Goal: Task Accomplishment & Management: Manage account settings

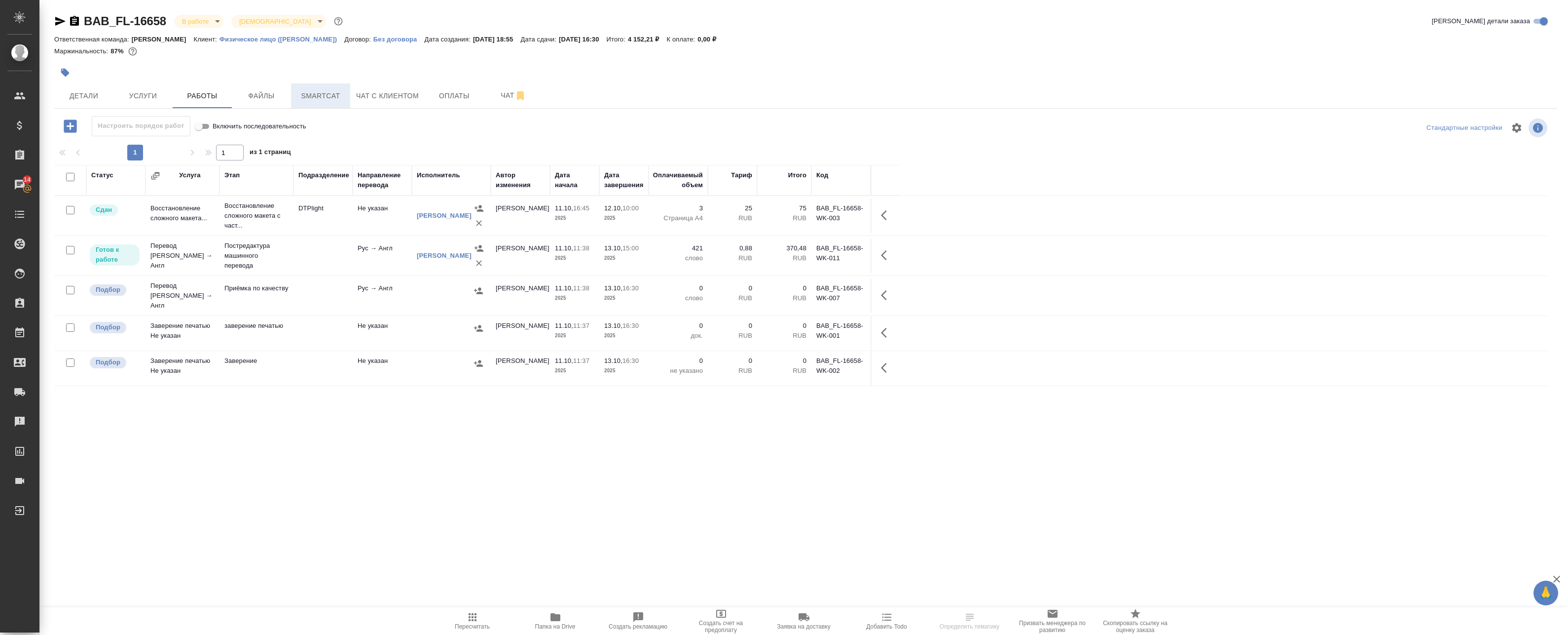
click at [312, 92] on span "Smartcat" at bounding box center [320, 95] width 48 height 12
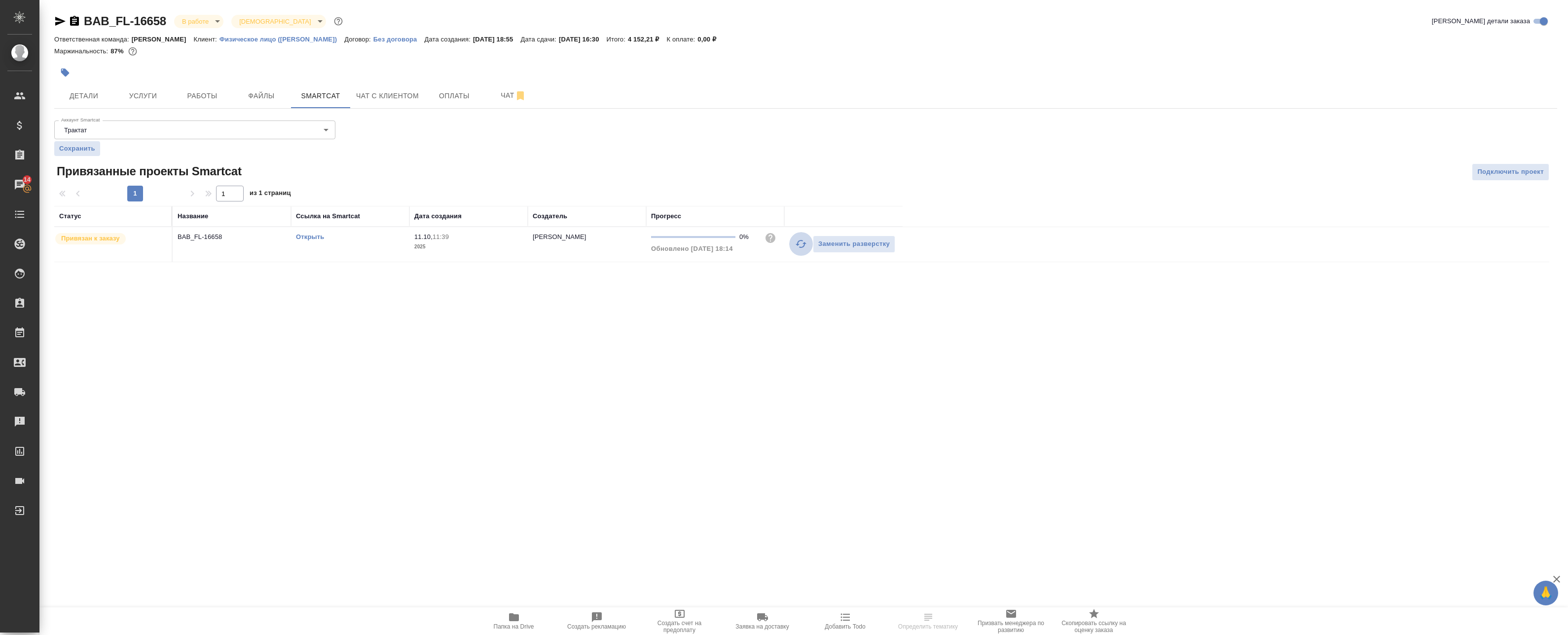
click at [796, 244] on icon "button" at bounding box center [801, 244] width 12 height 12
click at [799, 246] on icon "button" at bounding box center [801, 244] width 12 height 12
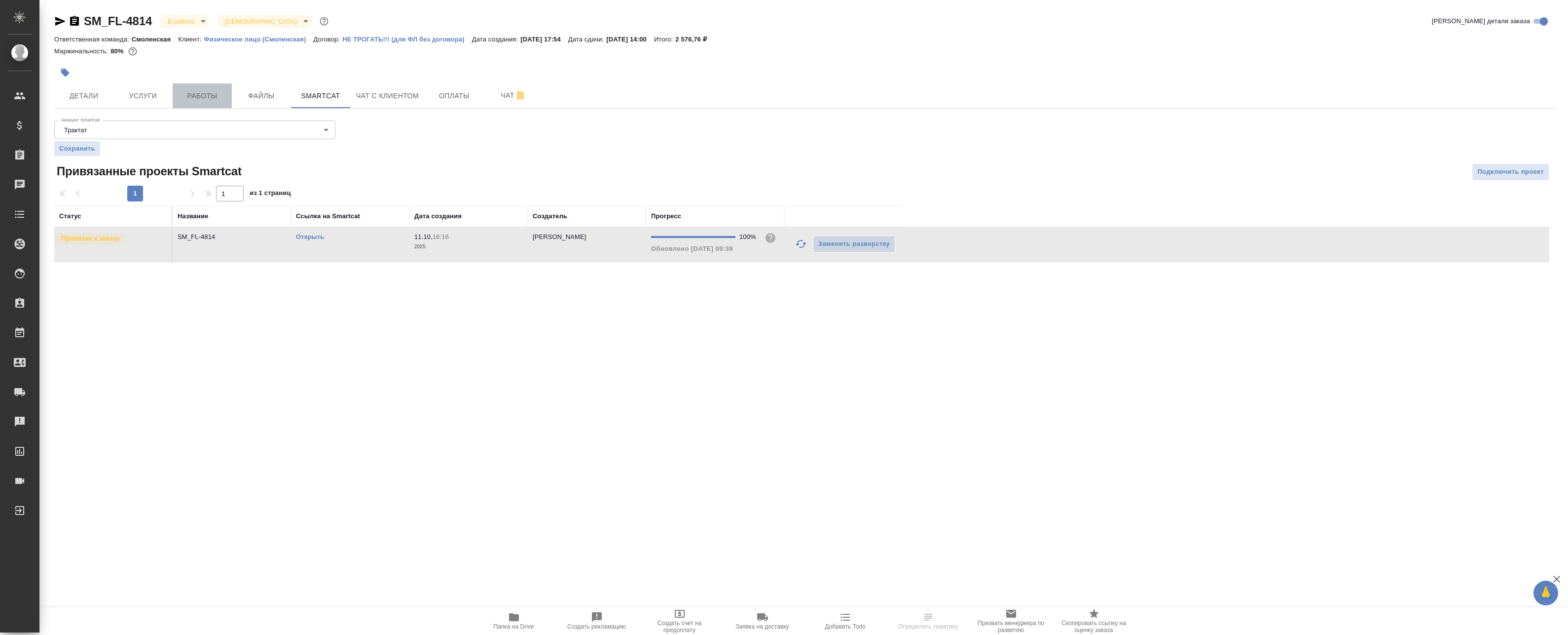
click at [189, 91] on span "Работы" at bounding box center [202, 95] width 48 height 12
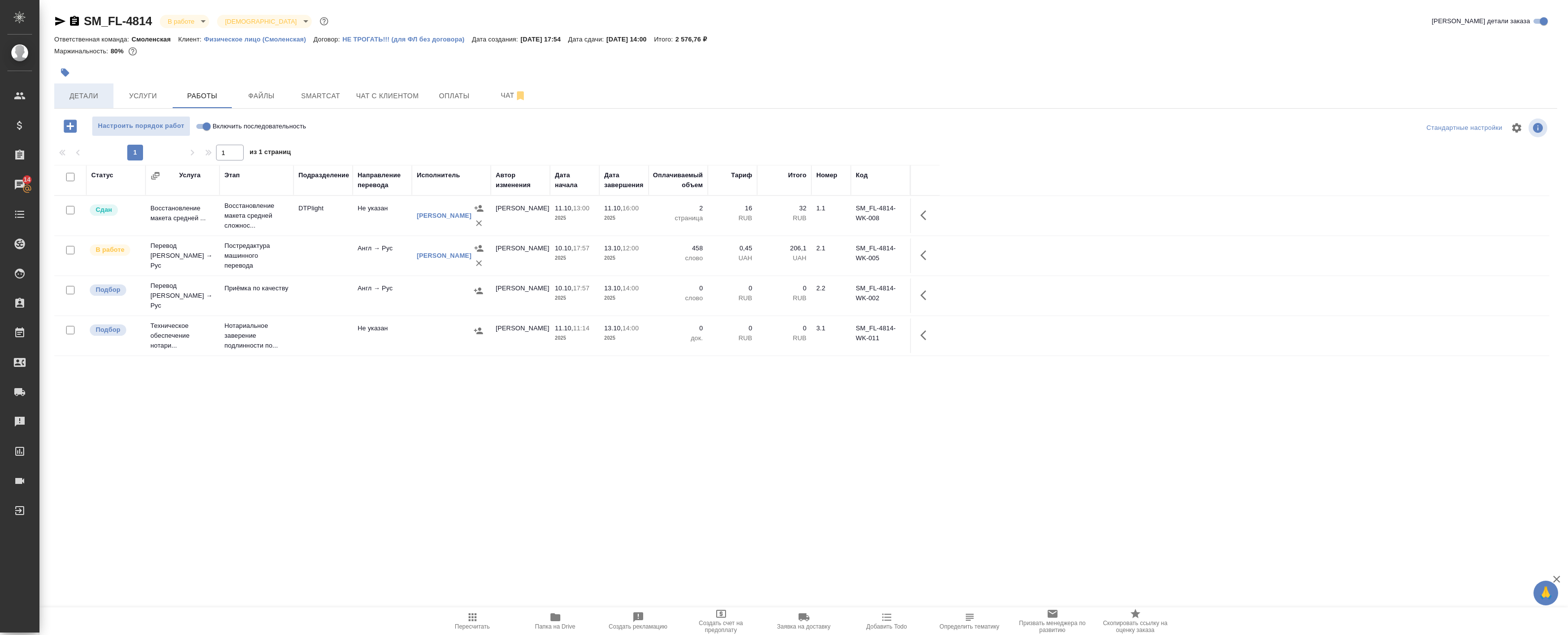
click at [89, 92] on span "Детали" at bounding box center [84, 95] width 48 height 12
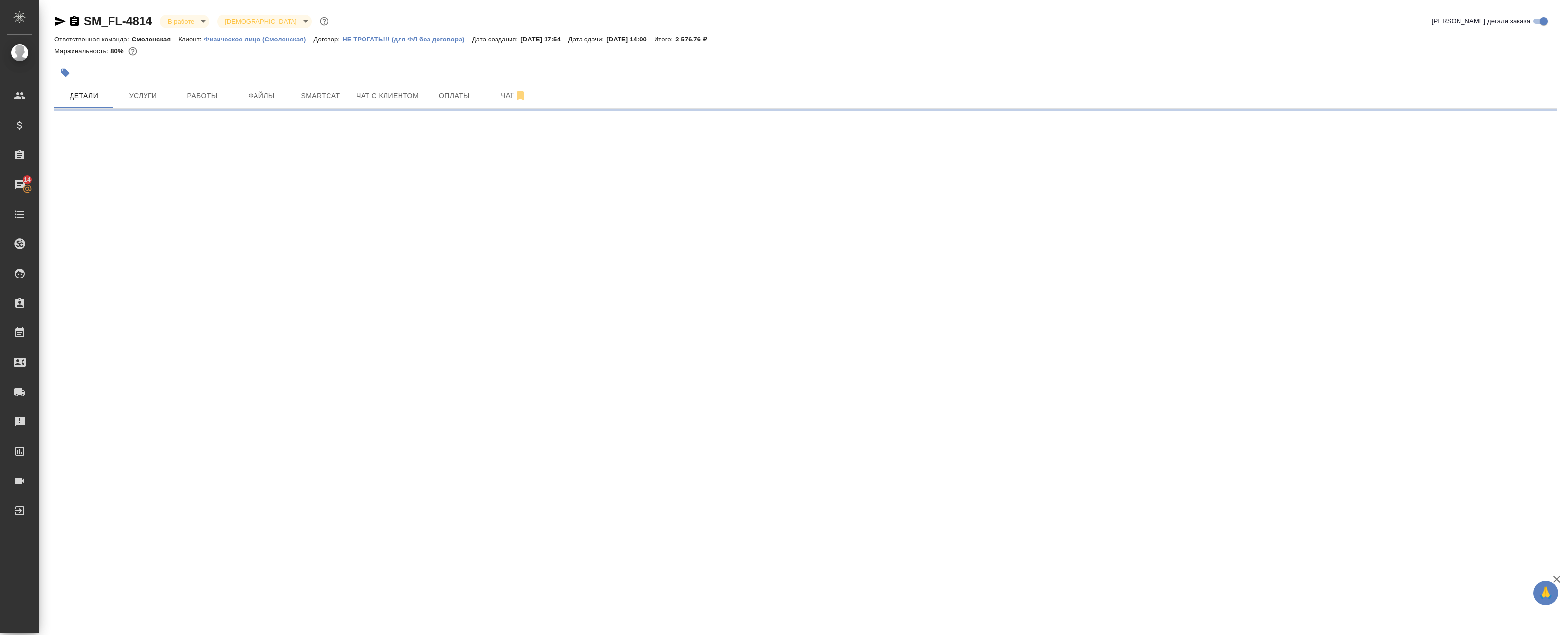
select select "RU"
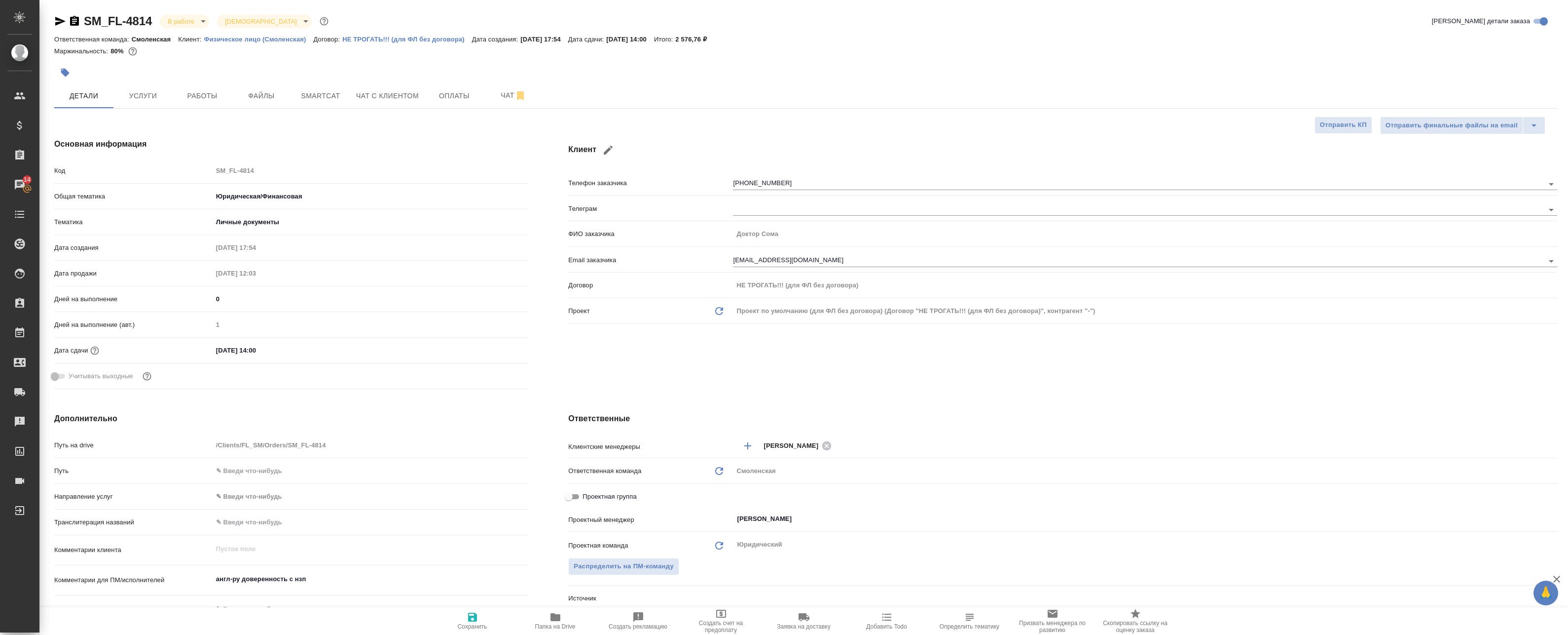
type textarea "x"
click at [329, 84] on button "Smartcat" at bounding box center [320, 95] width 59 height 25
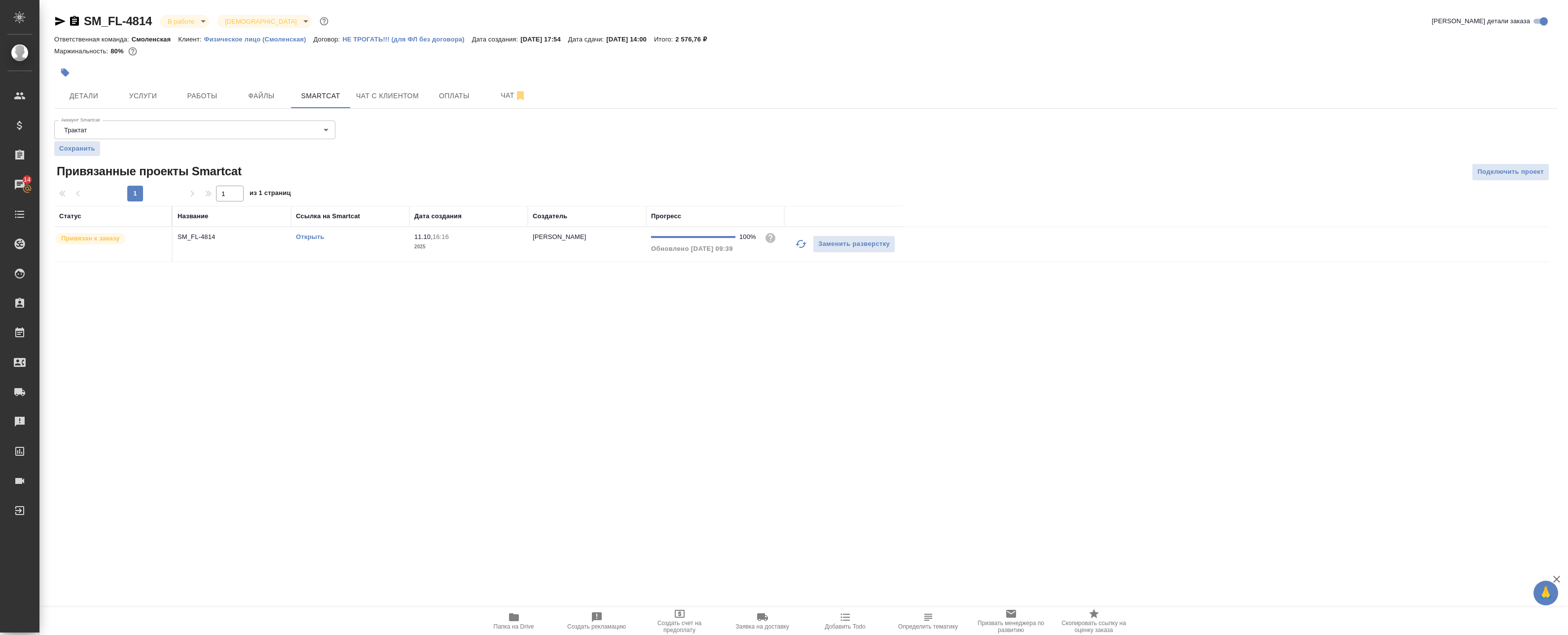
click at [309, 235] on link "Открыть" at bounding box center [310, 237] width 28 height 7
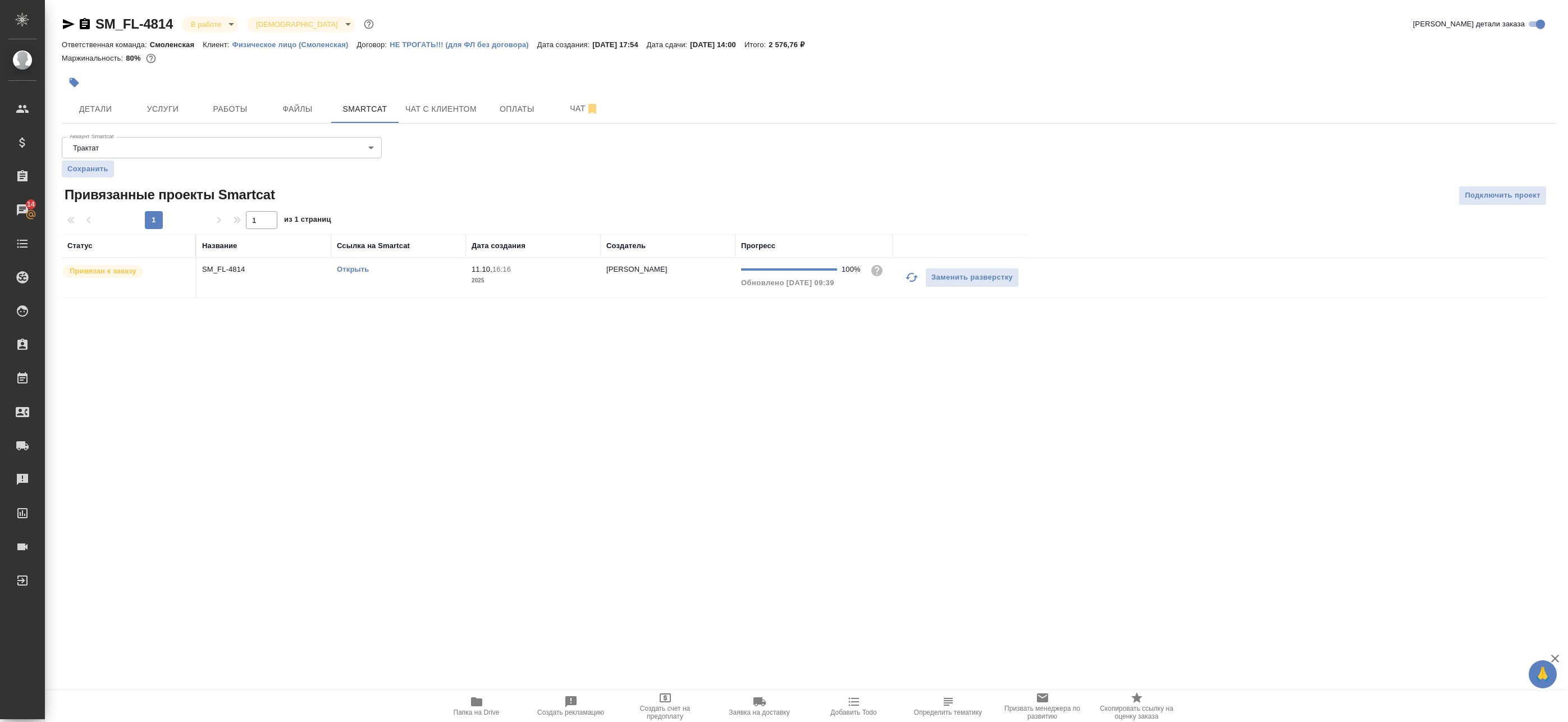
click at [495, 708] on span "Папка на Drive" at bounding box center [477, 712] width 46 height 8
click at [246, 119] on button "Работы" at bounding box center [229, 108] width 67 height 28
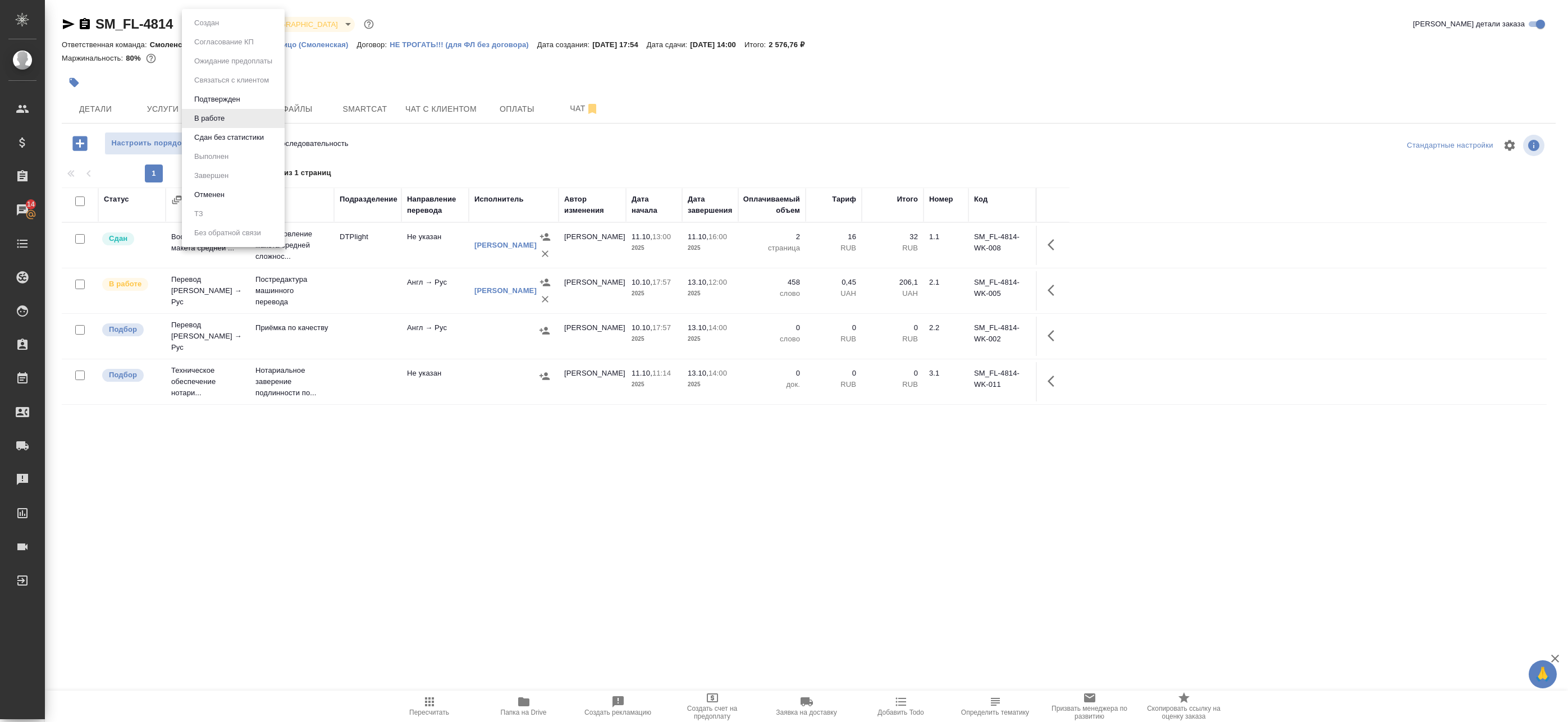
click at [214, 27] on body "🙏 .cls-1 fill:#fff; AWATERA Badanyan Artak Клиенты Спецификации Заказы 14 Чаты …" at bounding box center [784, 361] width 1568 height 722
click at [229, 142] on button "Сдан без статистики" at bounding box center [229, 137] width 77 height 12
click at [1053, 286] on icon "button" at bounding box center [1051, 290] width 6 height 11
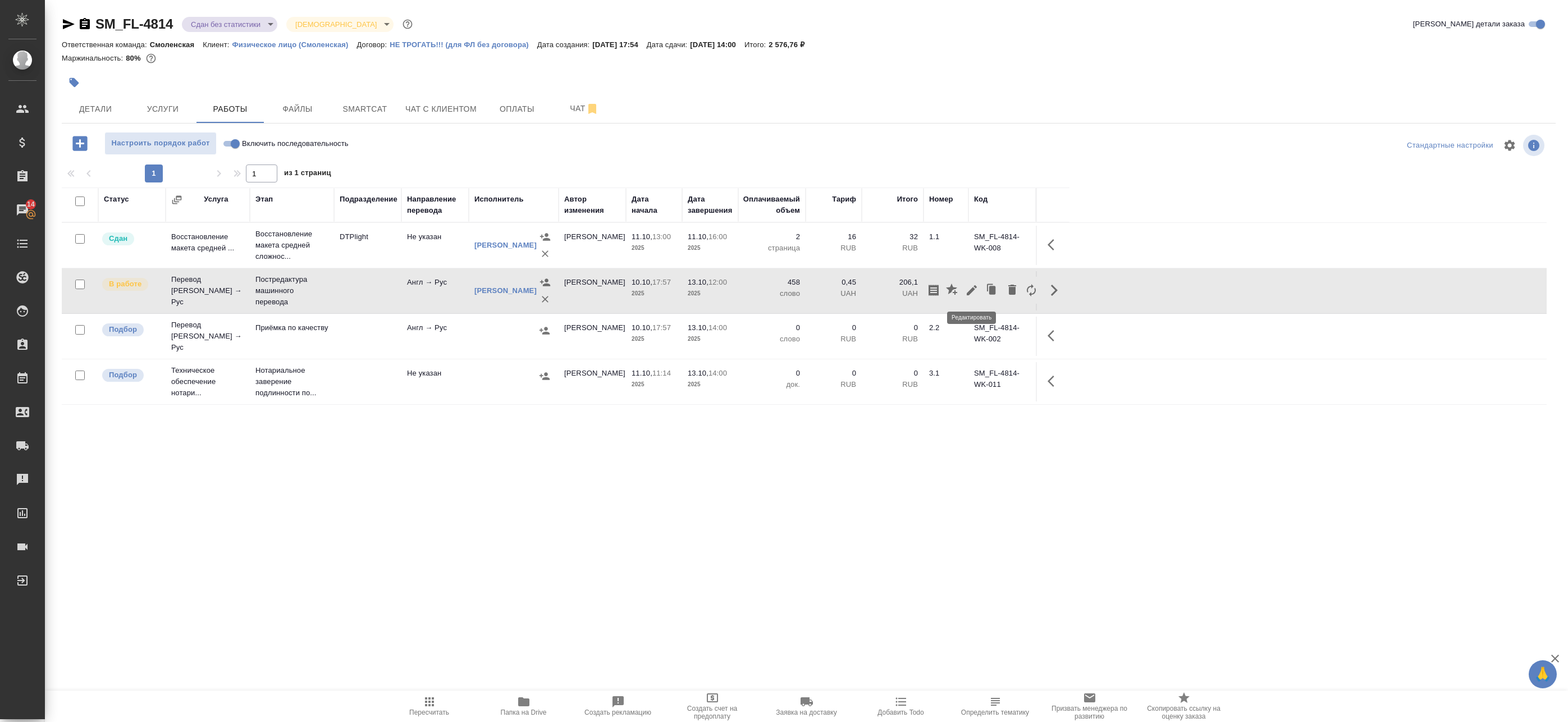
click at [973, 290] on icon "button" at bounding box center [972, 290] width 14 height 14
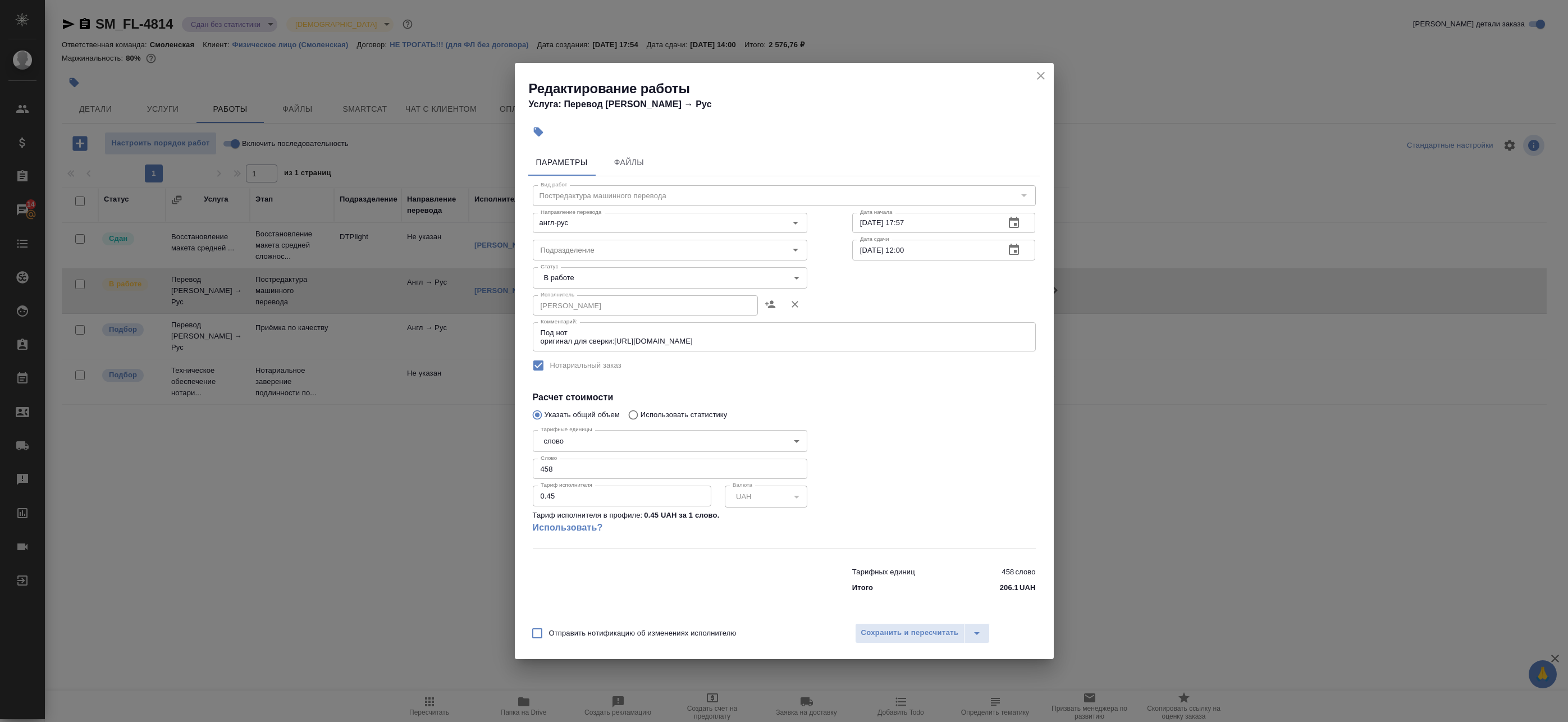
click at [591, 277] on body "🙏 .cls-1 fill:#fff; AWATERA Badanyan Artak Клиенты Спецификации Заказы 14 Чаты …" at bounding box center [784, 361] width 1568 height 722
click at [589, 298] on li "Выполнен" at bounding box center [670, 297] width 275 height 19
type input "completed"
click at [898, 631] on span "Сохранить и пересчитать" at bounding box center [910, 633] width 98 height 13
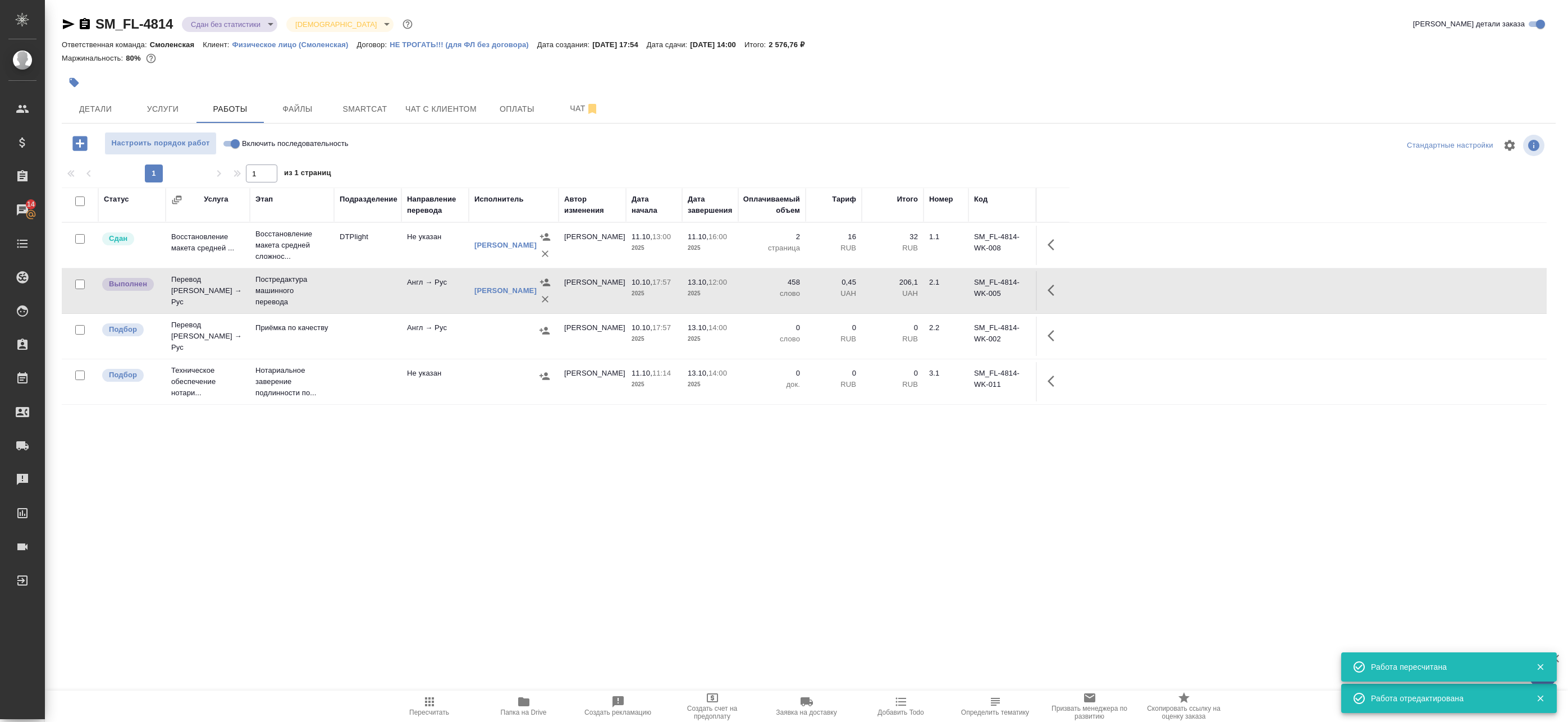
click at [80, 329] on input "checkbox" at bounding box center [80, 330] width 10 height 10
checkbox input "true"
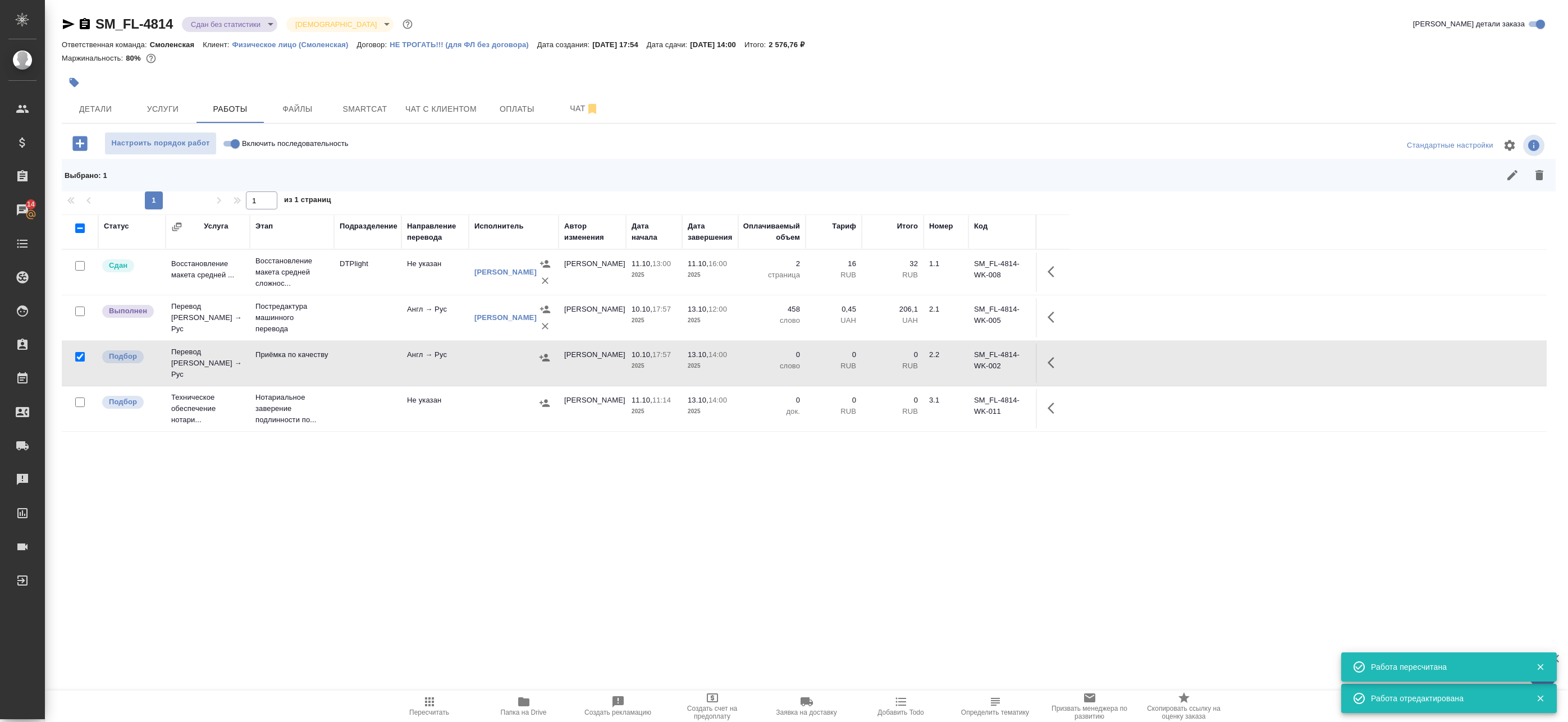
click at [1536, 175] on icon "button" at bounding box center [1540, 175] width 8 height 10
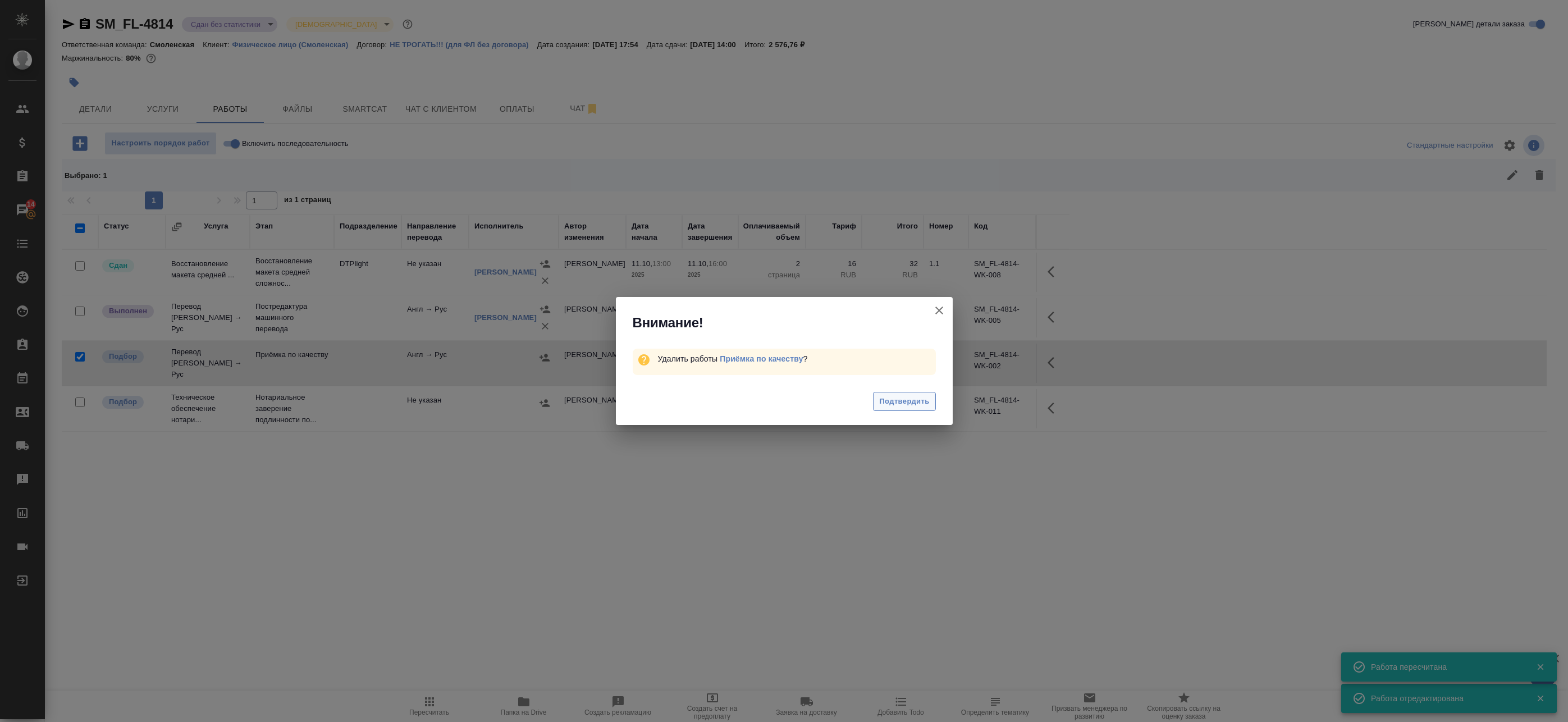
click at [926, 401] on span "Подтвердить" at bounding box center [904, 401] width 50 height 13
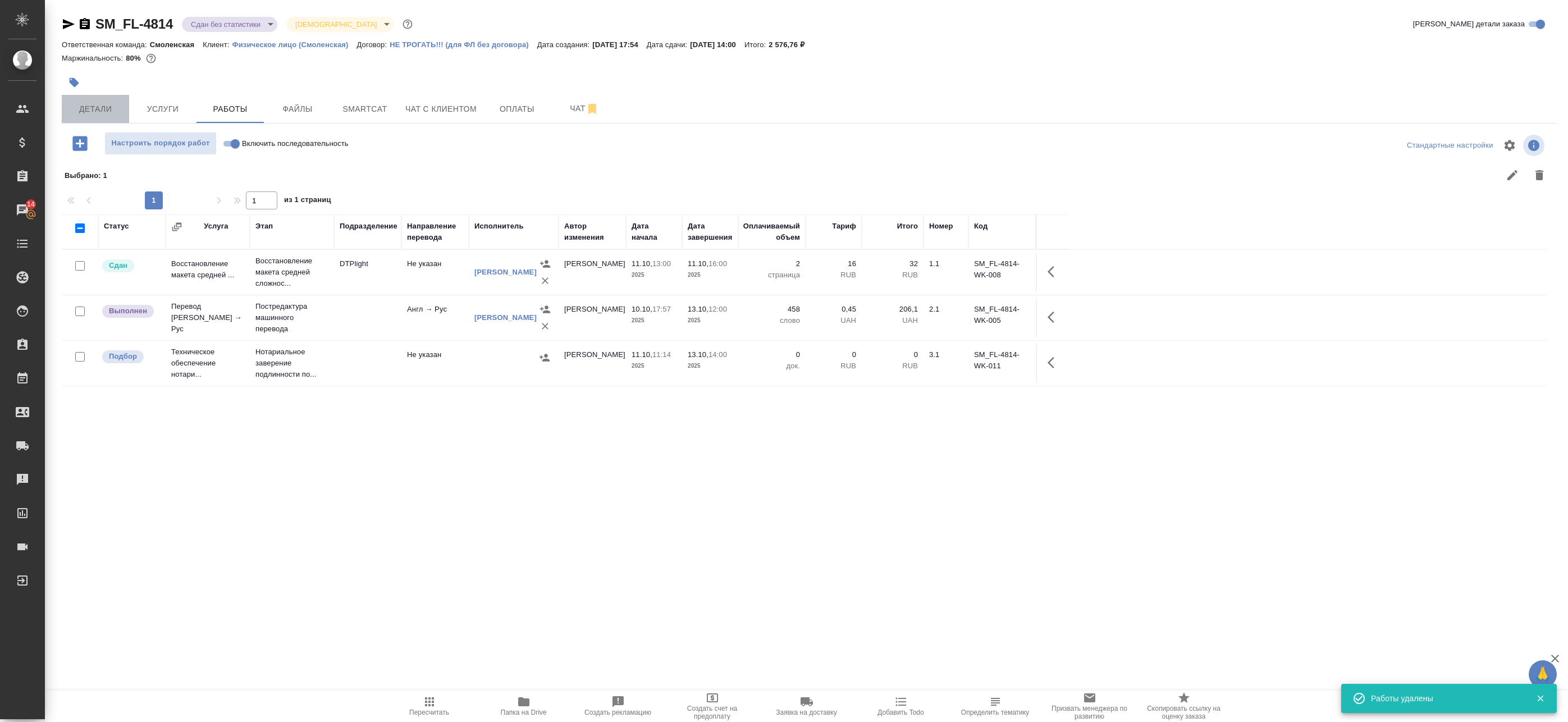
click at [89, 108] on span "Детали" at bounding box center [95, 108] width 54 height 14
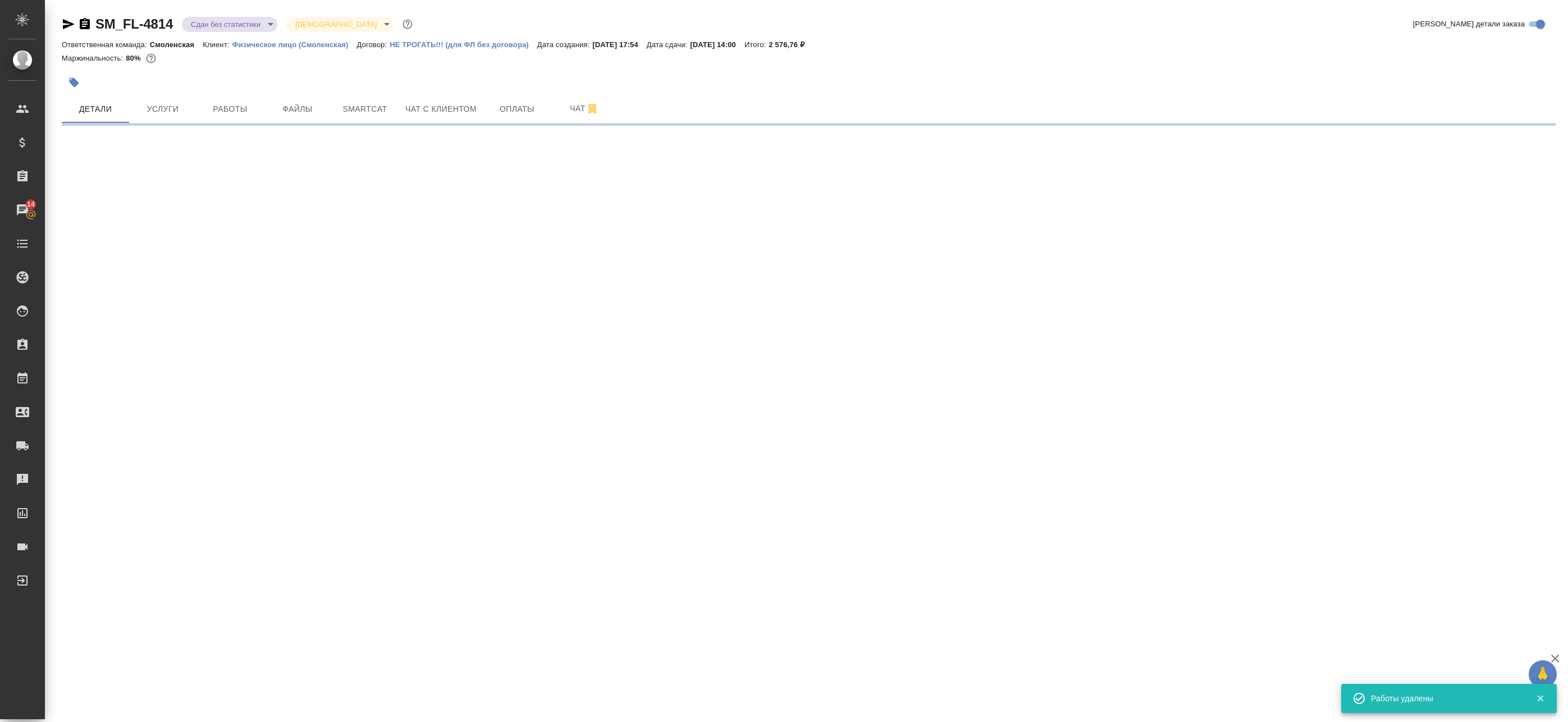
select select "RU"
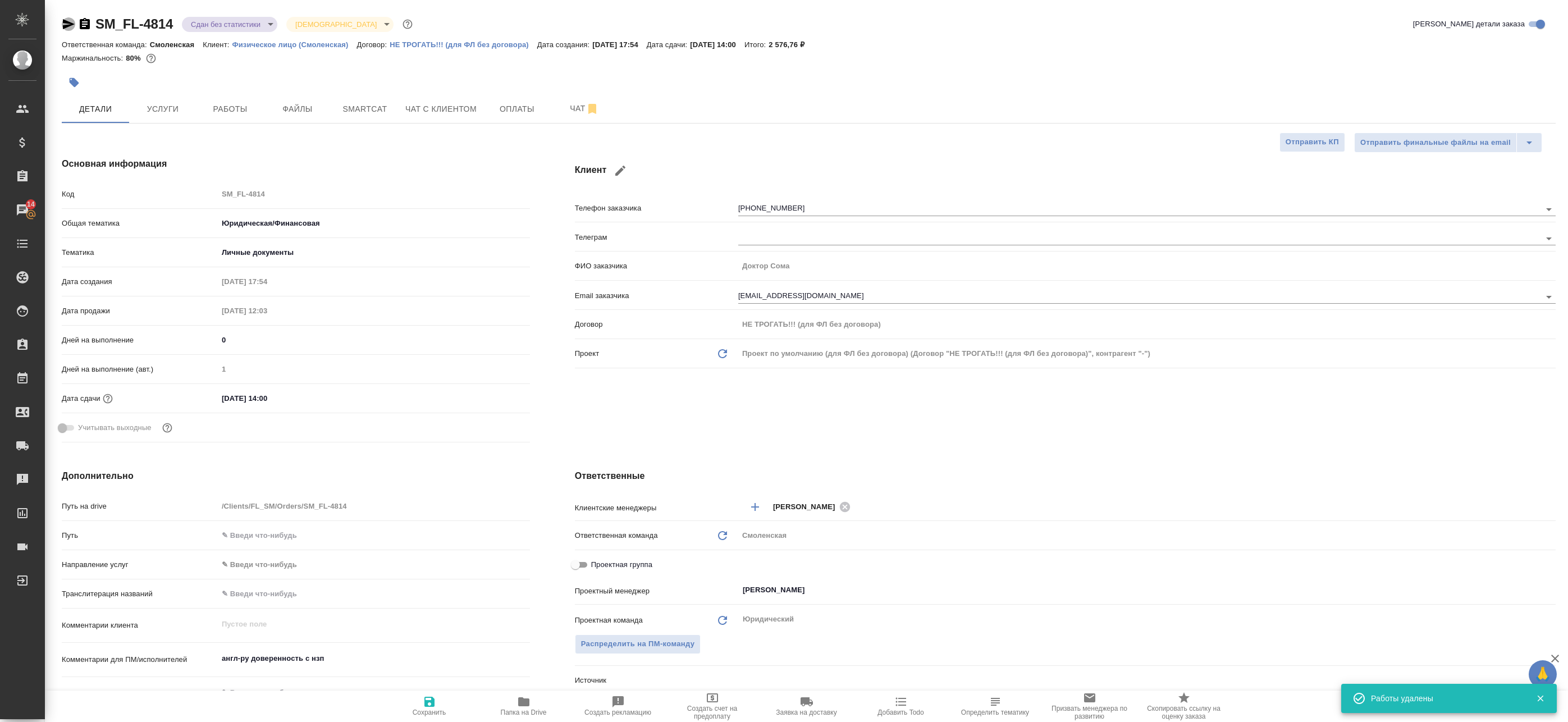
click at [68, 23] on icon "button" at bounding box center [69, 24] width 12 height 10
type textarea "x"
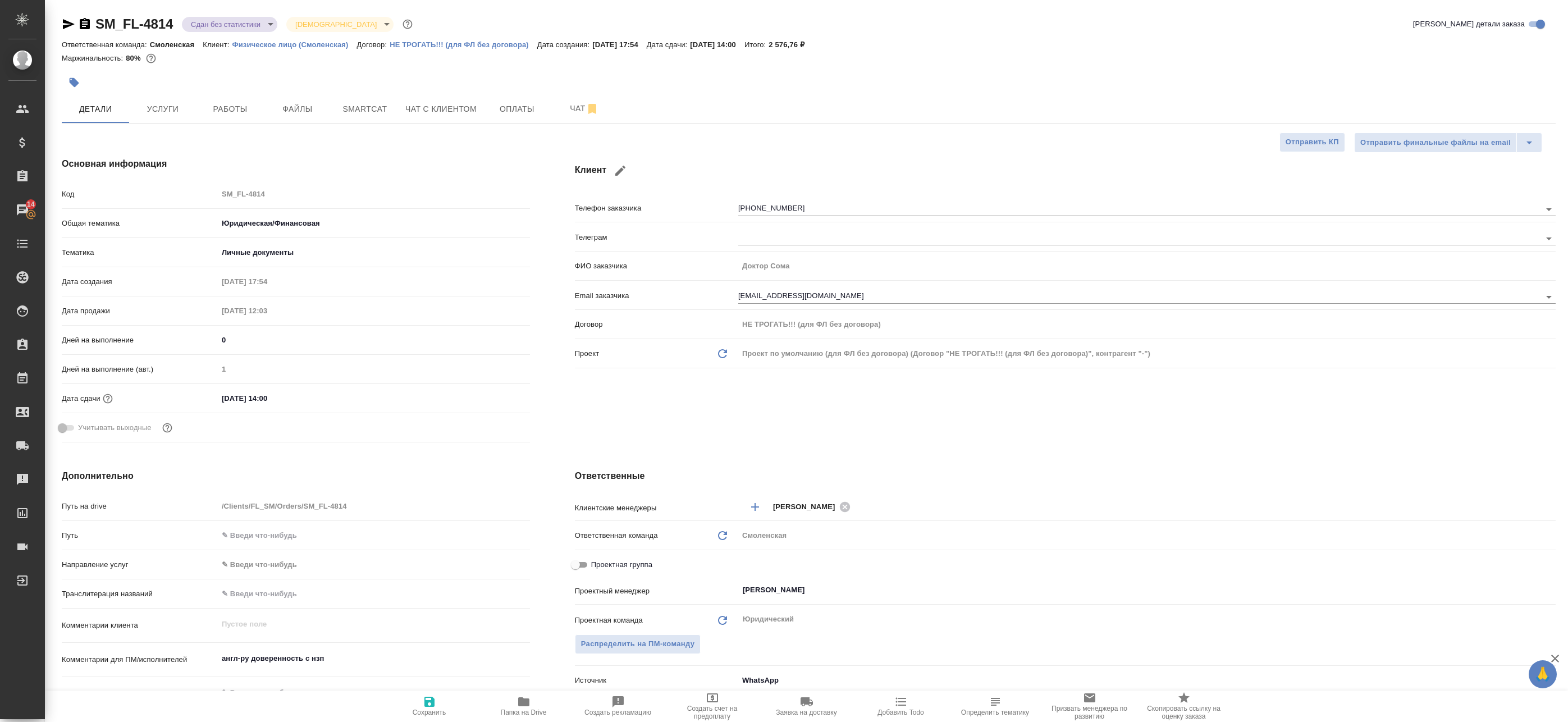
type textarea "x"
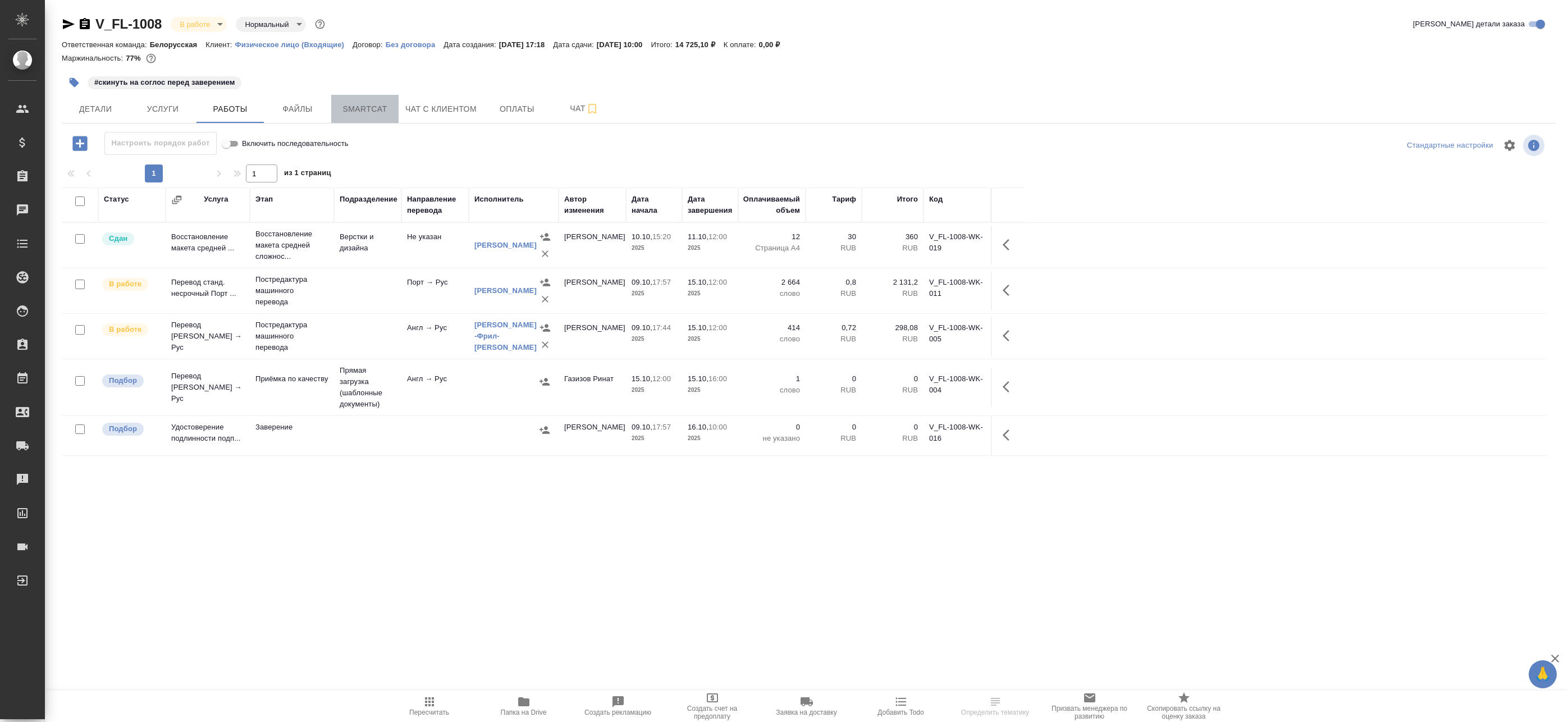
click at [380, 111] on span "Smartcat" at bounding box center [364, 108] width 54 height 14
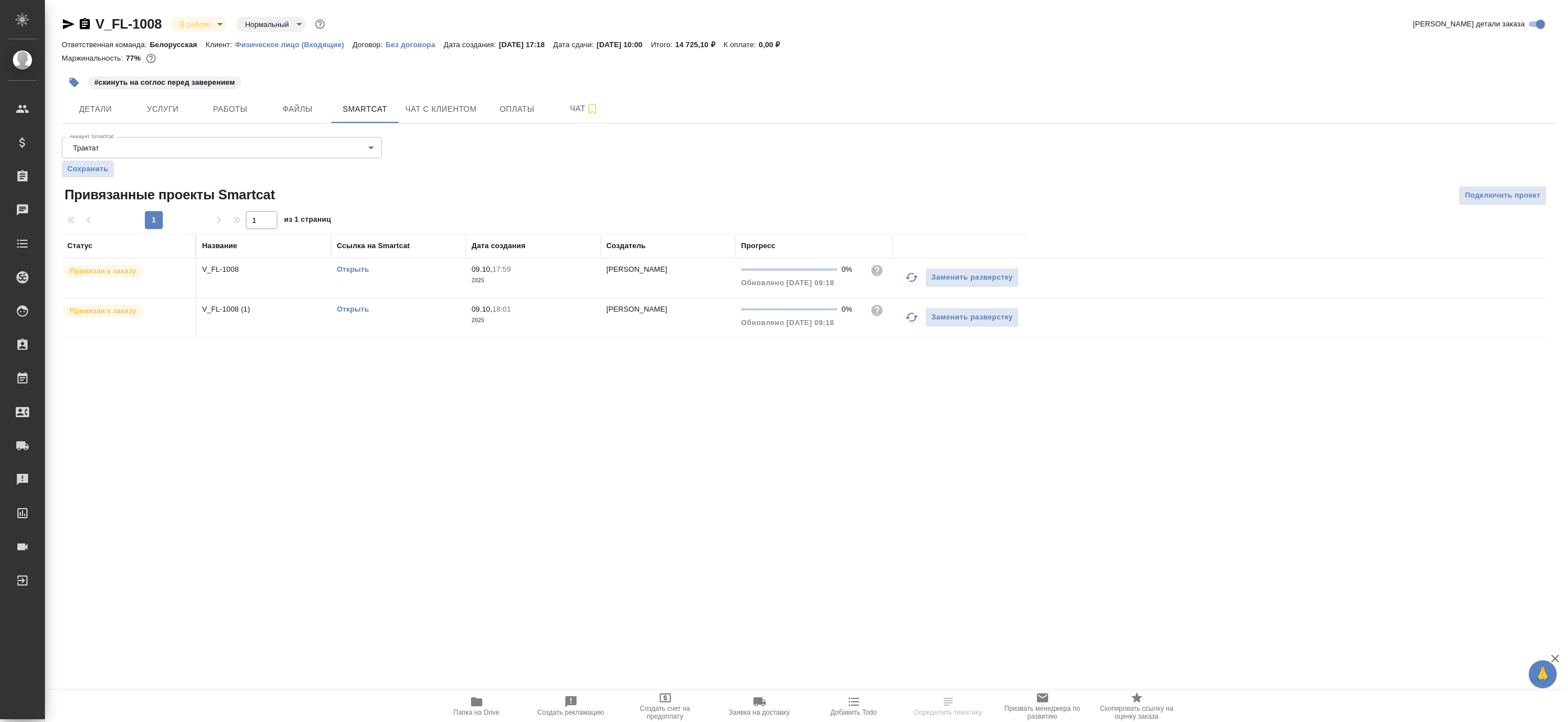
click at [912, 279] on icon "button" at bounding box center [911, 277] width 14 height 14
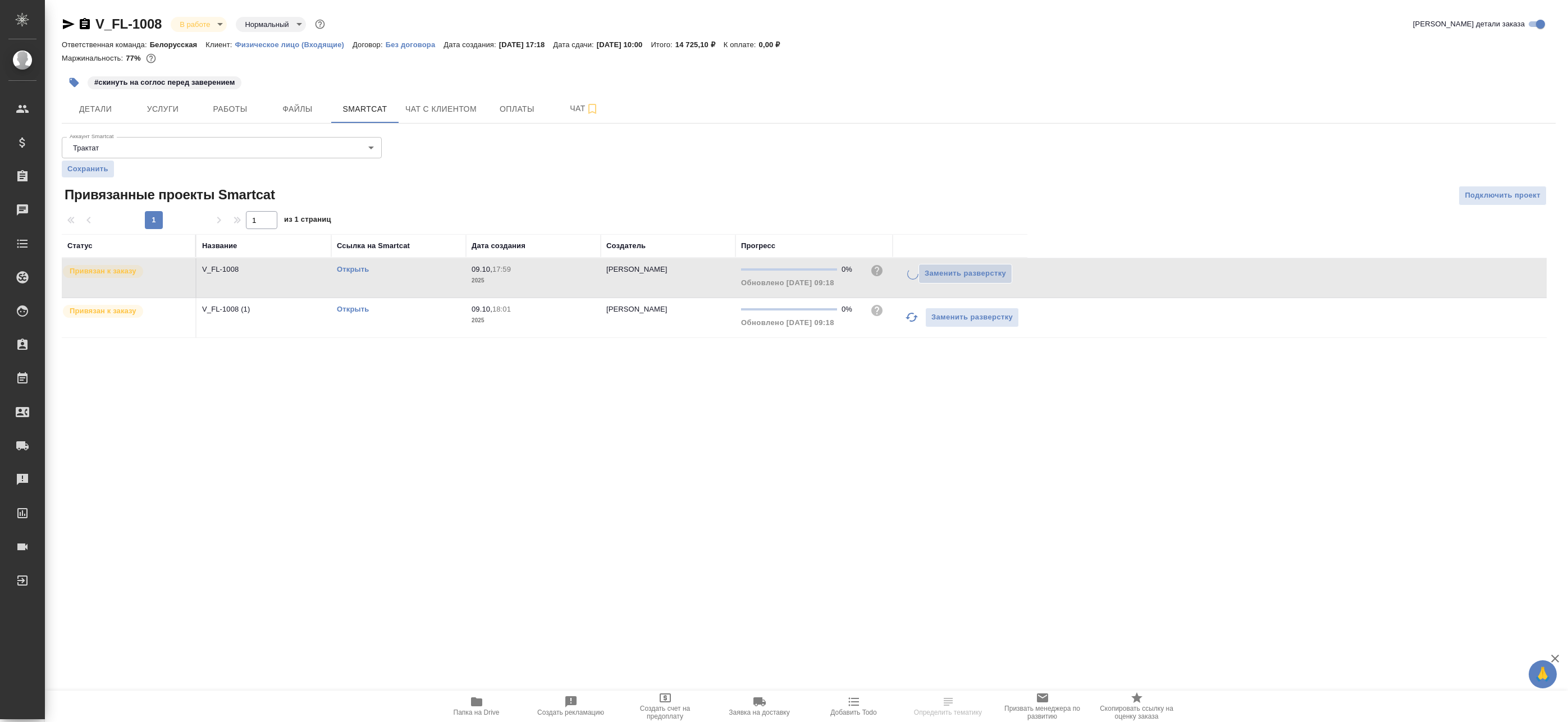
click at [910, 323] on icon "button" at bounding box center [911, 317] width 14 height 14
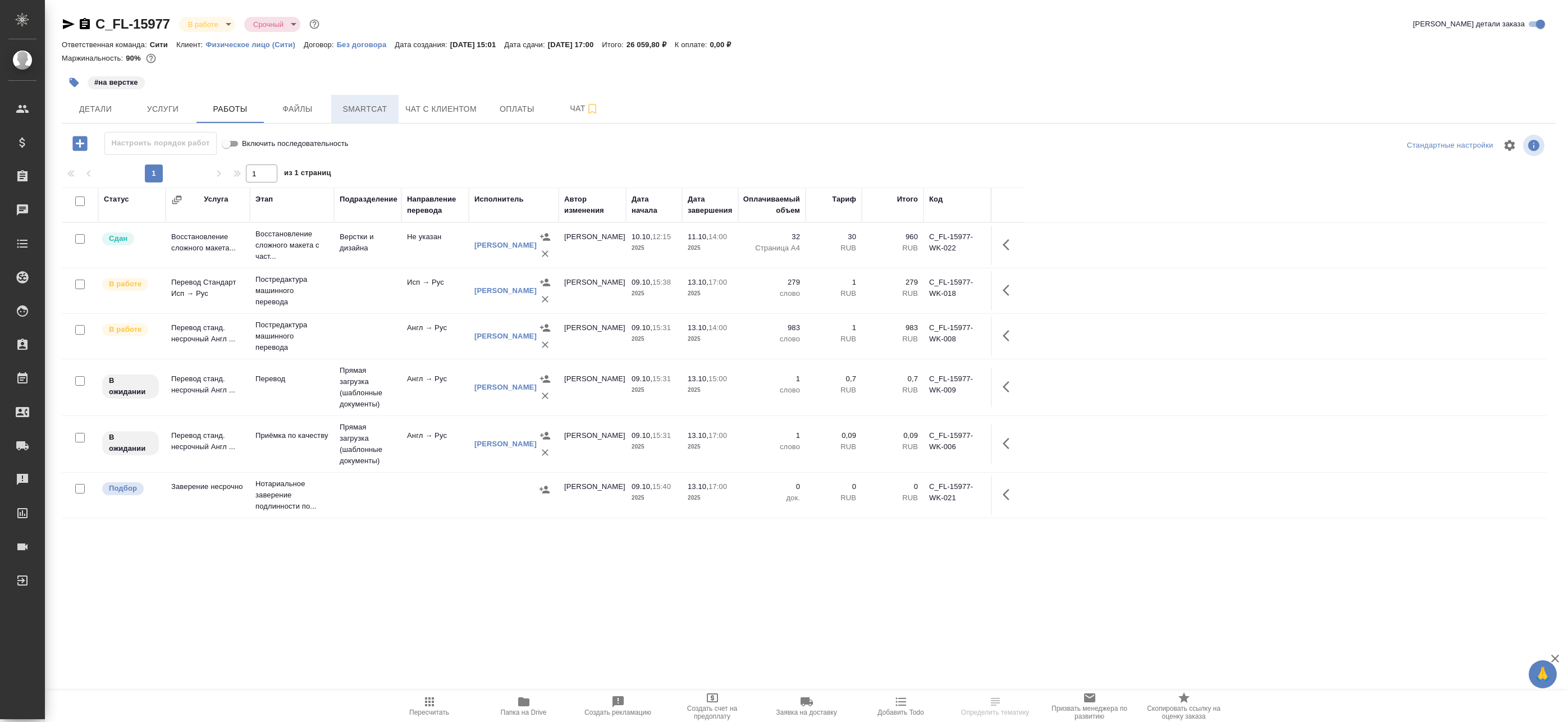
click at [374, 102] on span "Smartcat" at bounding box center [364, 108] width 54 height 14
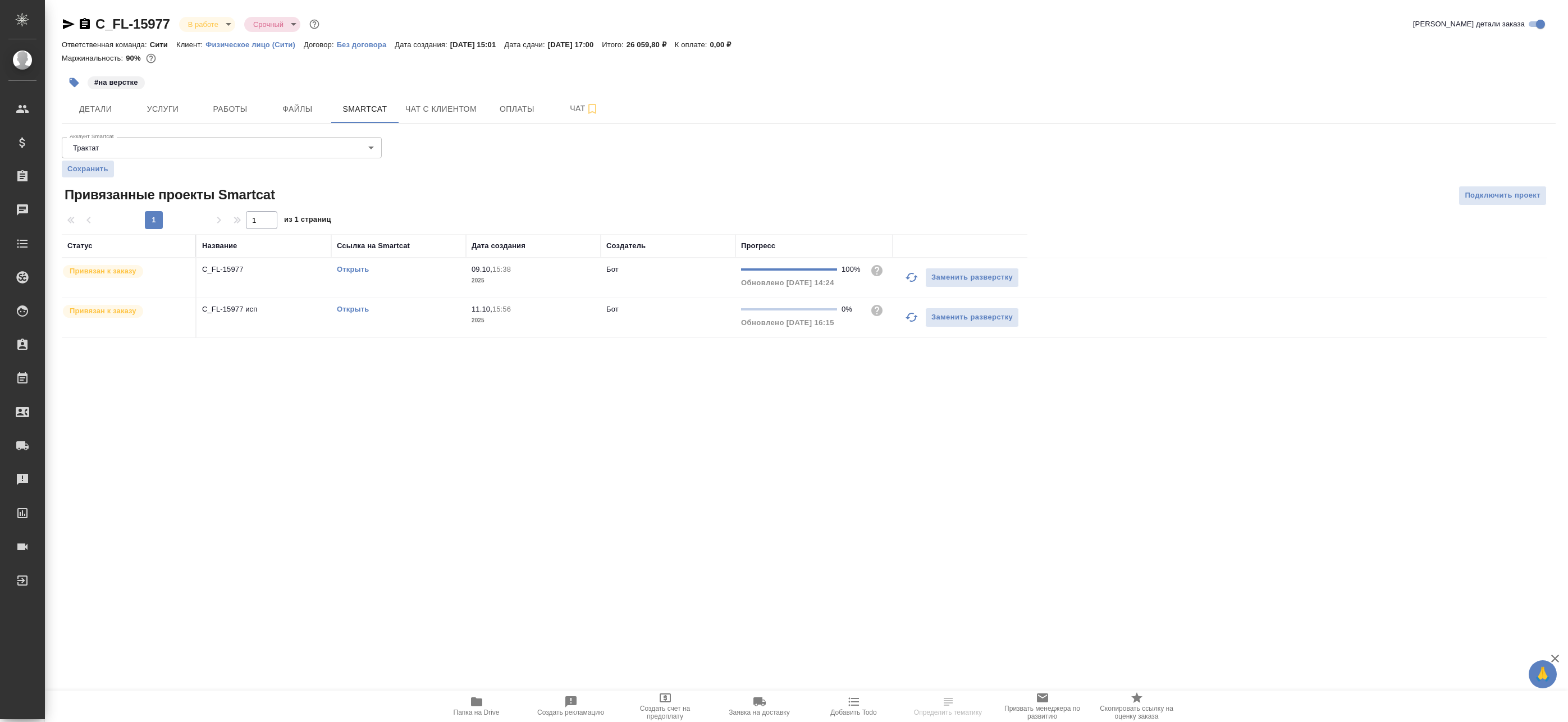
click at [914, 320] on icon "button" at bounding box center [911, 317] width 14 height 14
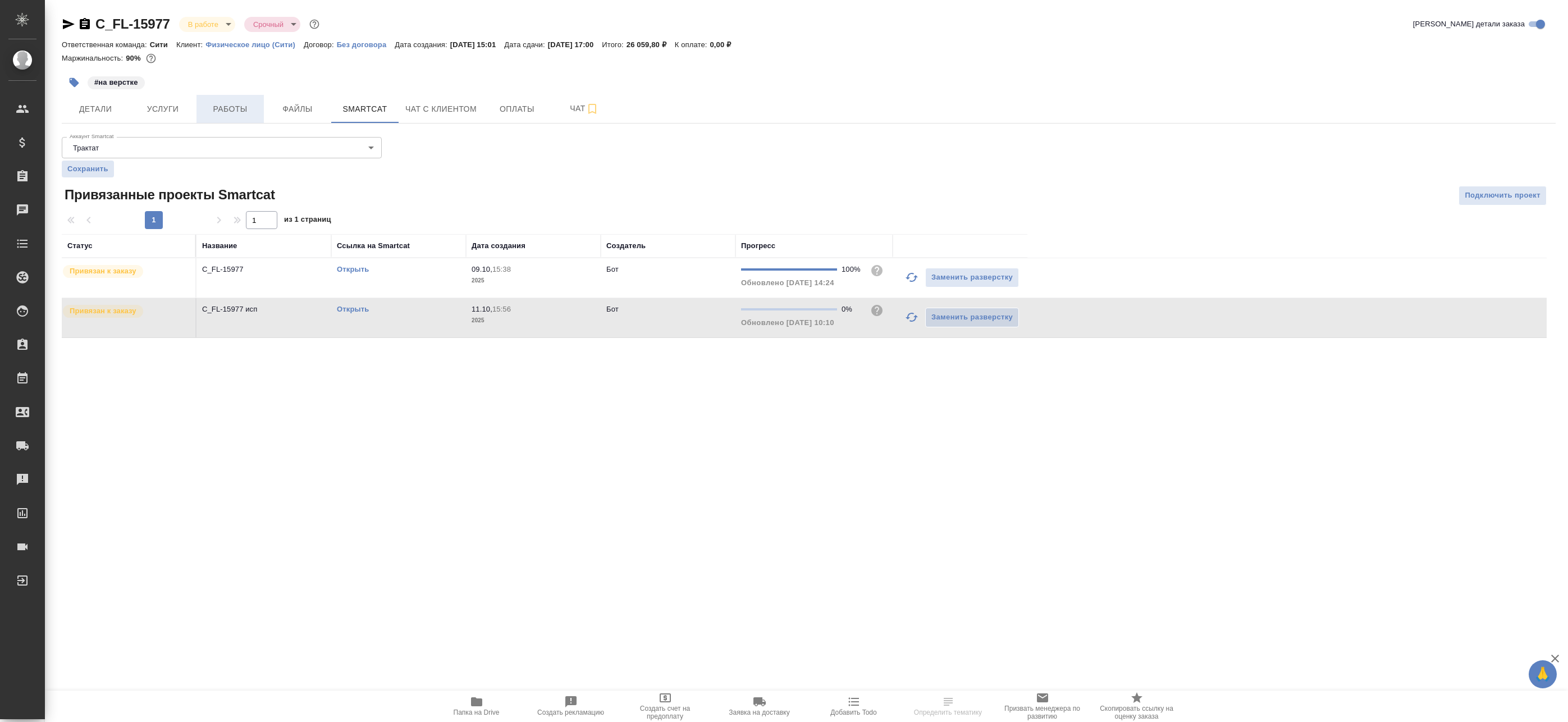
click at [199, 117] on button "Работы" at bounding box center [229, 108] width 67 height 28
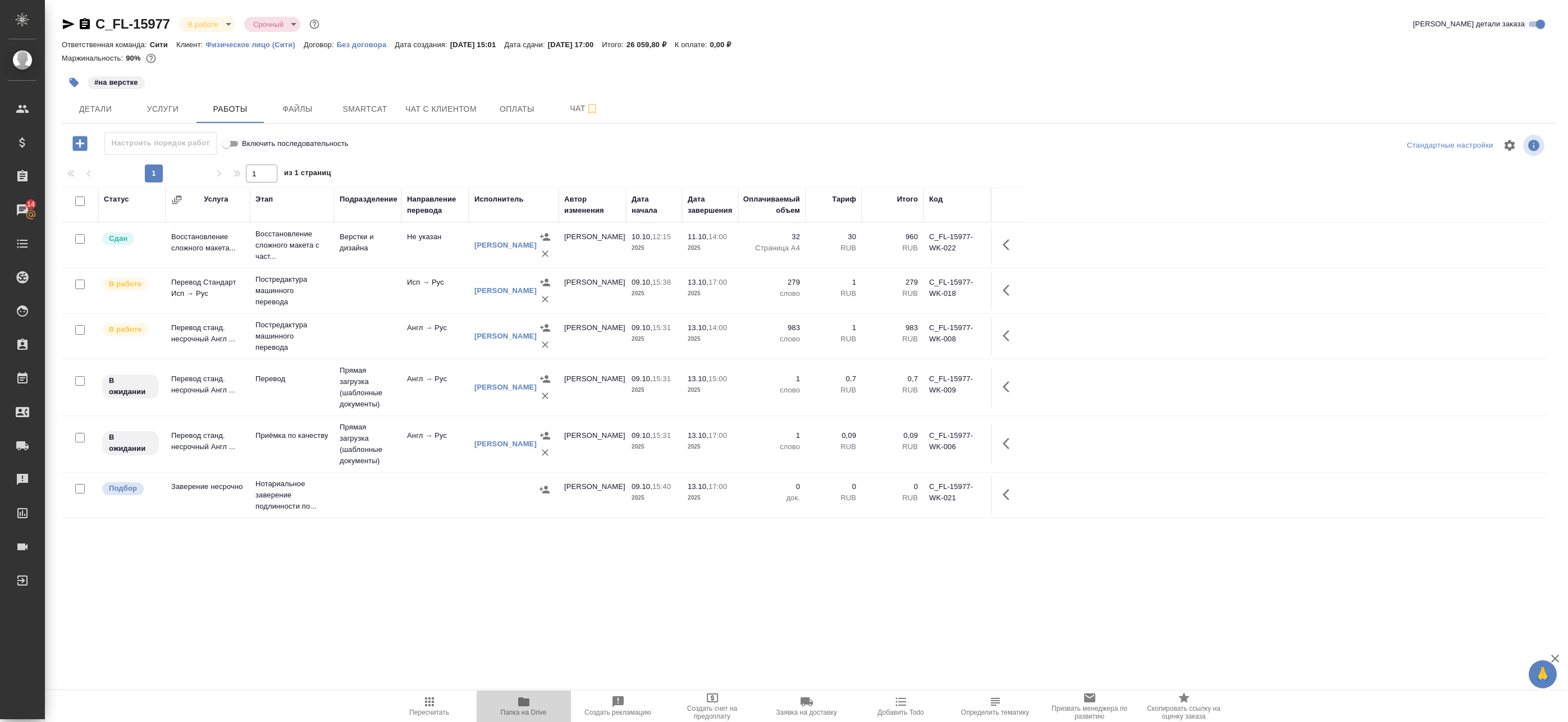
click at [524, 703] on icon "button" at bounding box center [523, 701] width 11 height 9
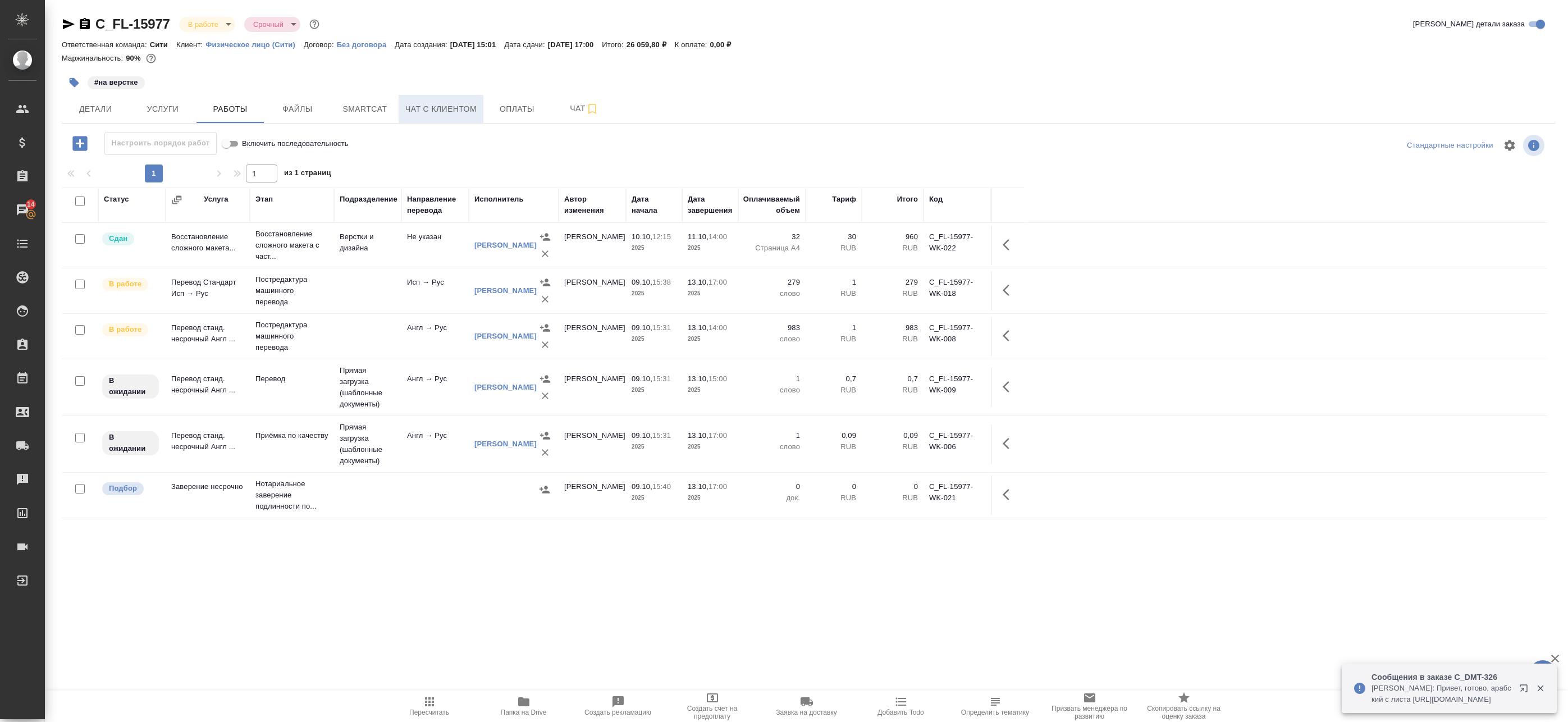
click at [477, 104] on button "Чат с клиентом" at bounding box center [440, 108] width 85 height 28
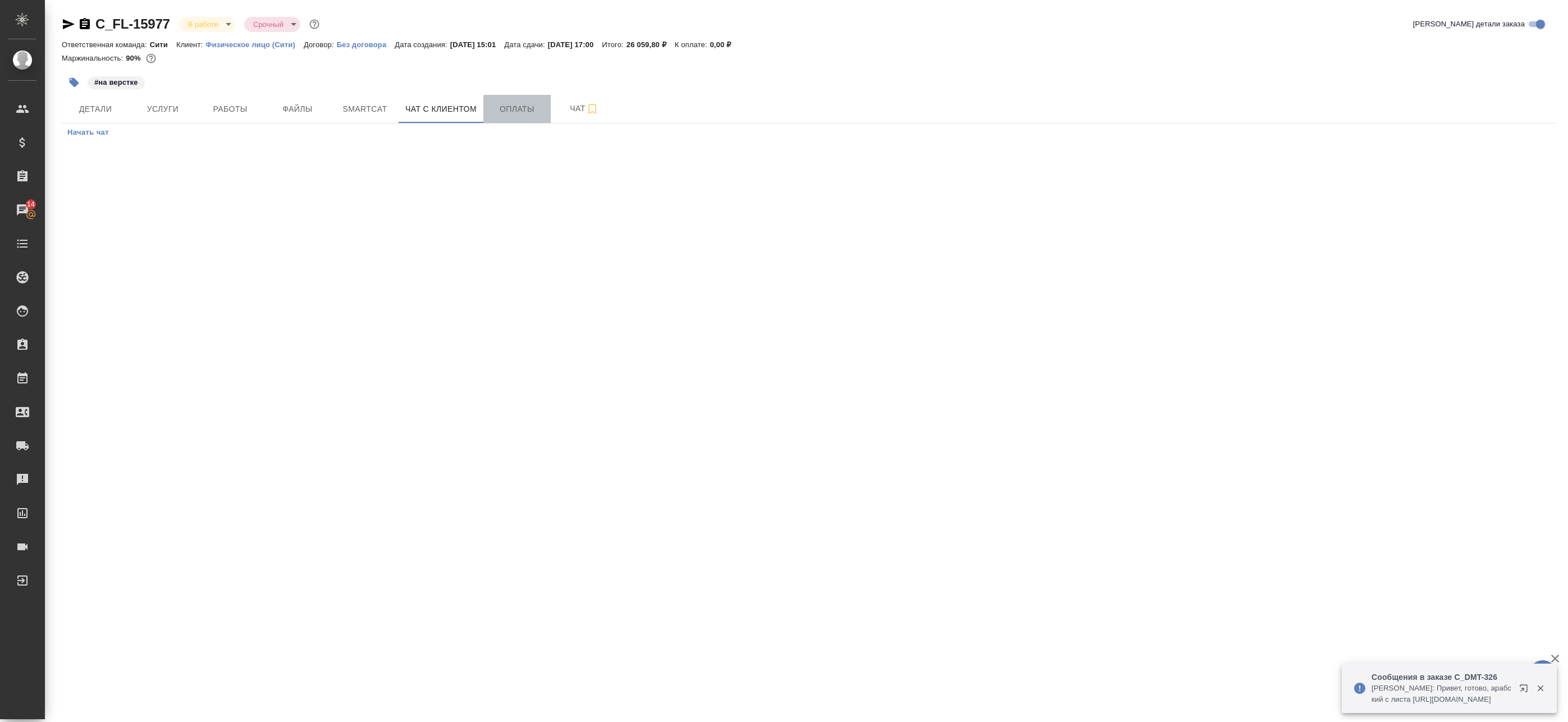
click at [494, 104] on span "Оплаты" at bounding box center [517, 108] width 54 height 14
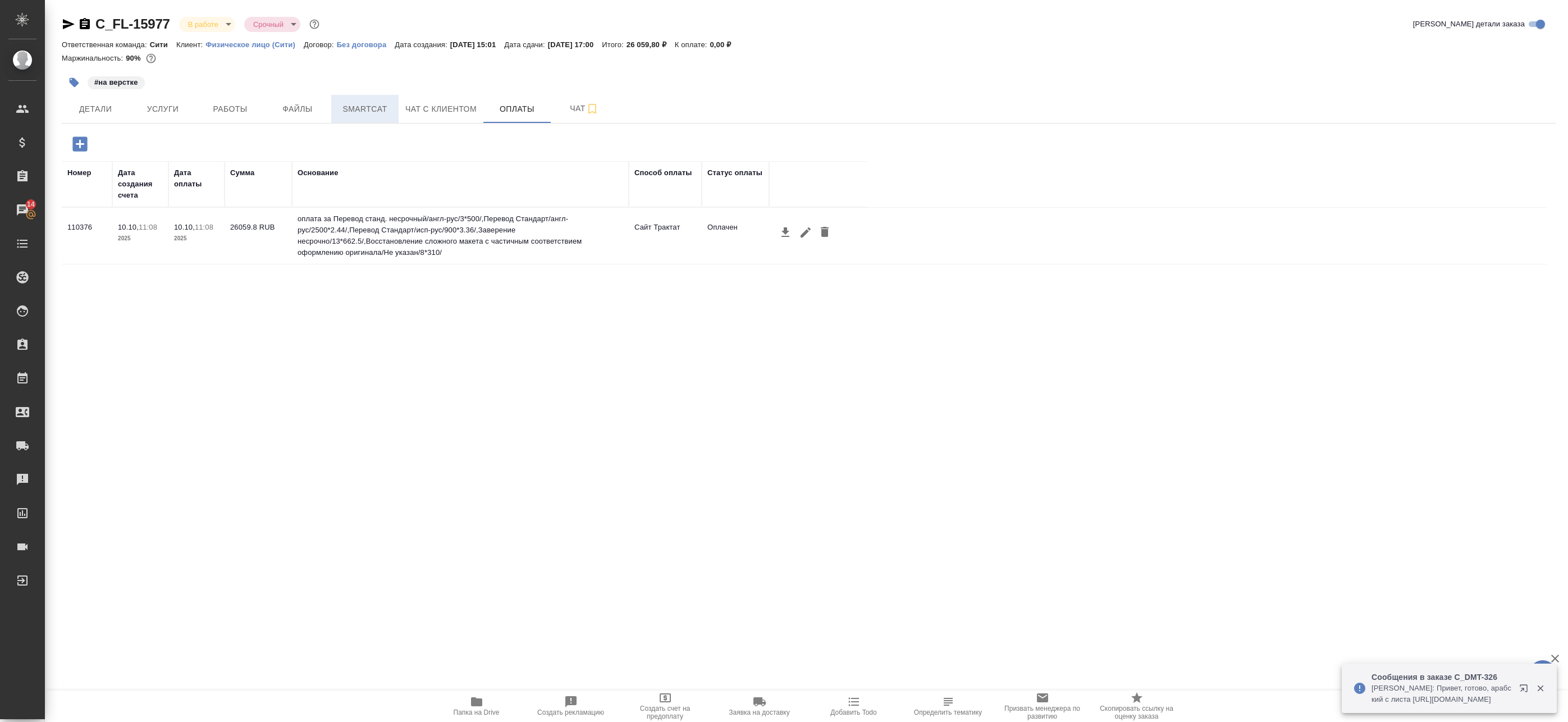
click at [343, 105] on span "Smartcat" at bounding box center [364, 108] width 54 height 14
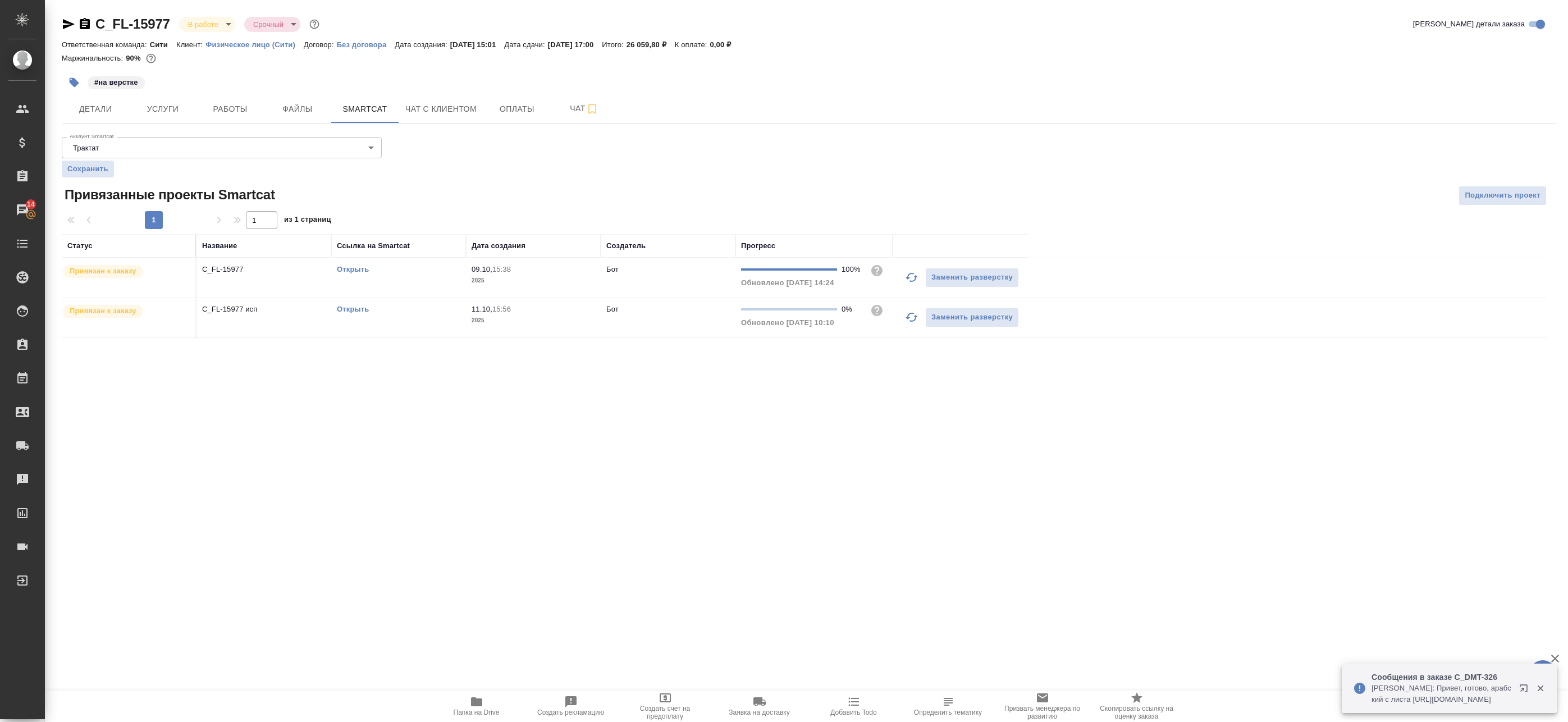
click at [364, 268] on link "Открыть" at bounding box center [353, 269] width 32 height 8
click at [910, 318] on icon "button" at bounding box center [911, 317] width 14 height 14
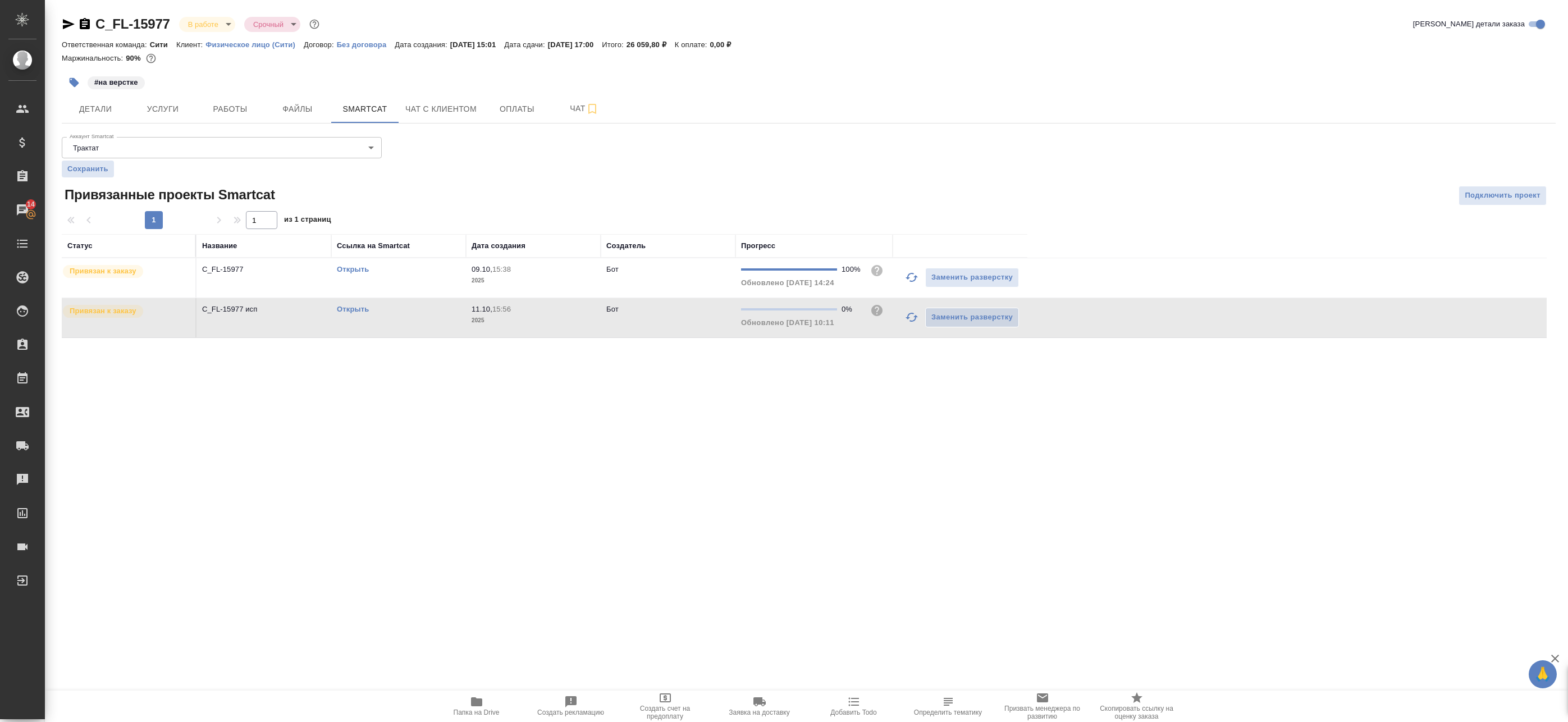
click at [353, 310] on link "Открыть" at bounding box center [353, 309] width 32 height 8
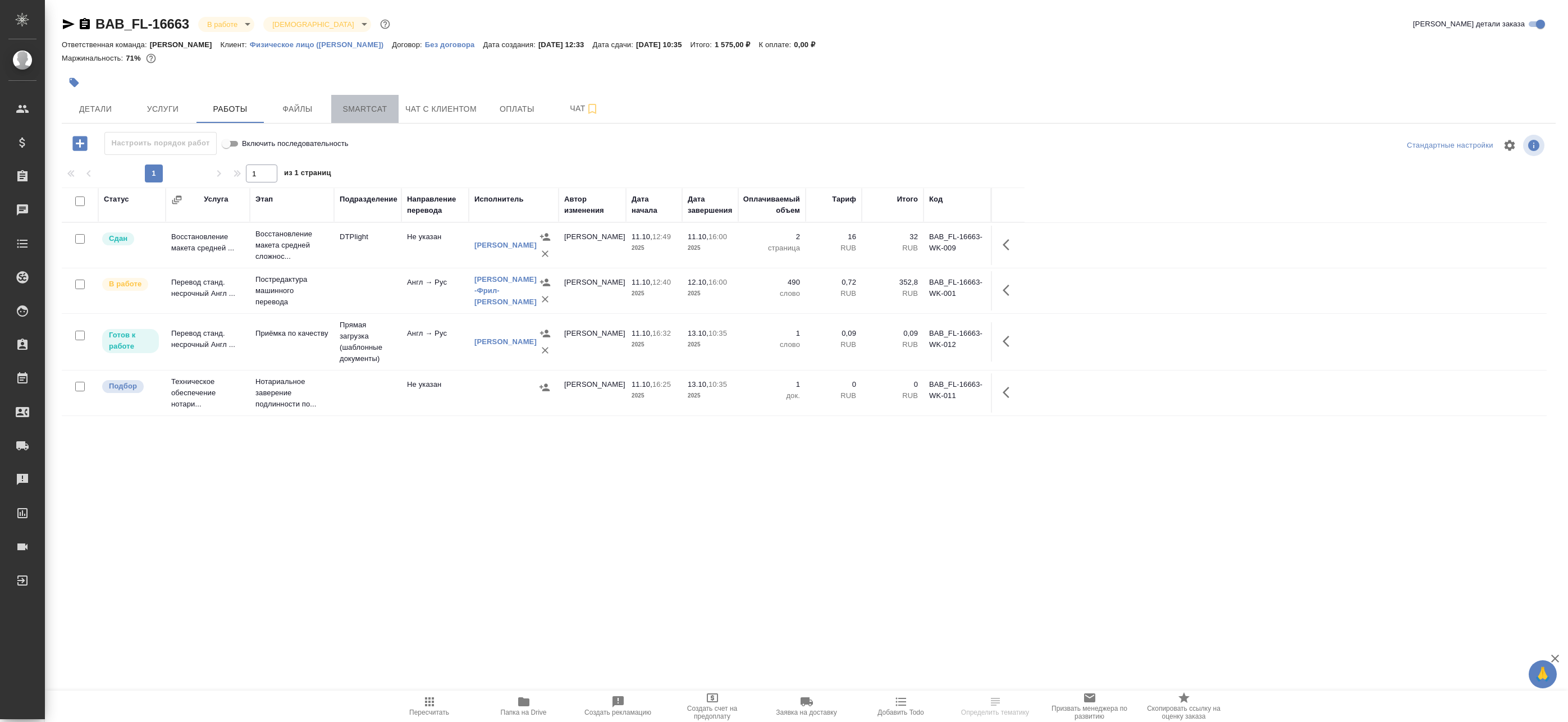
click at [371, 107] on span "Smartcat" at bounding box center [364, 108] width 54 height 14
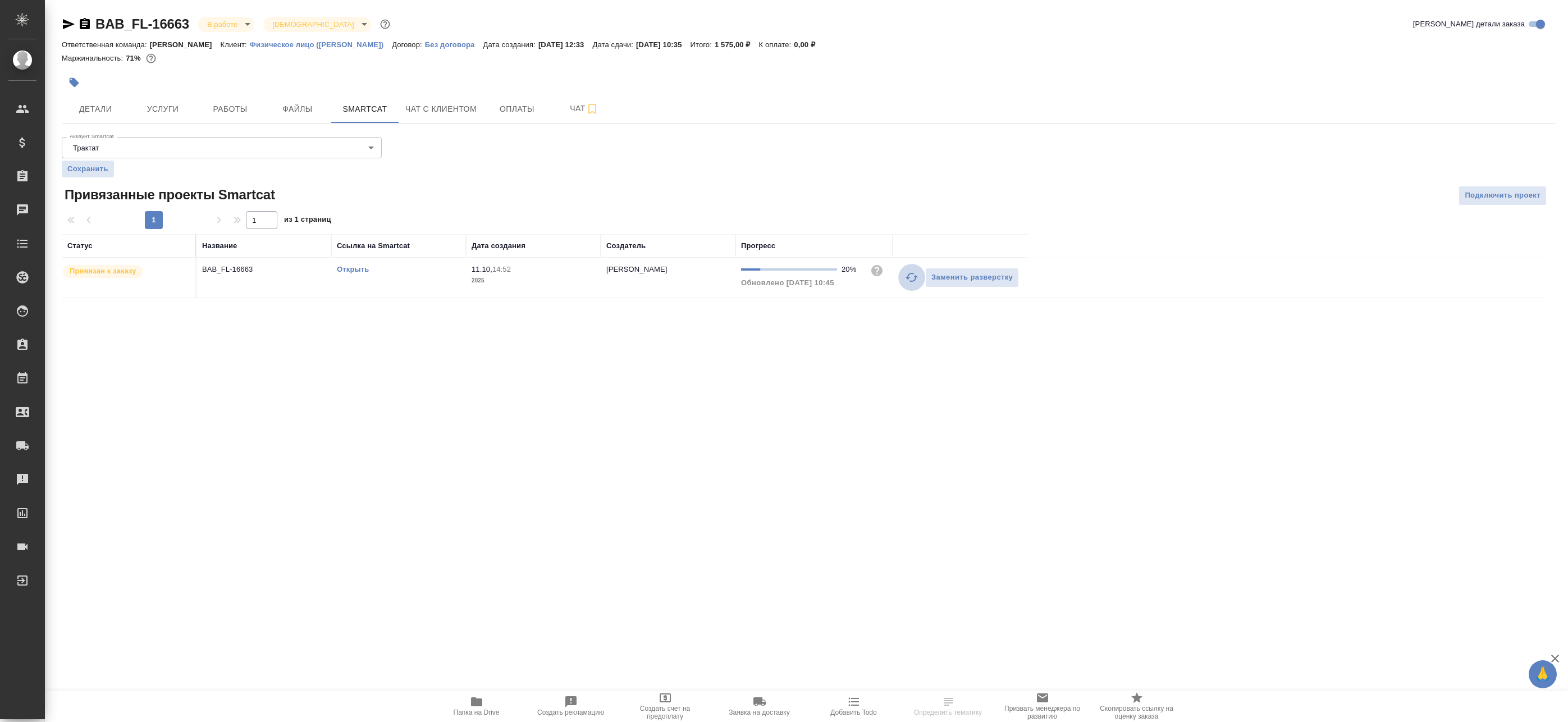
drag, startPoint x: 910, startPoint y: 277, endPoint x: 899, endPoint y: 258, distance: 22.0
click at [910, 276] on icon "button" at bounding box center [911, 277] width 14 height 14
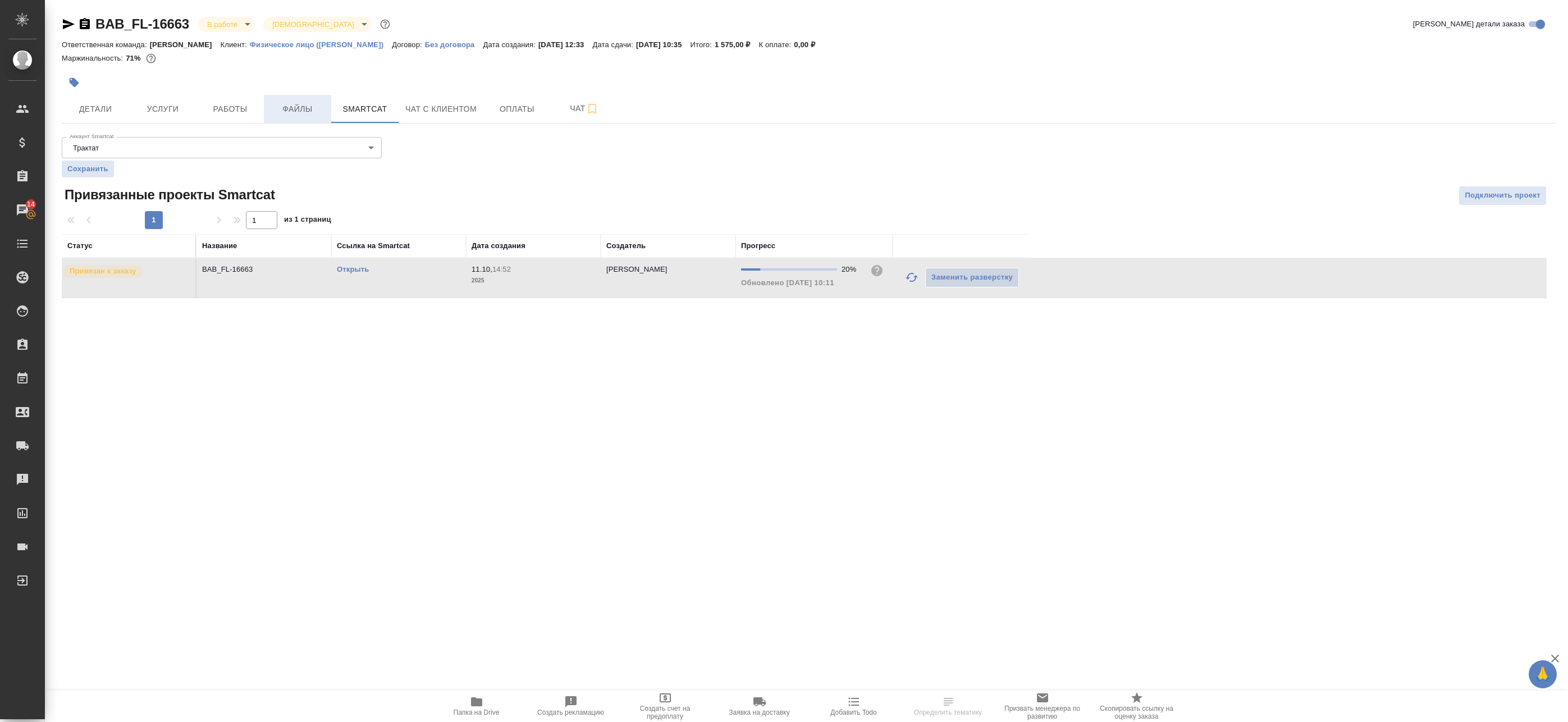
click at [288, 111] on span "Файлы" at bounding box center [297, 108] width 54 height 14
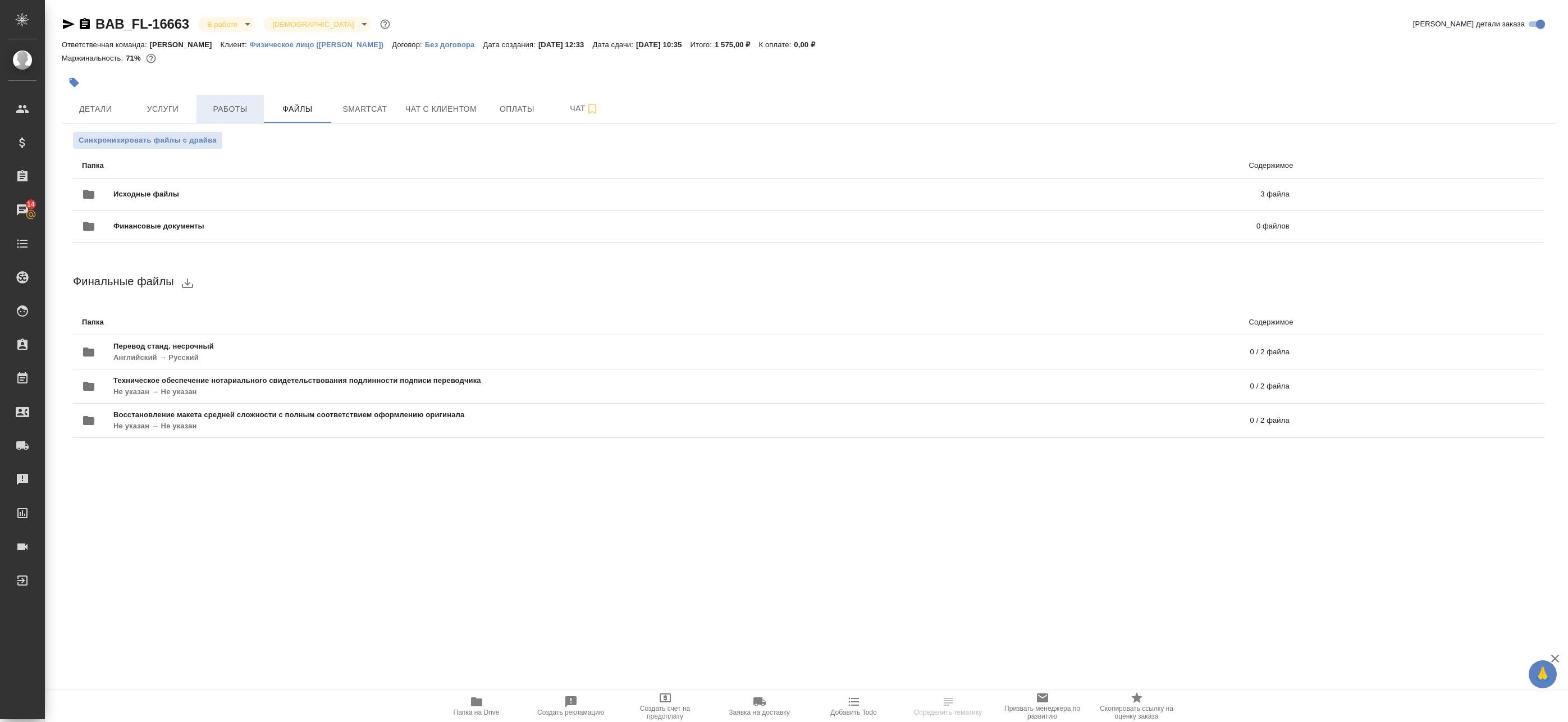
click at [239, 110] on span "Работы" at bounding box center [230, 108] width 54 height 14
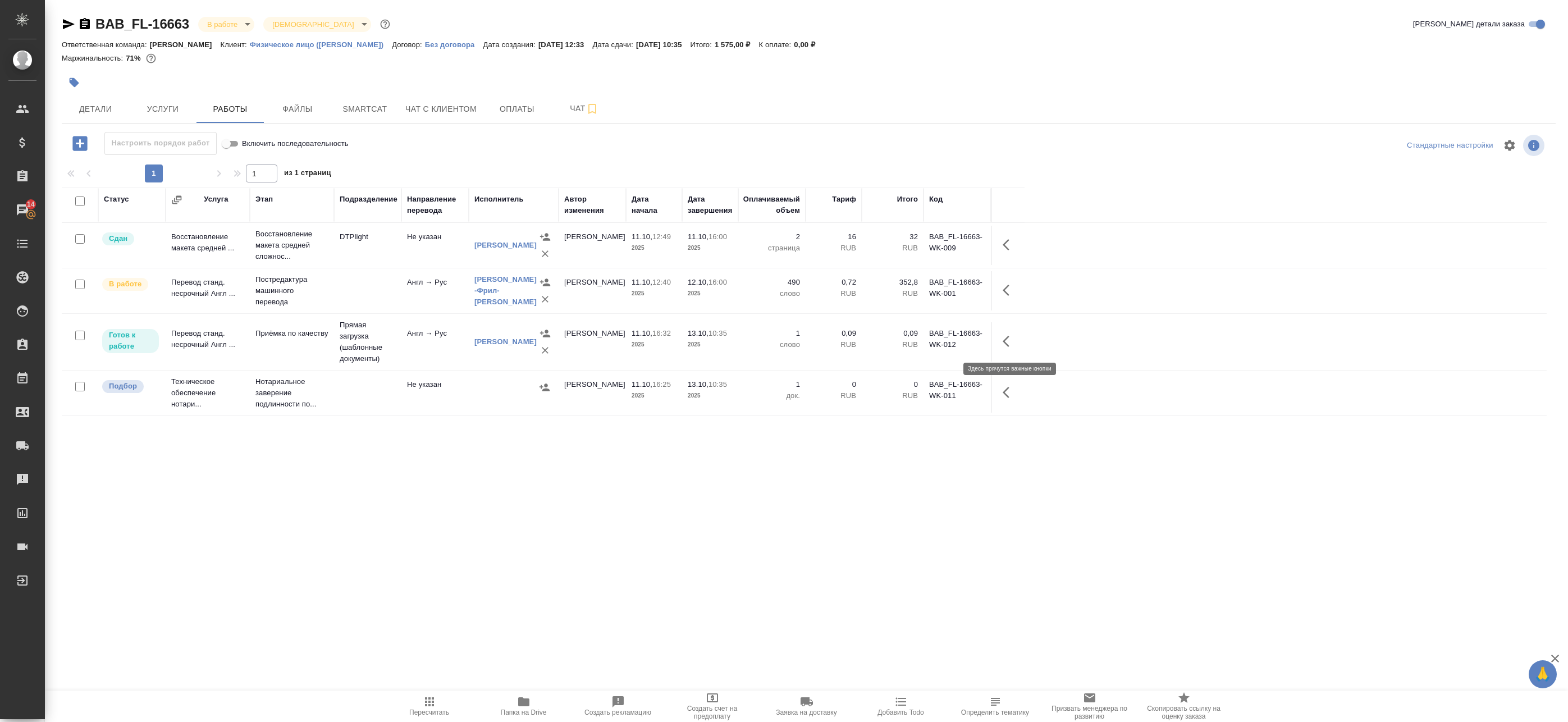
click at [1011, 341] on icon "button" at bounding box center [1009, 341] width 14 height 14
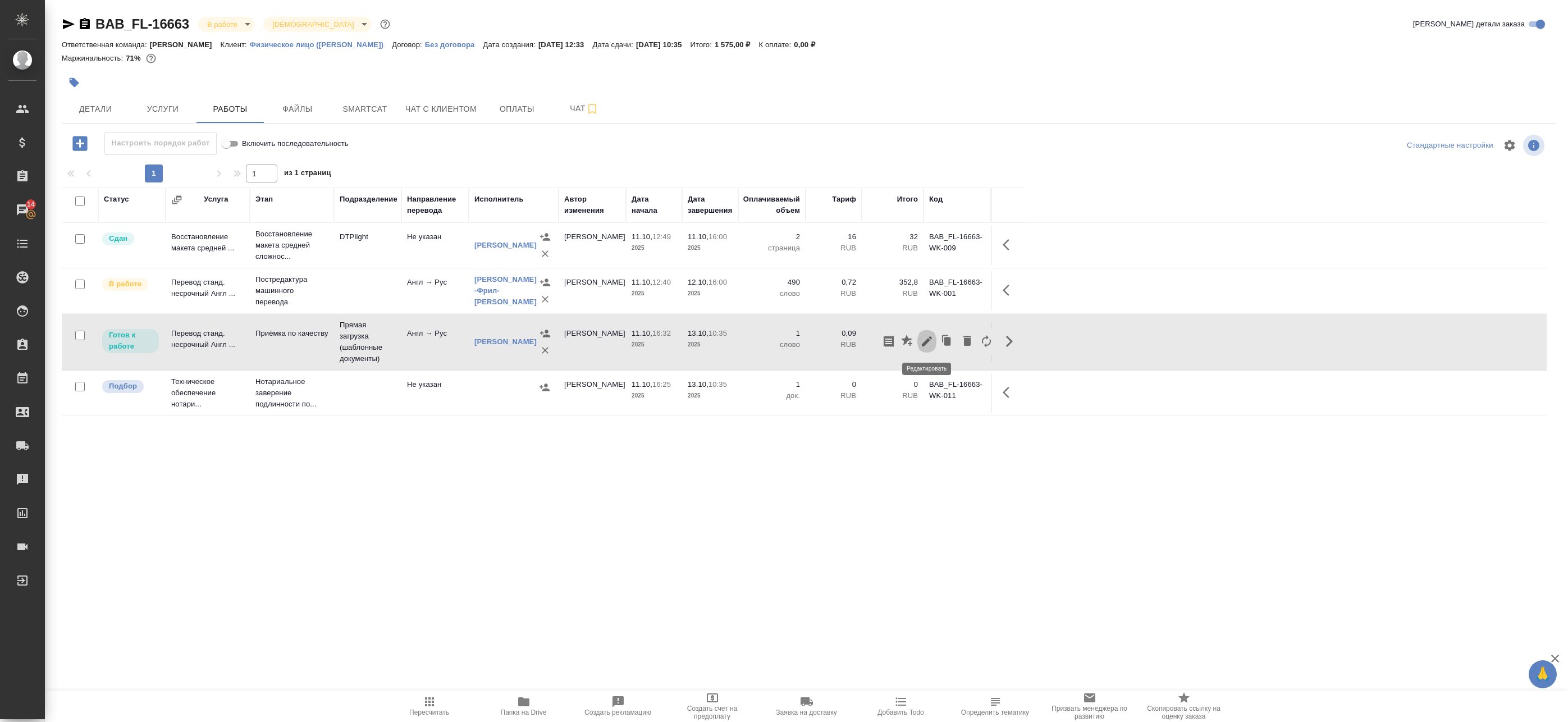
click at [932, 340] on icon "button" at bounding box center [927, 341] width 14 height 14
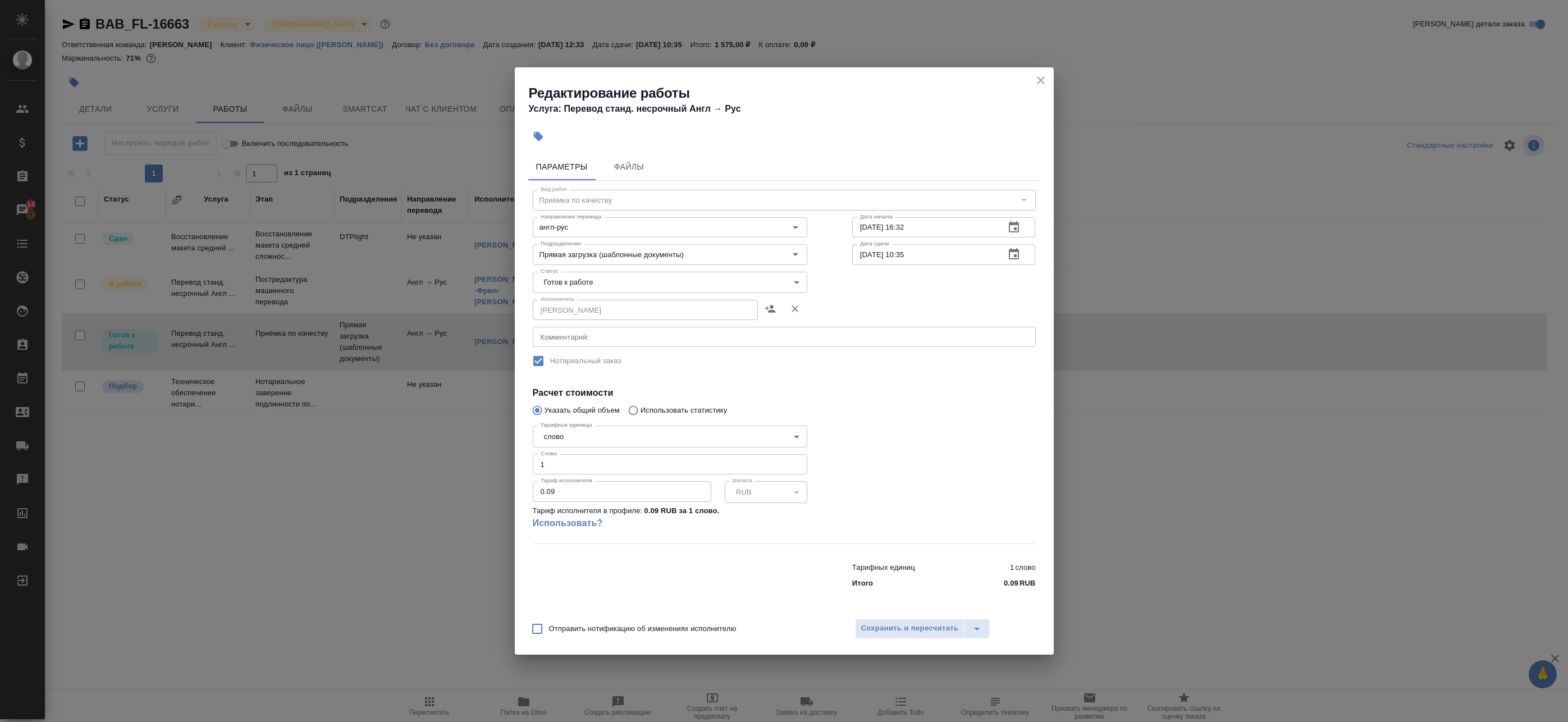
click at [1042, 80] on icon "close" at bounding box center [1041, 81] width 8 height 8
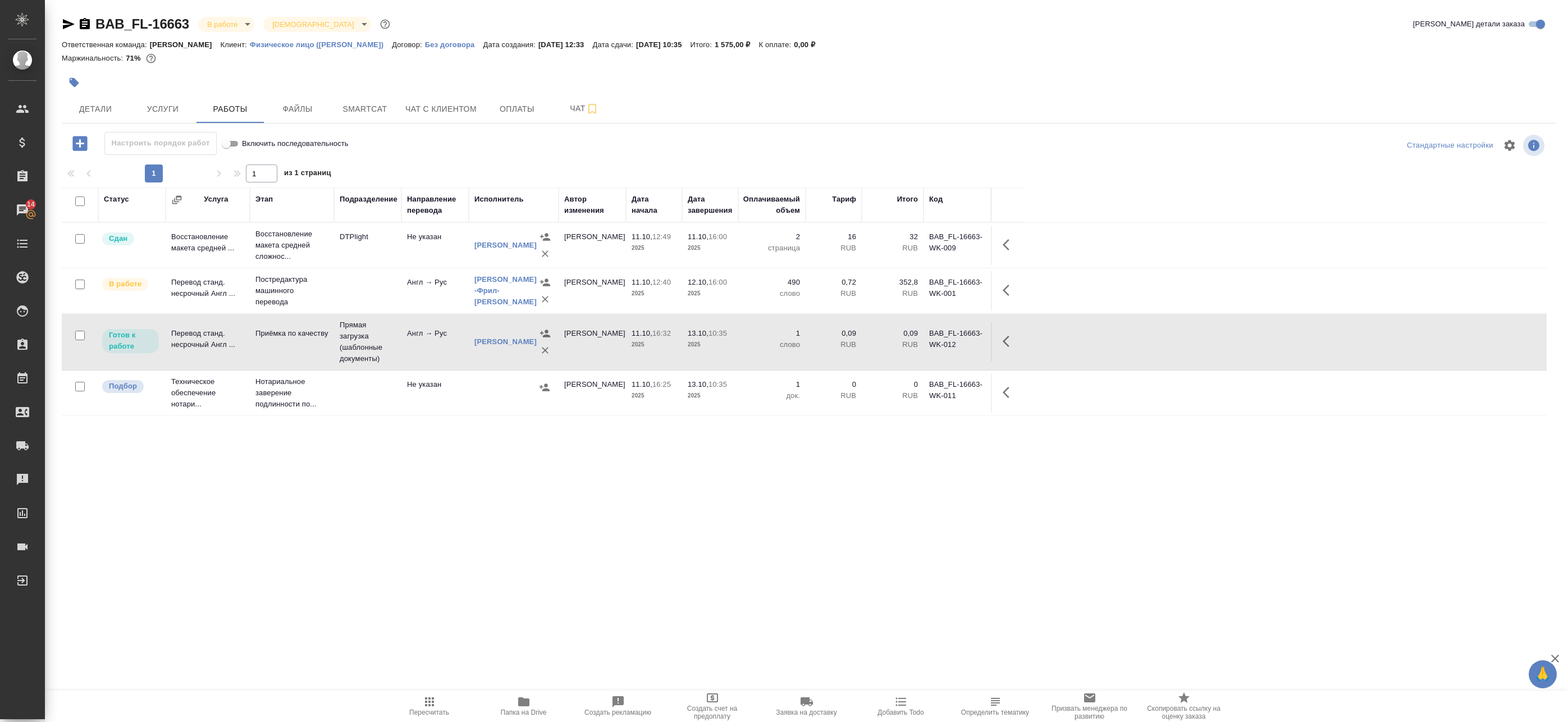
click at [380, 278] on td at bounding box center [368, 291] width 67 height 40
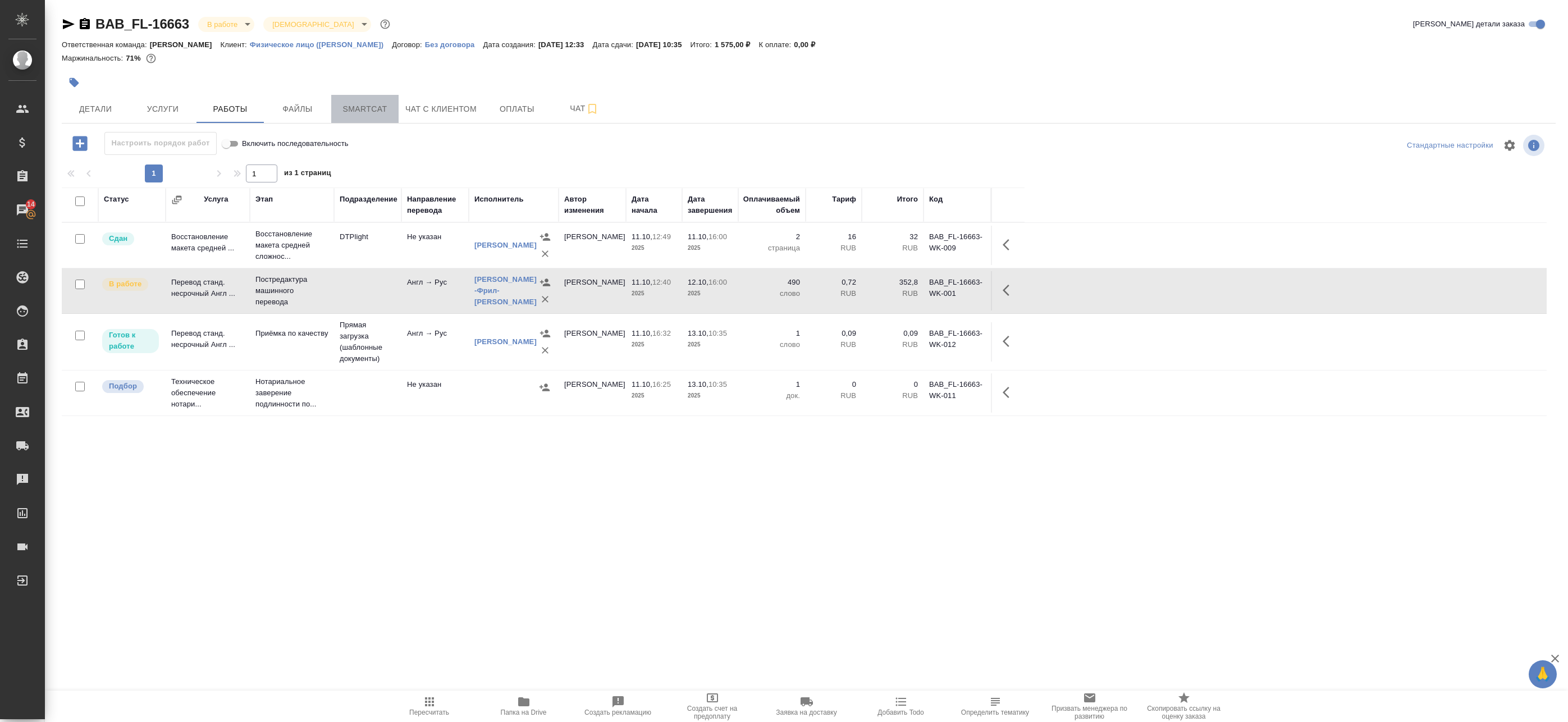
click at [373, 107] on span "Smartcat" at bounding box center [364, 108] width 54 height 14
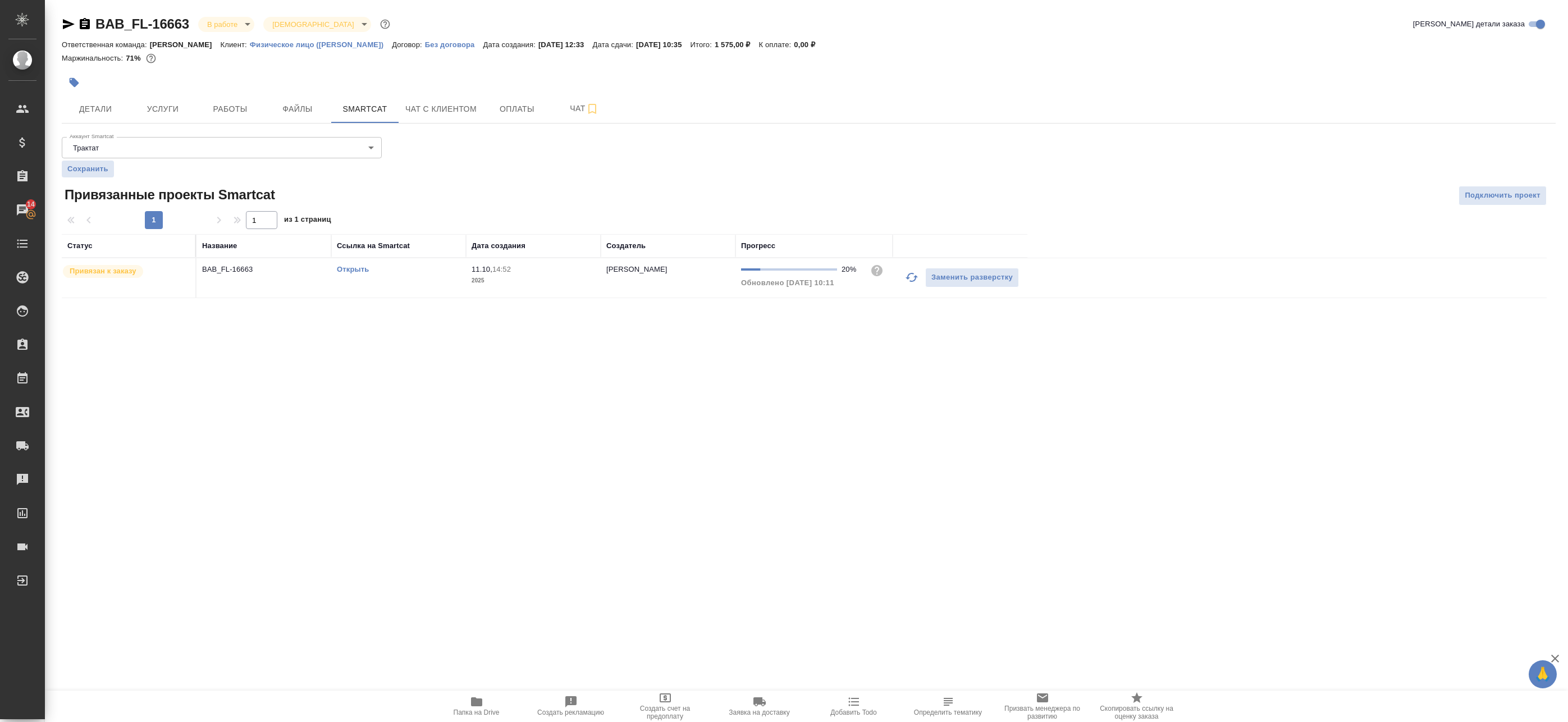
click at [356, 269] on link "Открыть" at bounding box center [353, 269] width 32 height 8
click at [224, 111] on span "Работы" at bounding box center [230, 108] width 54 height 14
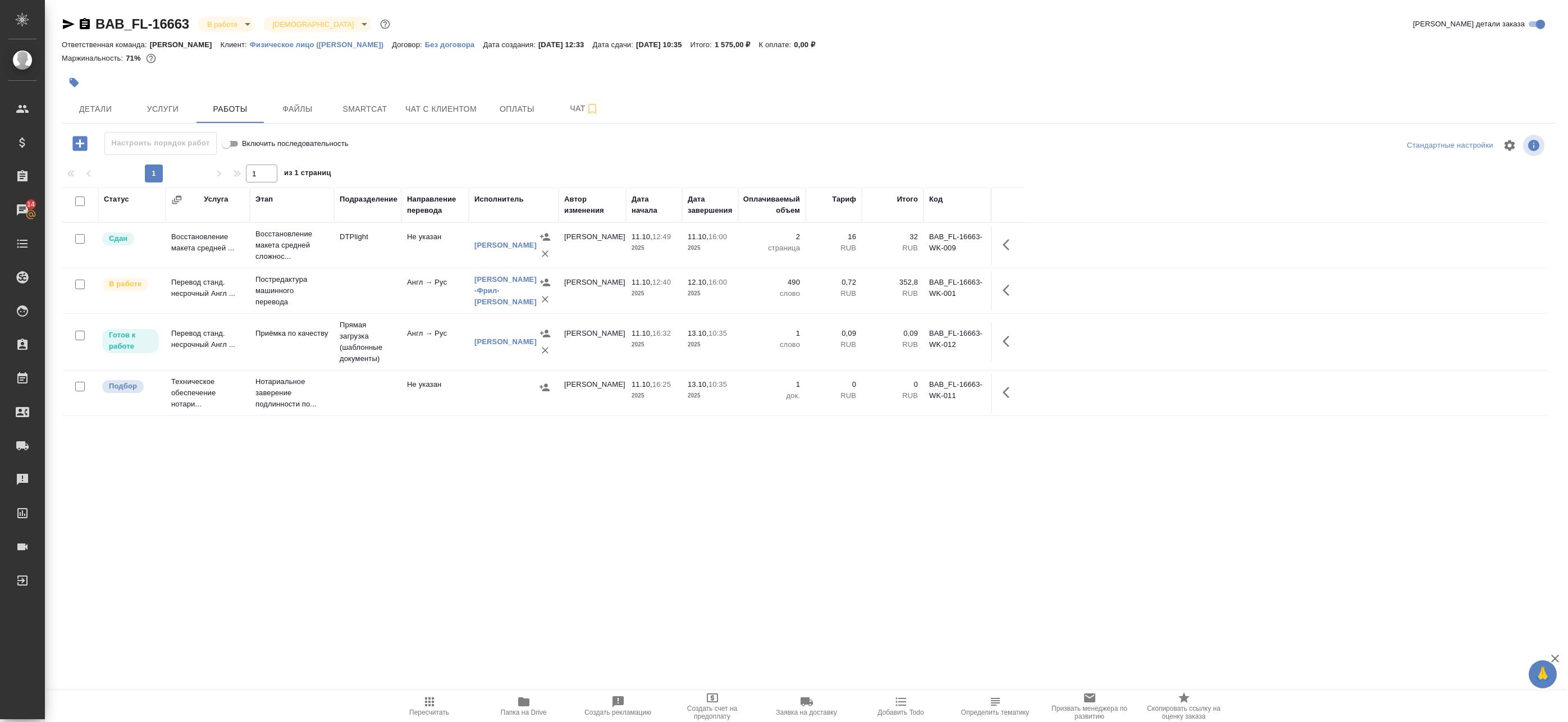
click at [437, 351] on td "Англ → Рус" at bounding box center [435, 342] width 67 height 40
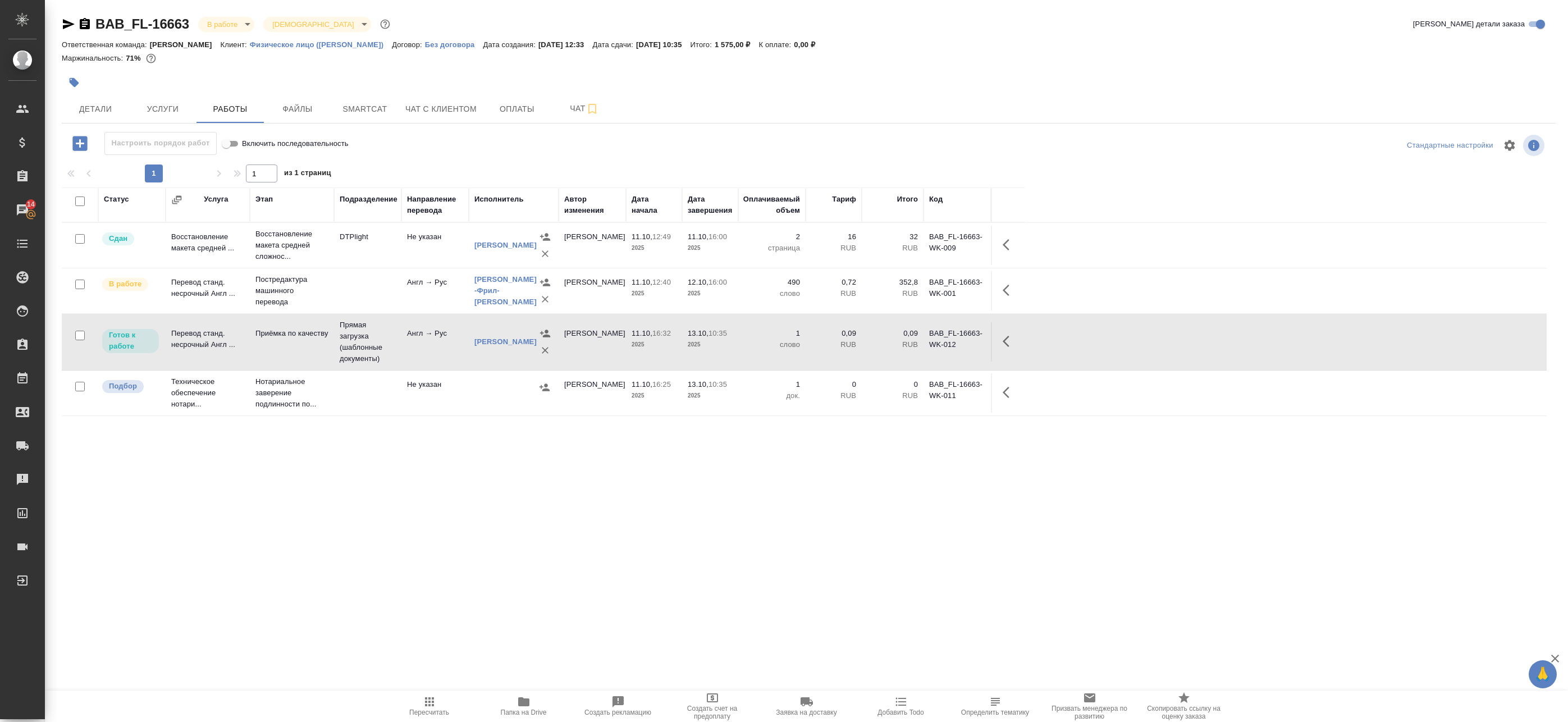
click at [437, 351] on td "Англ → Рус" at bounding box center [435, 342] width 67 height 40
drag, startPoint x: 439, startPoint y: 349, endPoint x: 461, endPoint y: 355, distance: 22.8
click at [439, 349] on td "Англ → Рус" at bounding box center [435, 342] width 67 height 40
click at [1009, 338] on icon "button" at bounding box center [1009, 341] width 14 height 14
click at [892, 341] on icon "button" at bounding box center [889, 342] width 11 height 11
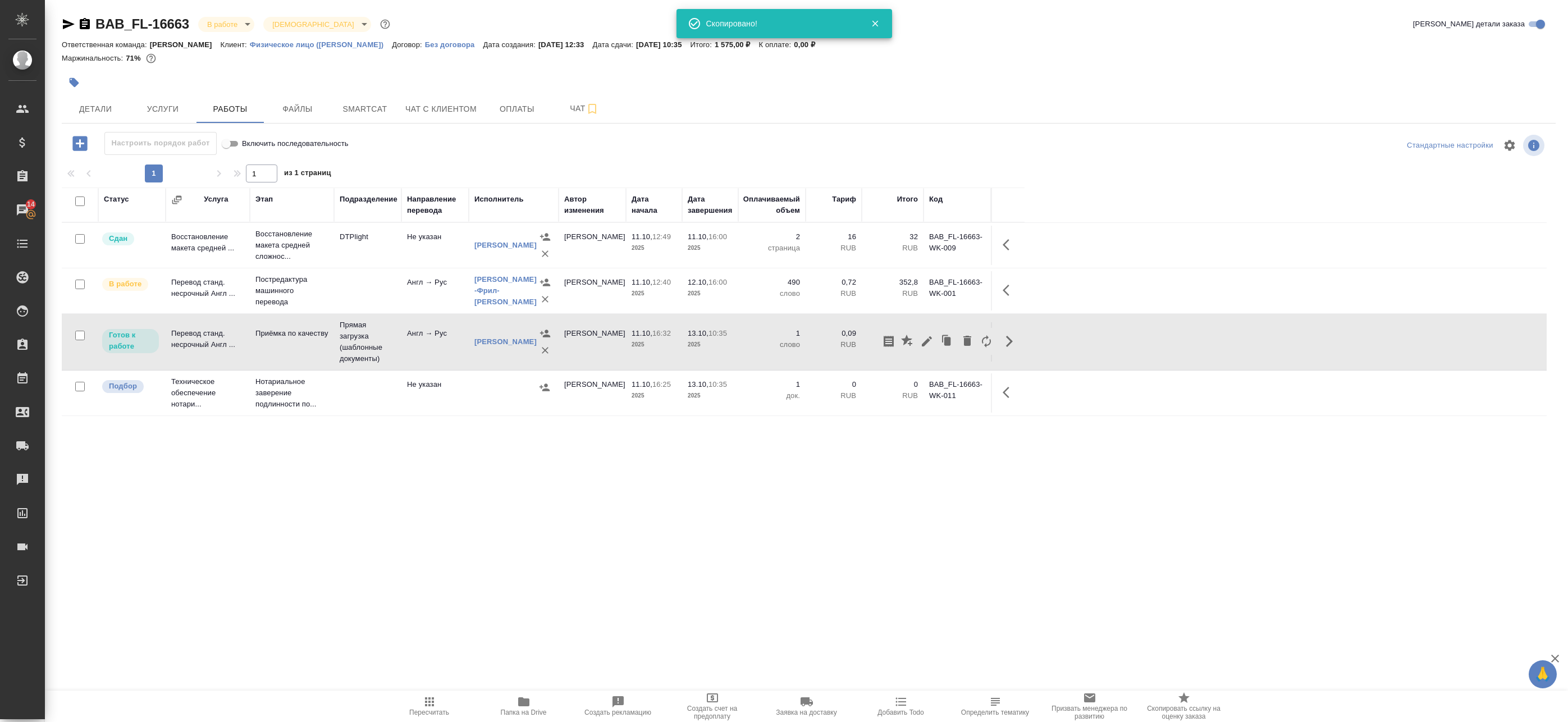
click at [487, 477] on div "Статус Услуга Этап Подразделение Направление перевода Исполнитель Автор изменен…" at bounding box center [804, 440] width 1485 height 506
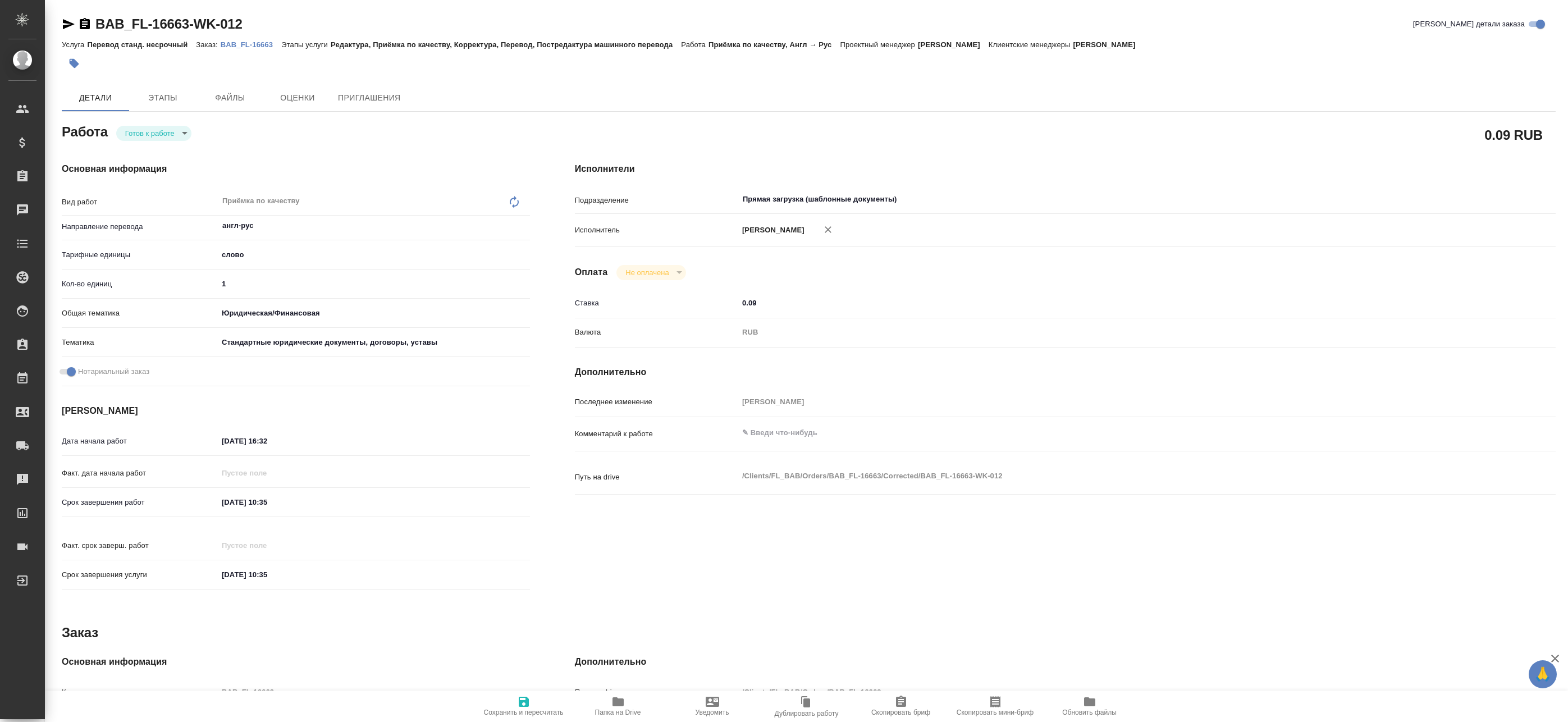
type textarea "x"
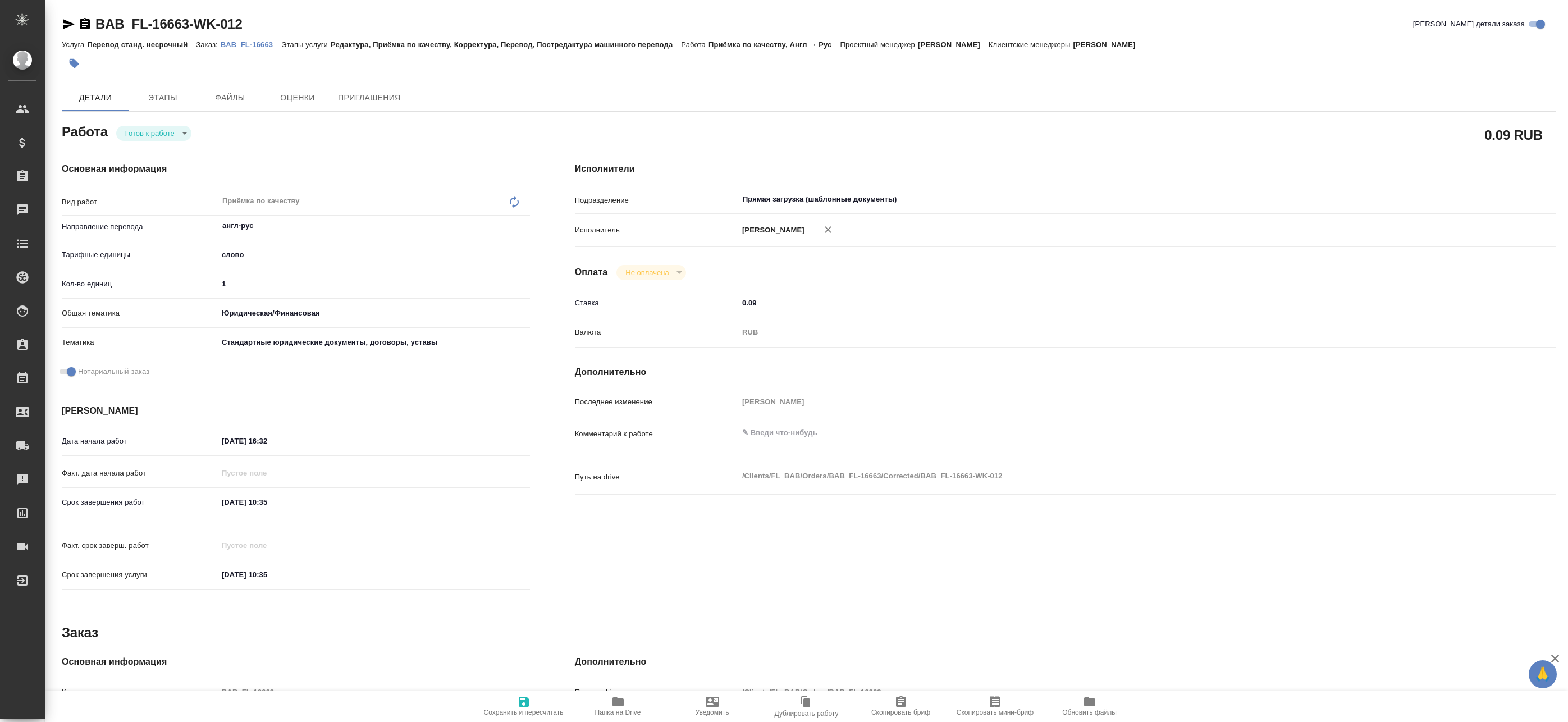
type textarea "x"
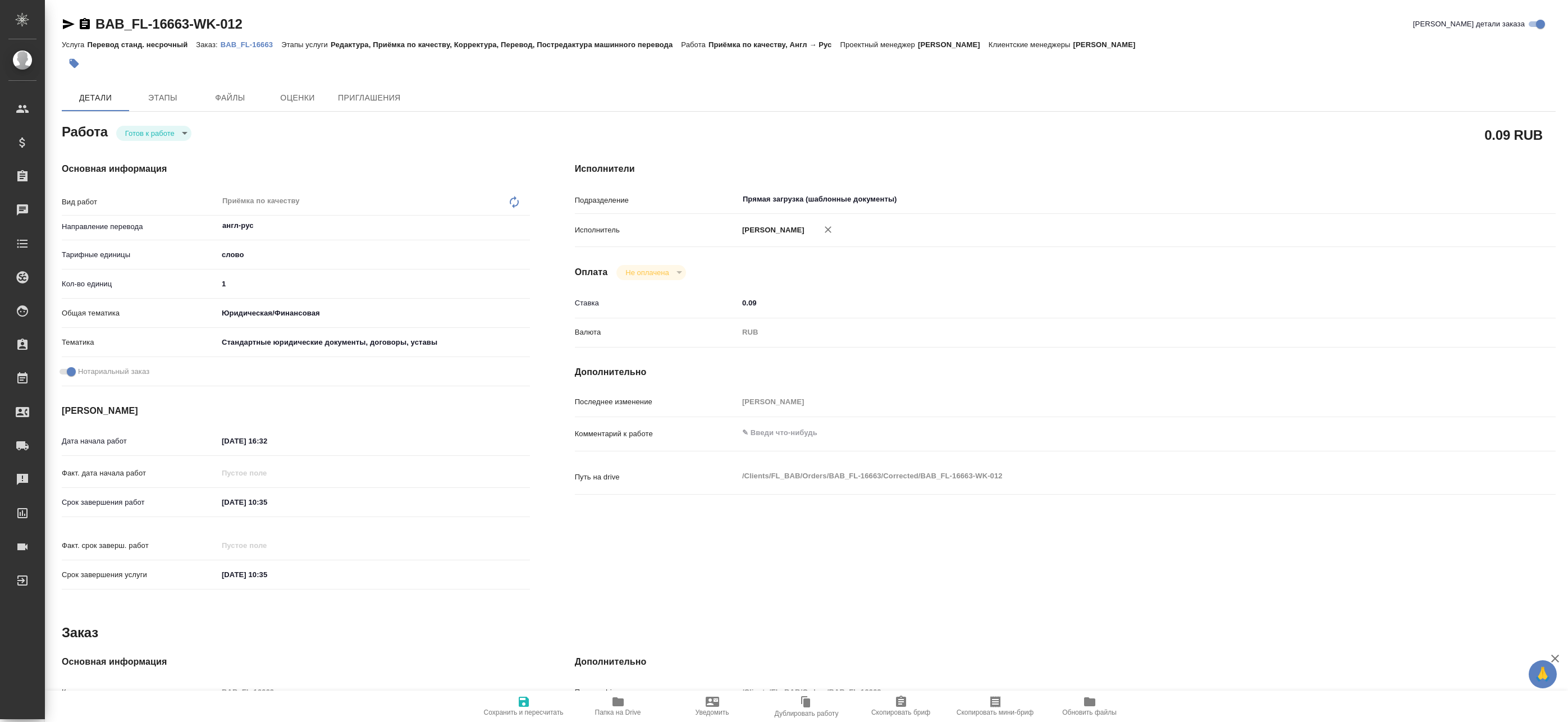
type textarea "x"
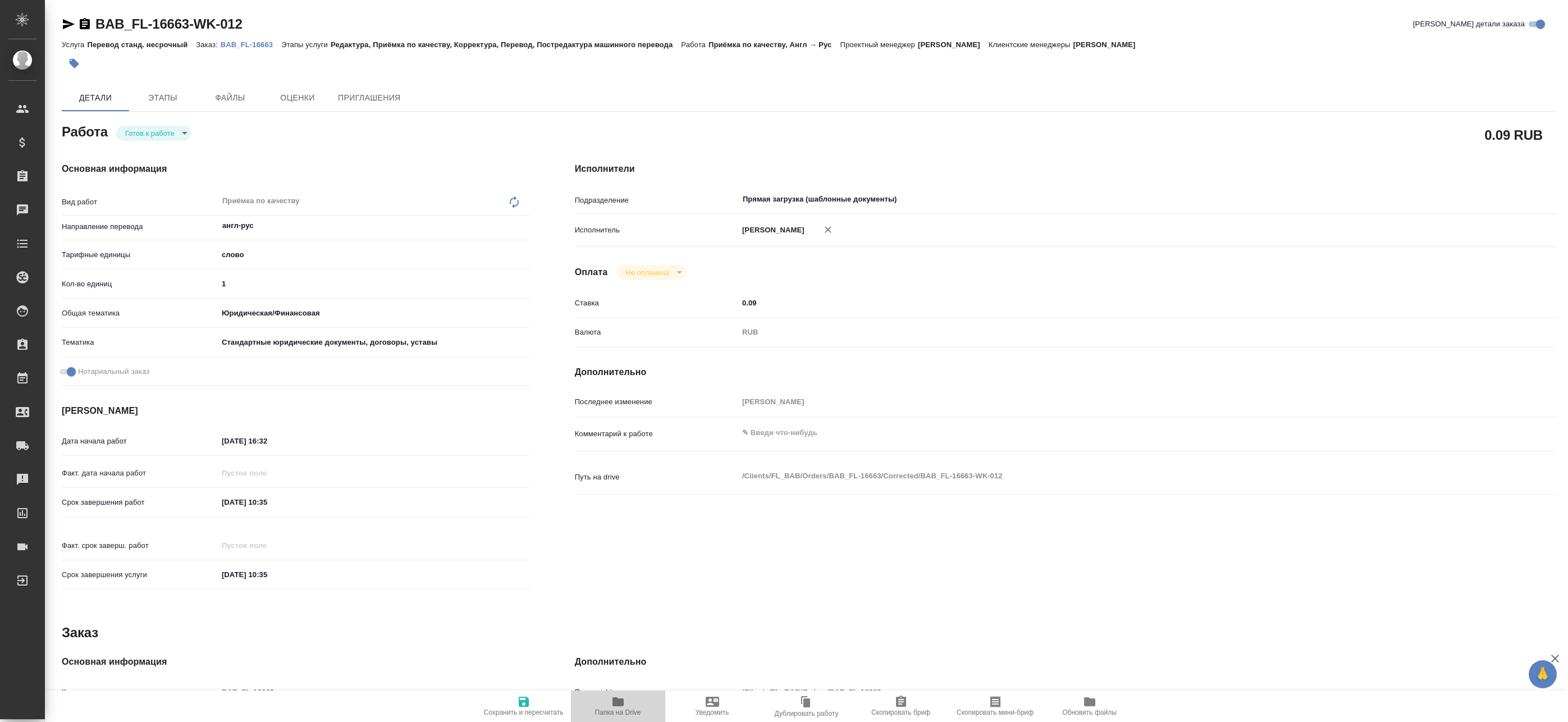
click at [619, 710] on span "Папка на Drive" at bounding box center [618, 712] width 46 height 8
type textarea "x"
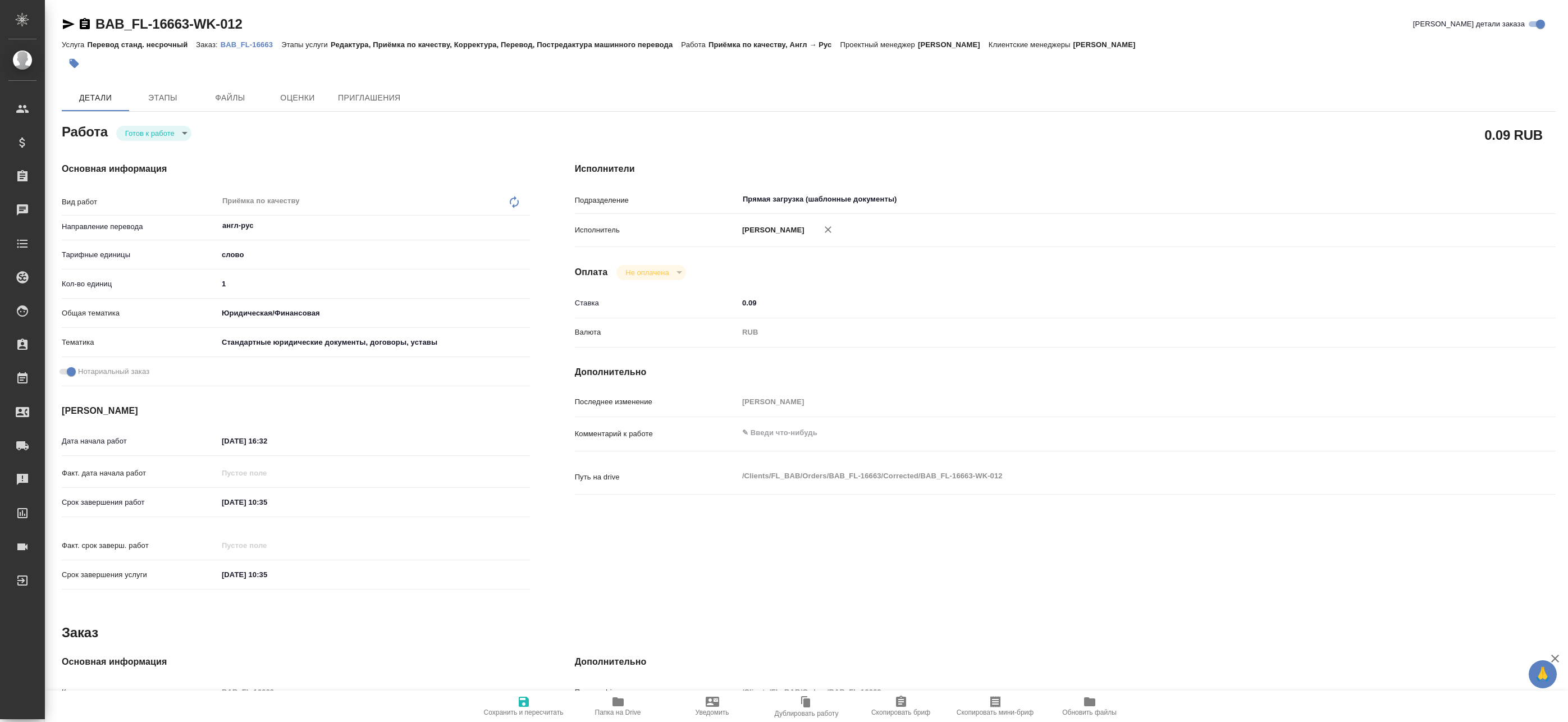
type textarea "x"
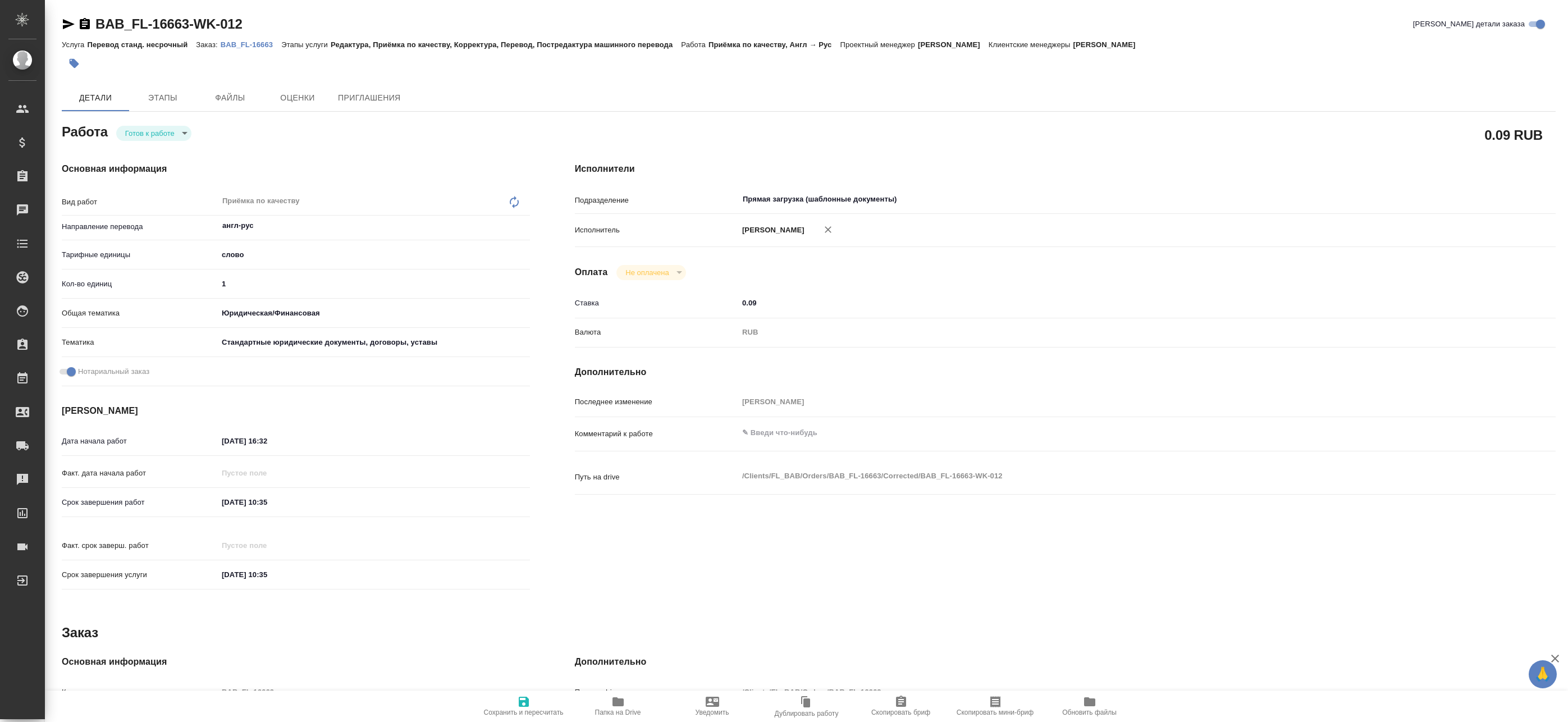
type textarea "x"
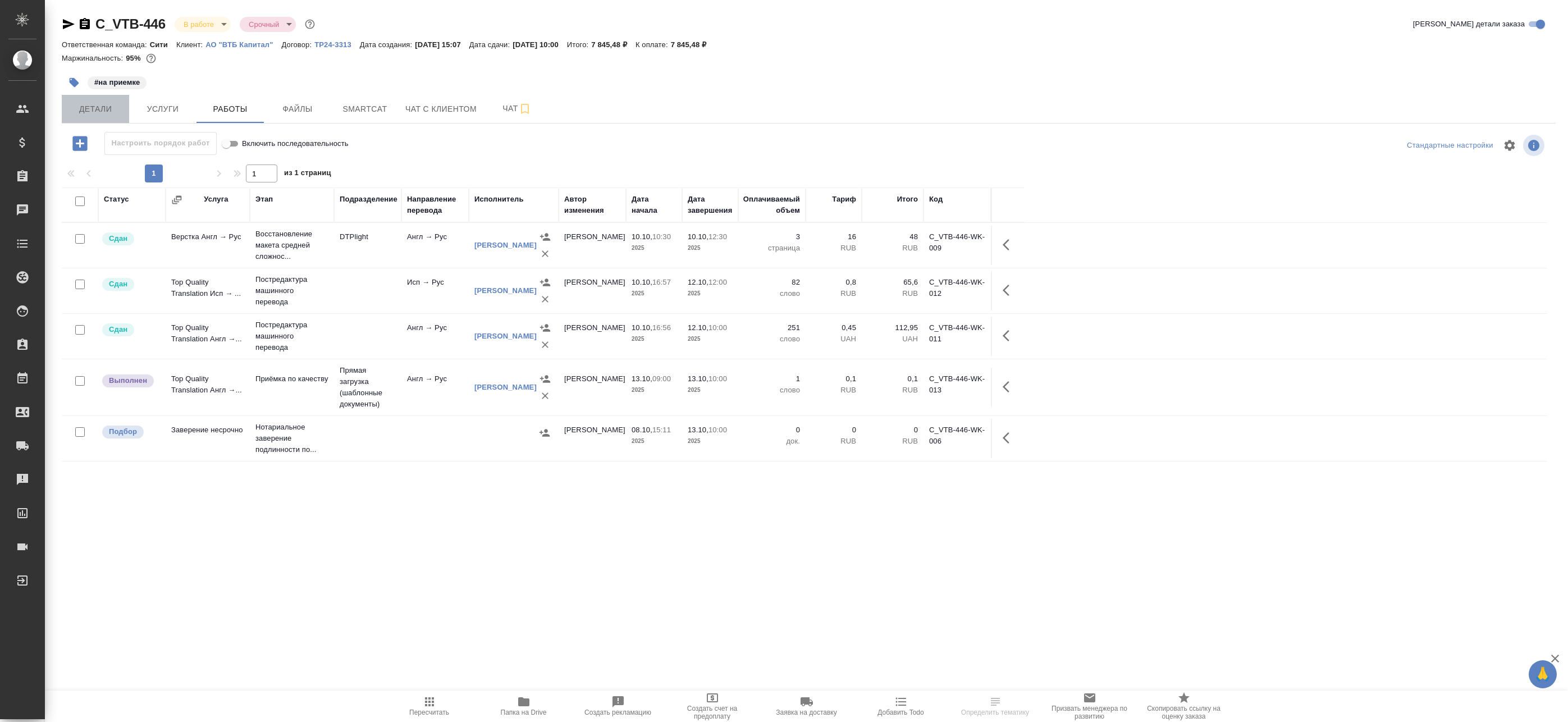
click at [98, 110] on span "Детали" at bounding box center [95, 108] width 54 height 14
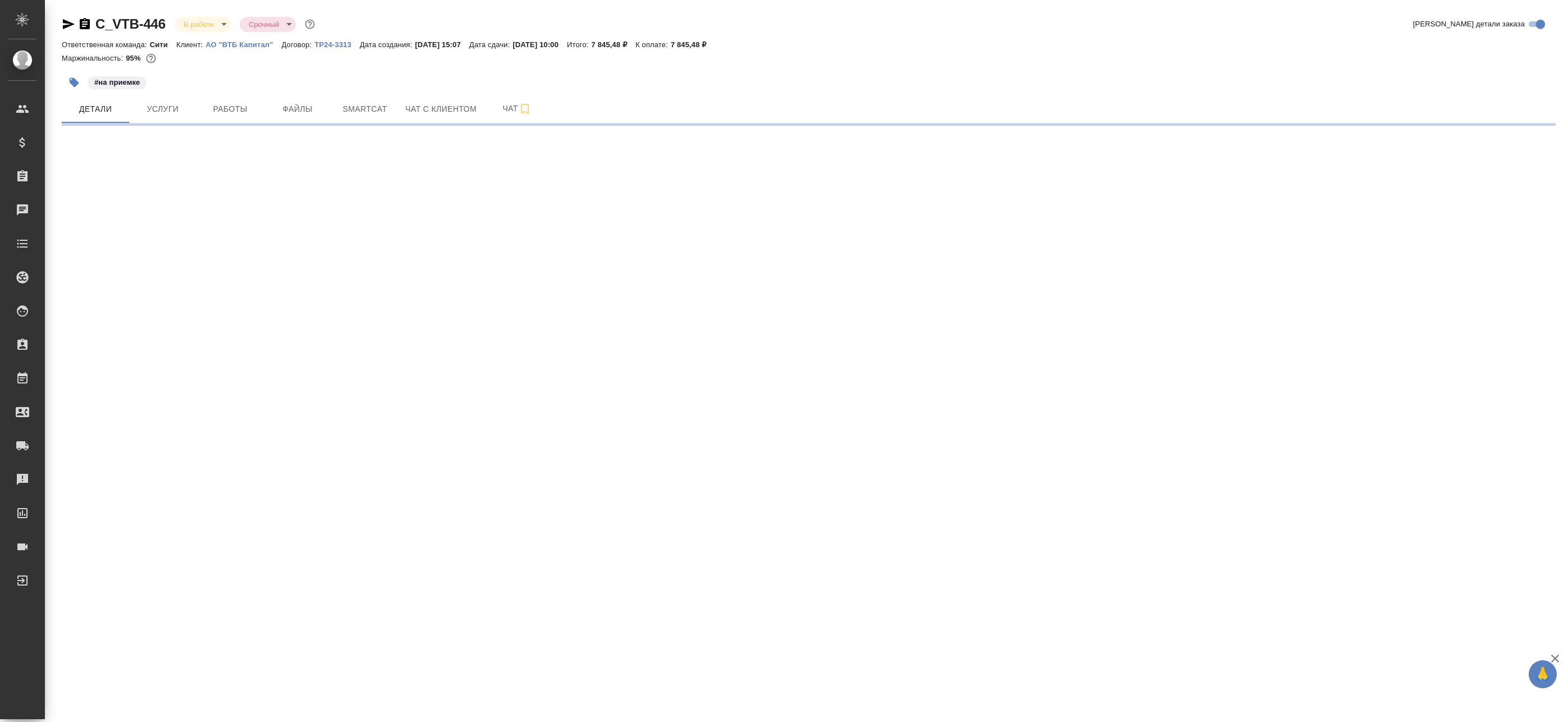
select select "RU"
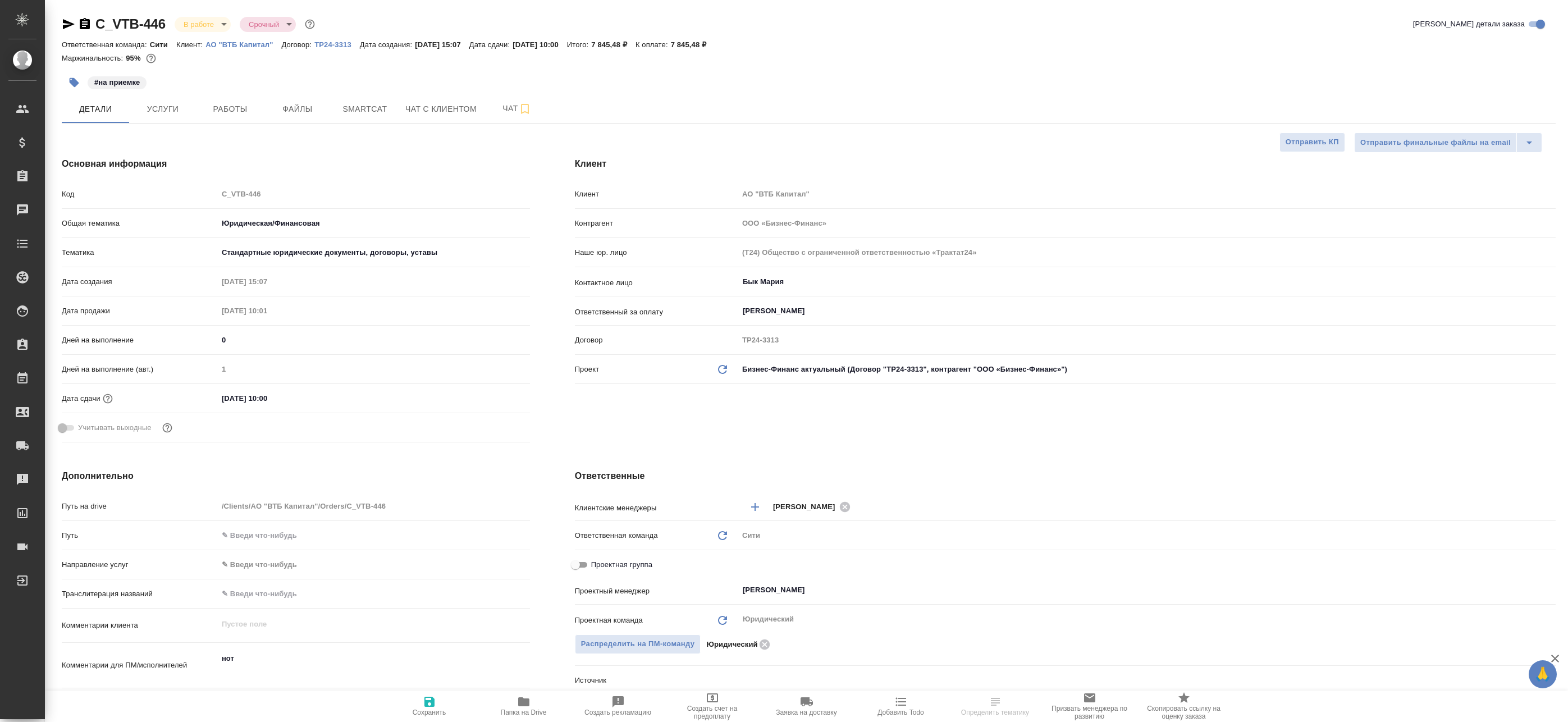
type textarea "x"
click at [543, 703] on span "Папка на Drive" at bounding box center [523, 705] width 81 height 21
type textarea "x"
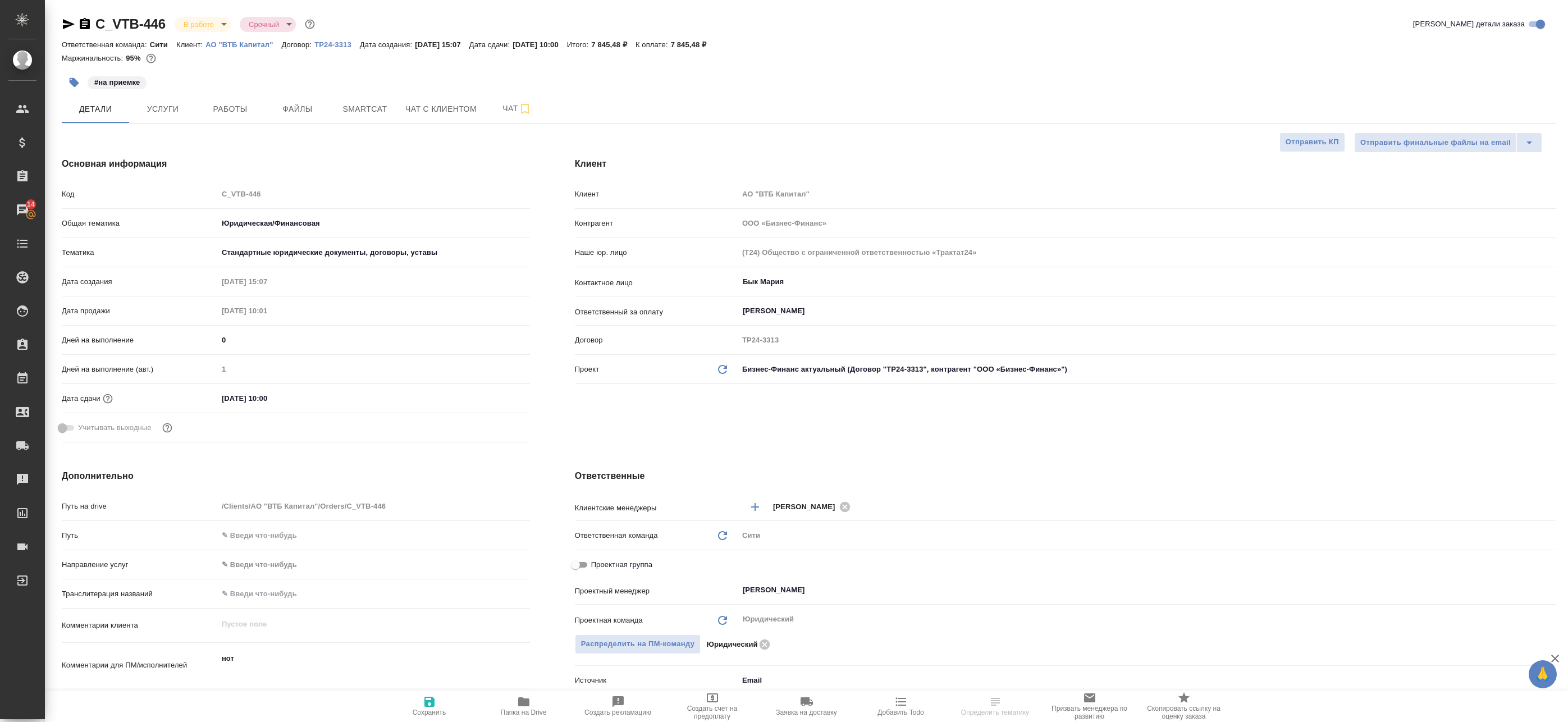
type textarea "x"
select select "RU"
type textarea "x"
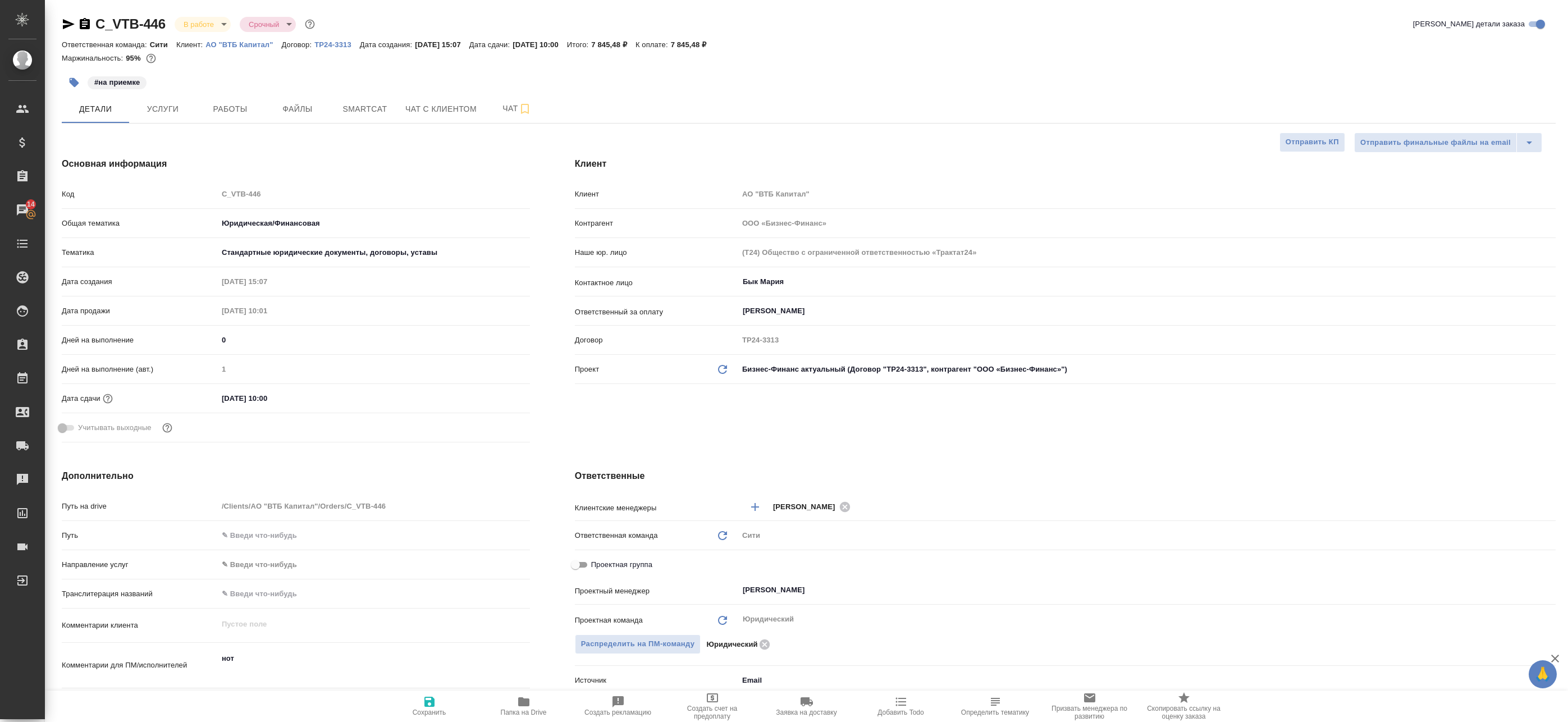
type textarea "x"
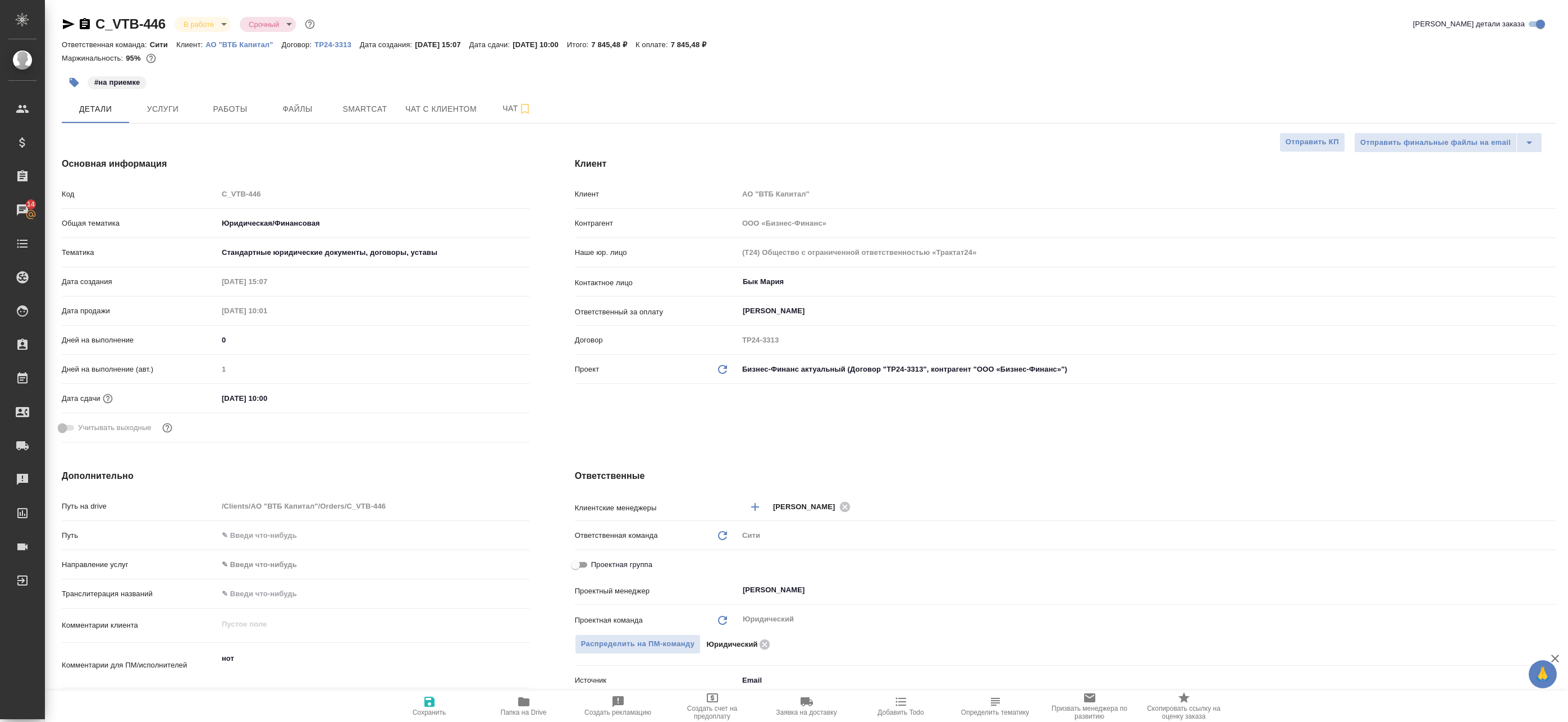
type textarea "x"
click at [244, 98] on button "Работы" at bounding box center [229, 108] width 67 height 28
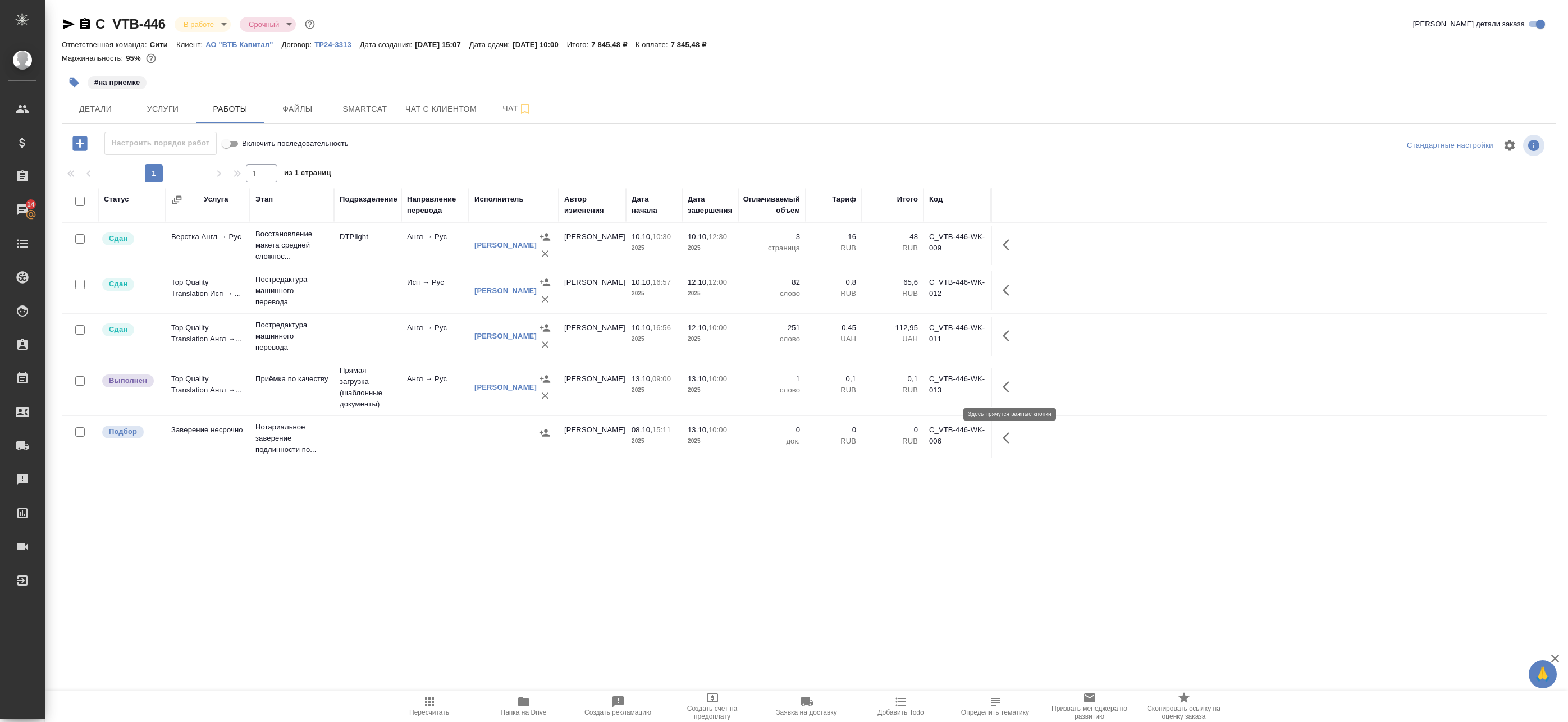
click at [1010, 392] on icon "button" at bounding box center [1009, 387] width 14 height 14
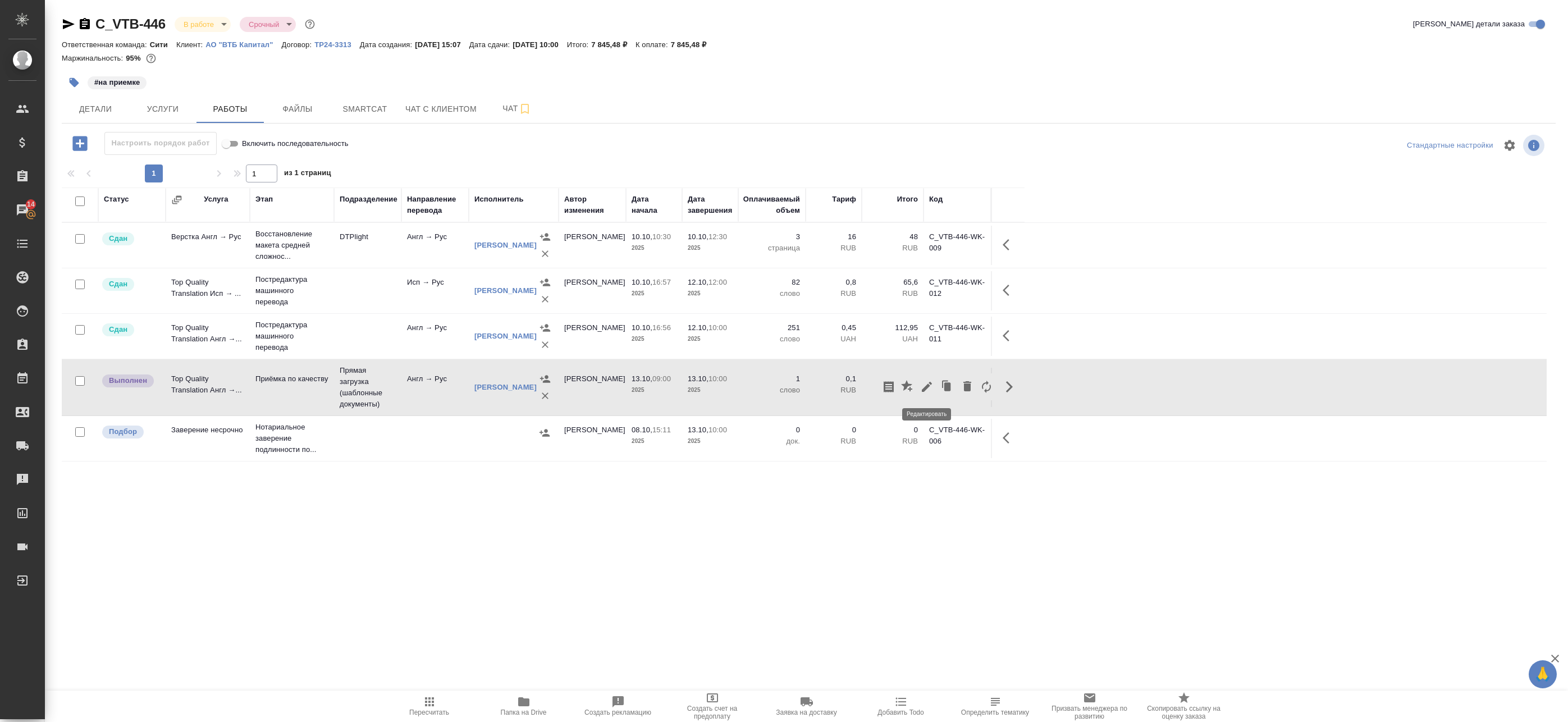
click at [927, 386] on icon "button" at bounding box center [927, 387] width 11 height 10
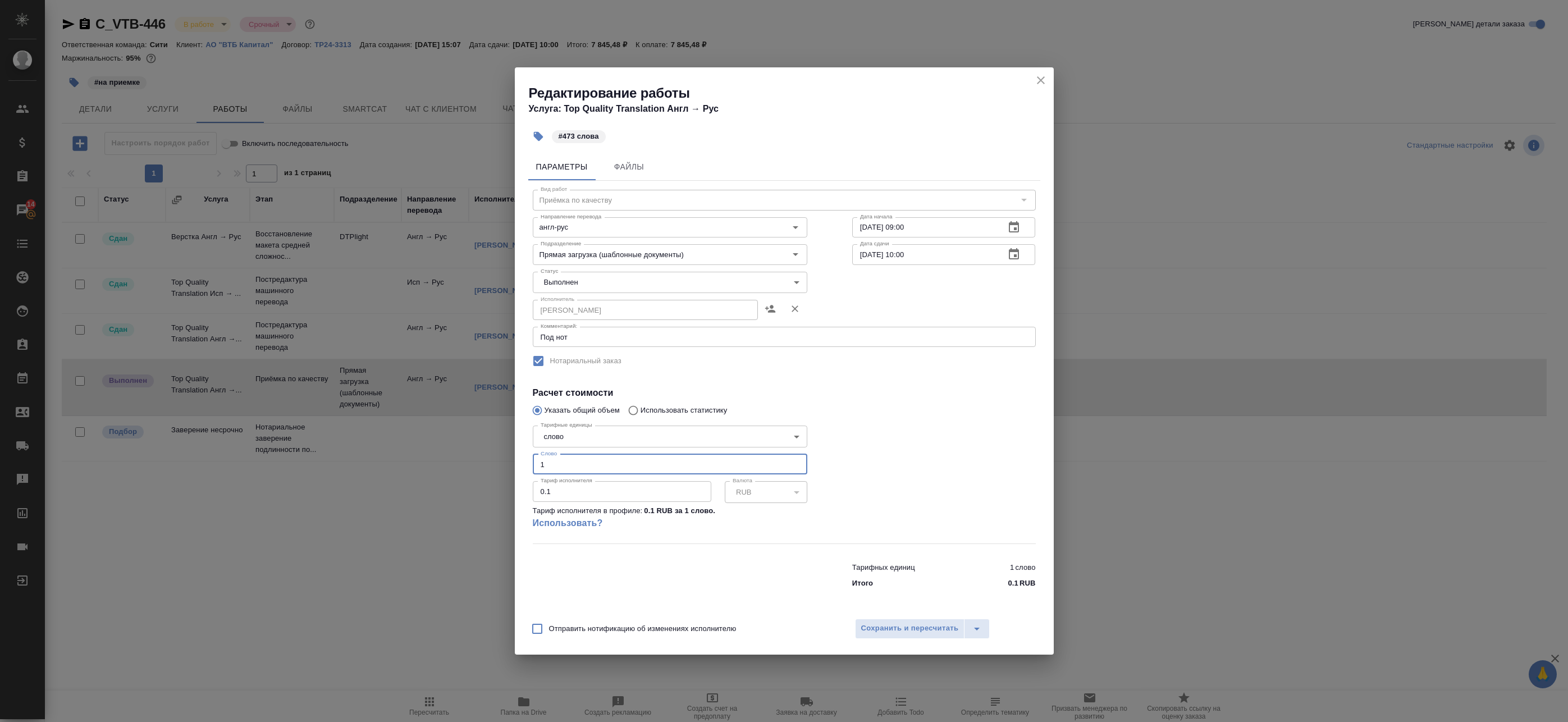
click at [572, 458] on input "1" at bounding box center [670, 464] width 275 height 20
type input "473"
click at [925, 628] on span "Сохранить и пересчитать" at bounding box center [910, 628] width 98 height 13
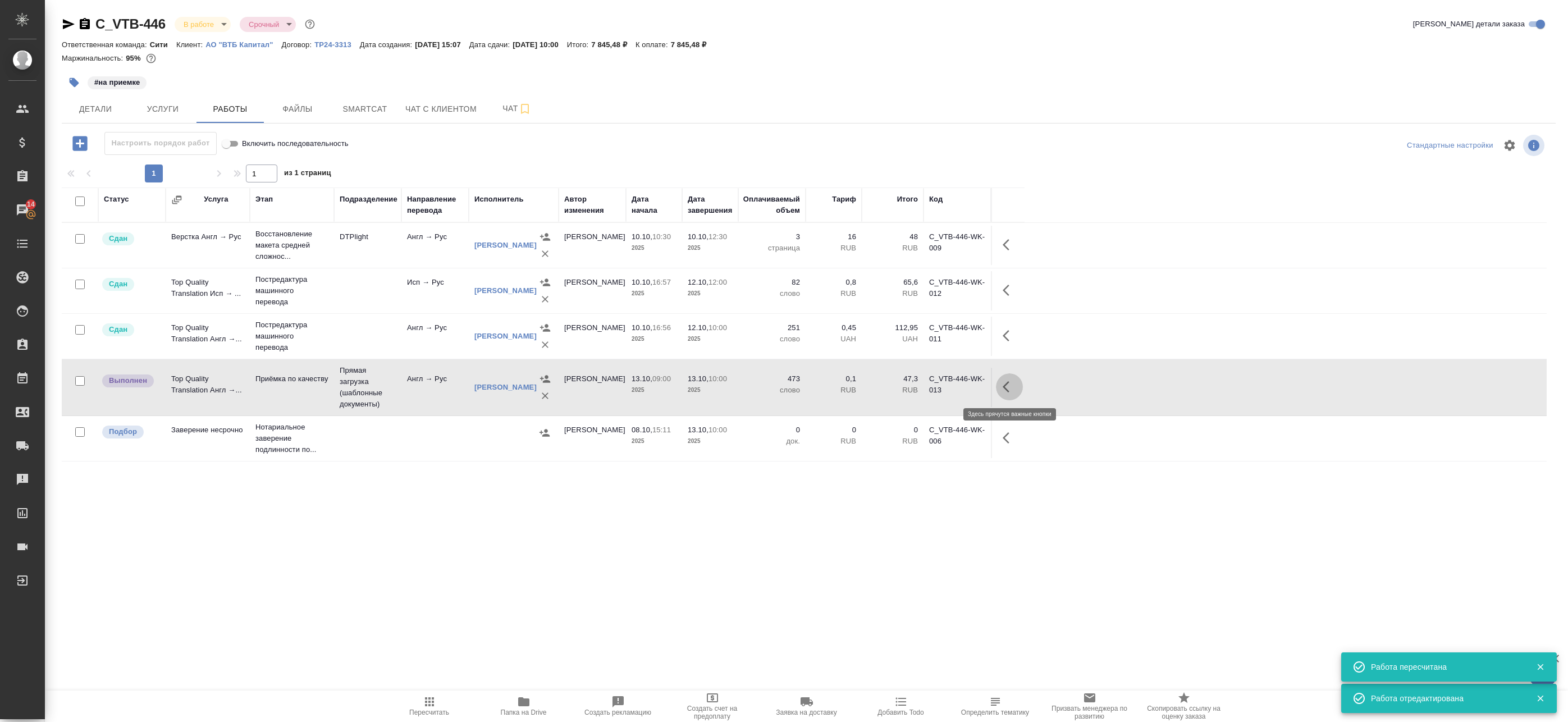
click at [1005, 397] on button "button" at bounding box center [1009, 386] width 27 height 27
click at [927, 389] on icon "button" at bounding box center [927, 387] width 11 height 10
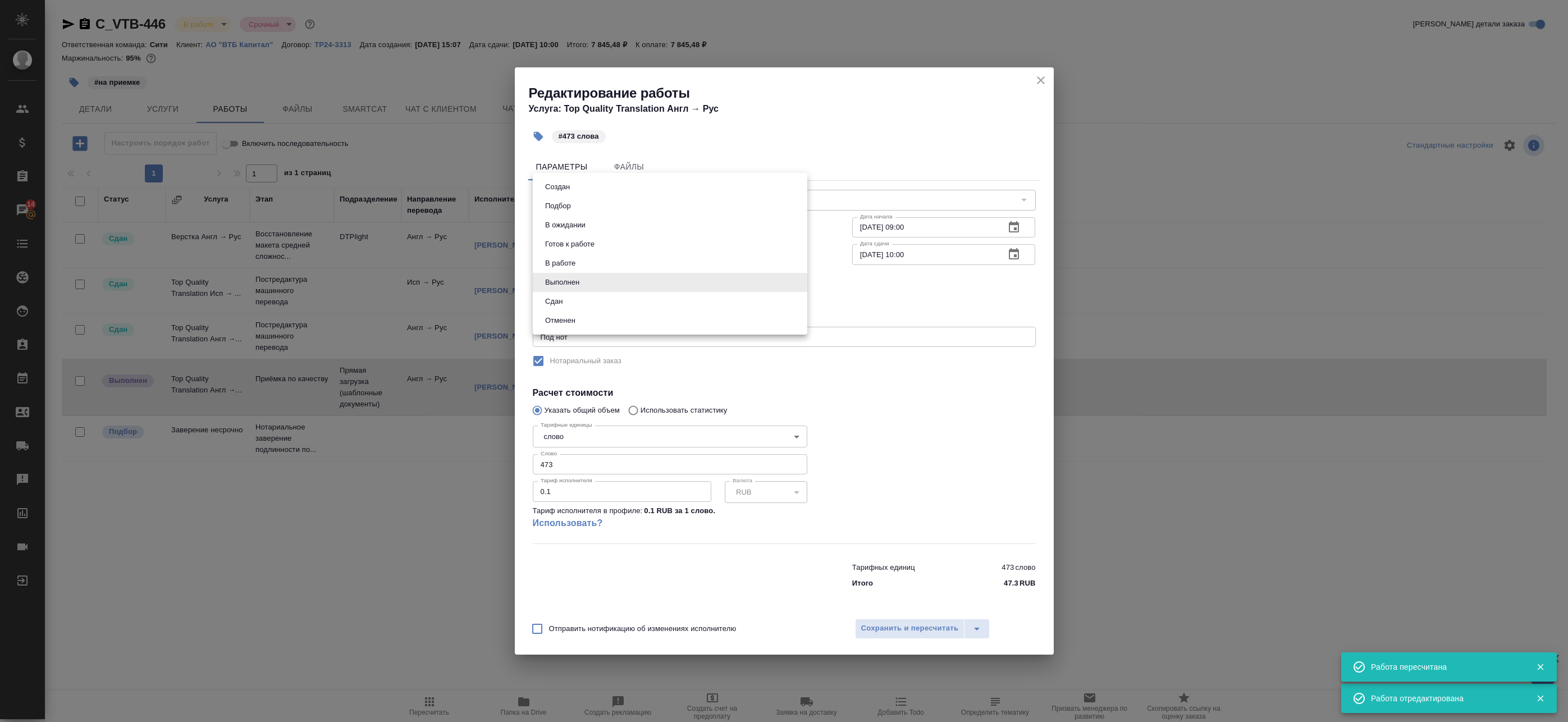
click at [617, 275] on body "🙏 .cls-1 fill:#fff; AWATERA Badanyan Artak Клиенты Спецификации Заказы 14 Чаты …" at bounding box center [784, 361] width 1568 height 722
click at [610, 296] on li "Сдан" at bounding box center [670, 301] width 275 height 19
type input "closed"
click at [916, 639] on div "Отправить нотификацию об изменениях исполнителю Сохранить и пересчитать" at bounding box center [784, 633] width 539 height 44
click at [916, 634] on span "Сохранить и пересчитать" at bounding box center [910, 628] width 98 height 13
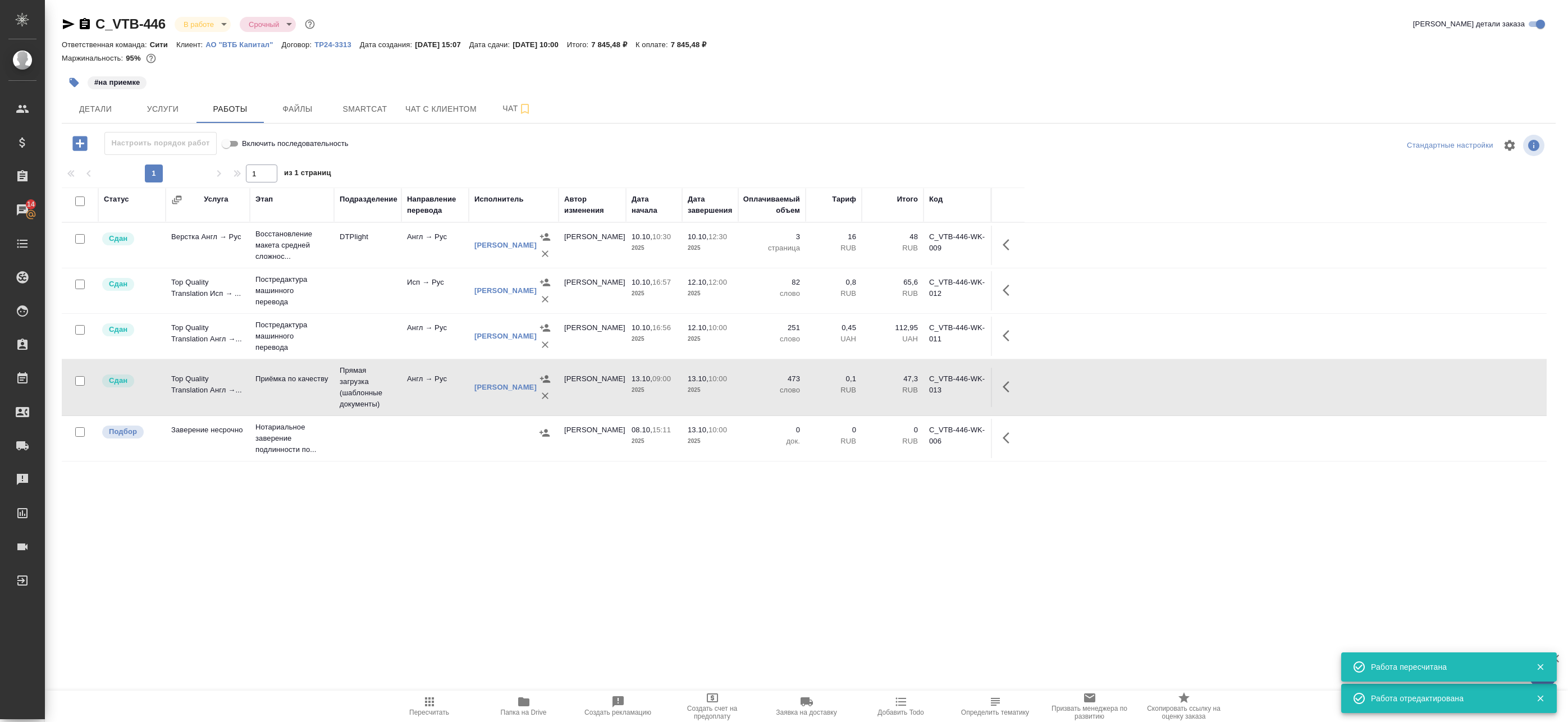
click at [212, 494] on div "Статус Услуга Этап Подразделение Направление перевода Исполнитель Автор изменен…" at bounding box center [804, 440] width 1485 height 506
click at [529, 707] on icon "button" at bounding box center [523, 701] width 14 height 14
click at [84, 104] on span "Детали" at bounding box center [95, 108] width 54 height 14
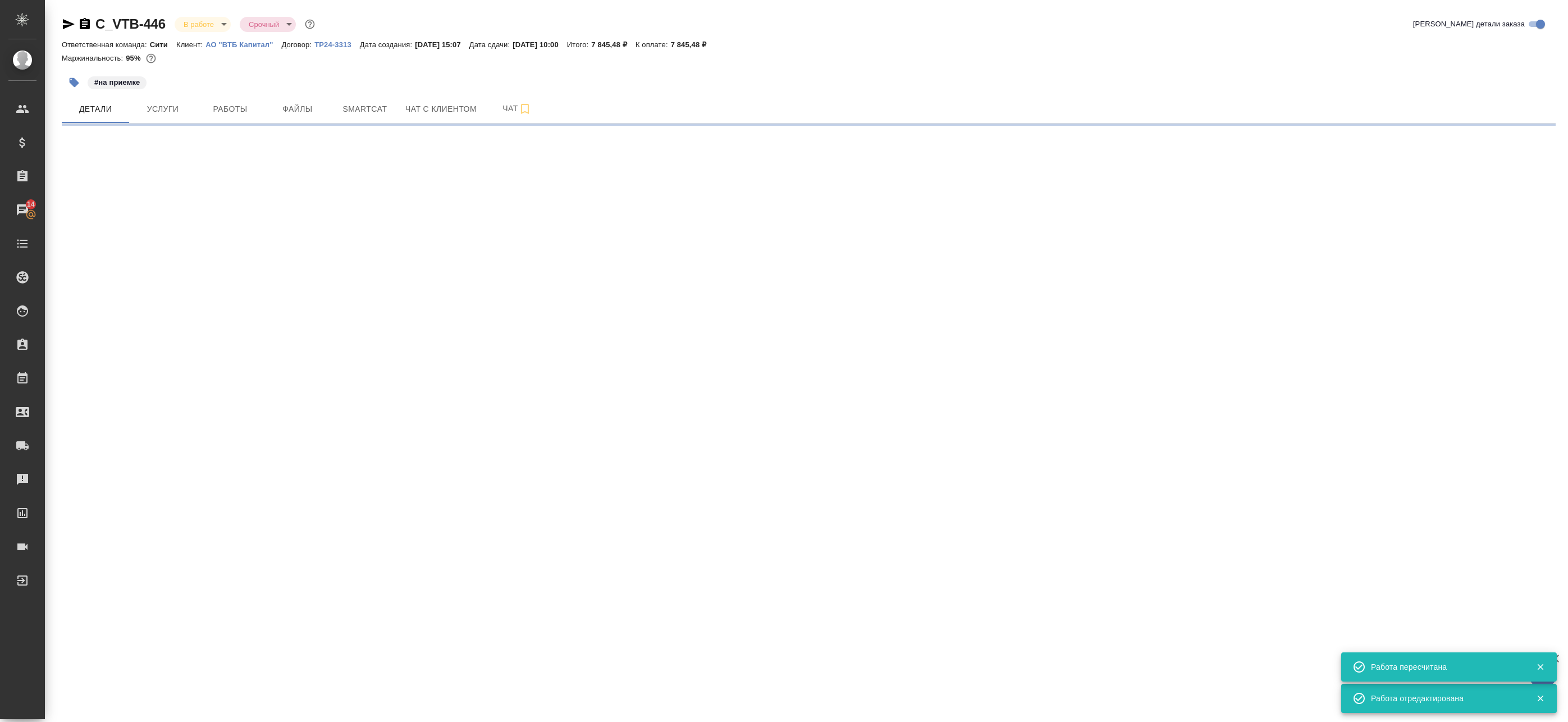
select select "RU"
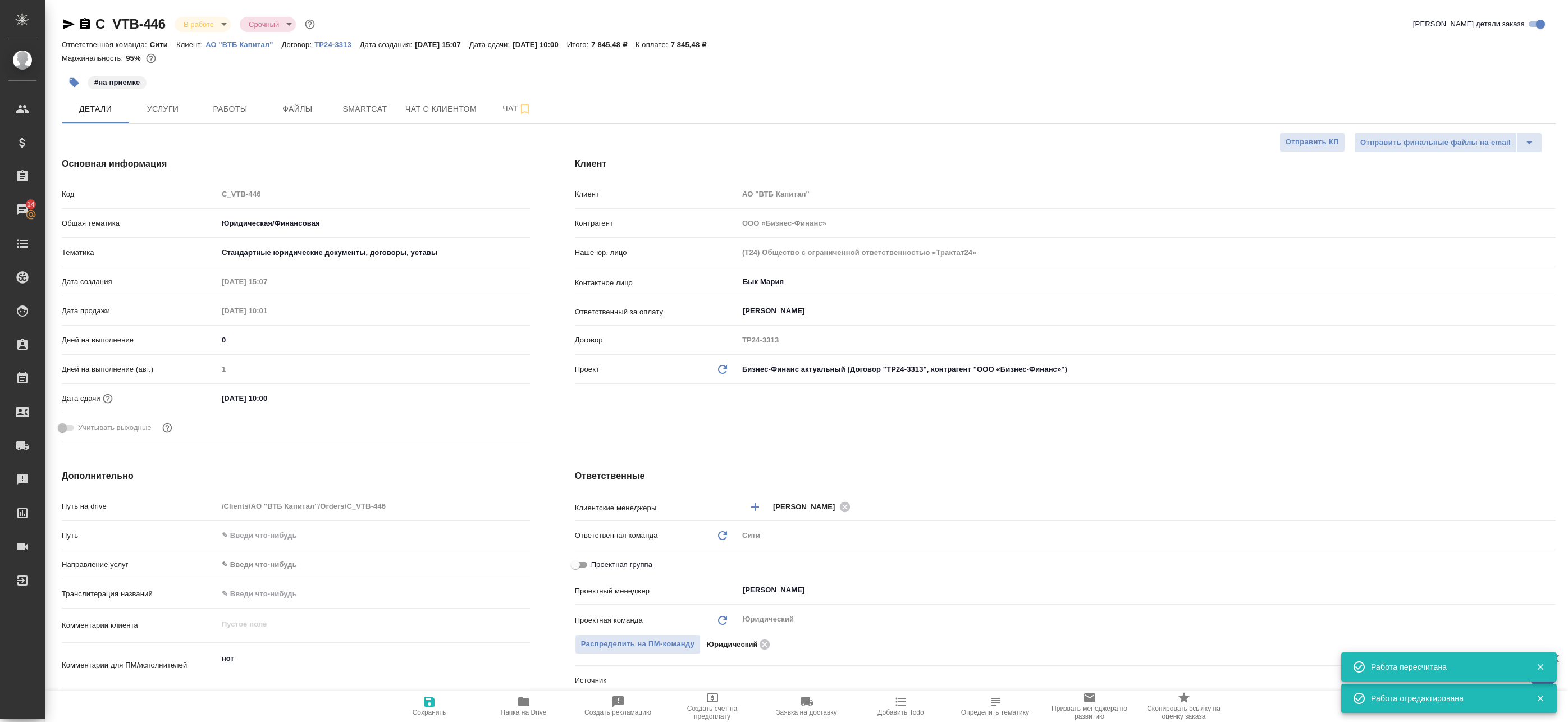
type textarea "x"
click at [207, 27] on body "🙏 .cls-1 fill:#fff; AWATERA Badanyan Artak Клиенты Спецификации Заказы 14 Чаты …" at bounding box center [784, 361] width 1568 height 722
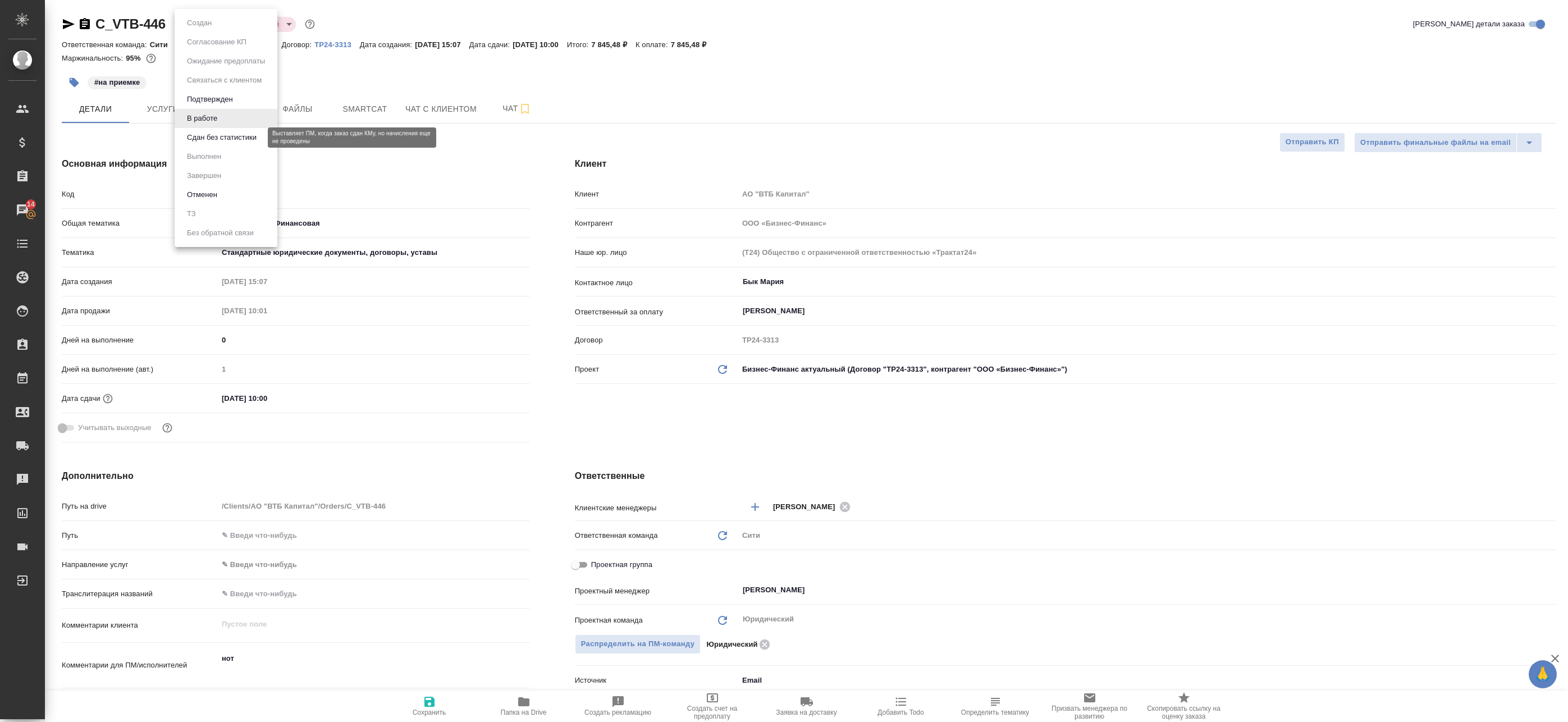
click at [214, 137] on button "Сдан без статистики" at bounding box center [221, 137] width 77 height 12
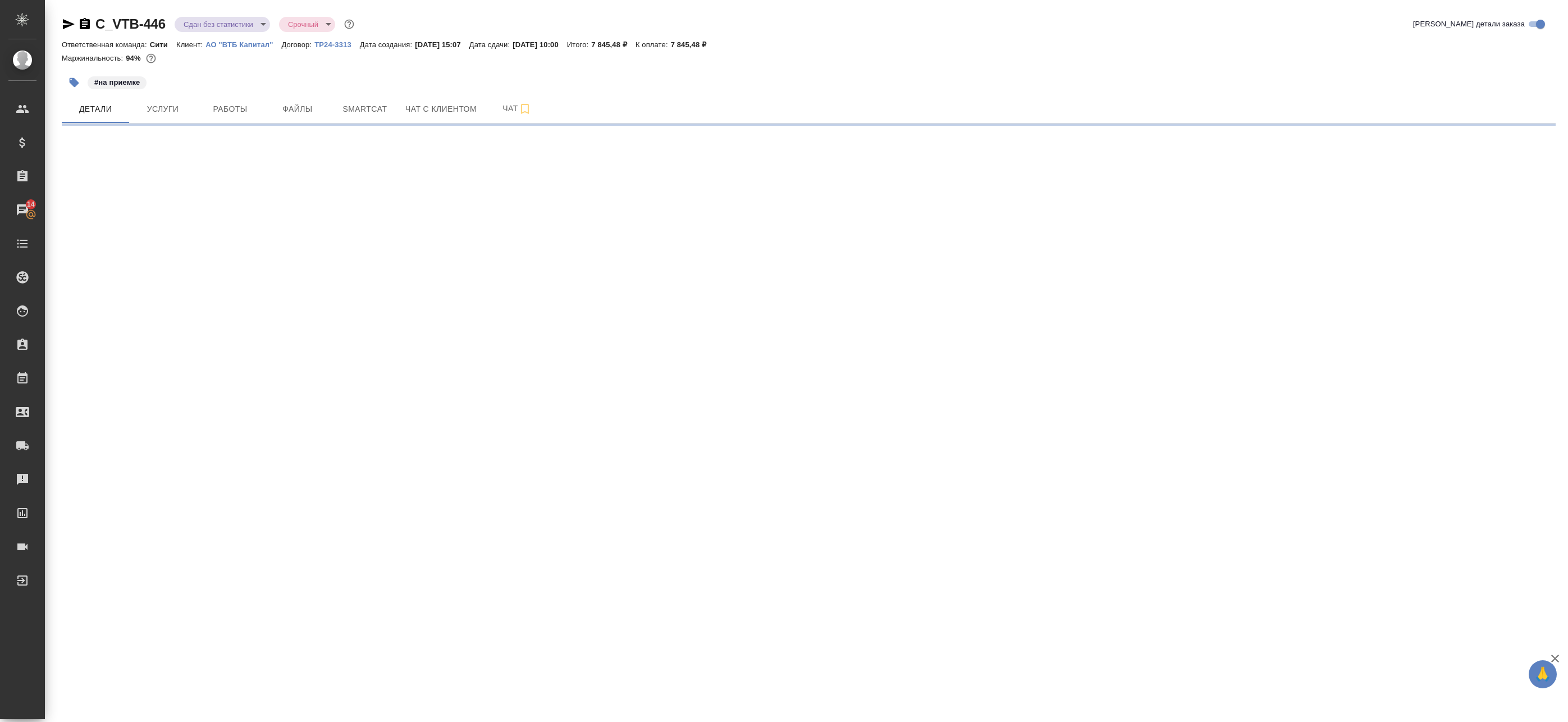
select select "RU"
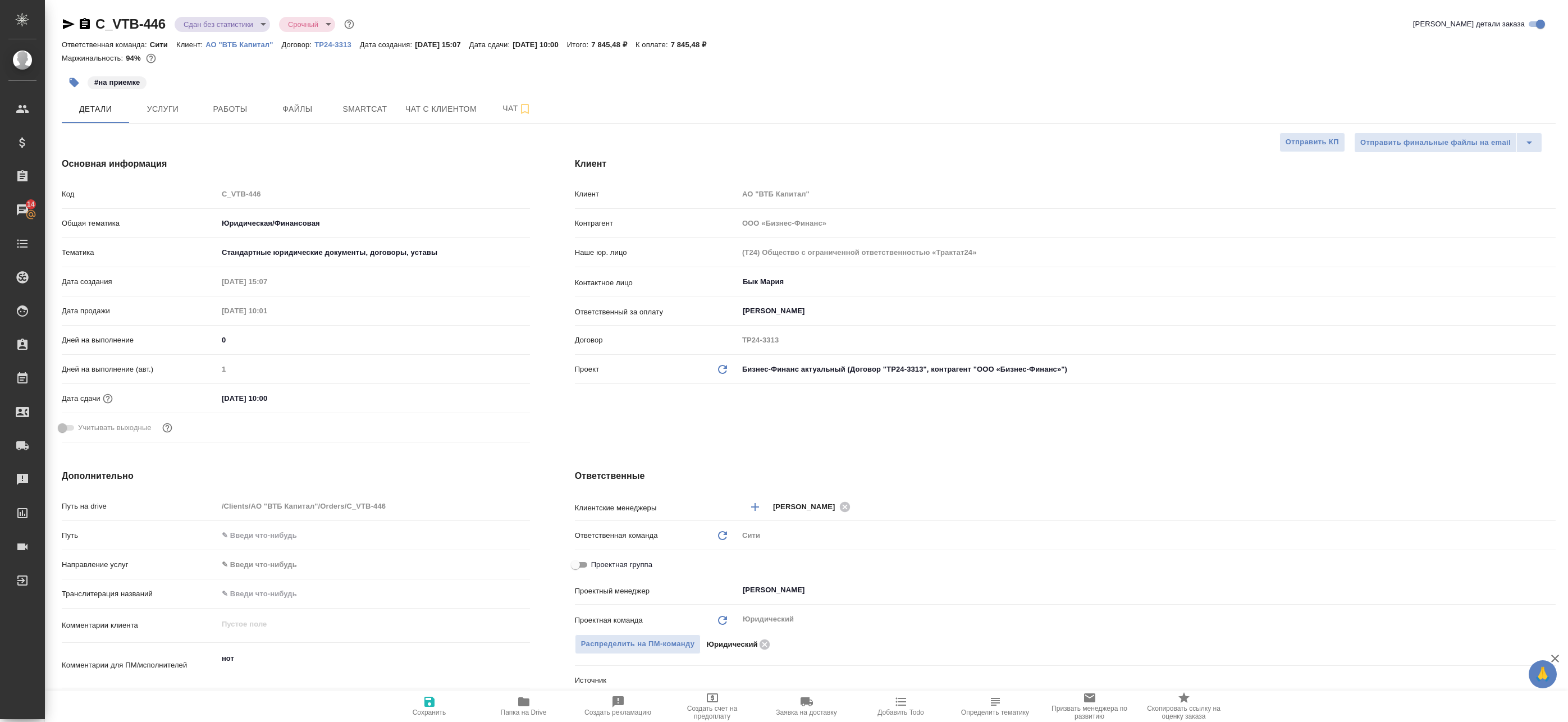
type textarea "x"
click at [67, 29] on icon "button" at bounding box center [68, 24] width 14 height 14
type textarea "x"
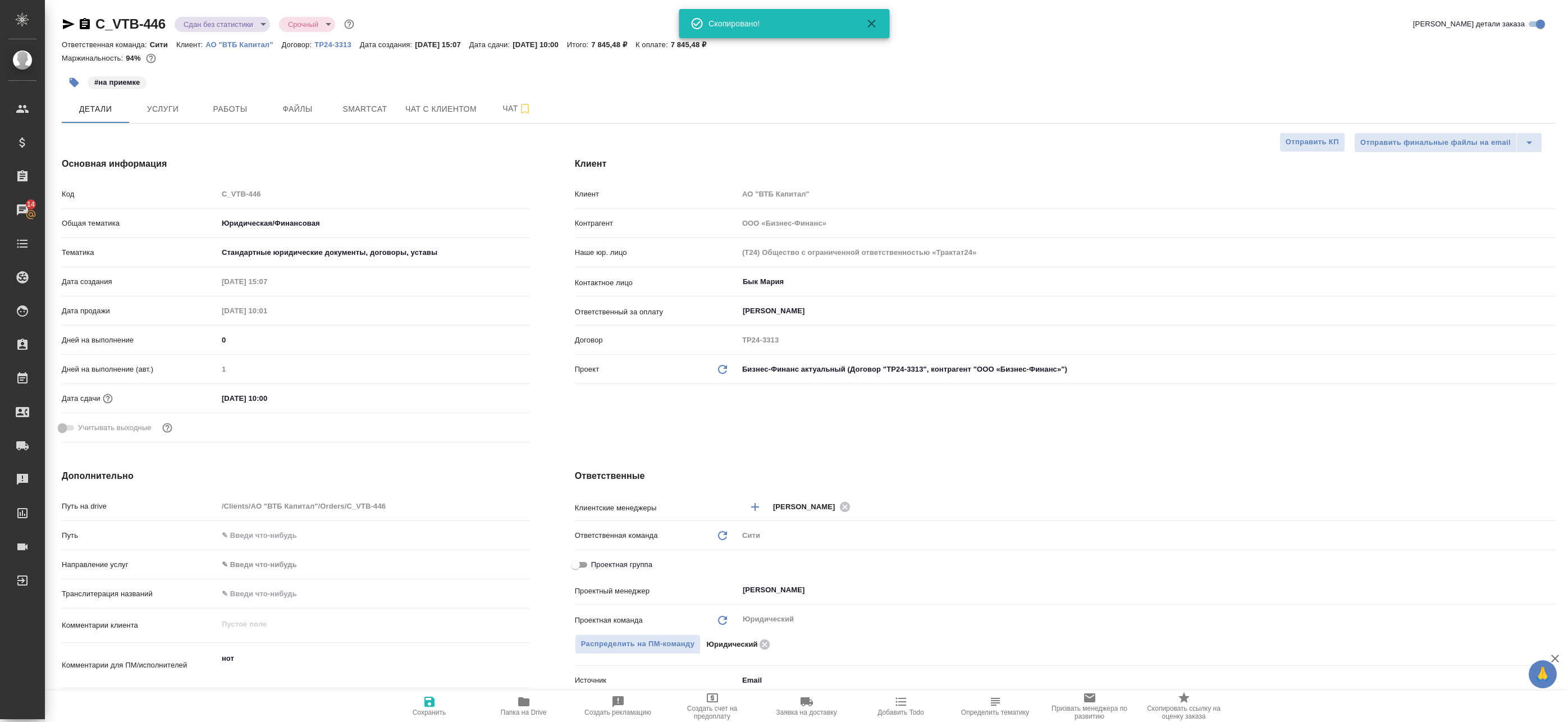
type textarea "x"
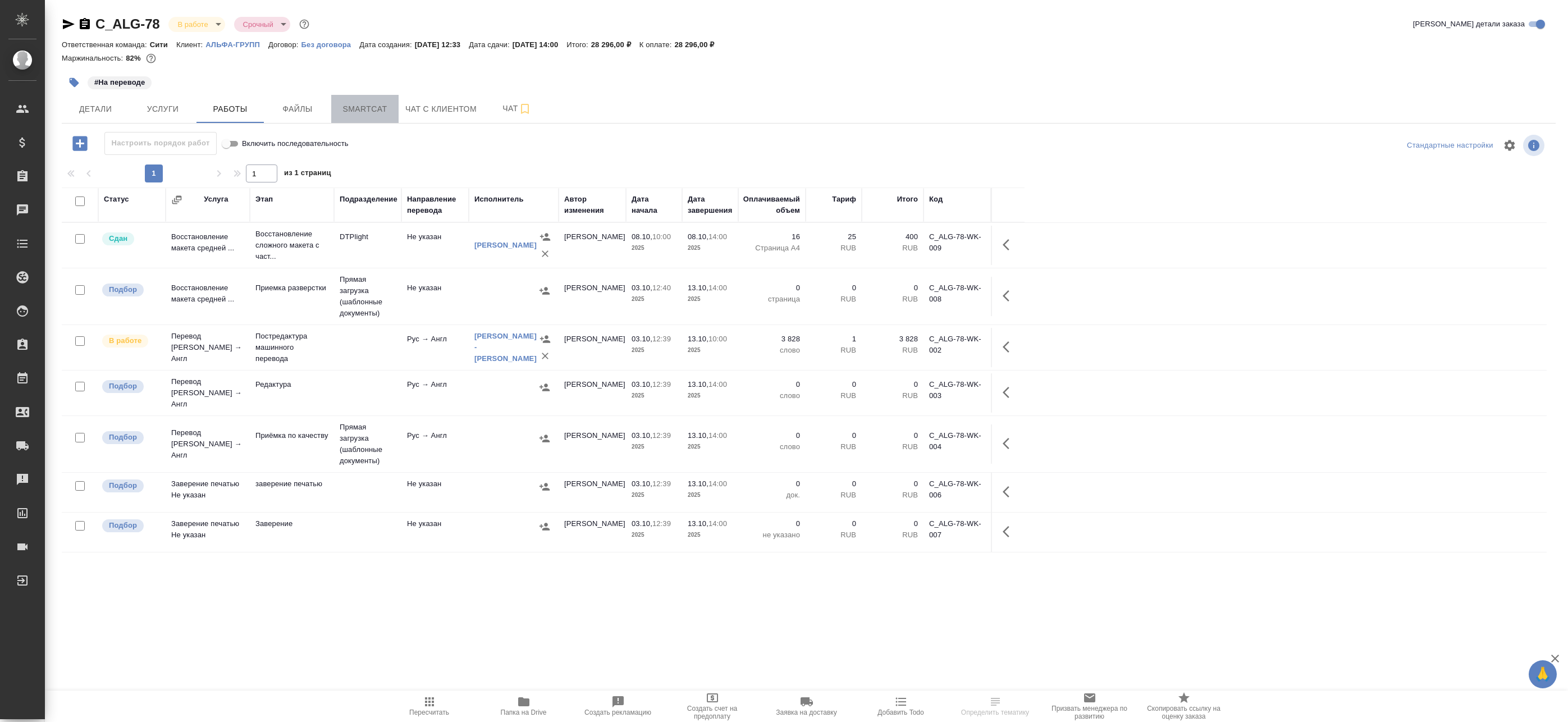
click at [371, 111] on span "Smartcat" at bounding box center [364, 108] width 54 height 14
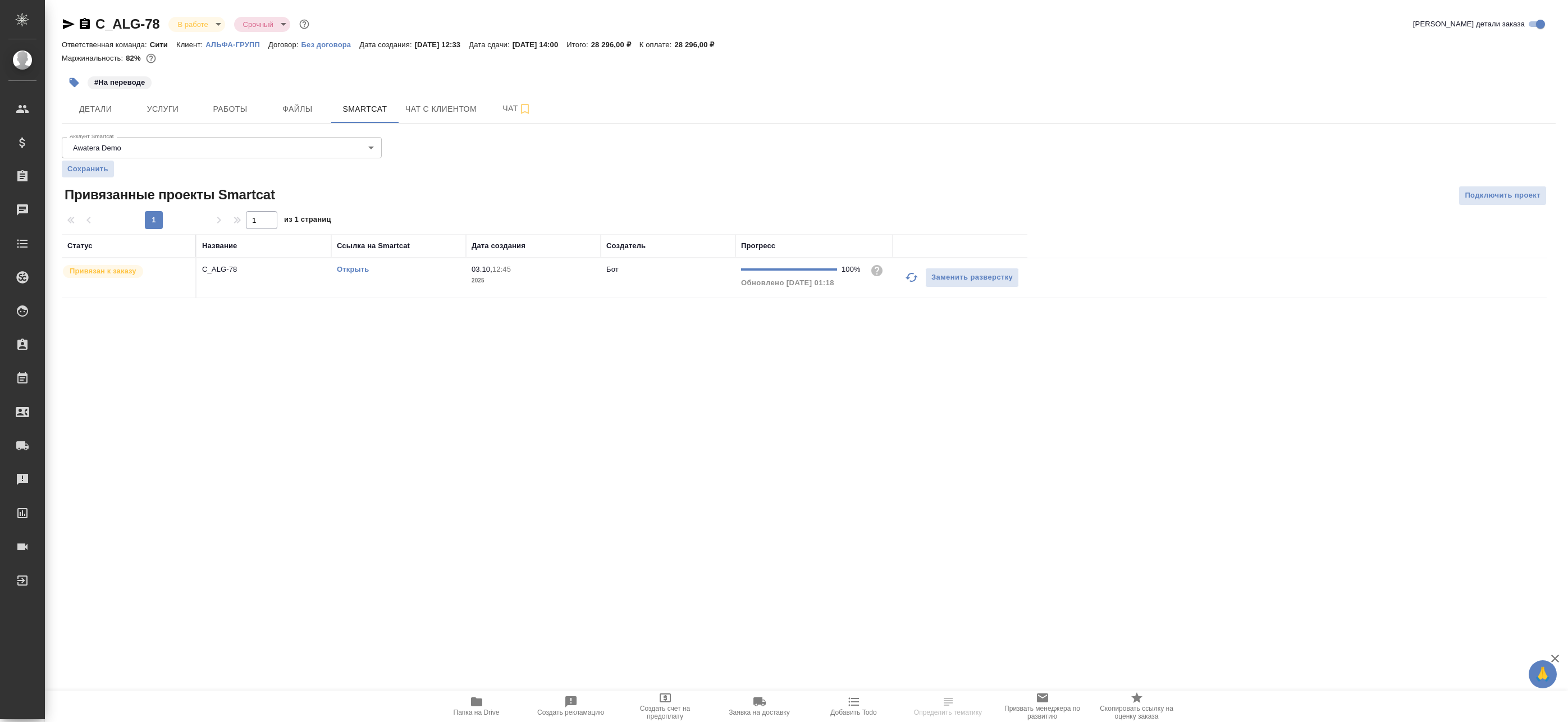
click at [912, 277] on icon "button" at bounding box center [911, 277] width 14 height 14
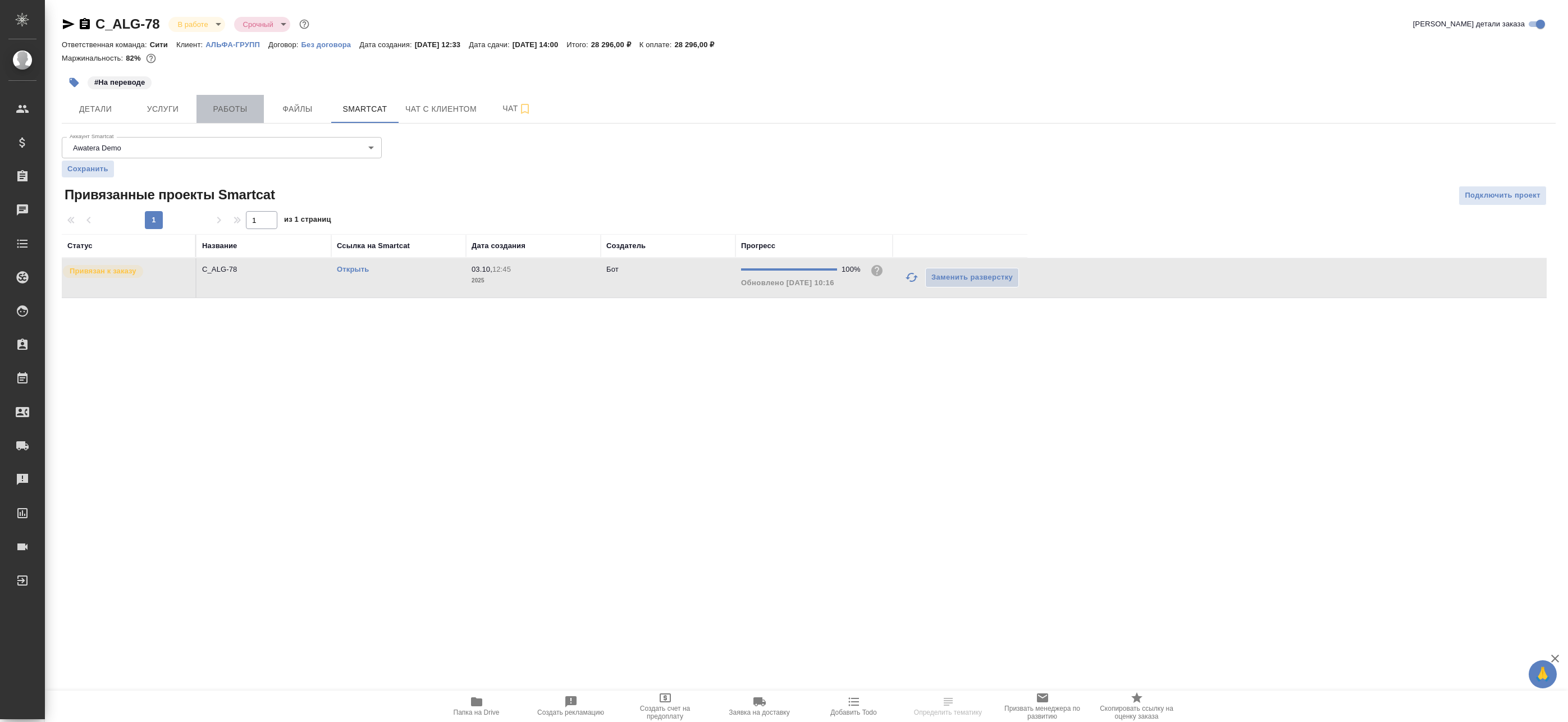
click at [229, 109] on span "Работы" at bounding box center [230, 108] width 54 height 14
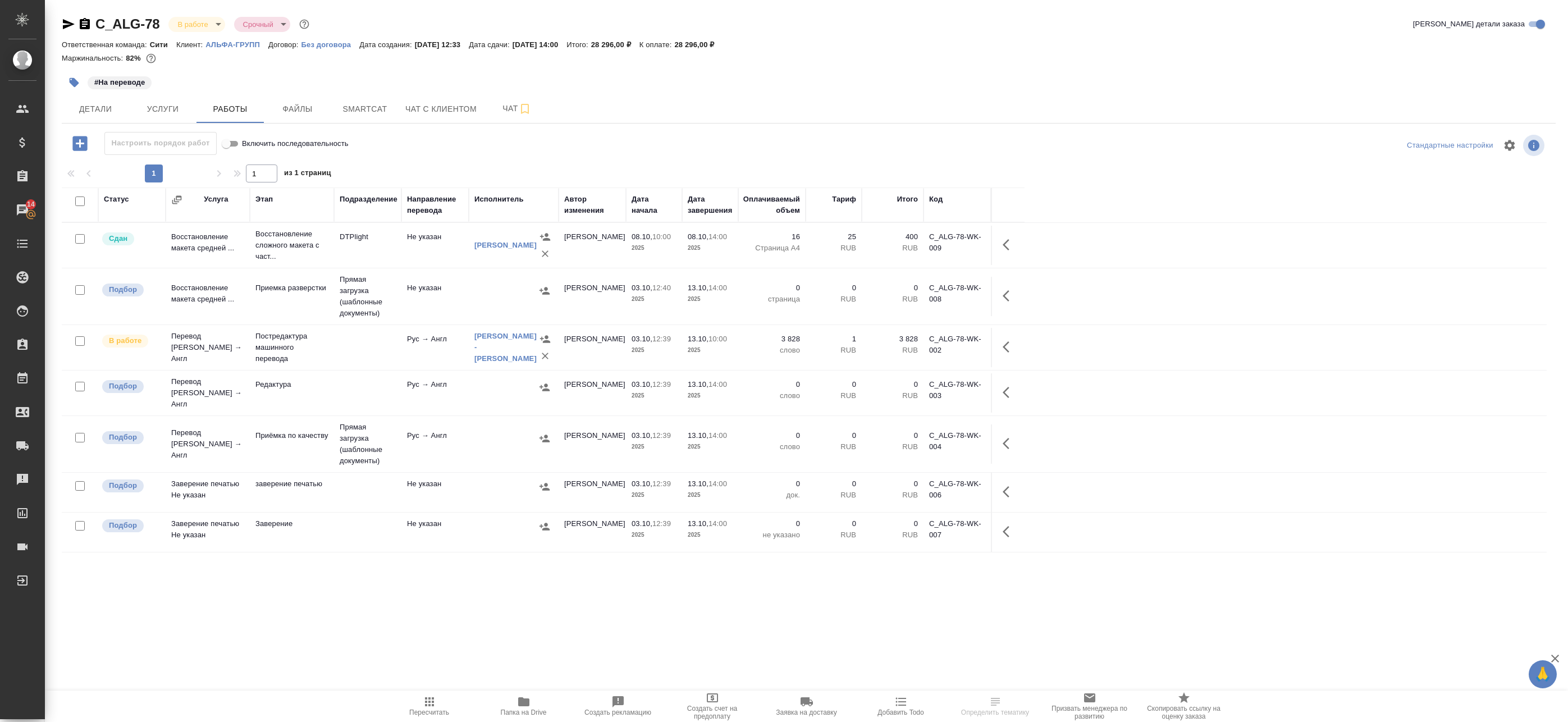
click at [467, 444] on td "Рус → Англ" at bounding box center [435, 443] width 67 height 40
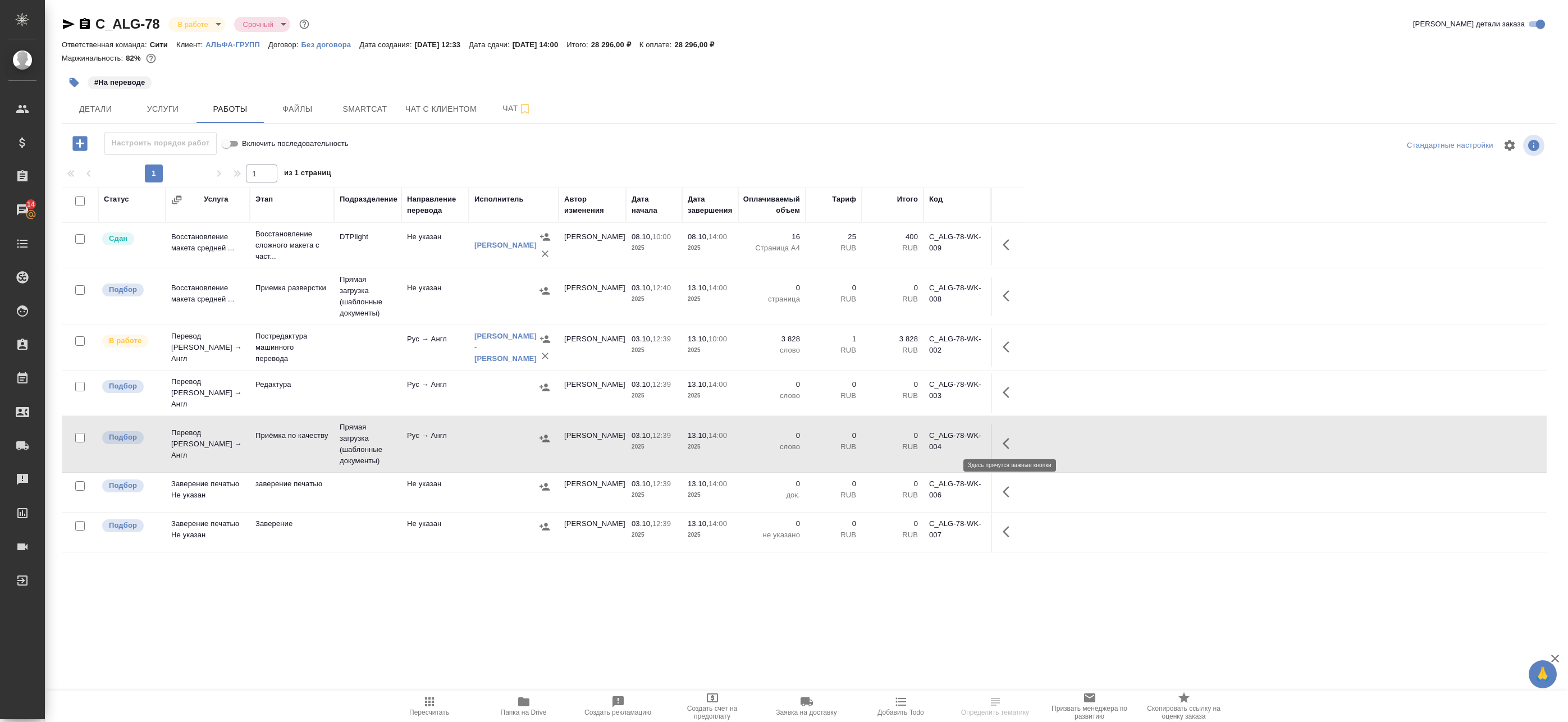
click at [1001, 434] on button "button" at bounding box center [1009, 443] width 27 height 27
click at [922, 439] on icon "button" at bounding box center [927, 443] width 14 height 14
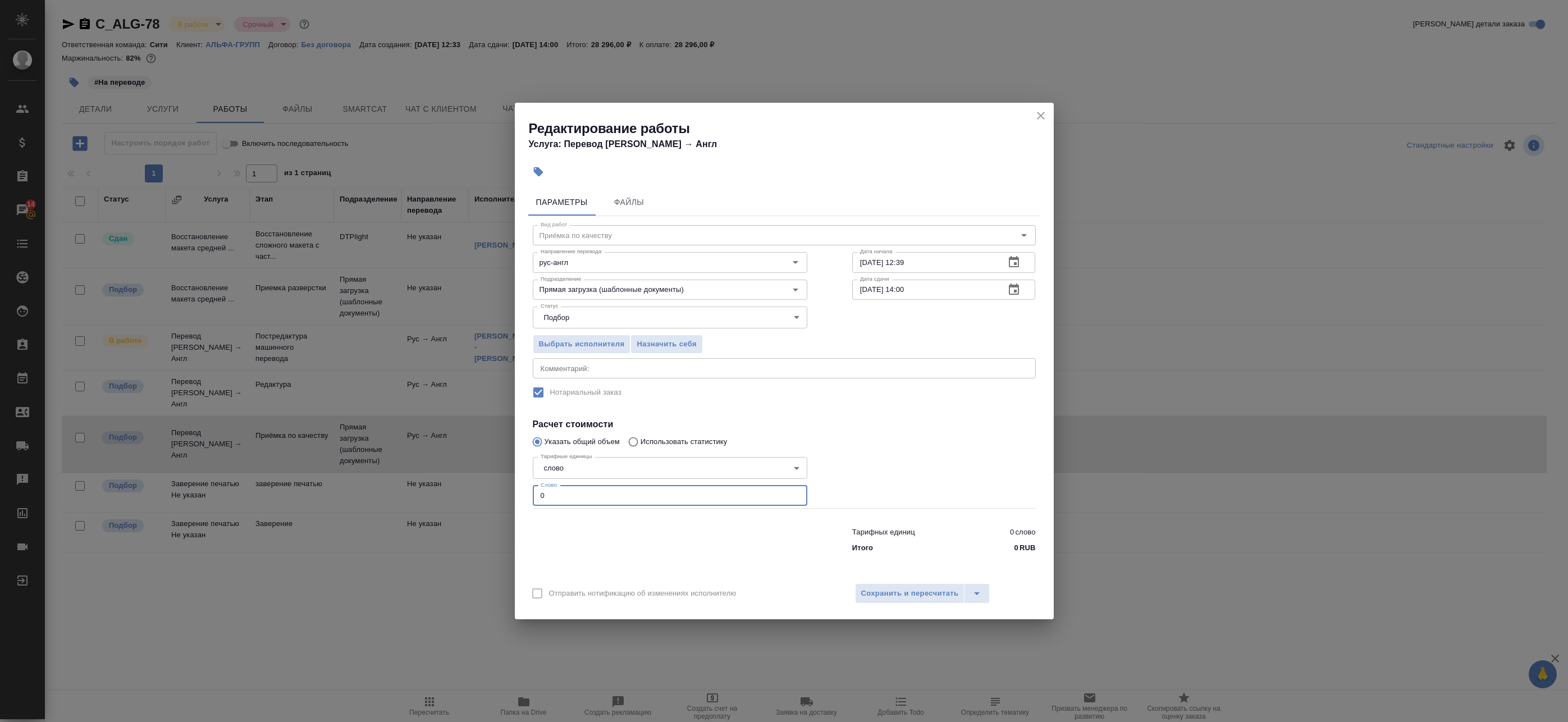
drag, startPoint x: 558, startPoint y: 491, endPoint x: 498, endPoint y: 484, distance: 60.4
click at [494, 483] on div "Редактирование работы Услуга: Перевод Стандарт Рус → Англ Параметры Файлы Вид р…" at bounding box center [784, 361] width 1568 height 722
type input "1"
click at [916, 588] on span "Сохранить и пересчитать" at bounding box center [910, 594] width 98 height 13
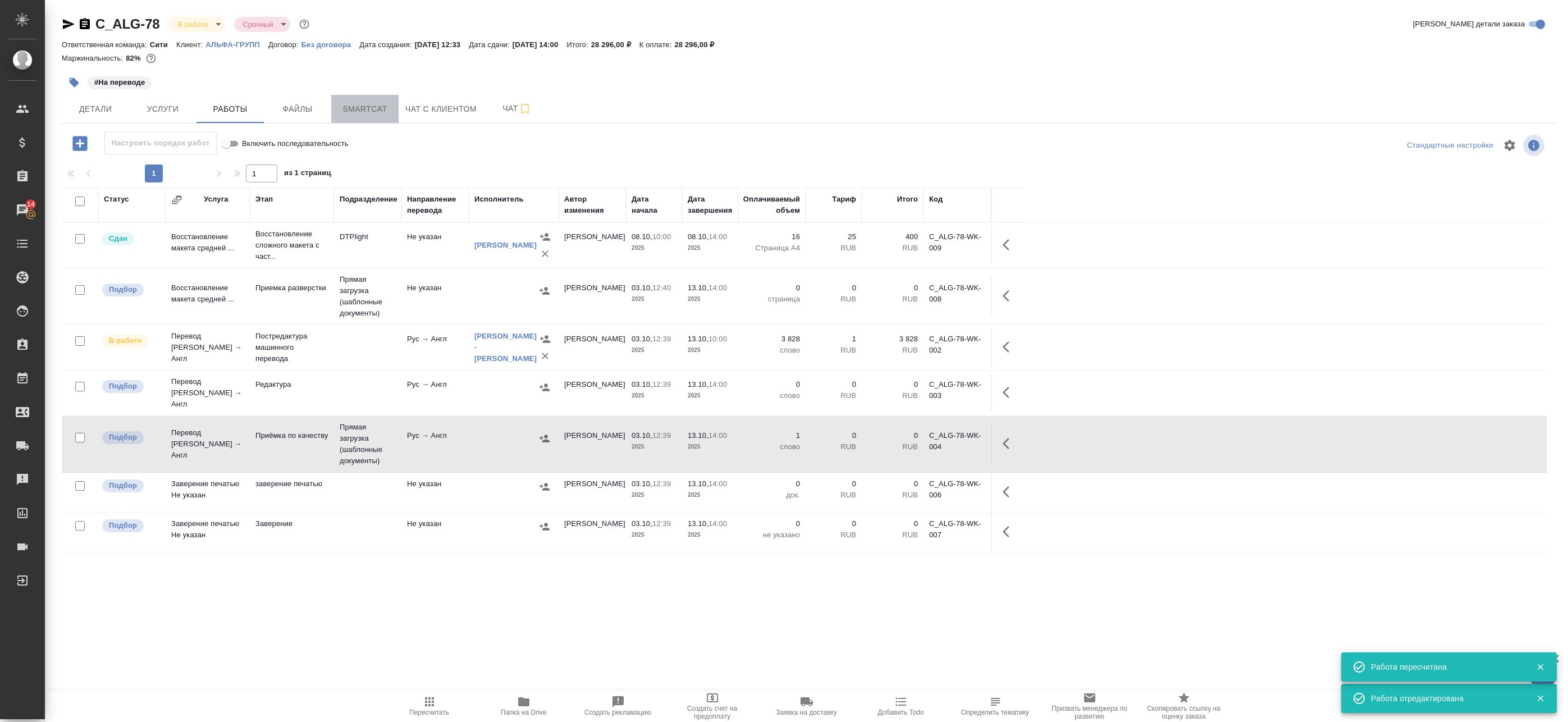
click at [376, 114] on span "Smartcat" at bounding box center [364, 108] width 54 height 14
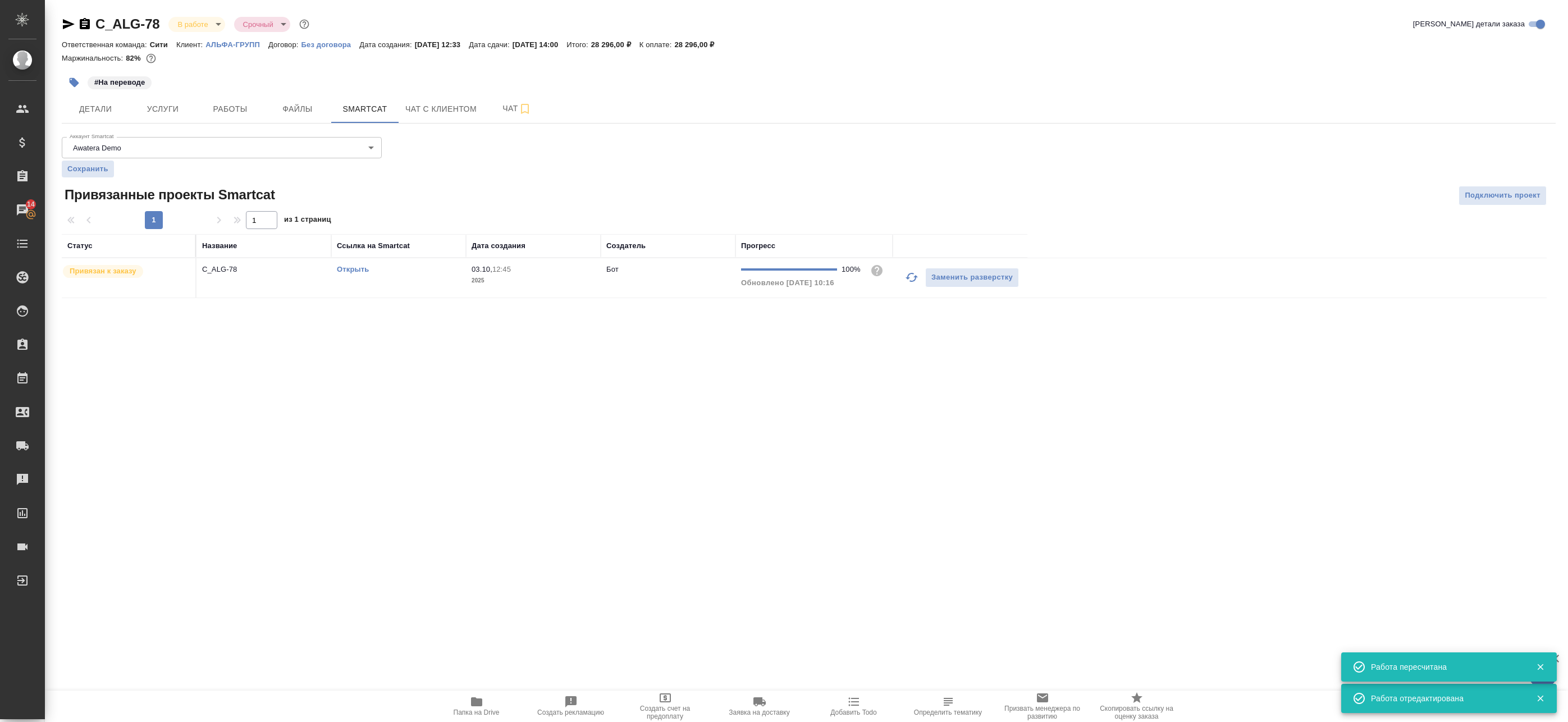
click at [350, 269] on link "Открыть" at bounding box center [353, 269] width 32 height 8
click at [110, 104] on span "Детали" at bounding box center [95, 108] width 54 height 14
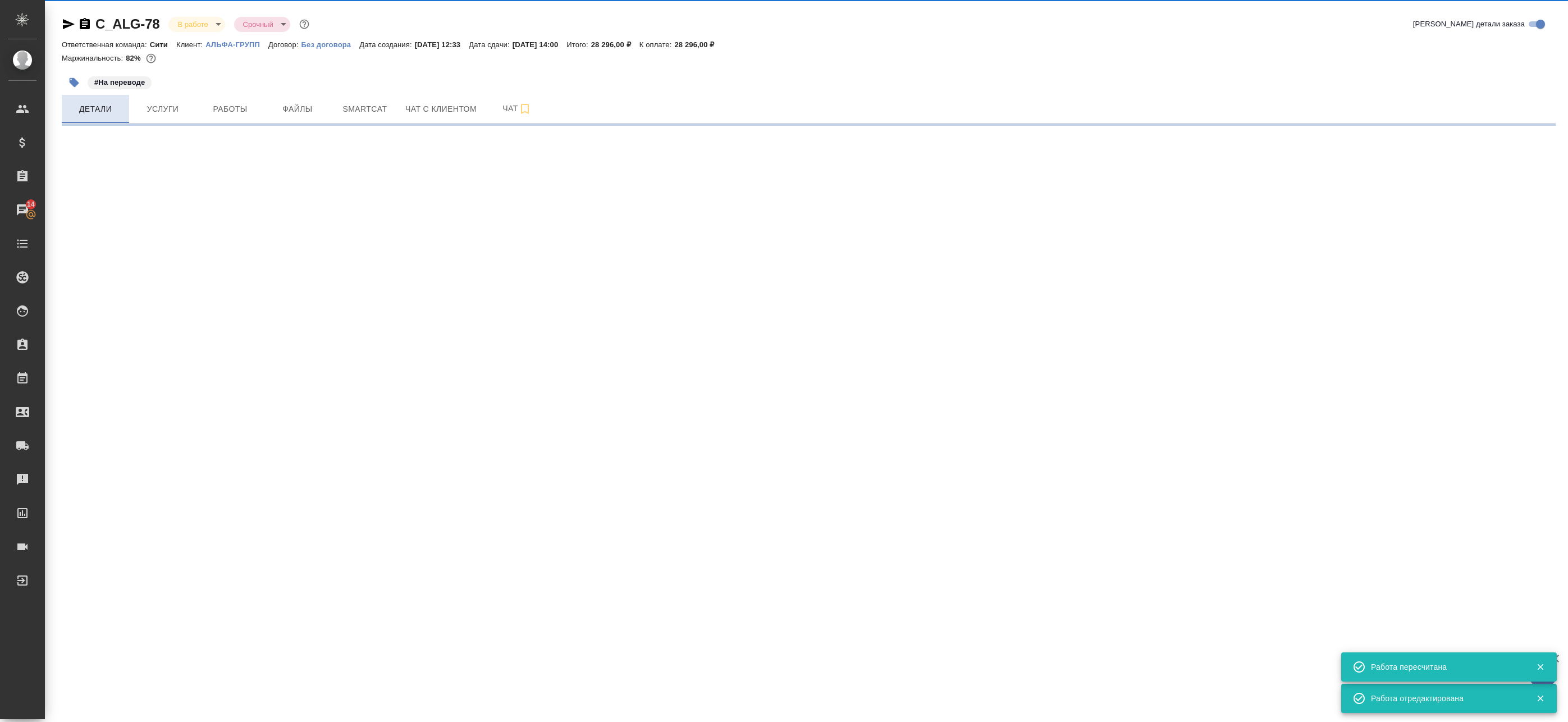
select select "RU"
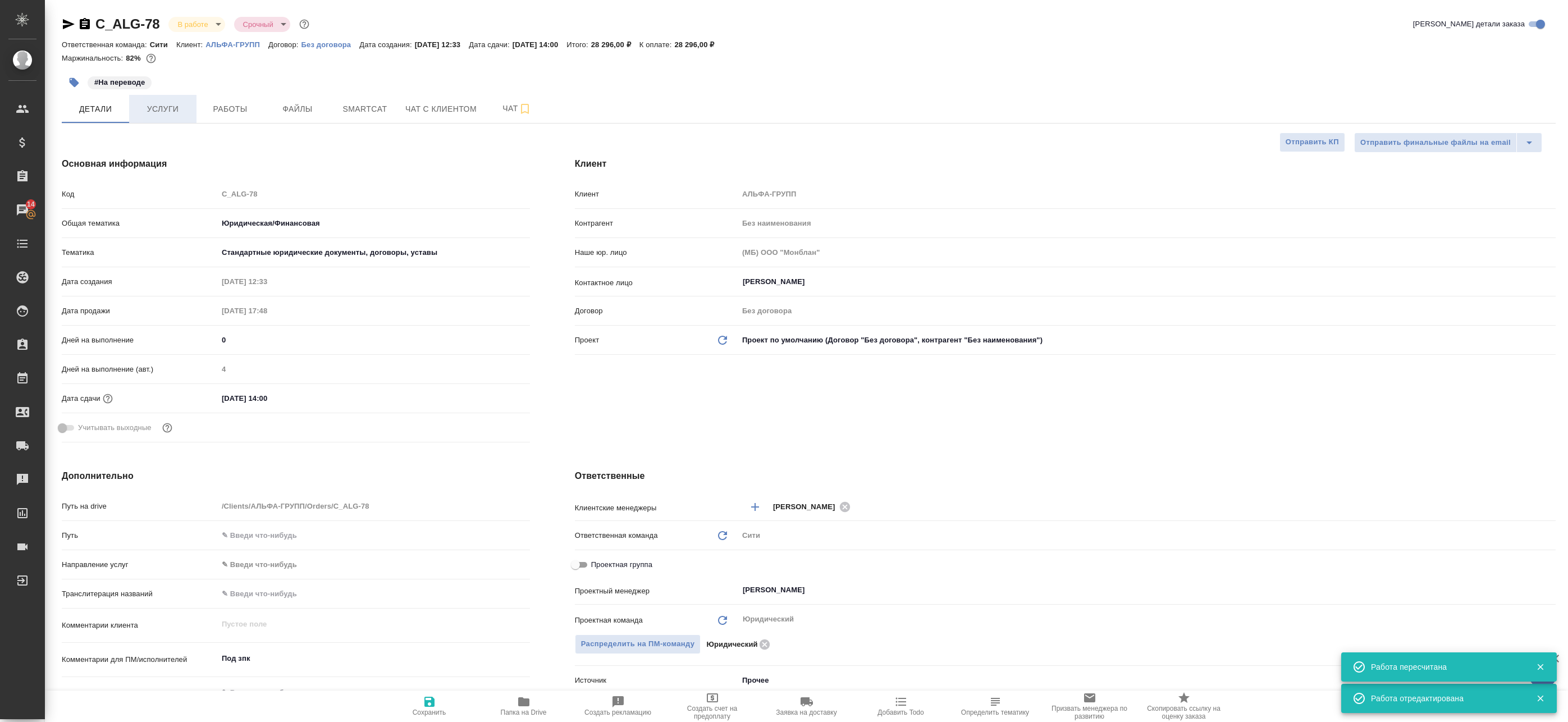
type textarea "x"
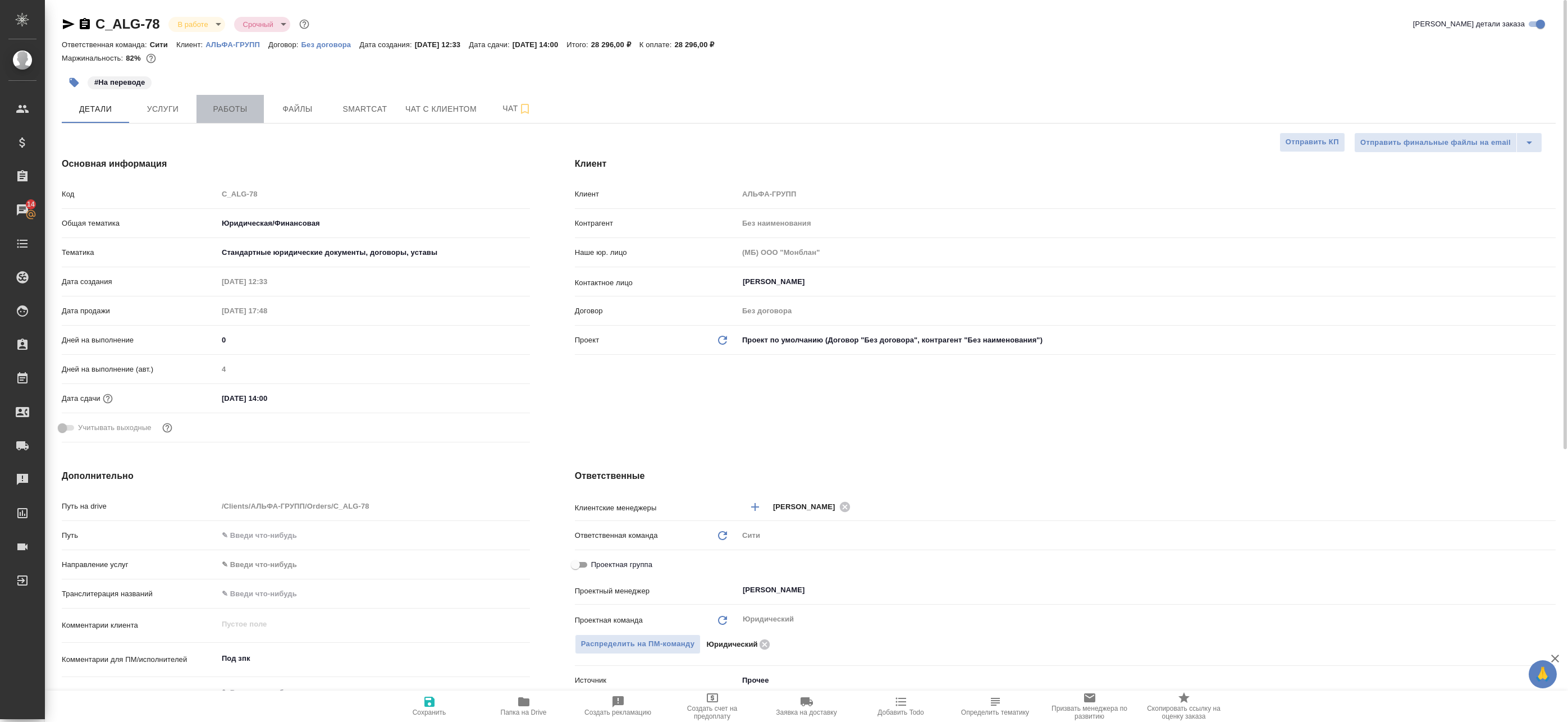
click at [214, 96] on button "Работы" at bounding box center [229, 108] width 67 height 28
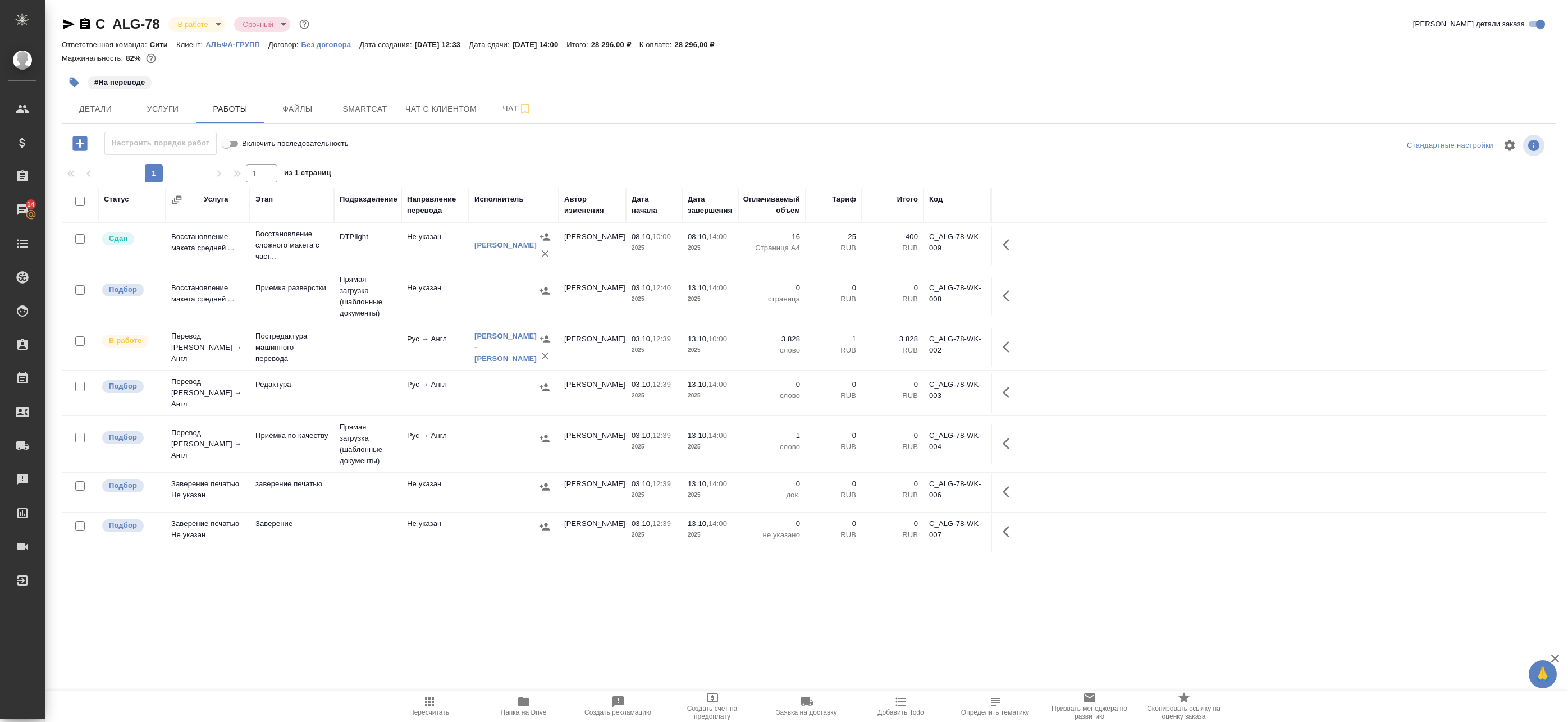
click at [414, 440] on td "Рус → Англ" at bounding box center [435, 443] width 67 height 40
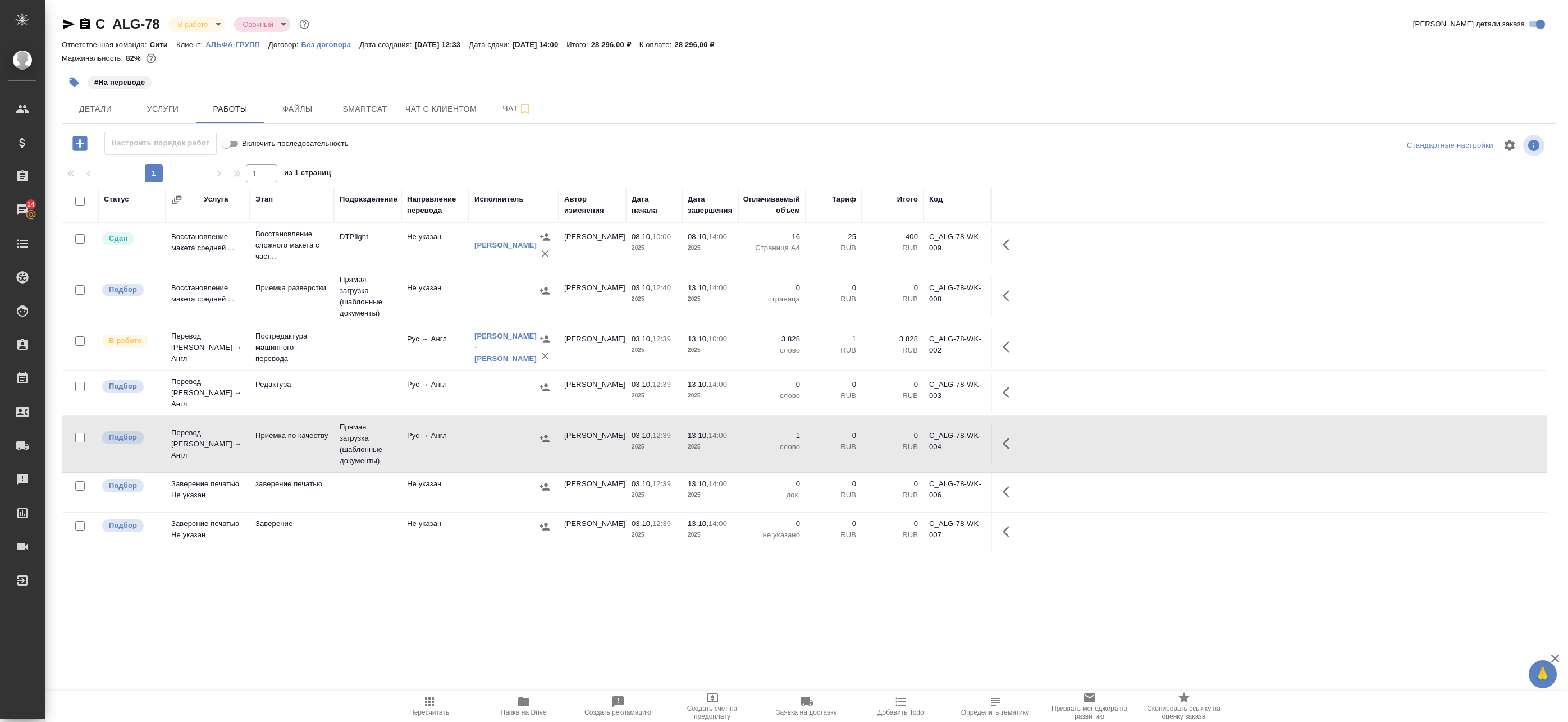
click at [414, 440] on td "Рус → Англ" at bounding box center [435, 443] width 67 height 40
click at [205, 27] on body "🙏 .cls-1 fill:#fff; AWATERA Badanyan Artak Клиенты Спецификации Заказы 14 Чаты …" at bounding box center [784, 361] width 1568 height 722
click at [87, 103] on div at bounding box center [784, 361] width 1568 height 722
click at [98, 111] on div "Создан Согласование КП Ожидание предоплаты Связаться с клиентом Подтвержден В р…" at bounding box center [784, 361] width 1568 height 722
click at [102, 97] on button "Детали" at bounding box center [95, 108] width 67 height 28
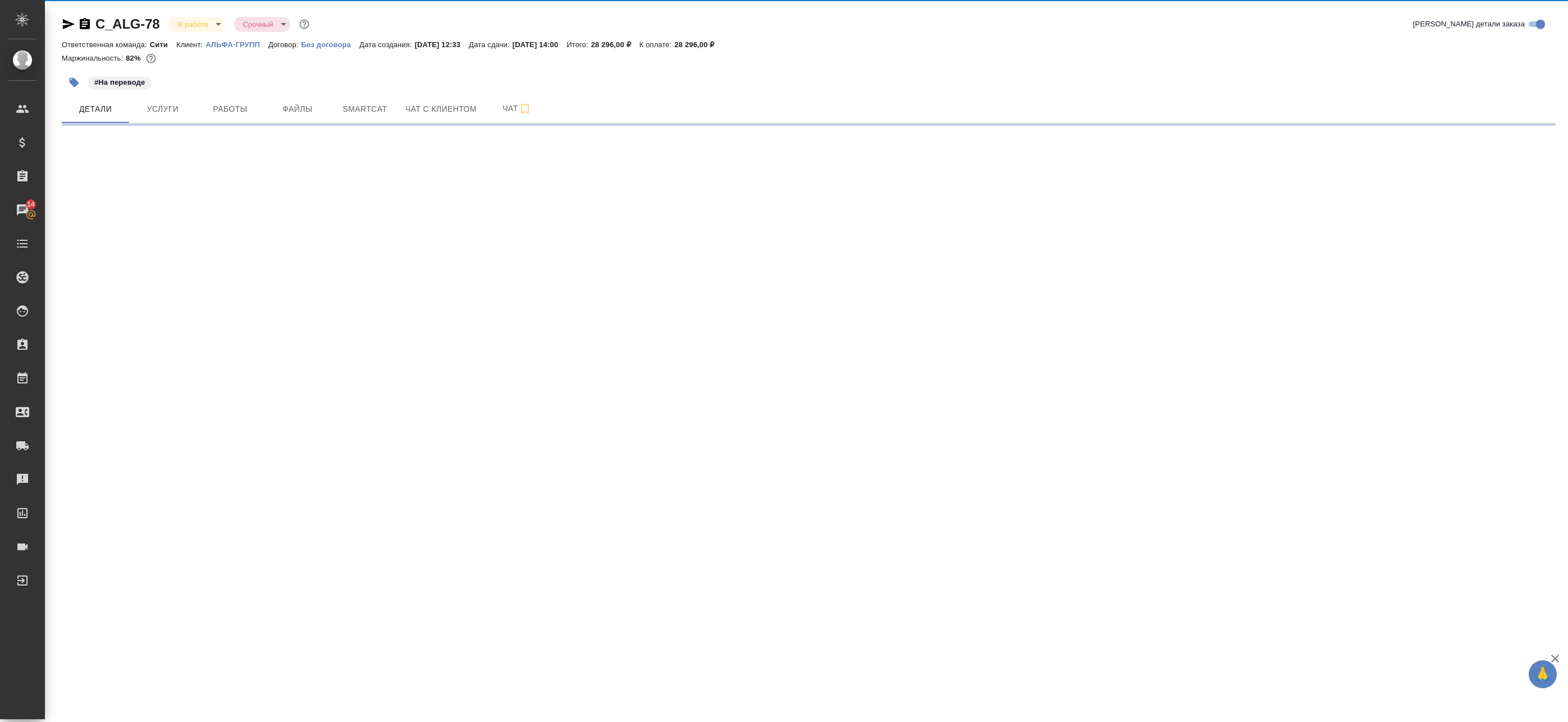
select select "RU"
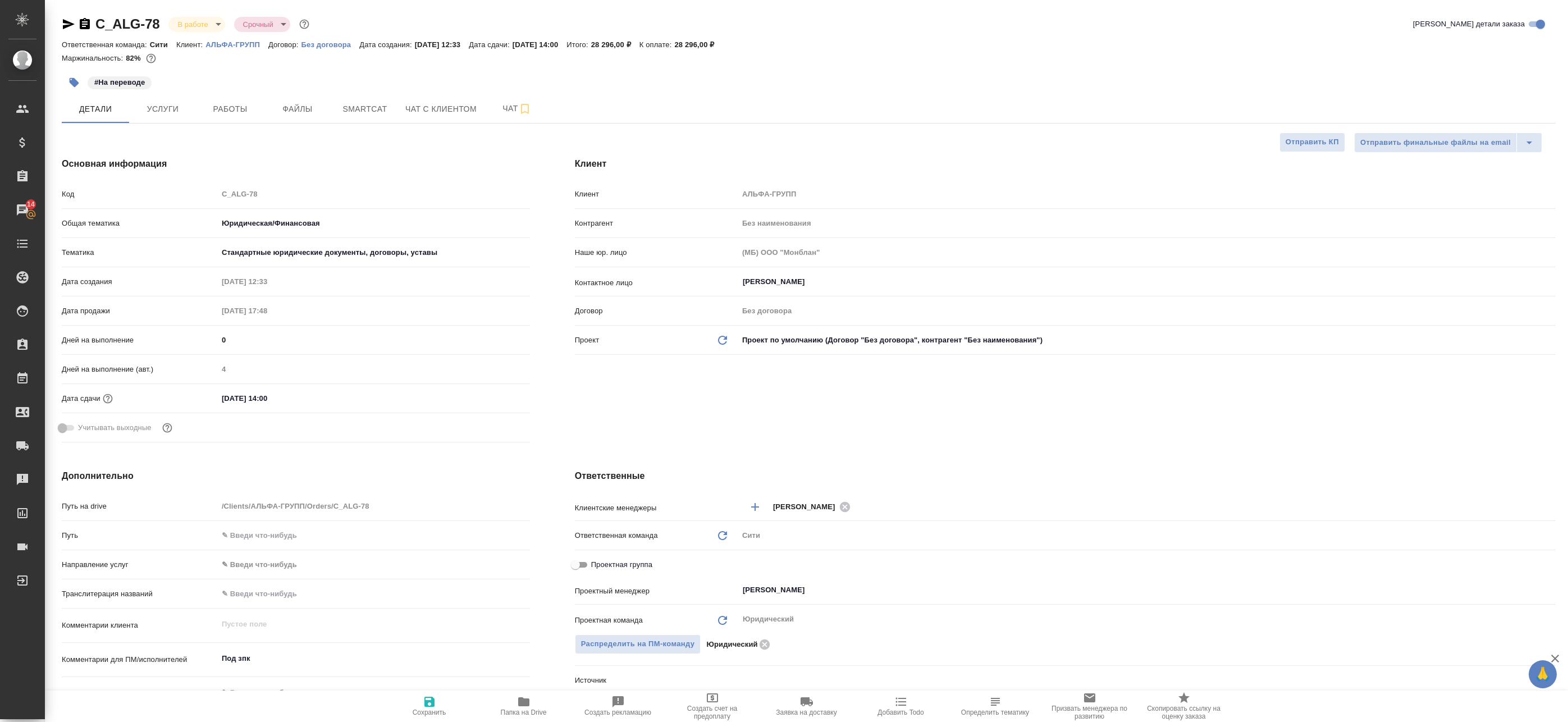
type textarea "x"
click at [71, 27] on icon "button" at bounding box center [68, 24] width 14 height 14
click at [248, 108] on span "Работы" at bounding box center [230, 108] width 54 height 14
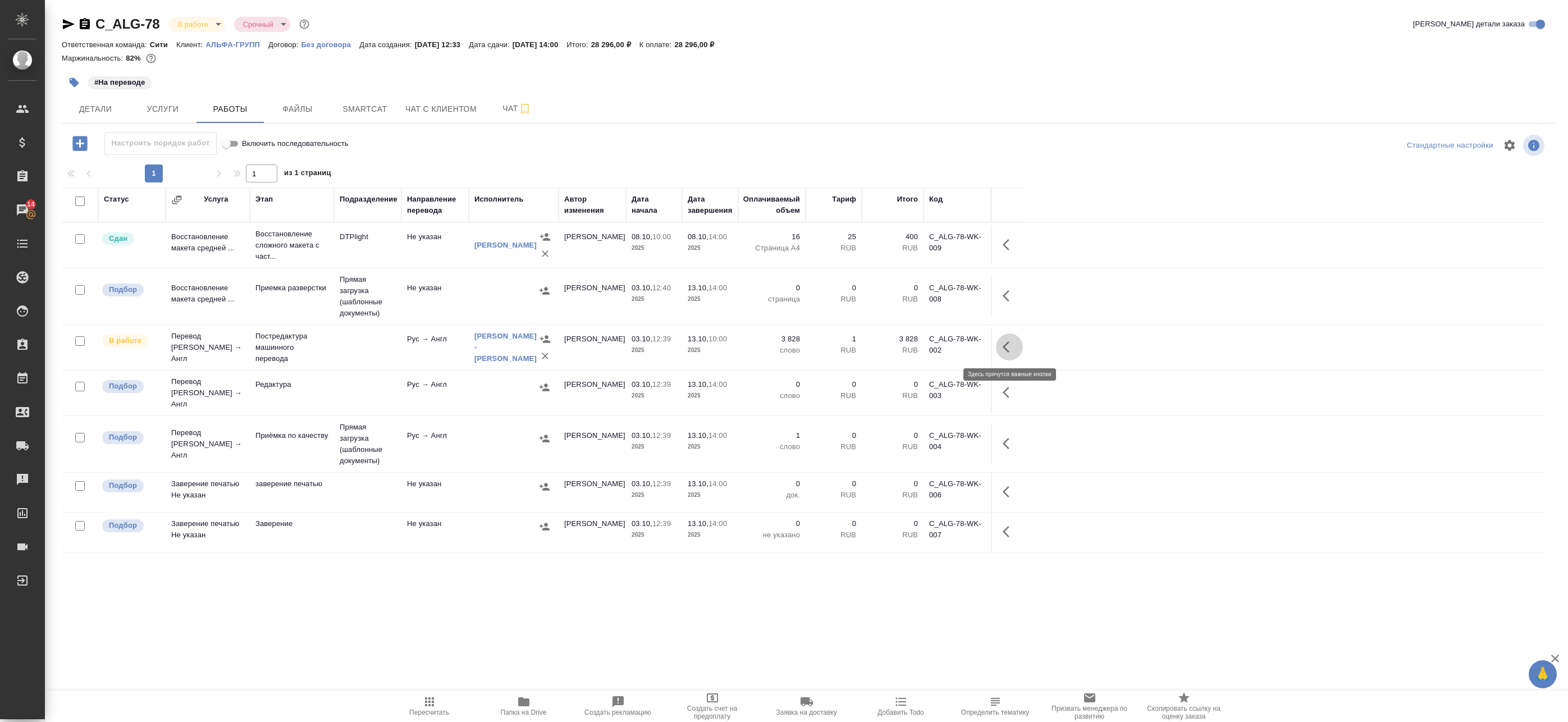
click at [1011, 342] on icon "button" at bounding box center [1009, 346] width 14 height 14
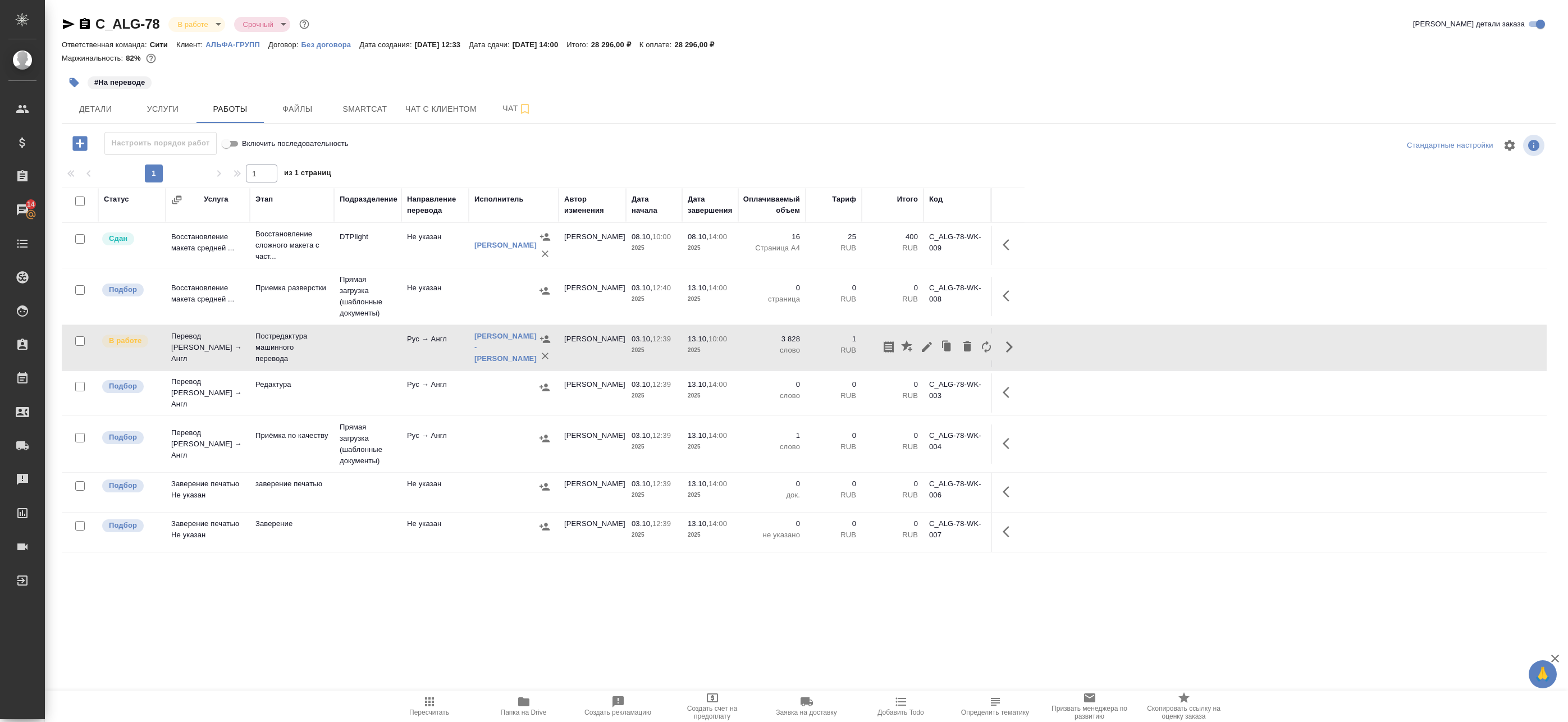
click at [605, 443] on td "[PERSON_NAME]" at bounding box center [592, 443] width 67 height 40
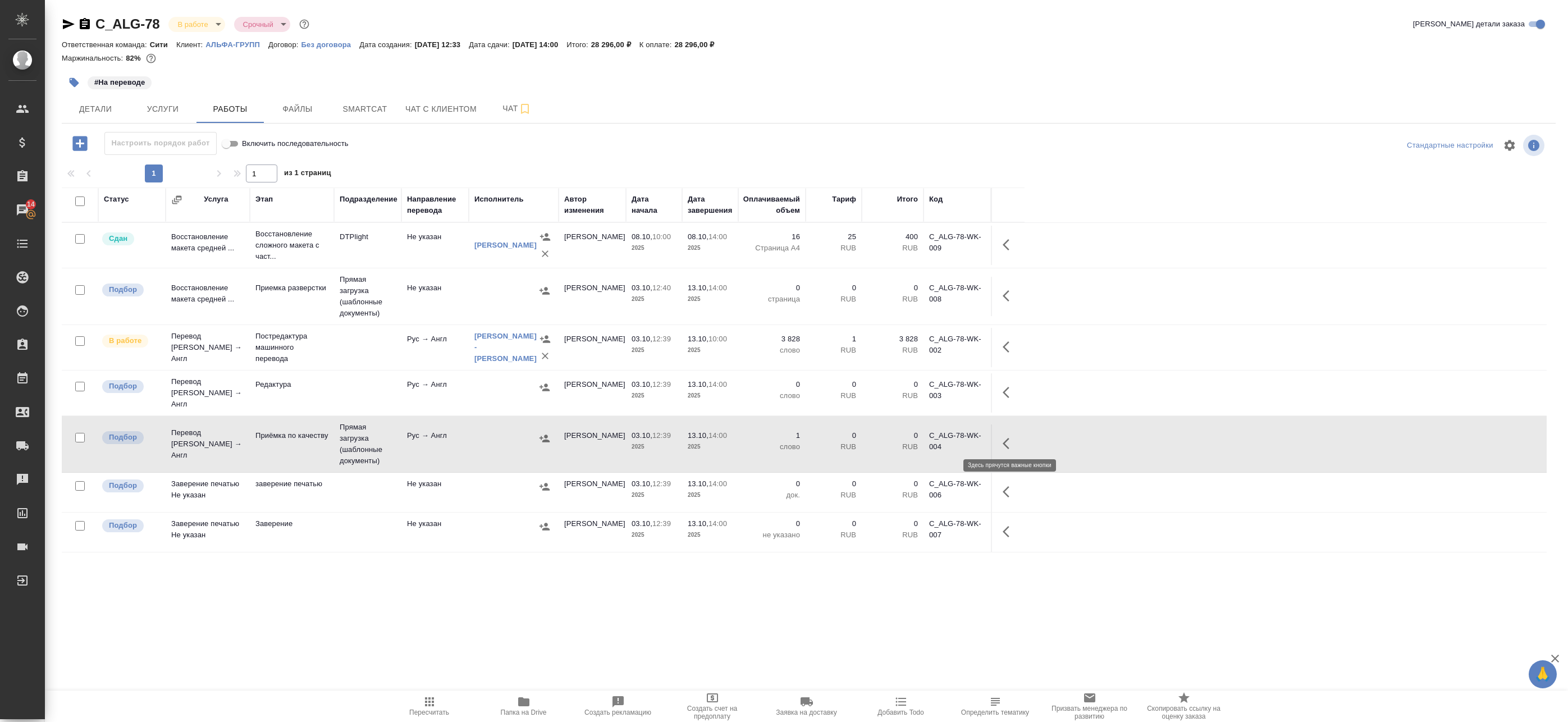
click at [1006, 437] on icon "button" at bounding box center [1009, 443] width 14 height 14
click at [909, 438] on icon "button" at bounding box center [908, 443] width 11 height 11
click at [652, 609] on div "Статус Услуга Этап Подразделение Направление перевода Исполнитель Автор изменен…" at bounding box center [804, 440] width 1485 height 506
click at [1012, 441] on icon "button" at bounding box center [1009, 443] width 14 height 14
click at [929, 437] on icon "button" at bounding box center [927, 443] width 14 height 14
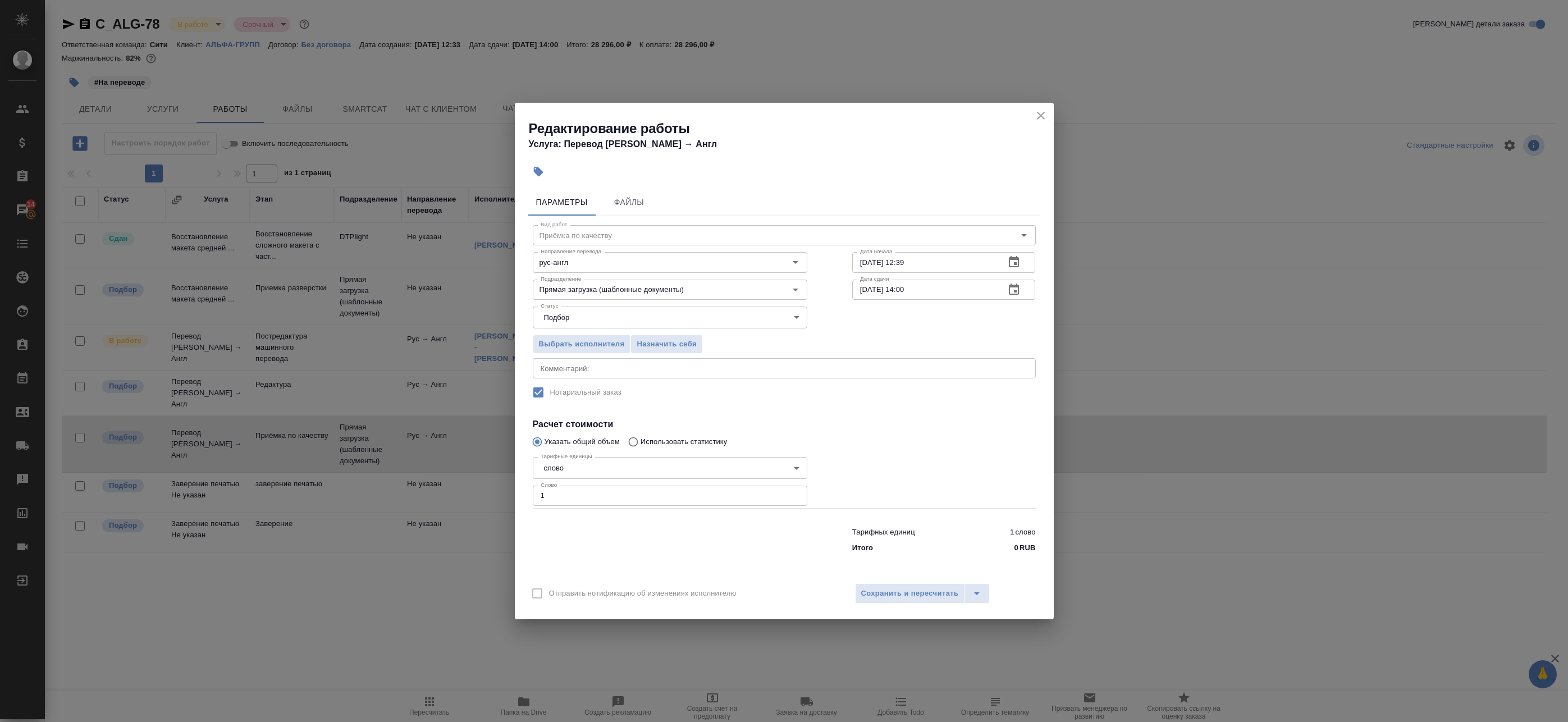
click at [1027, 284] on div "13.10.2025 14:00 Дата сдачи" at bounding box center [944, 289] width 183 height 20
click at [1019, 288] on icon "button" at bounding box center [1014, 289] width 11 height 11
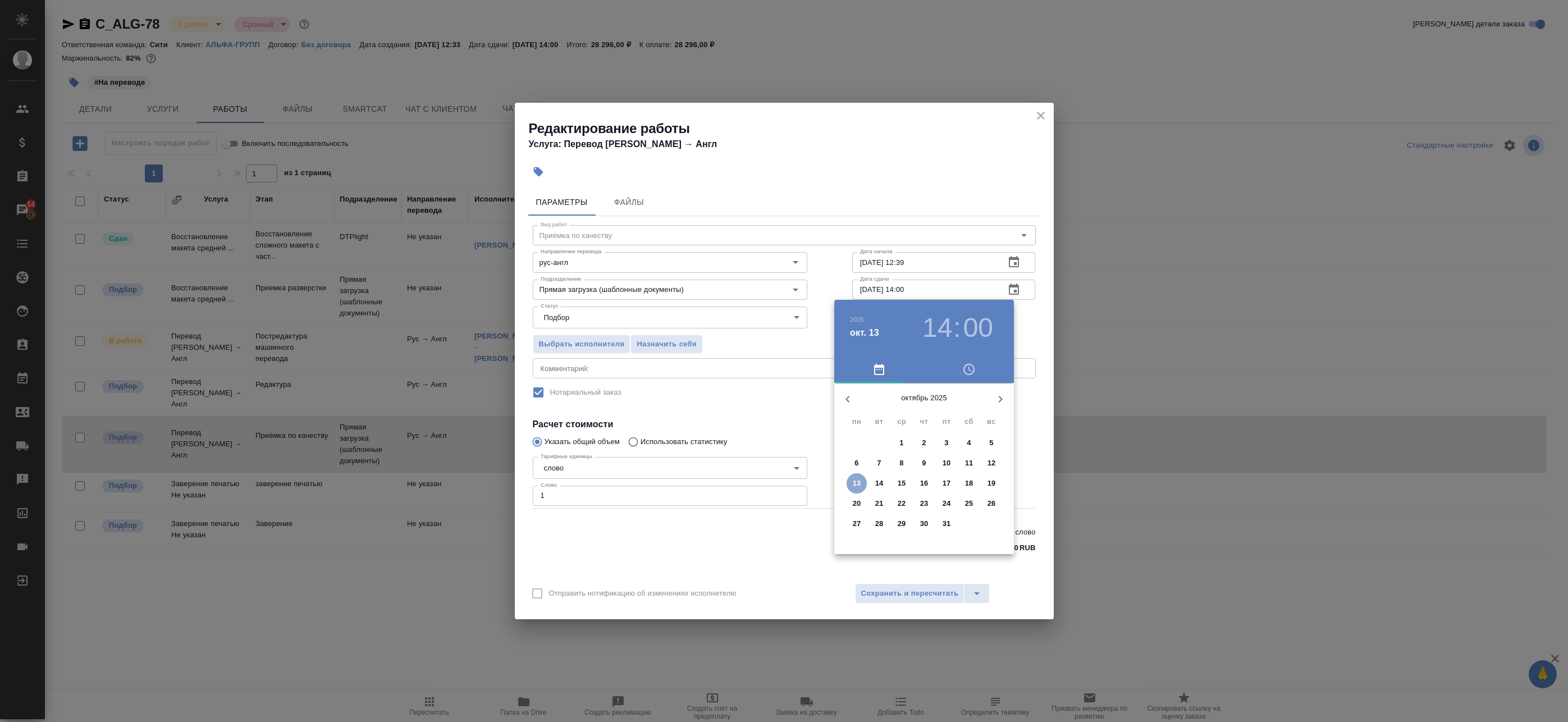
click at [855, 481] on p "13" at bounding box center [857, 483] width 8 height 11
click at [946, 434] on div at bounding box center [924, 471] width 146 height 146
type input "13.10.2025 13:00"
click at [925, 411] on div at bounding box center [924, 471] width 146 height 146
click at [1026, 336] on div at bounding box center [784, 361] width 1568 height 722
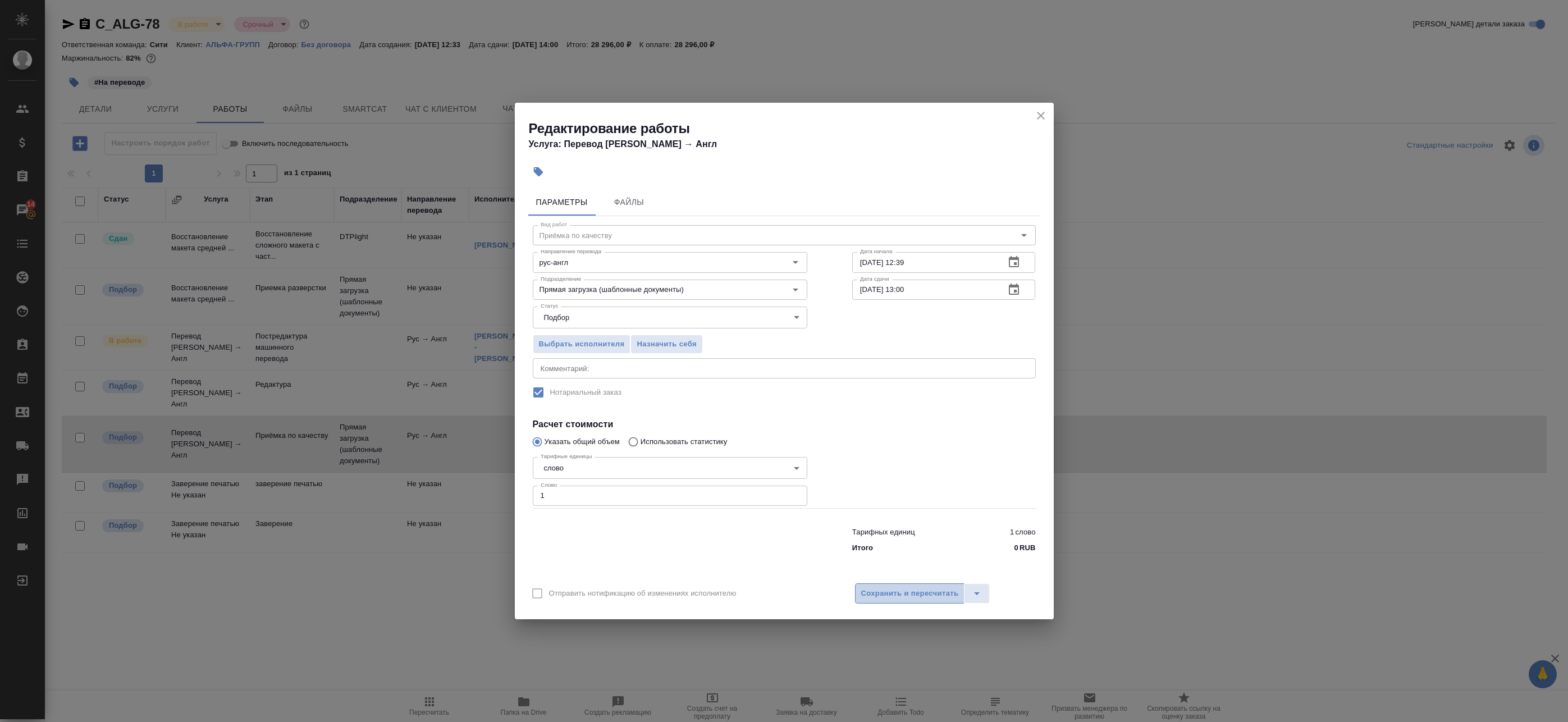
click at [918, 588] on span "Сохранить и пересчитать" at bounding box center [910, 594] width 98 height 13
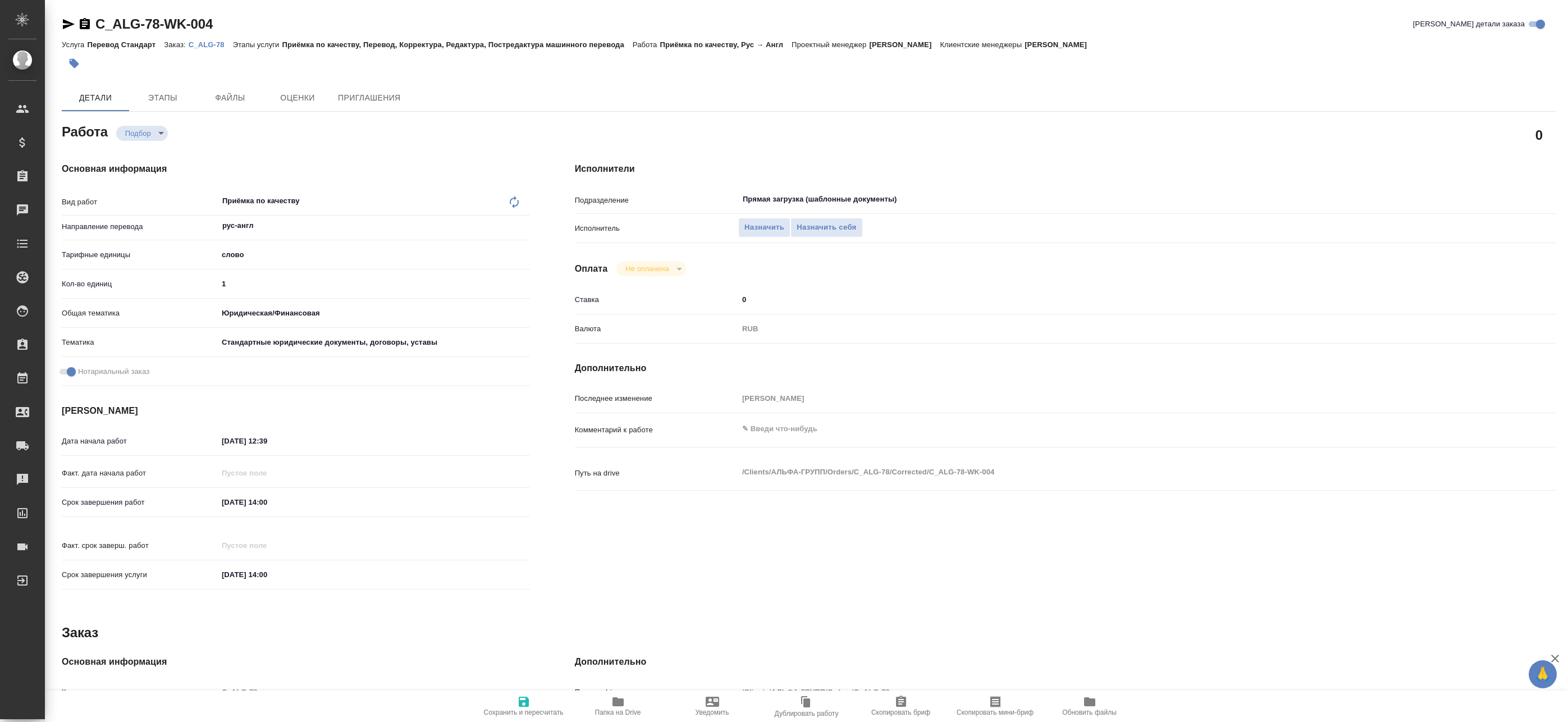
type textarea "x"
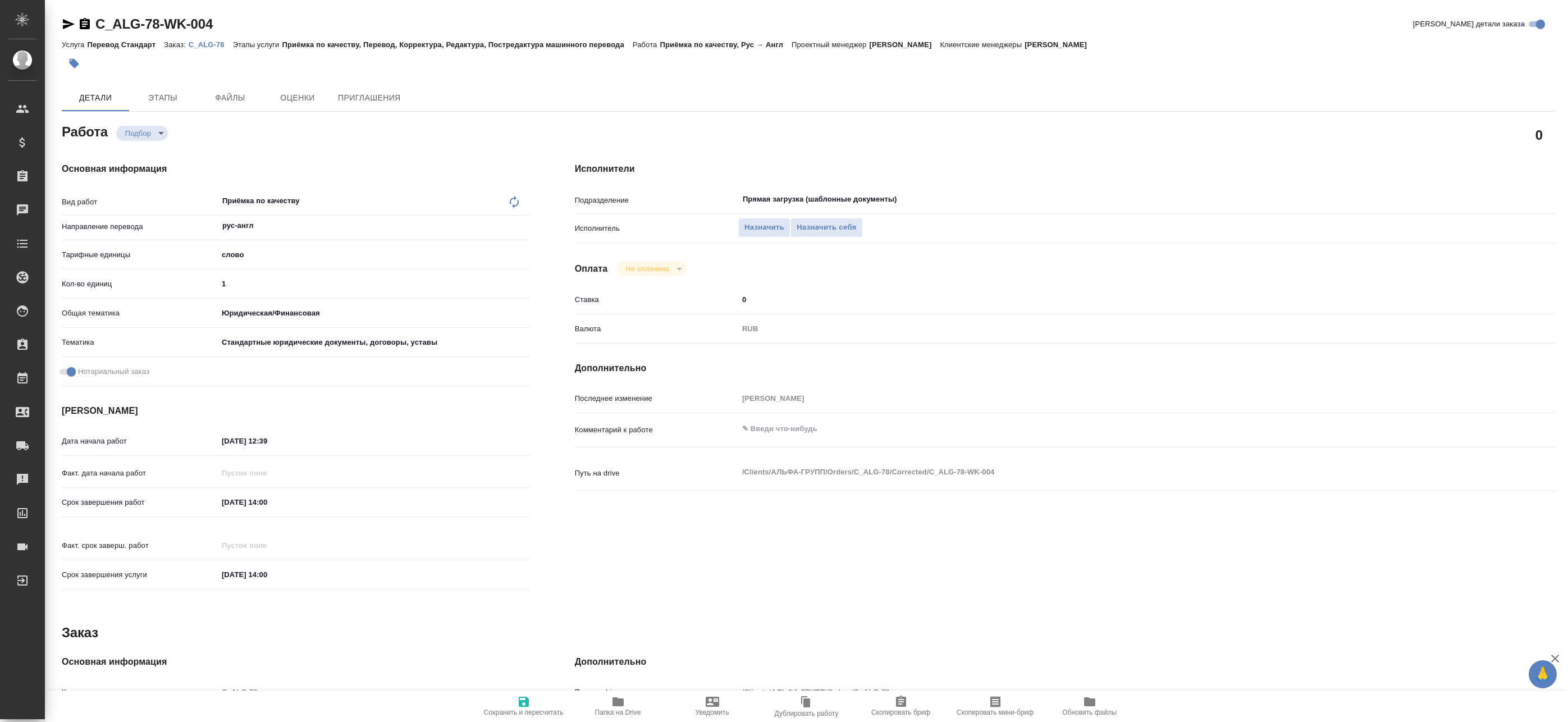
type textarea "x"
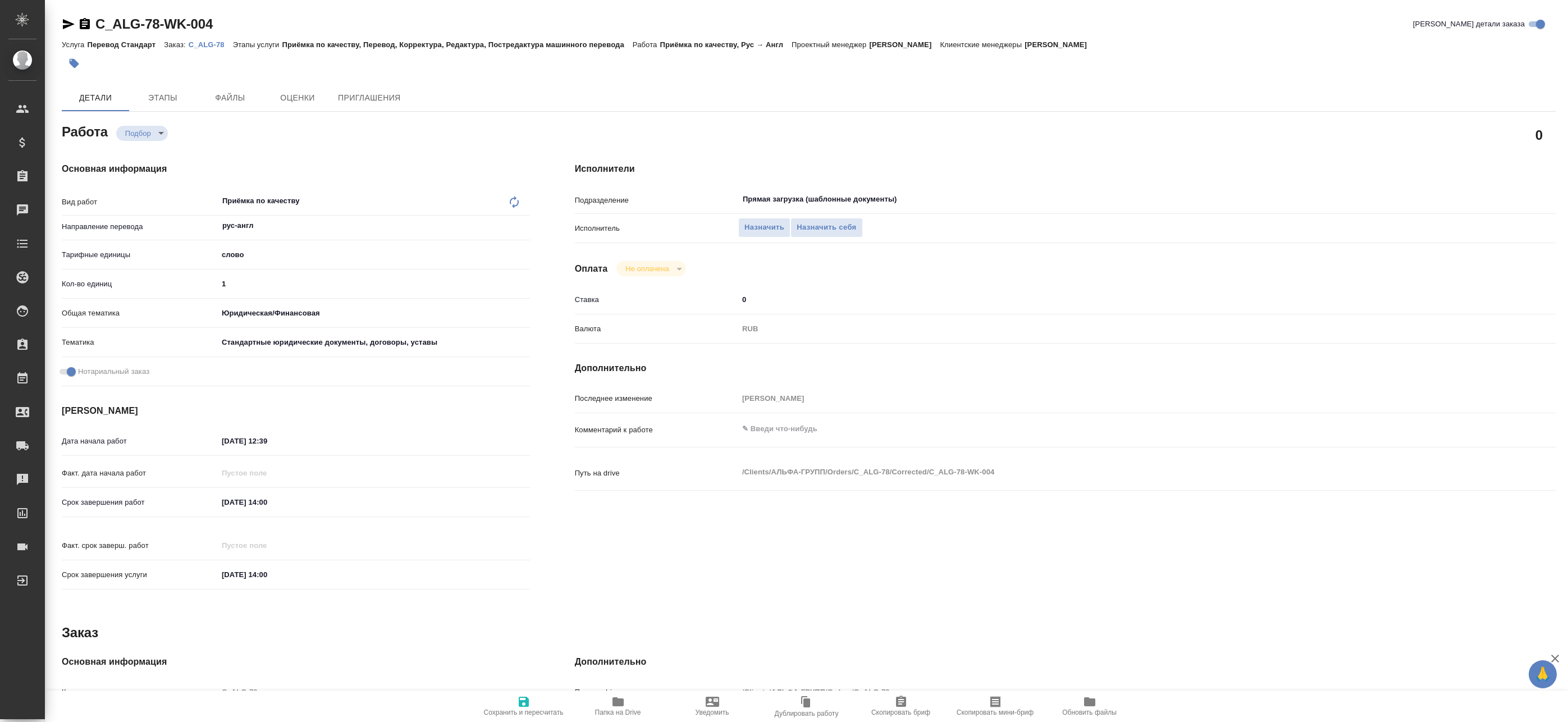
click at [615, 707] on icon "button" at bounding box center [618, 701] width 14 height 14
type textarea "x"
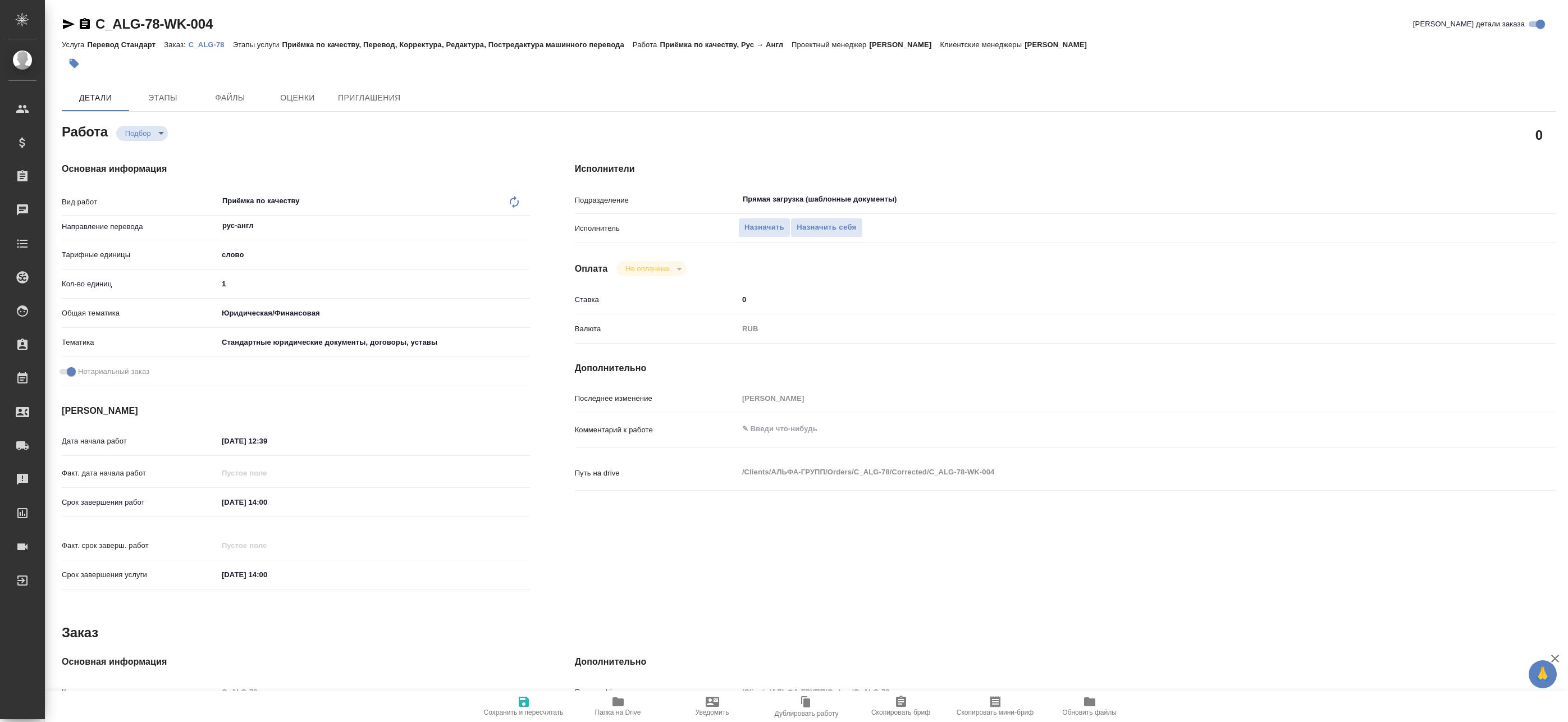
type textarea "x"
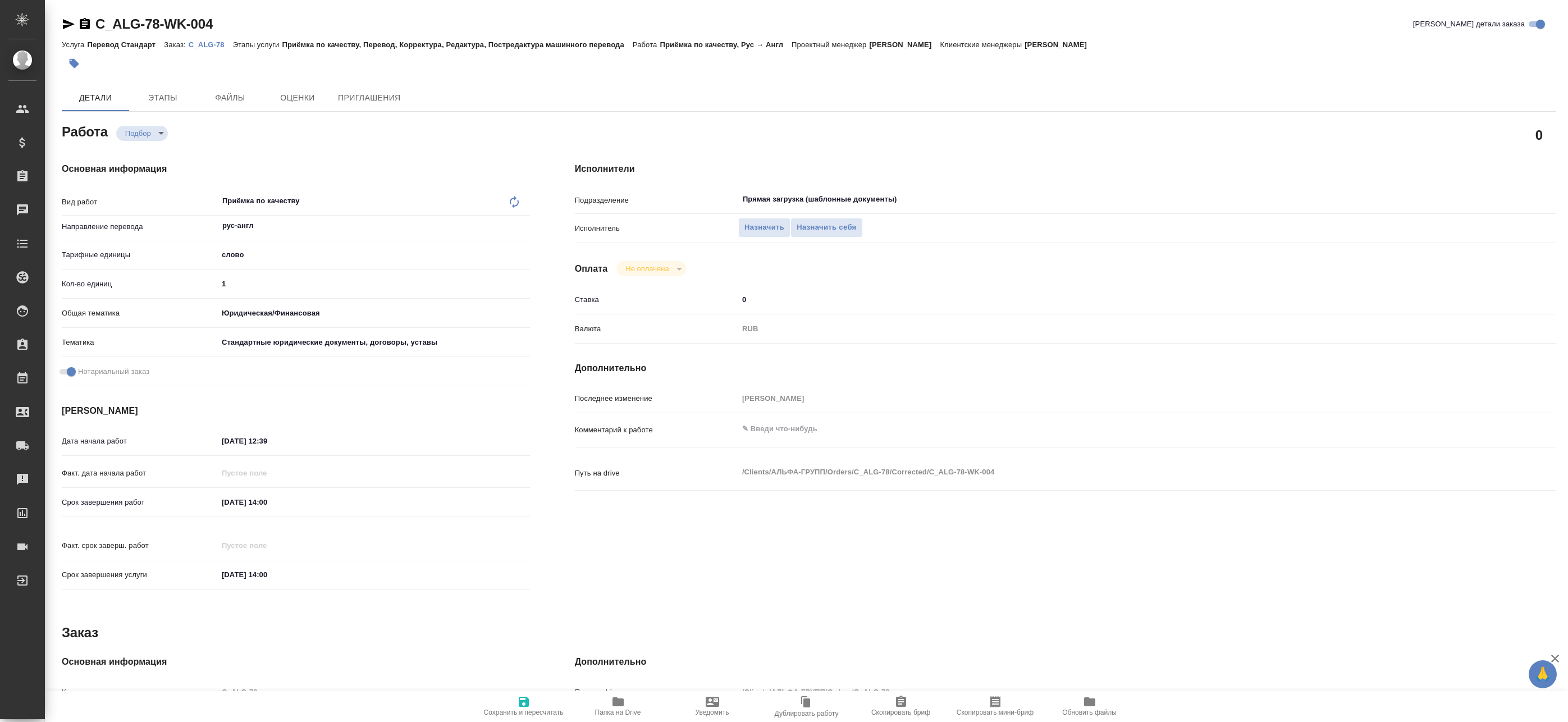
type textarea "x"
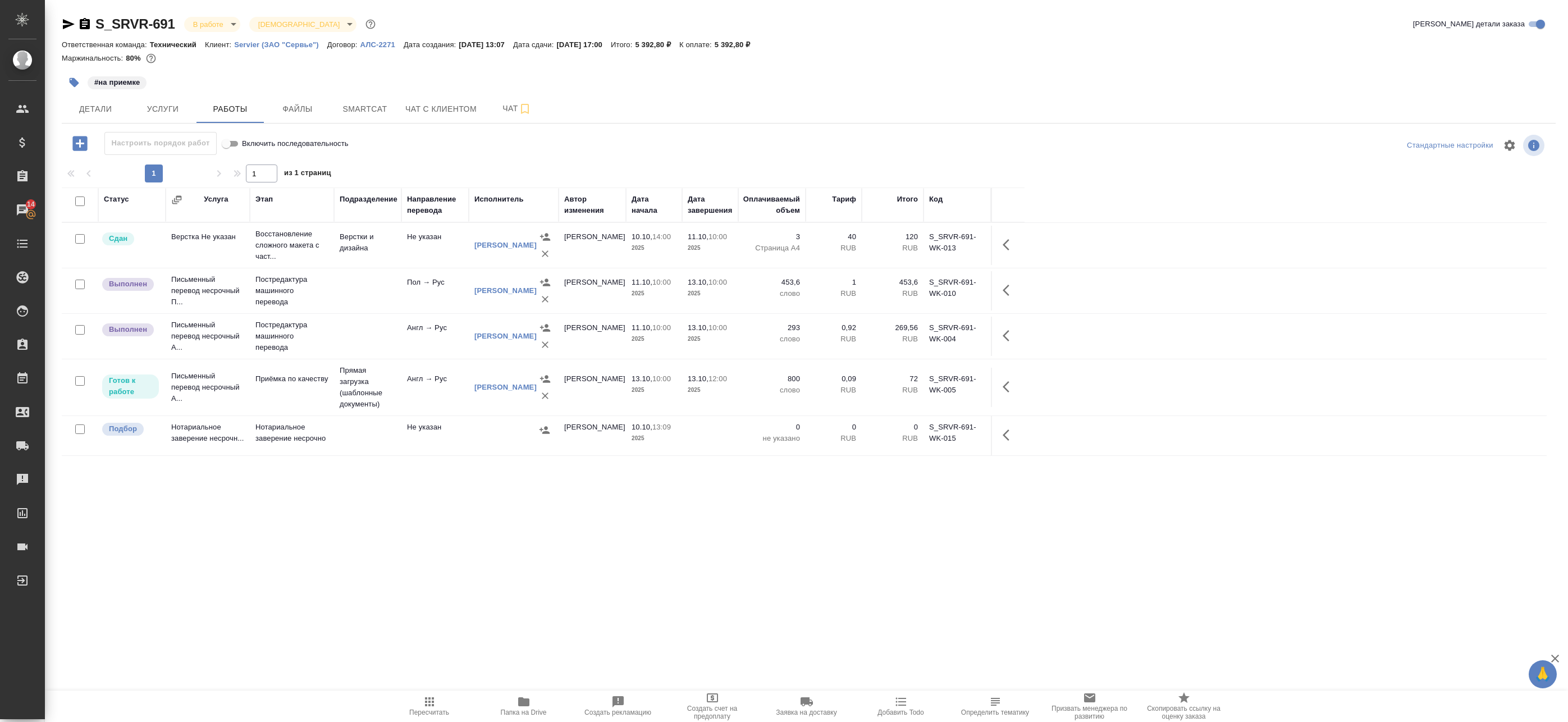
click at [637, 398] on td "13.10, 10:00 2025" at bounding box center [654, 387] width 57 height 40
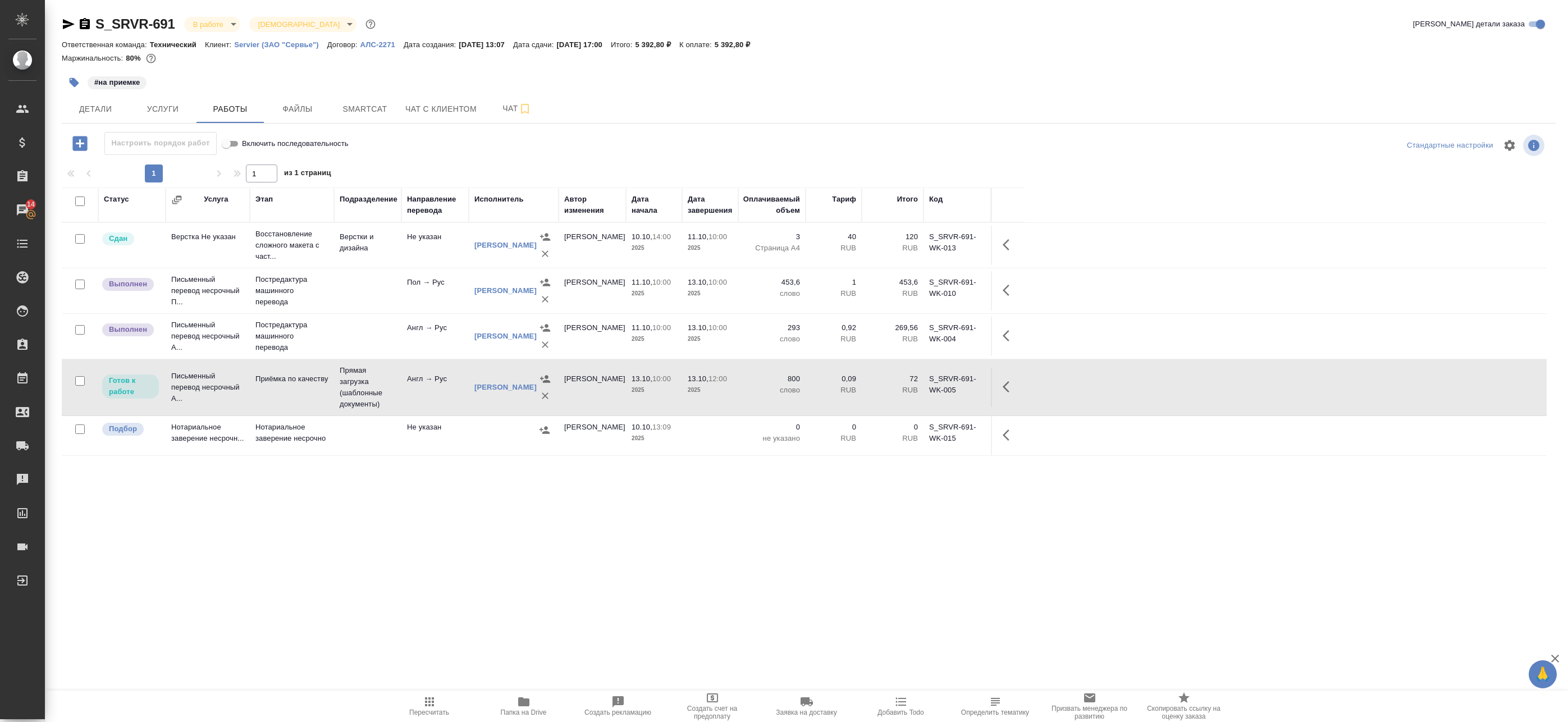
click at [992, 386] on td at bounding box center [1008, 387] width 34 height 40
click at [758, 382] on p "800" at bounding box center [772, 379] width 57 height 11
click at [379, 114] on span "Smartcat" at bounding box center [364, 108] width 54 height 14
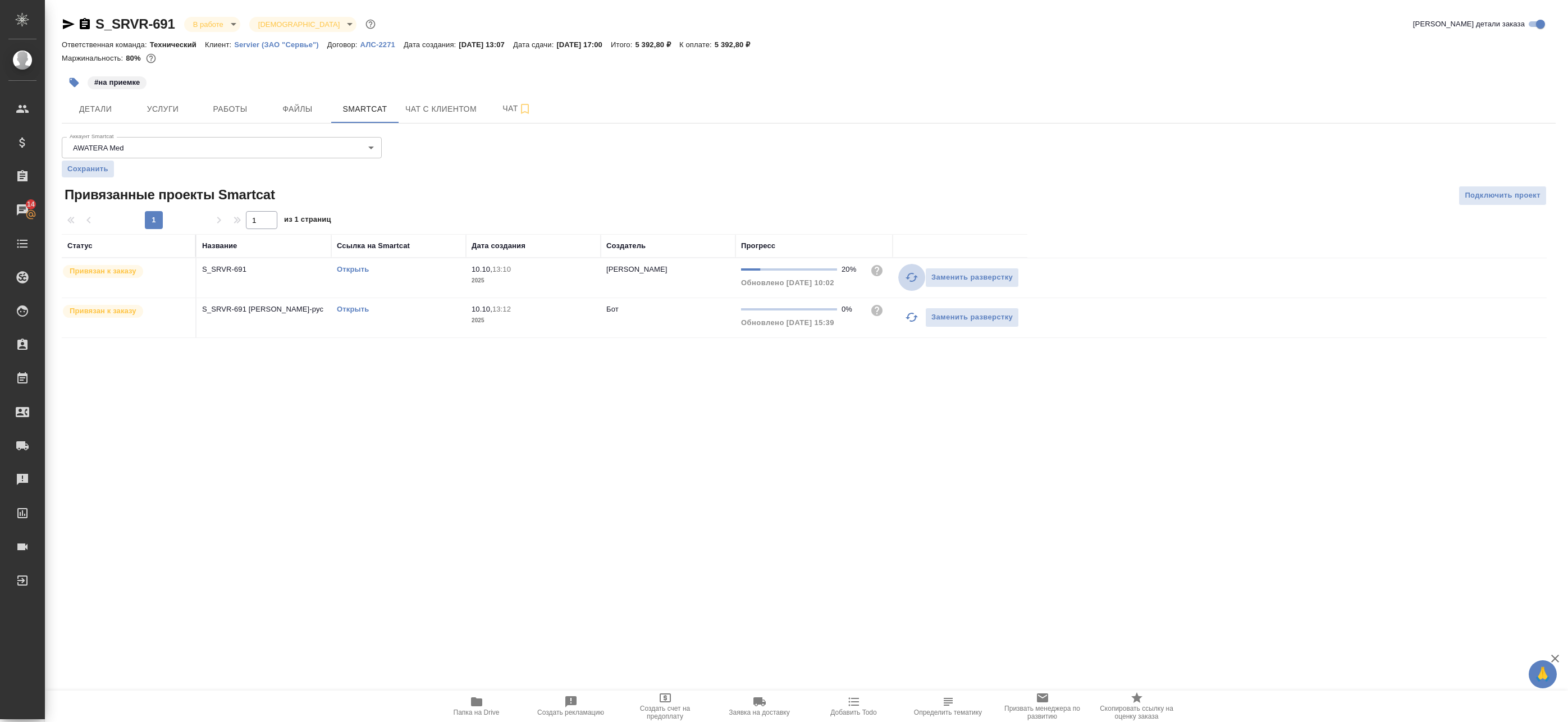
click at [905, 272] on button "button" at bounding box center [911, 277] width 27 height 27
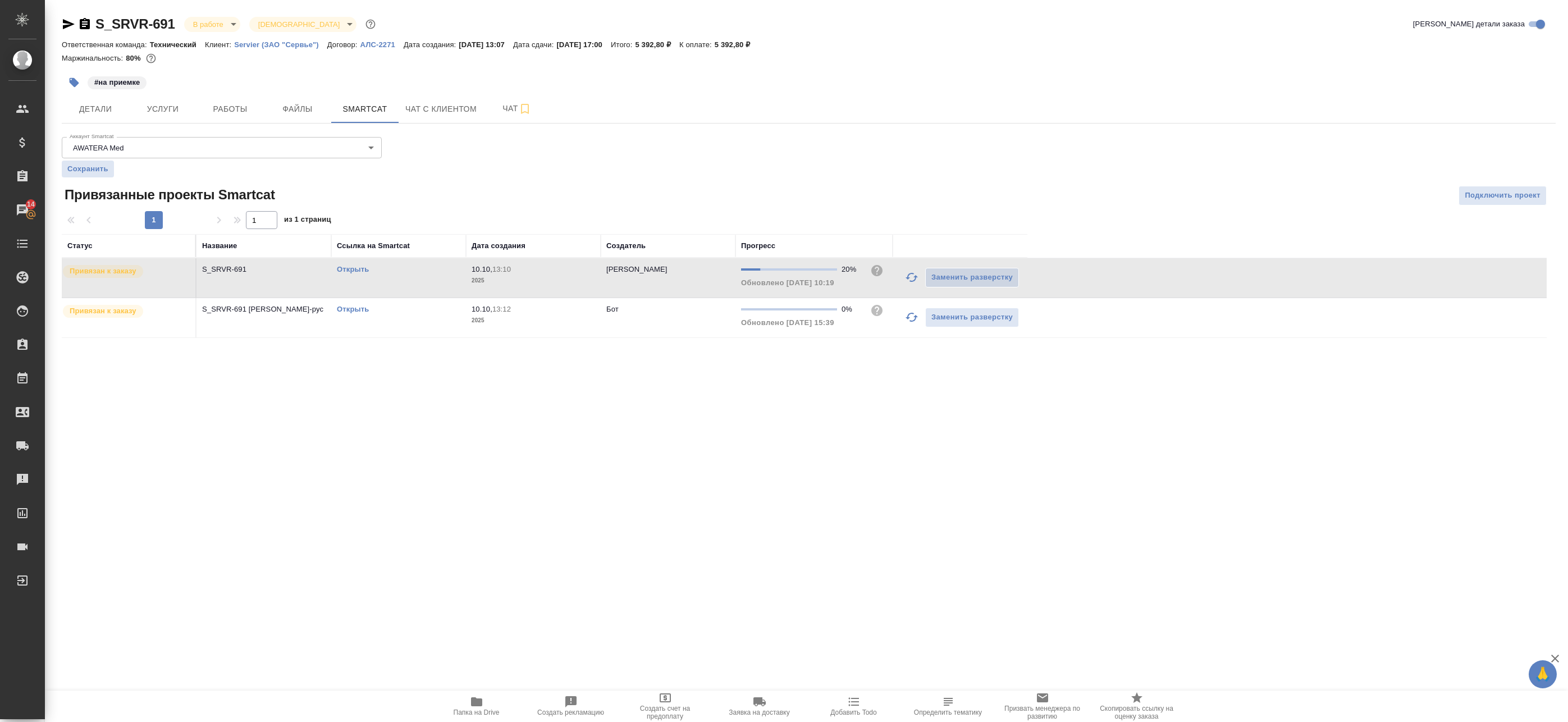
click at [911, 314] on icon "button" at bounding box center [911, 317] width 14 height 14
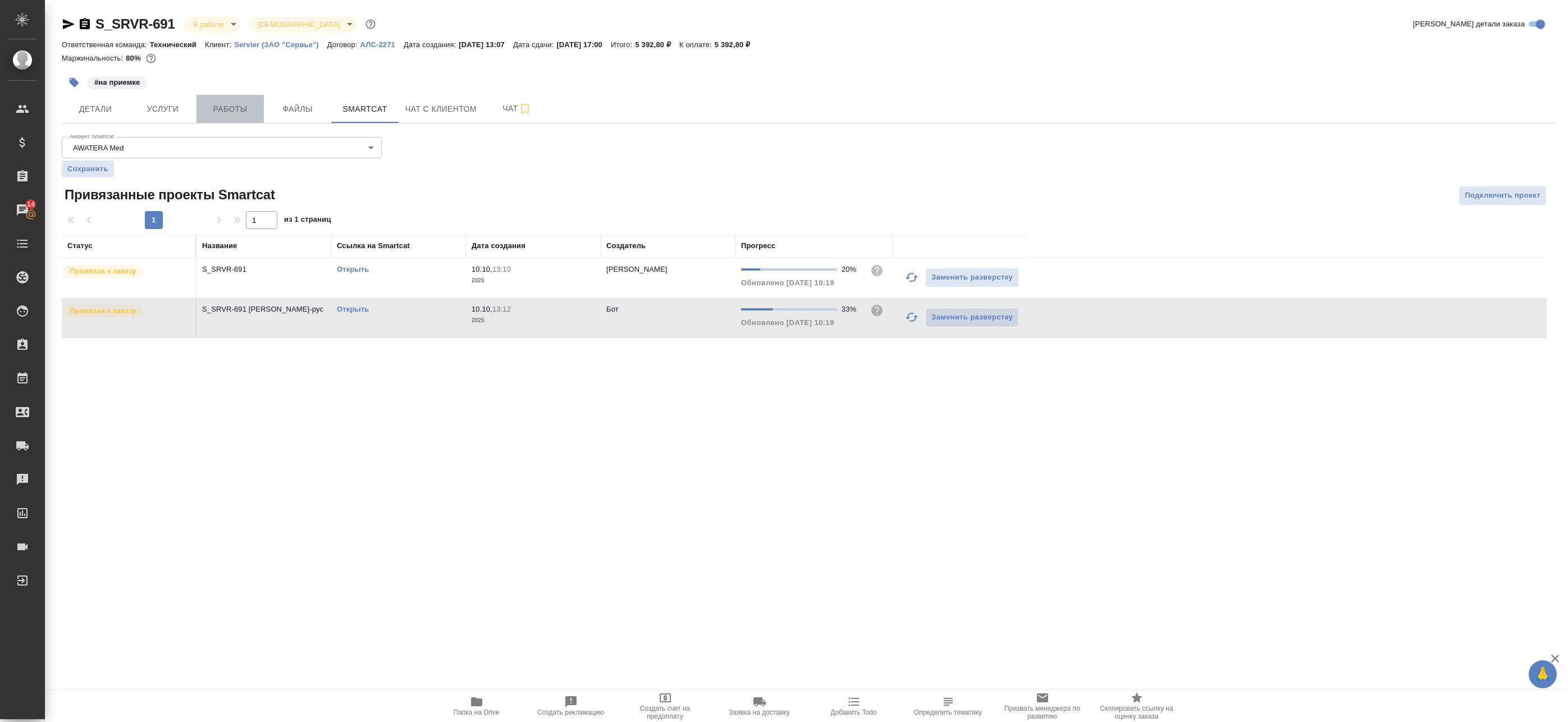
click at [246, 115] on span "Работы" at bounding box center [230, 108] width 54 height 14
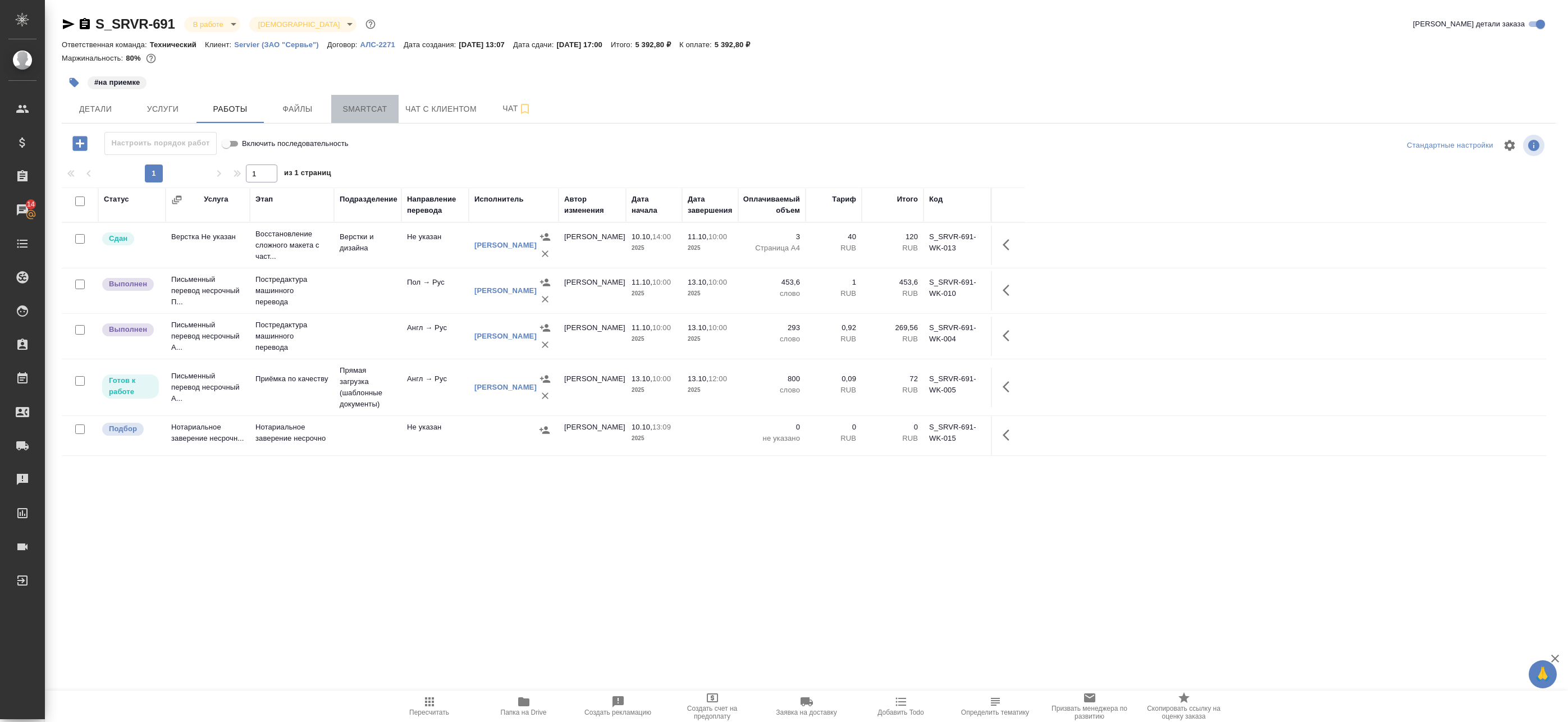
click at [375, 106] on span "Smartcat" at bounding box center [364, 108] width 54 height 14
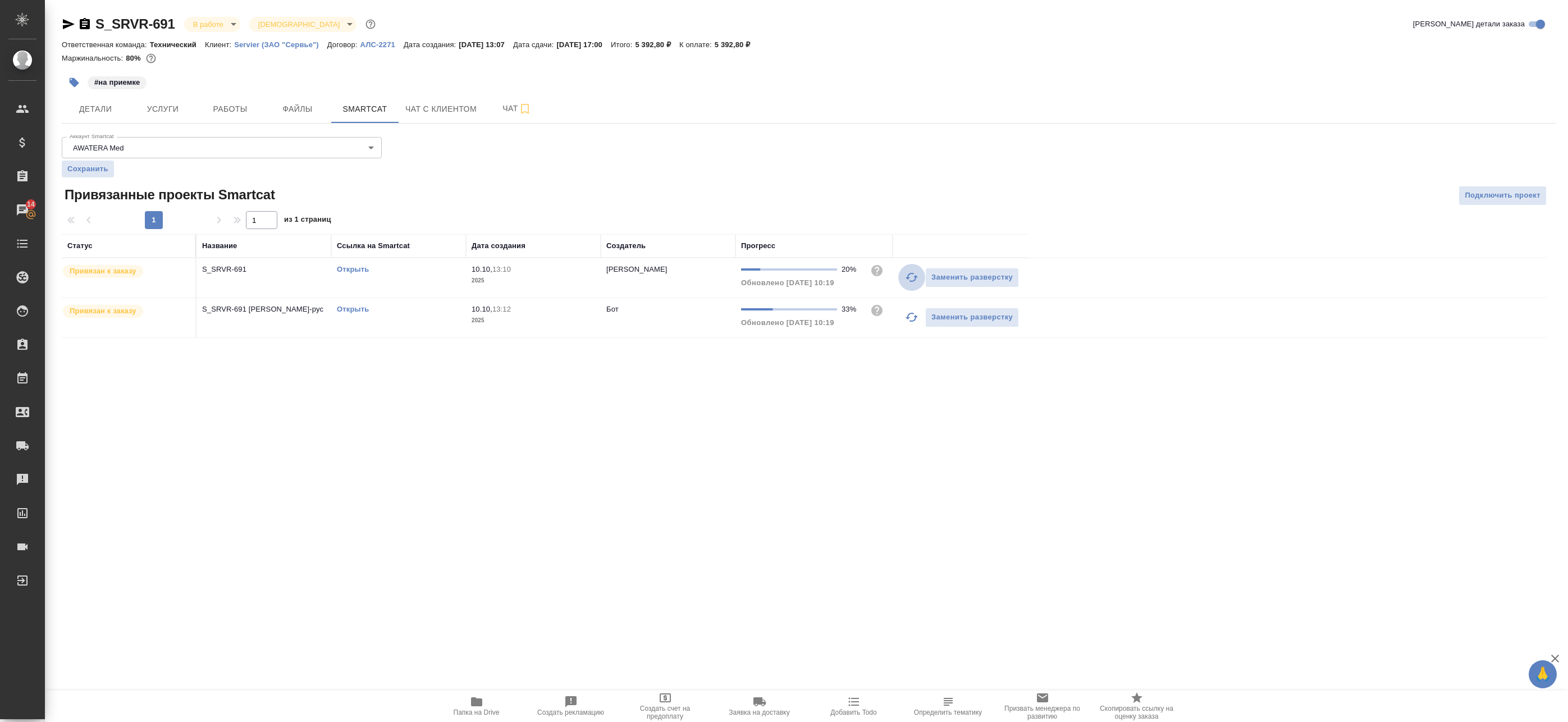
click at [908, 279] on icon "button" at bounding box center [911, 277] width 12 height 9
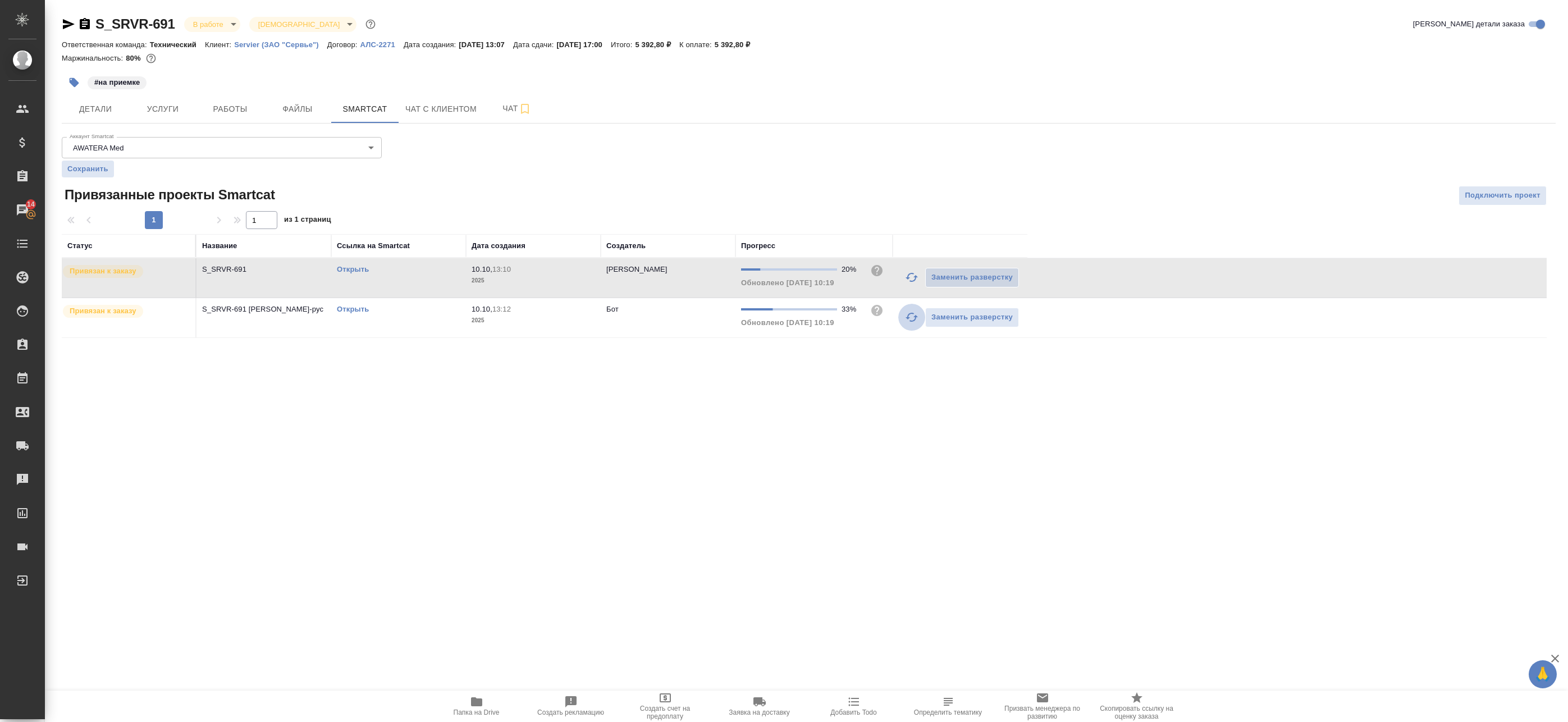
click at [914, 321] on icon "button" at bounding box center [911, 317] width 14 height 14
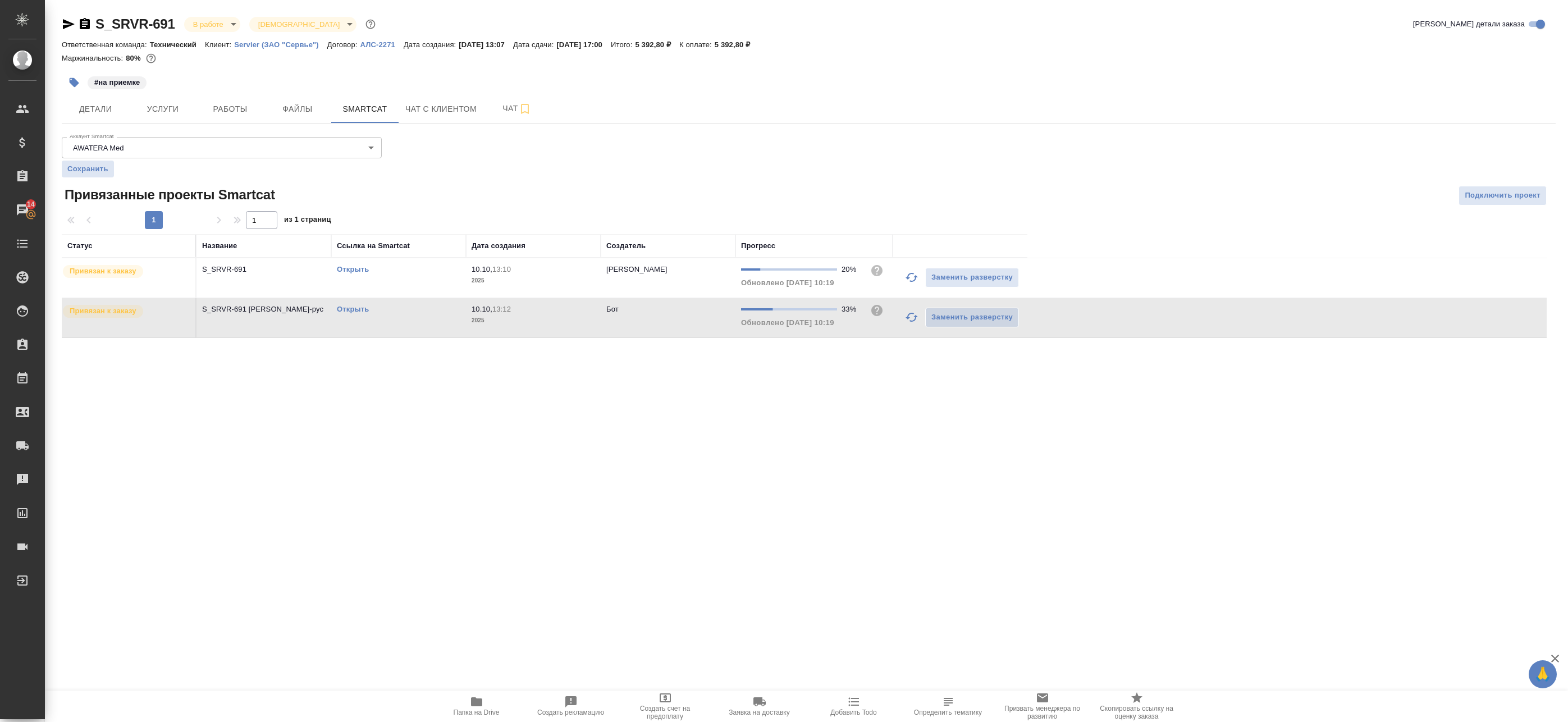
click at [352, 310] on link "Открыть" at bounding box center [353, 309] width 32 height 8
click at [233, 117] on button "Работы" at bounding box center [229, 108] width 67 height 28
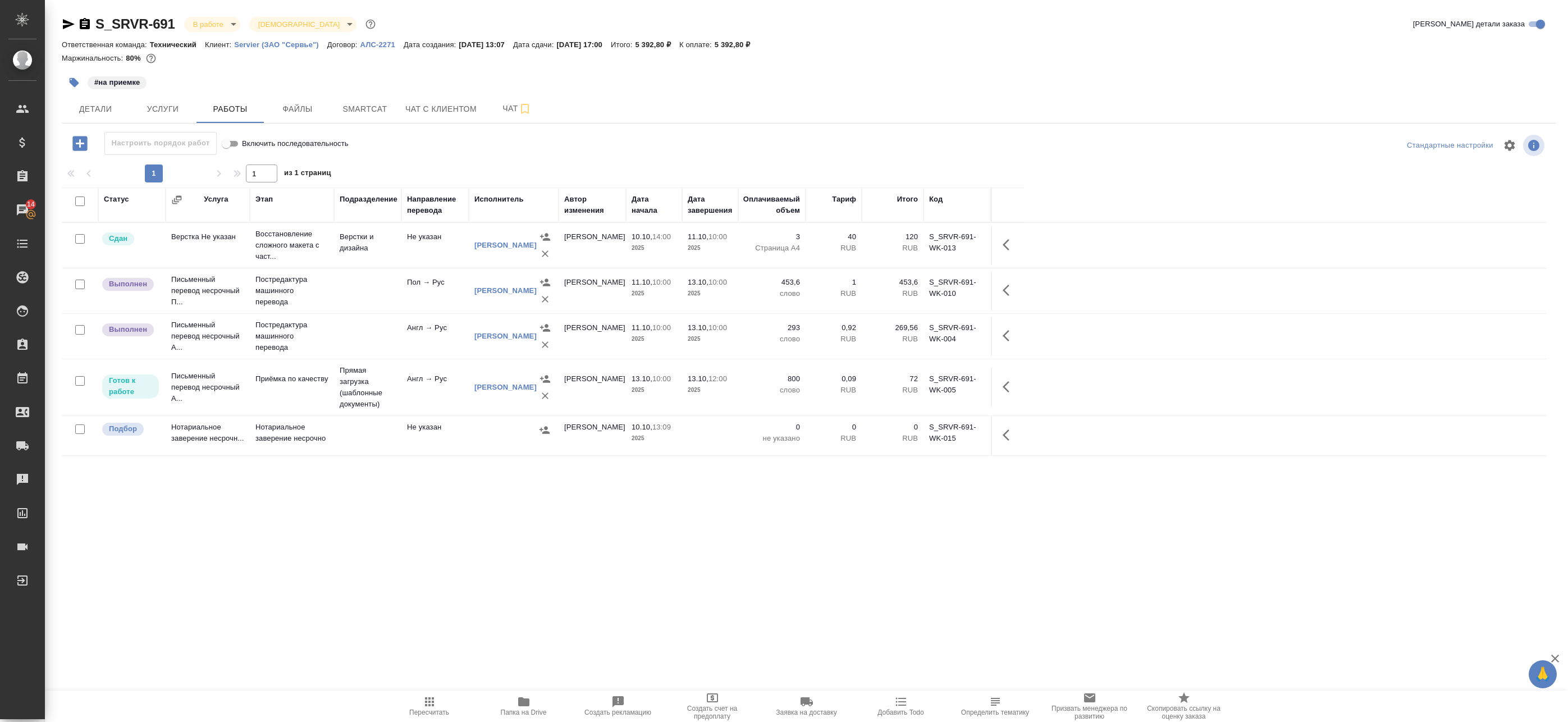
click at [527, 695] on icon "button" at bounding box center [523, 701] width 14 height 14
click at [98, 103] on span "Детали" at bounding box center [95, 108] width 54 height 14
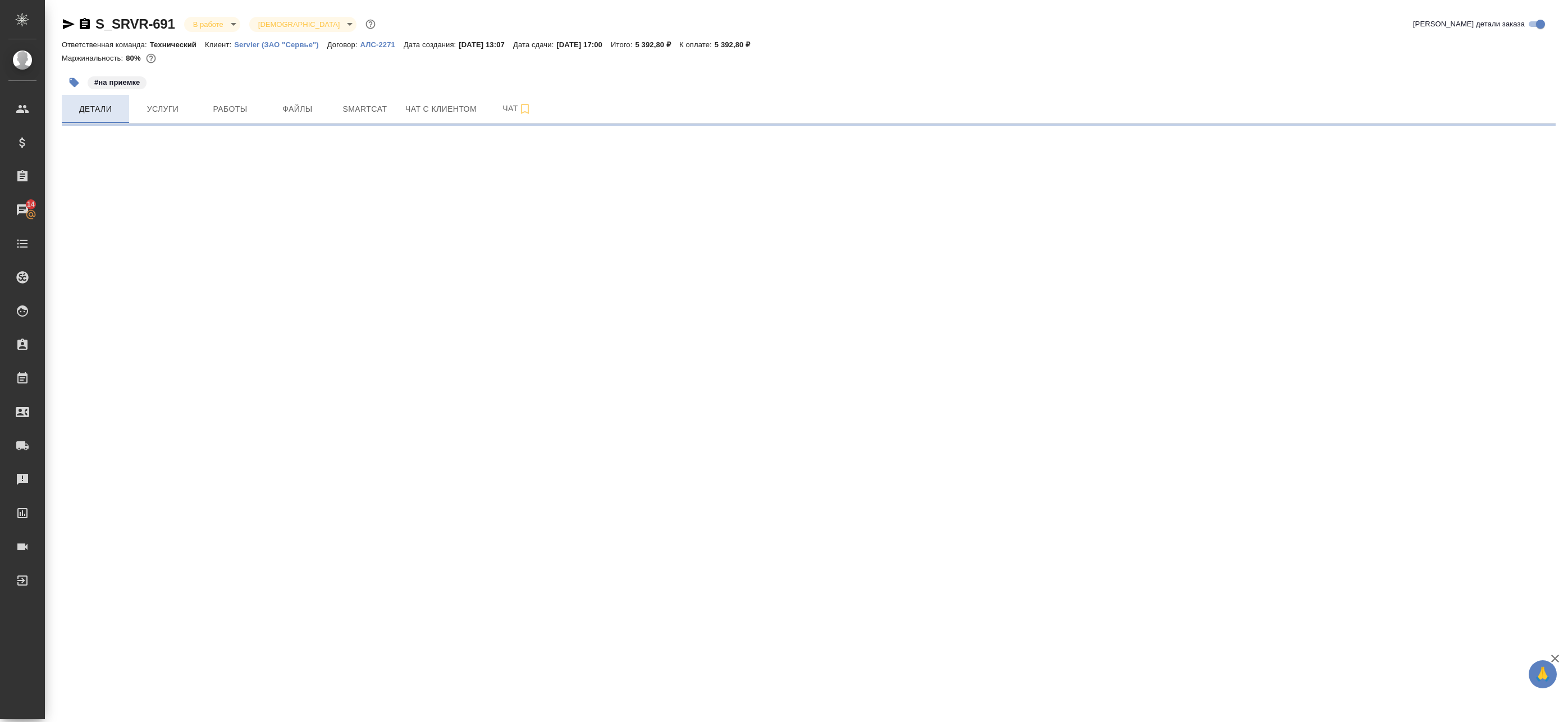
select select "RU"
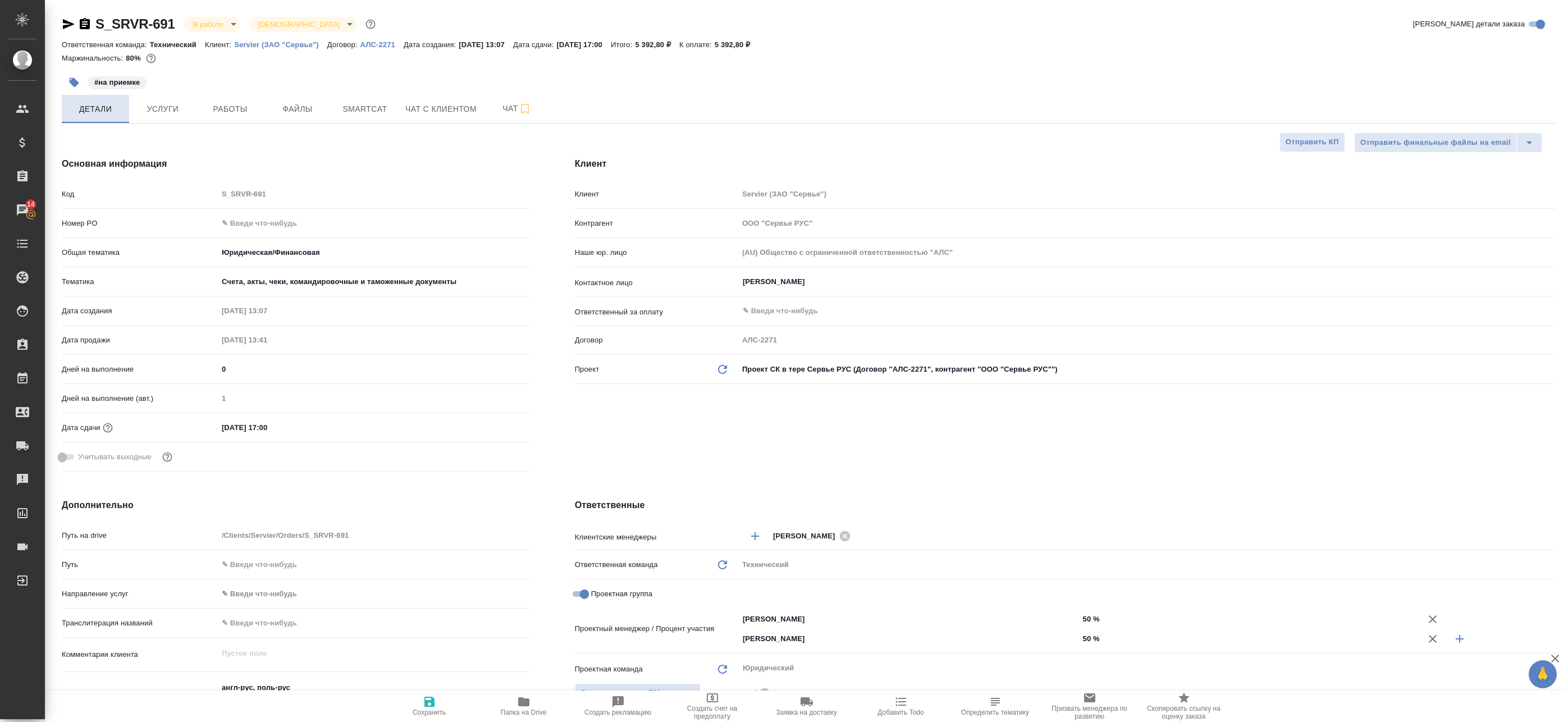
type textarea "x"
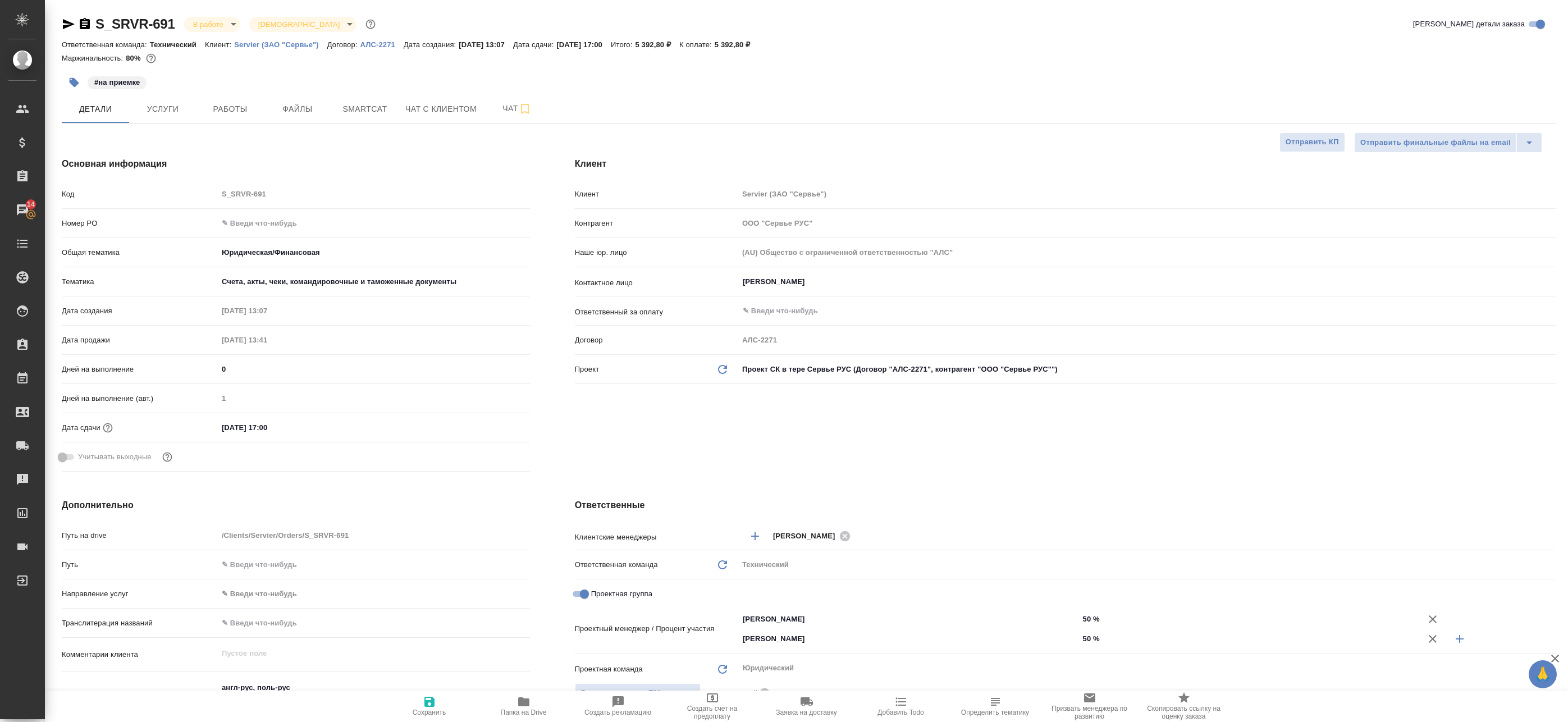
type textarea "x"
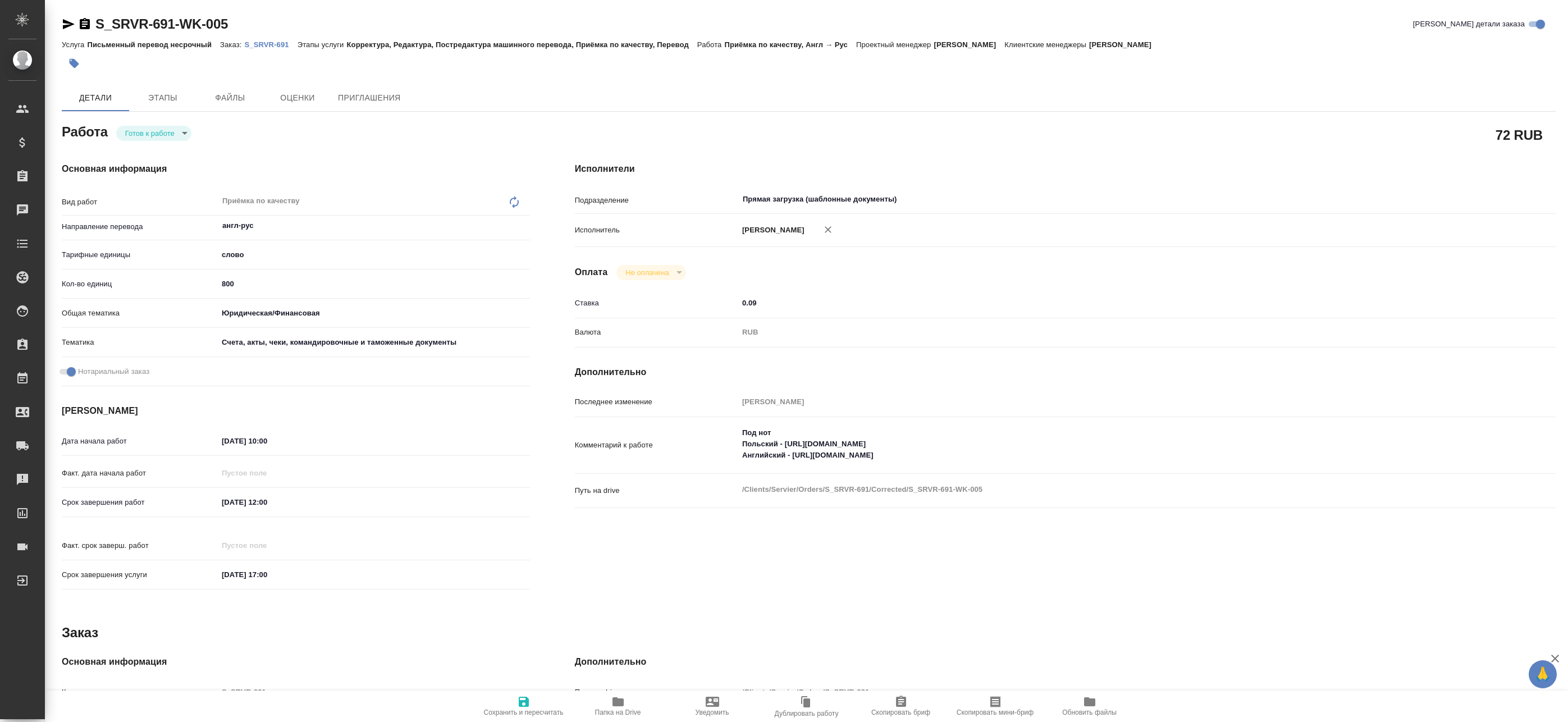
type textarea "x"
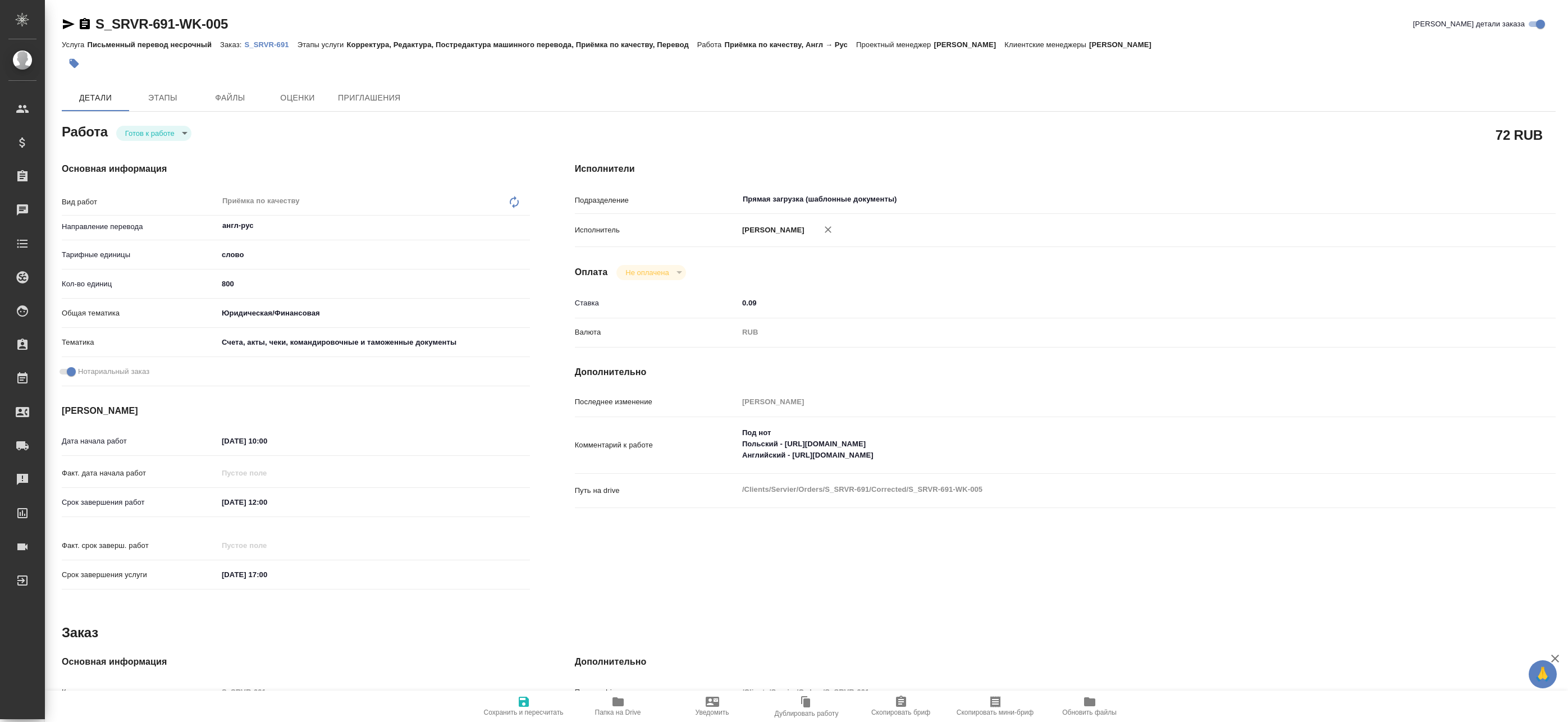
type textarea "x"
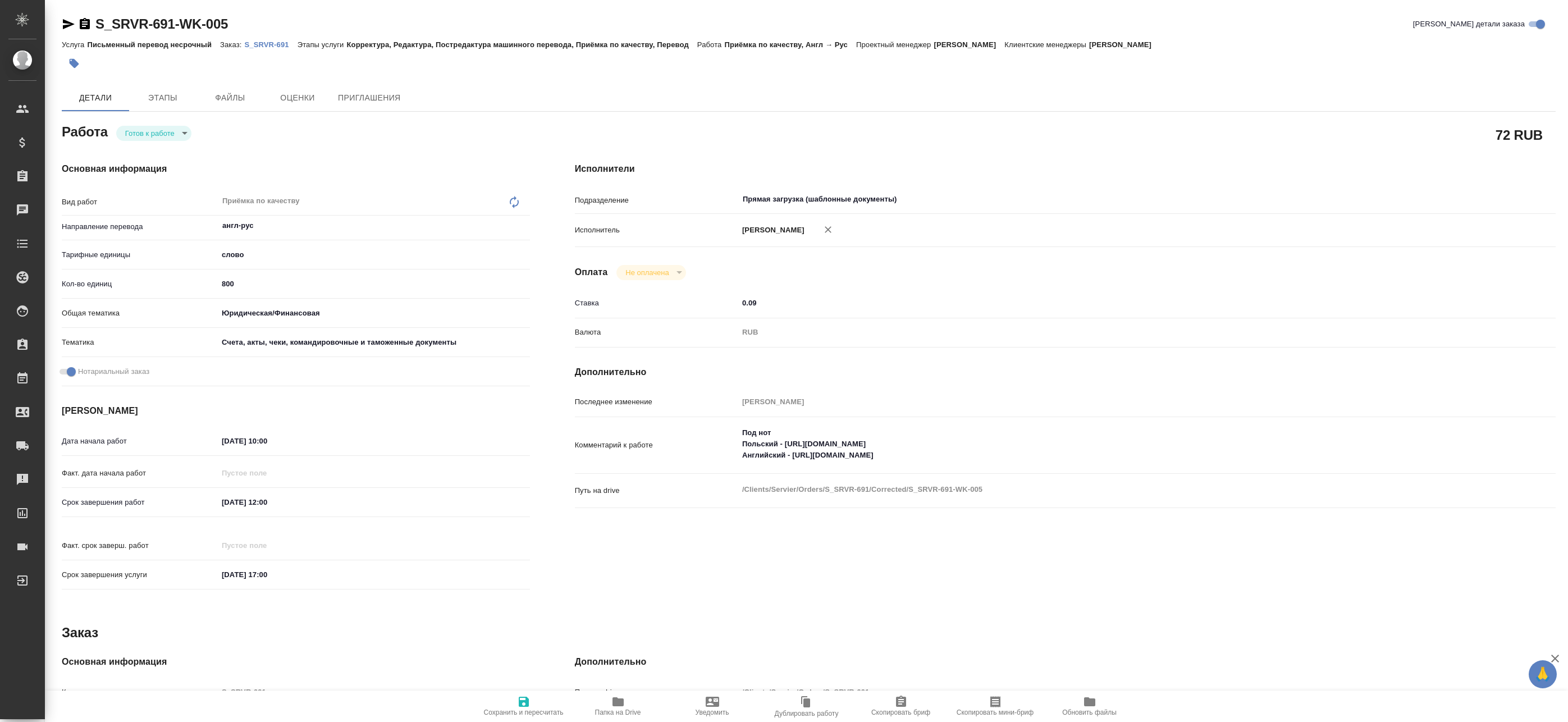
type textarea "x"
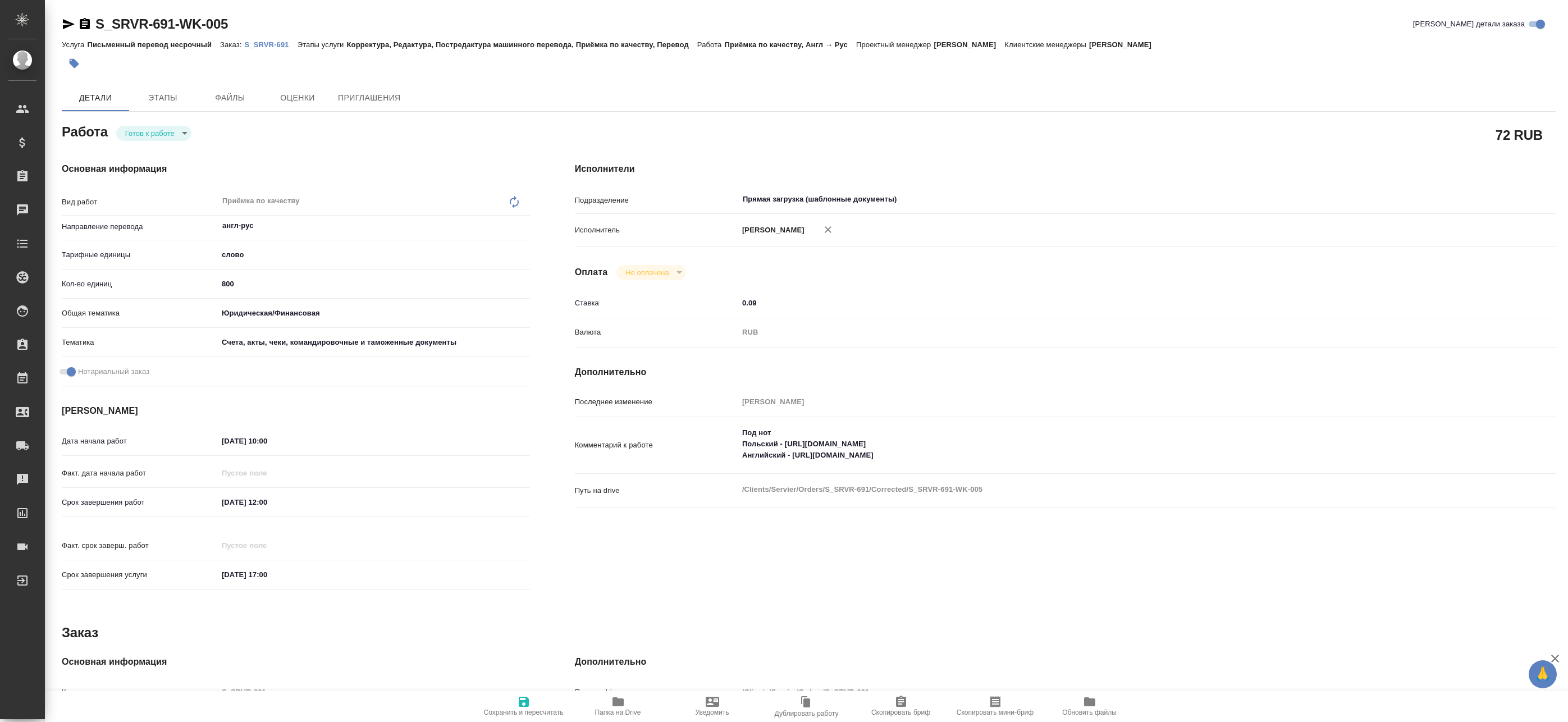
type textarea "x"
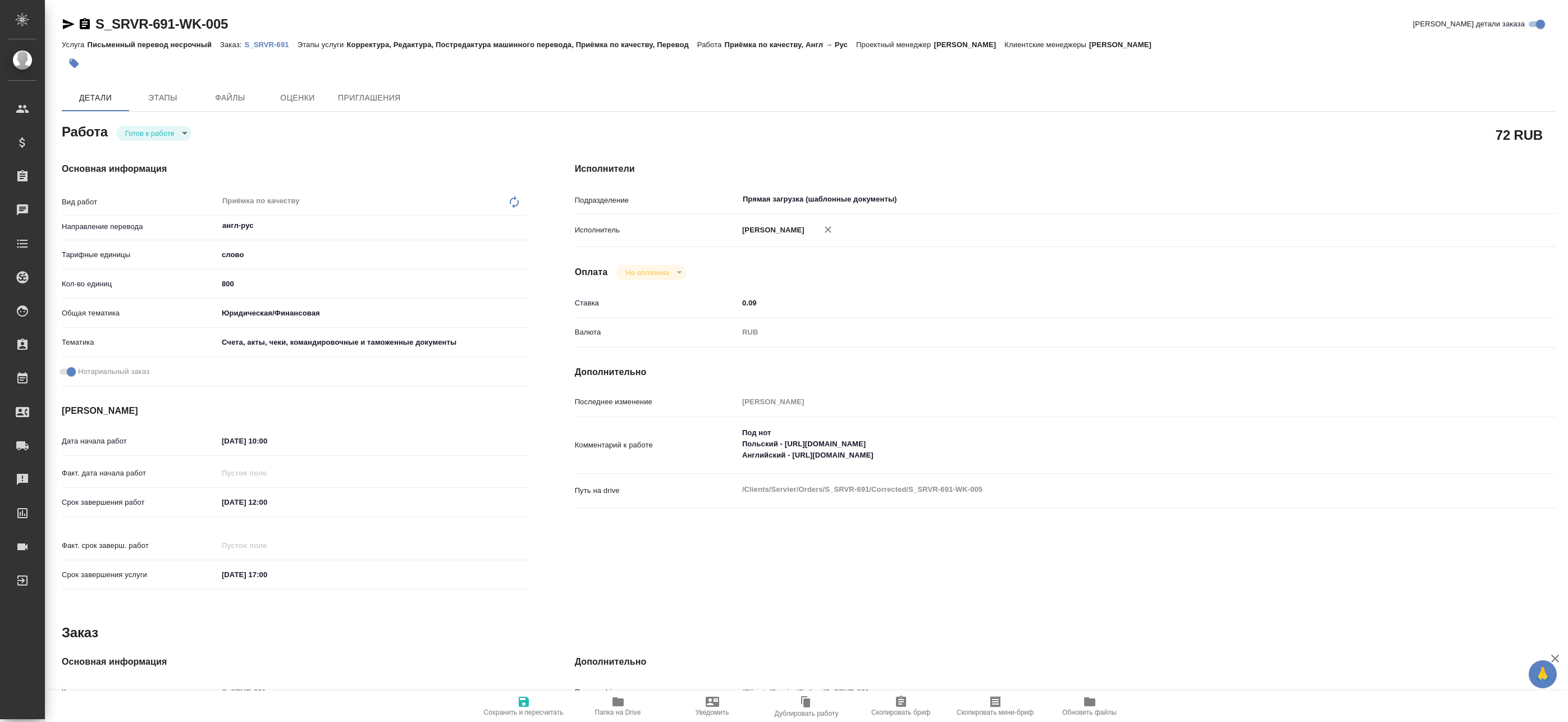
type textarea "x"
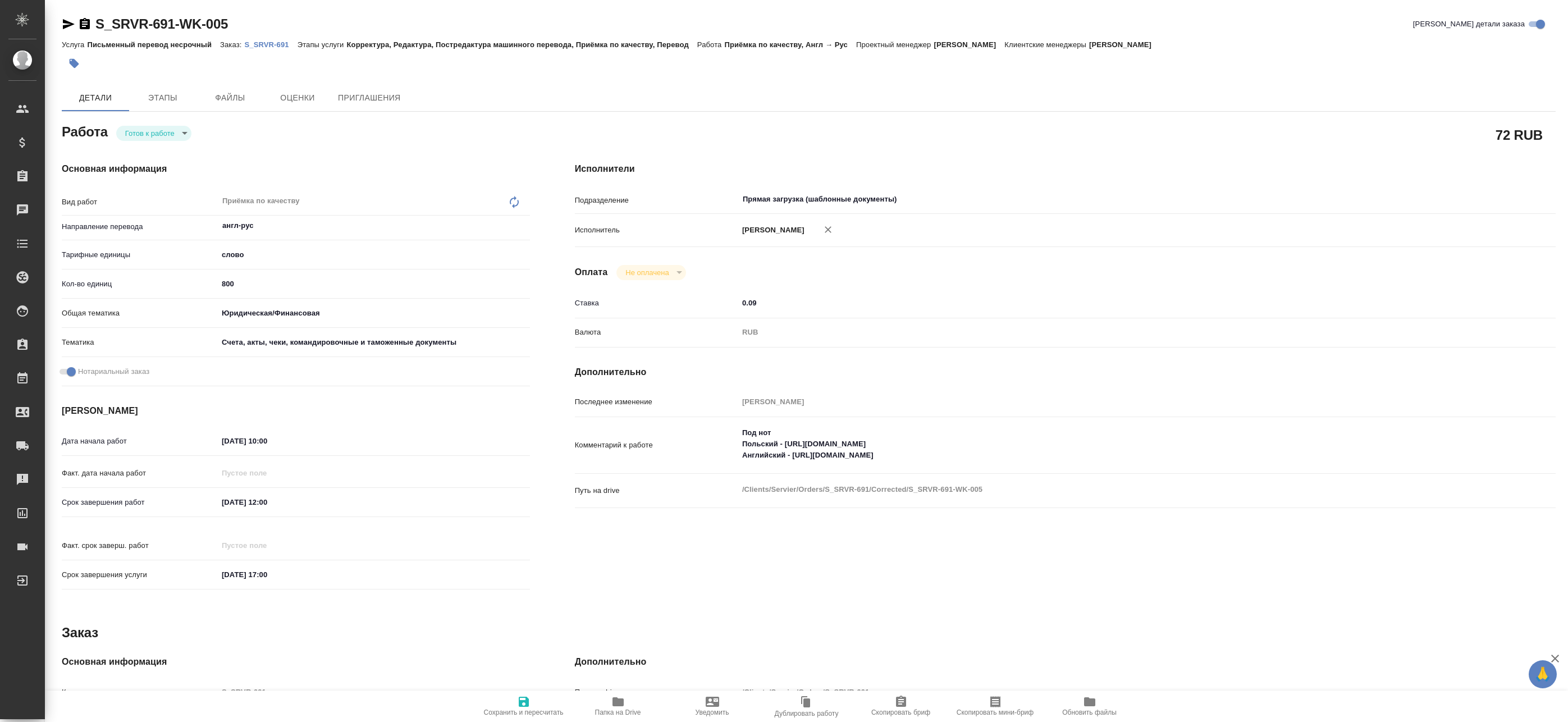
type textarea "x"
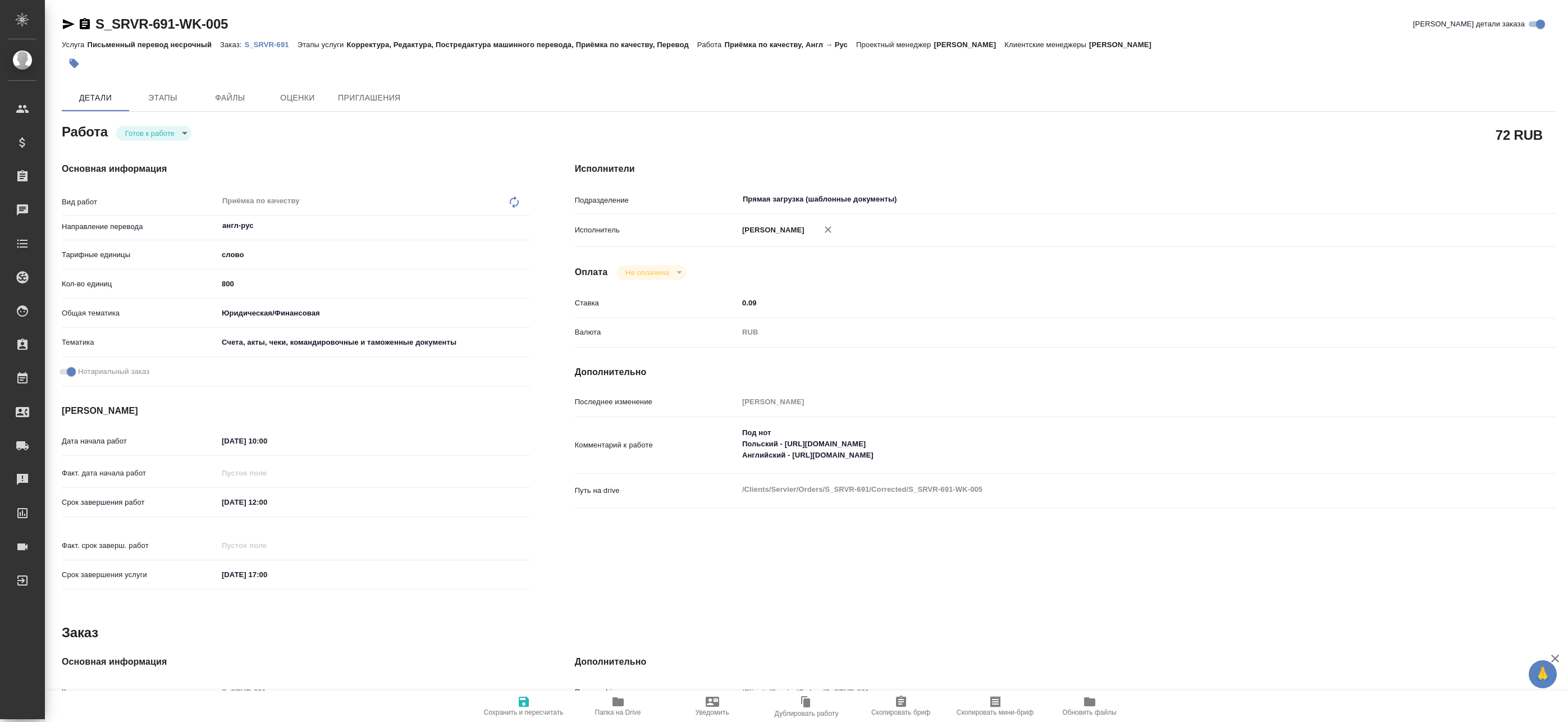
type textarea "x"
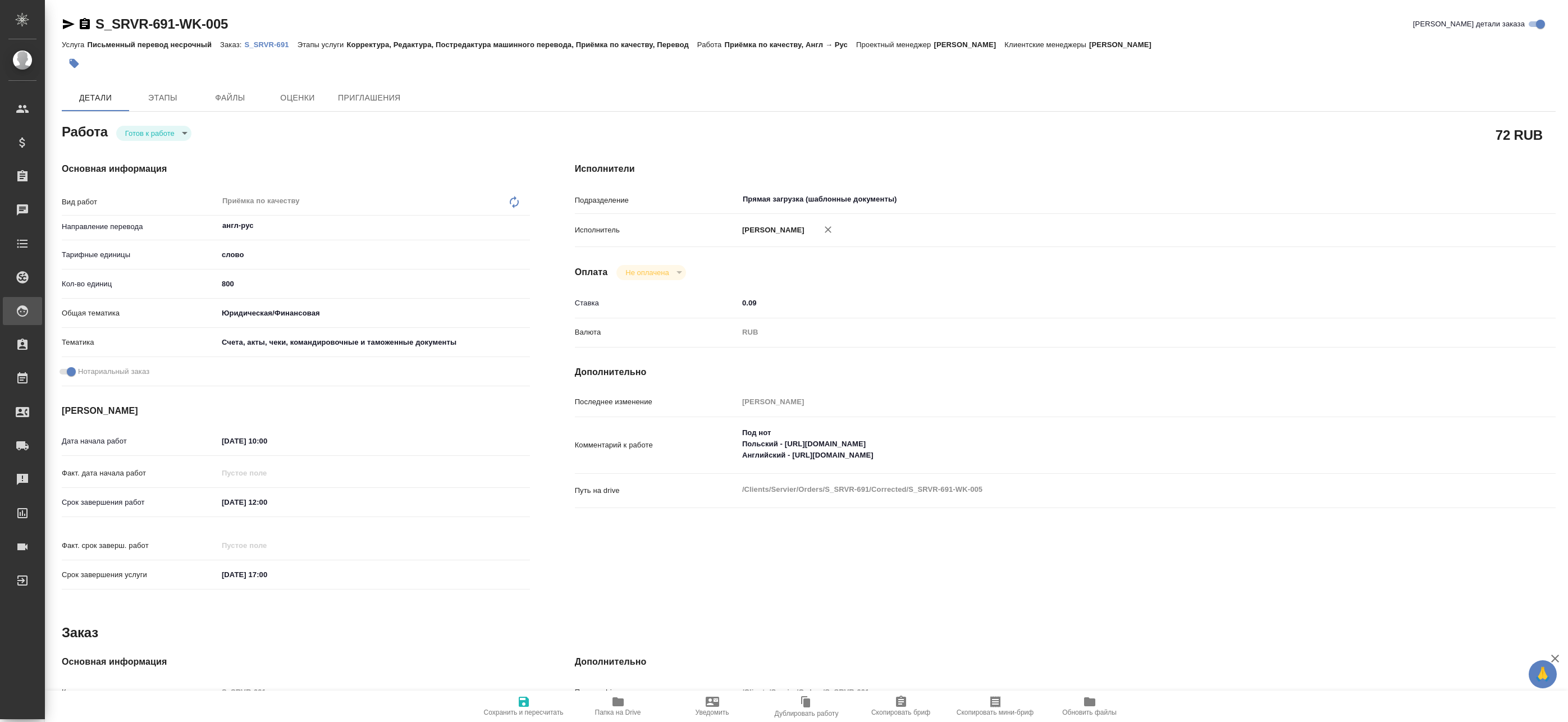
type textarea "x"
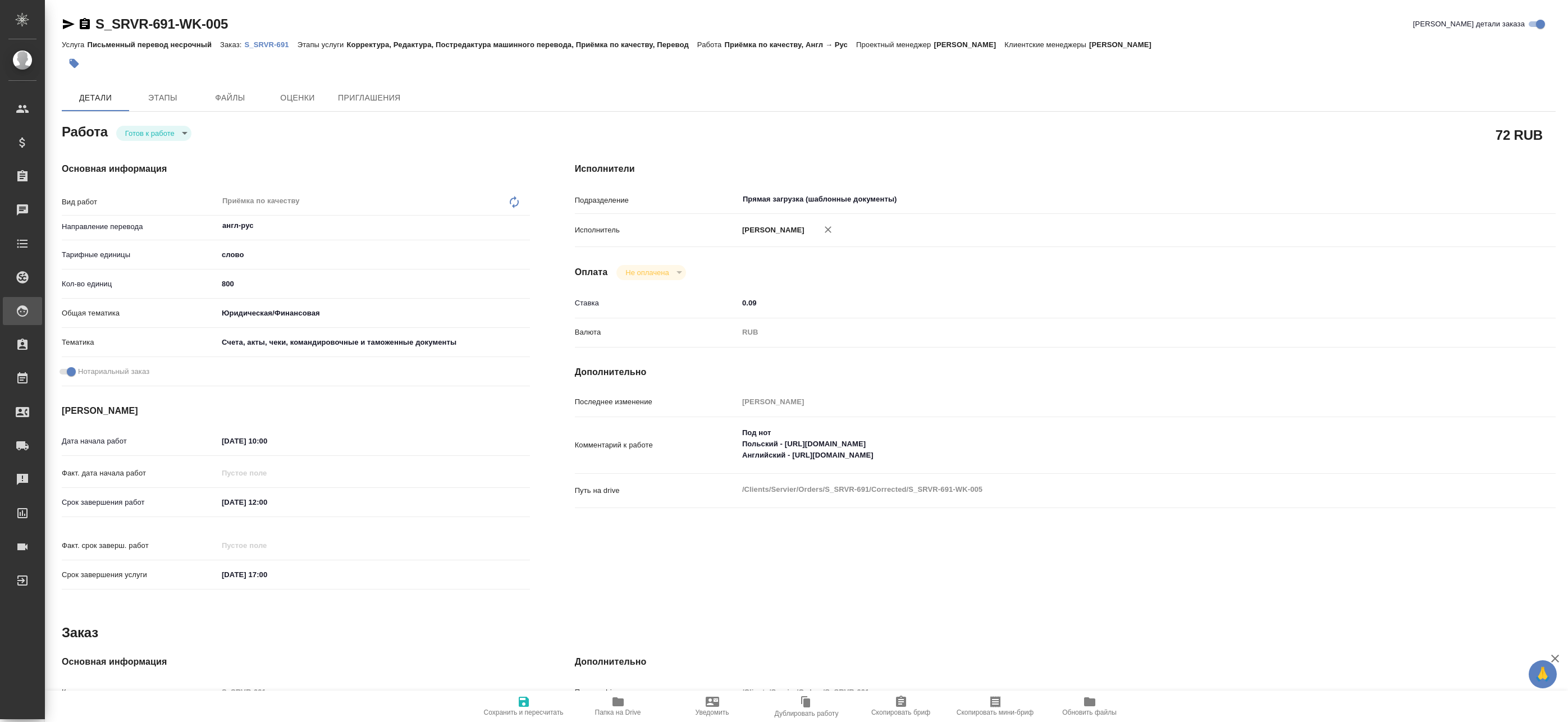
type textarea "x"
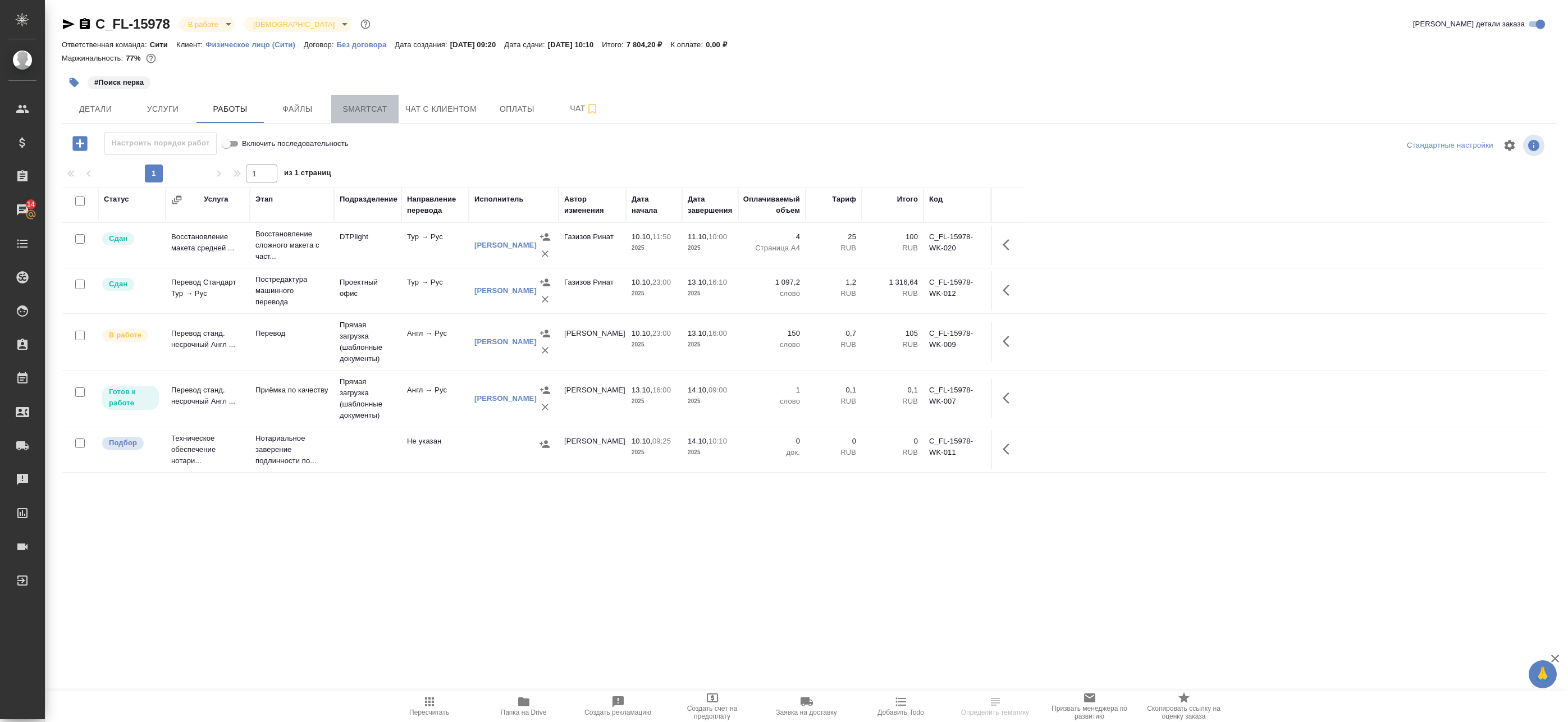
click at [389, 107] on span "Smartcat" at bounding box center [364, 108] width 54 height 14
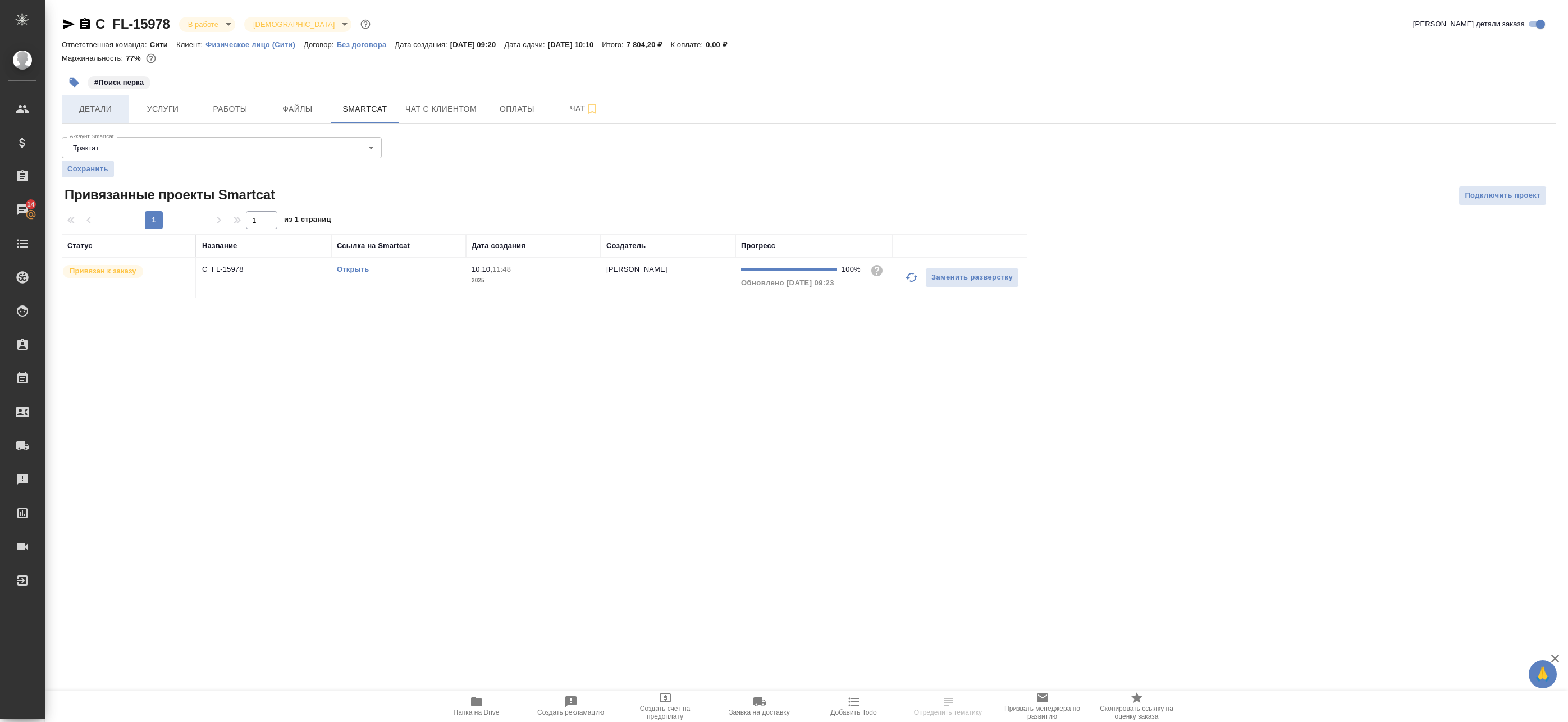
click at [103, 118] on button "Детали" at bounding box center [95, 108] width 67 height 28
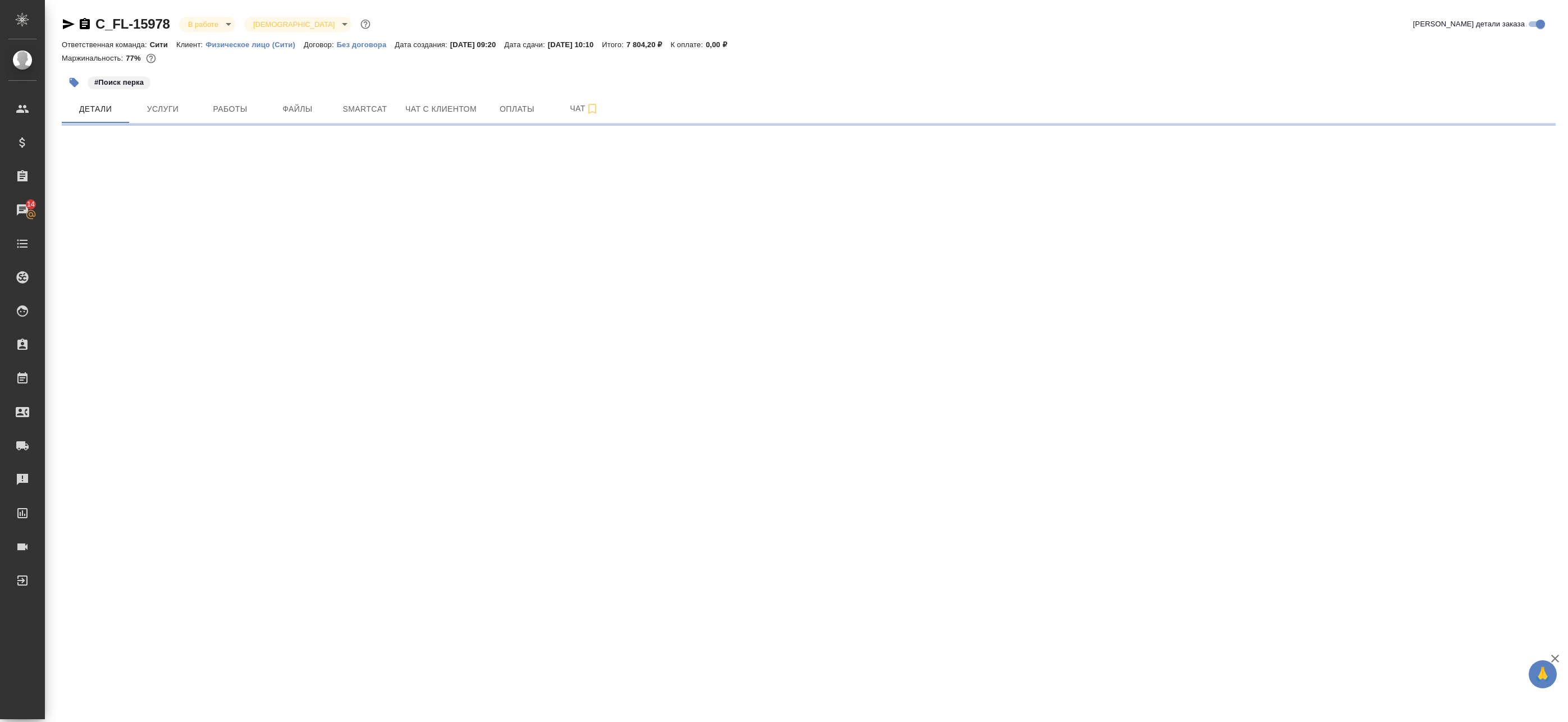
select select "RU"
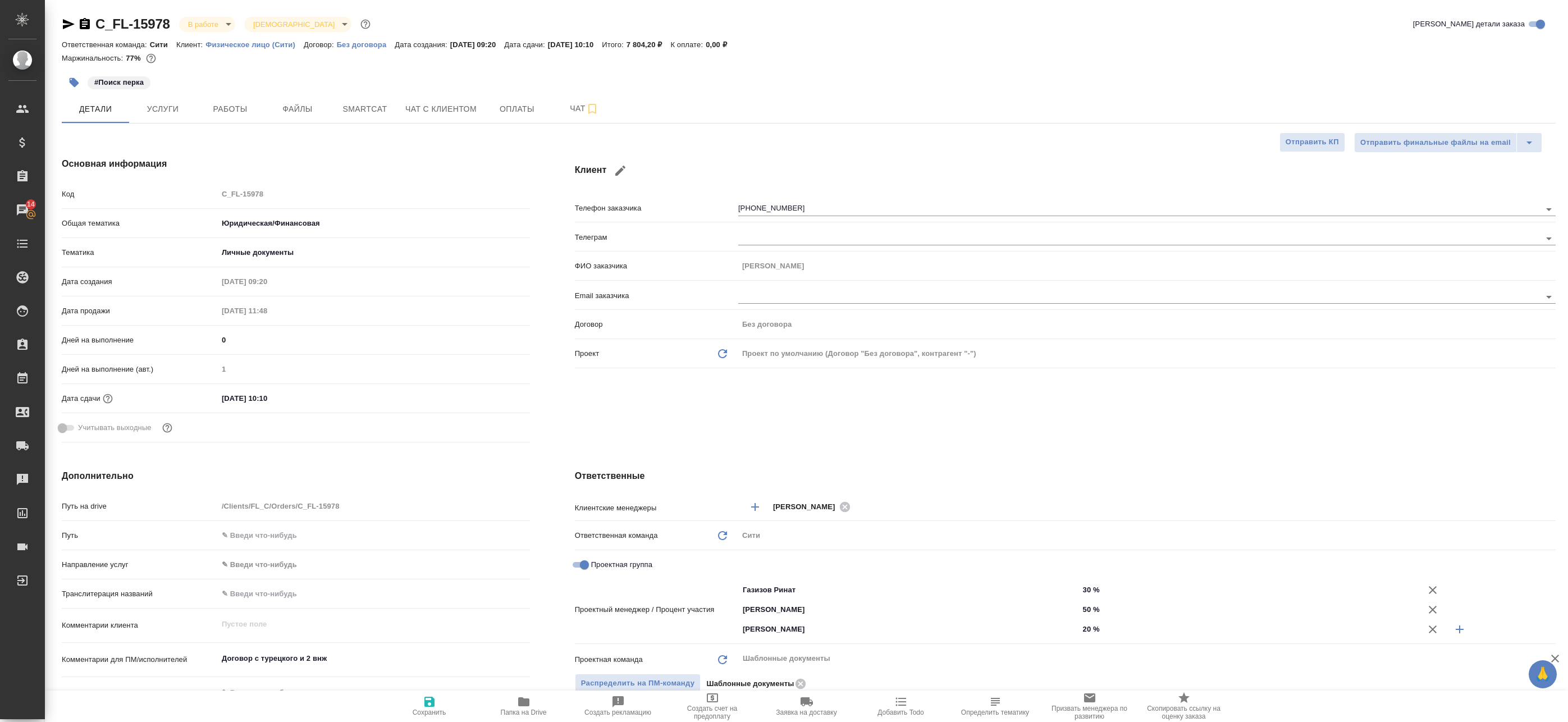
type textarea "x"
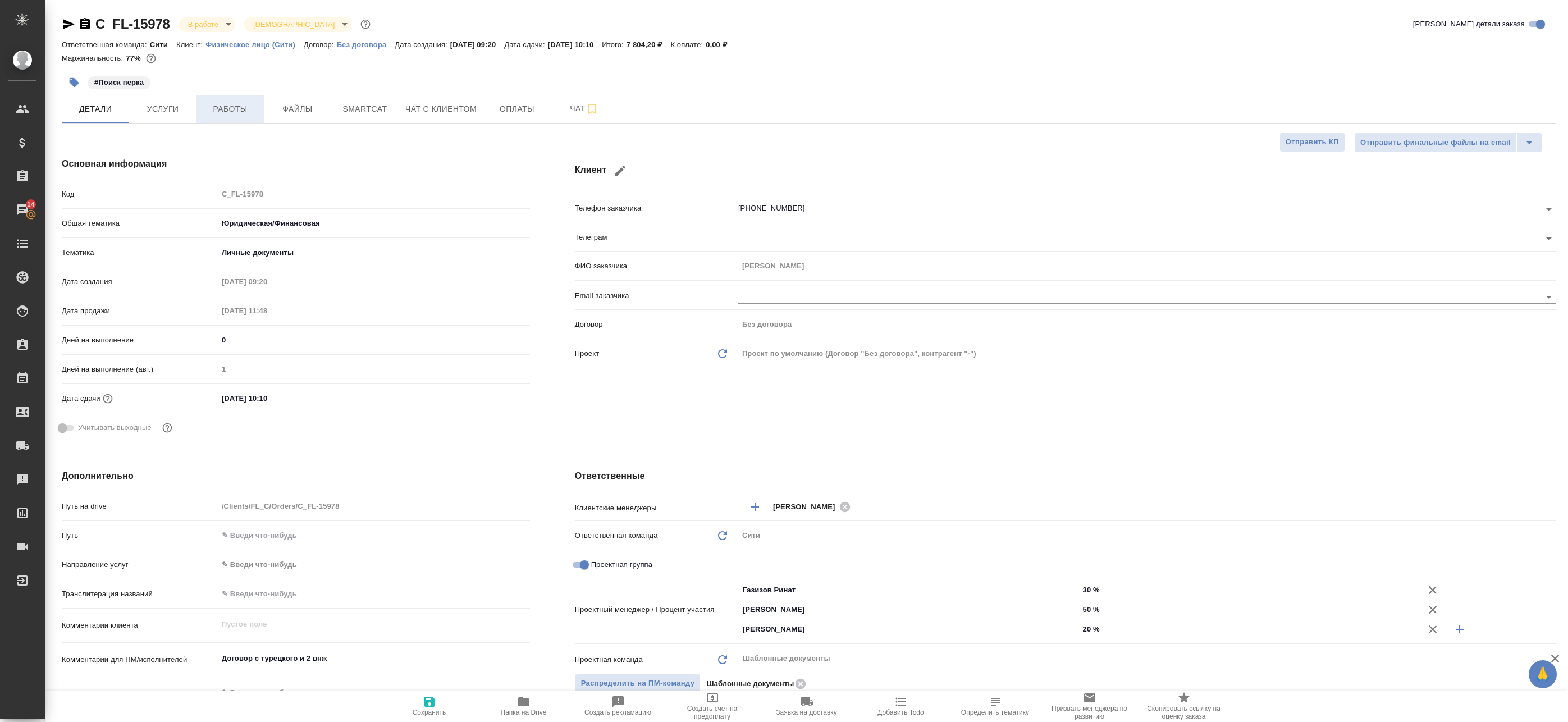
type textarea "x"
click at [371, 110] on span "Smartcat" at bounding box center [364, 108] width 54 height 14
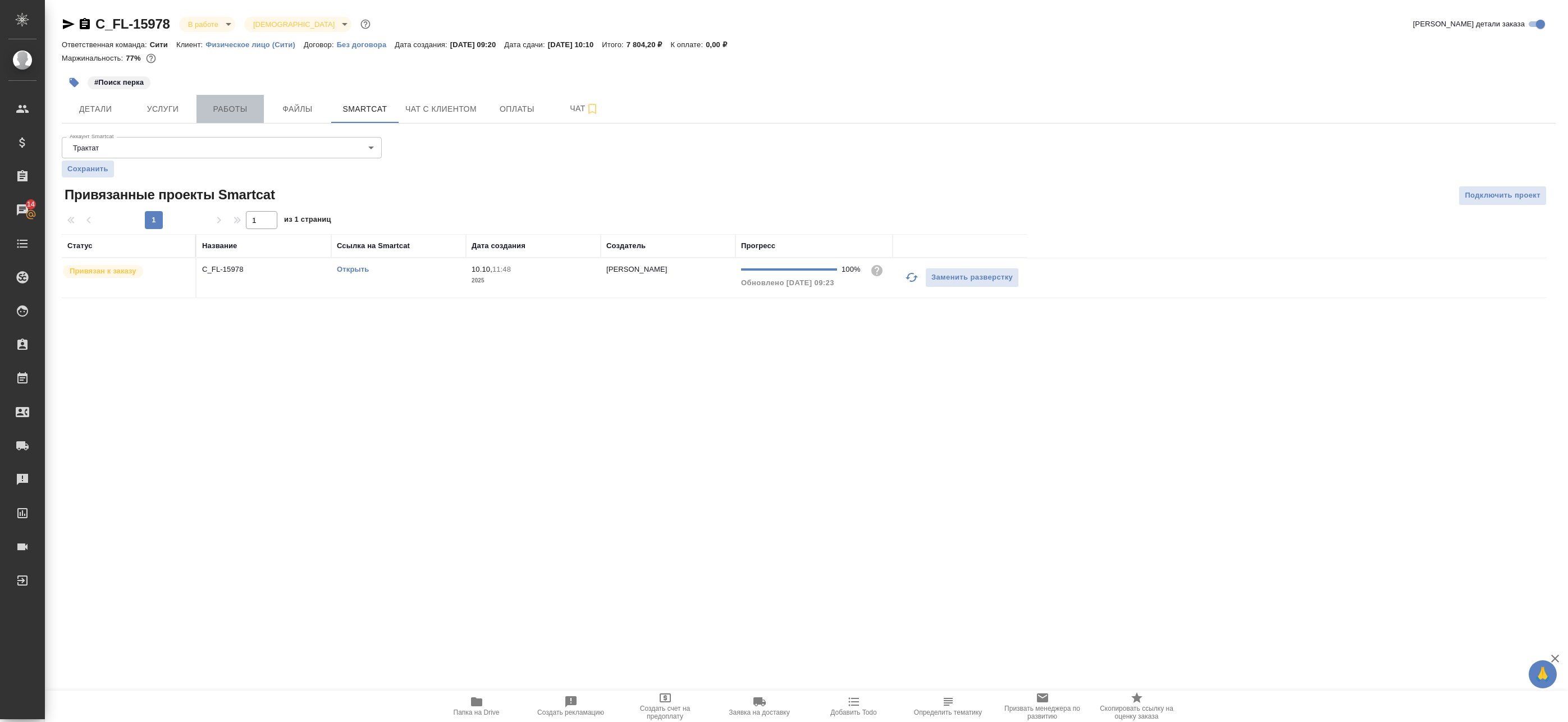
click at [260, 112] on button "Работы" at bounding box center [229, 108] width 67 height 28
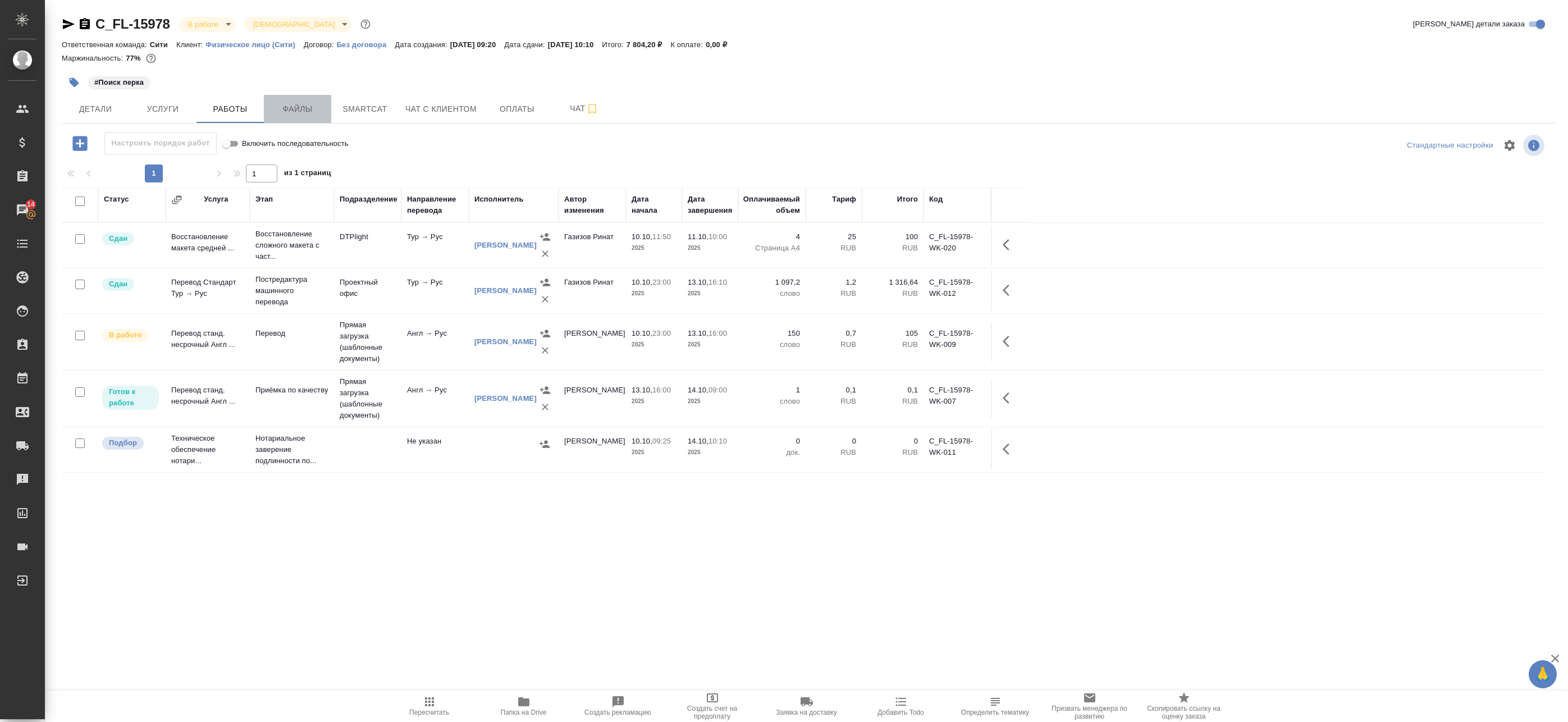
click at [301, 112] on span "Файлы" at bounding box center [297, 108] width 54 height 14
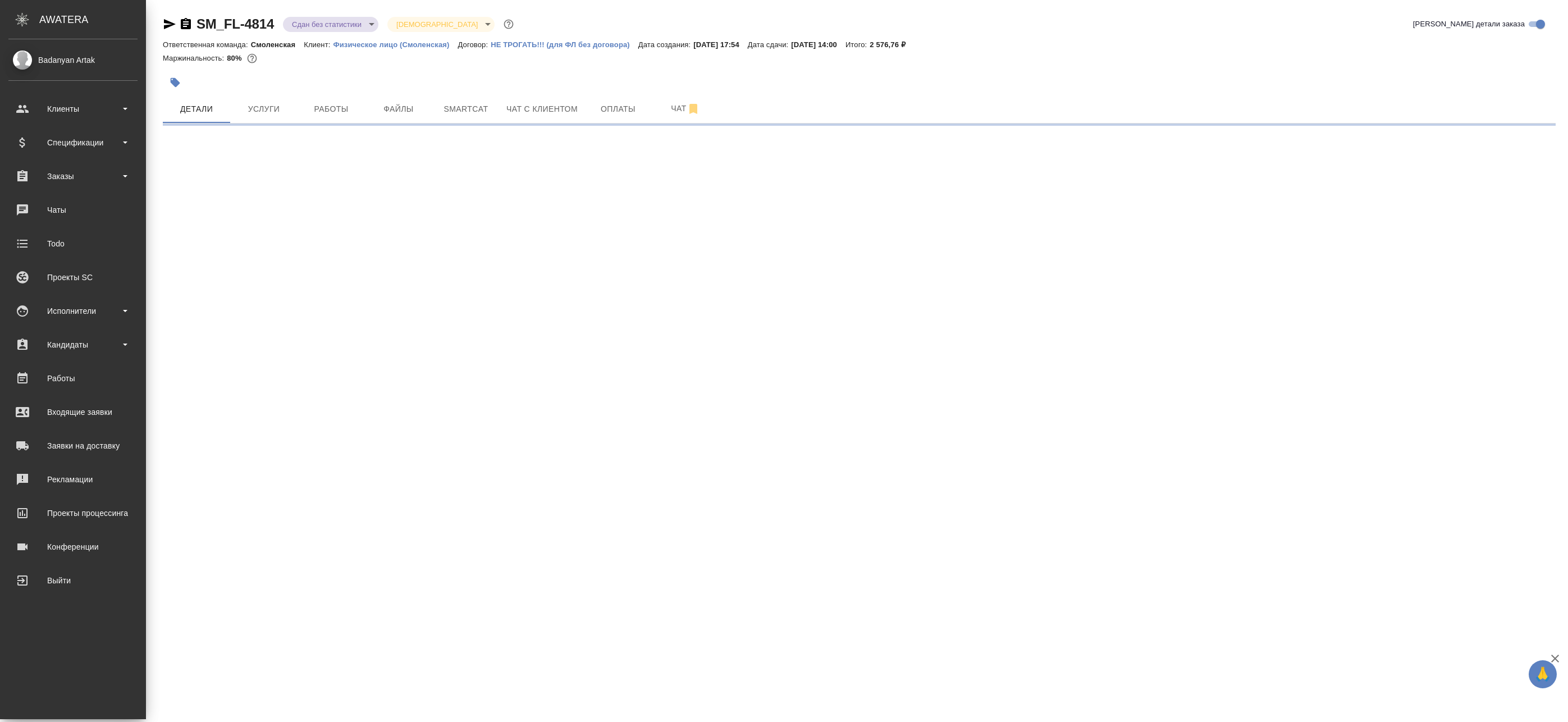
select select "RU"
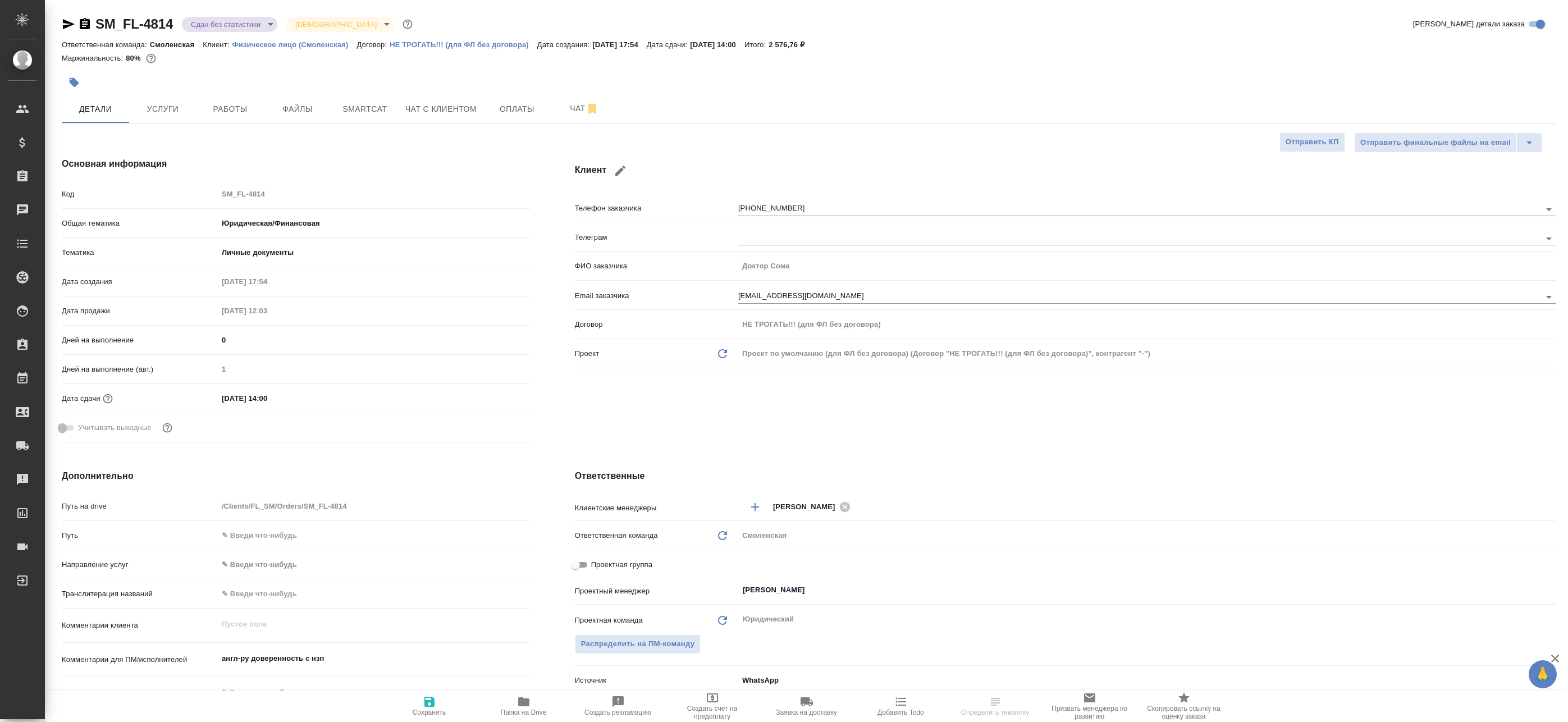
type textarea "x"
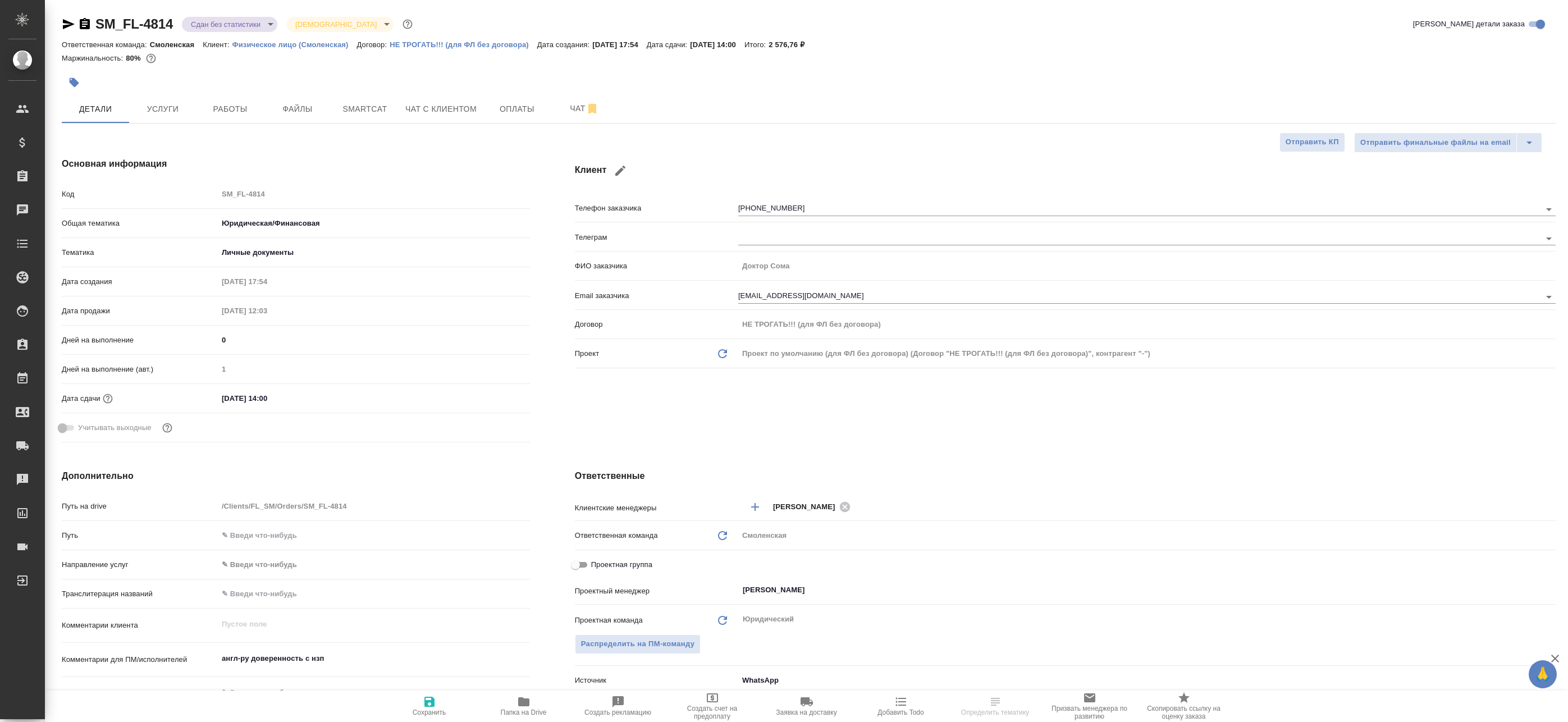
type textarea "x"
click at [238, 108] on span "Работы" at bounding box center [230, 108] width 54 height 14
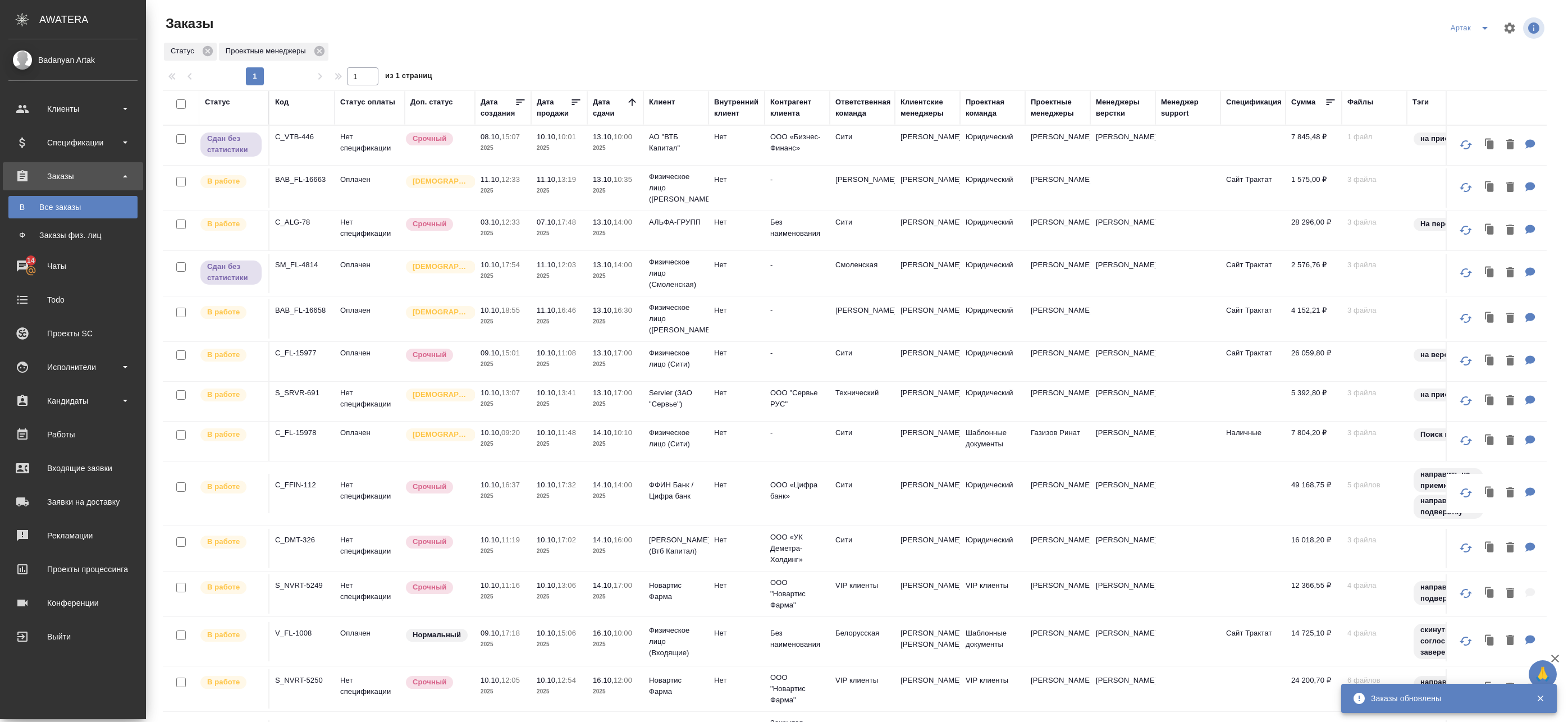
click at [525, 182] on span "11.10, 12:33" at bounding box center [503, 179] width 45 height 11
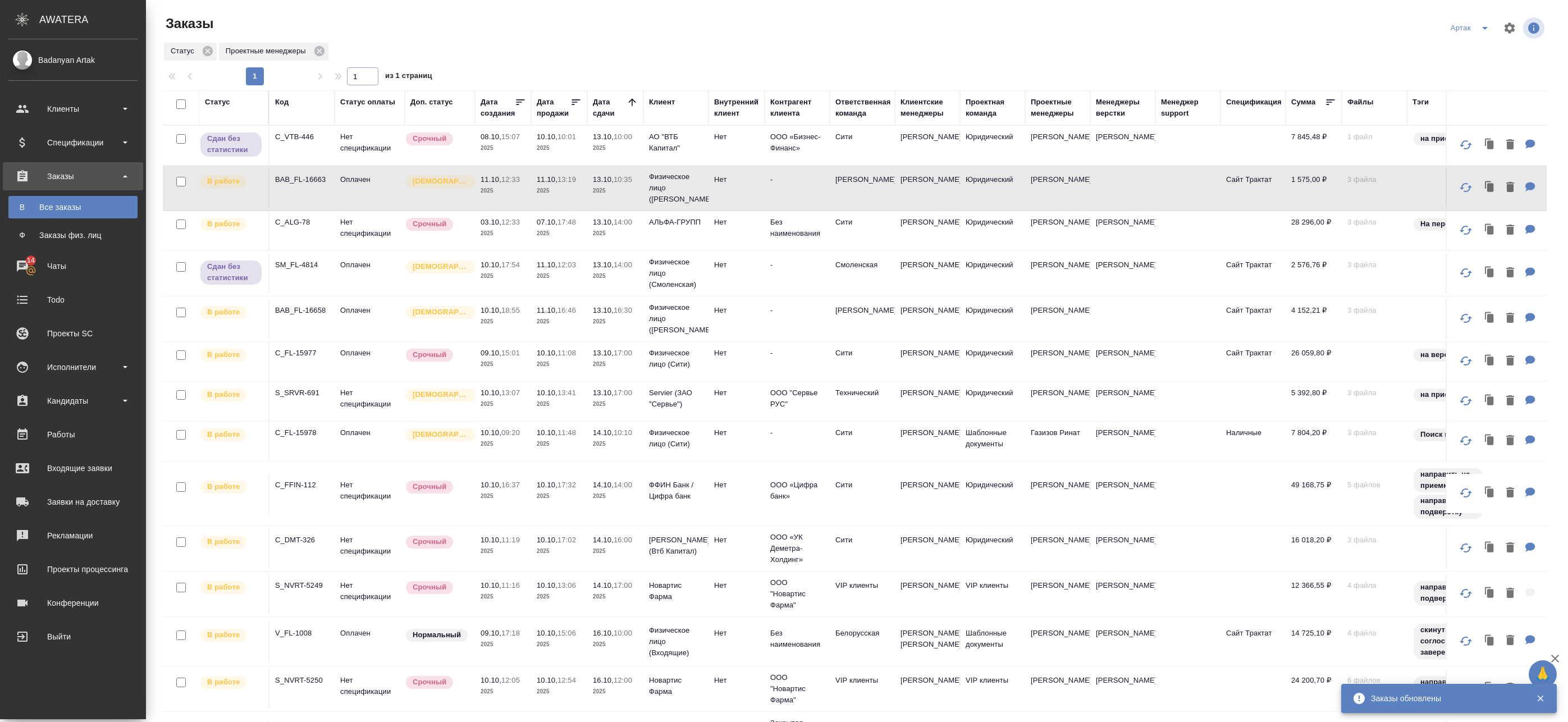
click at [620, 189] on p "2025" at bounding box center [616, 191] width 45 height 11
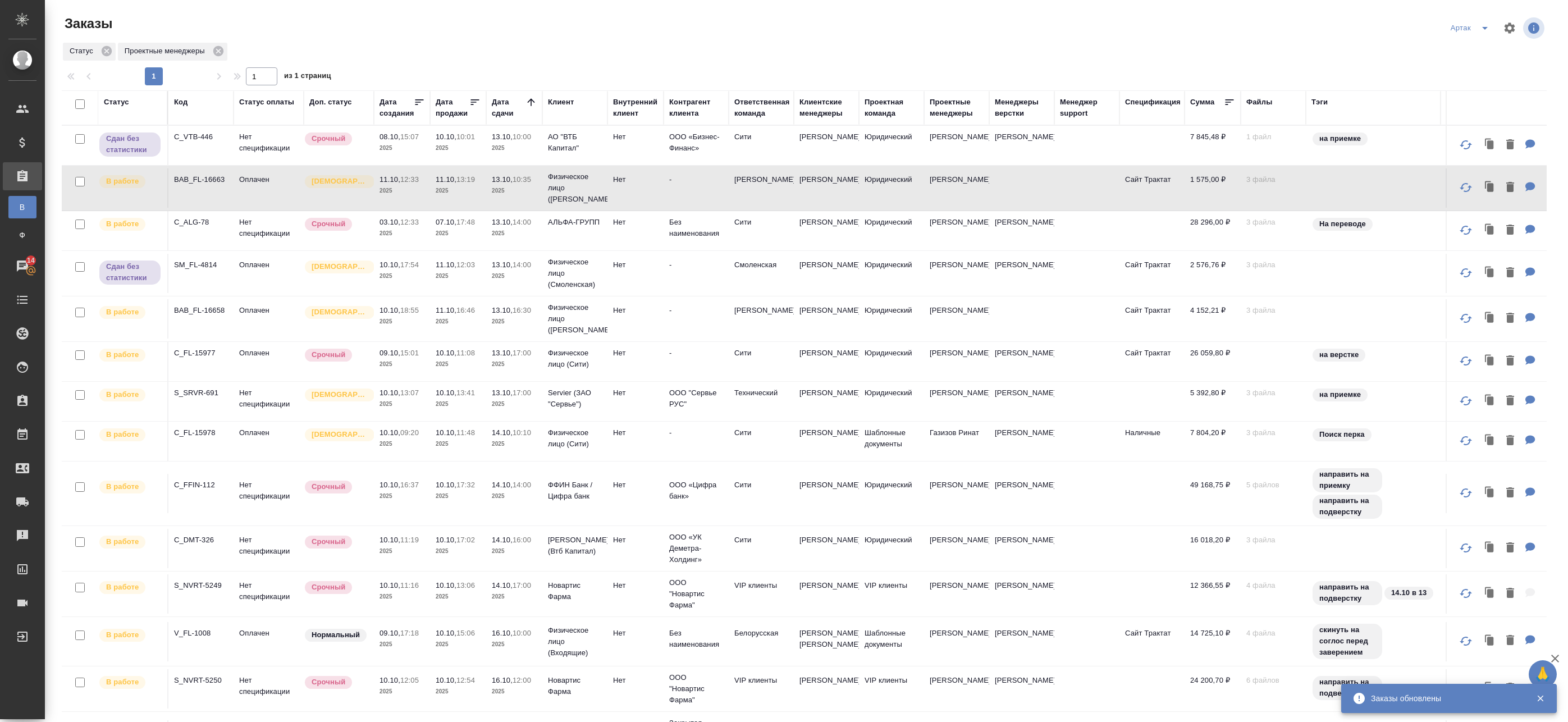
click at [465, 235] on p "2025" at bounding box center [458, 233] width 45 height 11
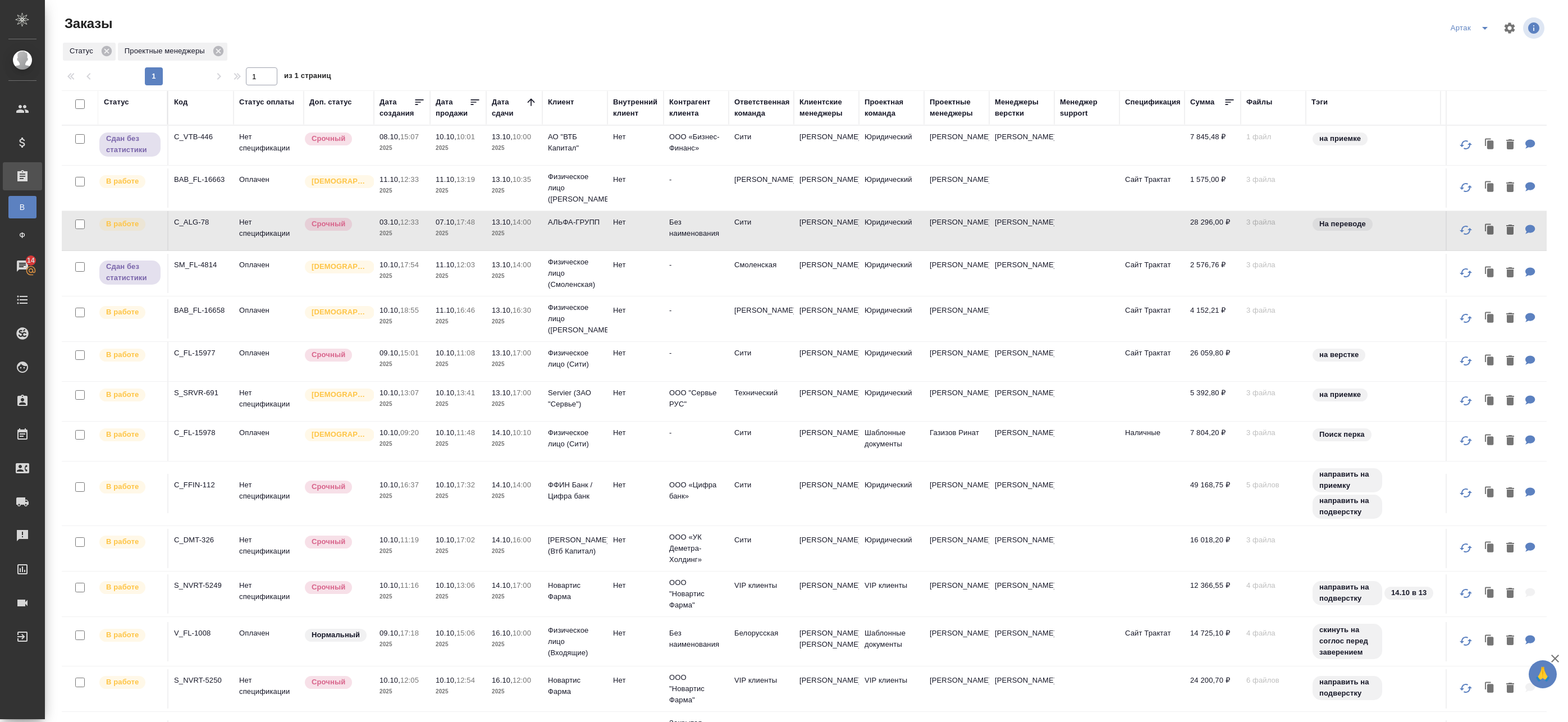
click at [549, 233] on td "АЛЬФА-ГРУПП" at bounding box center [574, 230] width 65 height 40
click at [530, 104] on icon at bounding box center [532, 103] width 11 height 11
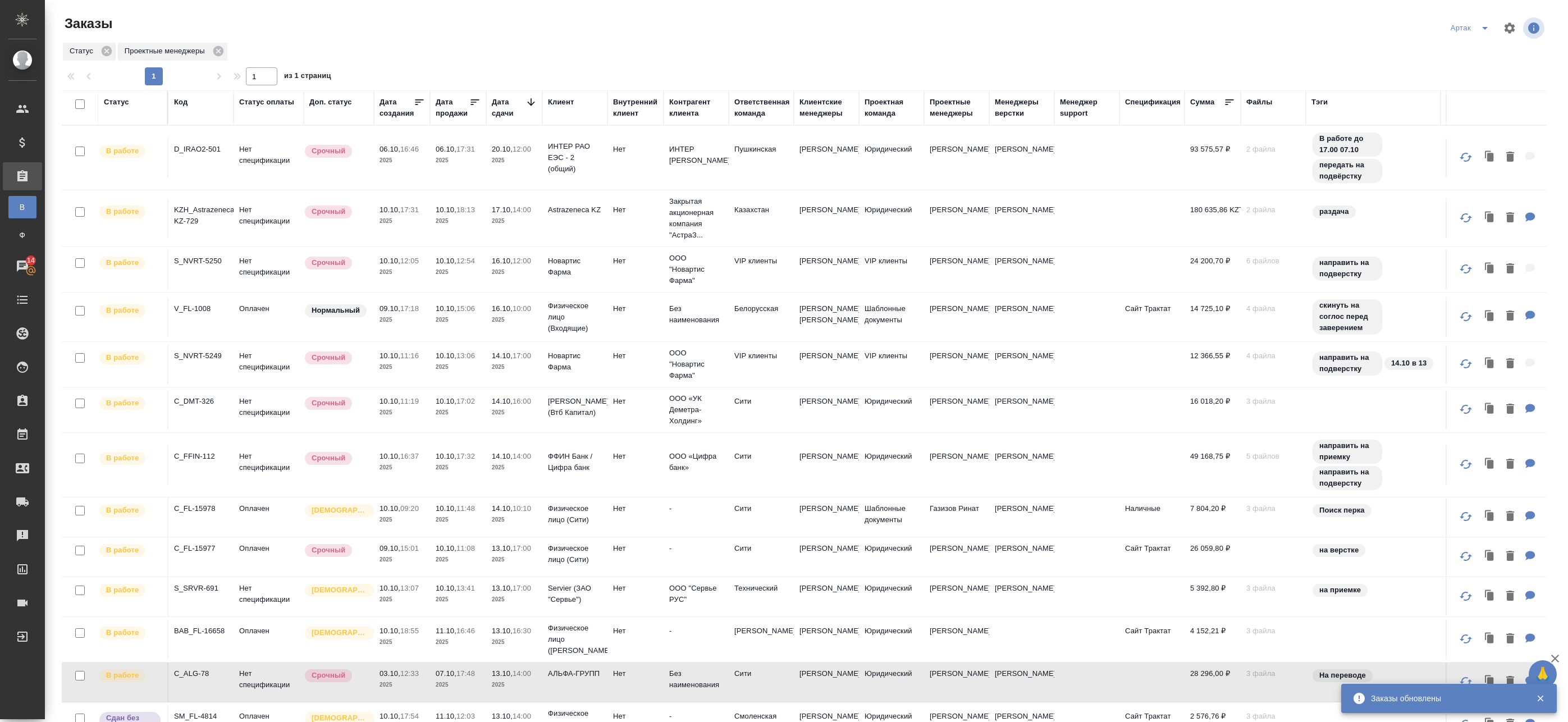
click at [531, 101] on icon at bounding box center [531, 102] width 7 height 7
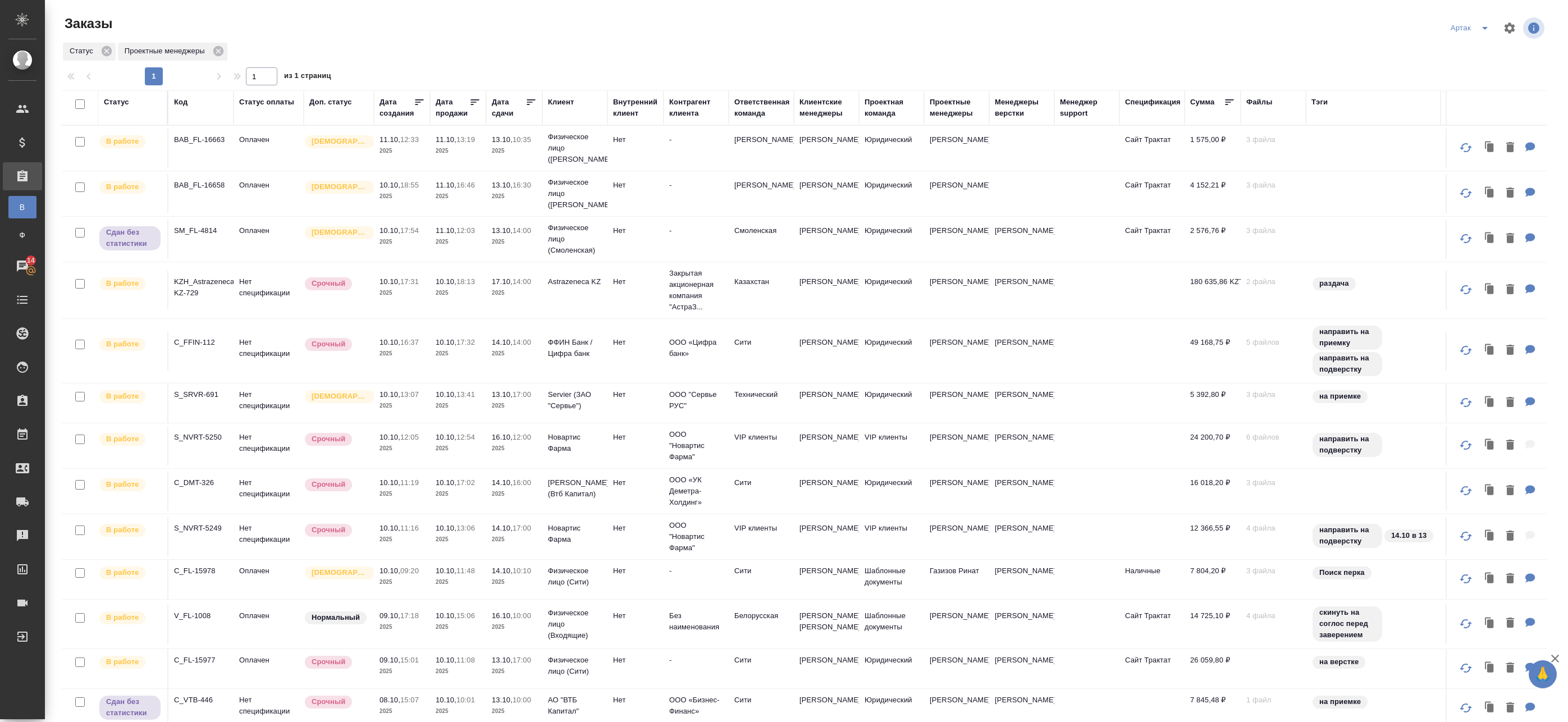
click at [516, 149] on p "2025" at bounding box center [515, 151] width 45 height 11
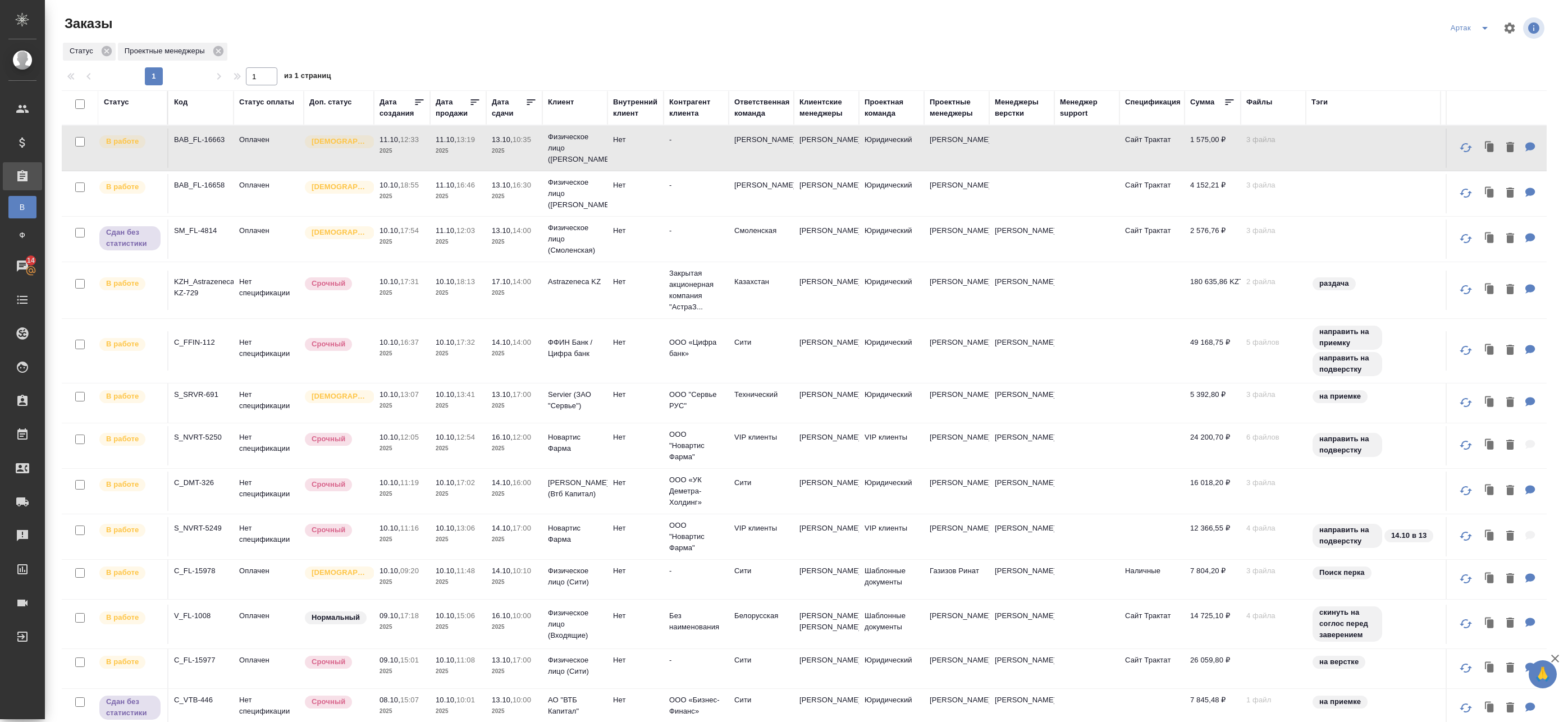
click at [494, 149] on p "2025" at bounding box center [515, 151] width 45 height 11
click at [448, 198] on p "2025" at bounding box center [458, 196] width 45 height 11
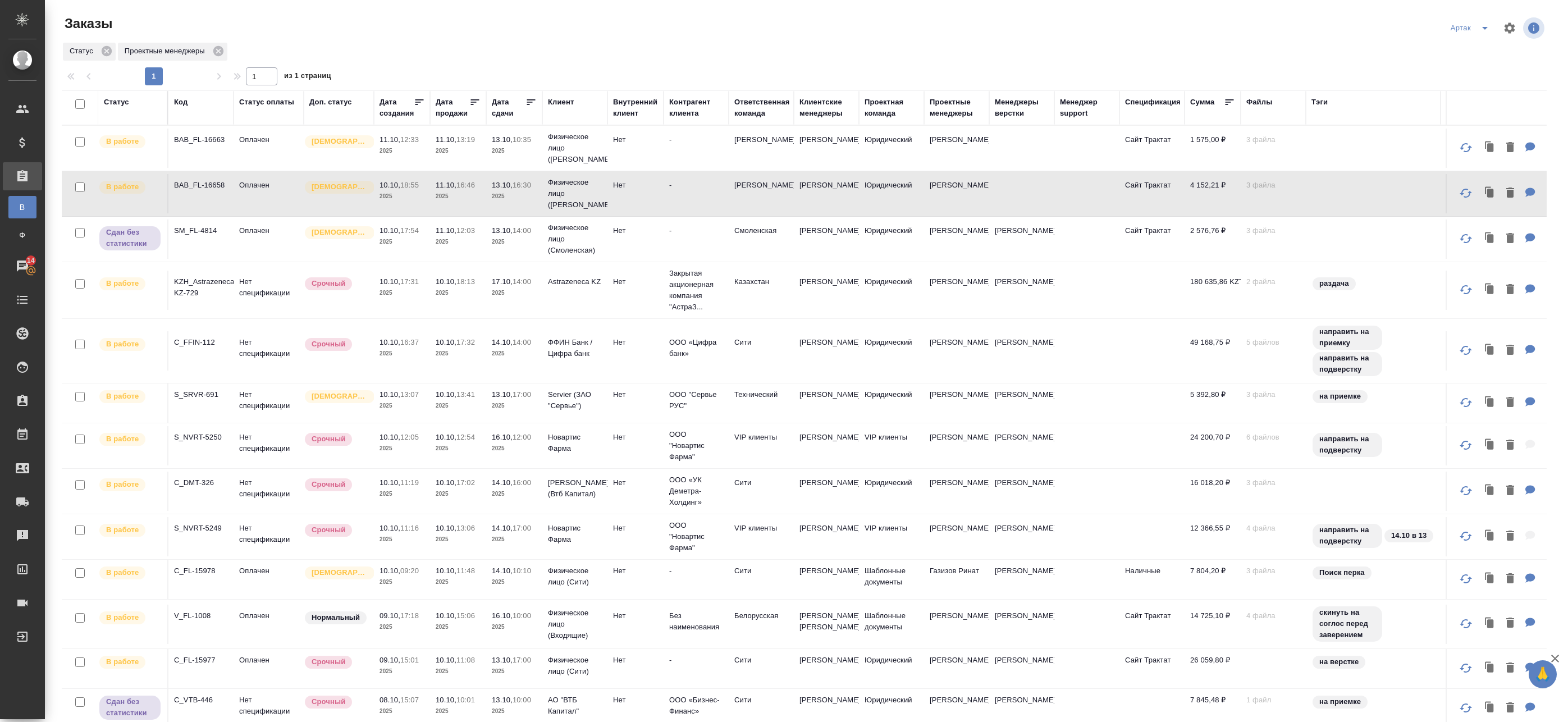
click at [480, 196] on p "2025" at bounding box center [458, 196] width 45 height 11
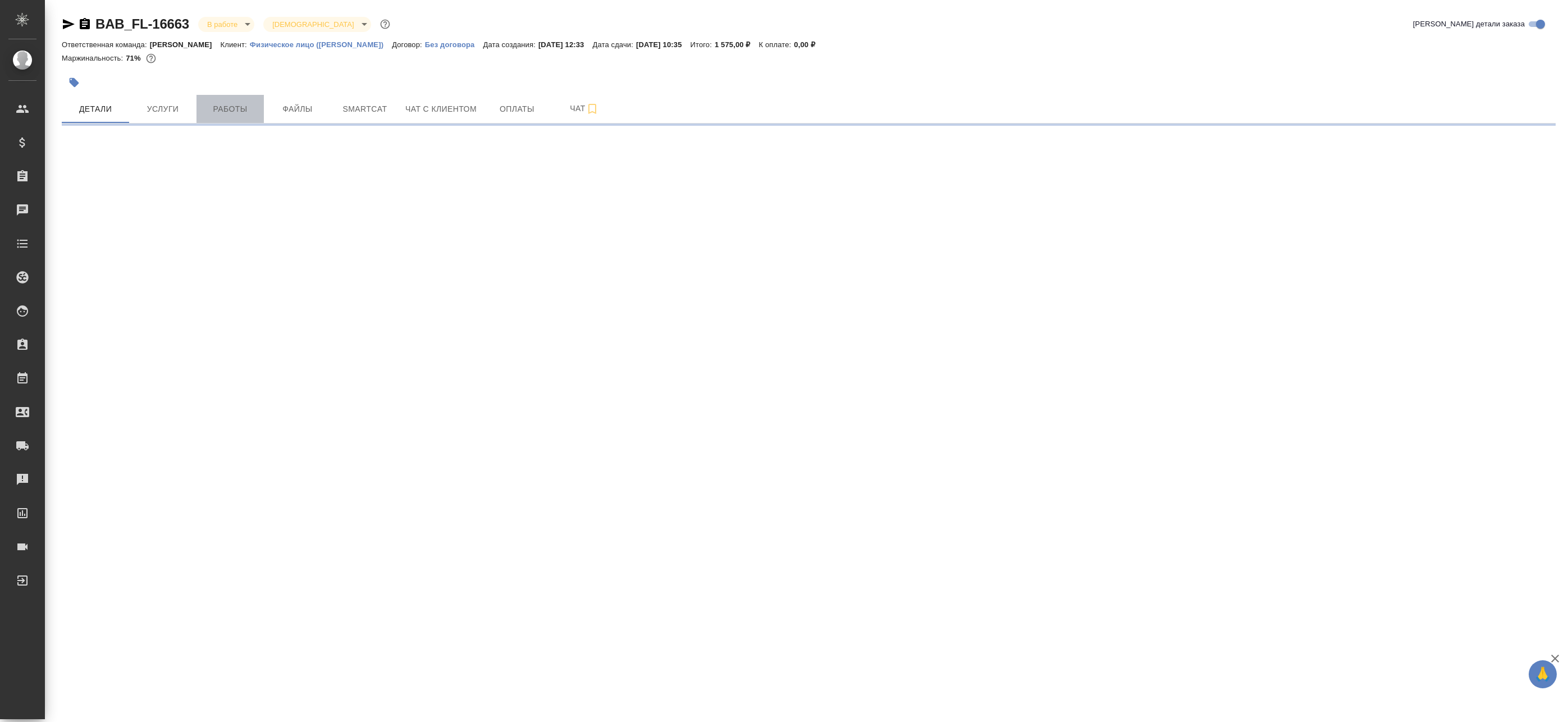
click at [243, 110] on span "Работы" at bounding box center [230, 108] width 54 height 14
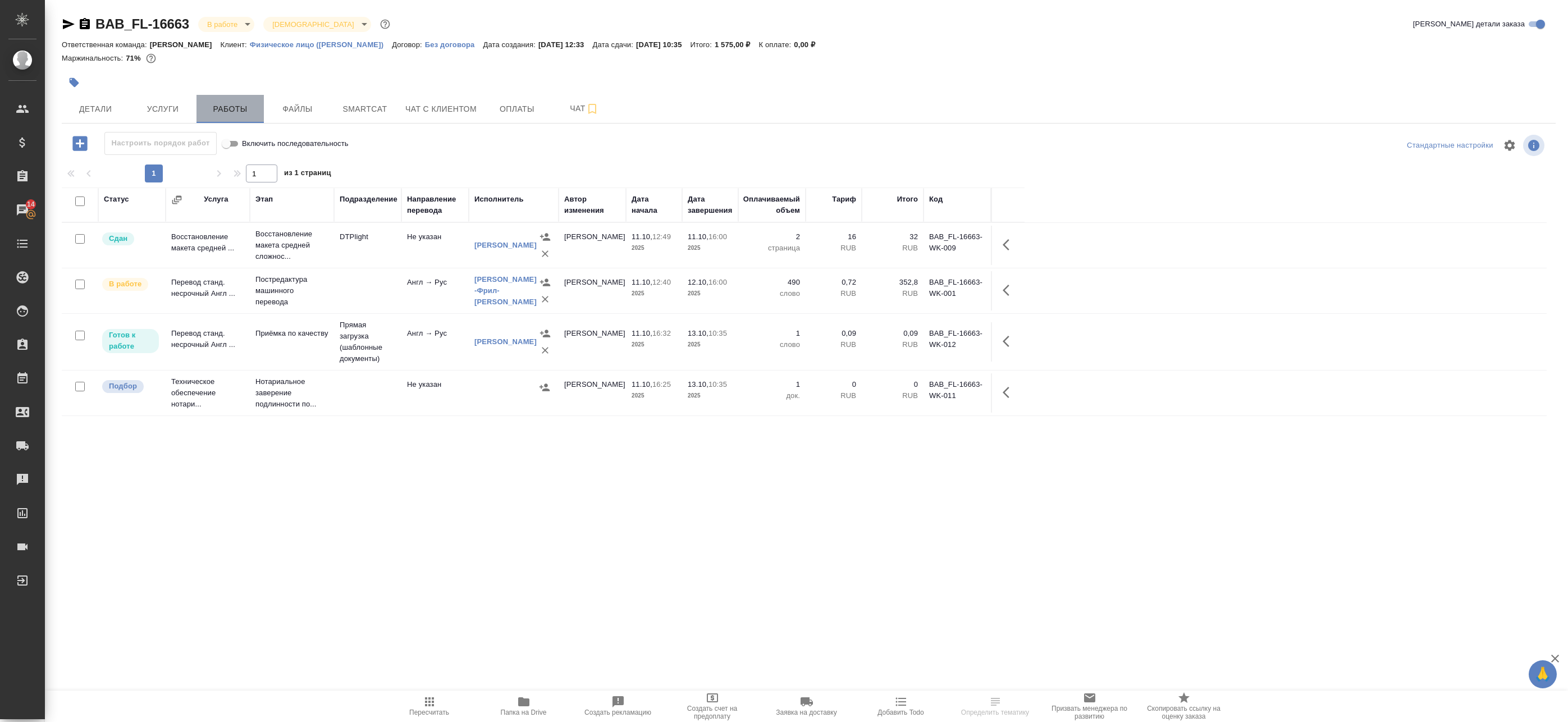
click at [237, 109] on span "Работы" at bounding box center [230, 108] width 54 height 14
click at [483, 448] on div "Статус Услуга Этап Подразделение Направление перевода Исполнитель Автор изменен…" at bounding box center [804, 440] width 1485 height 506
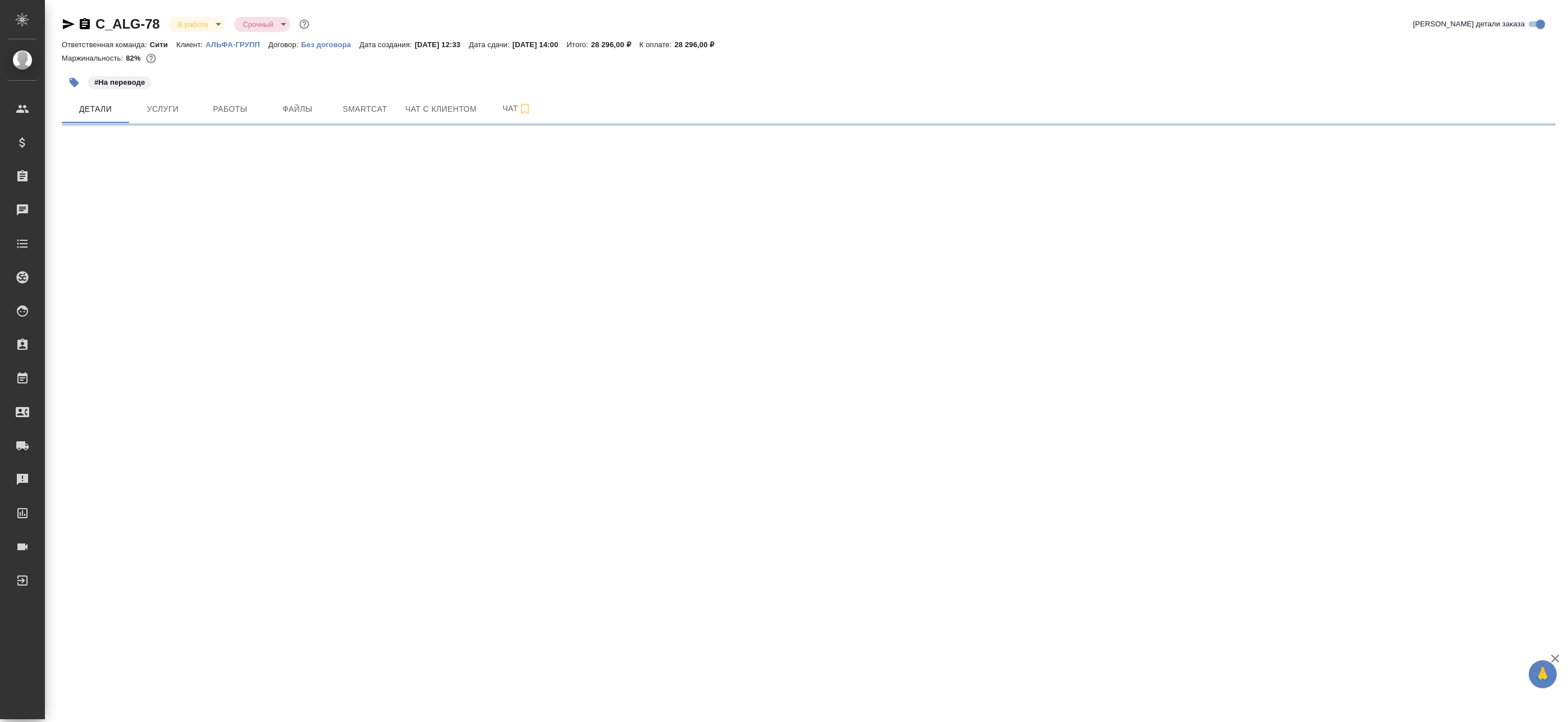
select select "RU"
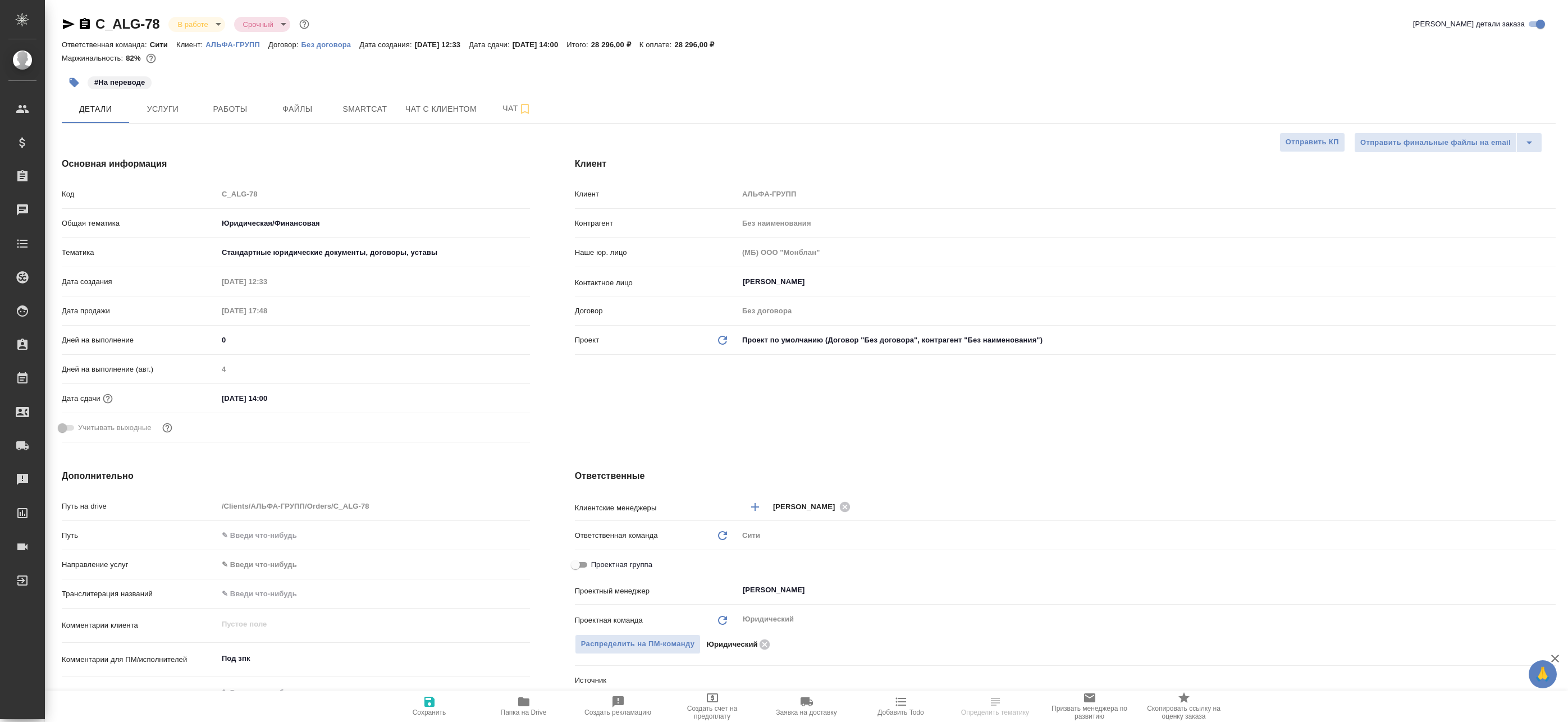
type textarea "x"
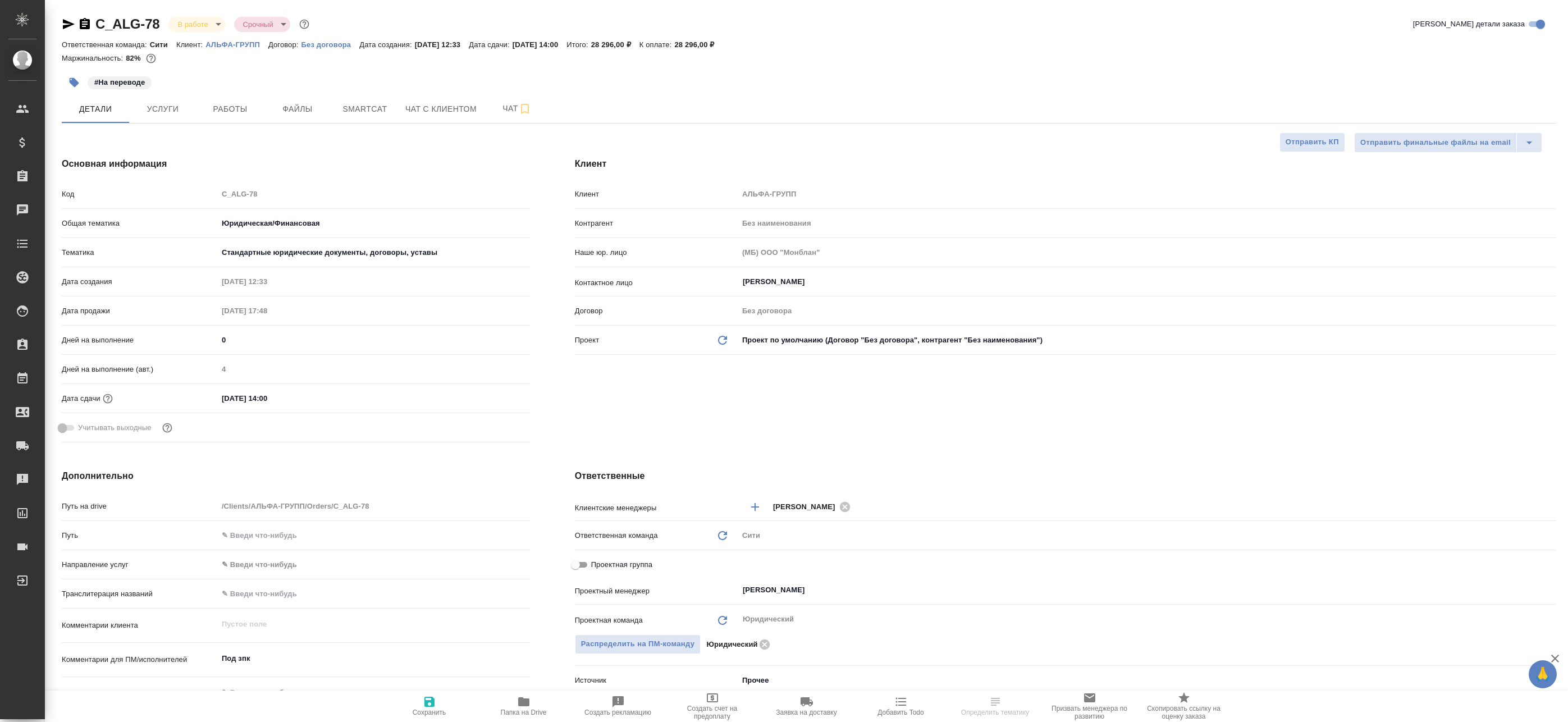
type textarea "x"
click at [296, 102] on span "Файлы" at bounding box center [297, 108] width 54 height 14
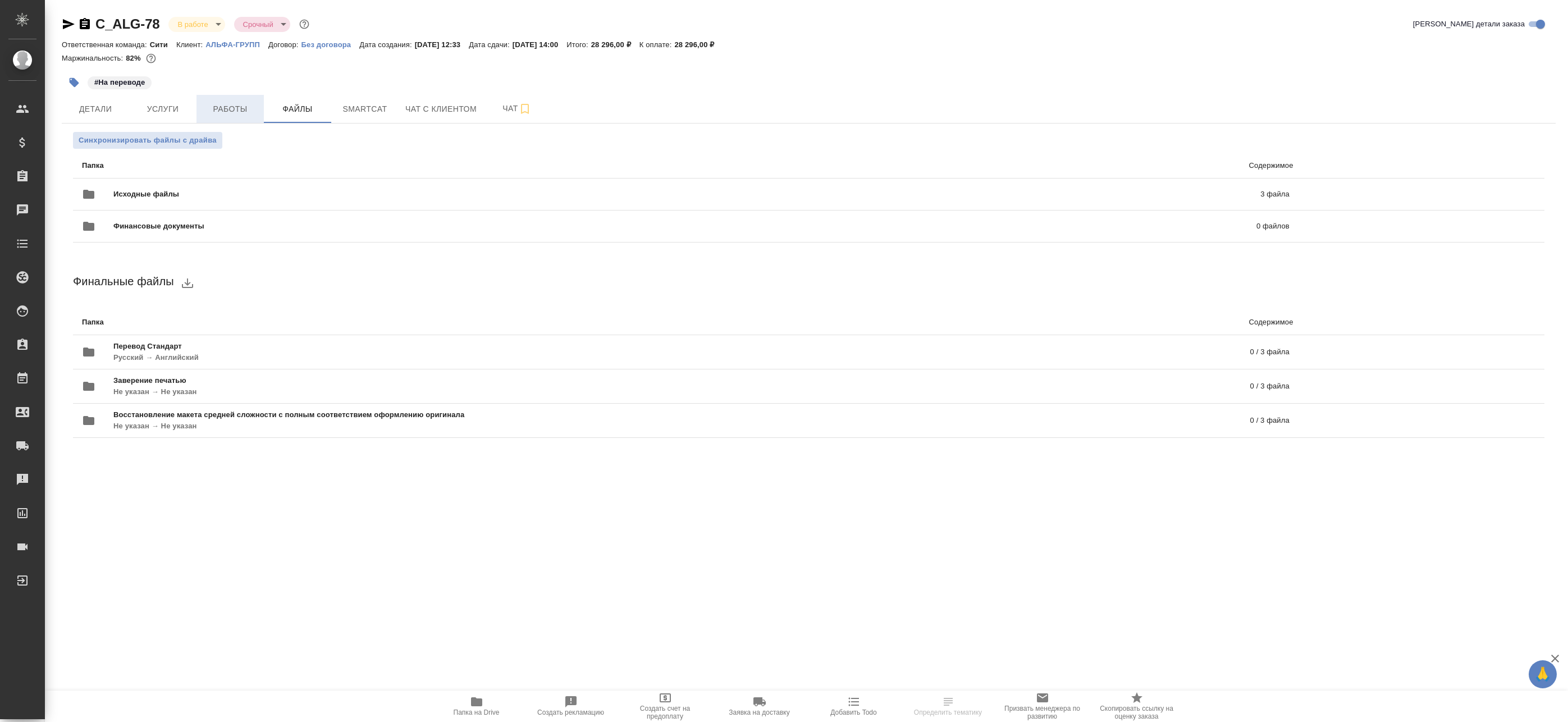
click at [225, 105] on span "Работы" at bounding box center [230, 108] width 54 height 14
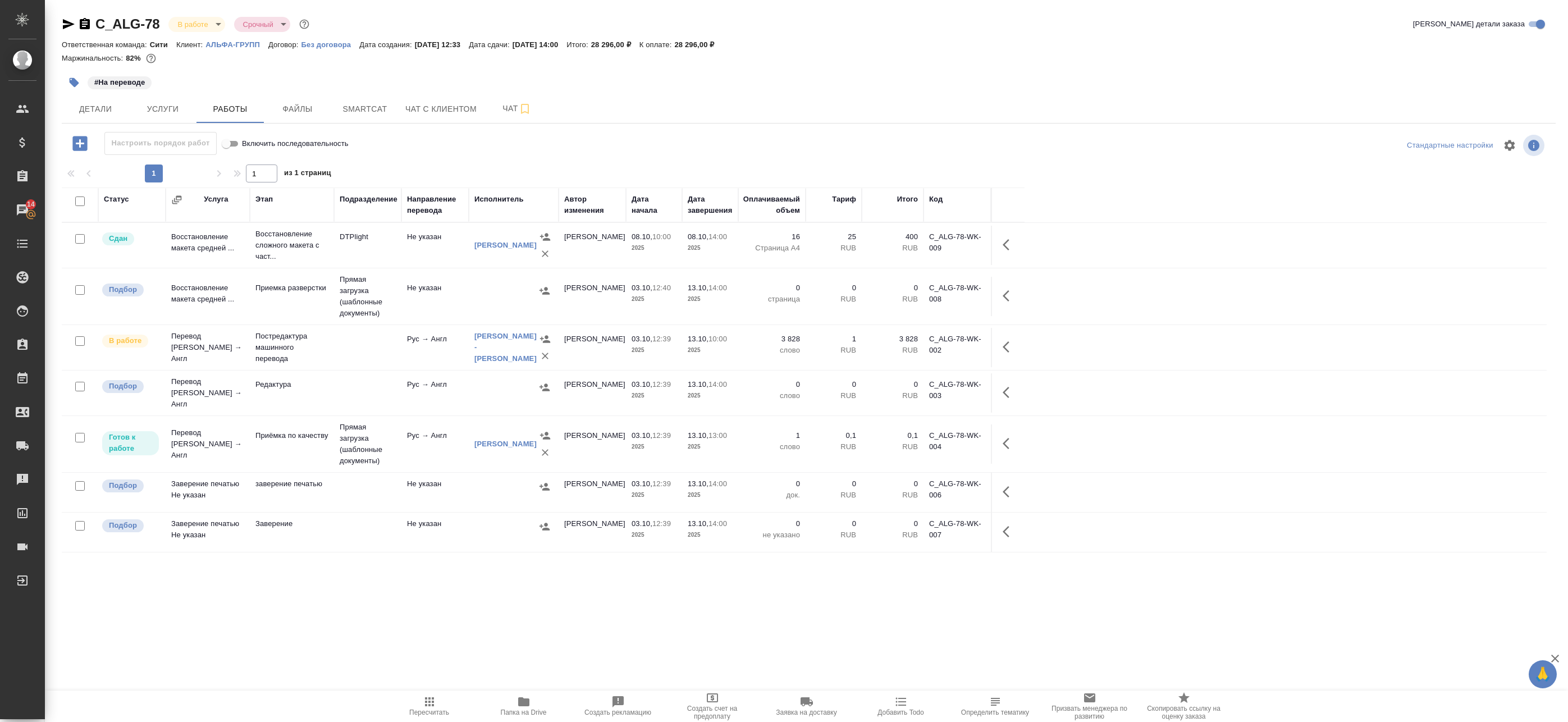
click at [368, 450] on td "Прямая загрузка (шаблонные документы)" at bounding box center [368, 444] width 67 height 57
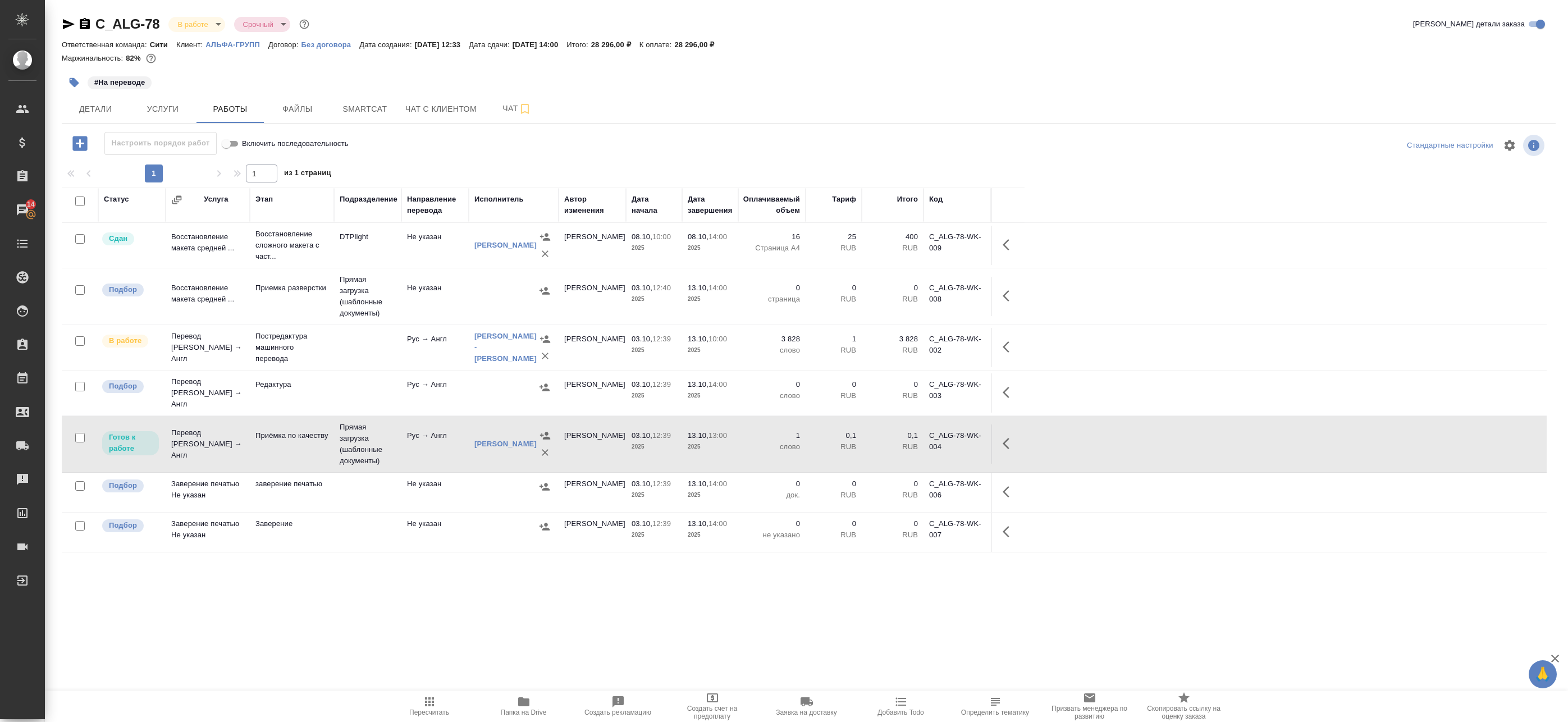
click at [458, 577] on div "Статус Услуга Этап Подразделение Направление перевода Исполнитель Автор изменен…" at bounding box center [804, 440] width 1485 height 506
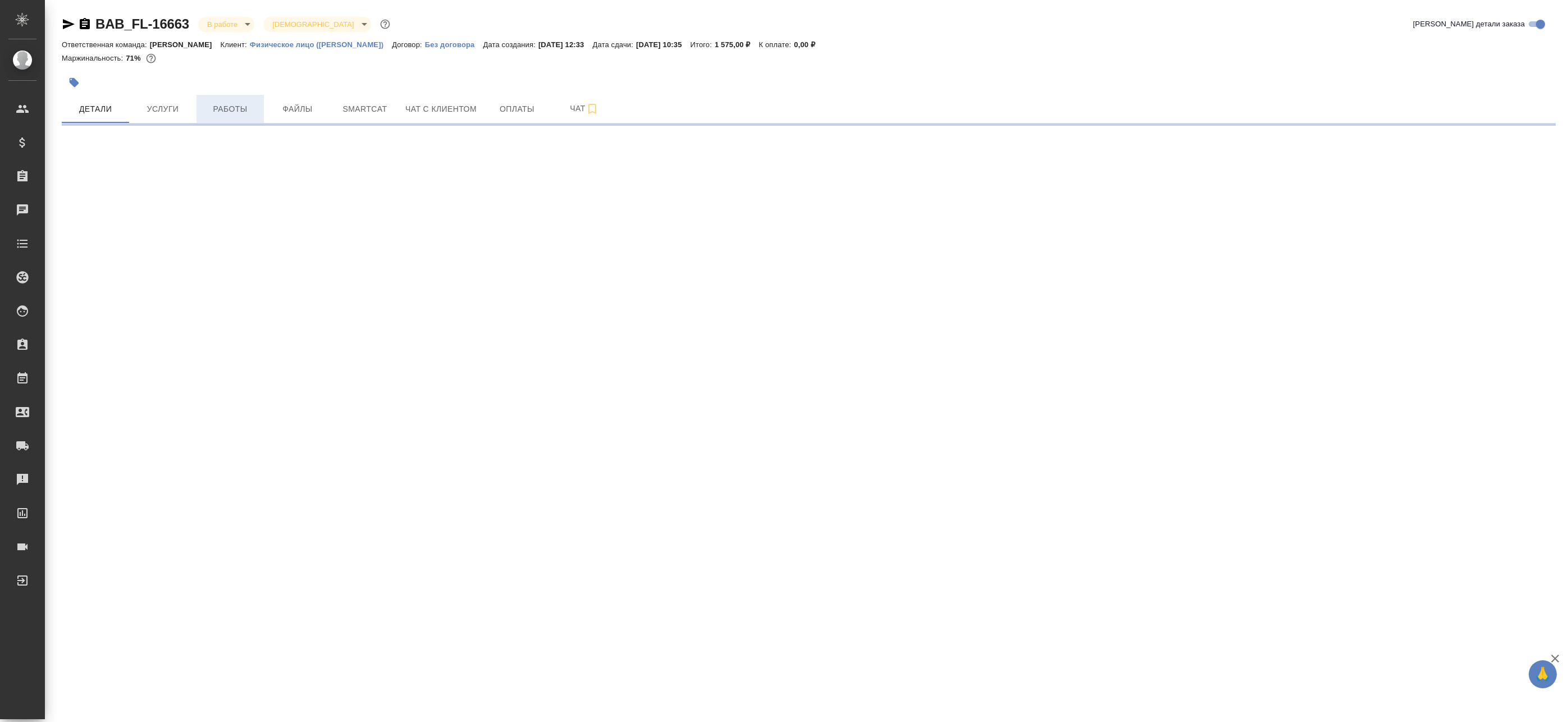
click at [240, 110] on span "Работы" at bounding box center [230, 108] width 54 height 14
click at [235, 96] on button "Работы" at bounding box center [229, 108] width 67 height 28
click at [350, 107] on span "Smartcat" at bounding box center [364, 108] width 54 height 14
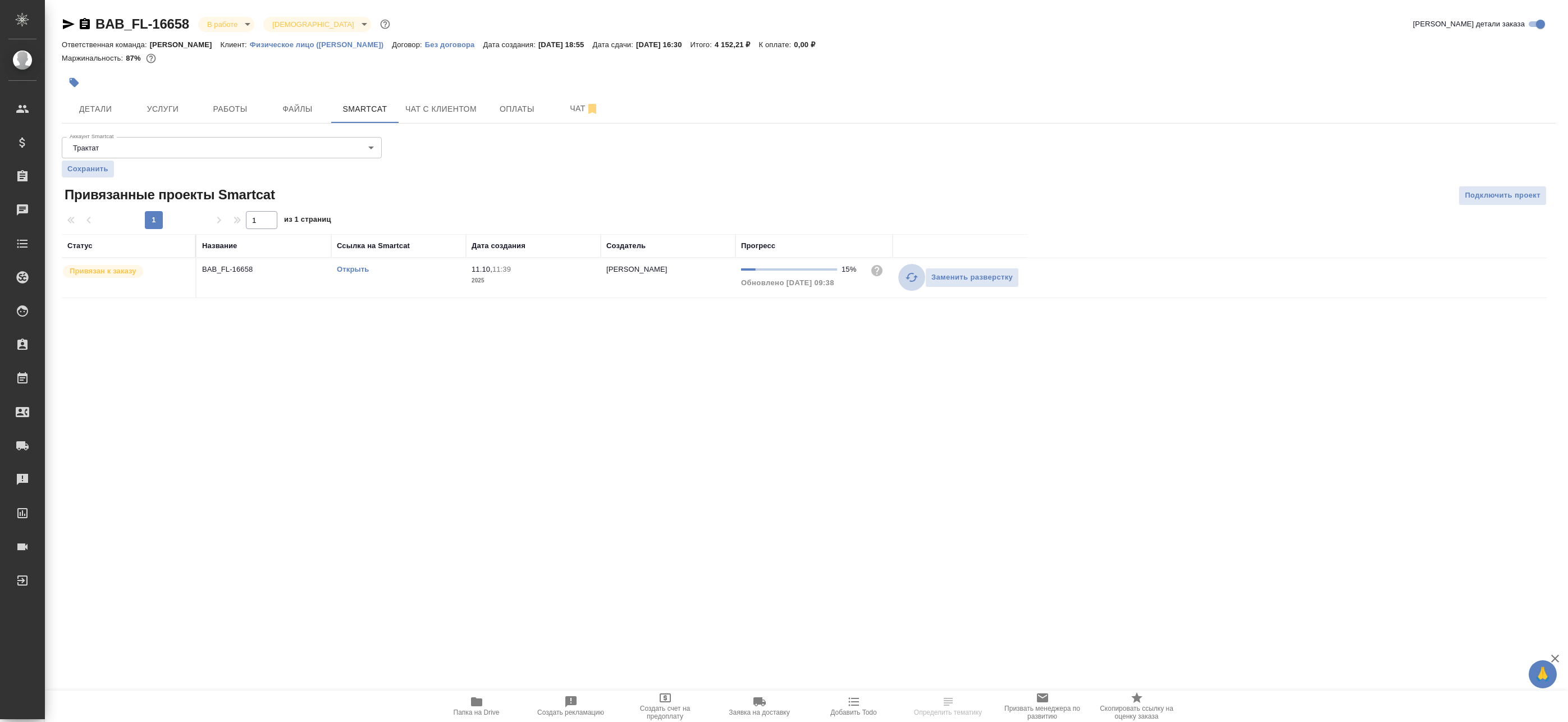
click at [908, 281] on icon "button" at bounding box center [911, 277] width 14 height 14
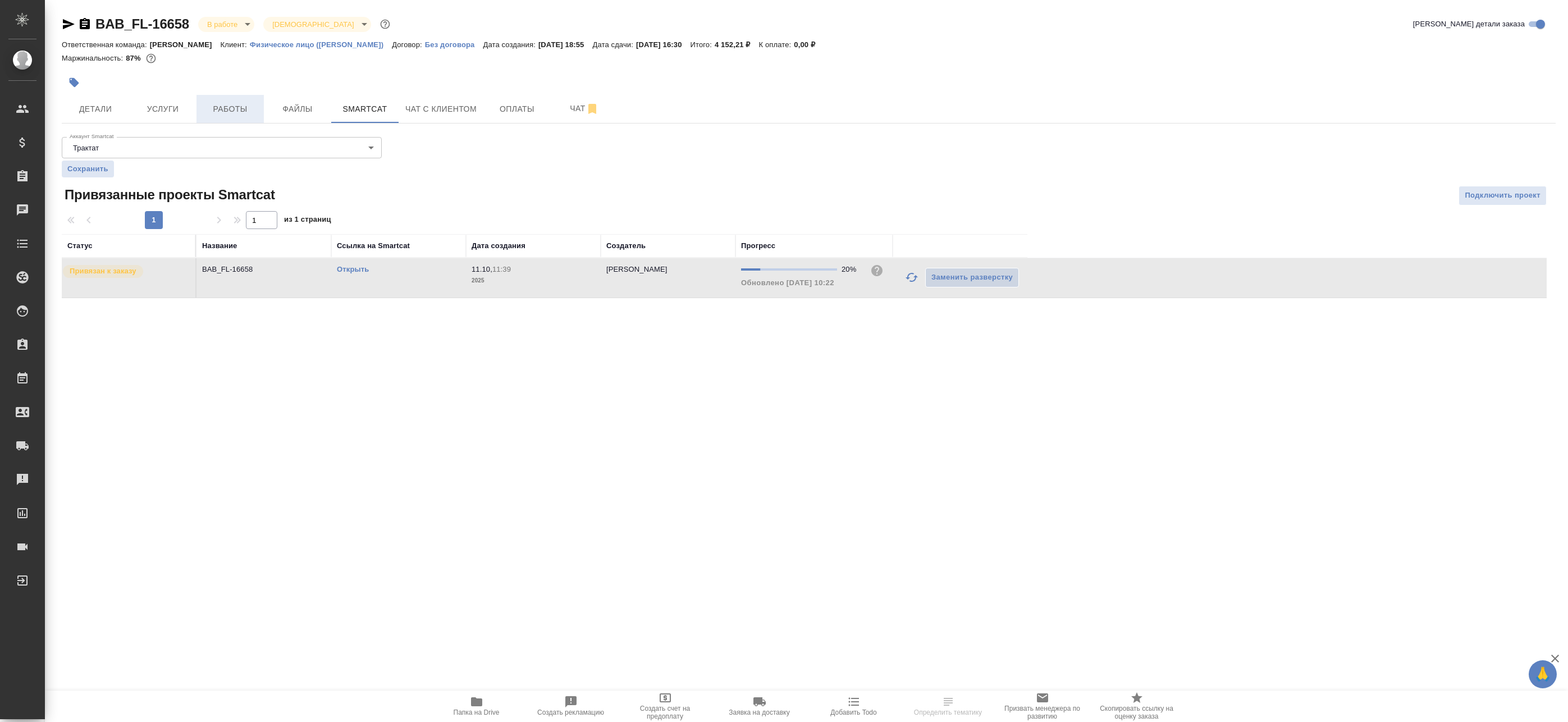
click at [237, 110] on span "Работы" at bounding box center [230, 108] width 54 height 14
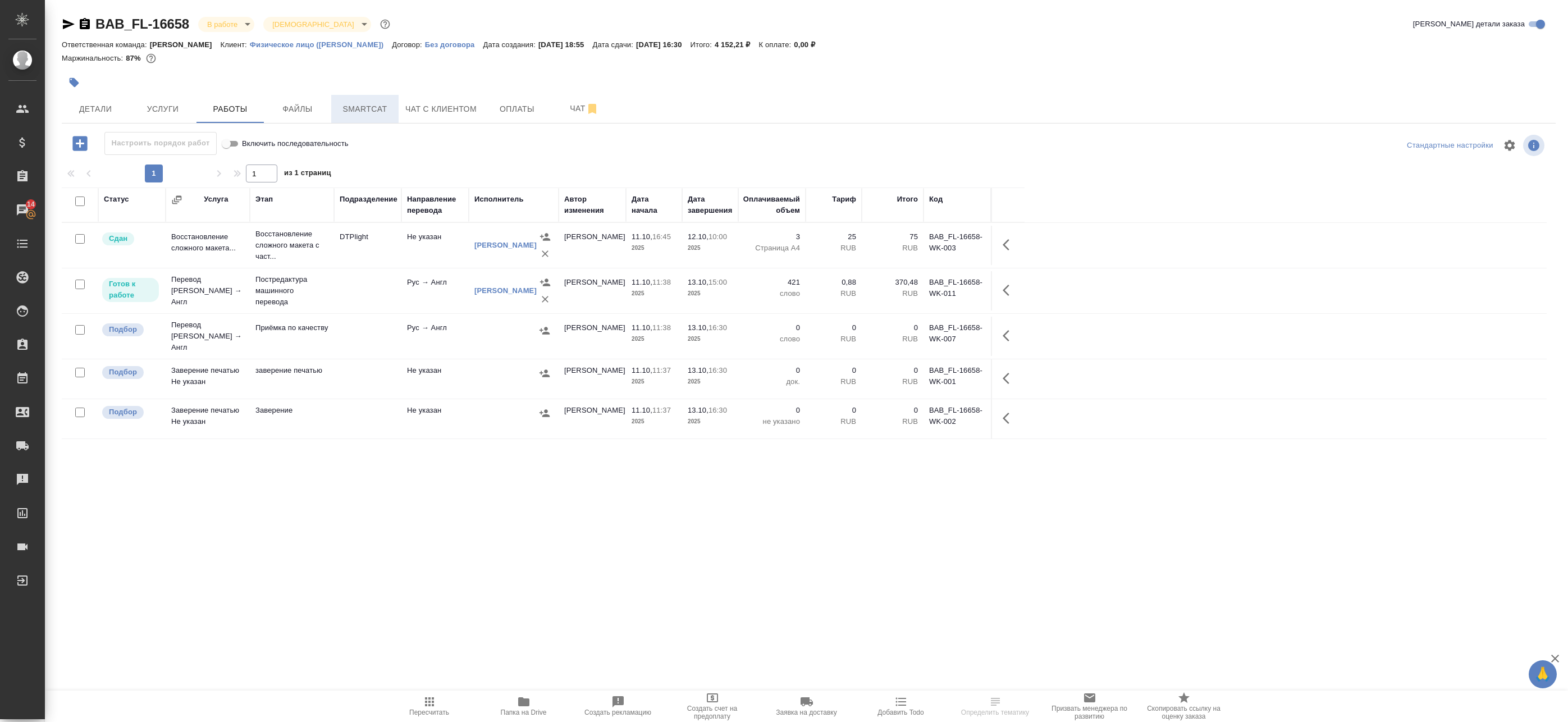
click at [381, 104] on span "Smartcat" at bounding box center [364, 108] width 54 height 14
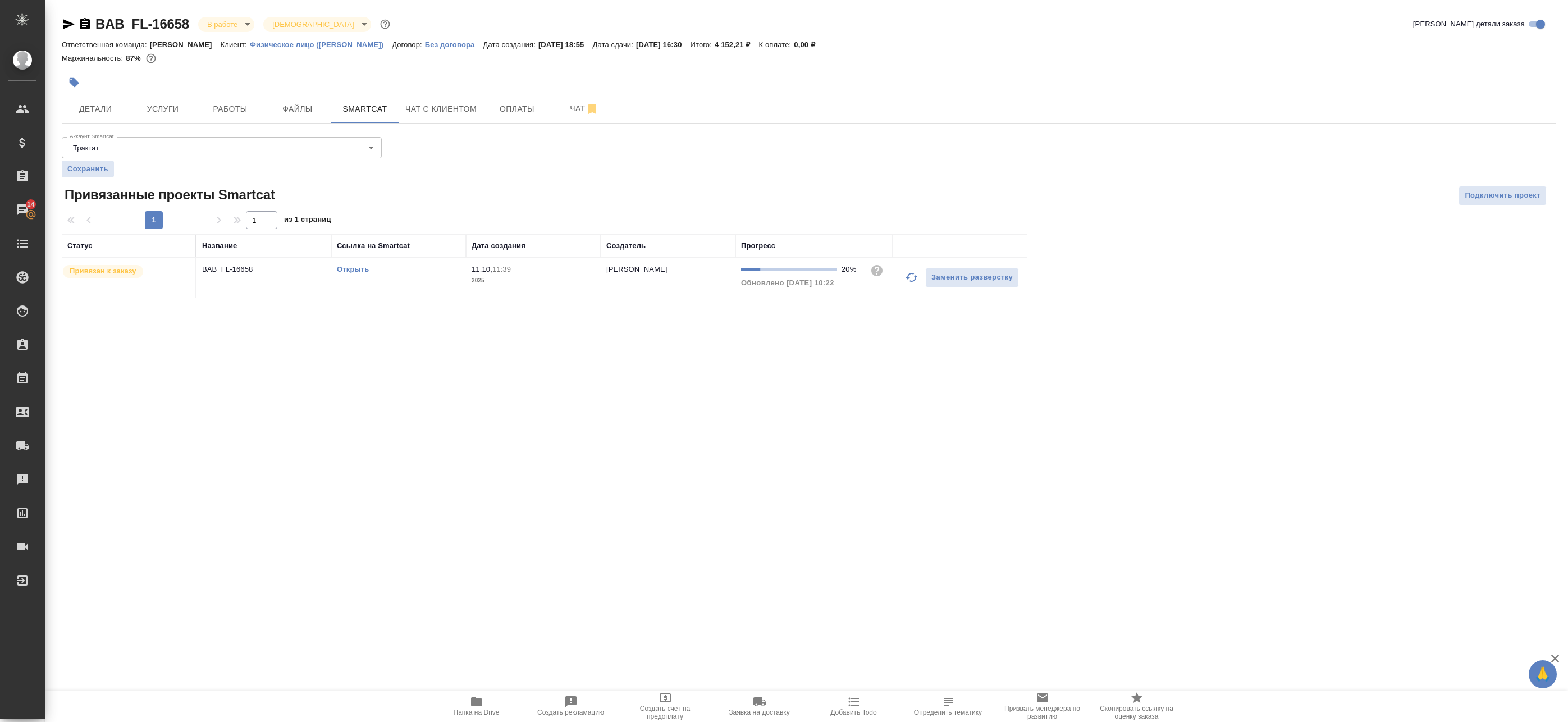
click at [353, 268] on link "Открыть" at bounding box center [353, 269] width 32 height 8
click at [241, 115] on span "Работы" at bounding box center [230, 108] width 54 height 14
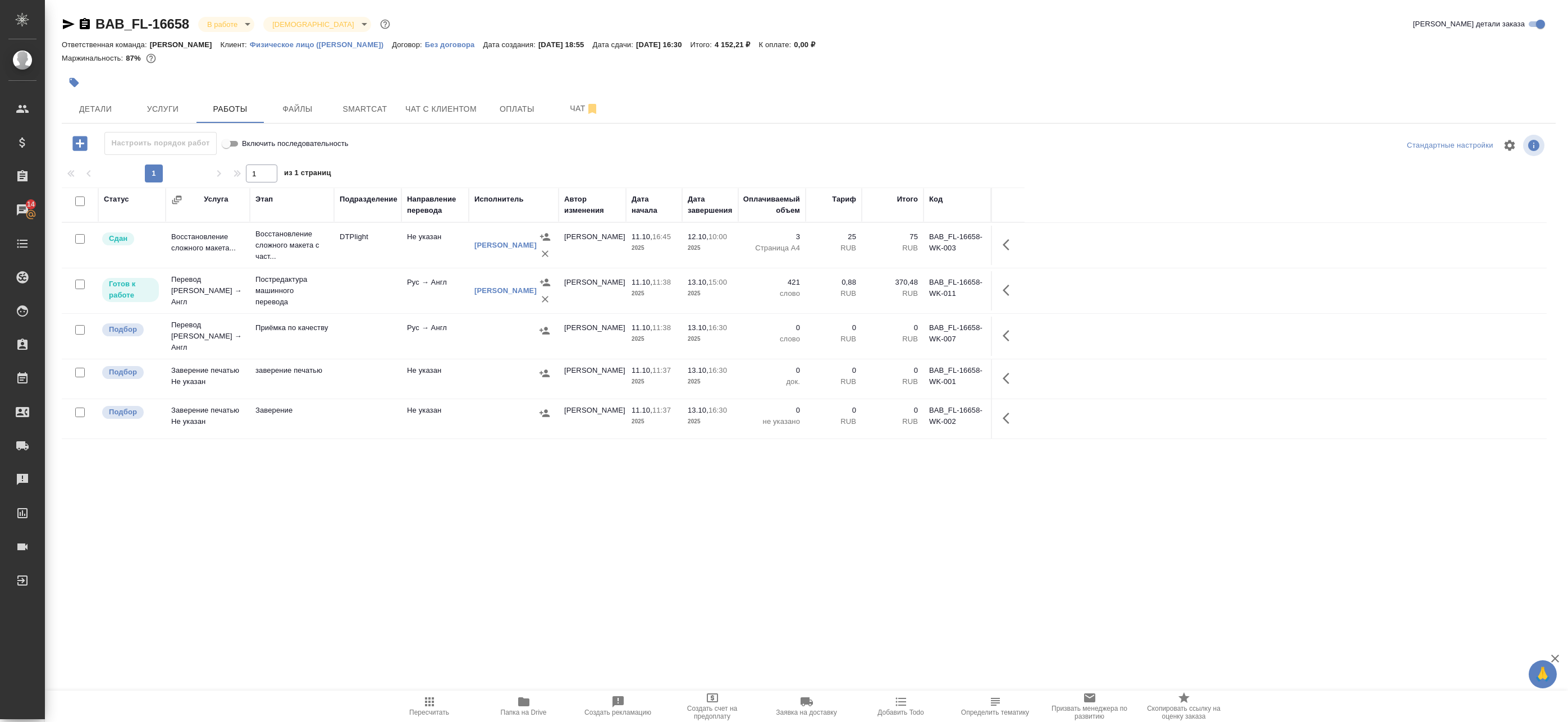
click at [381, 329] on td at bounding box center [368, 336] width 67 height 40
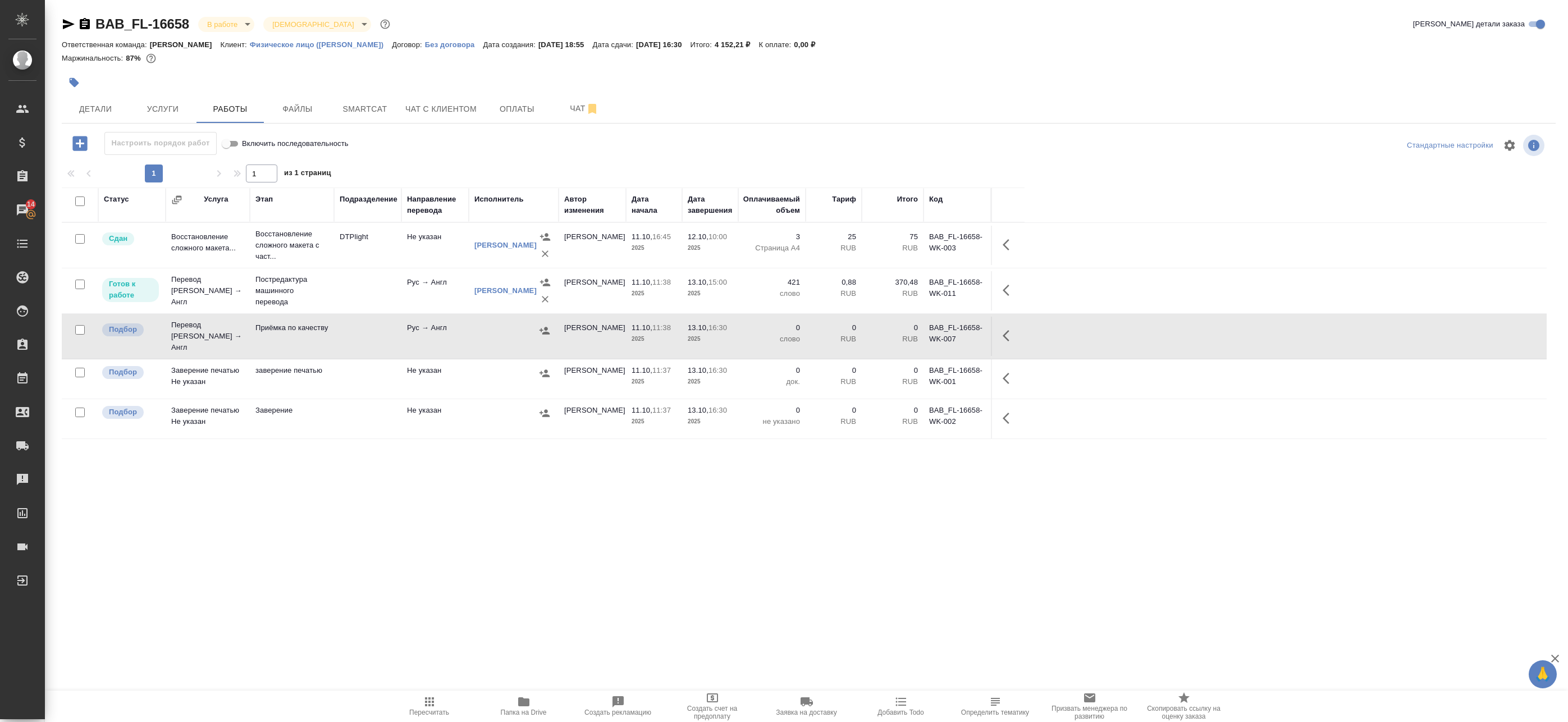
click at [1006, 330] on icon "button" at bounding box center [1006, 336] width 6 height 11
click at [931, 335] on icon "button" at bounding box center [927, 335] width 14 height 14
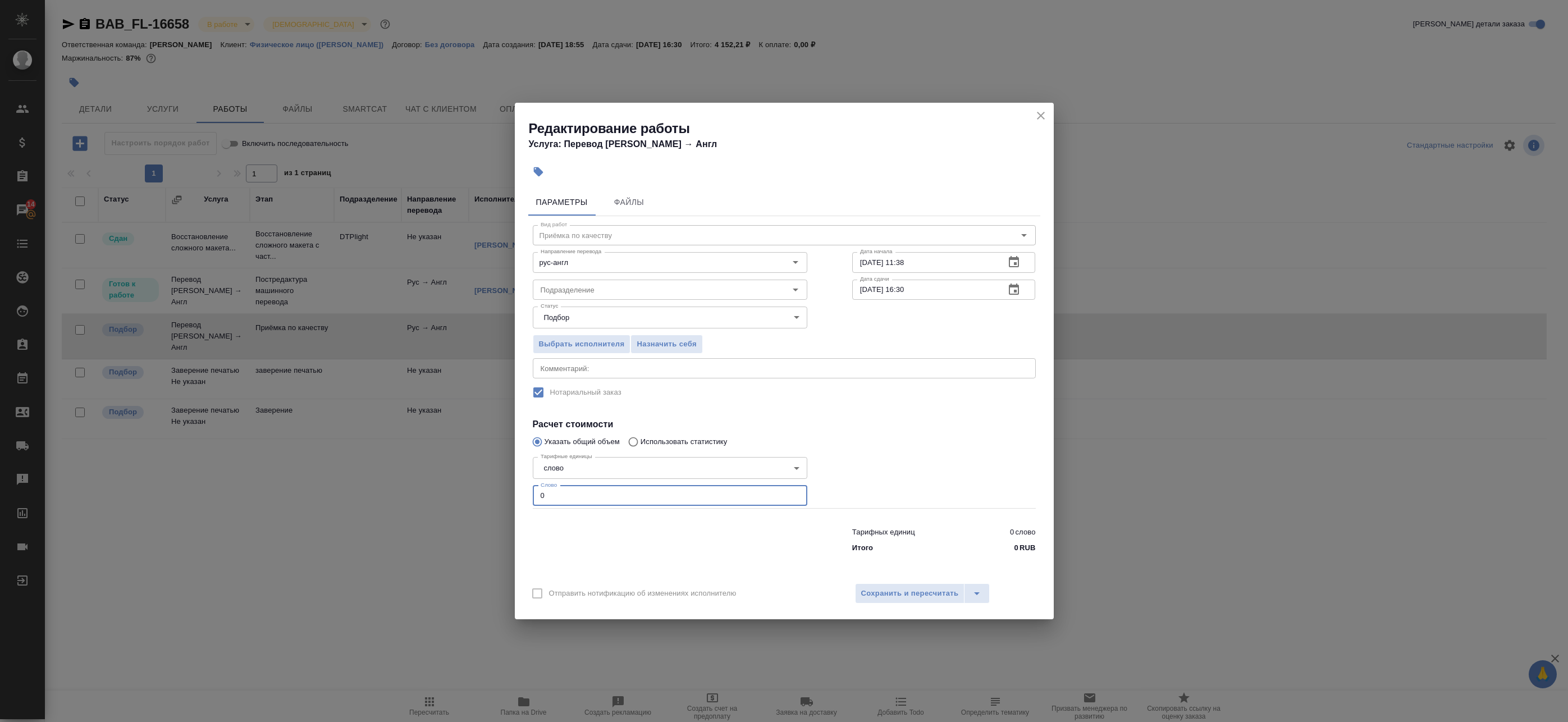
drag, startPoint x: 553, startPoint y: 489, endPoint x: 509, endPoint y: 489, distance: 44.0
click at [511, 489] on div "Редактирование работы Услуга: Перевод Стандарт Рус → Англ Параметры Файлы Вид р…" at bounding box center [784, 361] width 1568 height 722
type input "1"
click at [1015, 284] on icon "button" at bounding box center [1014, 289] width 14 height 14
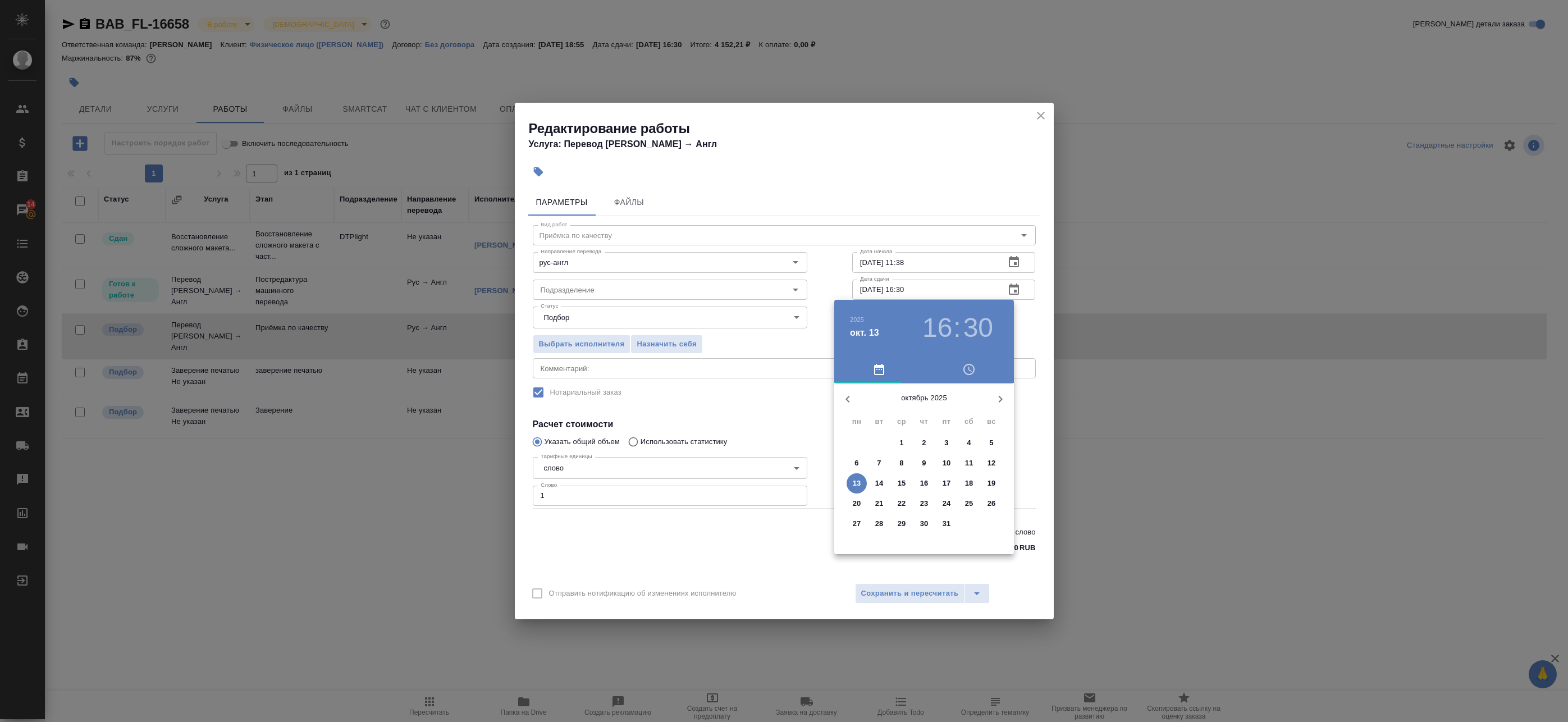
click at [855, 483] on p "13" at bounding box center [857, 483] width 8 height 11
click at [962, 450] on div at bounding box center [924, 471] width 146 height 146
click at [922, 411] on div at bounding box center [924, 471] width 146 height 146
type input "13.10.2025 14:00"
click at [1038, 314] on div at bounding box center [784, 361] width 1568 height 722
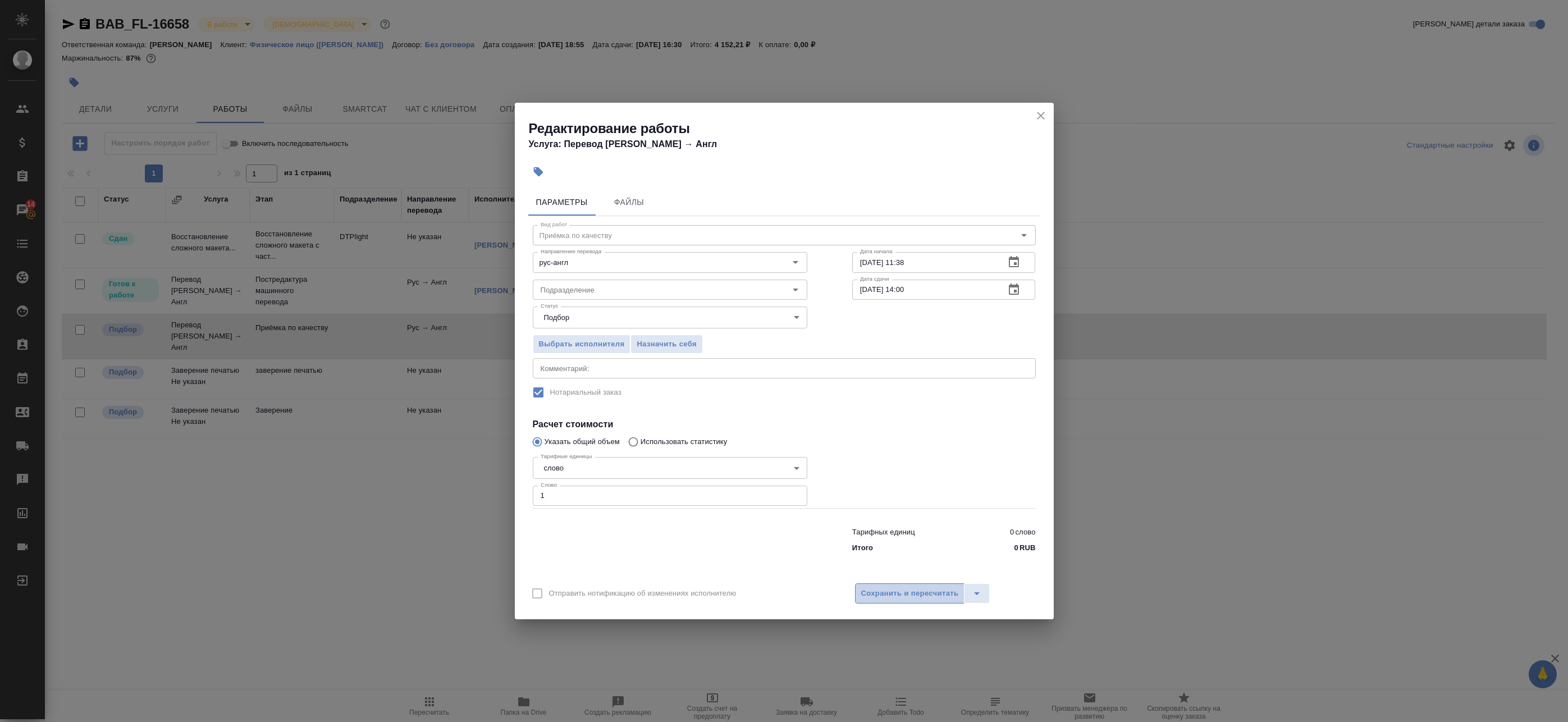
click at [923, 602] on button "Сохранить и пересчитать" at bounding box center [910, 593] width 110 height 20
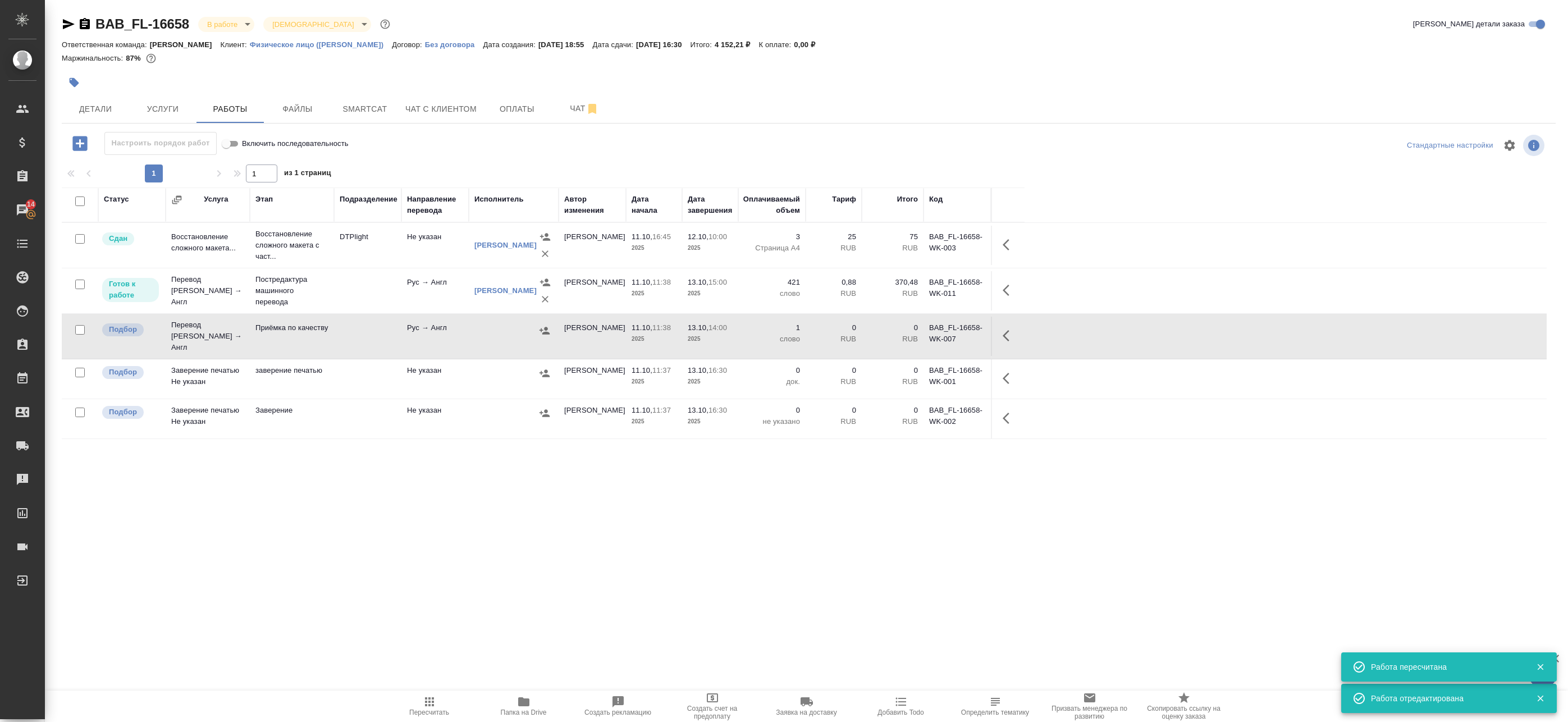
click at [1001, 336] on button "button" at bounding box center [1009, 335] width 27 height 27
click at [927, 339] on icon "button" at bounding box center [927, 335] width 14 height 14
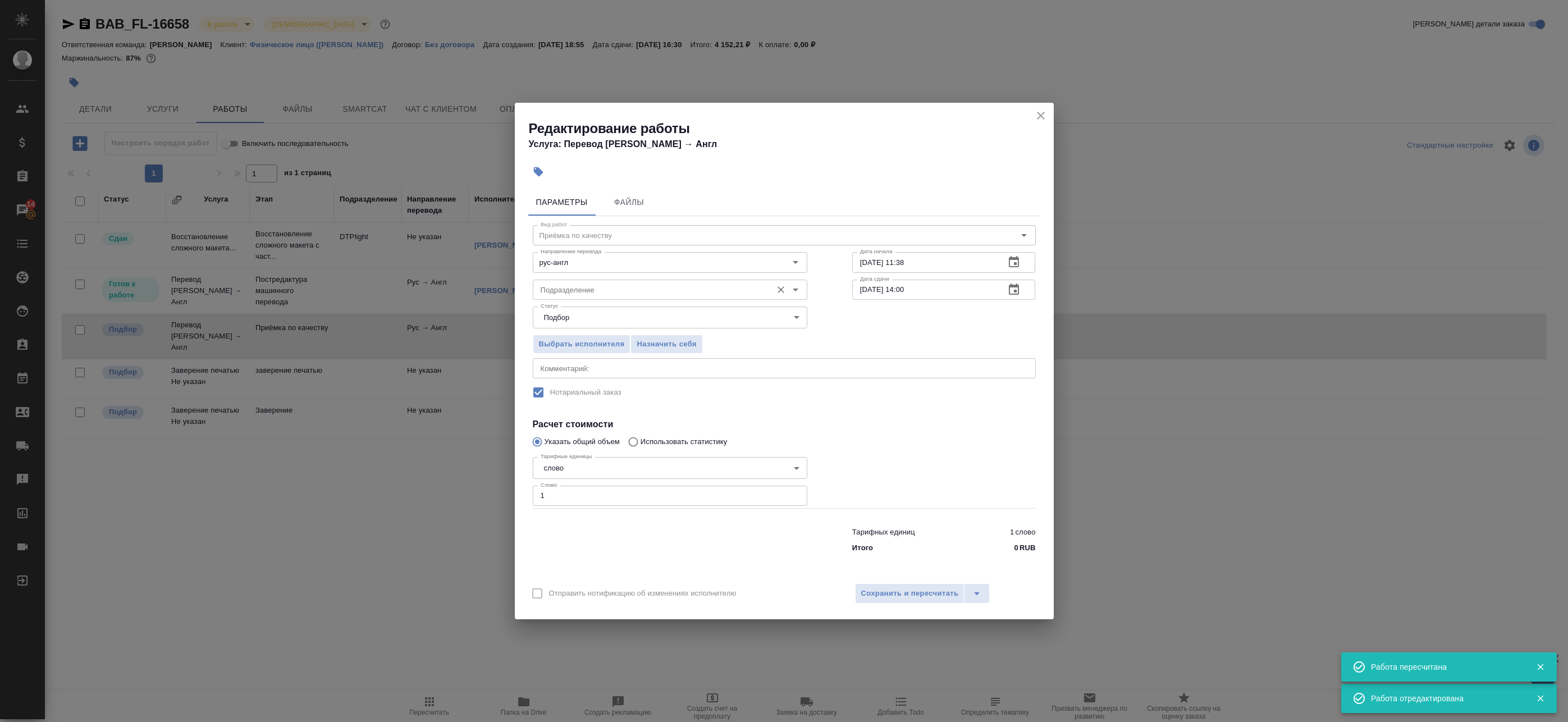
click at [627, 285] on input "Подразделение" at bounding box center [651, 289] width 230 height 14
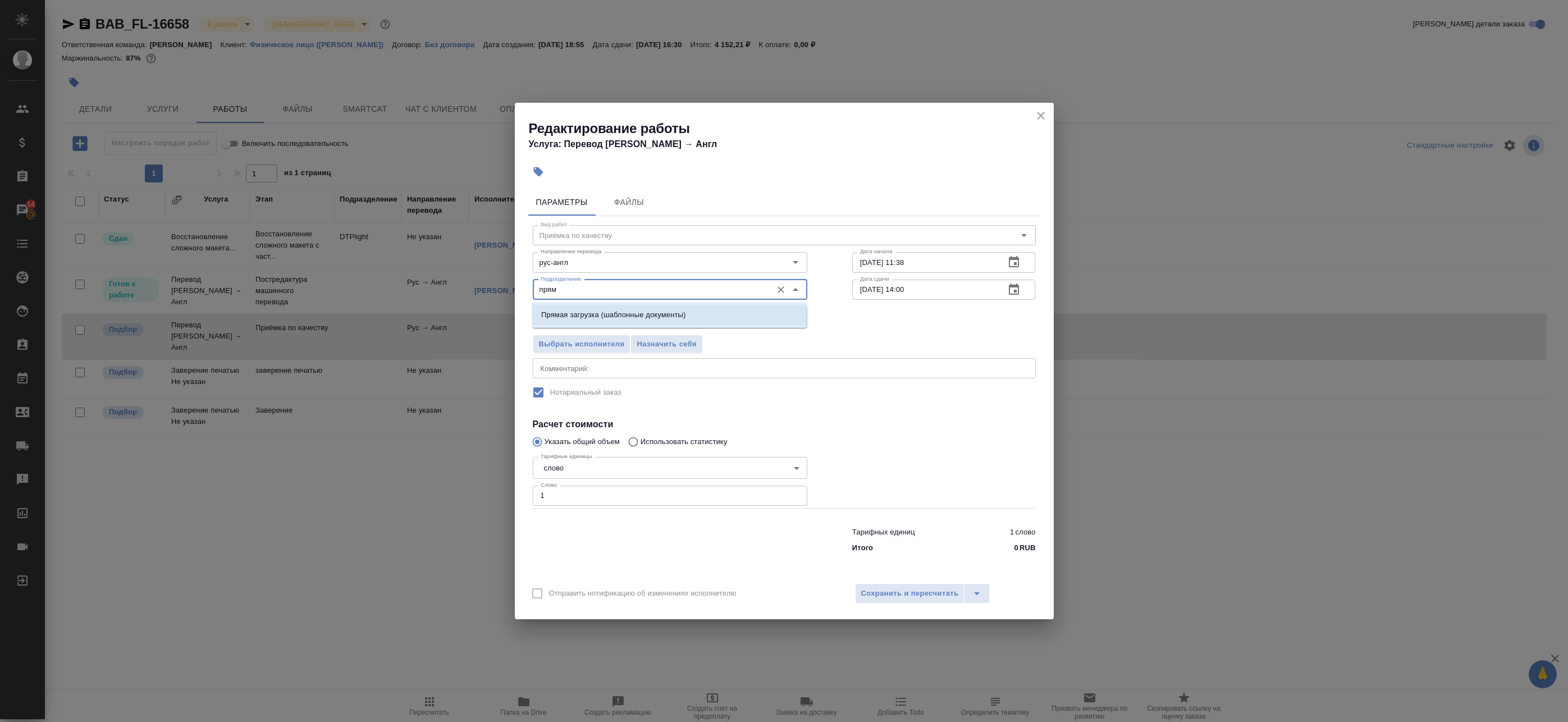
click at [654, 317] on p "Прямая загрузка (шаблонные документы)" at bounding box center [613, 315] width 145 height 11
type input "Прямая загрузка (шаблонные документы)"
click at [885, 596] on span "Сохранить и пересчитать" at bounding box center [910, 594] width 98 height 13
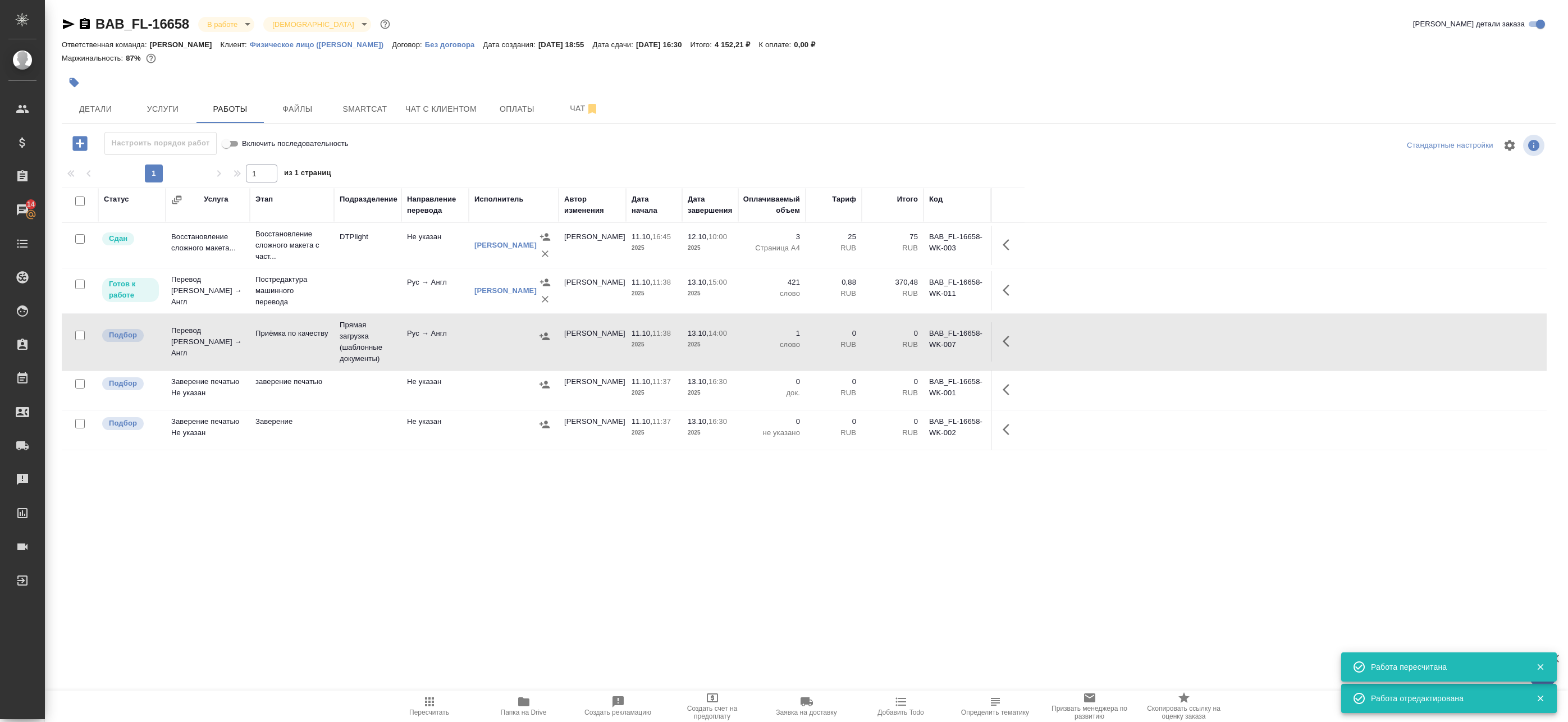
click at [428, 352] on td "Рус → Англ" at bounding box center [435, 342] width 67 height 40
click at [1003, 345] on icon "button" at bounding box center [1009, 341] width 14 height 14
click at [932, 342] on icon "button" at bounding box center [927, 341] width 14 height 14
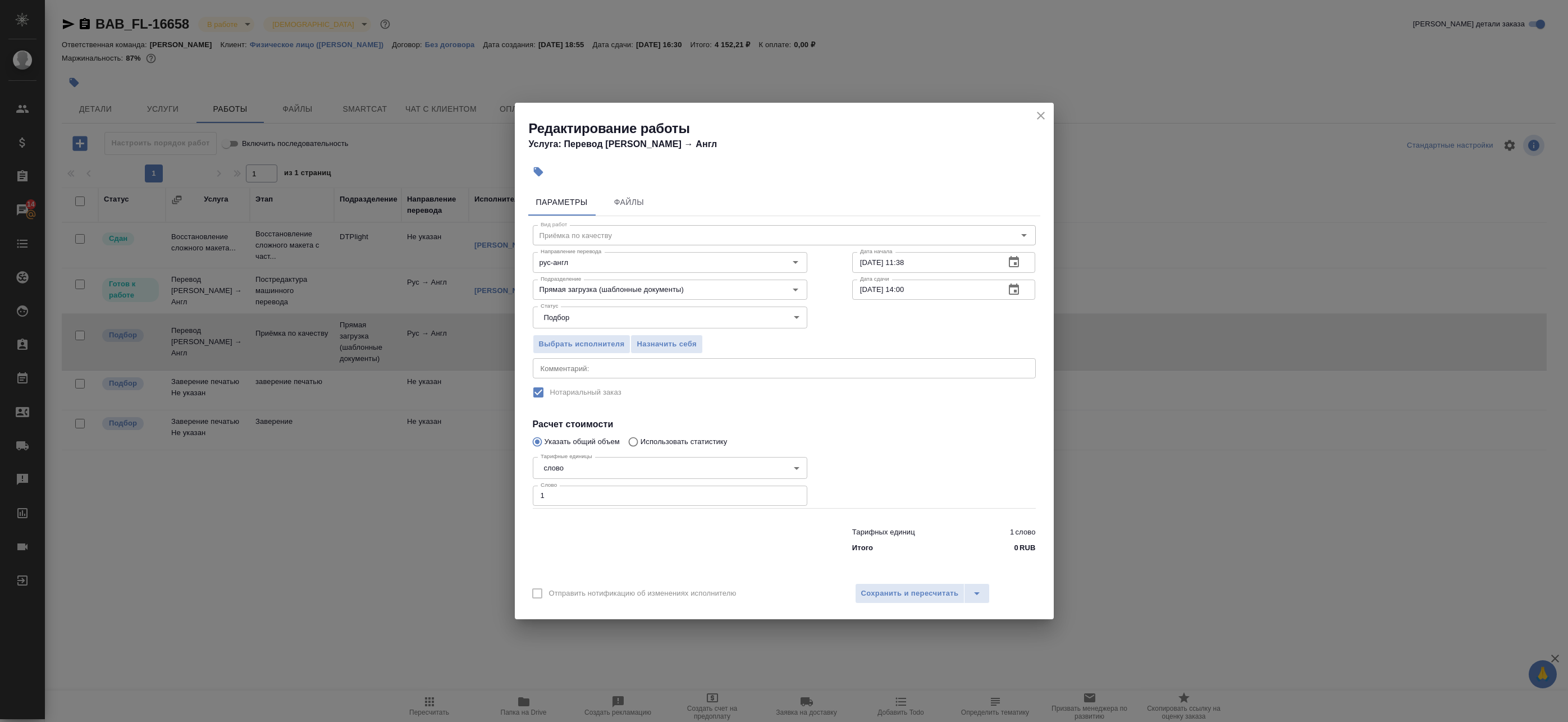
click at [599, 367] on textarea at bounding box center [784, 368] width 487 height 8
type textarea "Под нот"
click at [899, 594] on span "Сохранить и пересчитать" at bounding box center [910, 594] width 98 height 13
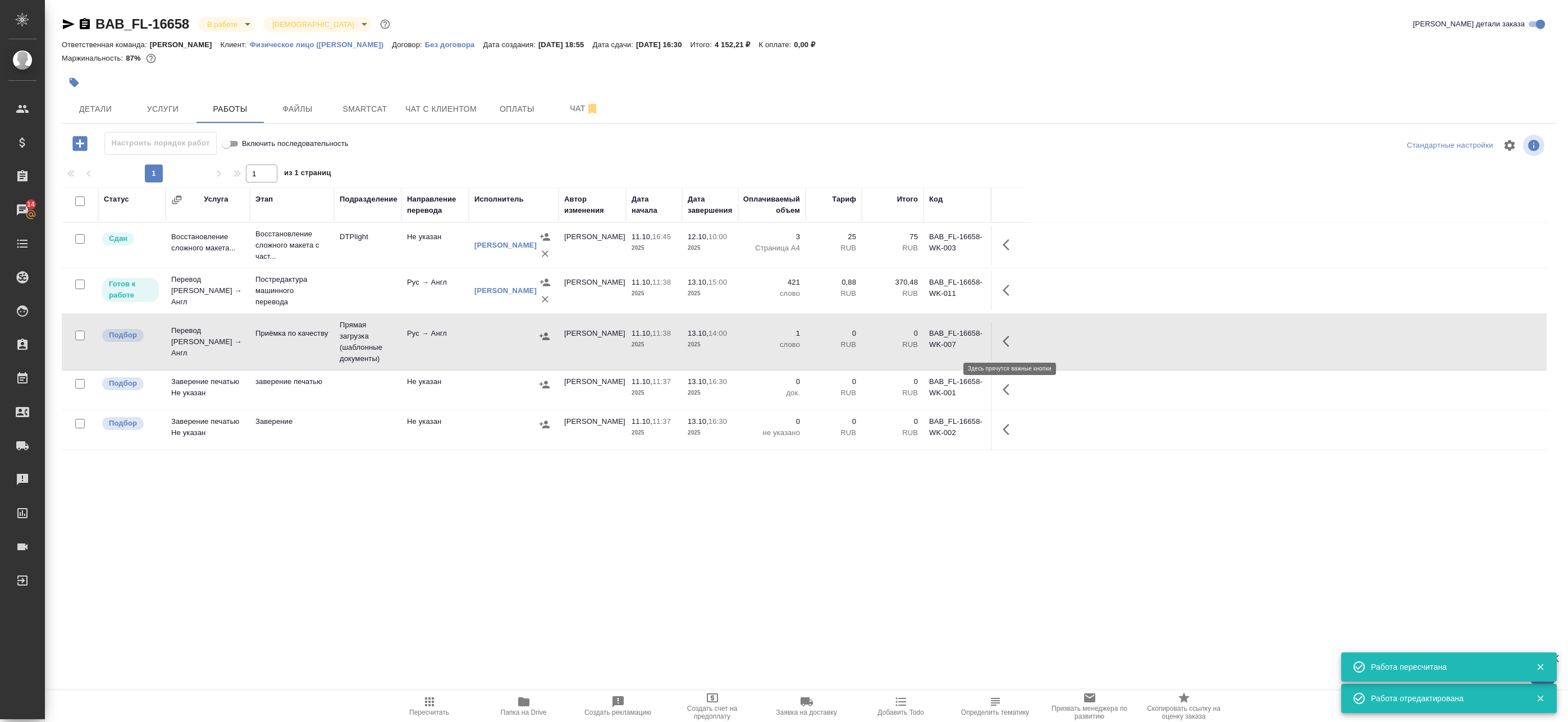
click at [1015, 342] on icon "button" at bounding box center [1009, 341] width 14 height 14
click at [904, 340] on icon "button" at bounding box center [908, 342] width 11 height 11
click at [510, 534] on div "Статус Услуга Этап Подразделение Направление перевода Исполнитель Автор изменен…" at bounding box center [804, 440] width 1485 height 506
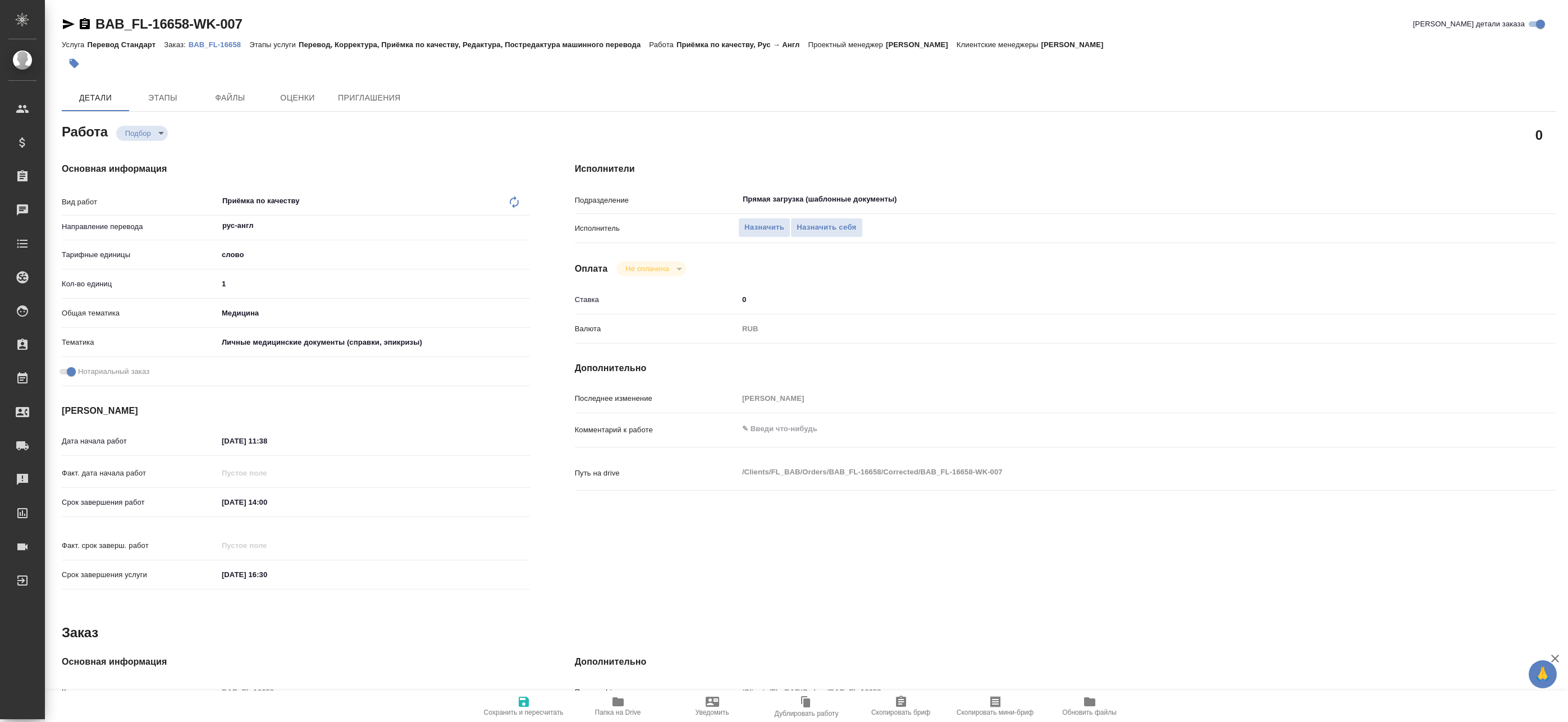
type textarea "x"
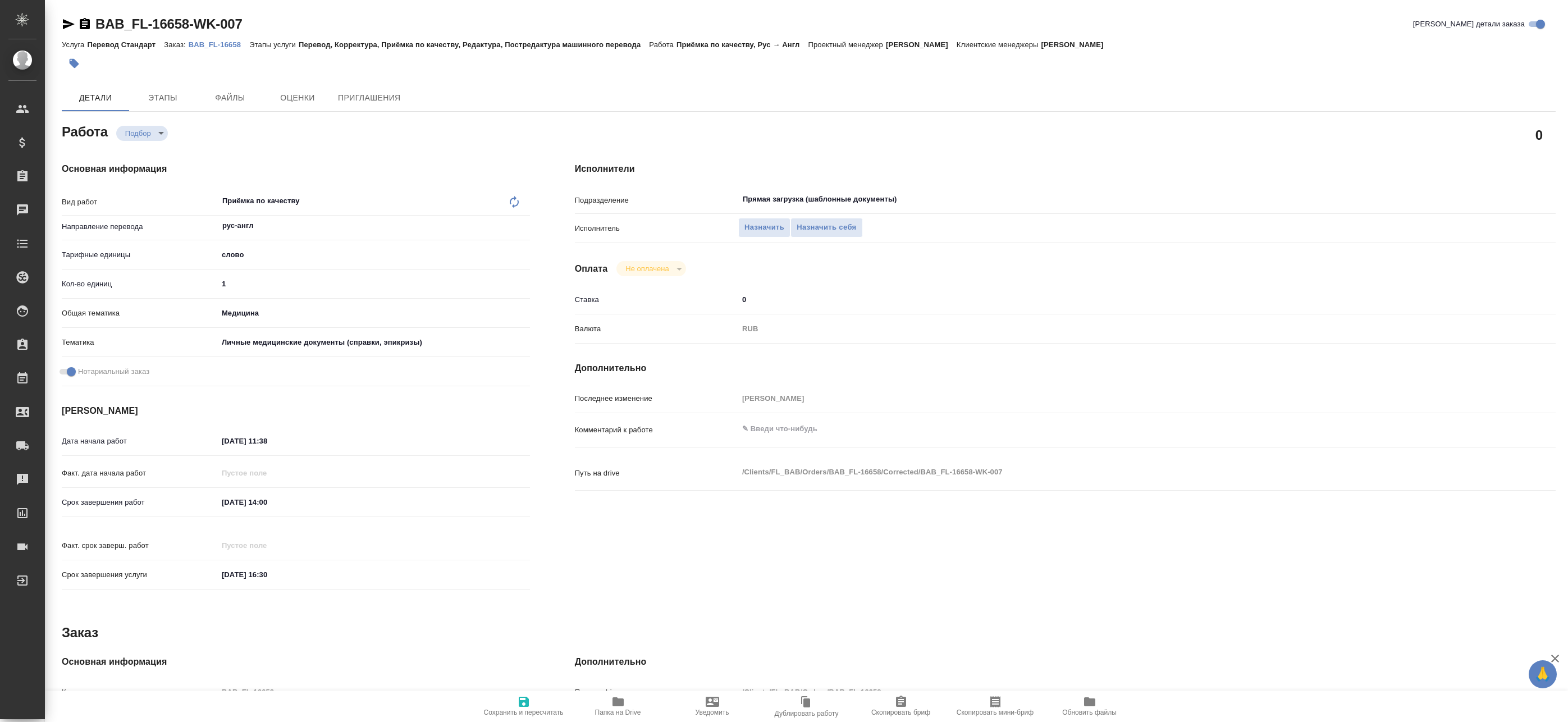
type textarea "x"
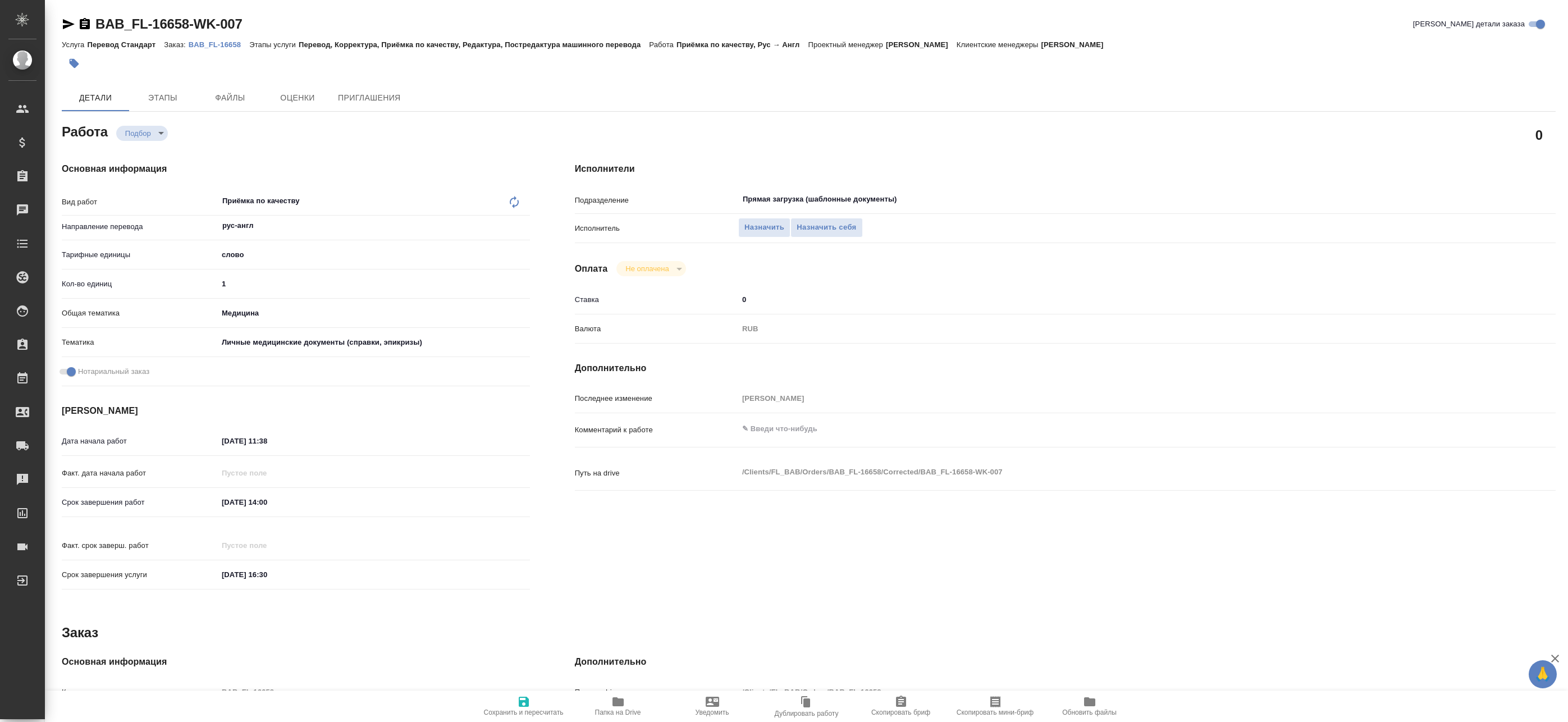
type textarea "x"
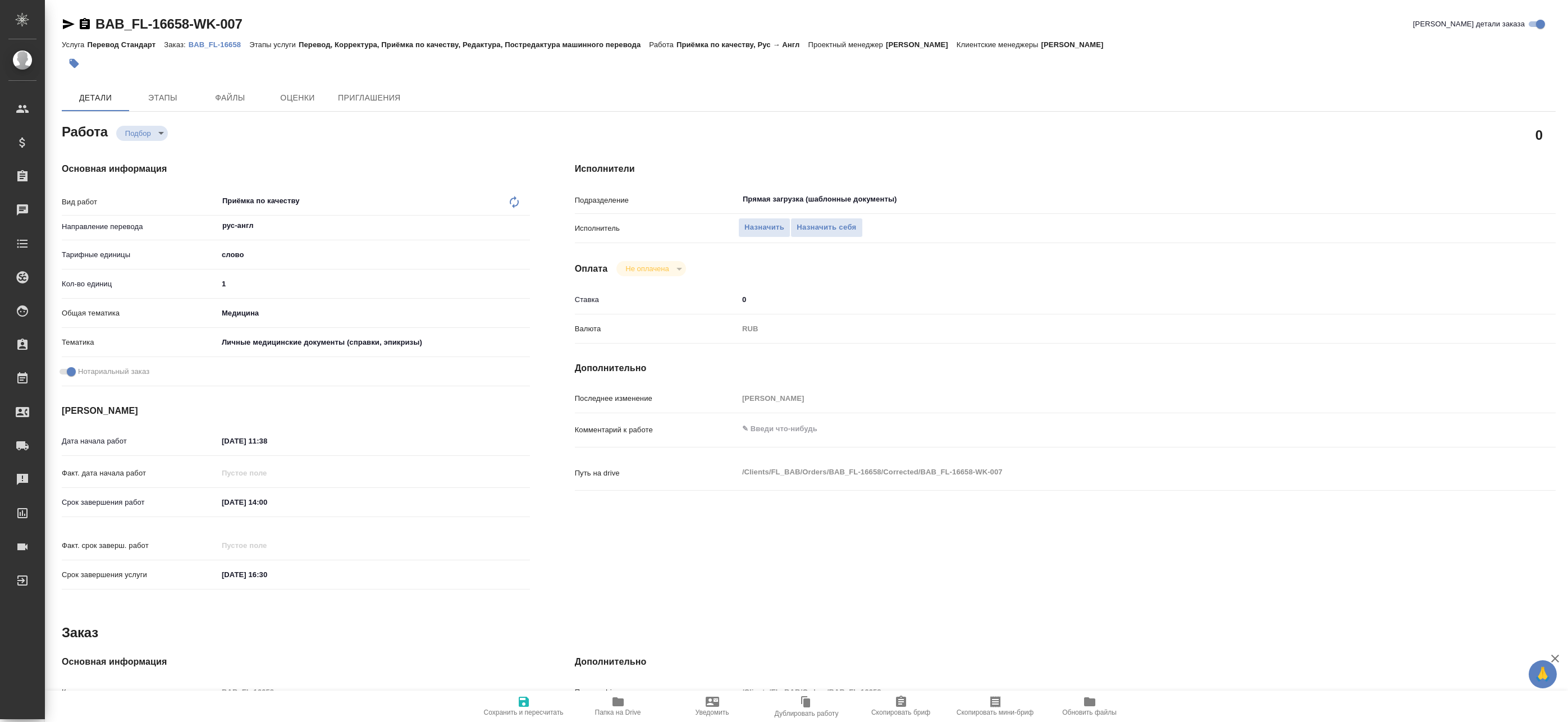
type textarea "x"
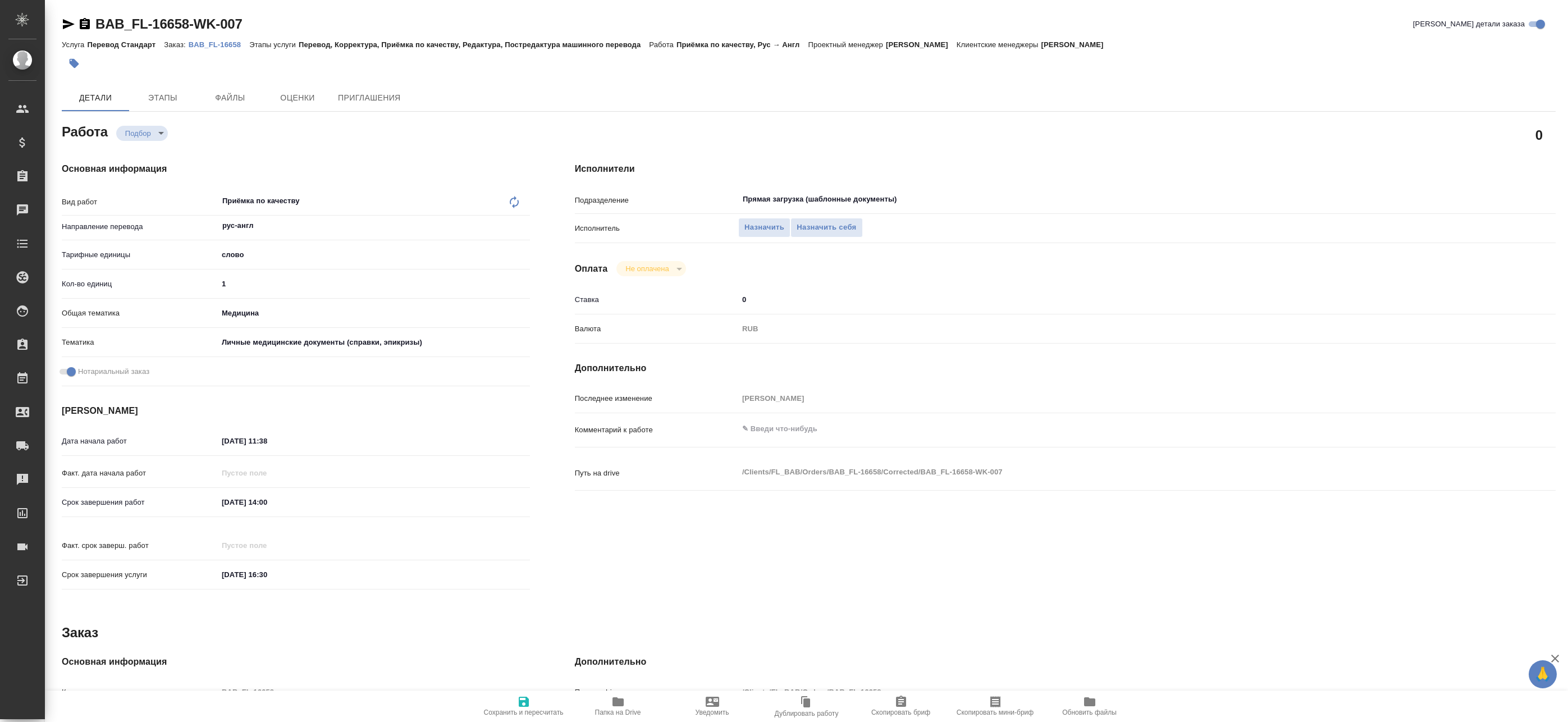
type textarea "x"
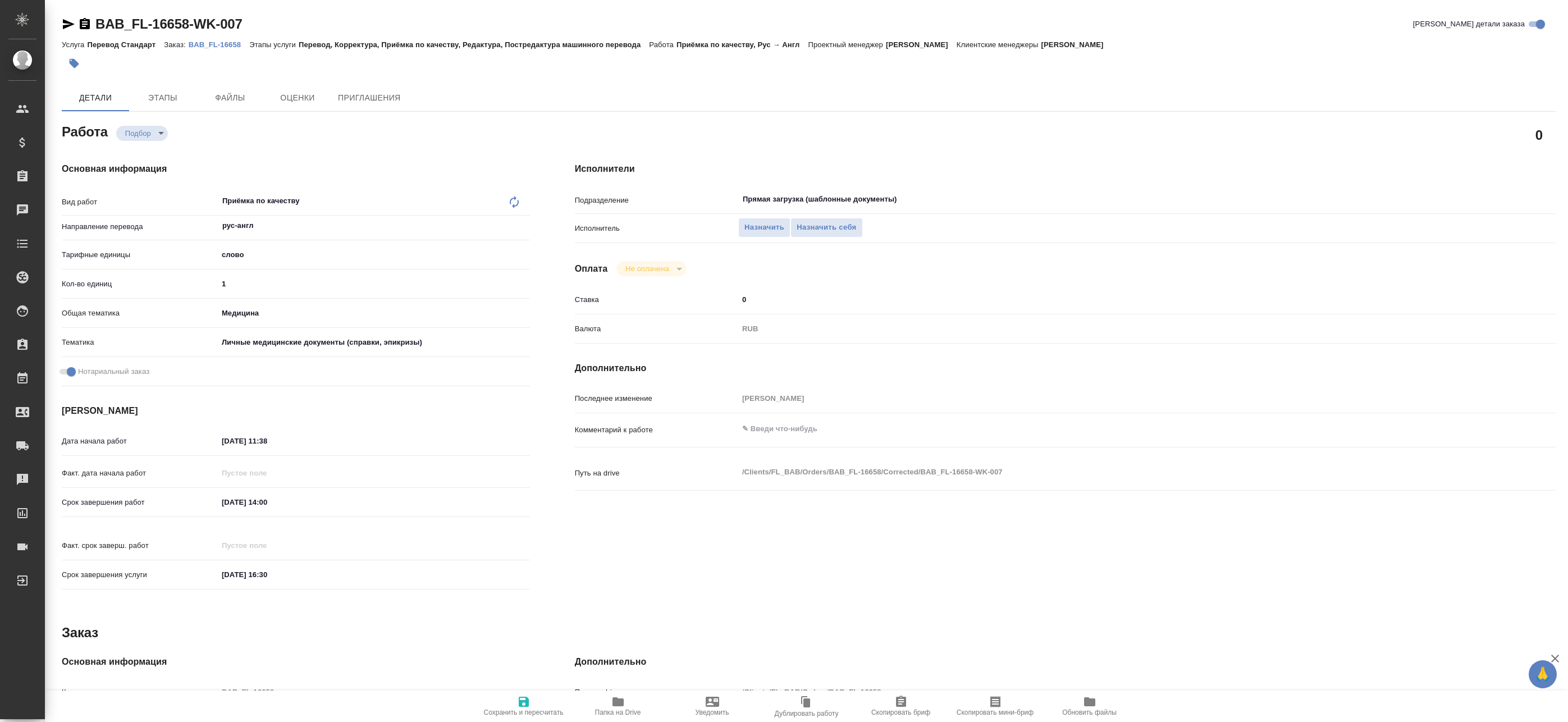
click at [610, 713] on span "Папка на Drive" at bounding box center [618, 712] width 46 height 8
type textarea "x"
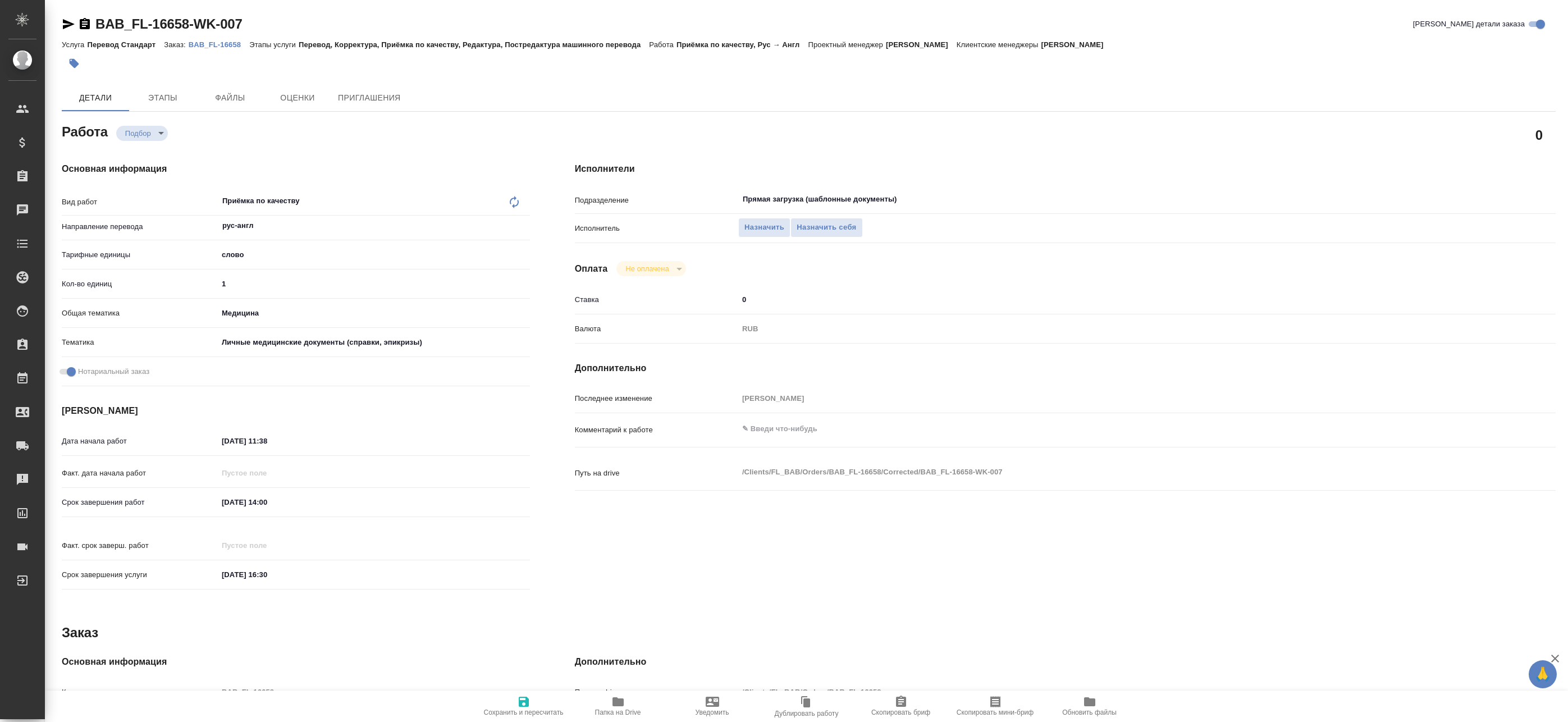
type textarea "x"
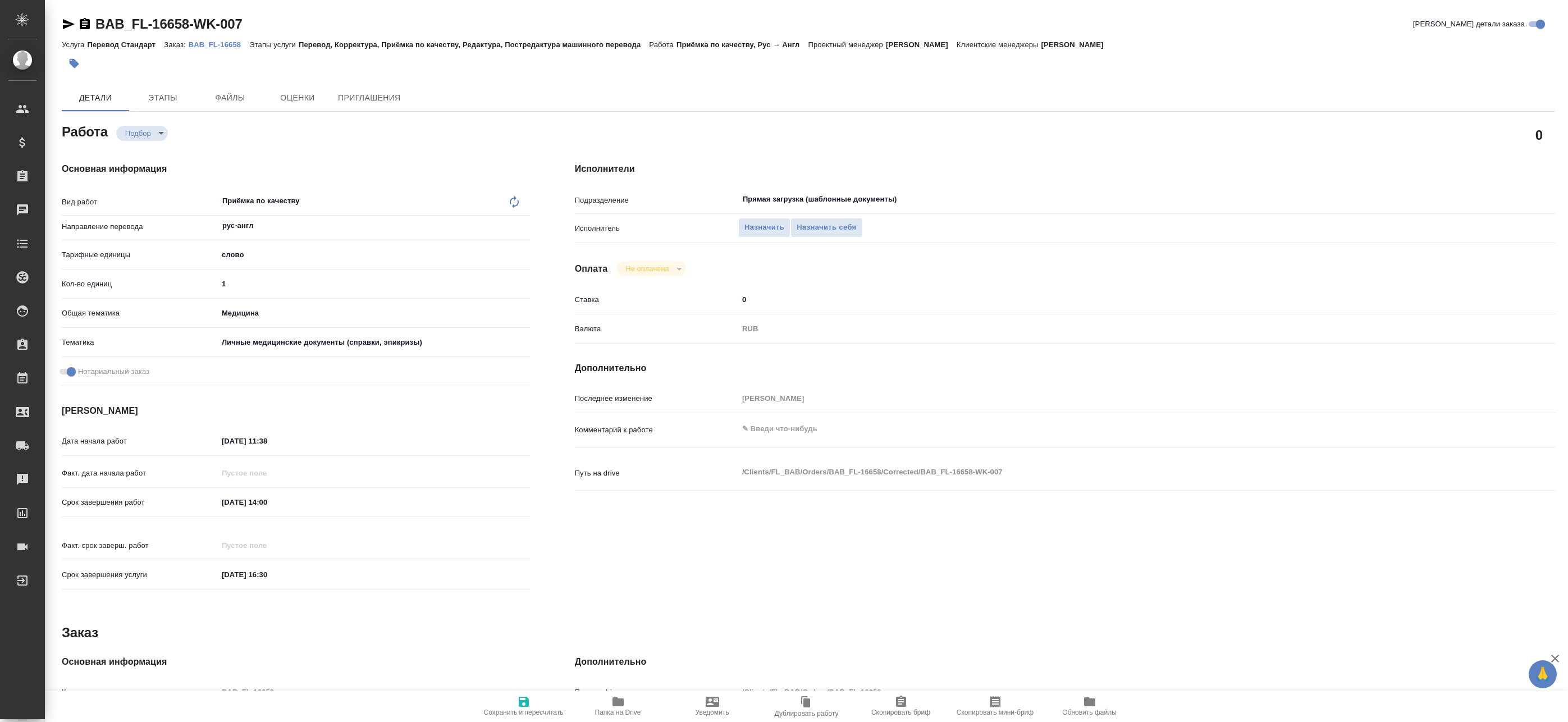
type textarea "x"
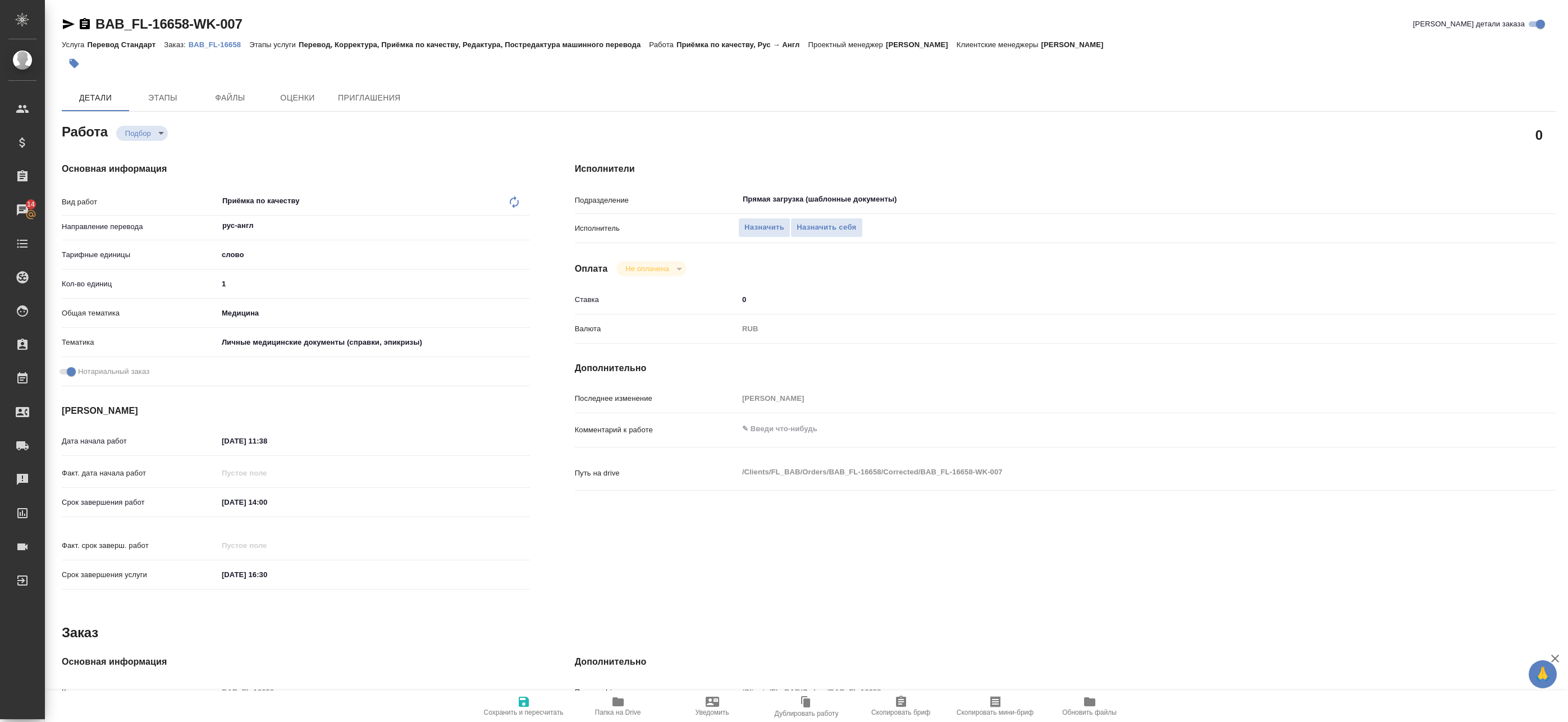
type textarea "x"
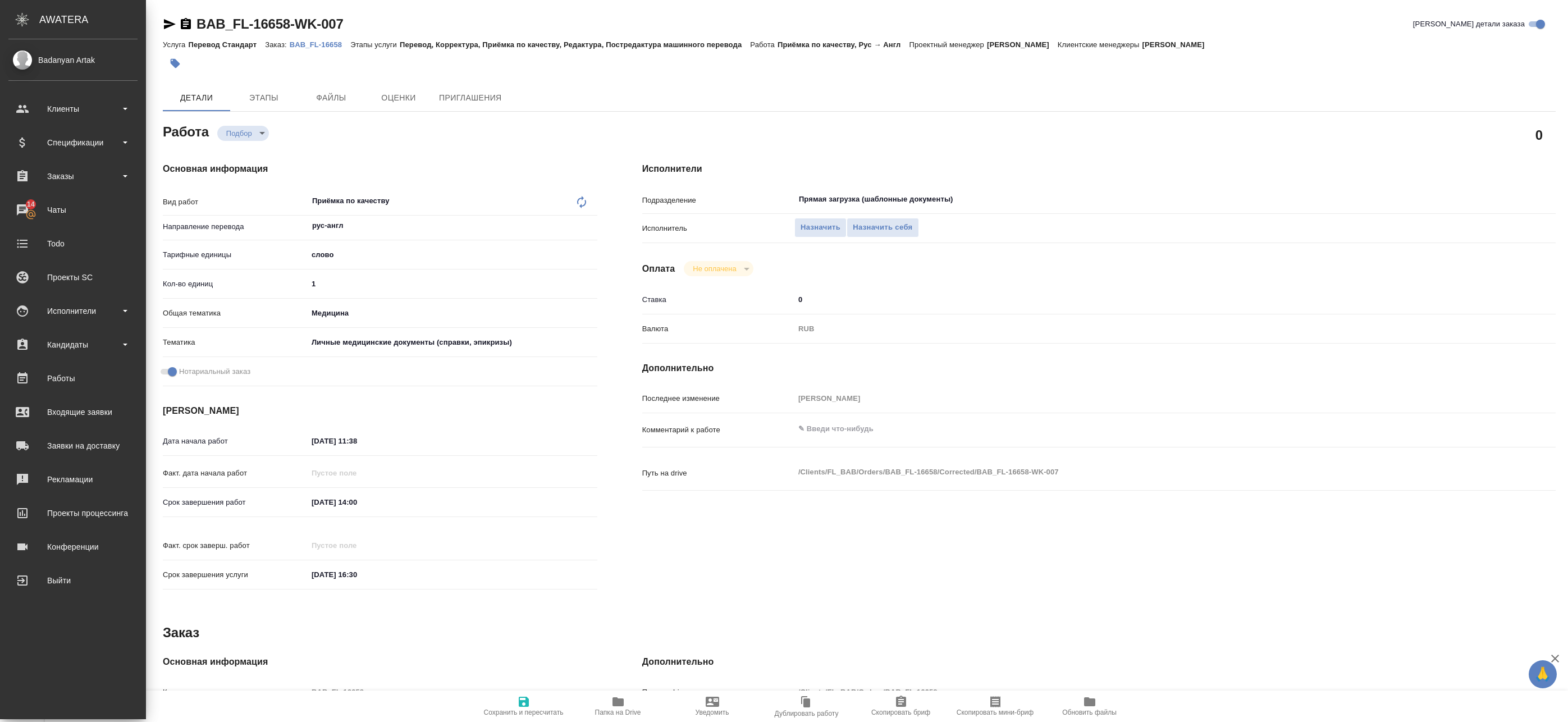
type textarea "x"
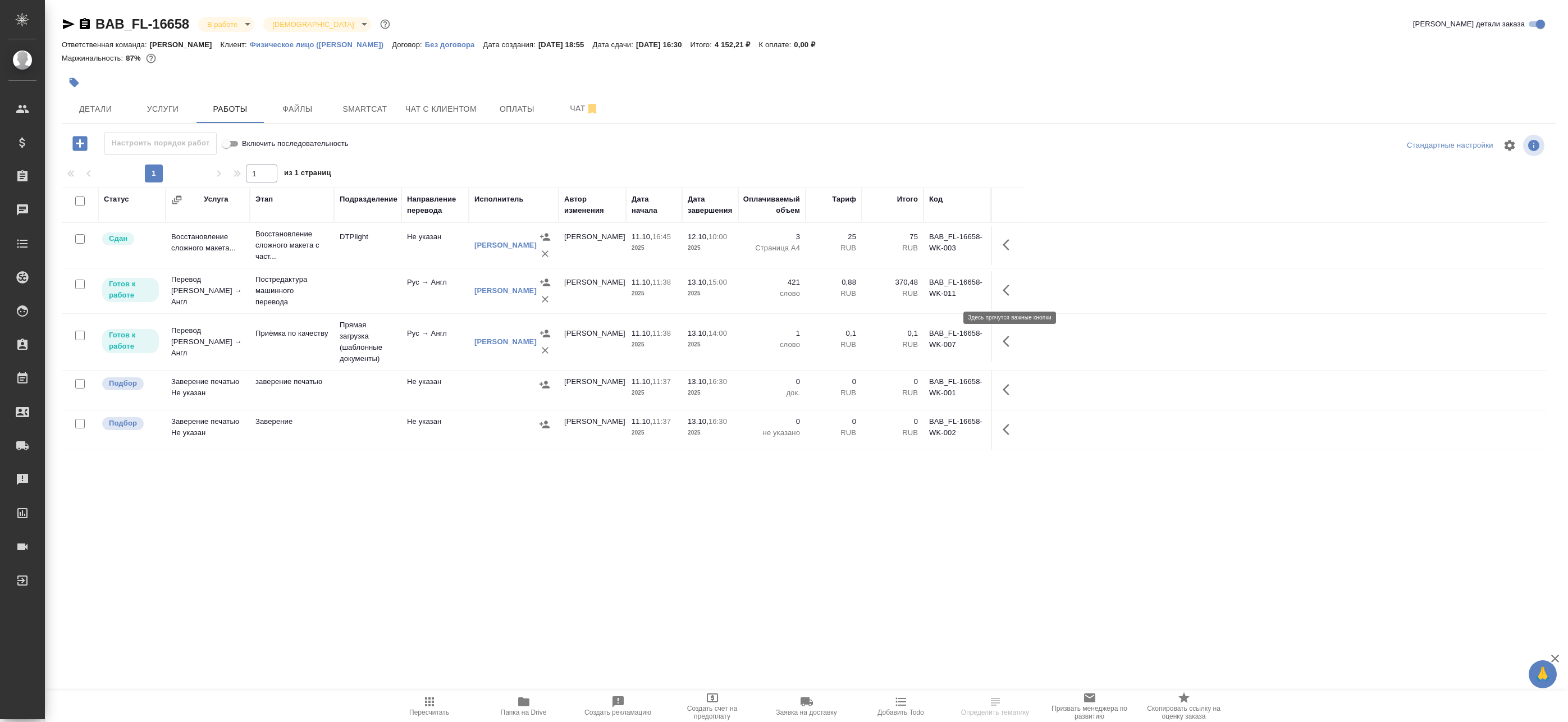
click at [1004, 290] on icon "button" at bounding box center [1006, 290] width 6 height 11
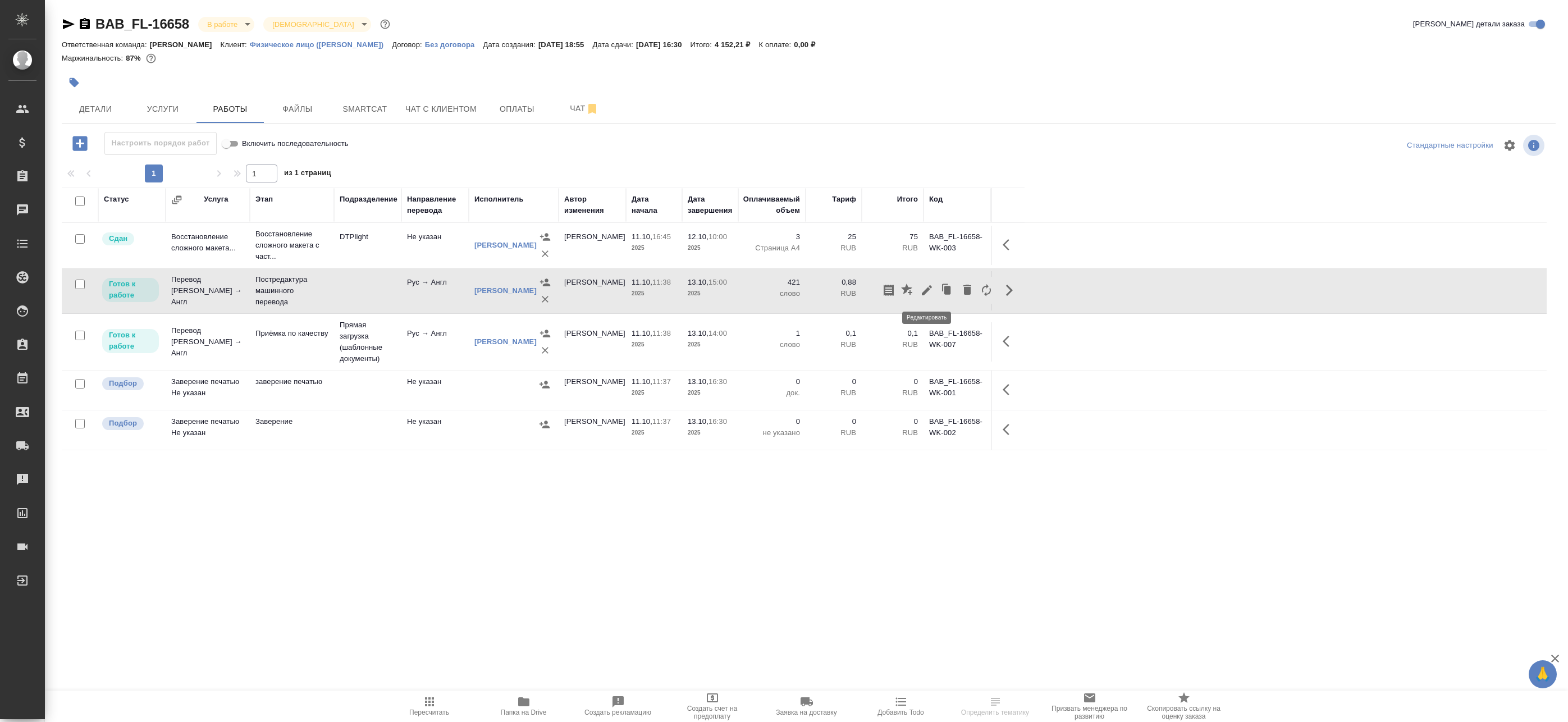
click at [930, 288] on icon "button" at bounding box center [927, 290] width 14 height 14
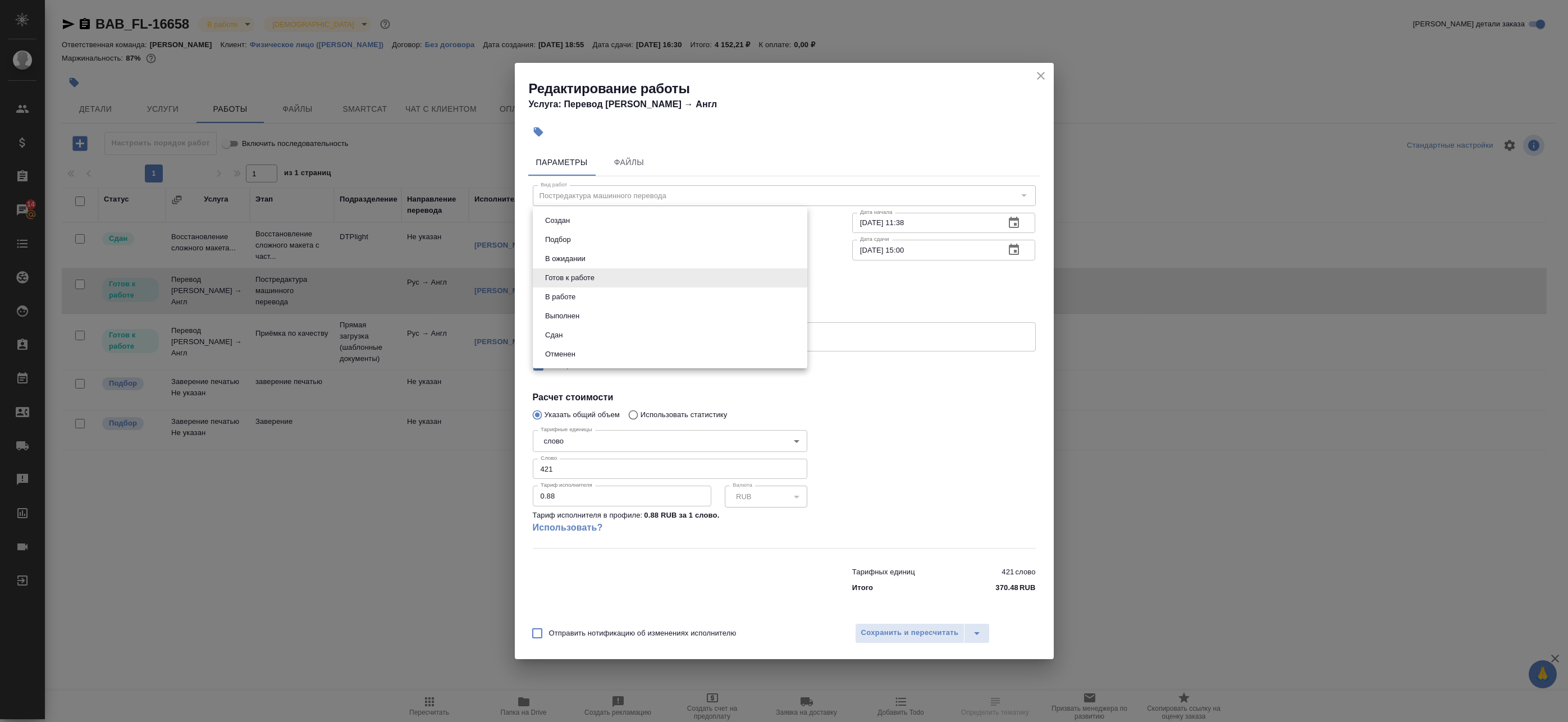
click at [651, 275] on body "🙏 .cls-1 fill:#fff; AWATERA Badanyan Artak Клиенты Спецификации Заказы 14 Чаты …" at bounding box center [784, 361] width 1568 height 722
click at [623, 319] on li "Выполнен" at bounding box center [670, 316] width 275 height 19
type input "completed"
click at [897, 632] on span "Сохранить и пересчитать" at bounding box center [910, 633] width 98 height 13
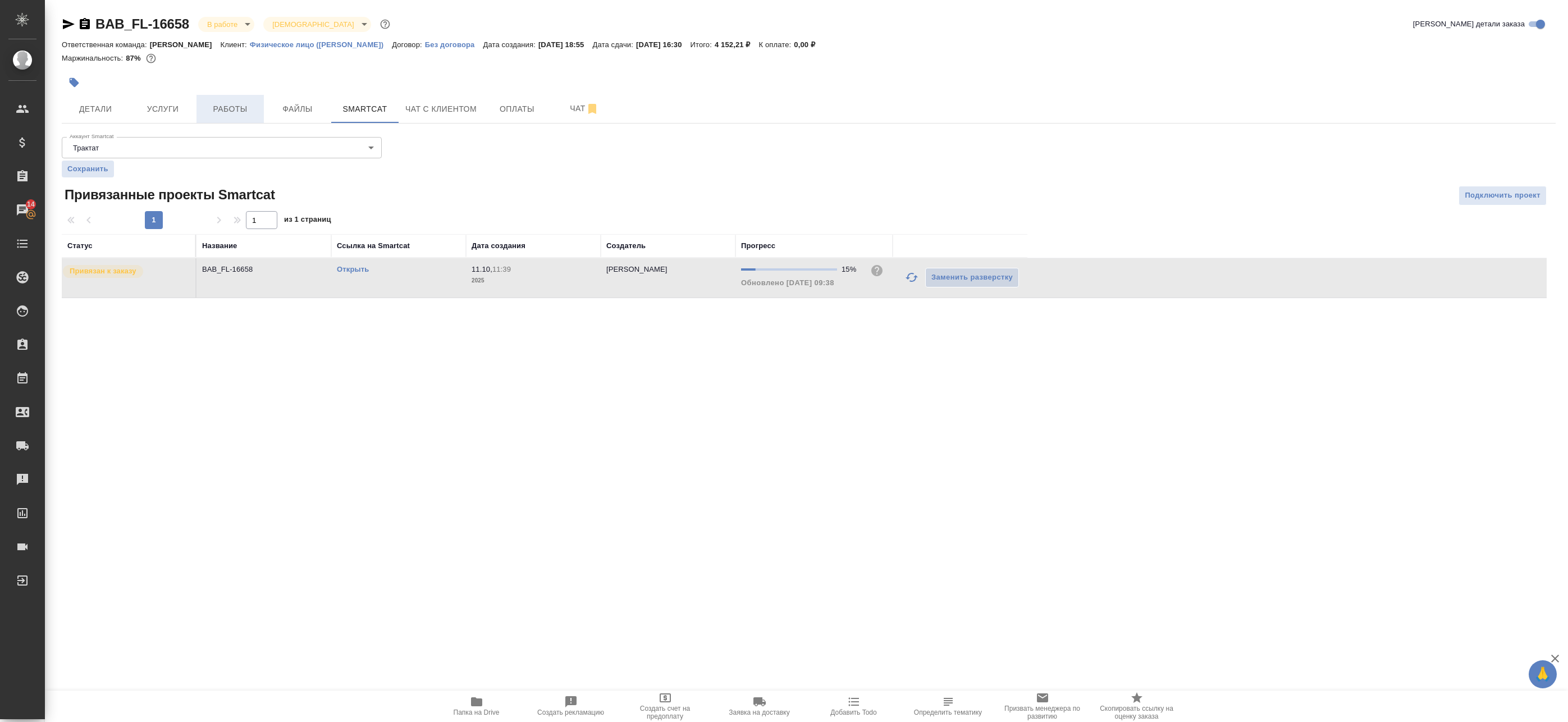
click at [228, 108] on span "Работы" at bounding box center [230, 108] width 54 height 14
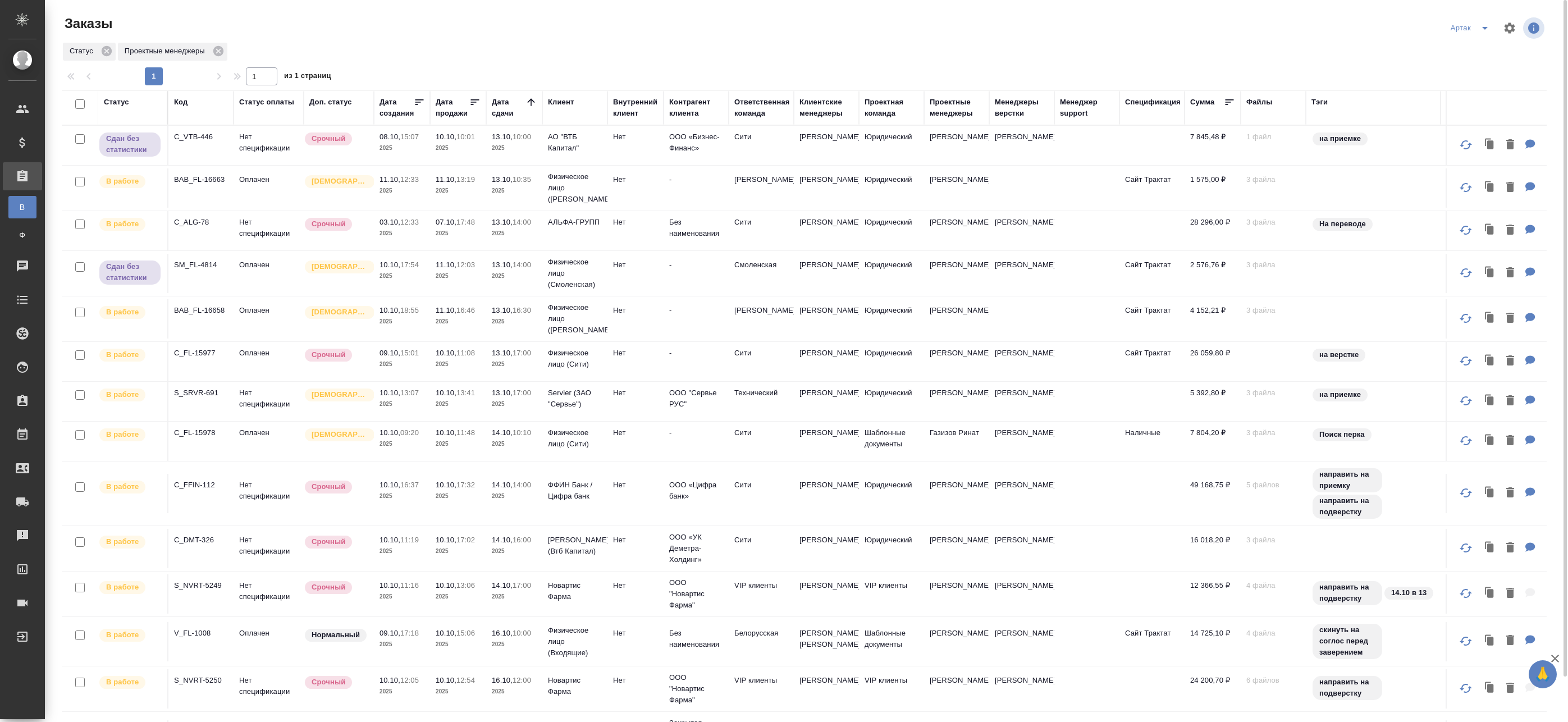
click at [431, 355] on td "10.10, 11:08 2025" at bounding box center [458, 361] width 57 height 40
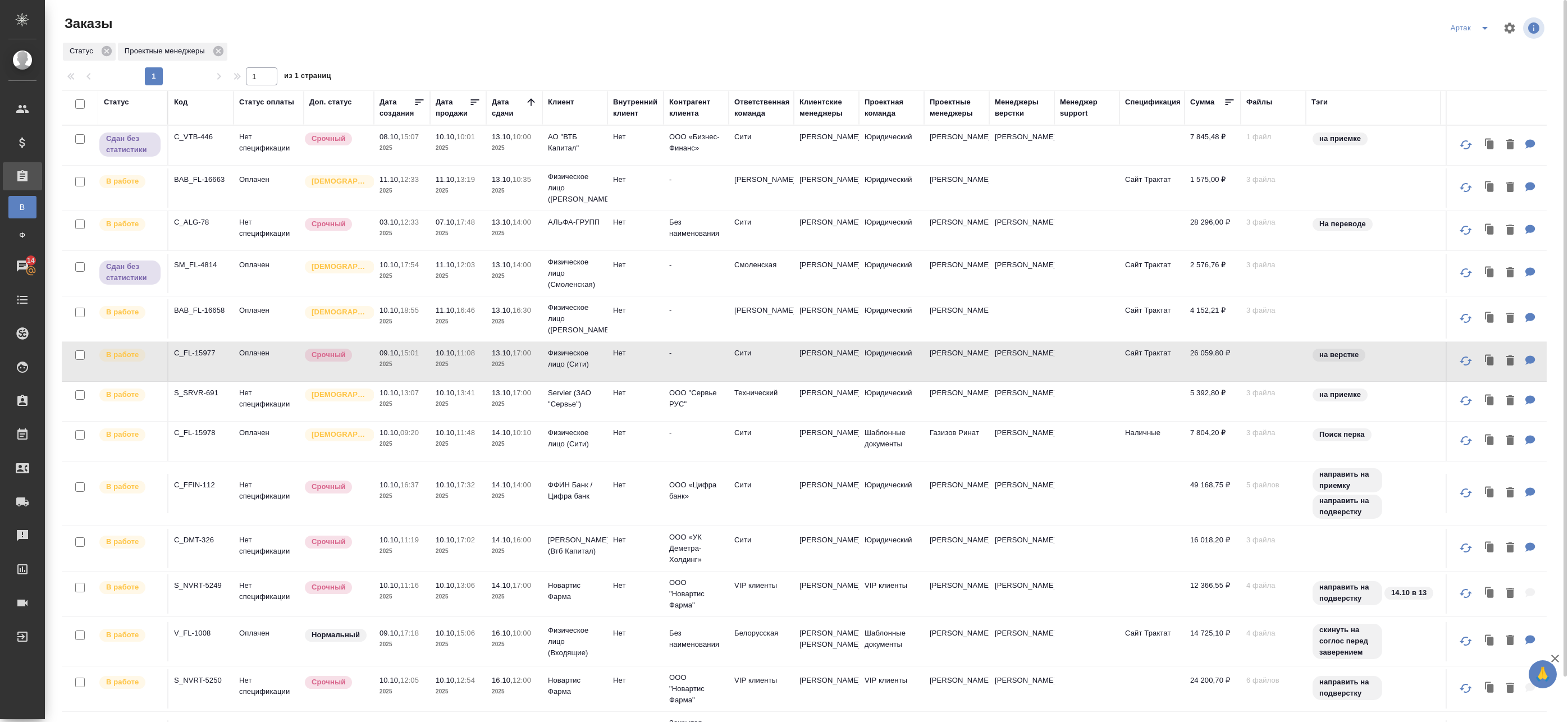
click at [507, 365] on p "2025" at bounding box center [515, 364] width 45 height 11
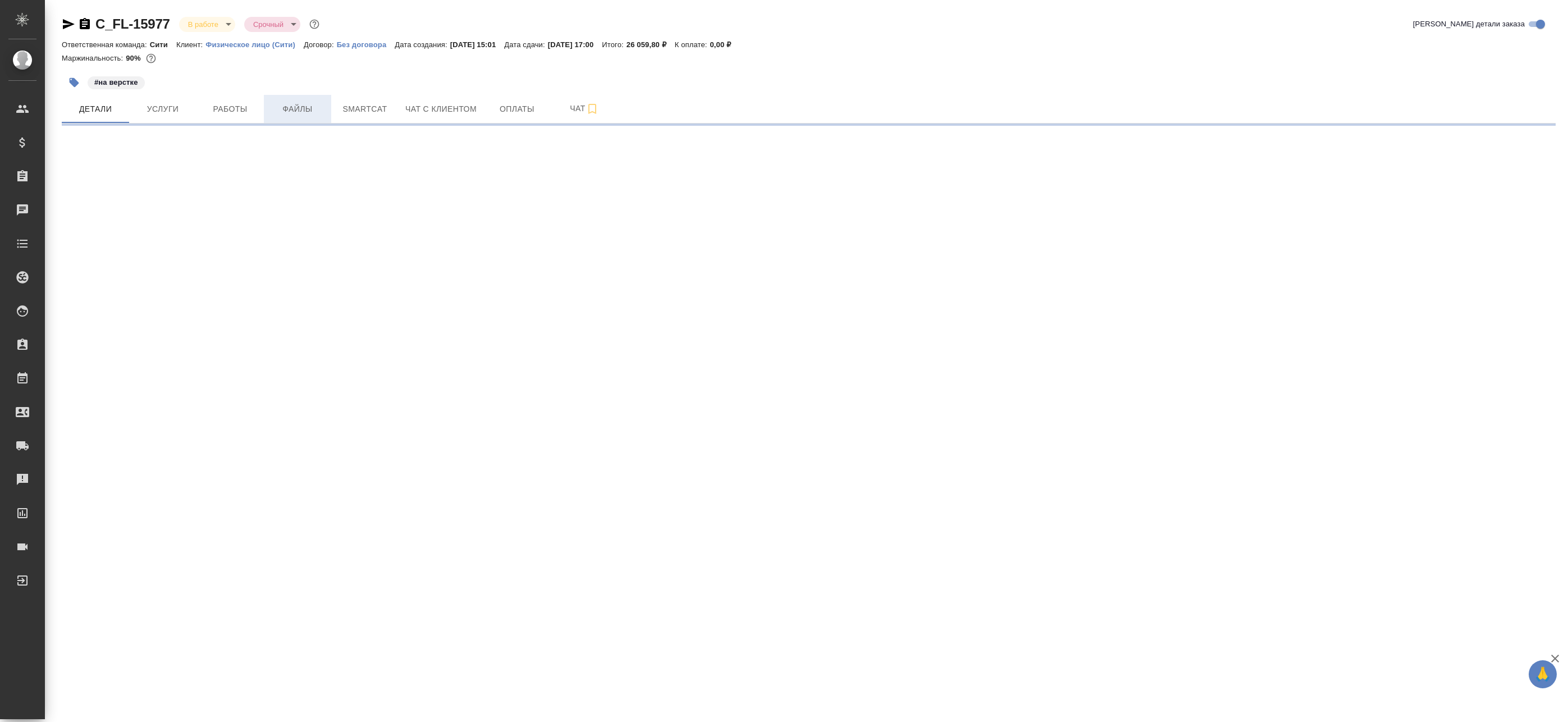
click at [290, 111] on span "Файлы" at bounding box center [297, 108] width 54 height 14
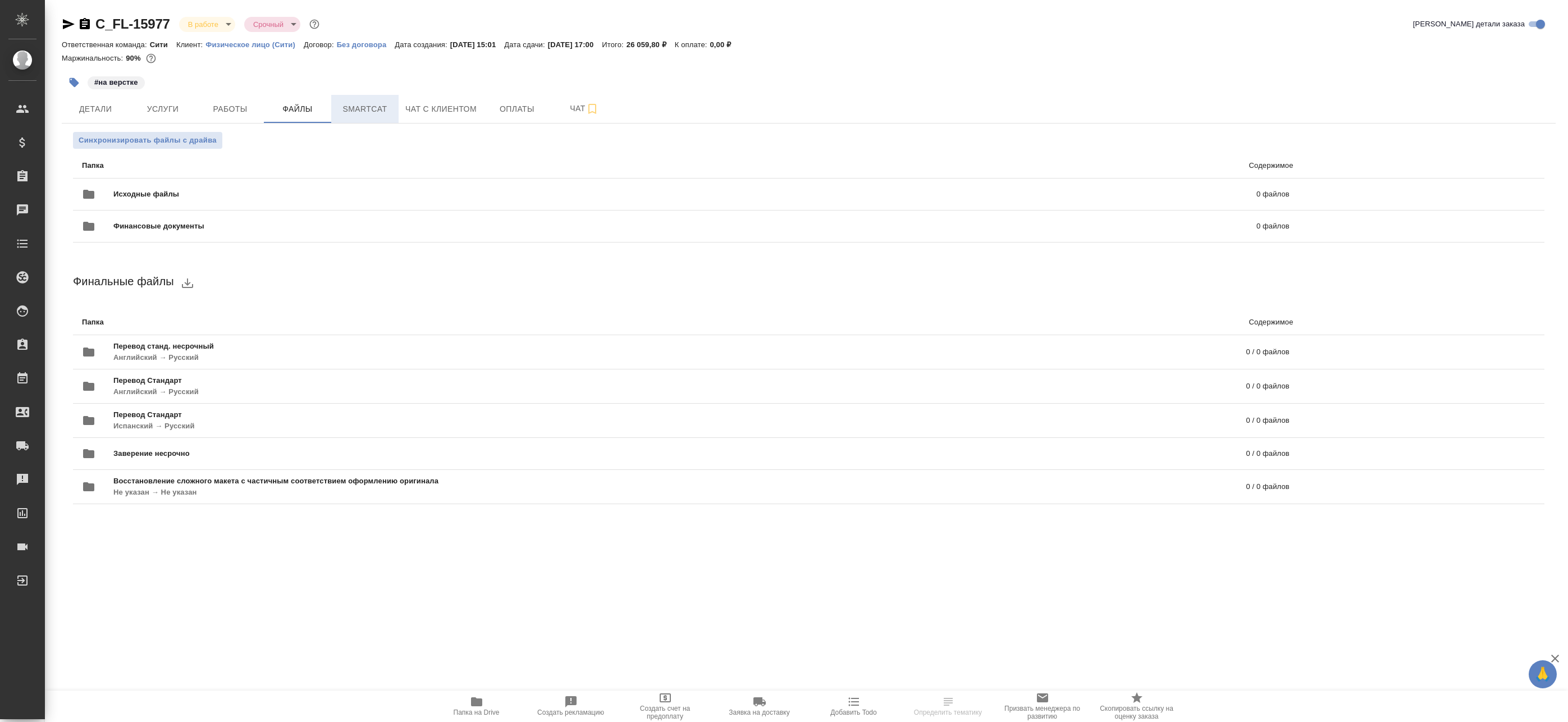
click at [376, 110] on span "Smartcat" at bounding box center [364, 108] width 54 height 14
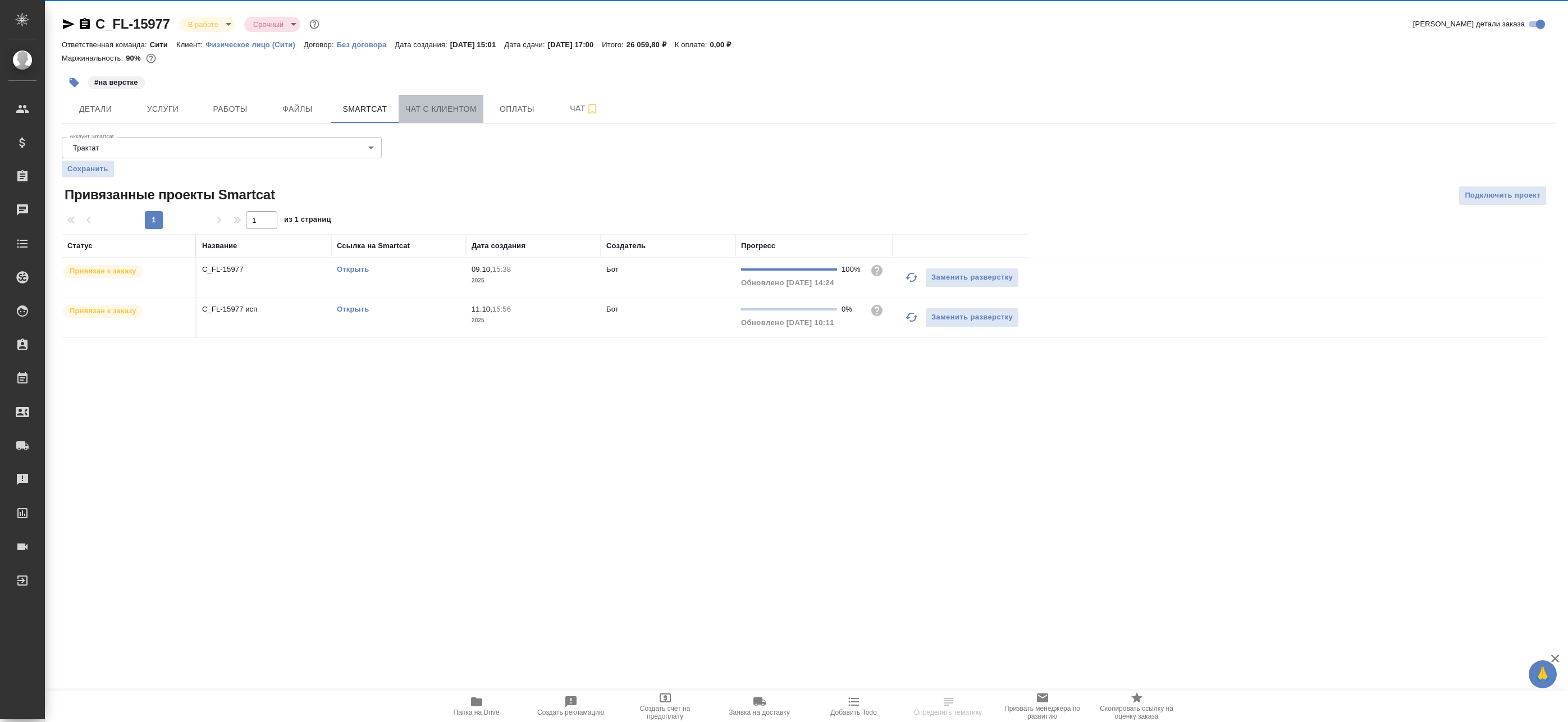
click at [433, 107] on span "Чат с клиентом" at bounding box center [441, 108] width 71 height 14
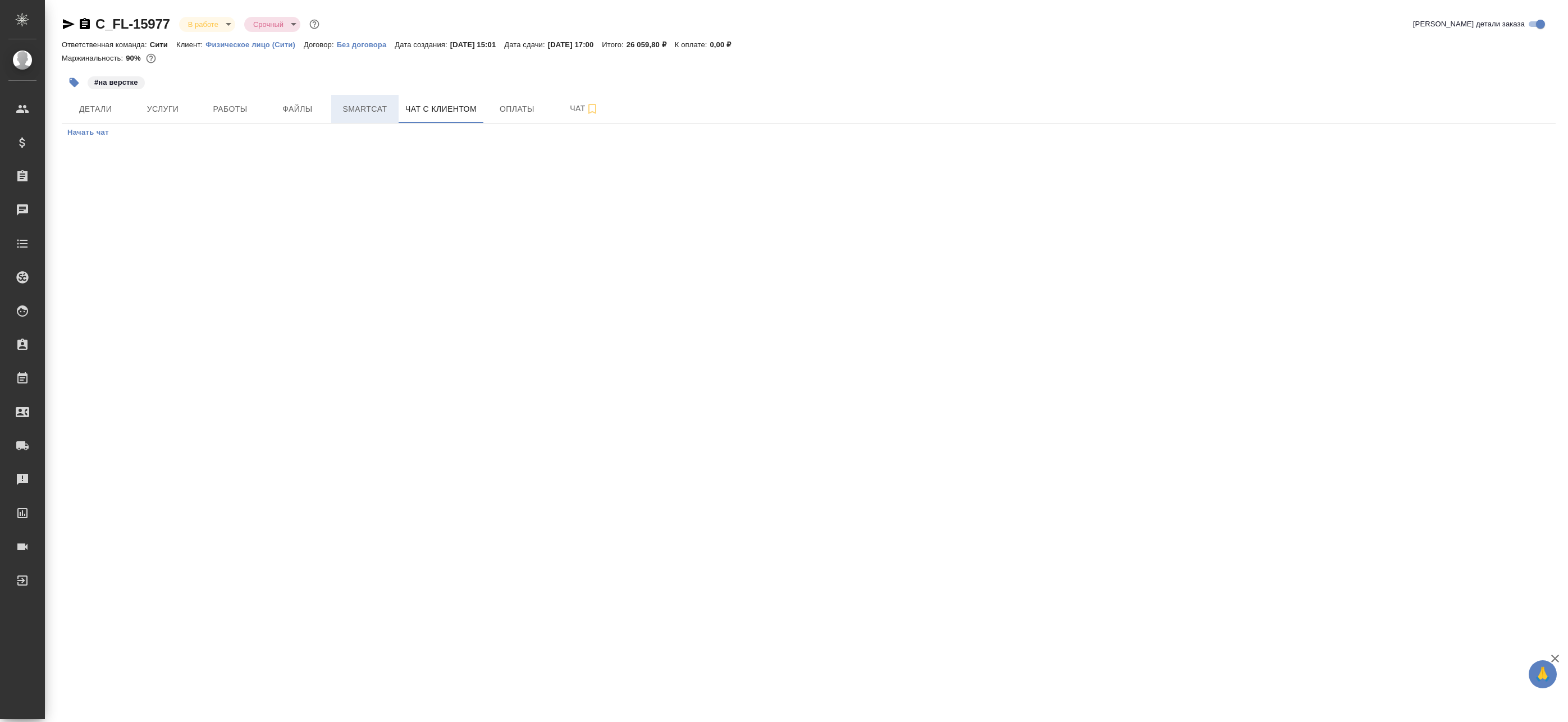
click at [364, 104] on span "Smartcat" at bounding box center [364, 108] width 54 height 14
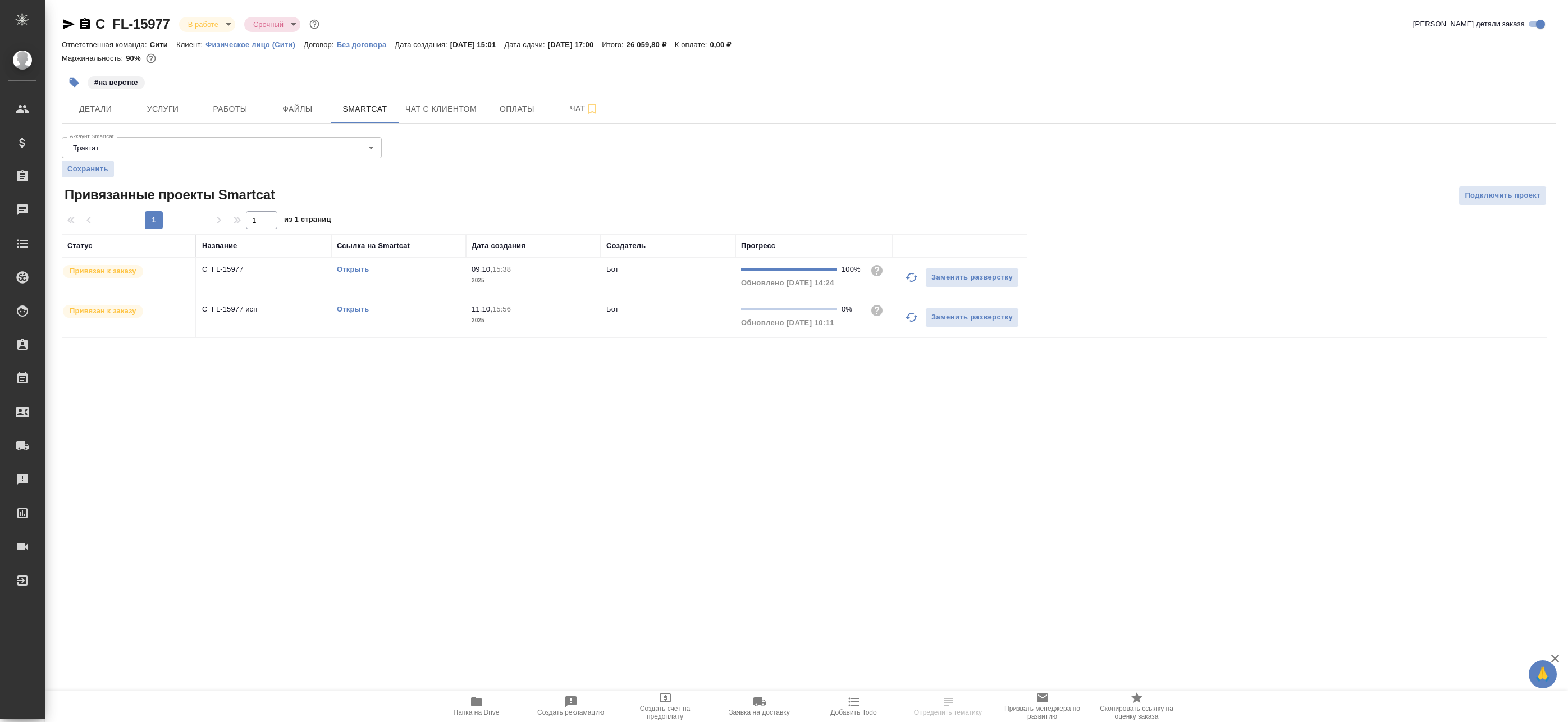
click at [914, 317] on icon "button" at bounding box center [911, 317] width 14 height 14
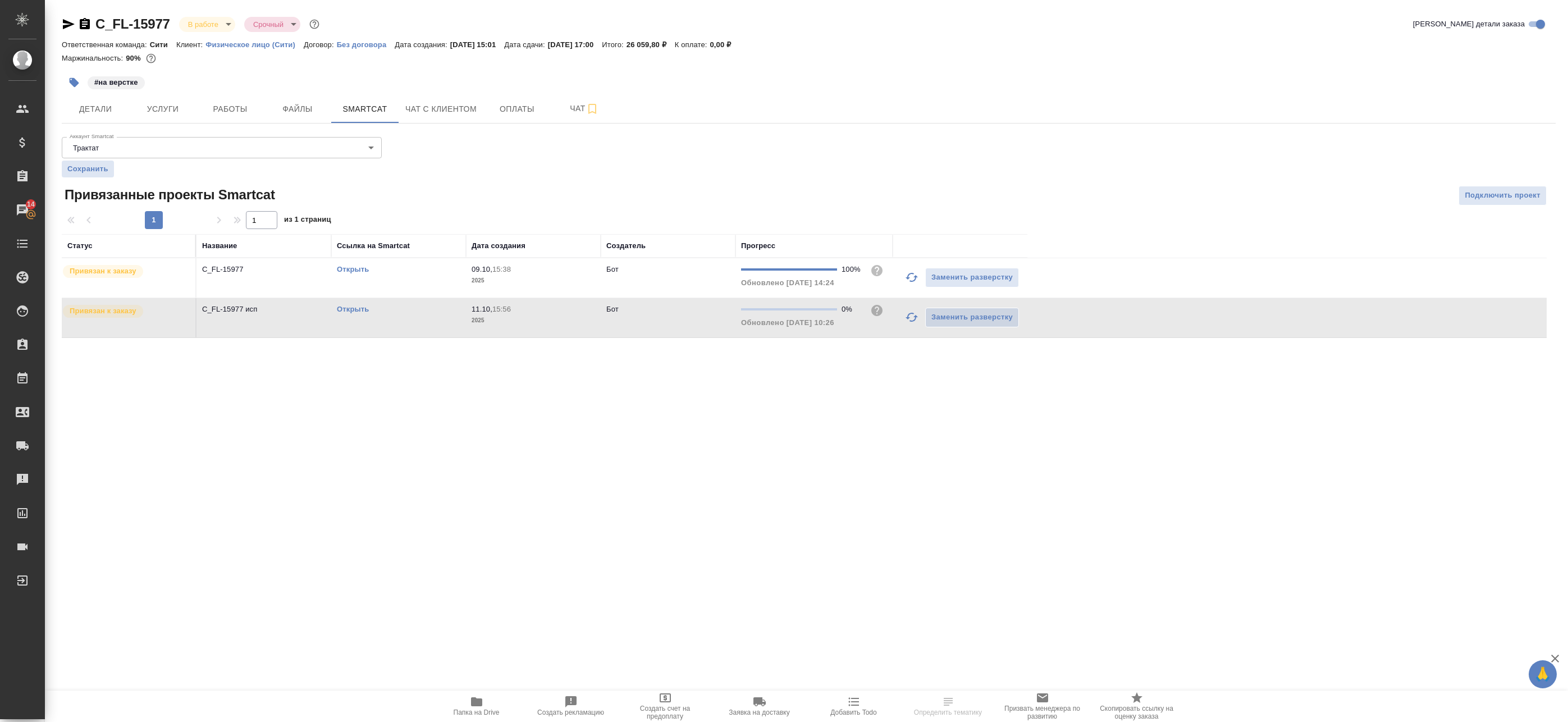
click at [909, 271] on icon "button" at bounding box center [911, 277] width 14 height 14
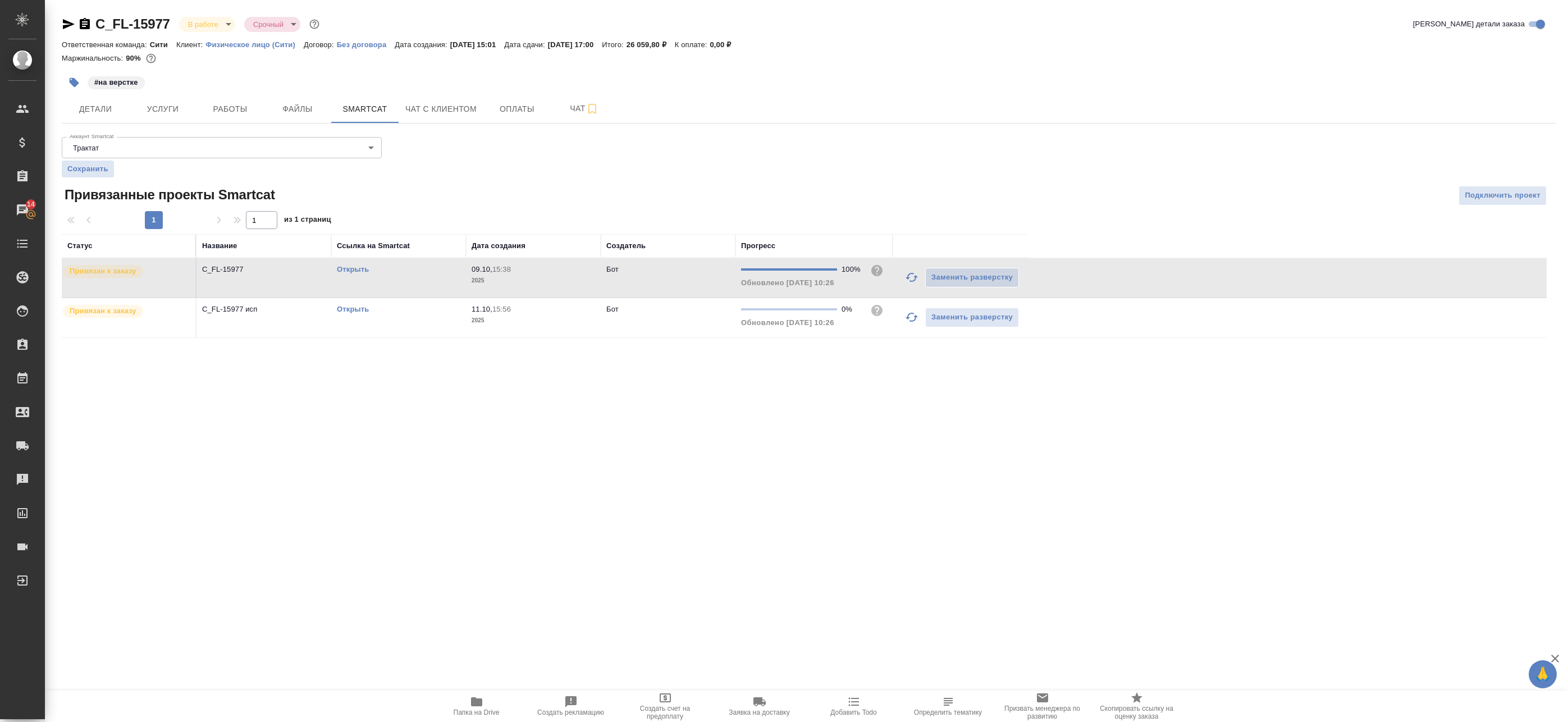
click at [532, 319] on p "2025" at bounding box center [533, 321] width 124 height 11
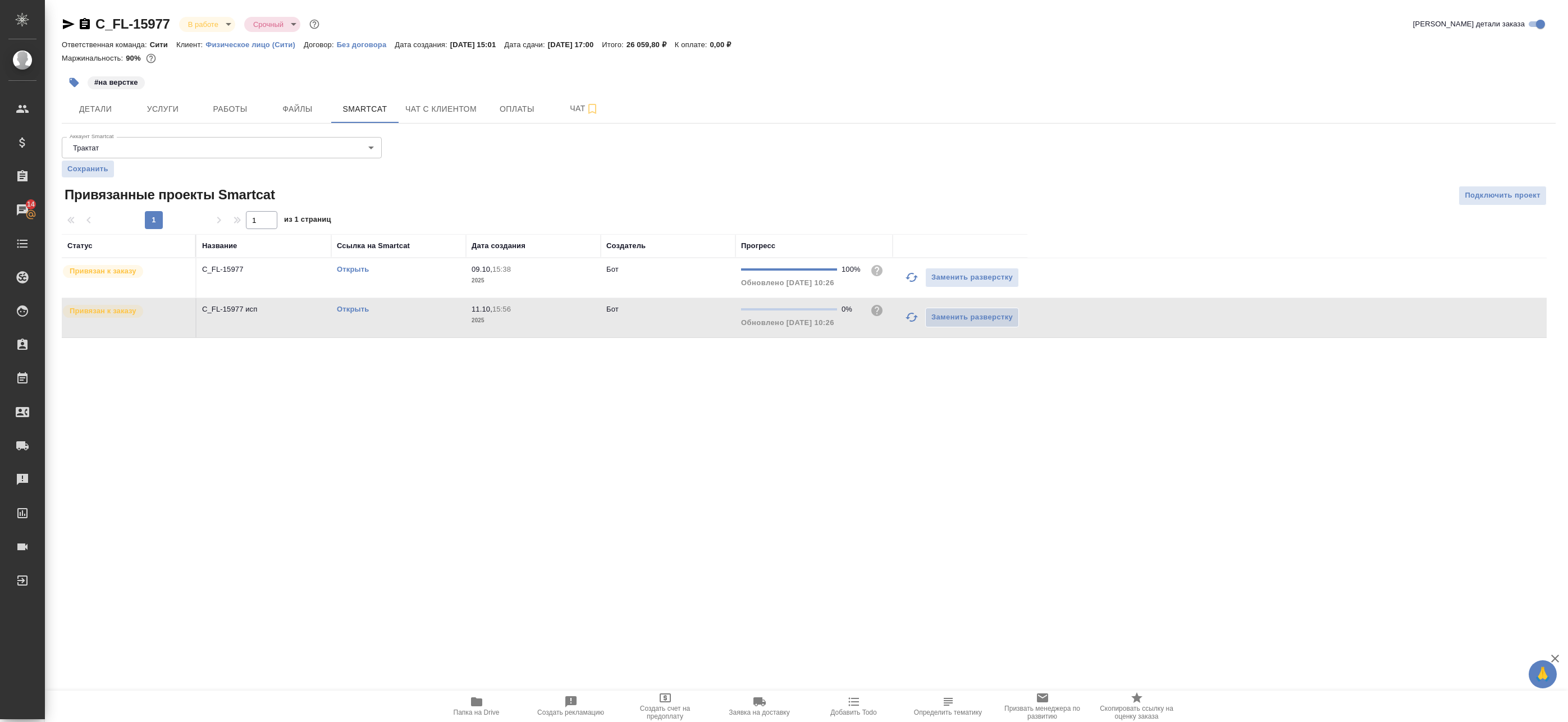
click at [351, 308] on link "Открыть" at bounding box center [353, 309] width 32 height 8
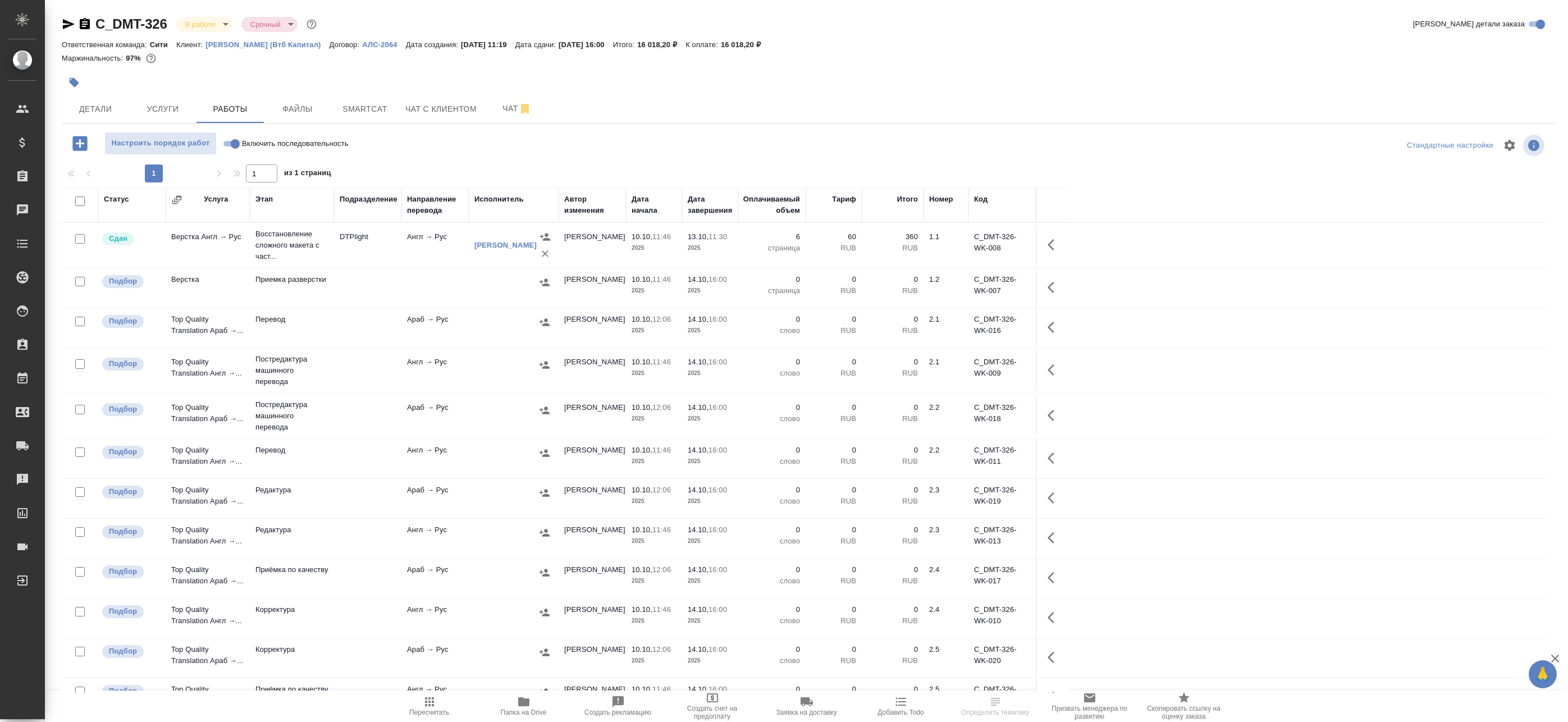
click at [515, 712] on span "Папка на Drive" at bounding box center [523, 712] width 46 height 8
click at [370, 115] on span "Smartcat" at bounding box center [364, 108] width 54 height 14
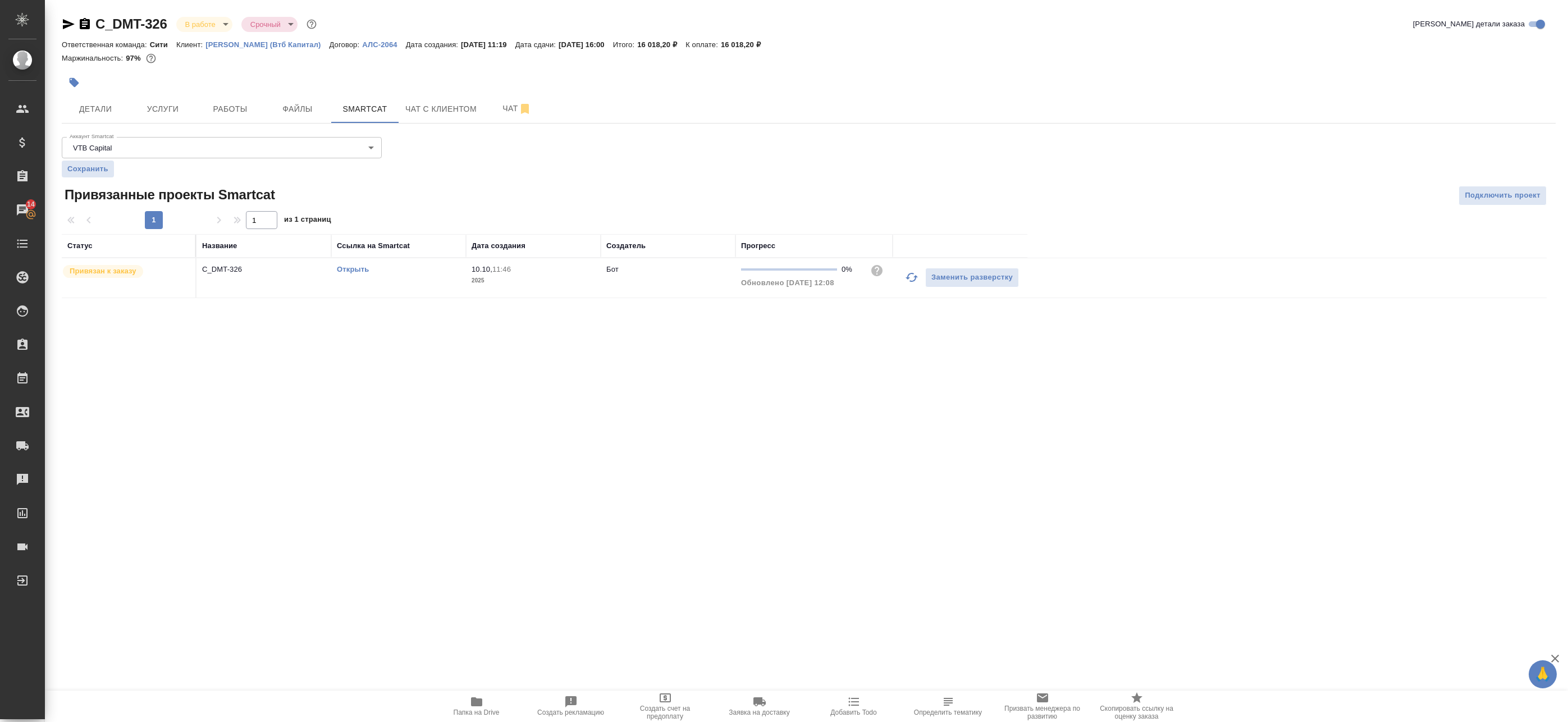
click at [347, 270] on link "Открыть" at bounding box center [353, 269] width 32 height 8
click at [213, 108] on span "Работы" at bounding box center [230, 108] width 54 height 14
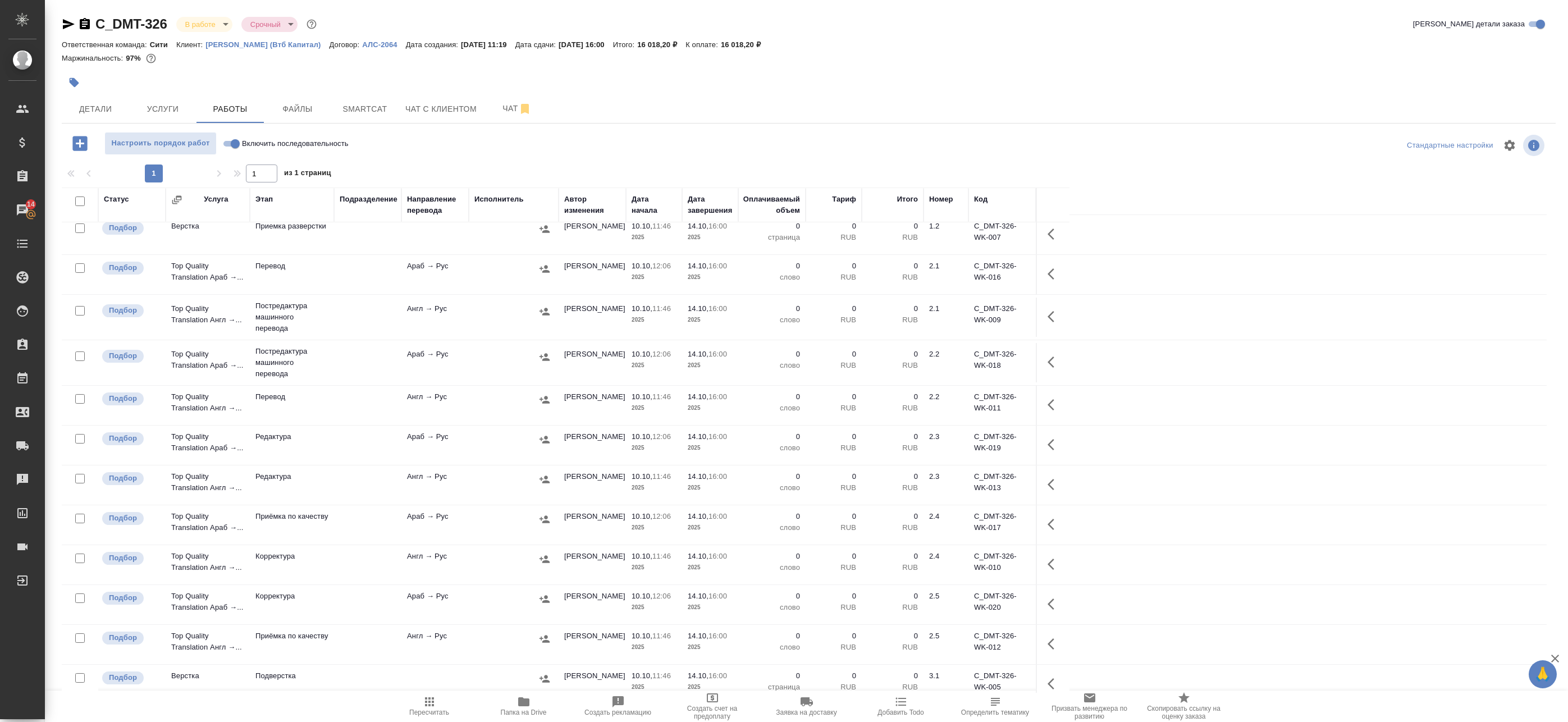
scroll to position [57, 0]
click at [476, 325] on td at bounding box center [513, 314] width 90 height 40
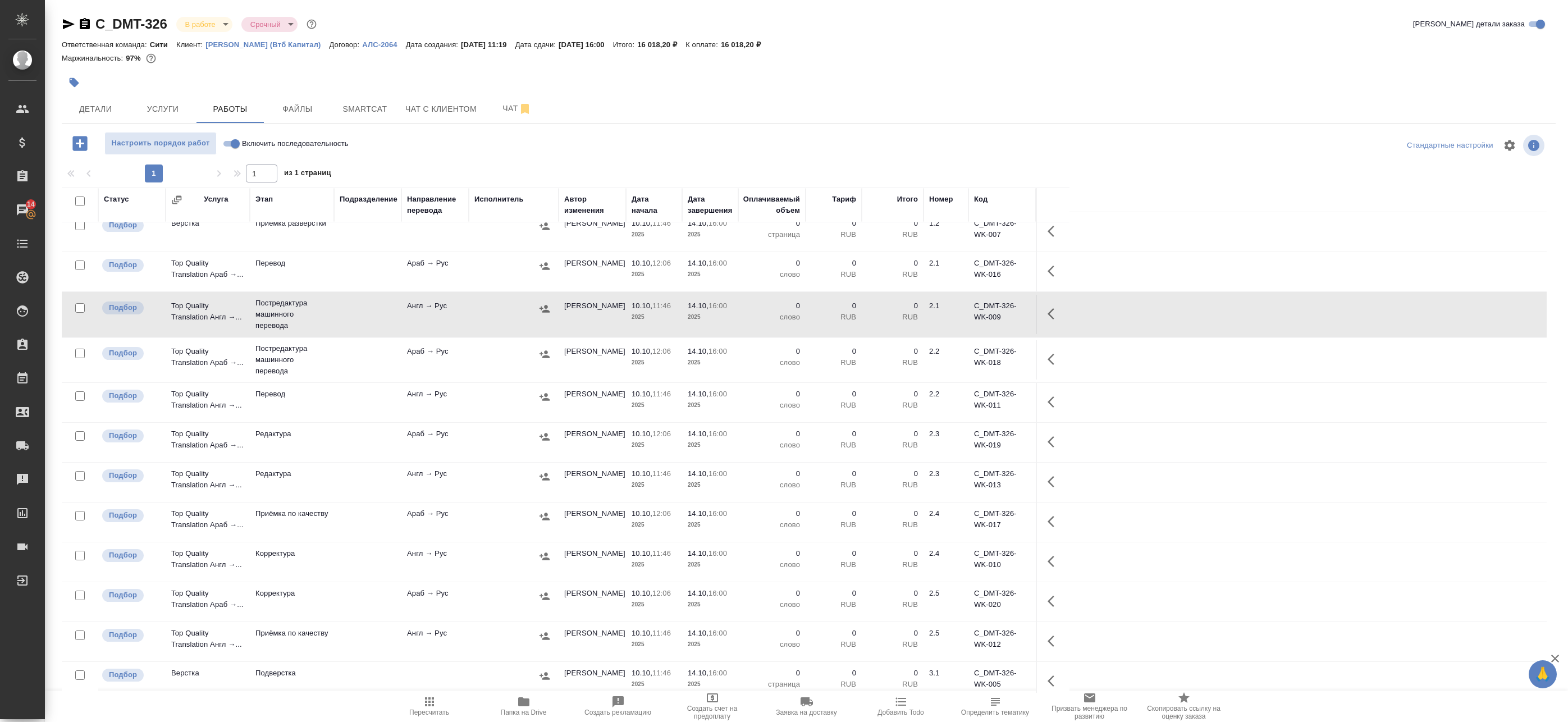
click at [1052, 310] on icon "button" at bounding box center [1054, 313] width 14 height 14
click at [973, 316] on icon "button" at bounding box center [972, 313] width 14 height 14
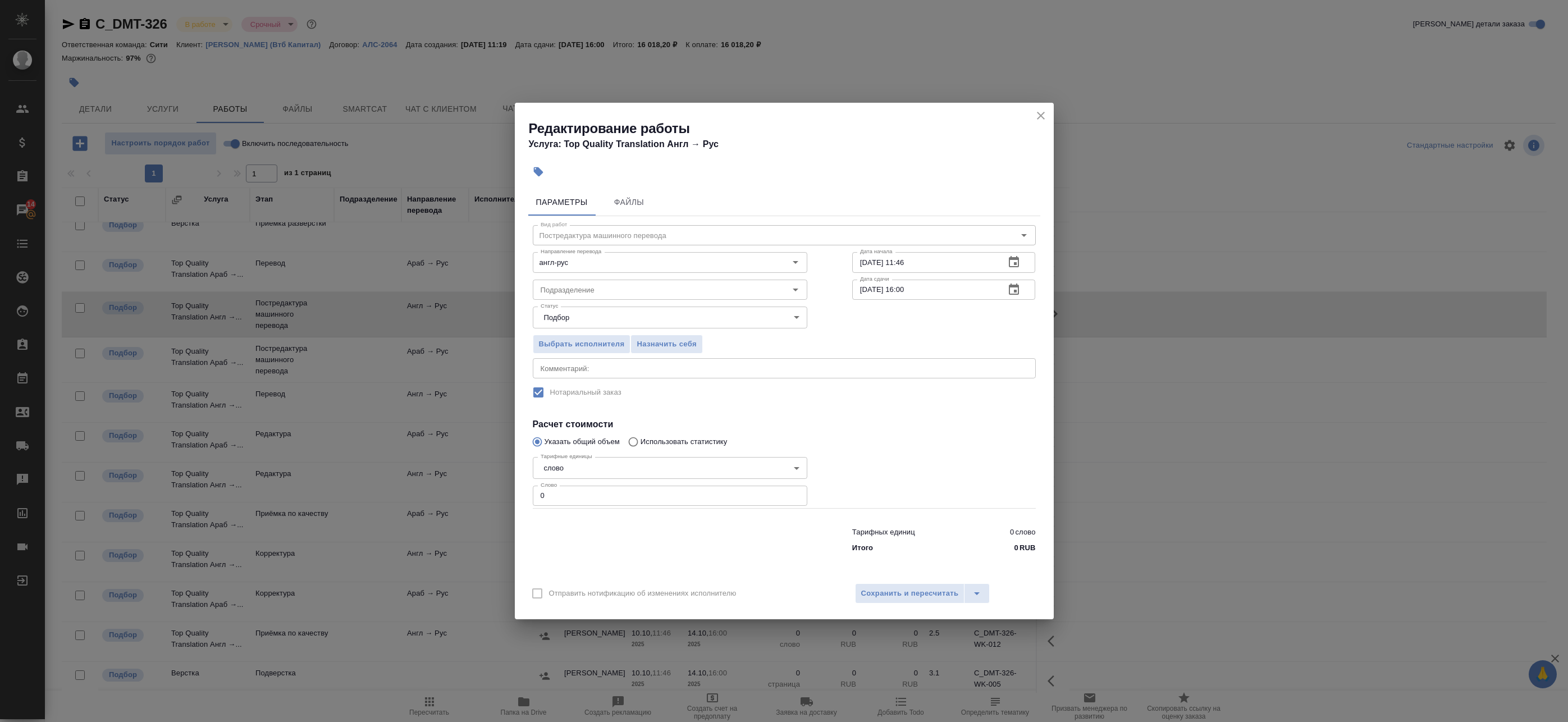
drag, startPoint x: 481, startPoint y: 481, endPoint x: 431, endPoint y: 479, distance: 50.0
click at [437, 479] on div "Редактирование работы Услуга: Top Quality Translation Англ → Рус Параметры Файл…" at bounding box center [784, 361] width 1568 height 722
paste input "512"
type input "512"
drag, startPoint x: 890, startPoint y: 596, endPoint x: 1032, endPoint y: 330, distance: 301.5
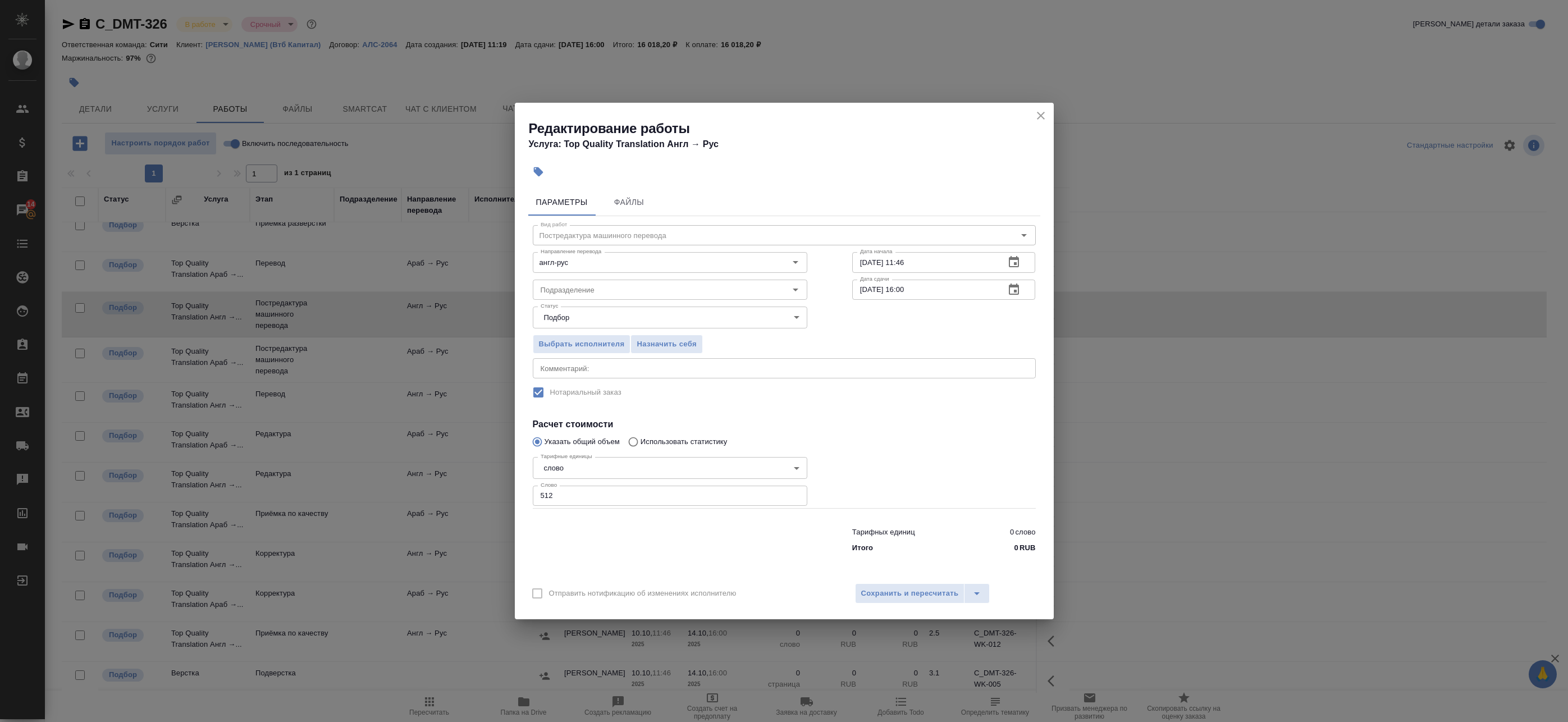
click at [1028, 343] on div "Редактирование работы Услуга: Top Quality Translation Англ → Рус Параметры Файл…" at bounding box center [784, 360] width 539 height 516
click at [1014, 293] on icon "button" at bounding box center [1014, 289] width 11 height 11
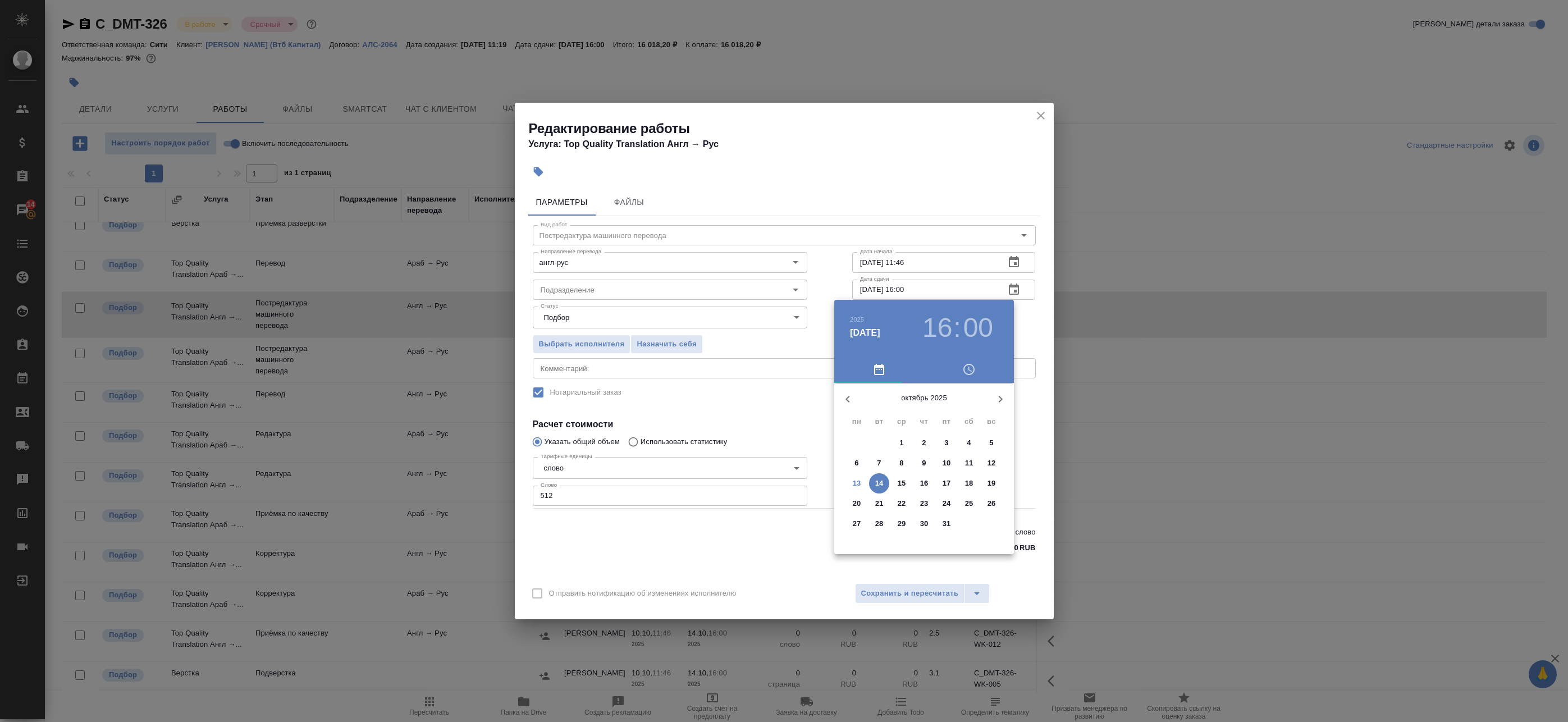
click at [879, 482] on p "14" at bounding box center [880, 483] width 8 height 11
click at [960, 451] on div at bounding box center [924, 471] width 146 height 146
click at [919, 408] on div at bounding box center [924, 471] width 146 height 146
click at [925, 407] on div at bounding box center [924, 471] width 146 height 146
click at [942, 324] on h3 "14" at bounding box center [937, 327] width 30 height 31
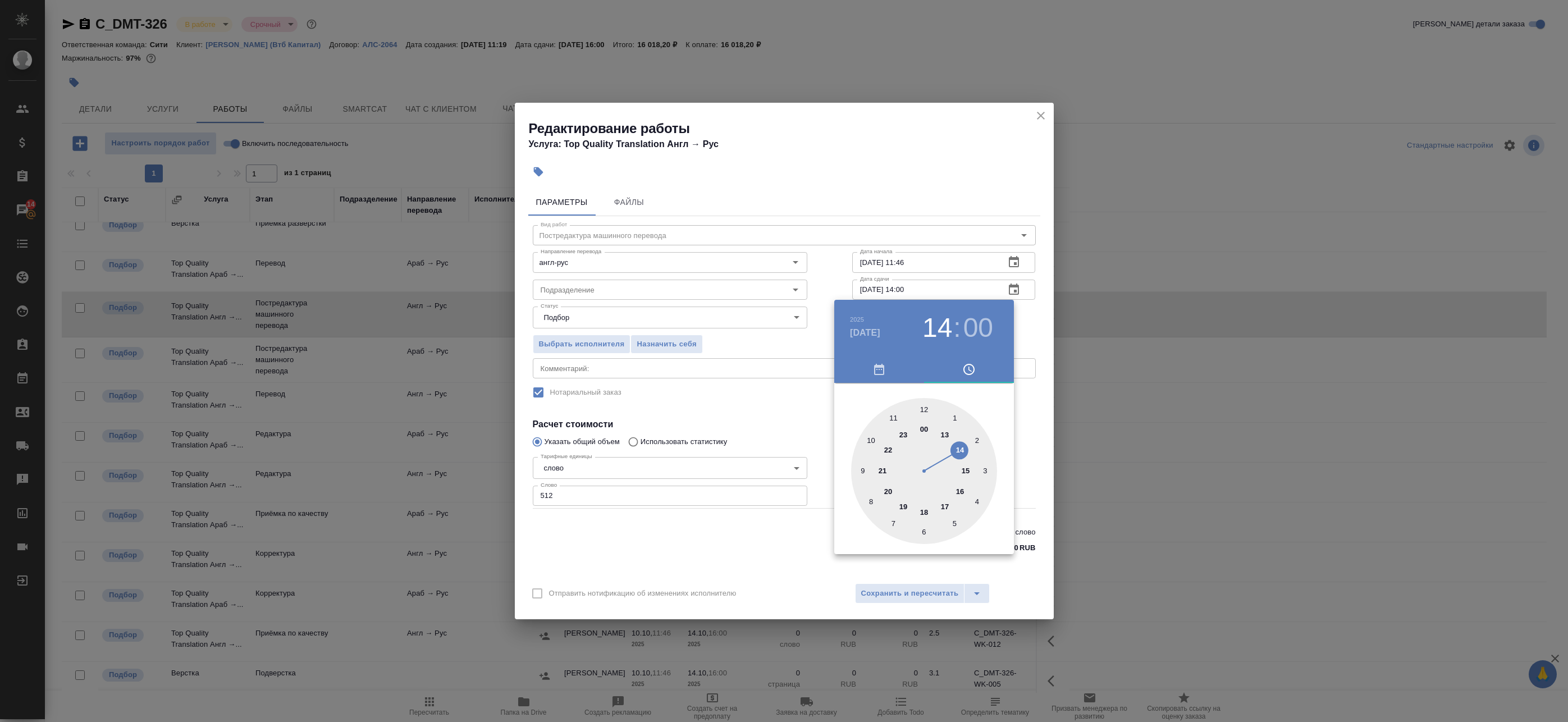
click at [940, 437] on div at bounding box center [924, 471] width 146 height 146
click at [1049, 314] on div at bounding box center [784, 361] width 1568 height 722
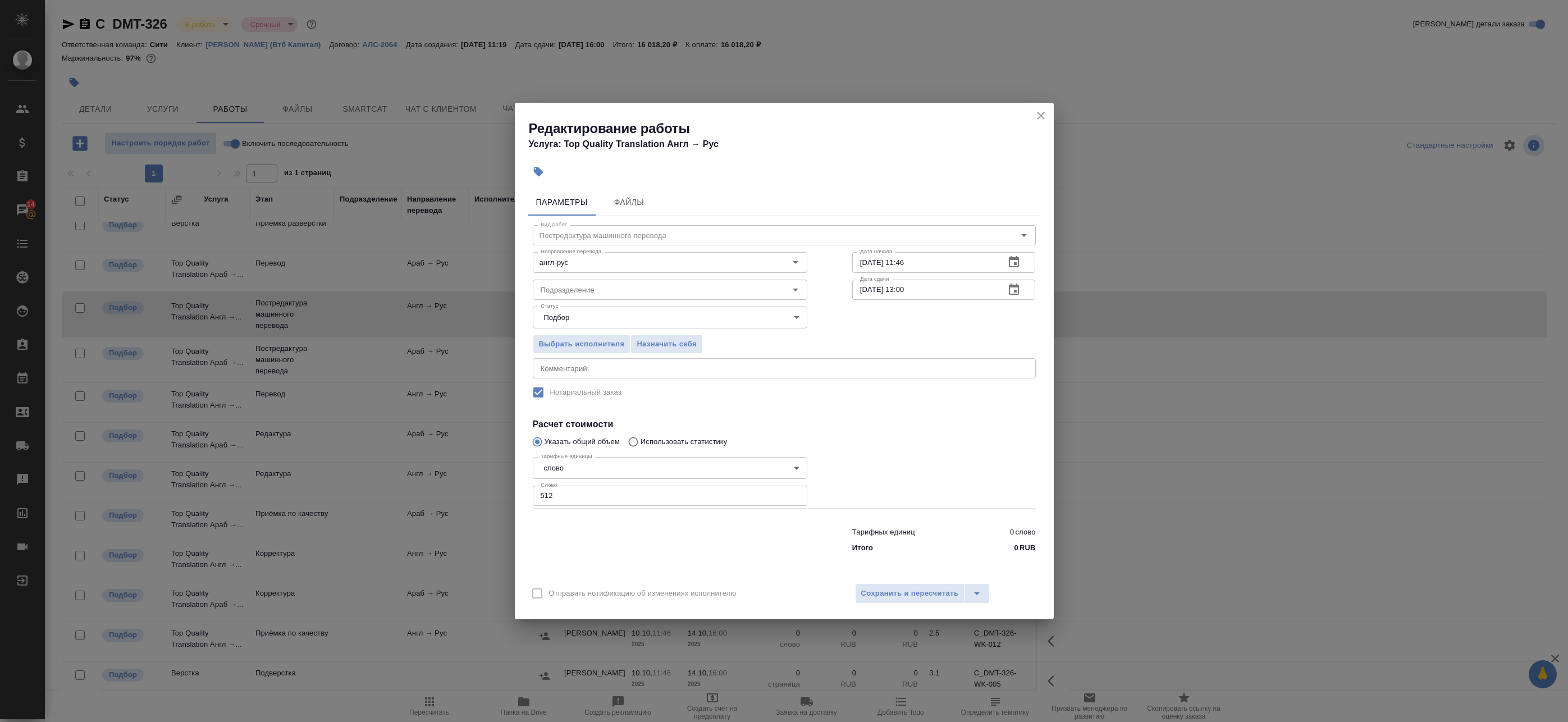
click at [1015, 284] on icon "button" at bounding box center [1014, 289] width 11 height 11
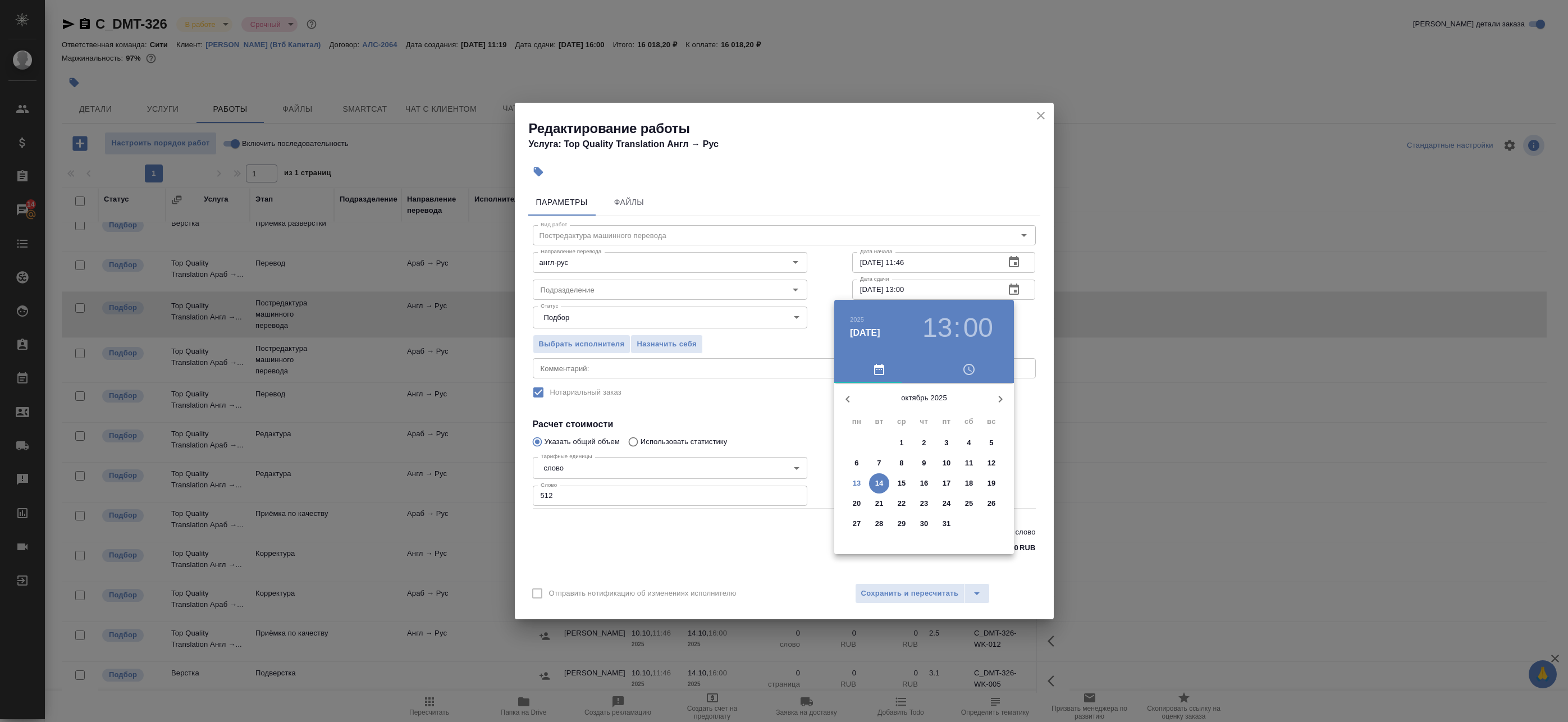
click at [879, 482] on p "14" at bounding box center [880, 483] width 8 height 11
click at [925, 408] on div at bounding box center [924, 471] width 146 height 146
type input "14.10.2025 12:00"
click at [1036, 323] on div at bounding box center [784, 361] width 1568 height 722
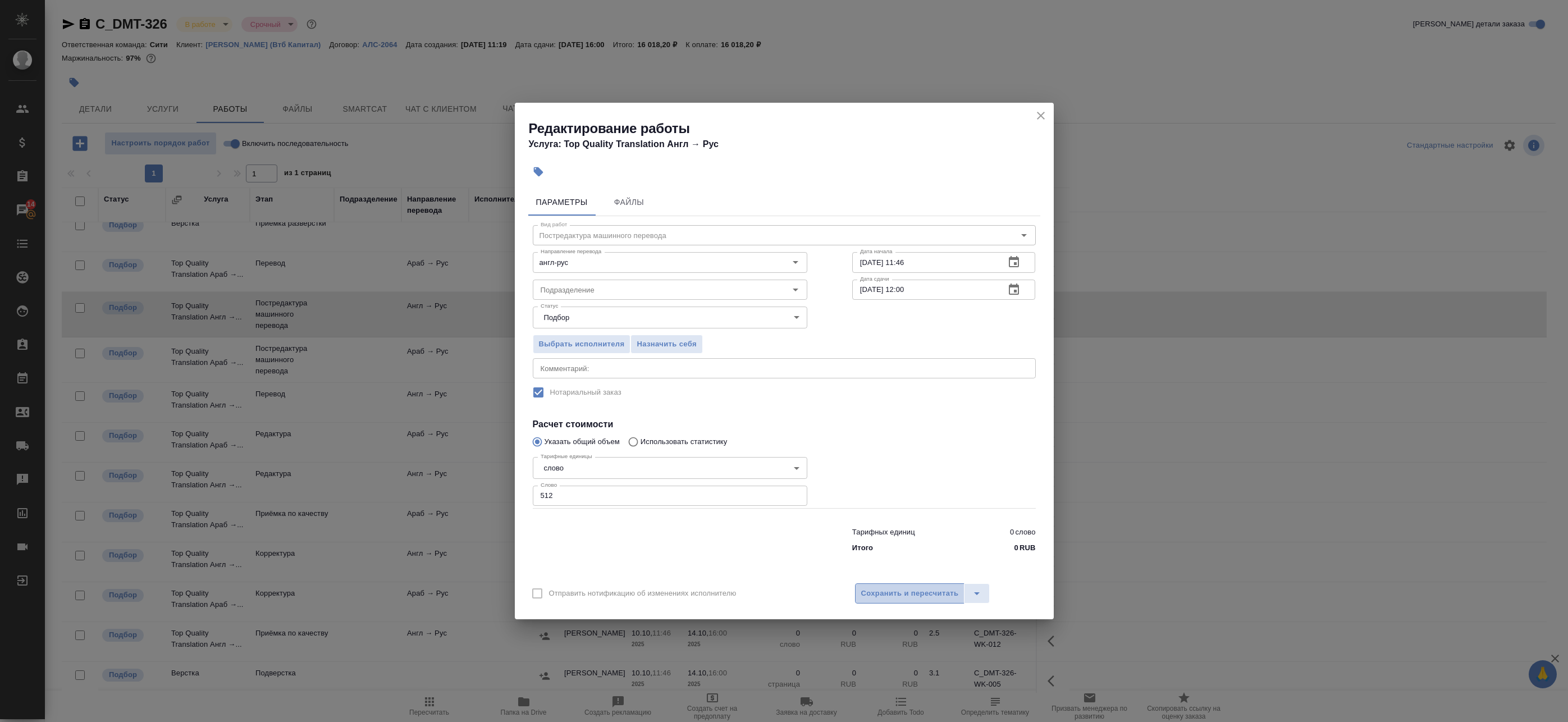
click at [903, 601] on button "Сохранить и пересчитать" at bounding box center [910, 593] width 110 height 20
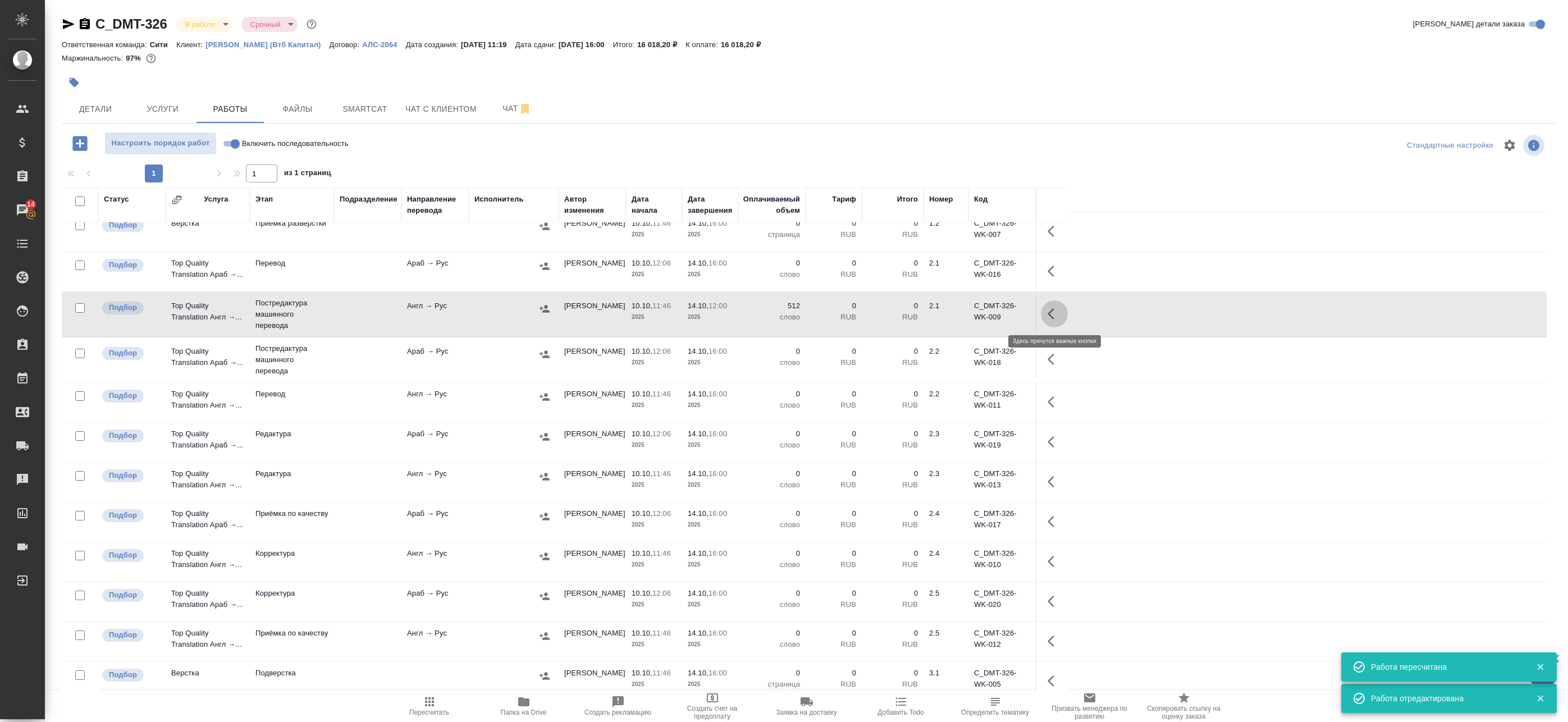
click at [1057, 311] on icon "button" at bounding box center [1054, 313] width 14 height 14
click at [976, 317] on icon "button" at bounding box center [972, 313] width 14 height 14
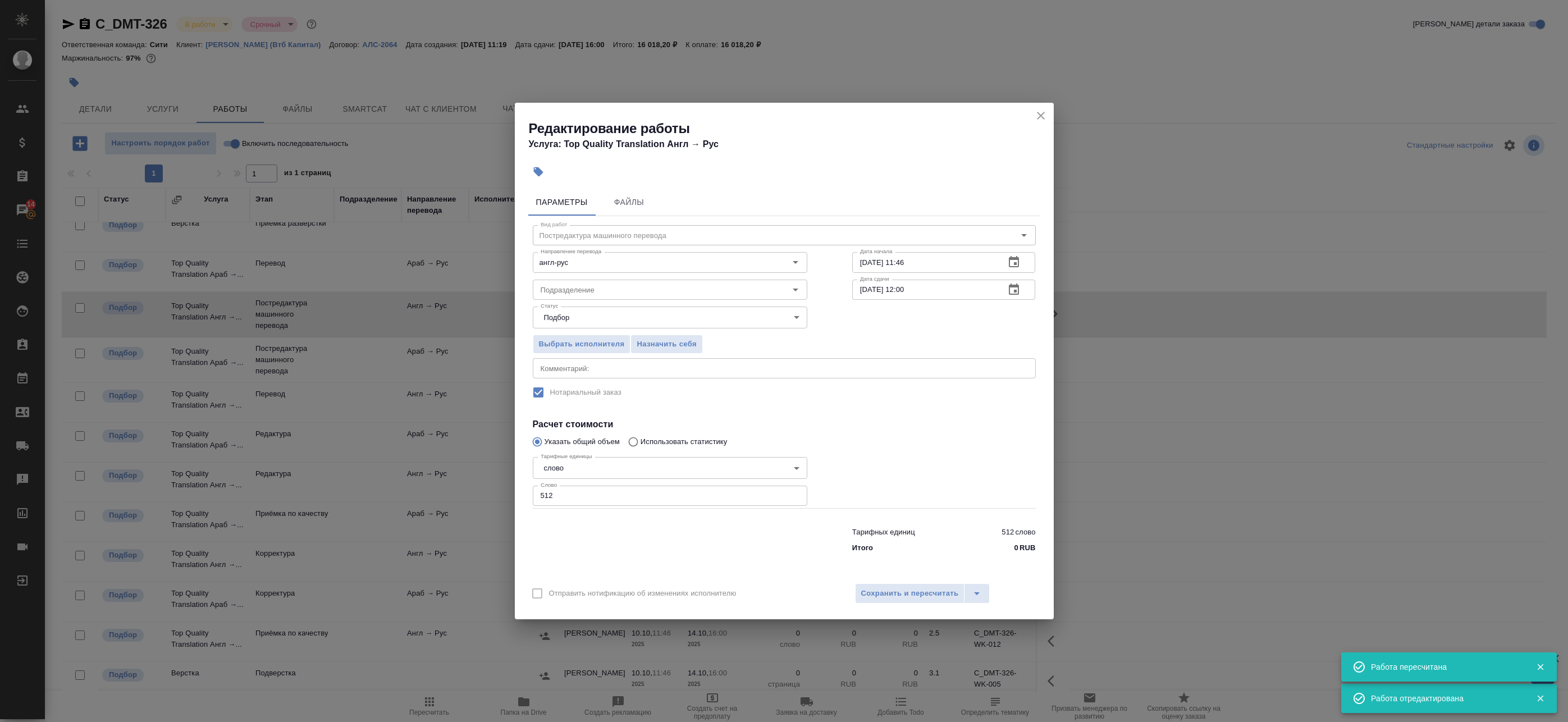
click at [741, 378] on div "x Комментарий:" at bounding box center [784, 367] width 503 height 20
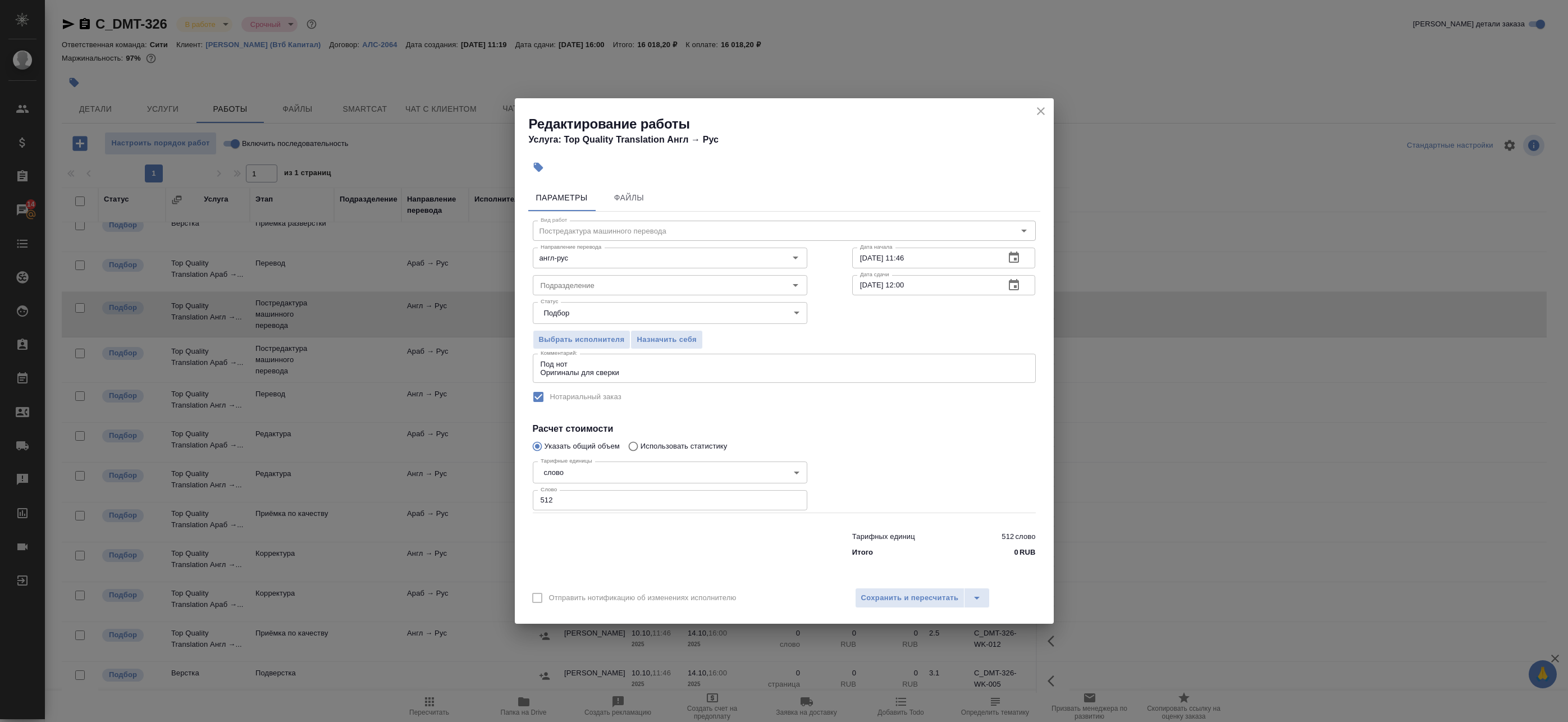
click at [583, 546] on div at bounding box center [670, 543] width 319 height 45
click at [639, 371] on textarea "Под нот Оригиналы для сверки" at bounding box center [784, 368] width 487 height 18
paste textarea "https://drive.awatera.com/s/KxCwEB5YszgTEMD"
type textarea "Под нот Оригиналы для сверки:https://drive.awatera.com/s/KxCwEB5YszgTEMD"
click at [929, 608] on button "Сохранить и пересчитать" at bounding box center [910, 598] width 110 height 20
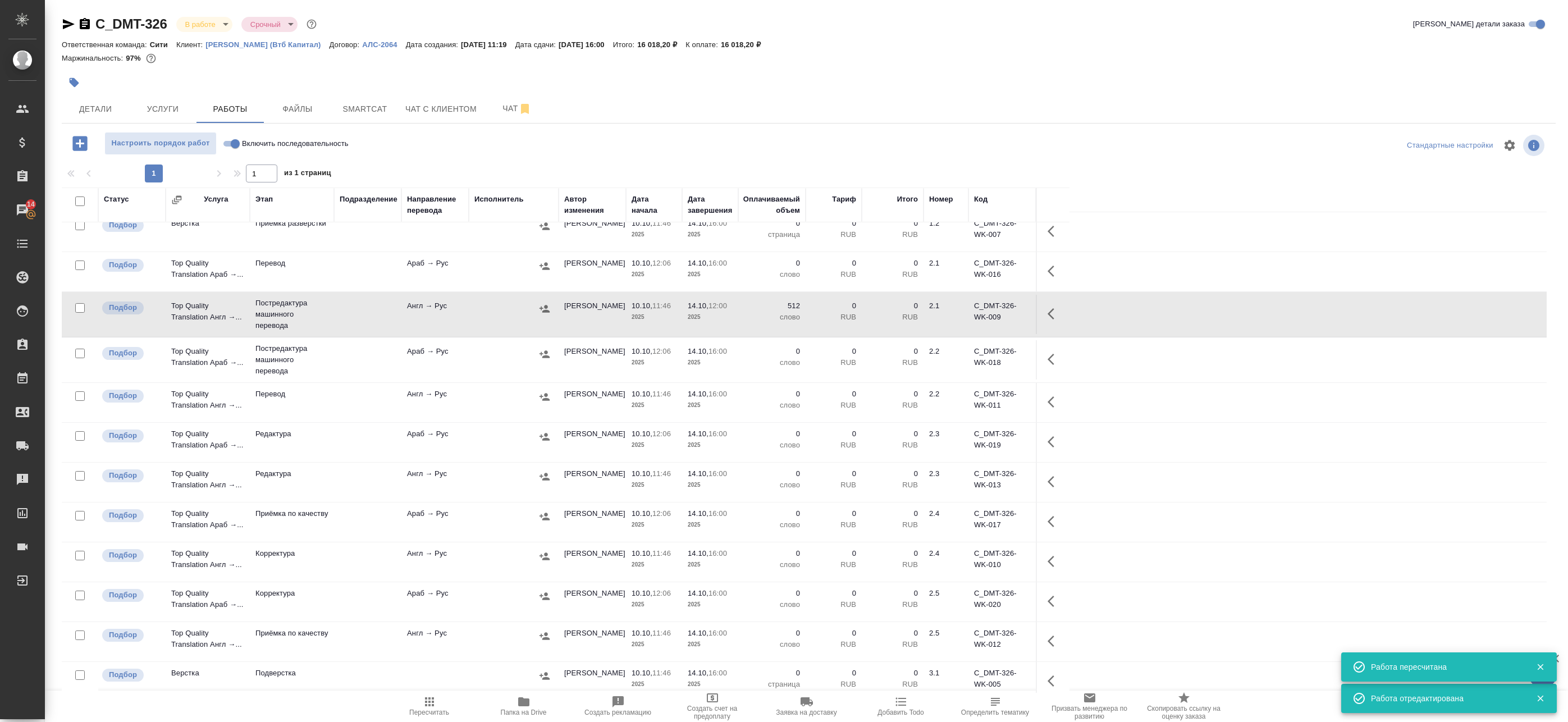
click at [548, 308] on icon "button" at bounding box center [544, 309] width 11 height 11
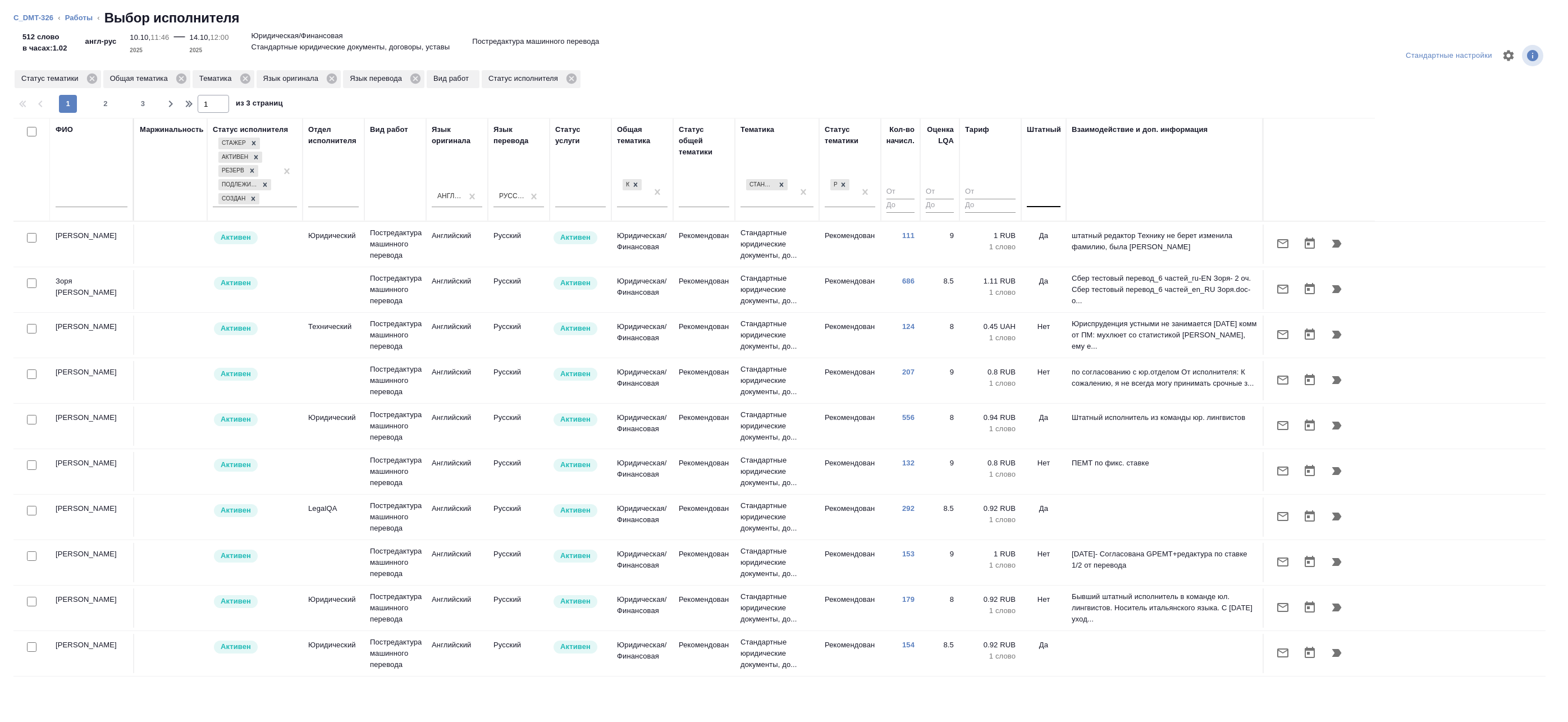
click at [1052, 201] on div at bounding box center [1044, 196] width 34 height 16
click at [1053, 234] on div "Нет" at bounding box center [1111, 232] width 169 height 20
click at [82, 18] on link "Работы" at bounding box center [79, 18] width 28 height 8
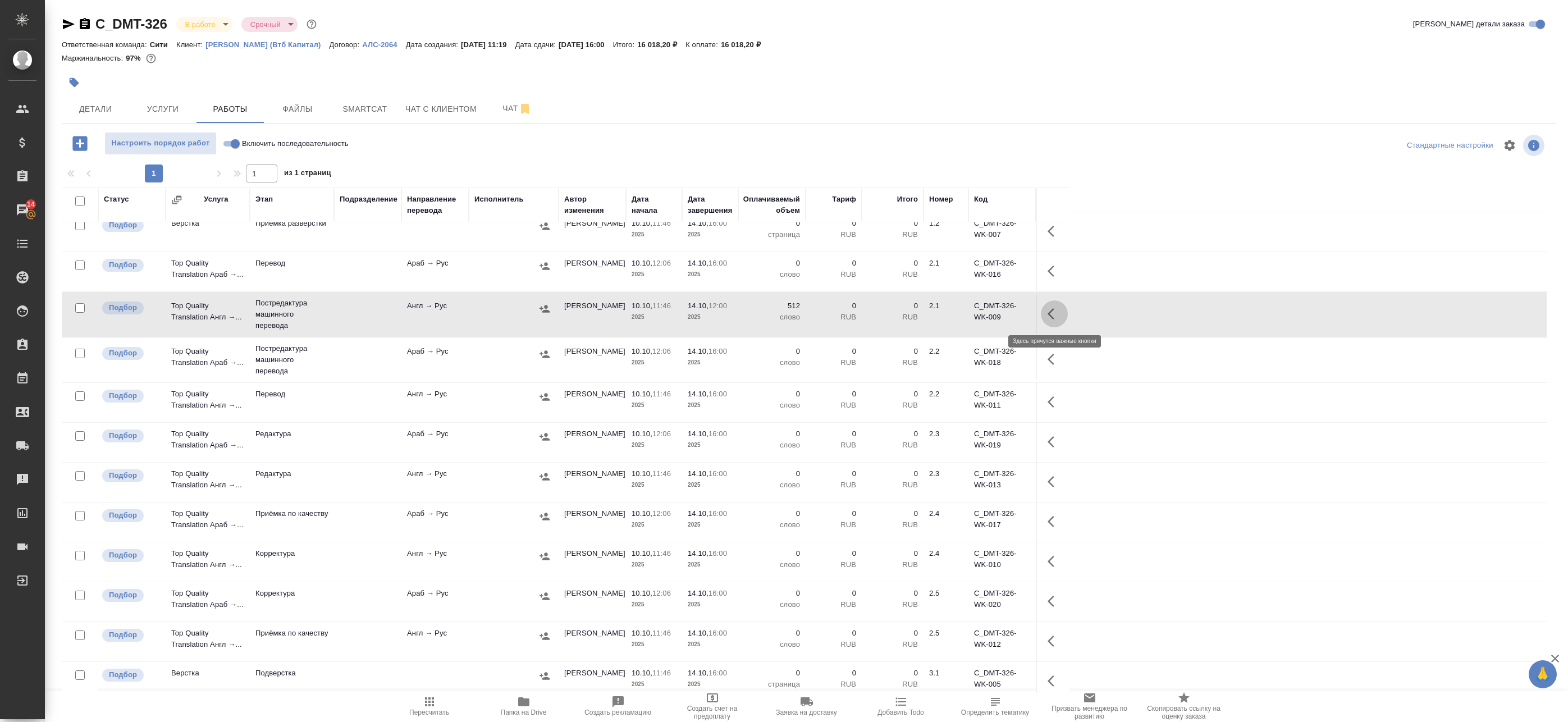
click at [1051, 313] on icon "button" at bounding box center [1054, 313] width 14 height 14
click at [947, 315] on icon "button" at bounding box center [952, 313] width 14 height 14
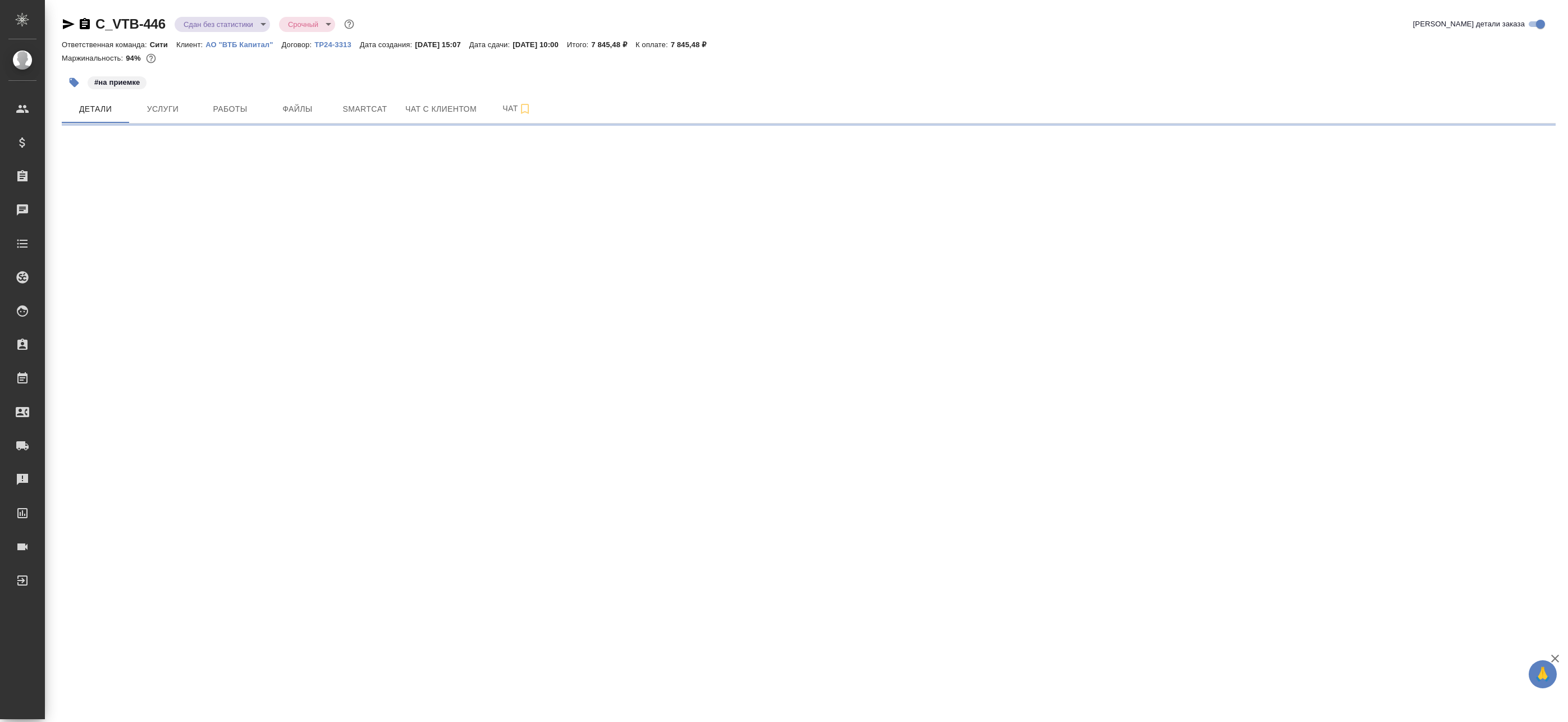
select select "RU"
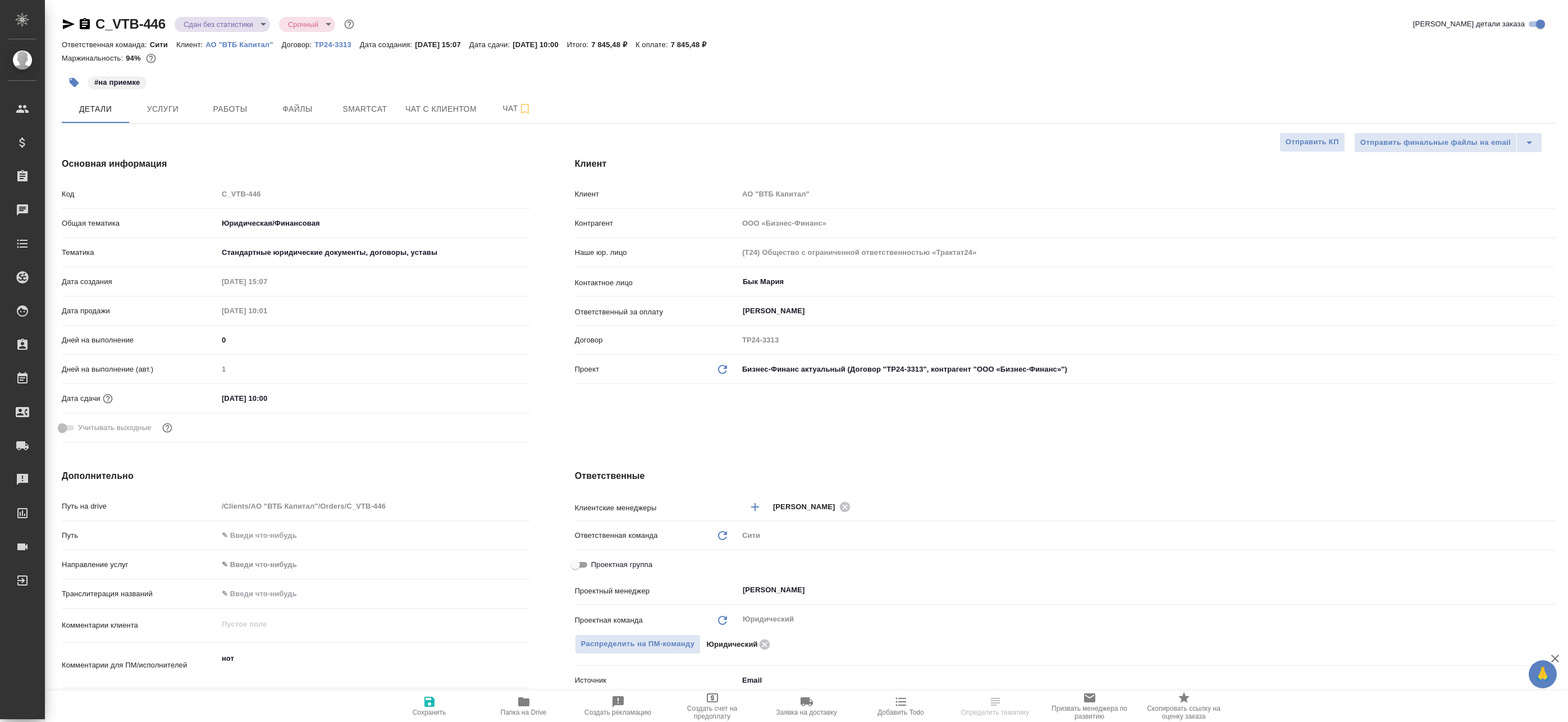
type textarea "x"
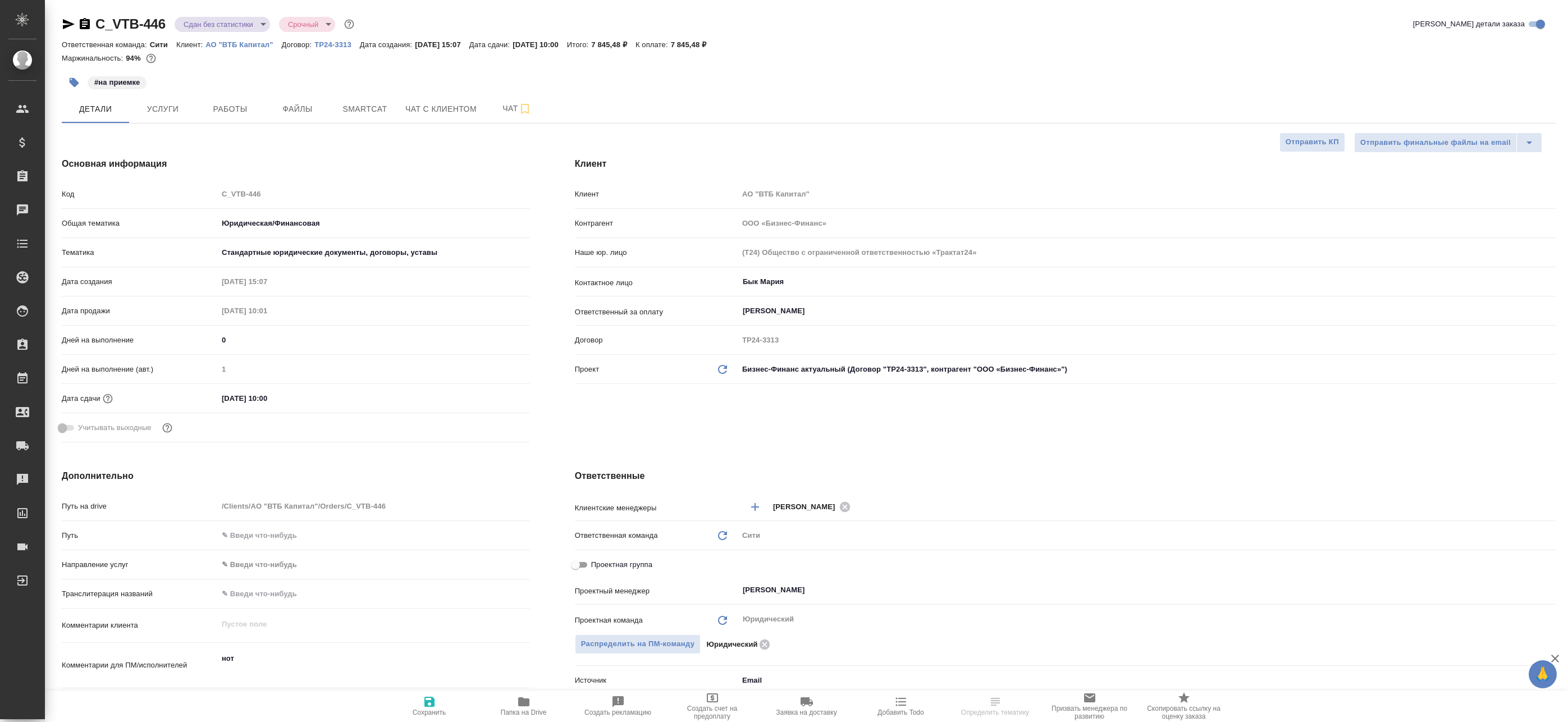
type textarea "x"
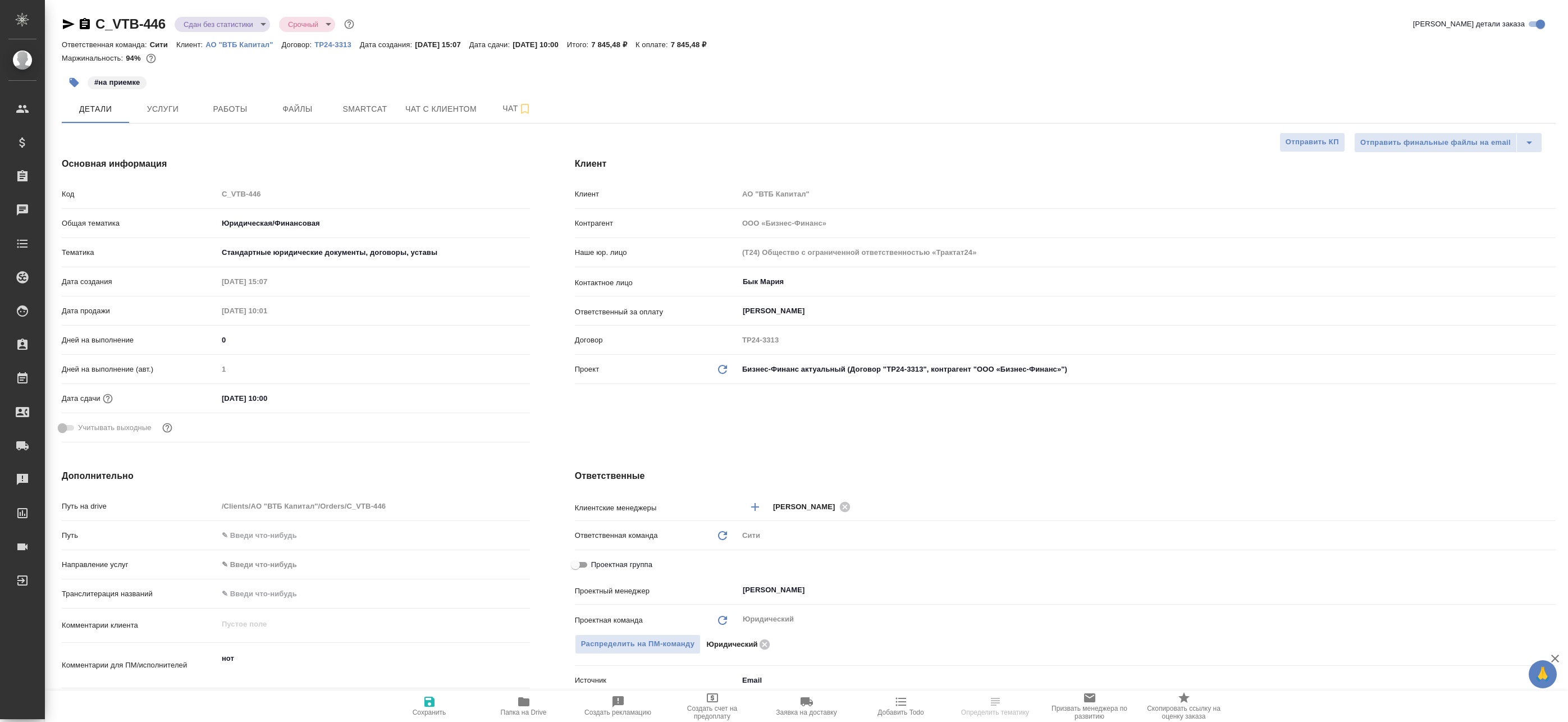
type textarea "x"
click at [61, 18] on div "C_VTB-446 Сдан без статистики distributed Срочный urgent Кратко детали заказа О…" at bounding box center [809, 565] width 1507 height 1131
click at [67, 21] on icon "button" at bounding box center [69, 24] width 12 height 10
click at [212, 106] on span "Работы" at bounding box center [230, 108] width 54 height 14
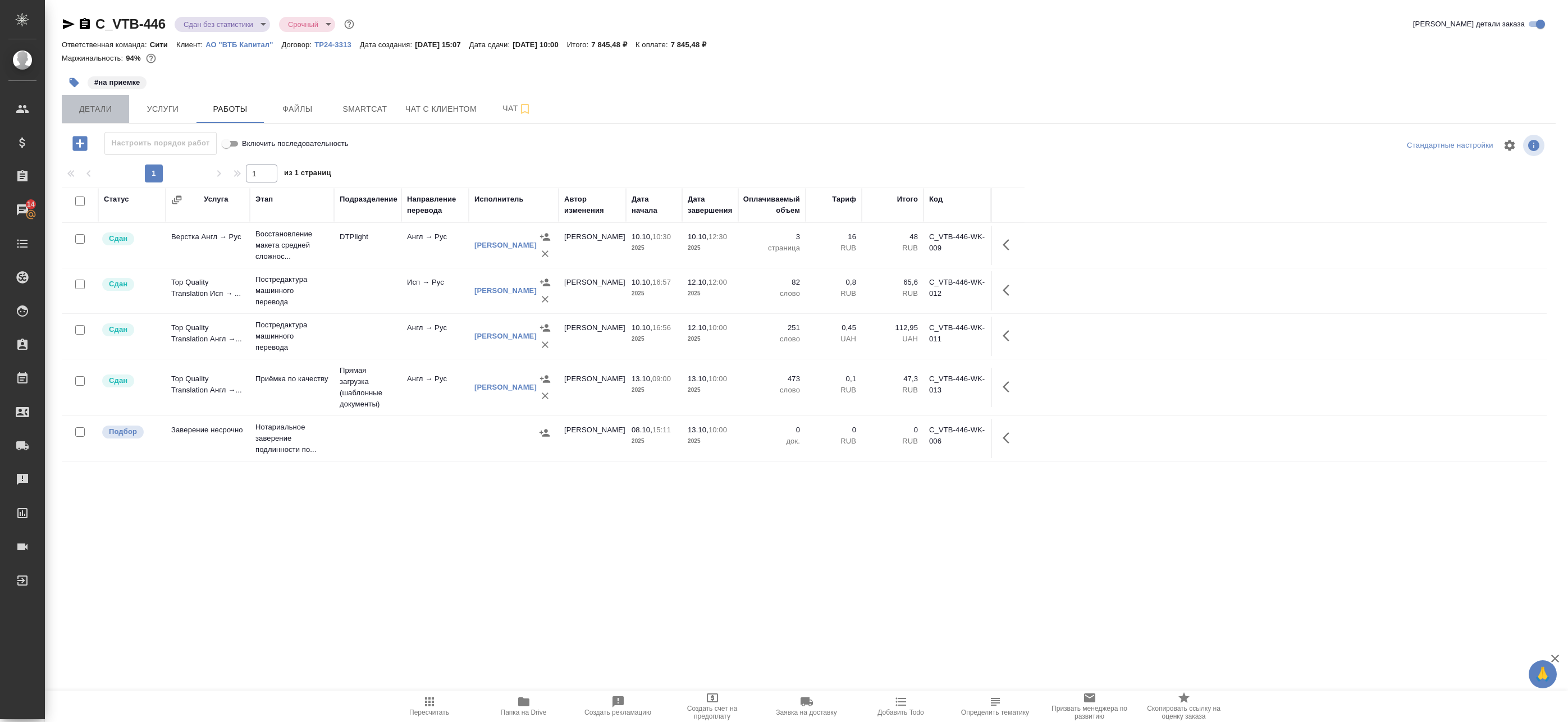
click at [93, 108] on span "Детали" at bounding box center [95, 108] width 54 height 14
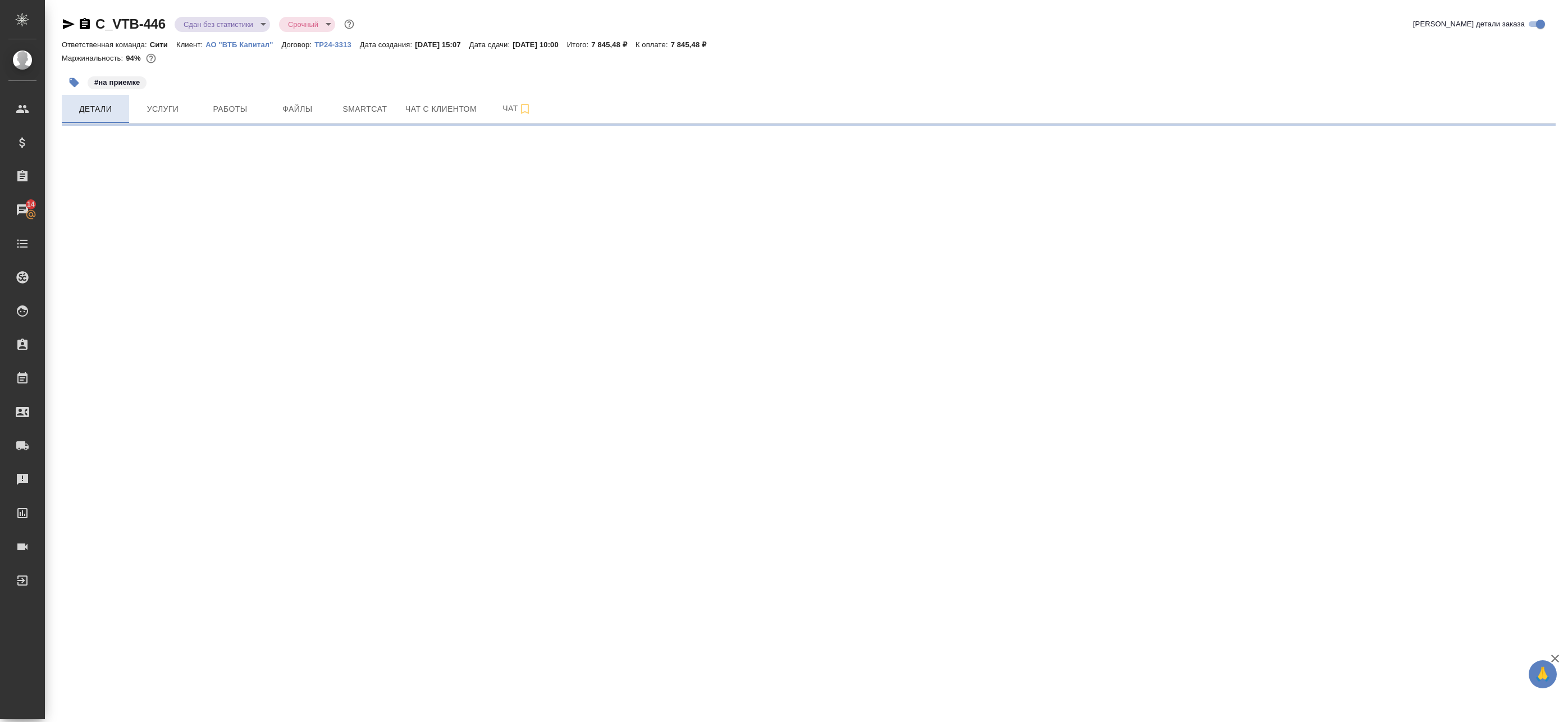
select select "RU"
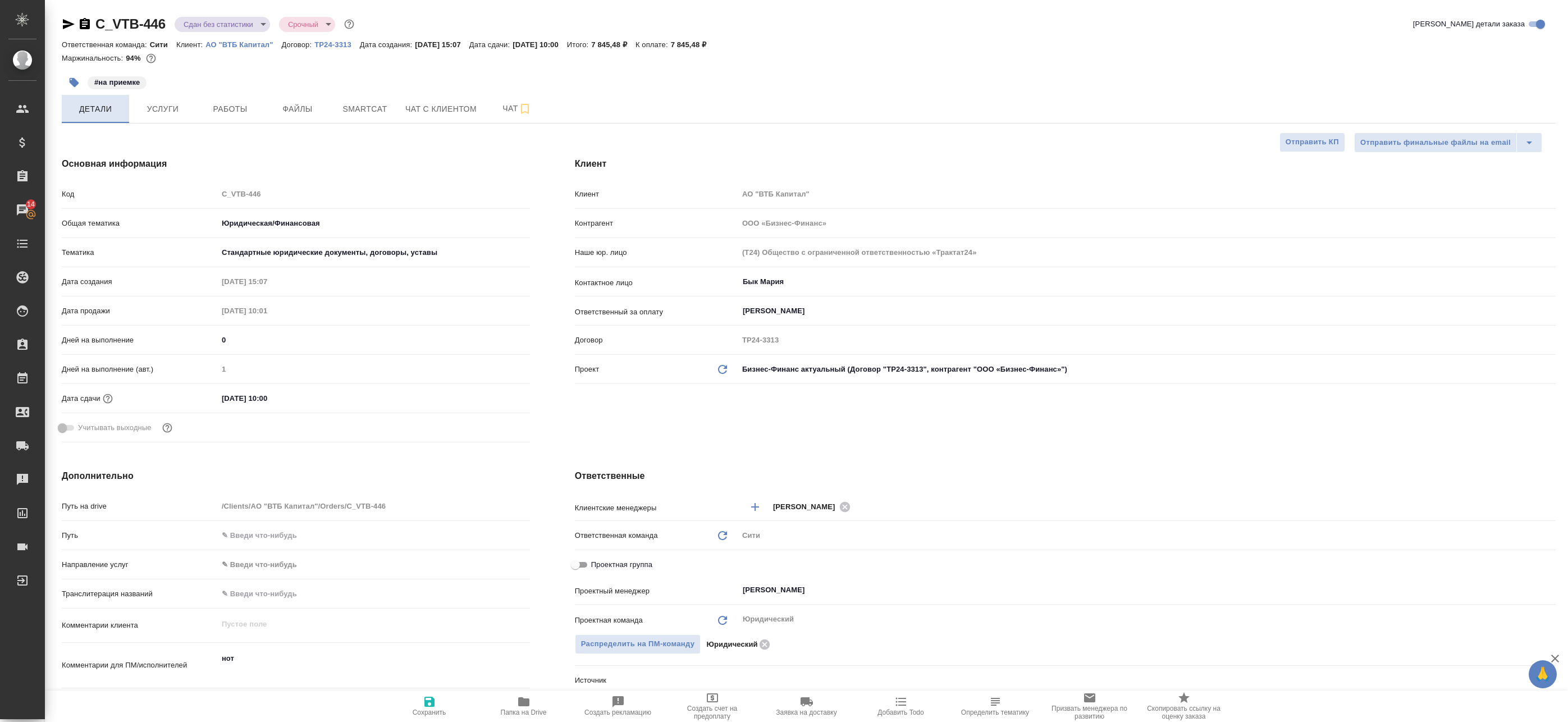
type textarea "x"
click at [109, 82] on p "#на приемке" at bounding box center [117, 82] width 45 height 11
click at [81, 82] on button "button" at bounding box center [74, 82] width 25 height 25
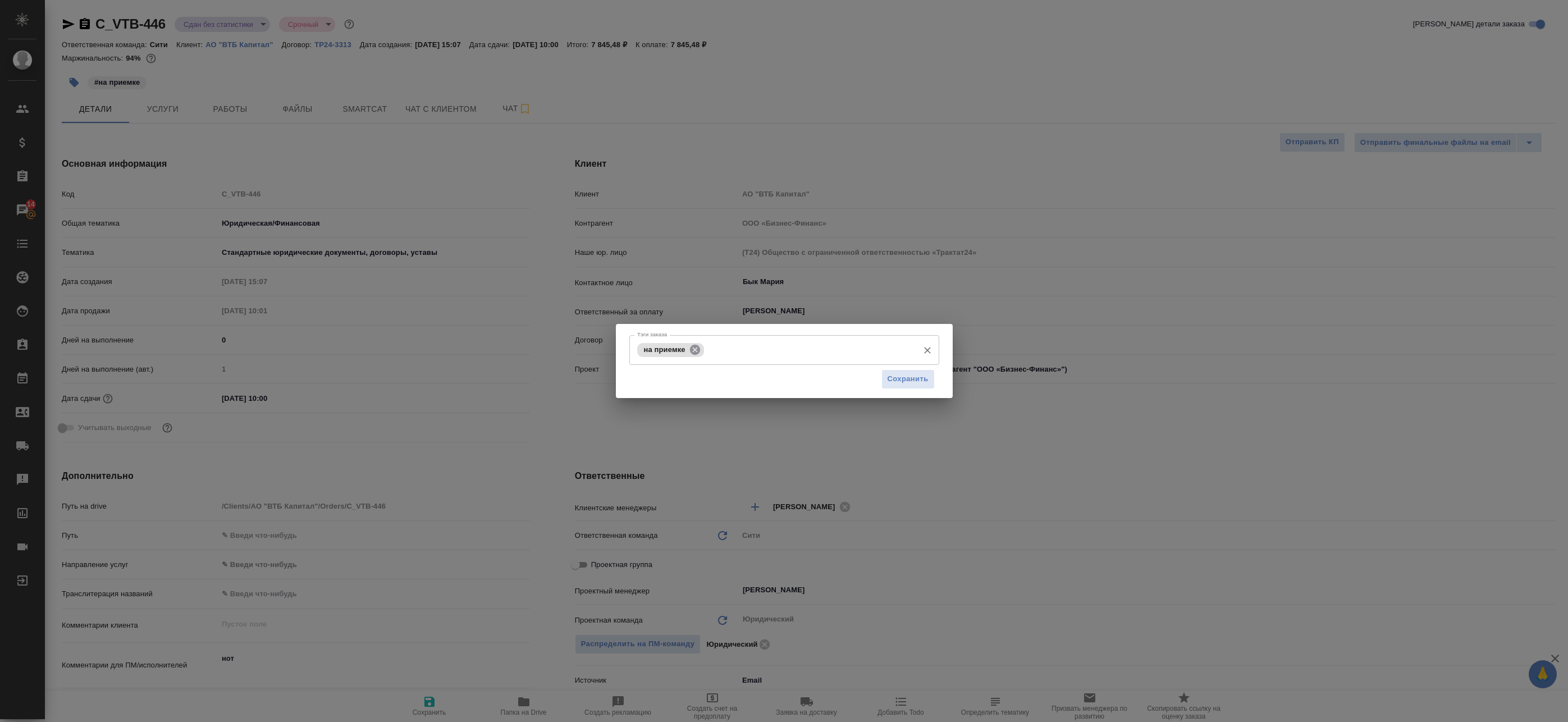
click at [697, 348] on icon at bounding box center [695, 349] width 12 height 12
click at [929, 384] on button "Сохранить" at bounding box center [908, 379] width 53 height 19
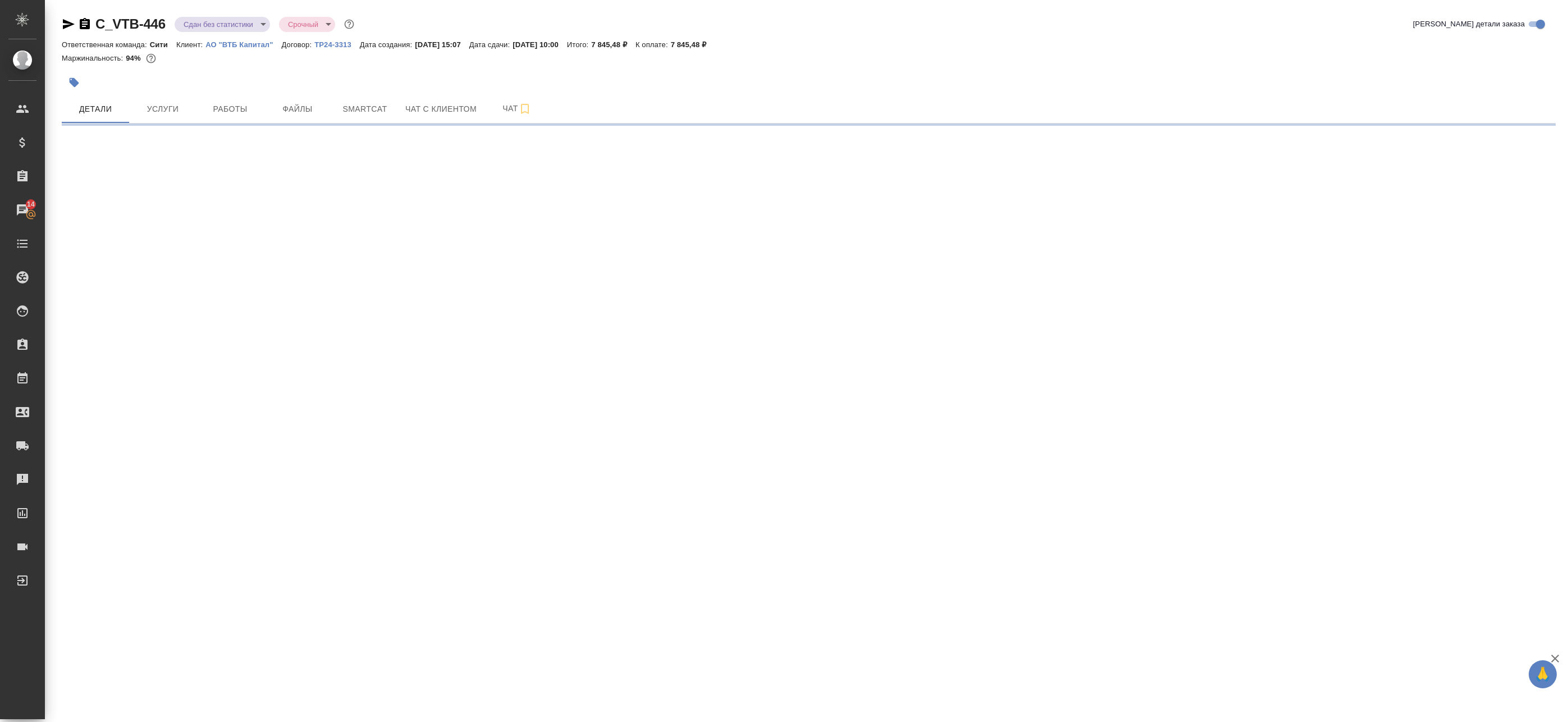
select select "RU"
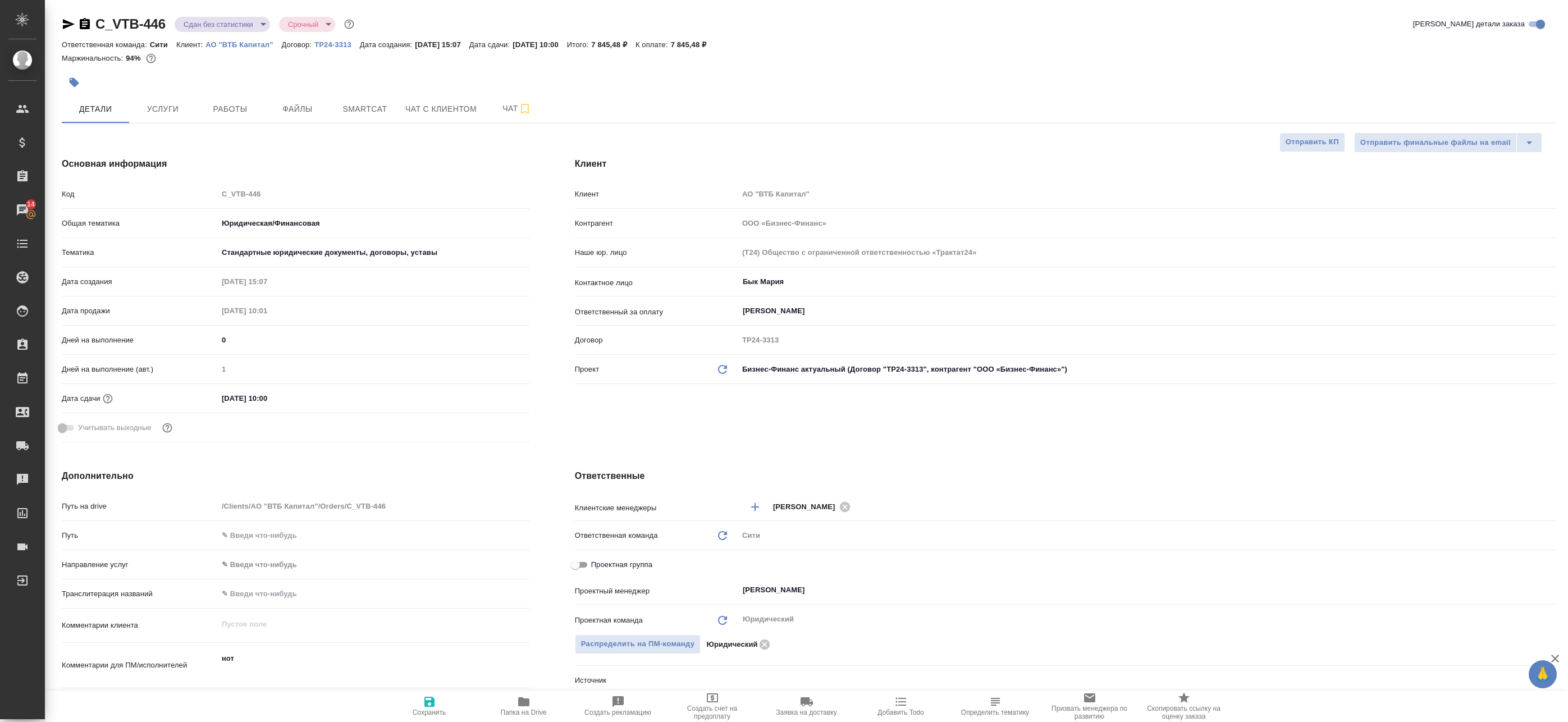
type textarea "x"
click at [226, 110] on span "Работы" at bounding box center [230, 108] width 54 height 14
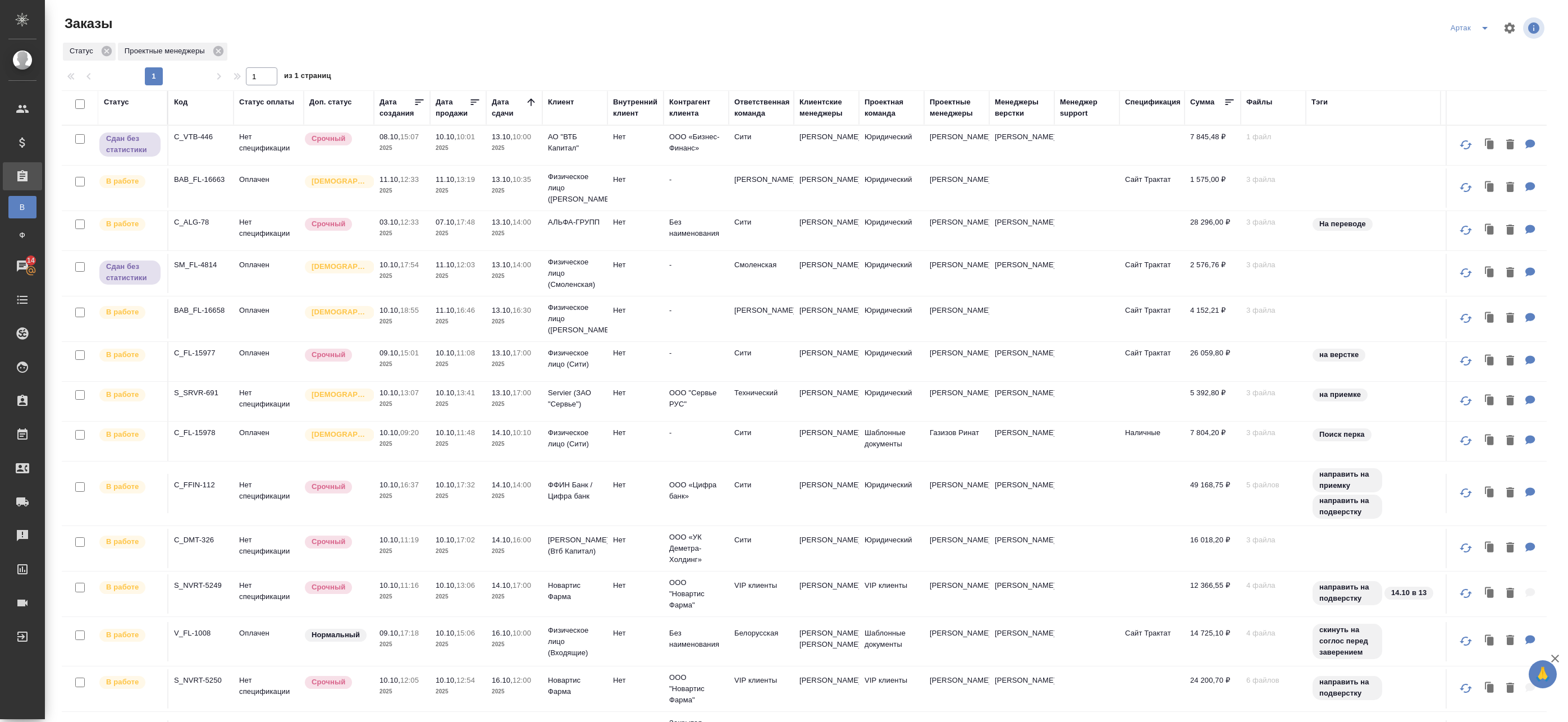
click at [537, 187] on td "13.10, 10:35 2025" at bounding box center [515, 188] width 57 height 40
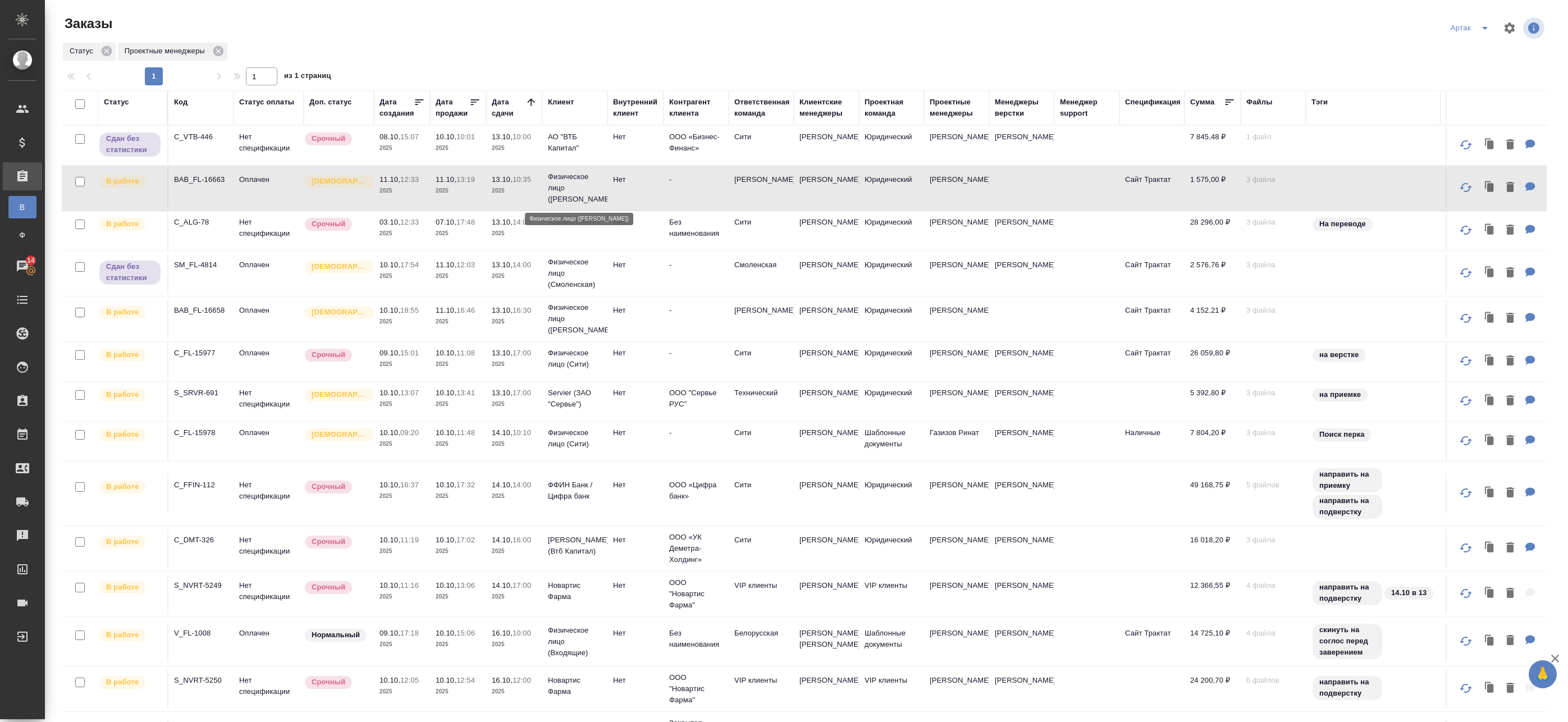
click at [548, 191] on p "Физическое лицо ([PERSON_NAME])" at bounding box center [574, 188] width 54 height 34
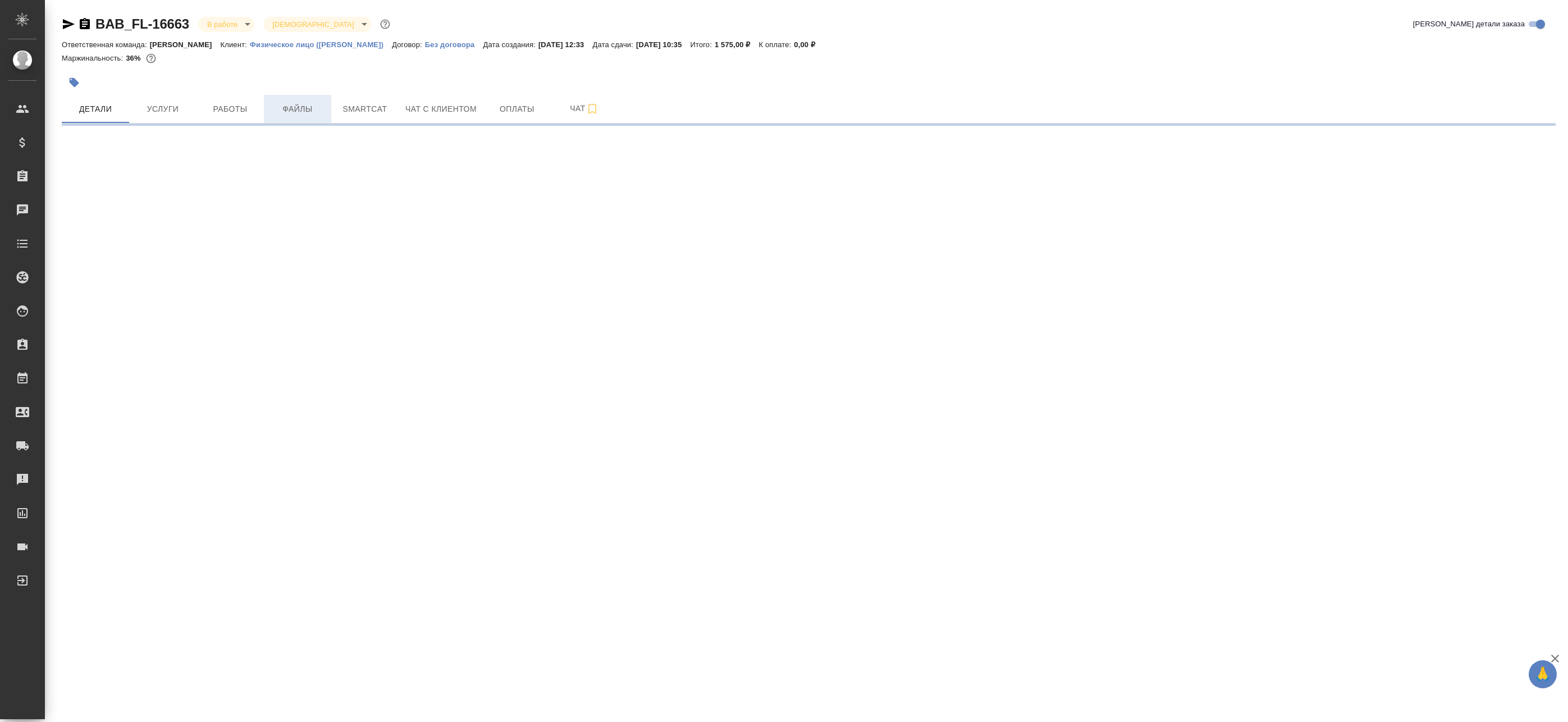
click at [310, 107] on span "Файлы" at bounding box center [297, 108] width 54 height 14
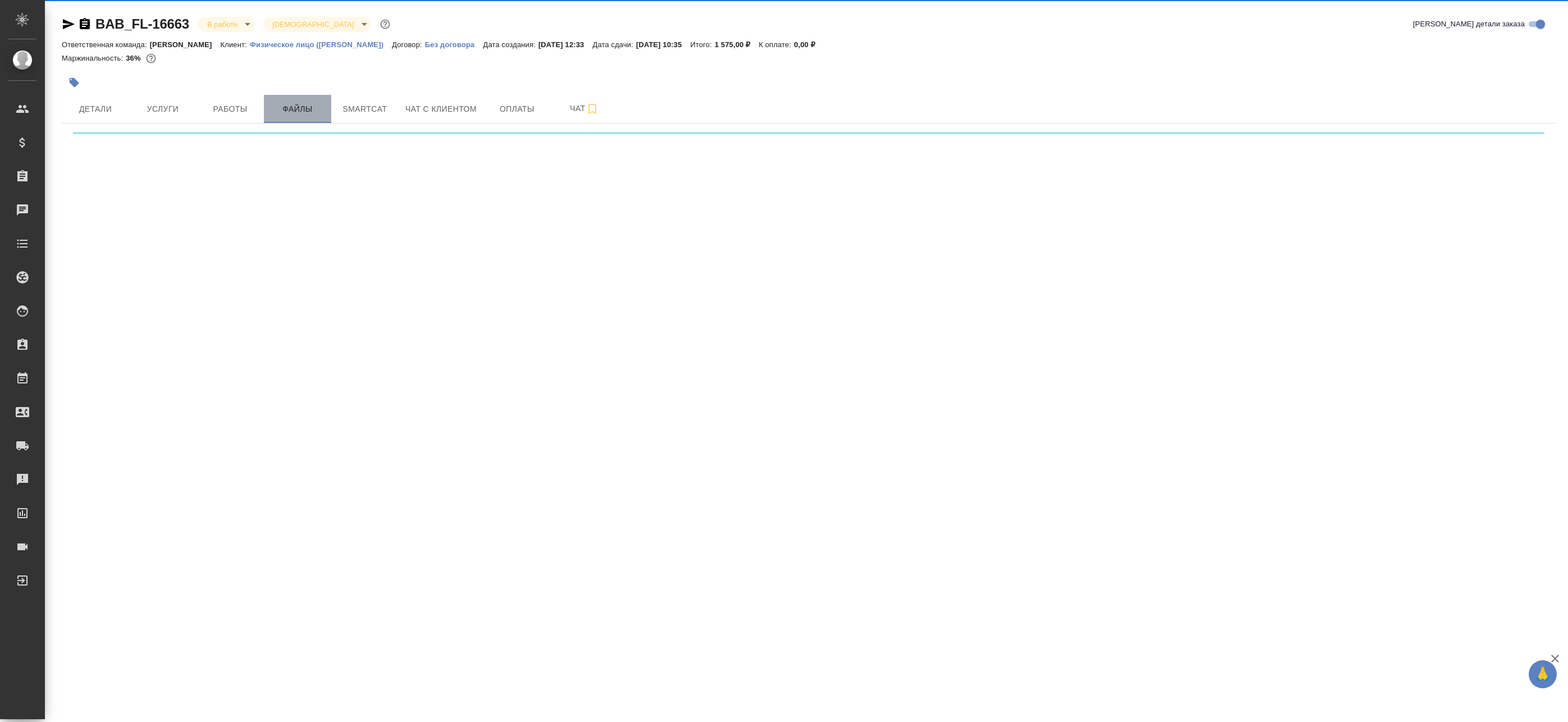
click at [268, 111] on button "Файлы" at bounding box center [297, 108] width 67 height 28
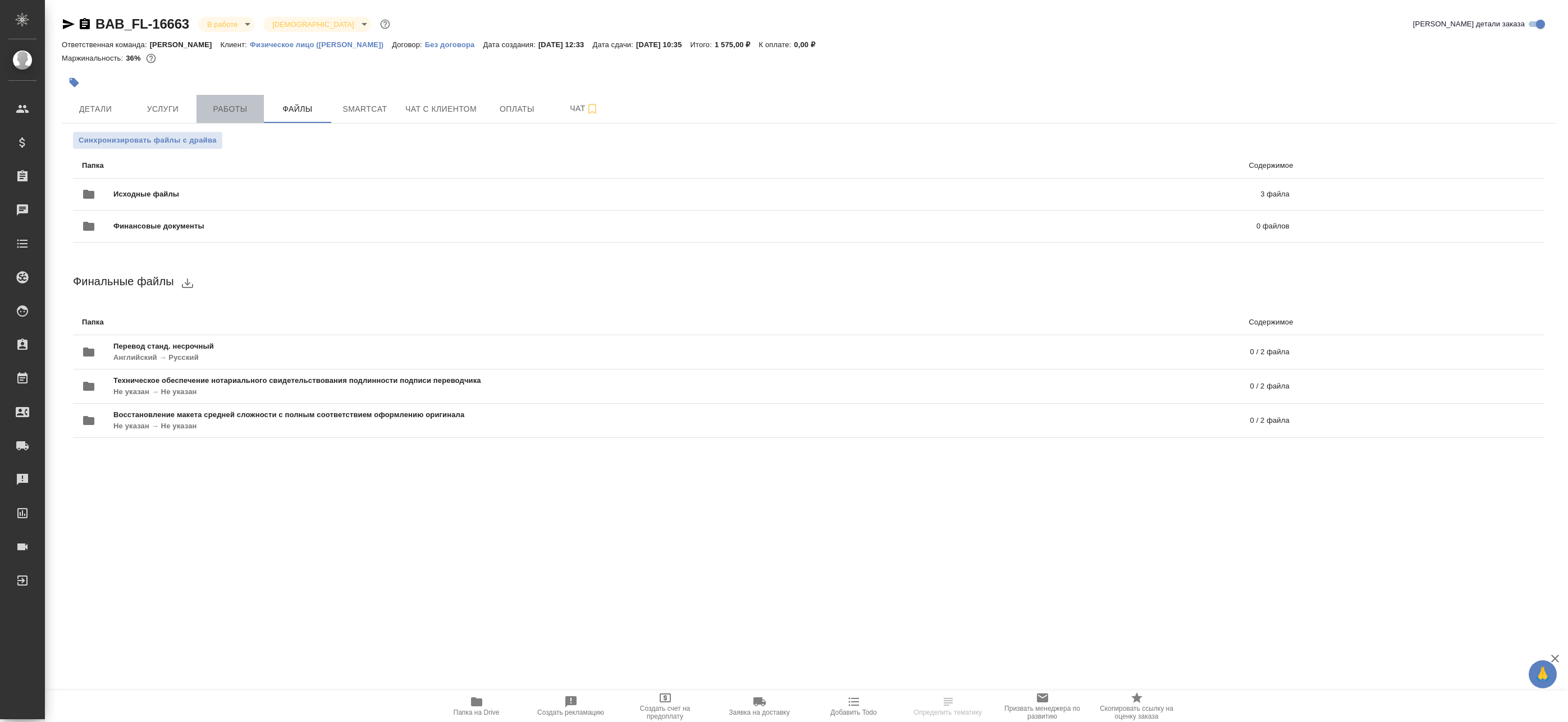
click at [231, 111] on span "Работы" at bounding box center [230, 108] width 54 height 14
click at [241, 109] on span "Работы" at bounding box center [230, 108] width 54 height 14
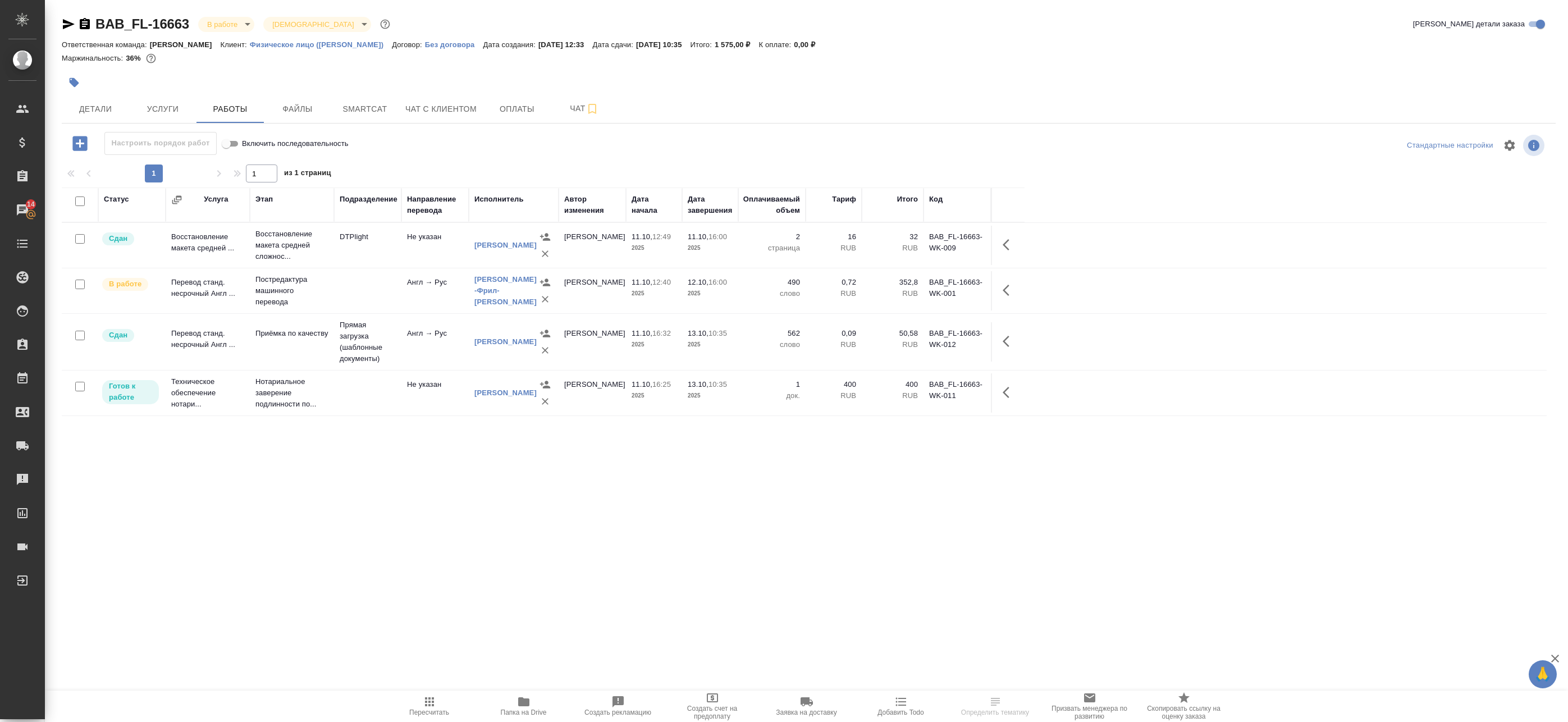
click at [592, 359] on td "Голубев Дмитрий" at bounding box center [592, 342] width 67 height 40
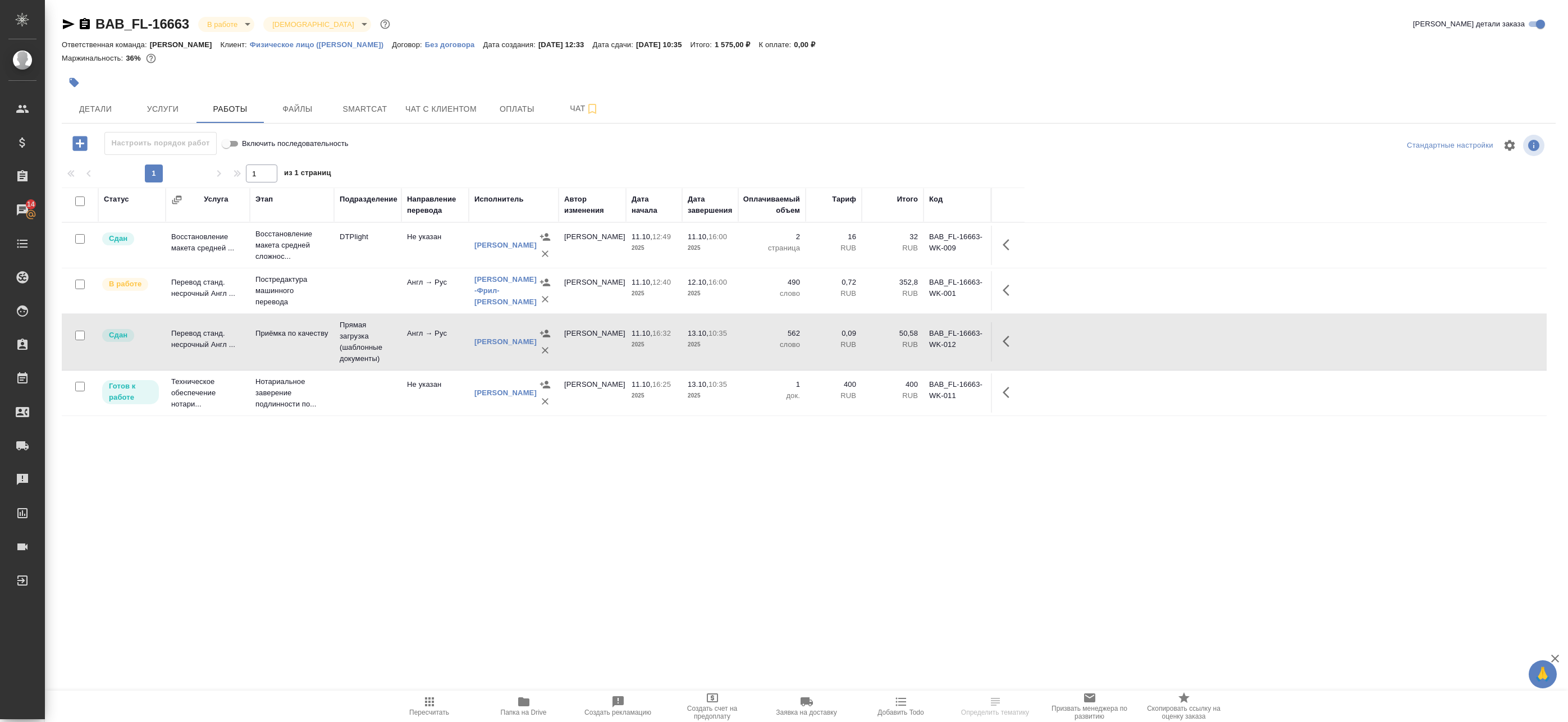
click at [1007, 336] on icon "button" at bounding box center [1009, 341] width 14 height 14
click at [931, 336] on icon "button" at bounding box center [927, 341] width 14 height 14
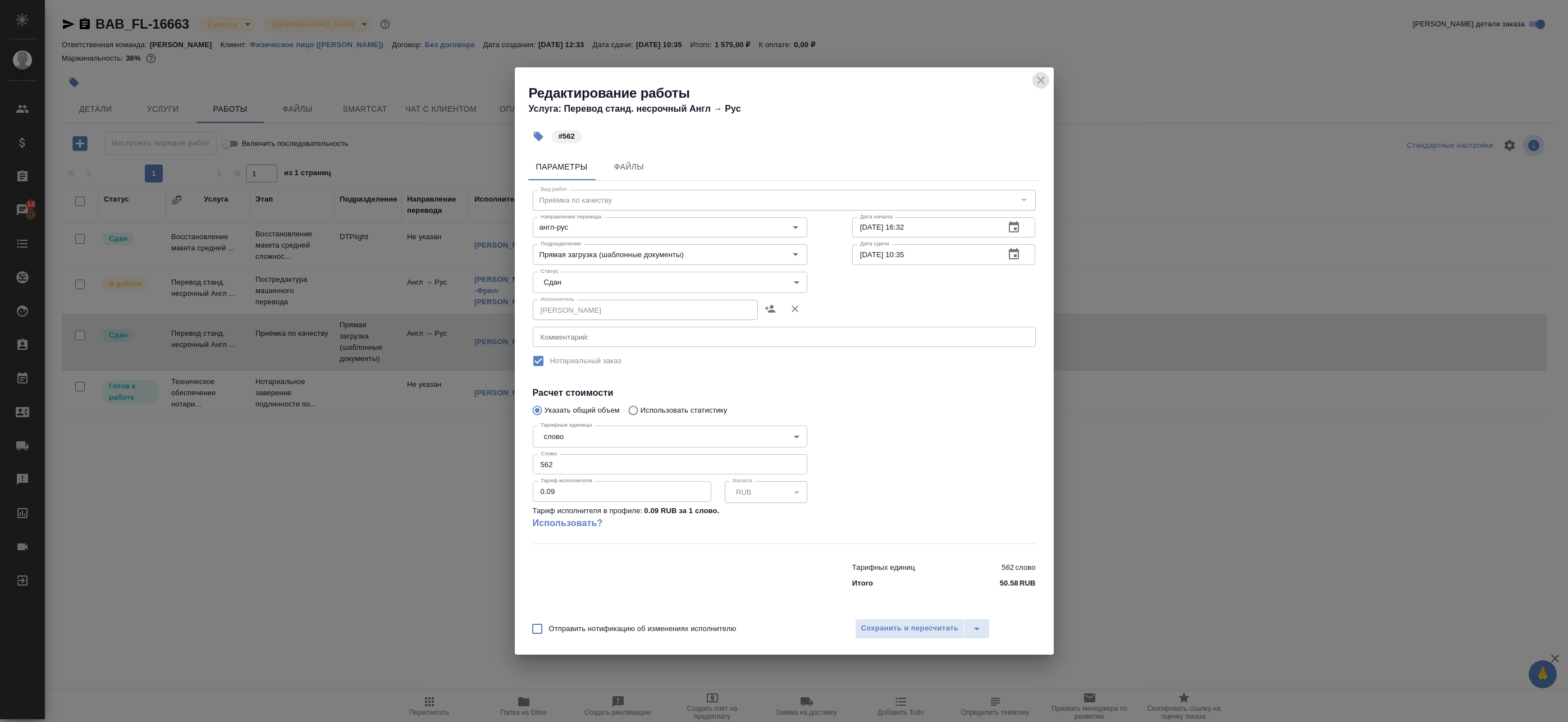
click at [1039, 78] on icon "close" at bounding box center [1040, 80] width 14 height 14
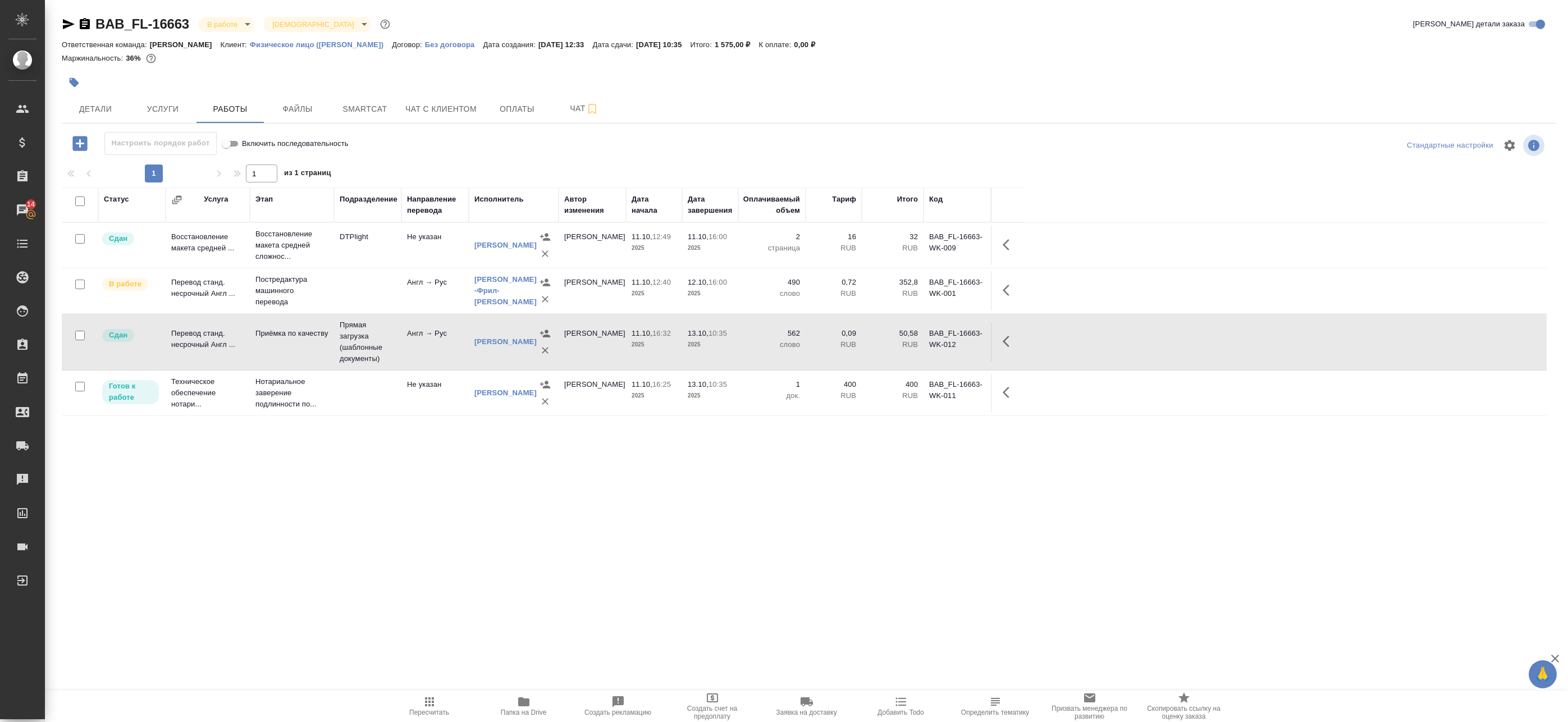
click at [452, 348] on td "Англ → Рус" at bounding box center [435, 342] width 67 height 40
click at [439, 351] on td "Англ → Рус" at bounding box center [435, 342] width 67 height 40
click at [89, 107] on span "Детали" at bounding box center [95, 108] width 54 height 14
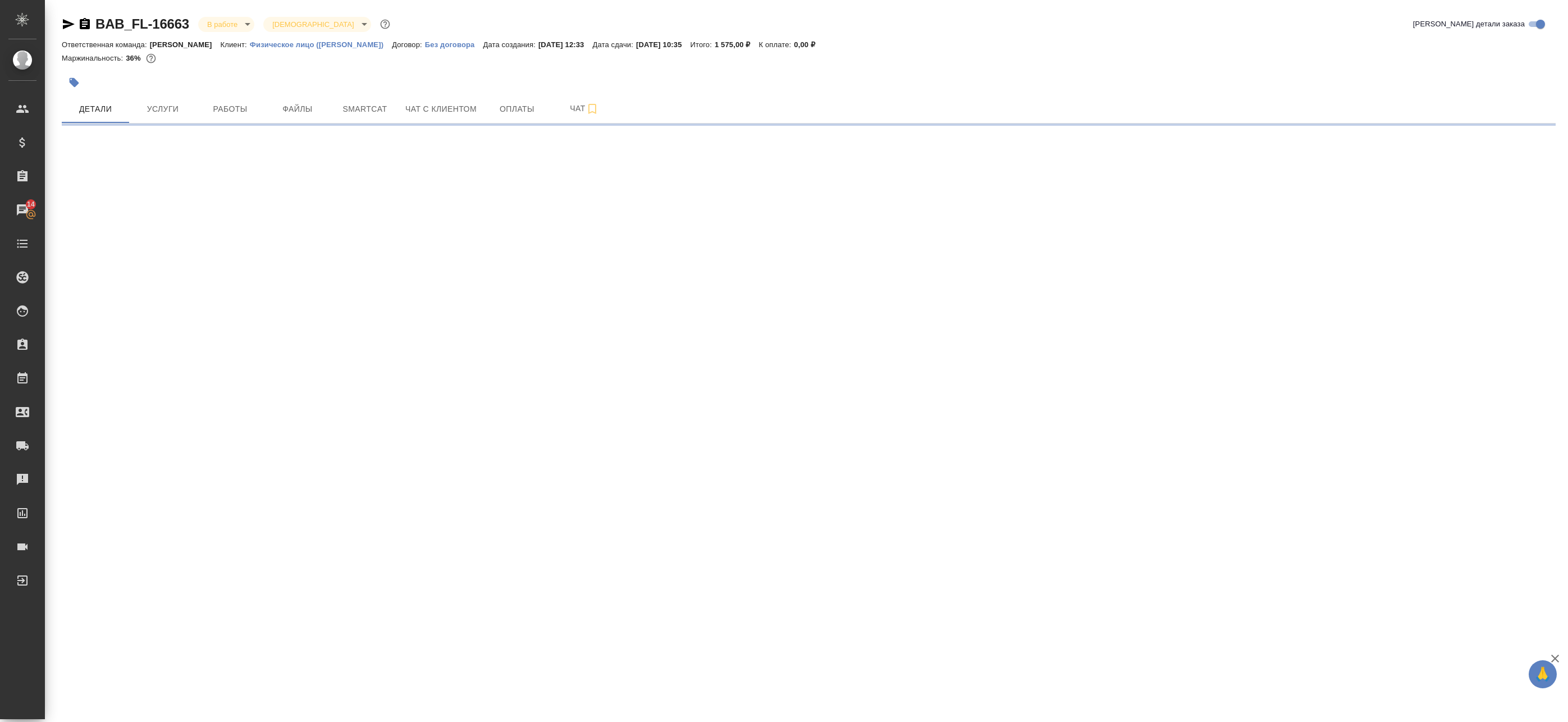
select select "RU"
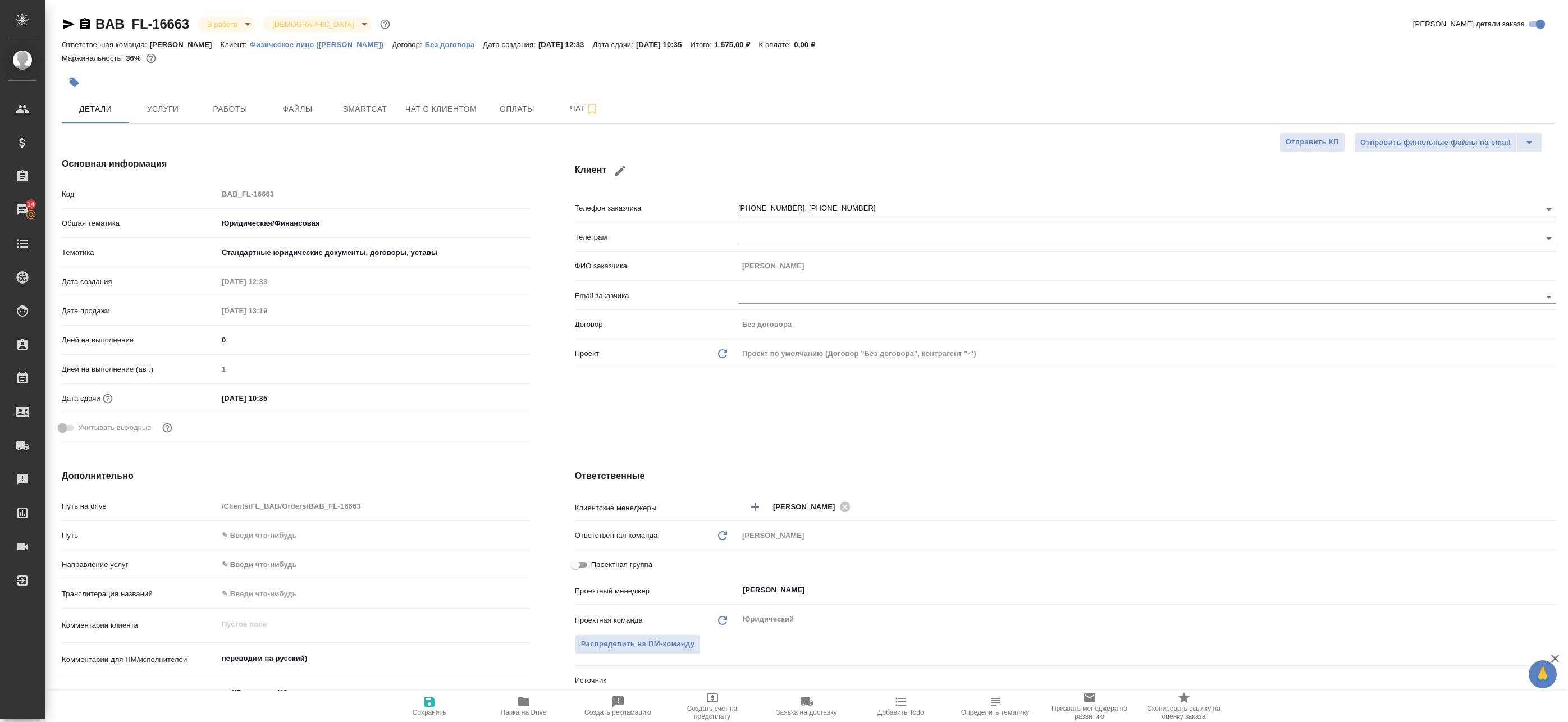
type textarea "x"
click at [65, 19] on icon "button" at bounding box center [68, 24] width 14 height 14
click at [228, 23] on body "🙏 .cls-1 fill:#fff; AWATERA Badanyan Artak Клиенты Спецификации Заказы 14 Чаты …" at bounding box center [784, 361] width 1568 height 722
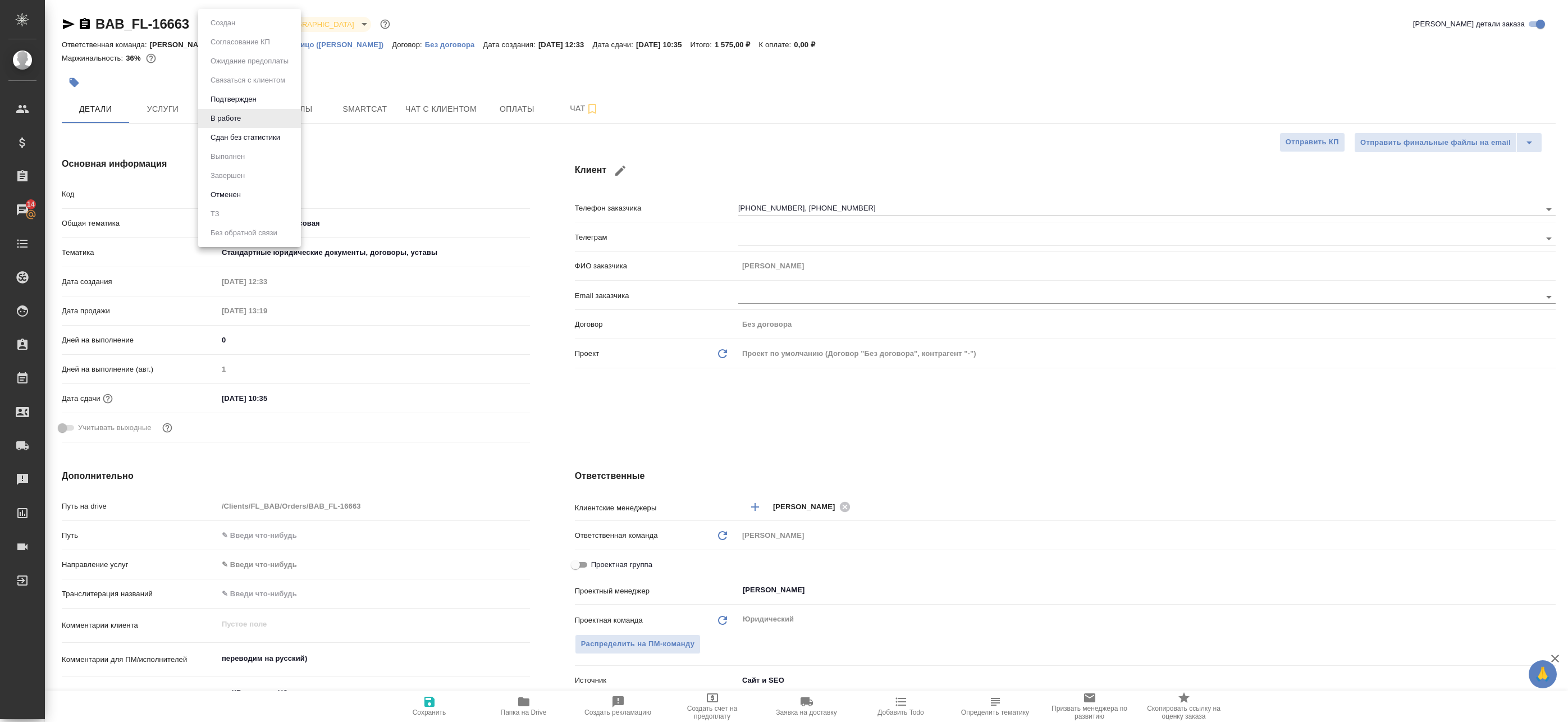
click at [244, 132] on button "Сдан без статистики" at bounding box center [245, 137] width 77 height 12
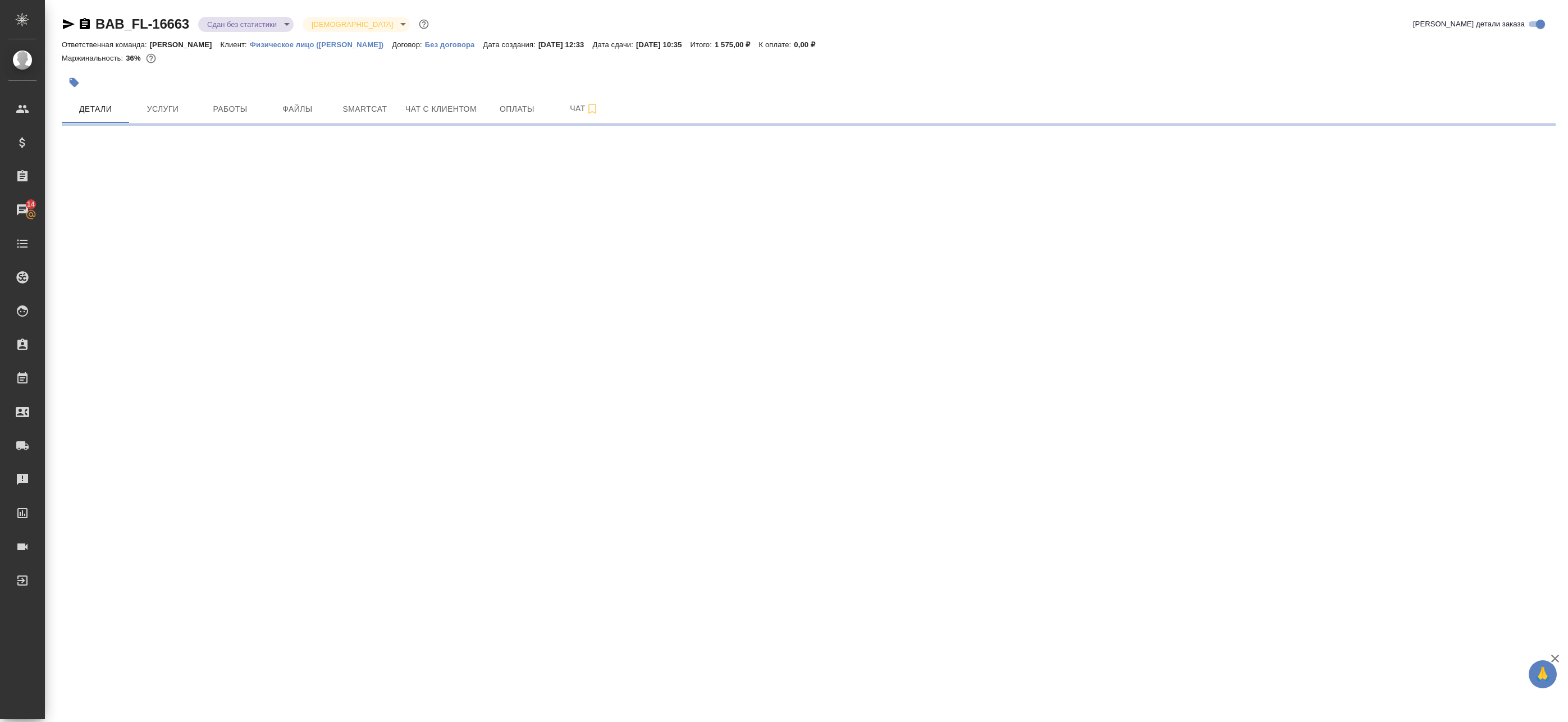
select select "RU"
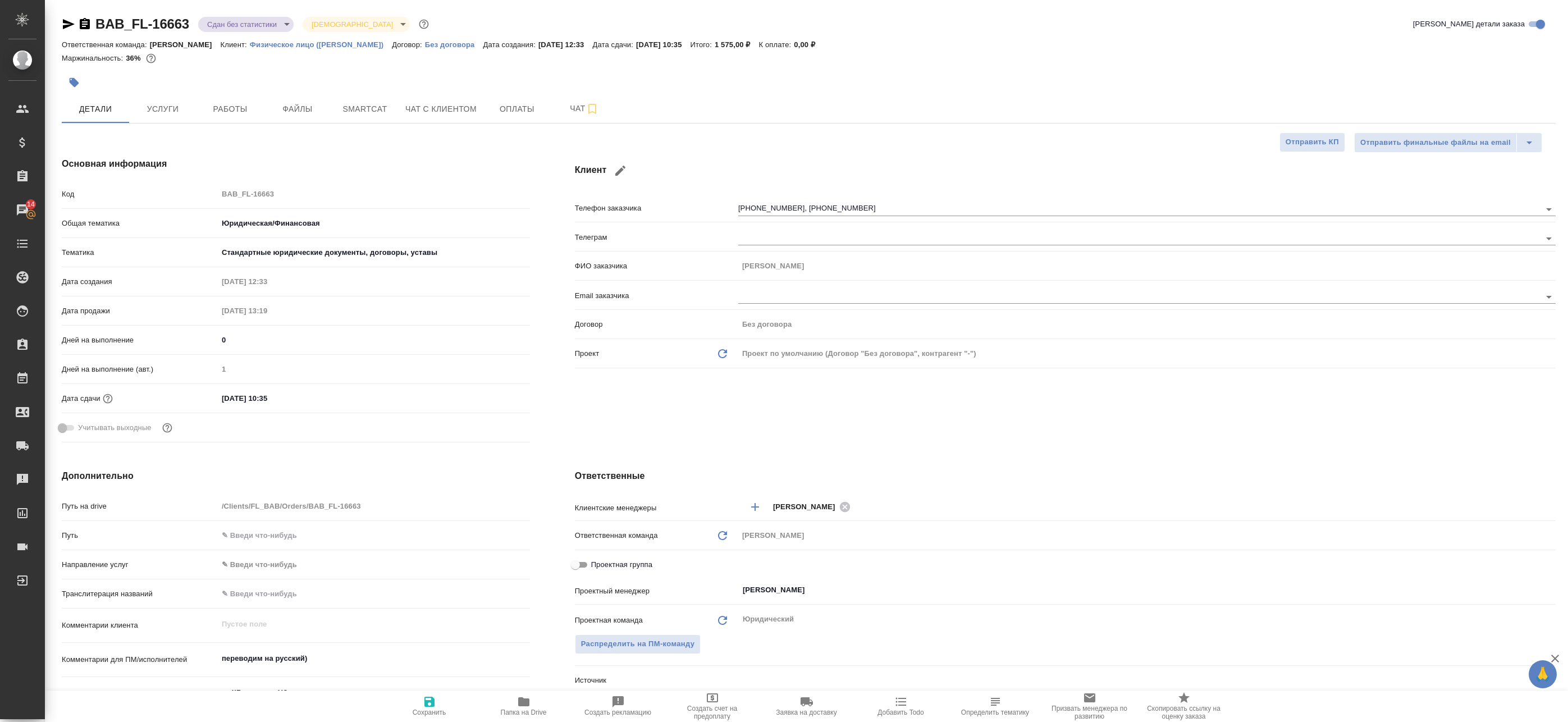
type textarea "x"
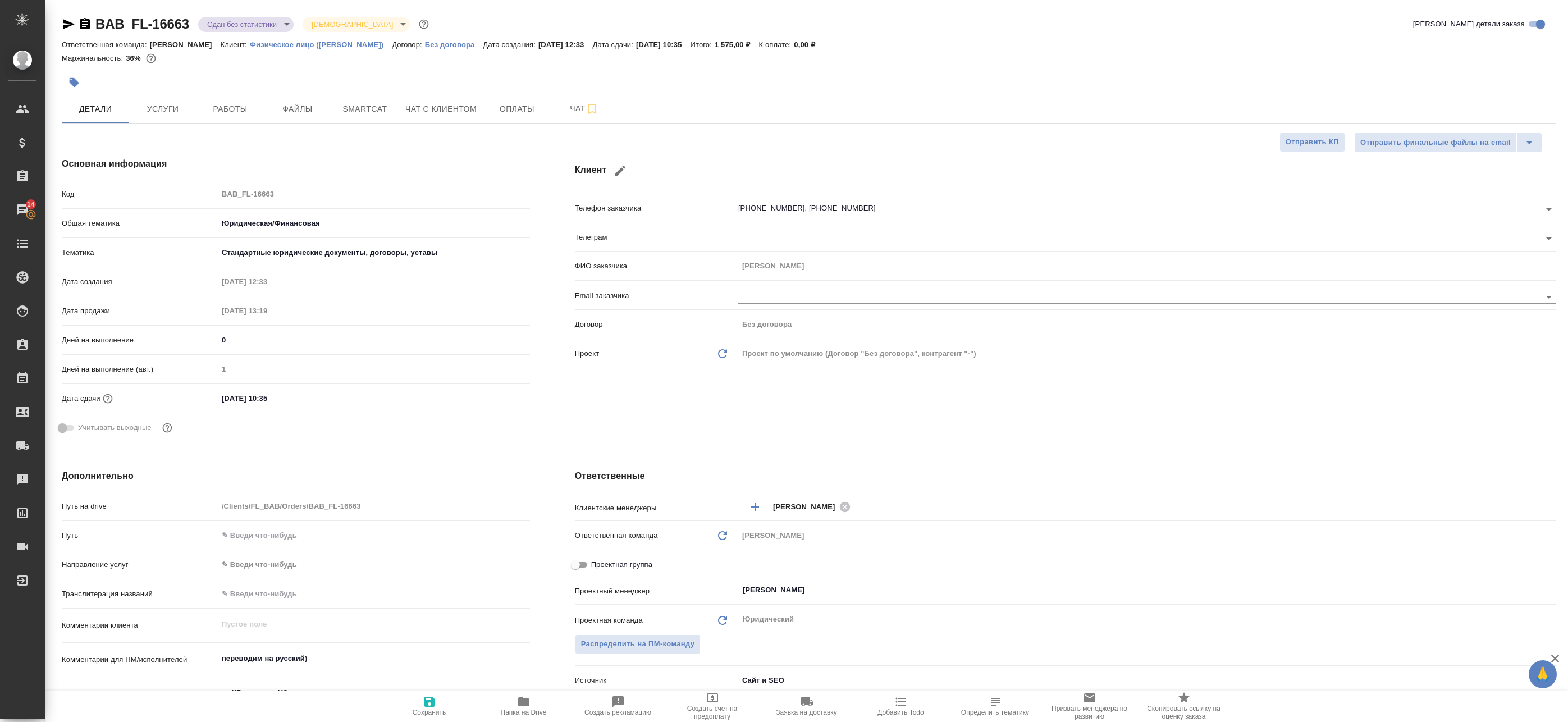
type textarea "x"
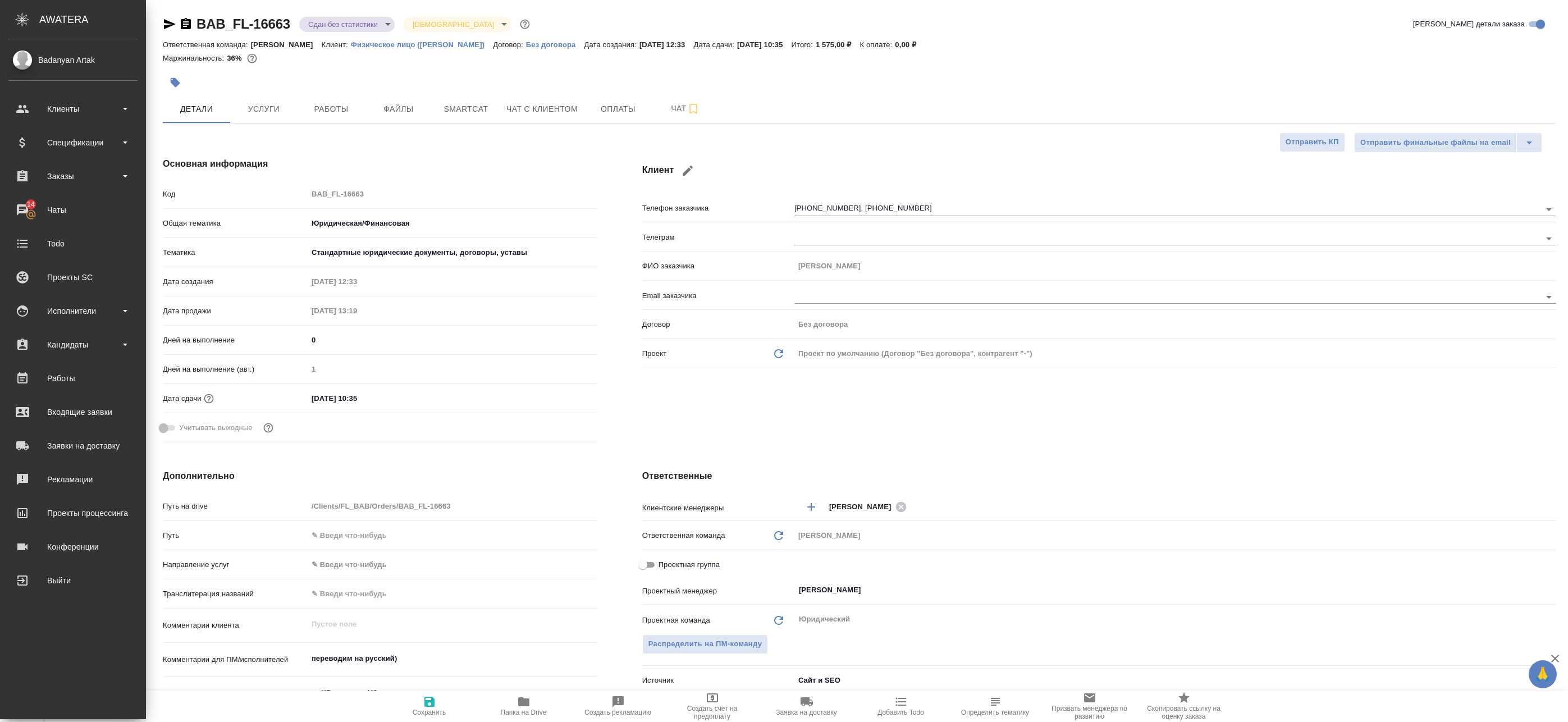
type textarea "x"
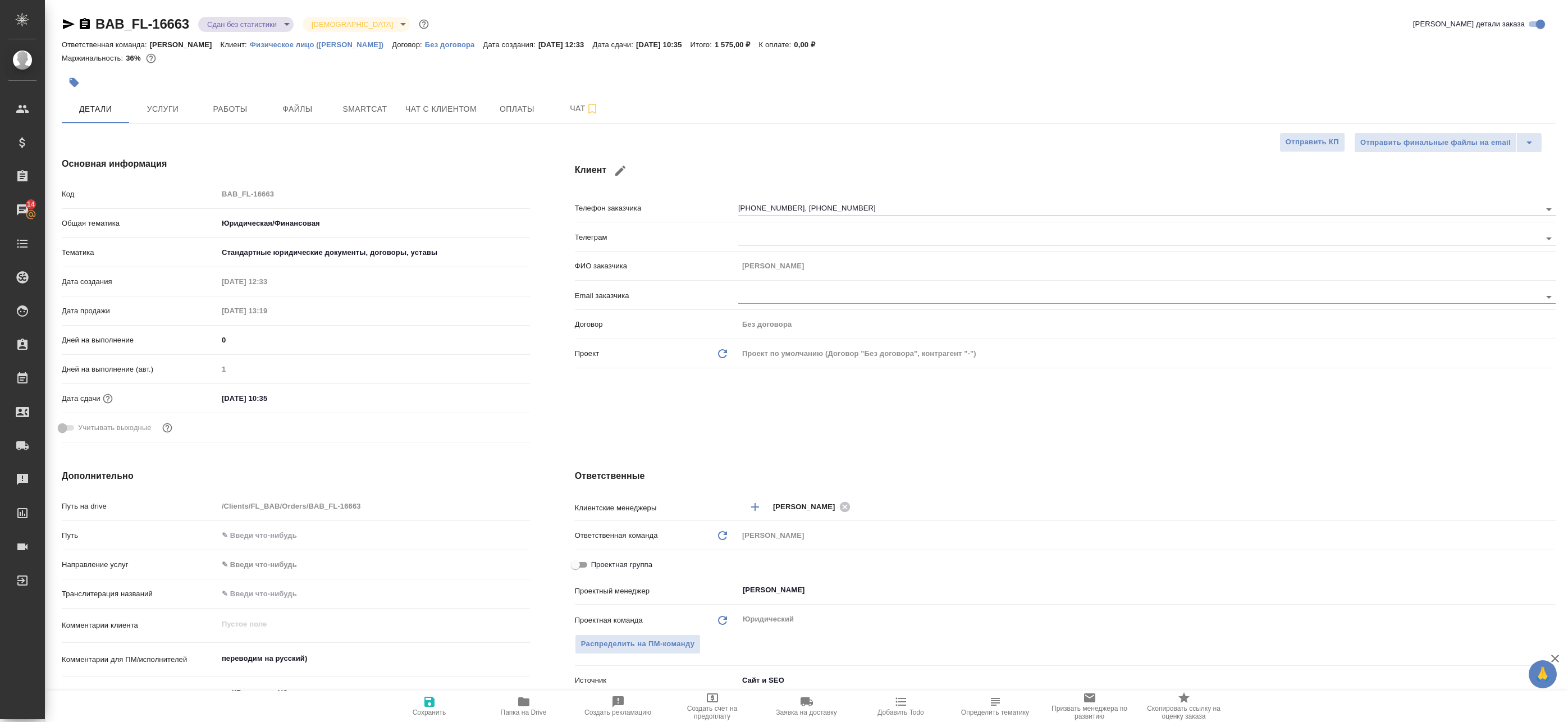
type textarea "x"
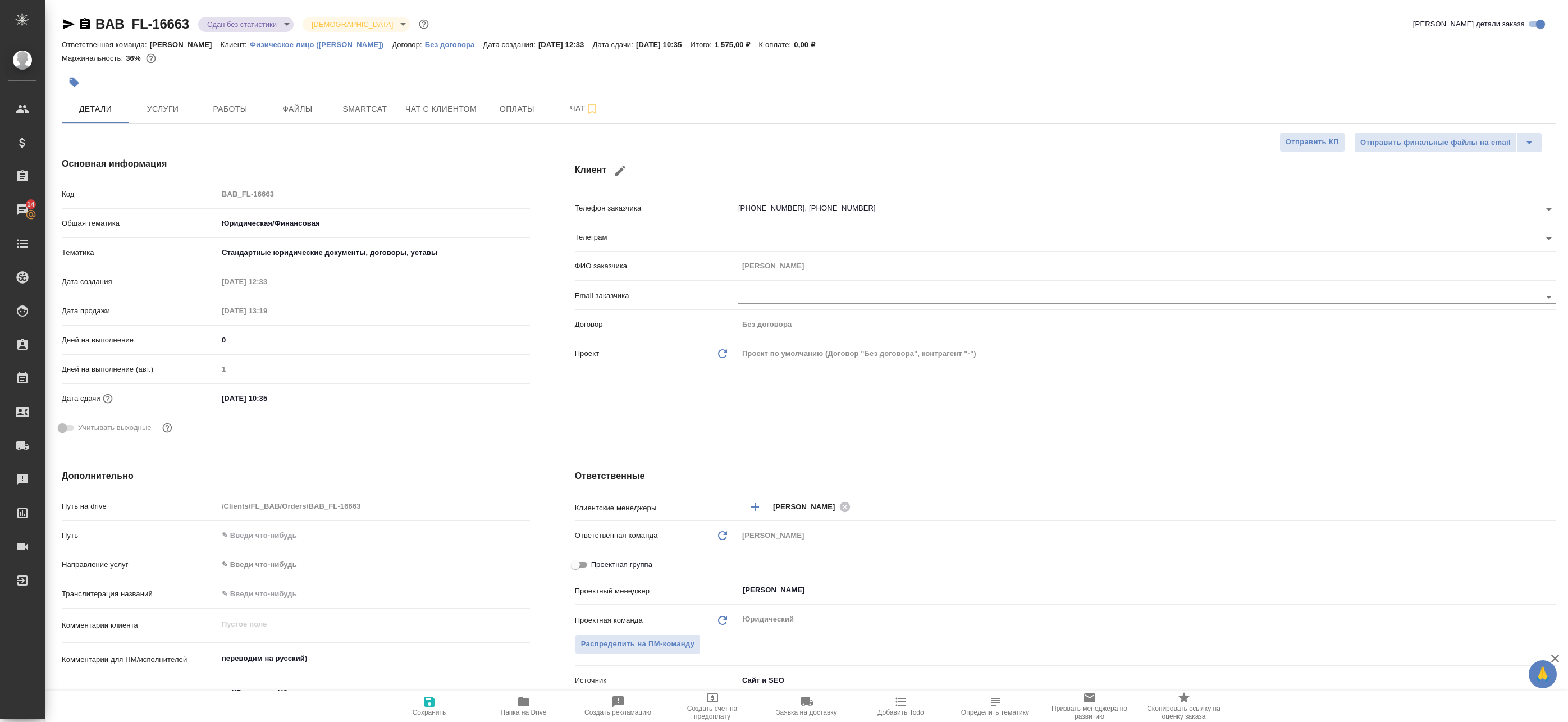
type textarea "x"
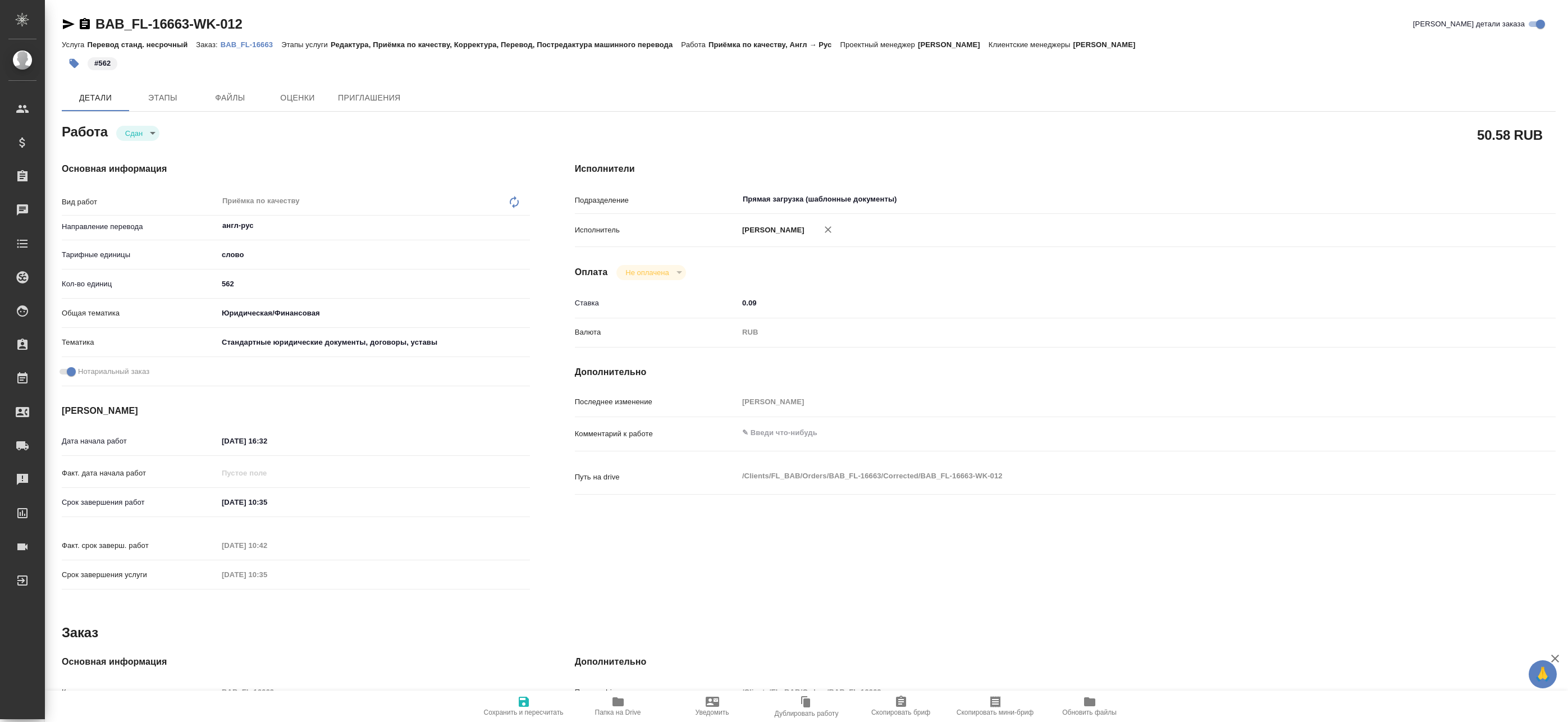
type textarea "x"
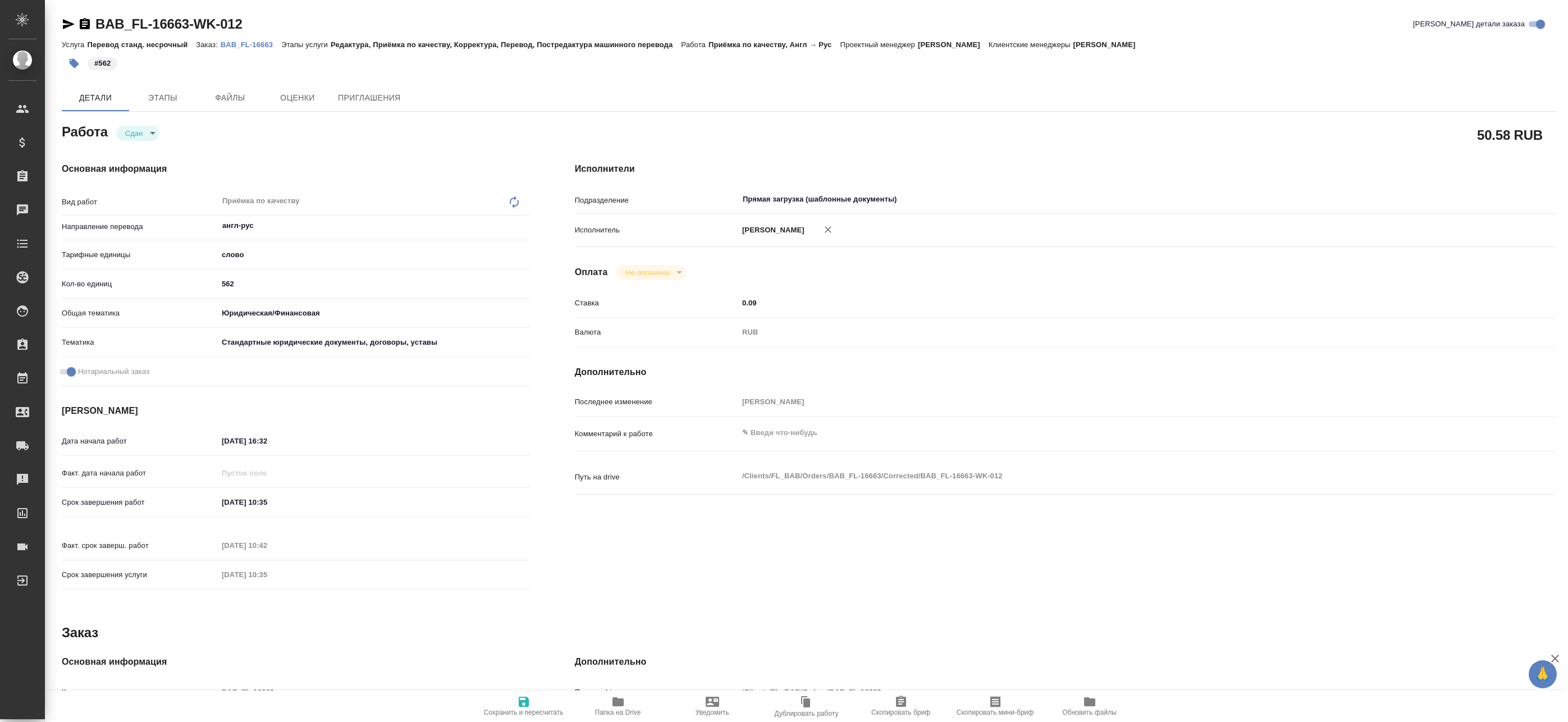
type textarea "x"
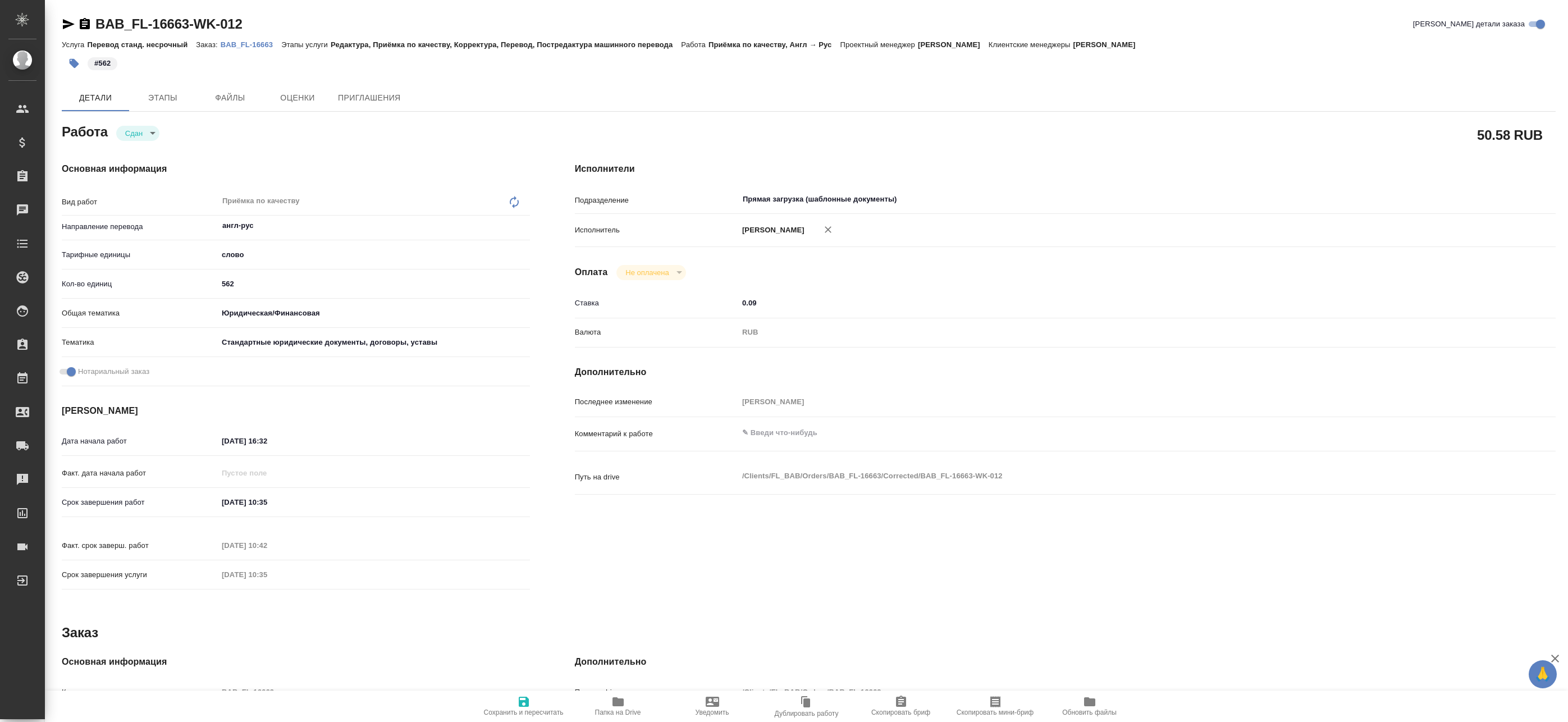
type textarea "x"
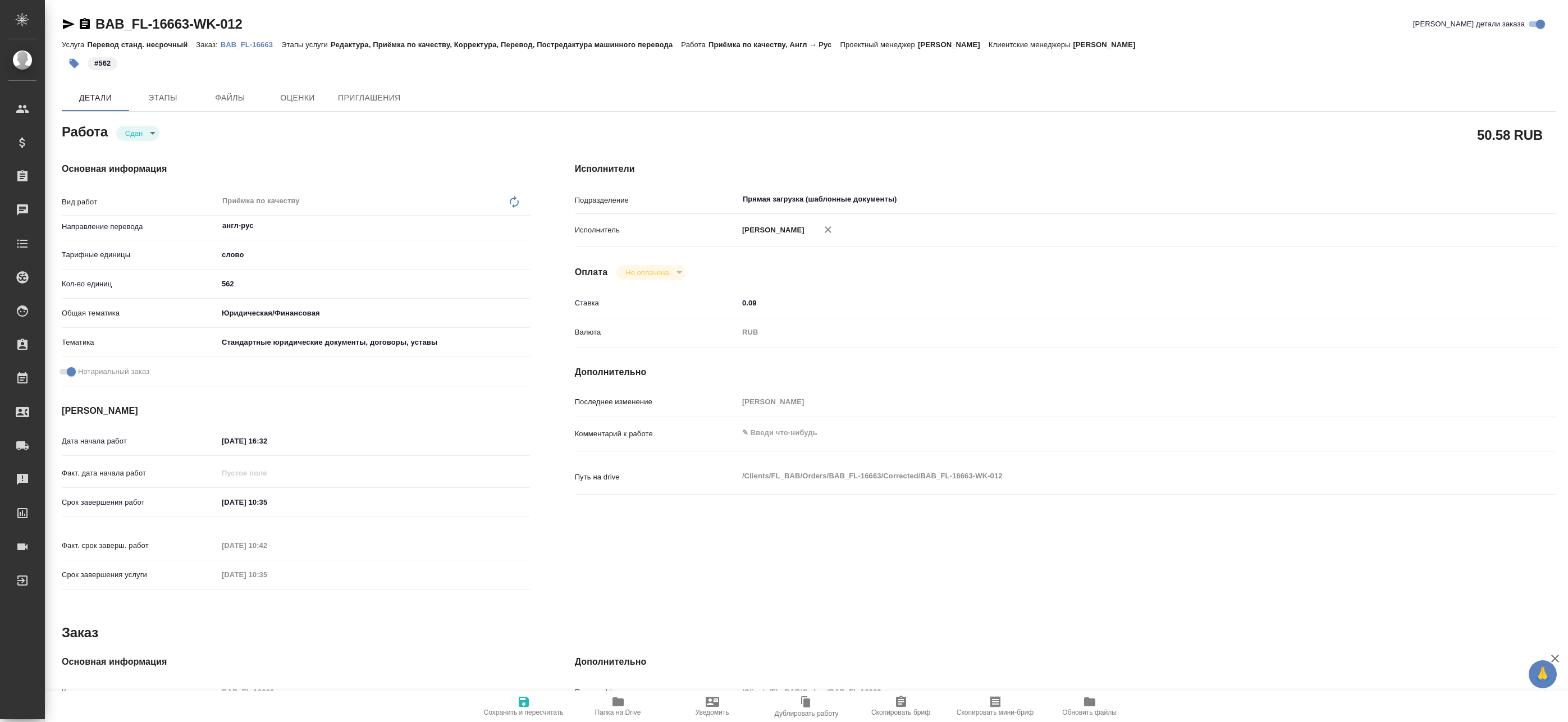
type textarea "x"
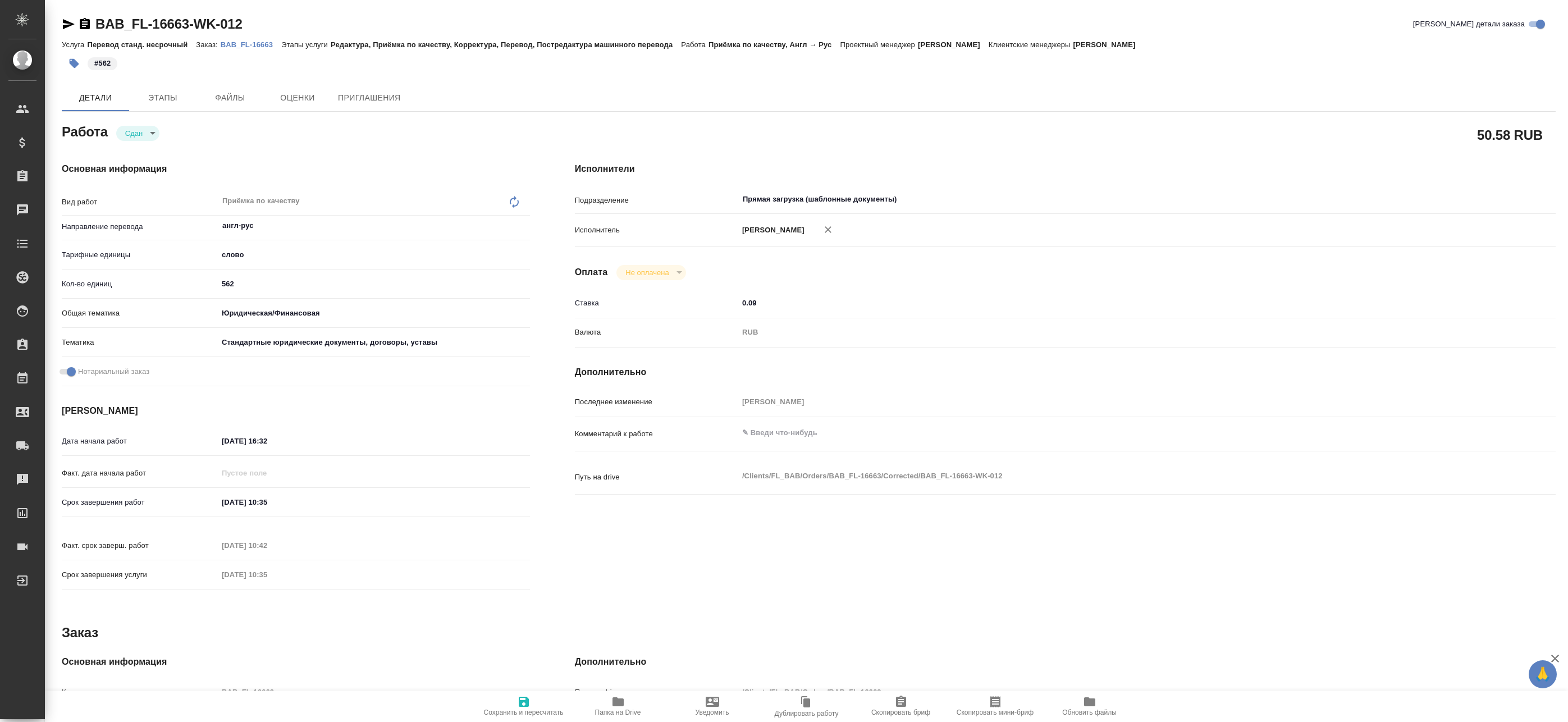
type textarea "x"
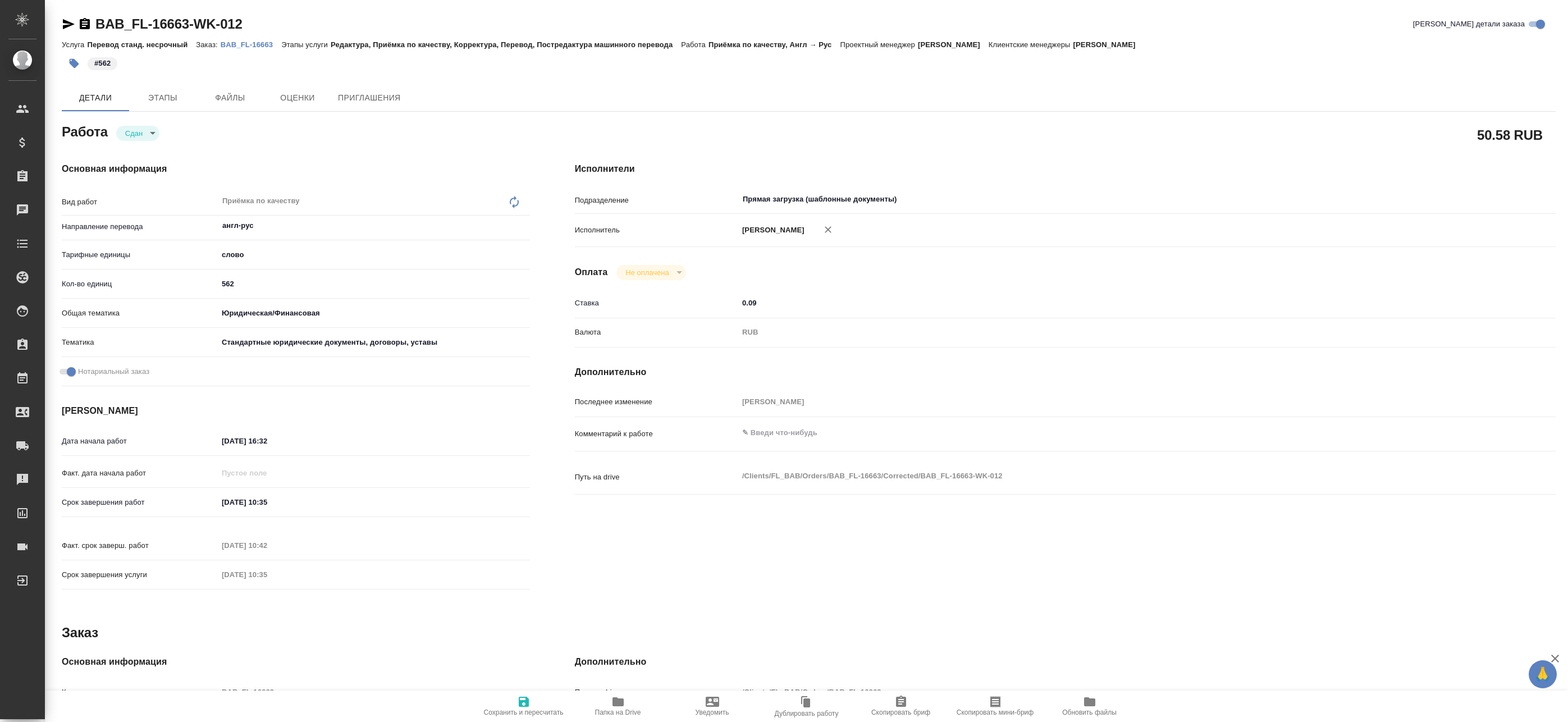
type textarea "x"
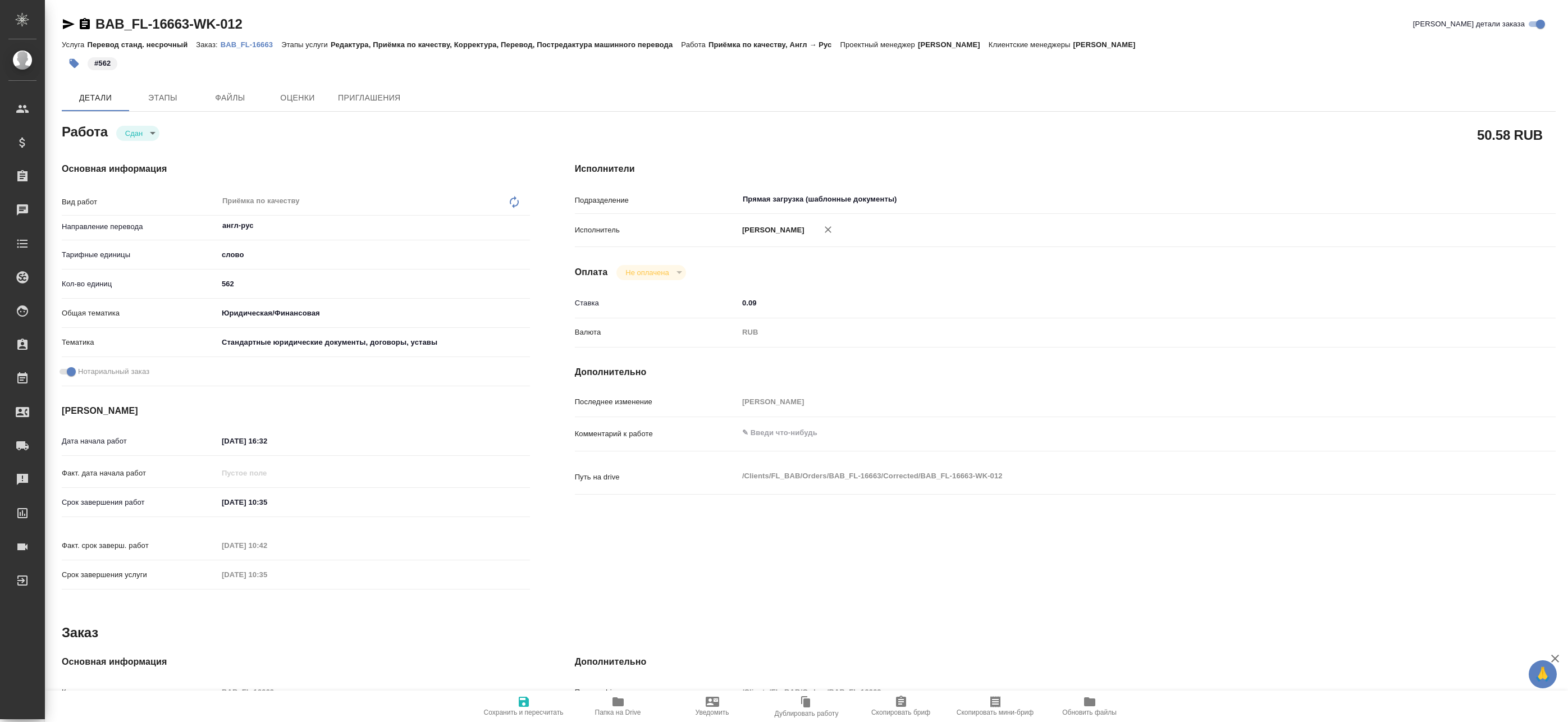
click at [615, 699] on icon "button" at bounding box center [618, 701] width 11 height 9
type textarea "x"
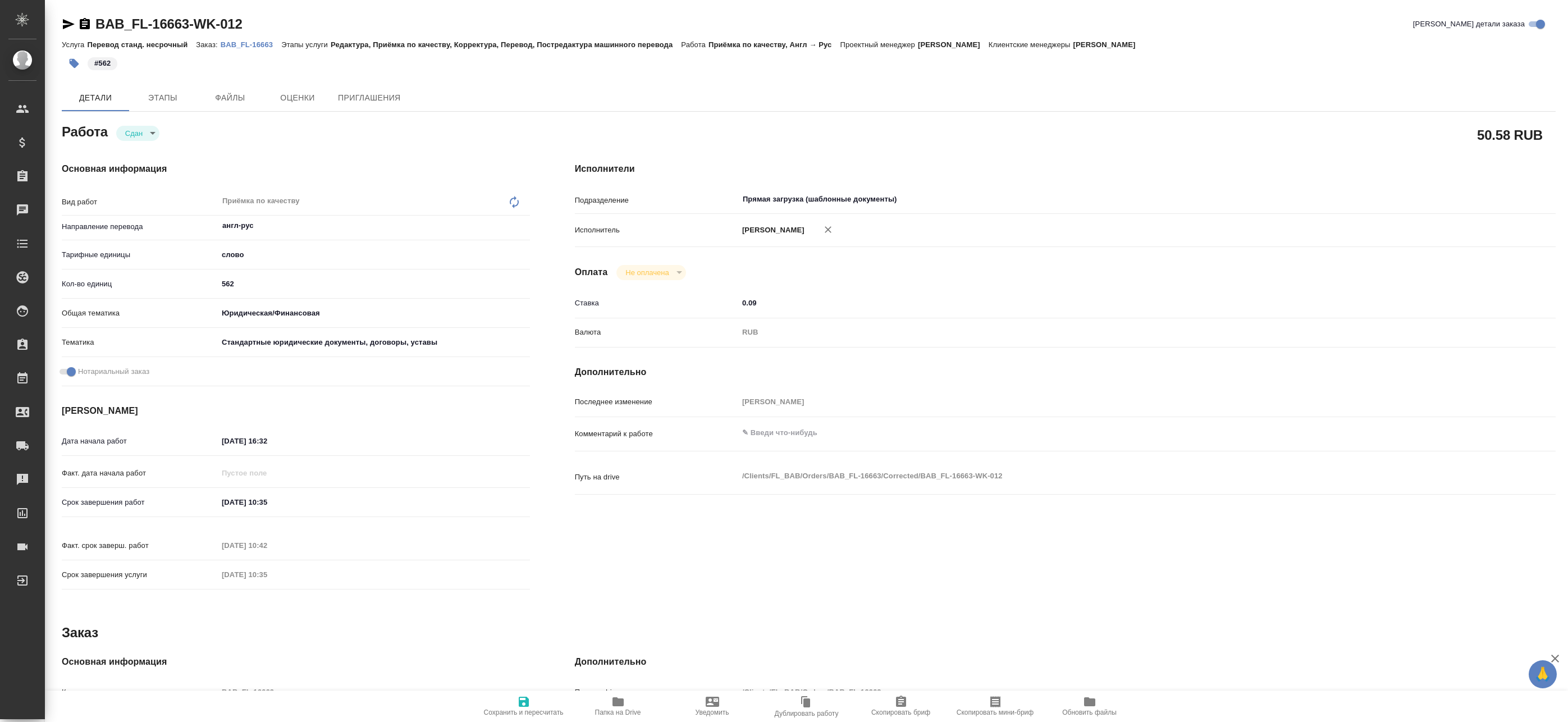
type textarea "x"
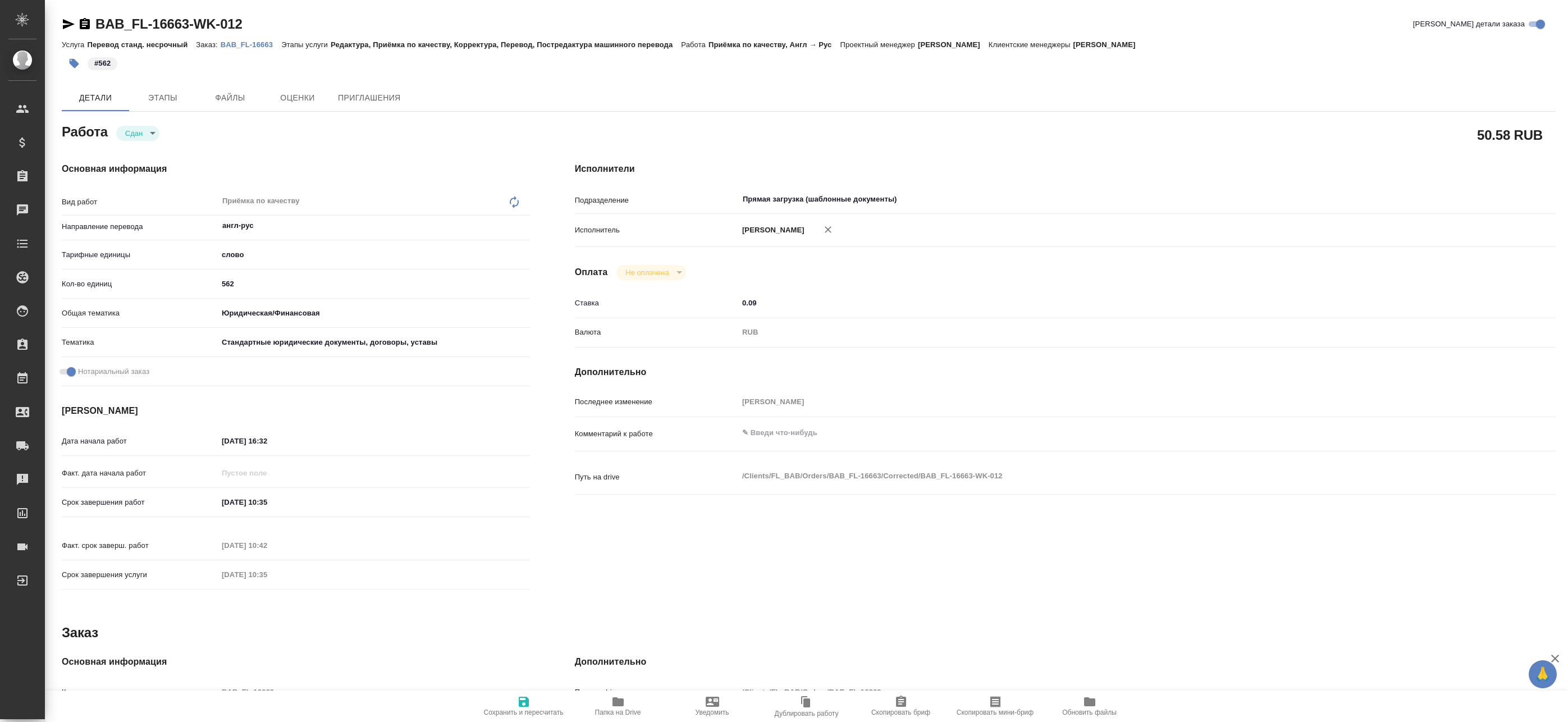
type textarea "x"
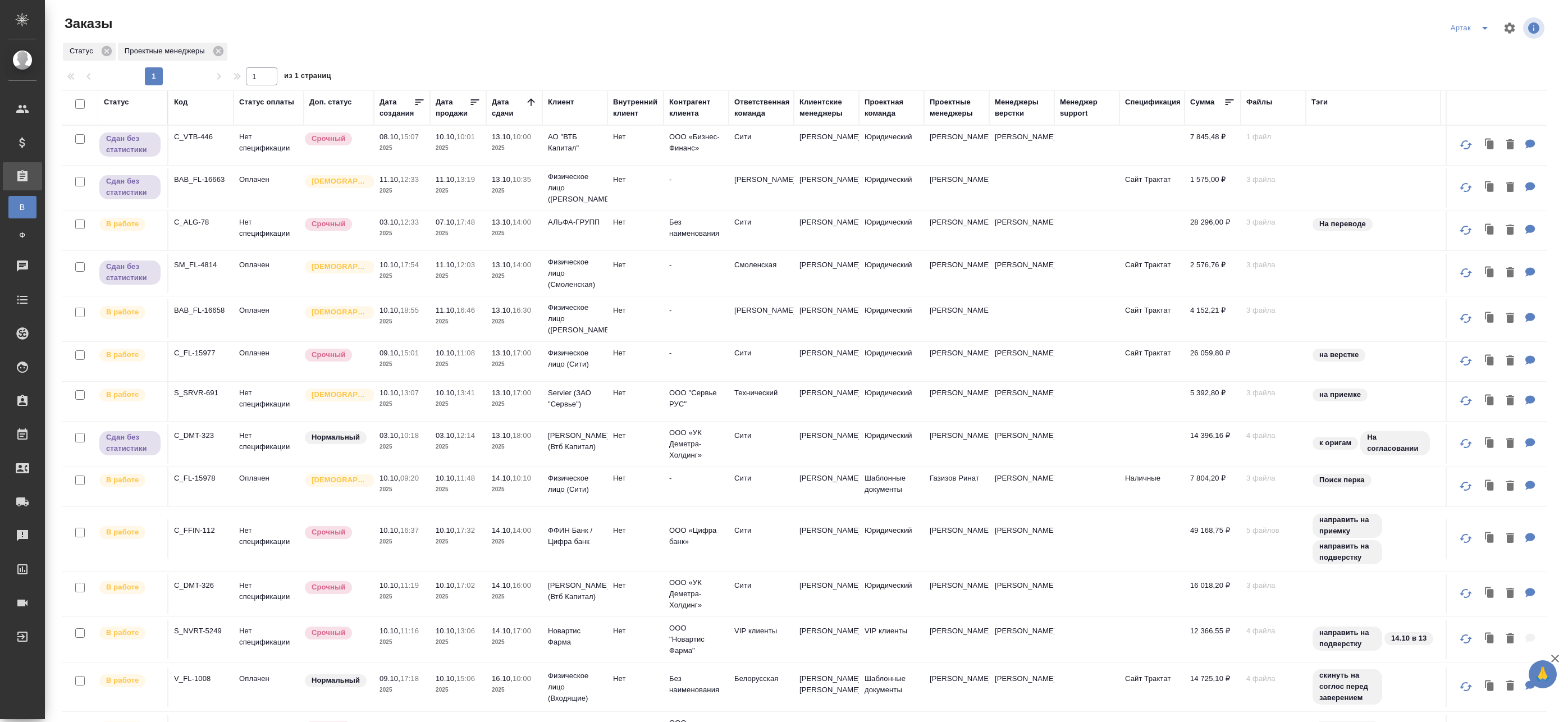
click at [523, 226] on span "13.10, 14:00" at bounding box center [515, 222] width 45 height 11
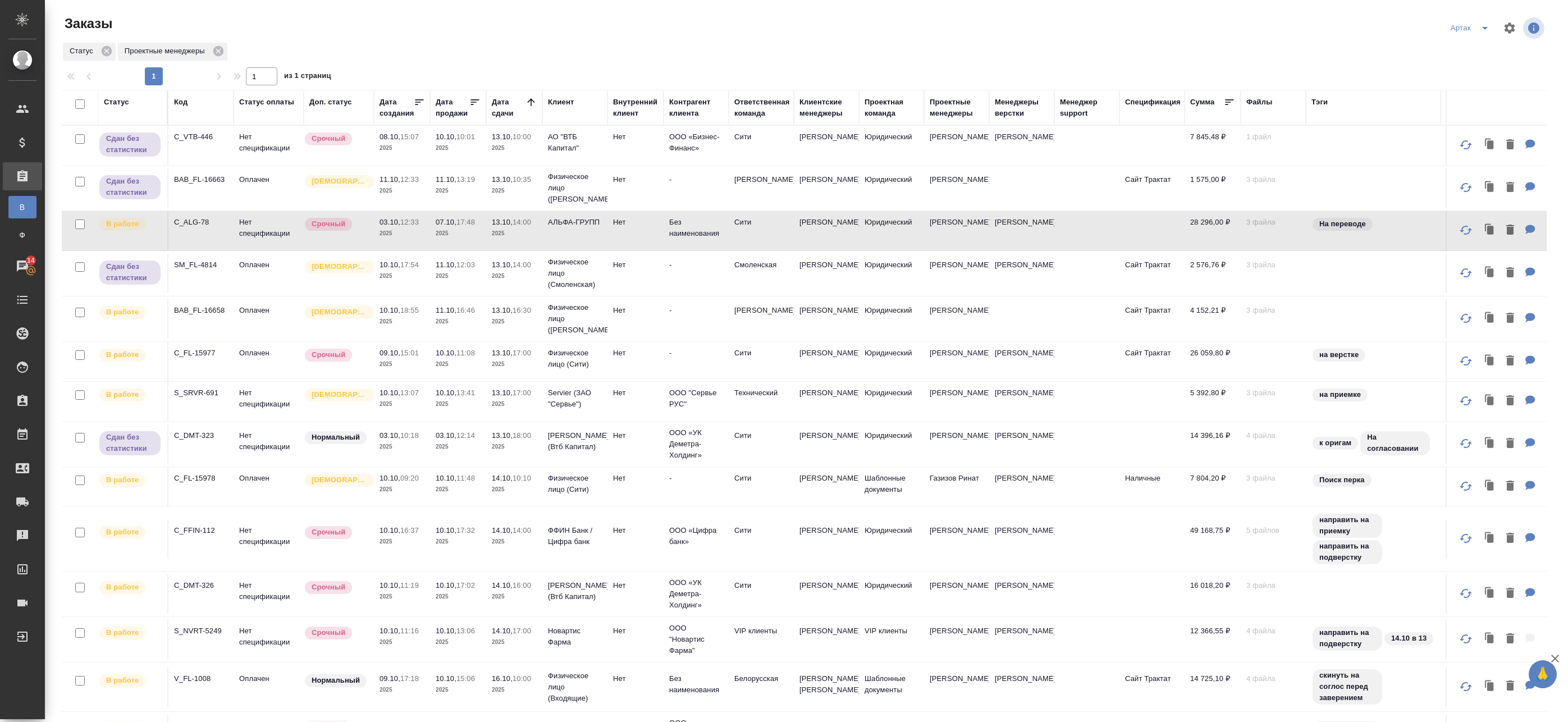
click at [226, 317] on td "BAB_FL-16658" at bounding box center [201, 318] width 65 height 40
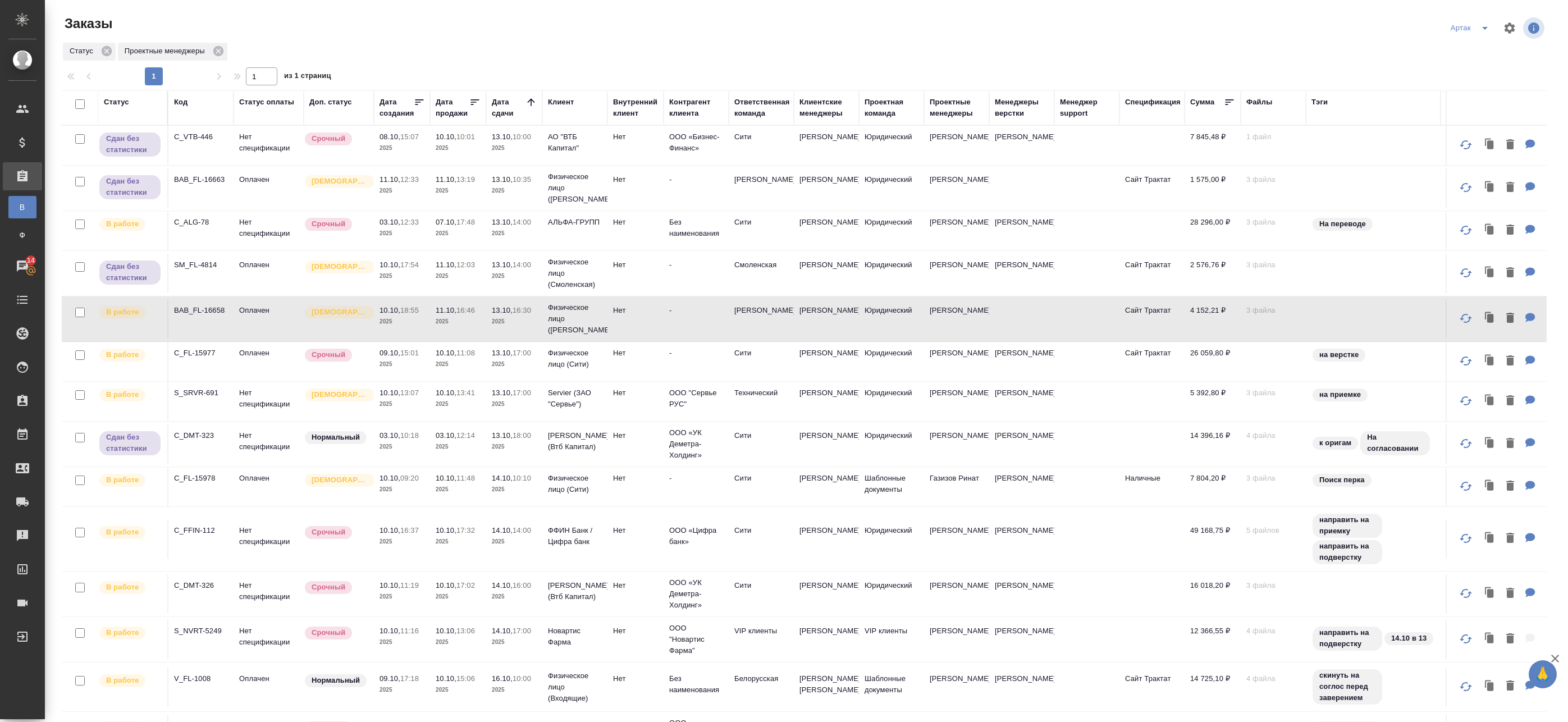
click at [401, 231] on p "2025" at bounding box center [402, 233] width 45 height 11
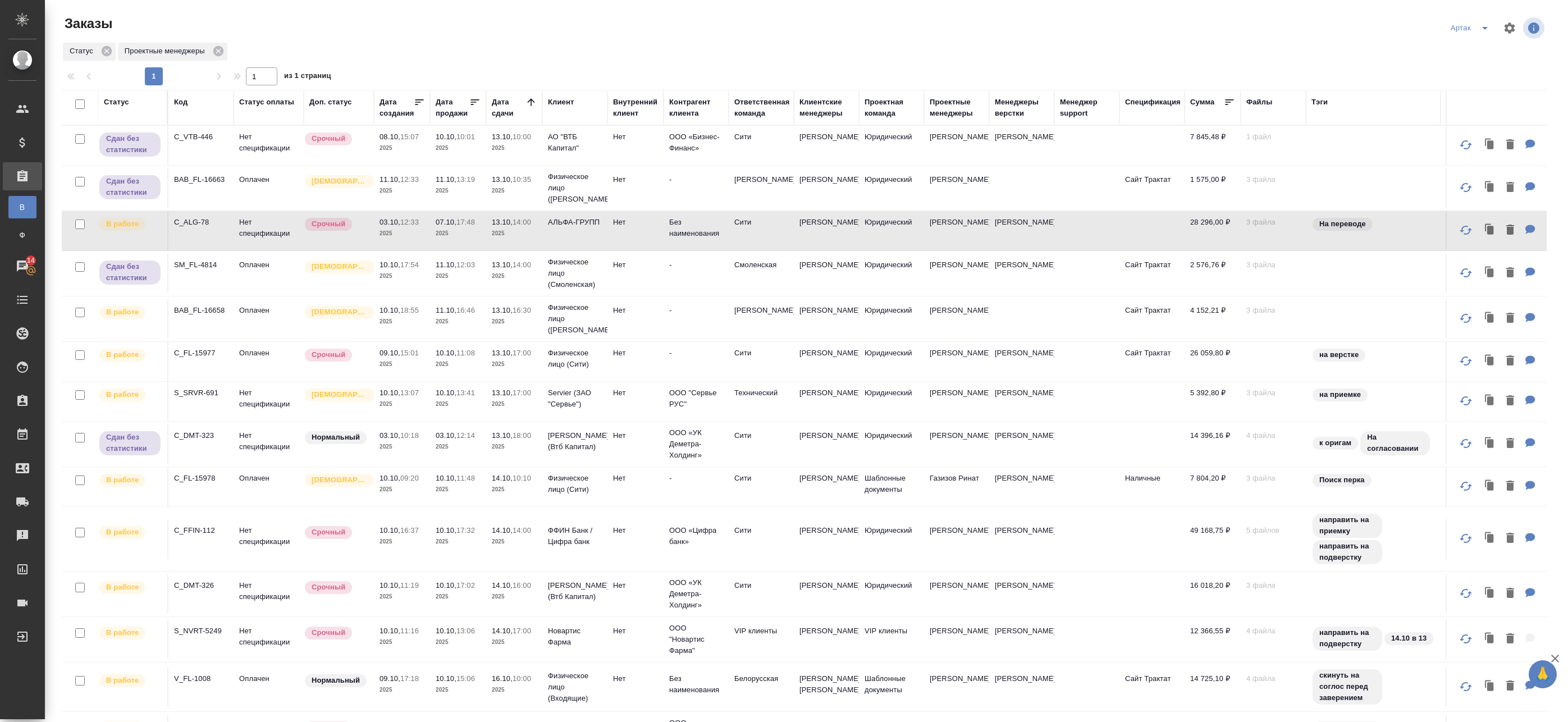
click at [410, 231] on p "2025" at bounding box center [402, 233] width 45 height 11
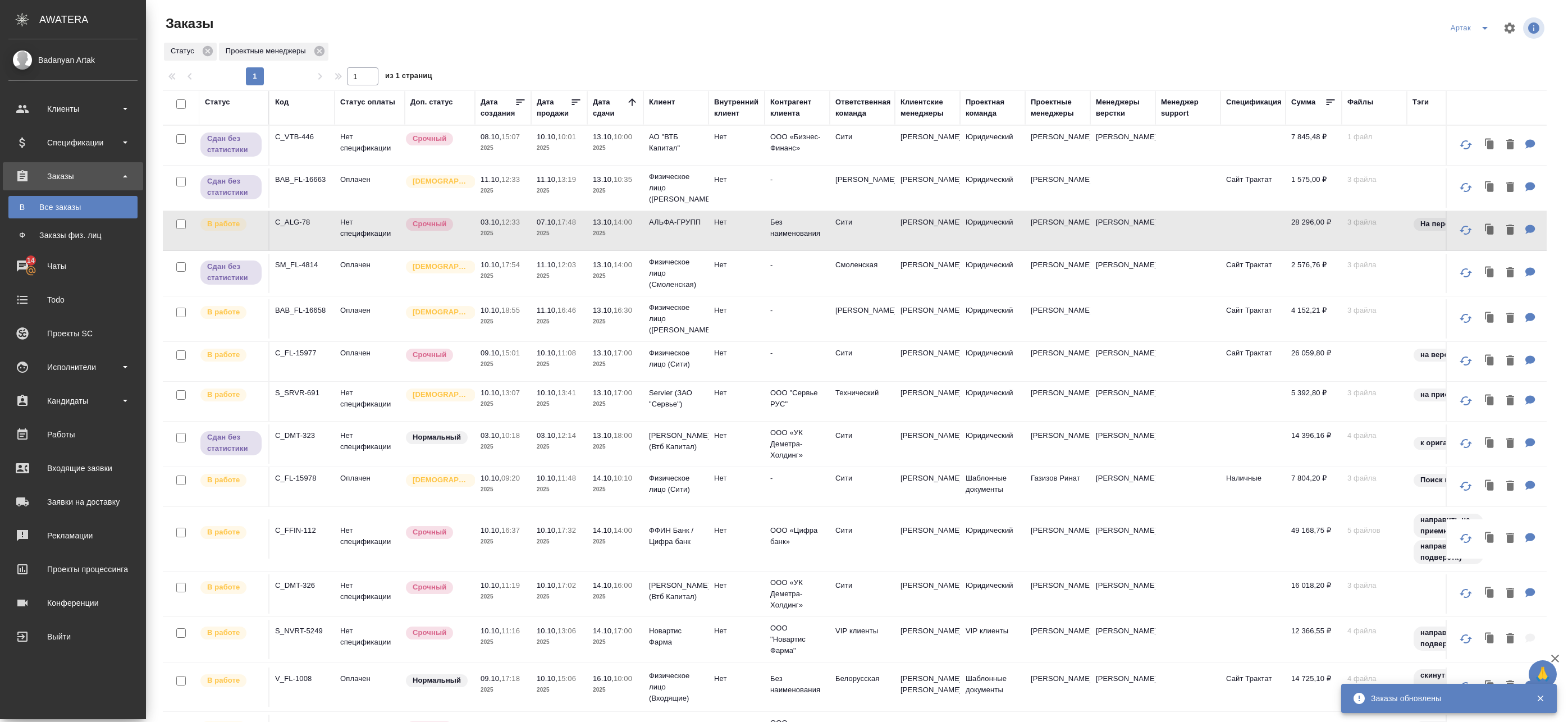
click at [1478, 27] on icon "split button" at bounding box center [1485, 27] width 14 height 14
click at [1457, 52] on li "leagal" at bounding box center [1464, 50] width 48 height 18
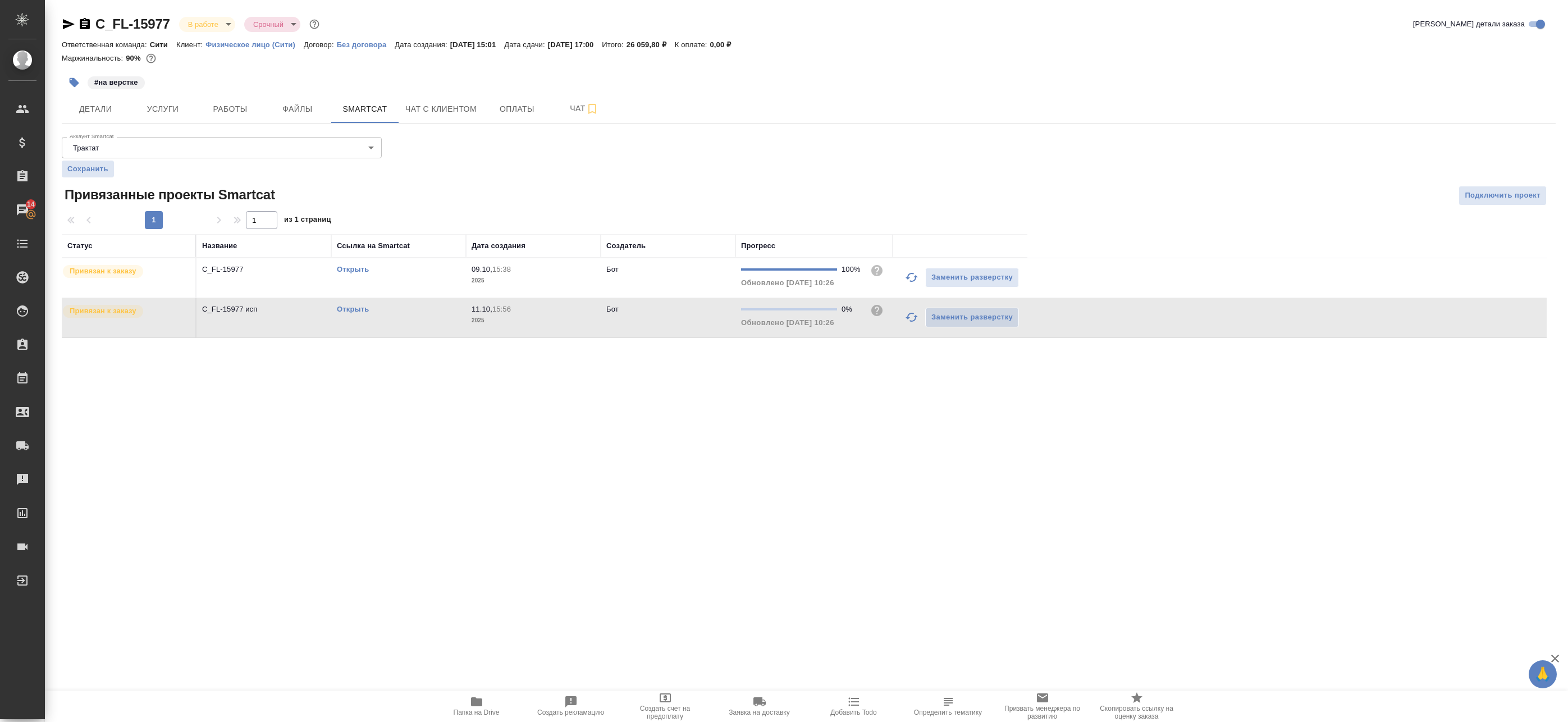
click at [915, 315] on icon "button" at bounding box center [911, 317] width 14 height 14
click at [364, 270] on link "Открыть" at bounding box center [353, 269] width 32 height 8
click at [207, 109] on span "Работы" at bounding box center [230, 108] width 54 height 14
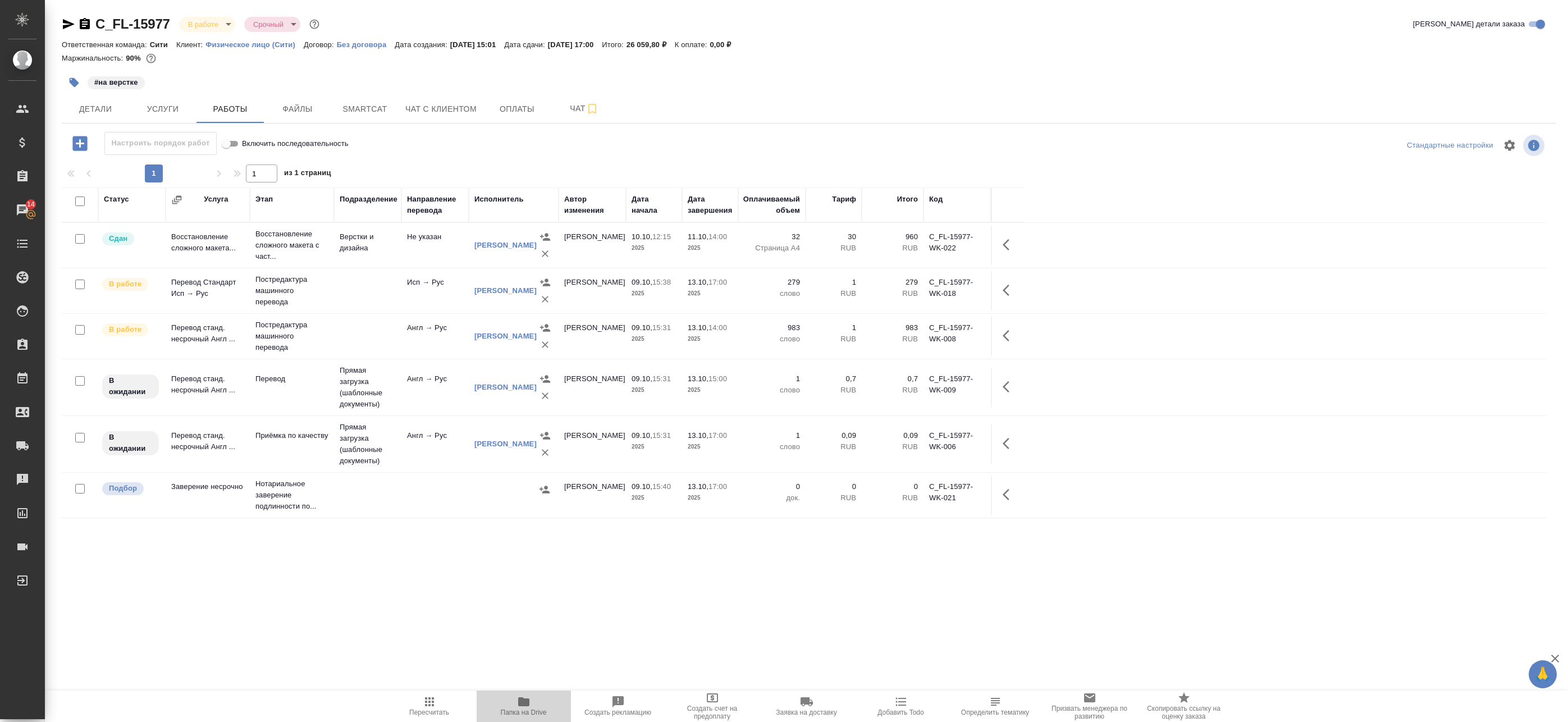
click at [528, 712] on span "Папка на Drive" at bounding box center [523, 712] width 46 height 8
click at [361, 100] on button "Smartcat" at bounding box center [364, 108] width 67 height 28
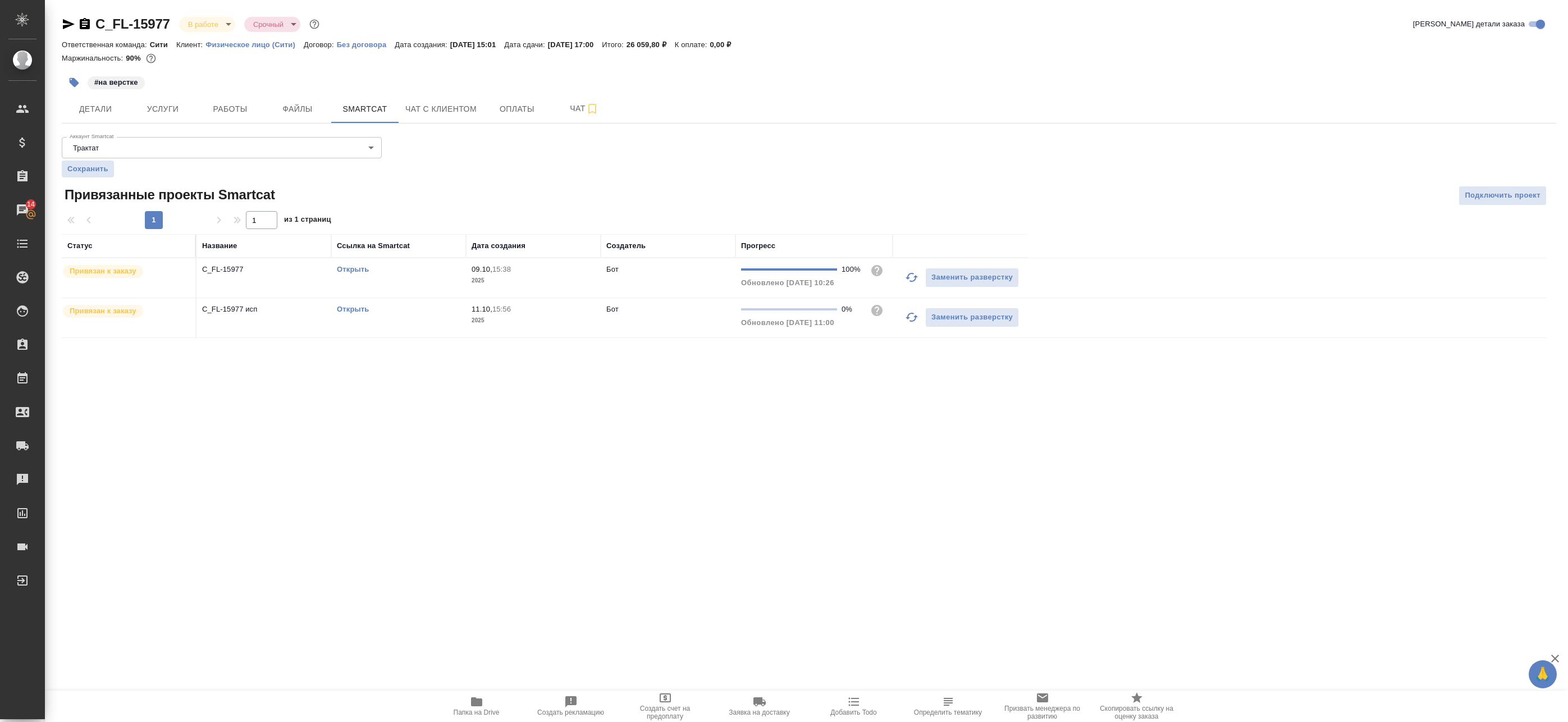
click at [906, 321] on icon "button" at bounding box center [911, 317] width 14 height 14
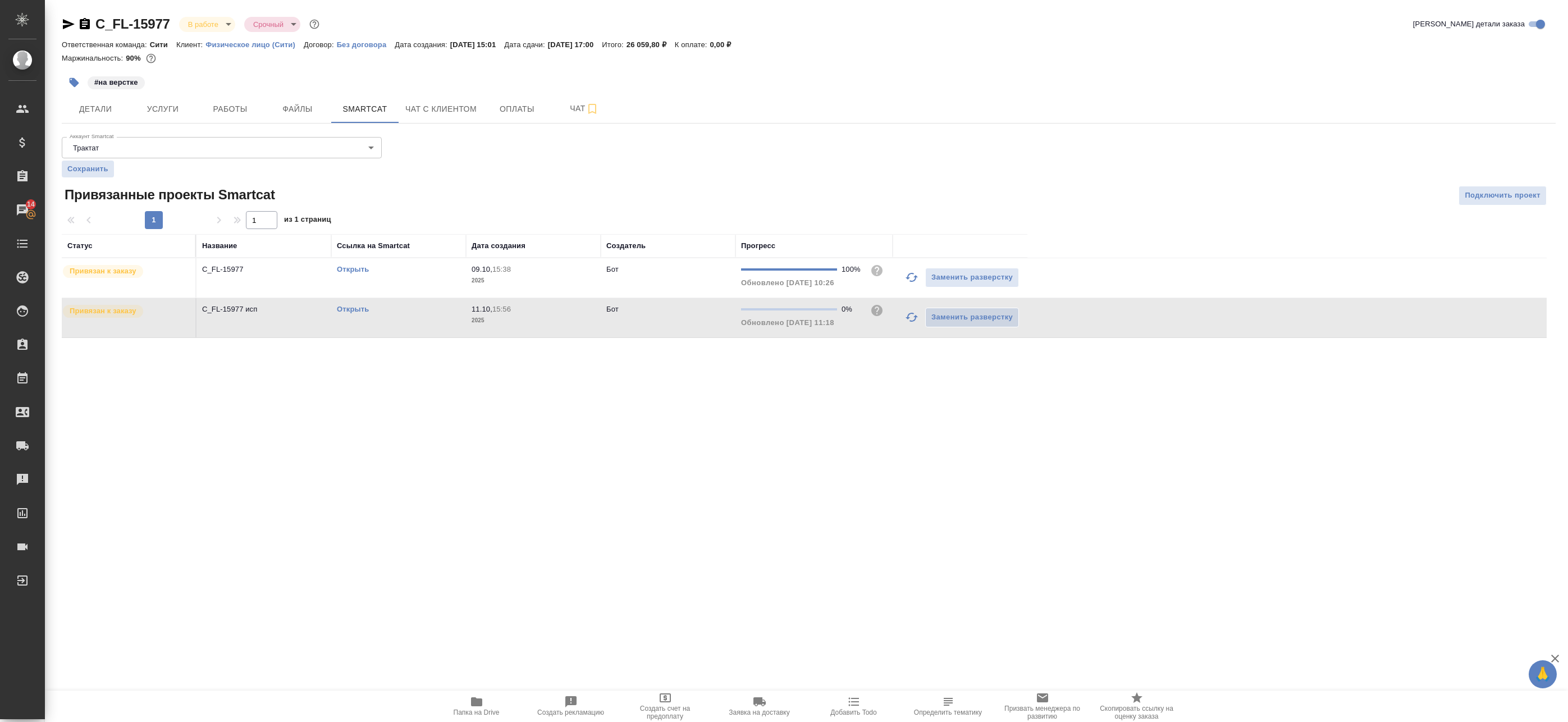
click at [357, 309] on link "Открыть" at bounding box center [353, 309] width 32 height 8
click at [350, 309] on link "Открыть" at bounding box center [353, 309] width 32 height 8
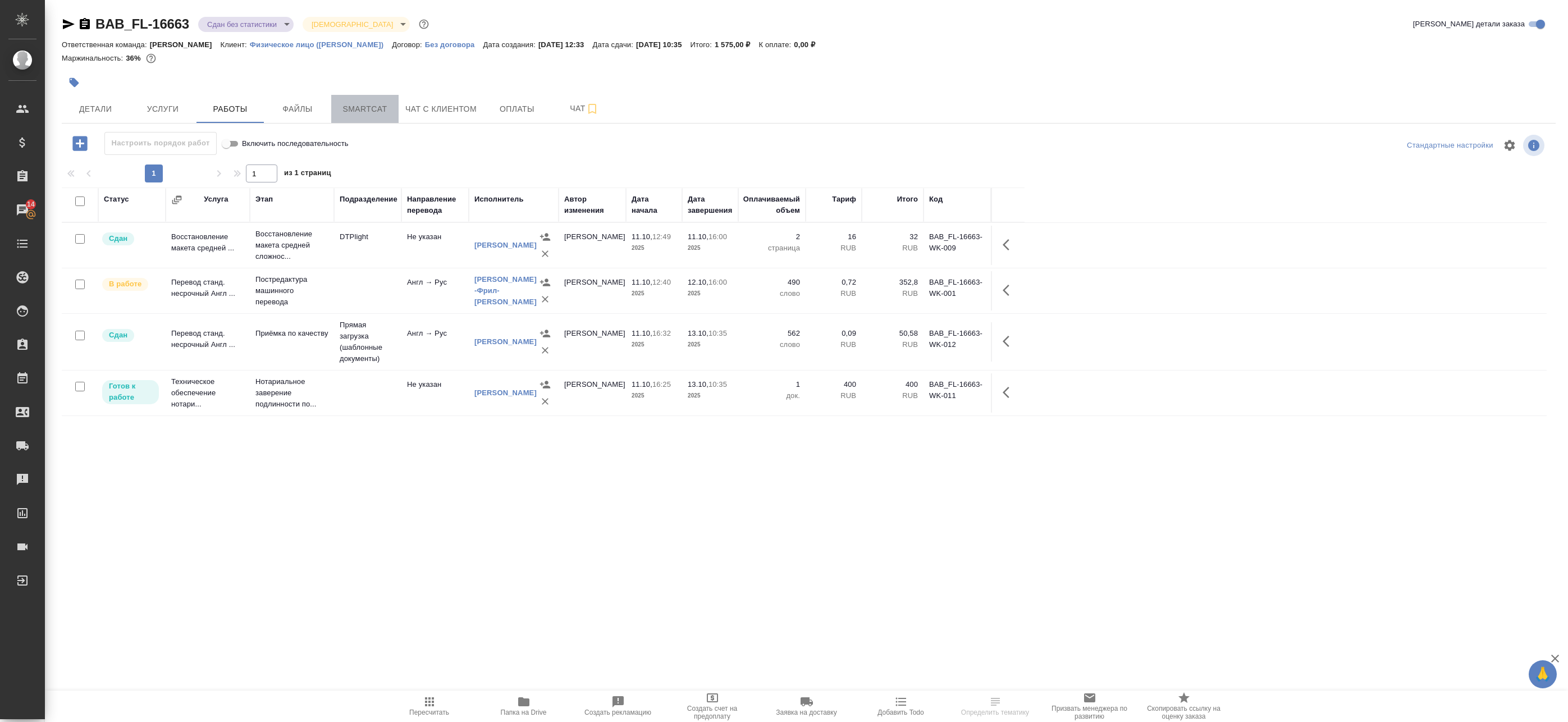
click at [347, 106] on span "Smartcat" at bounding box center [364, 108] width 54 height 14
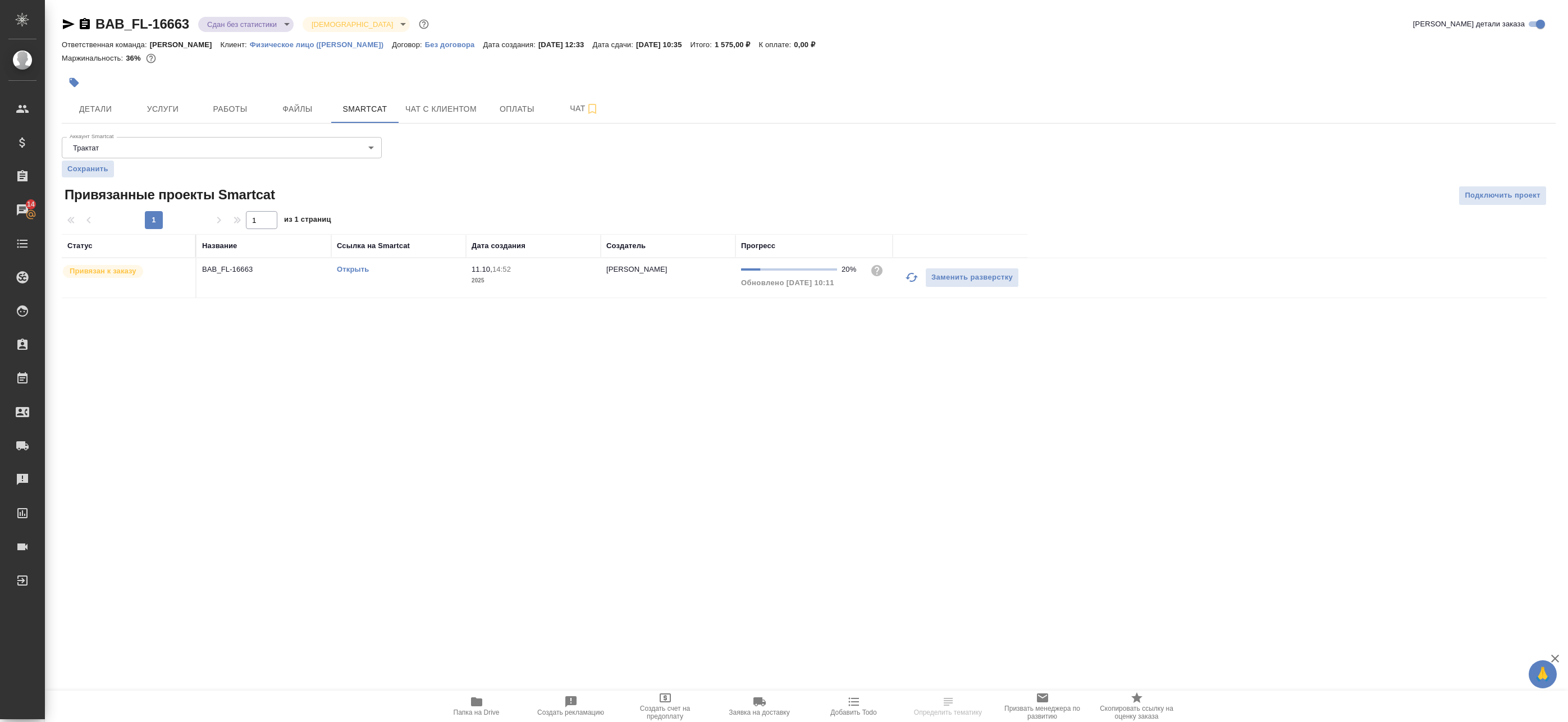
click at [292, 273] on p "BAB_FL-16663" at bounding box center [263, 270] width 124 height 11
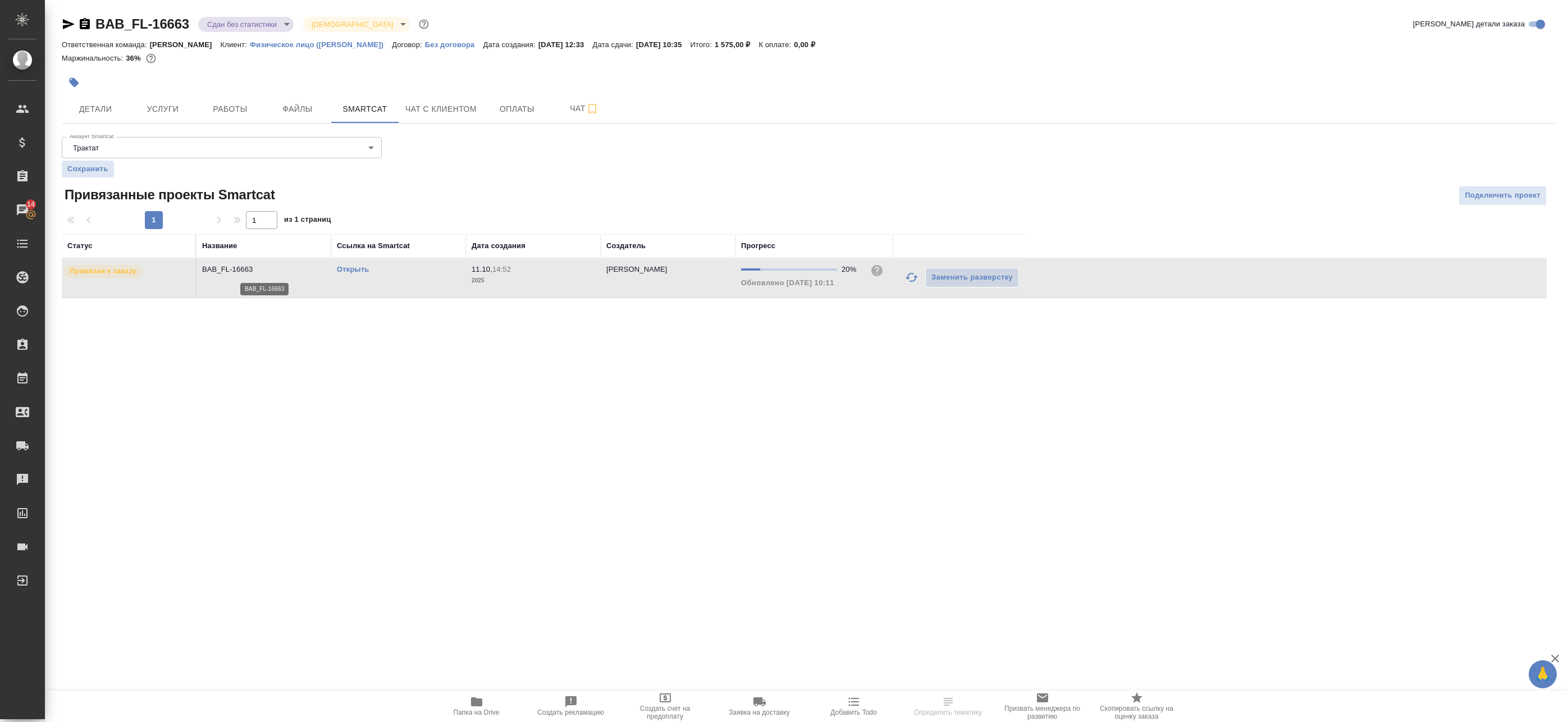
click at [292, 273] on p "BAB_FL-16663" at bounding box center [263, 270] width 124 height 11
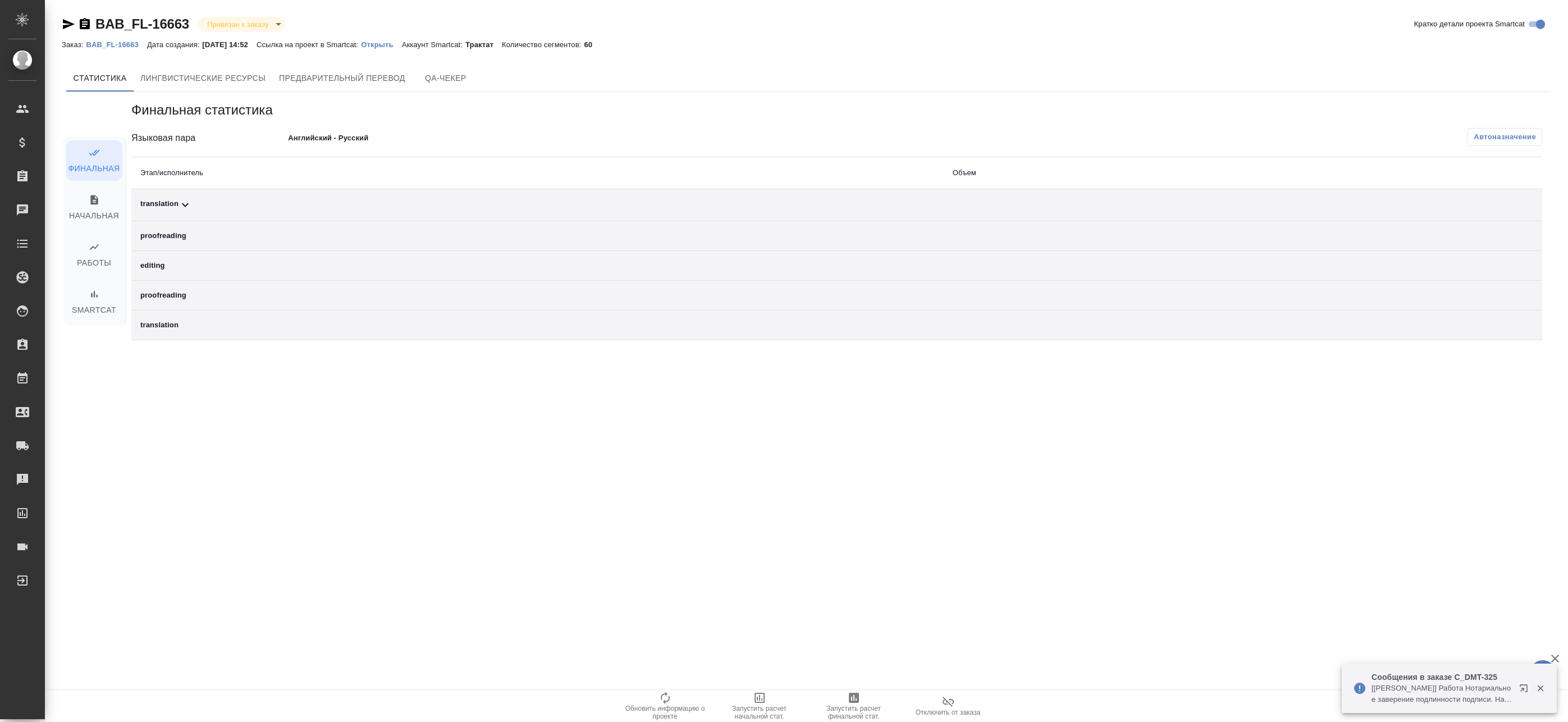
click at [1490, 138] on span "Автоназначение" at bounding box center [1504, 137] width 62 height 11
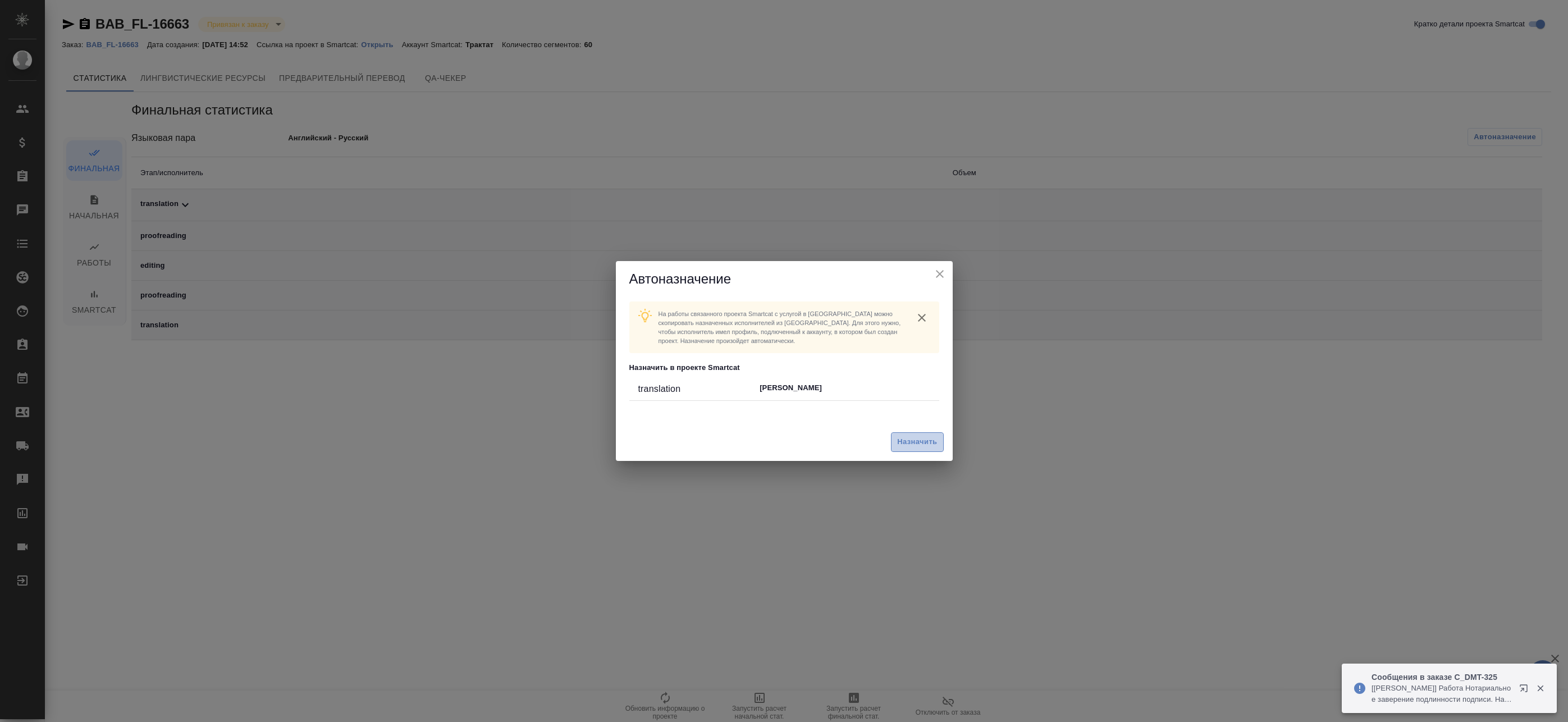
click at [913, 439] on span "Назначить" at bounding box center [917, 442] width 40 height 13
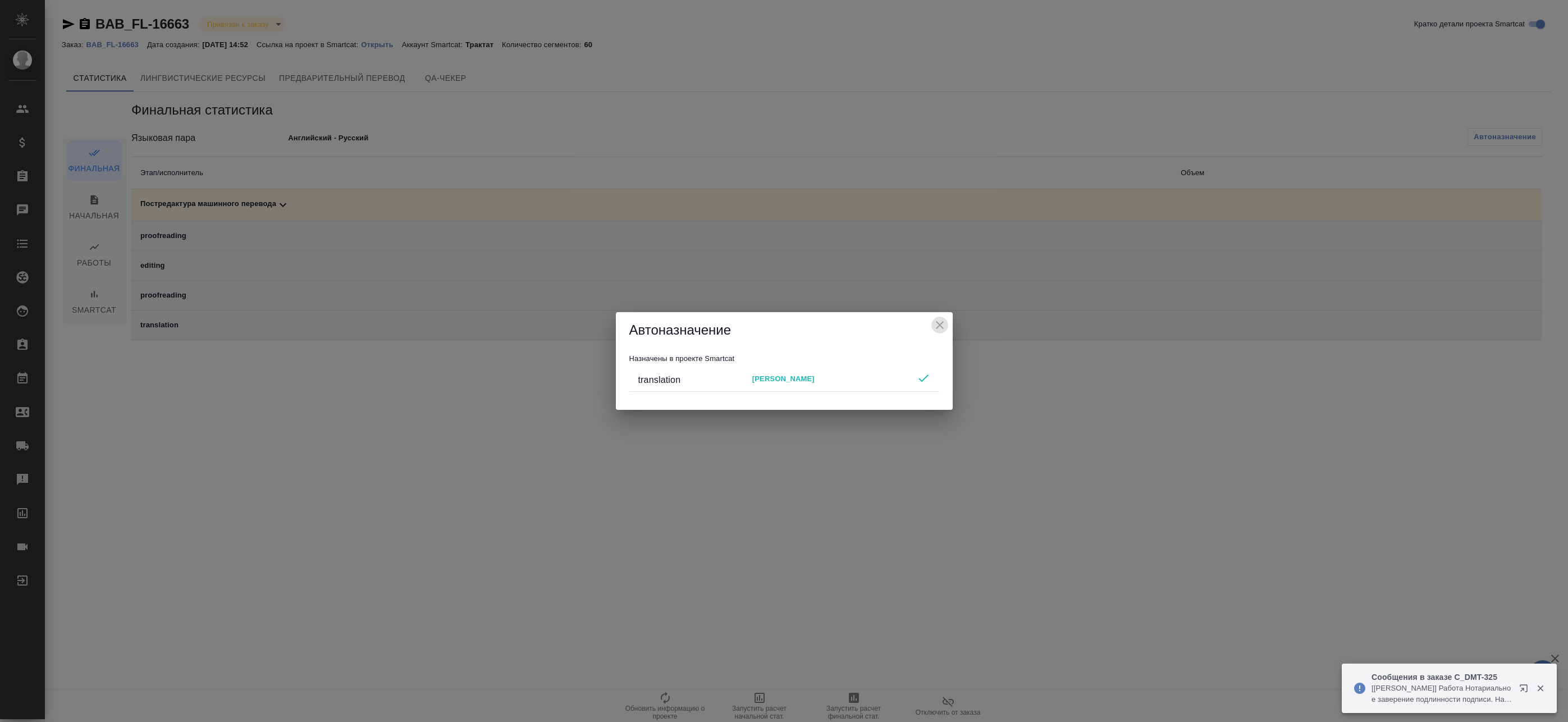
click at [939, 321] on icon "close" at bounding box center [940, 325] width 14 height 14
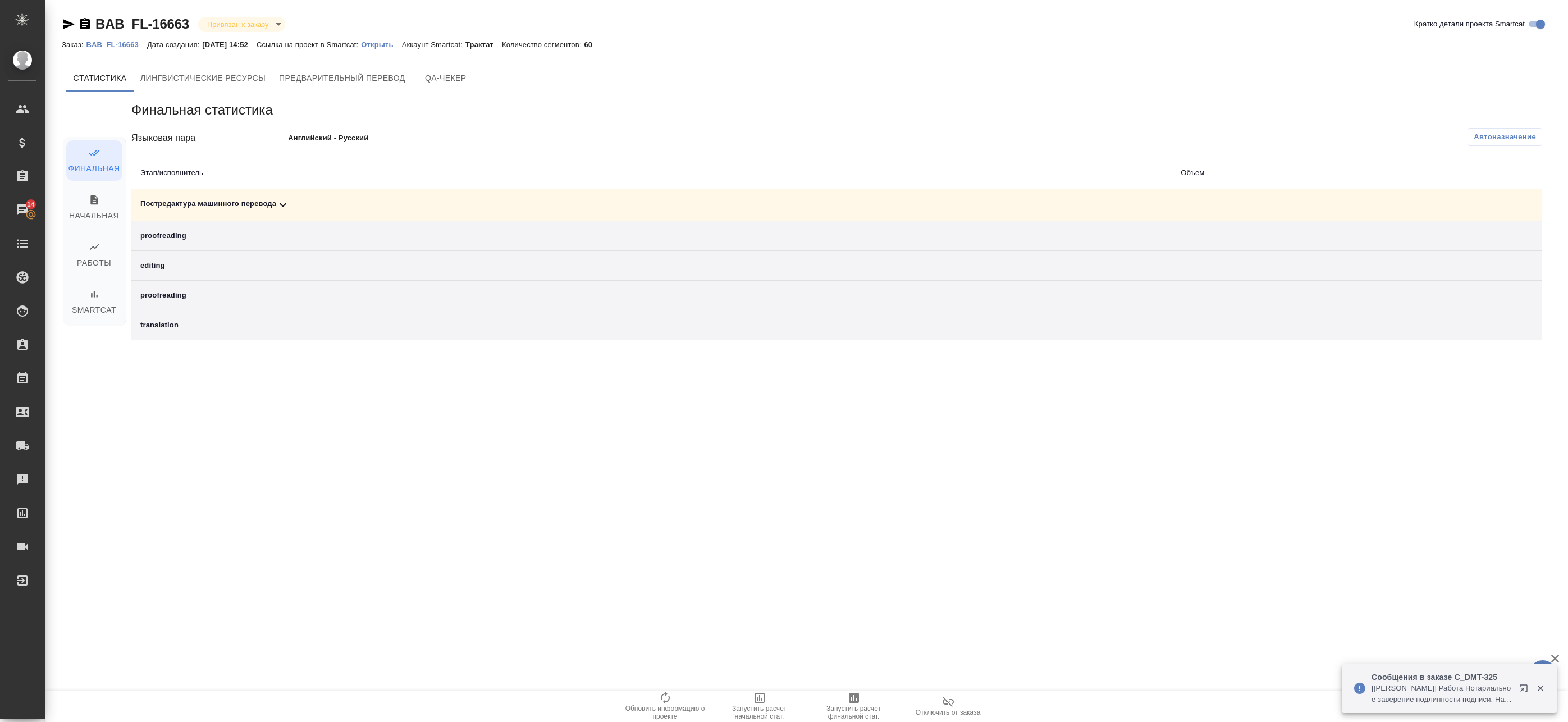
click at [599, 208] on div "Постредактура машинного перевода" at bounding box center [652, 204] width 1023 height 14
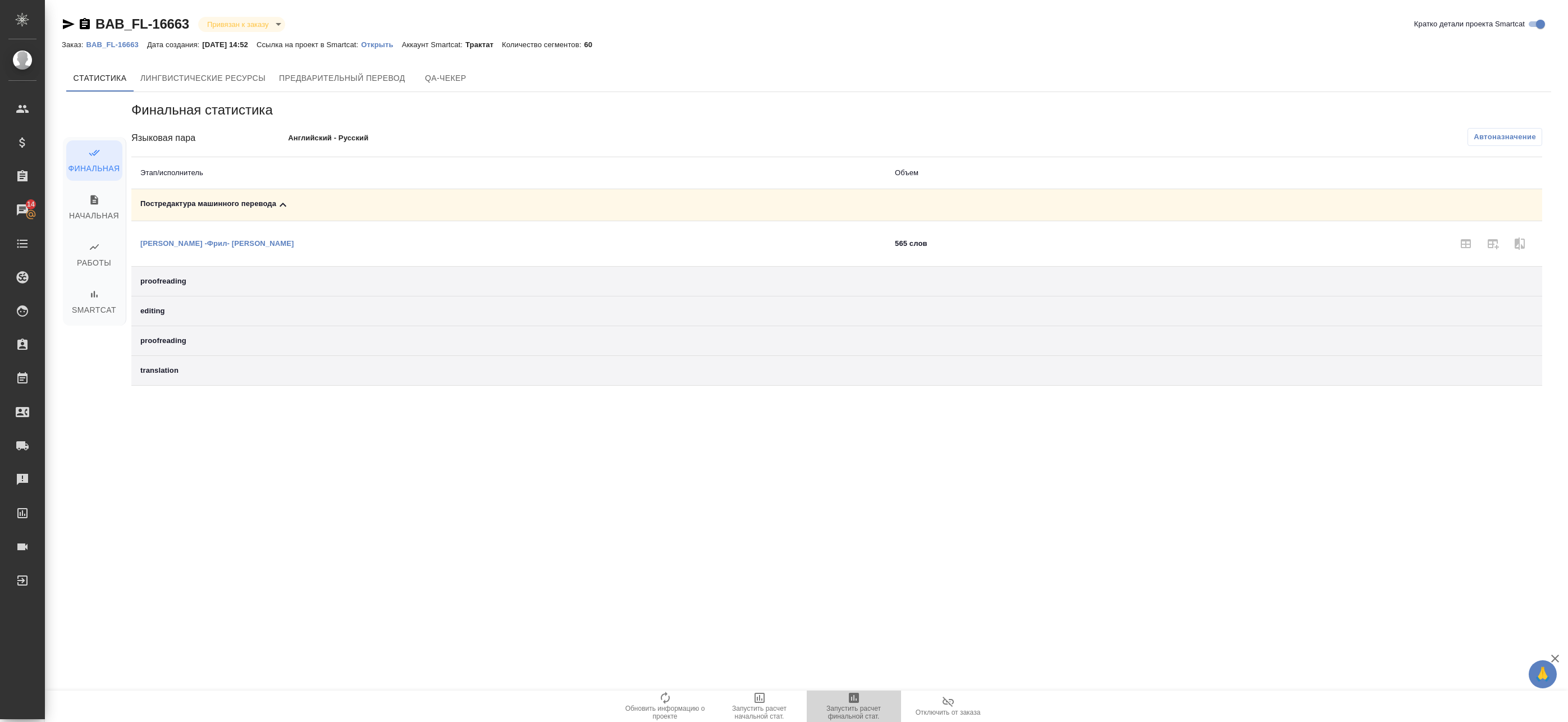
click at [860, 696] on span "Запустить расчет финальной стат." at bounding box center [854, 706] width 81 height 29
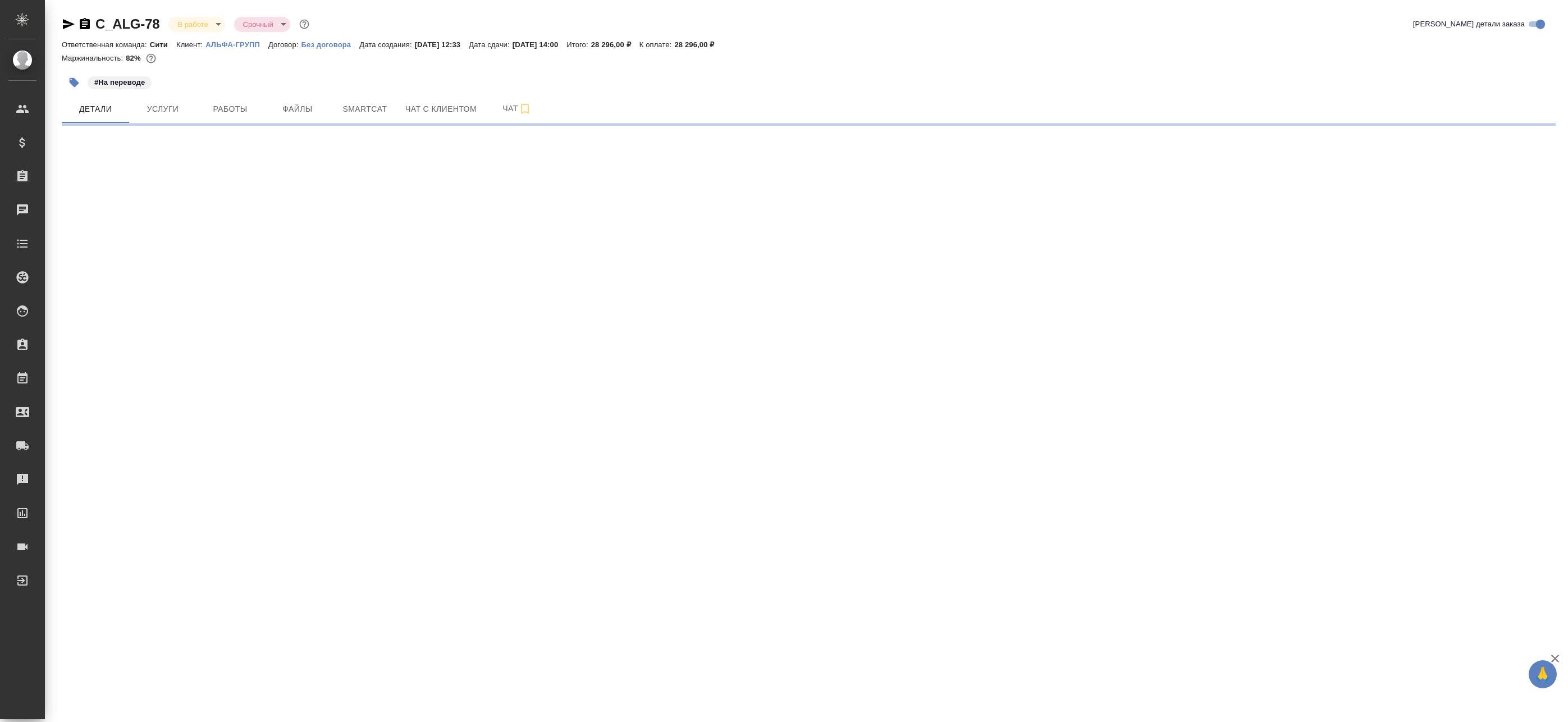
select select "RU"
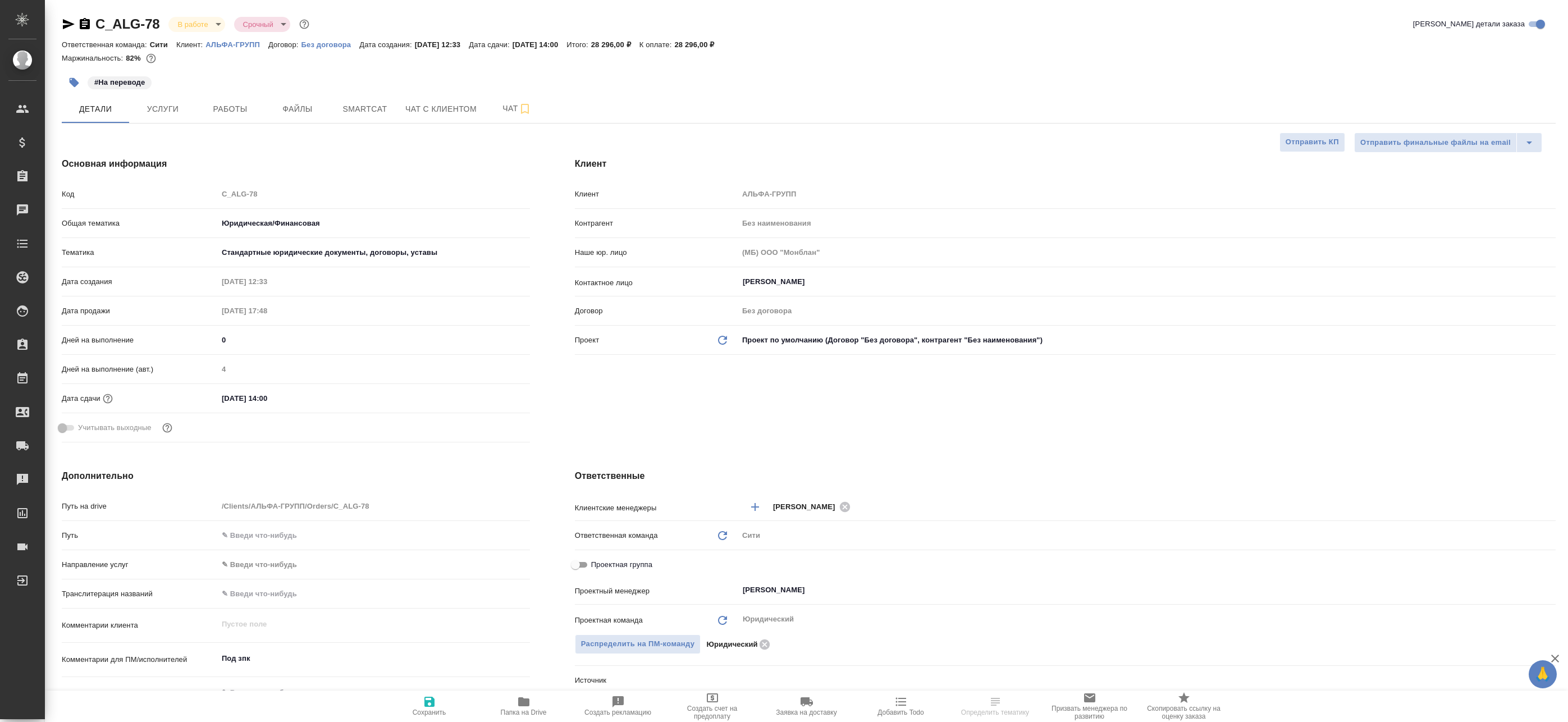
type textarea "x"
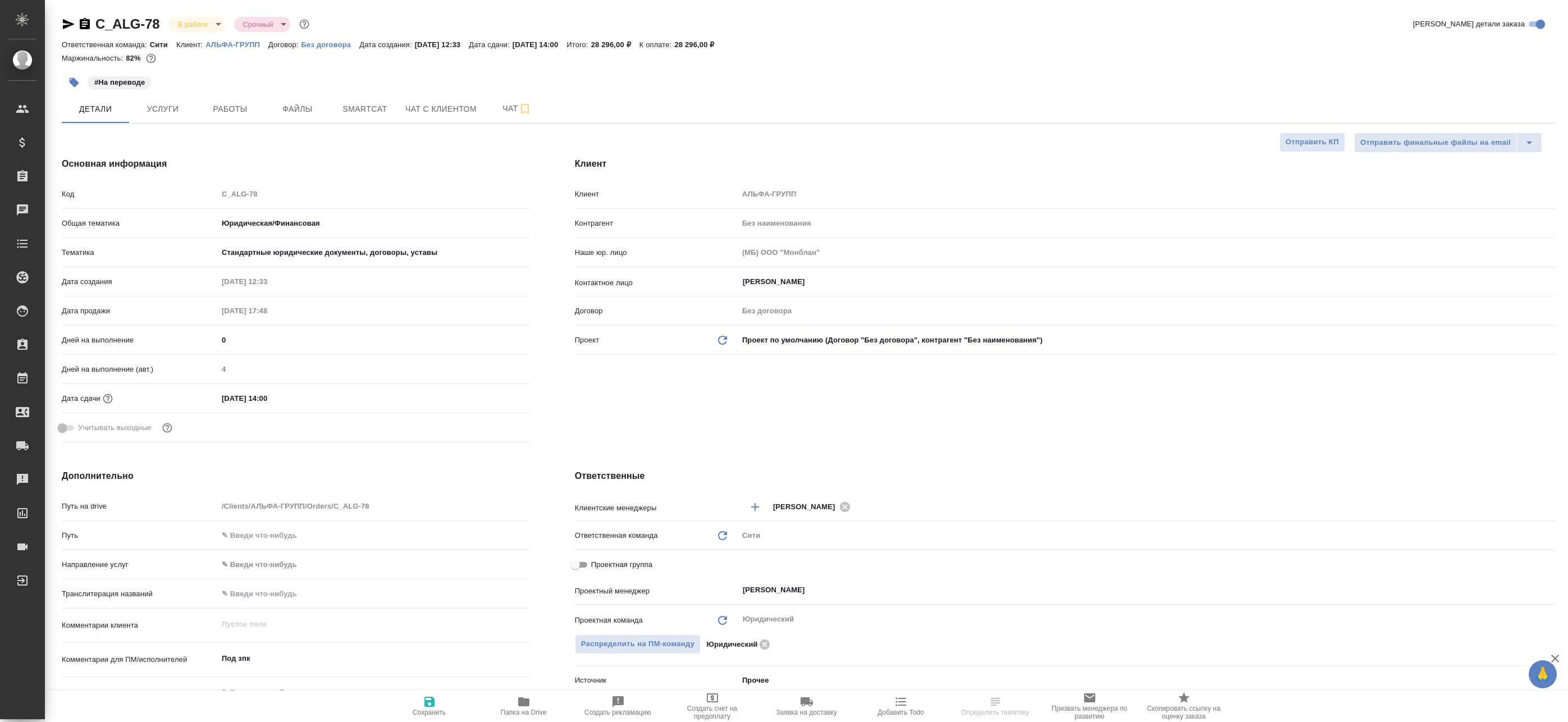
type textarea "x"
click at [319, 115] on span "Файлы" at bounding box center [297, 108] width 54 height 14
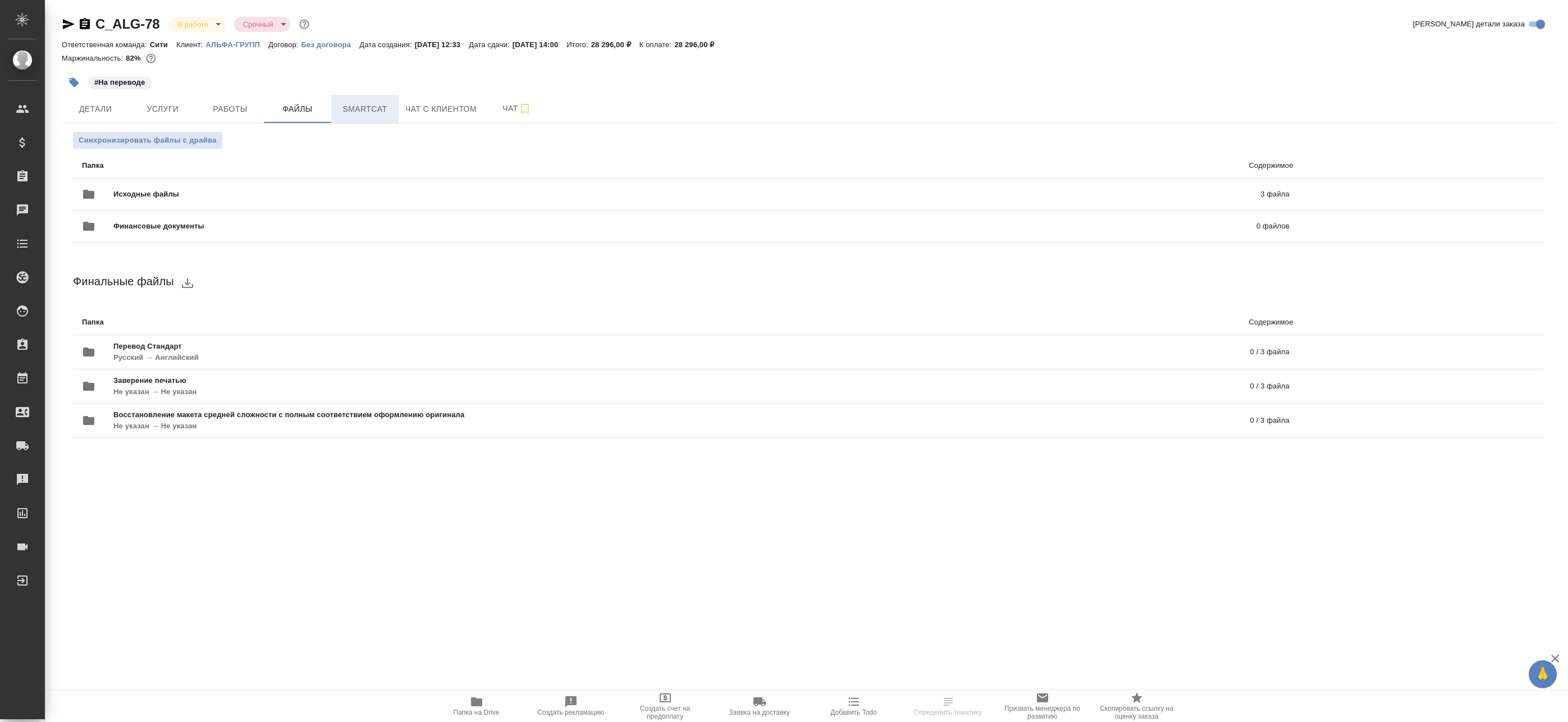
click at [352, 113] on span "Smartcat" at bounding box center [364, 108] width 54 height 14
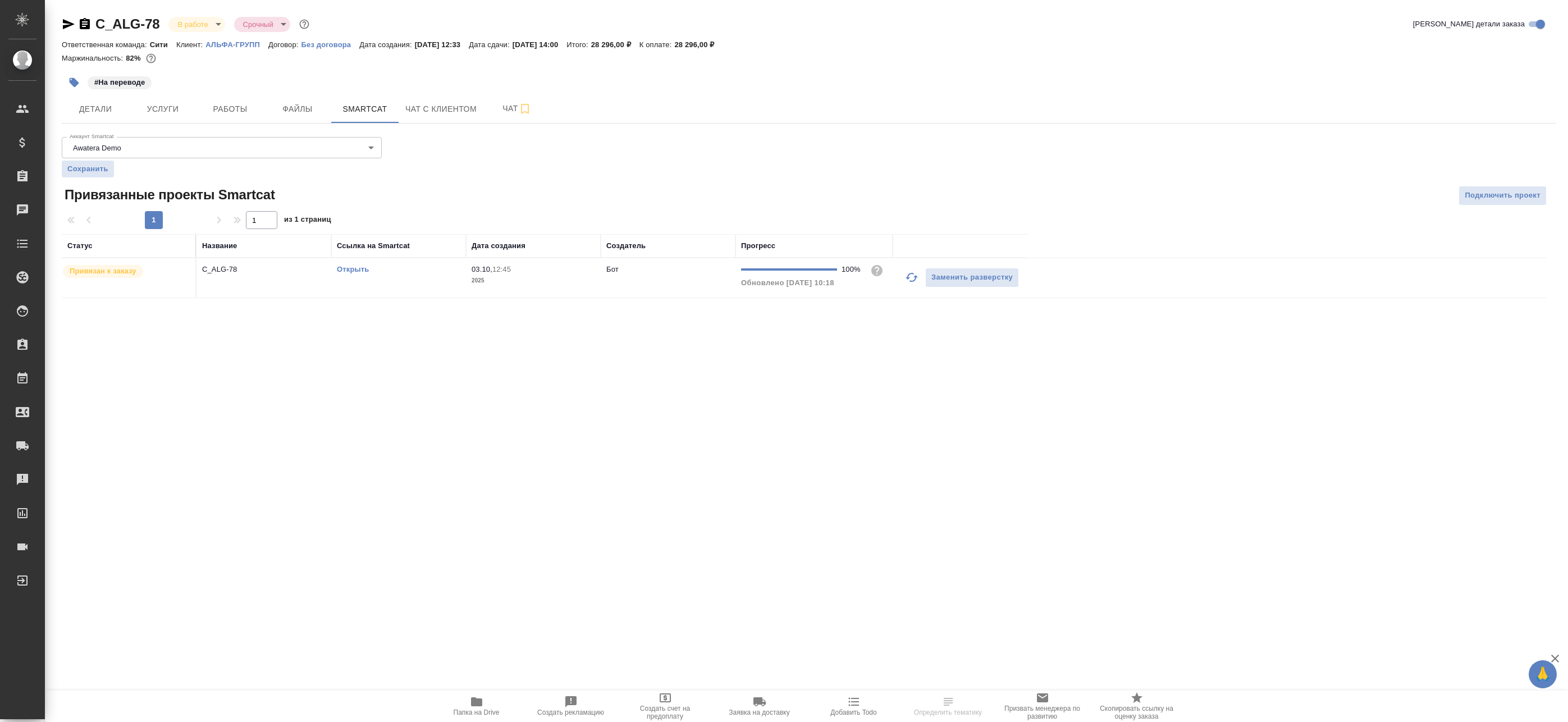
click at [908, 279] on icon "button" at bounding box center [911, 277] width 12 height 9
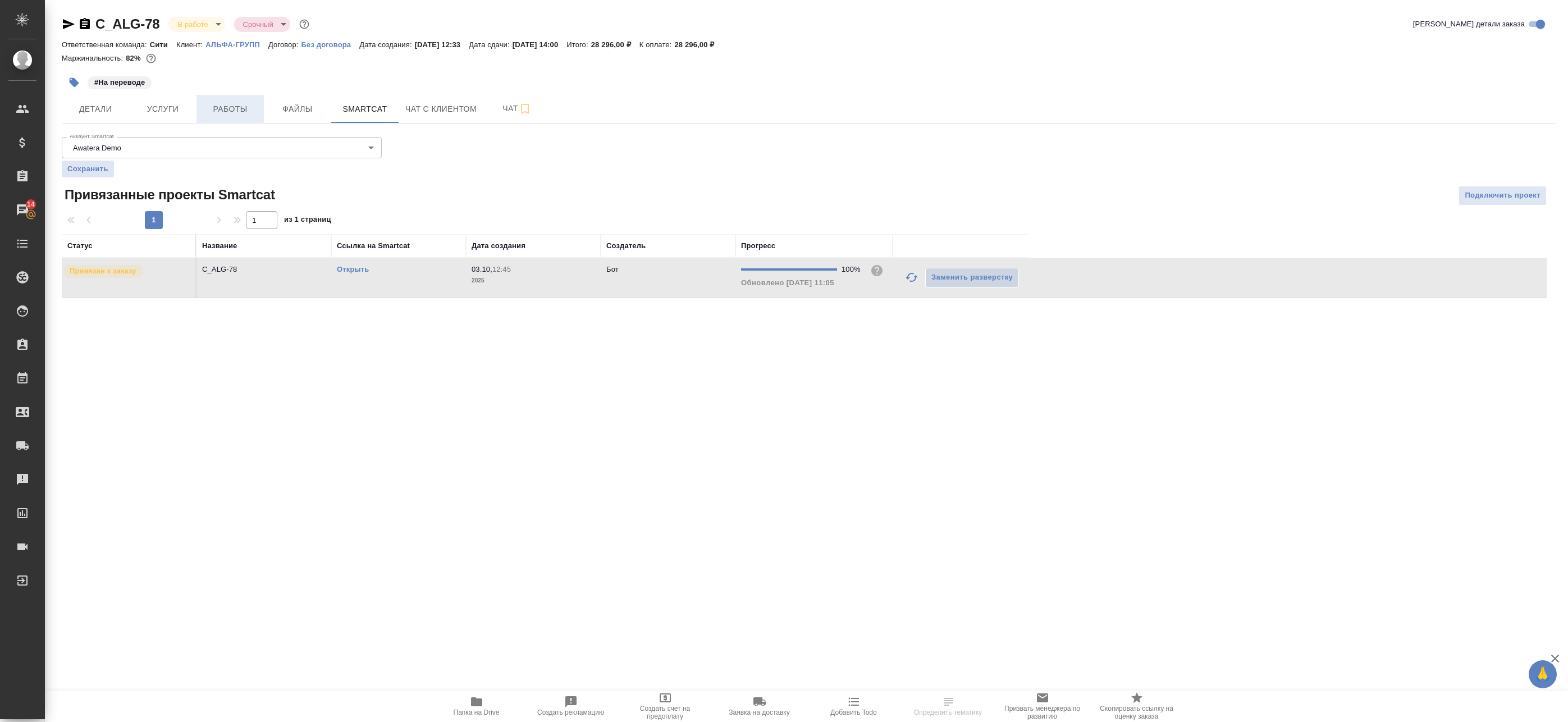
click at [236, 104] on span "Работы" at bounding box center [230, 108] width 54 height 14
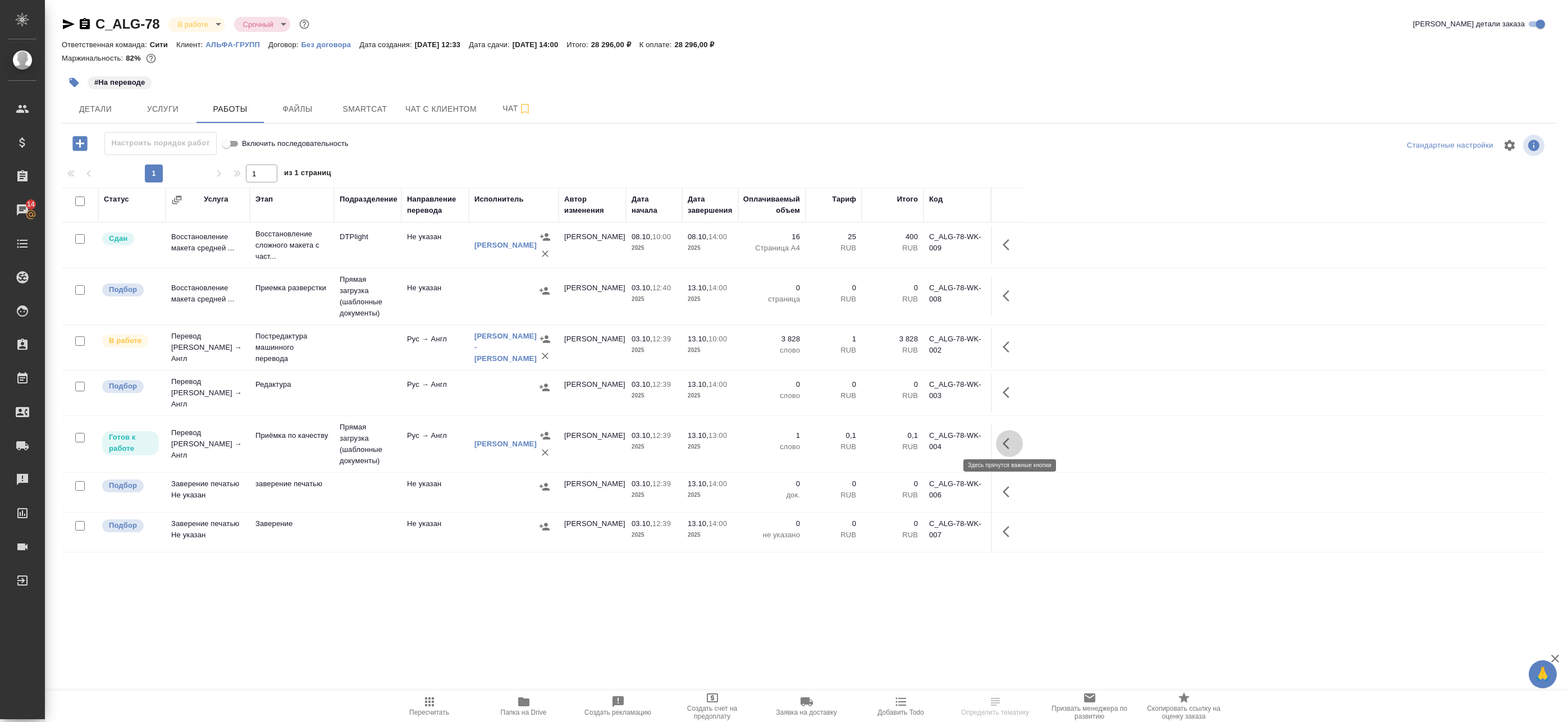
click at [1005, 444] on button "button" at bounding box center [1009, 443] width 27 height 27
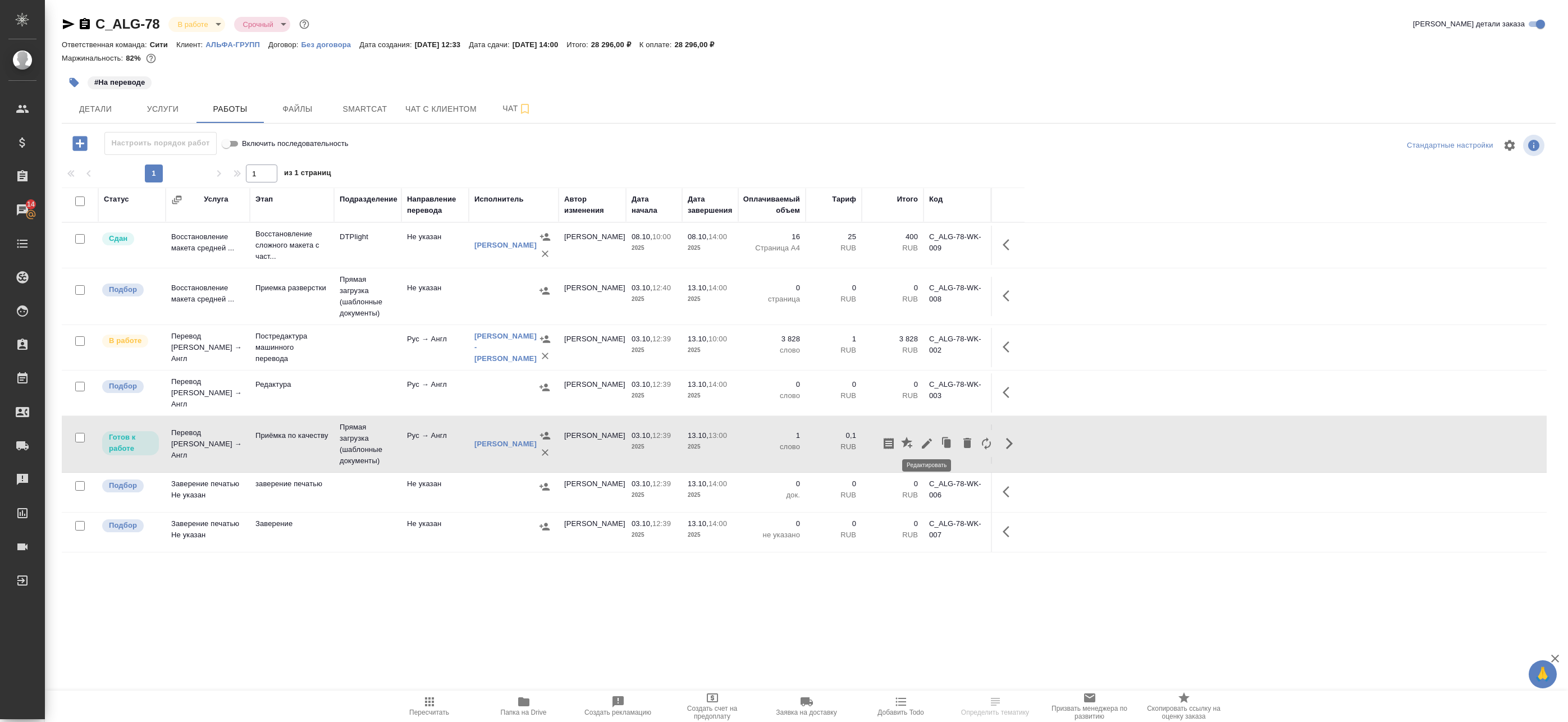
click at [925, 437] on icon "button" at bounding box center [927, 443] width 14 height 14
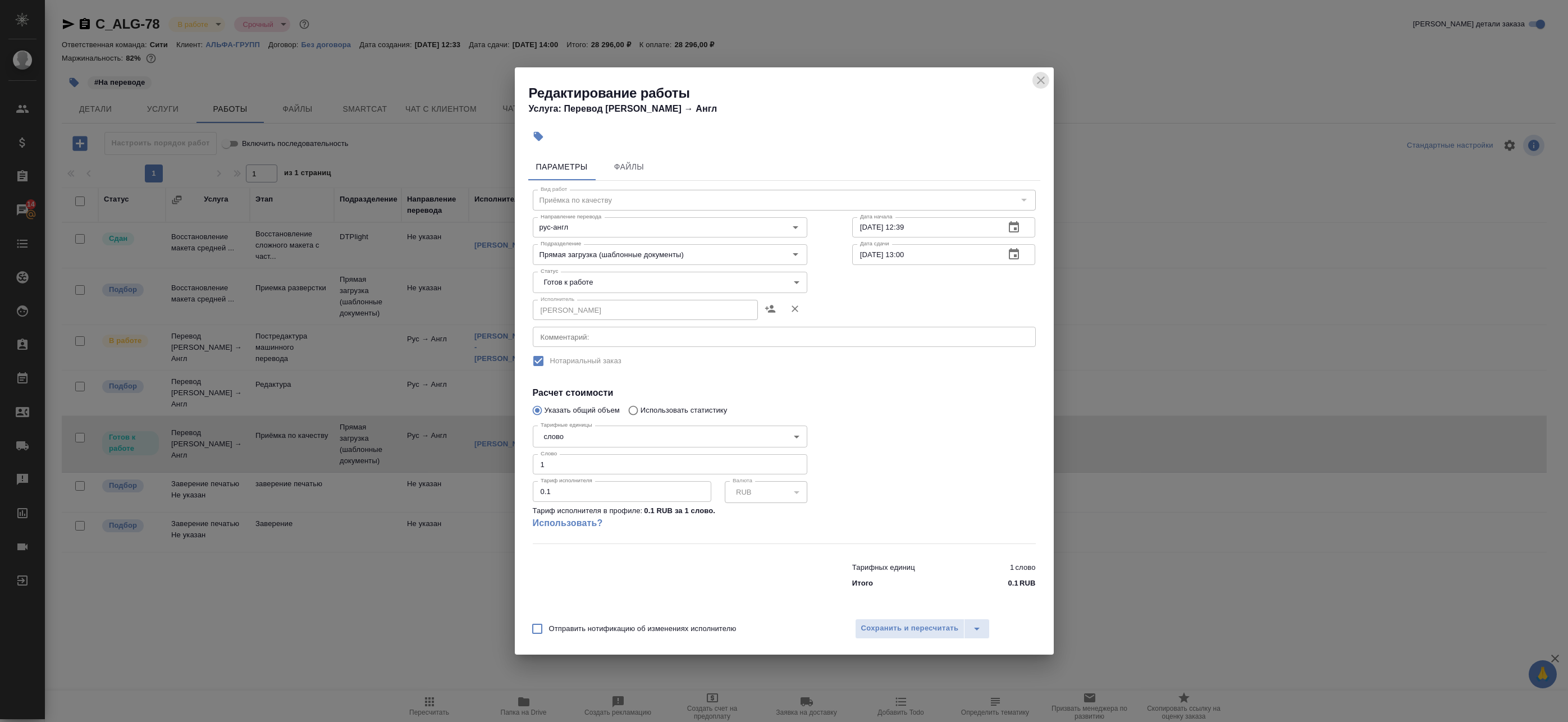
click at [1036, 78] on icon "close" at bounding box center [1040, 80] width 14 height 14
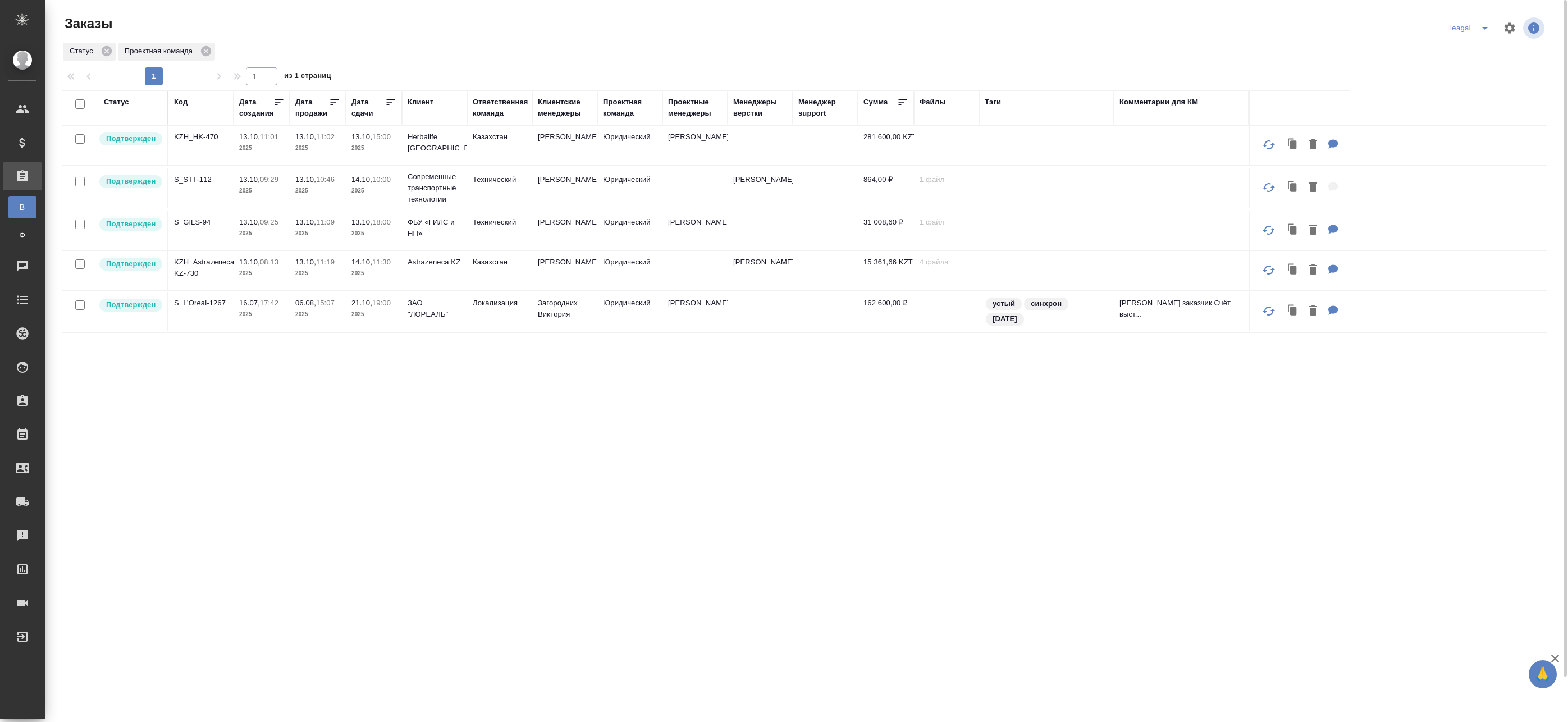
click at [643, 191] on td "Юридический" at bounding box center [629, 188] width 65 height 40
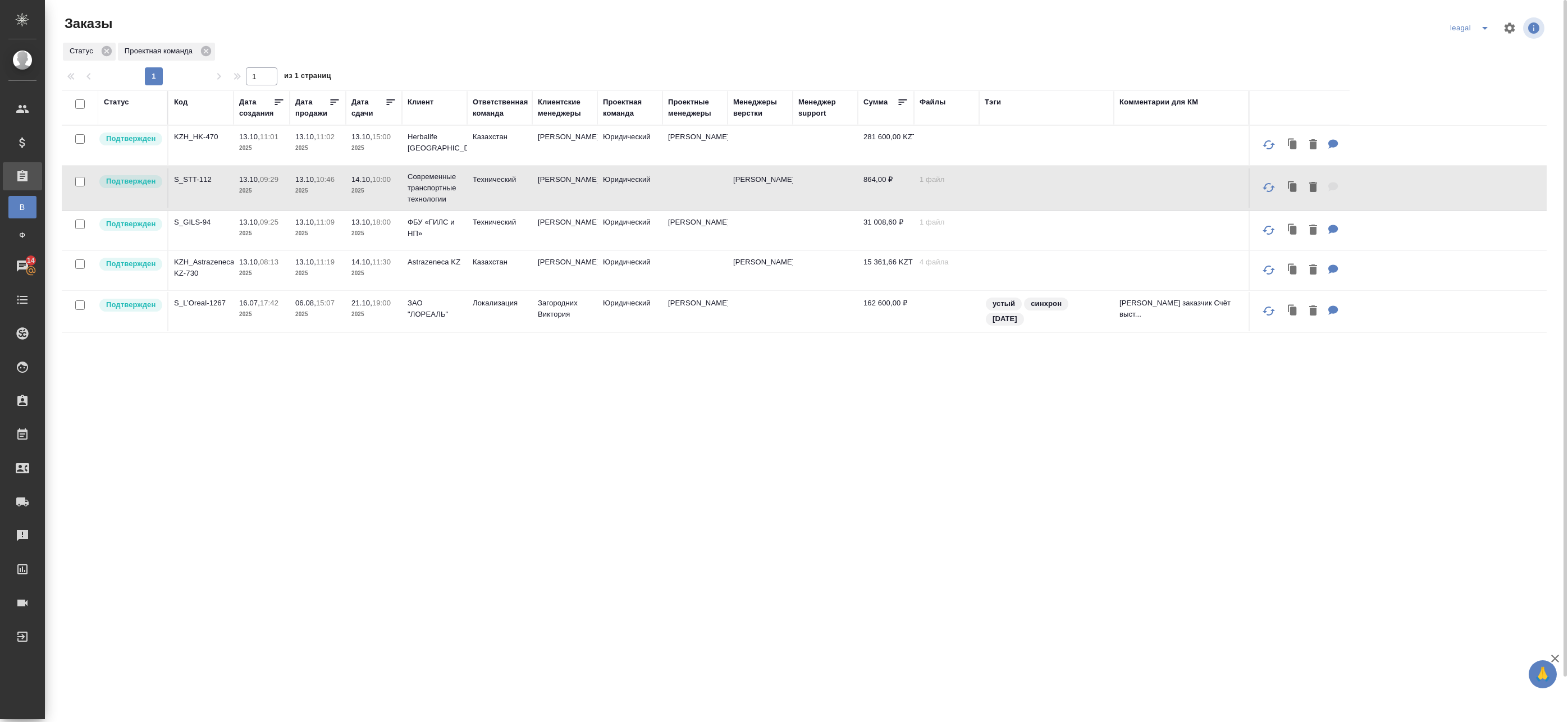
click at [674, 232] on td "[PERSON_NAME]" at bounding box center [695, 230] width 65 height 40
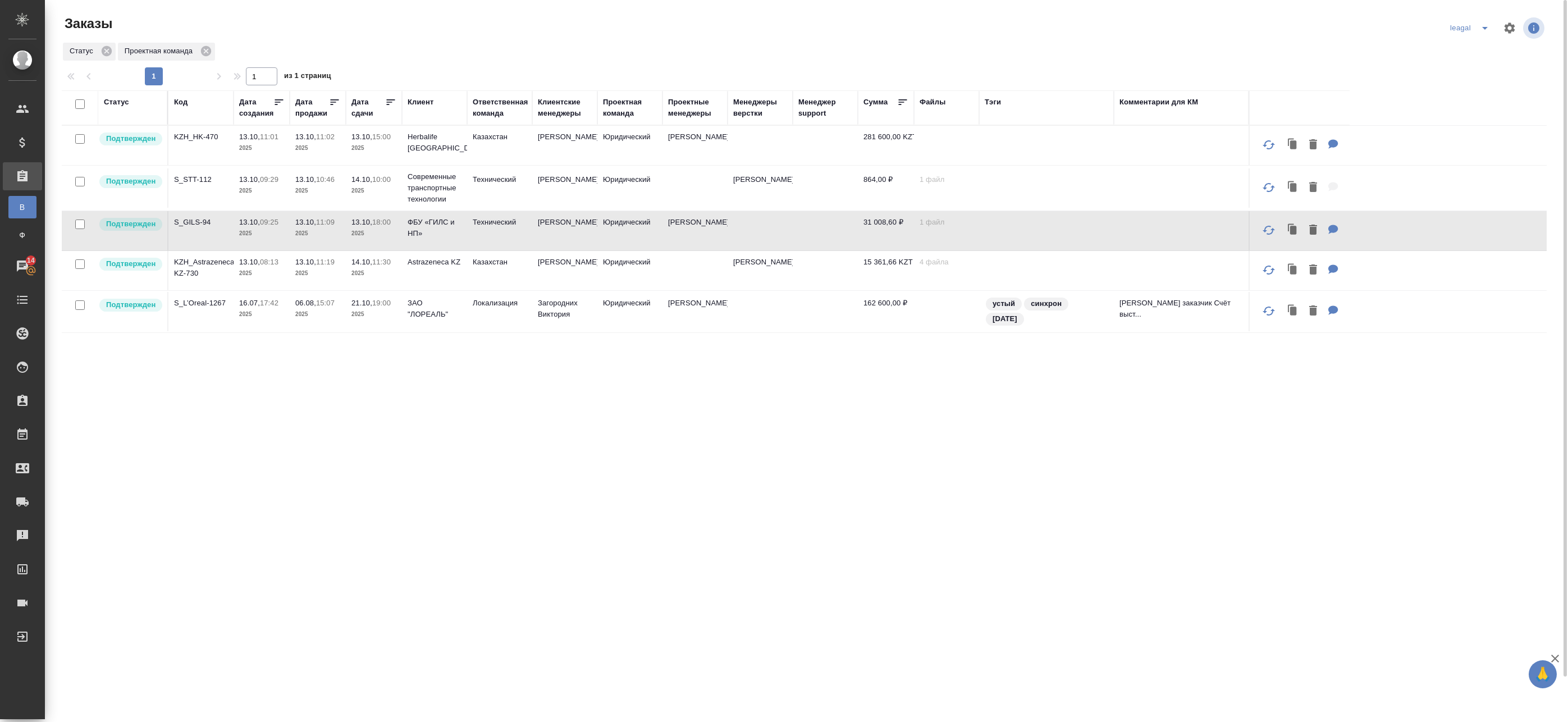
click at [695, 275] on td at bounding box center [695, 271] width 65 height 40
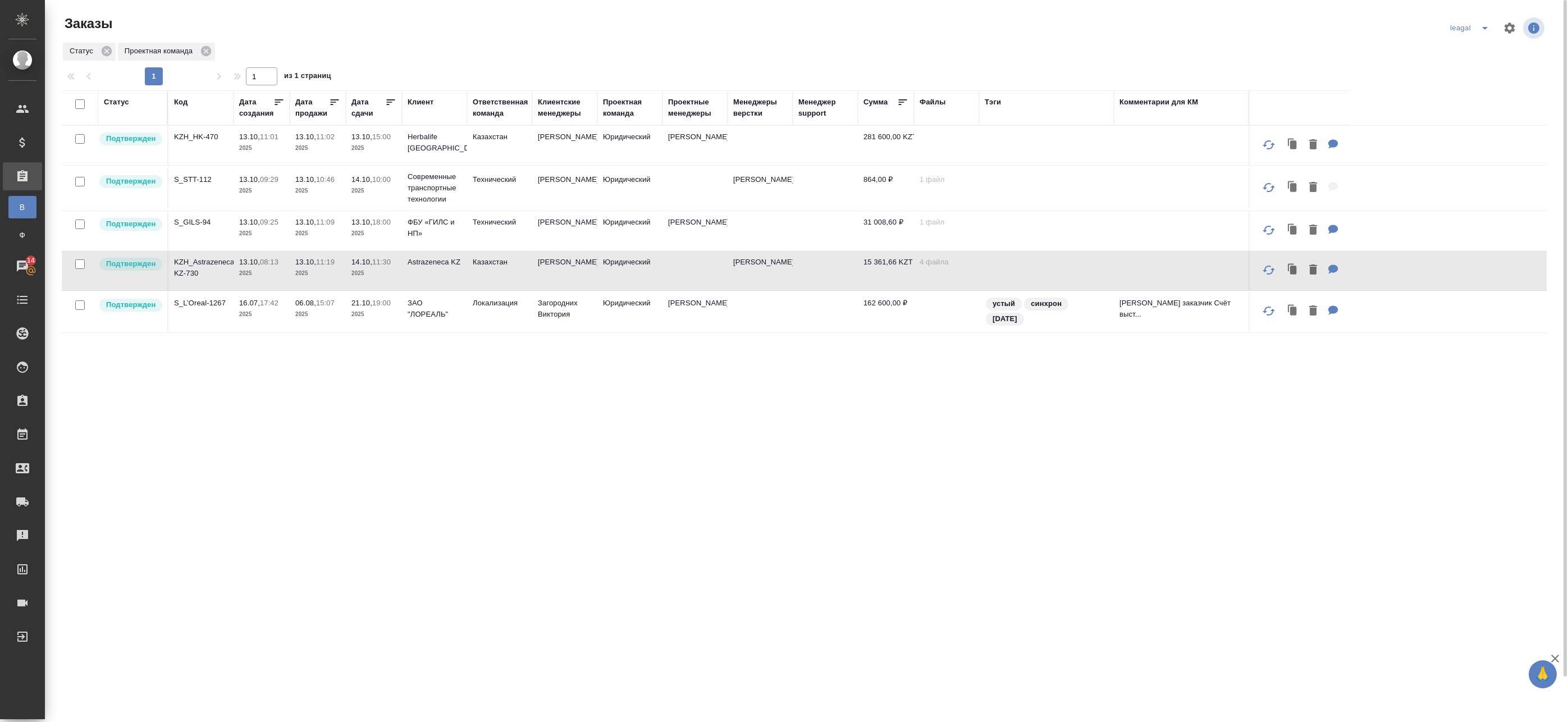
click at [693, 266] on td at bounding box center [695, 271] width 65 height 40
click at [305, 233] on p "2025" at bounding box center [318, 233] width 45 height 11
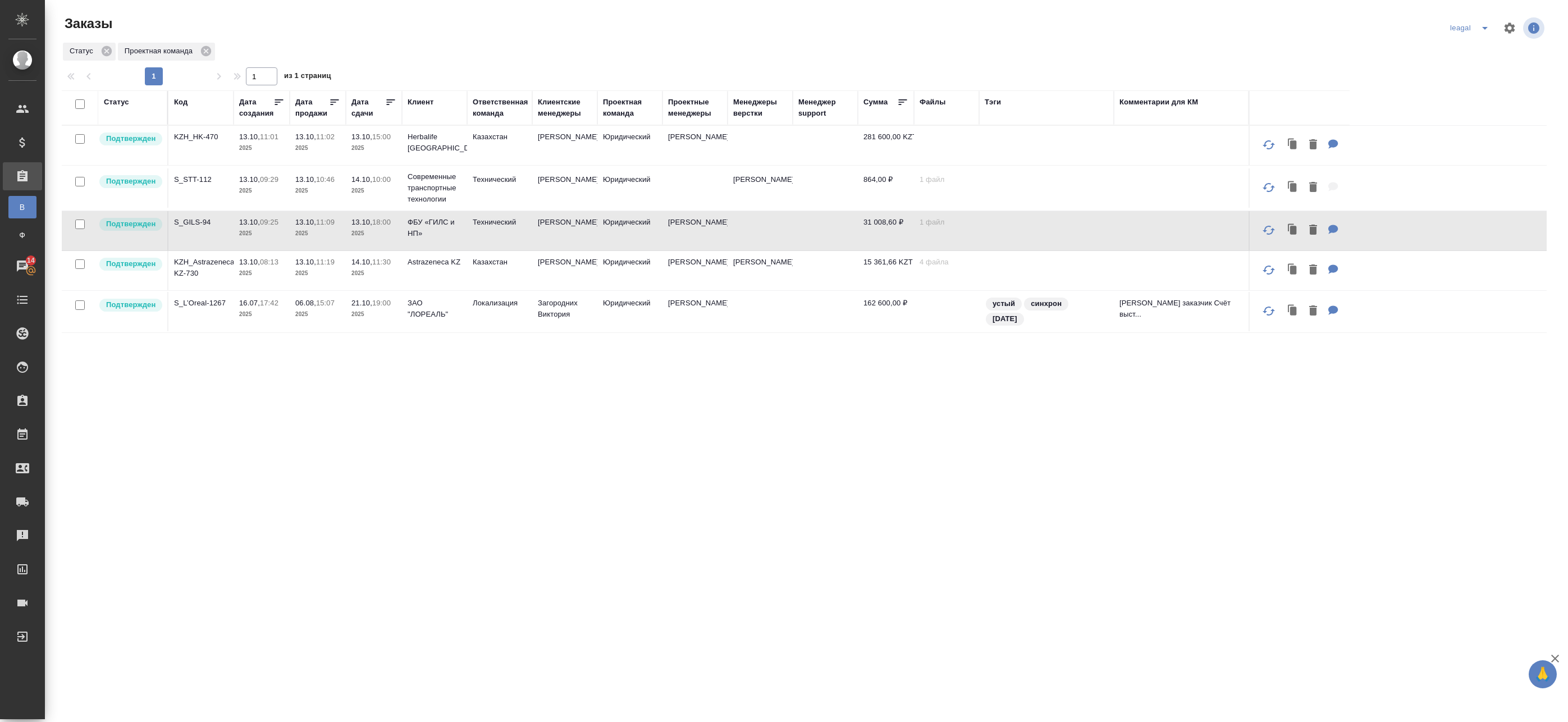
click at [628, 194] on td "Юридический" at bounding box center [629, 188] width 65 height 40
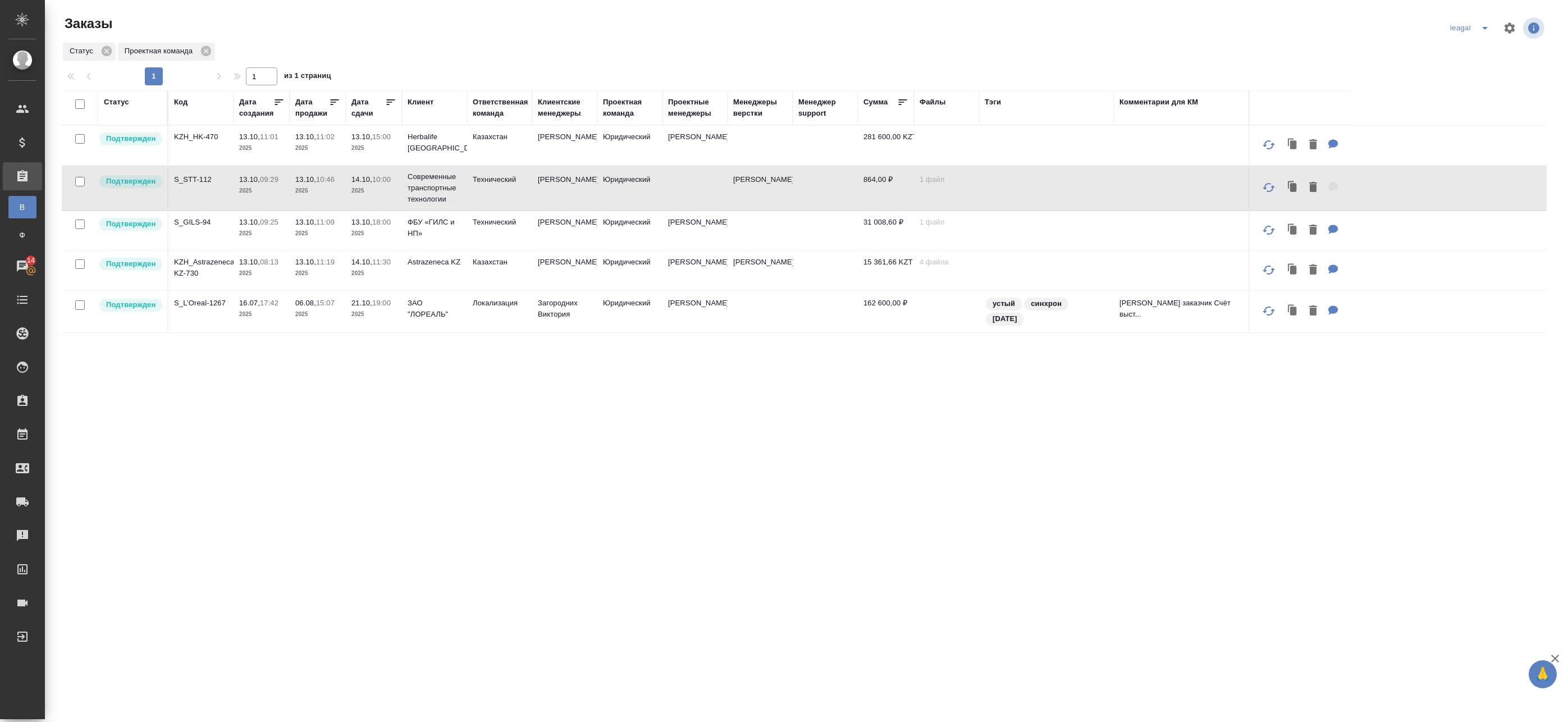
click at [645, 192] on td "Юридический" at bounding box center [629, 188] width 65 height 40
click at [581, 187] on td "Усманова Ольга" at bounding box center [565, 188] width 65 height 40
click at [630, 191] on td "Юридический" at bounding box center [629, 188] width 65 height 40
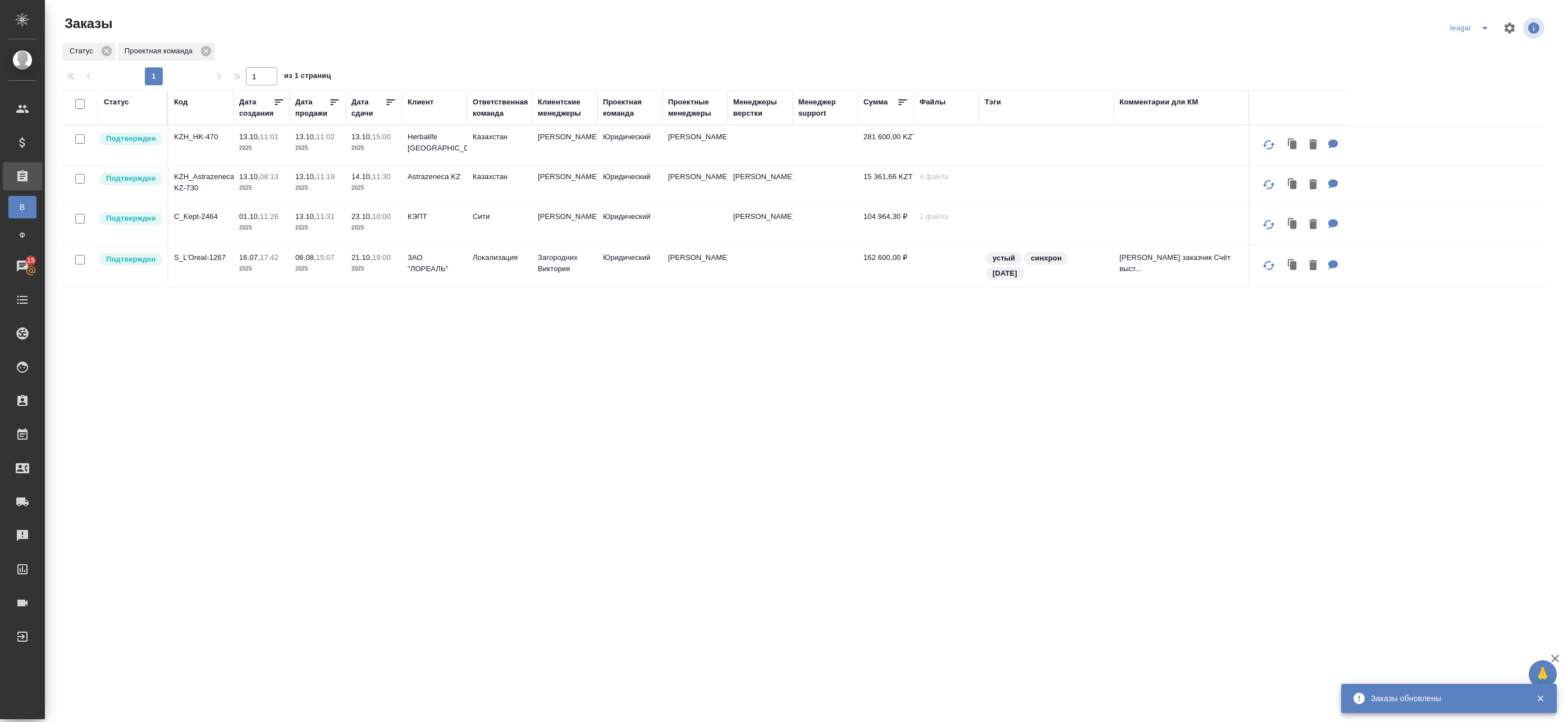
click at [751, 156] on td at bounding box center [760, 145] width 65 height 40
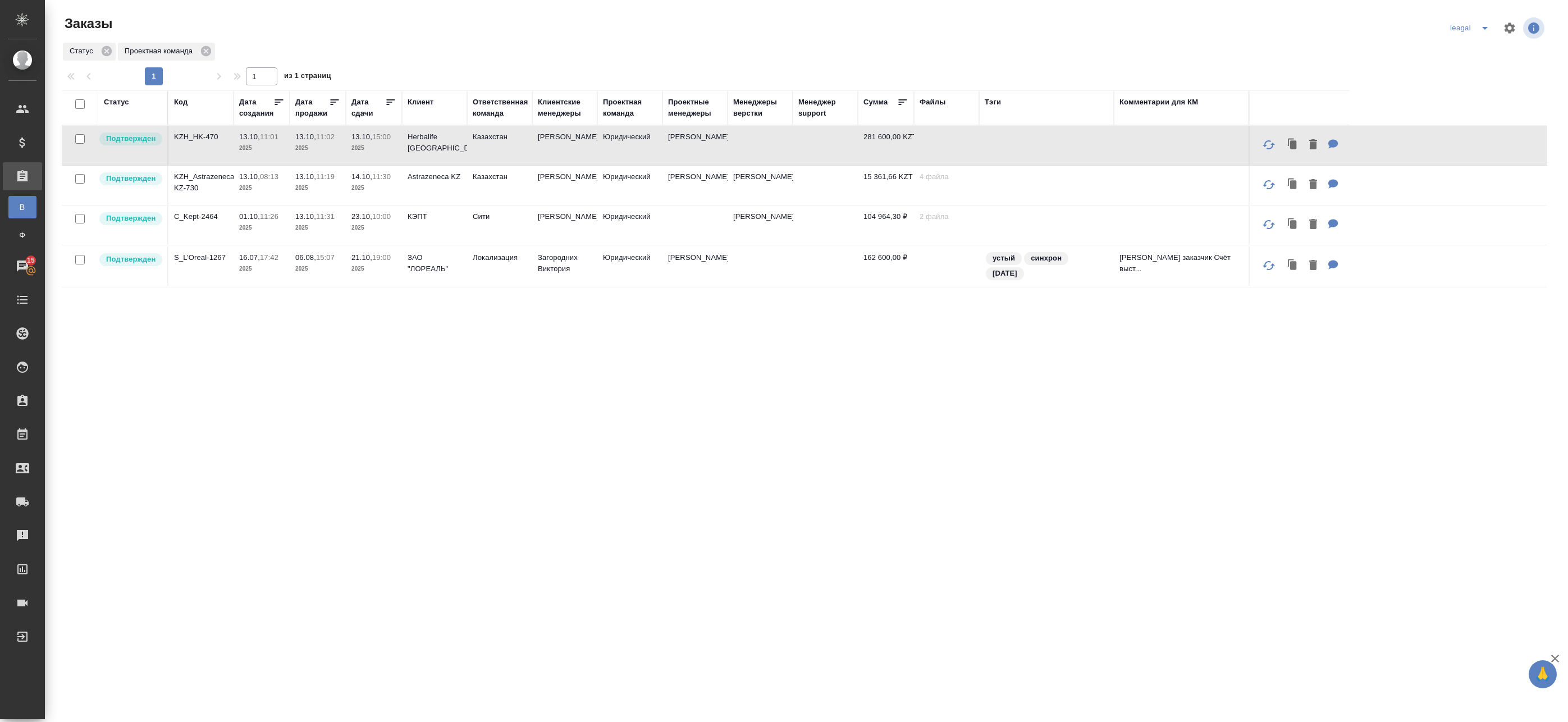
click at [688, 222] on td at bounding box center [695, 225] width 65 height 40
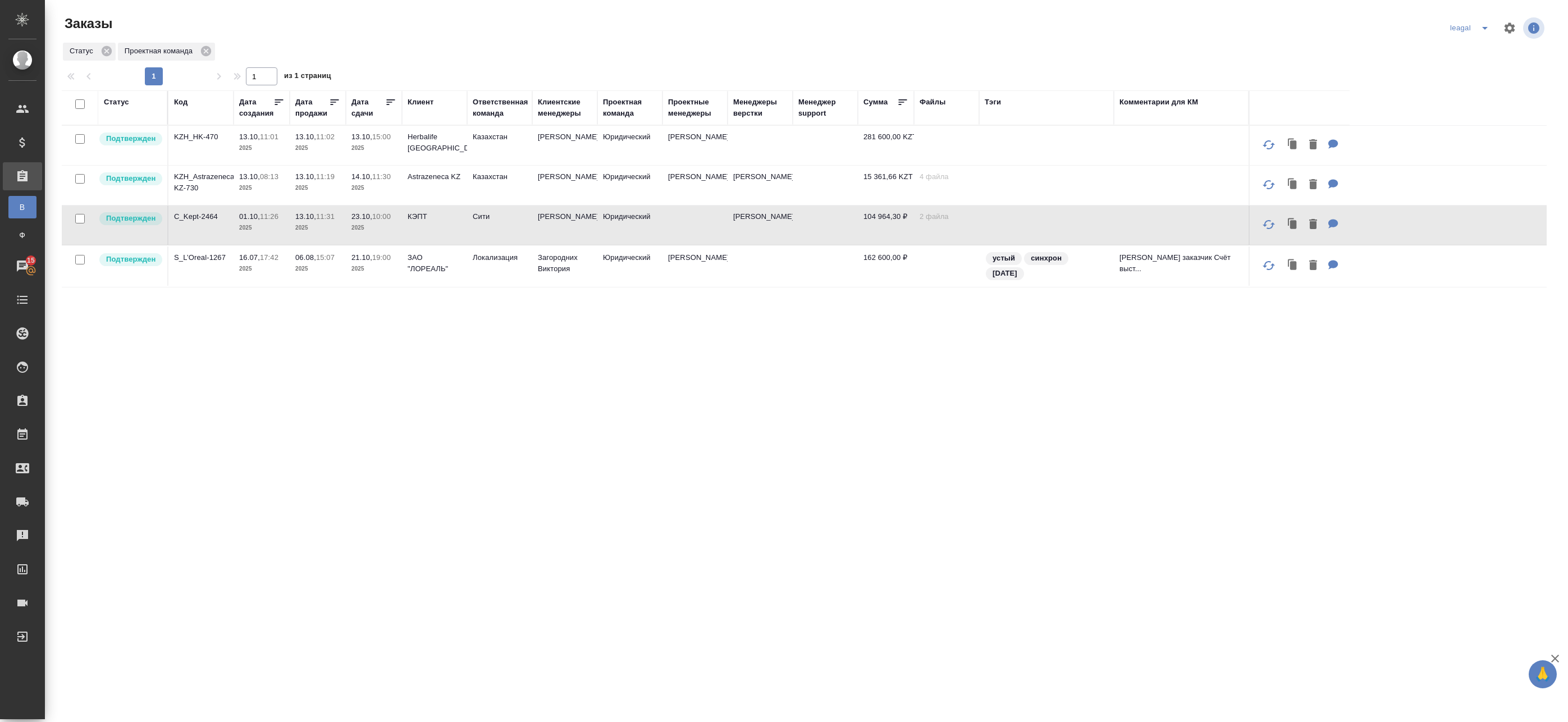
click at [711, 228] on td at bounding box center [695, 225] width 65 height 40
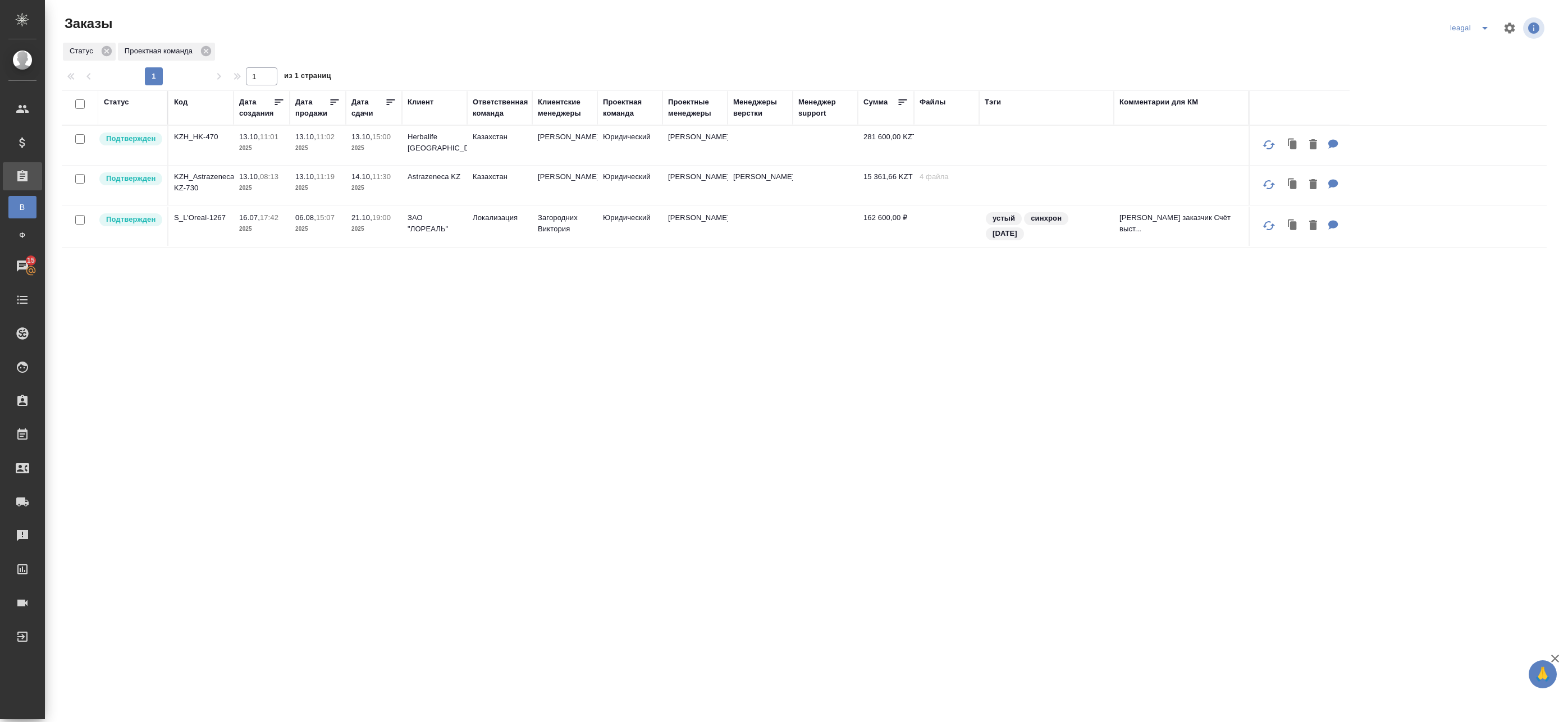
click at [777, 148] on td at bounding box center [760, 145] width 65 height 40
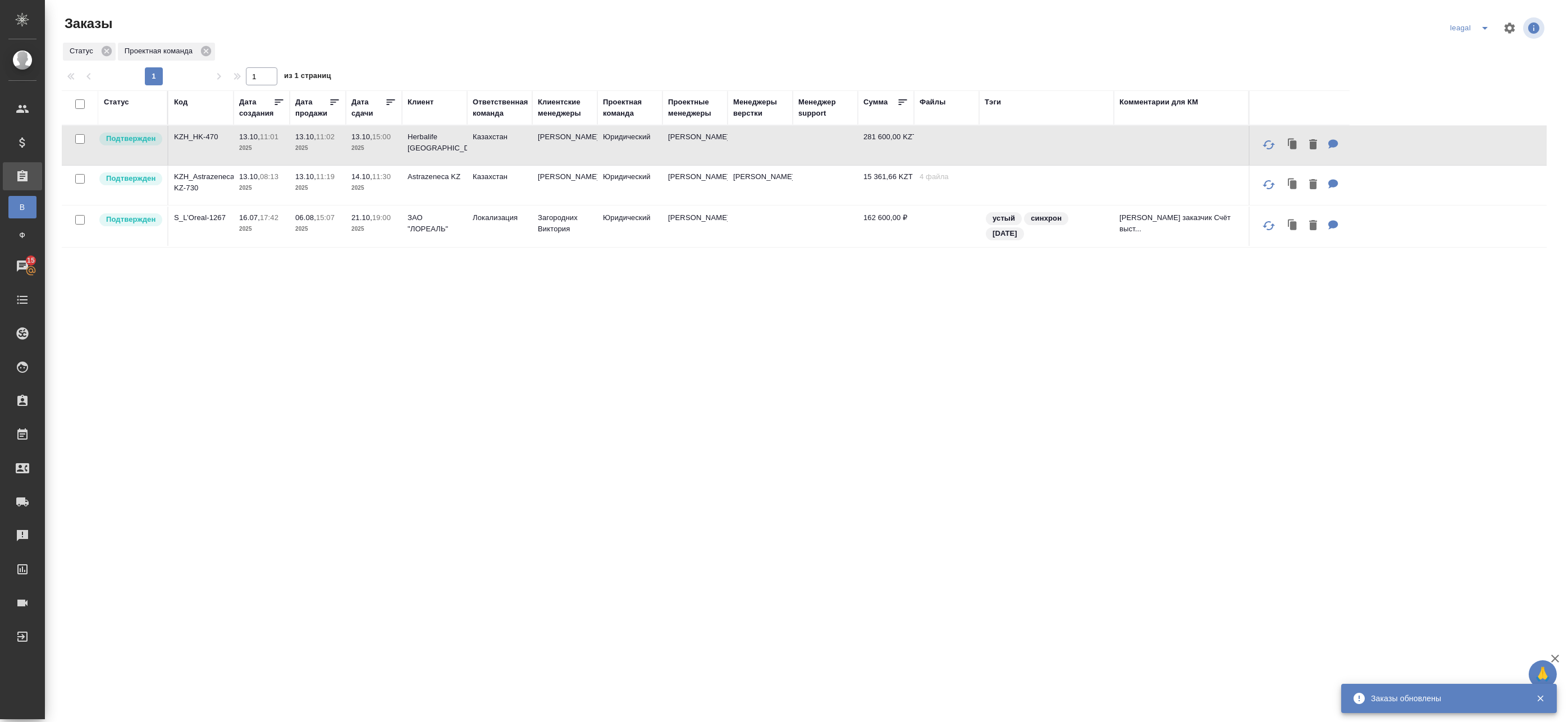
click at [1478, 27] on icon "split button" at bounding box center [1485, 27] width 14 height 14
click at [1465, 52] on li "Артак" at bounding box center [1463, 50] width 48 height 18
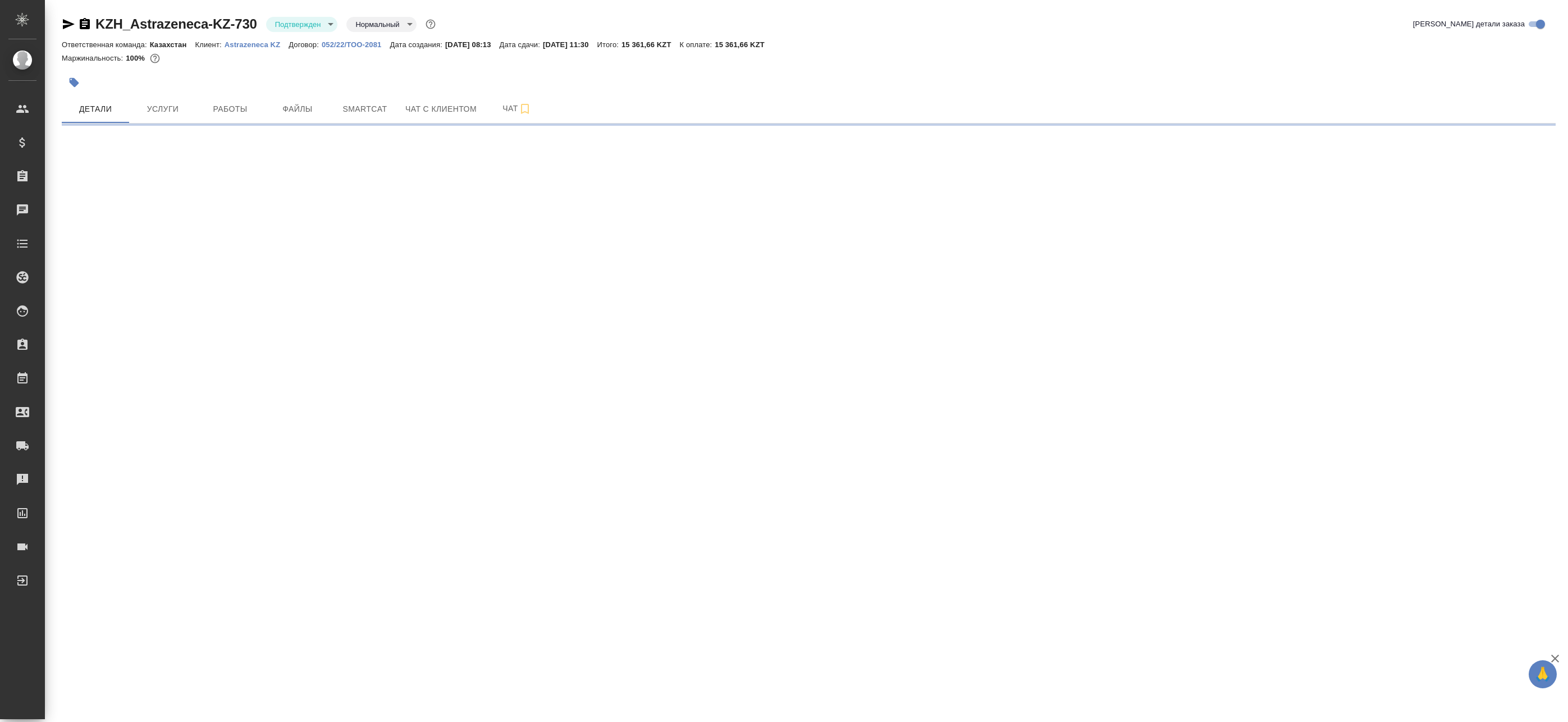
select select "RU"
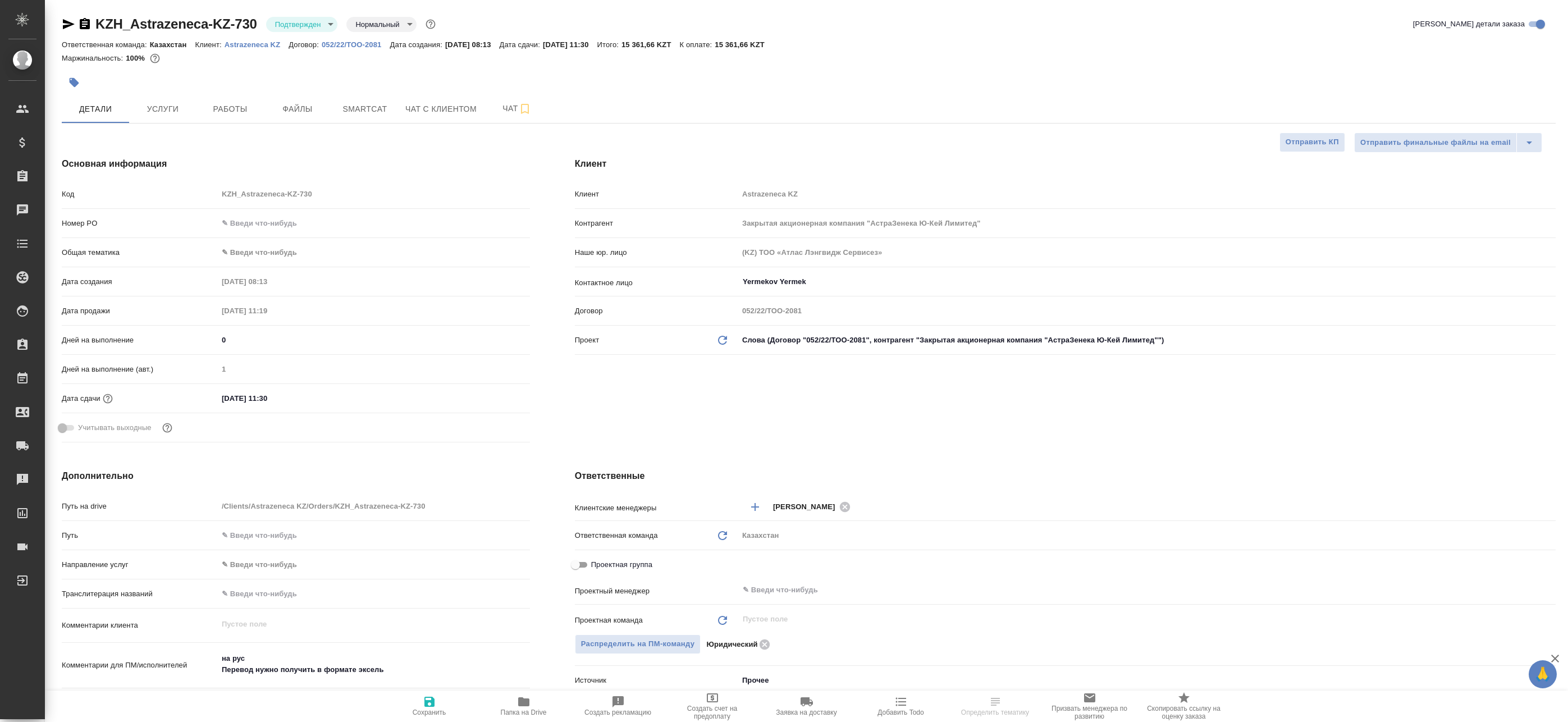
type textarea "x"
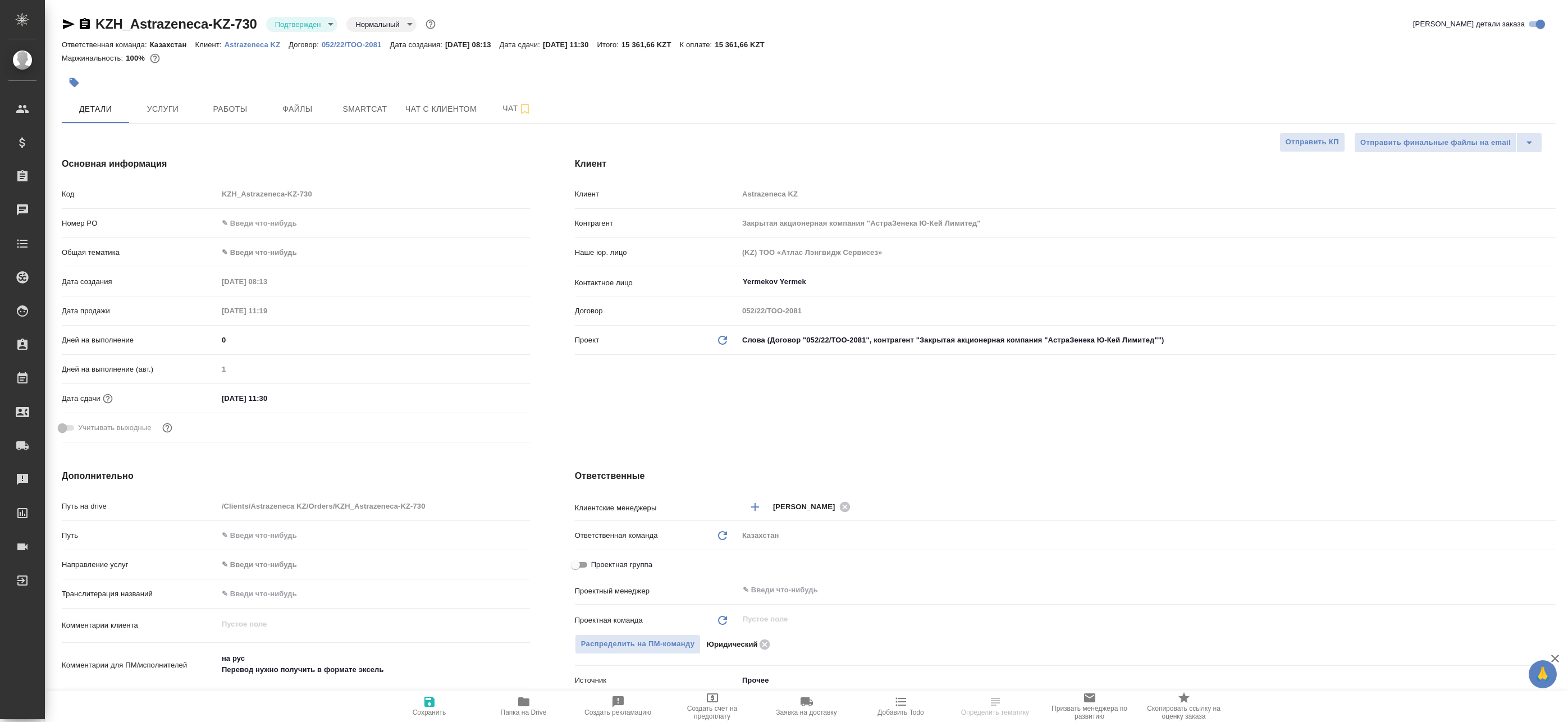
type textarea "x"
click at [243, 50] on div "Ответственная команда: Казахстан Клиент: Astrazeneca KZ Договор: 052/22/ТОО-208…" at bounding box center [808, 44] width 1494 height 14
click at [247, 46] on p "Astrazeneca KZ" at bounding box center [257, 44] width 65 height 8
type textarea "x"
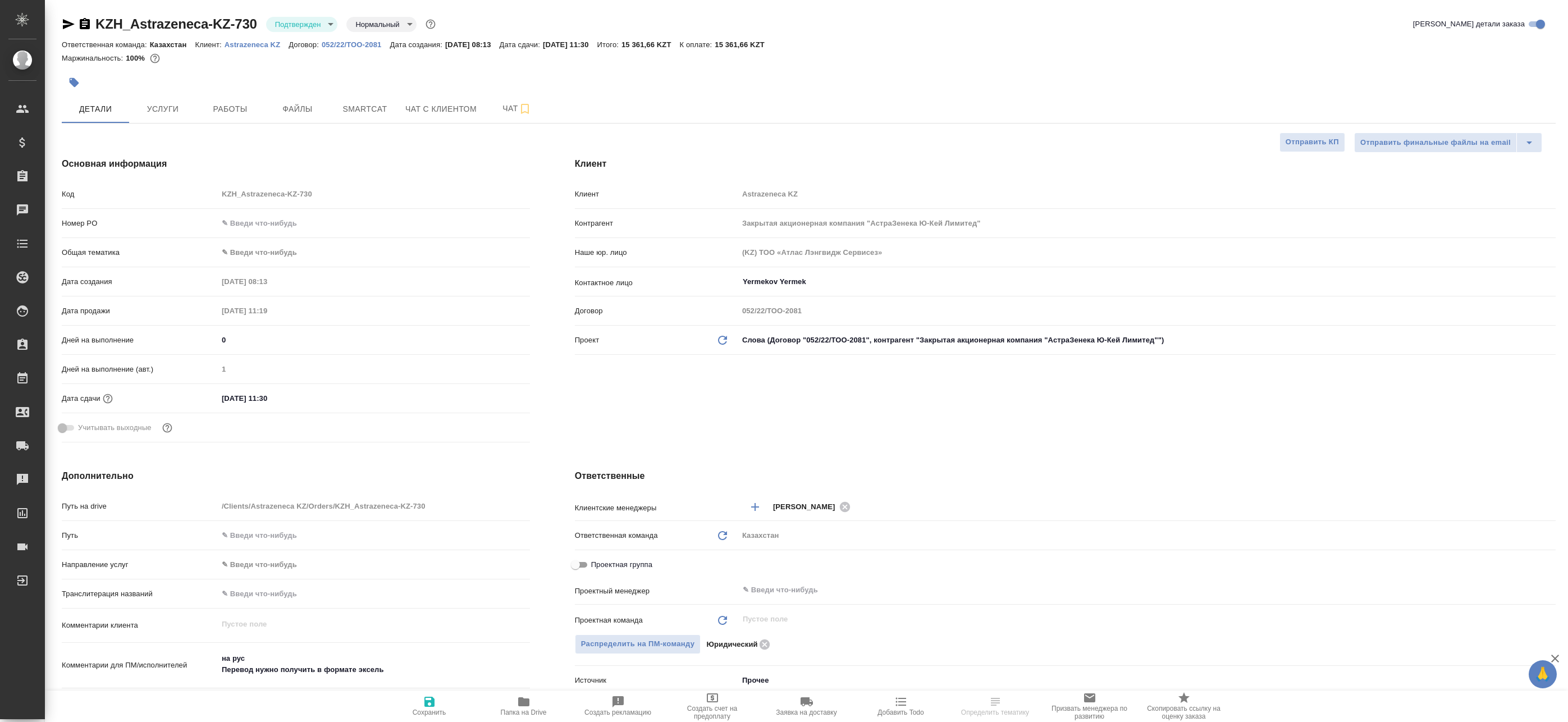
type textarea "x"
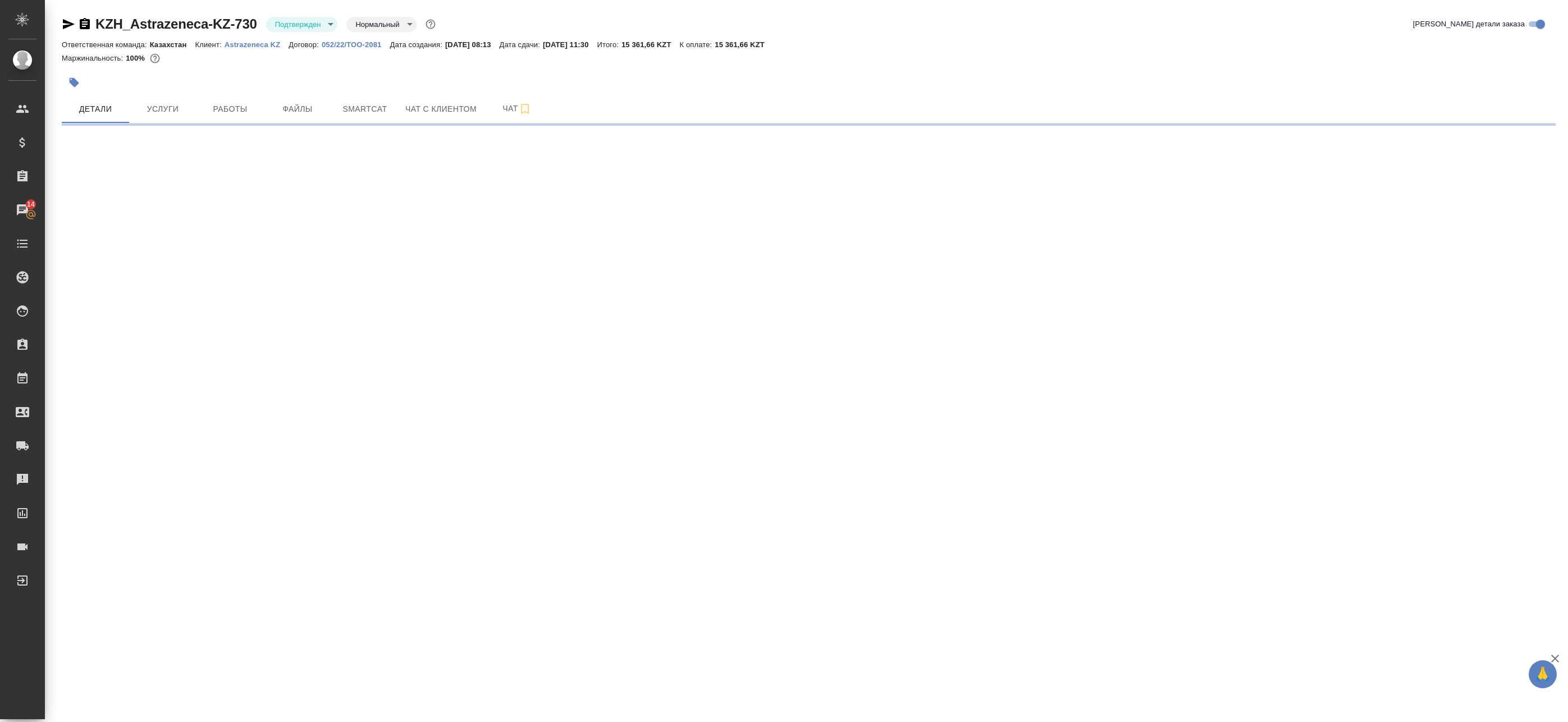
select select "RU"
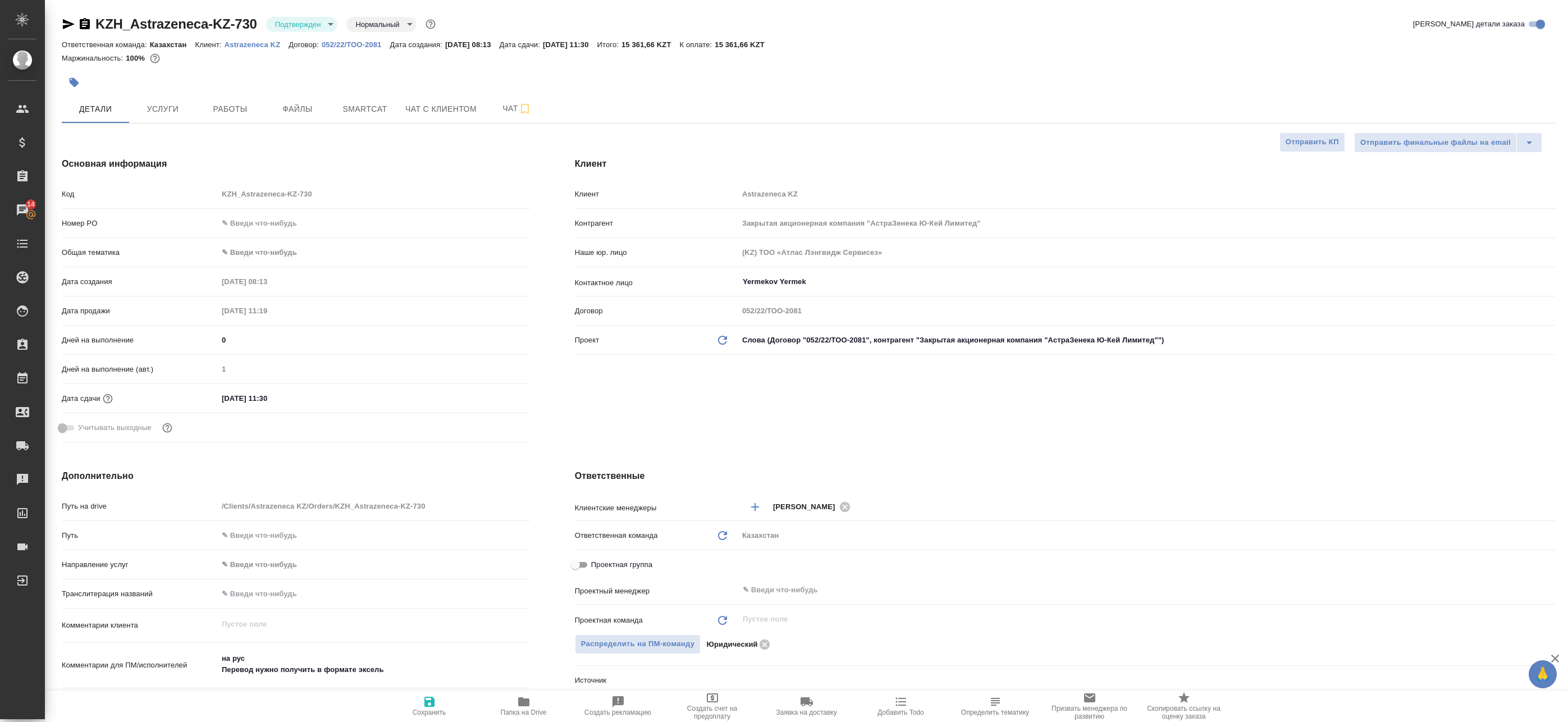
type textarea "x"
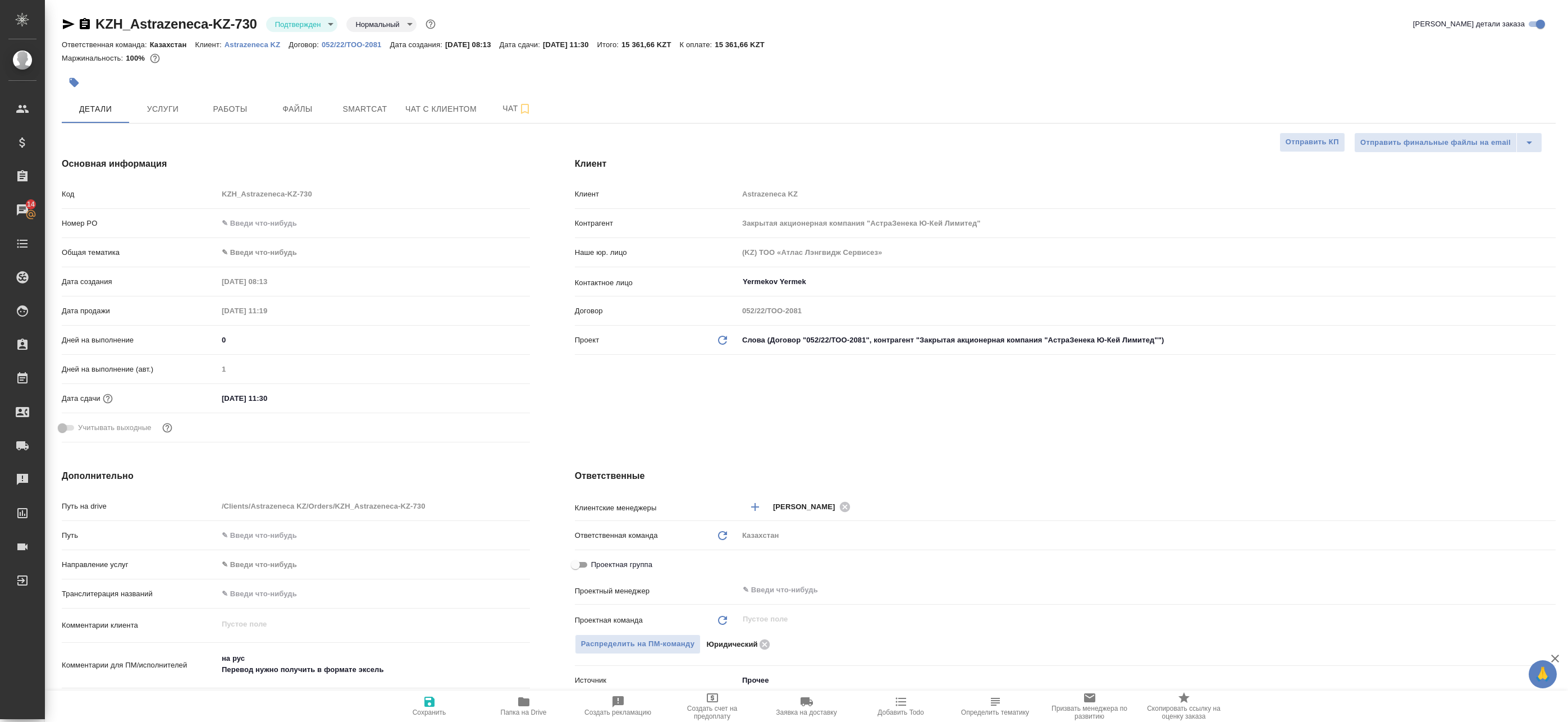
type textarea "x"
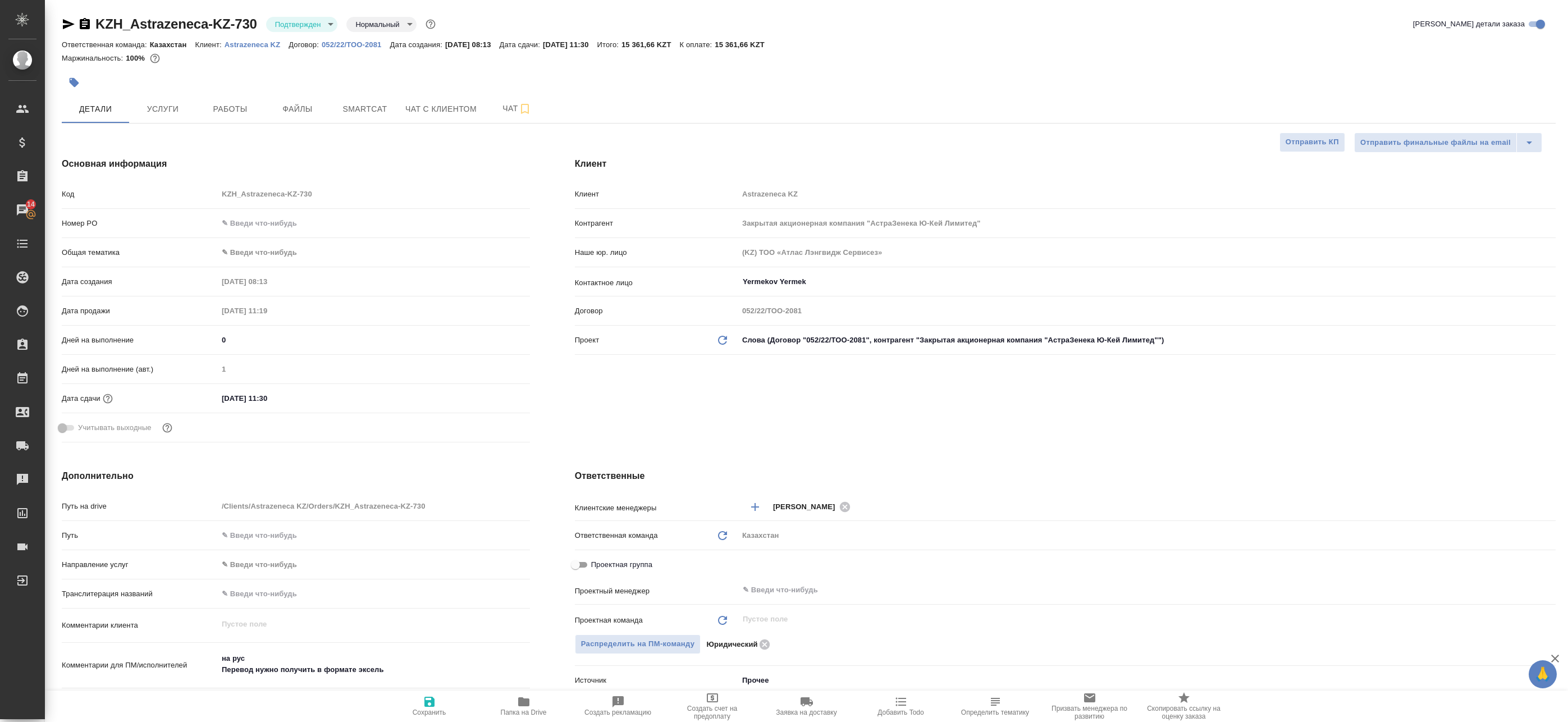
type textarea "x"
click at [65, 23] on icon "button" at bounding box center [68, 24] width 14 height 14
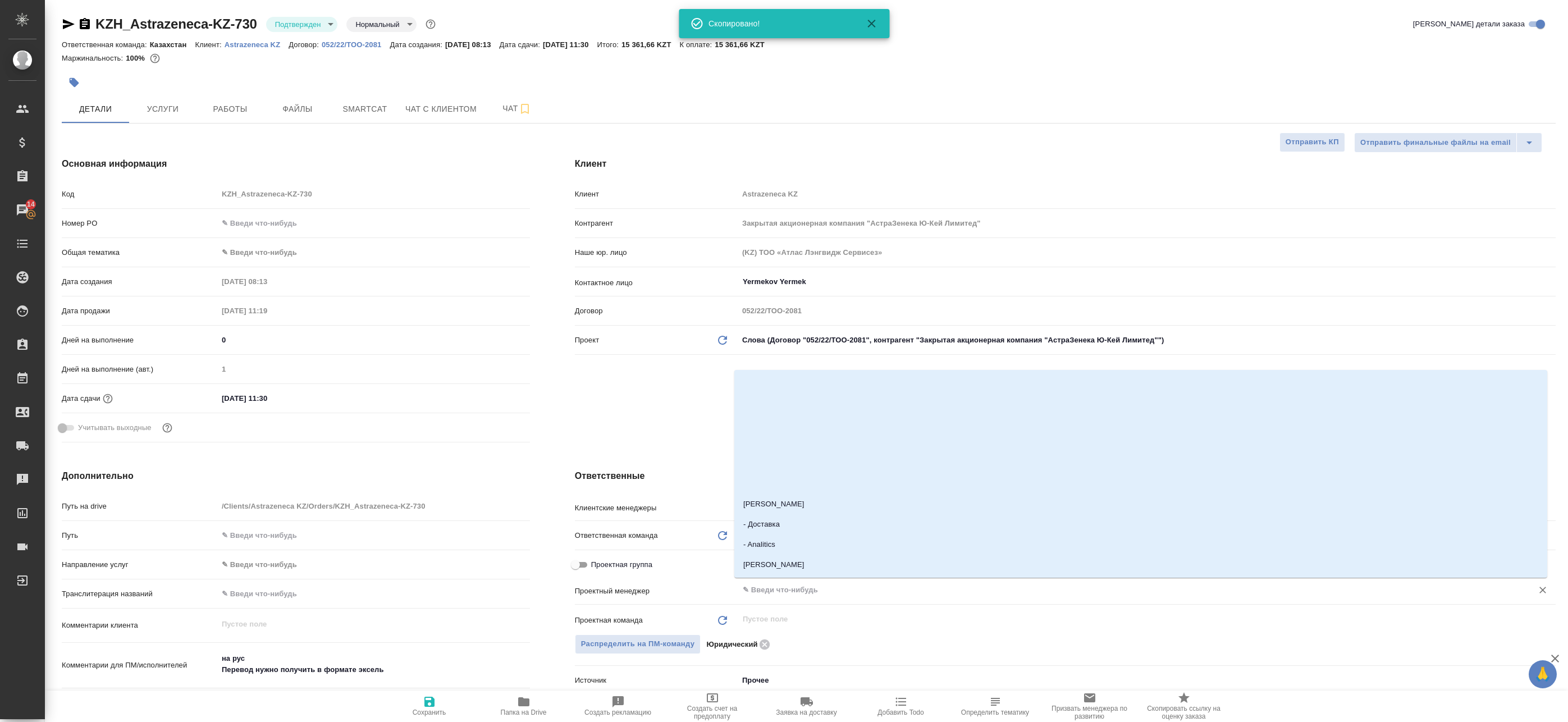
click at [778, 588] on input "text" at bounding box center [1128, 590] width 773 height 14
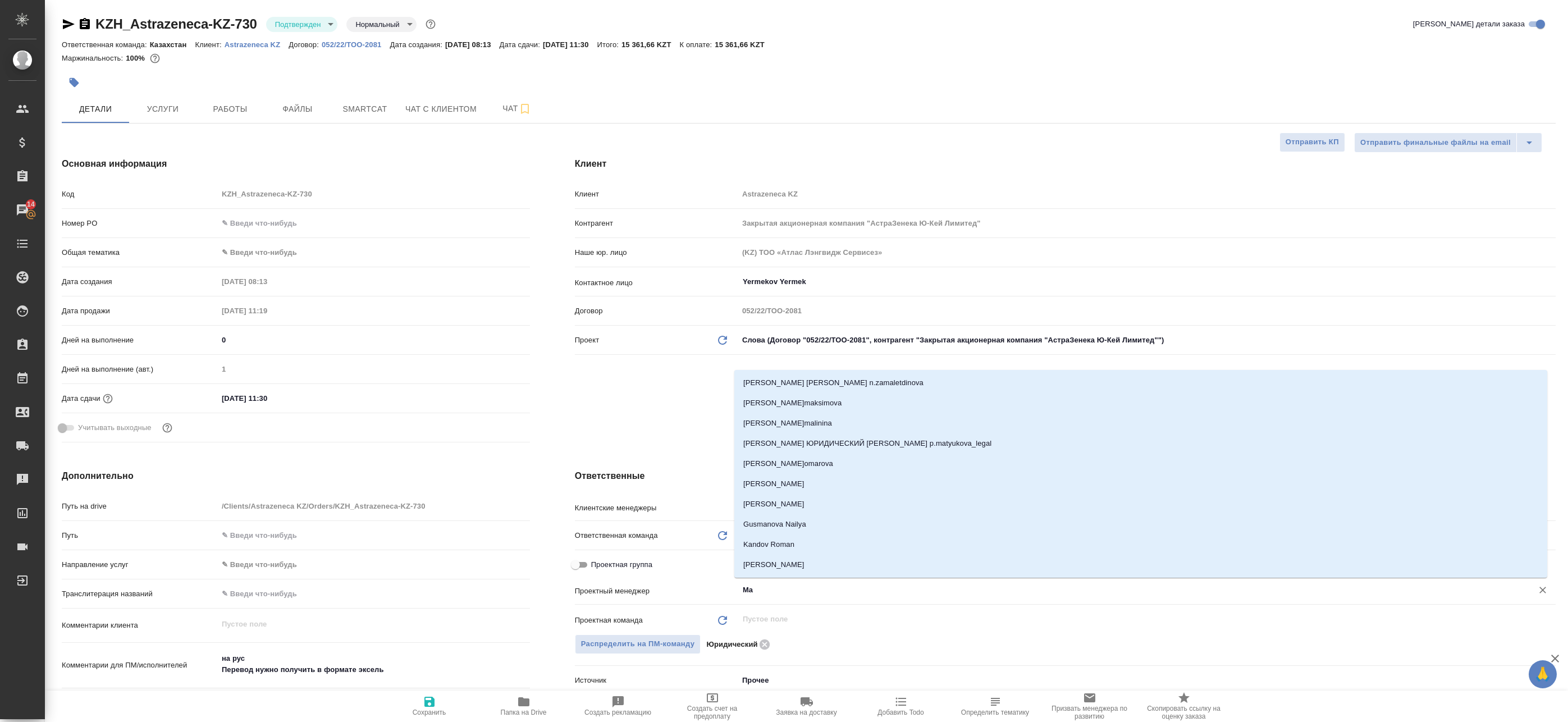
type input "Mat"
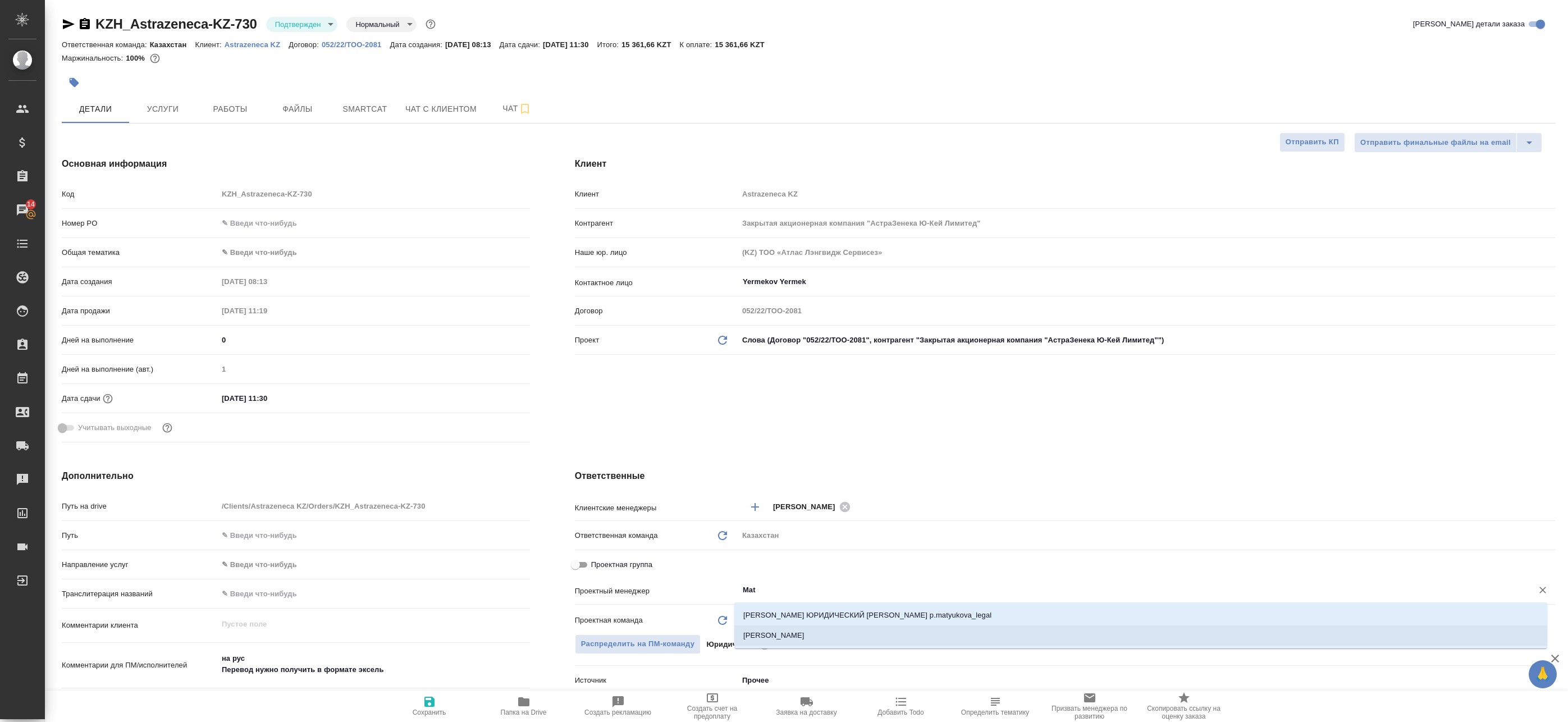
click at [761, 636] on li "Matveeva Anastasia" at bounding box center [1141, 635] width 813 height 20
type textarea "x"
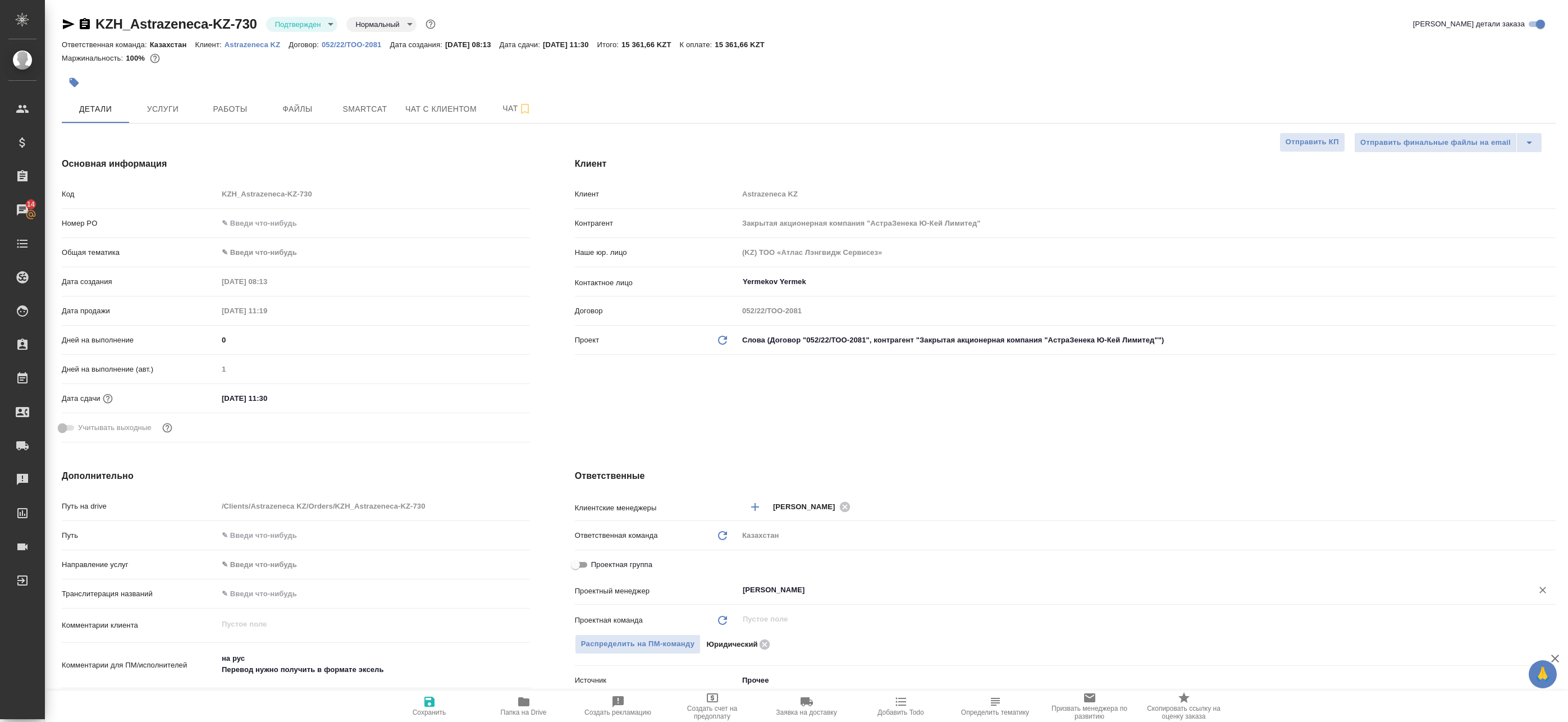
type input "Matveeva Anastasia"
click at [435, 707] on icon "button" at bounding box center [429, 701] width 14 height 14
type textarea "x"
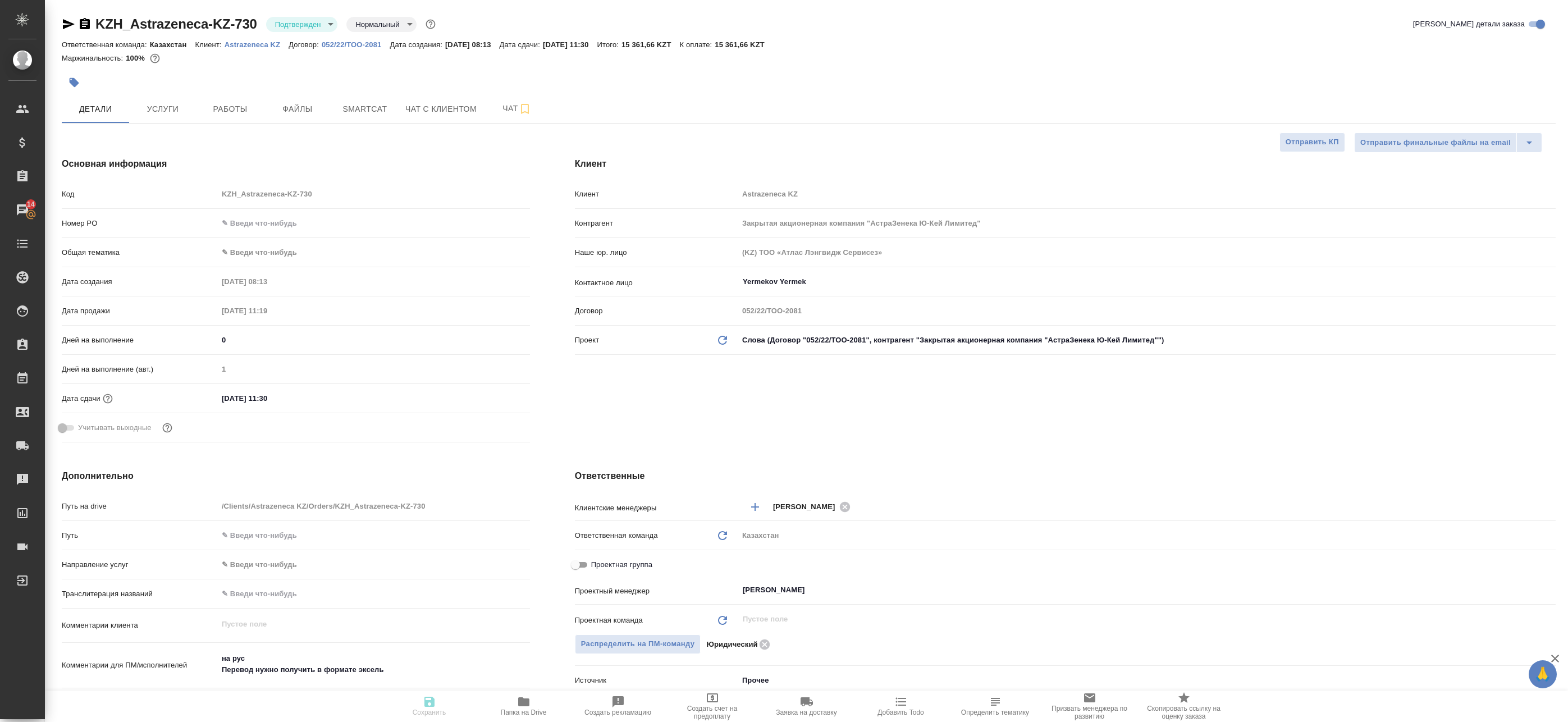
type textarea "x"
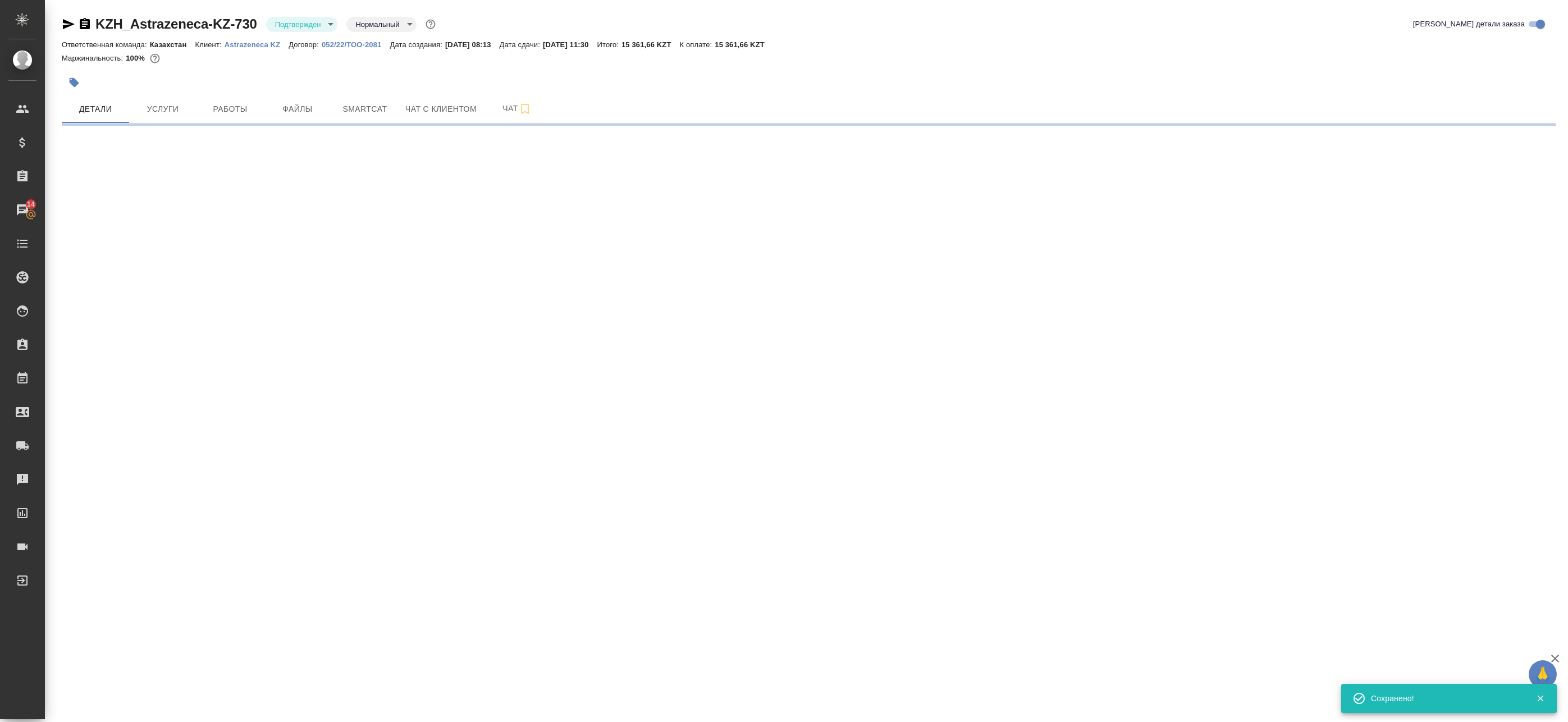
select select "RU"
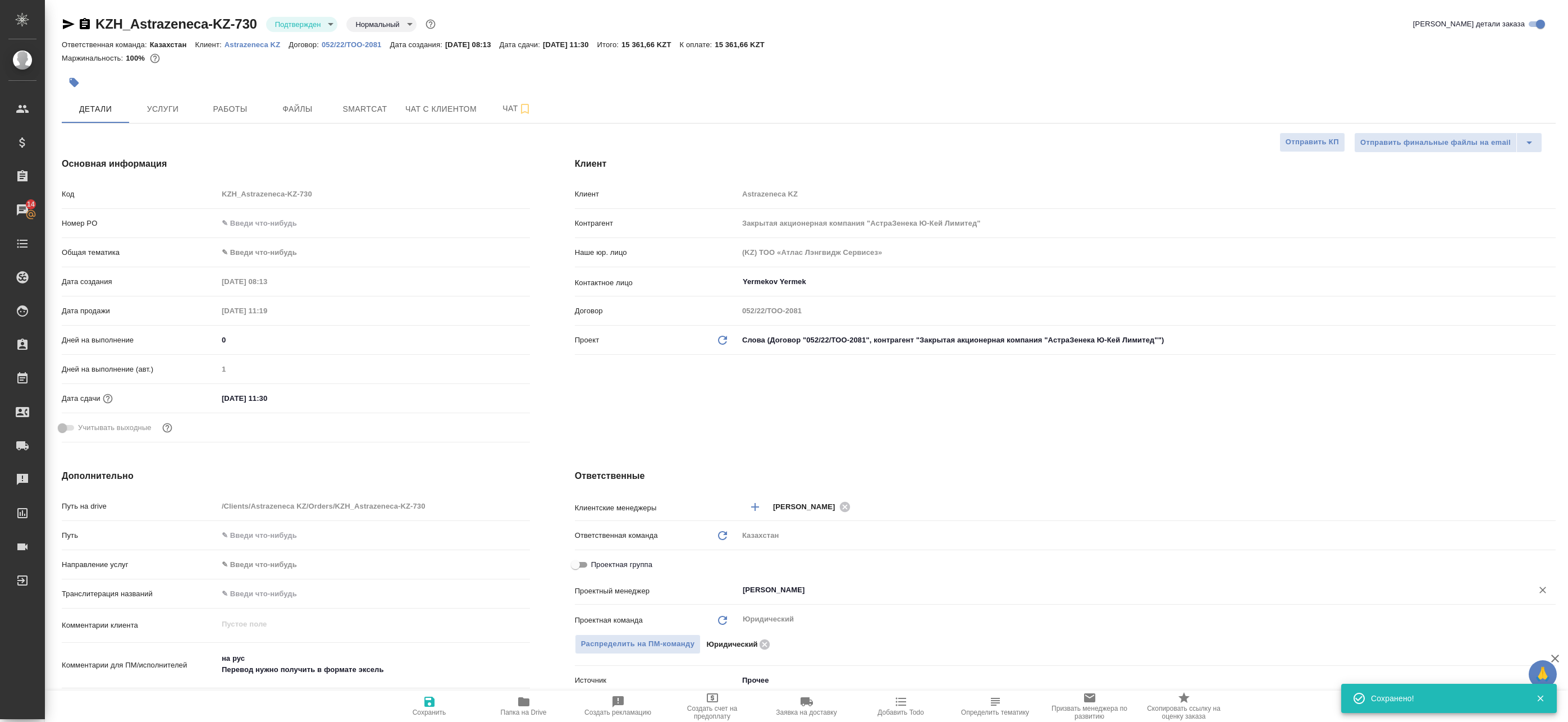
type textarea "x"
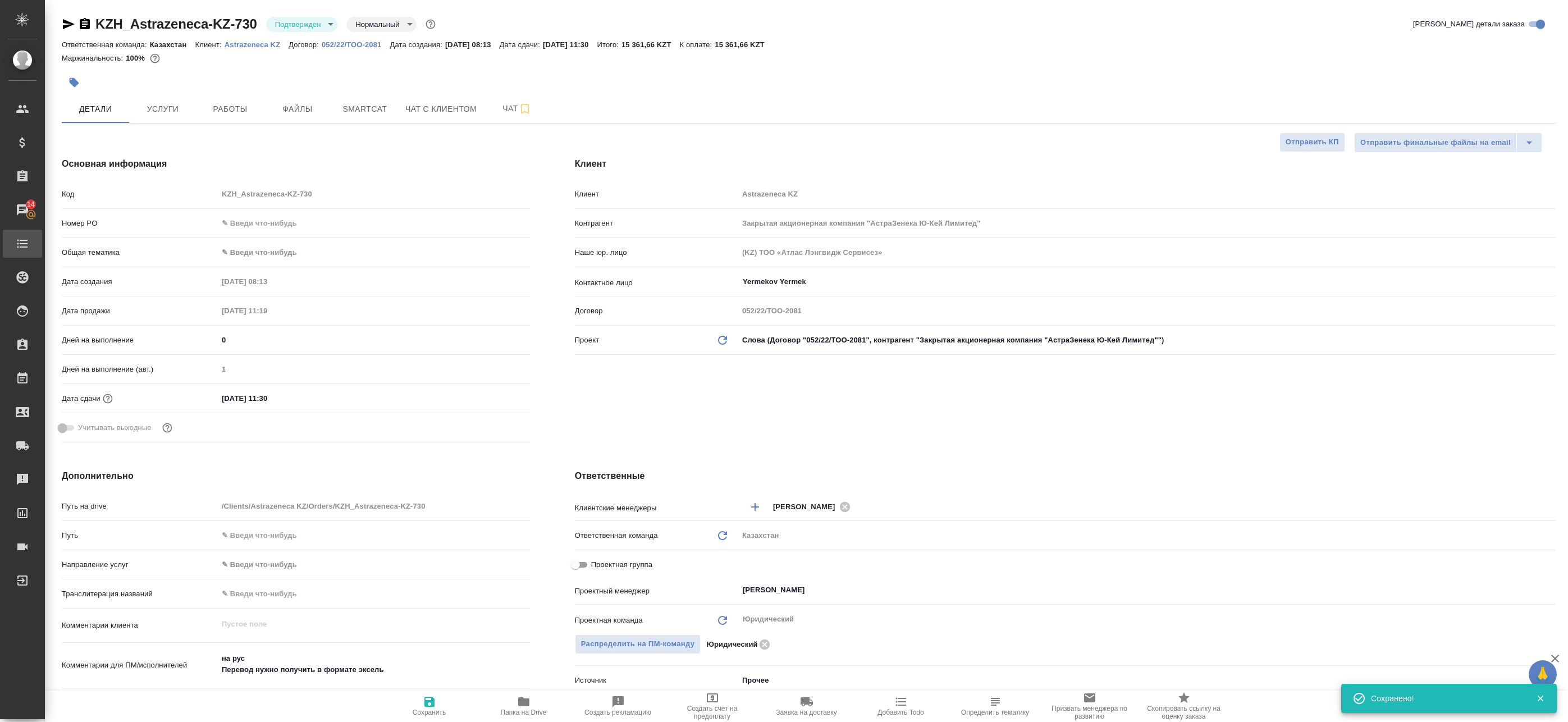
type textarea "x"
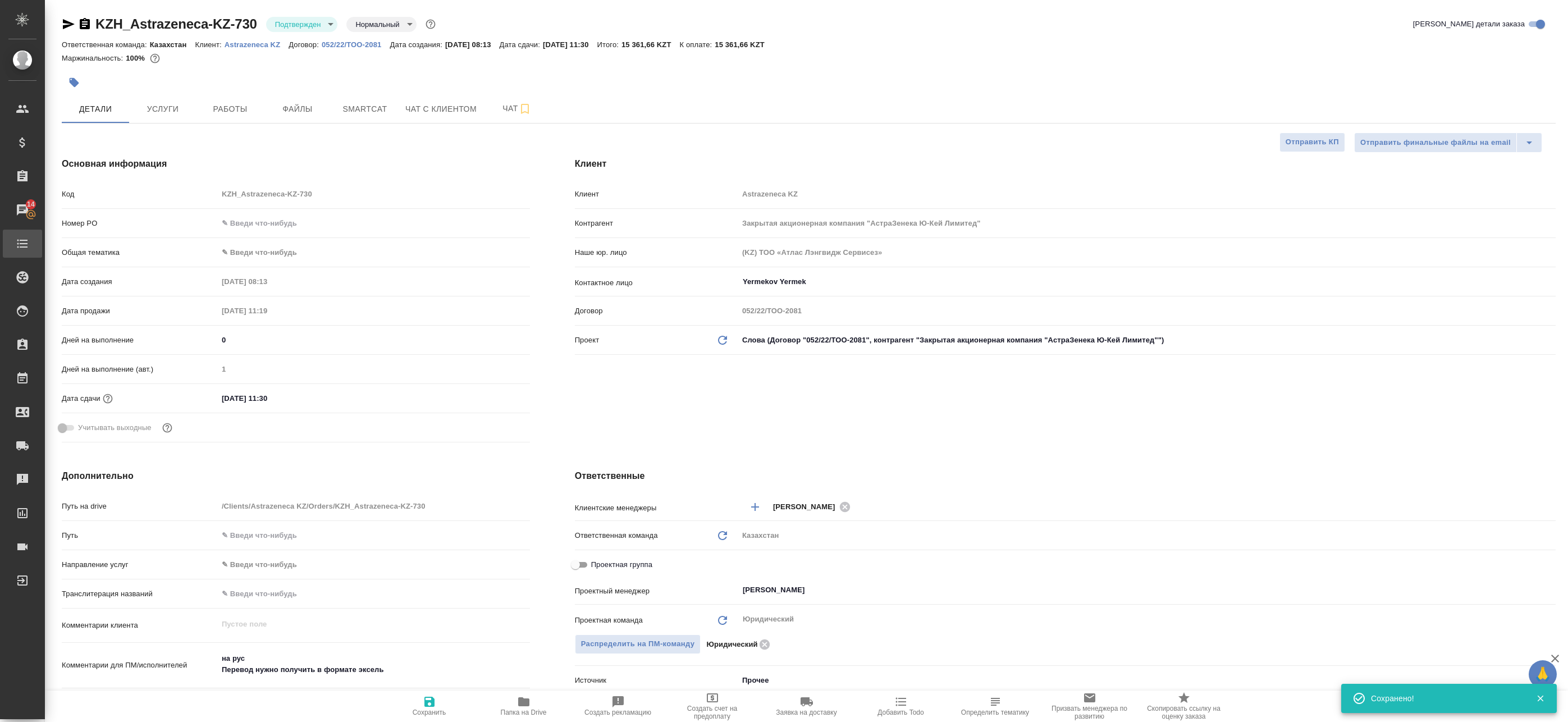
type textarea "x"
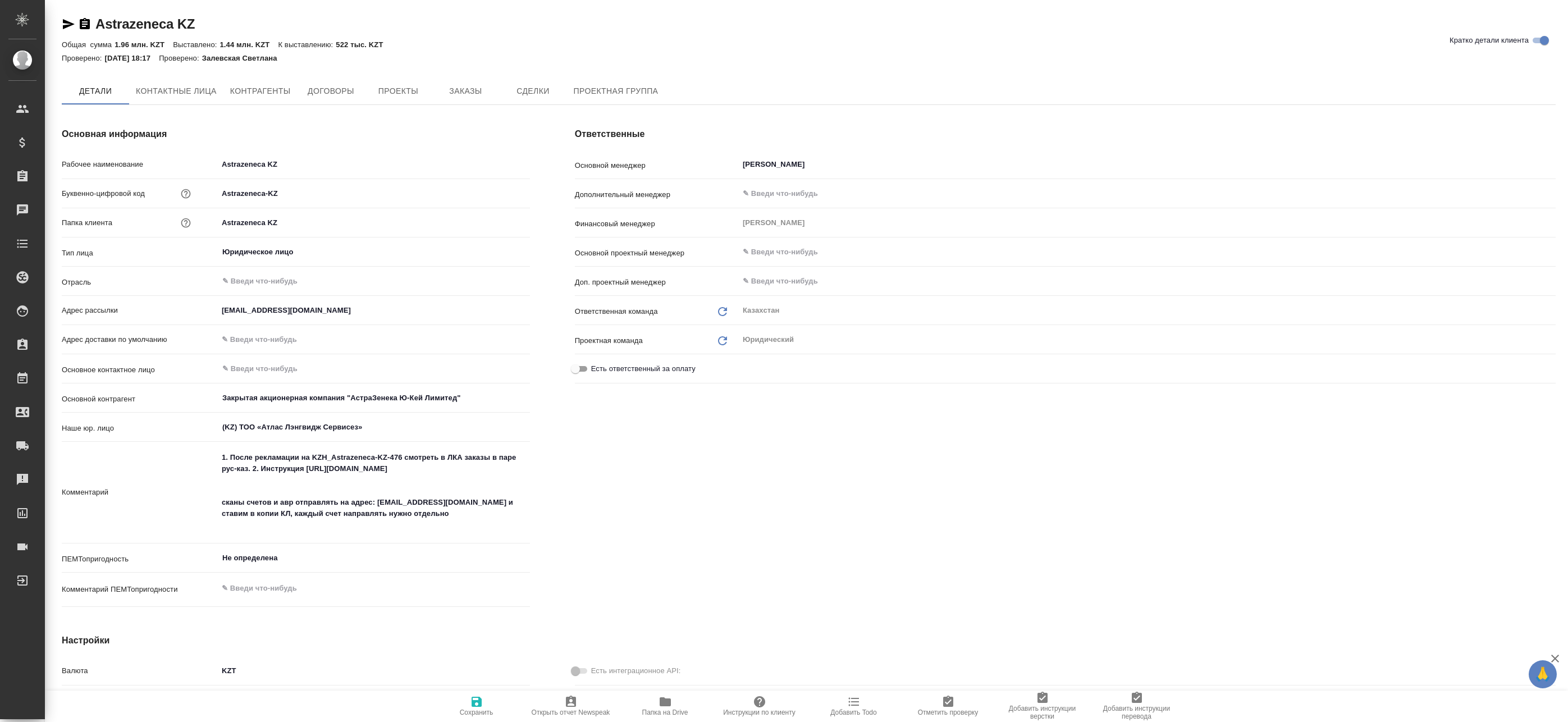
click at [82, 23] on icon "button" at bounding box center [85, 23] width 11 height 11
type textarea "x"
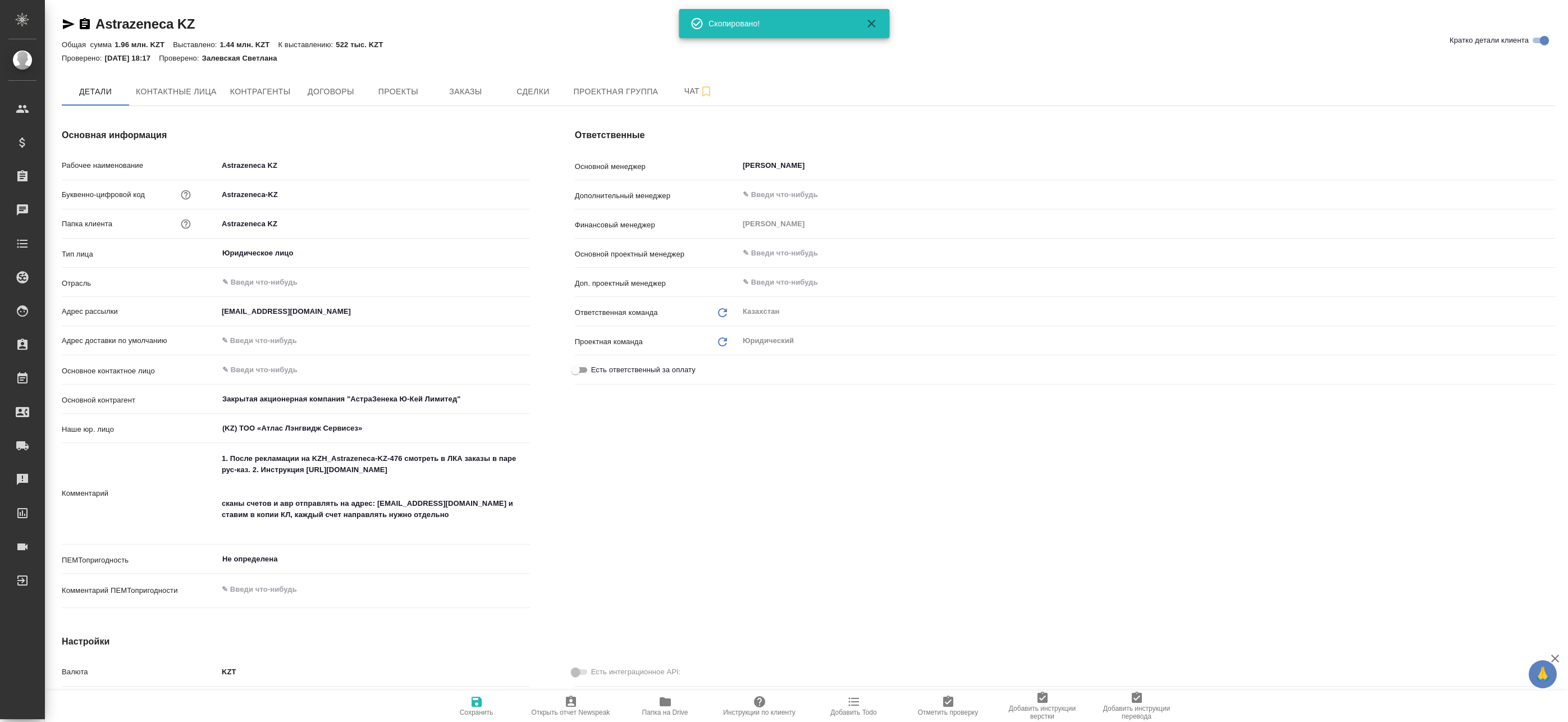
type textarea "x"
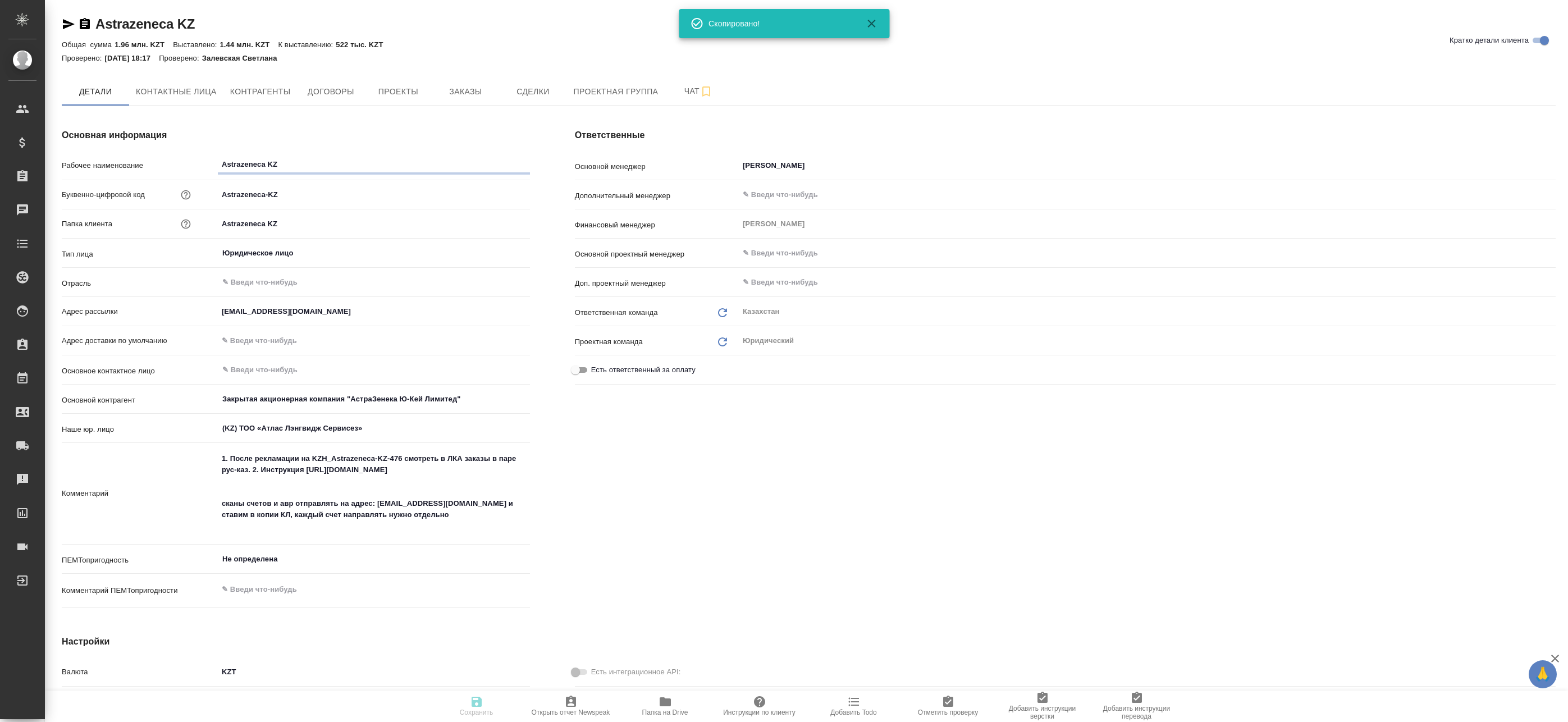
type textarea "x"
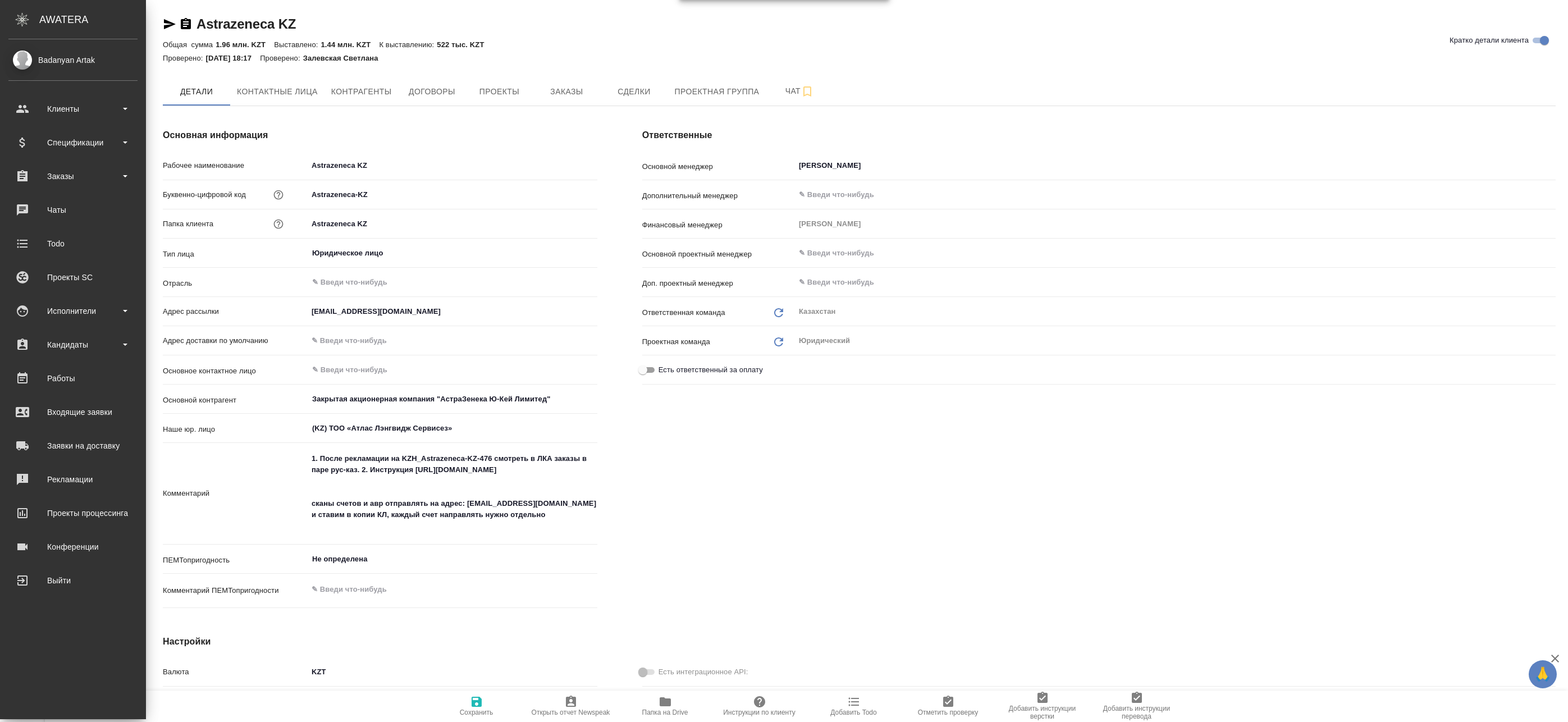
type textarea "x"
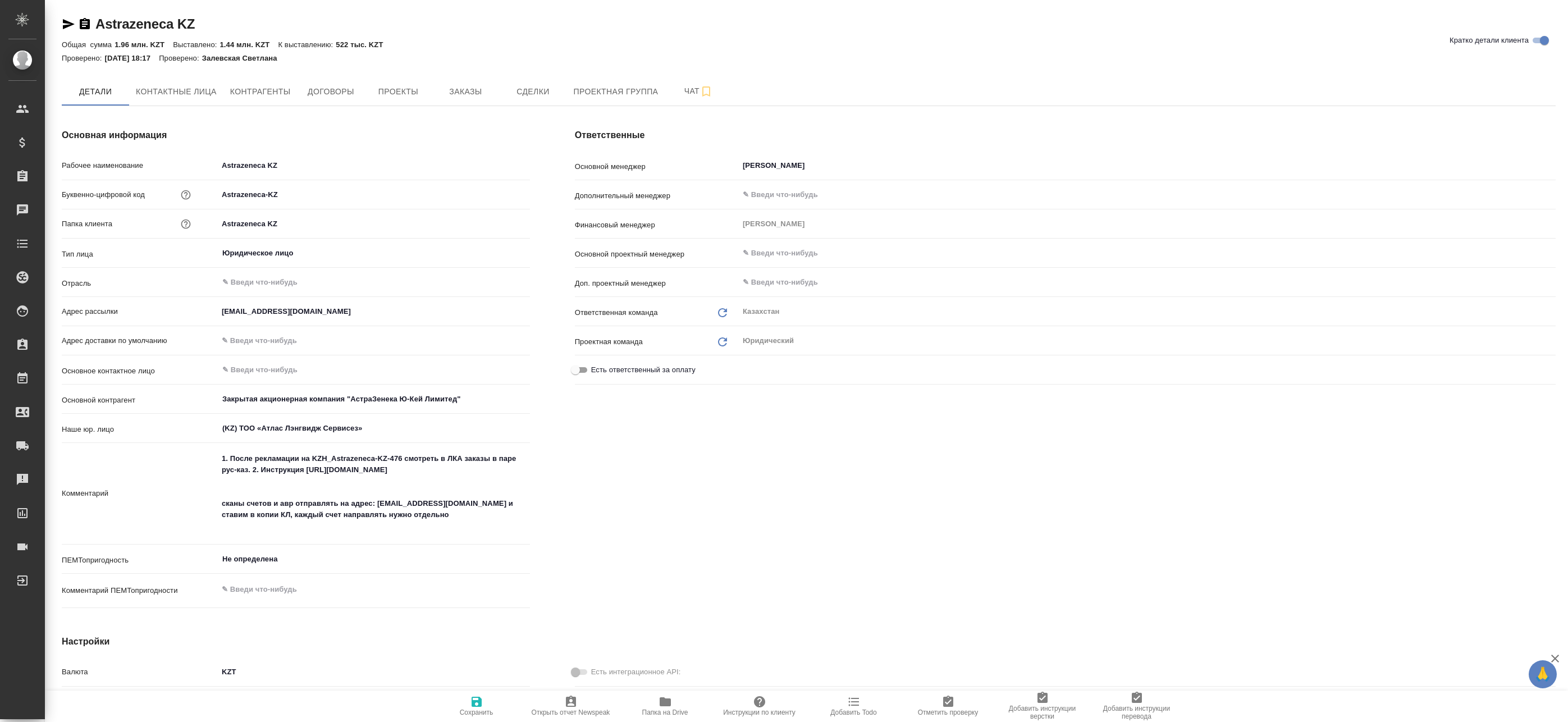
type textarea "x"
click at [87, 23] on icon "button" at bounding box center [85, 23] width 11 height 11
type textarea "x"
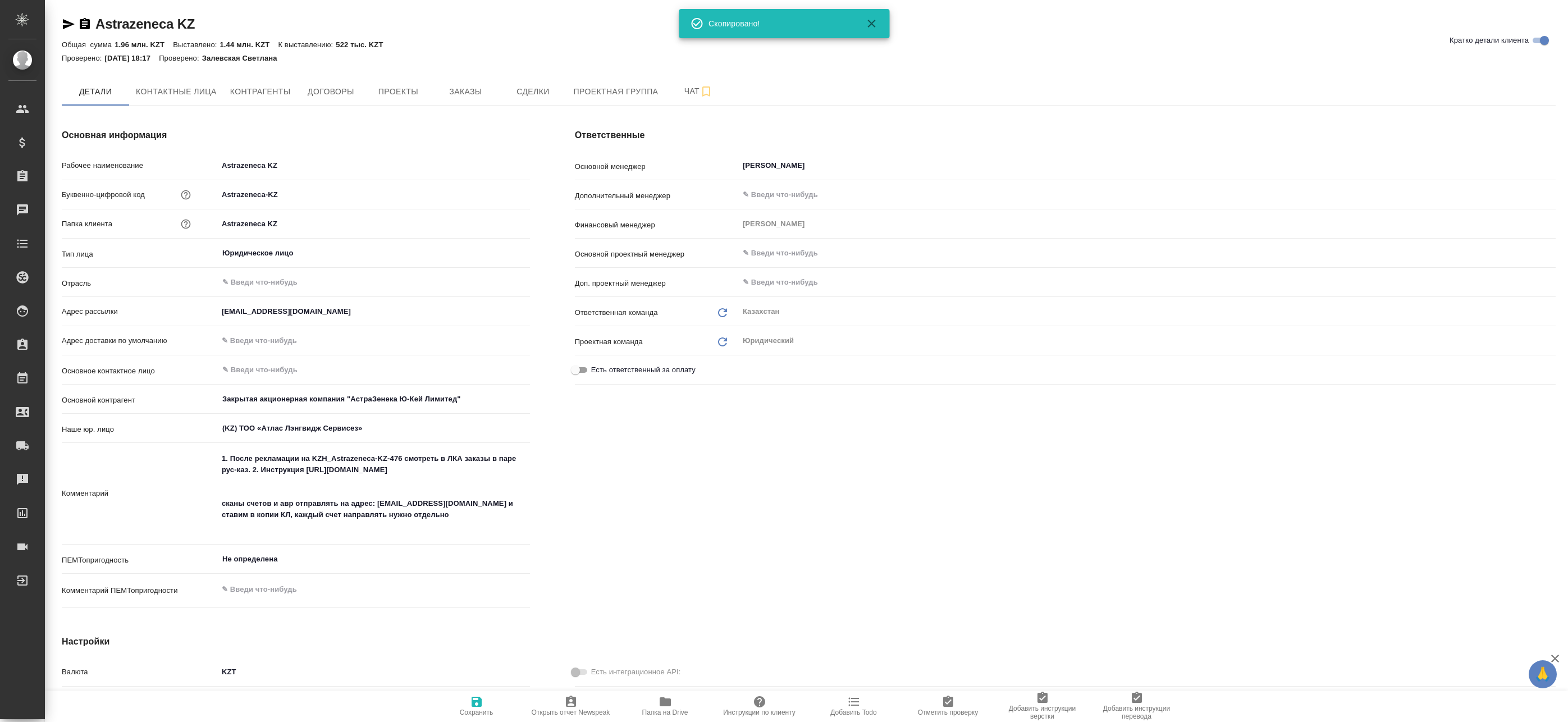
type textarea "x"
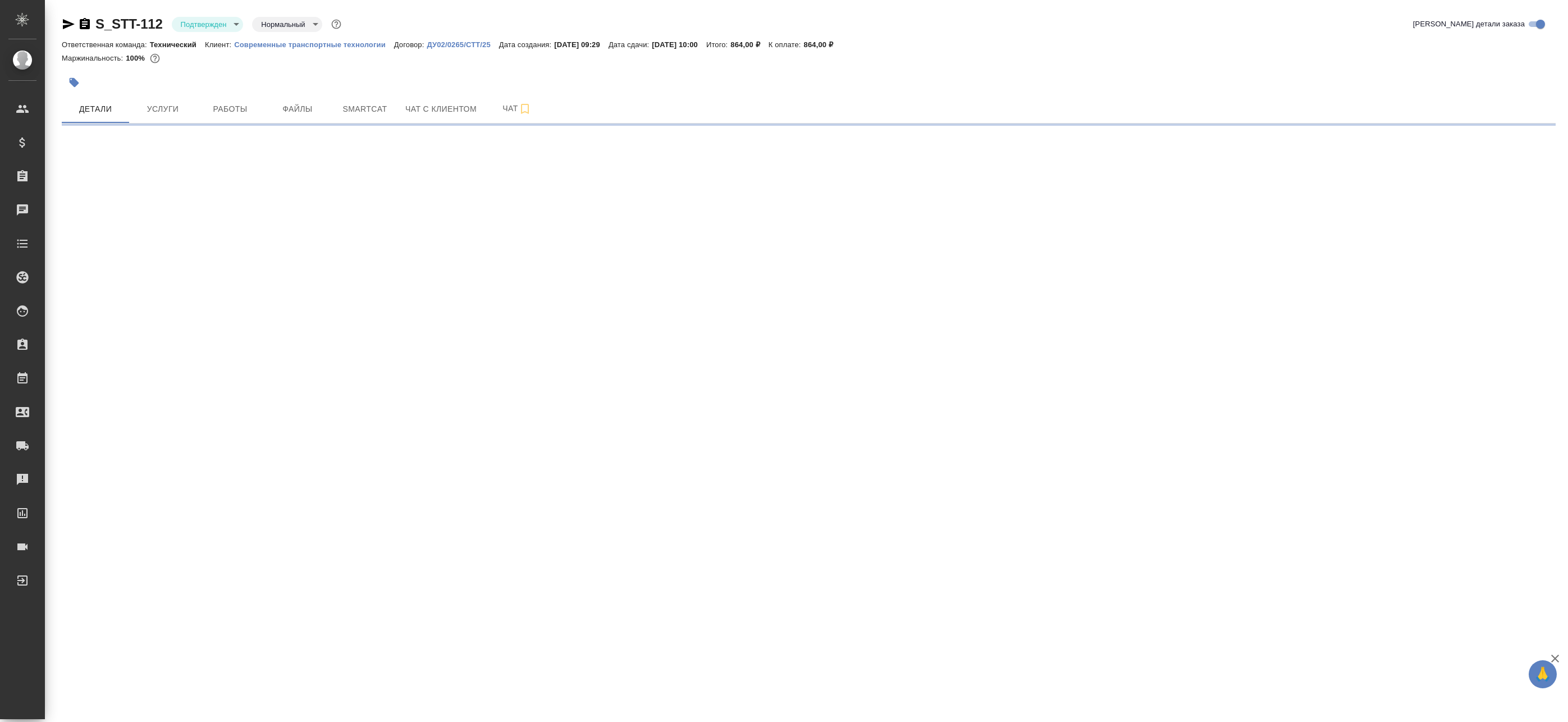
select select "RU"
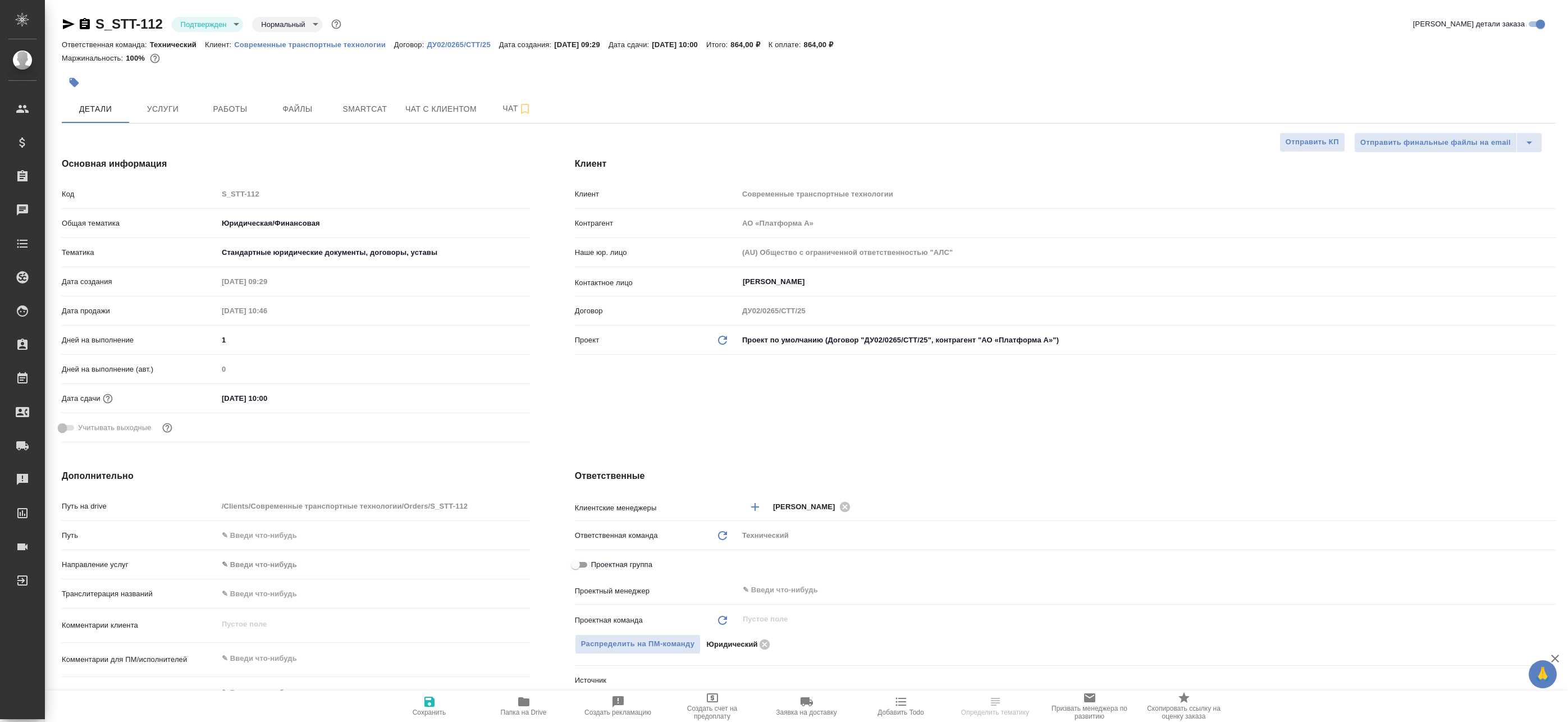
type textarea "x"
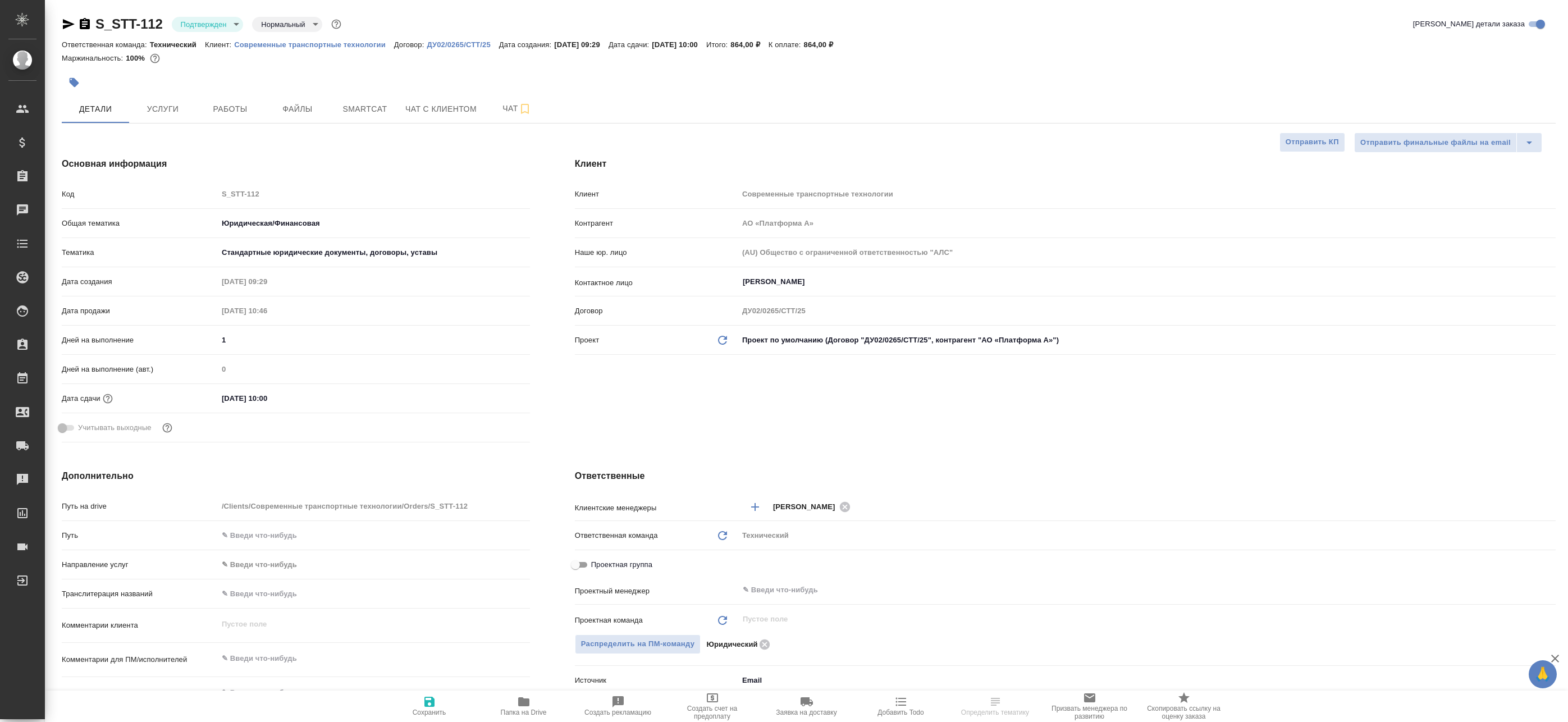
type textarea "x"
click at [353, 45] on p "Современные транспортные технологии" at bounding box center [314, 44] width 160 height 8
type textarea "x"
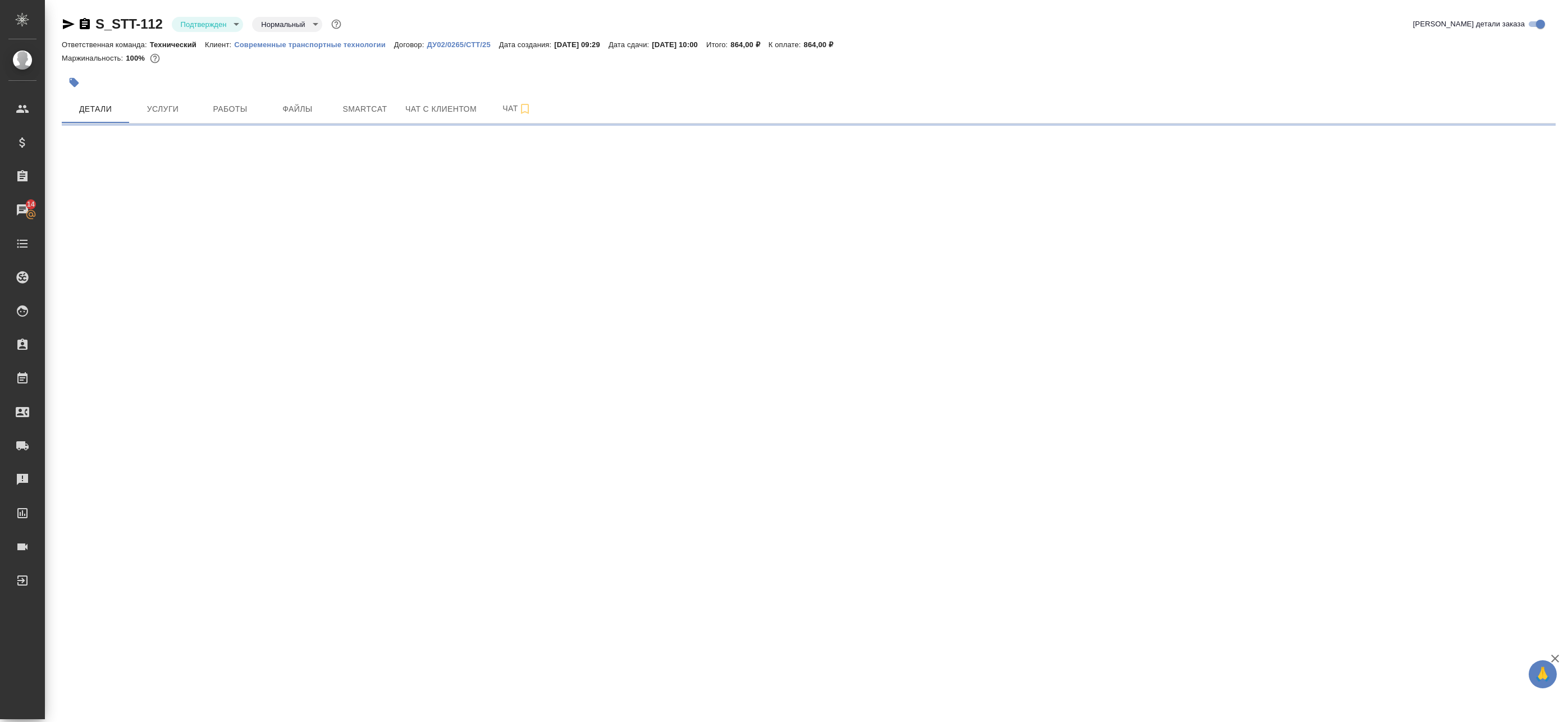
select select "RU"
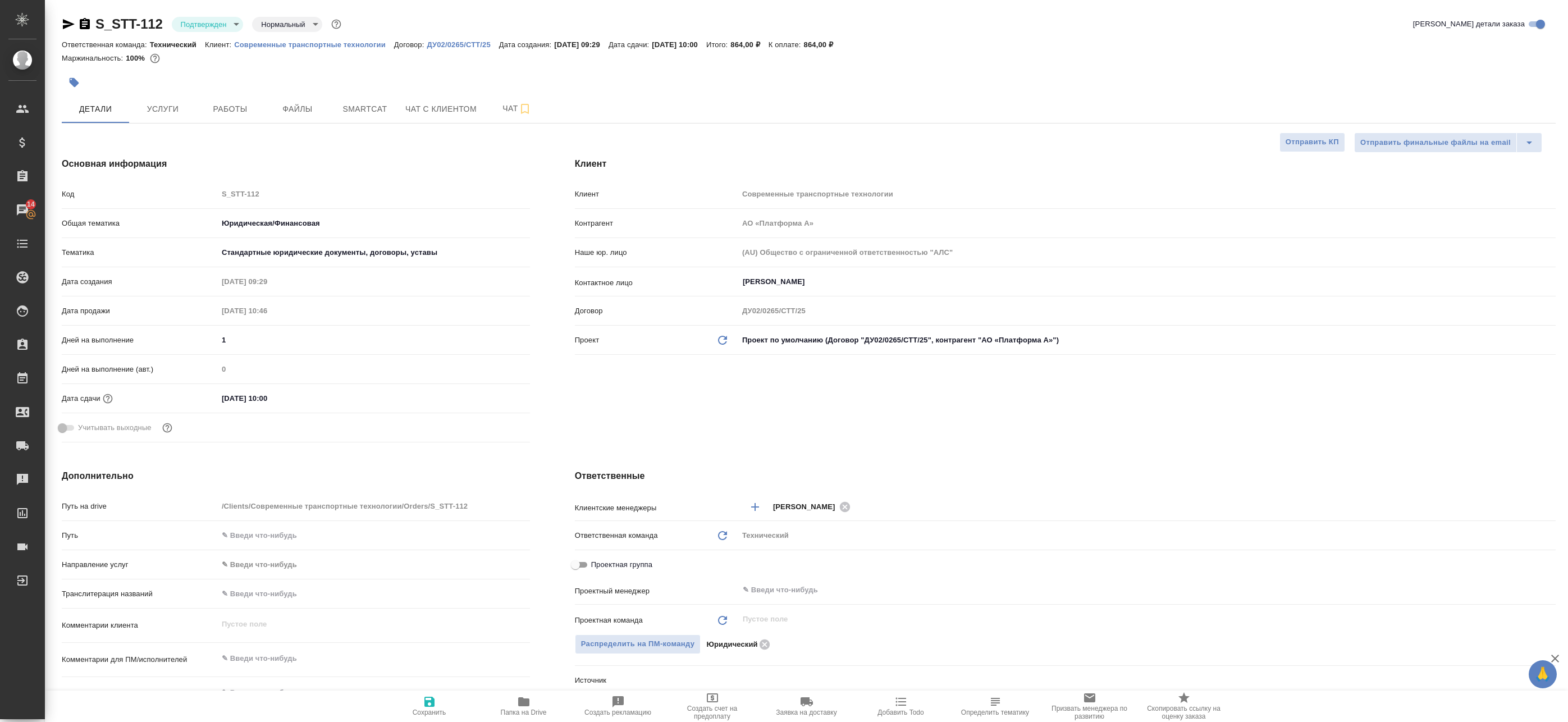
type textarea "x"
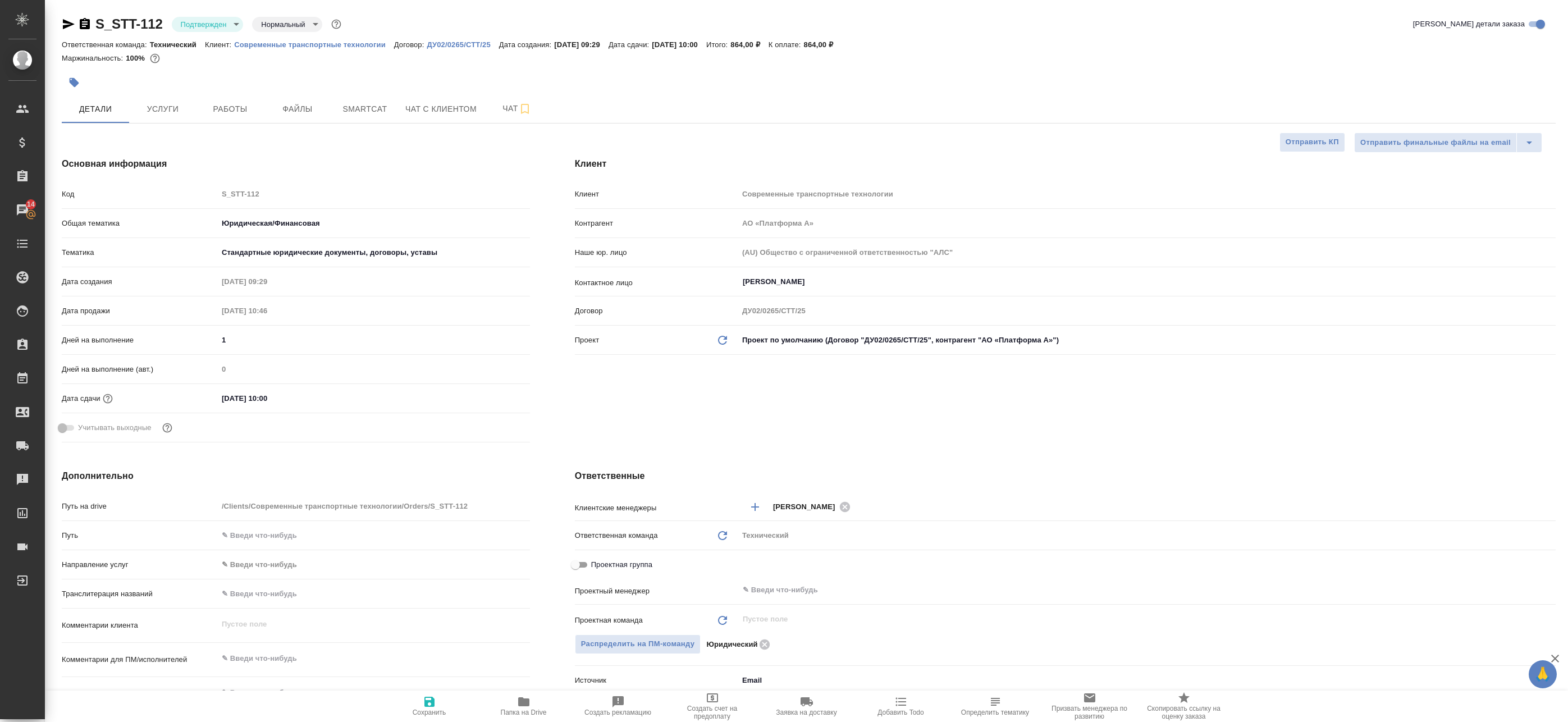
type textarea "x"
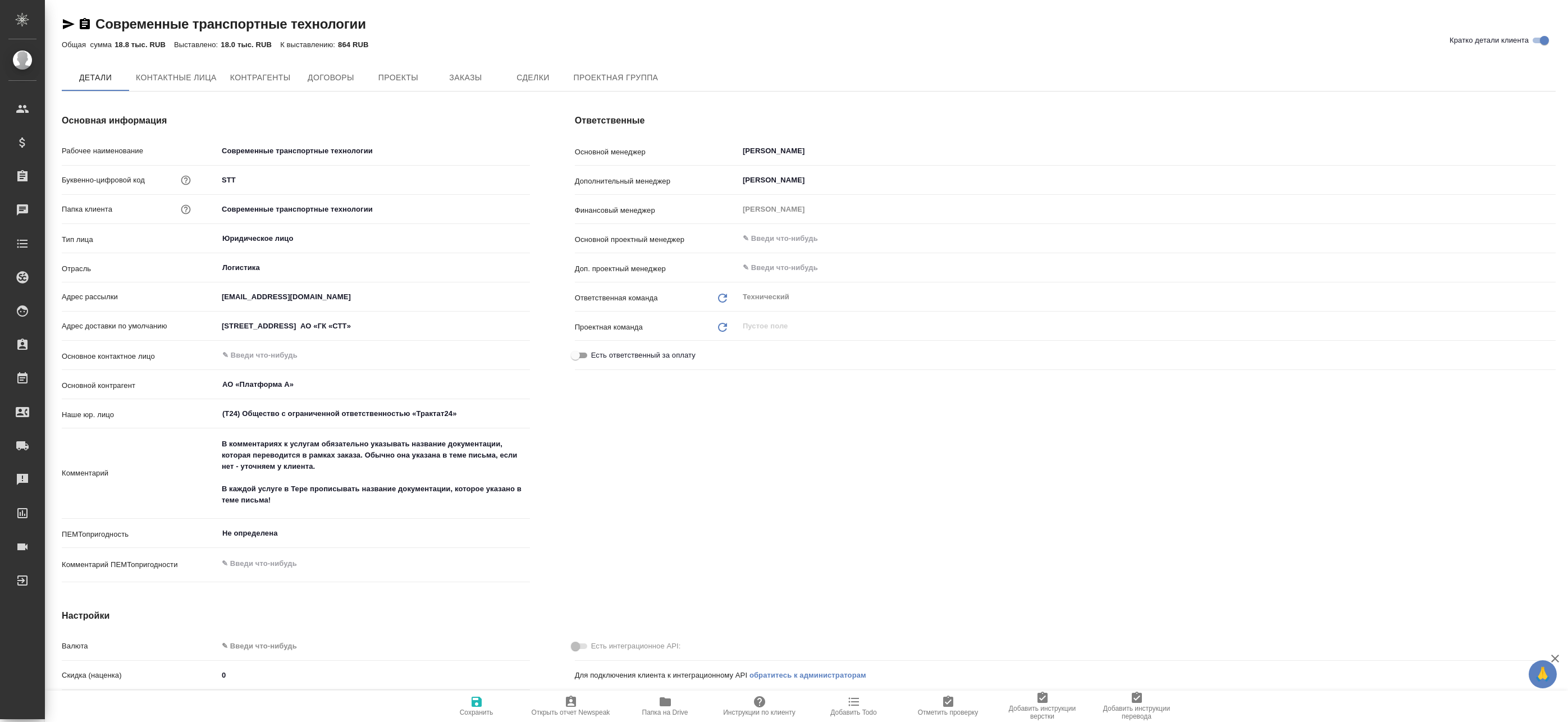
type textarea "x"
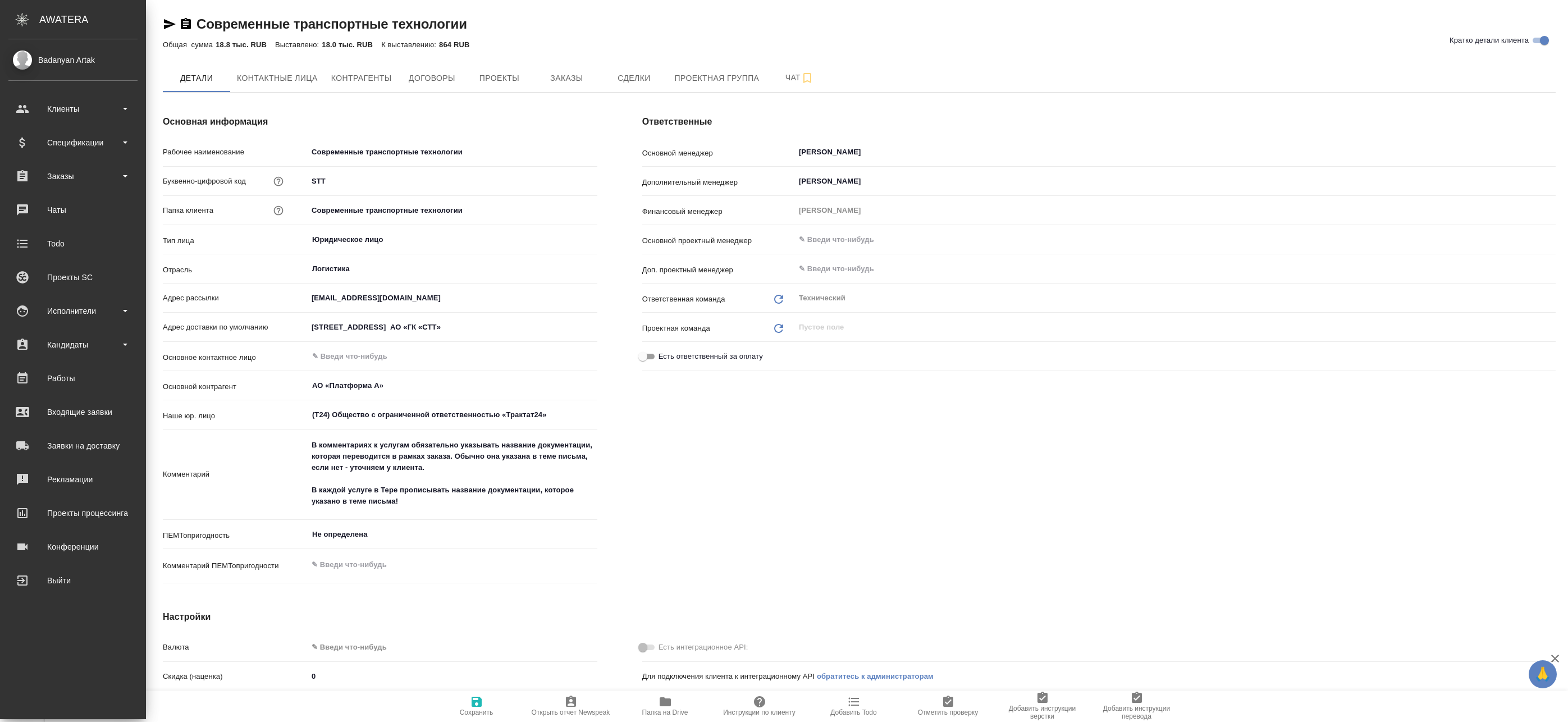
type textarea "x"
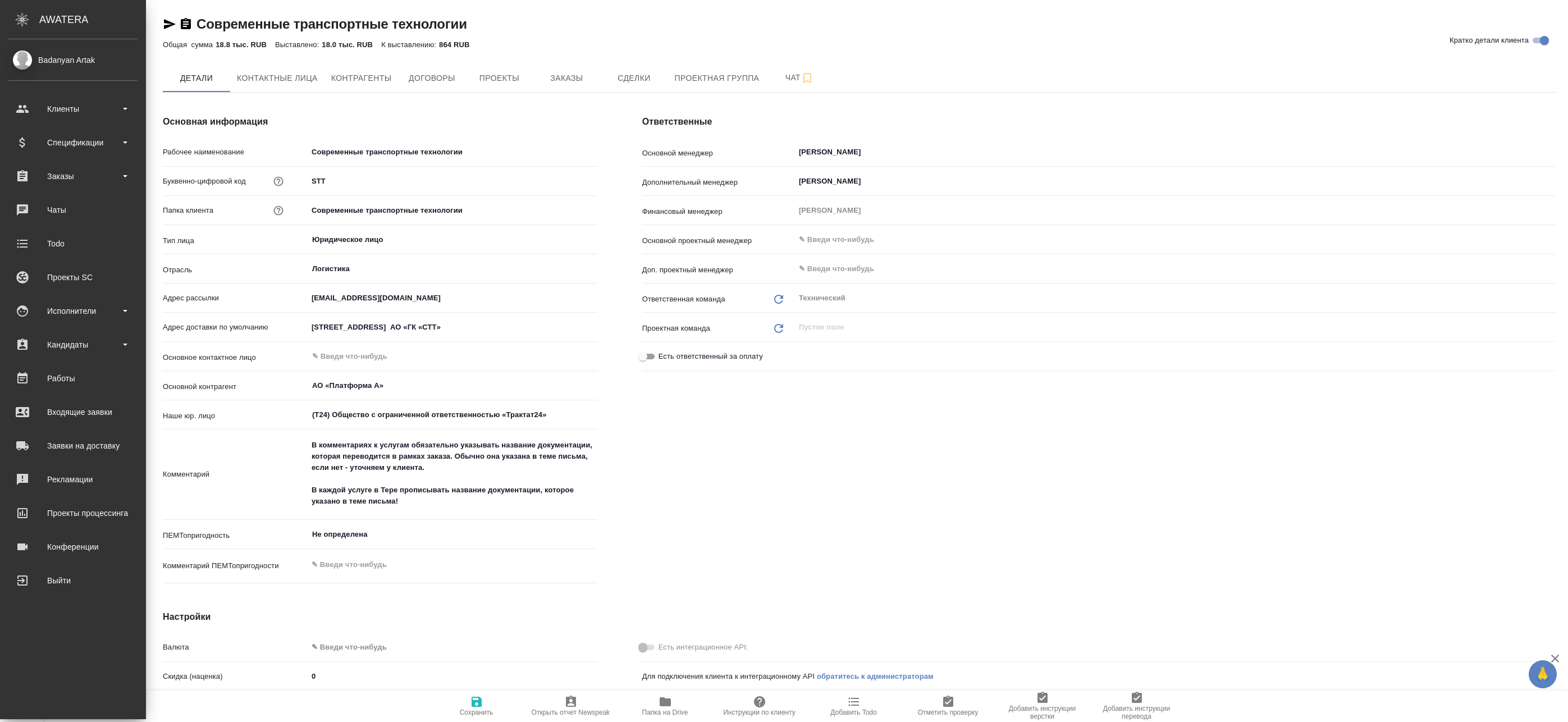
type textarea "x"
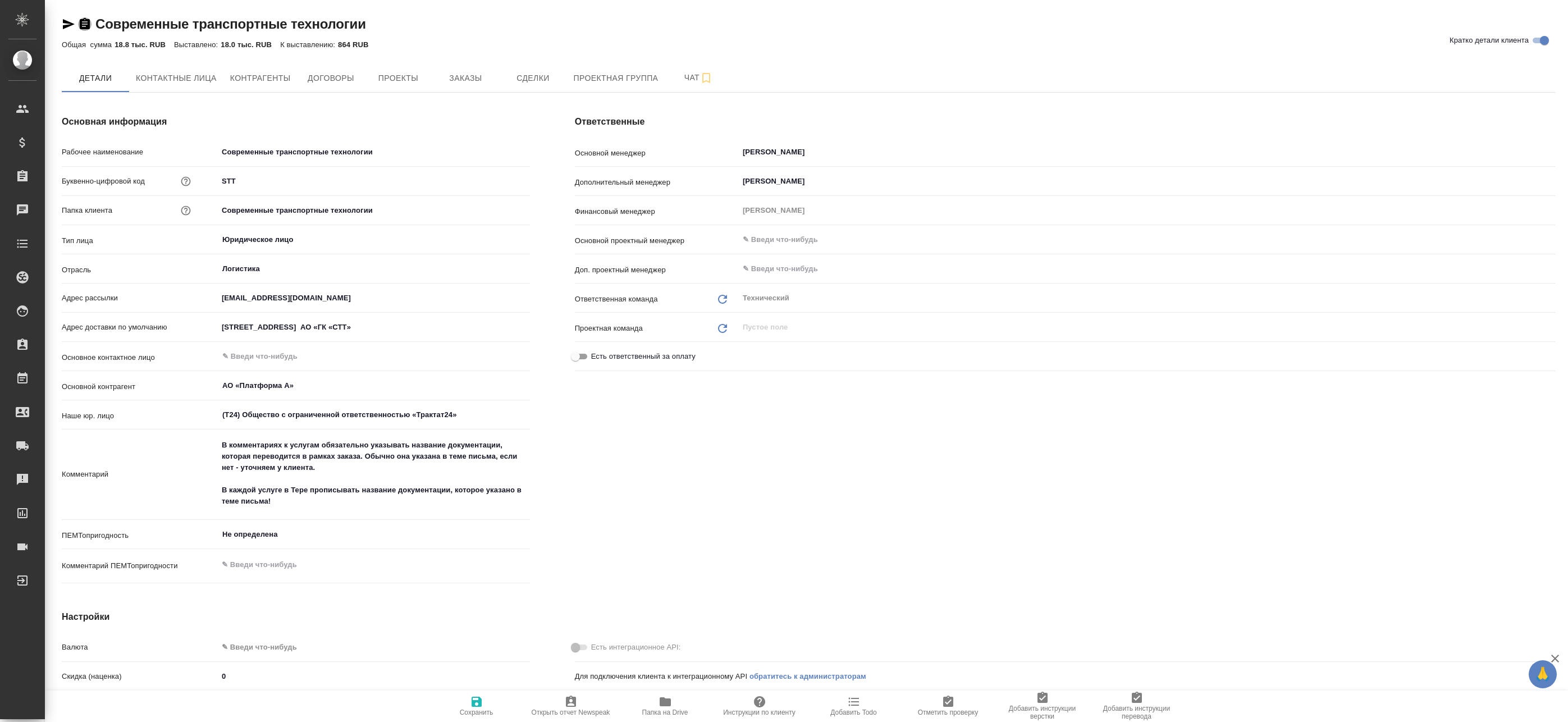
click at [87, 23] on icon "button" at bounding box center [85, 23] width 11 height 11
type textarea "x"
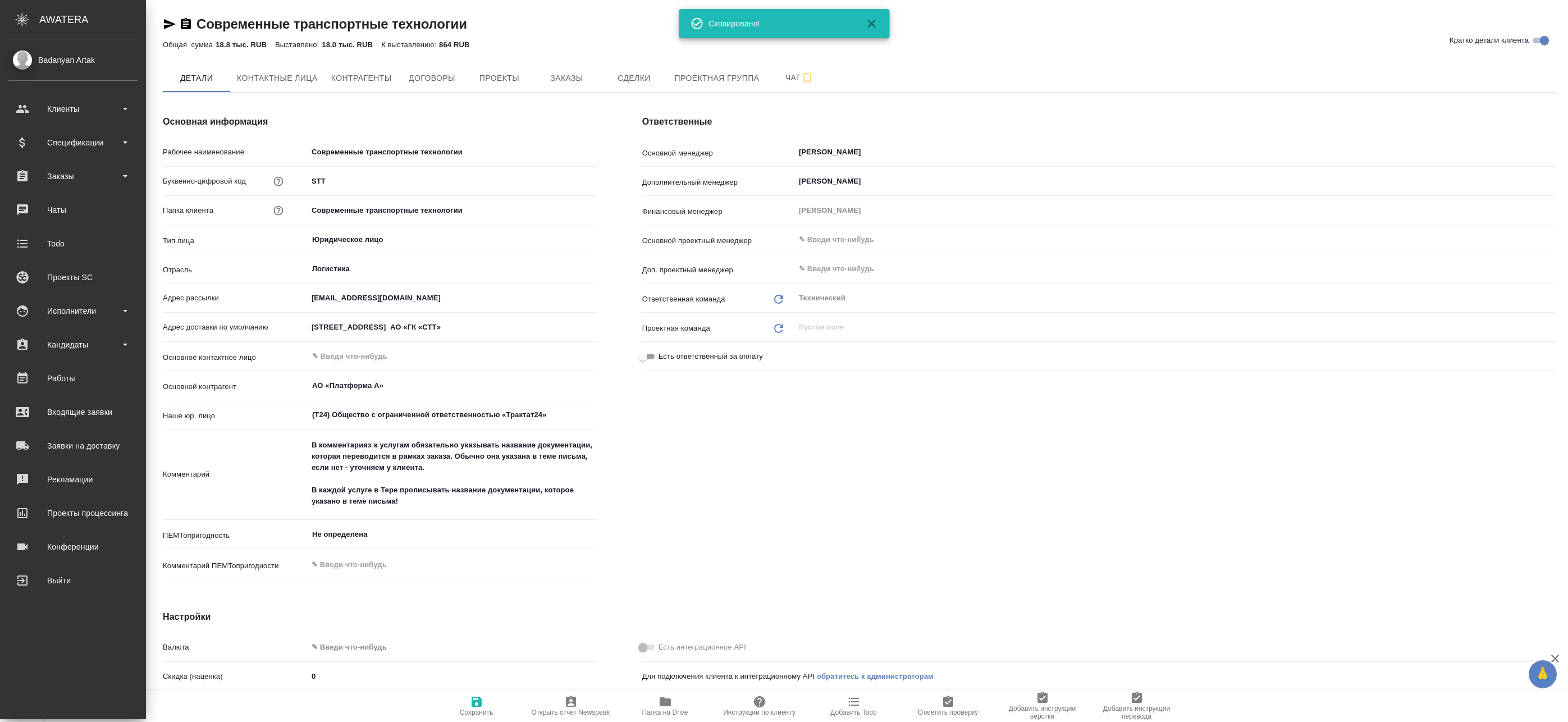
type textarea "x"
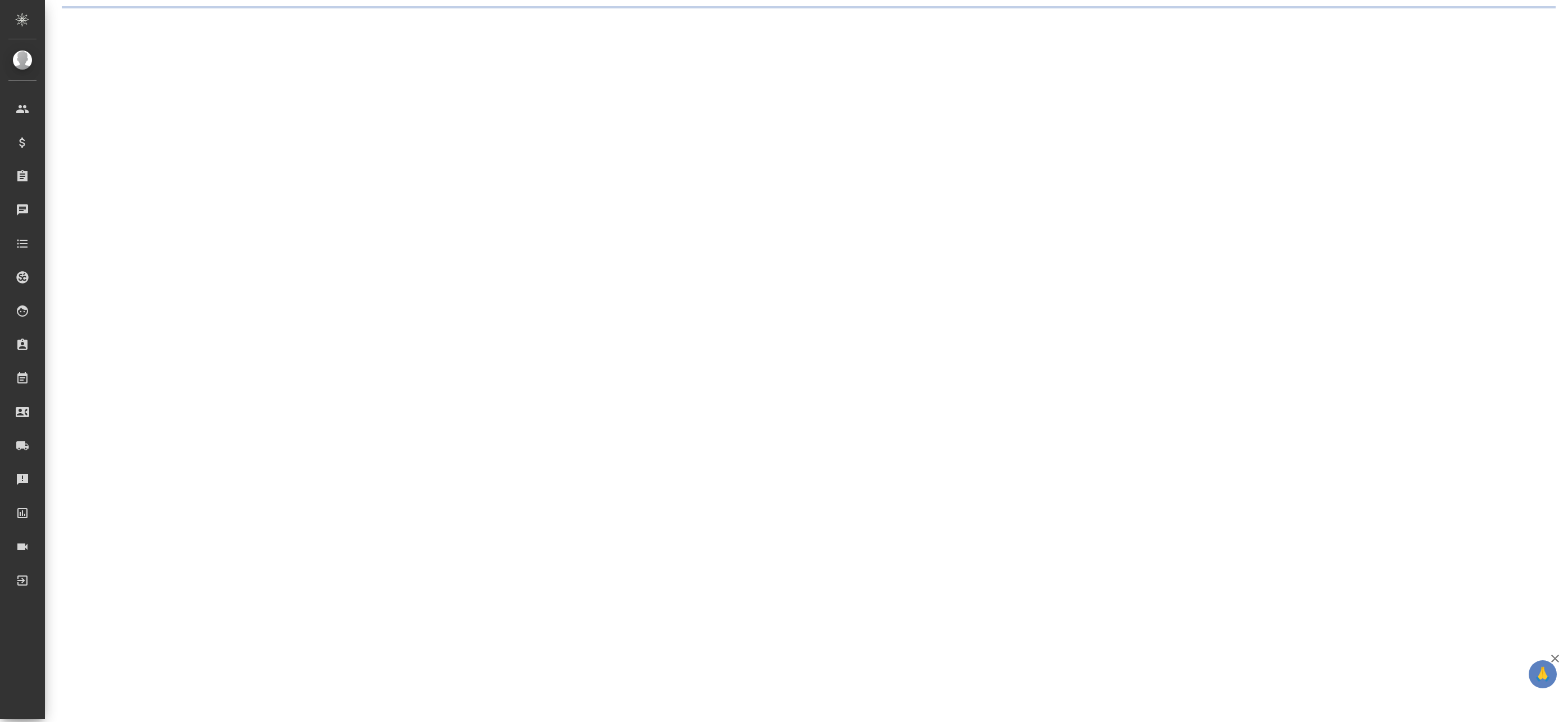
select select "RU"
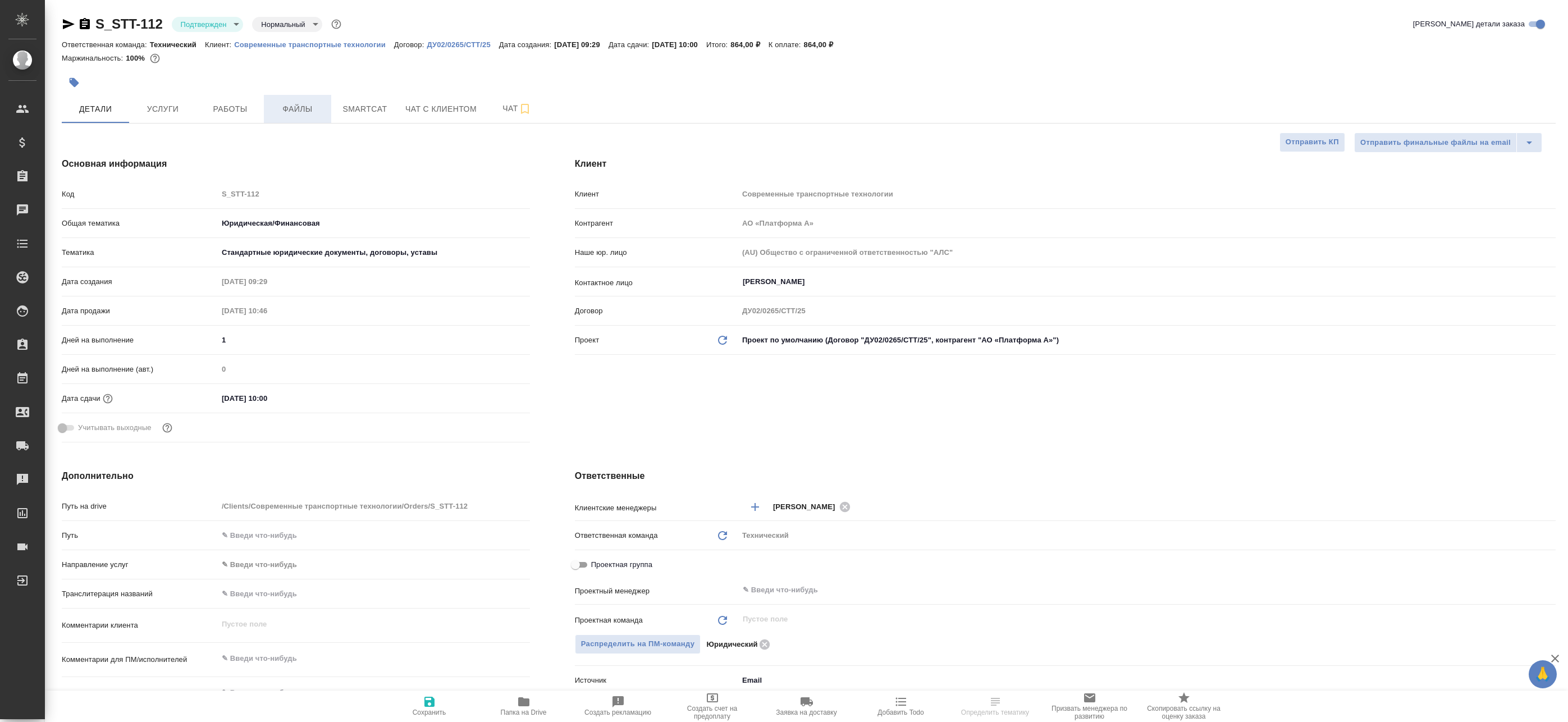
type textarea "x"
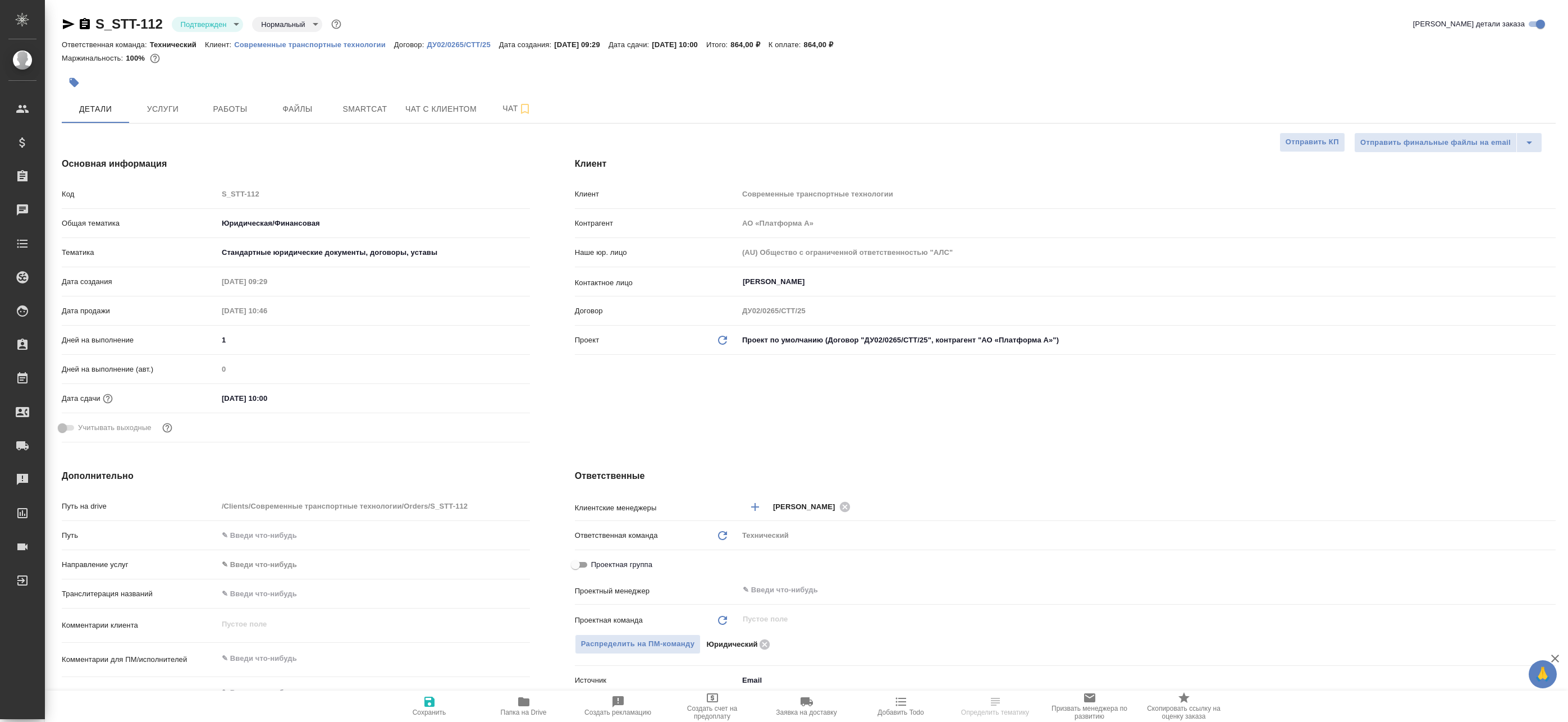
type textarea "x"
click at [778, 594] on input "text" at bounding box center [1128, 590] width 773 height 14
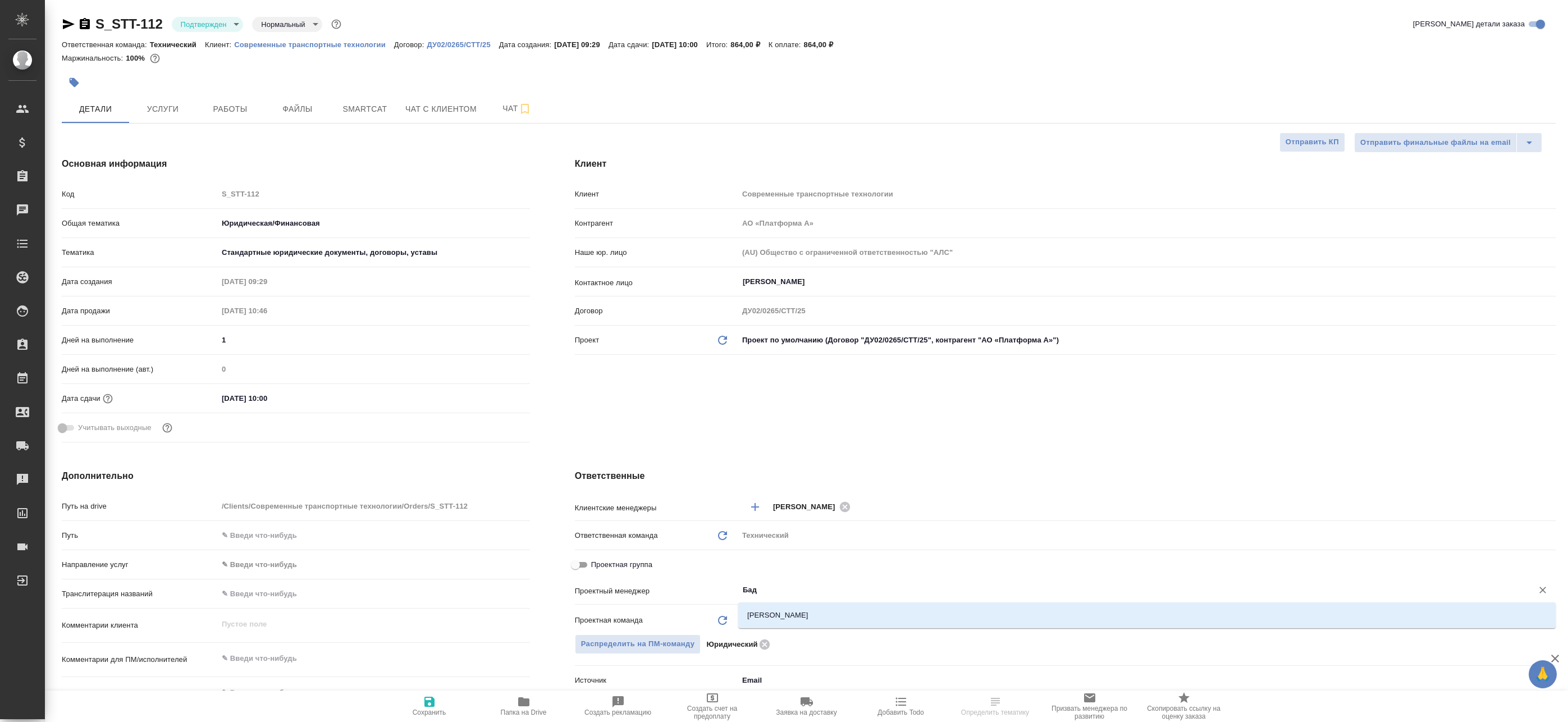
type input "Бада"
click at [805, 607] on li "[PERSON_NAME]" at bounding box center [1147, 615] width 818 height 20
type textarea "x"
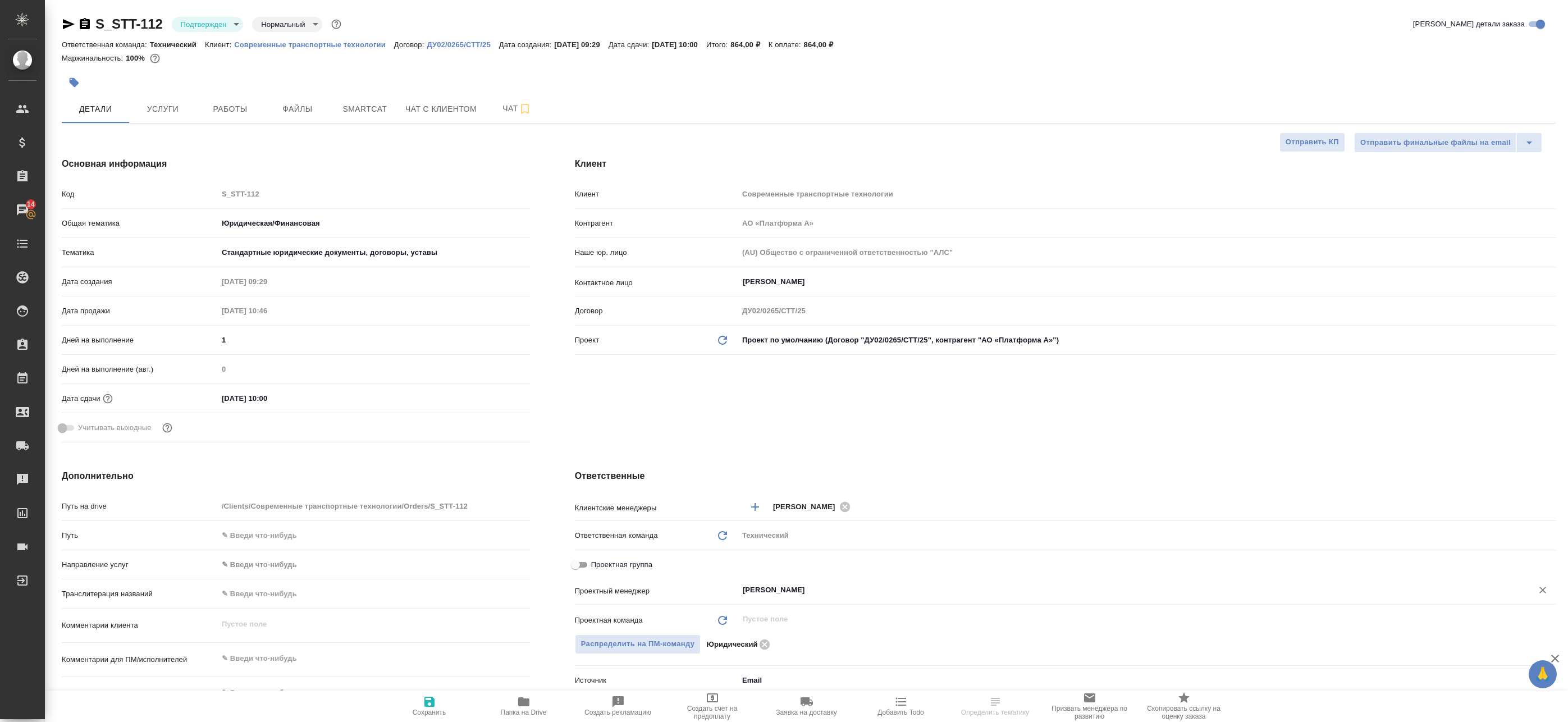
type input "[PERSON_NAME]"
click at [447, 707] on span "Сохранить" at bounding box center [430, 705] width 81 height 21
type textarea "x"
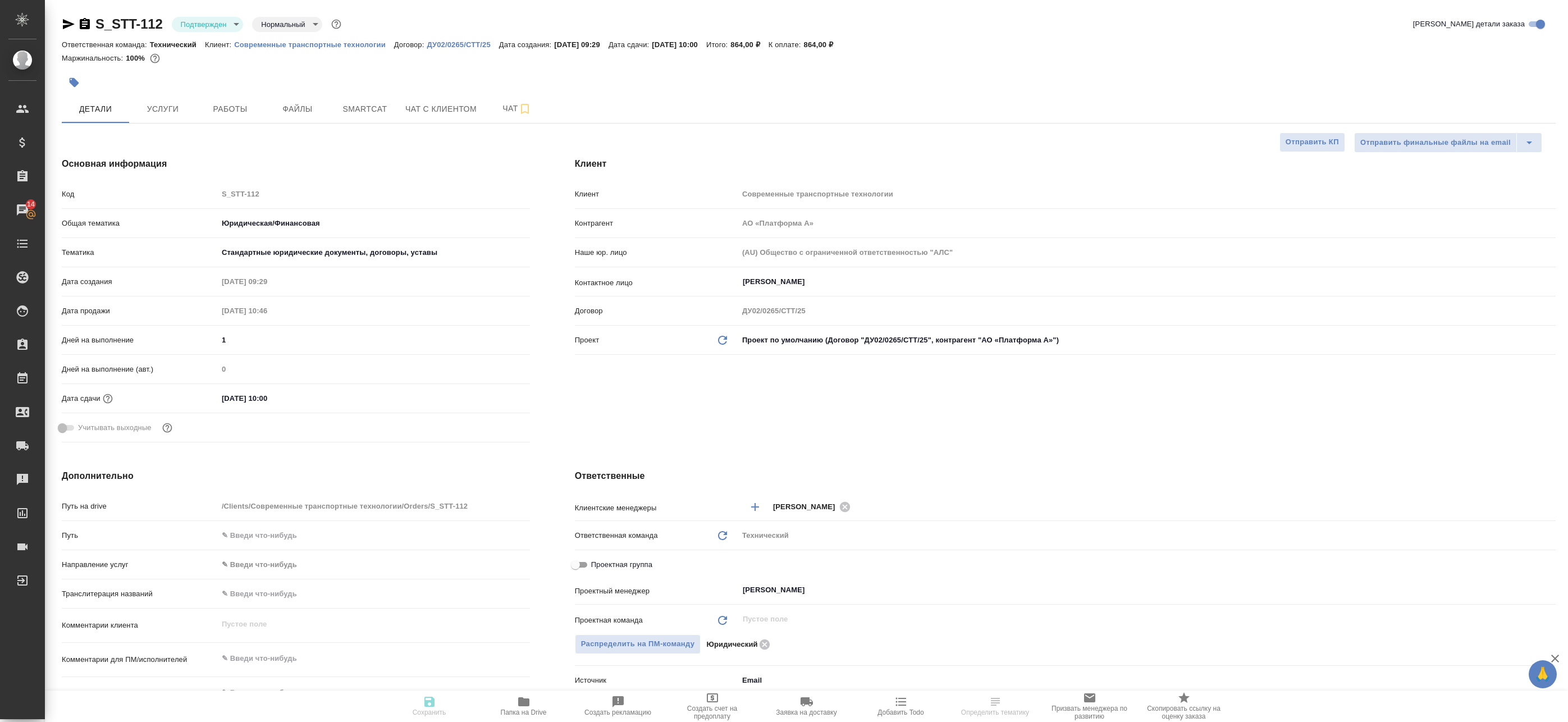
type textarea "x"
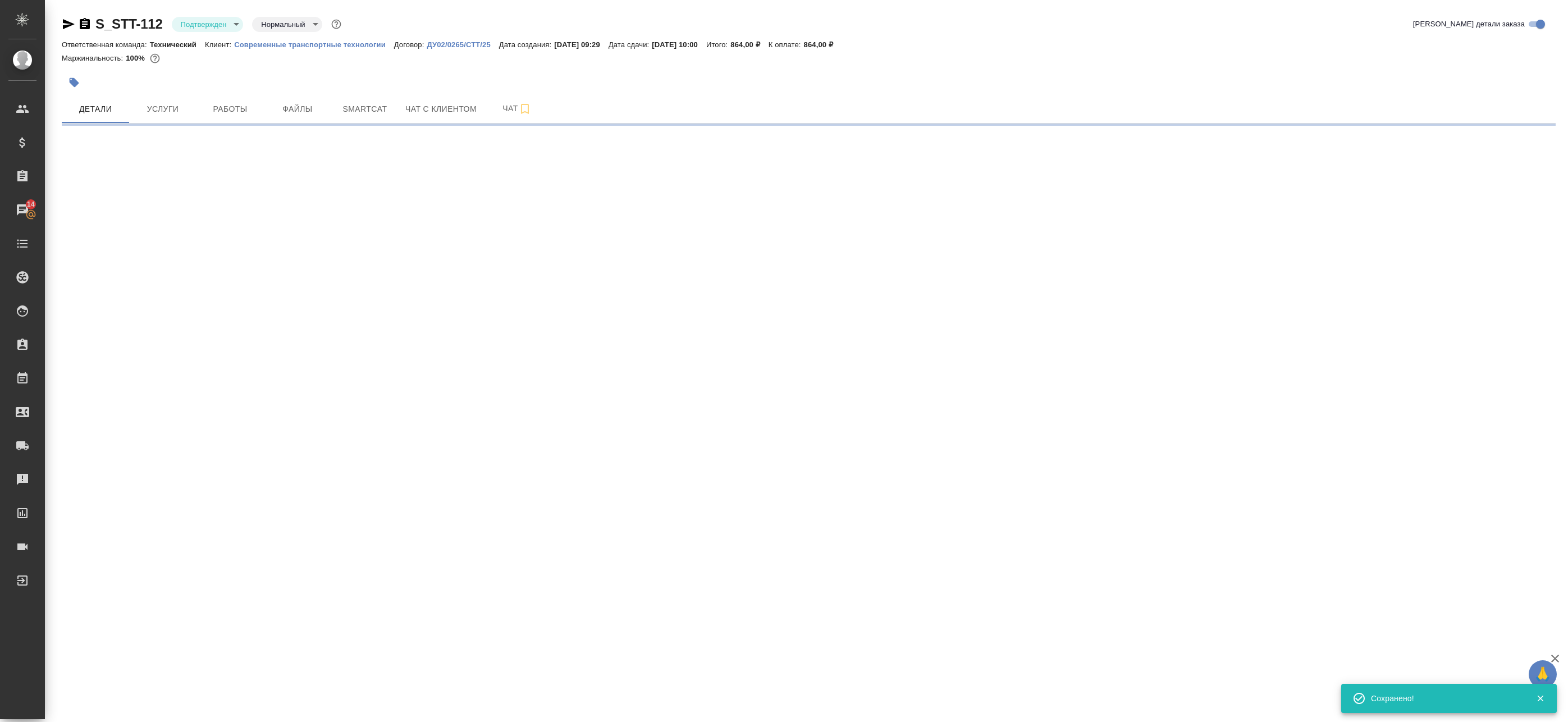
select select "RU"
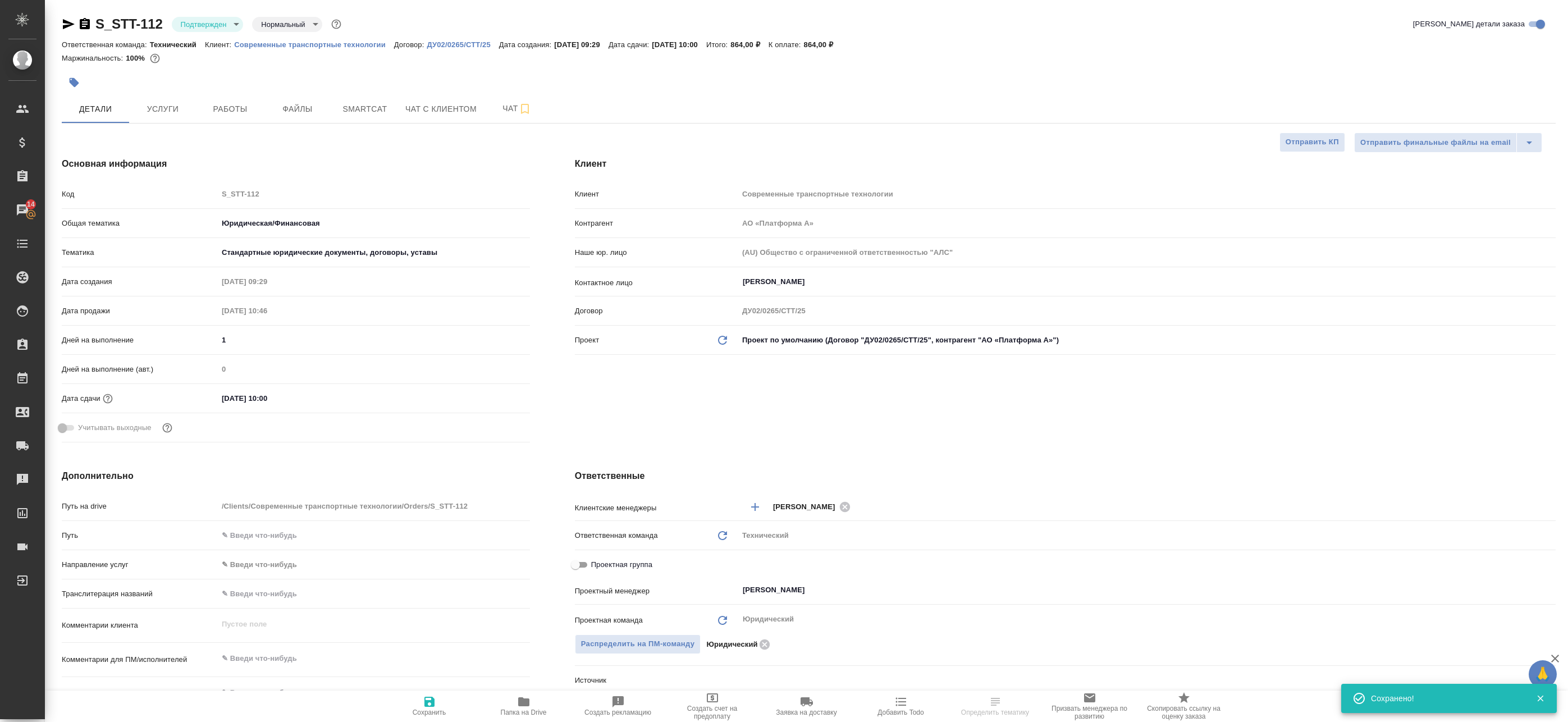
type textarea "x"
click at [507, 99] on button "Чат" at bounding box center [516, 108] width 67 height 28
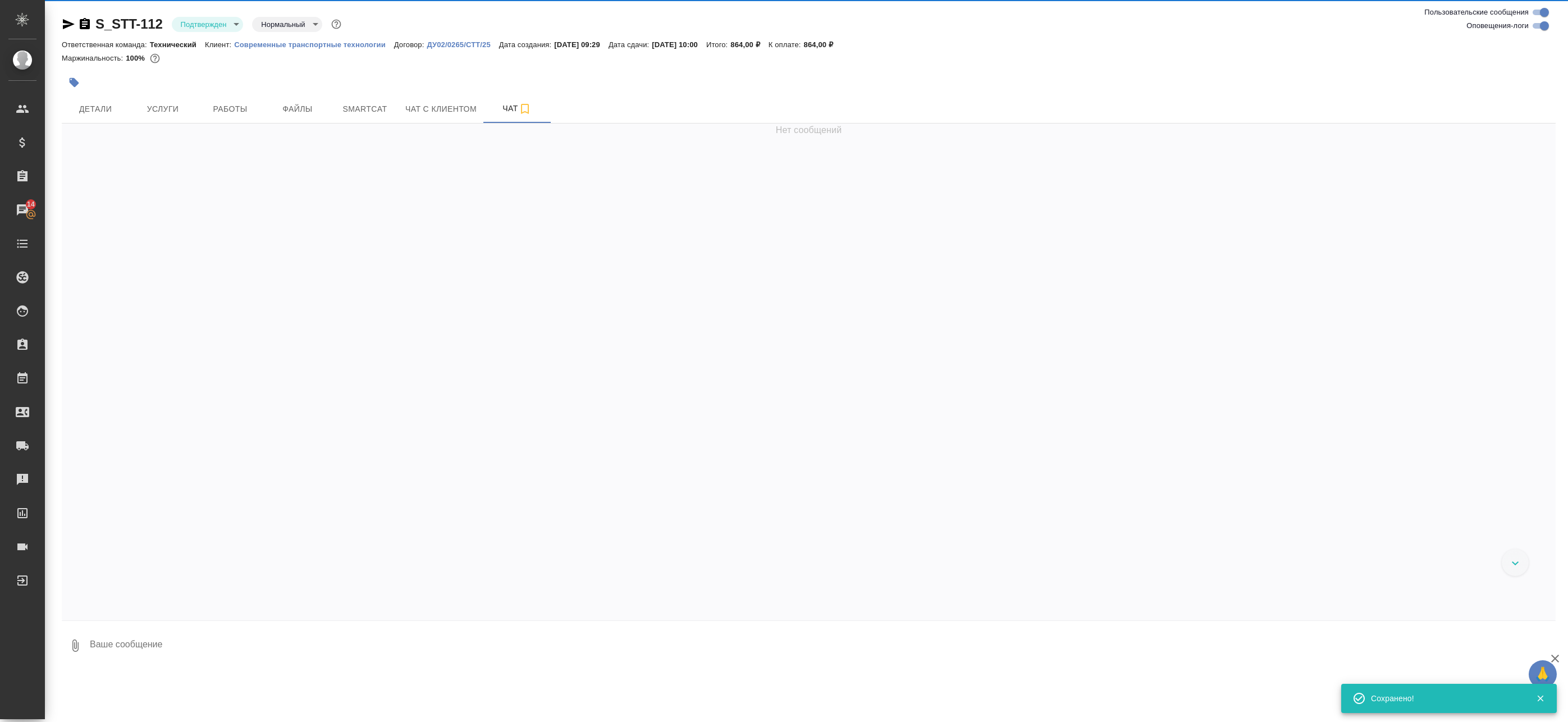
scroll to position [90, 0]
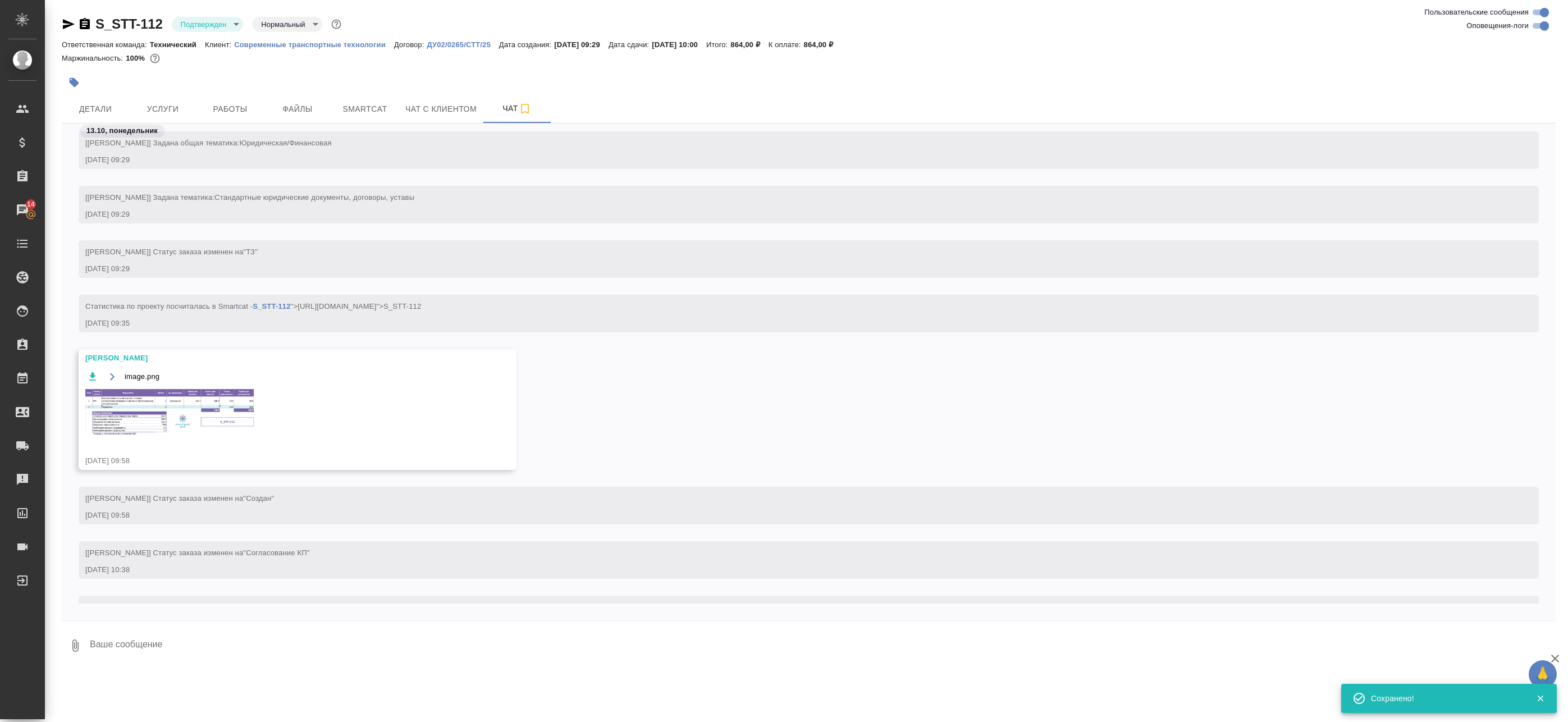
click at [1545, 23] on input "Оповещения-логи" at bounding box center [1545, 26] width 40 height 14
checkbox input "false"
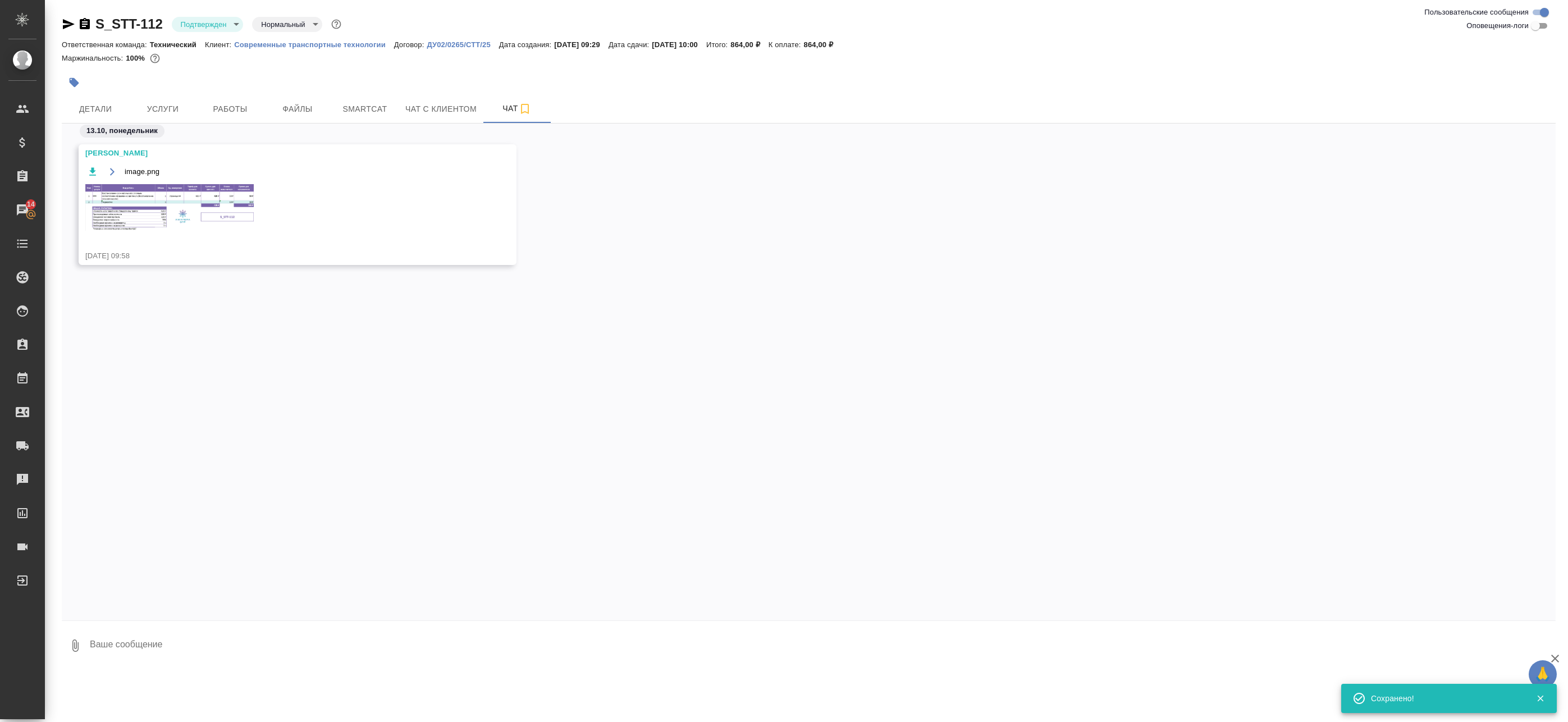
click at [195, 198] on img at bounding box center [170, 208] width 169 height 47
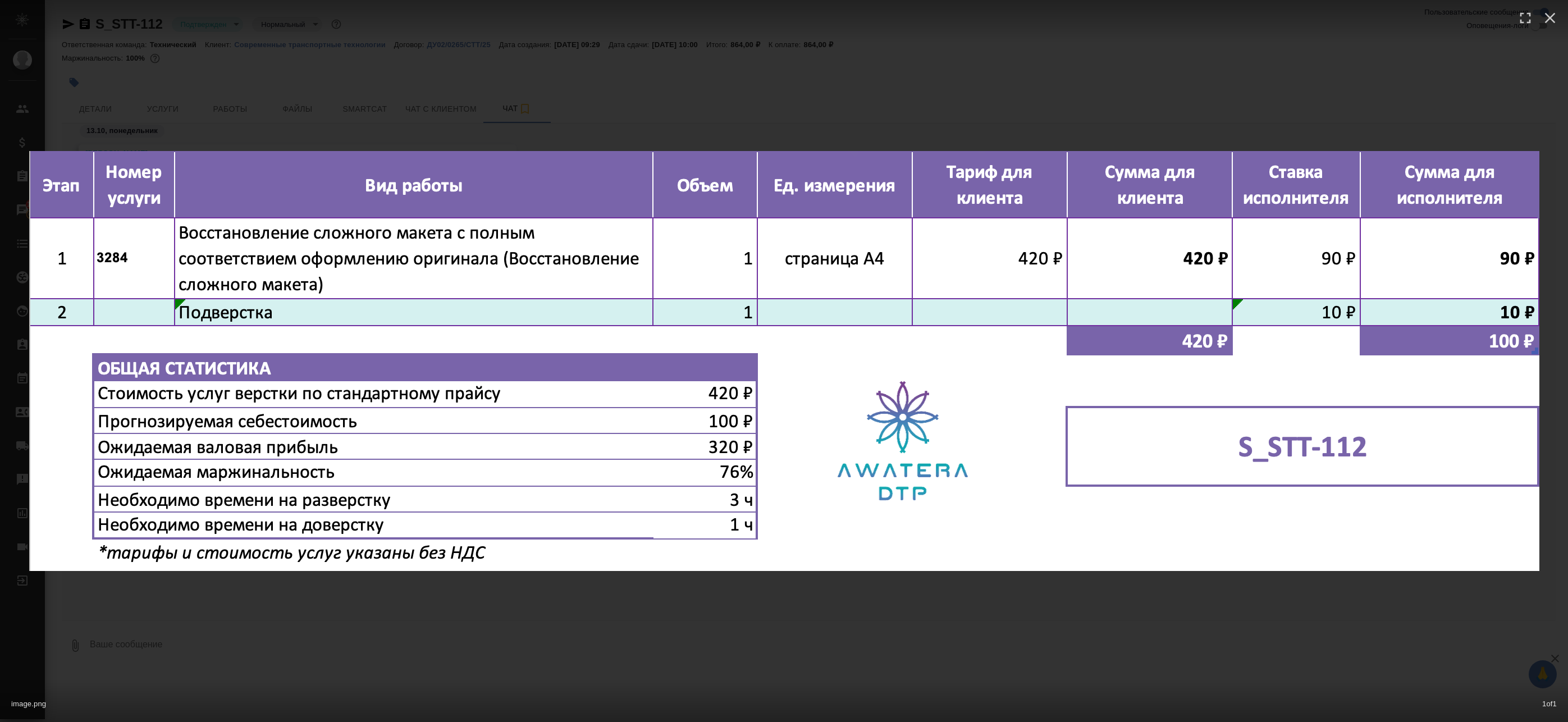
click at [625, 52] on div "image.png 1 of 1" at bounding box center [784, 361] width 1568 height 722
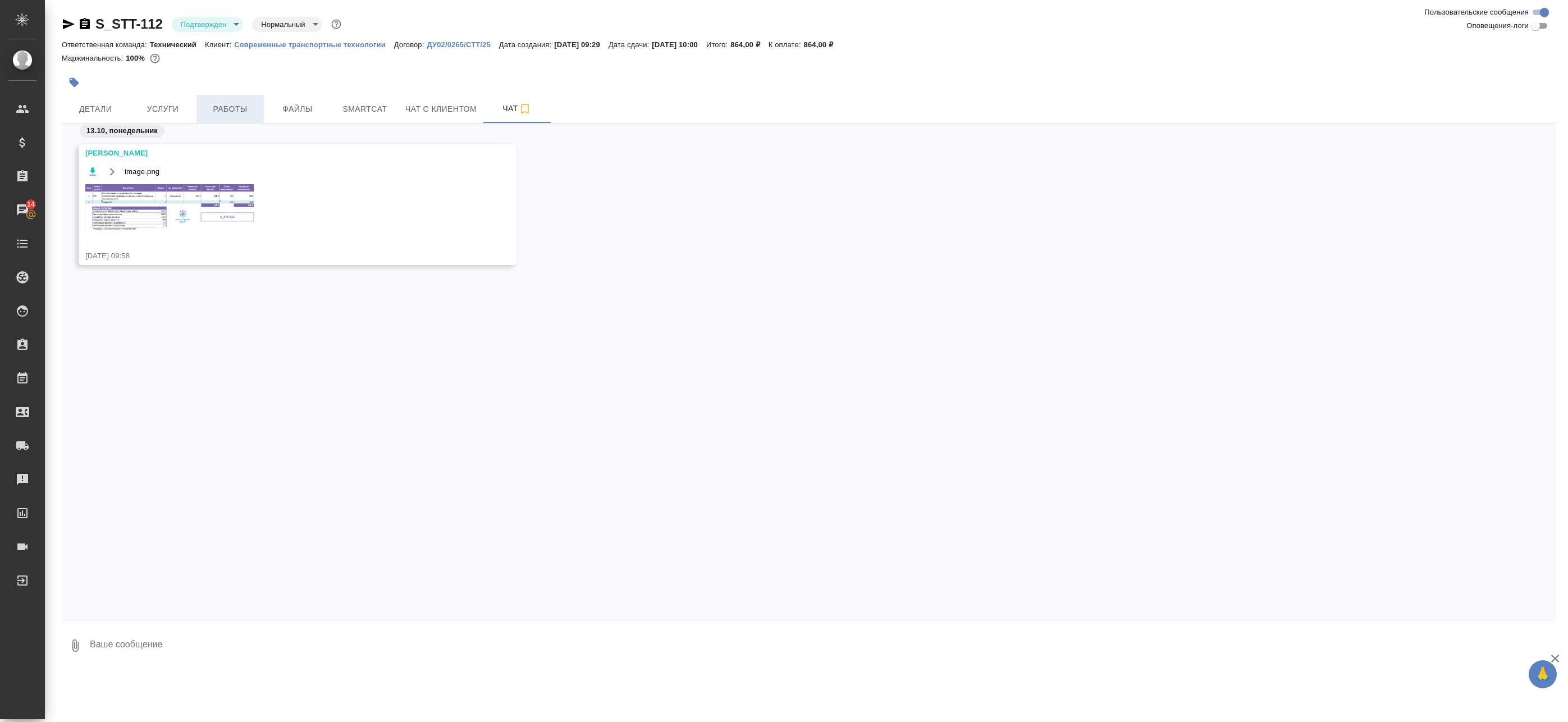
click at [247, 107] on span "Работы" at bounding box center [230, 108] width 54 height 14
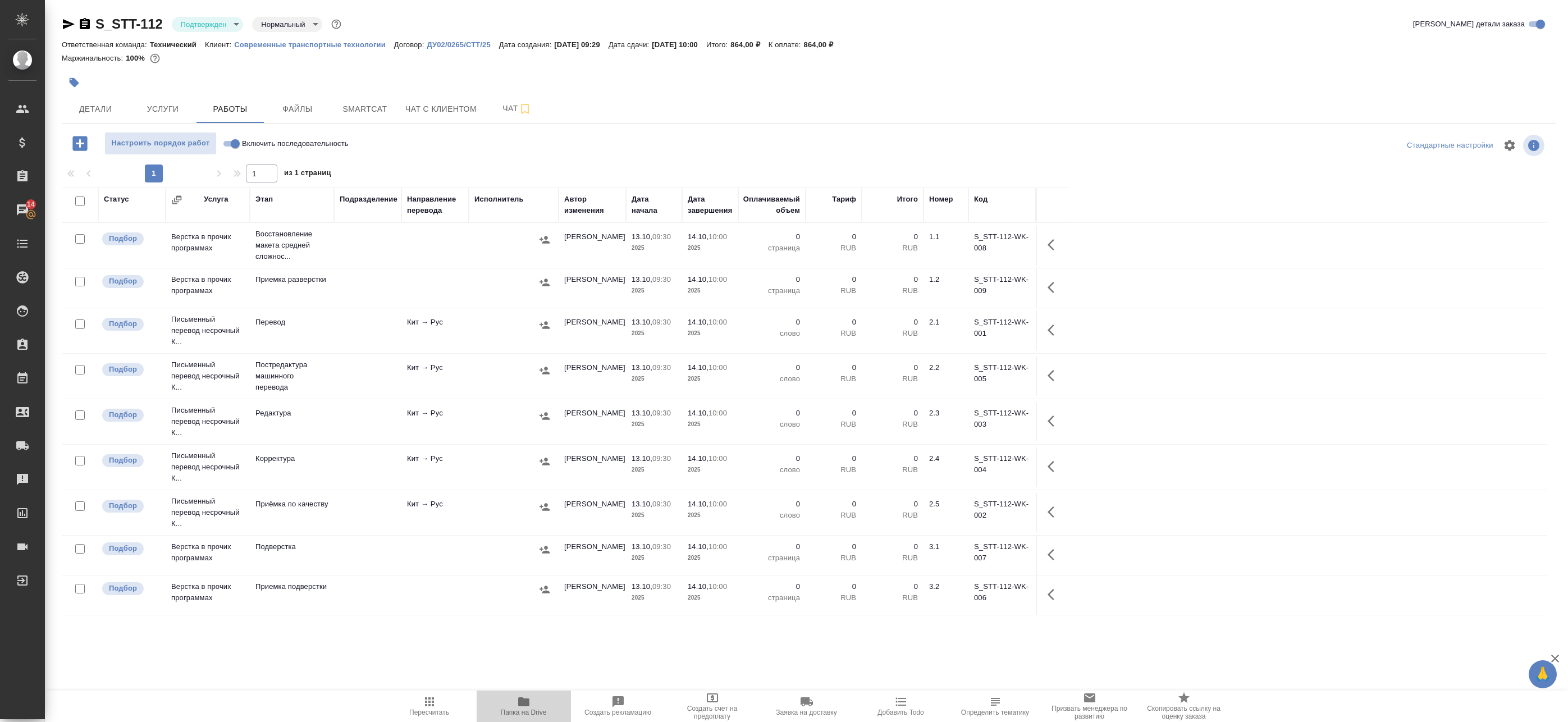
click at [521, 697] on icon "button" at bounding box center [523, 701] width 11 height 9
click at [507, 111] on span "Чат" at bounding box center [517, 108] width 54 height 14
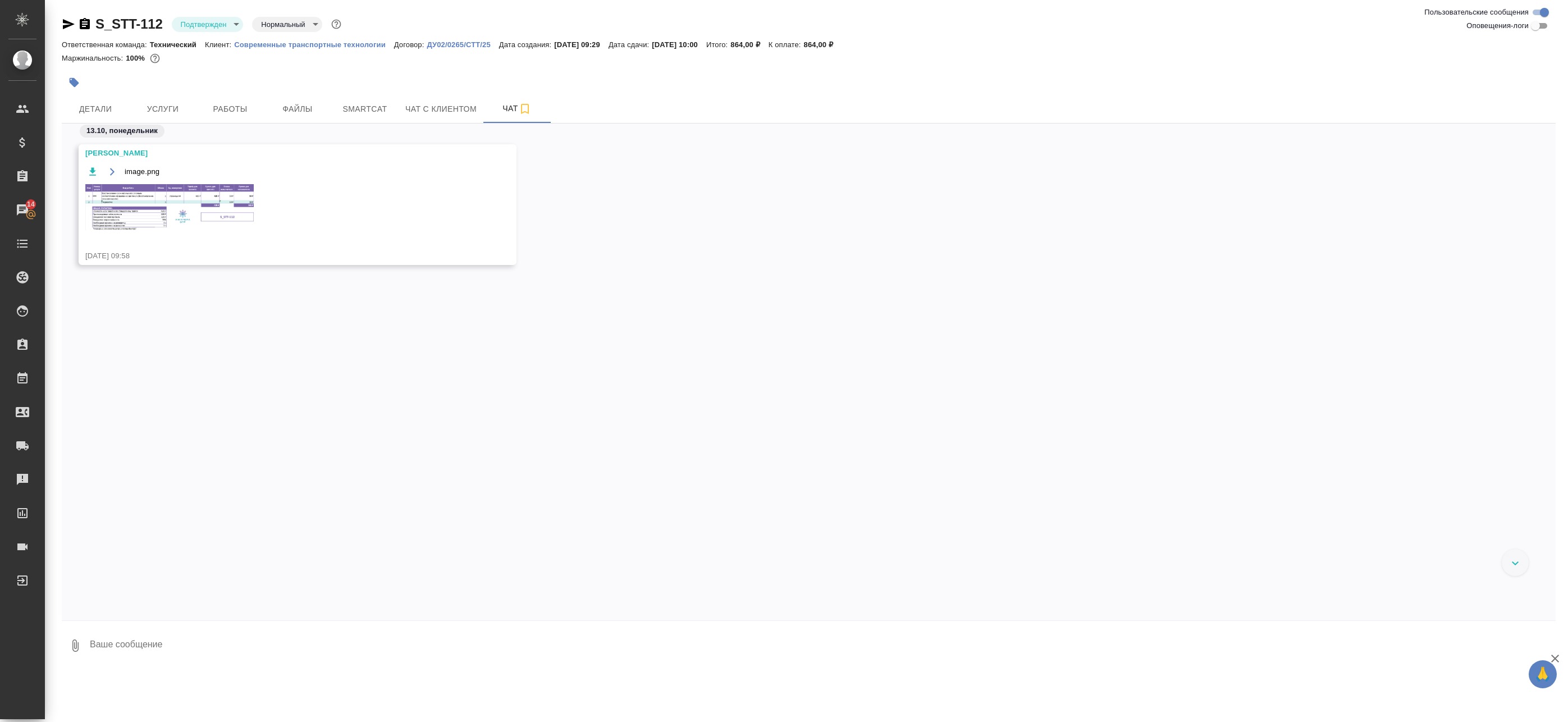
click at [130, 199] on img at bounding box center [170, 208] width 169 height 47
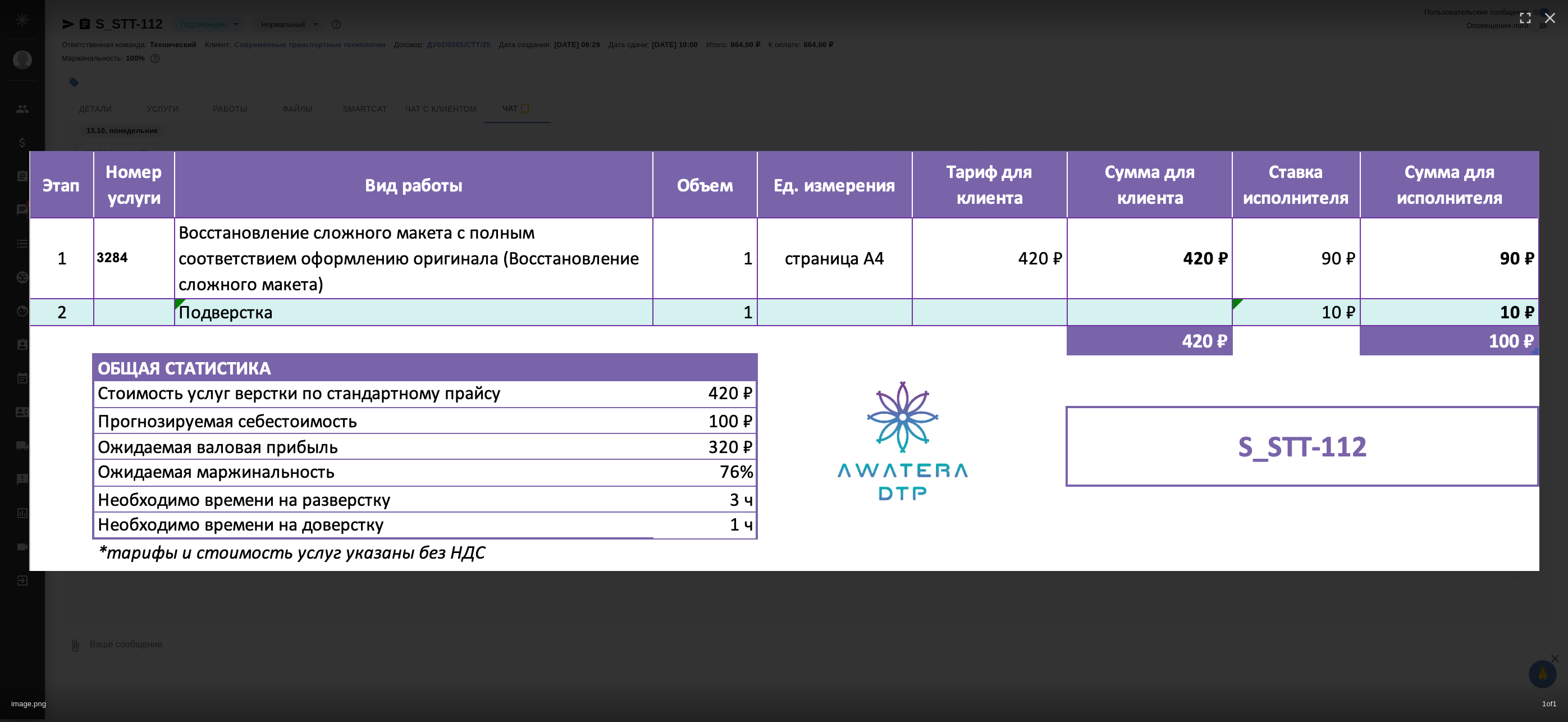
drag, startPoint x: 481, startPoint y: 107, endPoint x: 305, endPoint y: 86, distance: 177.2
click at [481, 107] on div "image.png 1 of 1" at bounding box center [784, 361] width 1568 height 722
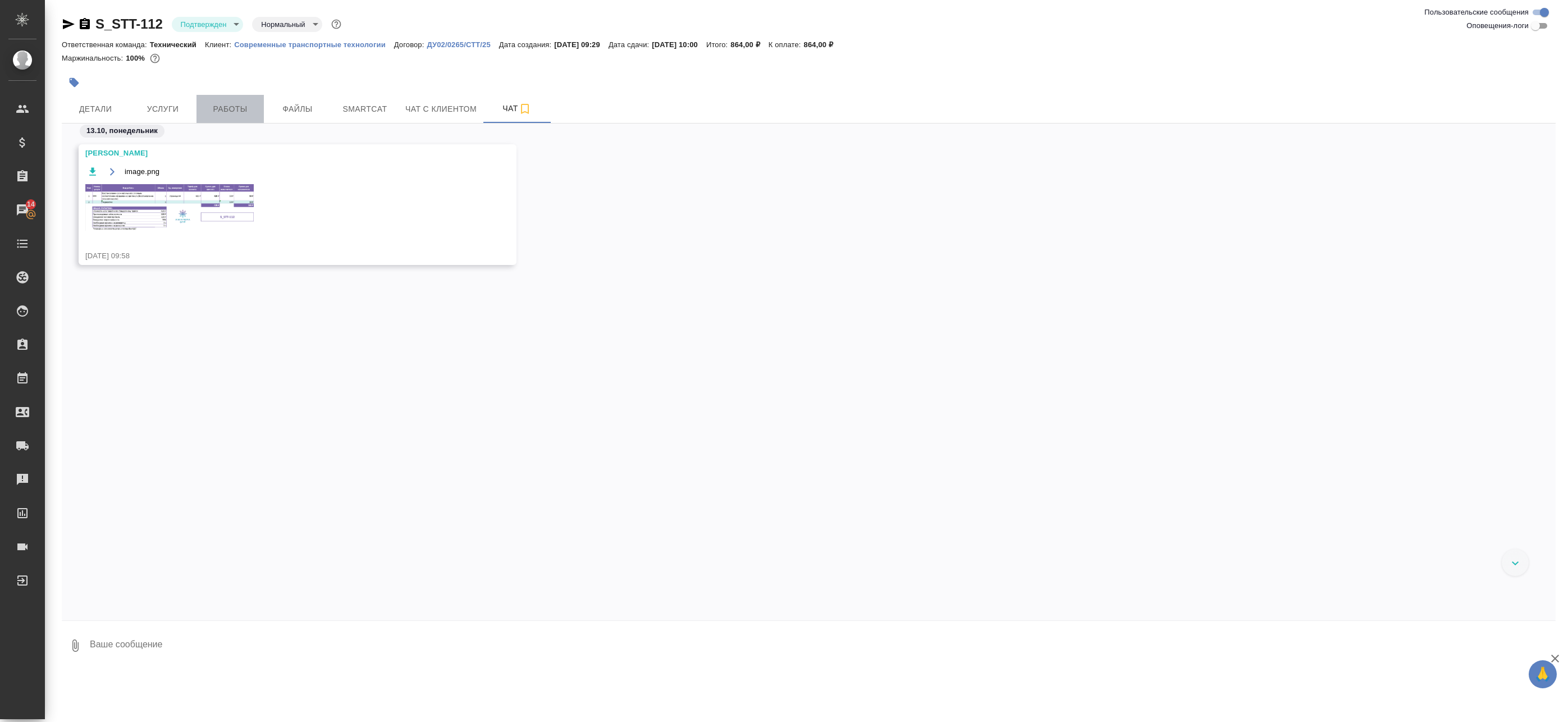
click at [247, 107] on span "Работы" at bounding box center [230, 108] width 54 height 14
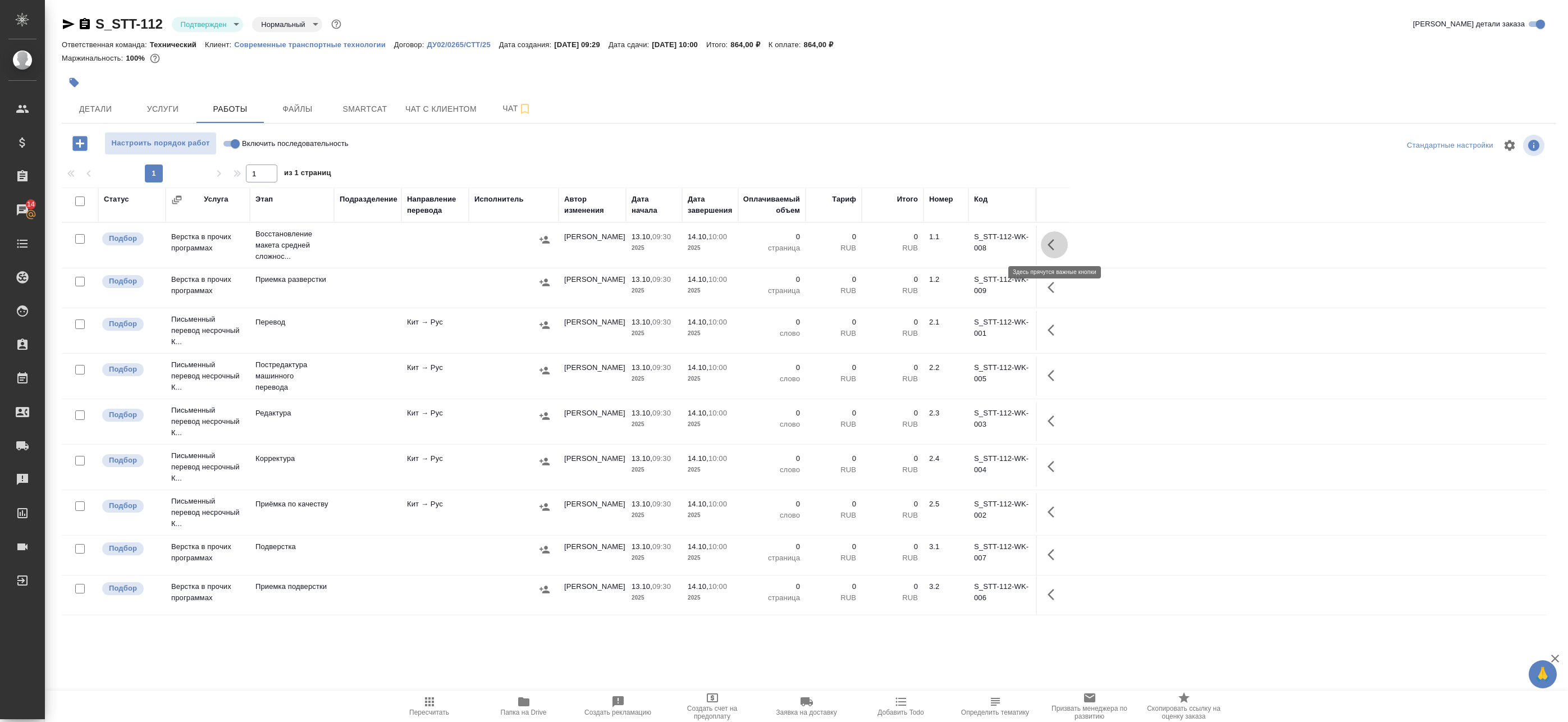
click at [1049, 247] on icon "button" at bounding box center [1054, 245] width 14 height 14
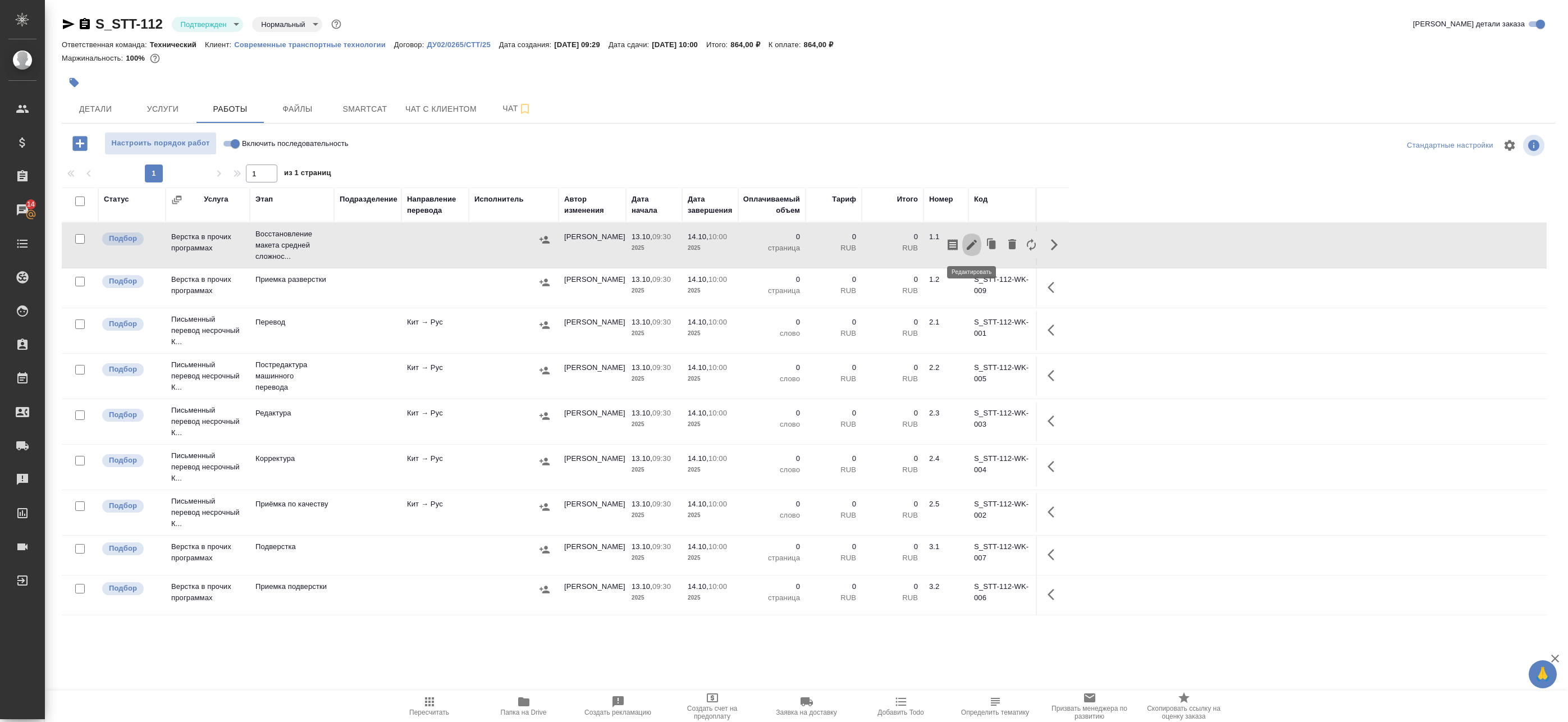
click at [969, 249] on icon "button" at bounding box center [972, 245] width 11 height 10
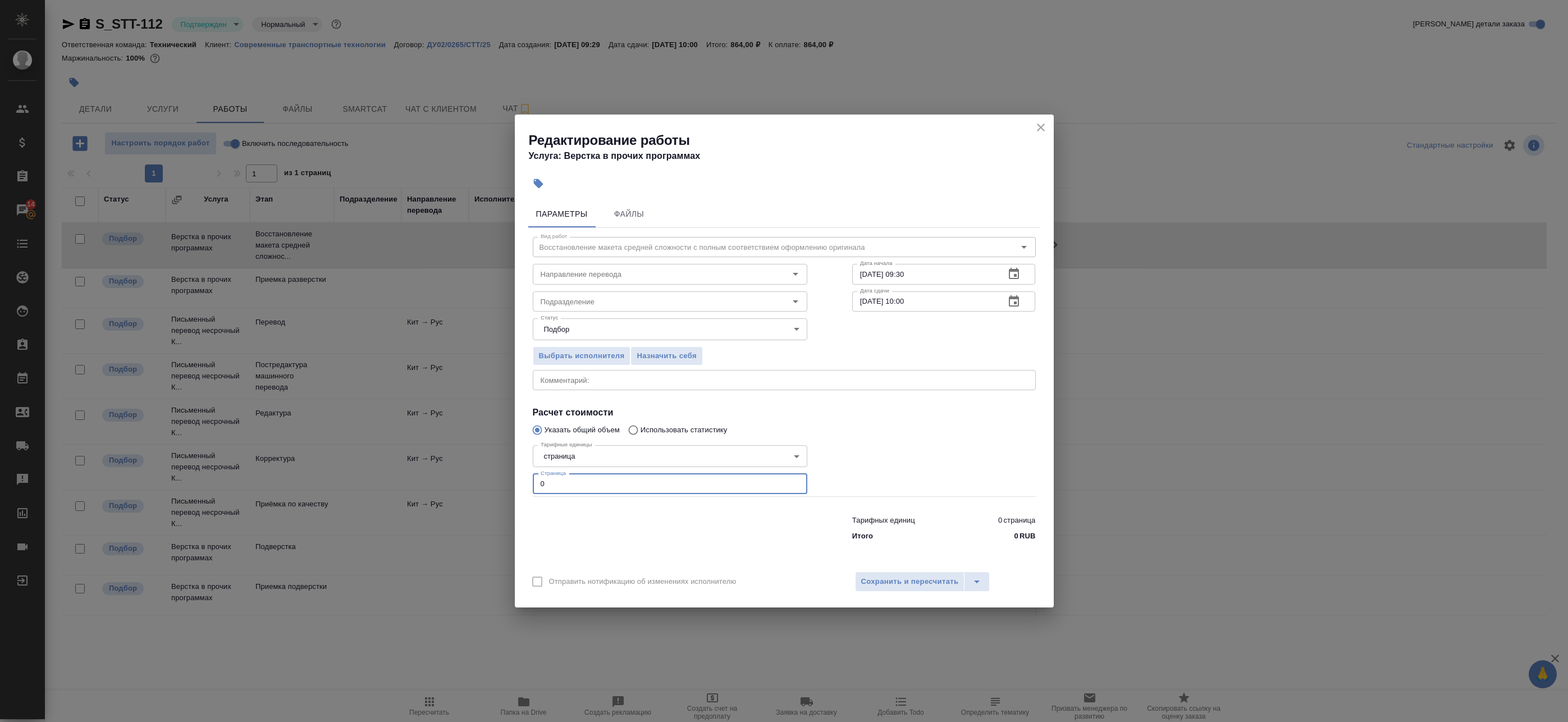
drag, startPoint x: 537, startPoint y: 475, endPoint x: 511, endPoint y: 472, distance: 26.2
click at [512, 472] on div "Редактирование работы Услуга: Верстка в прочих программах Параметры Файлы Вид р…" at bounding box center [784, 361] width 1568 height 722
type input "1"
click at [1014, 299] on icon "button" at bounding box center [1014, 301] width 11 height 11
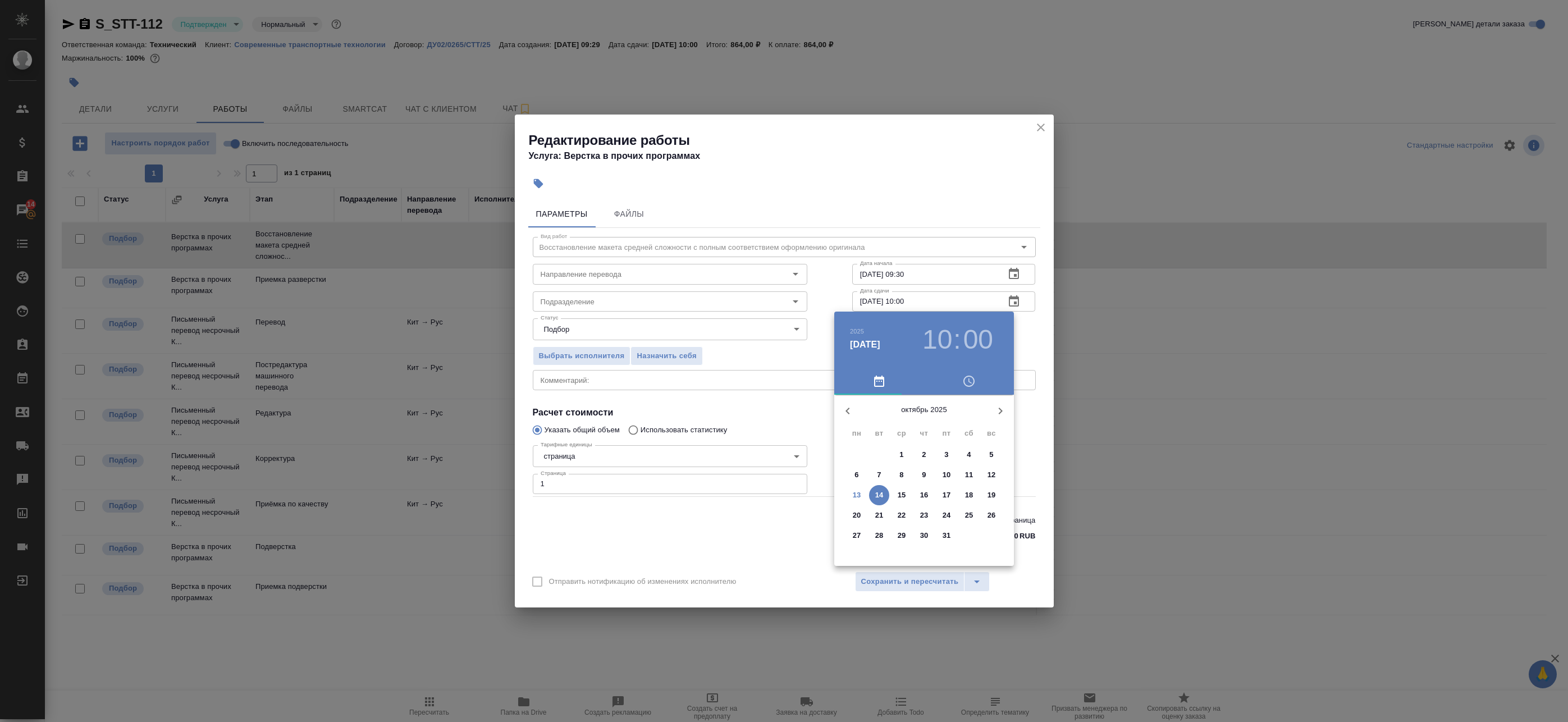
click at [860, 499] on p "13" at bounding box center [857, 495] width 8 height 11
click at [895, 431] on div at bounding box center [924, 482] width 146 height 146
click at [975, 516] on div at bounding box center [924, 482] width 146 height 146
type input "13.10.2025 11:21"
click at [1024, 351] on div at bounding box center [784, 361] width 1568 height 722
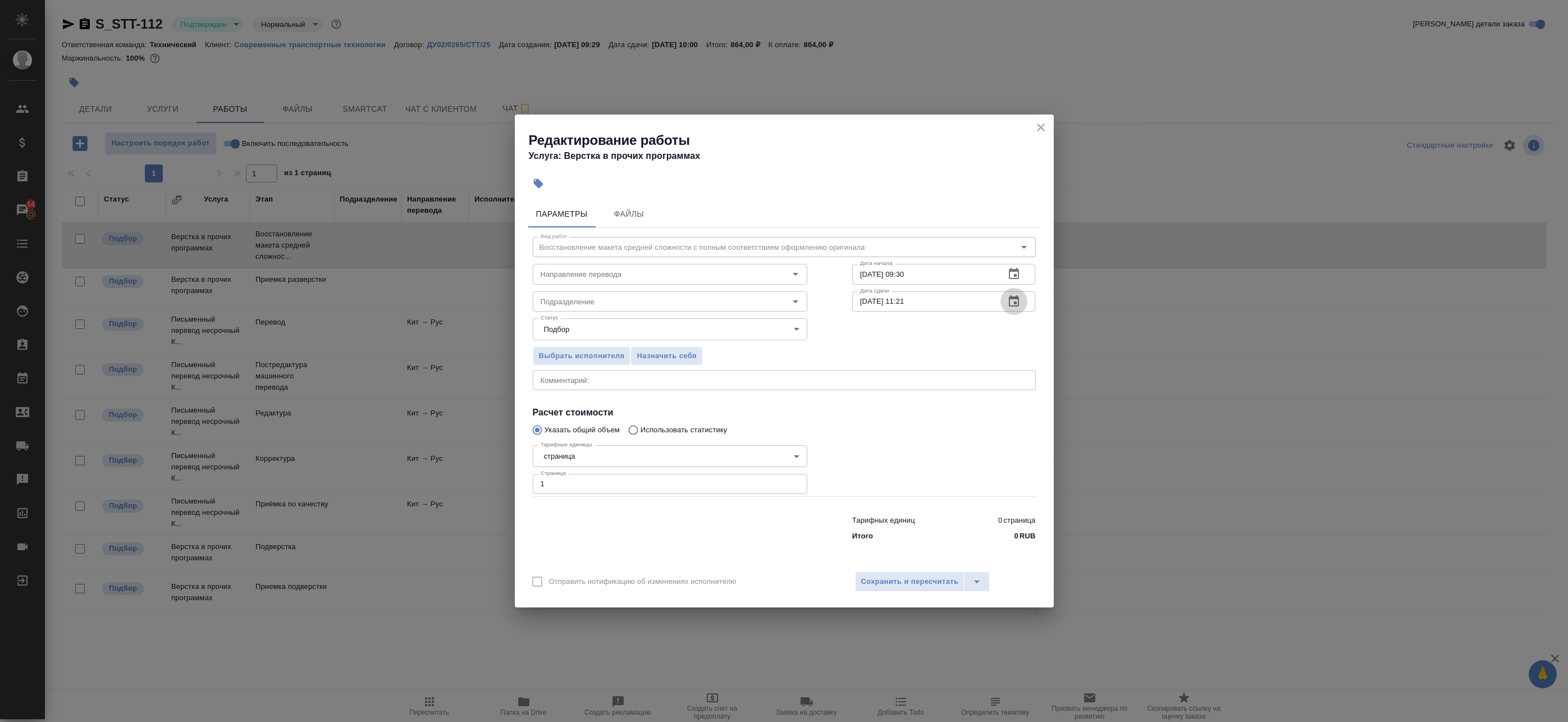
click at [1012, 296] on icon "button" at bounding box center [1014, 301] width 14 height 14
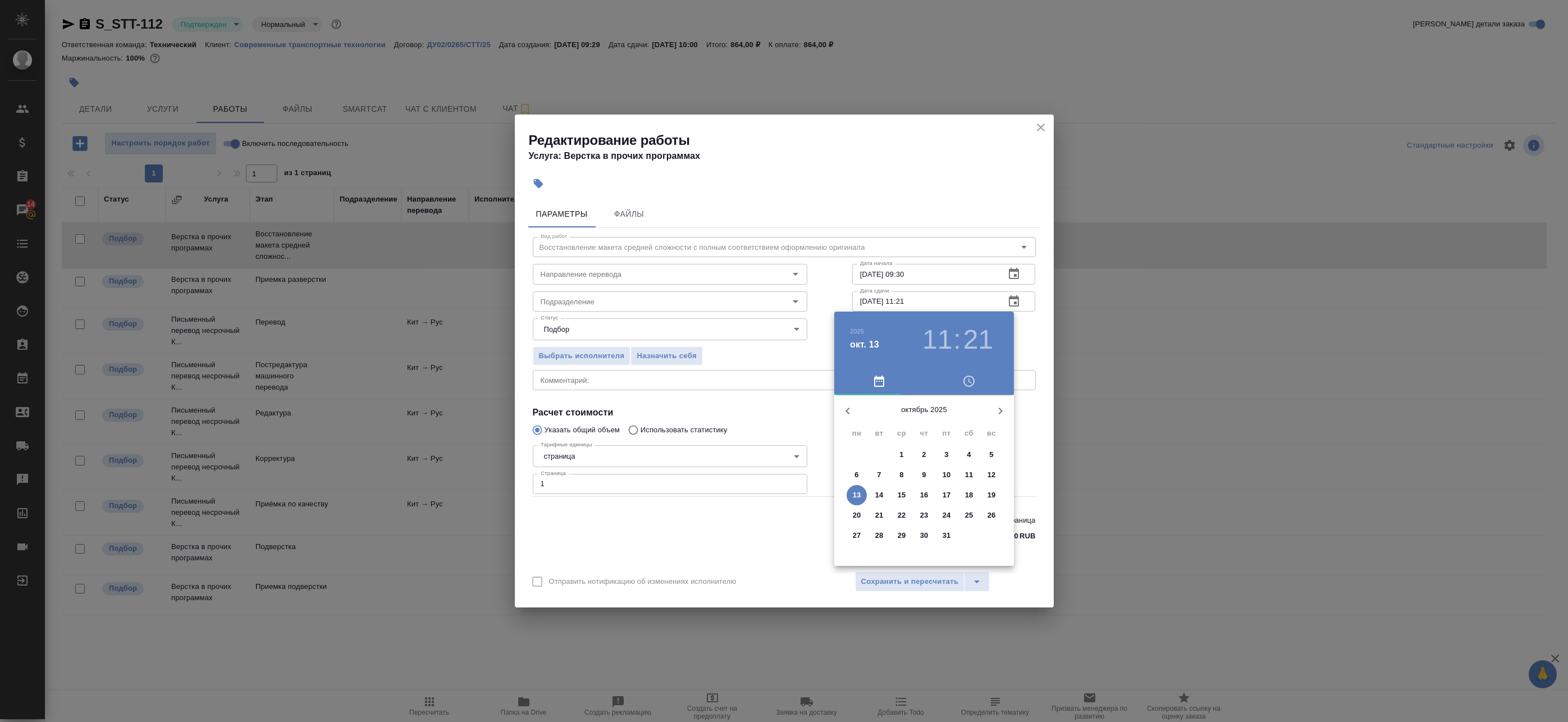
click at [1021, 267] on div at bounding box center [784, 361] width 1568 height 722
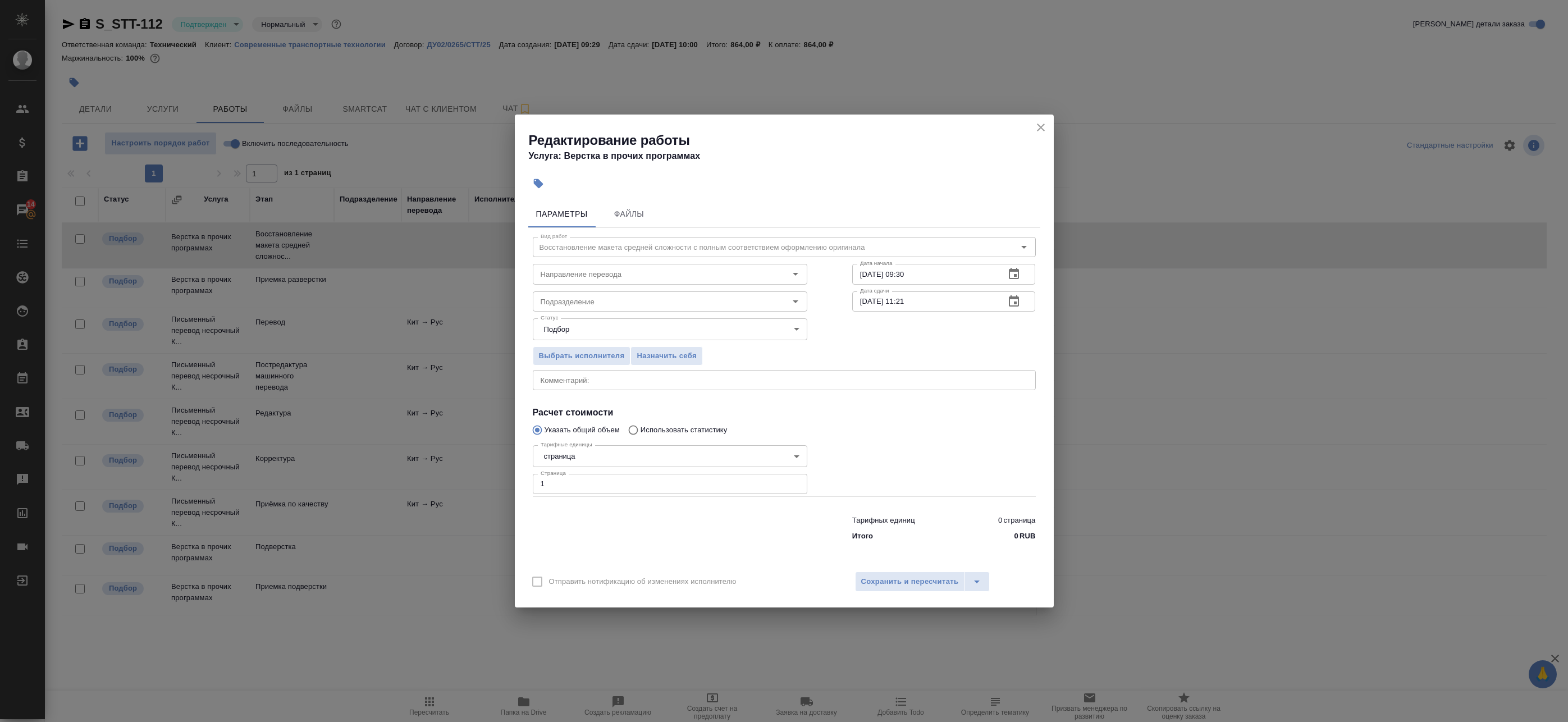
click at [1012, 273] on icon "button" at bounding box center [1014, 274] width 14 height 14
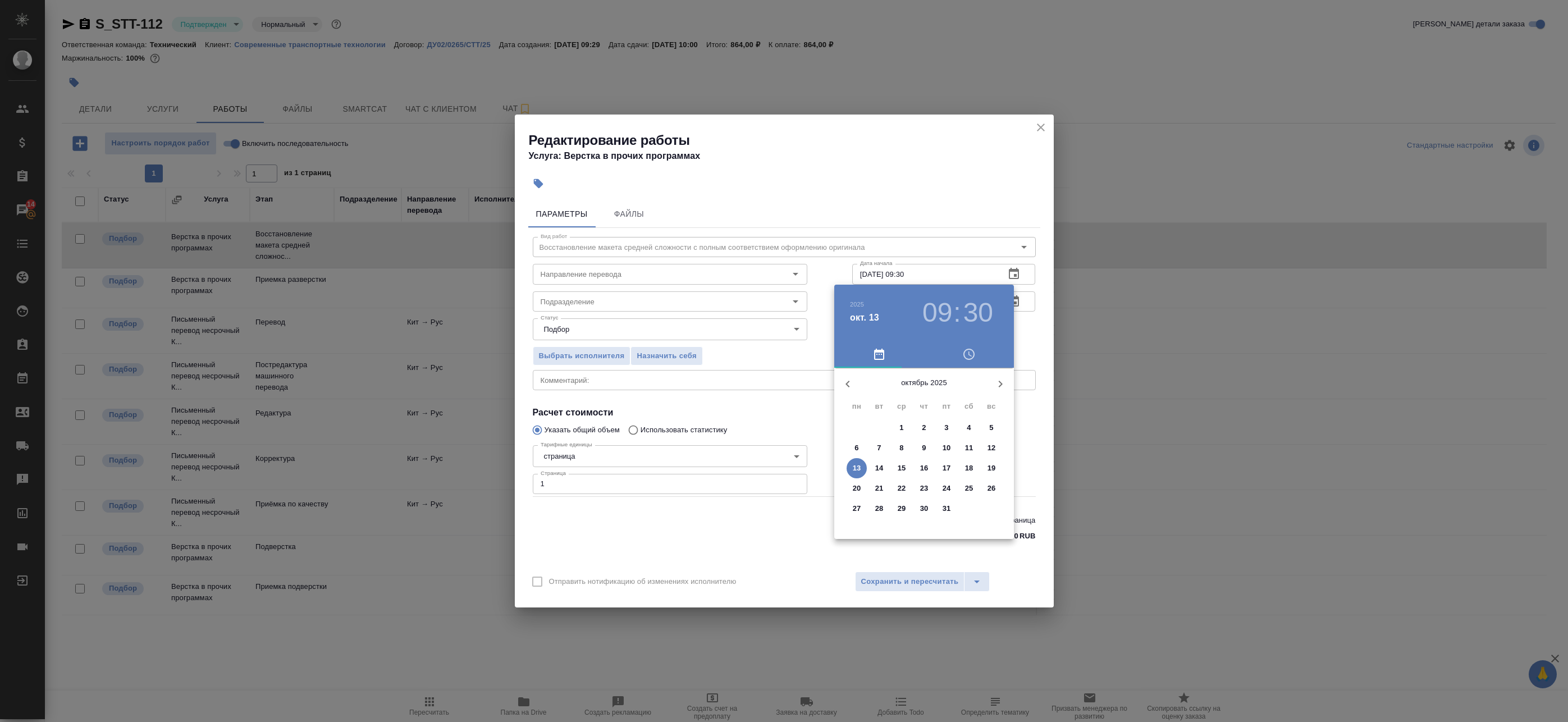
click at [855, 466] on p "13" at bounding box center [857, 468] width 8 height 11
click at [892, 405] on div at bounding box center [924, 455] width 146 height 146
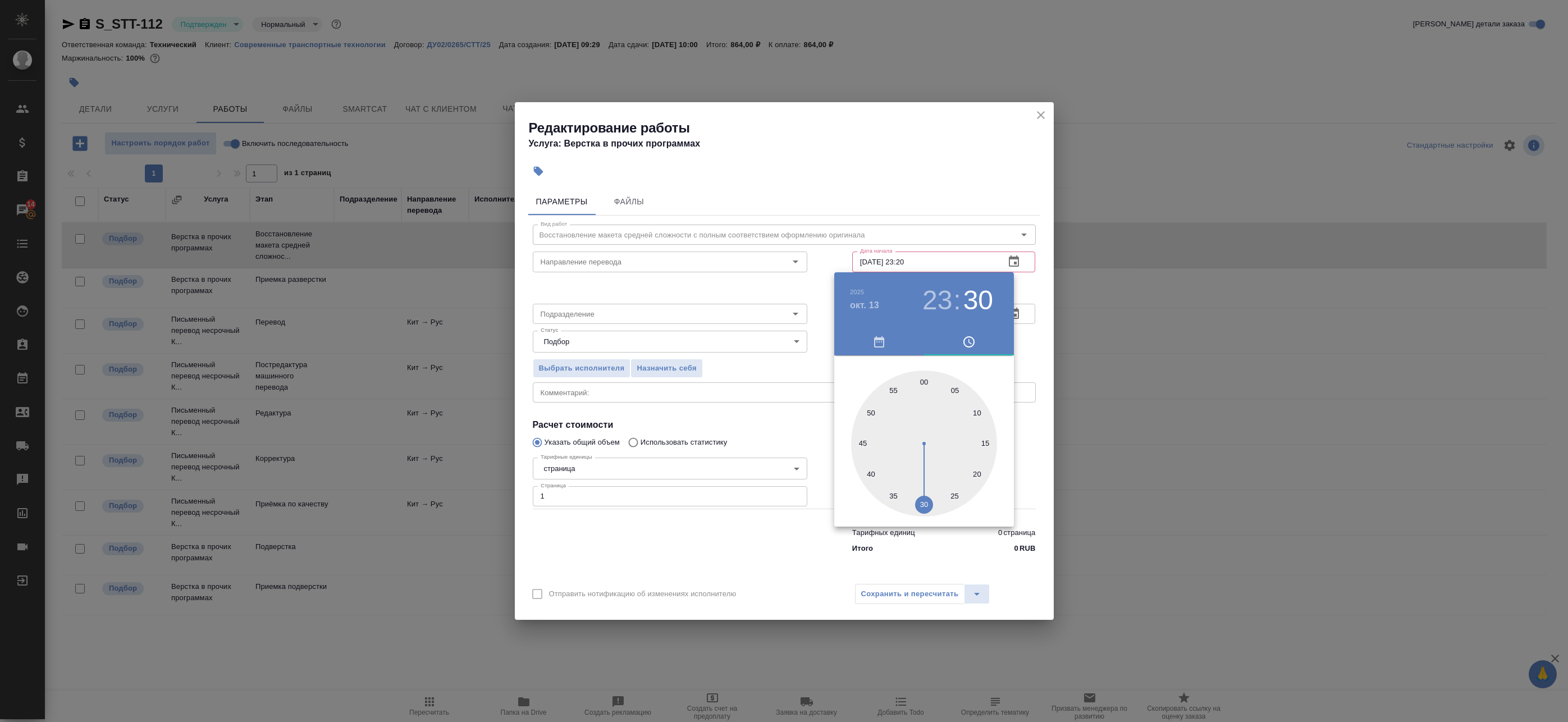
drag, startPoint x: 974, startPoint y: 468, endPoint x: 975, endPoint y: 476, distance: 8.1
click at [975, 473] on div at bounding box center [924, 443] width 146 height 146
click at [1040, 359] on div at bounding box center [784, 361] width 1568 height 722
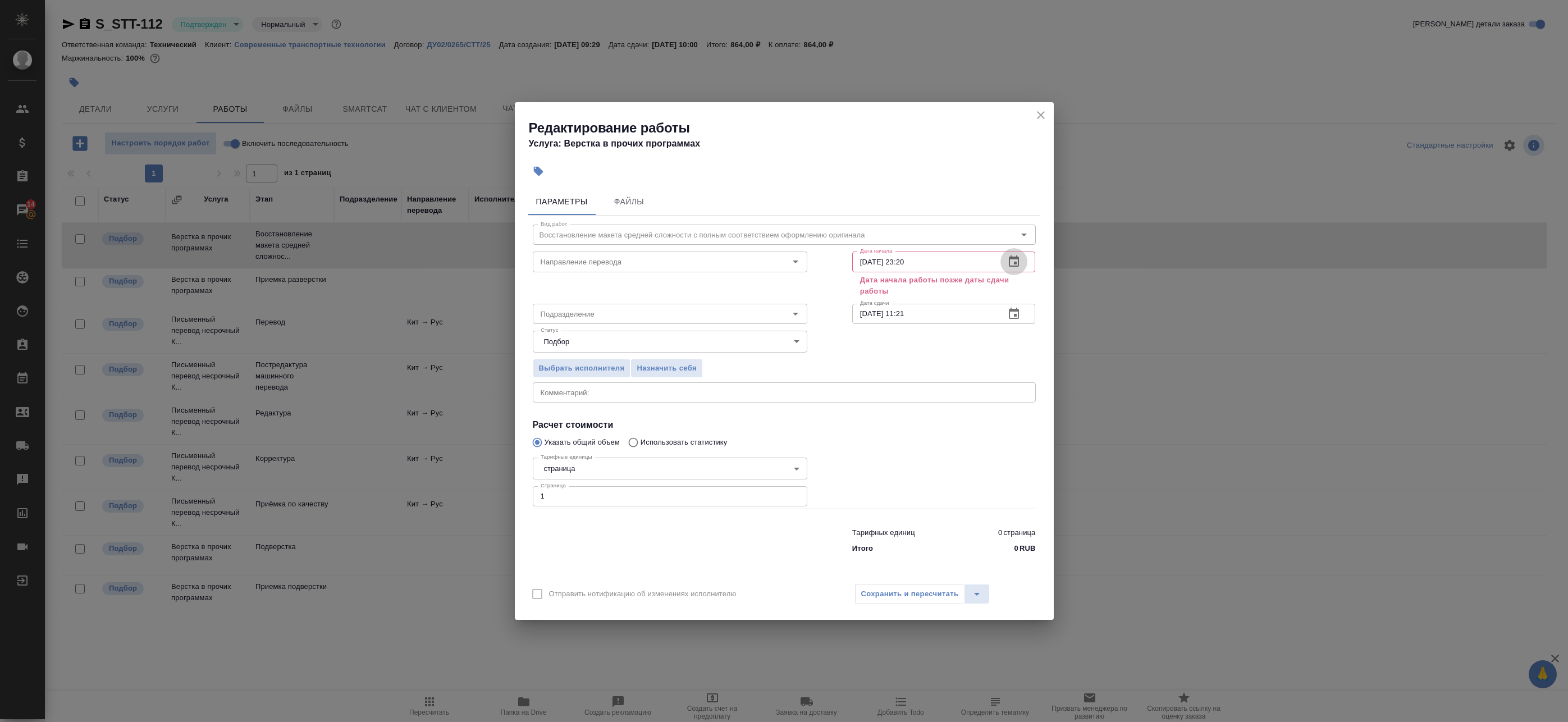
click at [1022, 255] on button "button" at bounding box center [1014, 261] width 27 height 27
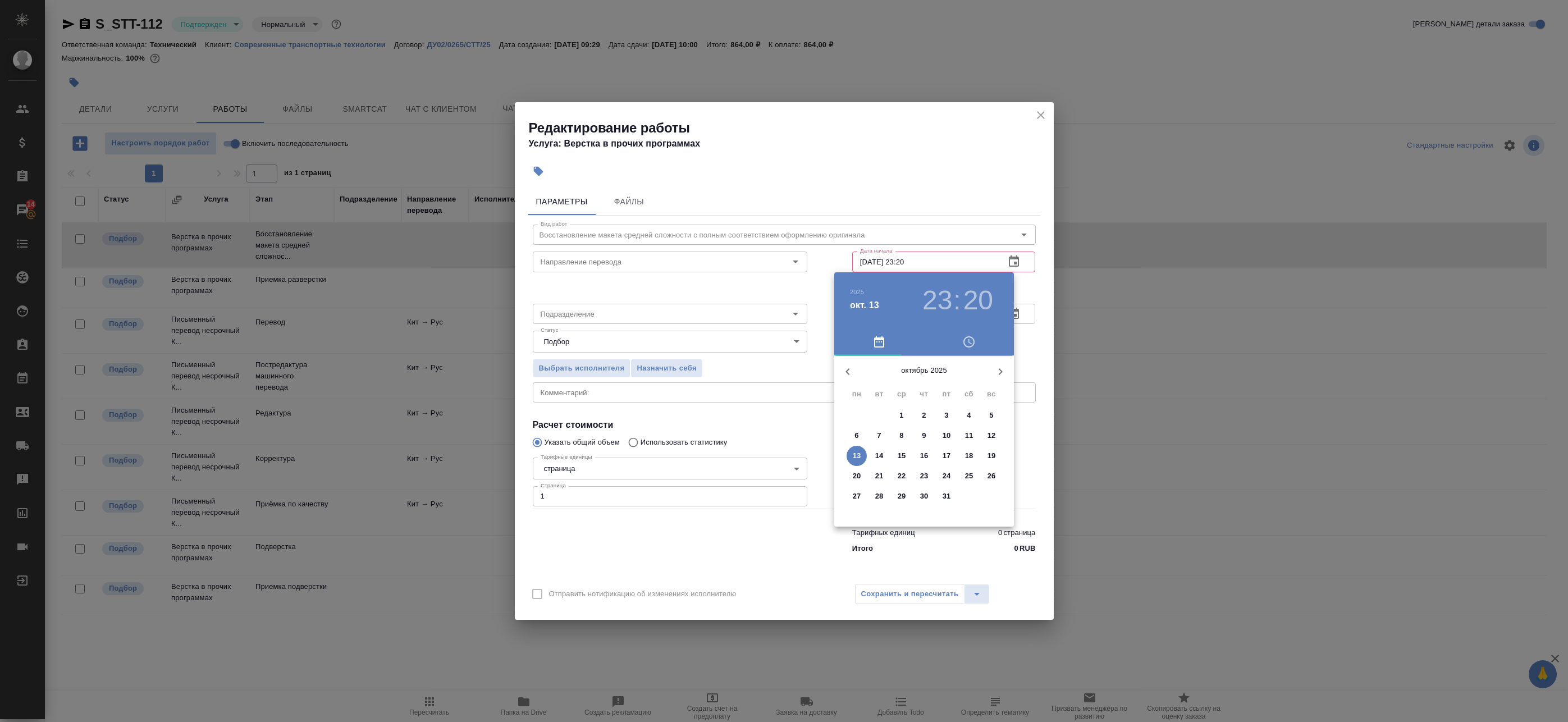
click at [851, 454] on span "13" at bounding box center [856, 455] width 20 height 11
click at [896, 388] on div at bounding box center [924, 443] width 146 height 146
type input "13.10.2025 11:20"
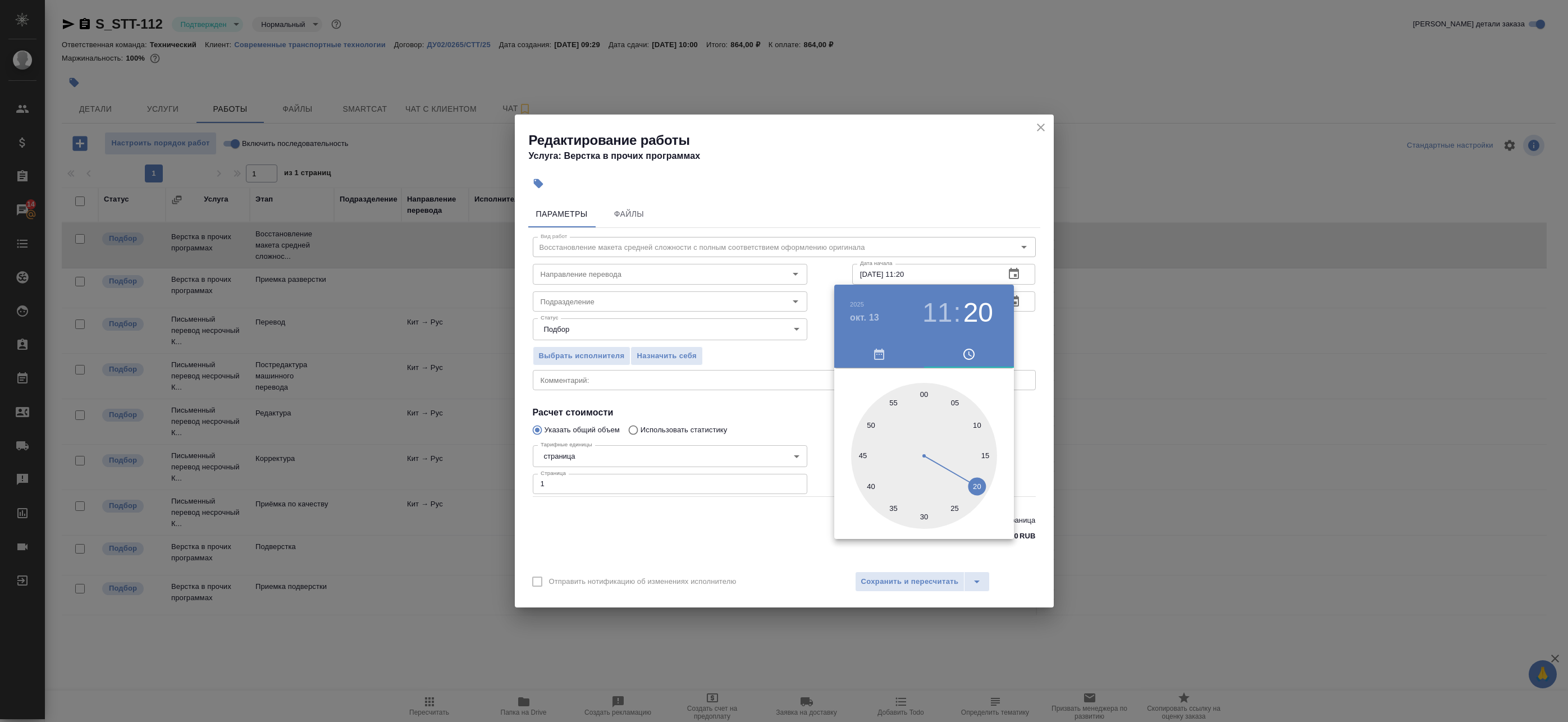
click at [976, 485] on div at bounding box center [924, 455] width 146 height 146
drag, startPoint x: 1030, startPoint y: 336, endPoint x: 1024, endPoint y: 332, distance: 7.2
click at [1030, 336] on div at bounding box center [784, 361] width 1568 height 722
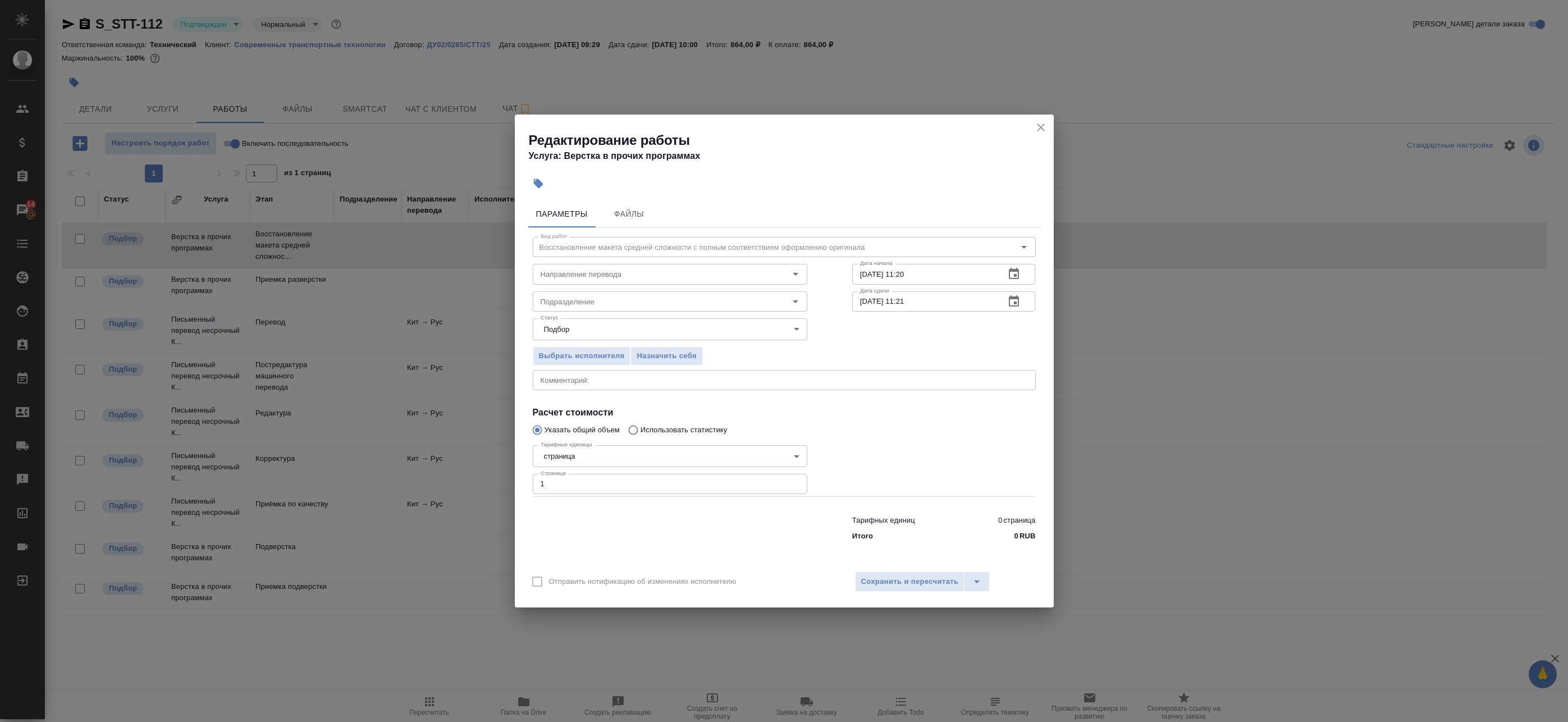
click at [1015, 304] on icon "button" at bounding box center [1014, 301] width 14 height 14
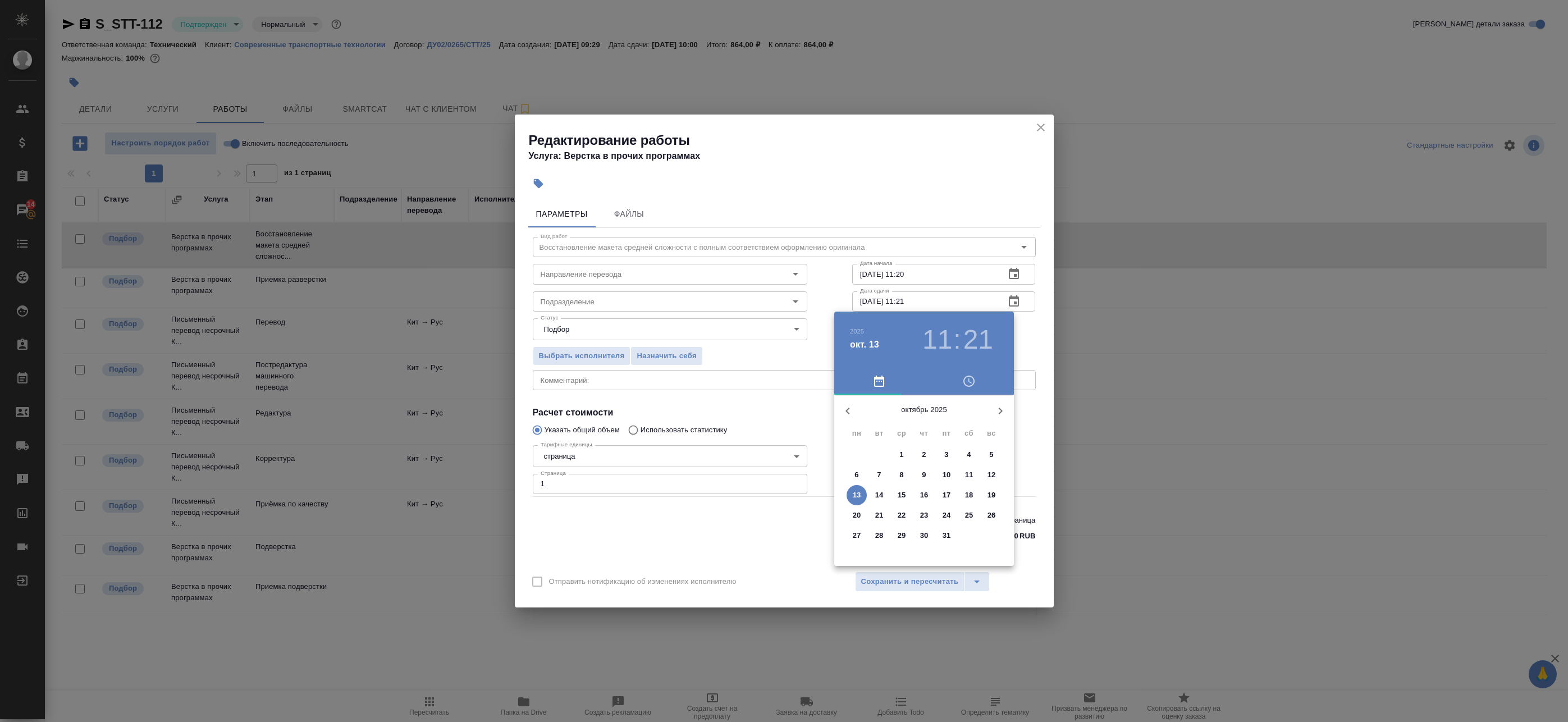
click at [853, 497] on p "13" at bounding box center [857, 495] width 8 height 11
click at [962, 457] on div at bounding box center [924, 482] width 146 height 146
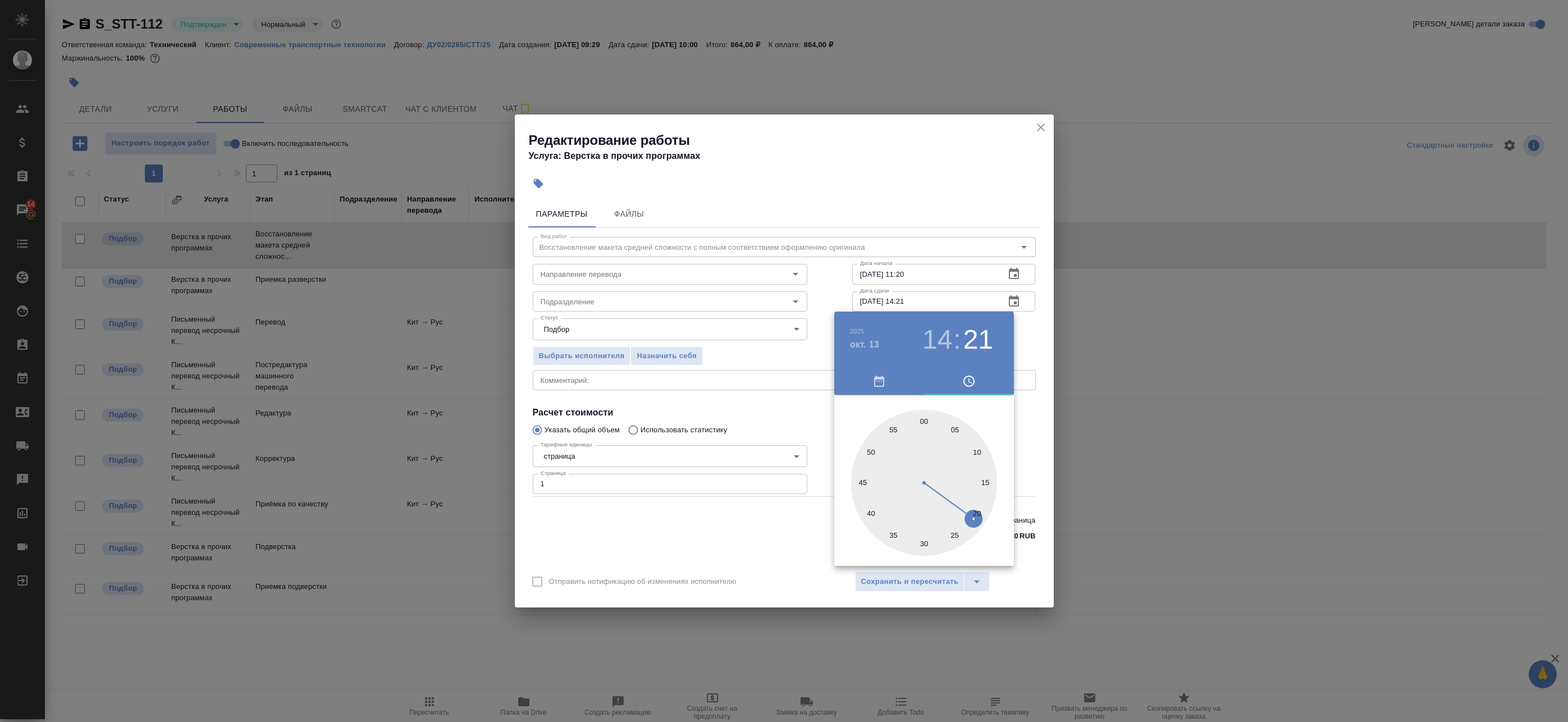
type input "13.10.2025 14:30"
click at [924, 542] on div at bounding box center [924, 482] width 146 height 146
click at [1019, 339] on div at bounding box center [784, 361] width 1568 height 722
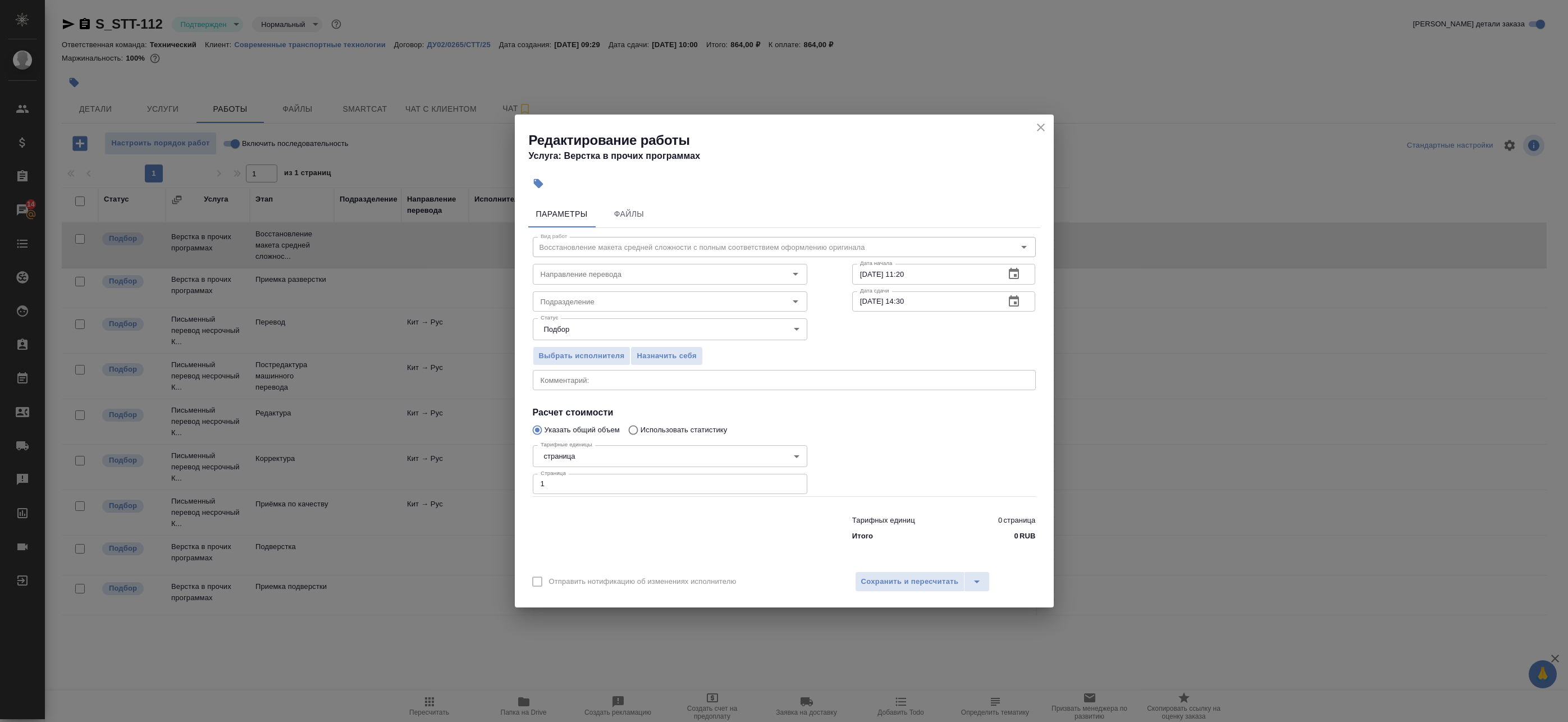
click at [649, 384] on div "x Комментарий:" at bounding box center [784, 380] width 503 height 20
click at [867, 569] on div "Отправить нотификацию об изменениях исполнителю Сохранить и пересчитать" at bounding box center [784, 586] width 539 height 44
click at [870, 573] on button "Сохранить и пересчитать" at bounding box center [910, 581] width 110 height 20
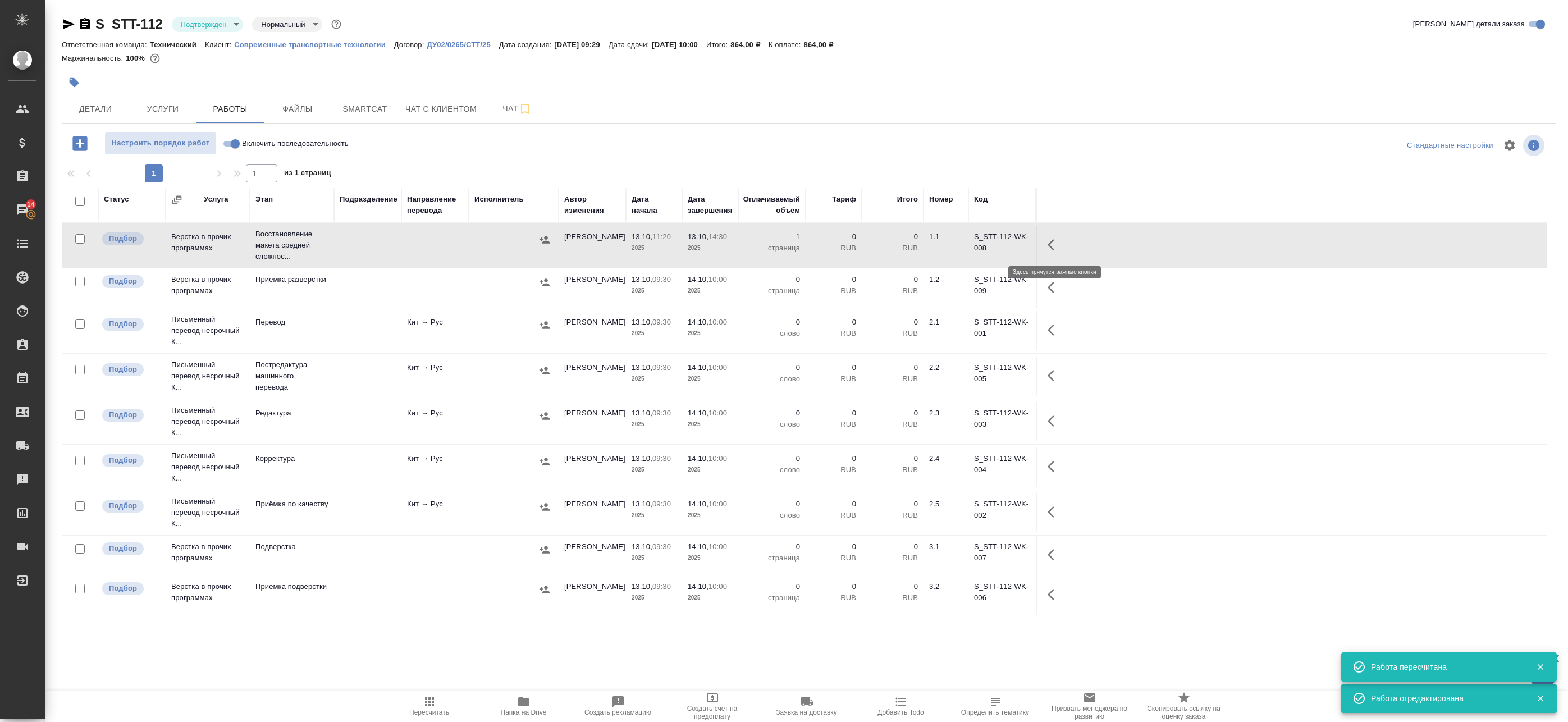
click at [1056, 243] on icon "button" at bounding box center [1054, 245] width 14 height 14
click at [969, 244] on icon "button" at bounding box center [972, 245] width 14 height 14
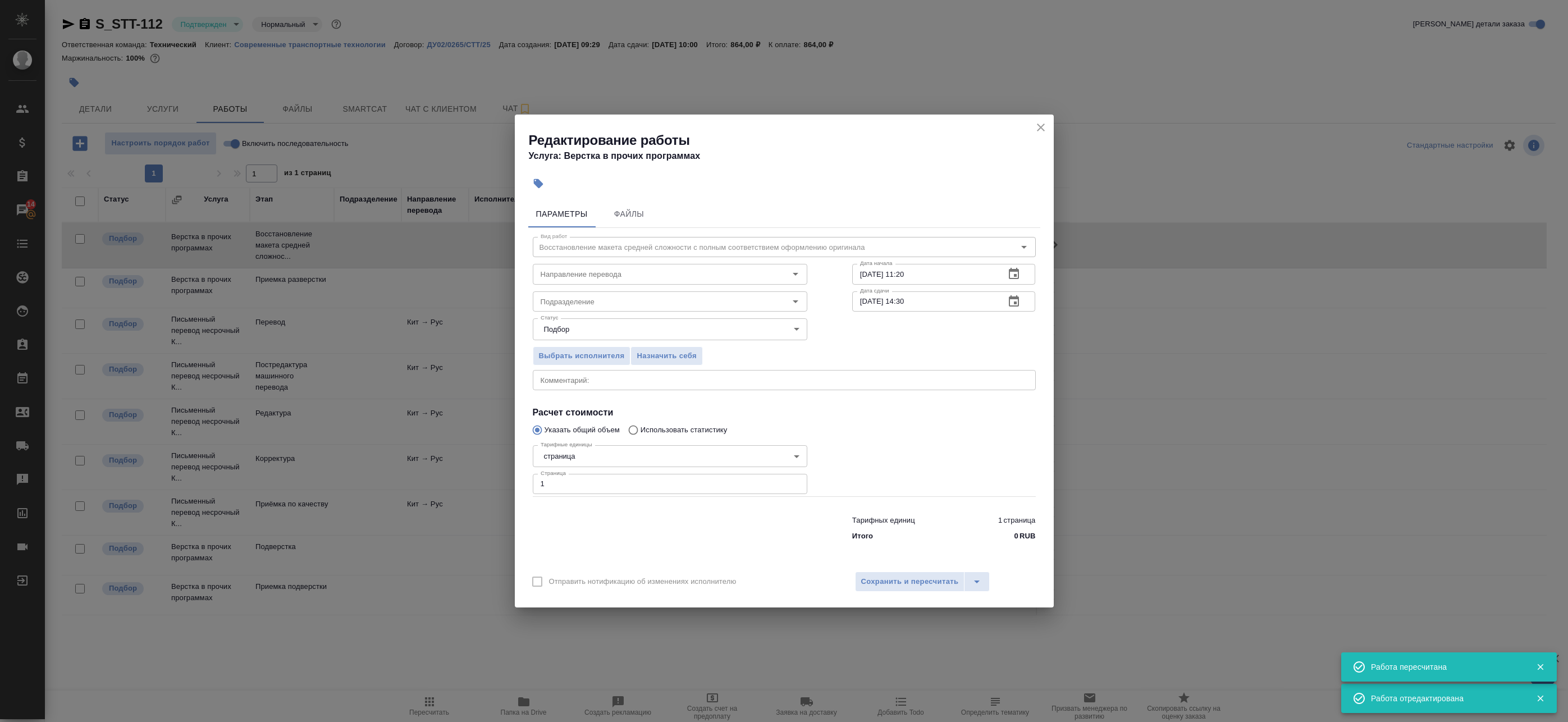
drag, startPoint x: 582, startPoint y: 390, endPoint x: 585, endPoint y: 382, distance: 8.5
click at [582, 389] on div "x Комментарий:" at bounding box center [784, 380] width 503 height 20
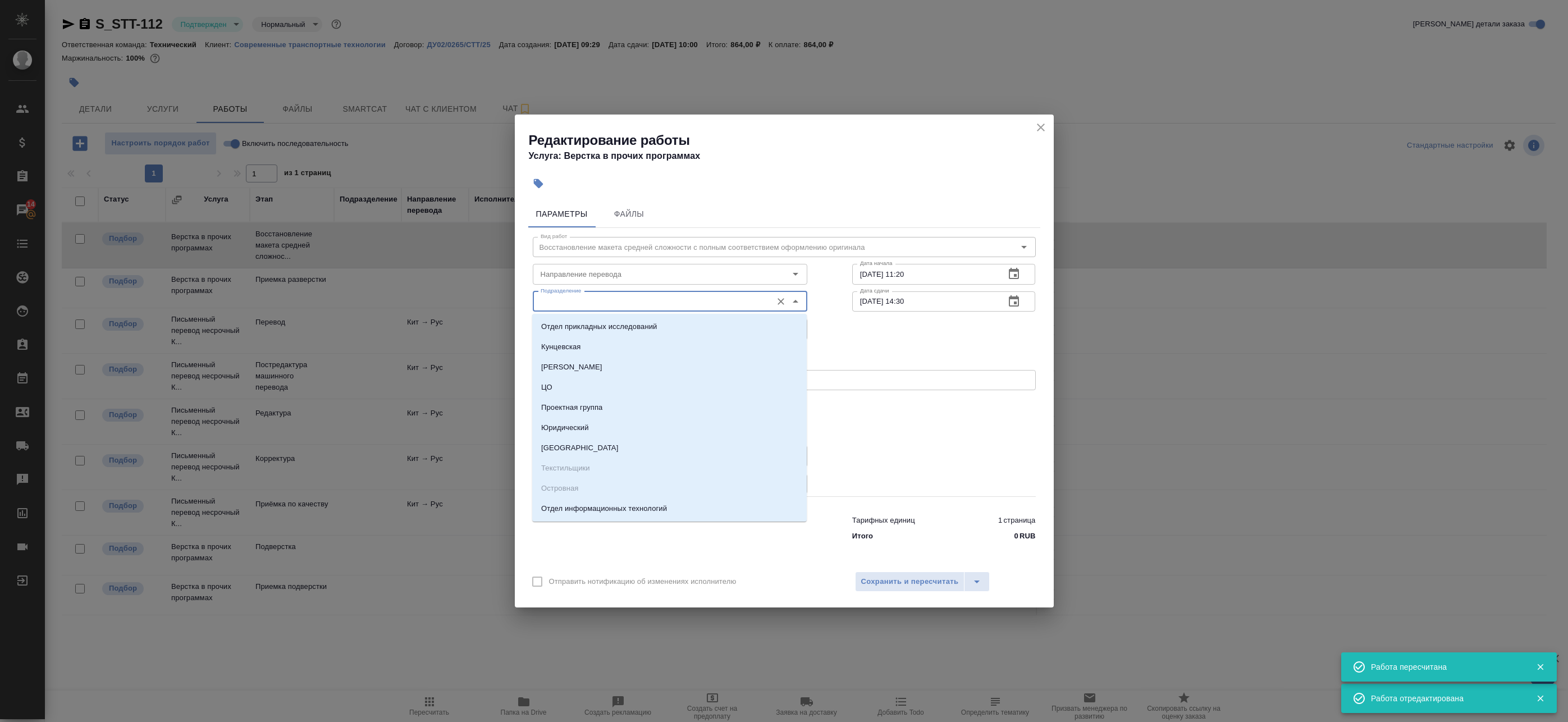
click at [566, 305] on input "Подразделение" at bounding box center [651, 301] width 230 height 14
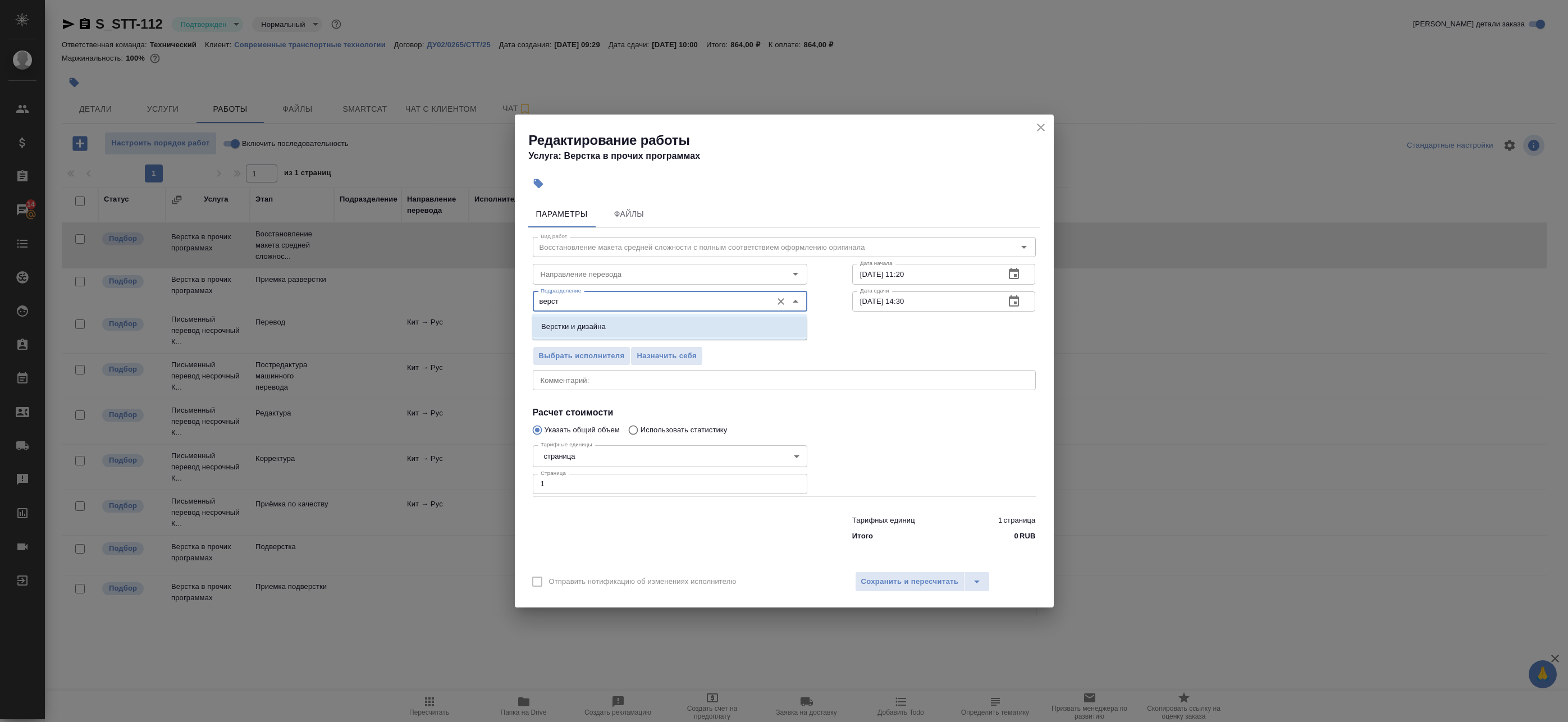
click at [595, 330] on p "Верстки и дизайна" at bounding box center [574, 327] width 65 height 11
type input "Верстки и дизайна"
click at [879, 582] on span "Сохранить и пересчитать" at bounding box center [910, 581] width 98 height 13
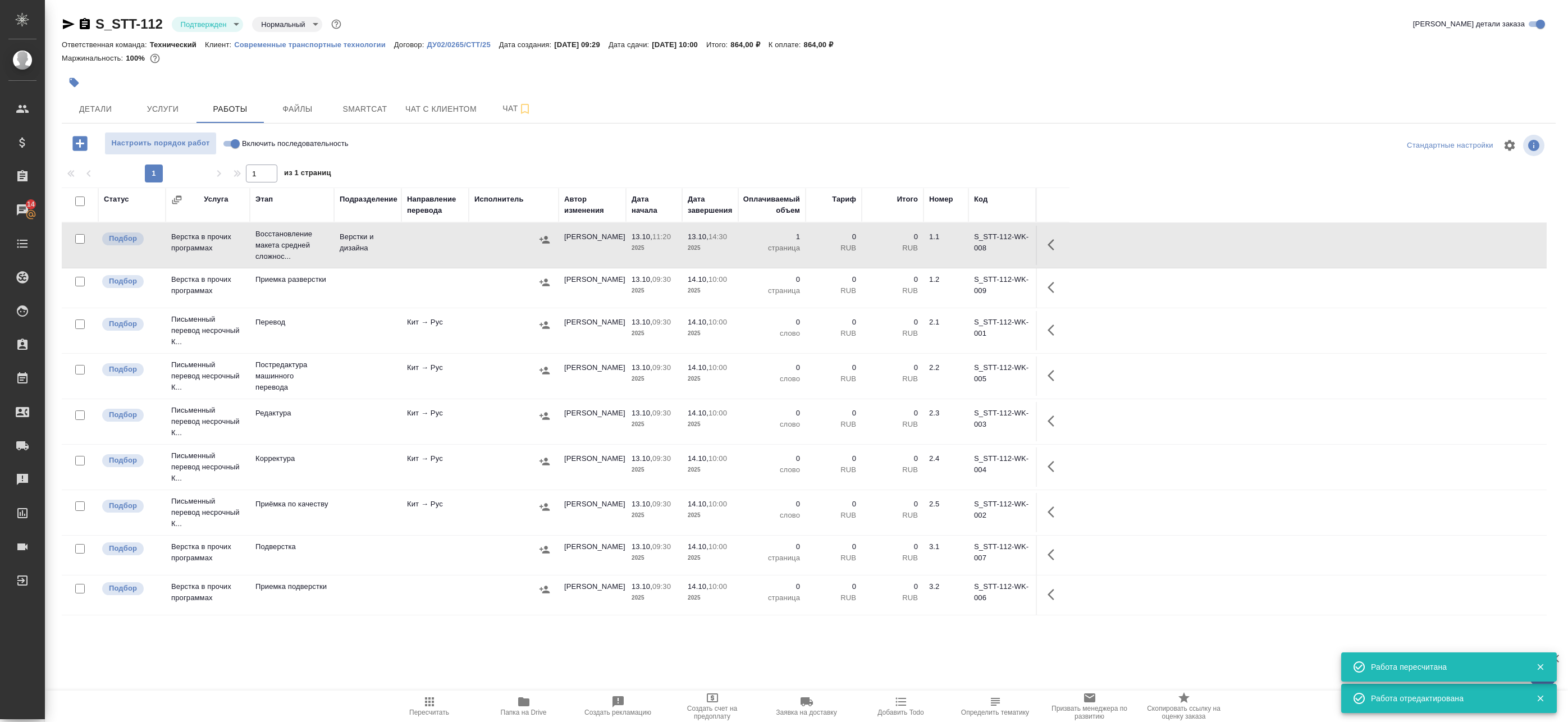
click at [207, 29] on body "🙏 .cls-1 fill:#fff; AWATERA Badanyan Artak Клиенты Спецификации Заказы 14 Чаты …" at bounding box center [784, 361] width 1568 height 722
click at [203, 117] on button "В работе" at bounding box center [198, 118] width 37 height 12
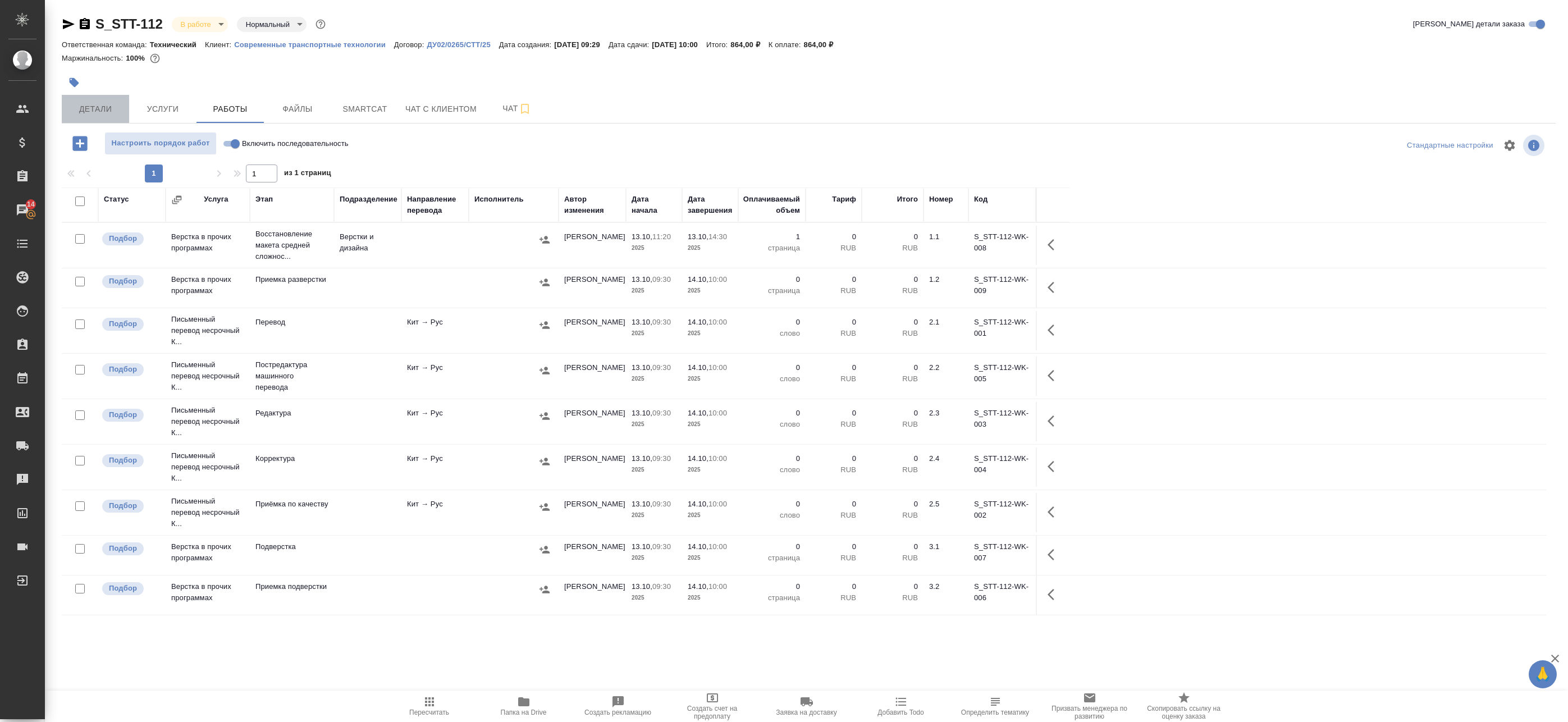
click at [99, 107] on span "Детали" at bounding box center [95, 108] width 54 height 14
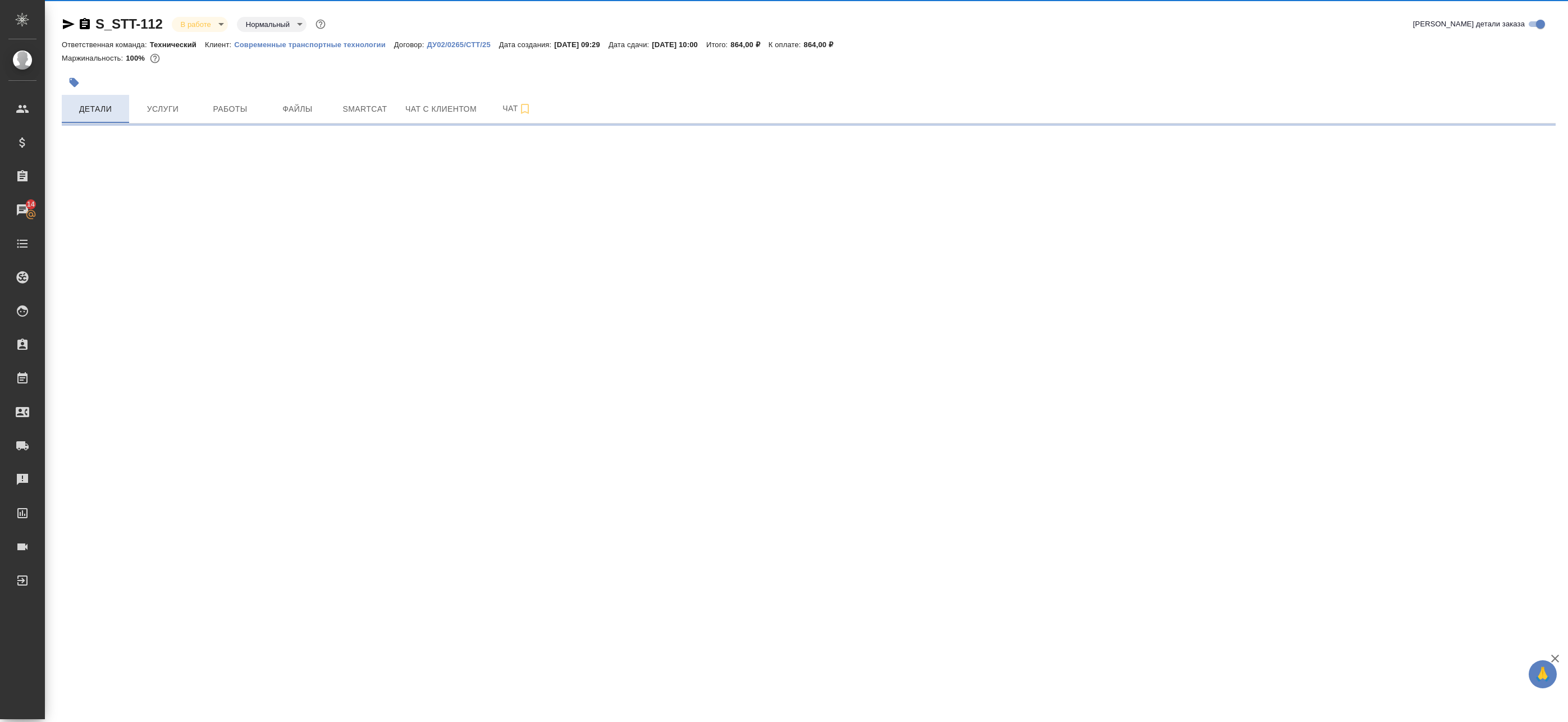
select select "RU"
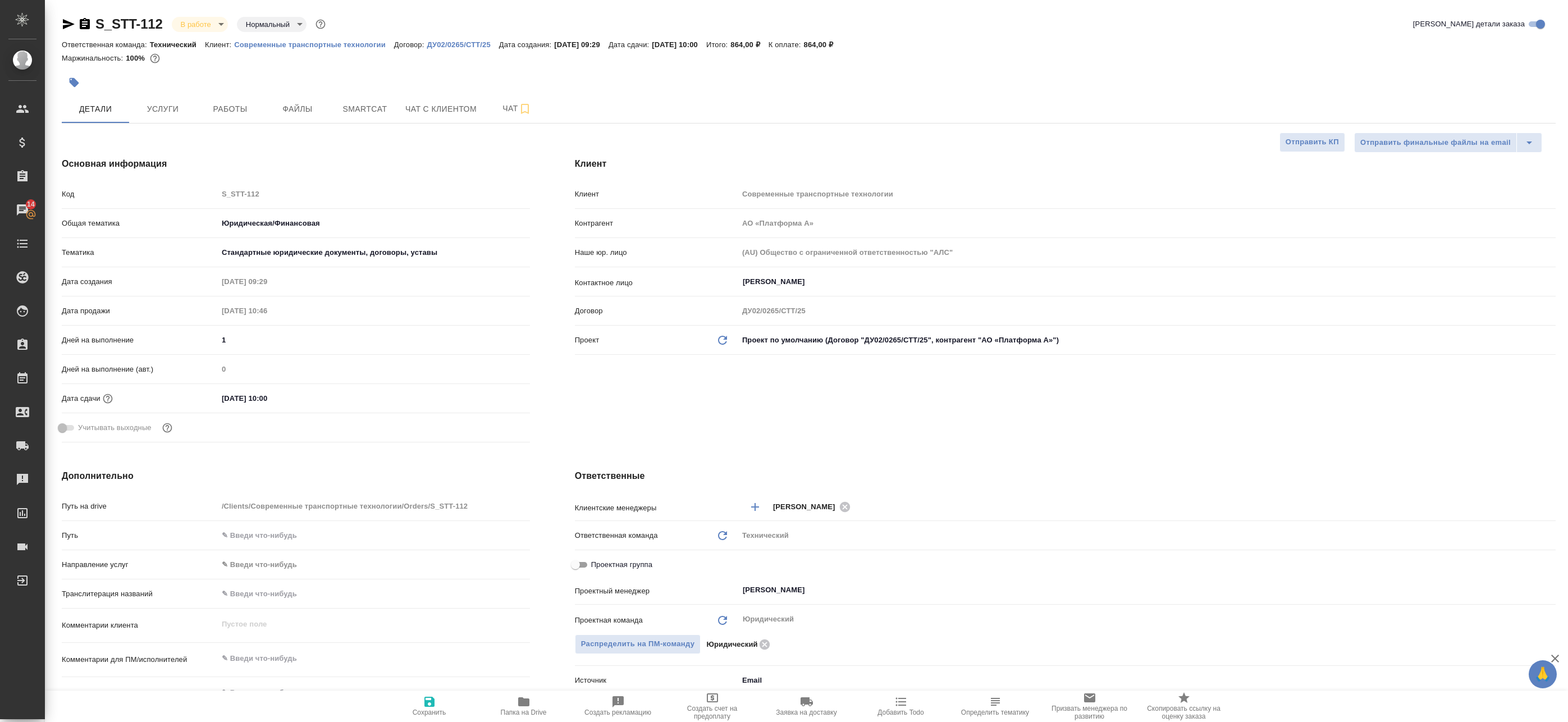
type textarea "x"
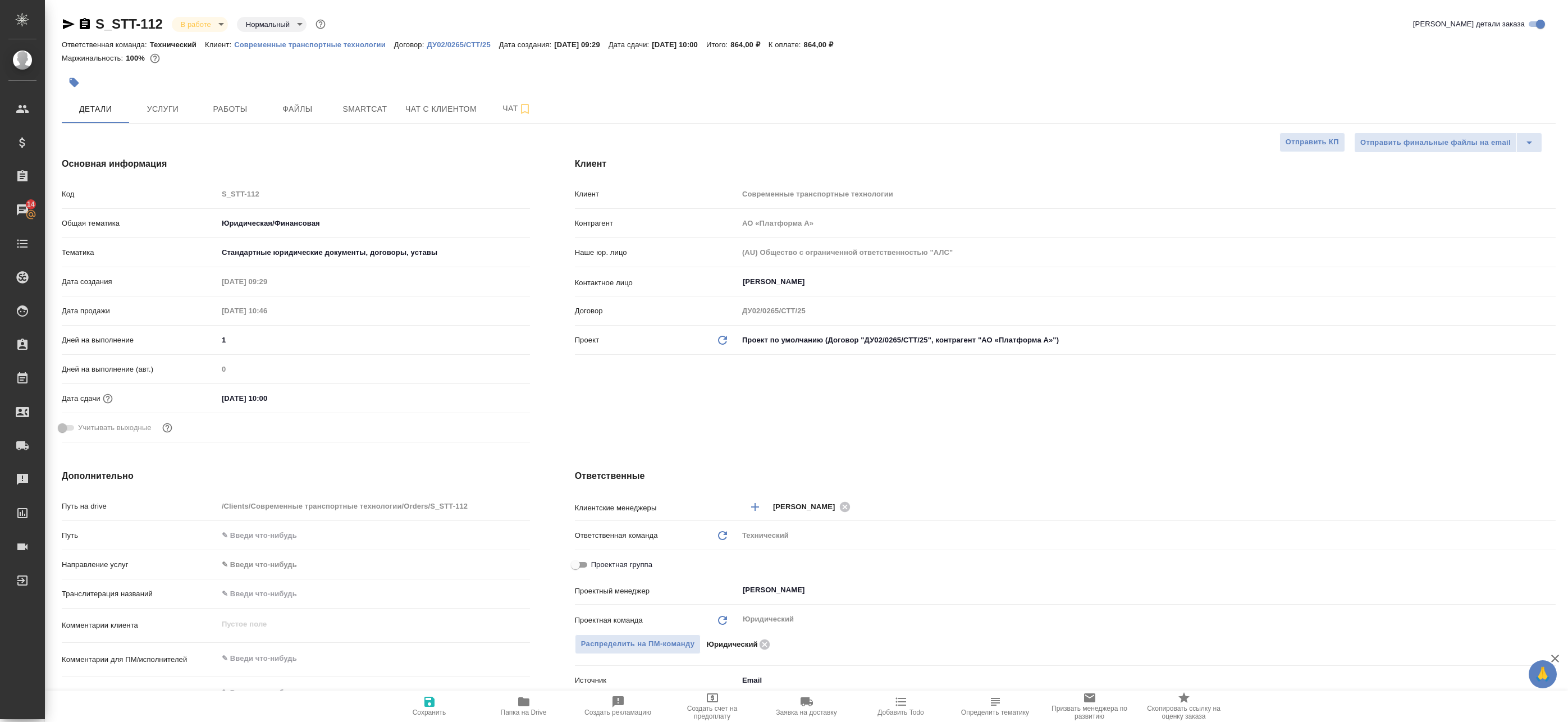
type textarea "x"
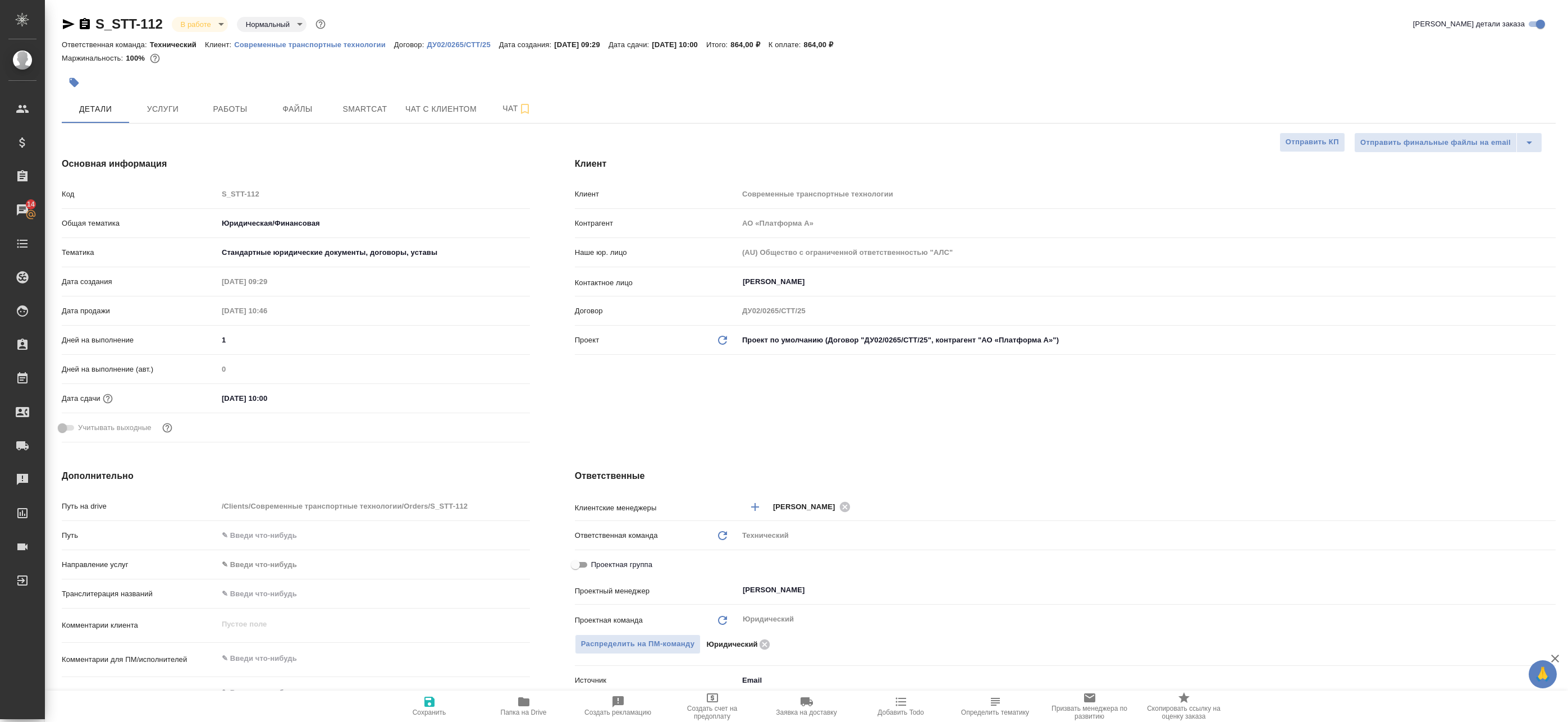
type textarea "x"
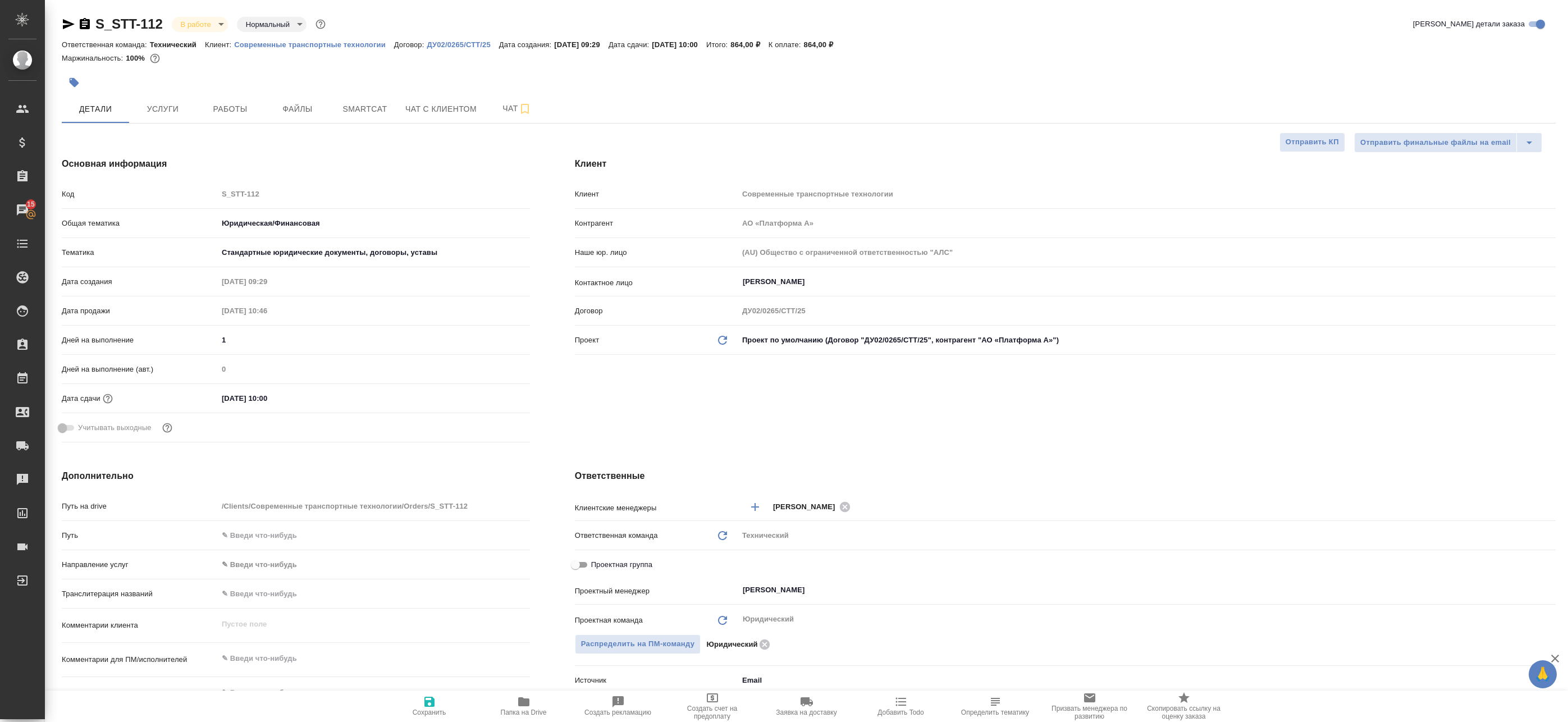
type textarea "x"
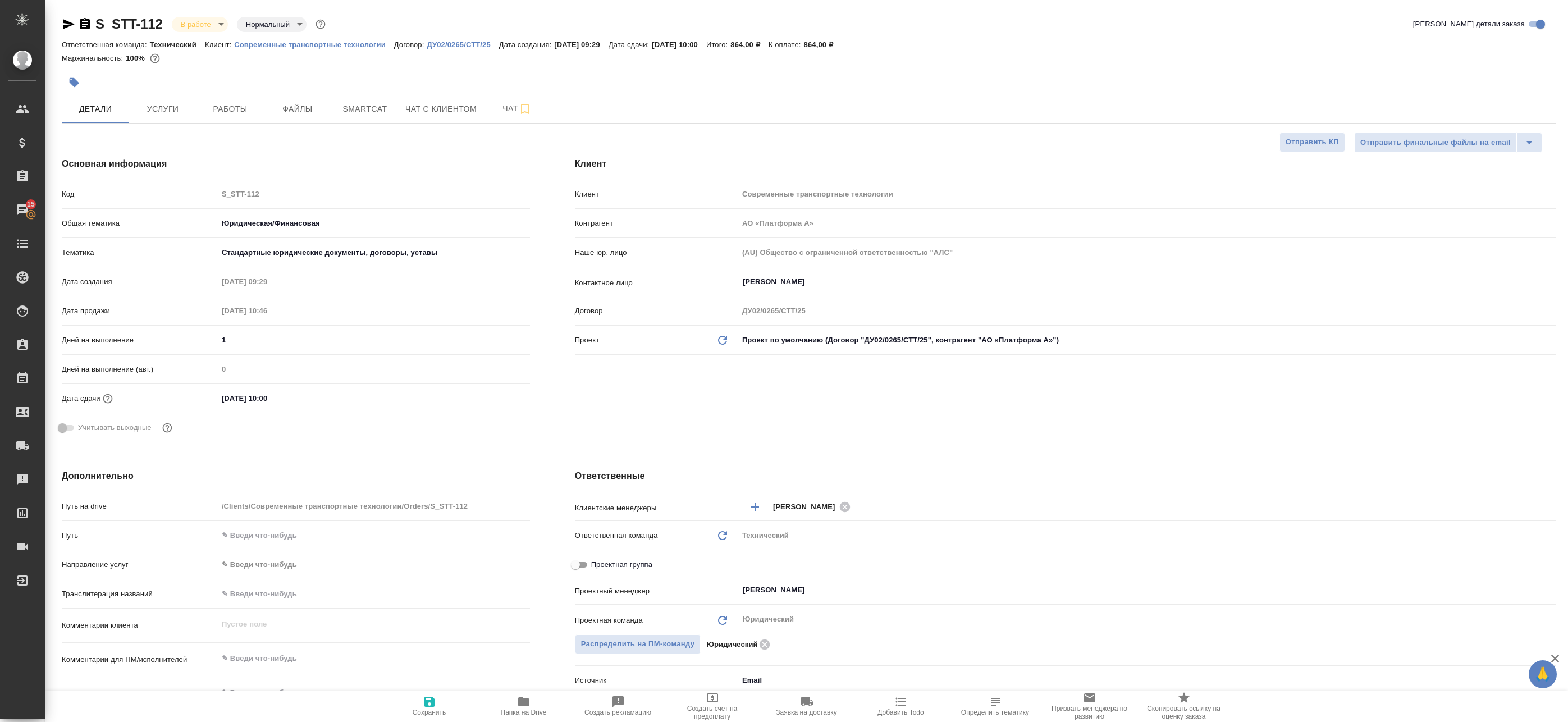
type textarea "x"
click at [490, 106] on span "Чат" at bounding box center [517, 108] width 54 height 14
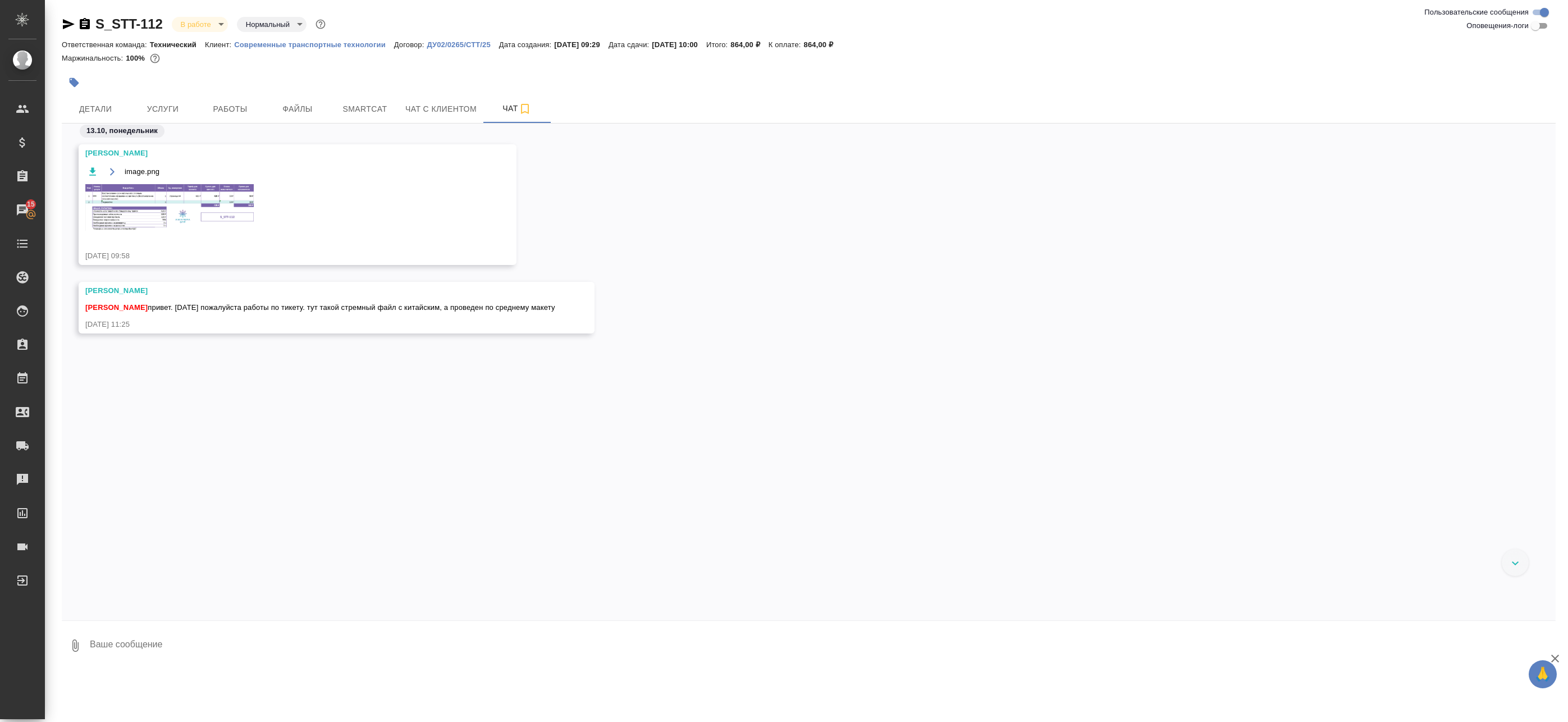
click at [202, 218] on img at bounding box center [170, 208] width 169 height 47
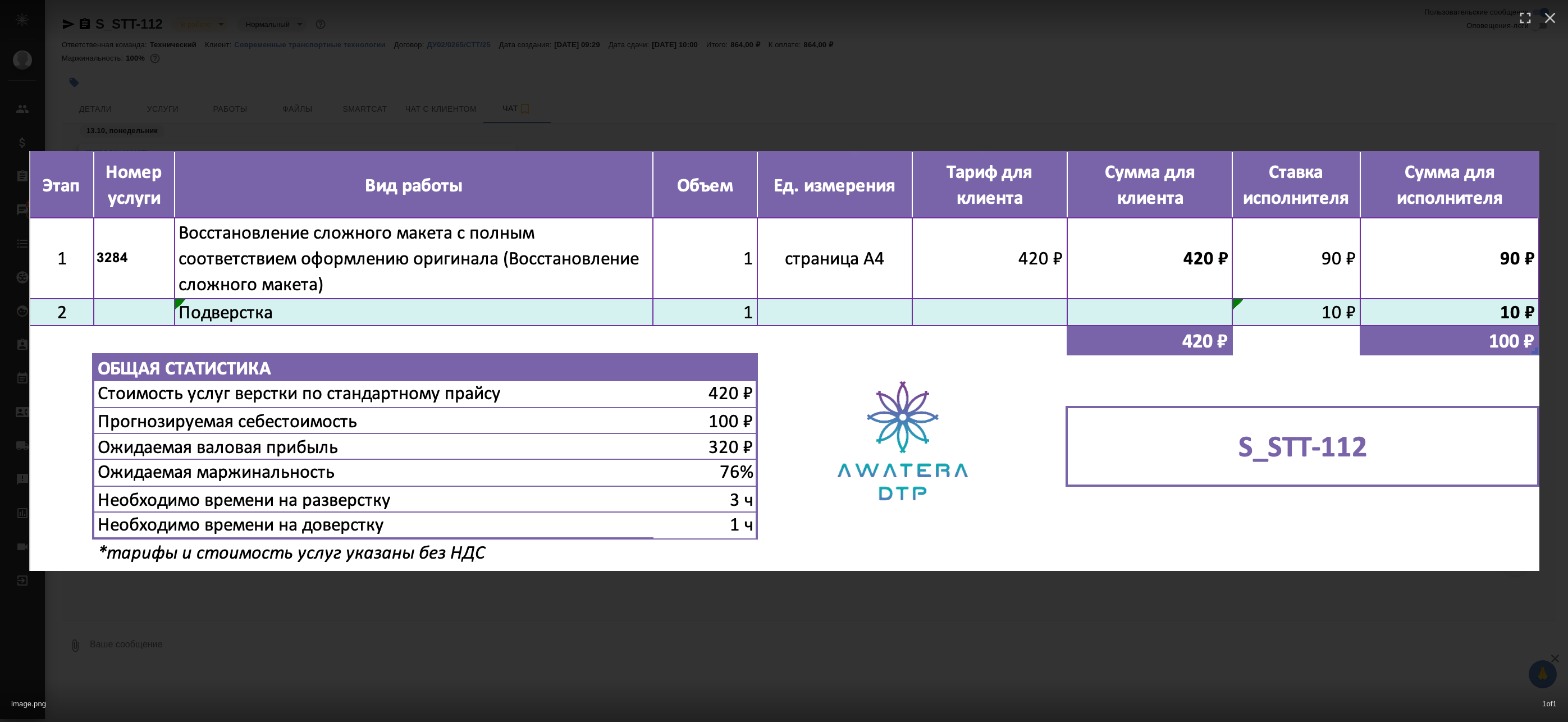
click at [476, 102] on div "image.png 1 of 1" at bounding box center [784, 361] width 1568 height 722
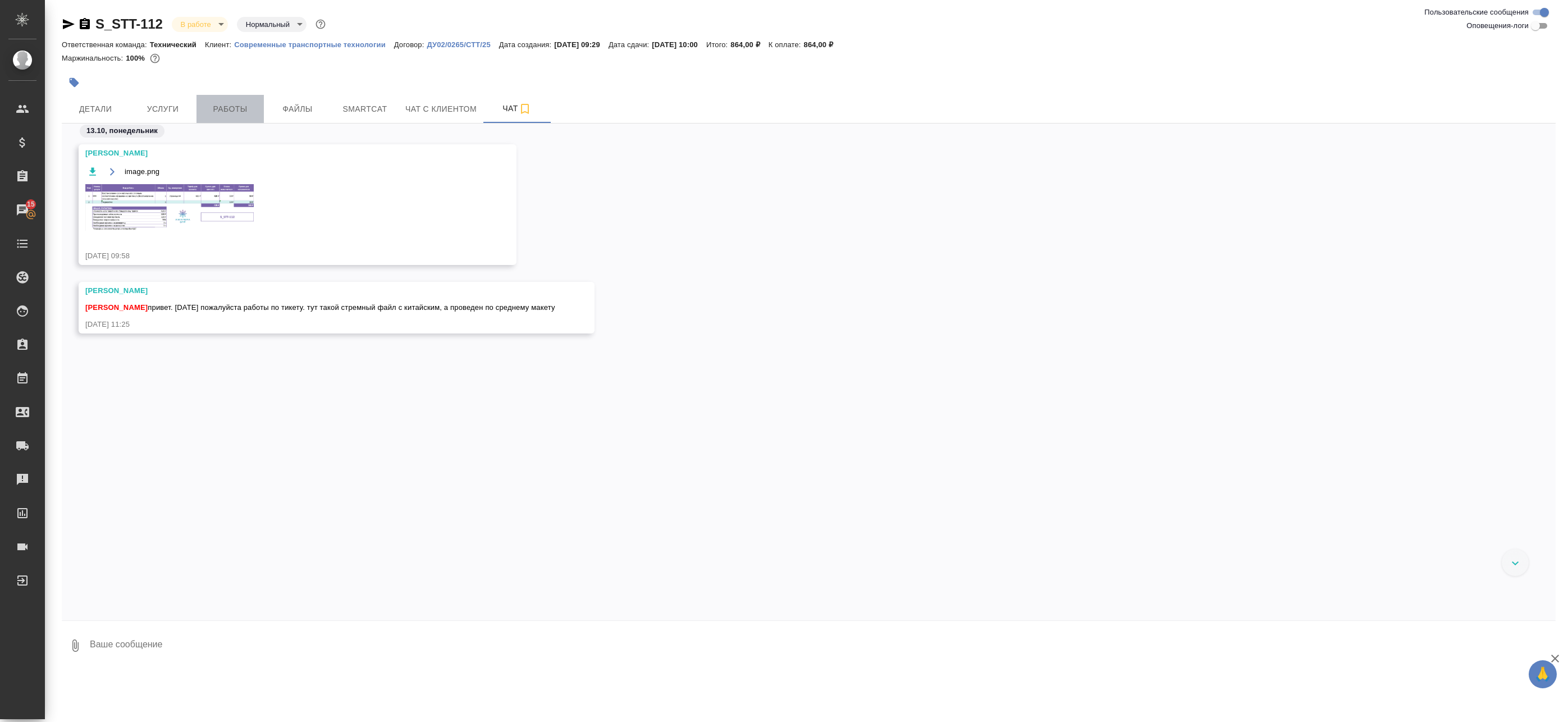
click at [221, 102] on span "Работы" at bounding box center [230, 108] width 54 height 14
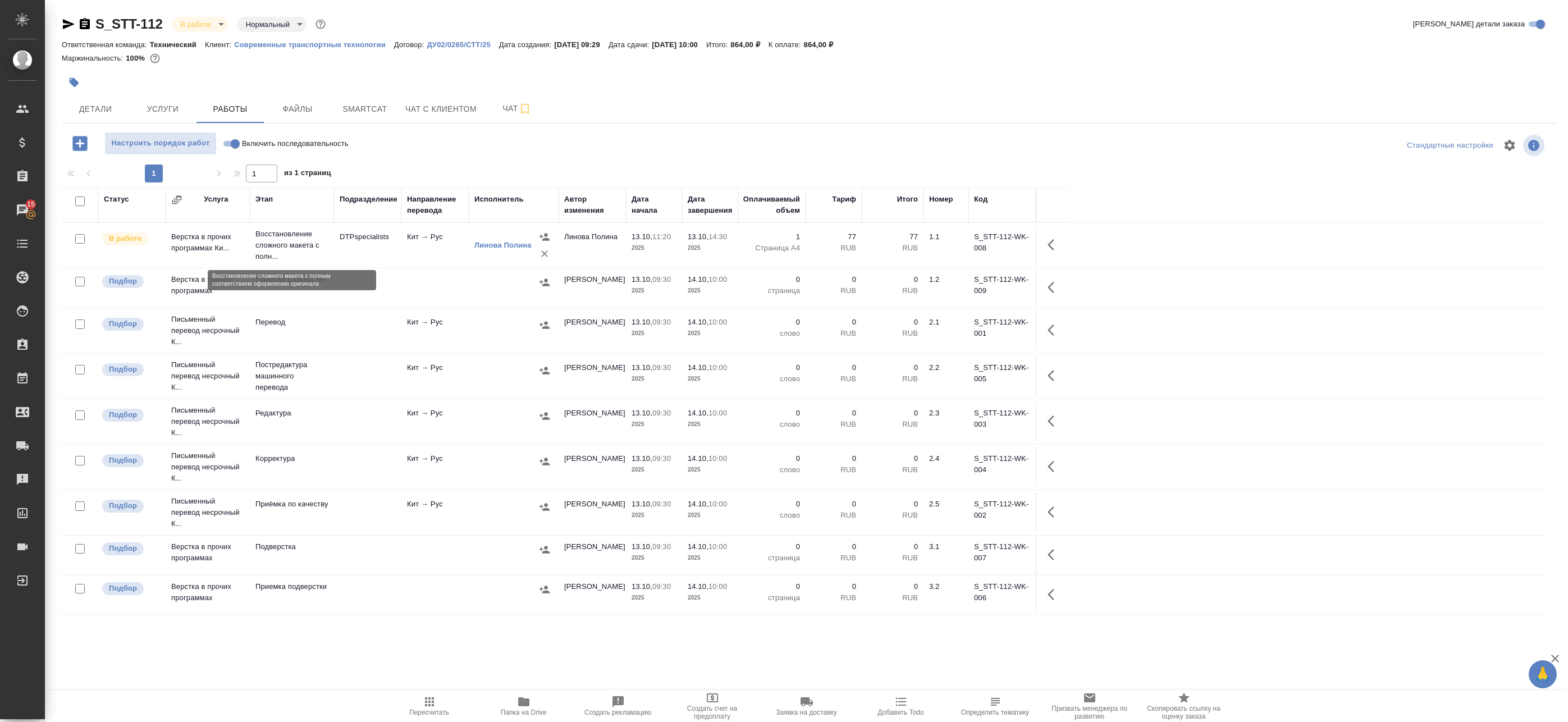
click at [286, 247] on p "Восстановление сложного макета с полн..." at bounding box center [292, 246] width 73 height 34
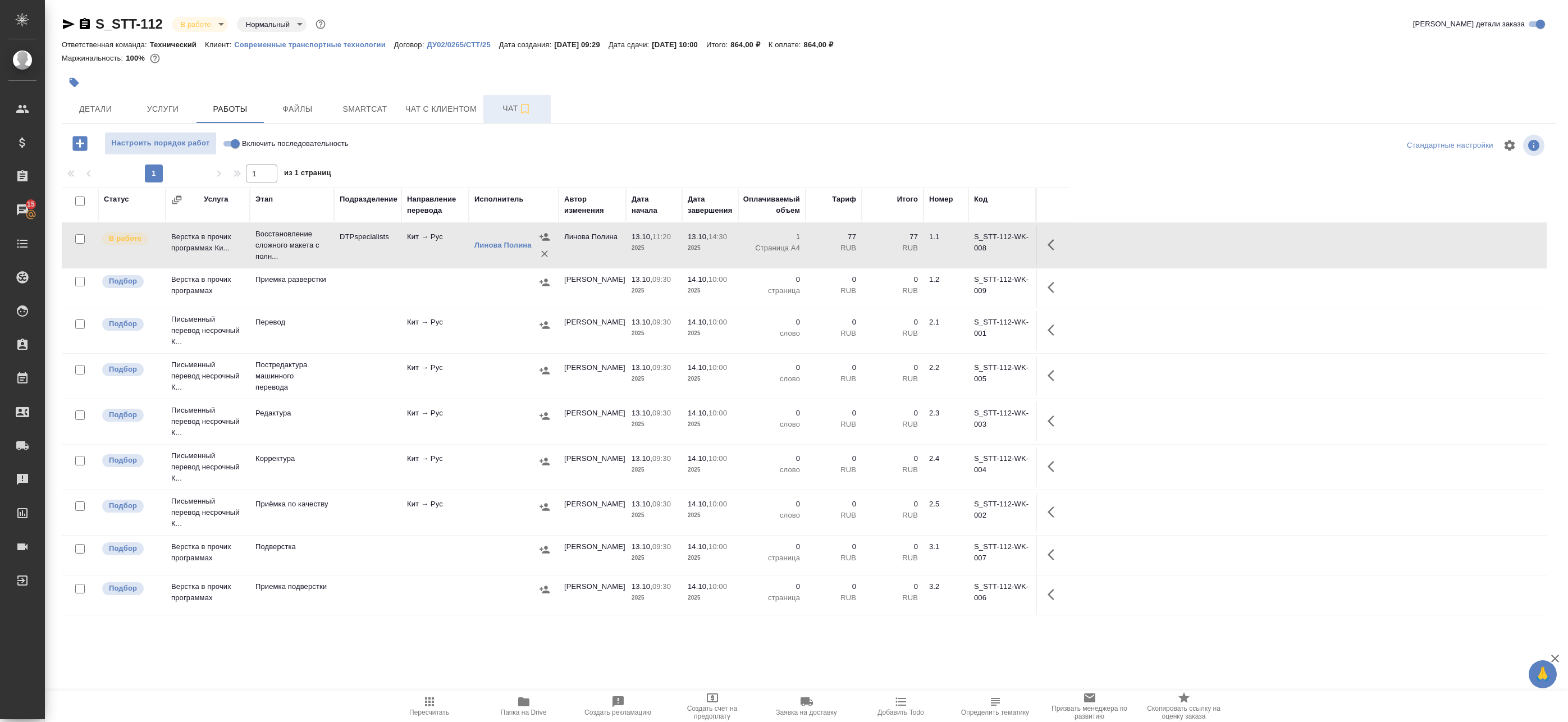
click at [511, 110] on span "Чат" at bounding box center [517, 108] width 54 height 14
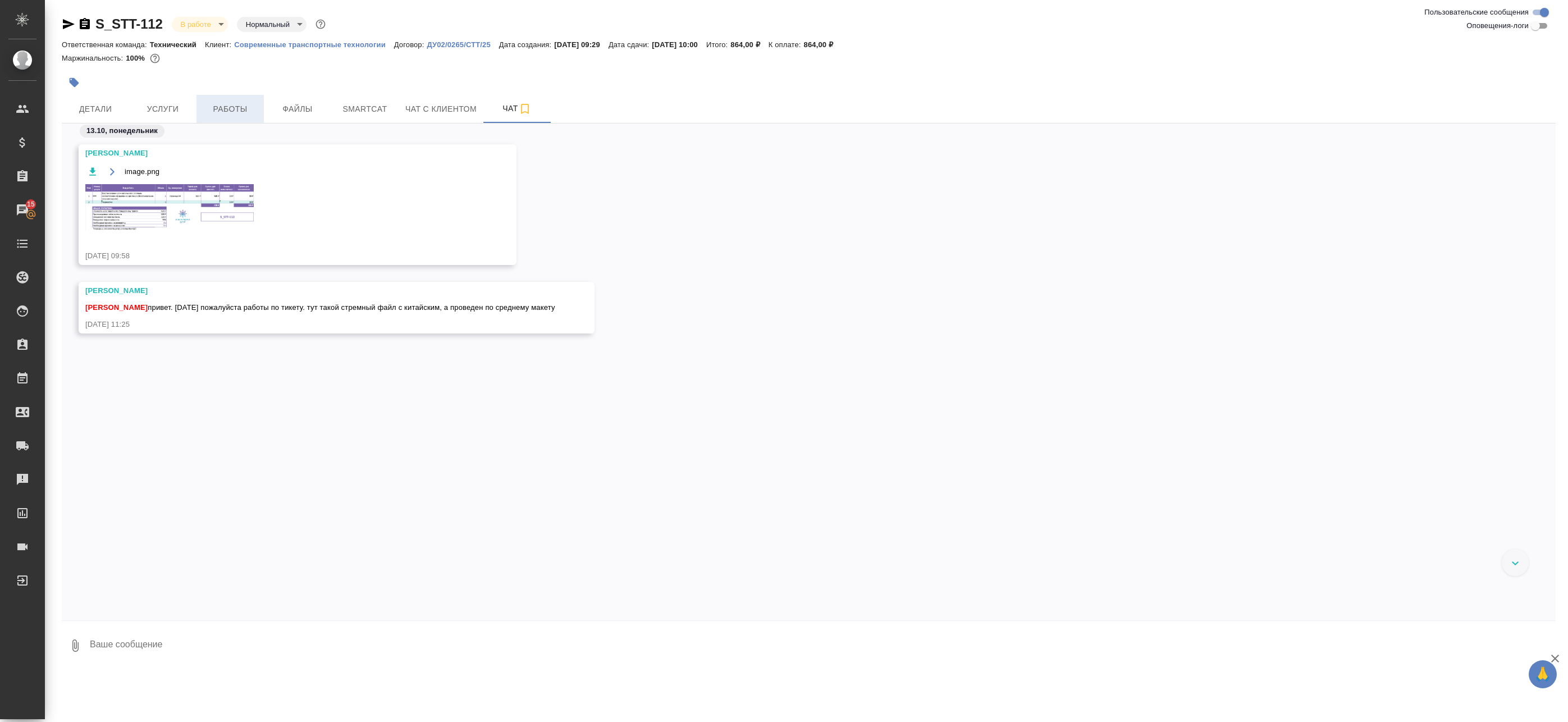
click at [235, 107] on span "Работы" at bounding box center [230, 108] width 54 height 14
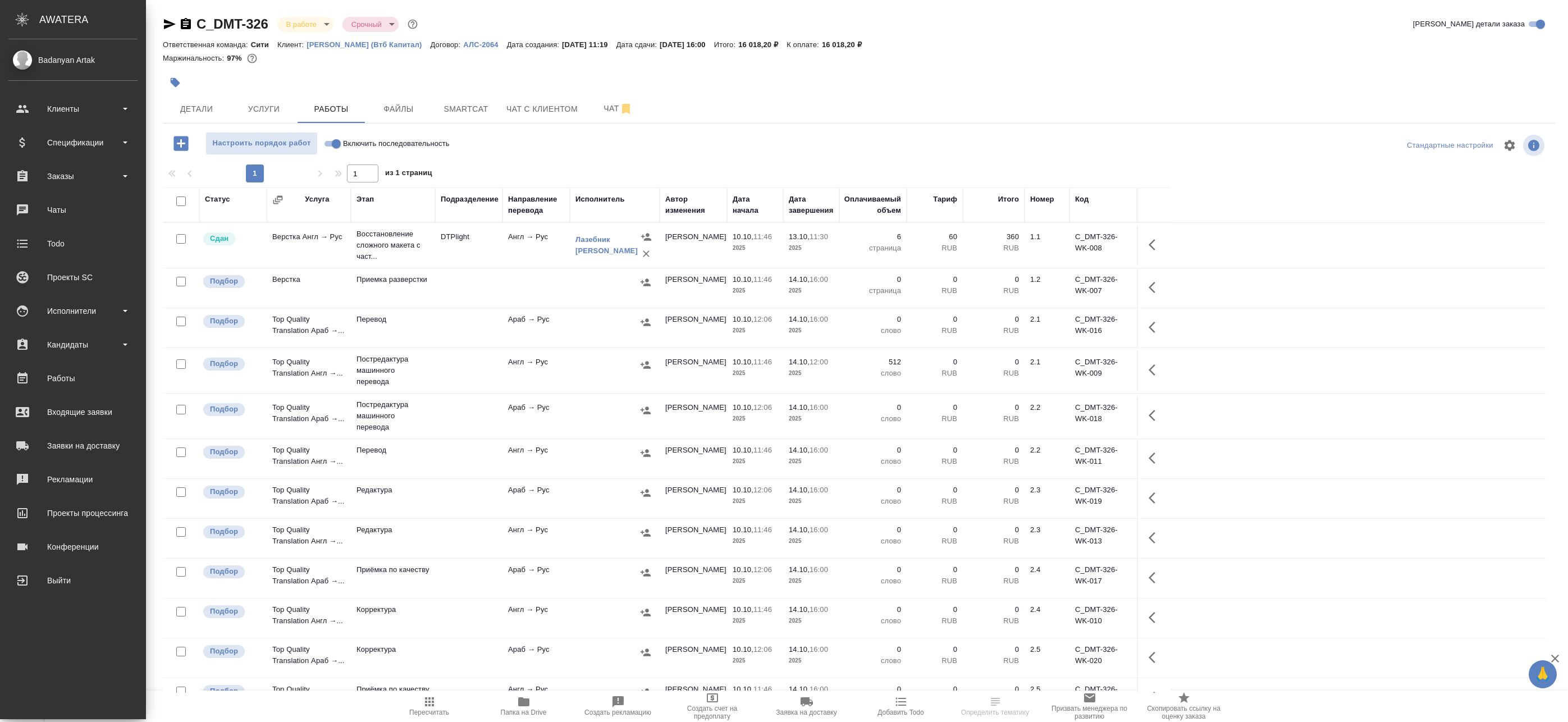
click at [582, 372] on div at bounding box center [614, 364] width 78 height 17
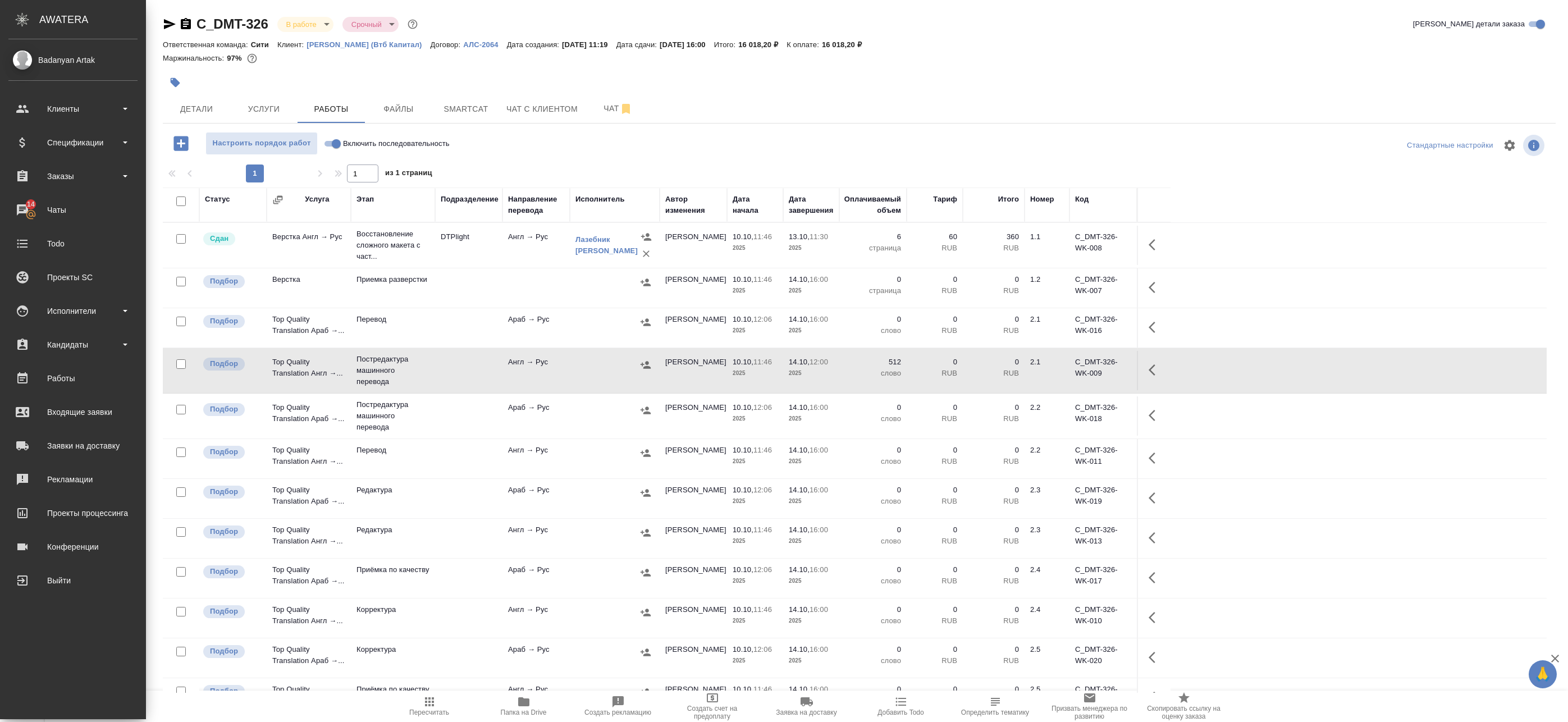
click at [491, 376] on td at bounding box center [469, 370] width 67 height 40
click at [647, 364] on icon "button" at bounding box center [645, 364] width 11 height 7
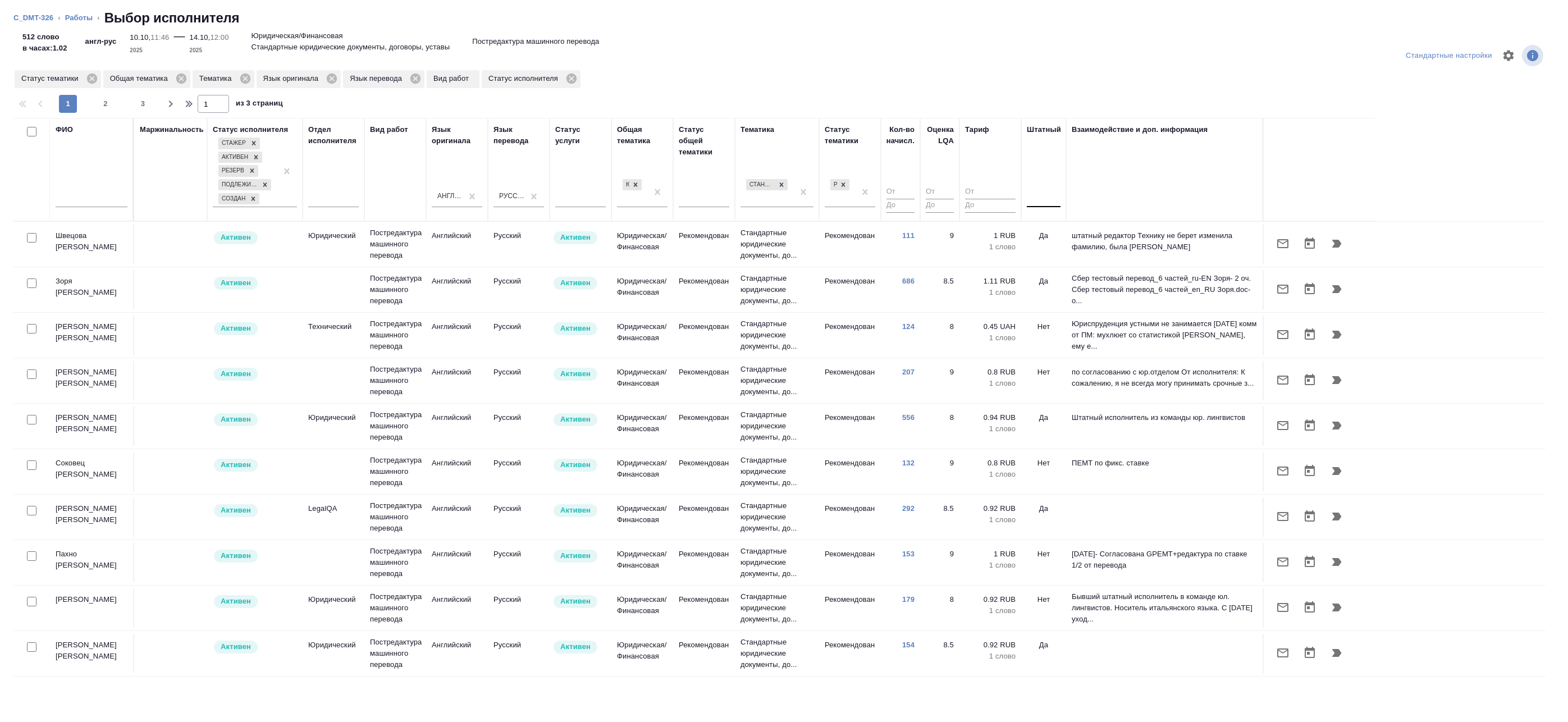
click at [1039, 202] on div at bounding box center [1044, 196] width 34 height 16
click at [1040, 227] on div "Нет" at bounding box center [1111, 232] width 169 height 20
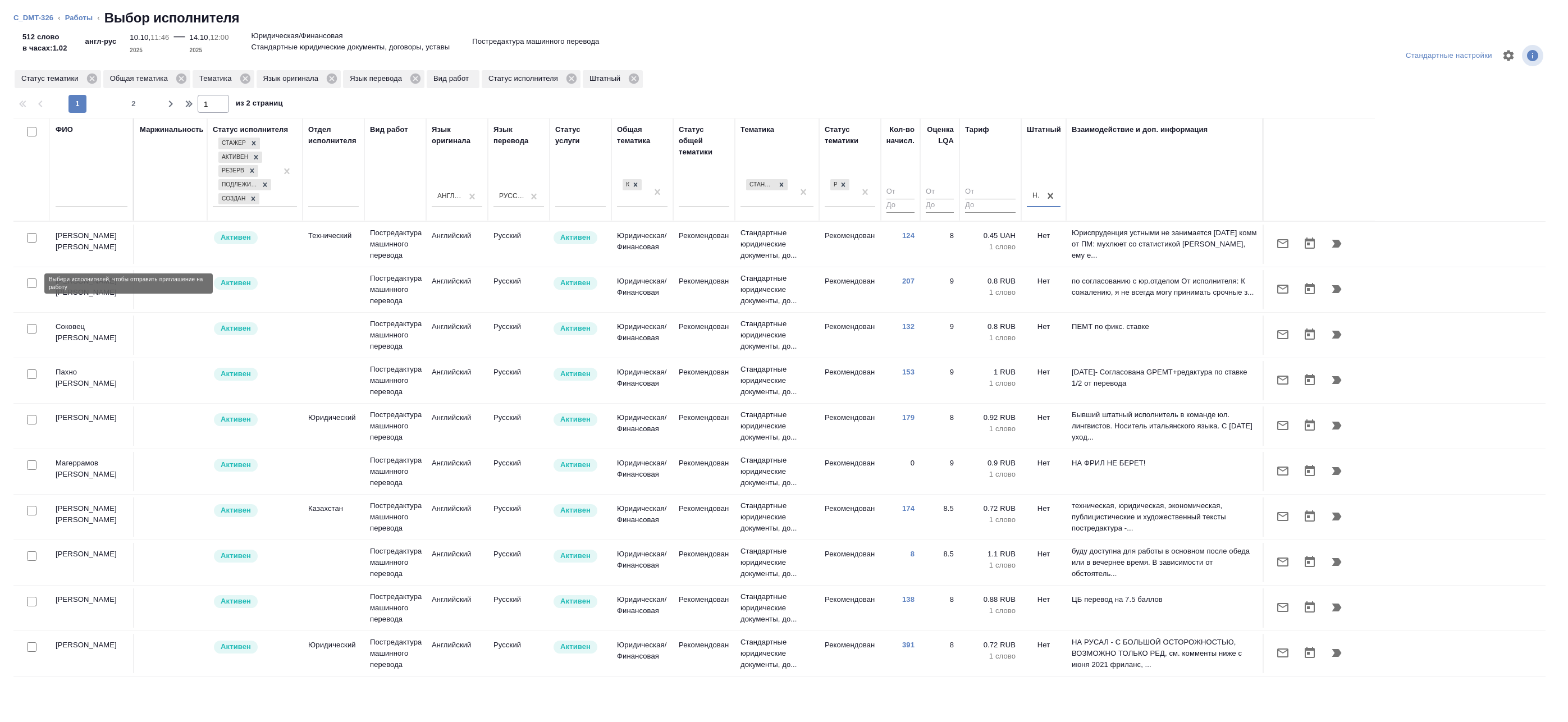
click at [31, 284] on input "checkbox" at bounding box center [32, 283] width 10 height 10
checkbox input "true"
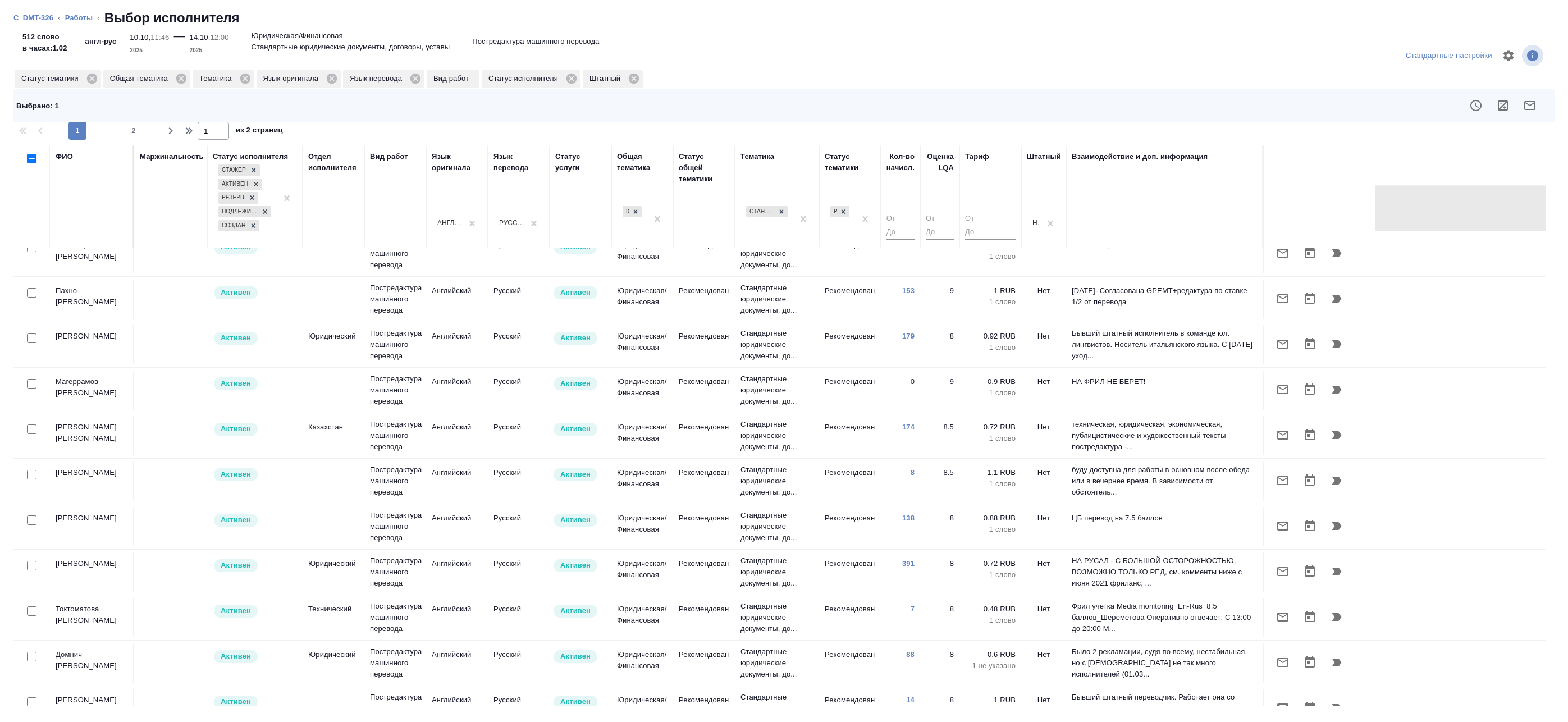
scroll to position [112, 0]
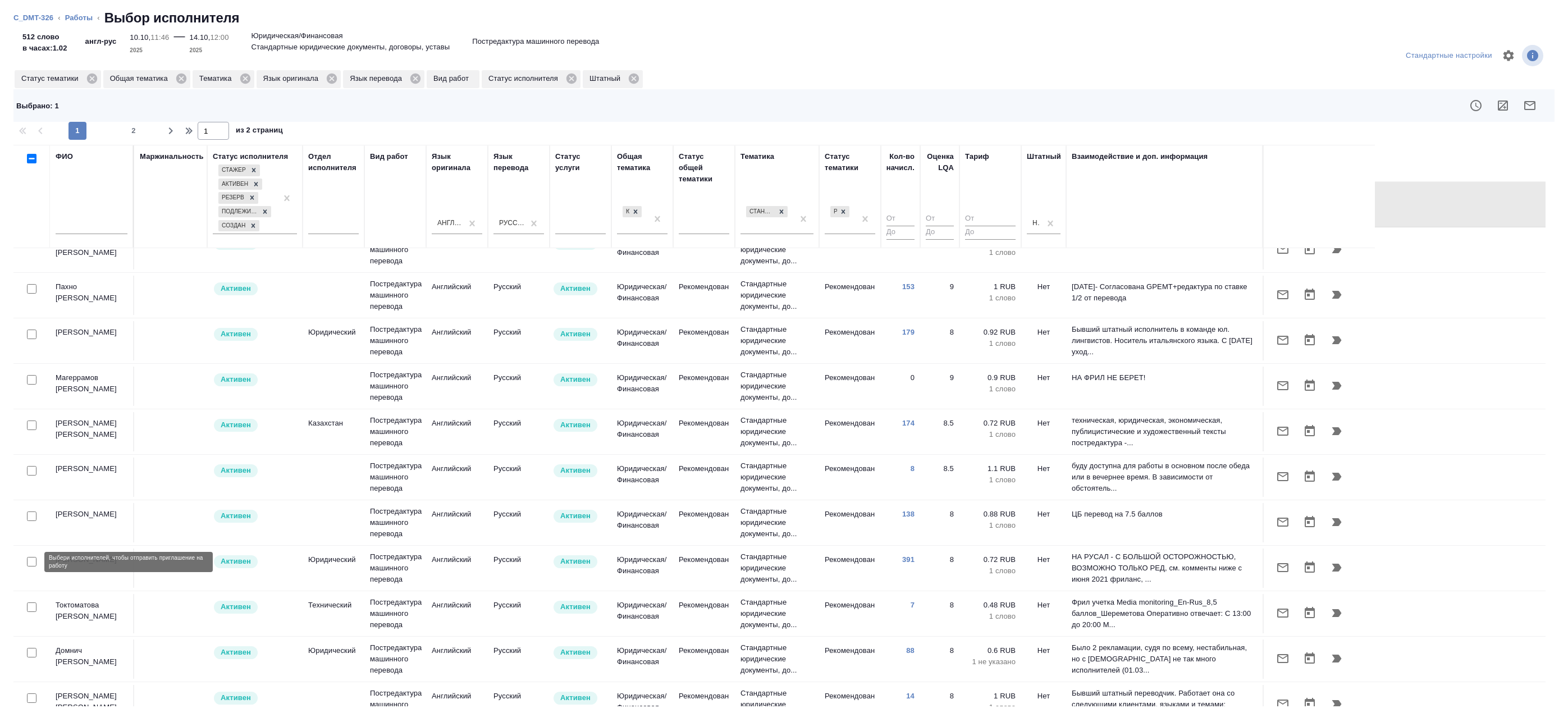
click at [32, 565] on input "checkbox" at bounding box center [32, 561] width 10 height 10
checkbox input "true"
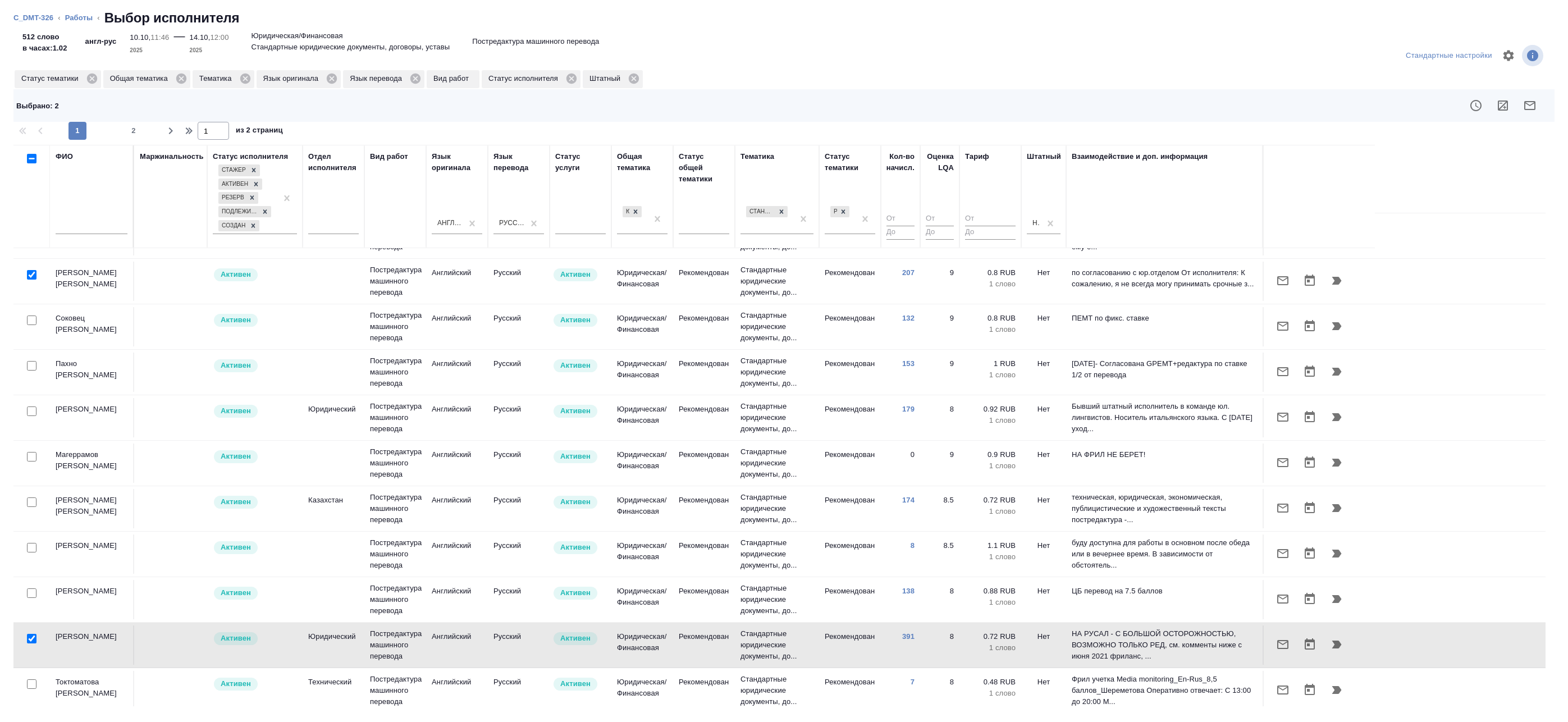
scroll to position [0, 0]
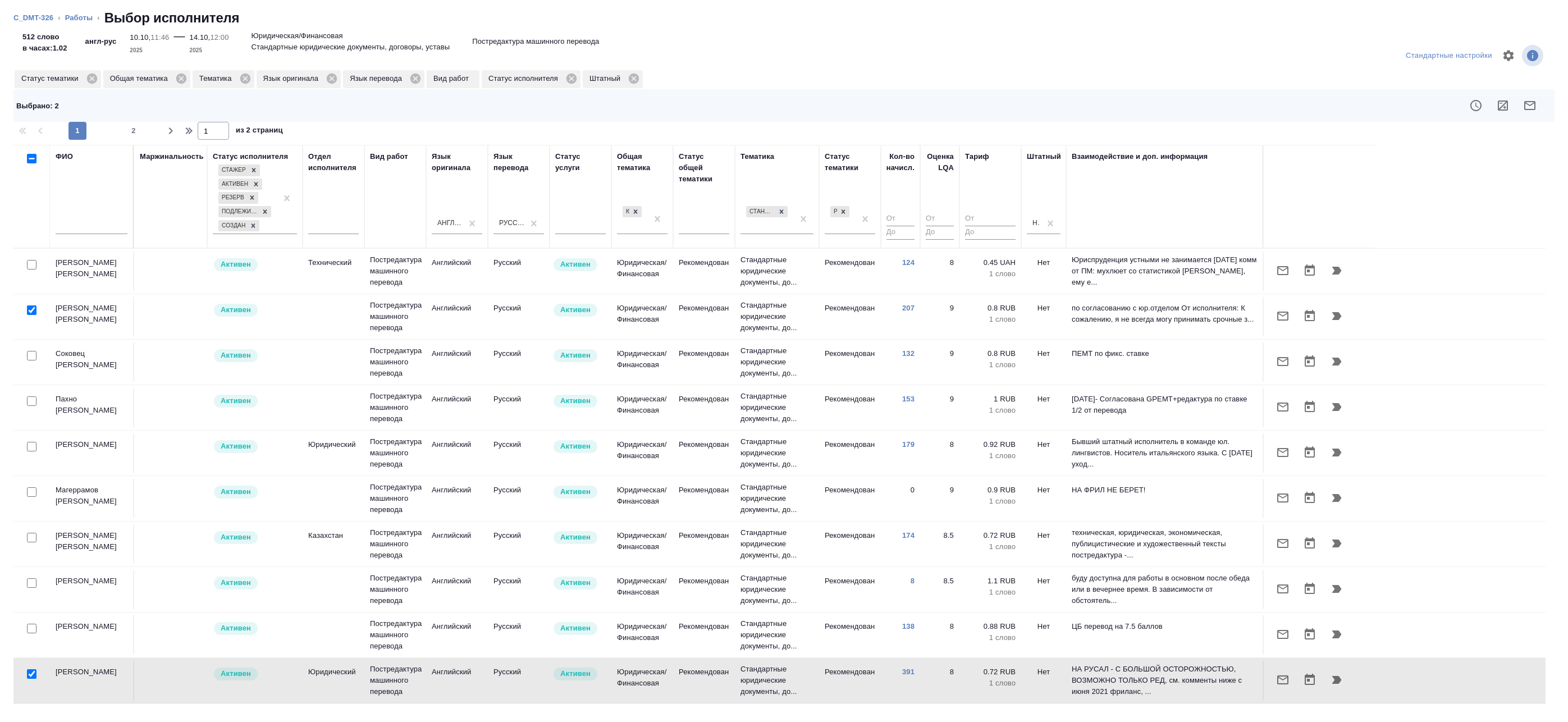
click at [1535, 110] on icon "button" at bounding box center [1530, 105] width 14 height 14
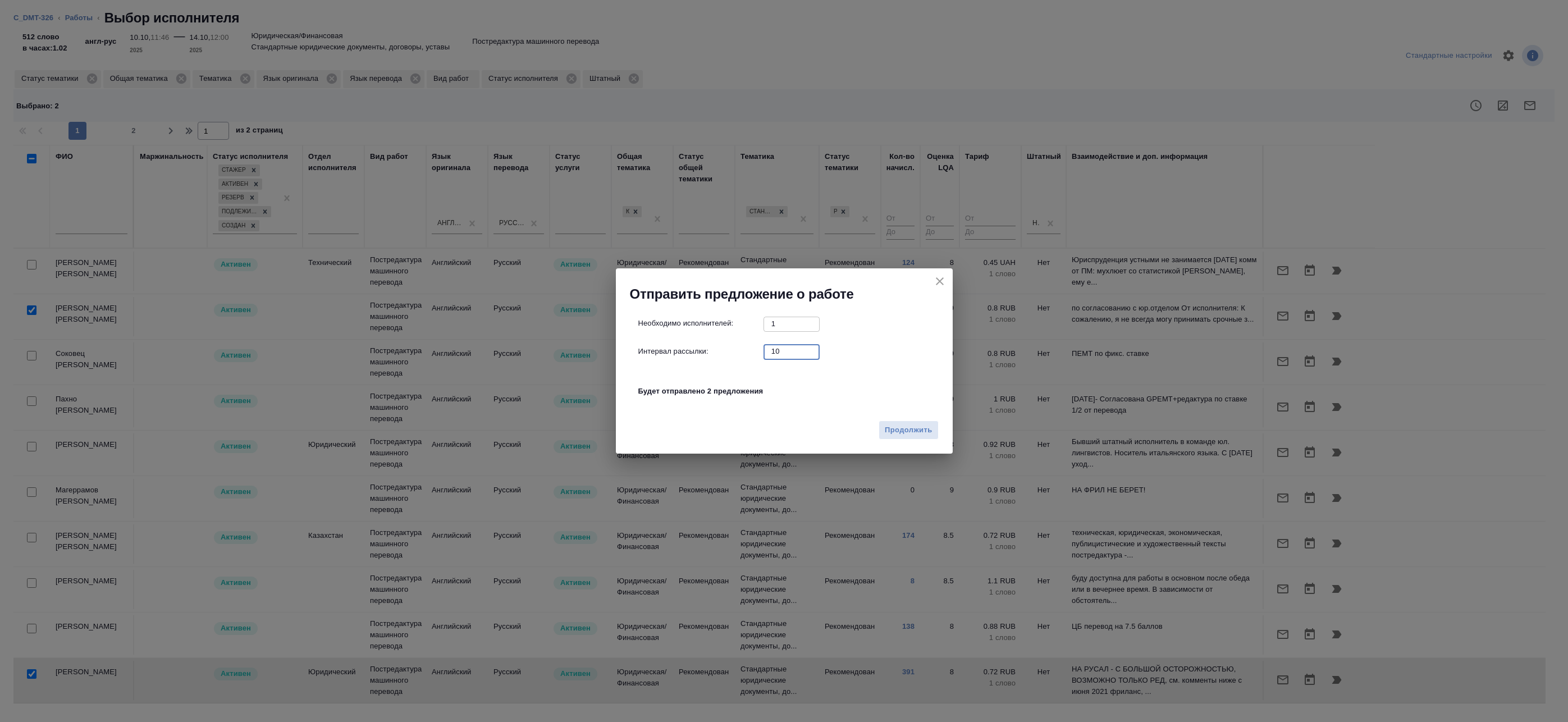
drag, startPoint x: 767, startPoint y: 349, endPoint x: 714, endPoint y: 346, distance: 53.1
click at [716, 346] on div "Интервал рассылки: 10 ​" at bounding box center [788, 351] width 301 height 14
type input "0"
click at [924, 424] on span "Продолжить" at bounding box center [908, 430] width 47 height 13
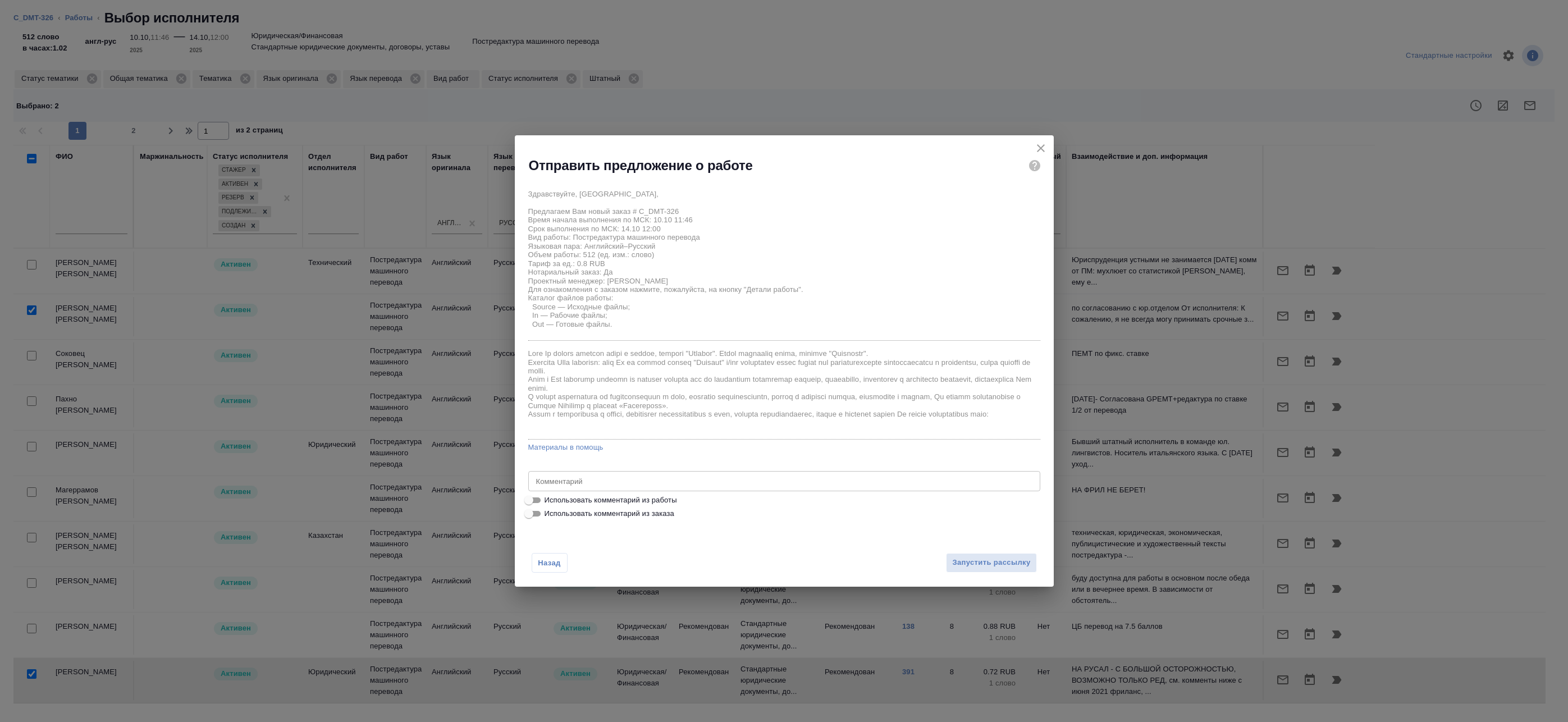
click at [623, 499] on span "Использовать комментарий из работы" at bounding box center [611, 500] width 132 height 11
click at [549, 499] on input "Использовать комментарий из работы" at bounding box center [529, 500] width 40 height 14
checkbox input "true"
type textarea "Под нот Оригиналы для сверки:https://drive.awatera.com/s/KxCwEB5YszgTEMD"
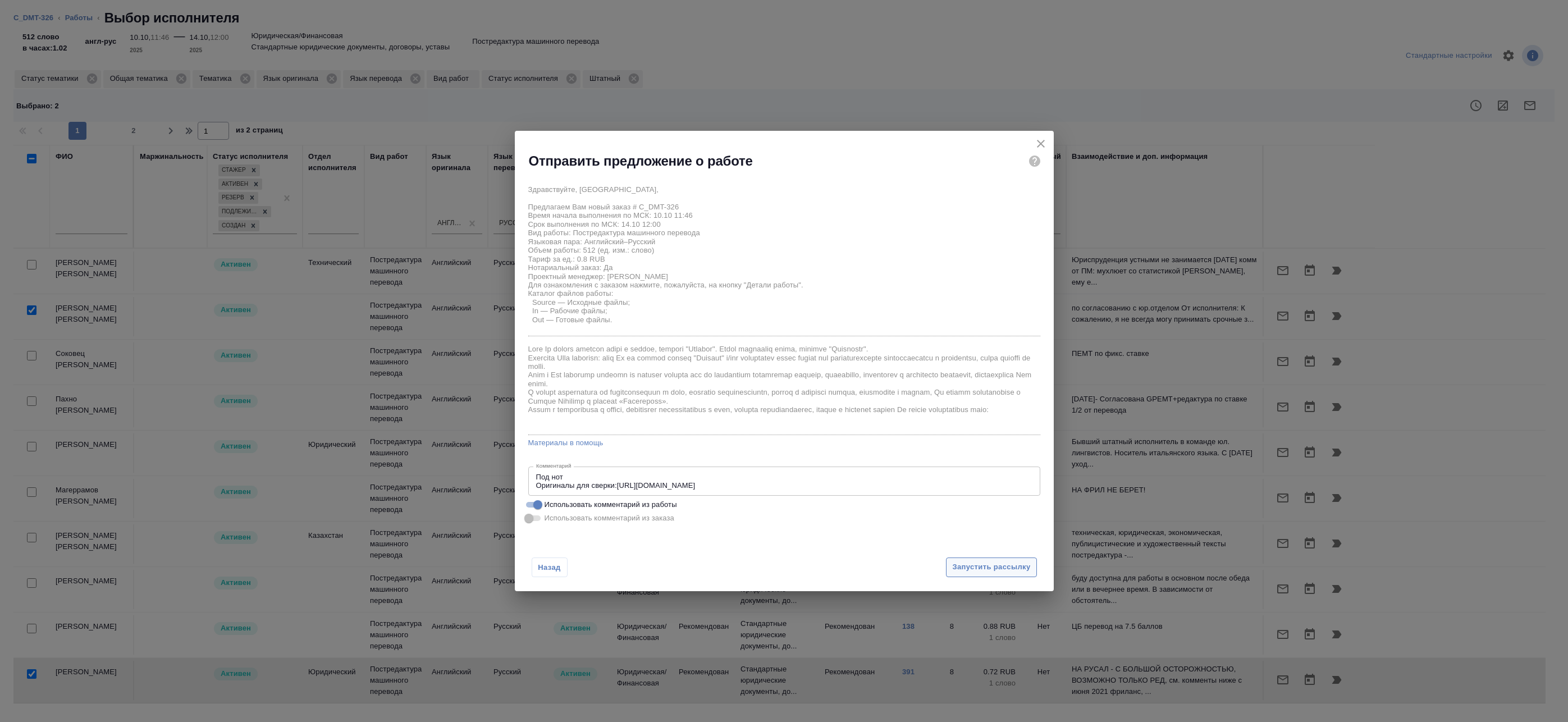
click at [1006, 569] on span "Запустить рассылку" at bounding box center [991, 567] width 78 height 13
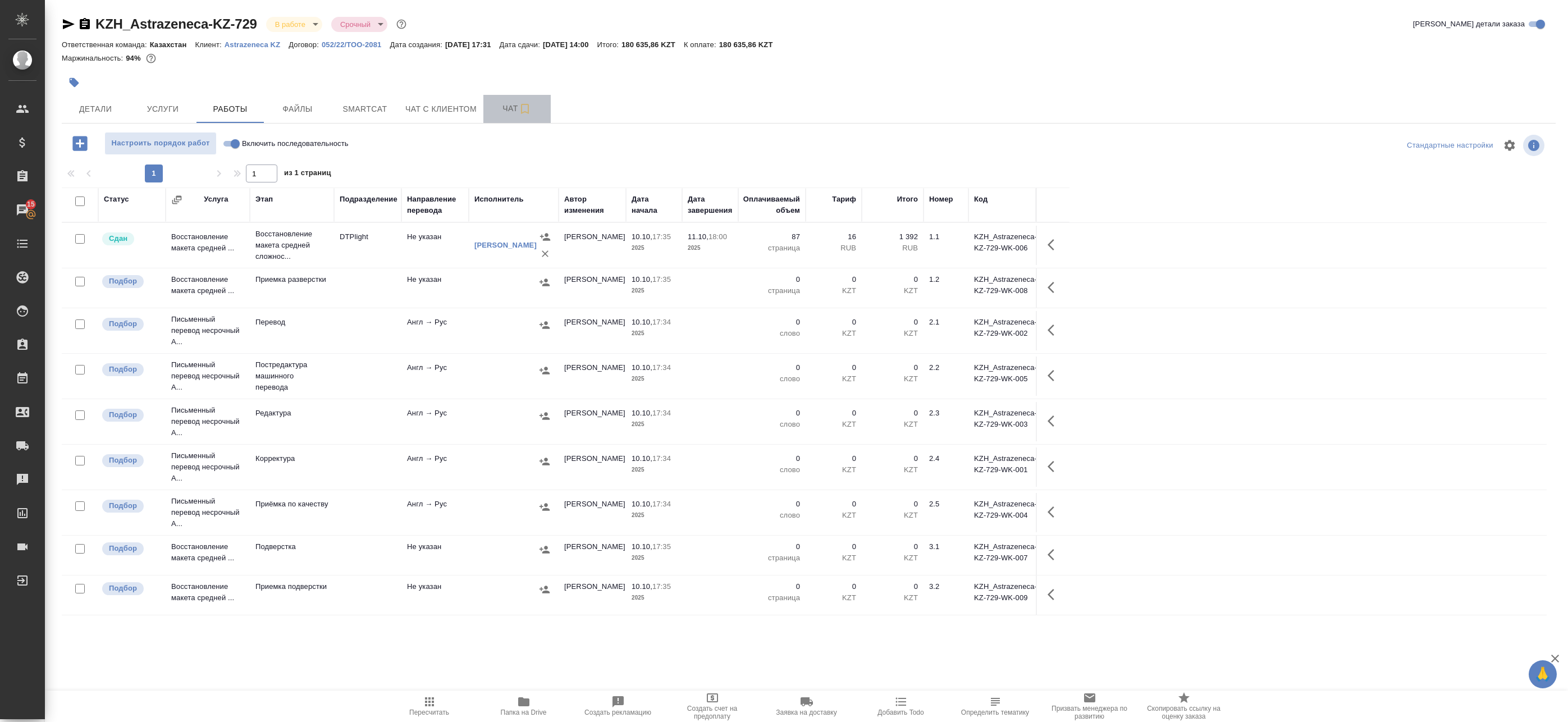
click at [502, 119] on button "Чат" at bounding box center [516, 108] width 67 height 28
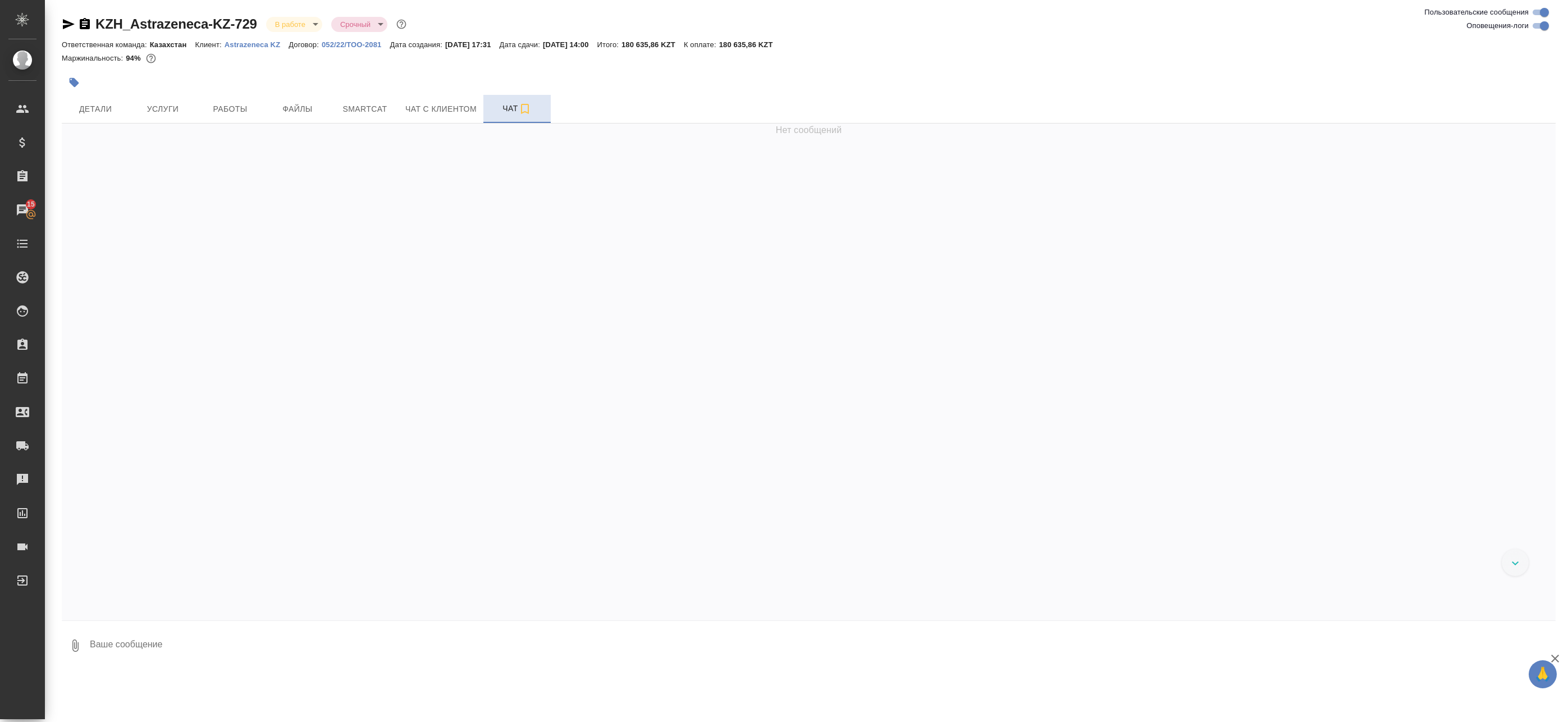
scroll to position [1978, 0]
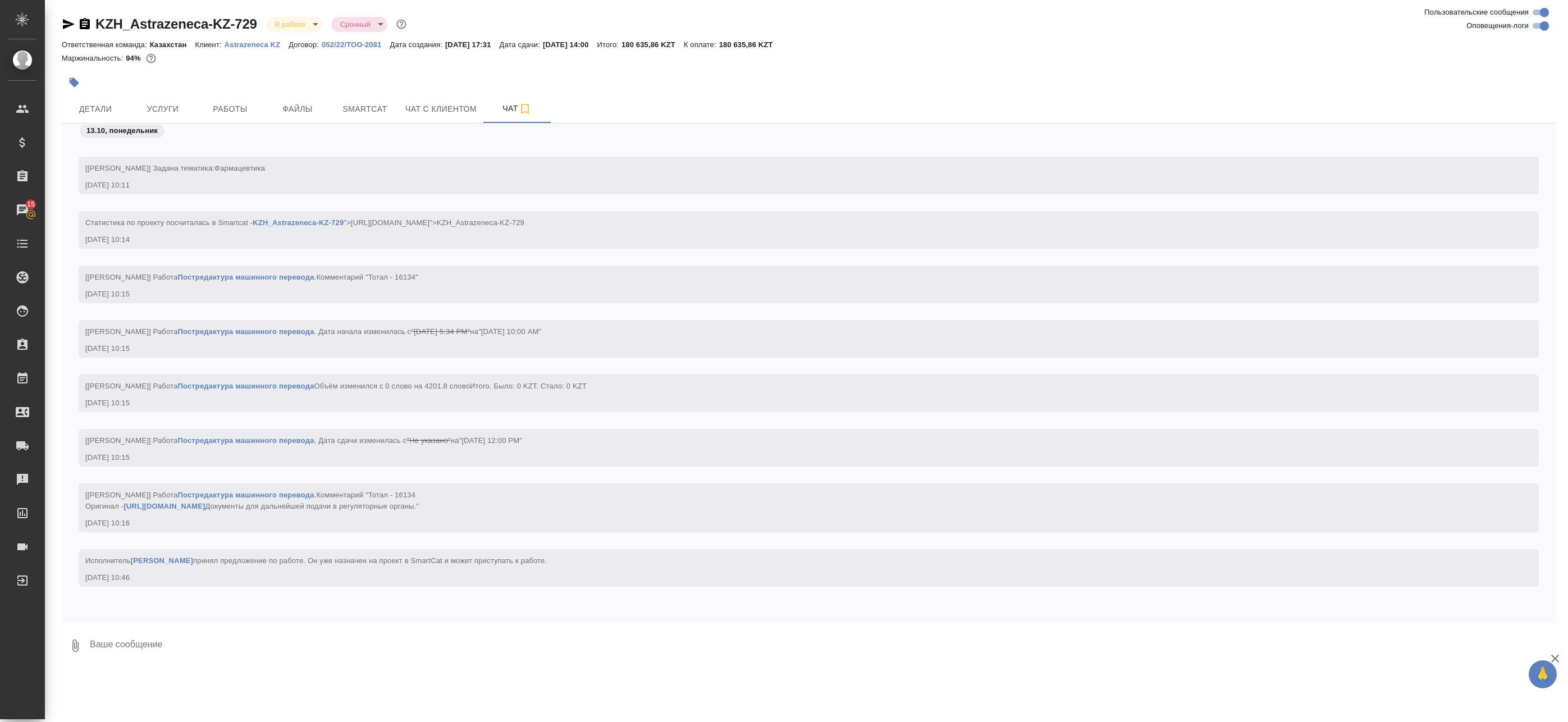
click at [1538, 27] on input "Оповещения-логи" at bounding box center [1545, 26] width 40 height 14
checkbox input "false"
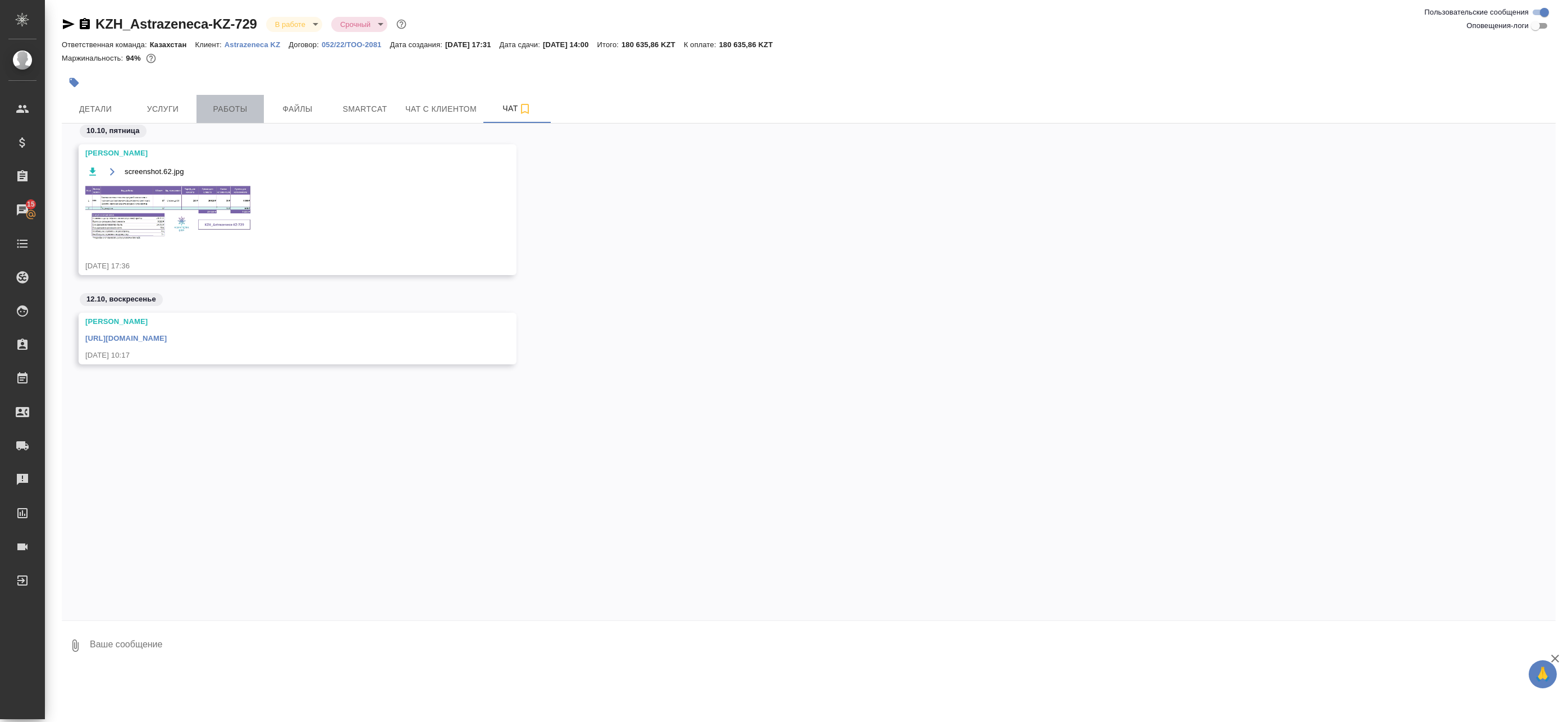
click at [244, 102] on span "Работы" at bounding box center [230, 108] width 54 height 14
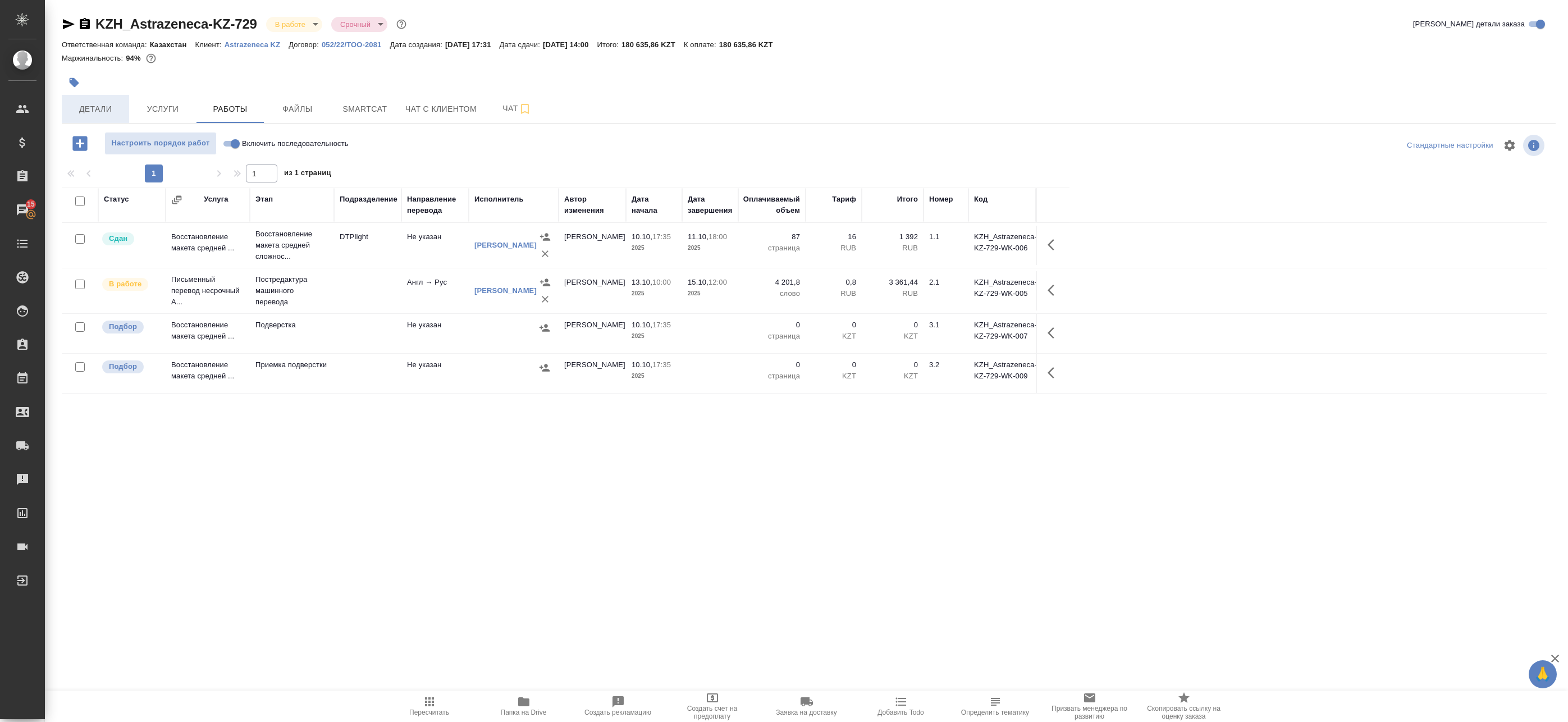
drag, startPoint x: 132, startPoint y: 101, endPoint x: 97, endPoint y: 103, distance: 35.1
click at [127, 102] on div "Детали Услуги Работы Файлы Smartcat Чат с клиентом Чат" at bounding box center [808, 108] width 1494 height 28
click at [97, 103] on span "Детали" at bounding box center [95, 108] width 54 height 14
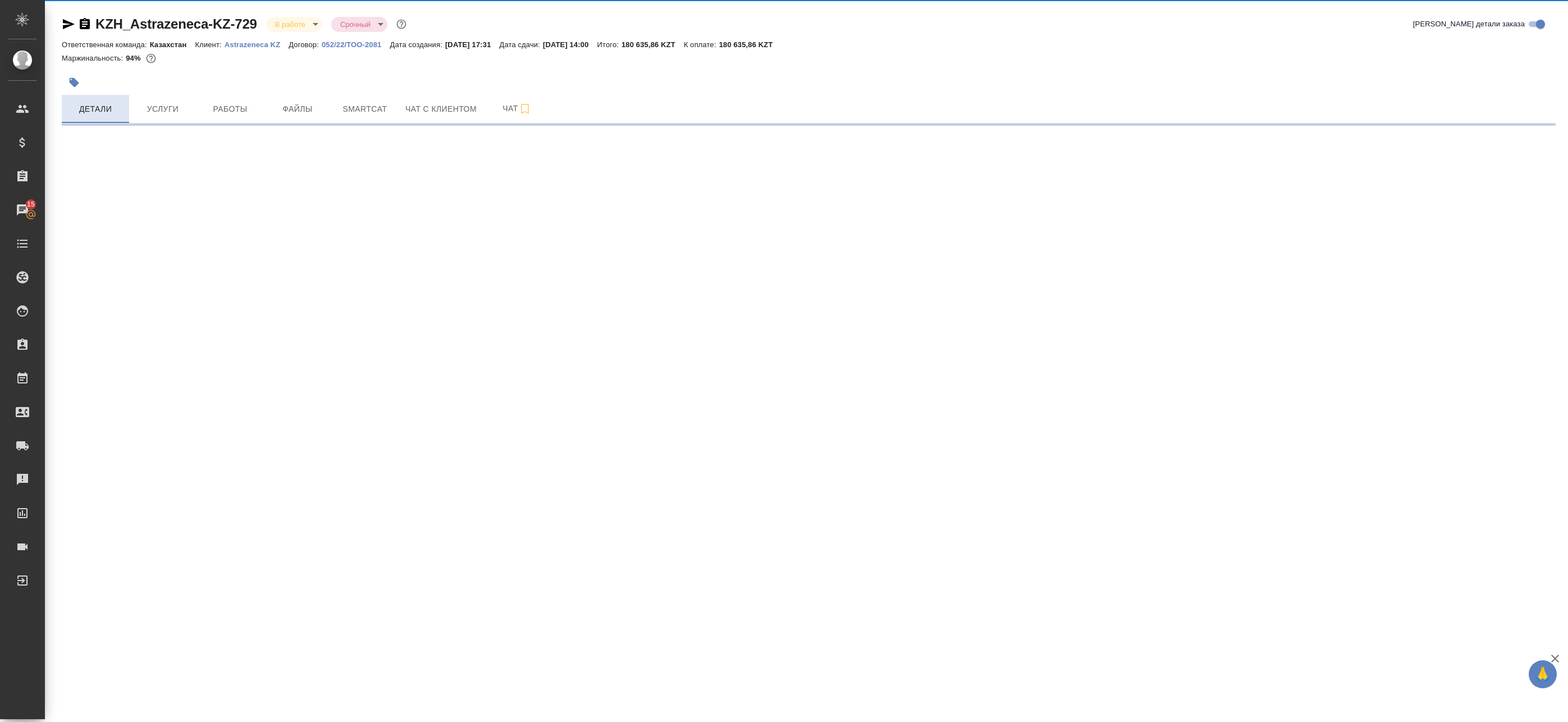
select select "RU"
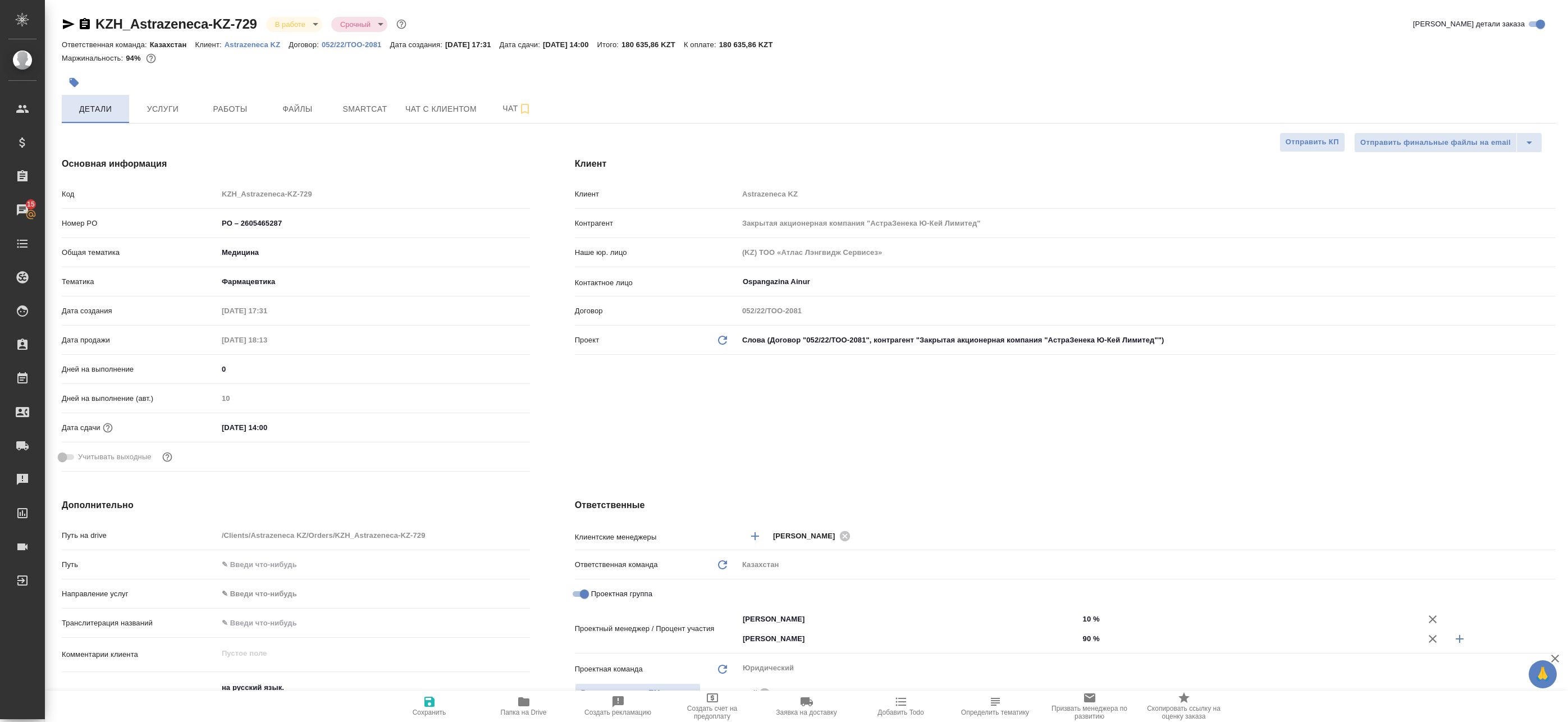
type textarea "x"
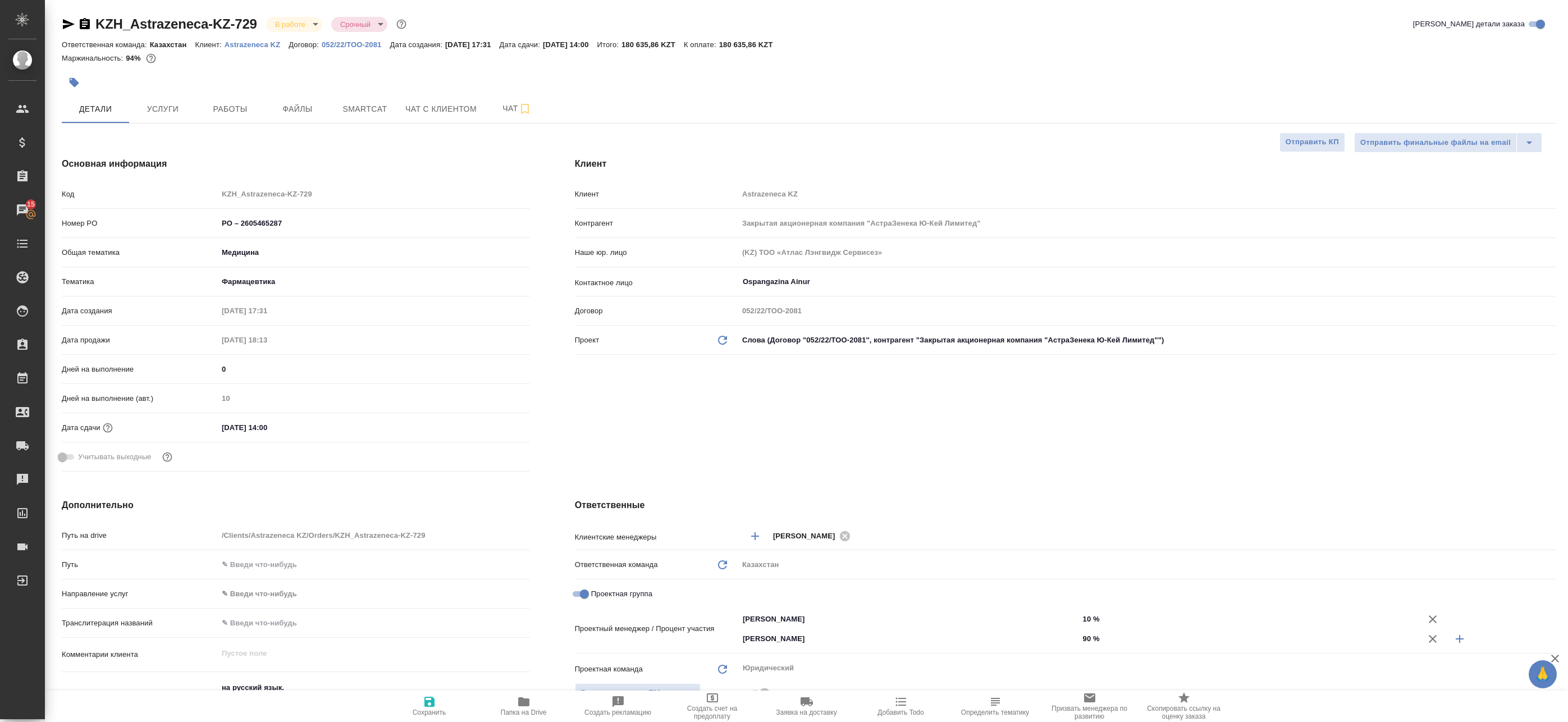
type textarea "x"
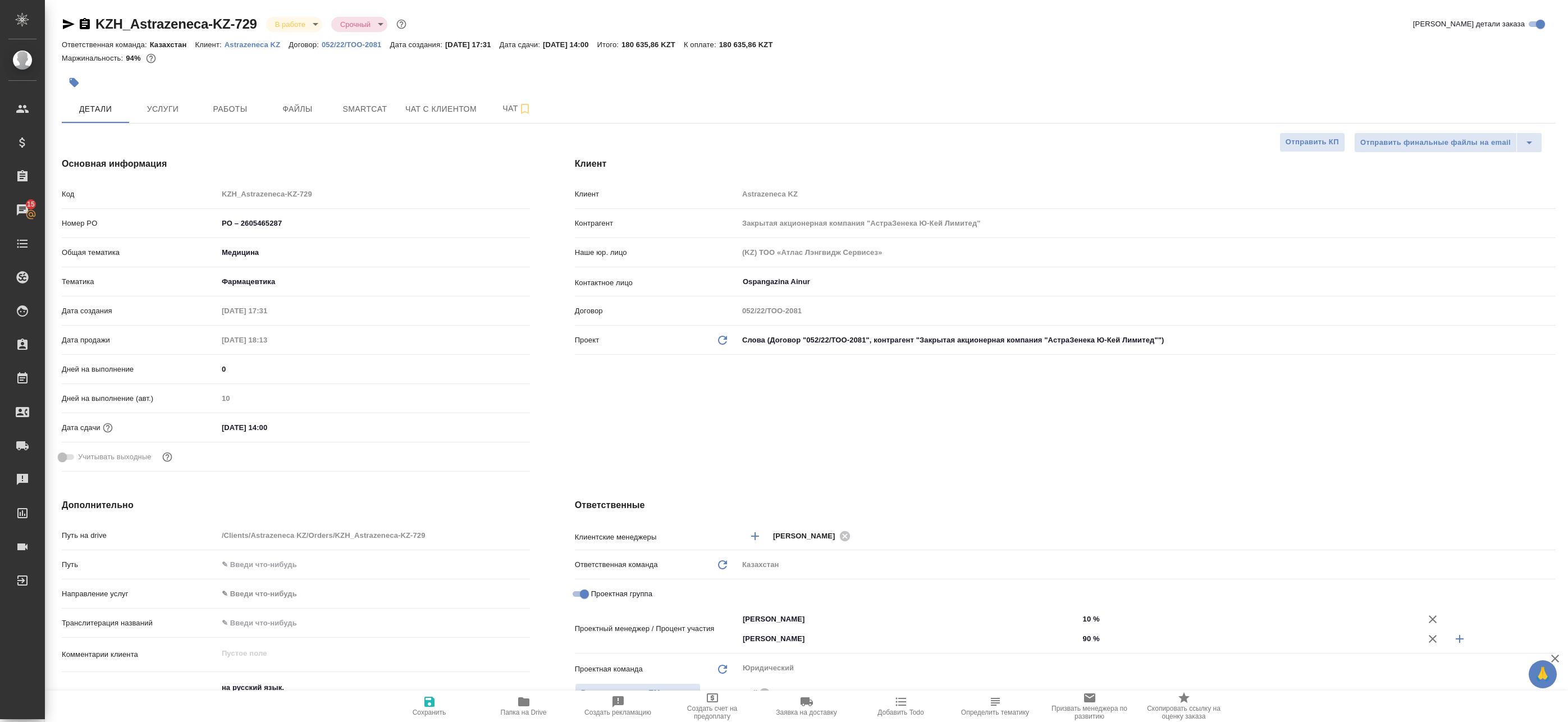
type textarea "x"
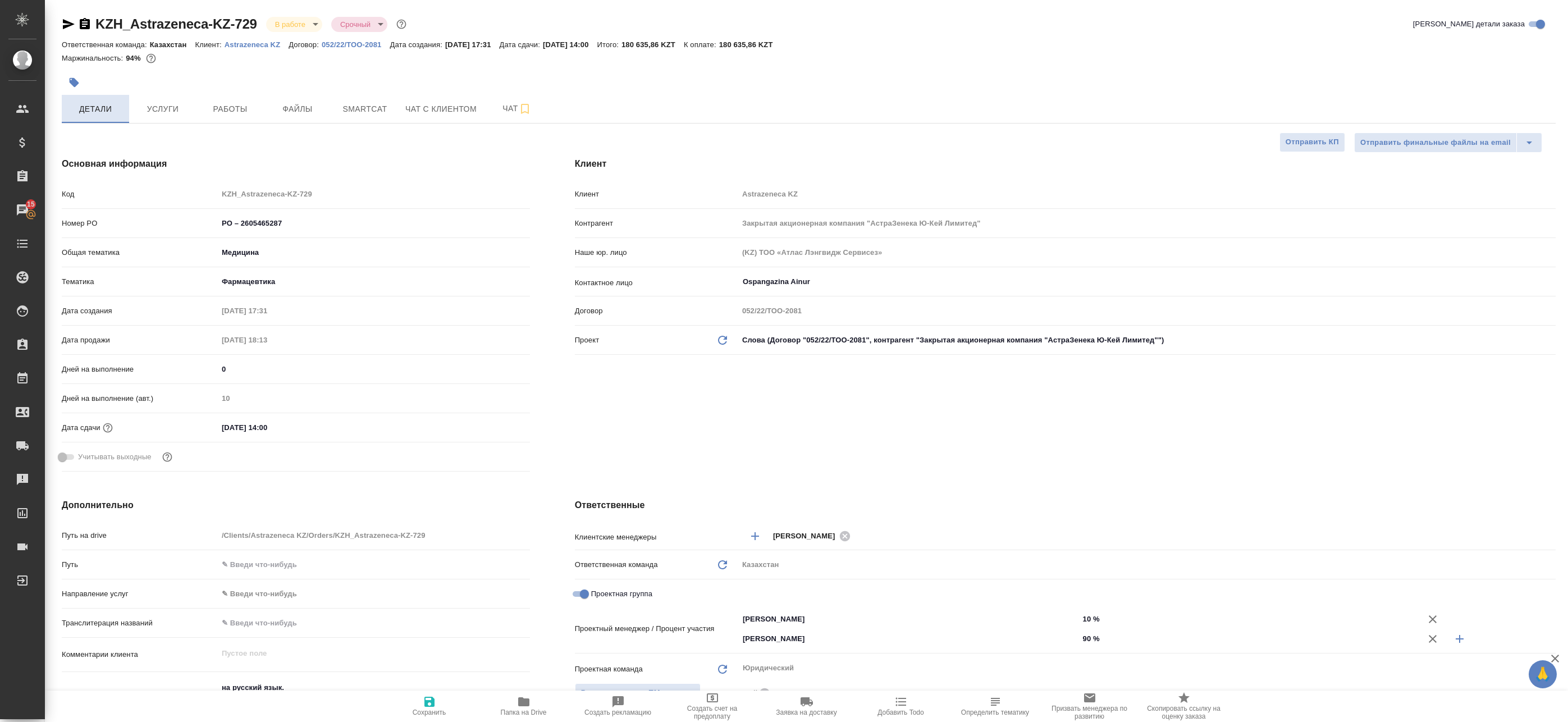
type textarea "x"
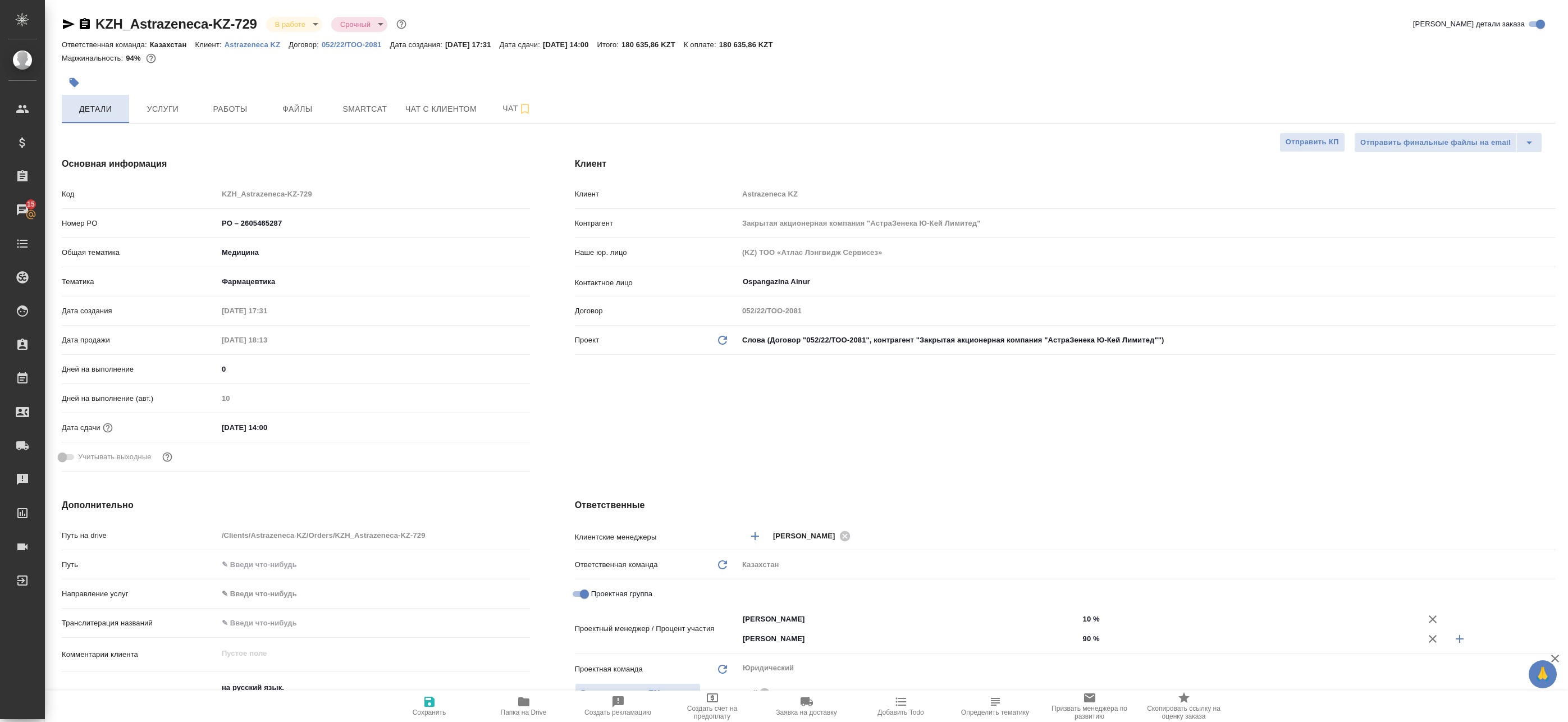
type textarea "x"
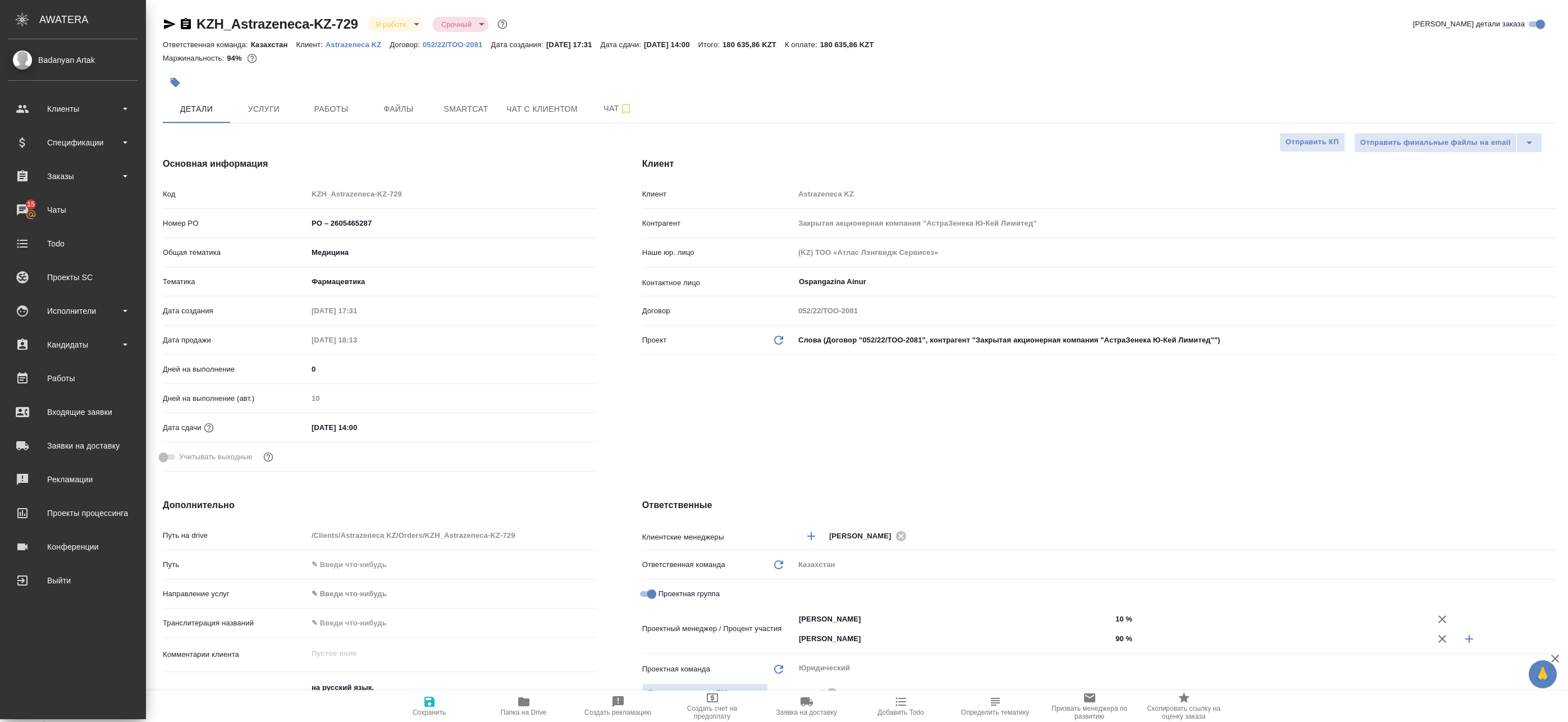
type textarea "x"
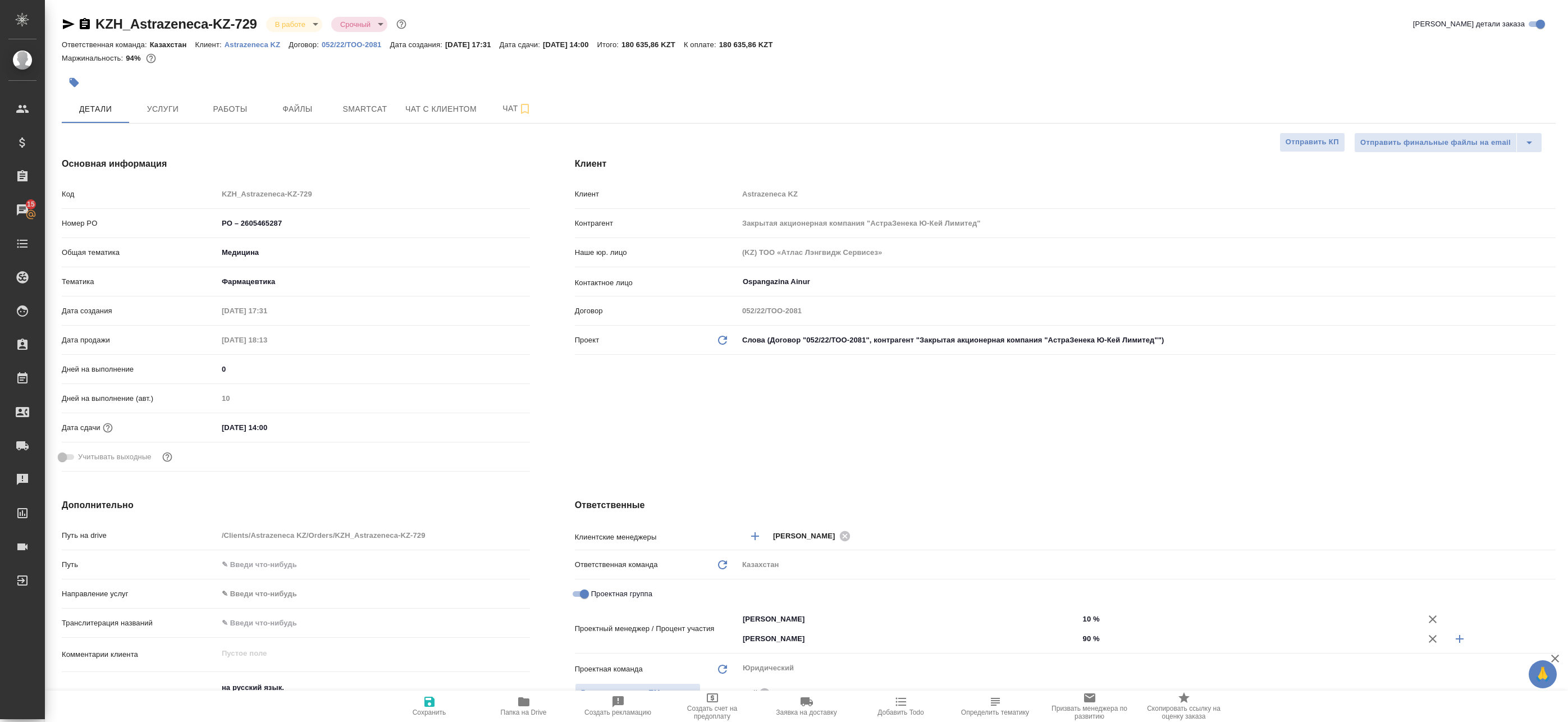
click at [226, 130] on div "KZH_Astrazeneca-KZ-729 В работе inProgress Срочный urgent Кратко детали заказа …" at bounding box center [809, 604] width 1507 height 1209
type textarea "x"
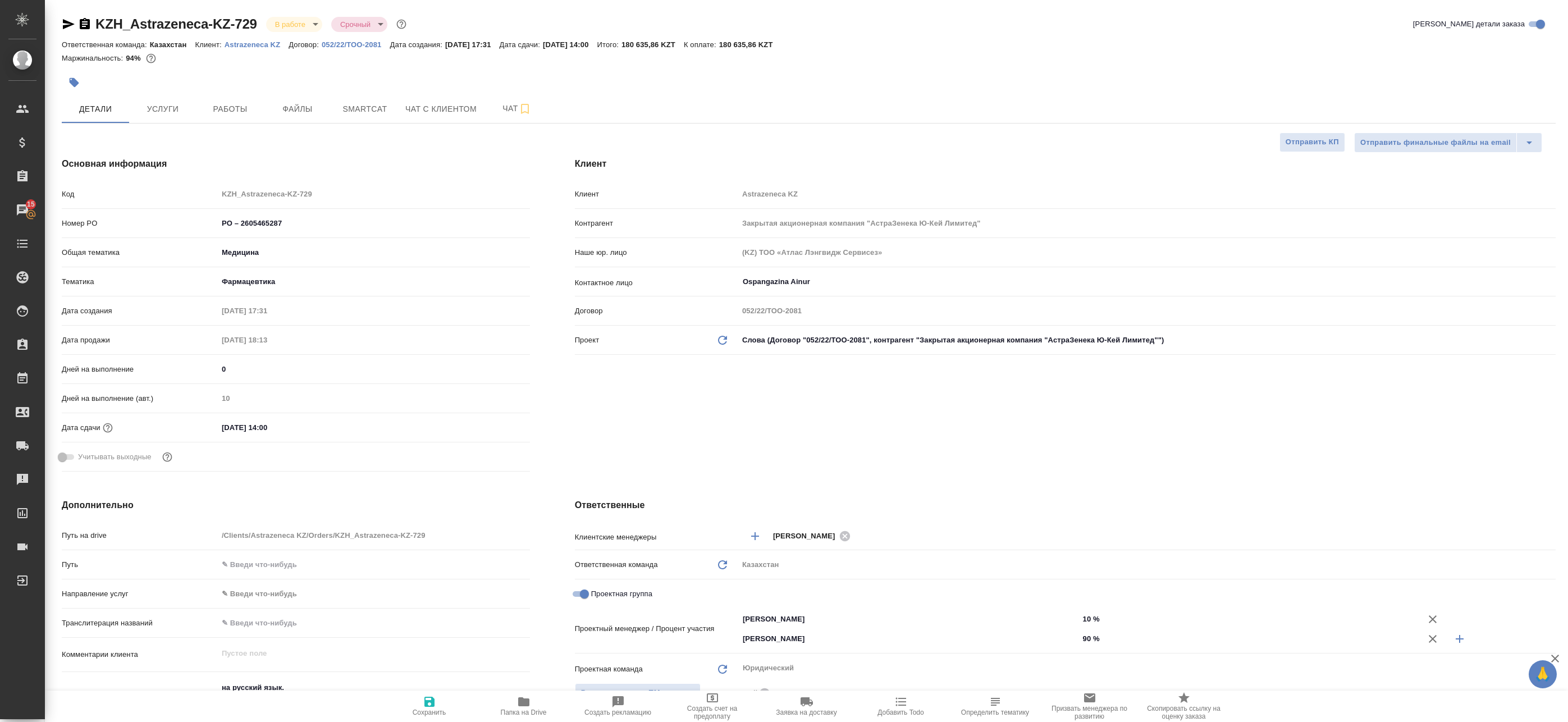
type textarea "x"
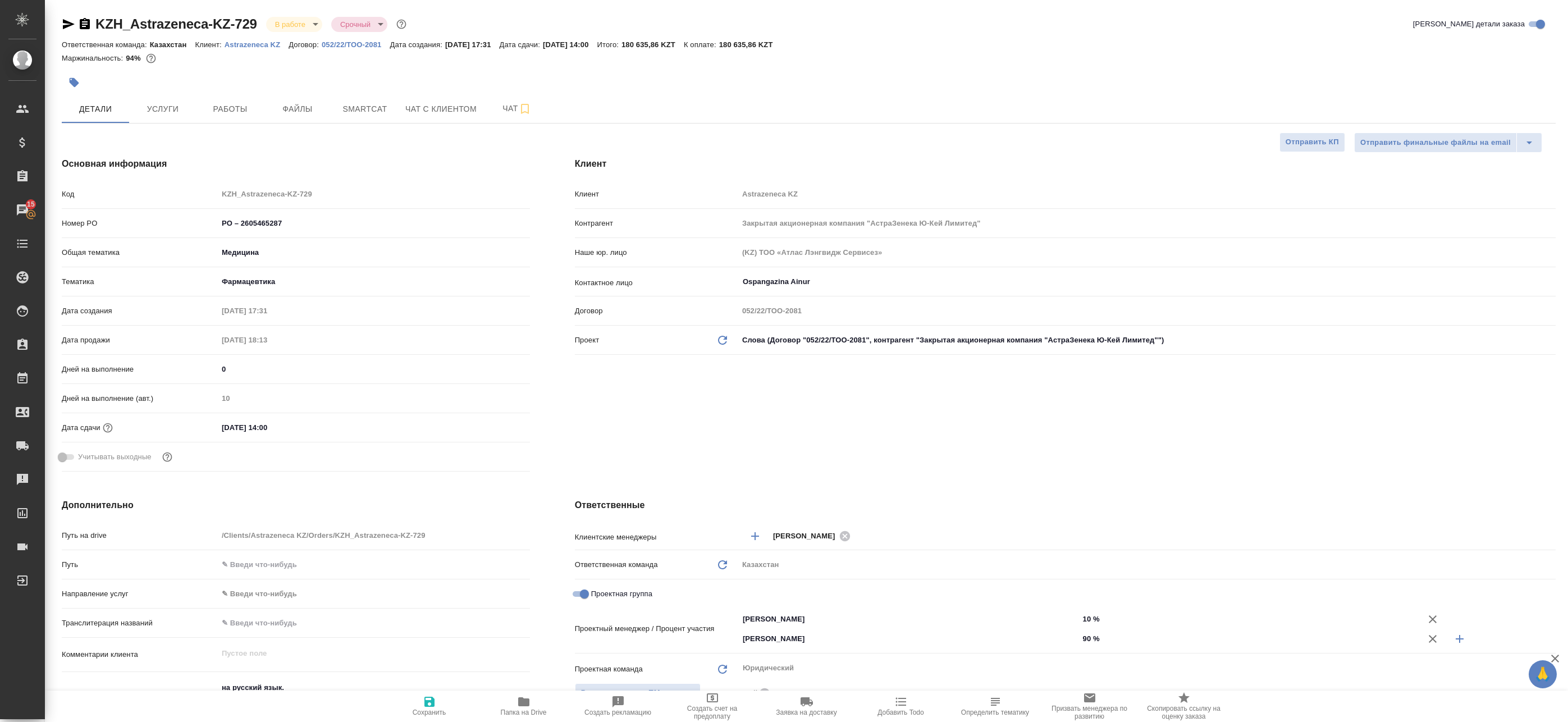
type textarea "x"
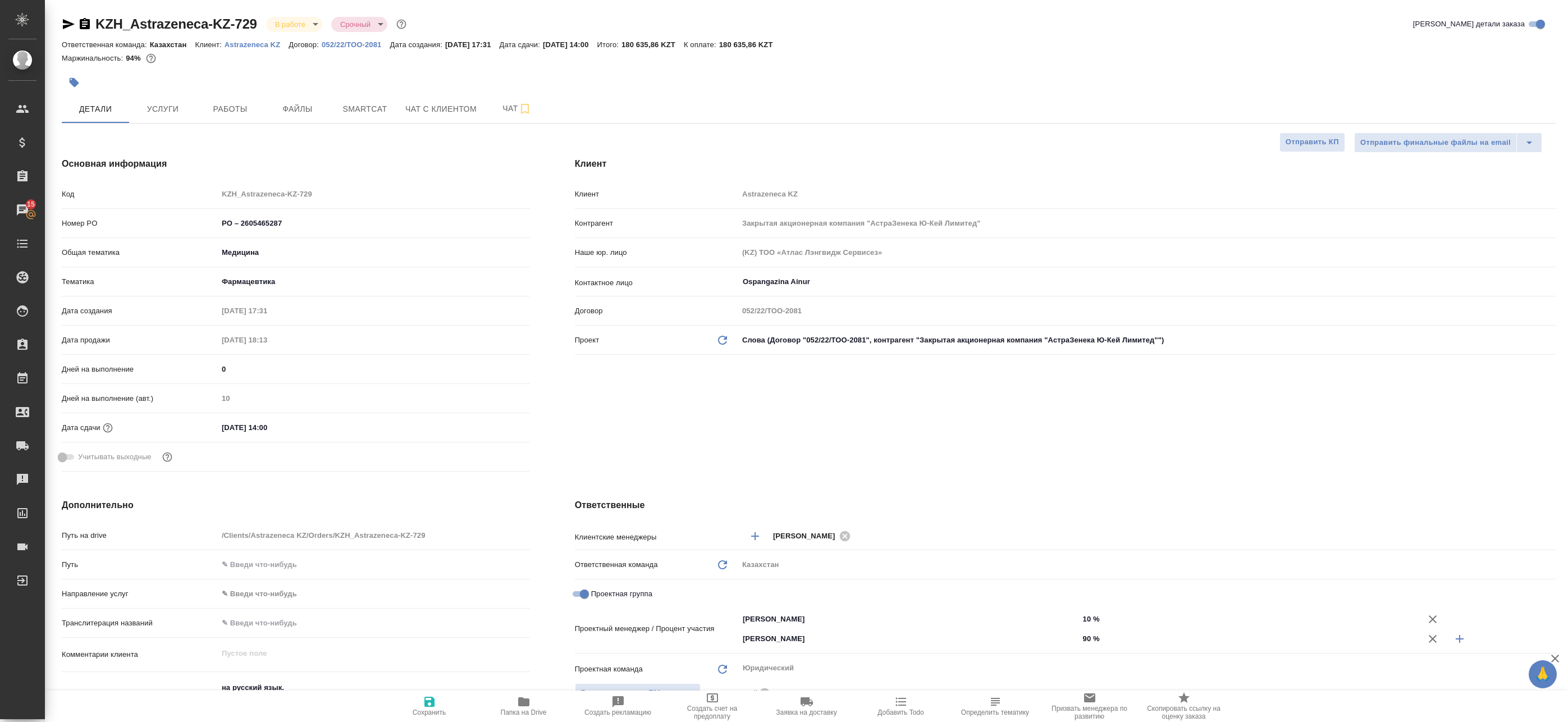
type textarea "x"
click at [238, 103] on span "Работы" at bounding box center [230, 108] width 54 height 14
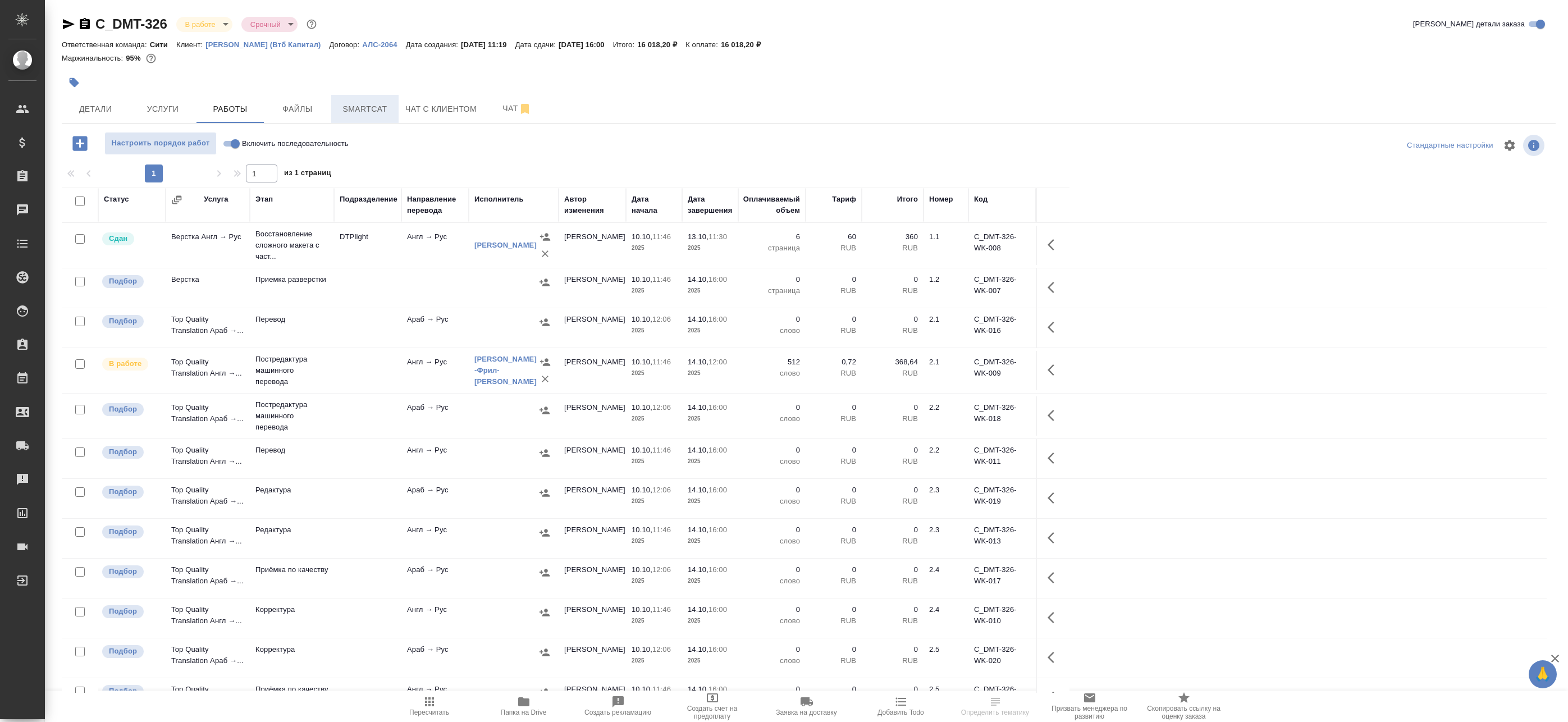
click at [372, 103] on span "Smartcat" at bounding box center [364, 108] width 54 height 14
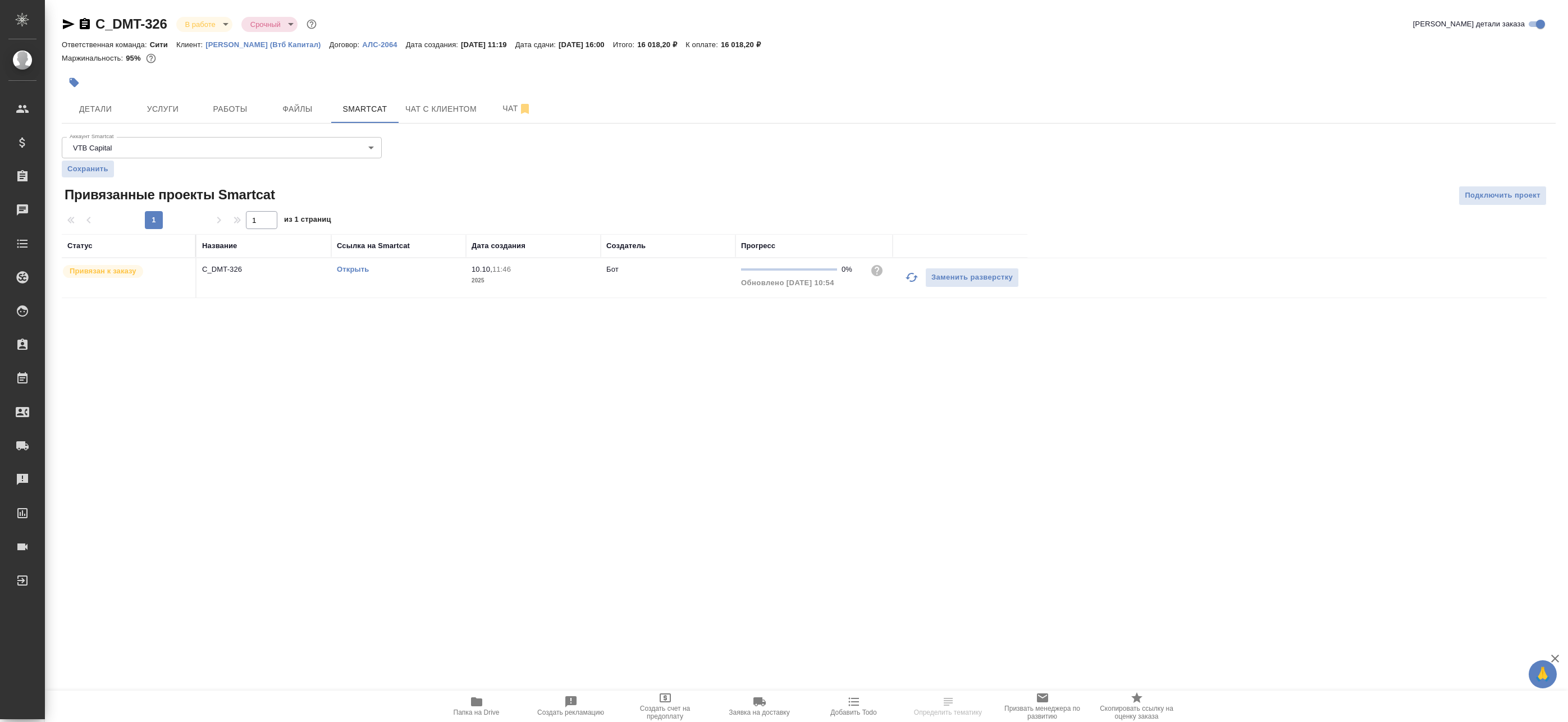
click at [359, 268] on link "Открыть" at bounding box center [353, 269] width 32 height 8
click at [253, 104] on span "Работы" at bounding box center [230, 108] width 54 height 14
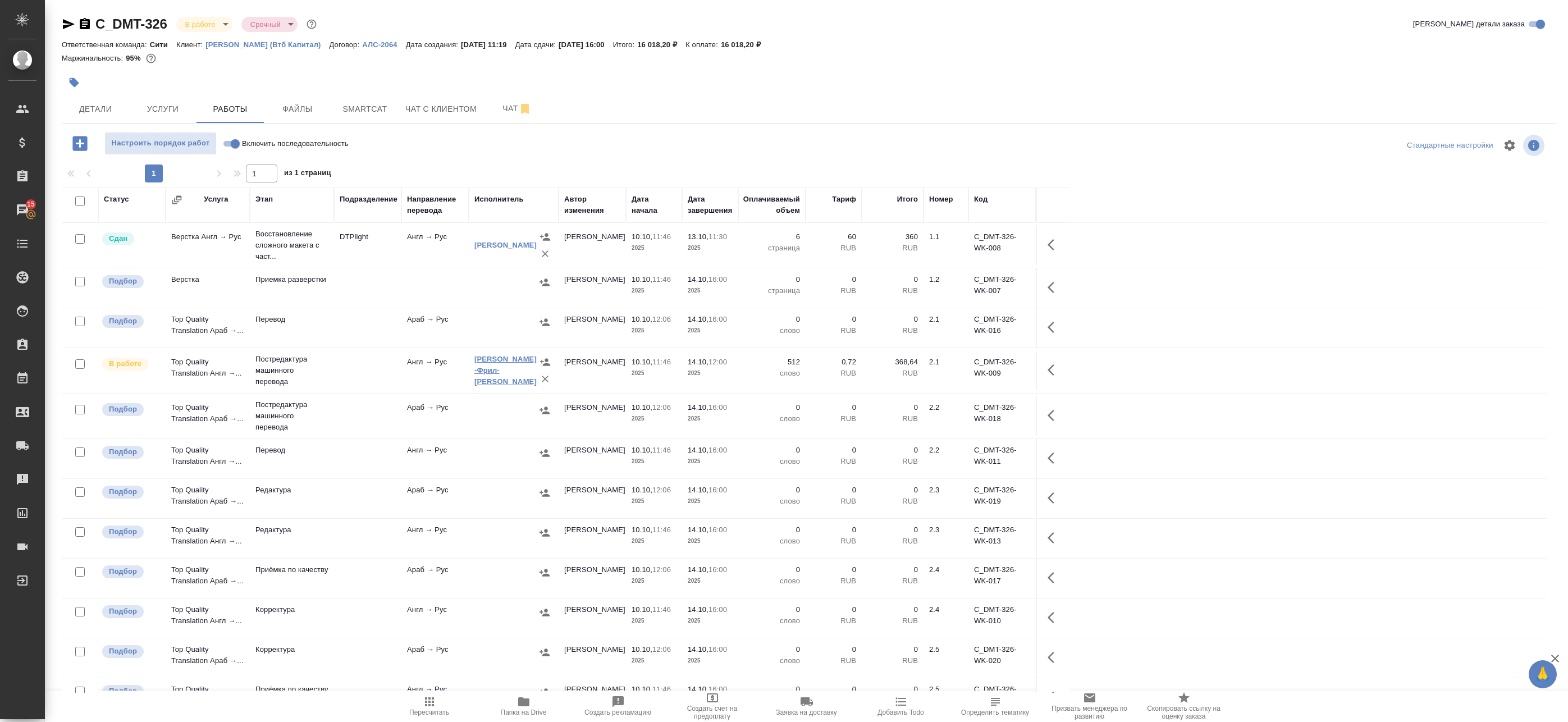
click at [502, 358] on link "[PERSON_NAME] -Фрил- [PERSON_NAME]" at bounding box center [505, 370] width 62 height 31
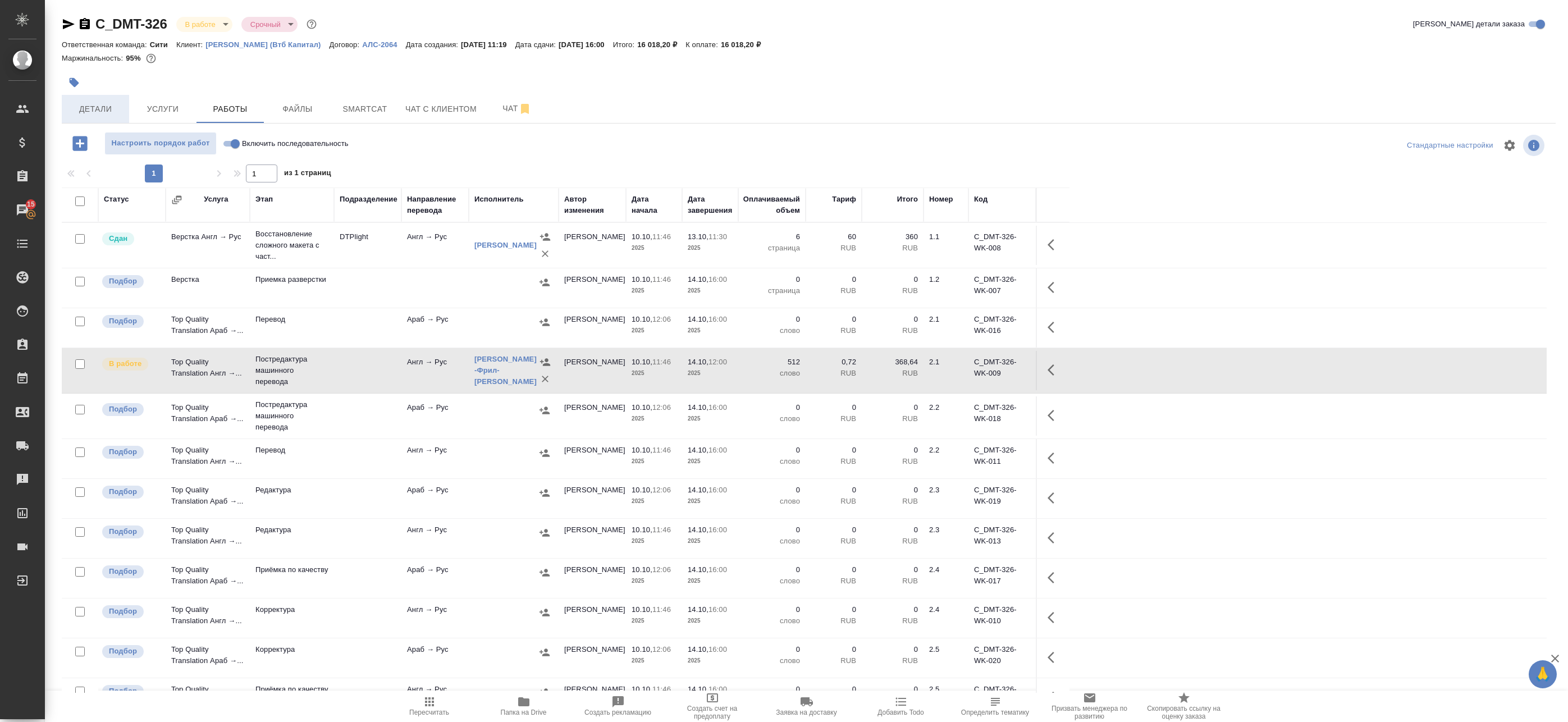
click at [85, 105] on span "Детали" at bounding box center [95, 108] width 54 height 14
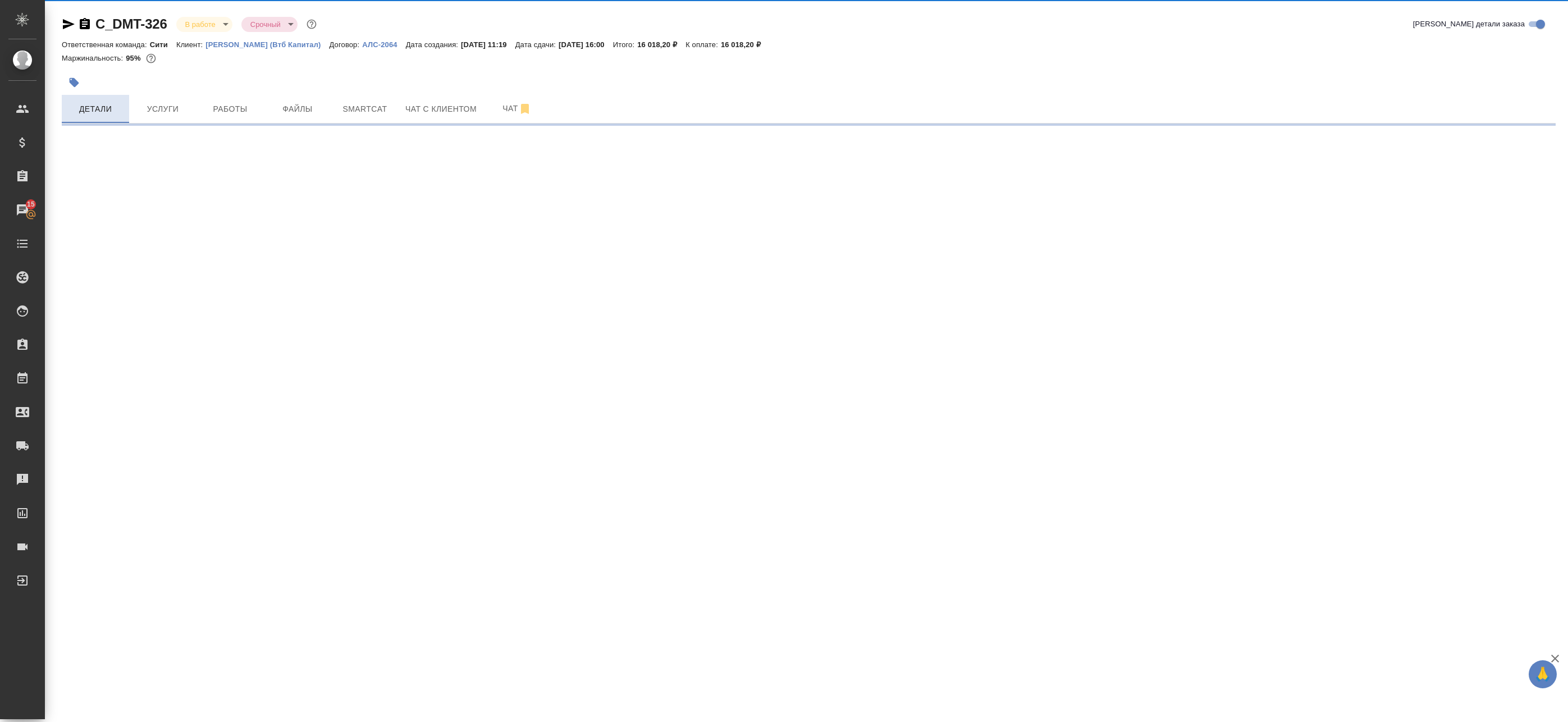
select select "RU"
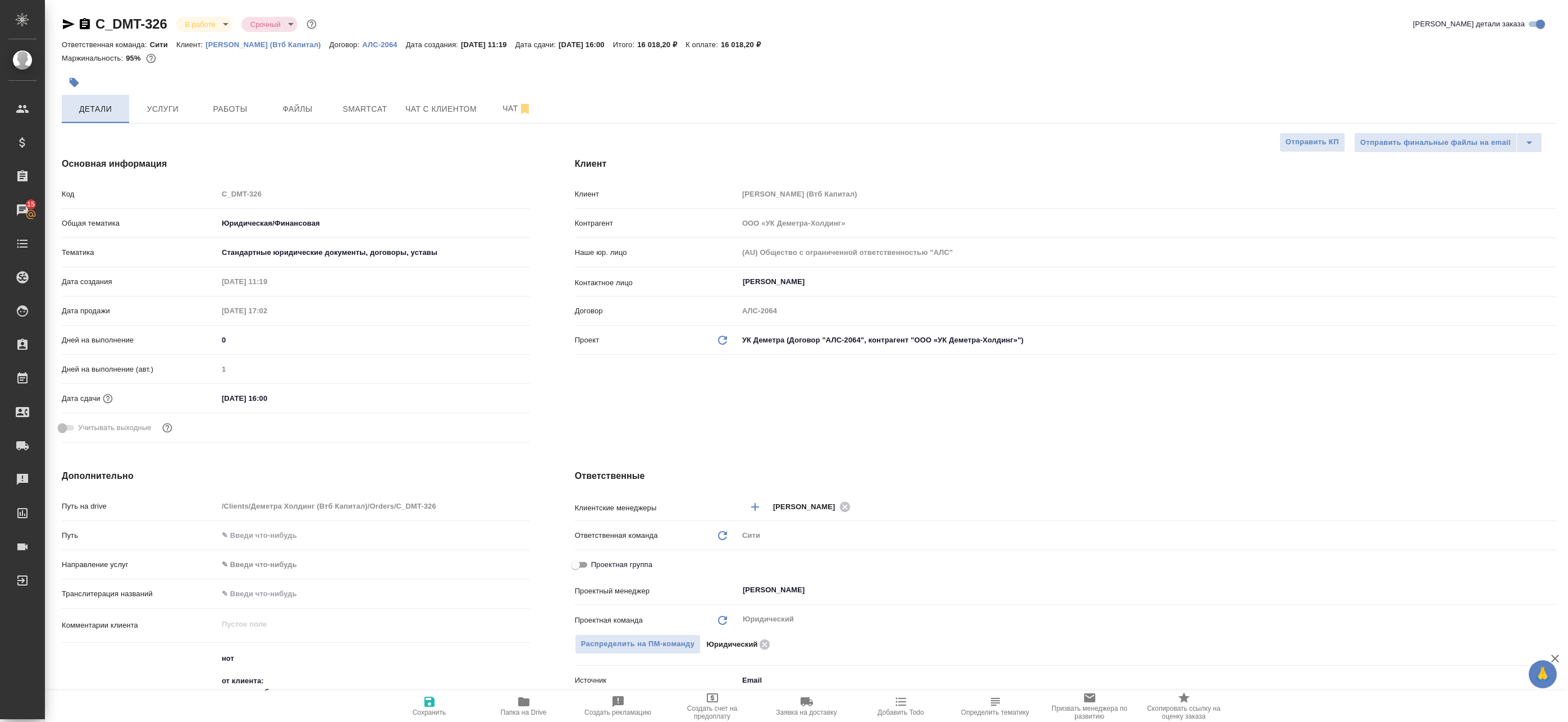
type textarea "x"
click at [195, 106] on button "Услуги" at bounding box center [162, 108] width 67 height 28
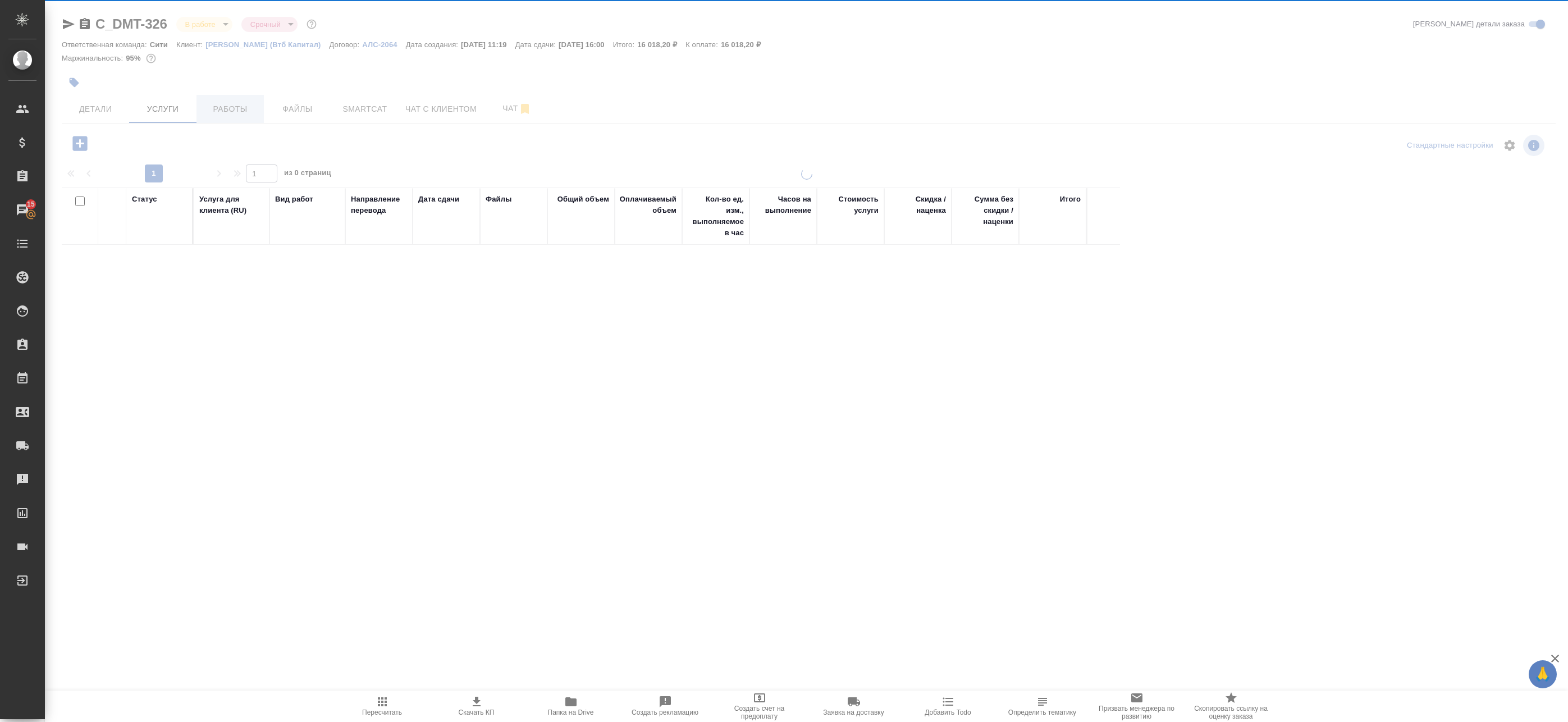
click at [234, 104] on div "C_DMT-326 В работе inProgress Срочный urgent Кратко детали заказа Ответственная…" at bounding box center [809, 360] width 1507 height 721
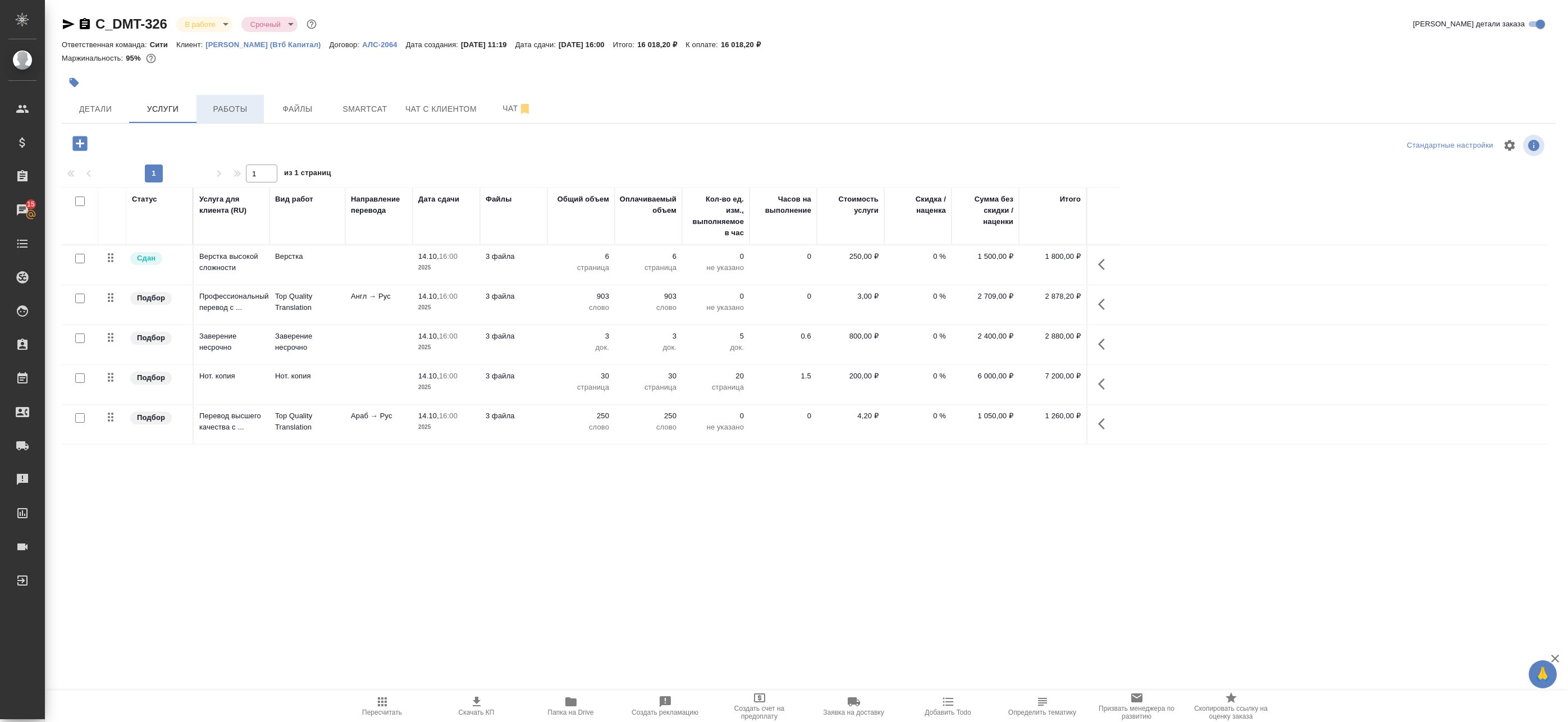
click at [234, 104] on span "Работы" at bounding box center [230, 108] width 54 height 14
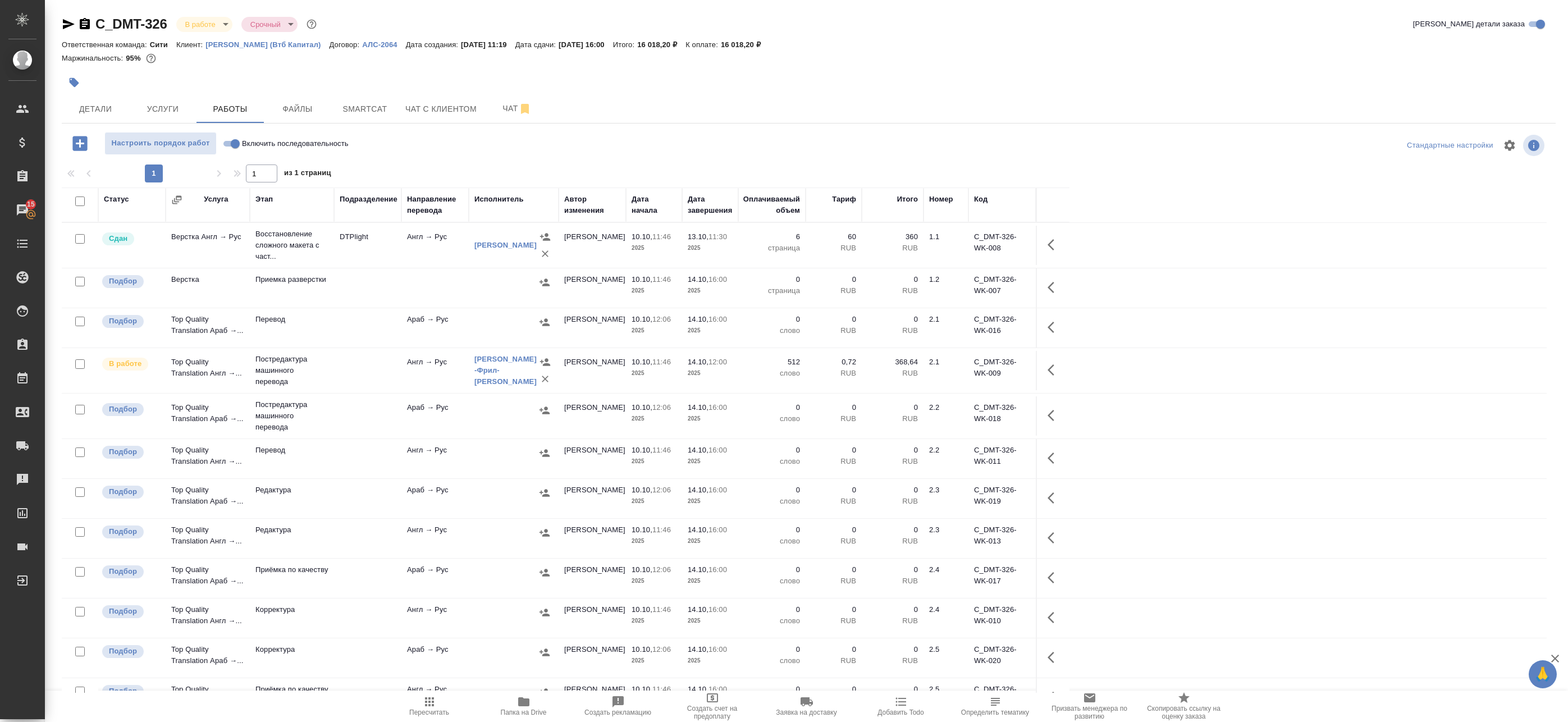
click at [80, 280] on input "checkbox" at bounding box center [80, 282] width 10 height 10
checkbox input "true"
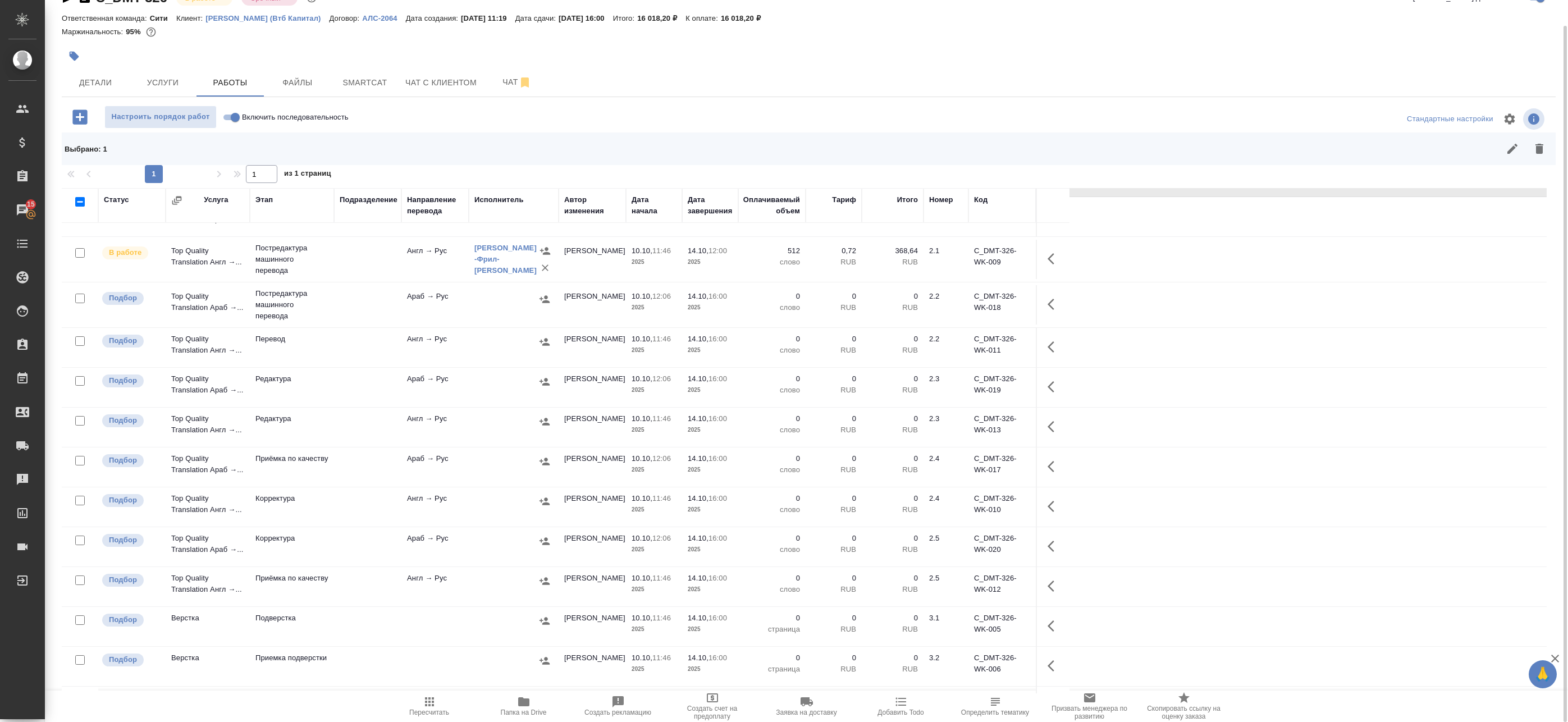
scroll to position [112, 0]
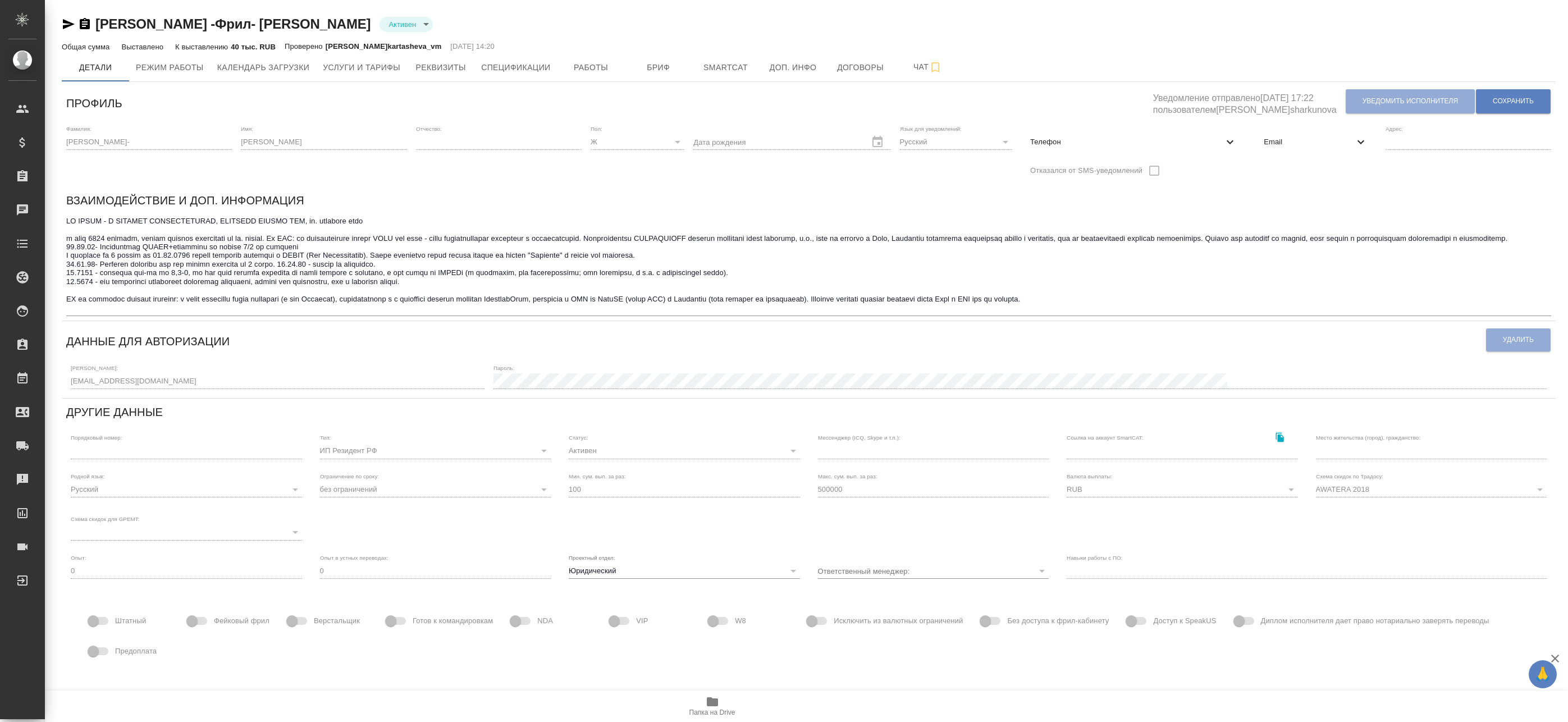
click at [1328, 137] on span "Email" at bounding box center [1308, 142] width 90 height 11
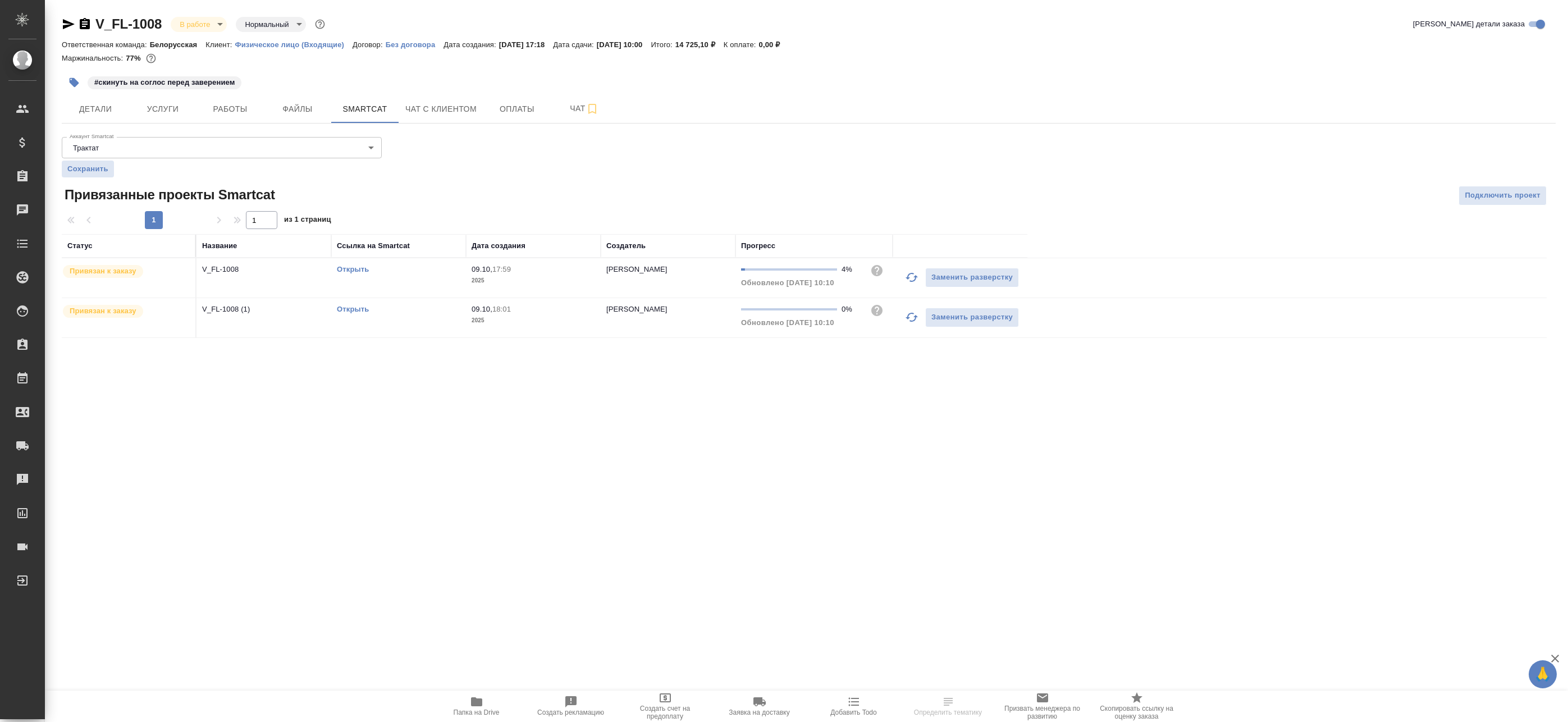
click at [910, 276] on icon "button" at bounding box center [911, 277] width 14 height 14
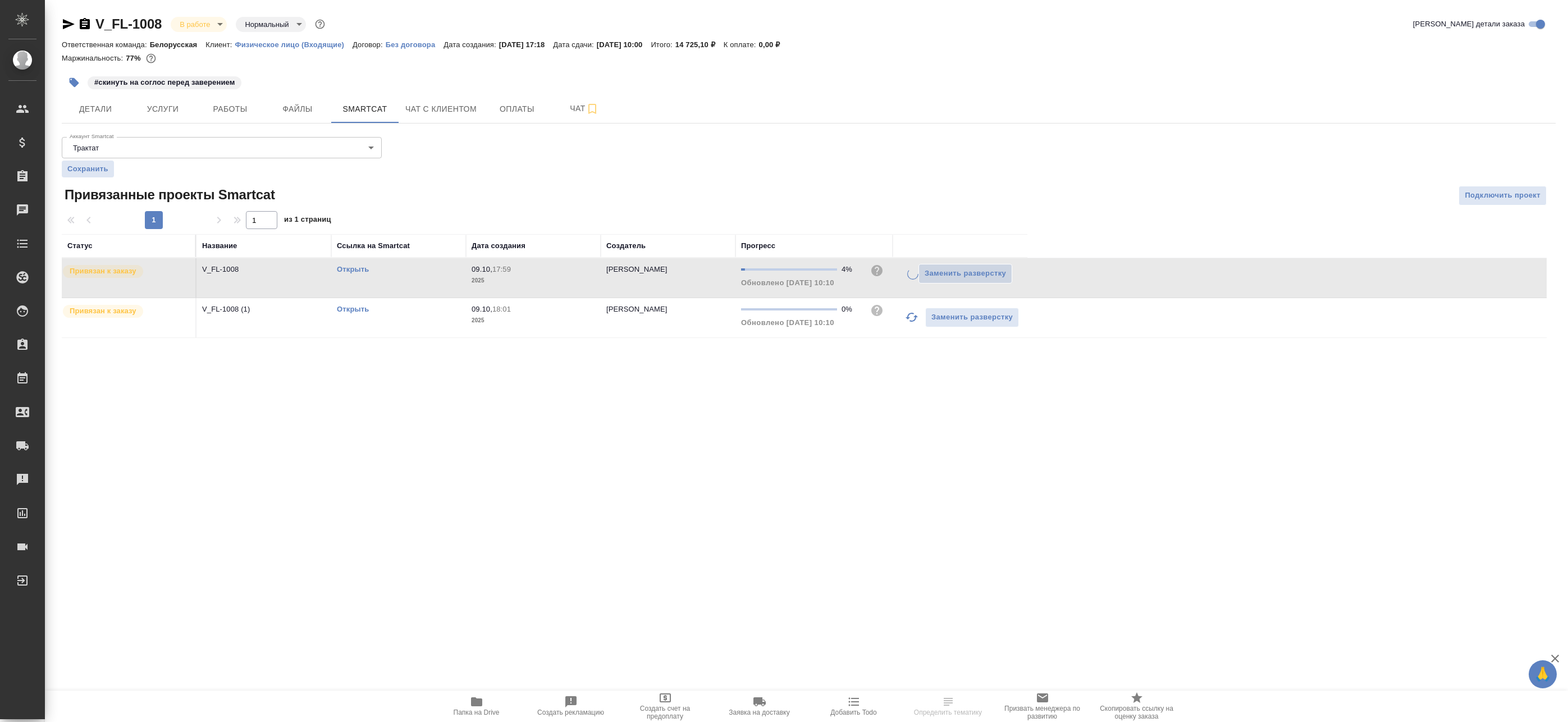
click at [906, 313] on icon "button" at bounding box center [911, 317] width 14 height 14
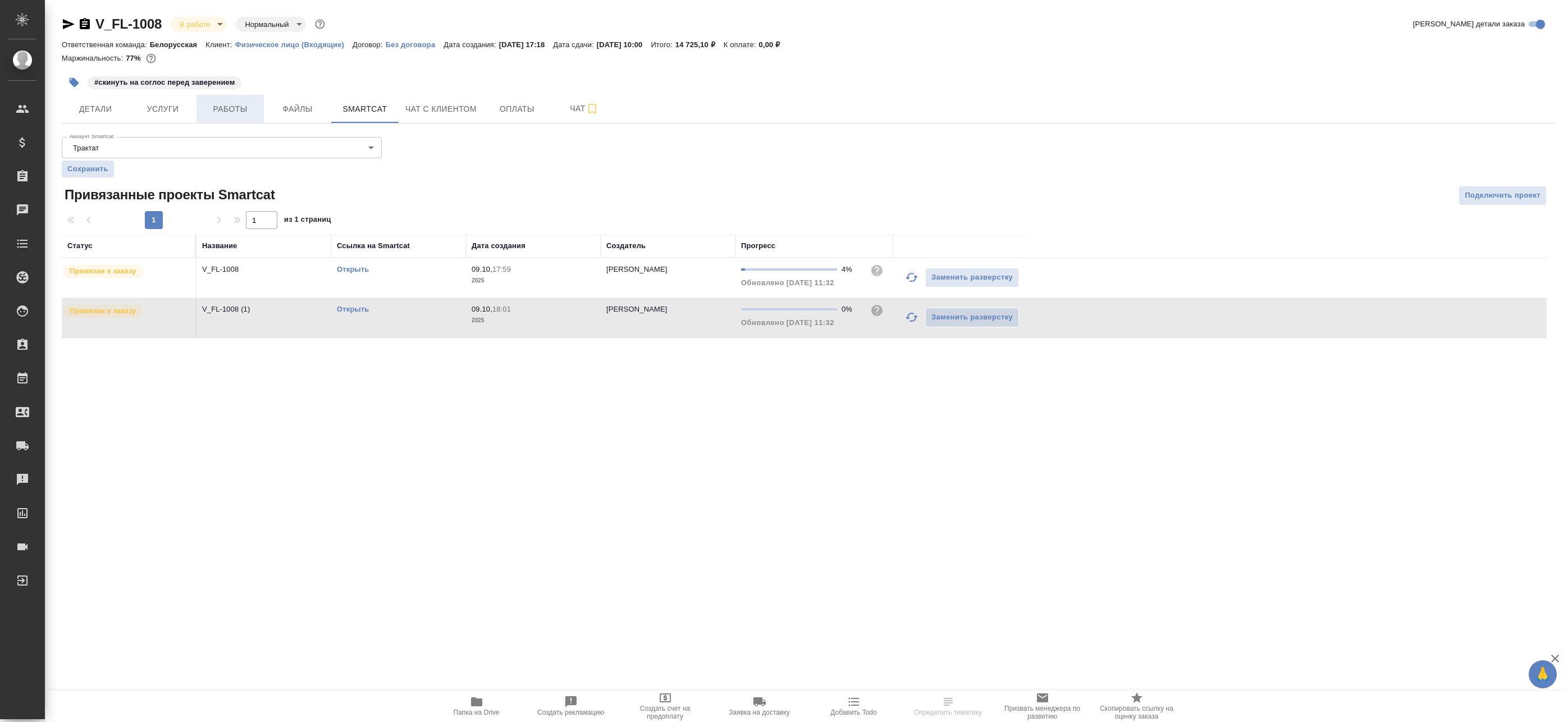
click at [221, 110] on span "Работы" at bounding box center [230, 108] width 54 height 14
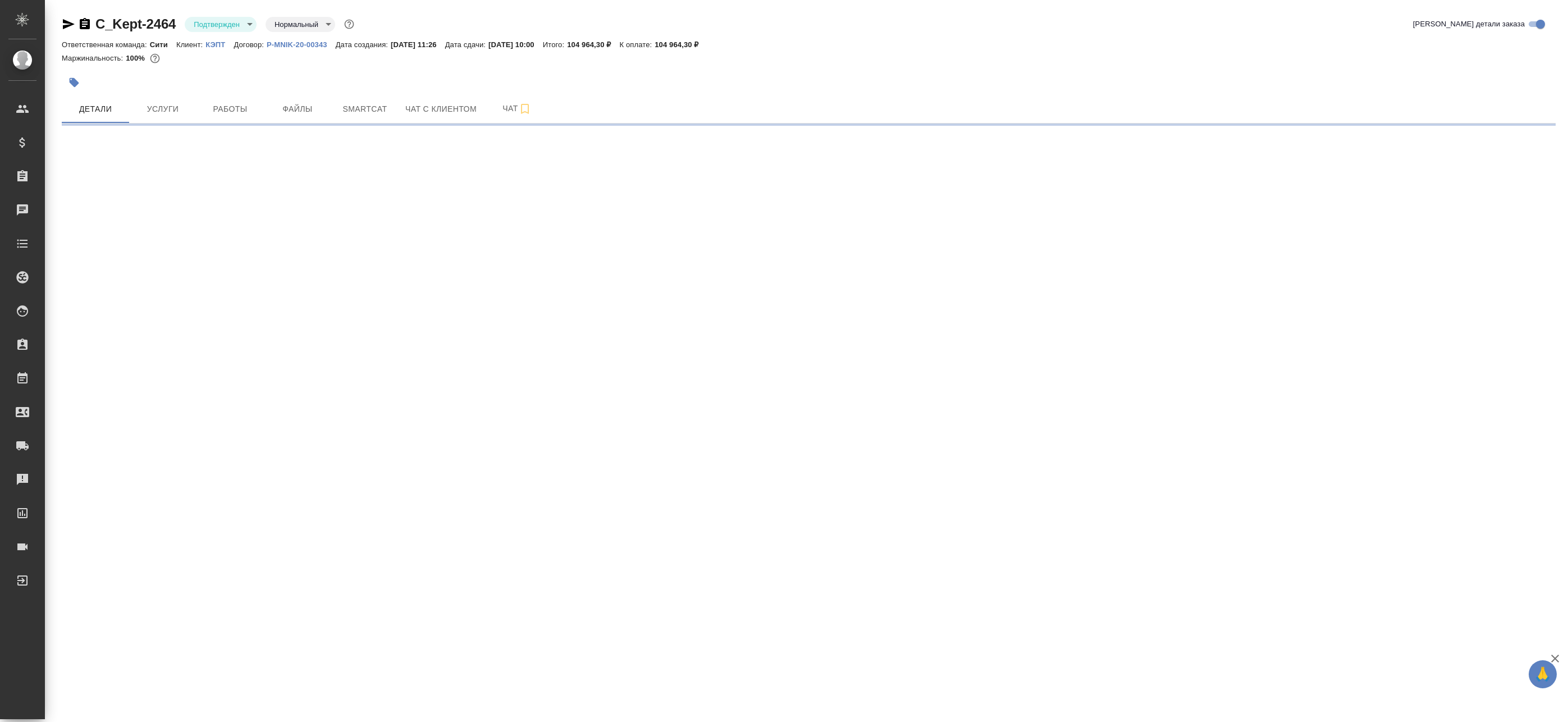
select select "RU"
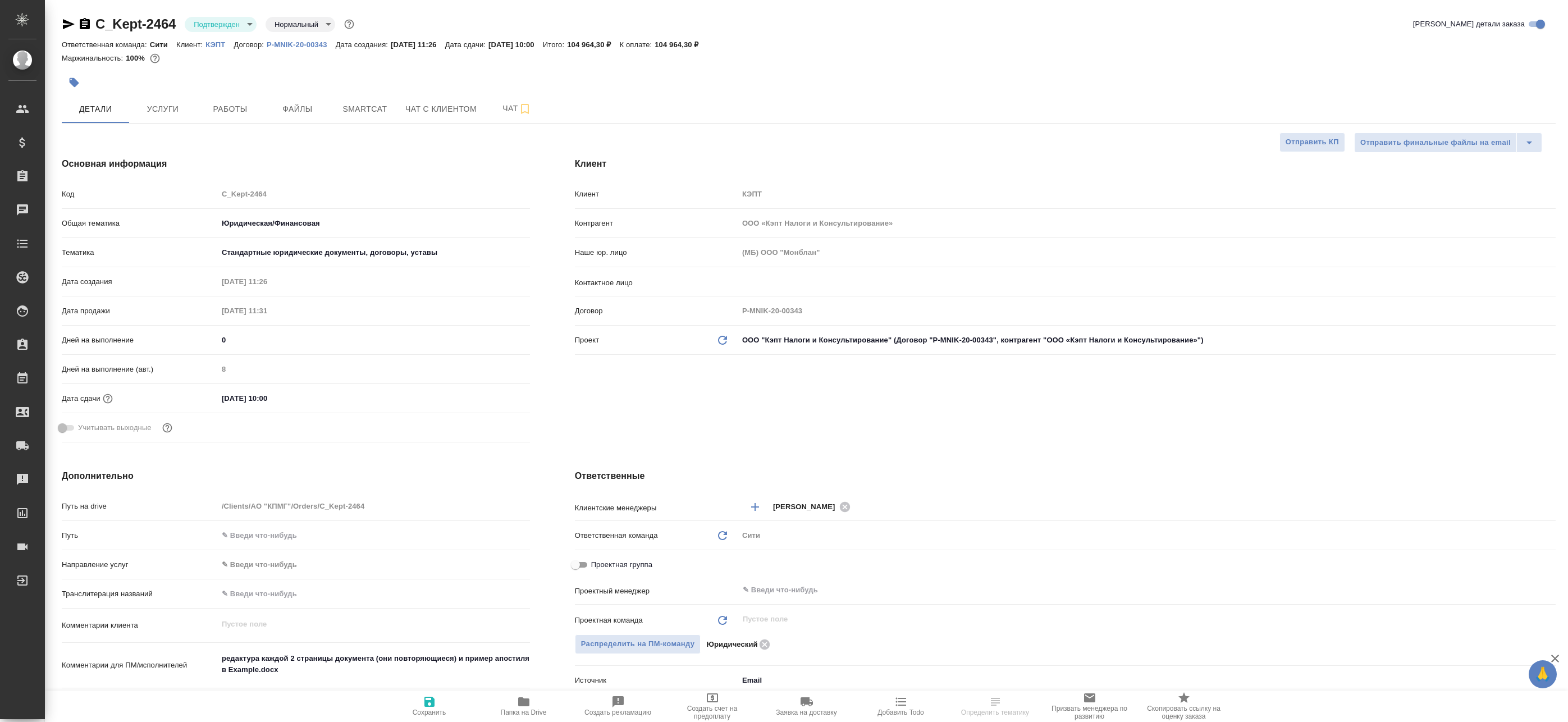
type textarea "x"
click at [283, 44] on p "P-MNIK-20-00343" at bounding box center [301, 44] width 69 height 8
type textarea "x"
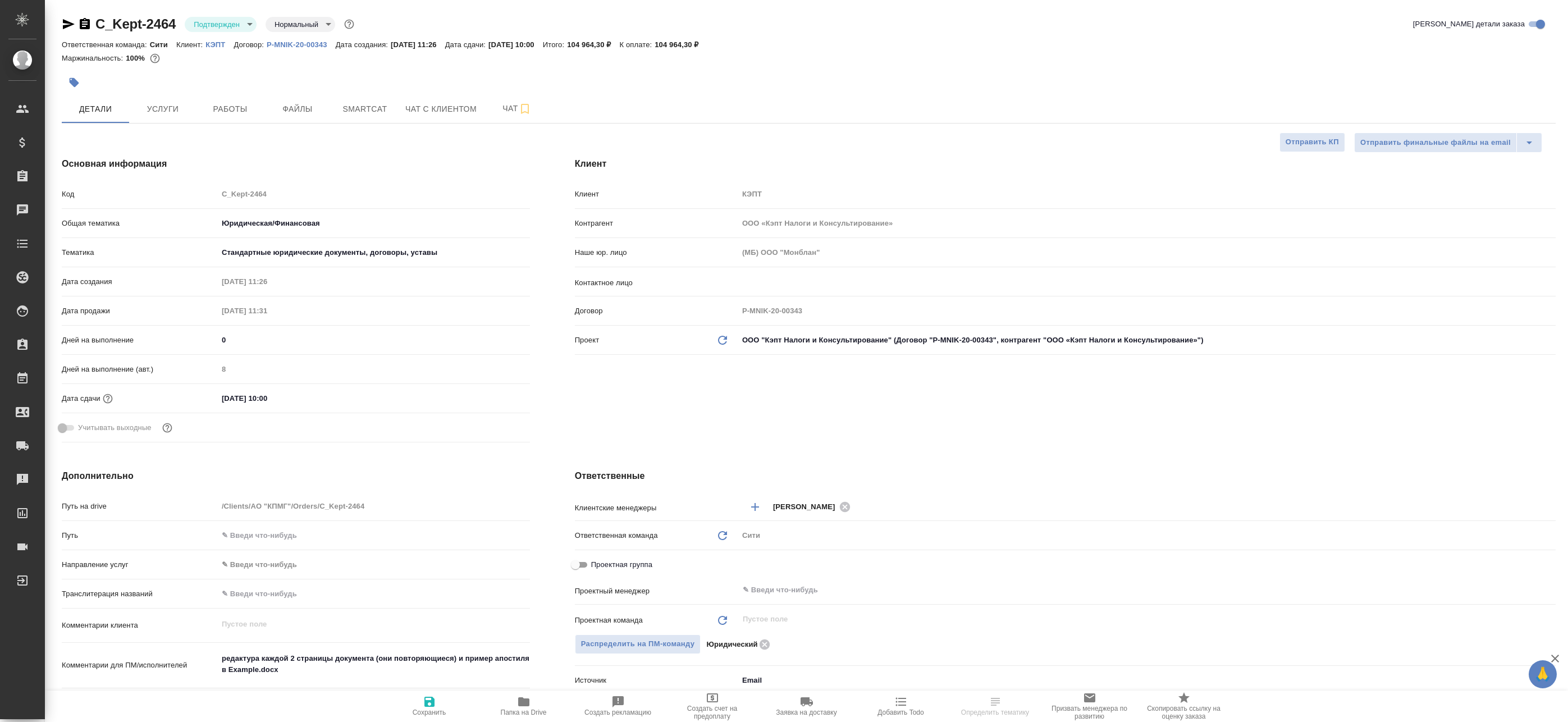
type textarea "x"
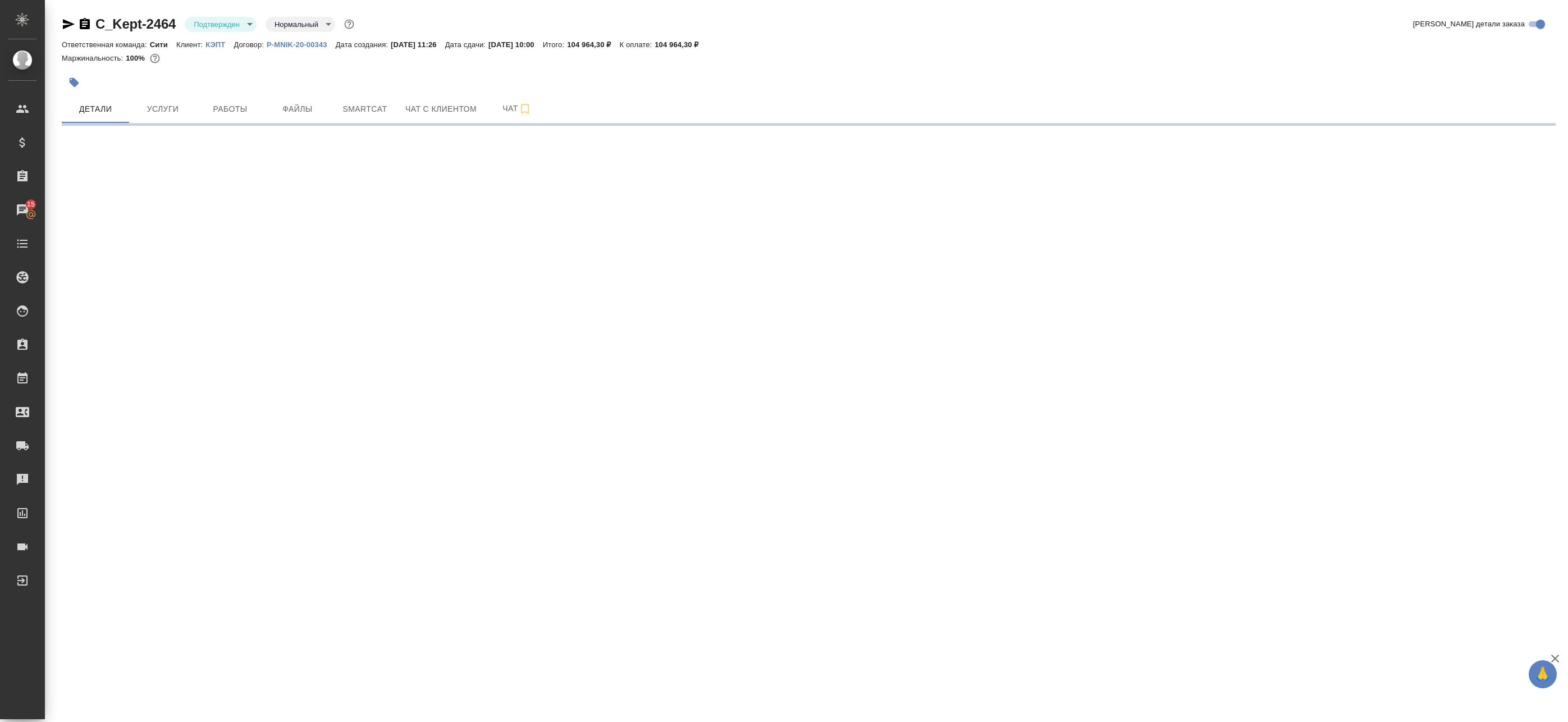
select select "RU"
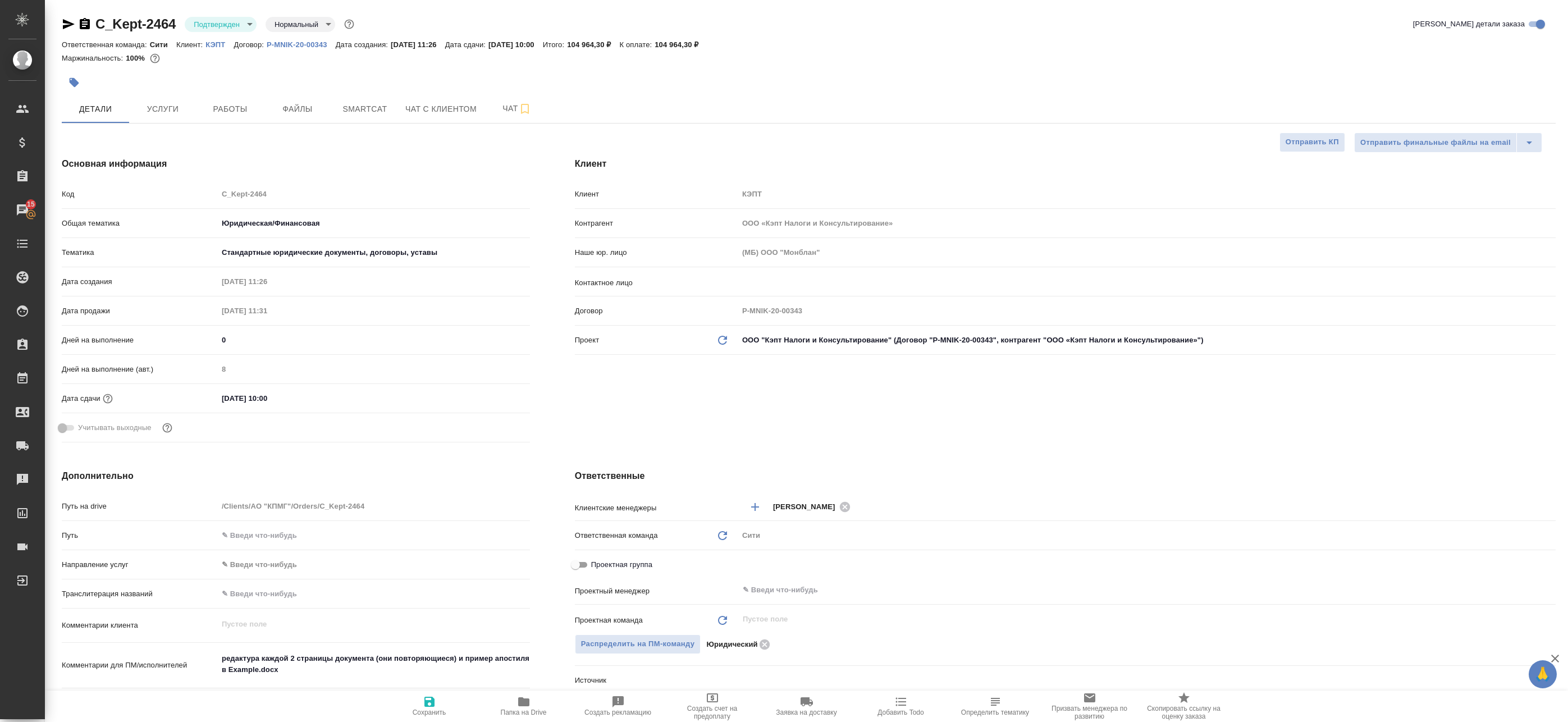
type textarea "x"
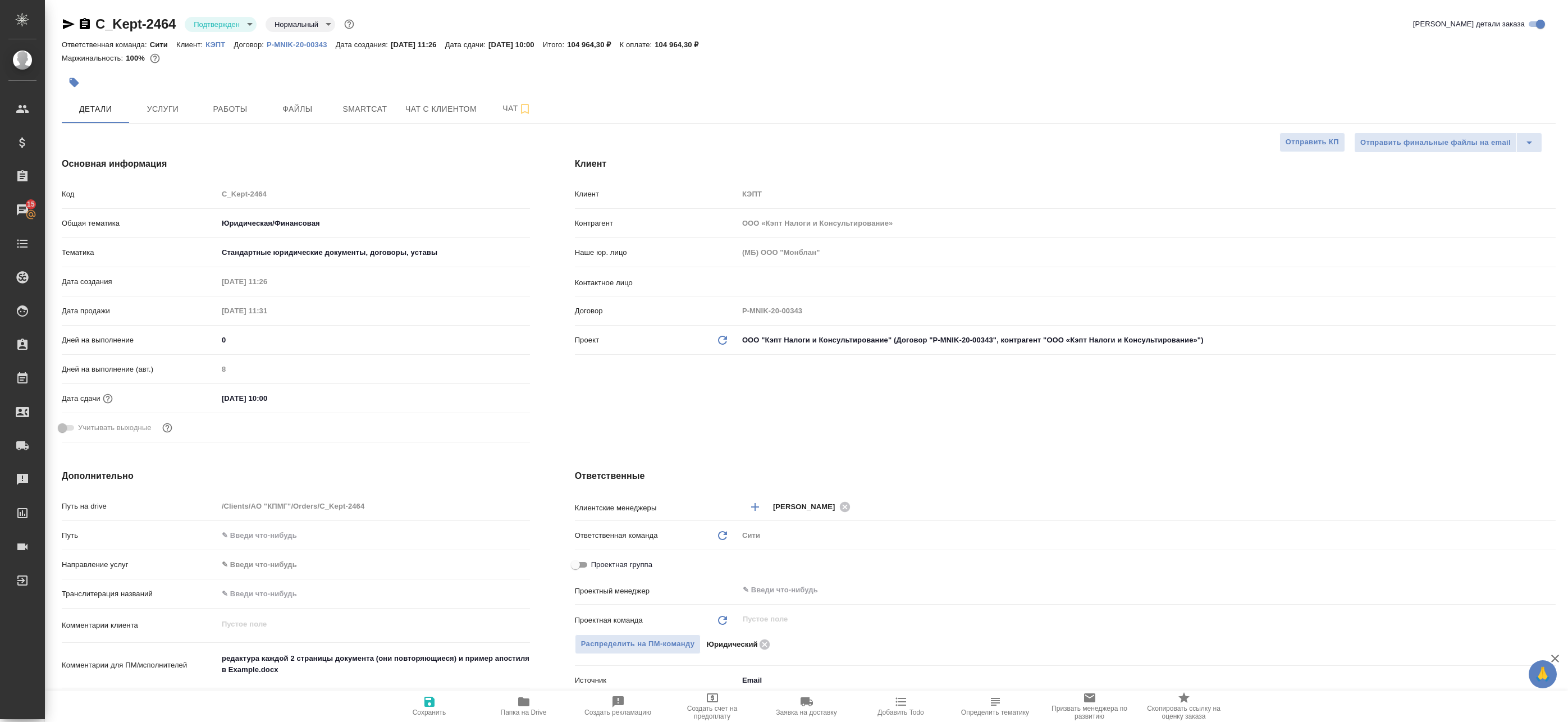
type textarea "x"
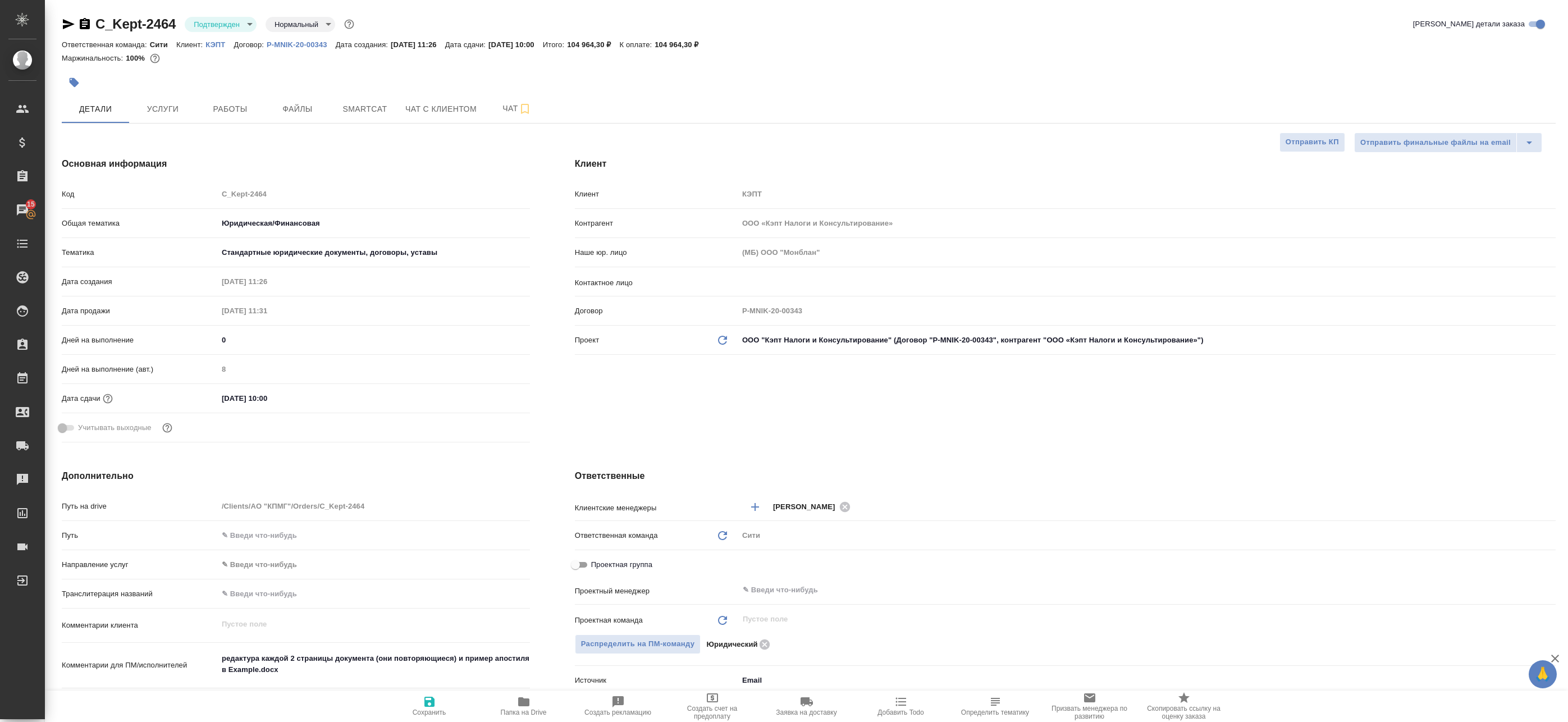
type textarea "x"
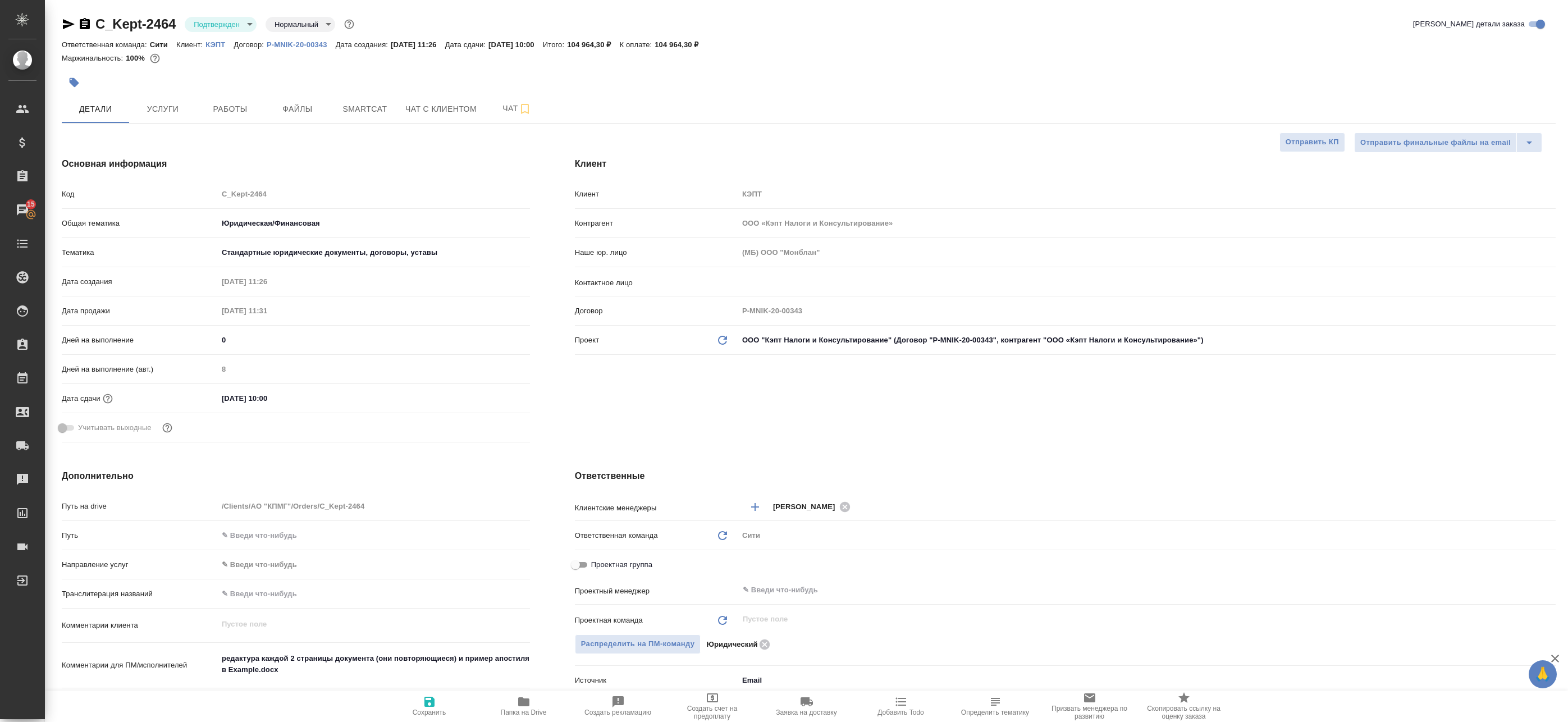
type textarea "x"
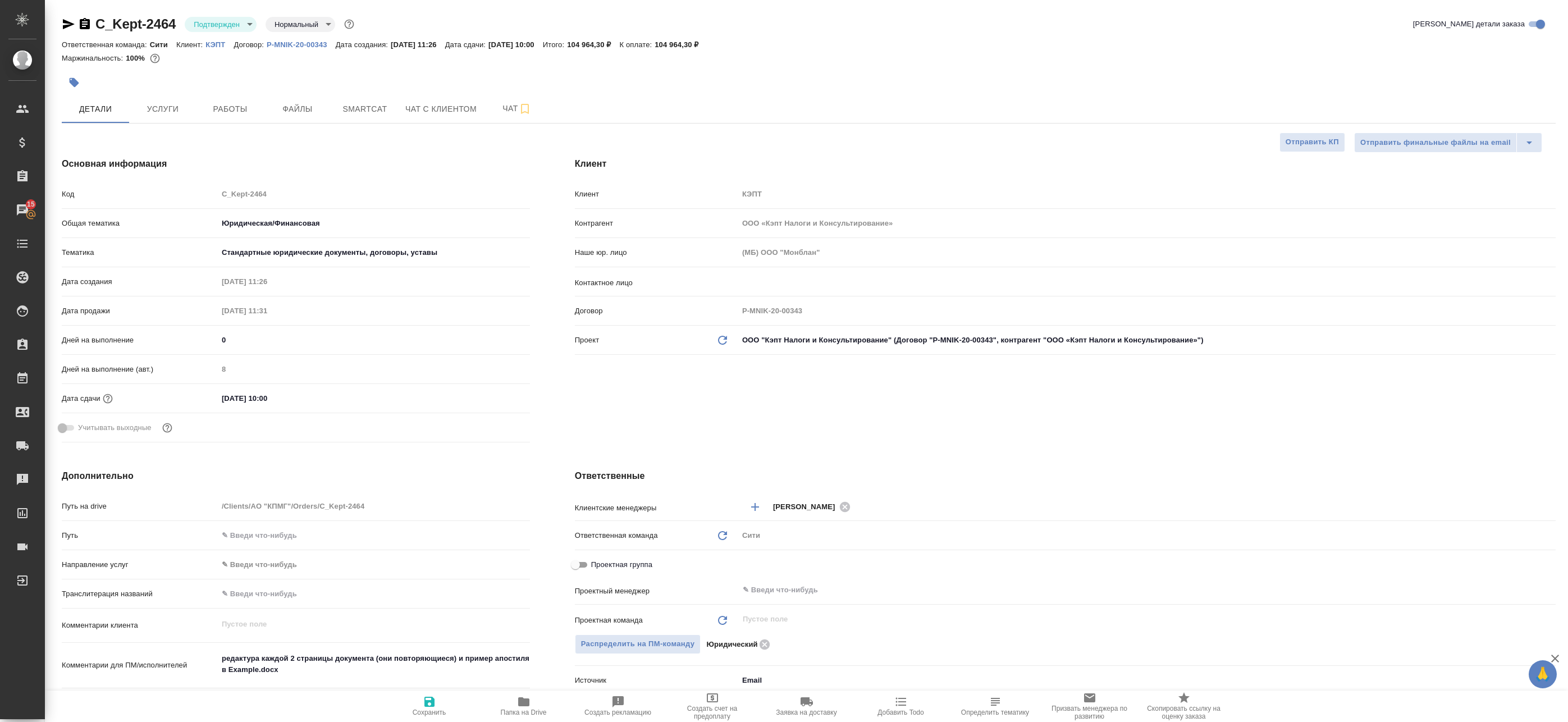
type textarea "x"
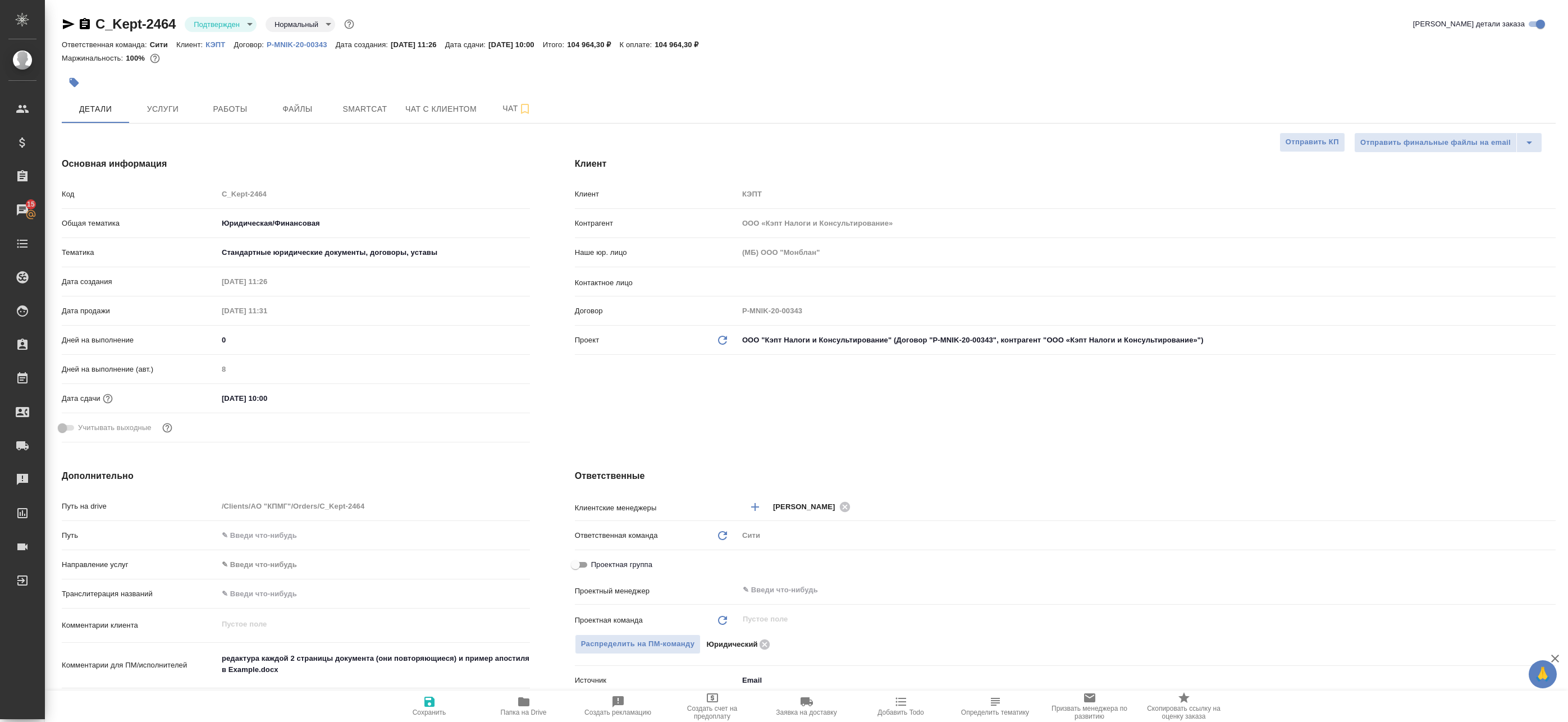
type textarea "x"
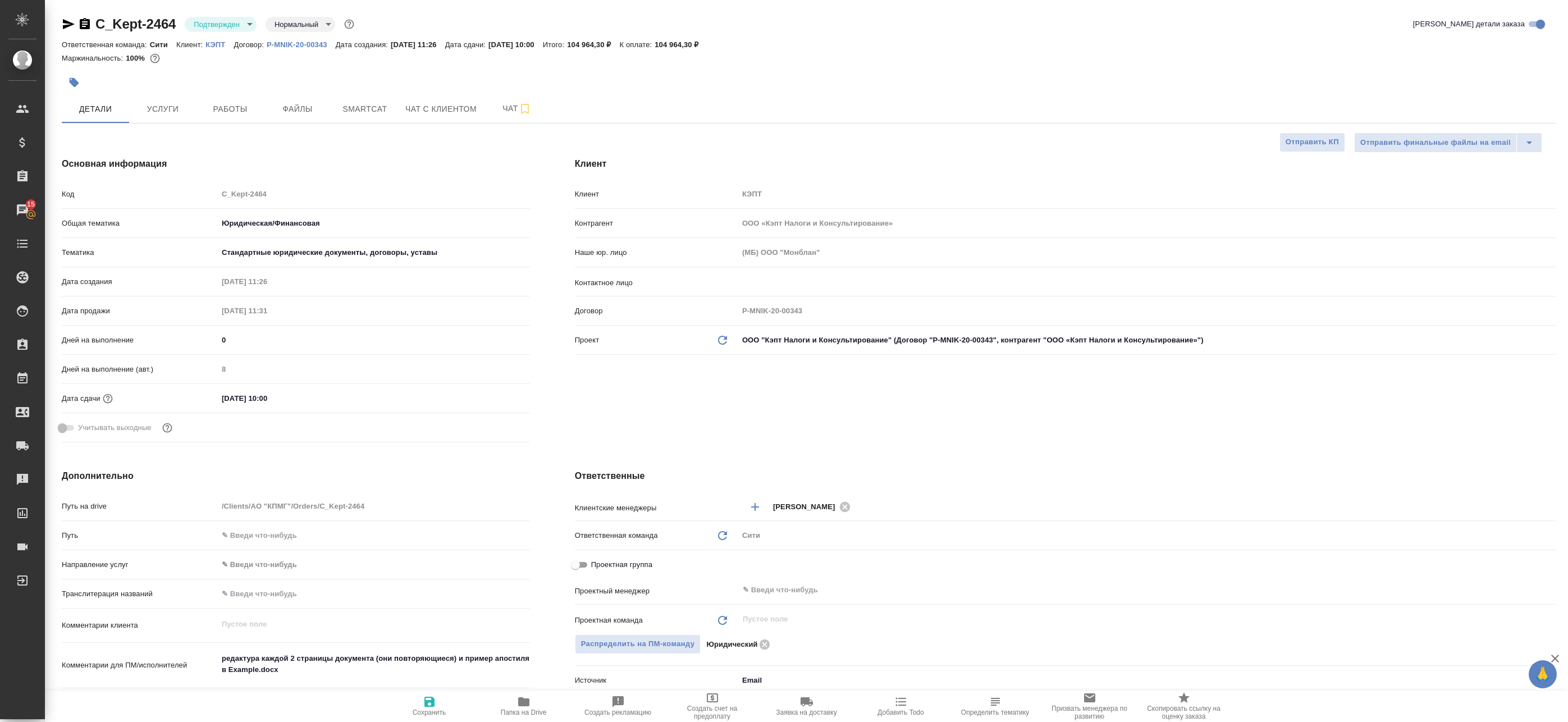
click at [215, 40] on link "КЭПТ" at bounding box center [219, 44] width 28 height 10
type textarea "x"
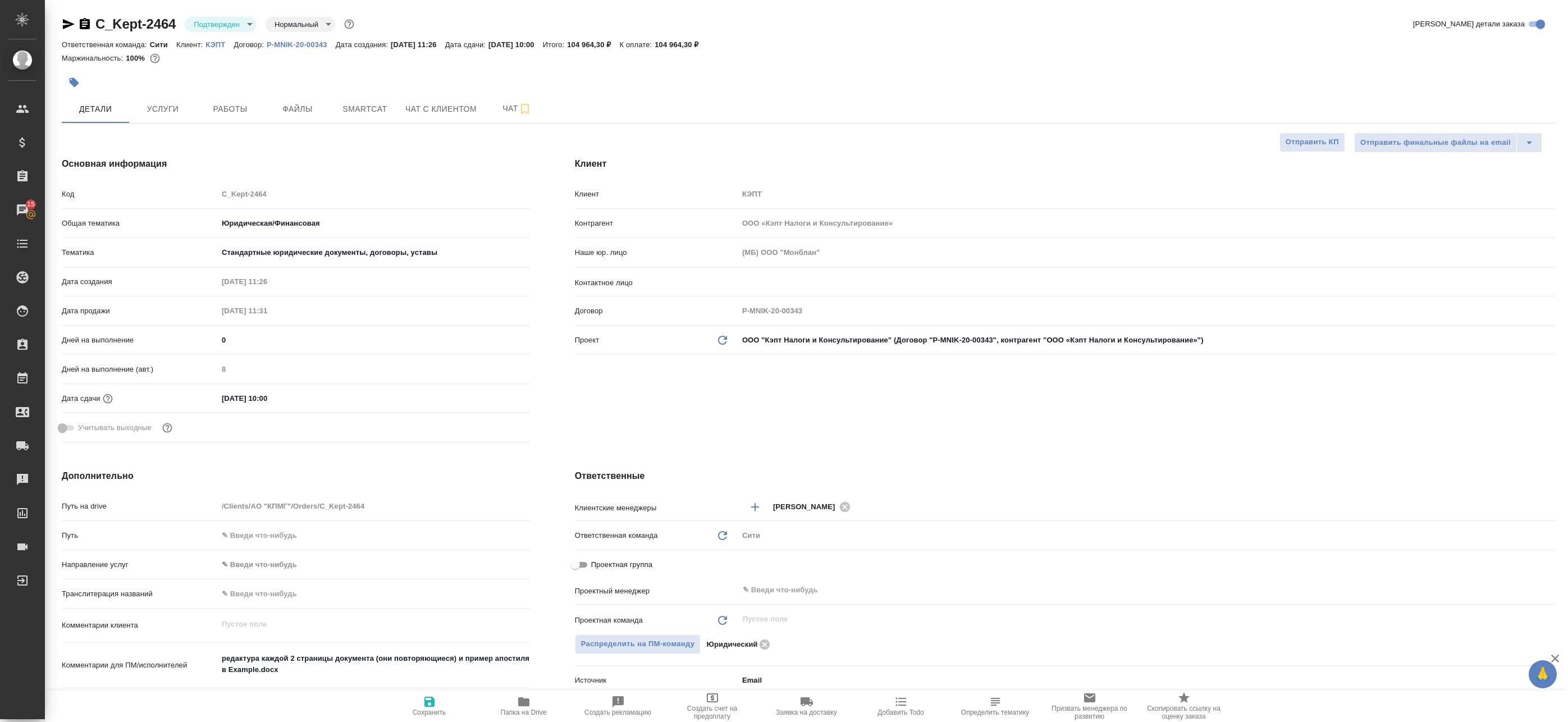
type textarea "x"
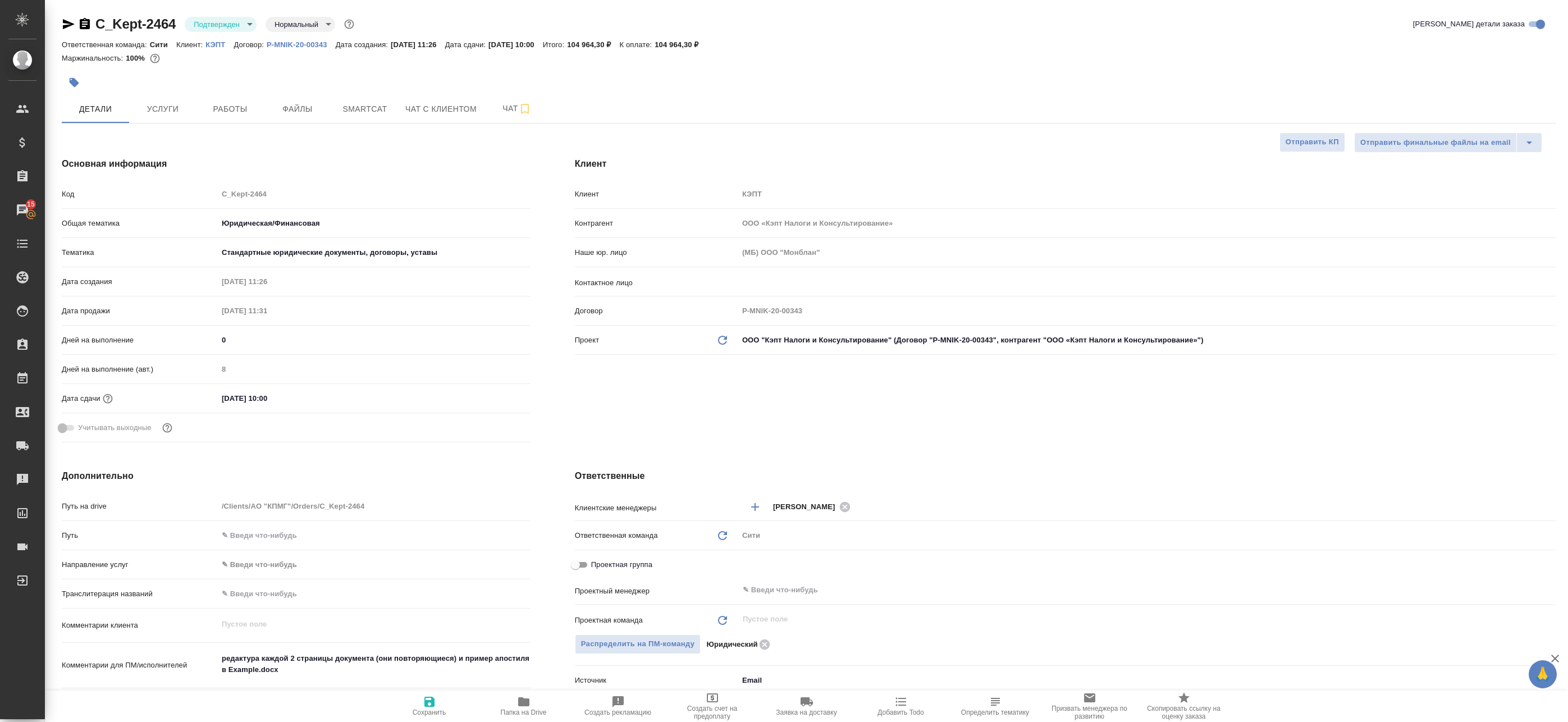
type textarea "x"
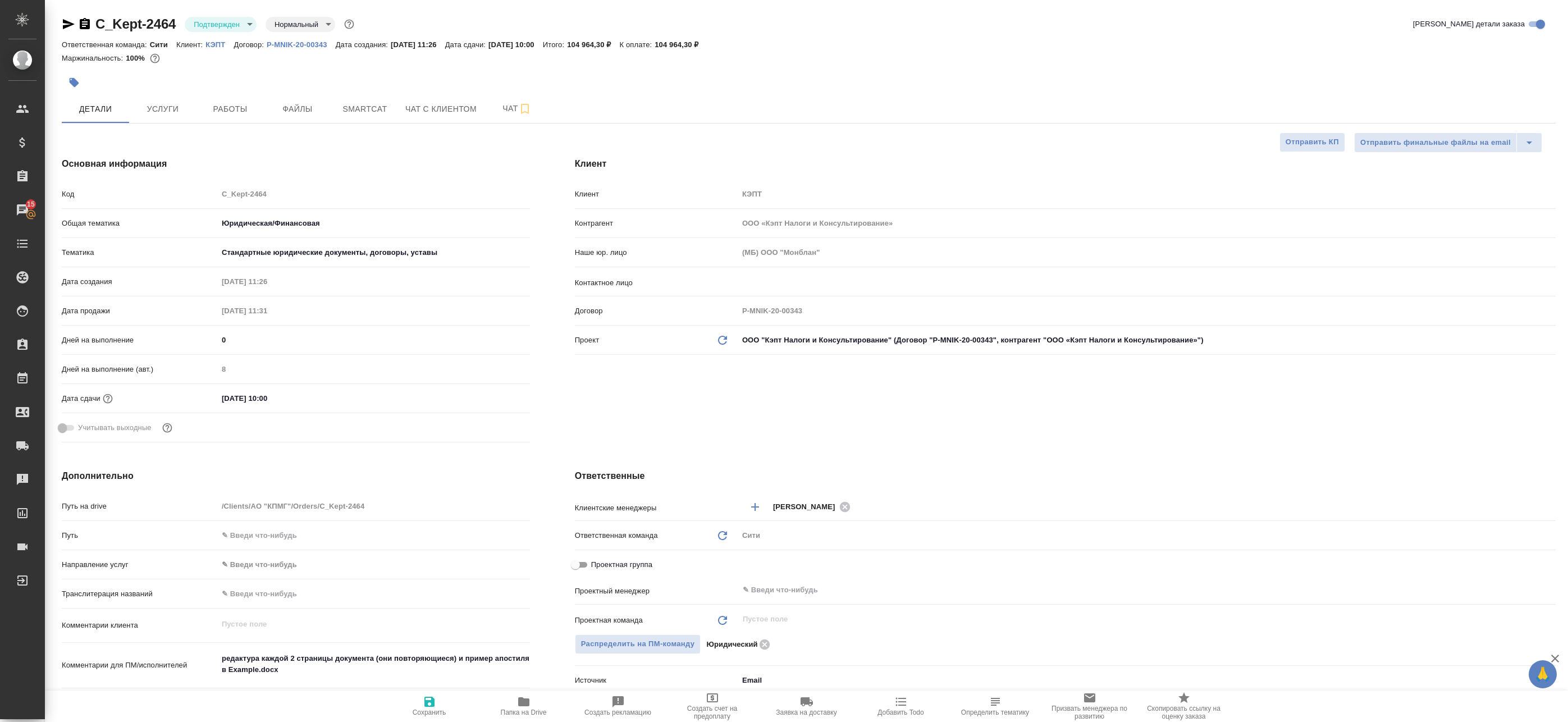
type textarea "x"
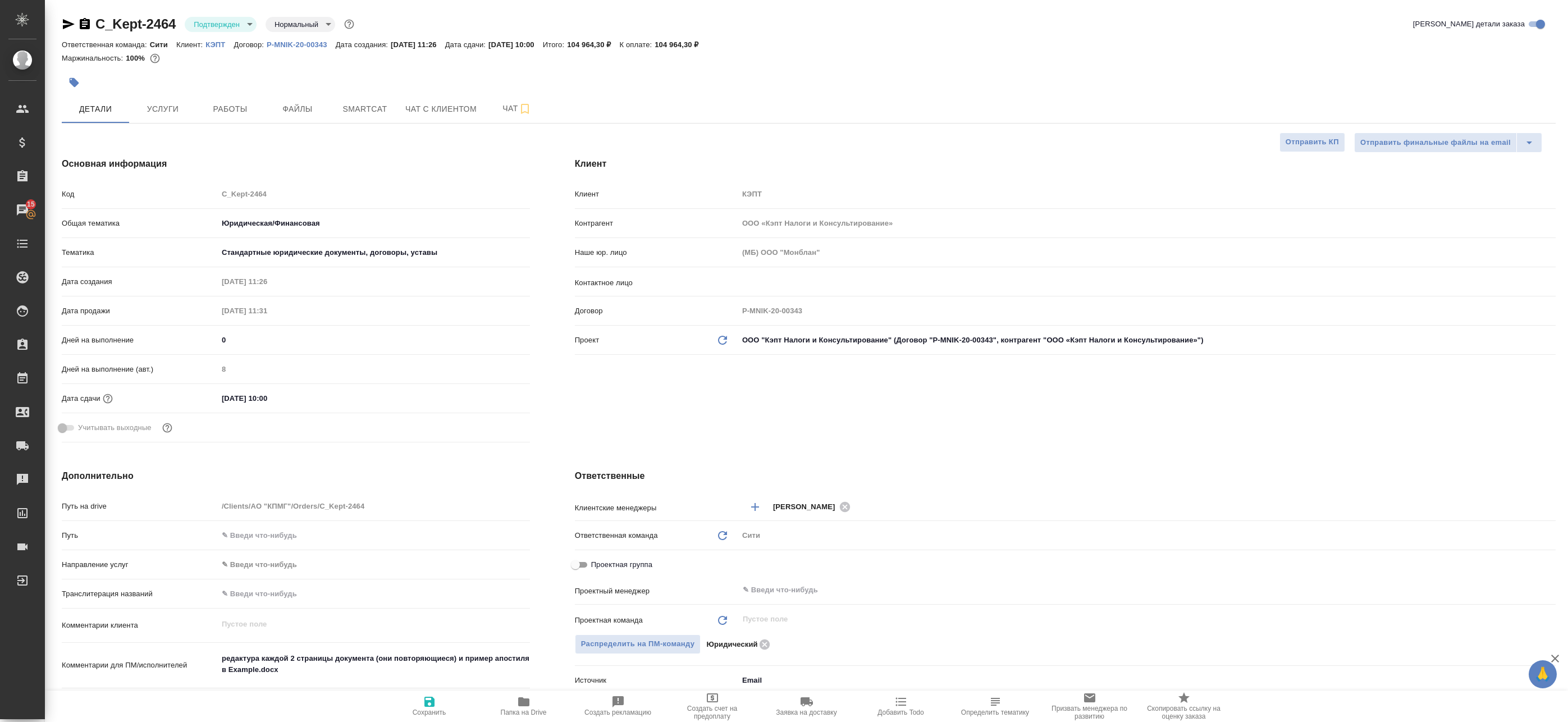
type textarea "x"
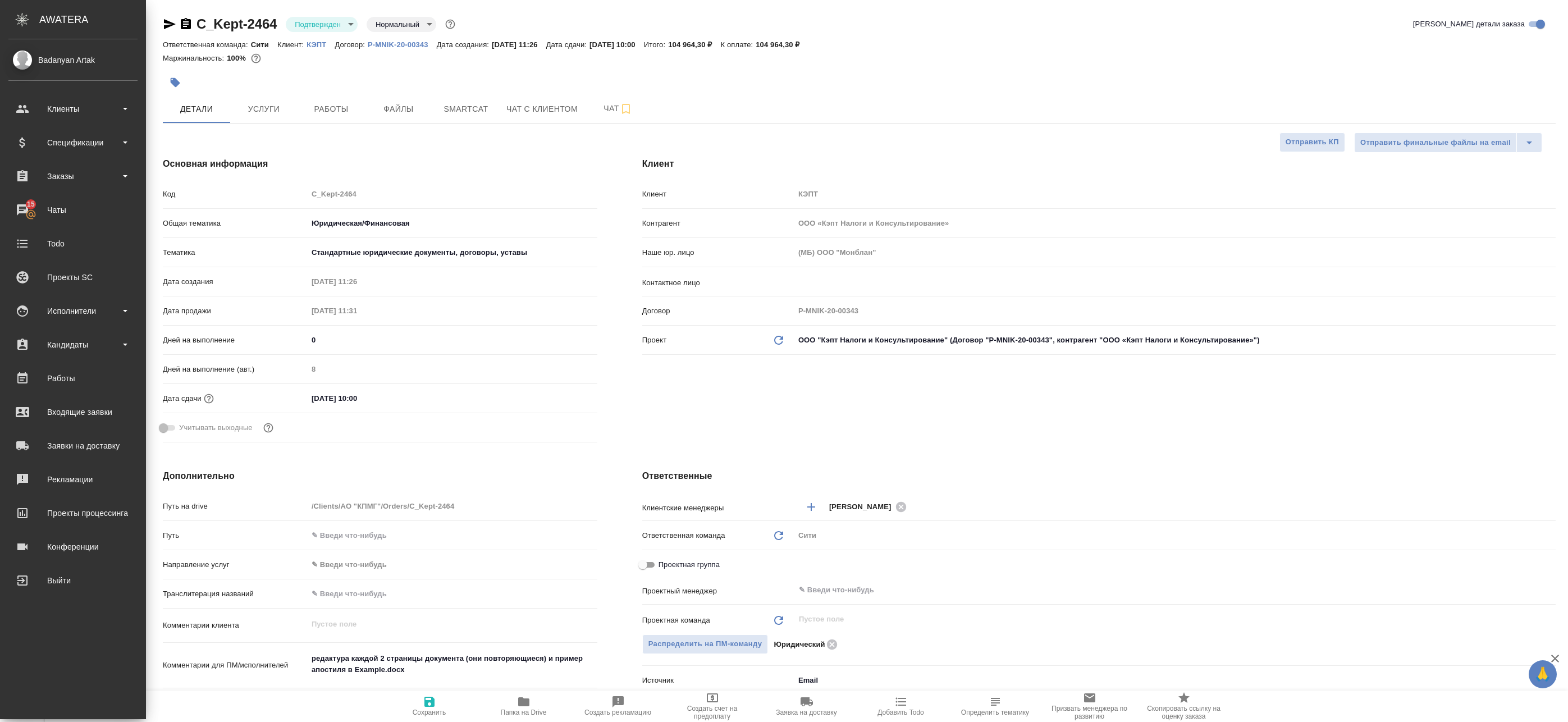
type textarea "x"
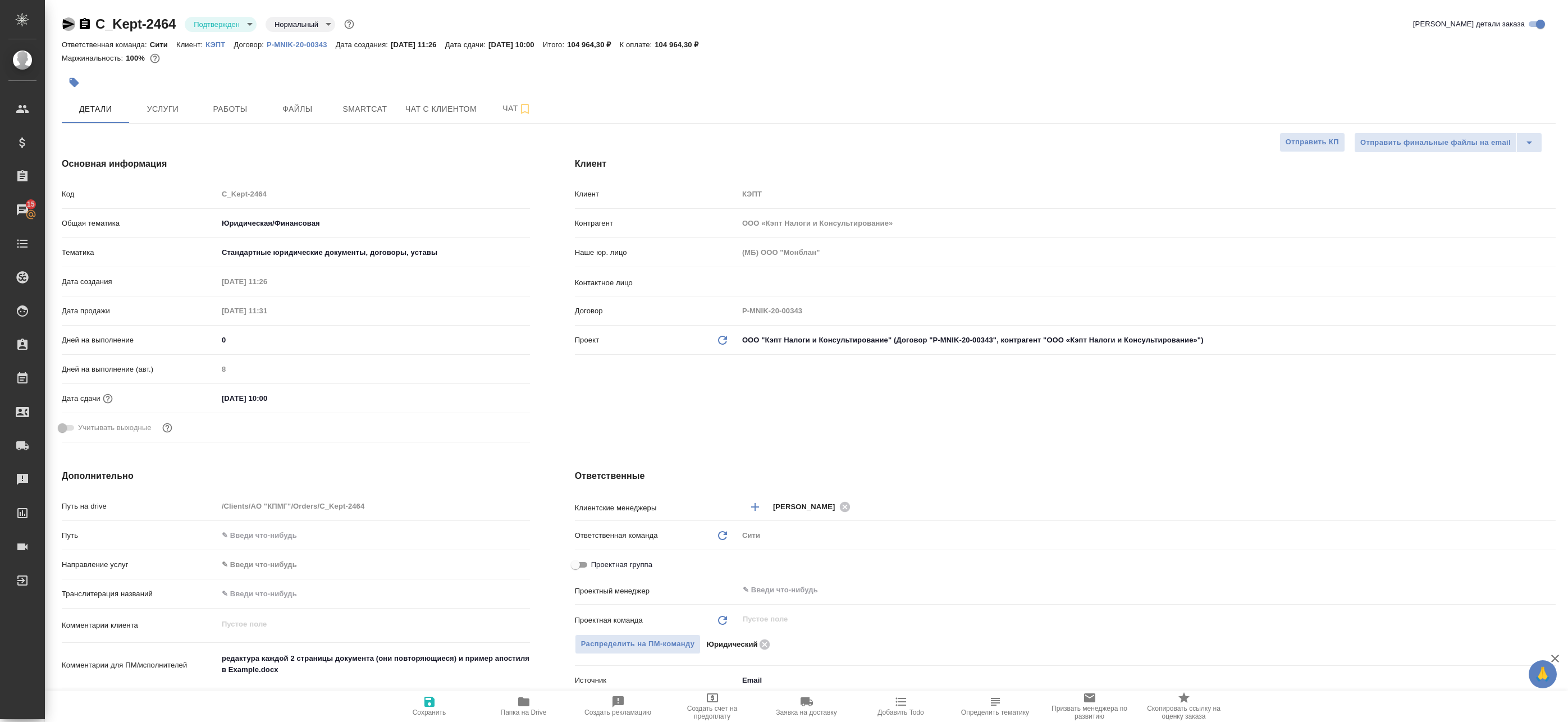
click at [69, 23] on icon "button" at bounding box center [69, 24] width 12 height 10
type textarea "x"
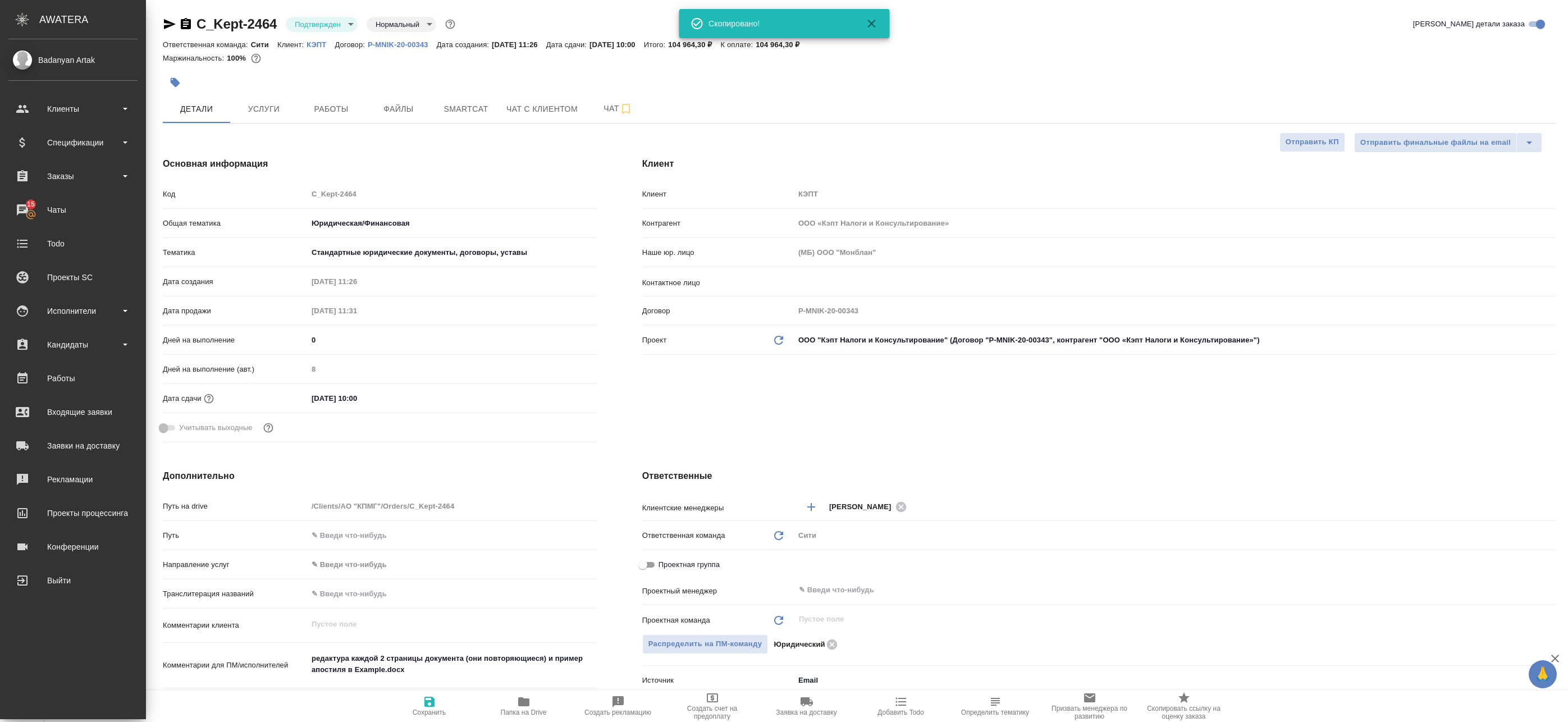
type textarea "x"
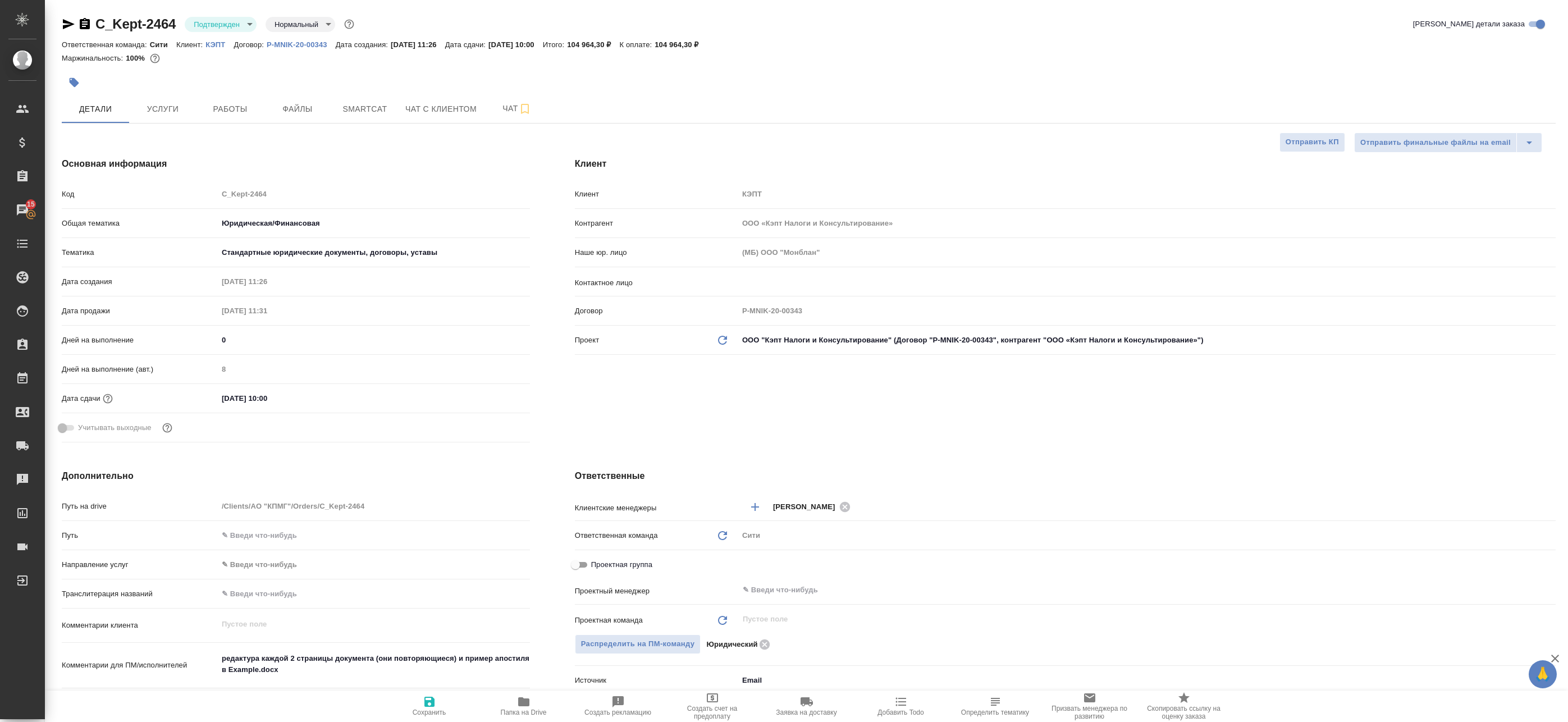
type textarea "x"
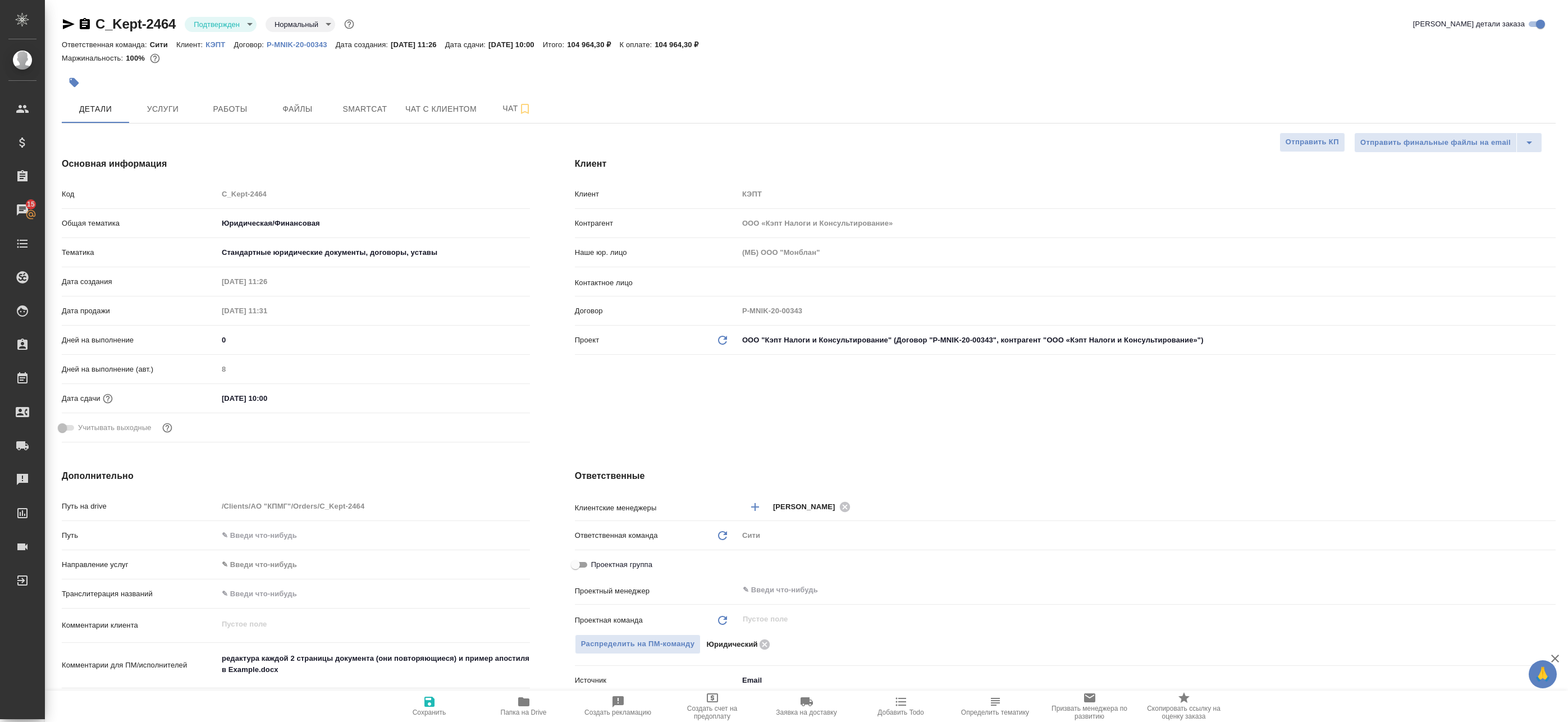
type textarea "x"
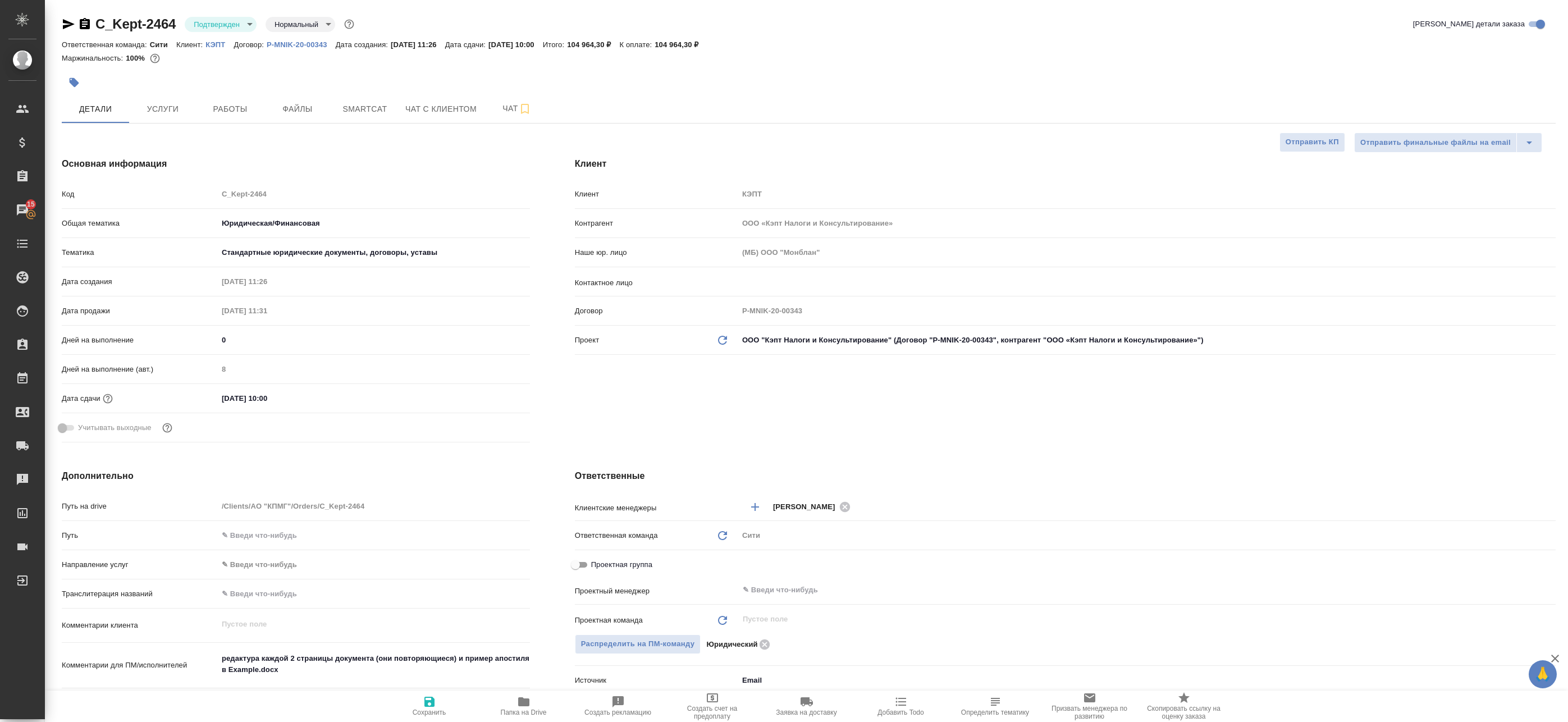
type textarea "x"
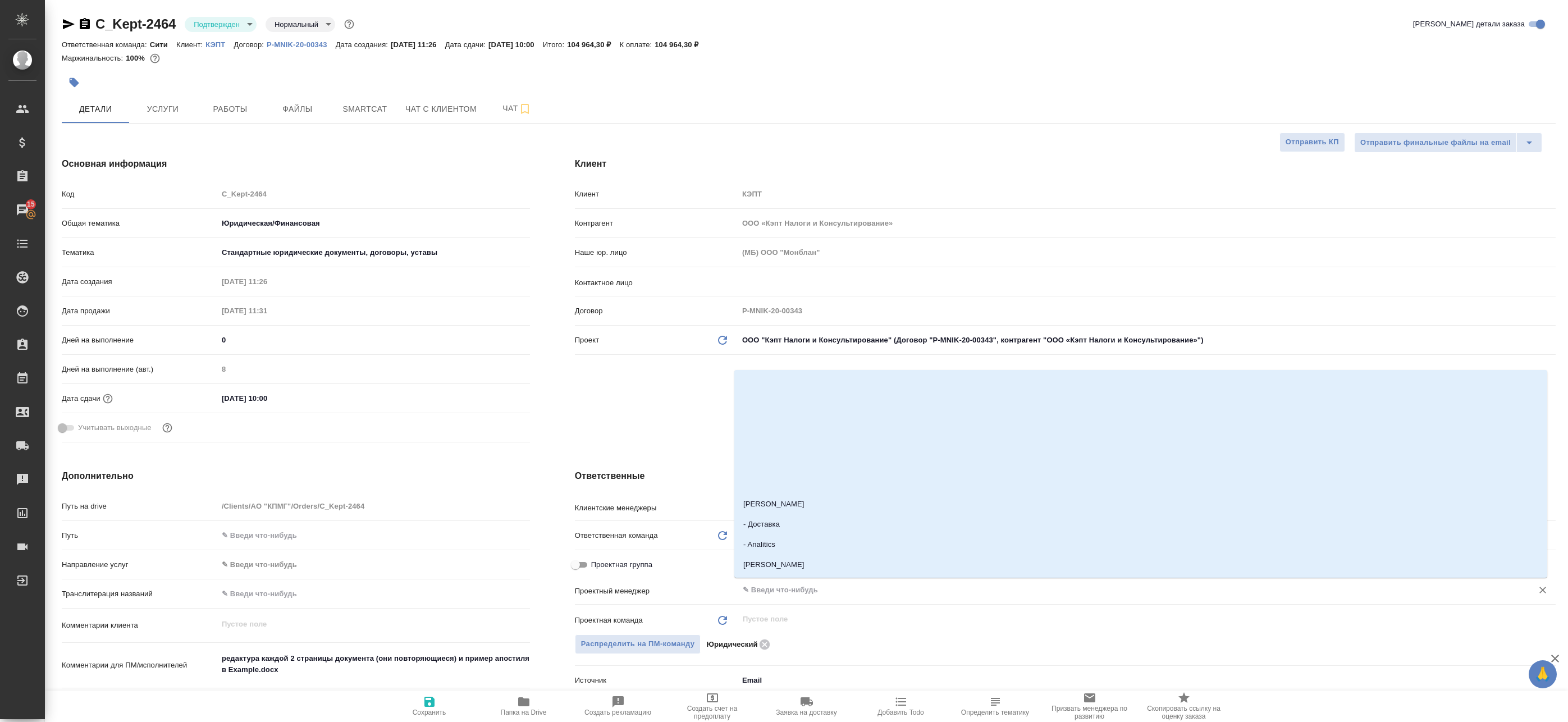
click at [792, 589] on input "text" at bounding box center [1128, 590] width 773 height 14
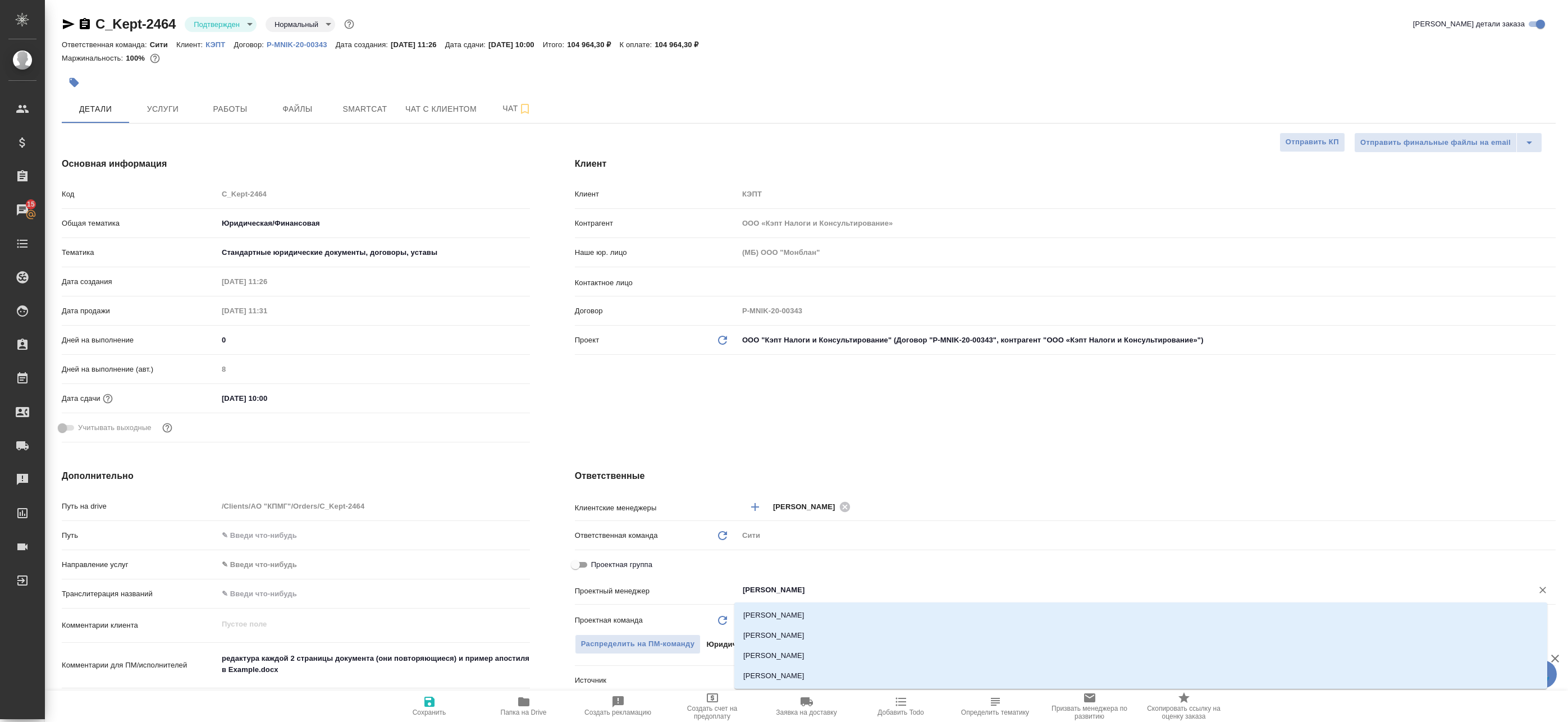
type input "Динар"
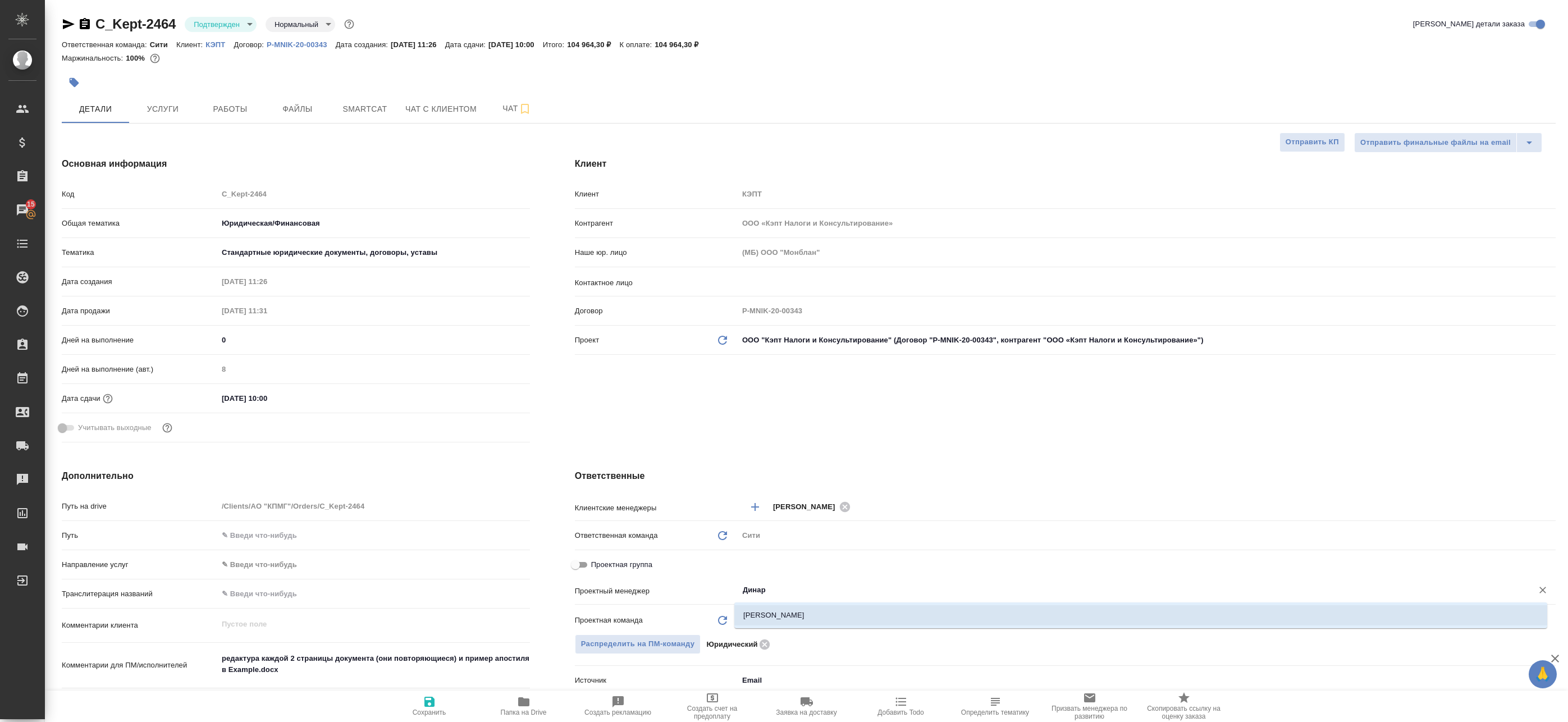
click at [780, 614] on li "Валеев Динар" at bounding box center [1141, 615] width 813 height 20
type textarea "x"
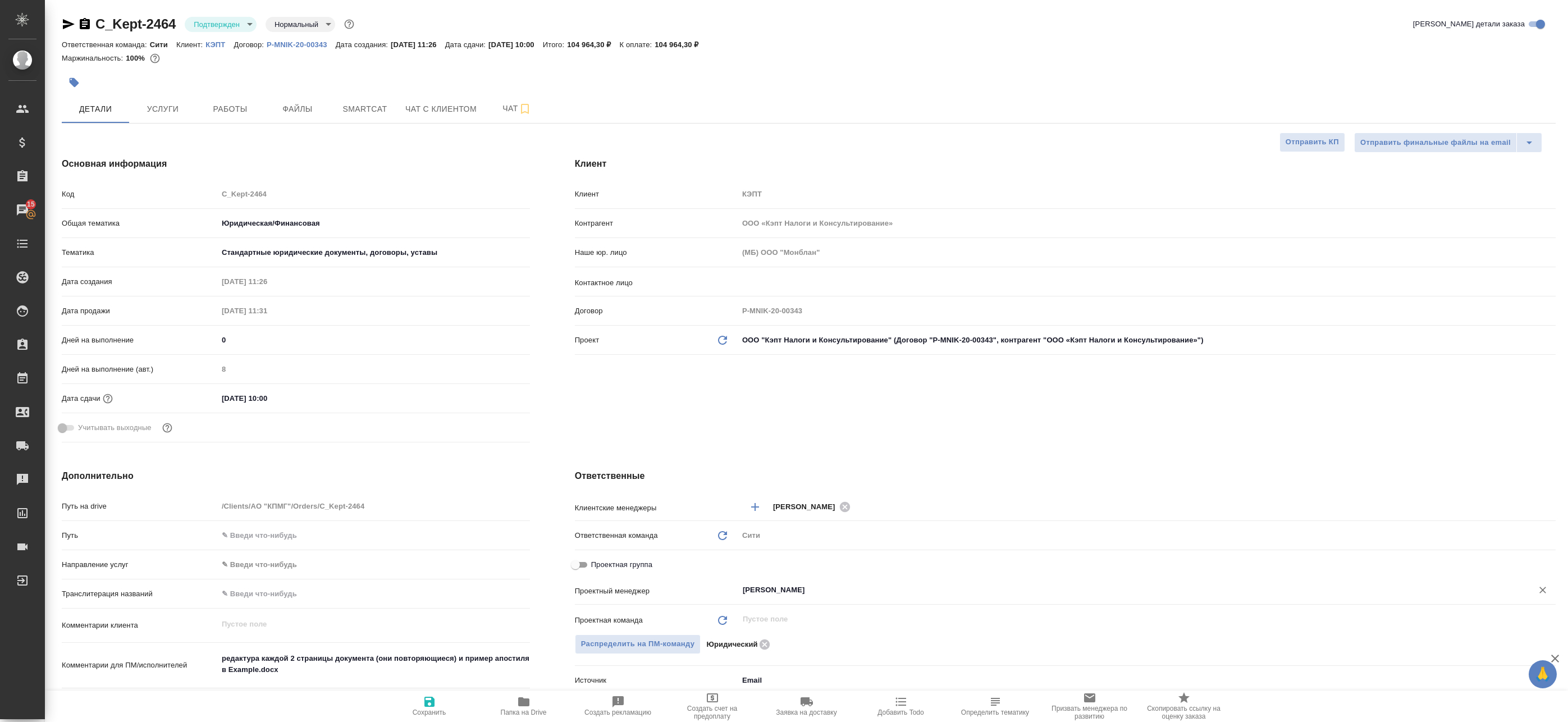
type input "Валеев Динар"
click at [450, 710] on span "Сохранить" at bounding box center [430, 705] width 81 height 21
type textarea "x"
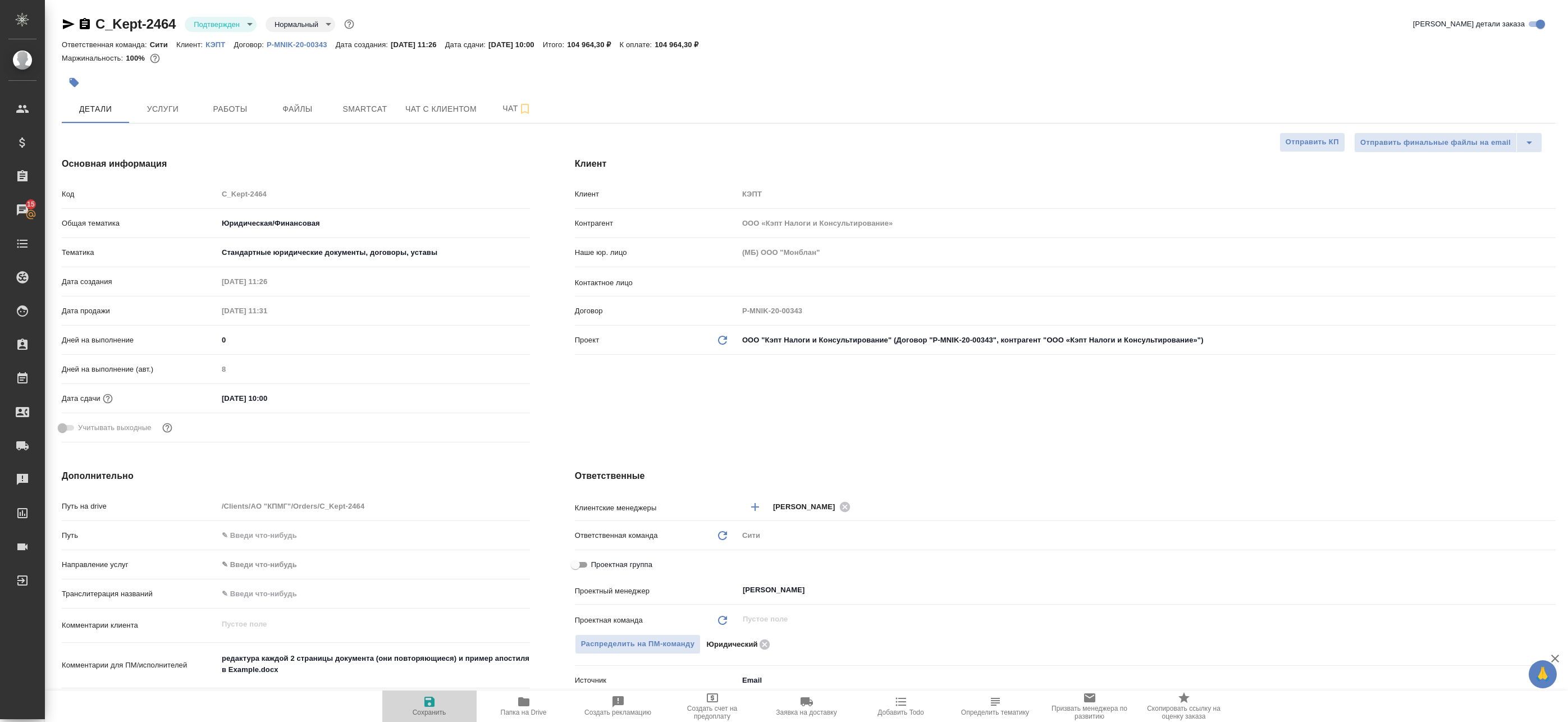
type textarea "x"
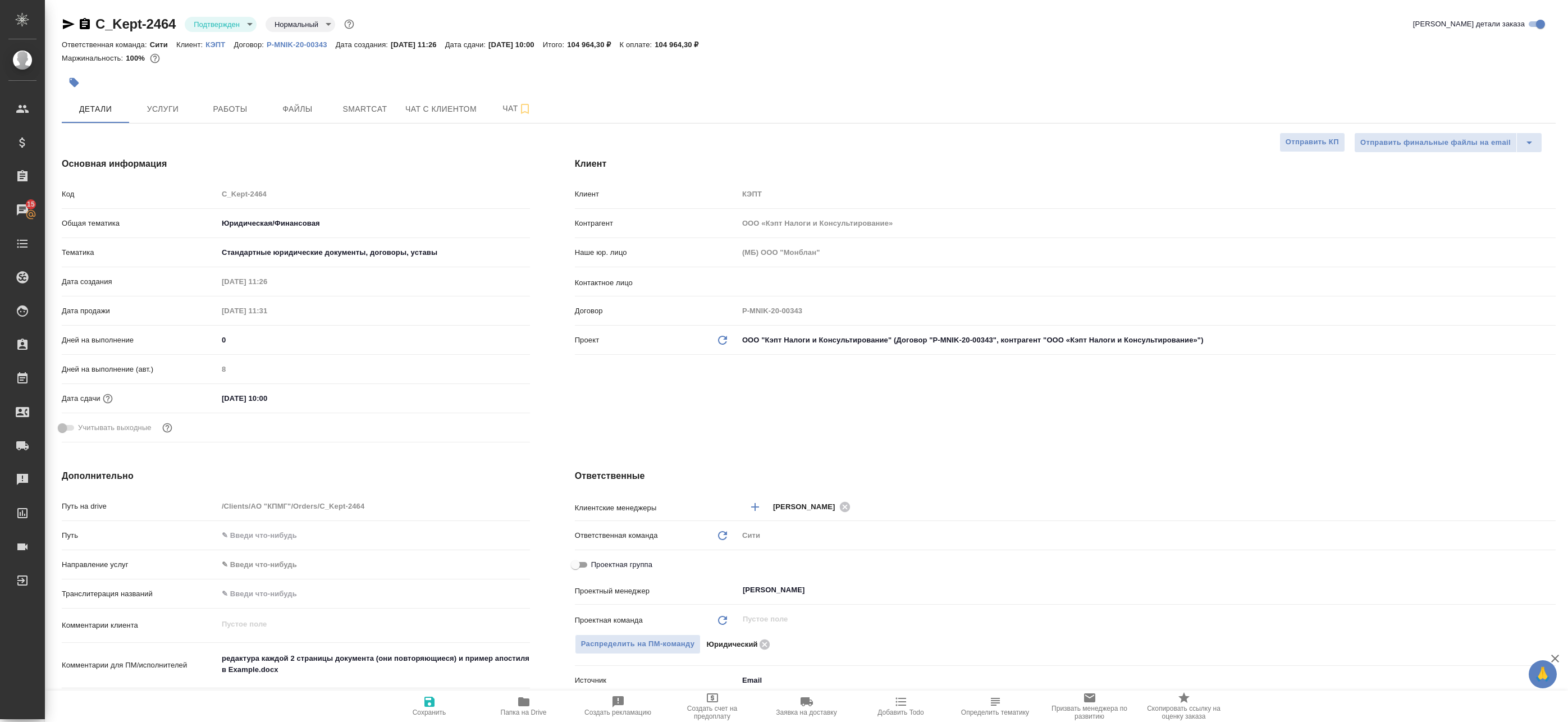
type textarea "x"
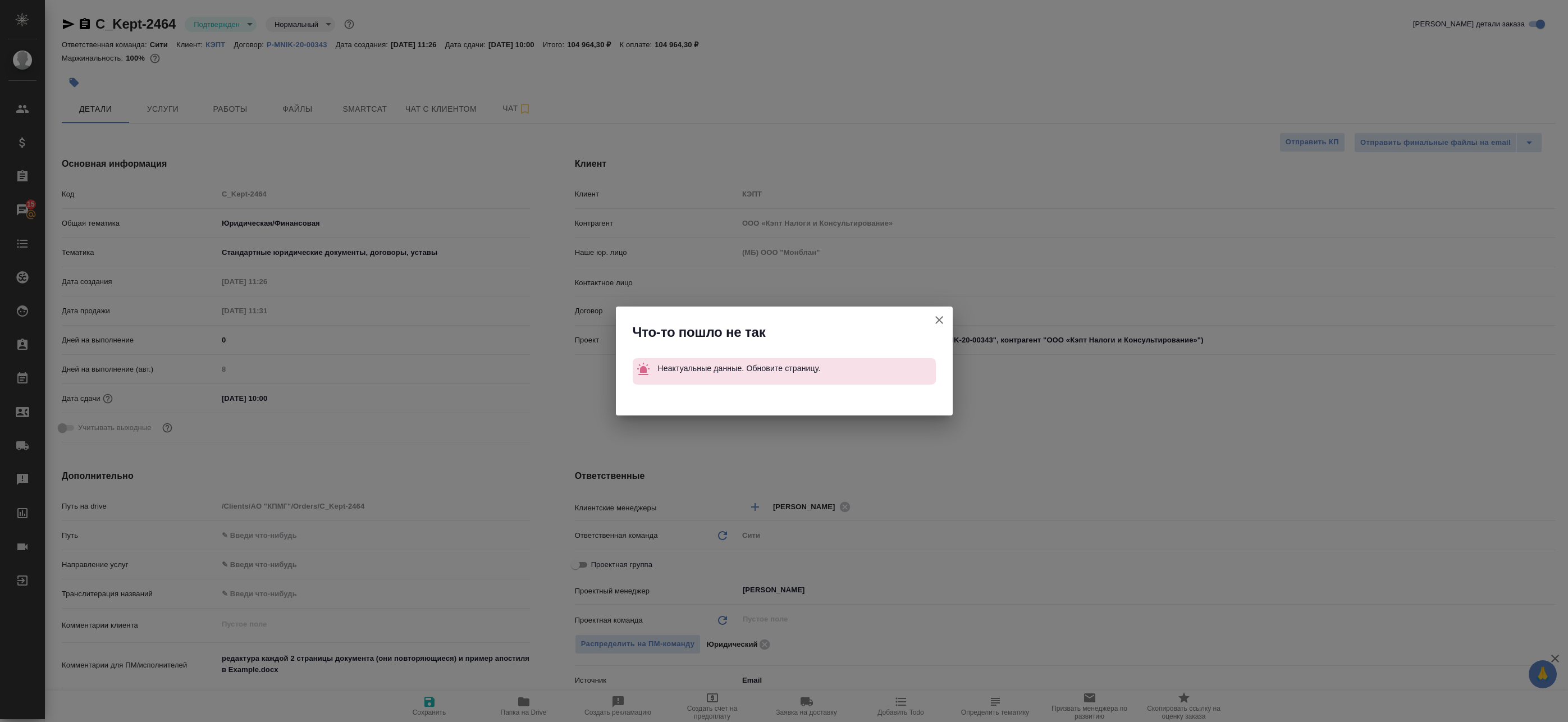
drag, startPoint x: 944, startPoint y: 317, endPoint x: 935, endPoint y: 317, distance: 9.0
click at [944, 317] on icon "button" at bounding box center [939, 320] width 14 height 14
type textarea "x"
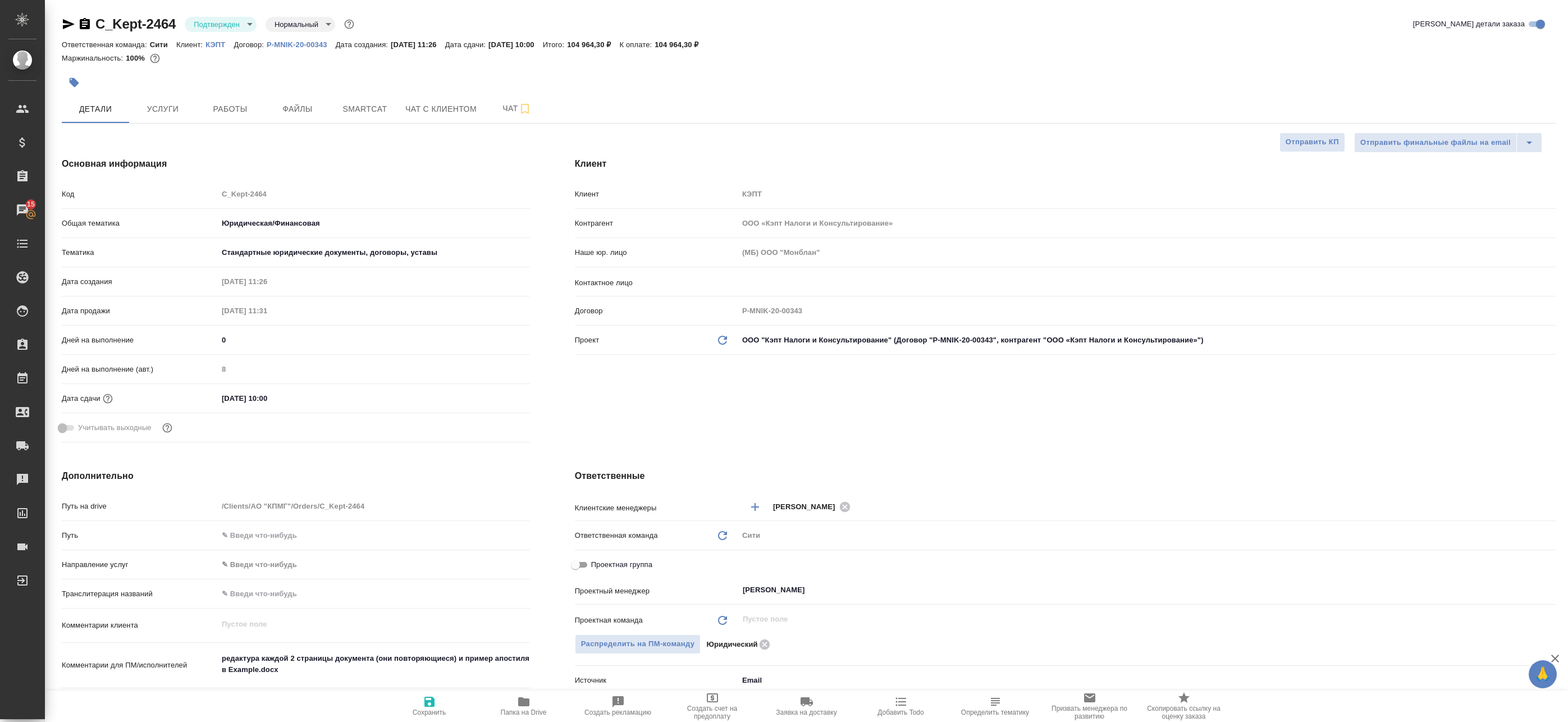
type textarea "x"
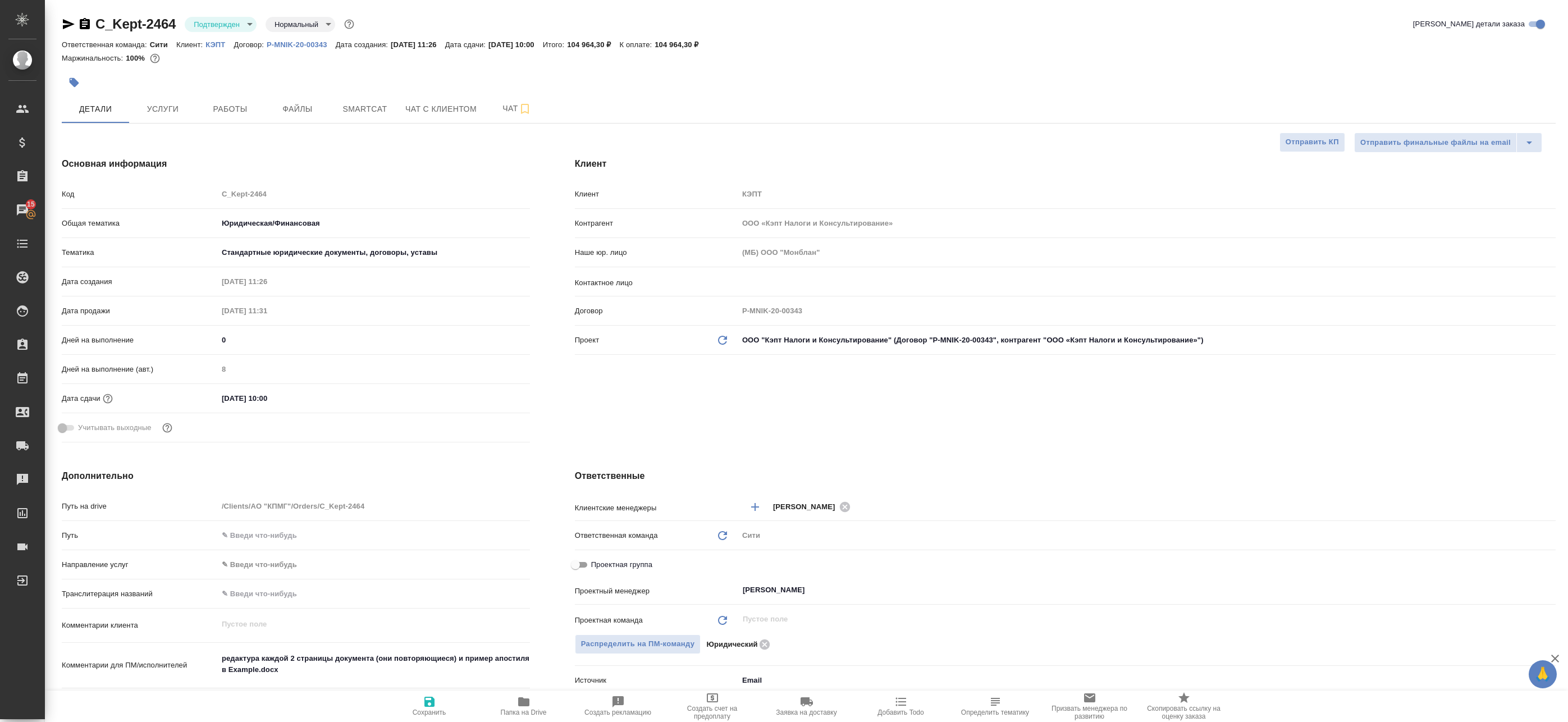
type textarea "x"
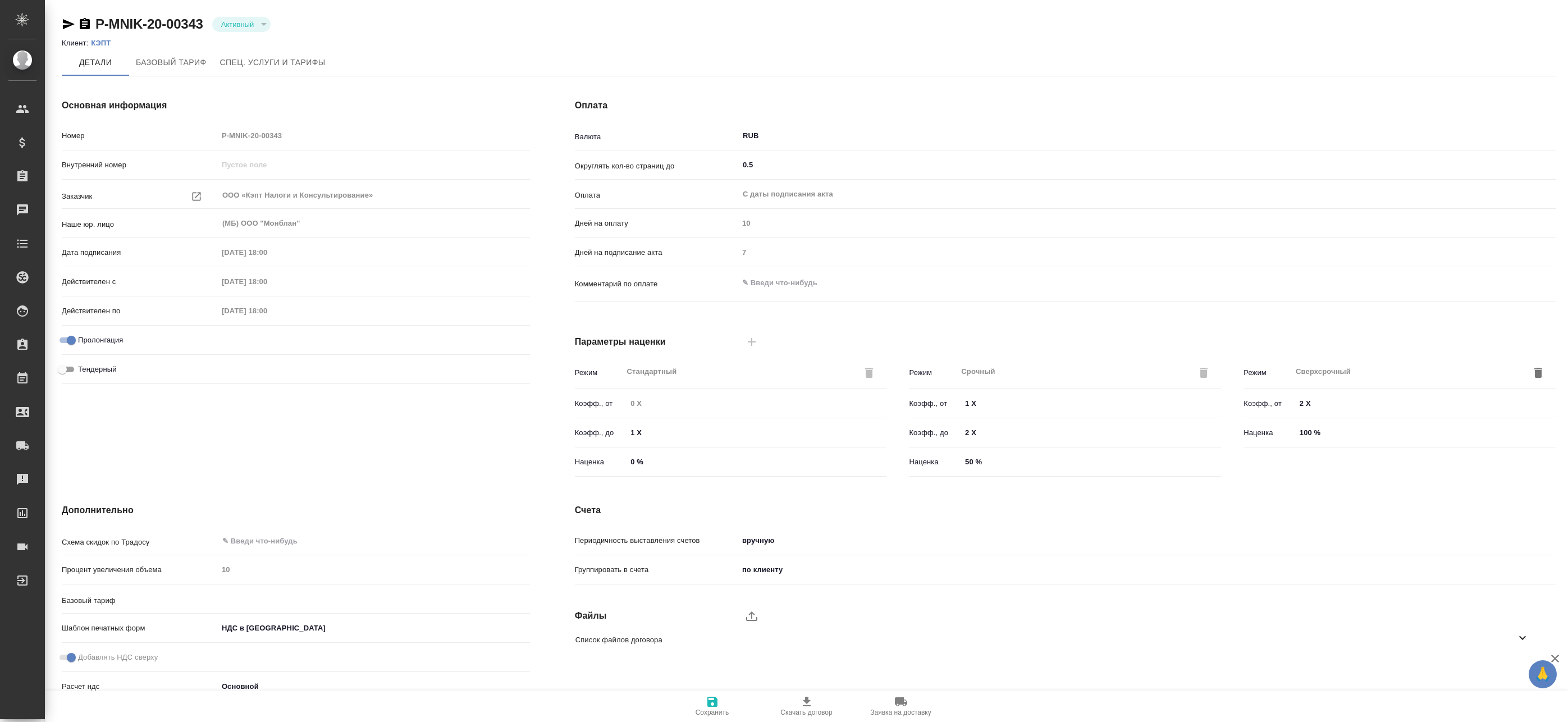
type input "ТП 475"
click at [87, 25] on icon "button" at bounding box center [85, 23] width 11 height 11
type textarea "x"
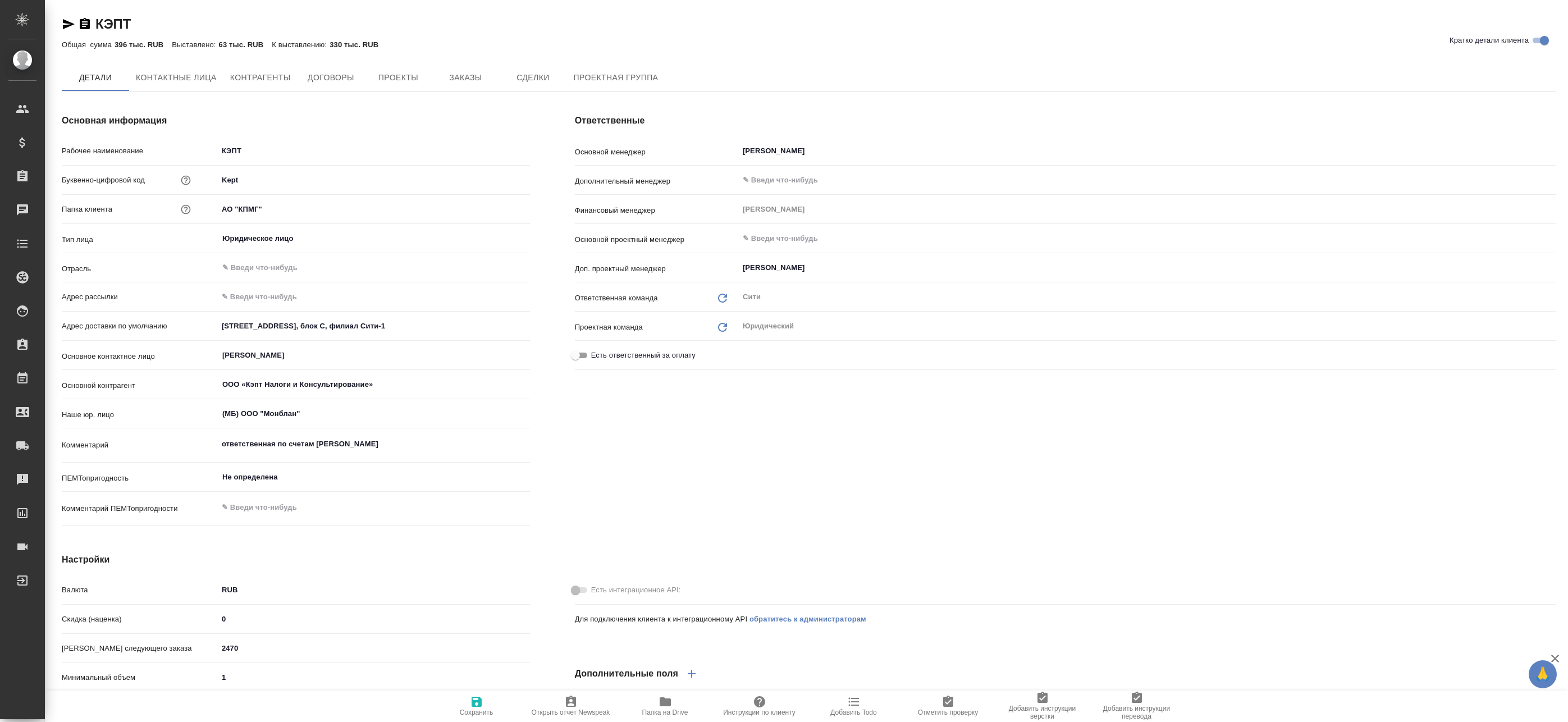
click at [85, 23] on icon "button" at bounding box center [85, 23] width 11 height 11
type textarea "x"
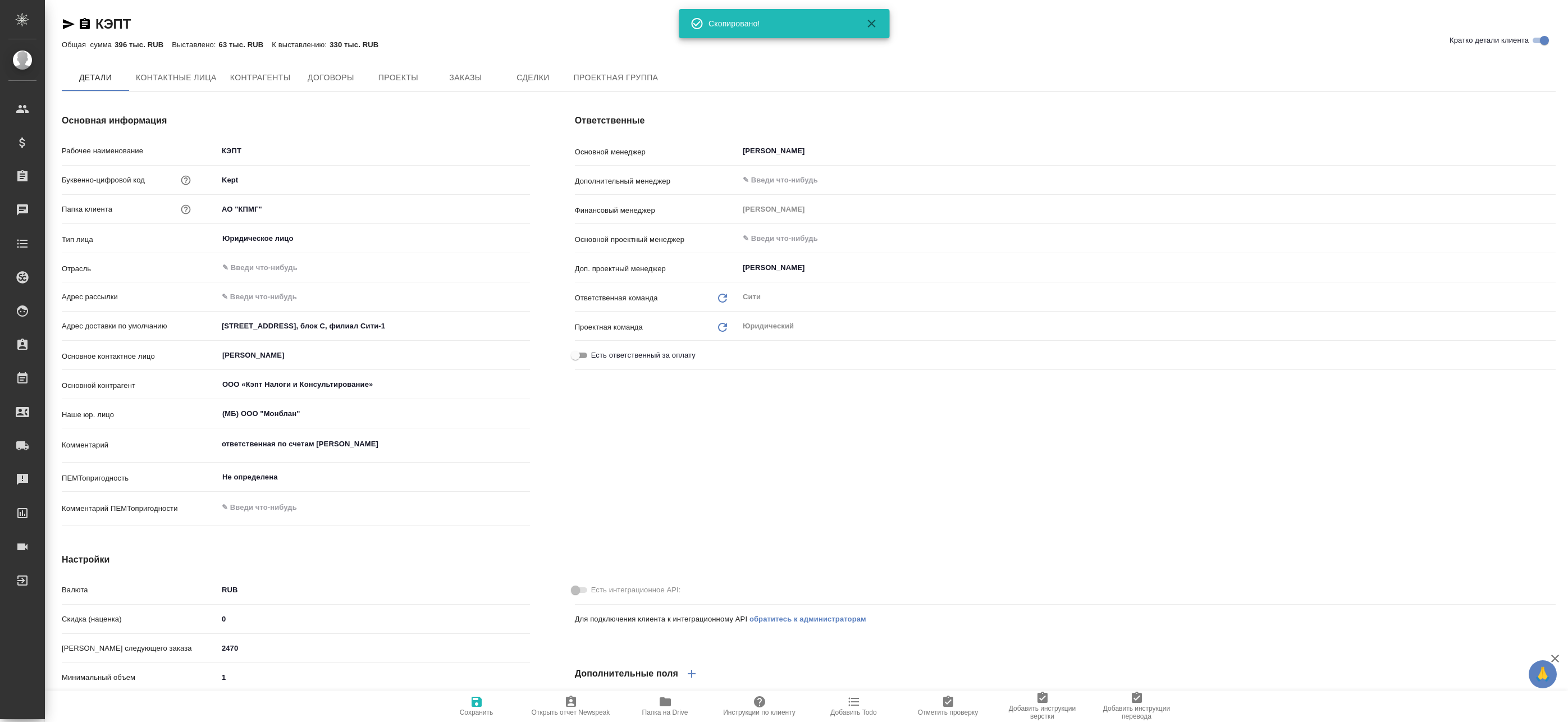
type textarea "x"
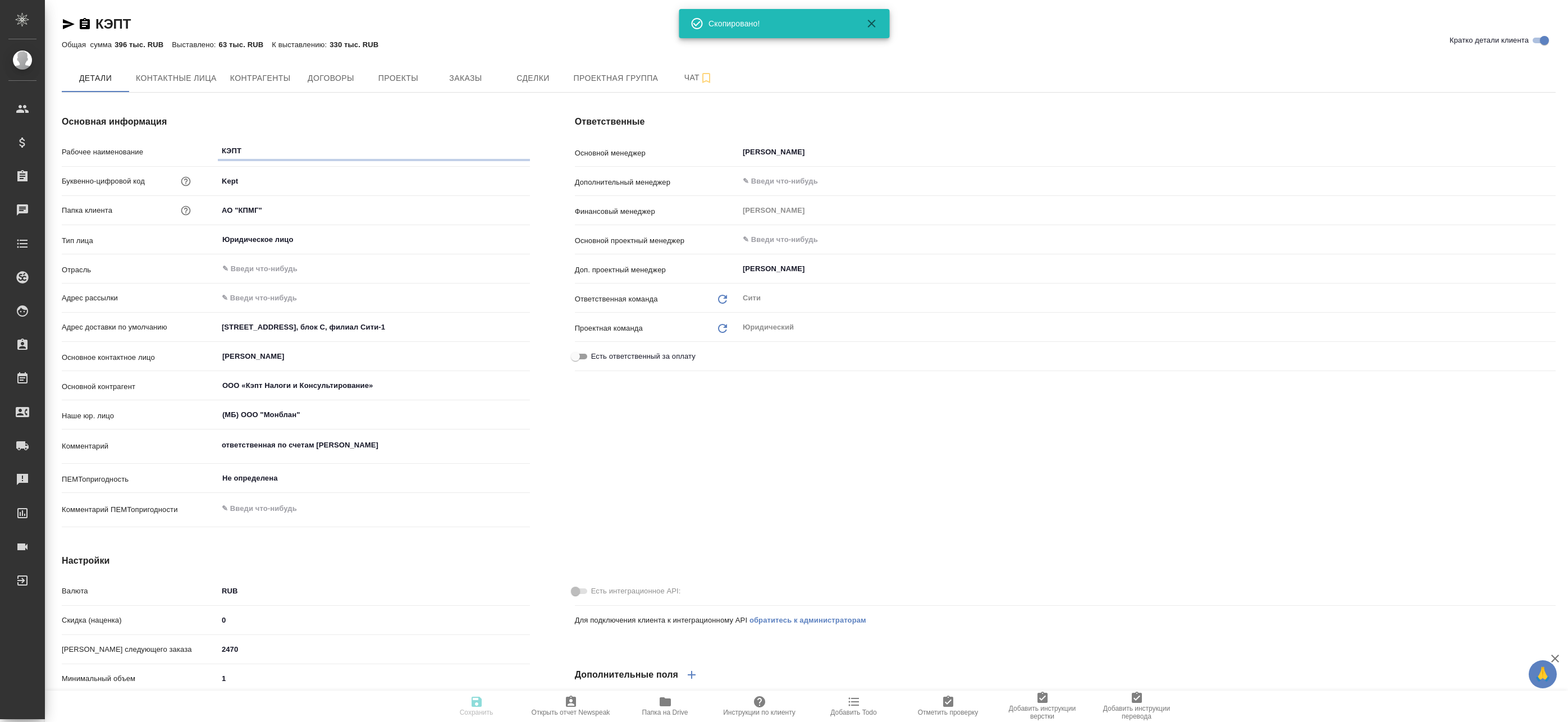
type textarea "x"
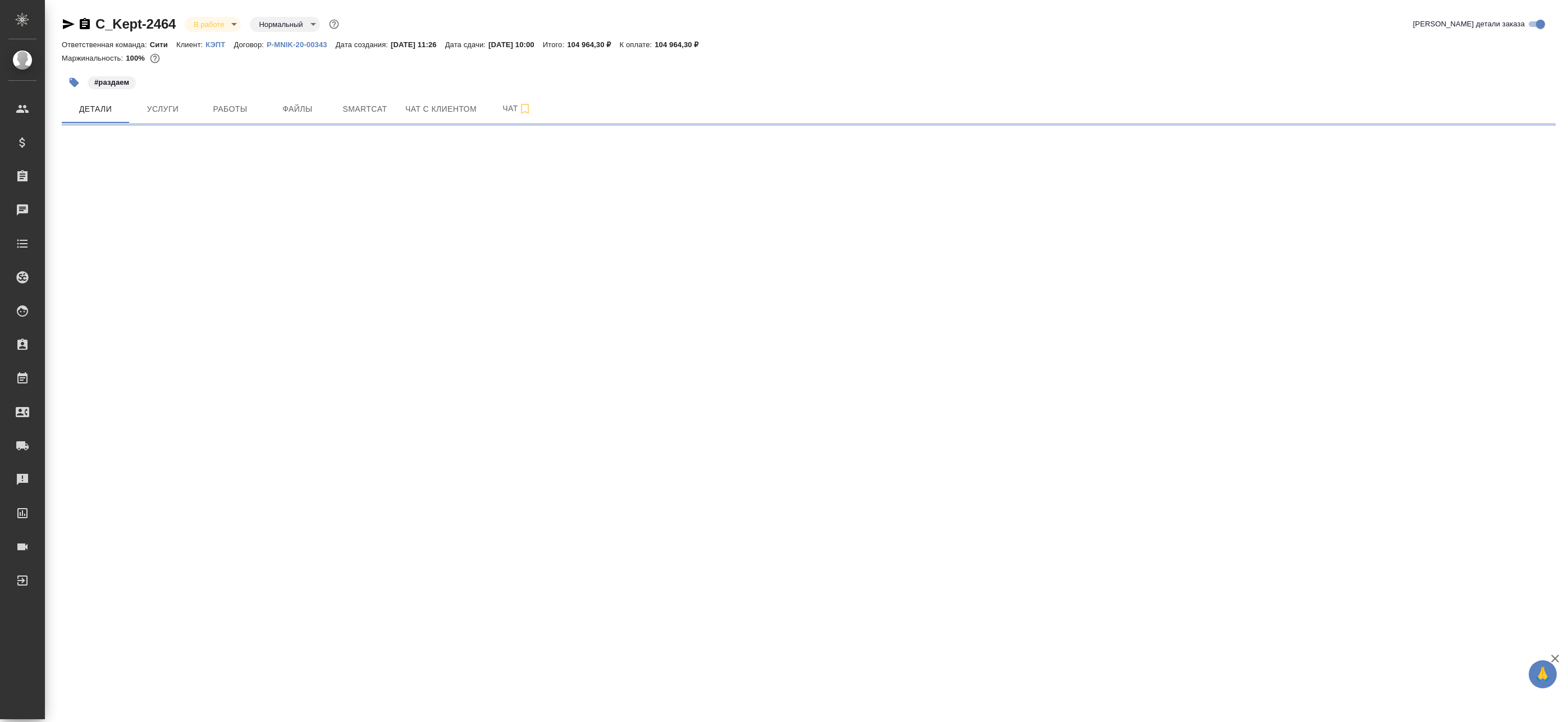
select select "RU"
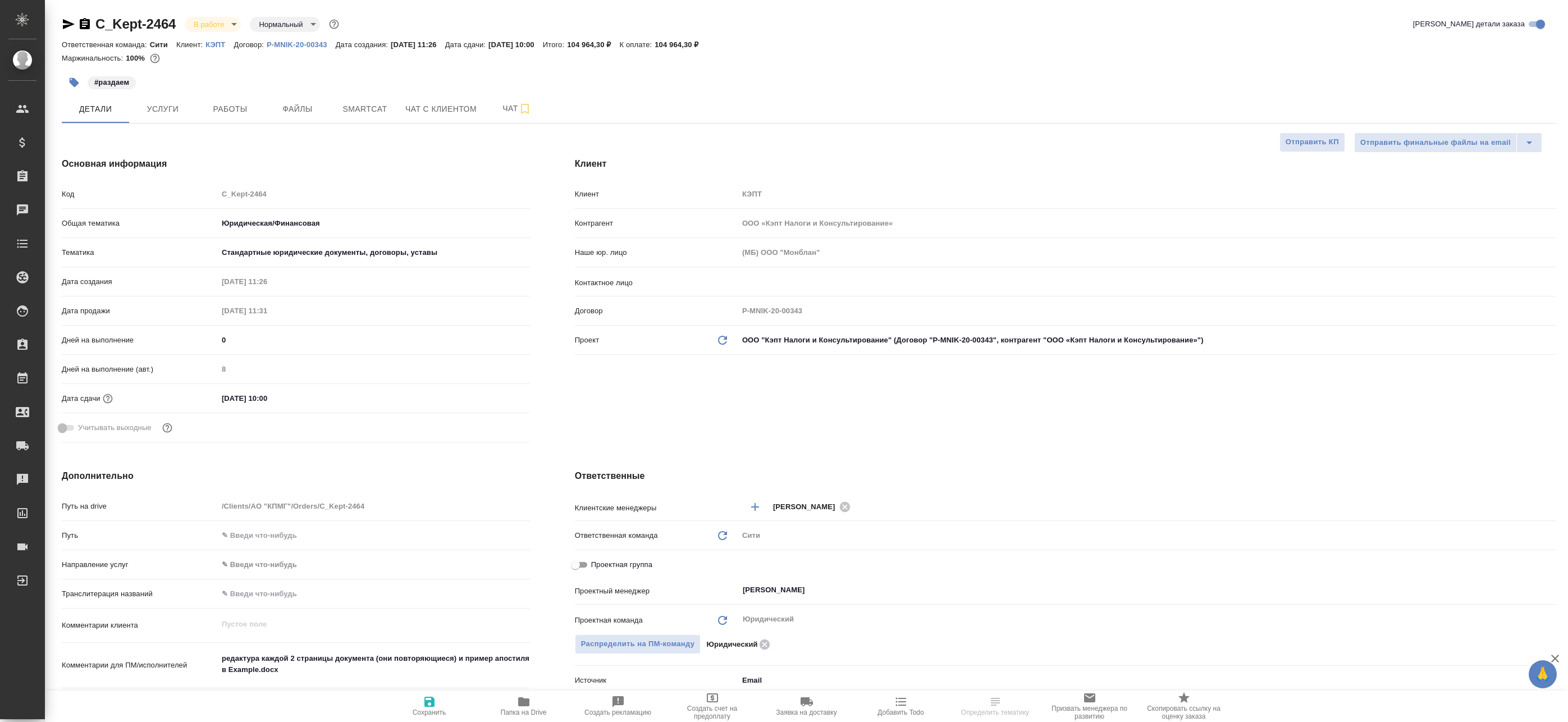
type textarea "x"
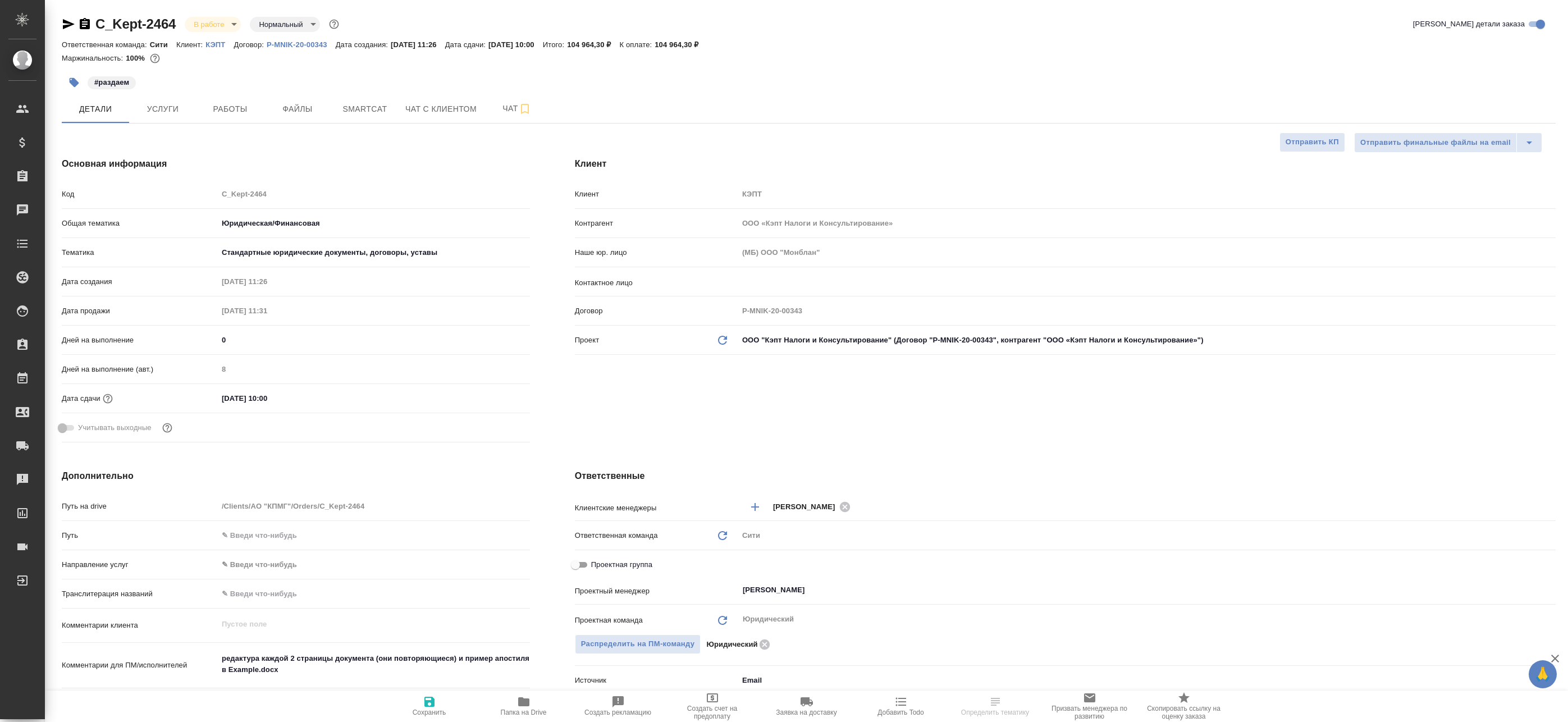
type textarea "x"
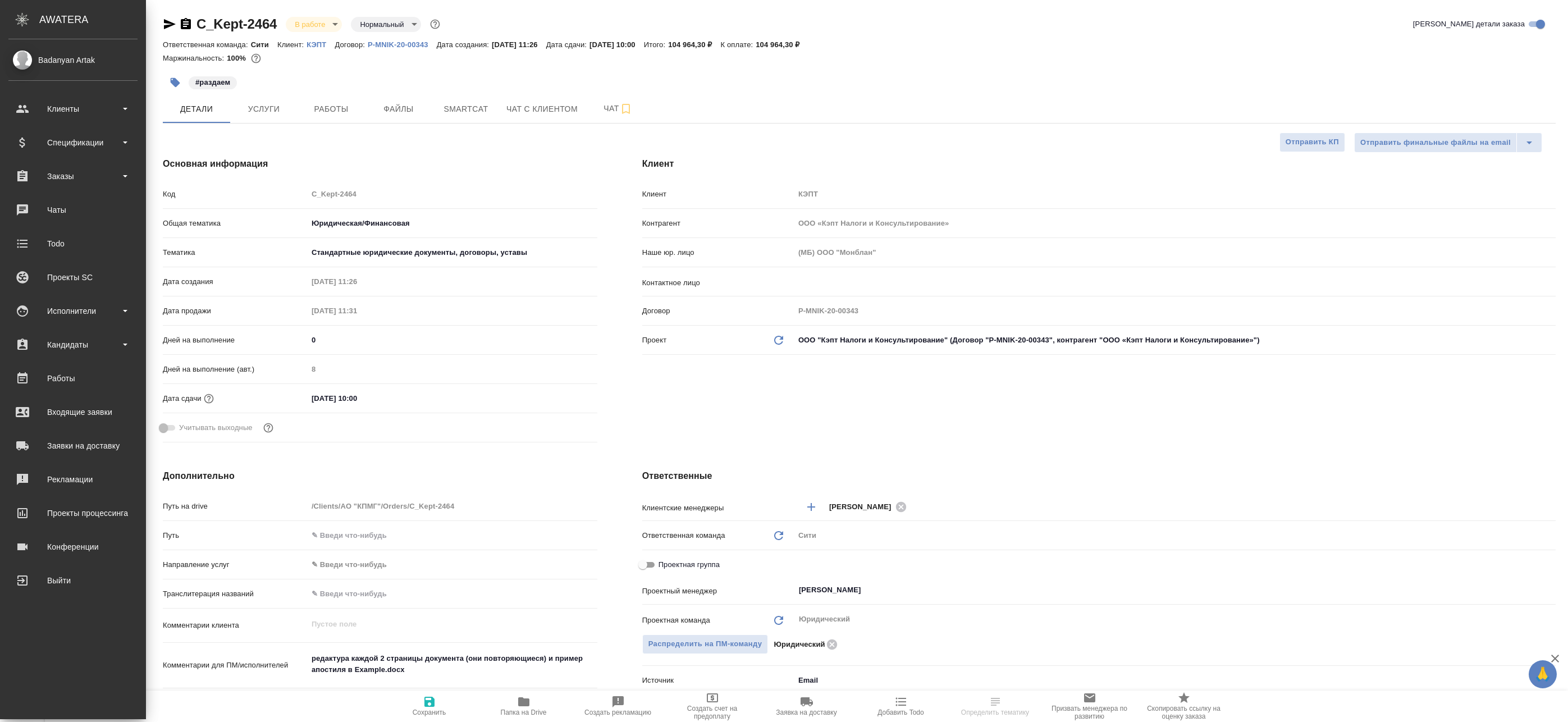
type textarea "x"
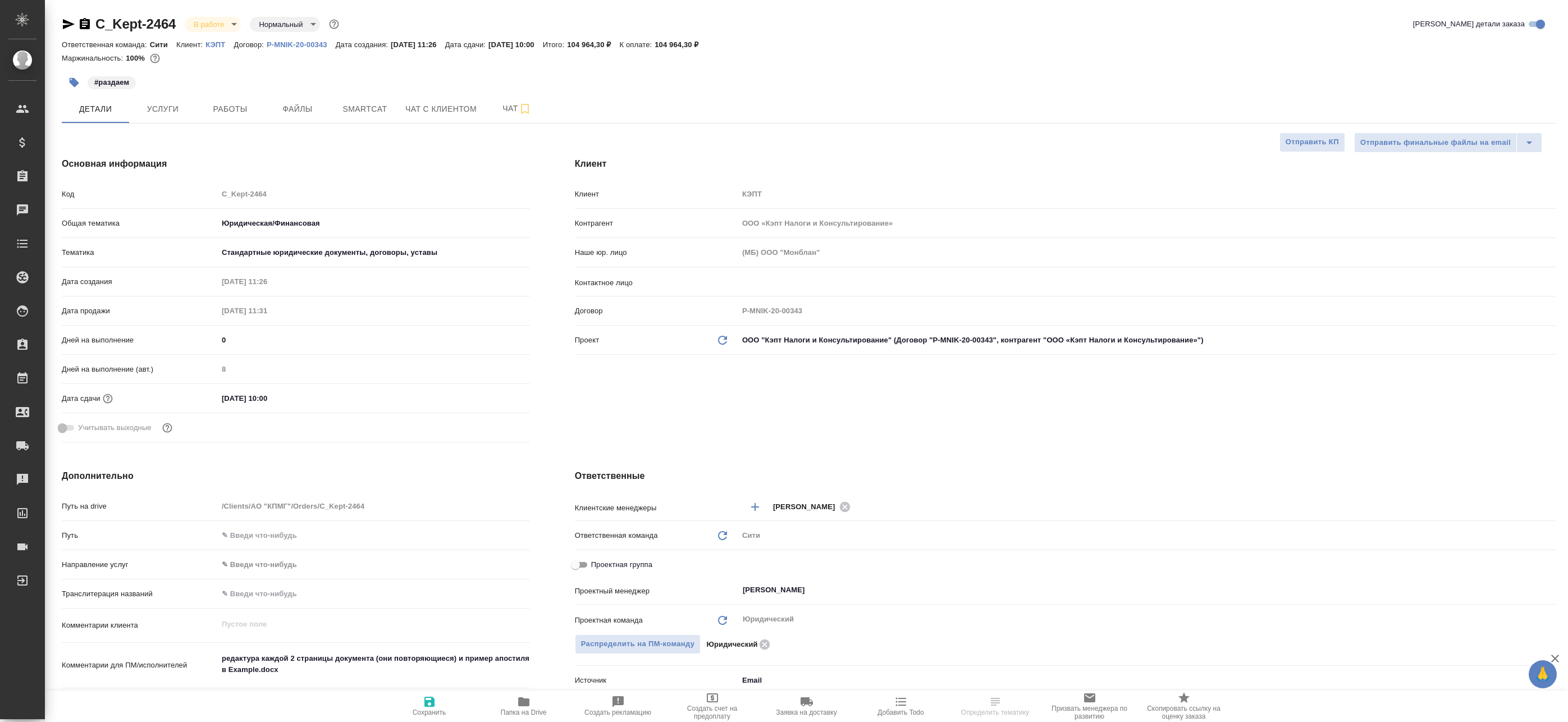
type textarea "x"
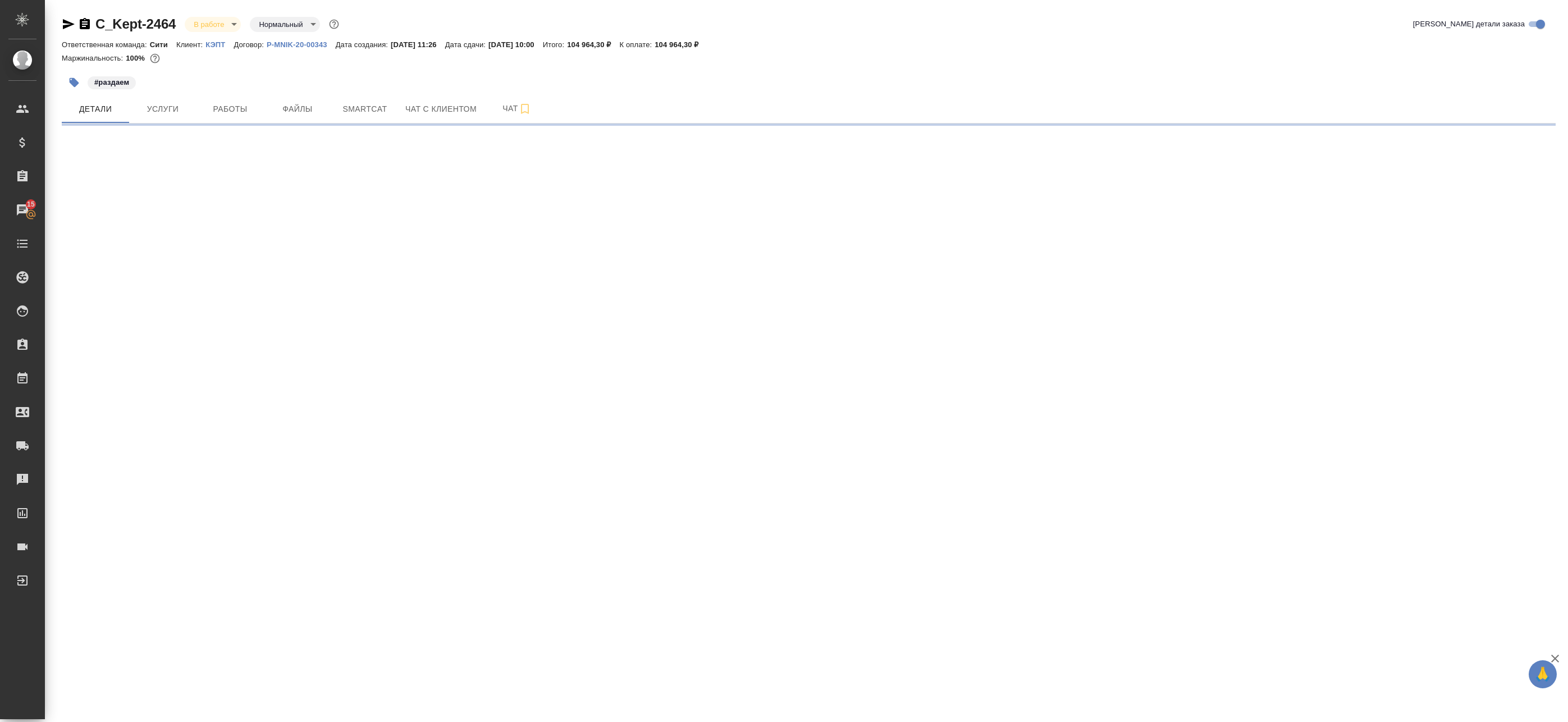
select select "RU"
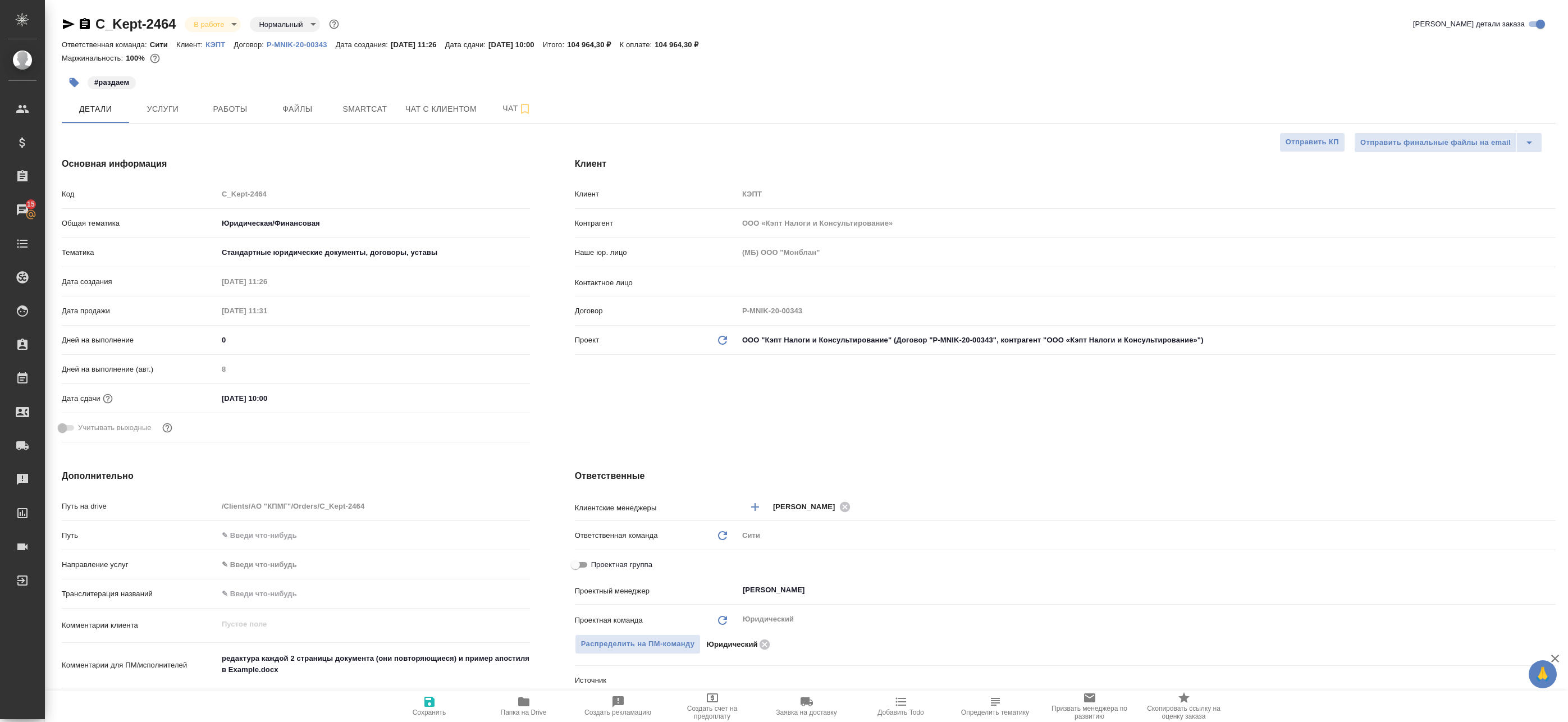
type textarea "x"
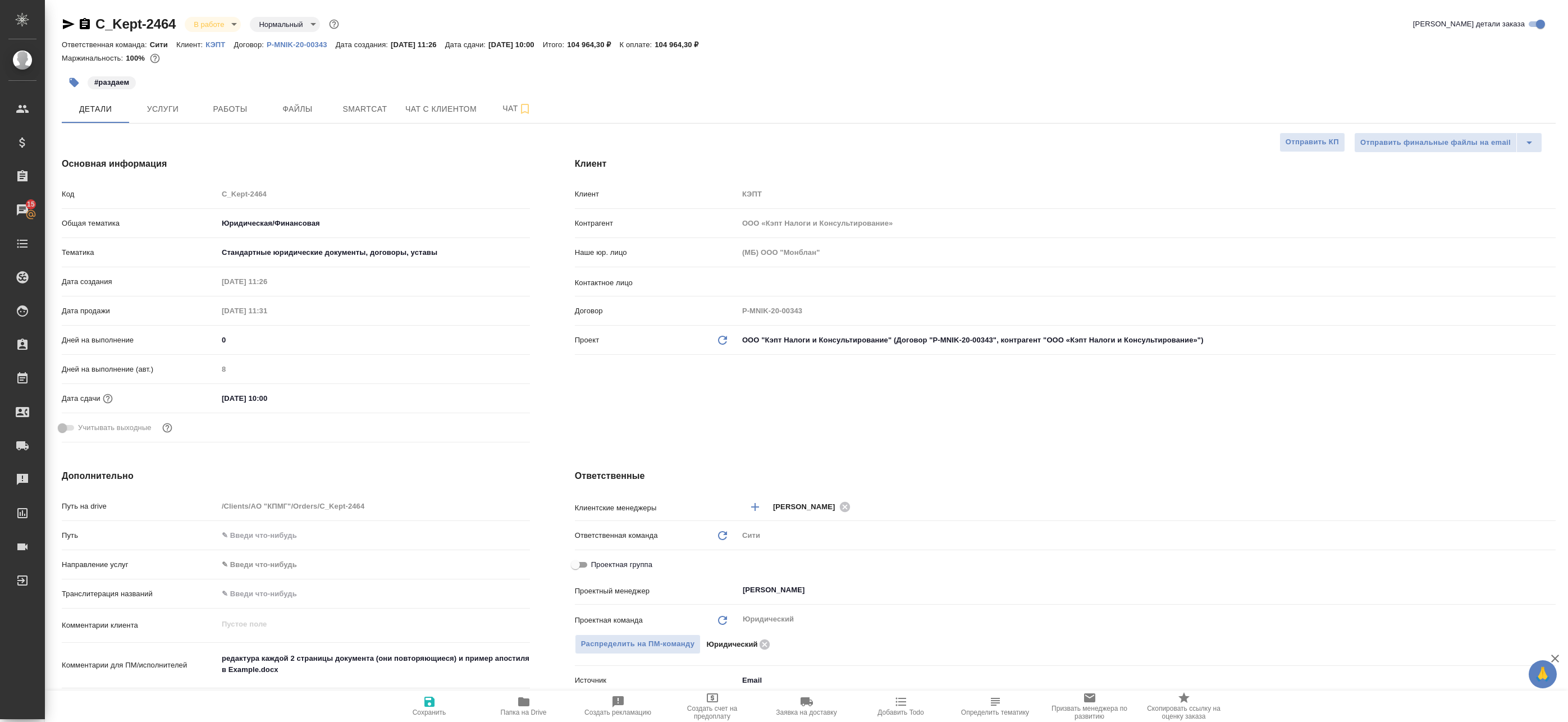
type textarea "x"
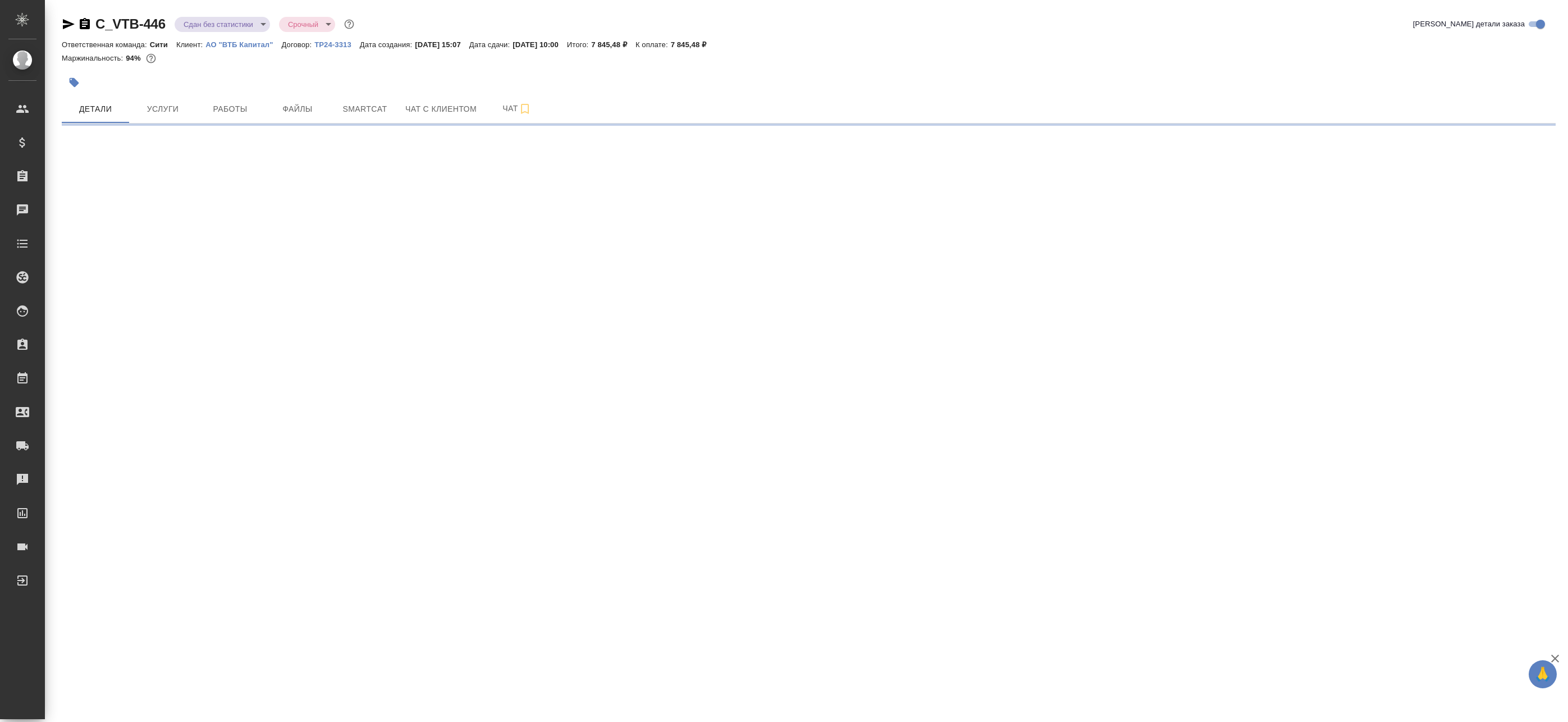
select select "RU"
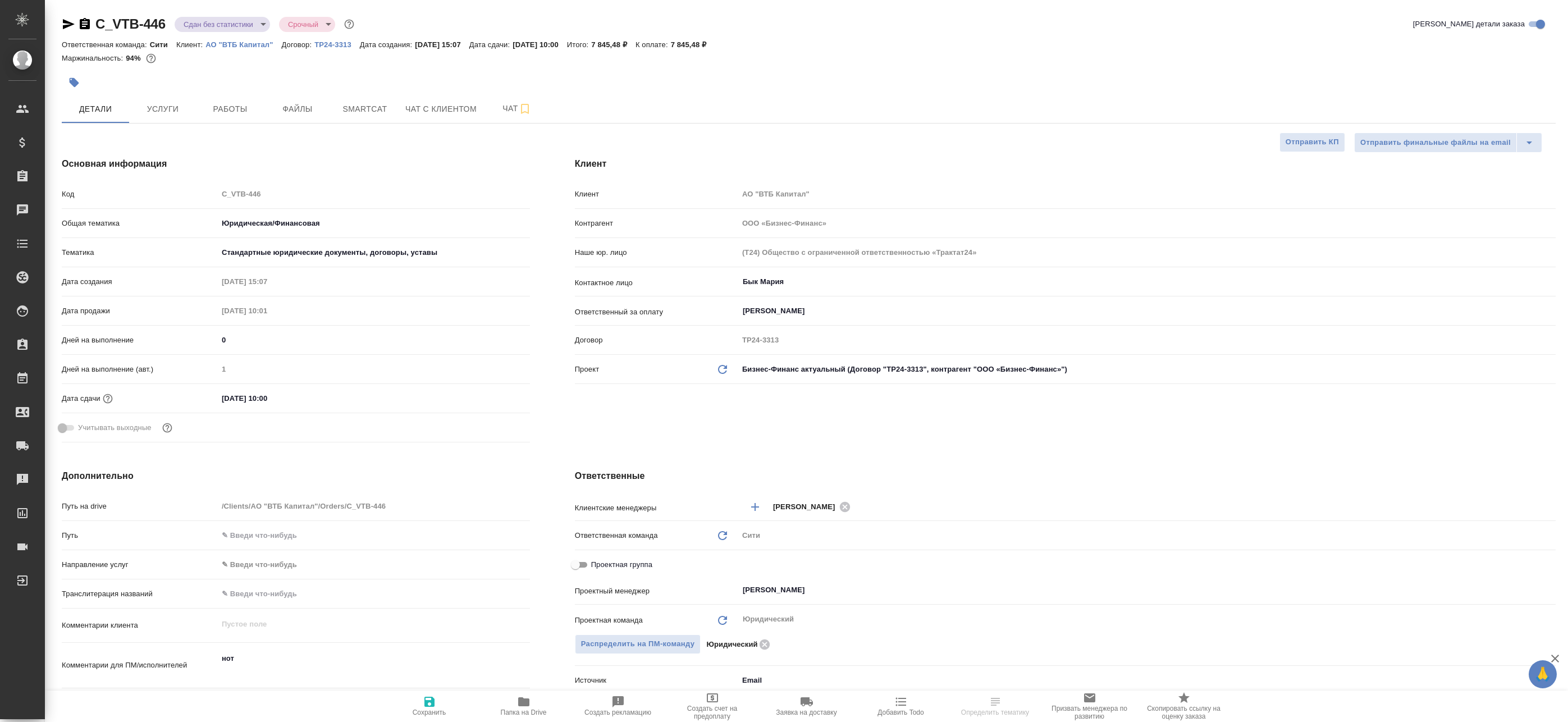
type textarea "x"
click at [226, 94] on div at bounding box center [559, 82] width 996 height 25
type textarea "x"
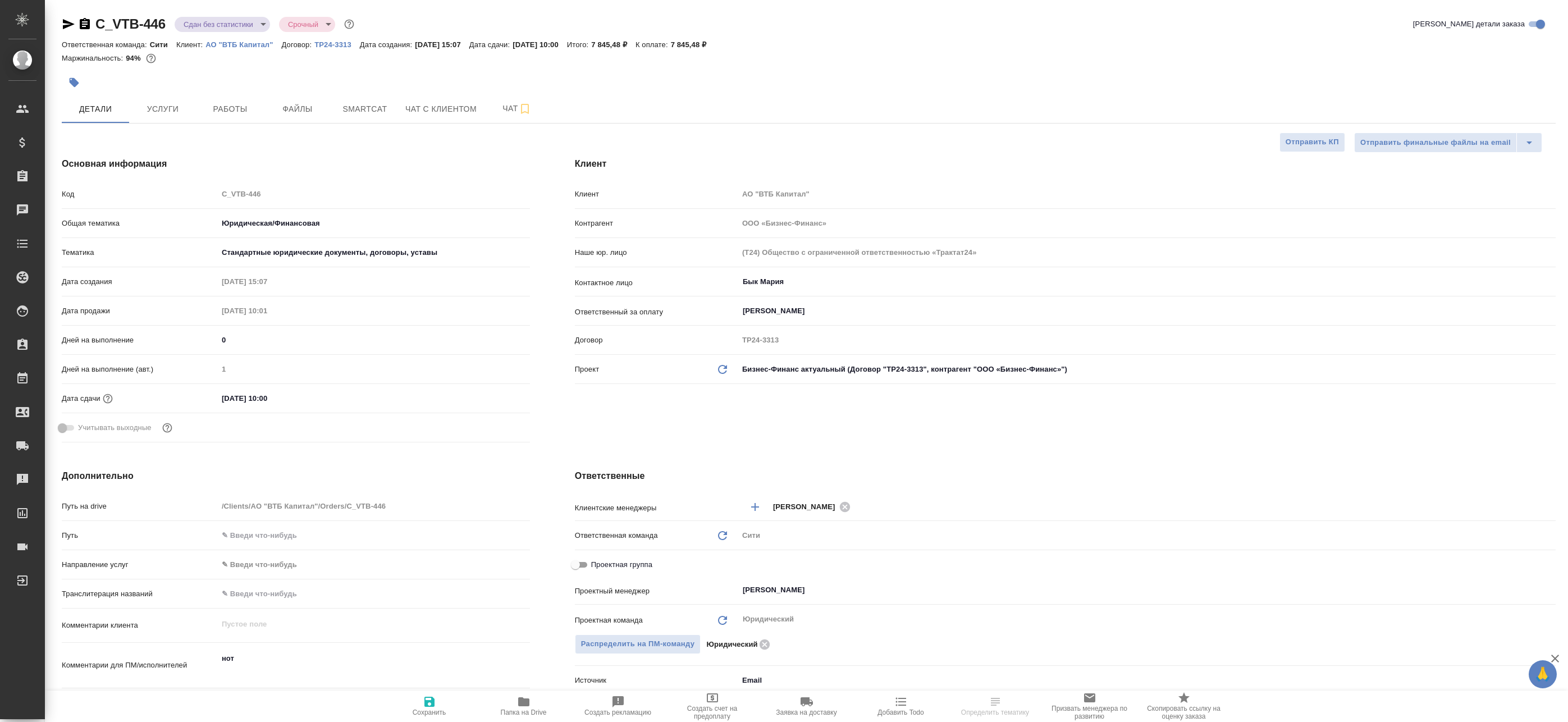
type textarea "x"
click at [226, 101] on button "Работы" at bounding box center [229, 108] width 67 height 28
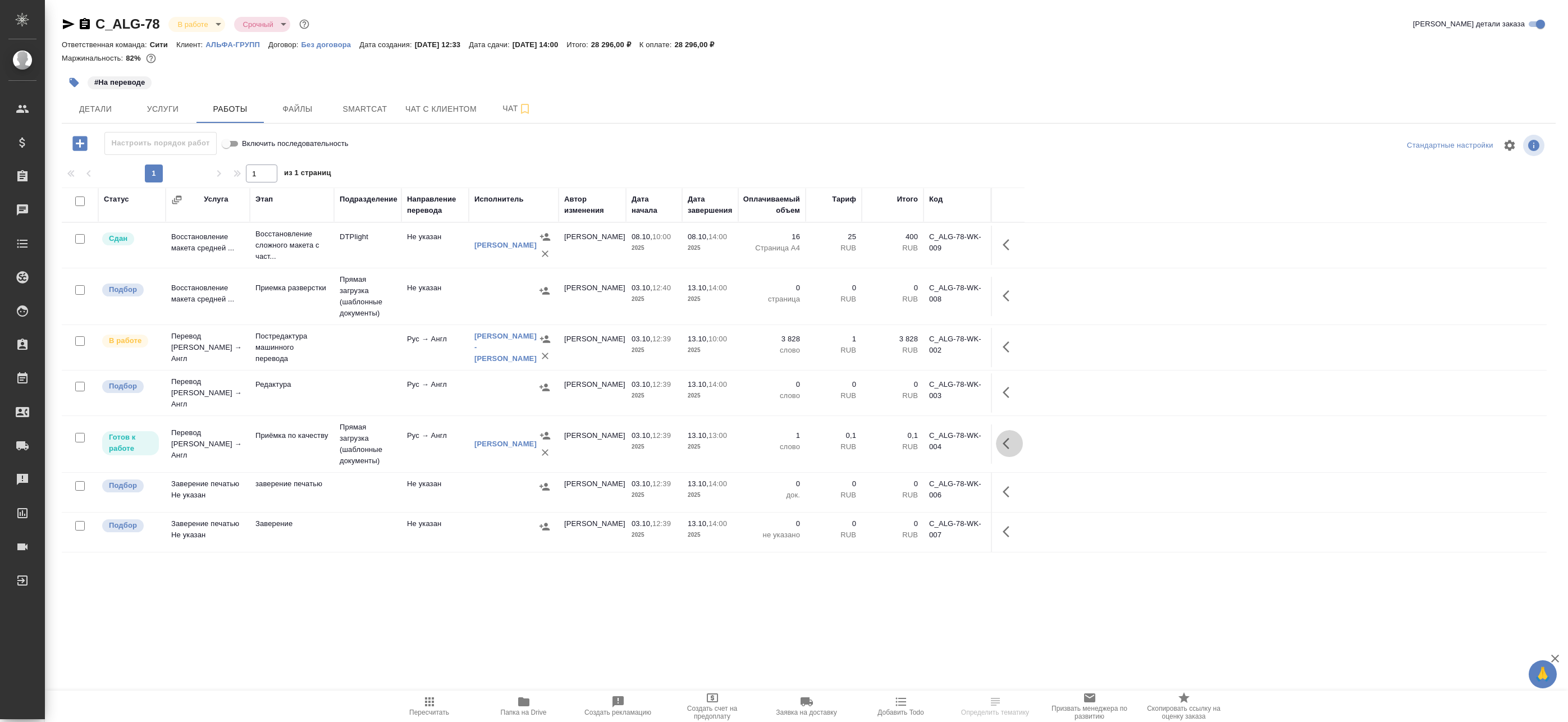
click at [1006, 439] on icon "button" at bounding box center [1006, 443] width 6 height 11
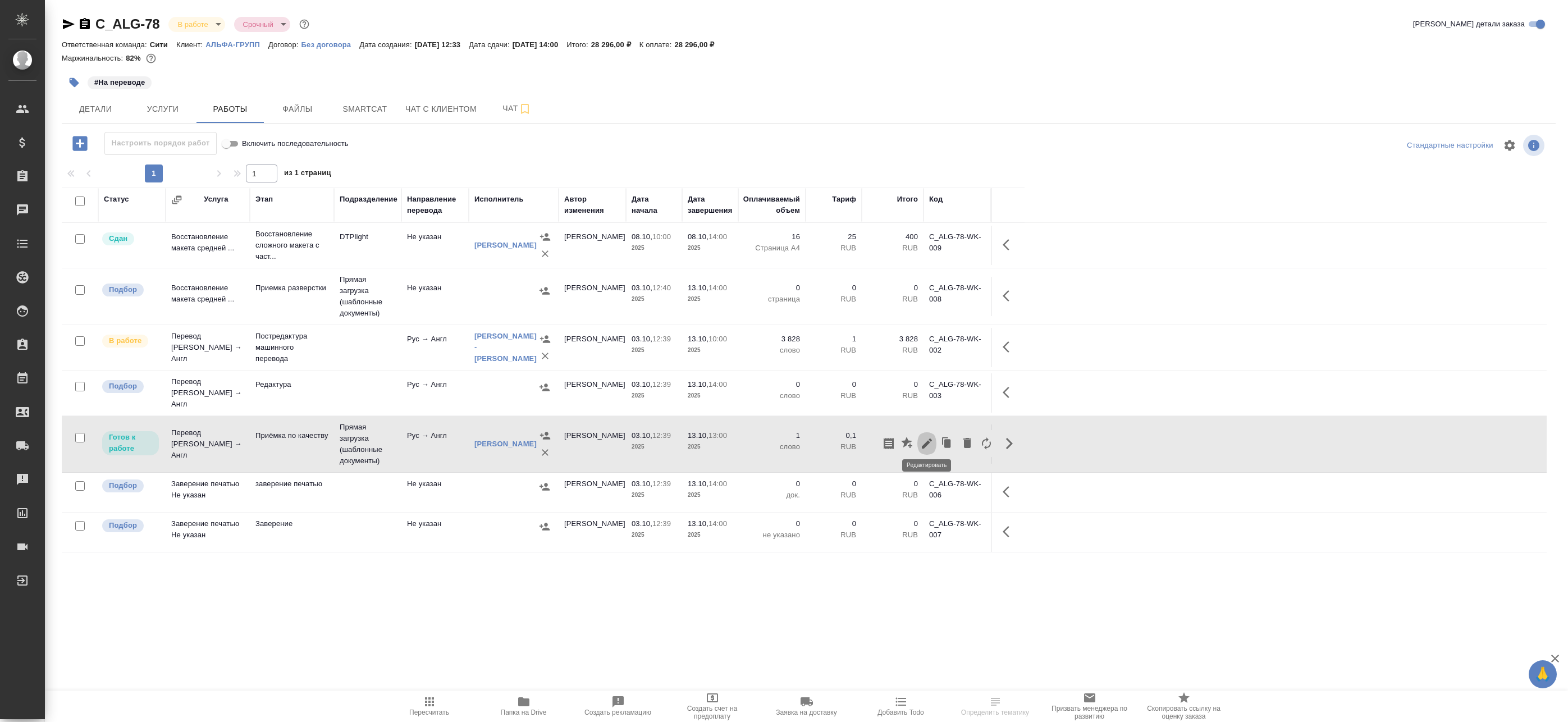
click at [928, 439] on icon "button" at bounding box center [927, 443] width 11 height 10
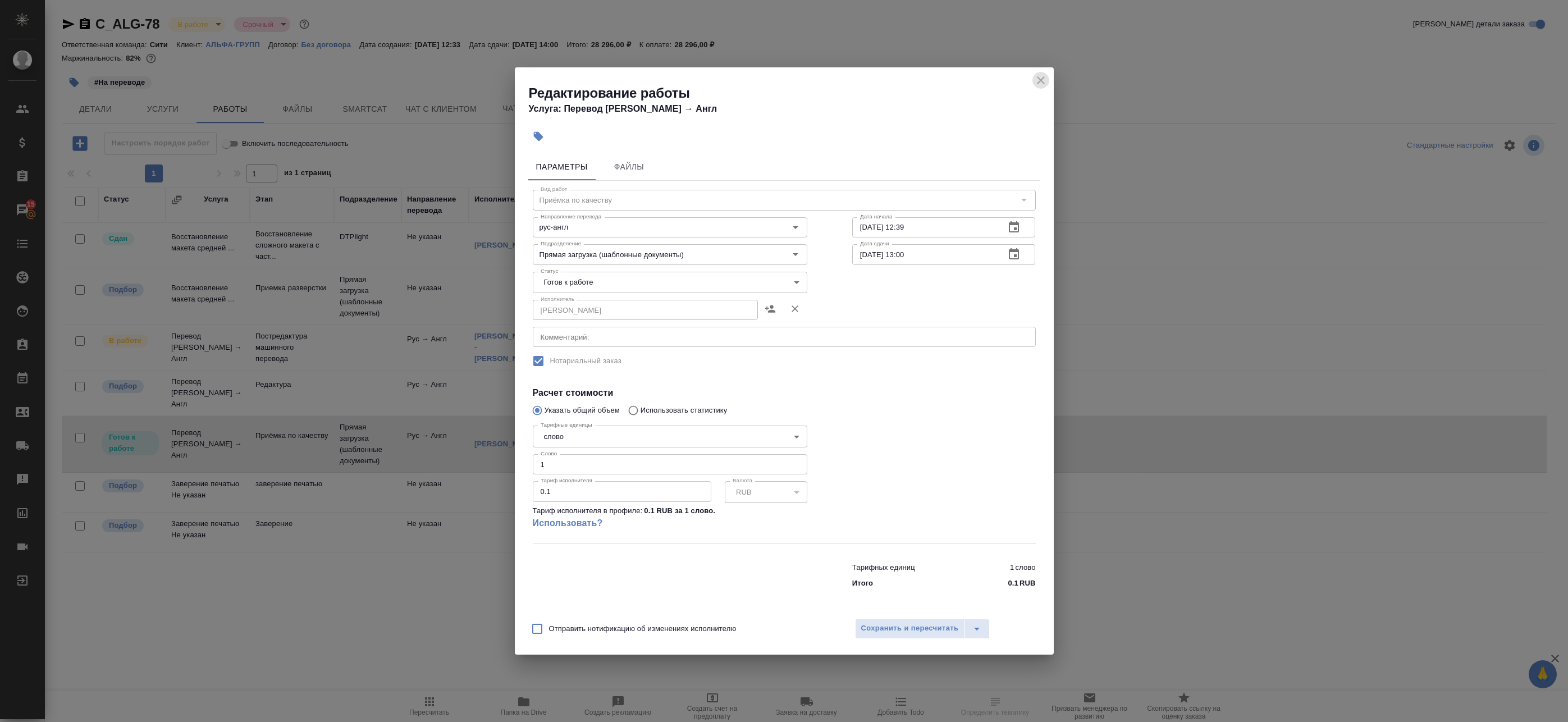
click at [1044, 79] on icon "close" at bounding box center [1040, 80] width 14 height 14
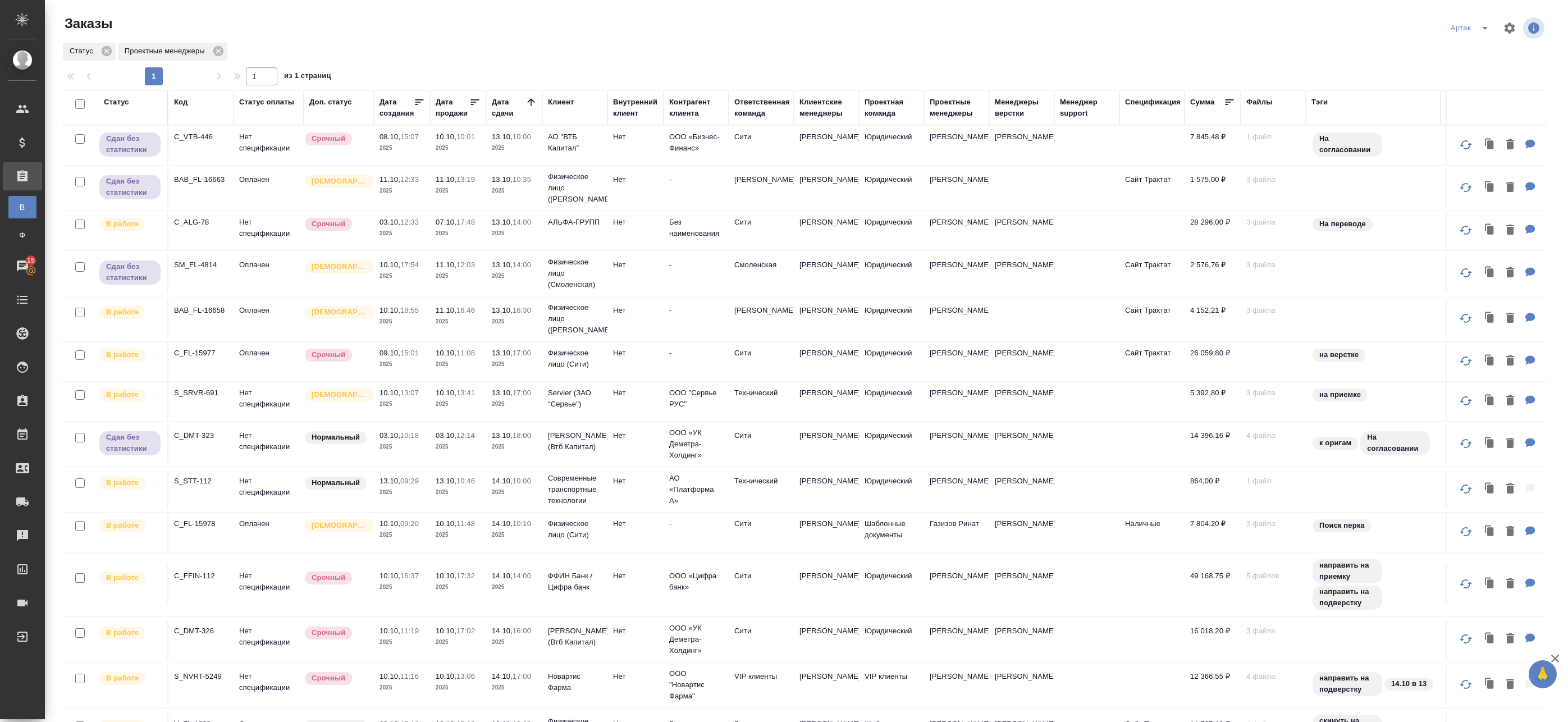
click at [412, 358] on span "09.10, 15:01" at bounding box center [402, 353] width 45 height 11
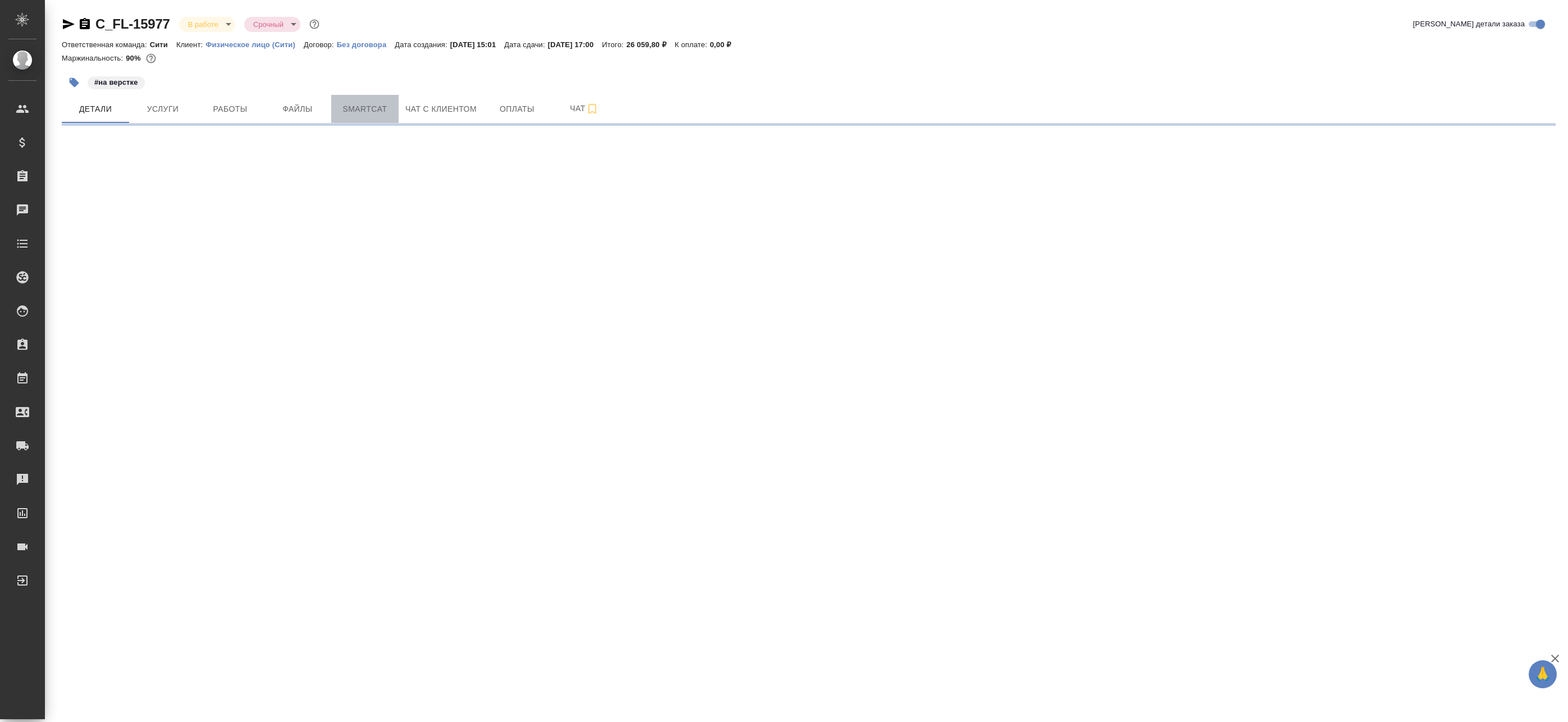
click at [382, 102] on span "Smartcat" at bounding box center [364, 108] width 54 height 14
click at [356, 112] on span "Smartcat" at bounding box center [364, 108] width 54 height 14
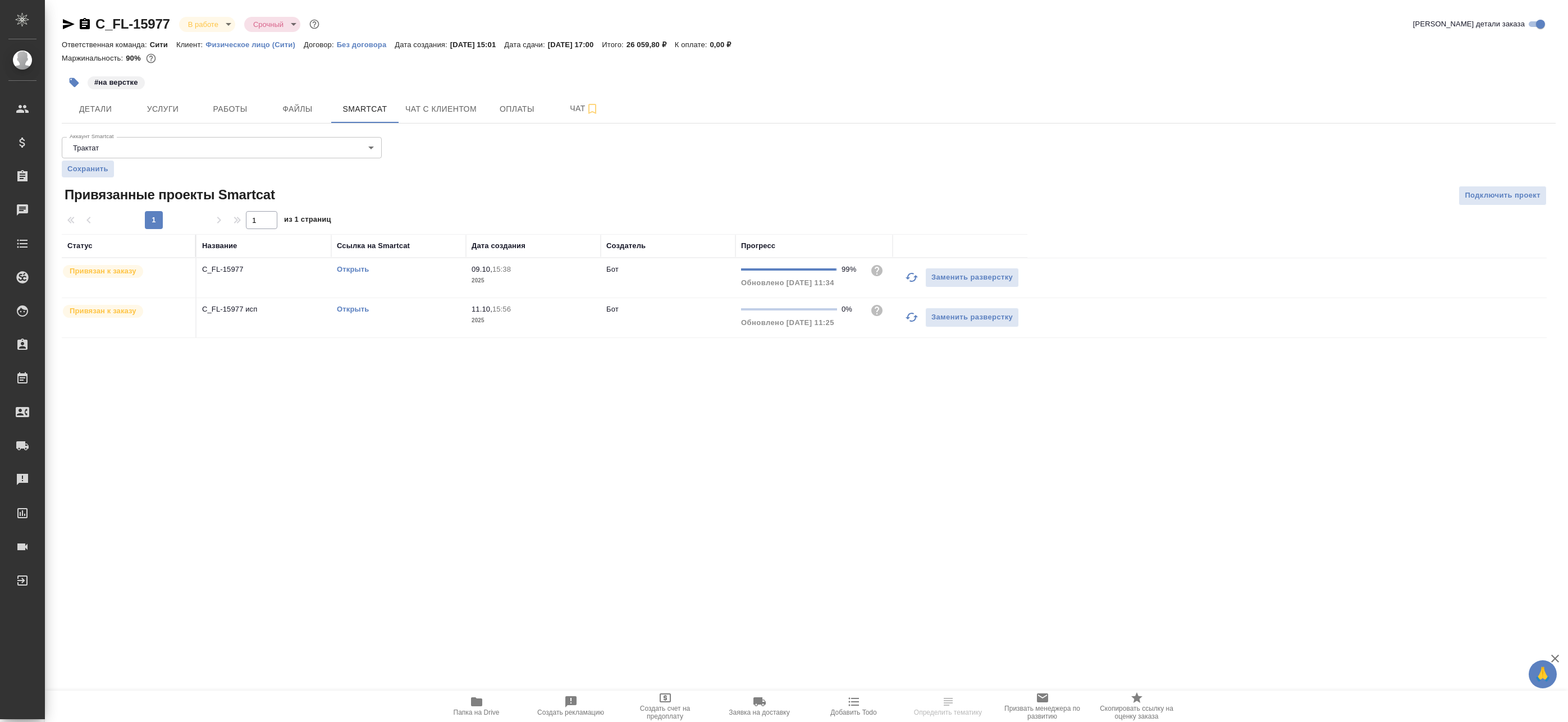
click at [906, 319] on icon "button" at bounding box center [911, 317] width 14 height 14
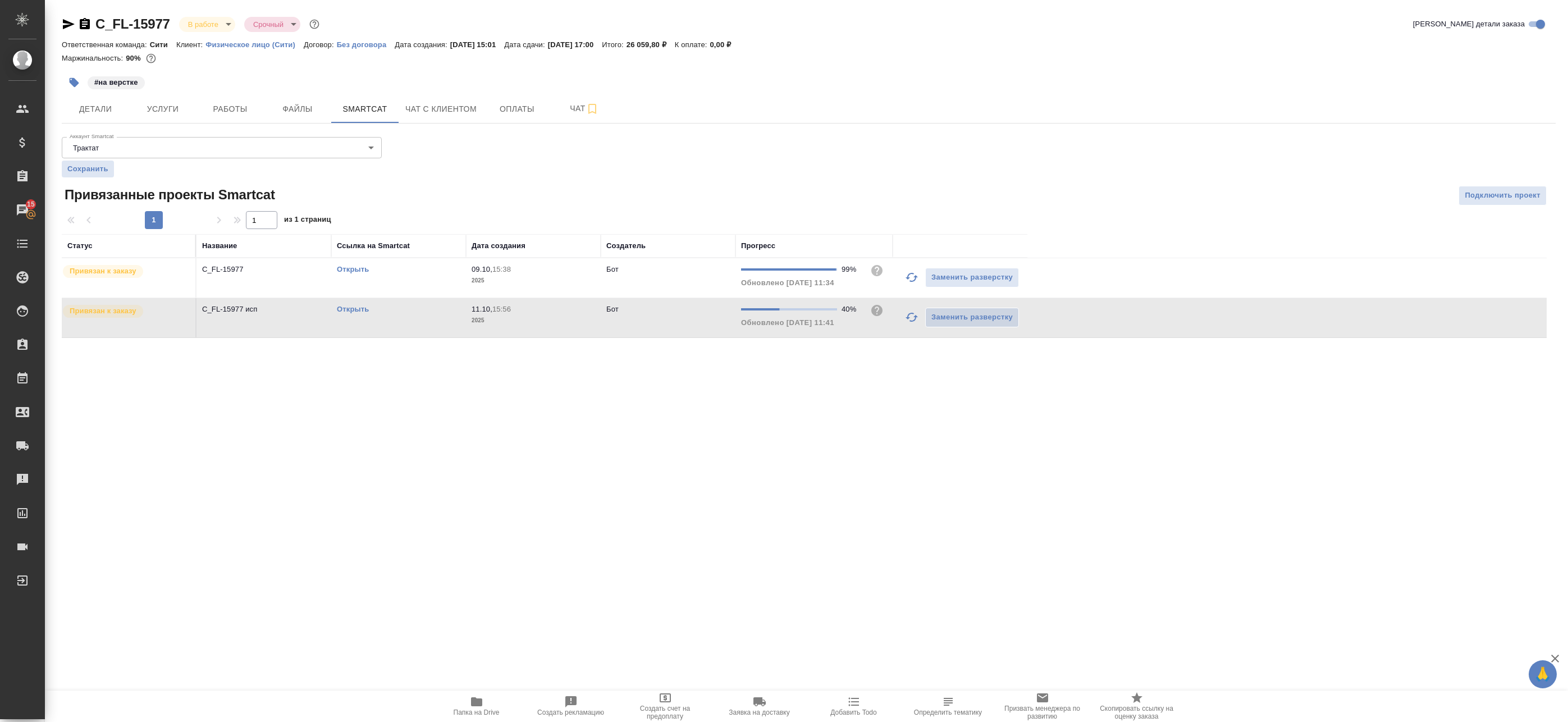
click at [358, 306] on link "Открыть" at bounding box center [353, 309] width 32 height 8
click at [911, 319] on icon "button" at bounding box center [911, 317] width 14 height 14
click at [359, 312] on link "Открыть" at bounding box center [353, 309] width 32 height 8
click at [496, 699] on span "Папка на Drive" at bounding box center [477, 705] width 81 height 21
click at [214, 107] on span "Работы" at bounding box center [230, 108] width 54 height 14
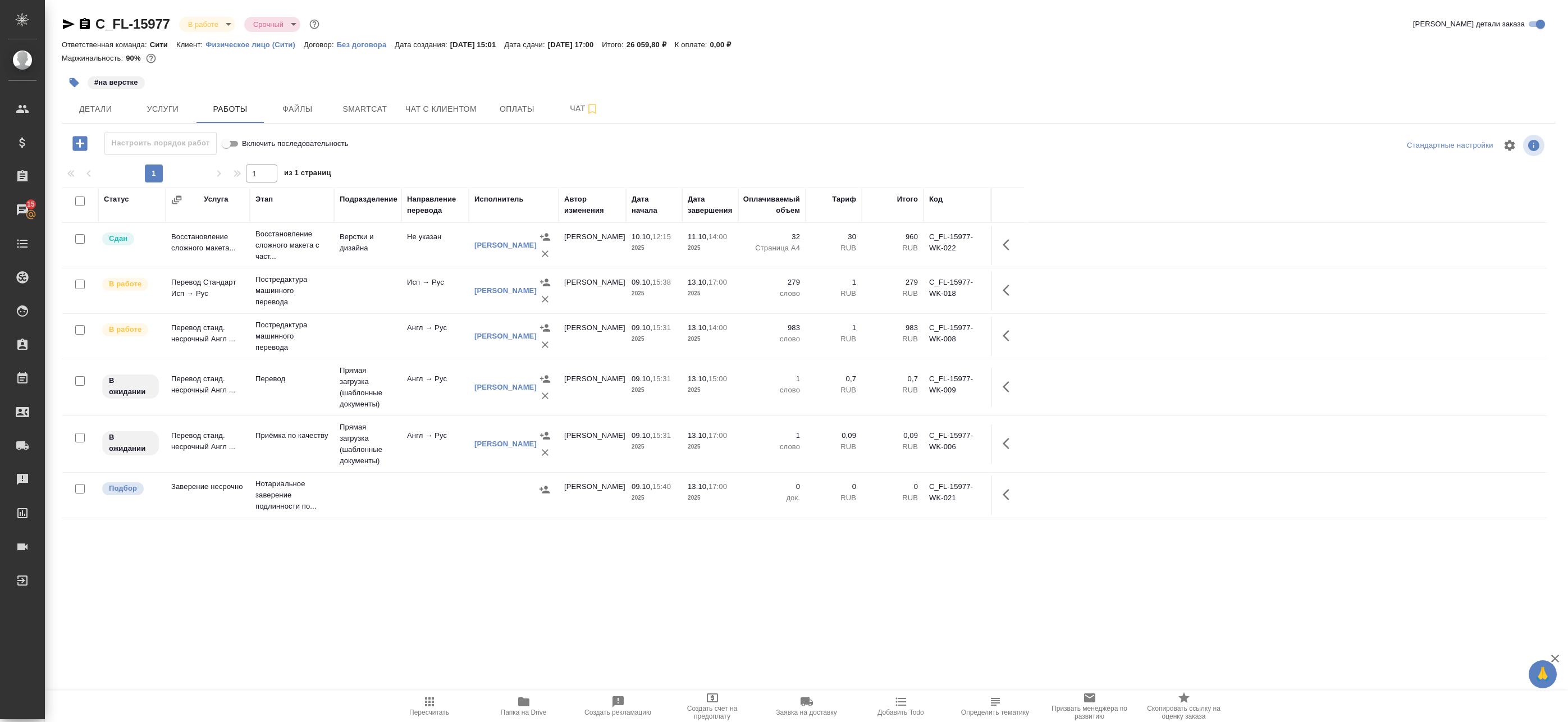
click at [402, 395] on td "Англ → Рус" at bounding box center [435, 387] width 67 height 40
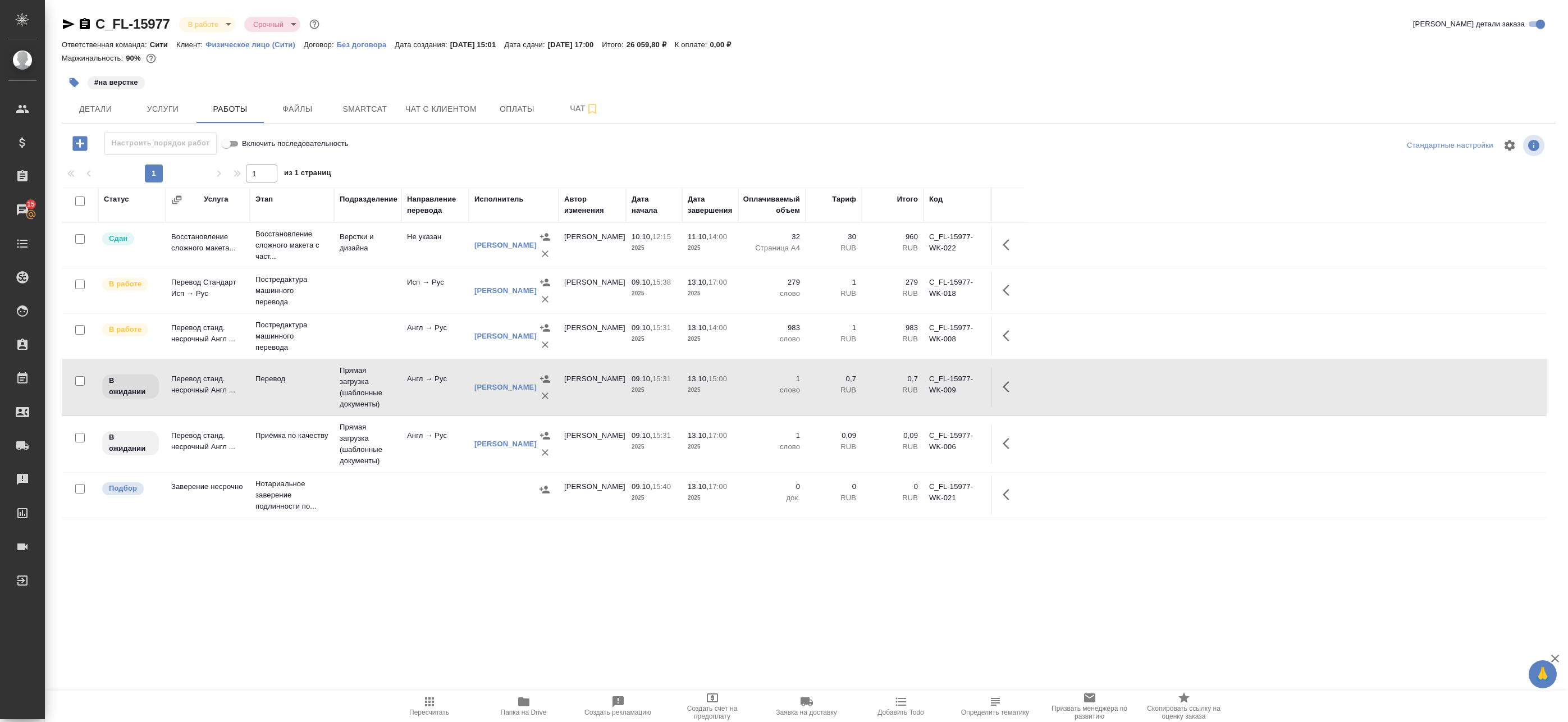
click at [422, 445] on td "Англ → Рус" at bounding box center [435, 443] width 67 height 40
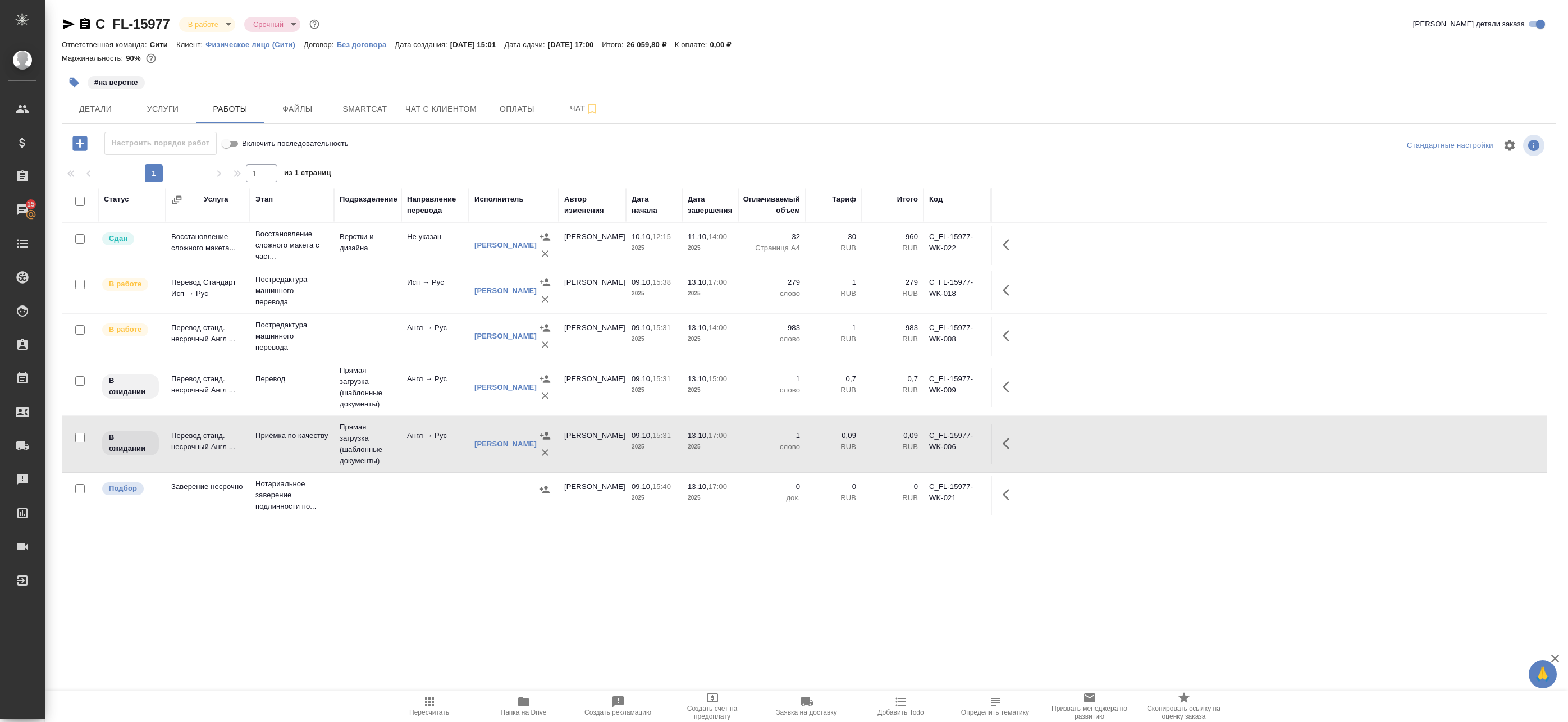
click at [422, 445] on td "Англ → Рус" at bounding box center [435, 443] width 67 height 40
click at [421, 704] on span "Пересчитать" at bounding box center [430, 705] width 81 height 21
click at [452, 542] on div "Статус Услуга Этап Подразделение Направление перевода Исполнитель Автор изменен…" at bounding box center [804, 440] width 1485 height 506
click at [529, 714] on span "Папка на Drive" at bounding box center [523, 712] width 46 height 8
click at [116, 107] on span "Детали" at bounding box center [95, 108] width 54 height 14
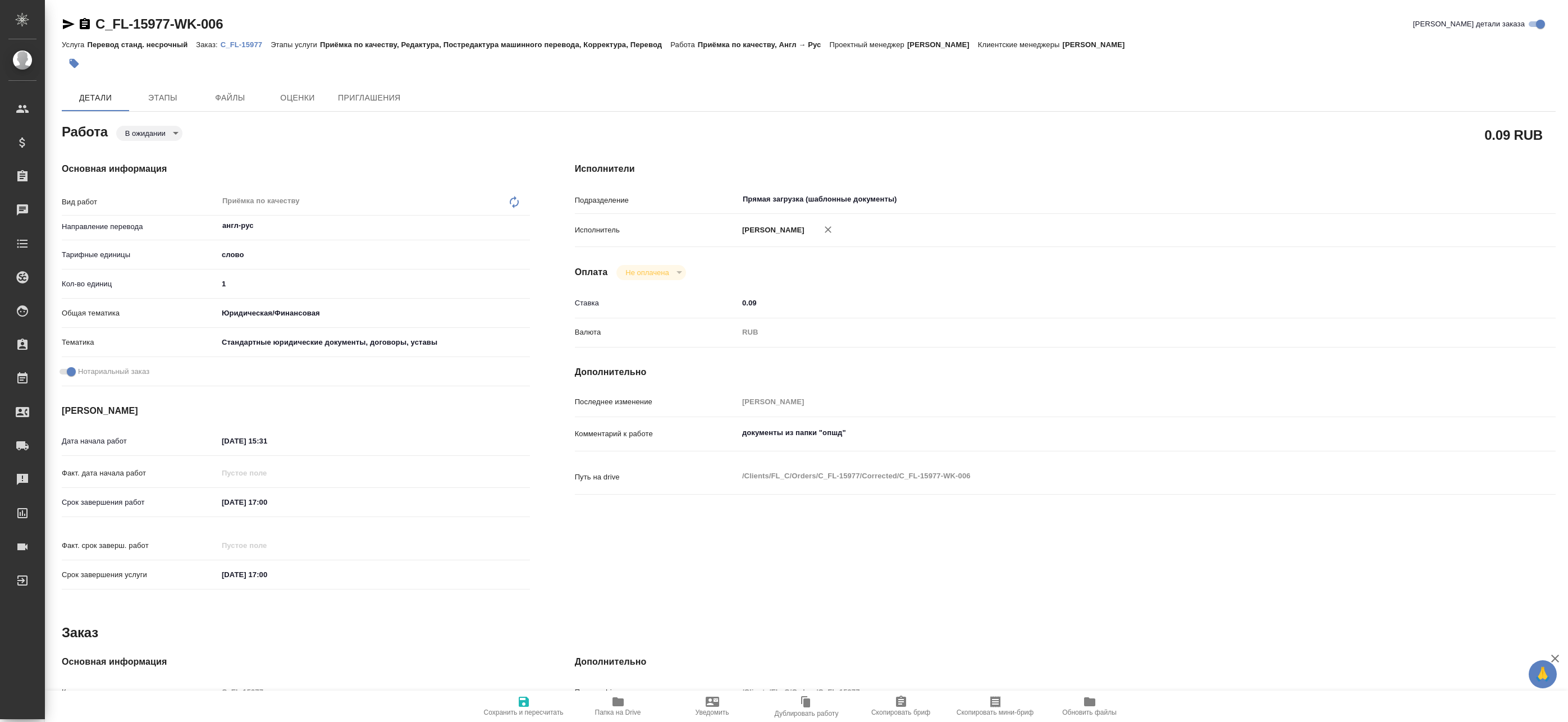
type textarea "x"
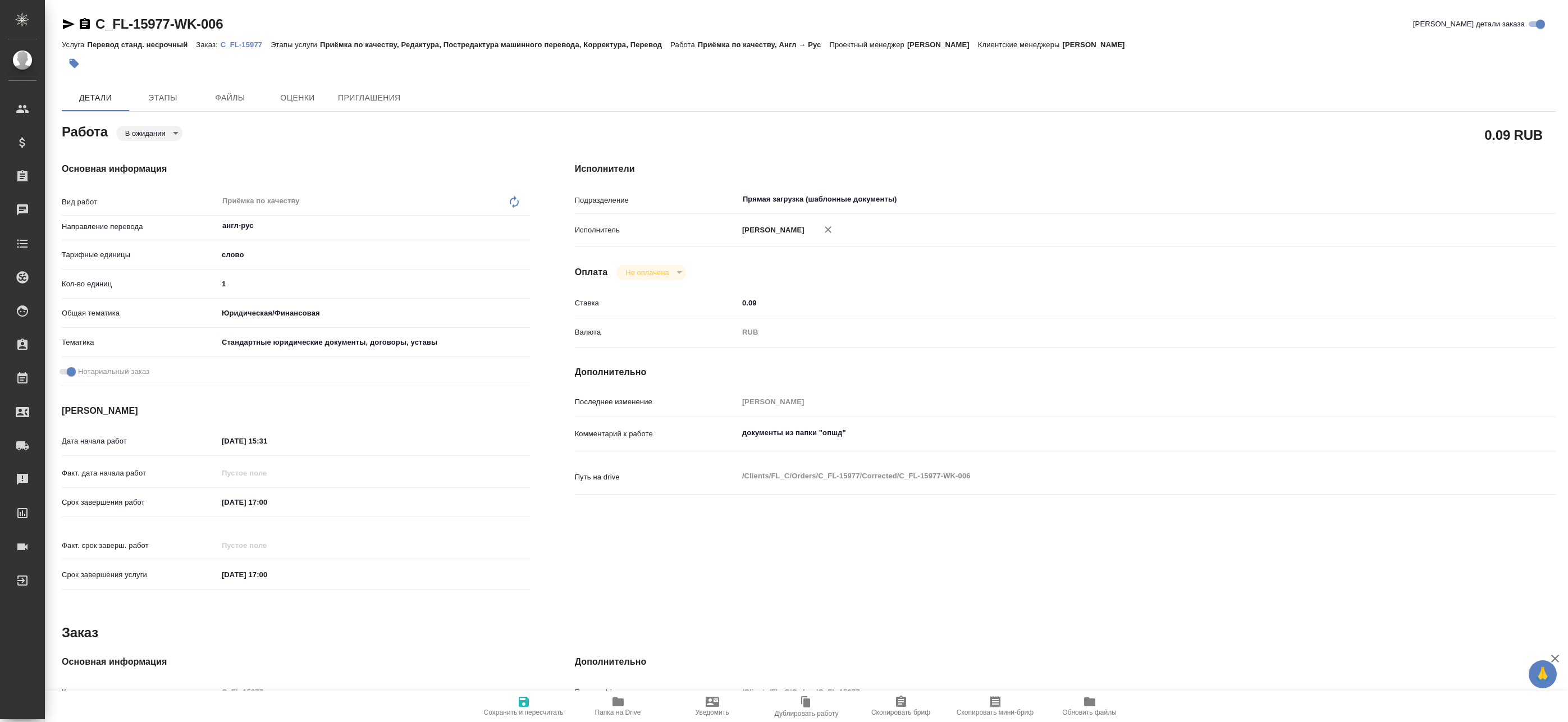
type textarea "x"
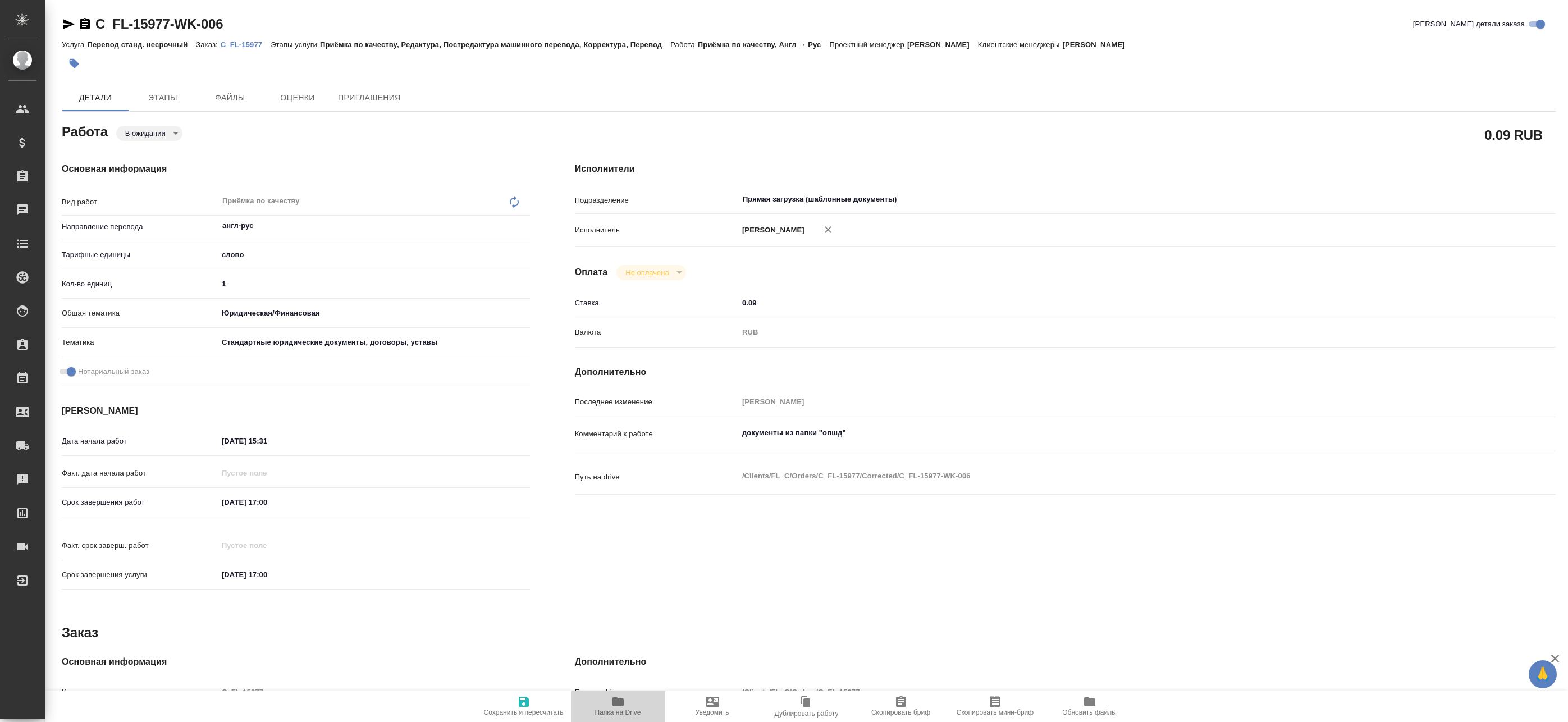
click at [616, 698] on icon "button" at bounding box center [618, 701] width 11 height 9
type textarea "x"
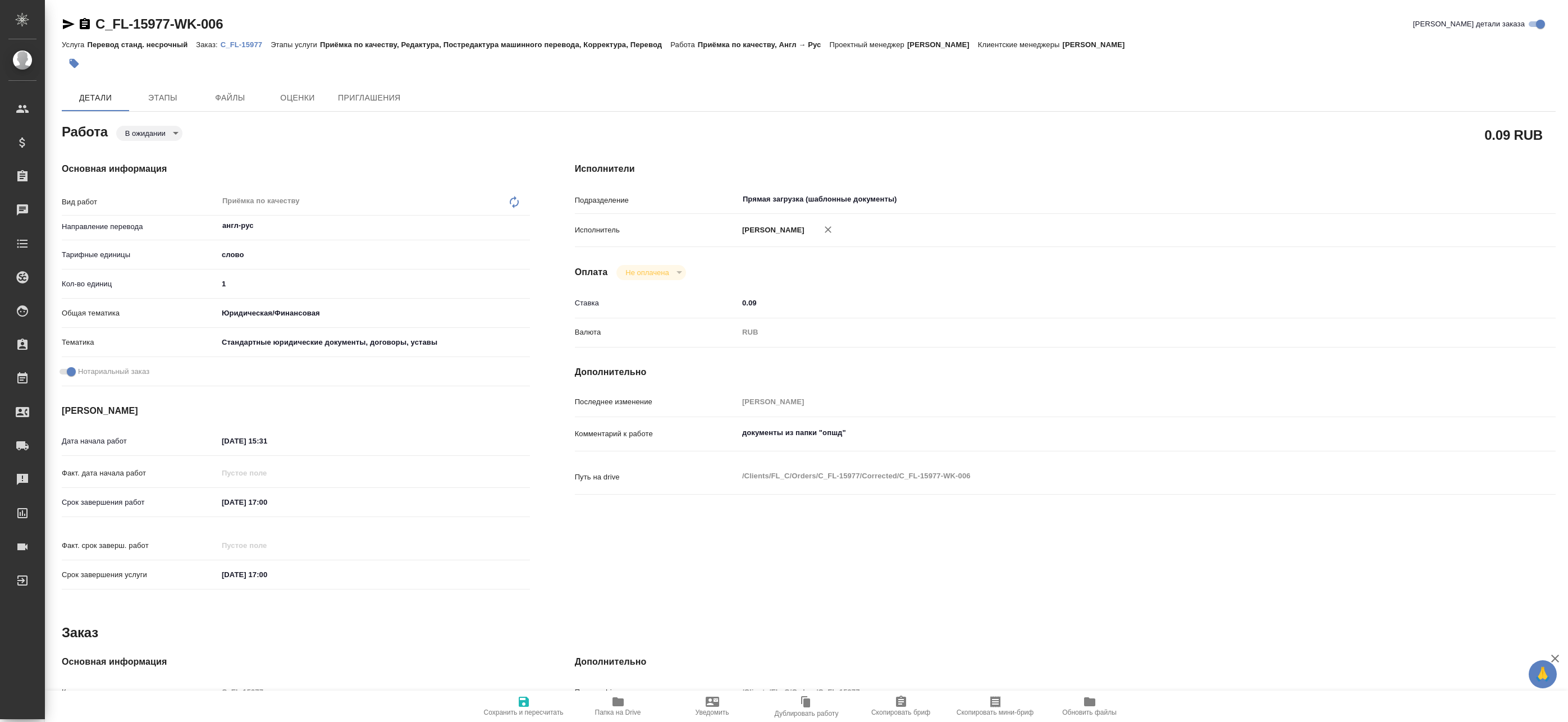
type textarea "x"
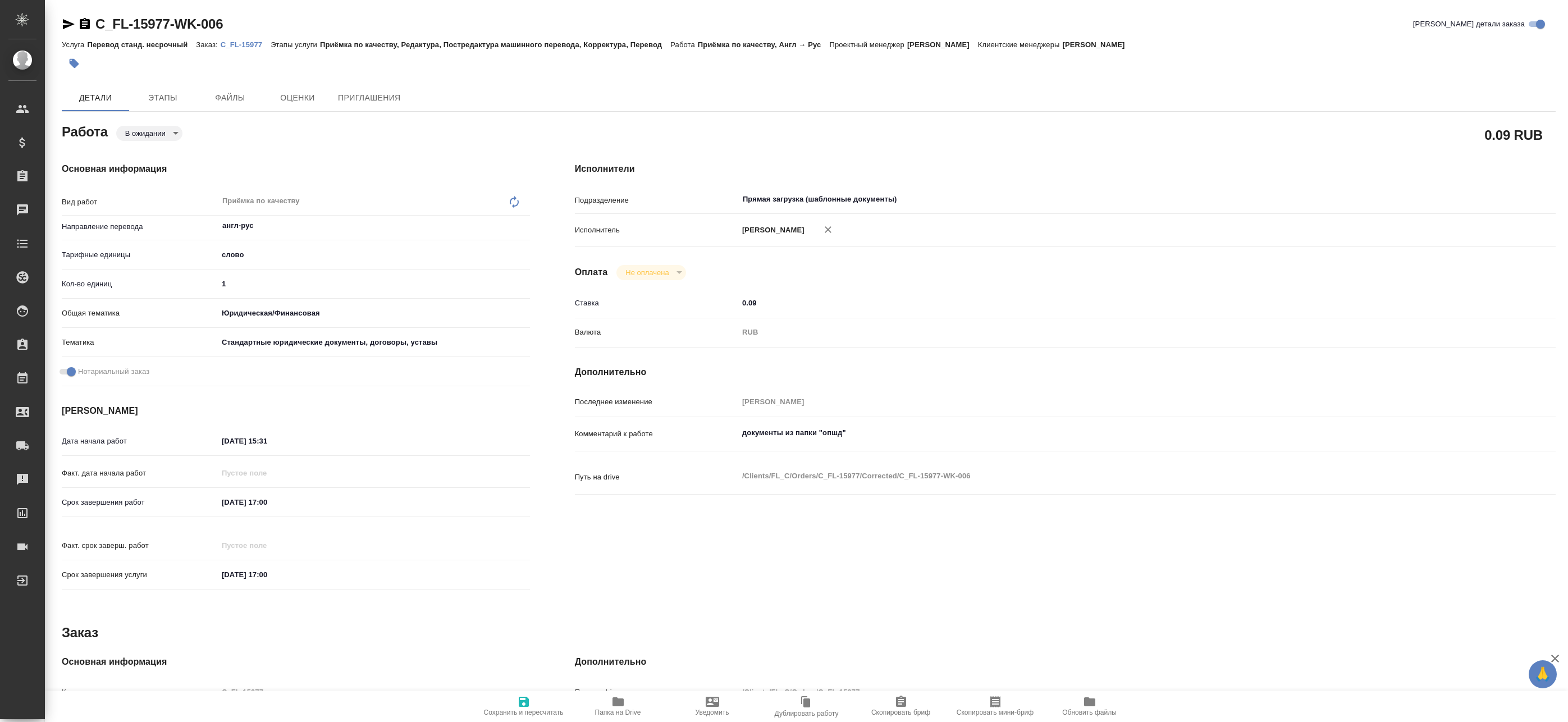
type textarea "x"
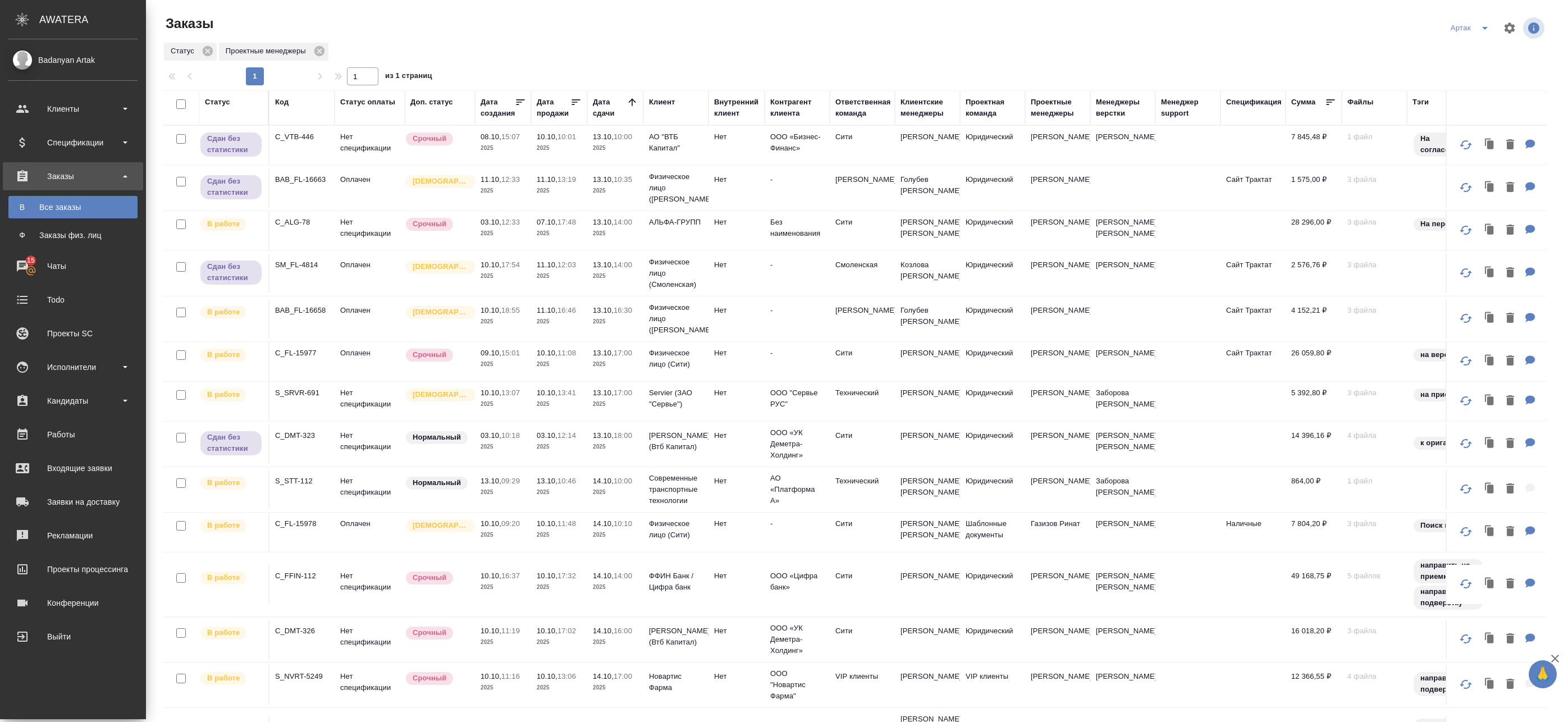
click at [559, 241] on td "07.10, 17:48 2025" at bounding box center [559, 230] width 57 height 40
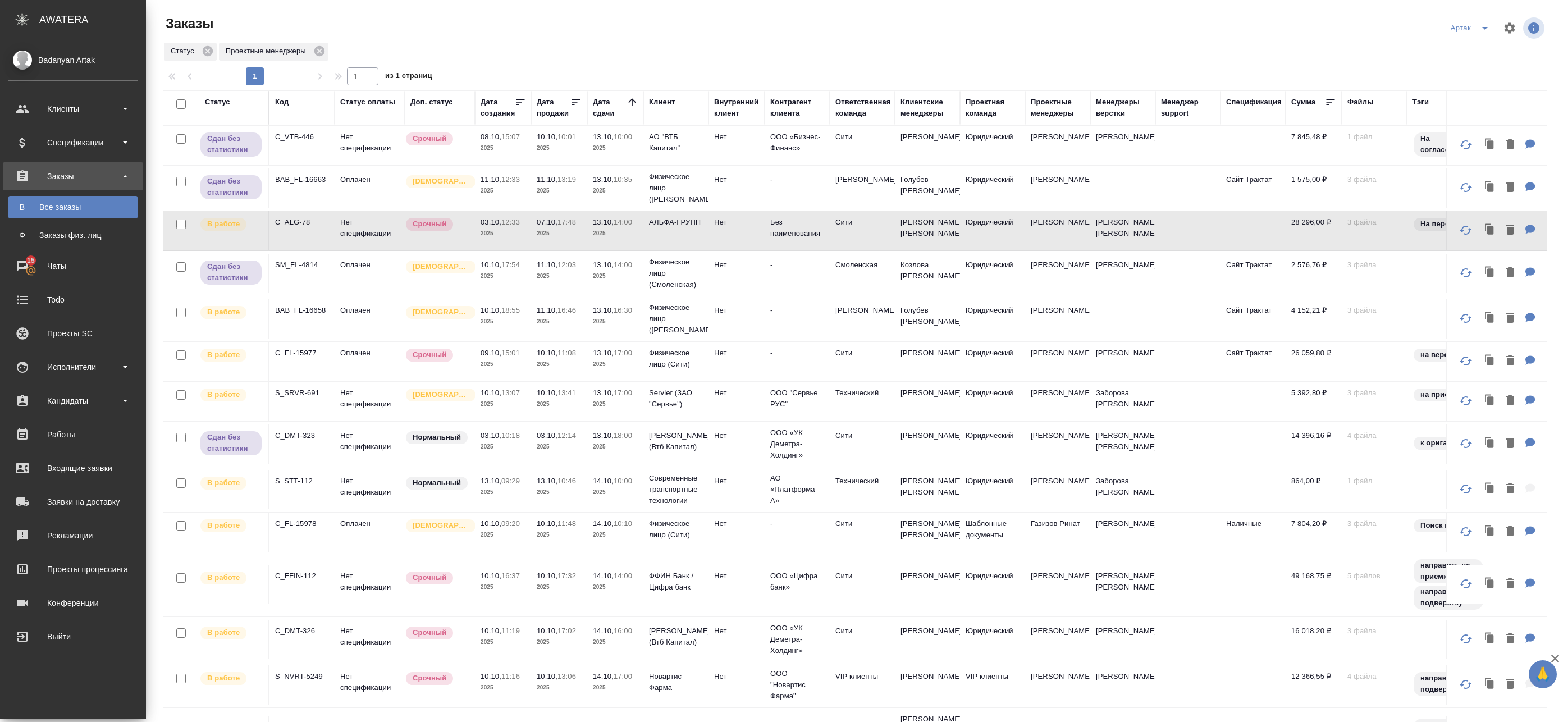
click at [535, 293] on tr "Сдан без статистики SM_FL-4814 Оплачен Святая троица 10.10, 17:54 2025 11.10, 1…" at bounding box center [970, 274] width 1615 height 45
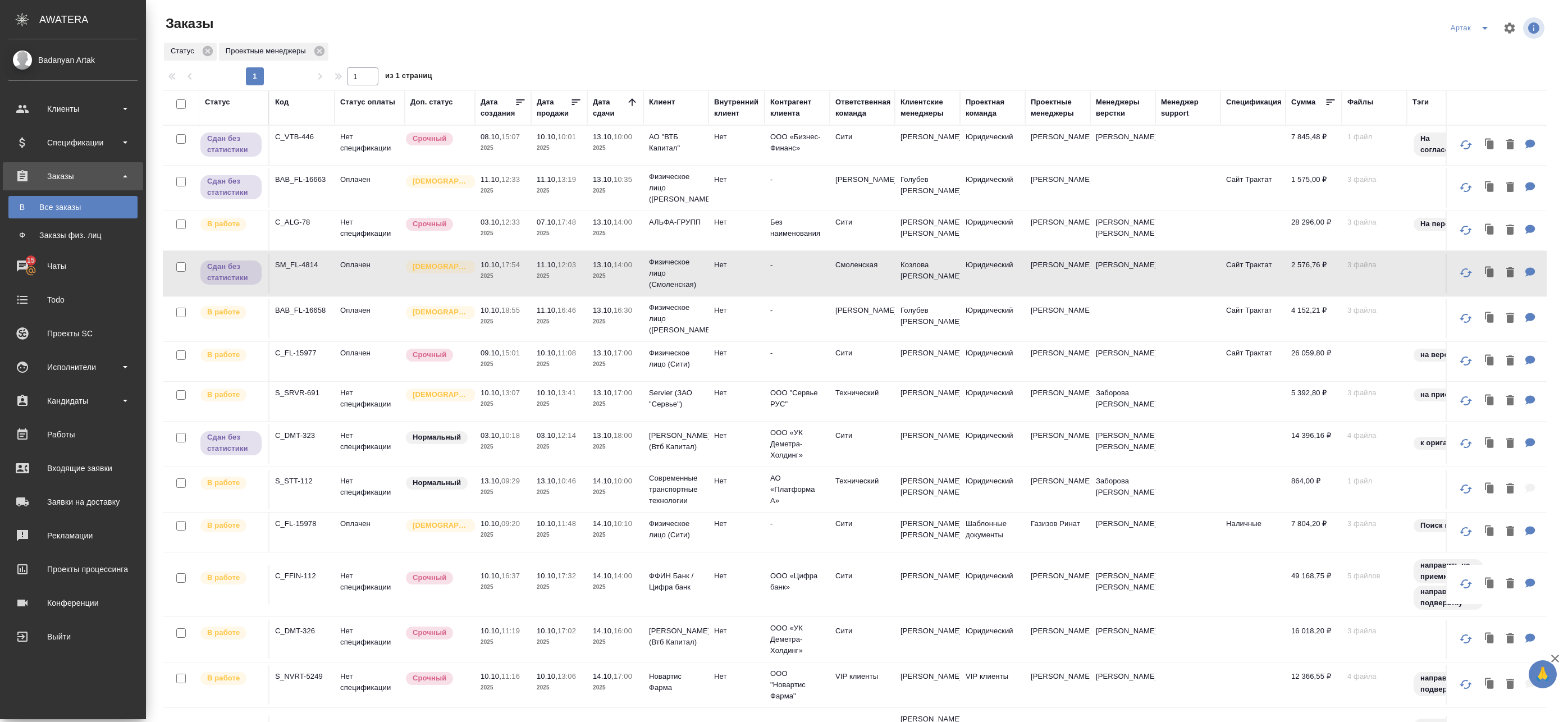
click at [528, 309] on td "10.10, 18:55 2025" at bounding box center [503, 318] width 57 height 40
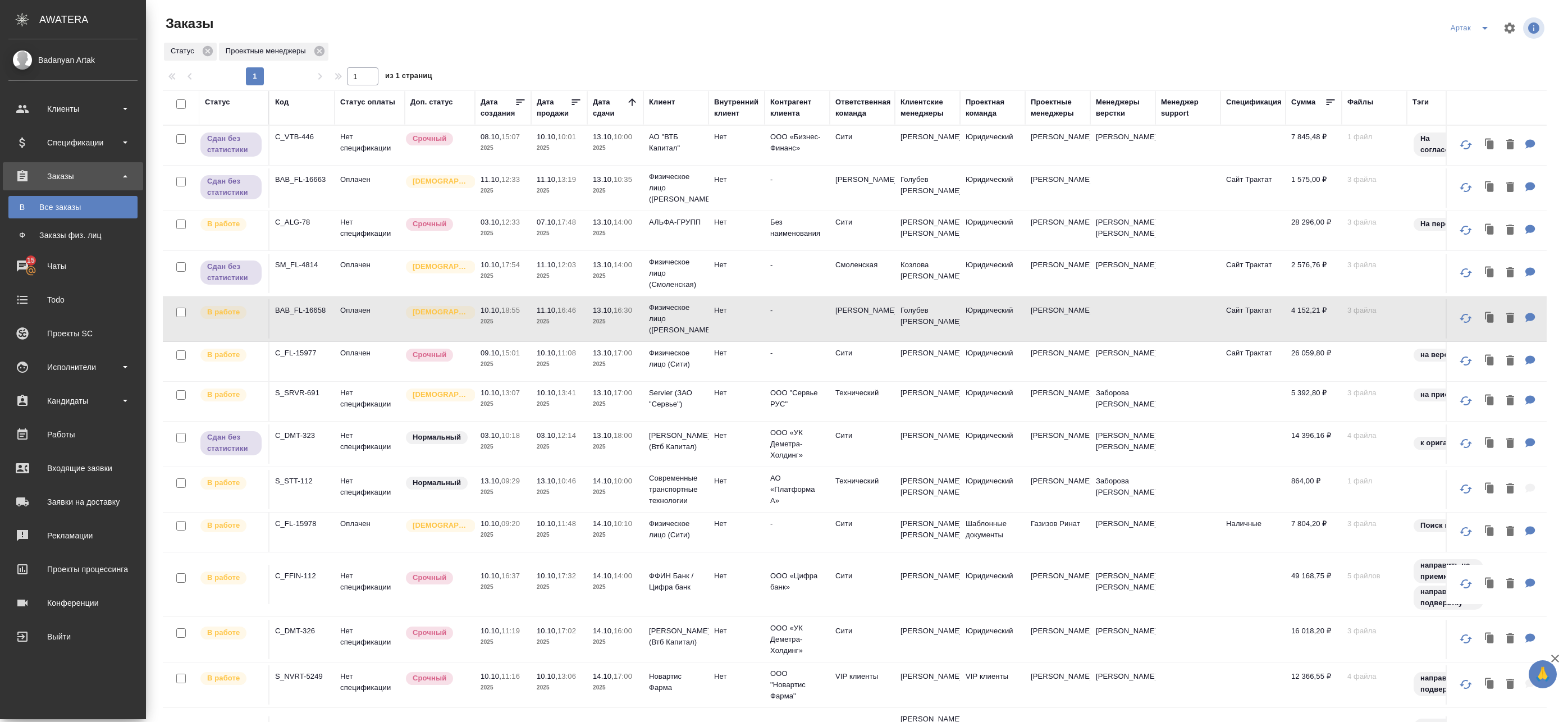
click at [528, 319] on td "10.10, 18:55 2025" at bounding box center [503, 318] width 57 height 40
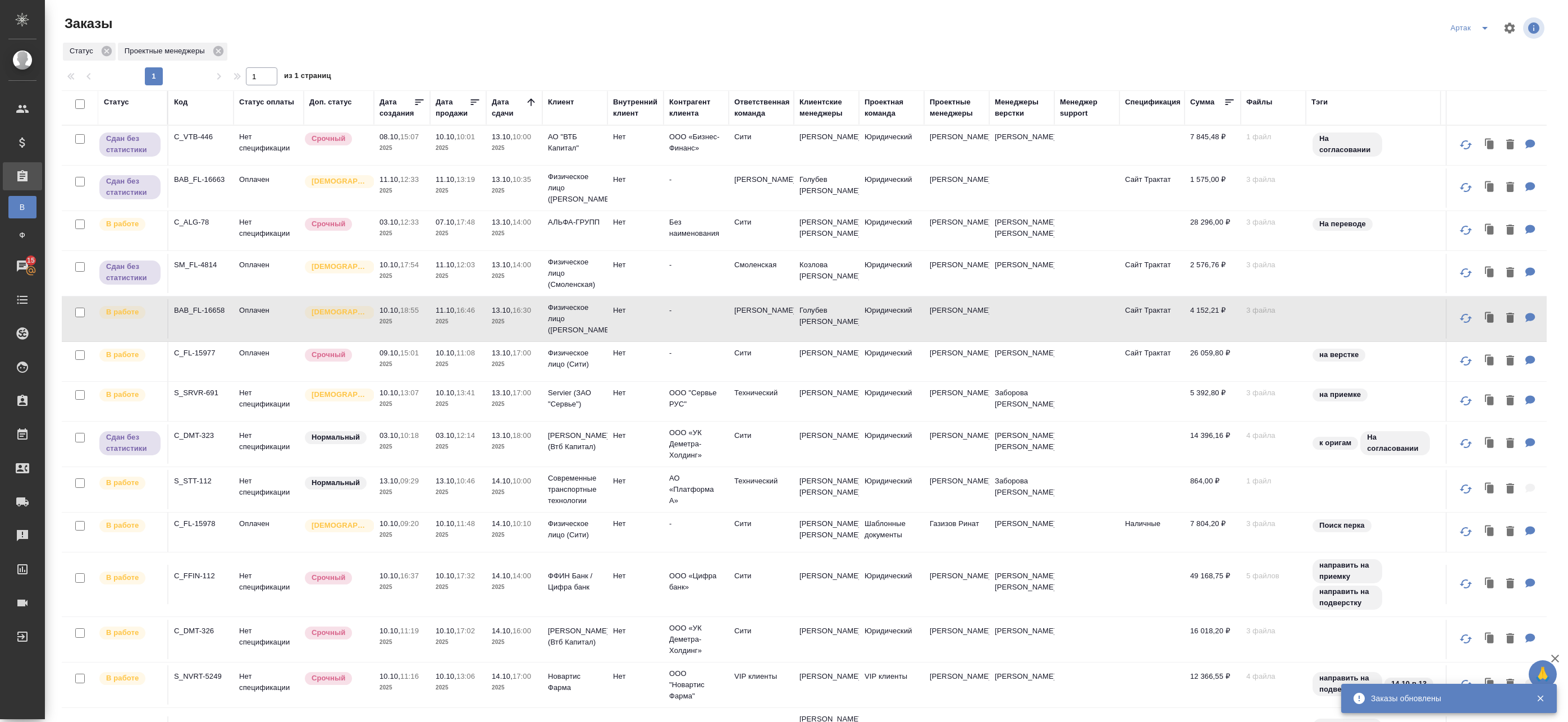
click at [516, 361] on p "2025" at bounding box center [515, 364] width 45 height 11
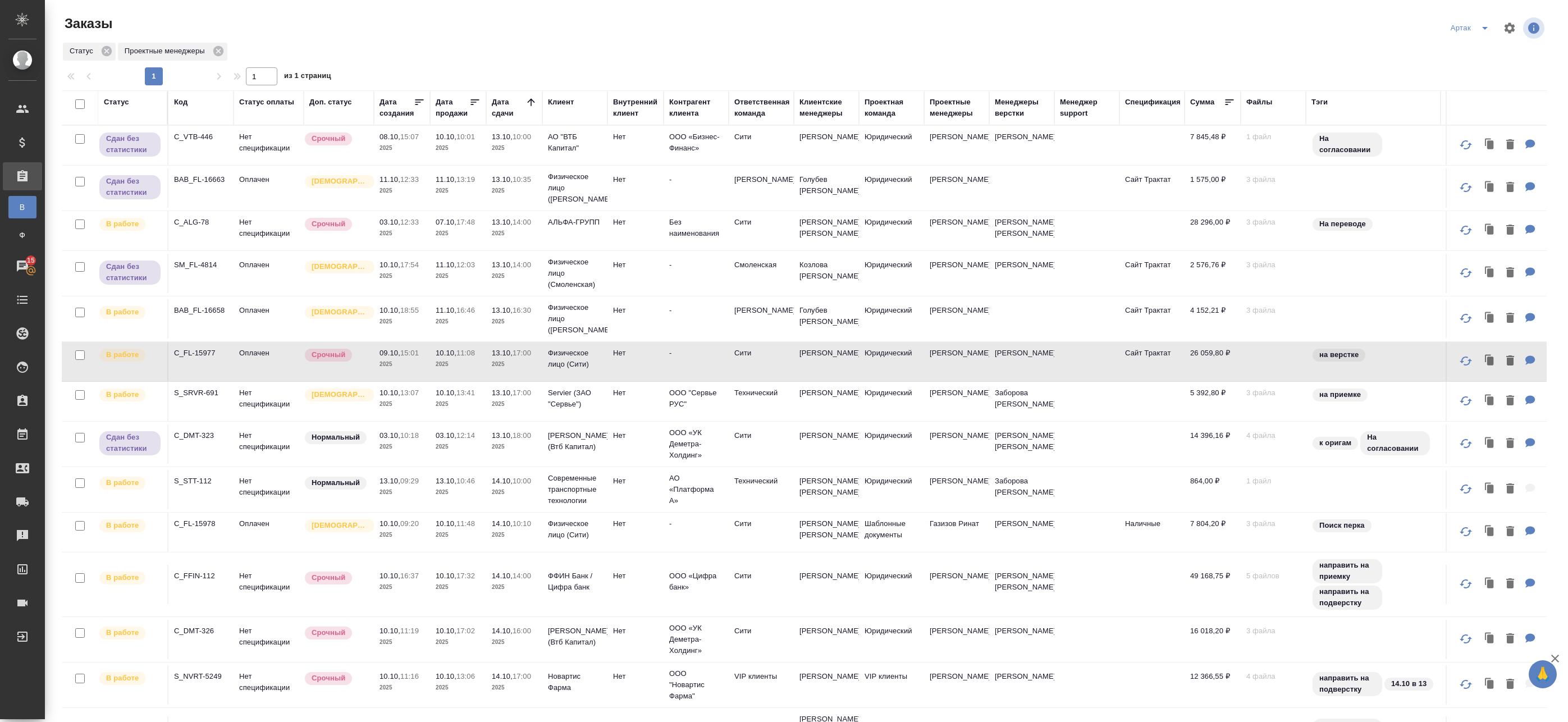
click at [521, 401] on p "2025" at bounding box center [515, 404] width 45 height 11
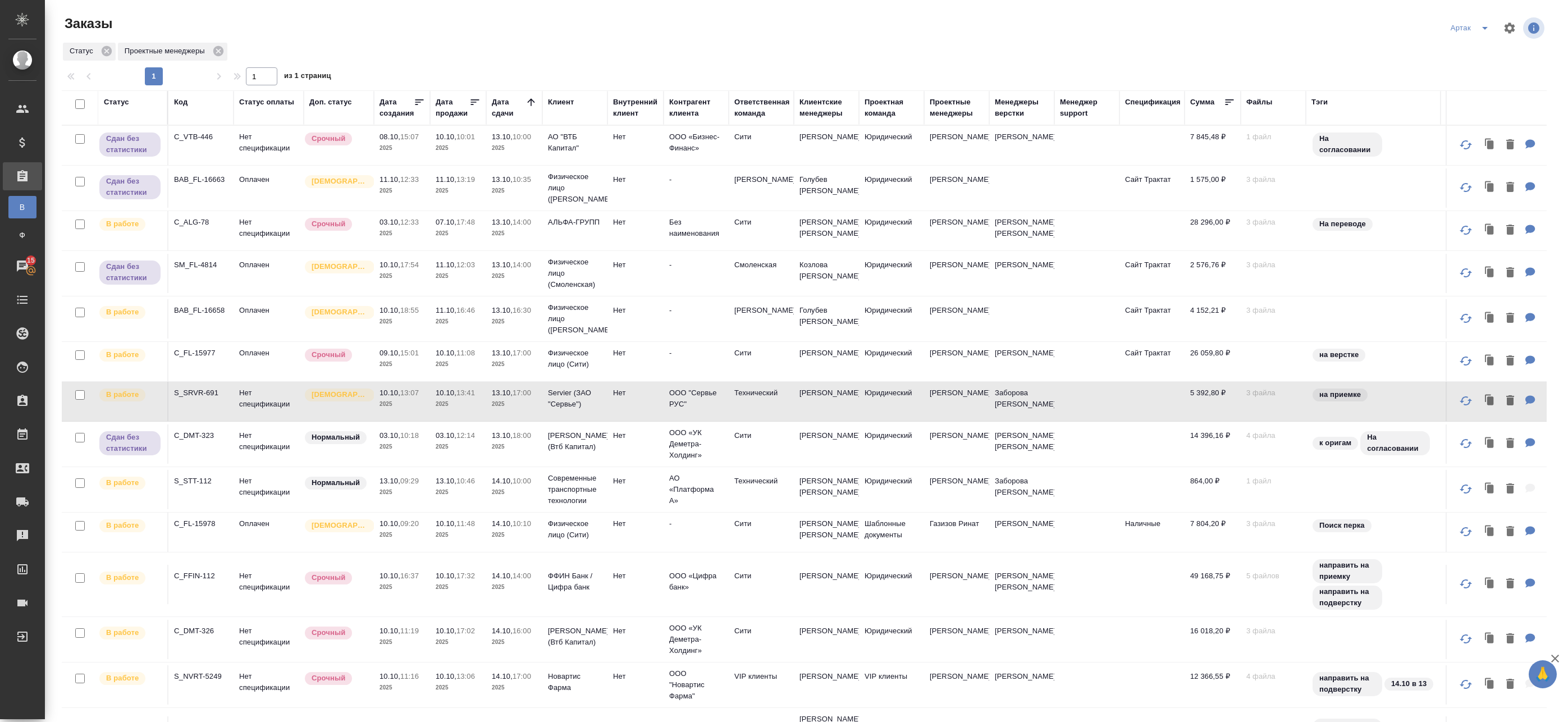
click at [521, 401] on p "2025" at bounding box center [515, 404] width 45 height 11
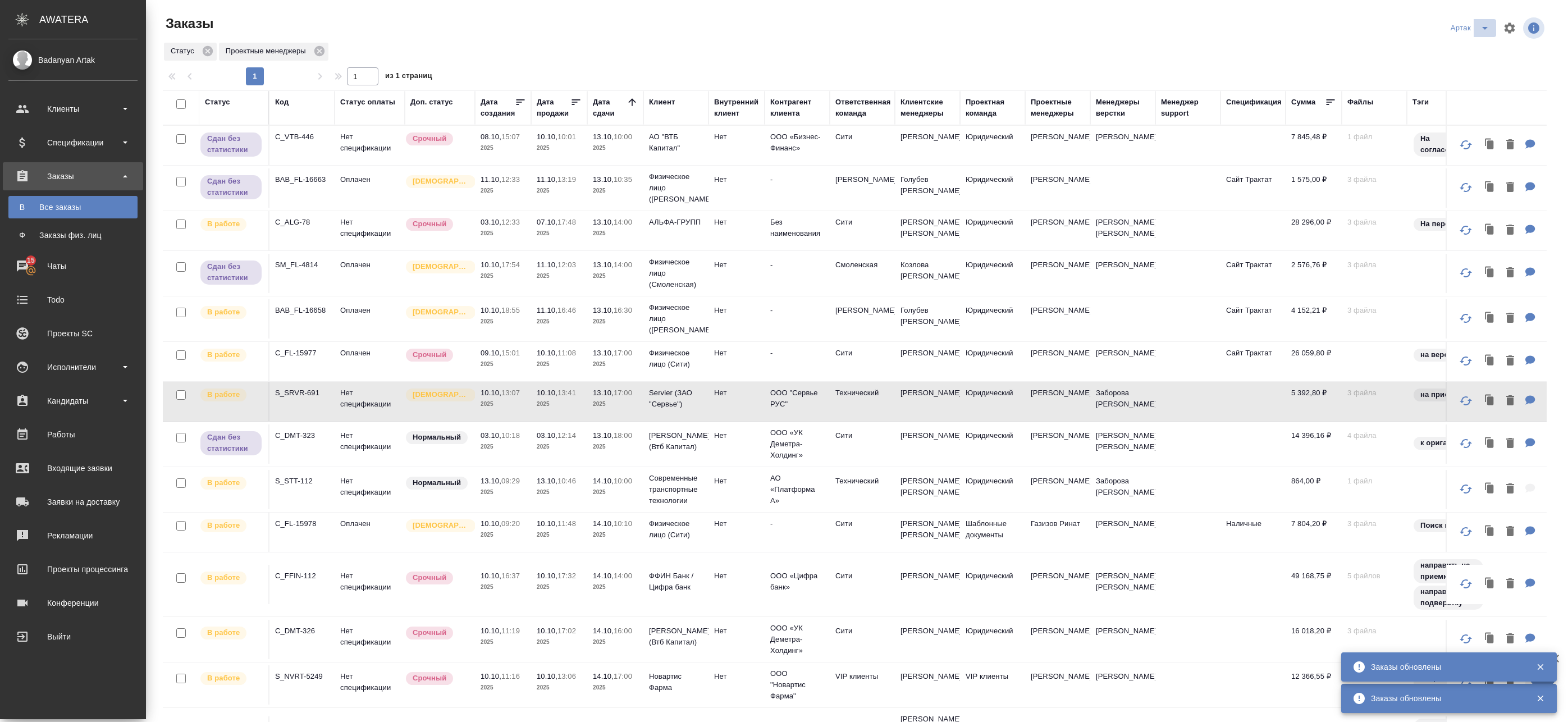
click at [1478, 23] on icon "split button" at bounding box center [1485, 27] width 14 height 14
click at [1463, 50] on li "leagal" at bounding box center [1464, 50] width 48 height 18
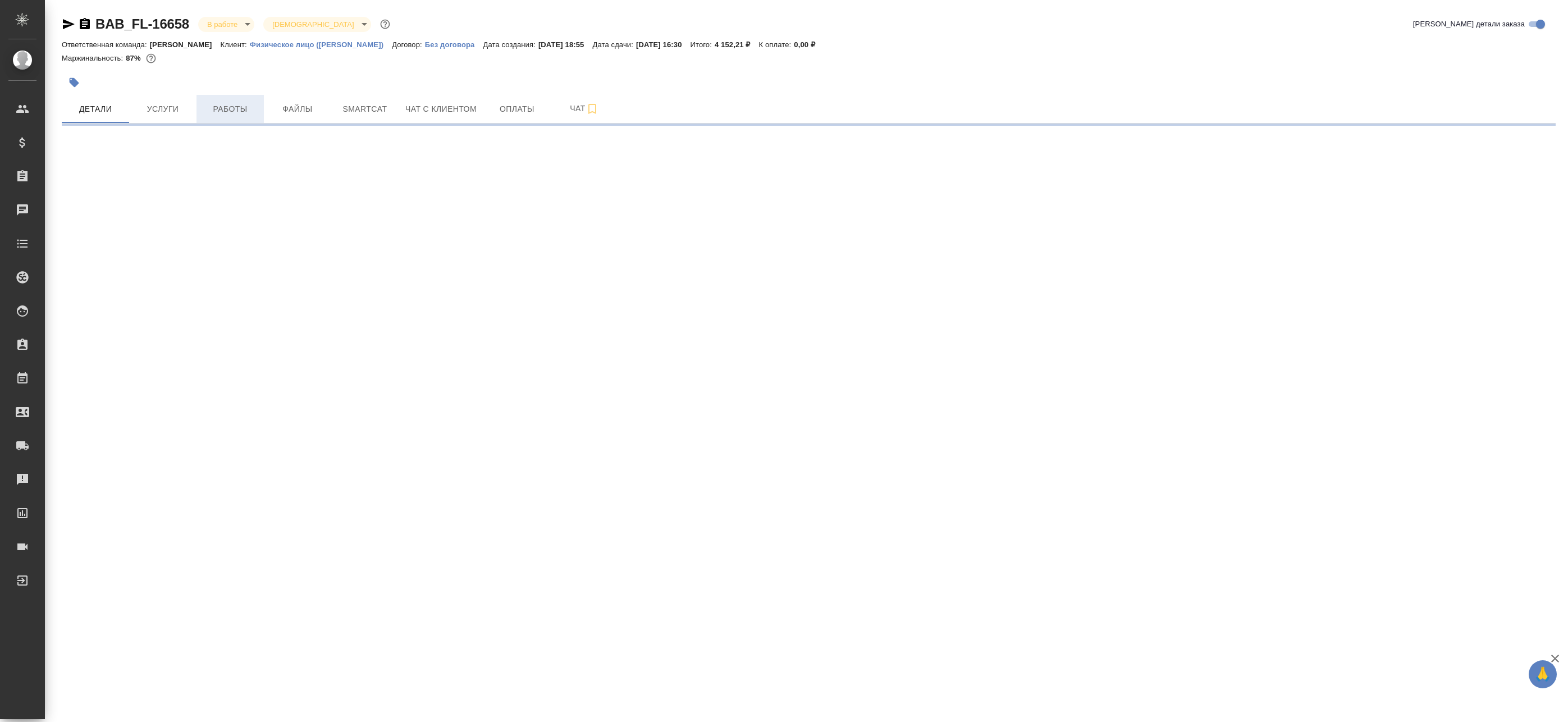
click at [246, 102] on span "Работы" at bounding box center [230, 108] width 54 height 14
click at [238, 104] on span "Работы" at bounding box center [230, 108] width 54 height 14
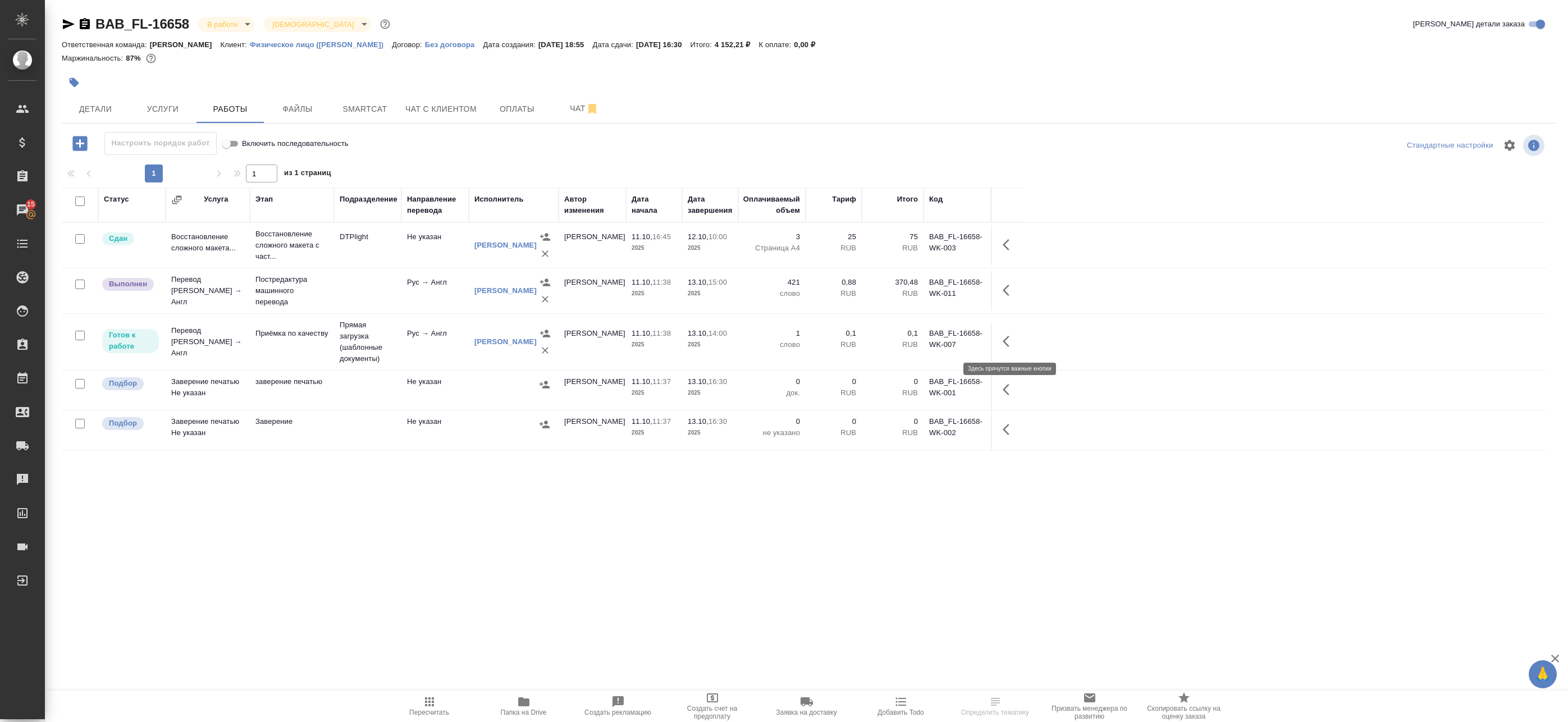
click at [1011, 341] on icon "button" at bounding box center [1009, 341] width 14 height 14
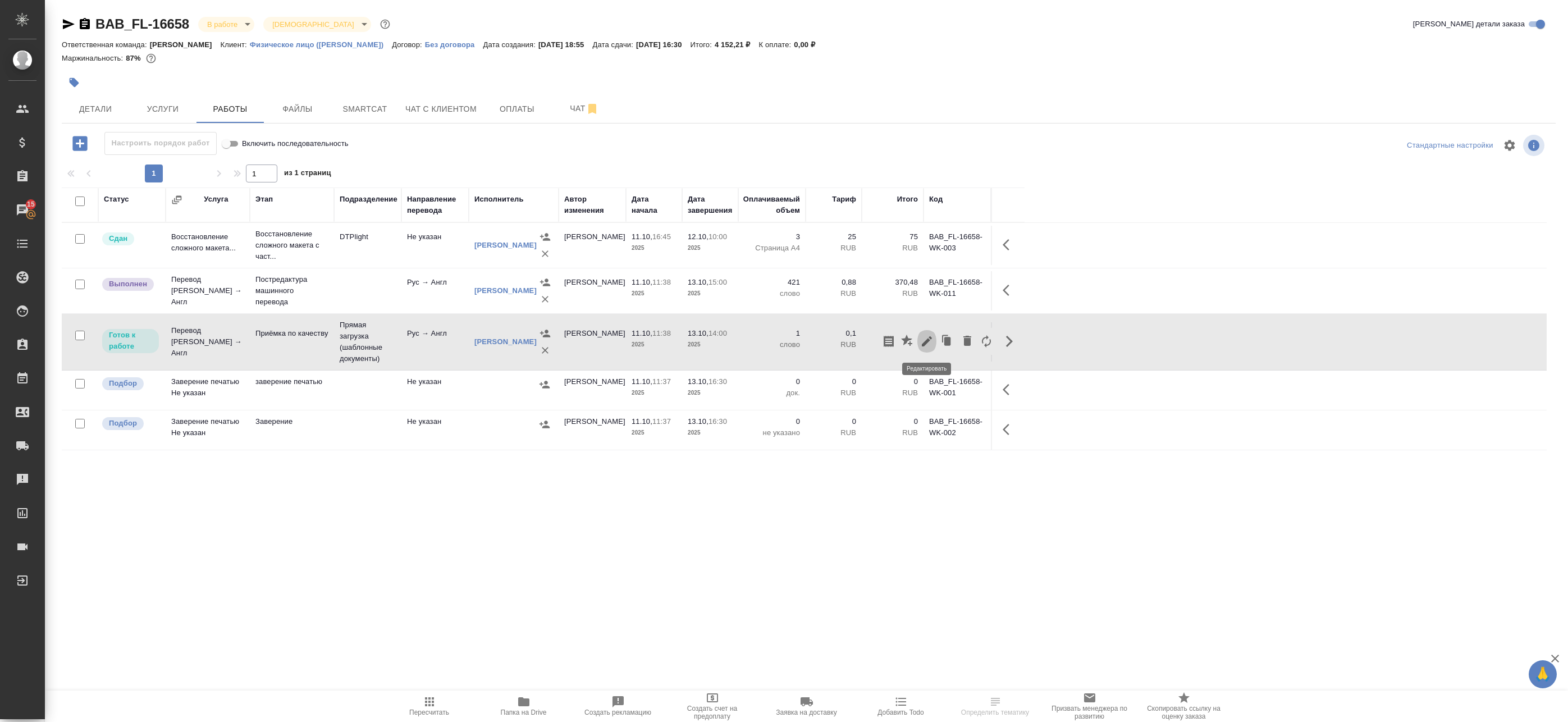
click at [929, 345] on icon "button" at bounding box center [927, 341] width 14 height 14
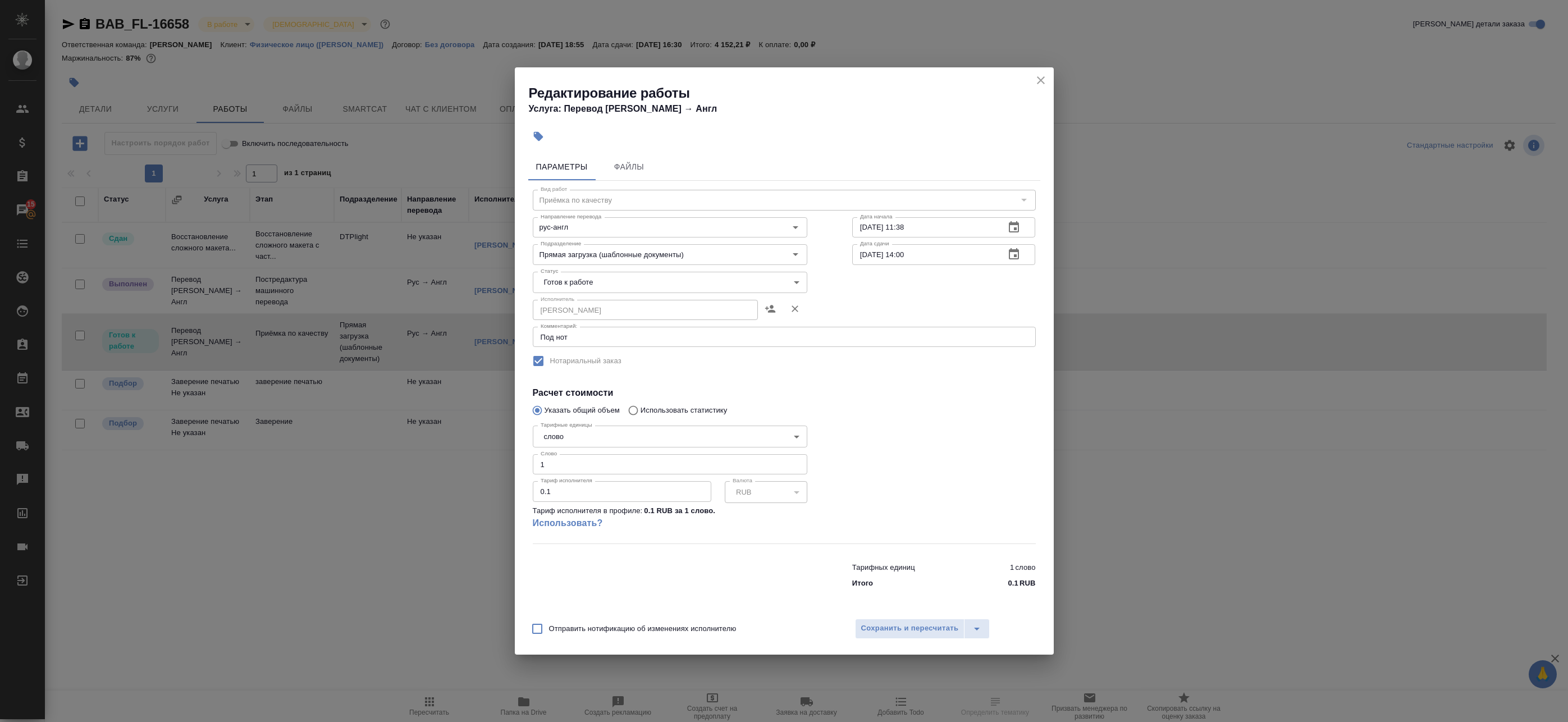
click at [1034, 80] on icon "close" at bounding box center [1040, 80] width 14 height 14
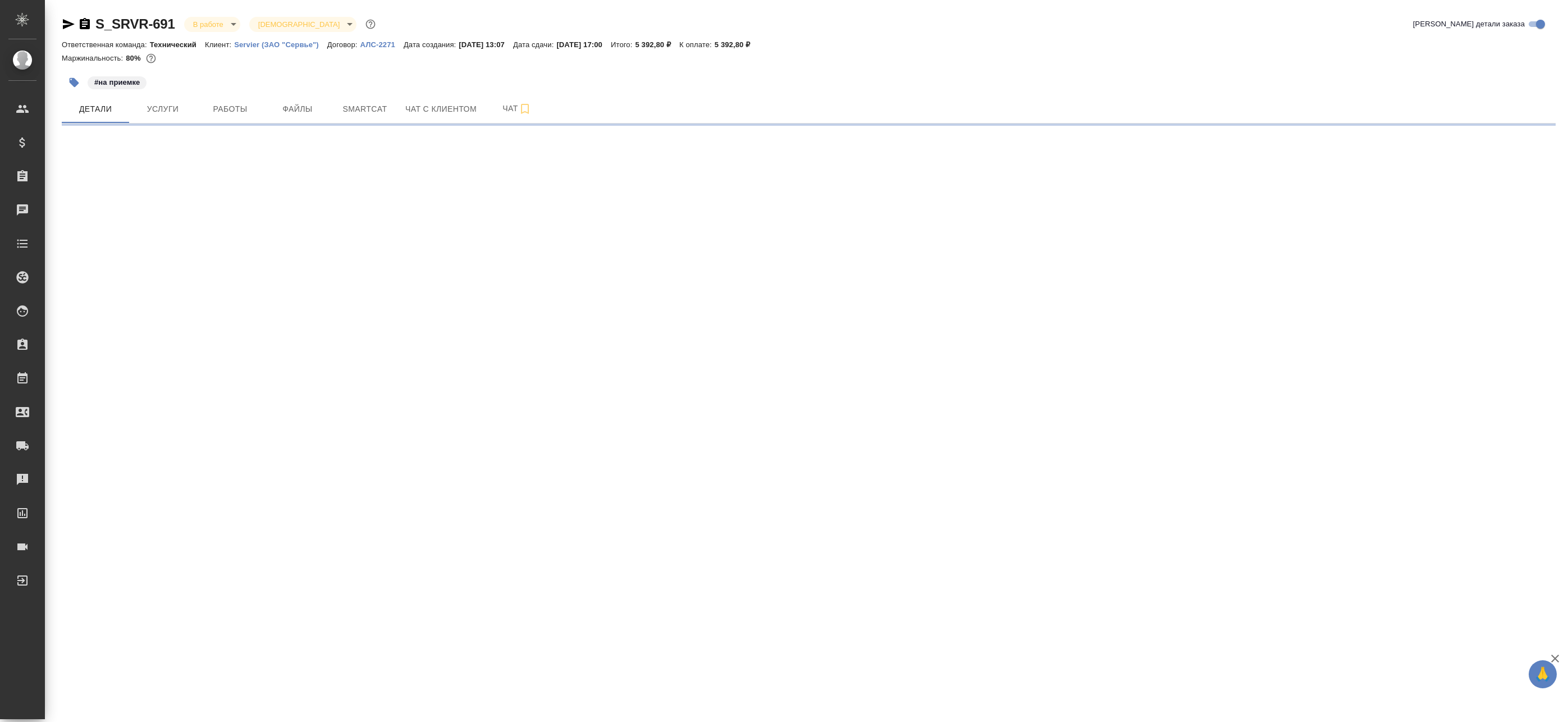
select select "RU"
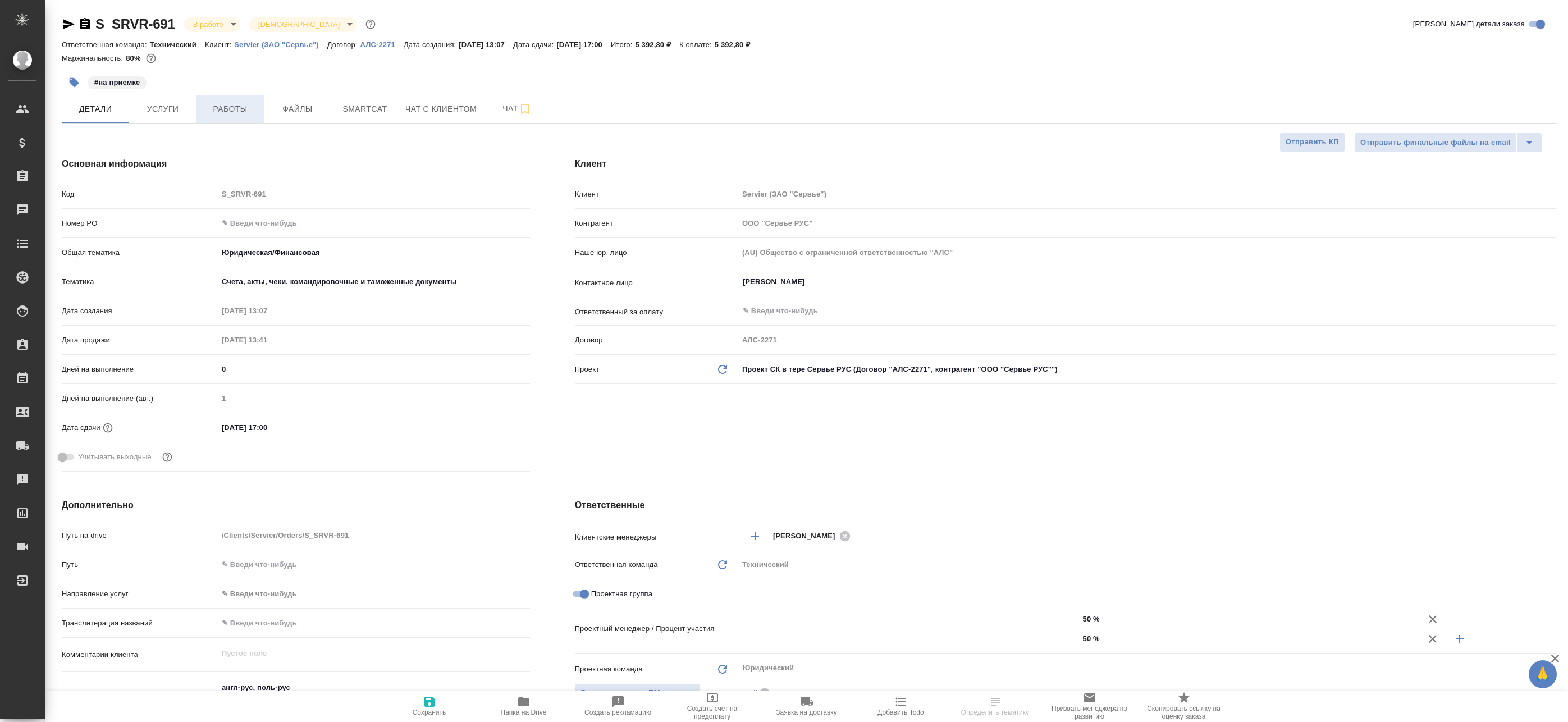
type input "[PERSON_NAME]"
type textarea "x"
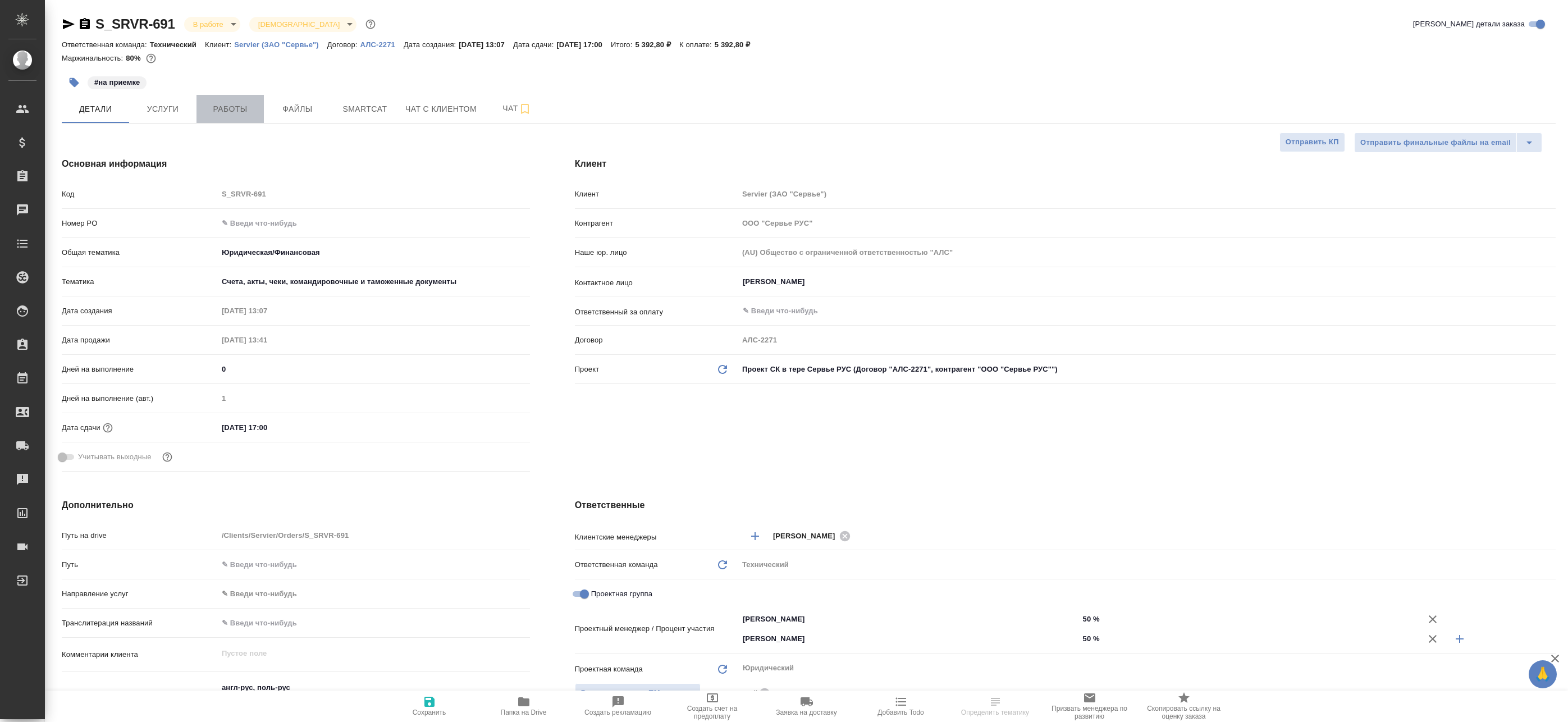
click at [232, 104] on span "Работы" at bounding box center [230, 108] width 54 height 14
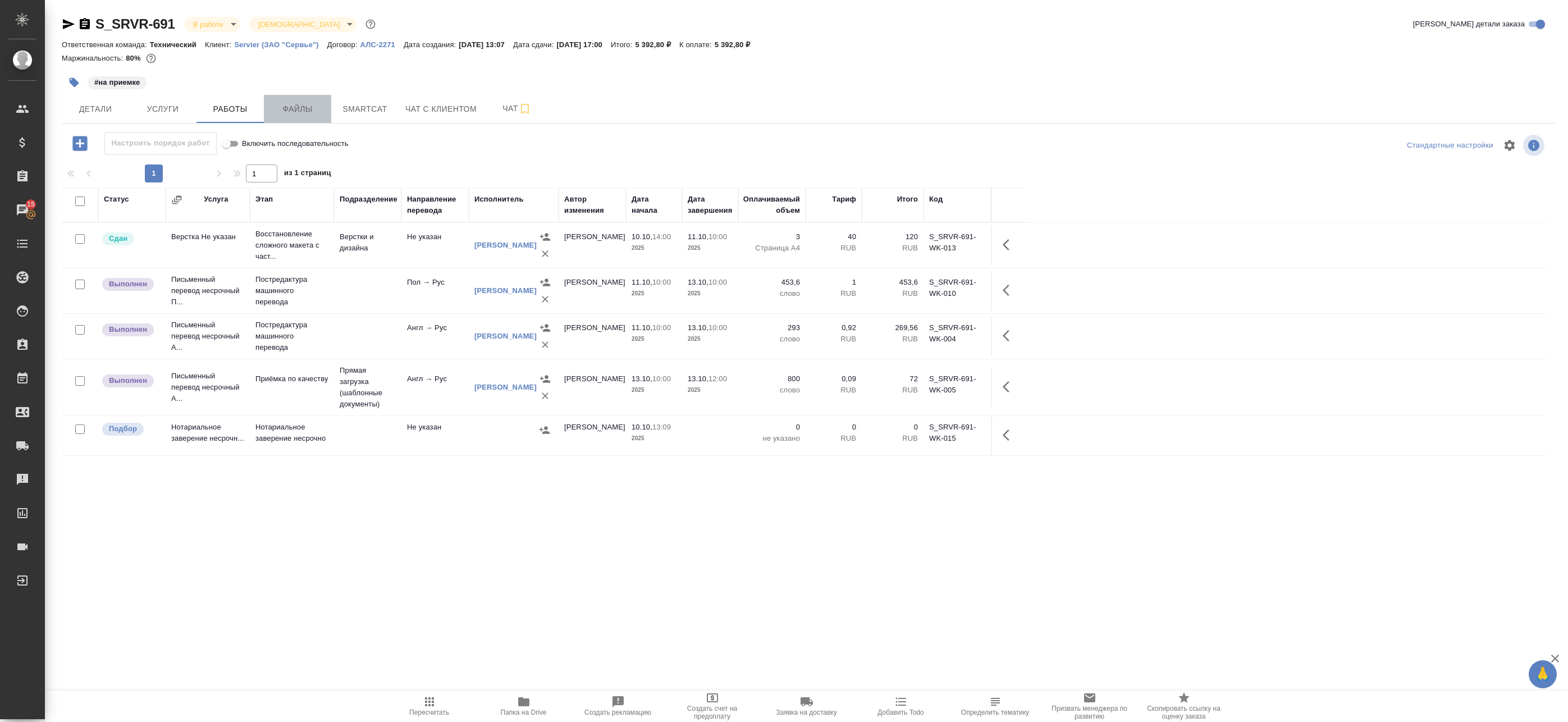
click at [309, 106] on span "Файлы" at bounding box center [297, 108] width 54 height 14
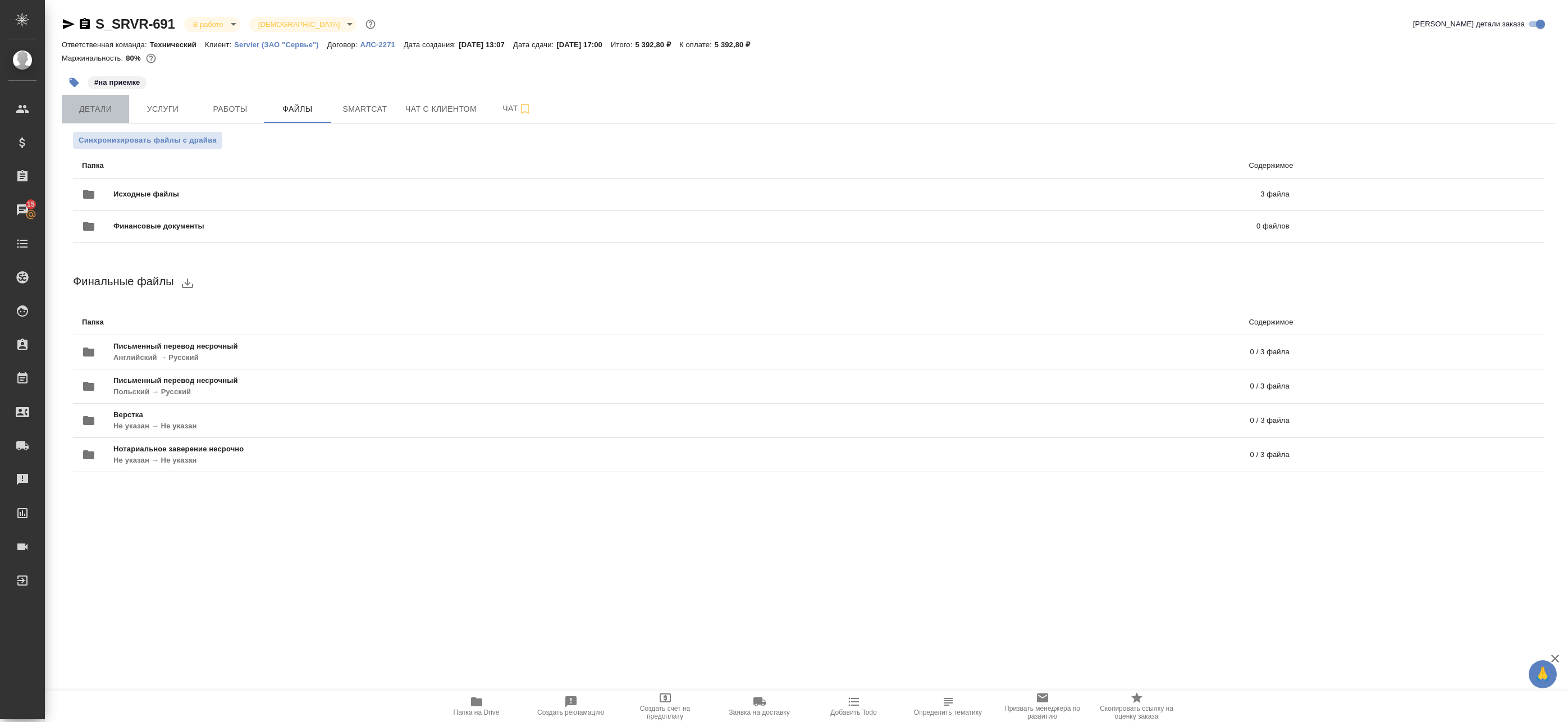
click at [89, 105] on span "Детали" at bounding box center [95, 108] width 54 height 14
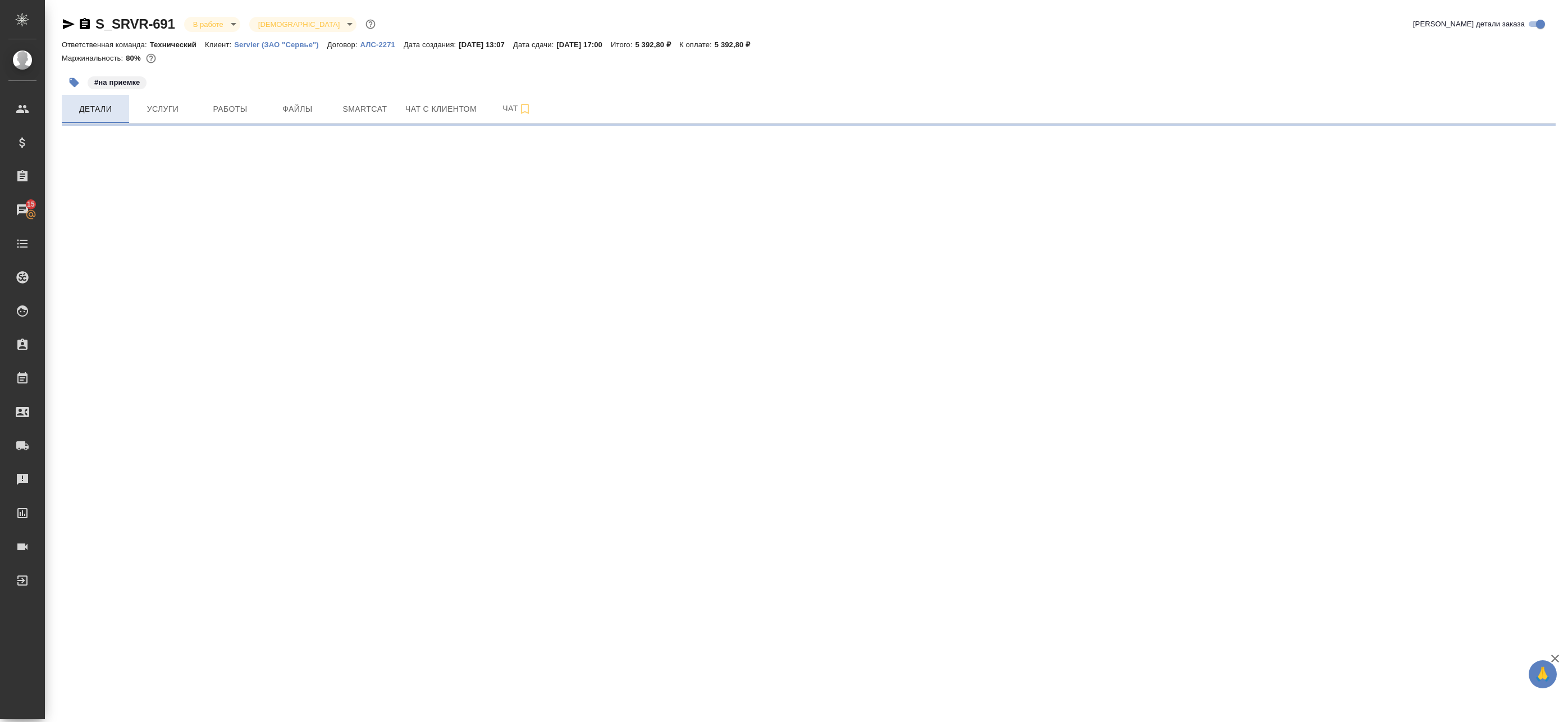
select select "RU"
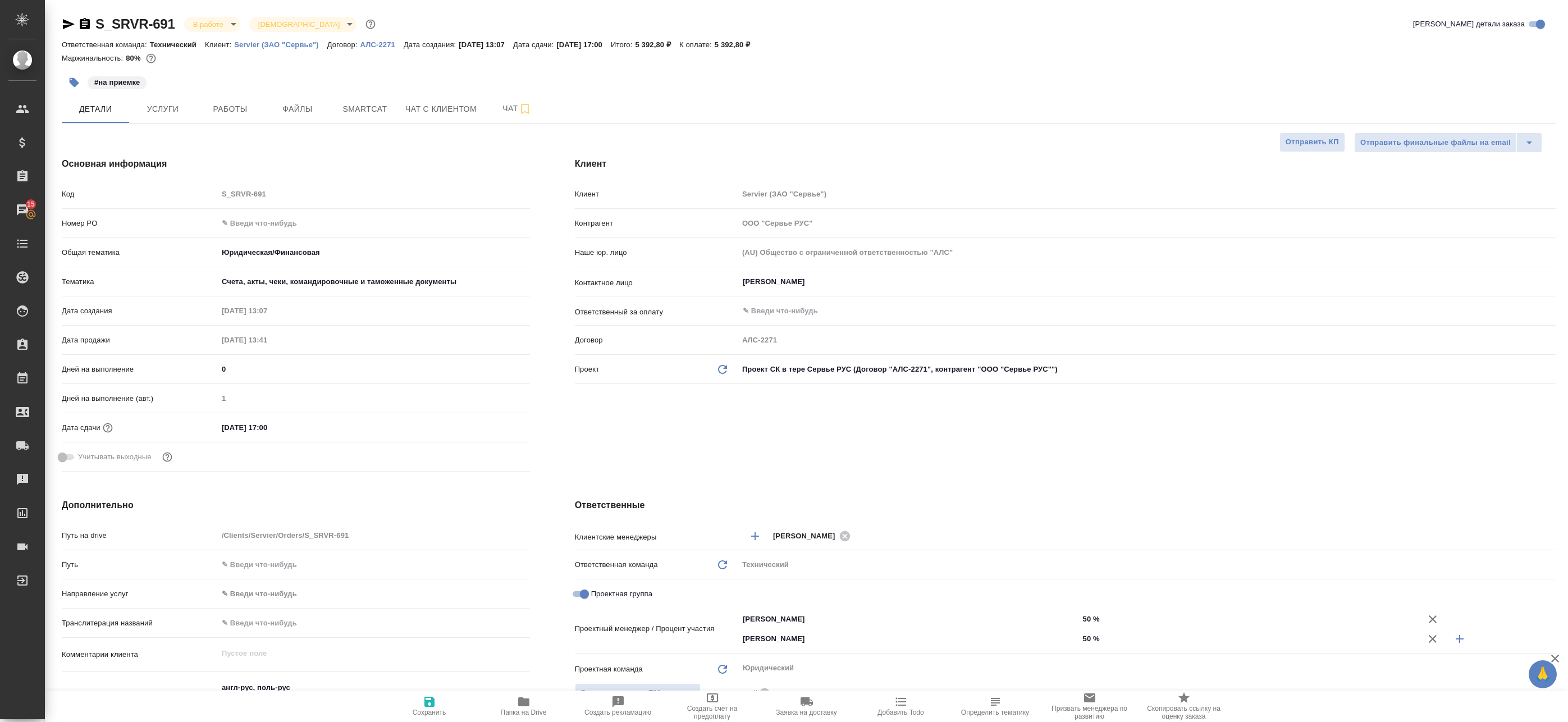
type textarea "x"
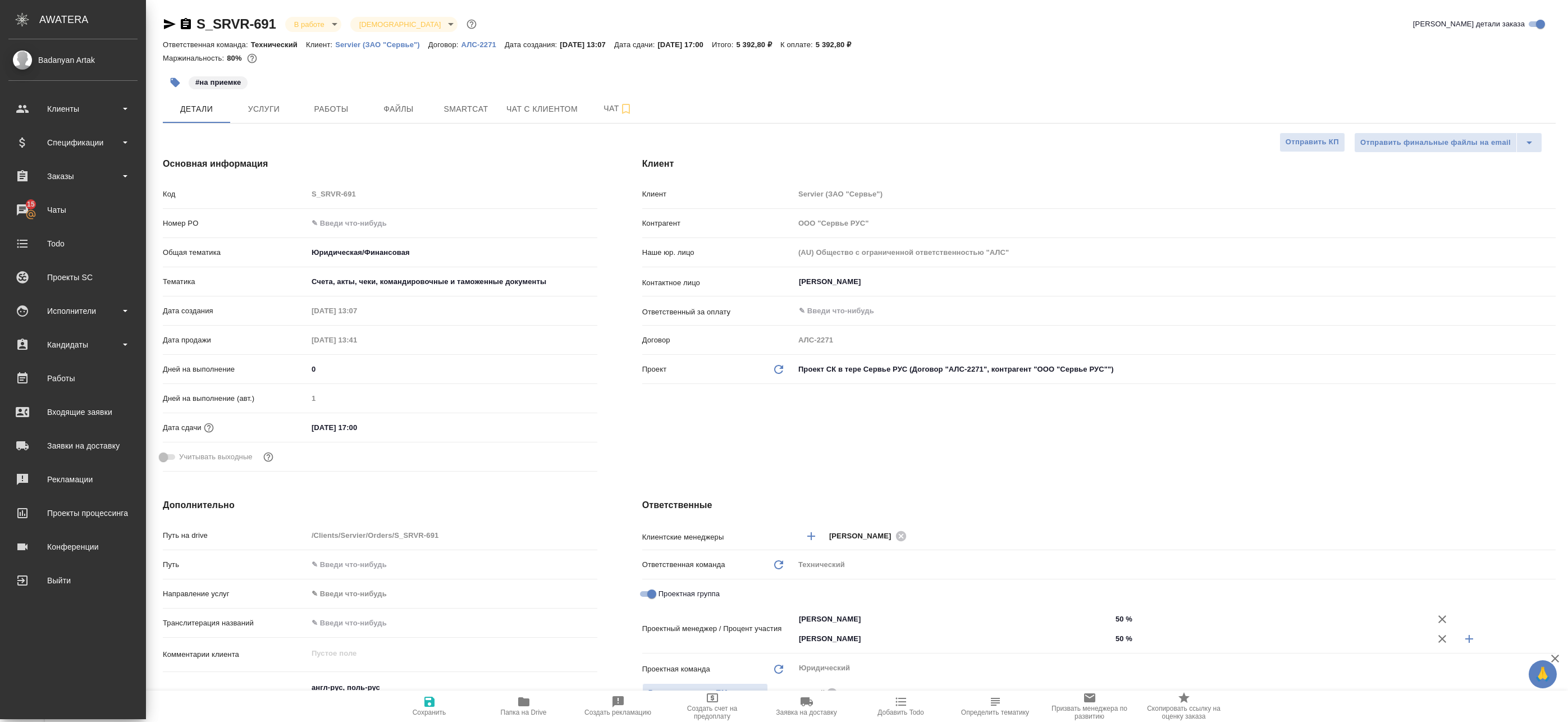
type textarea "x"
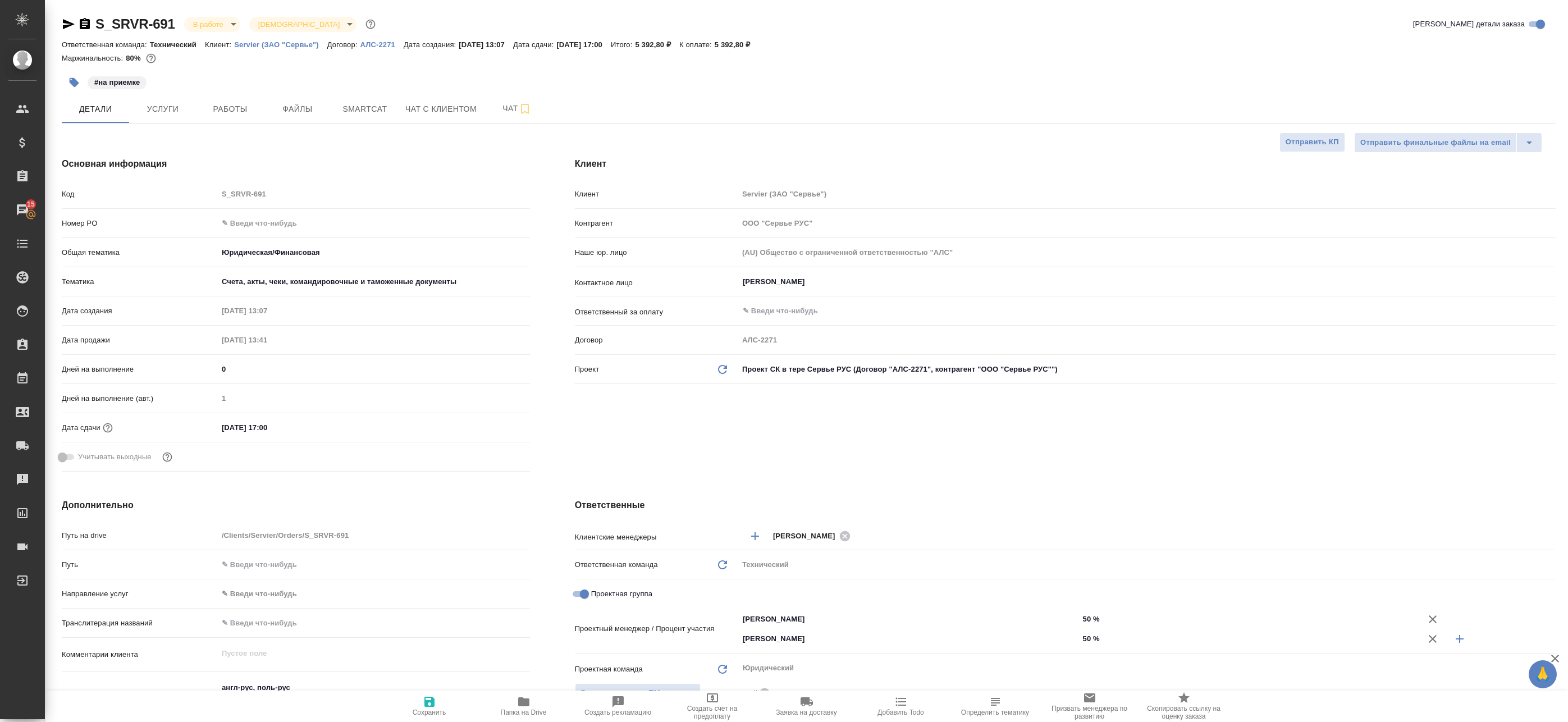
type textarea "x"
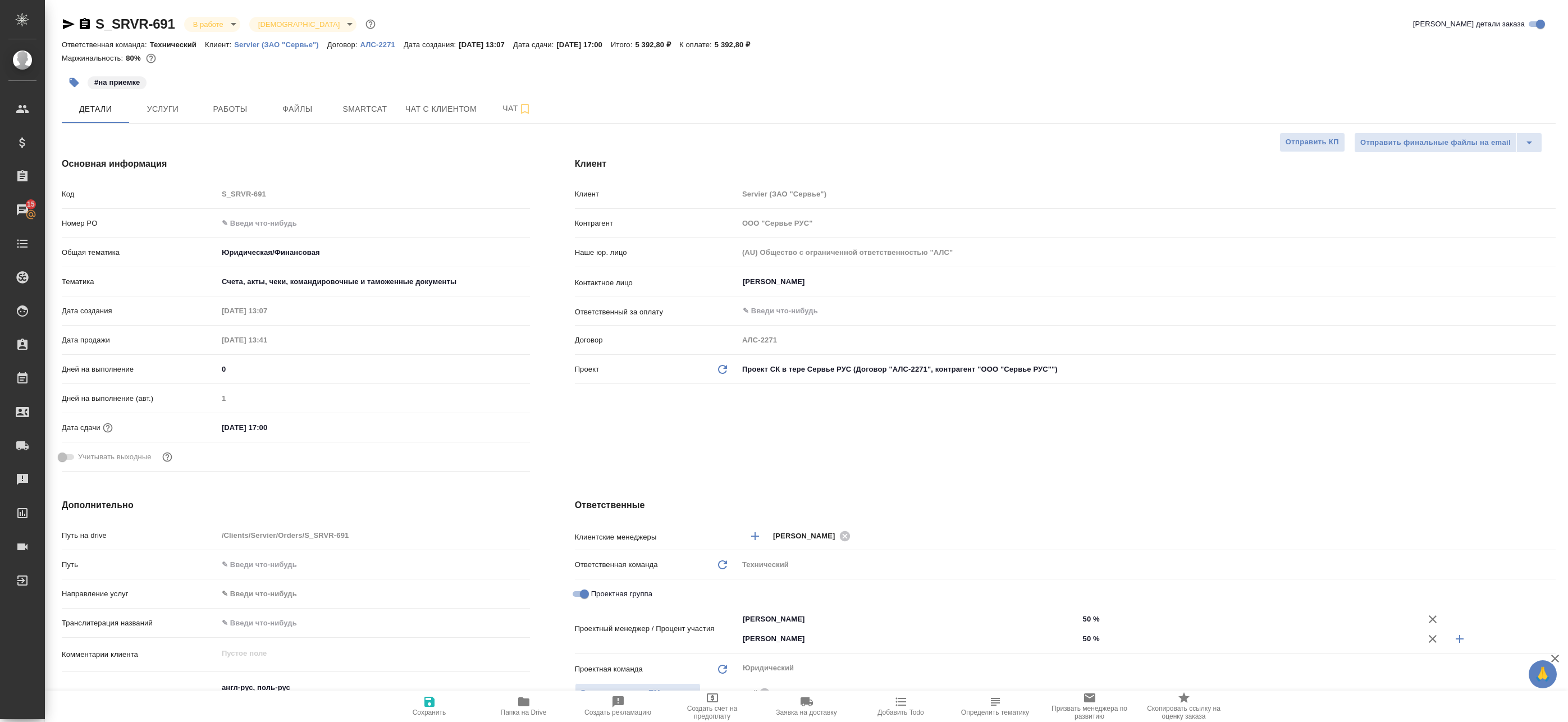
type textarea "x"
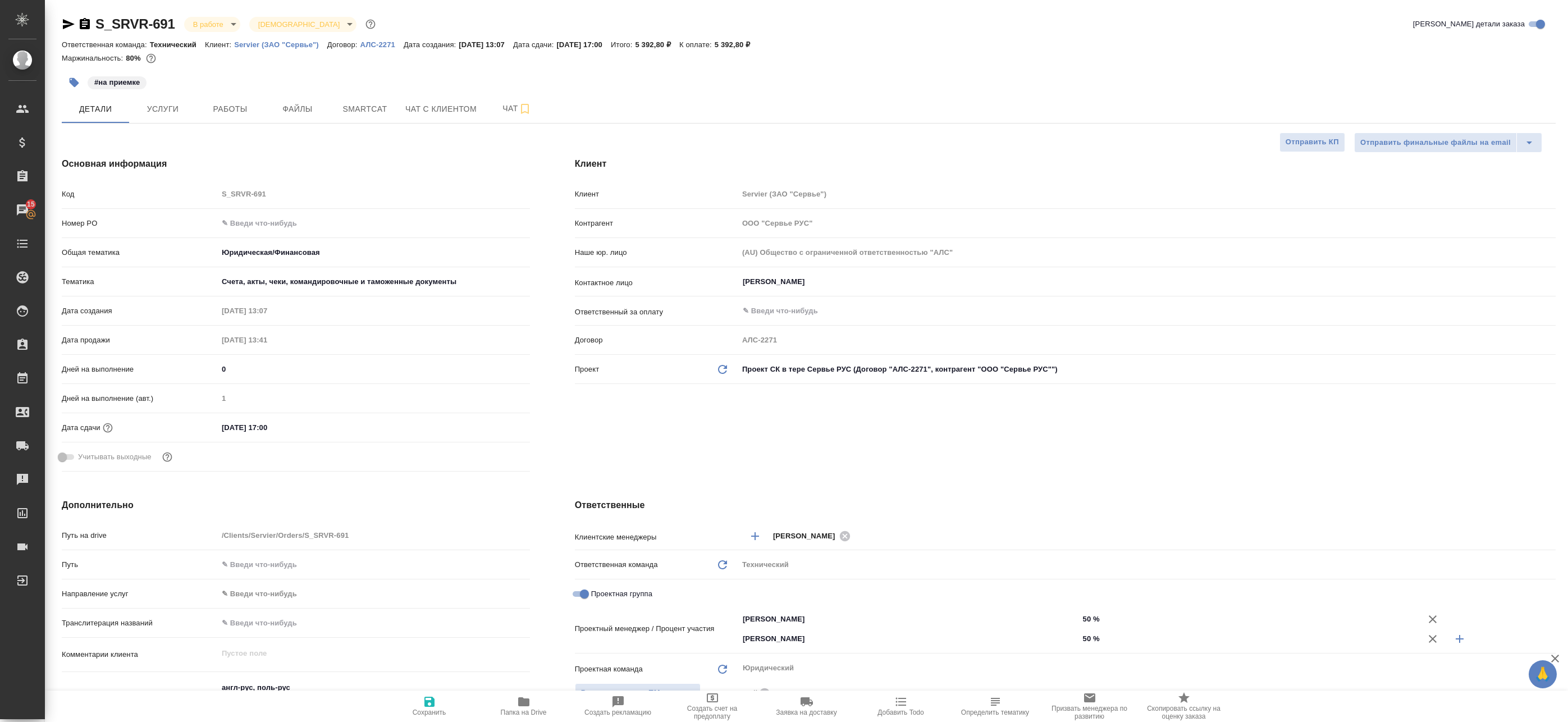
type textarea "x"
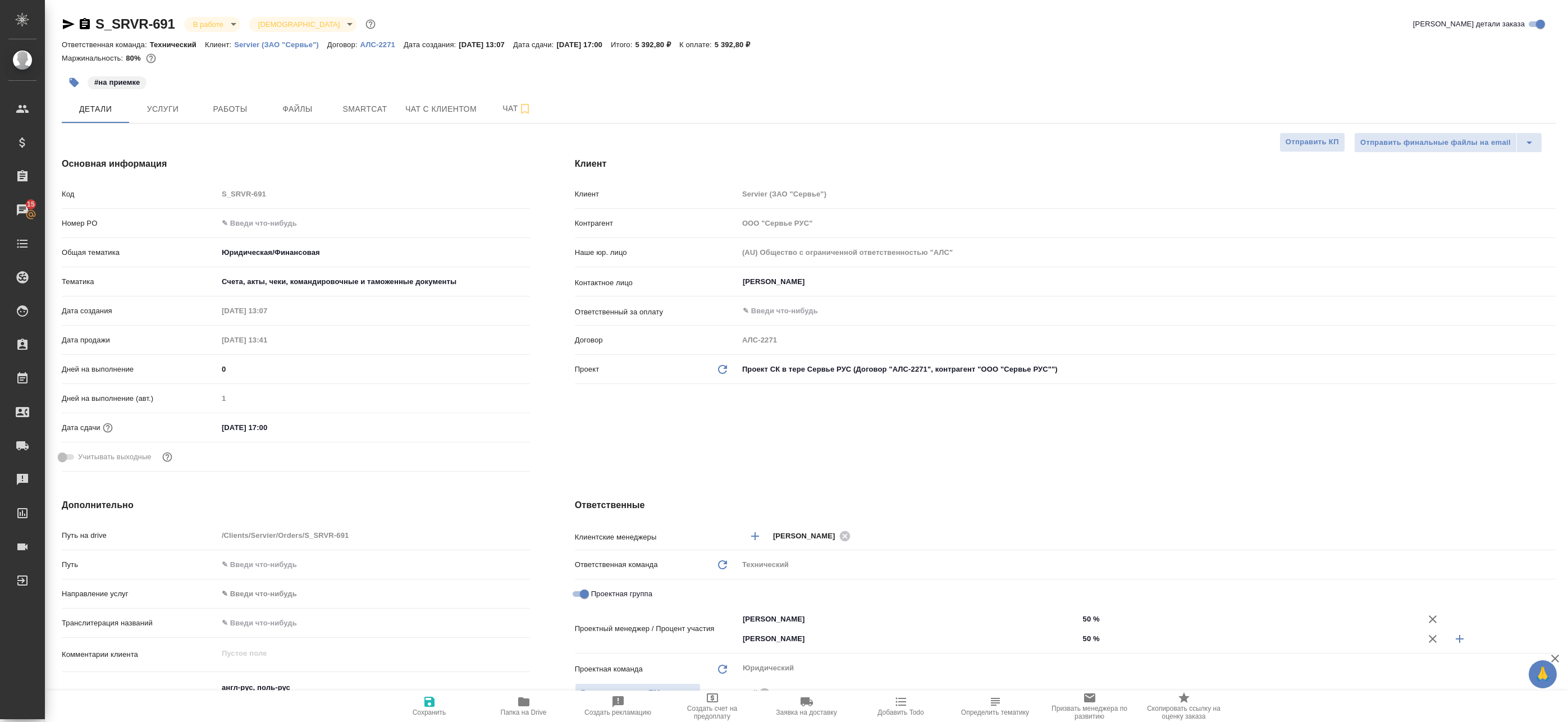
type textarea "x"
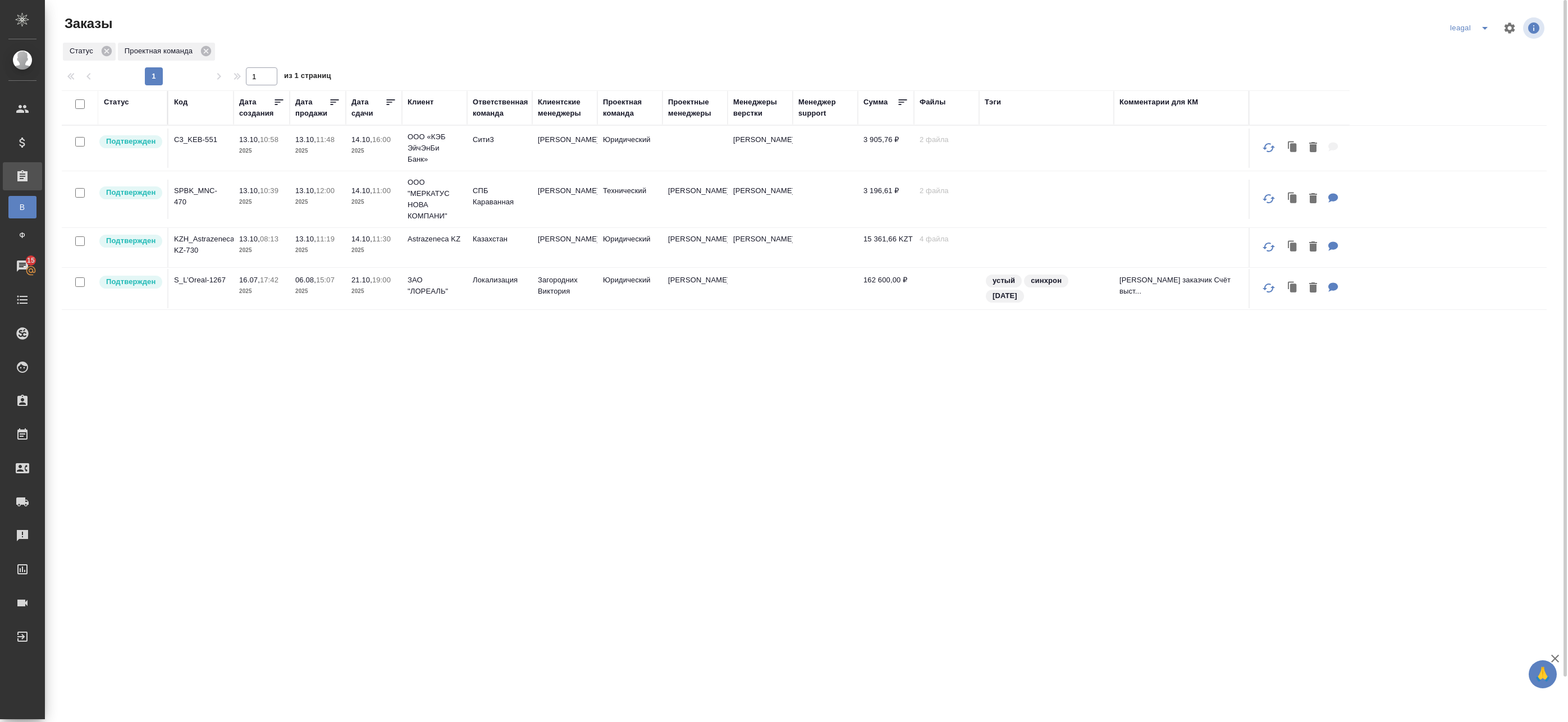
click at [586, 157] on td "[PERSON_NAME]" at bounding box center [565, 148] width 65 height 40
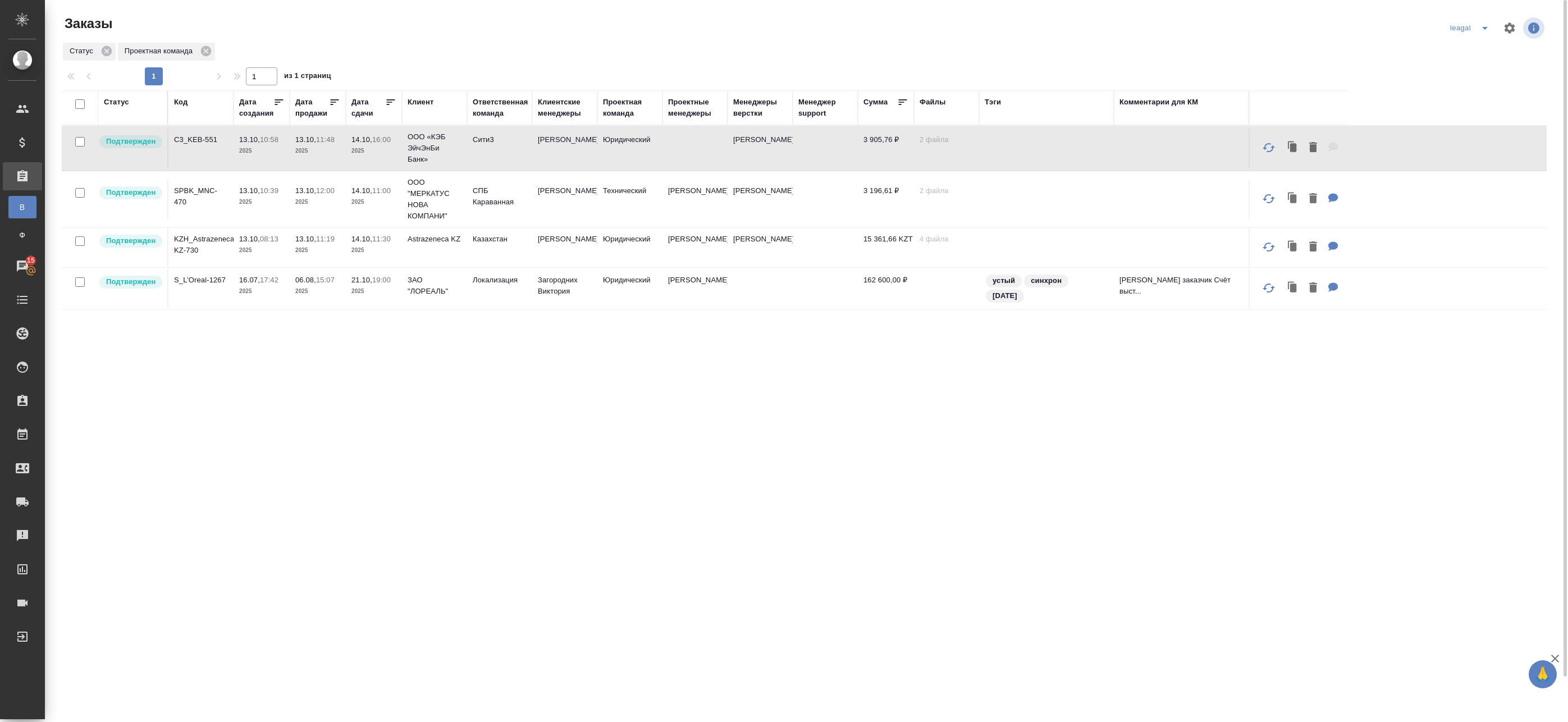
click at [586, 157] on td "[PERSON_NAME]" at bounding box center [565, 148] width 65 height 40
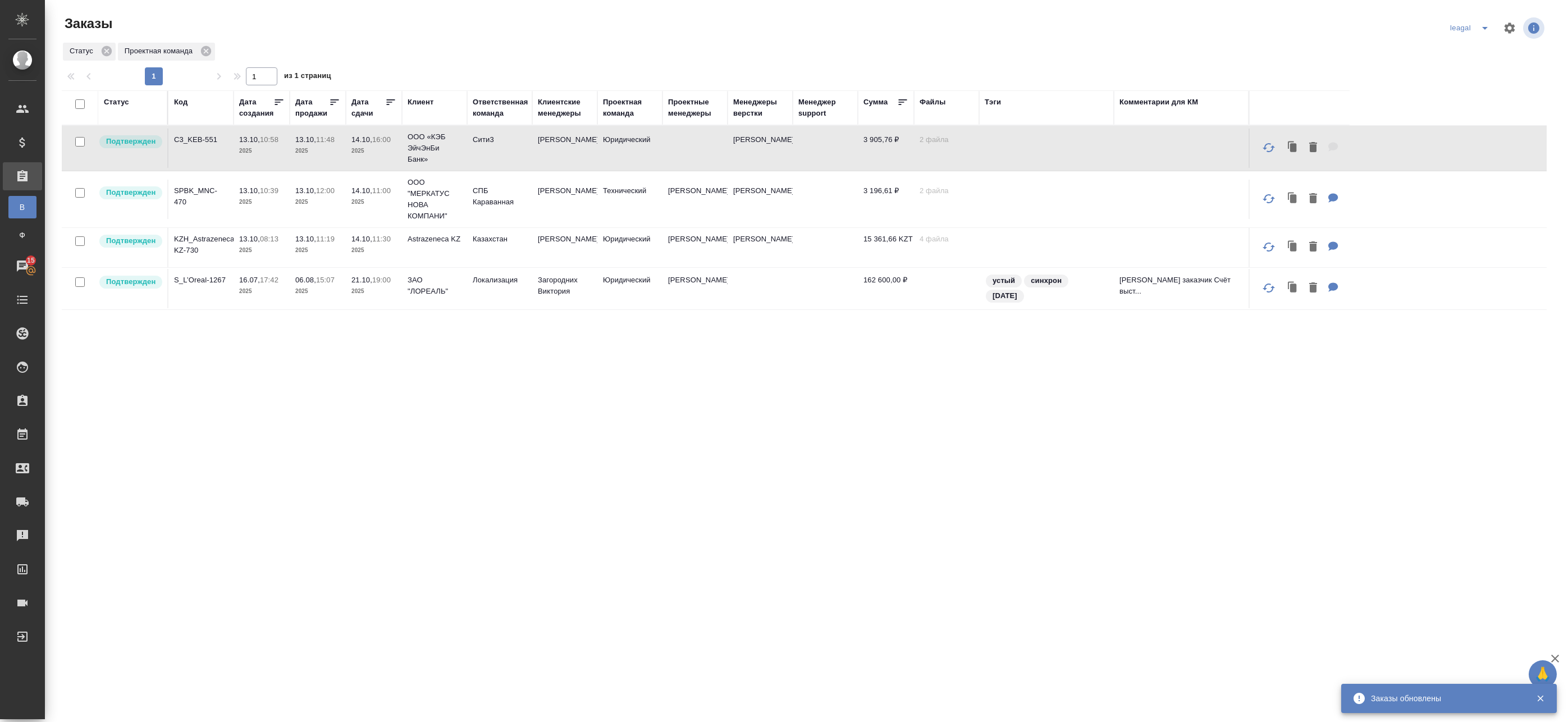
click at [536, 149] on td "[PERSON_NAME]" at bounding box center [565, 148] width 65 height 40
click at [567, 154] on td "[PERSON_NAME]" at bounding box center [565, 148] width 65 height 40
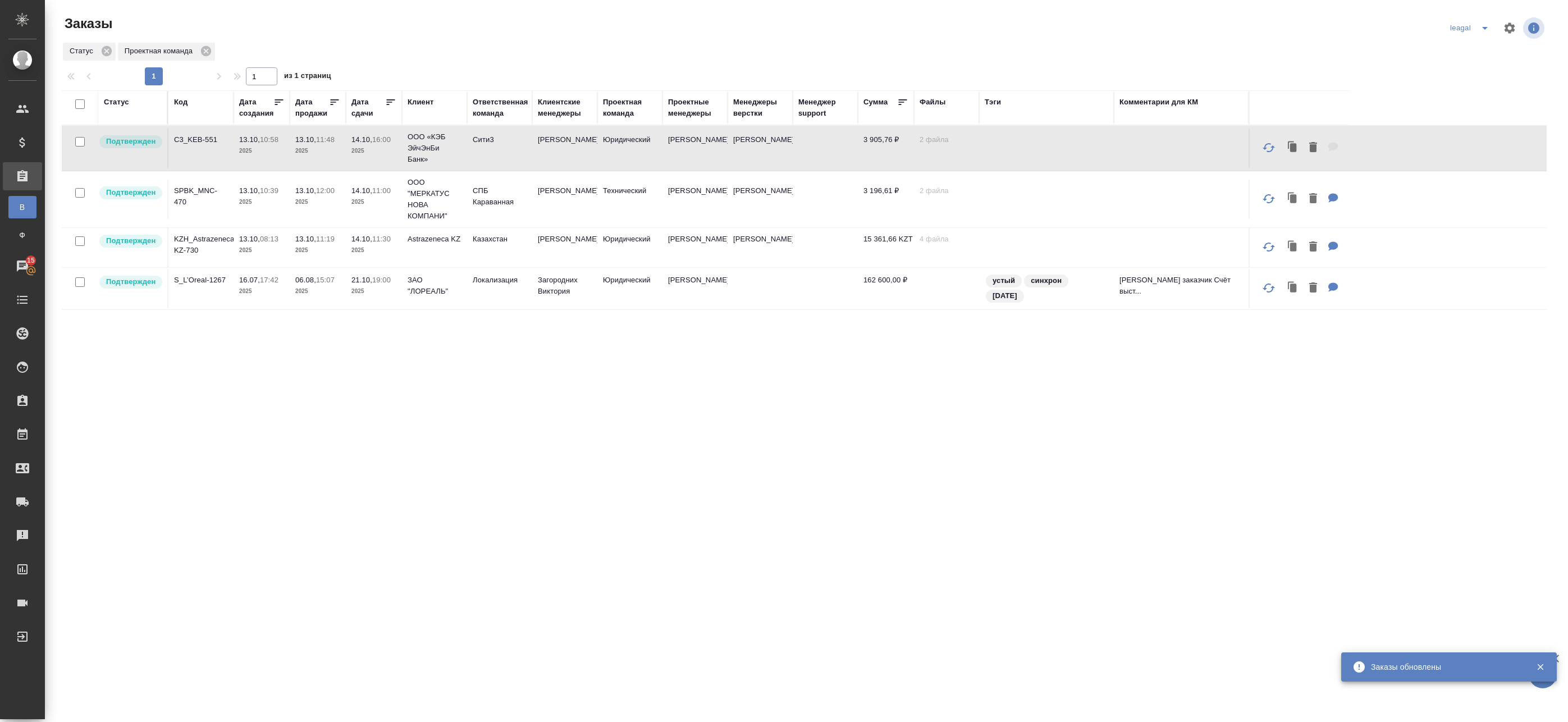
click at [763, 209] on td "Петрова Валерия" at bounding box center [760, 199] width 65 height 40
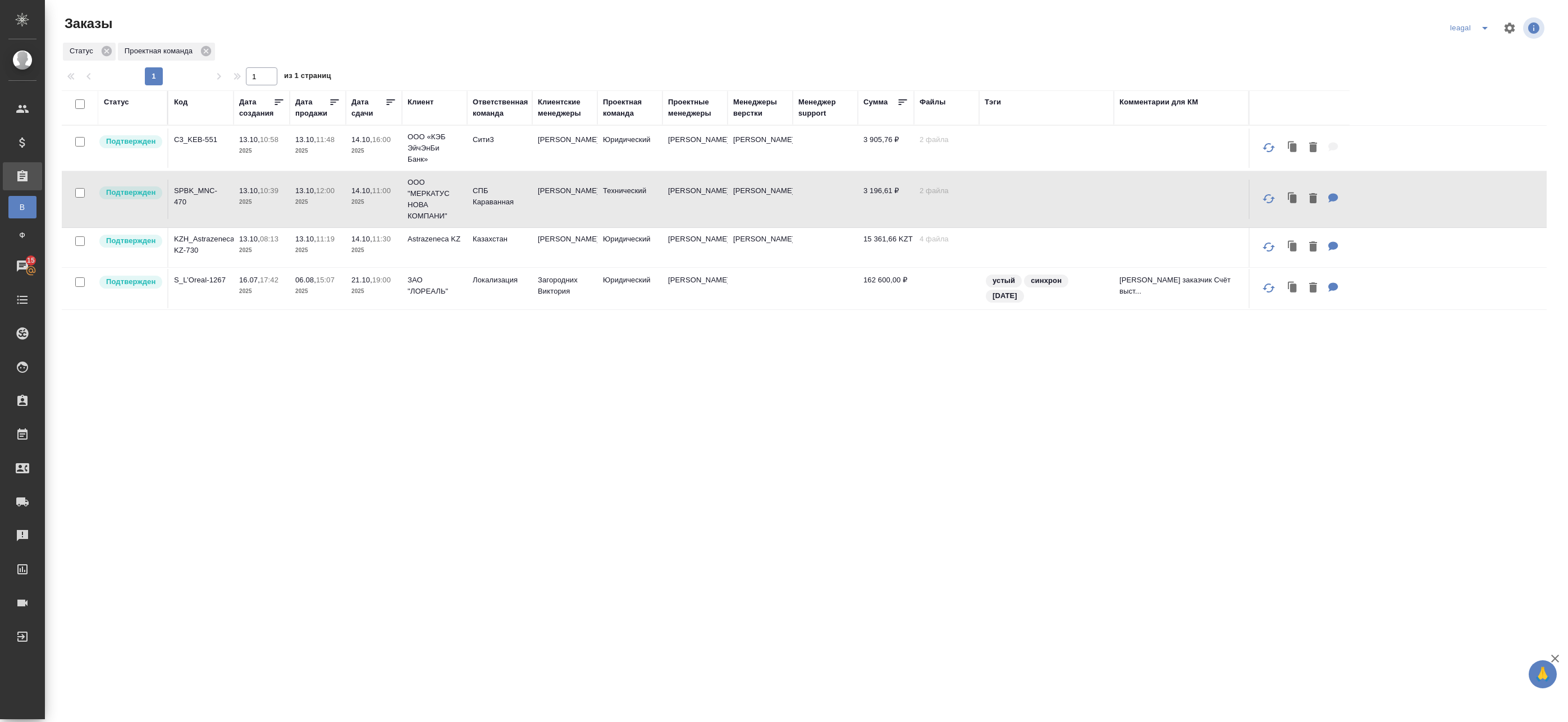
click at [683, 204] on td "[PERSON_NAME]" at bounding box center [695, 199] width 65 height 40
click at [442, 150] on p "ООО «КЭБ ЭйчЭнБи Банк»" at bounding box center [435, 149] width 54 height 34
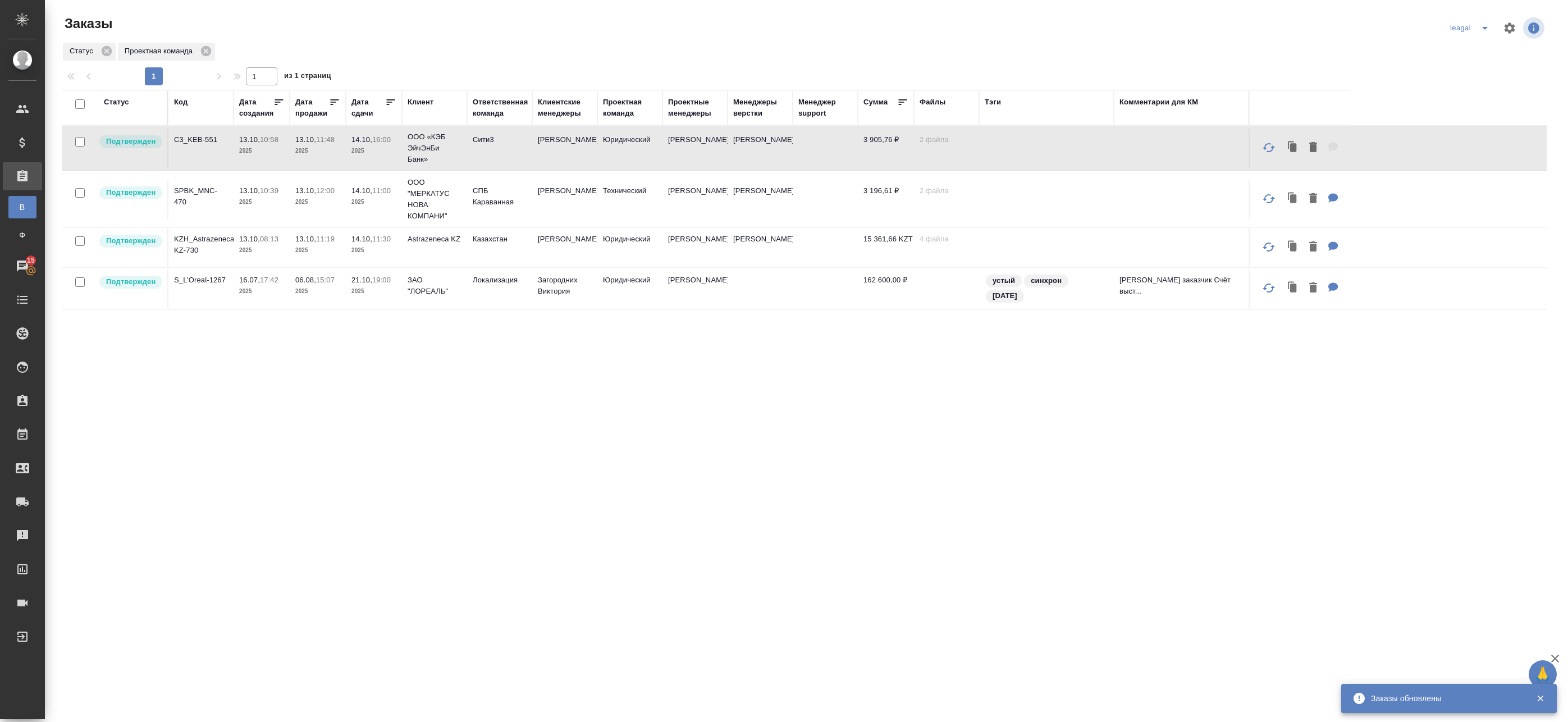
click at [601, 194] on td "Технический" at bounding box center [629, 199] width 65 height 40
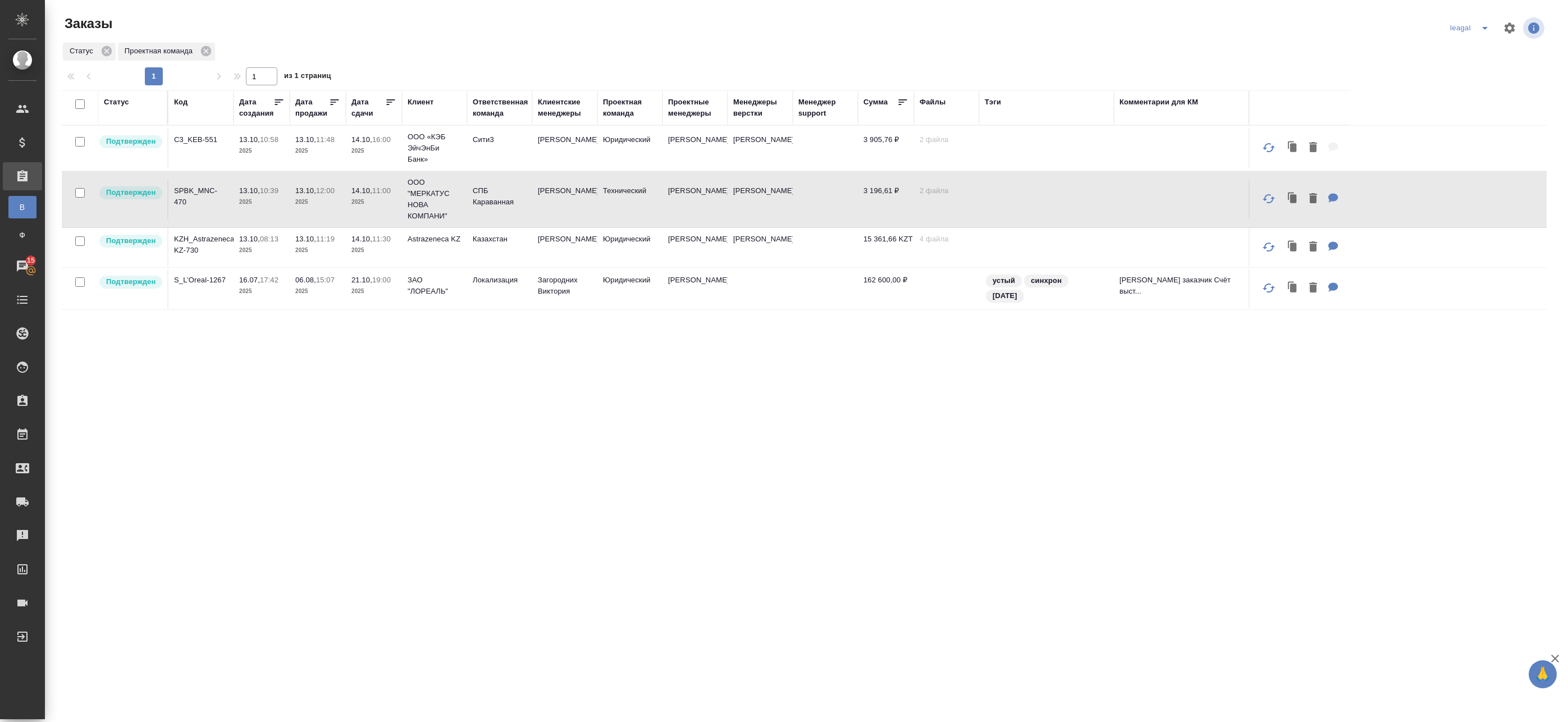
click at [603, 138] on td "Юридический" at bounding box center [629, 148] width 65 height 40
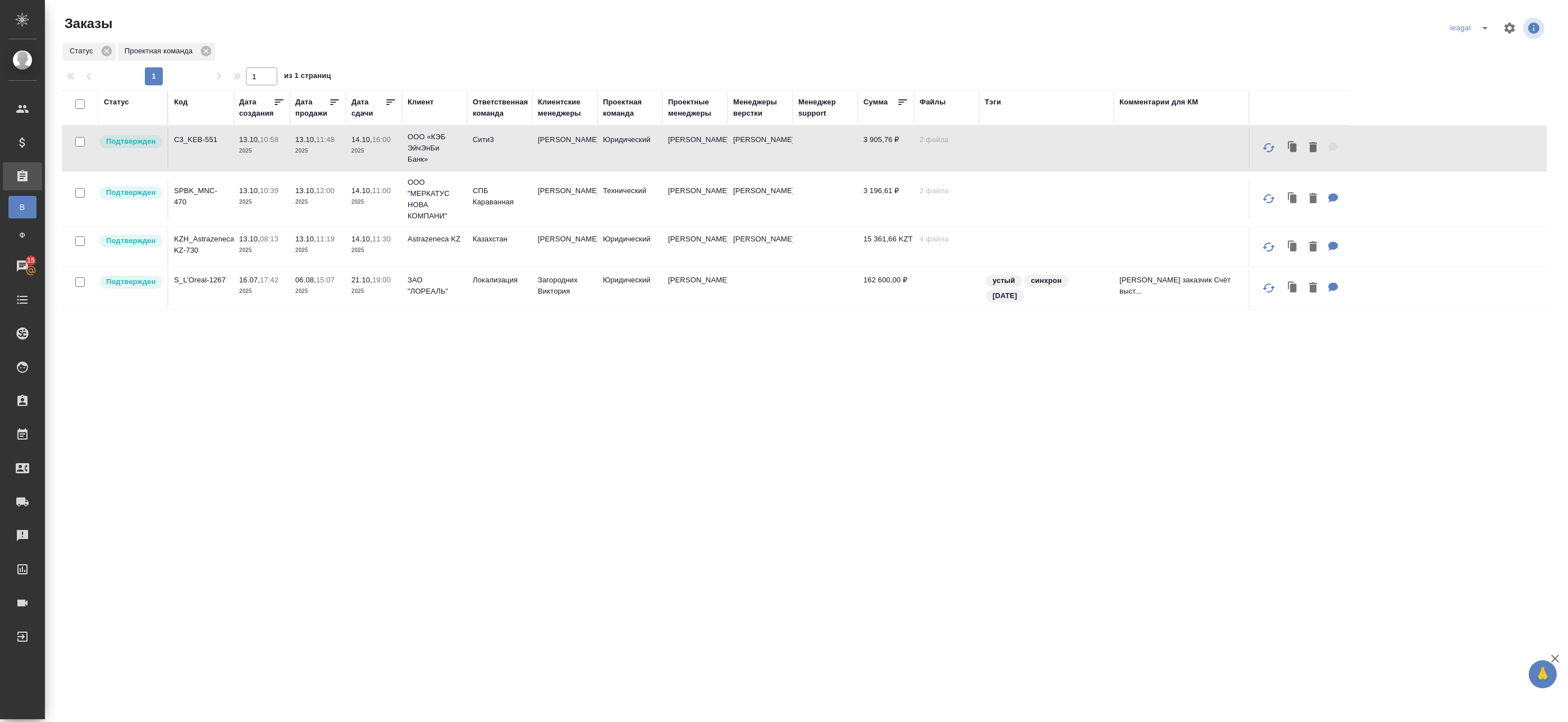
click at [608, 153] on td "Юридический" at bounding box center [629, 148] width 65 height 40
click at [386, 199] on p "2025" at bounding box center [374, 202] width 45 height 11
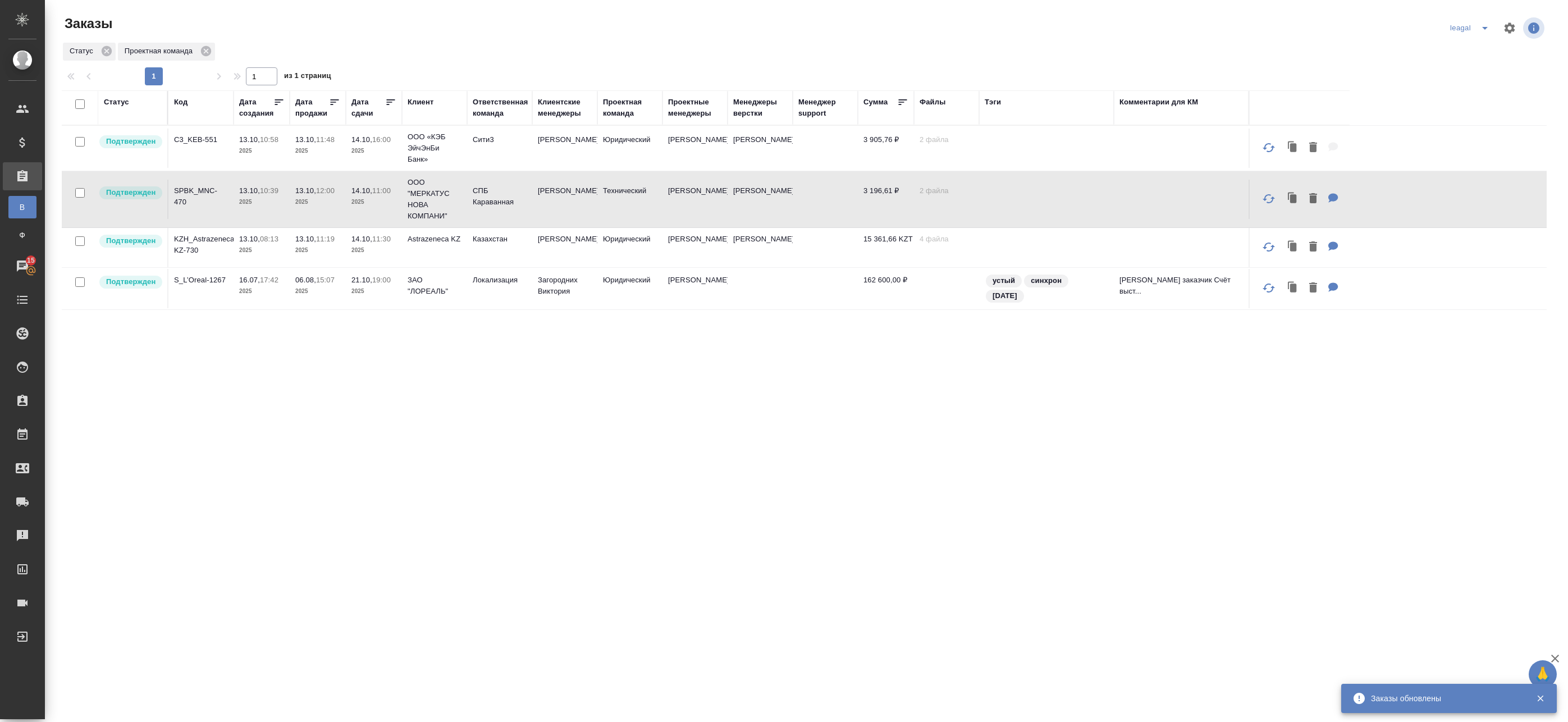
click at [516, 206] on td "СПБ Караванная" at bounding box center [499, 199] width 65 height 40
click at [689, 106] on div "Проектные менеджеры" at bounding box center [695, 108] width 54 height 23
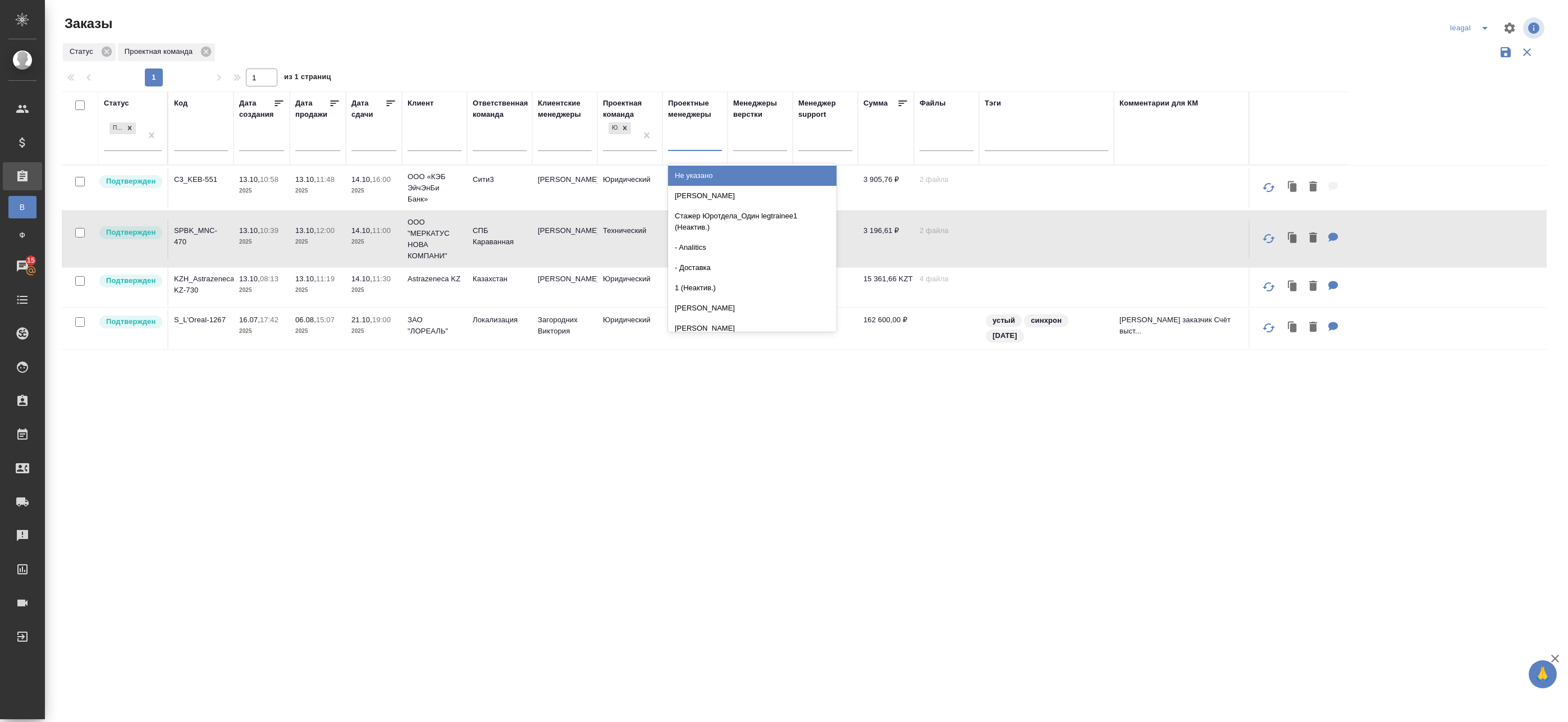
click at [675, 149] on div at bounding box center [695, 141] width 54 height 21
drag, startPoint x: 638, startPoint y: 399, endPoint x: 634, endPoint y: 349, distance: 50.2
click at [638, 397] on div "Статус Подтвержден Код Дата создания Дата продажи Дата сдачи Клиент Ответственн…" at bounding box center [804, 428] width 1485 height 674
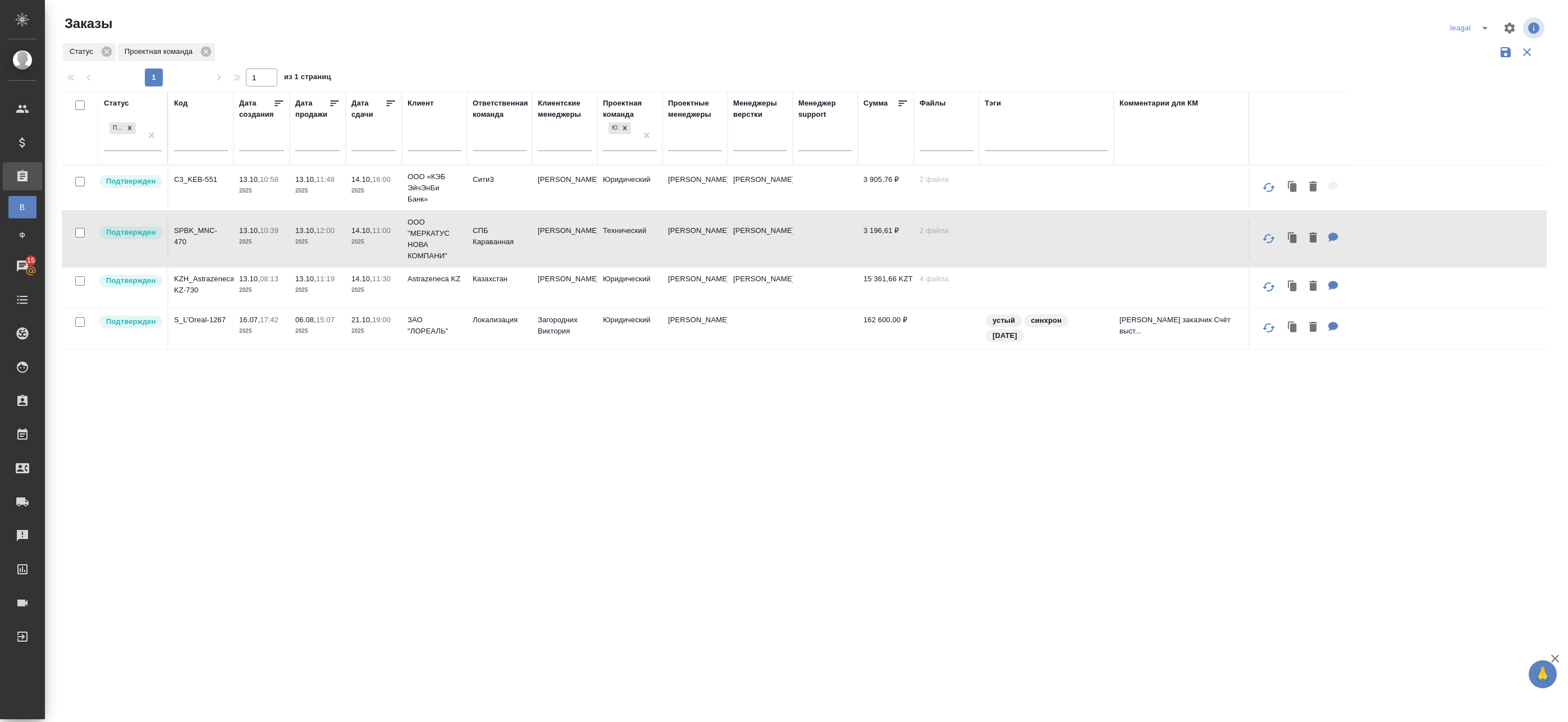
click at [329, 480] on div "Статус Подтвержден Код Дата создания Дата продажи Дата сдачи Клиент Ответственн…" at bounding box center [804, 428] width 1485 height 674
click at [696, 323] on td "Федотова Ирина" at bounding box center [695, 328] width 65 height 40
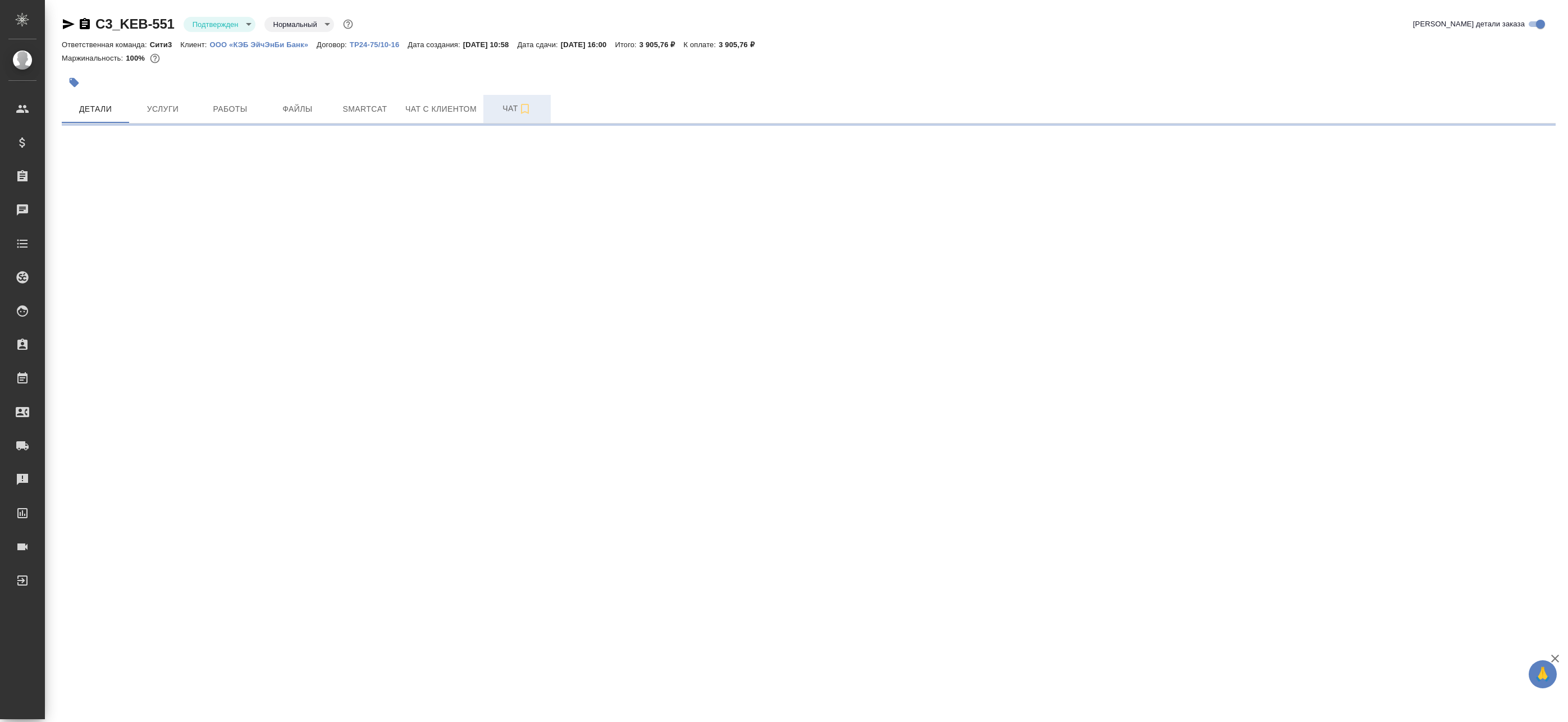
select select "RU"
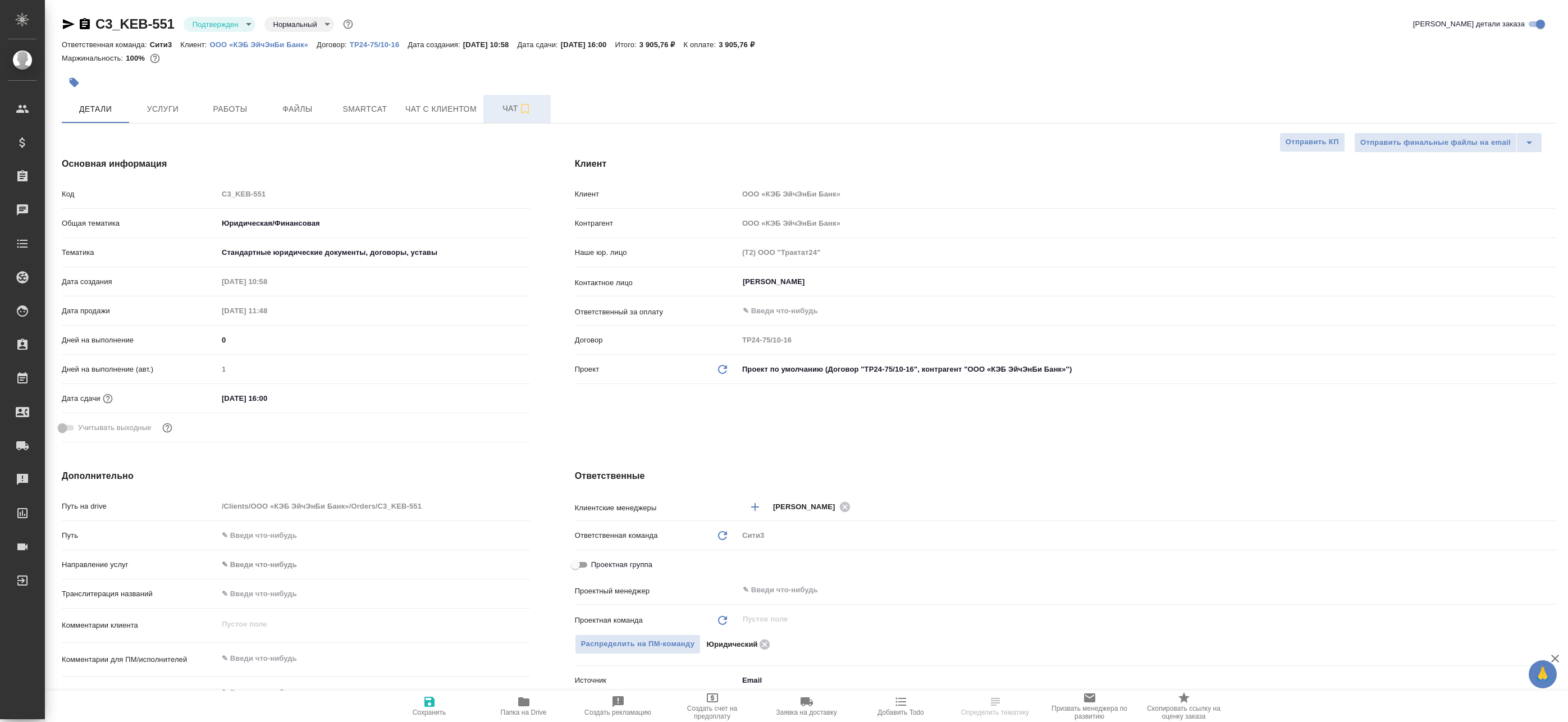
type textarea "x"
click at [494, 109] on span "Чат" at bounding box center [517, 108] width 54 height 14
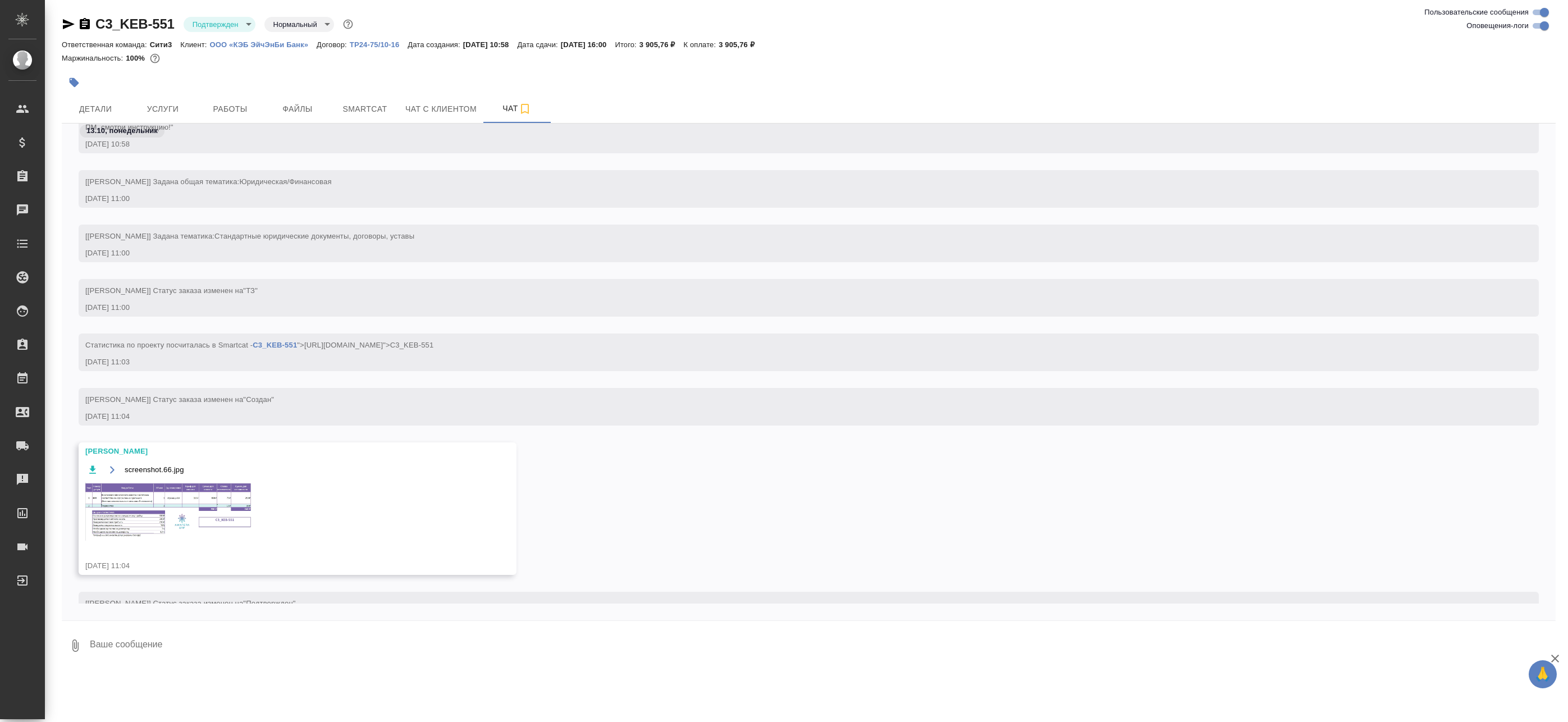
scroll to position [82, 0]
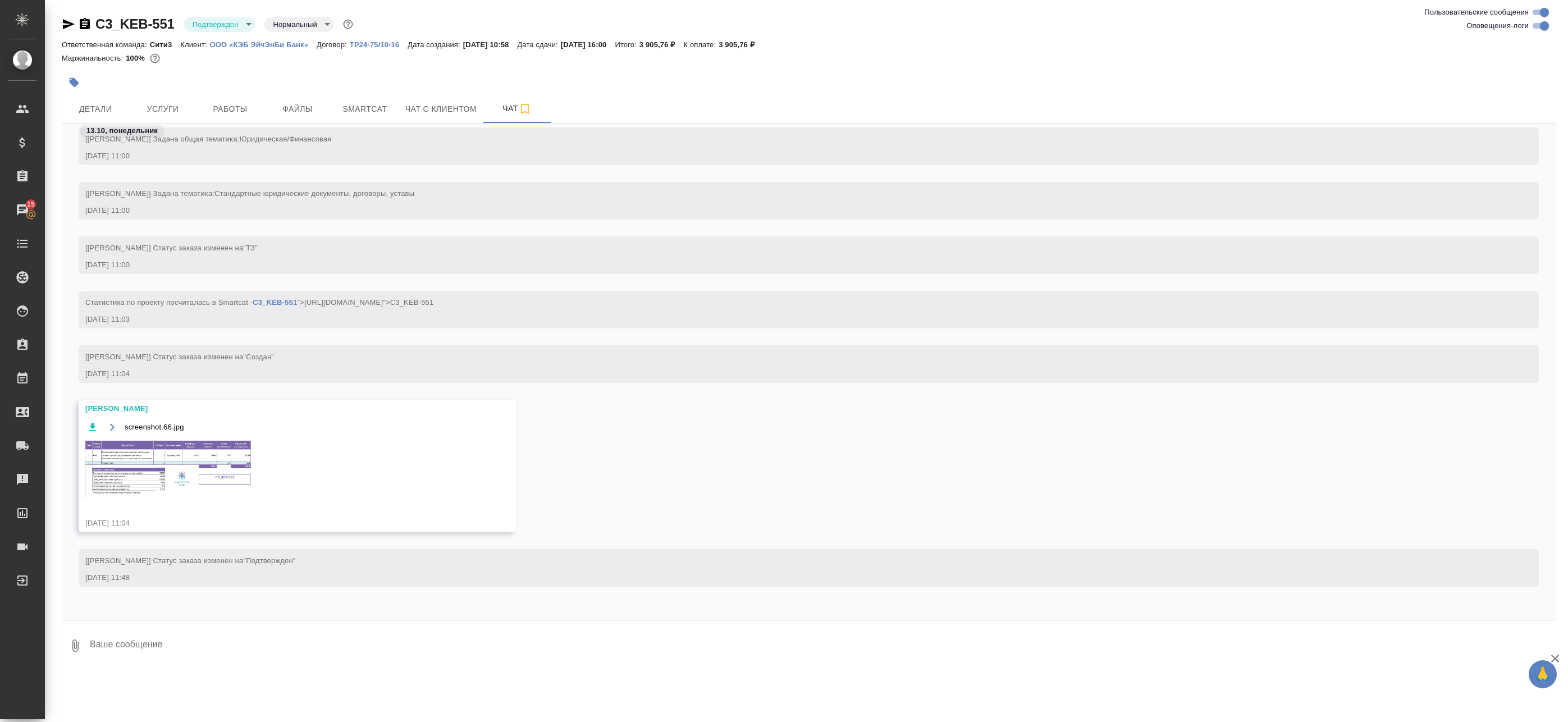
click at [187, 468] on img at bounding box center [170, 468] width 169 height 58
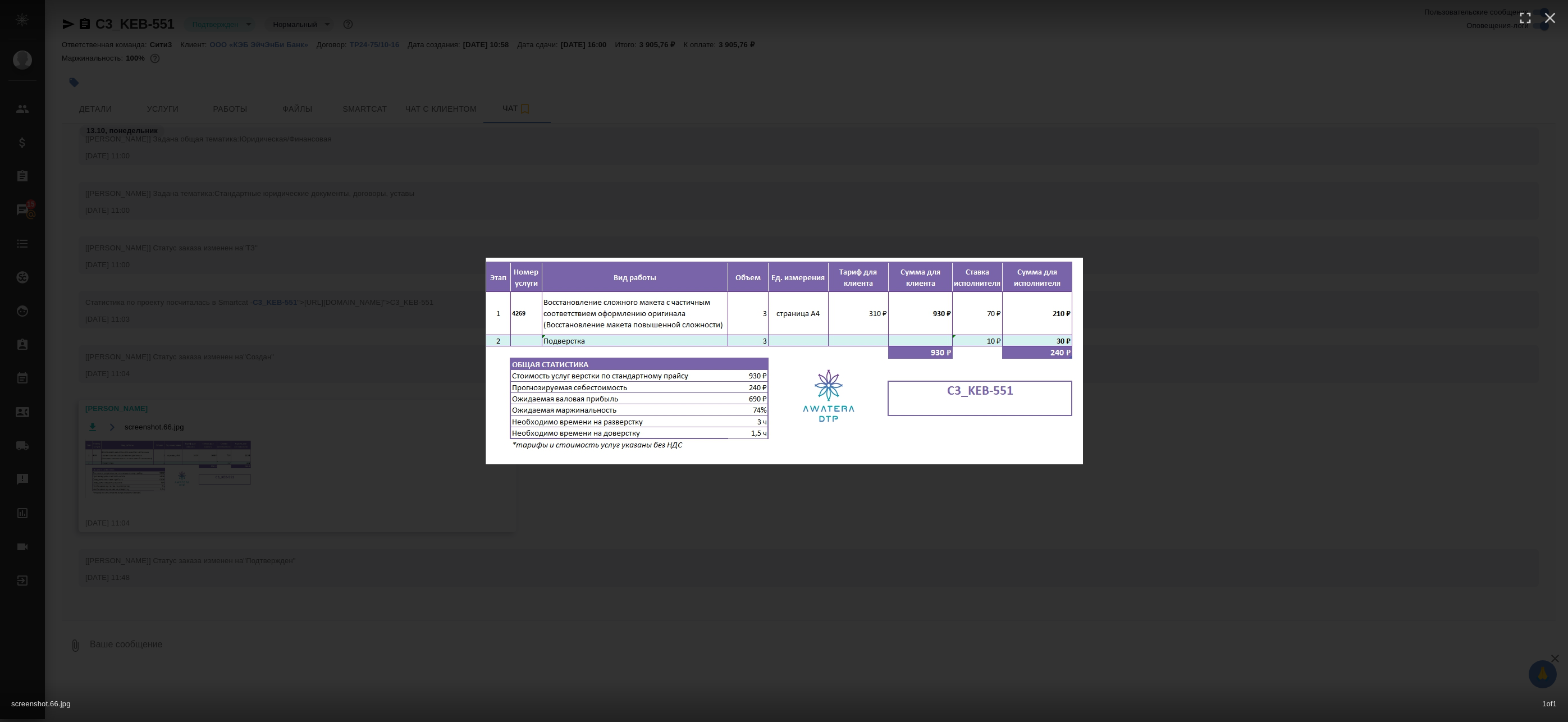
click at [399, 503] on div "screenshot.66.jpg 1 of 1" at bounding box center [784, 361] width 1568 height 722
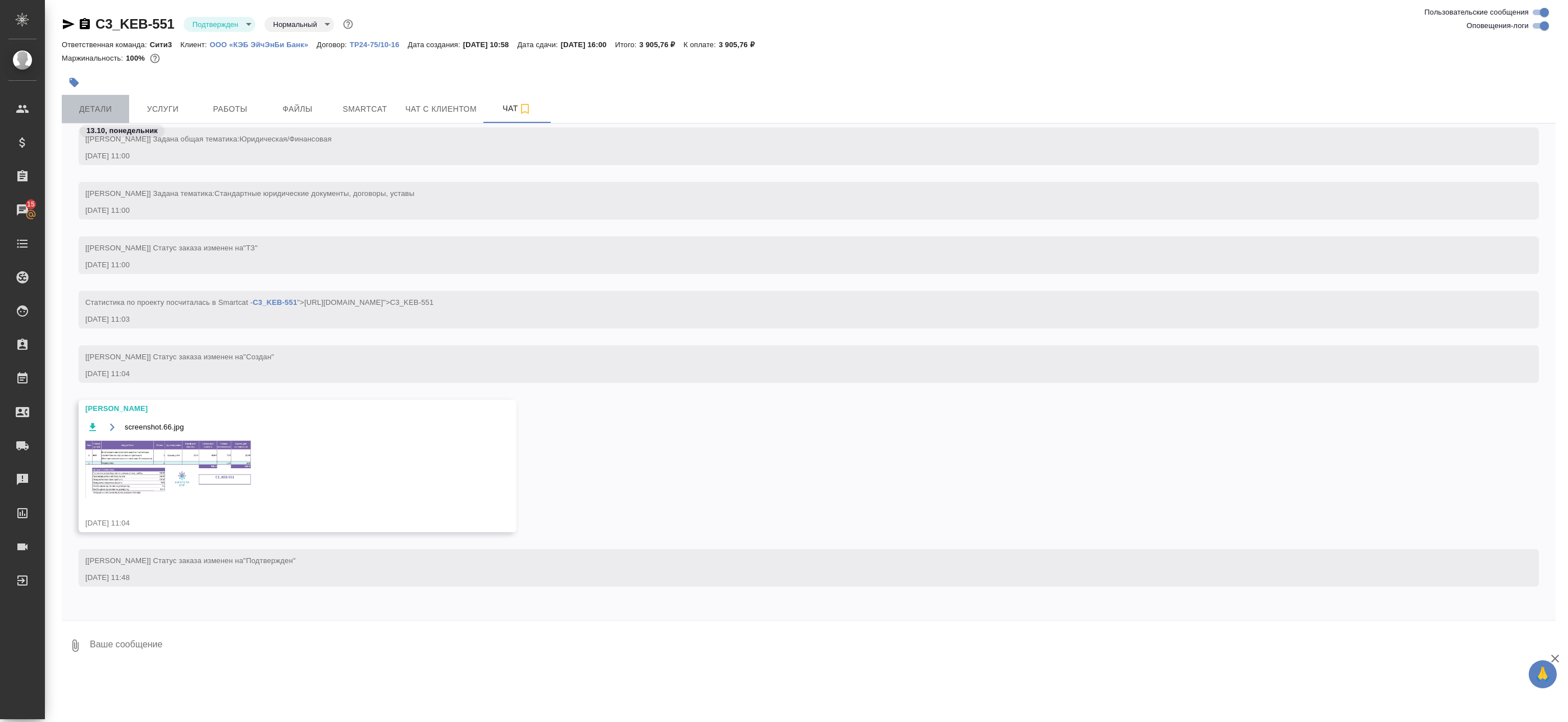
click at [113, 107] on span "Детали" at bounding box center [95, 108] width 54 height 14
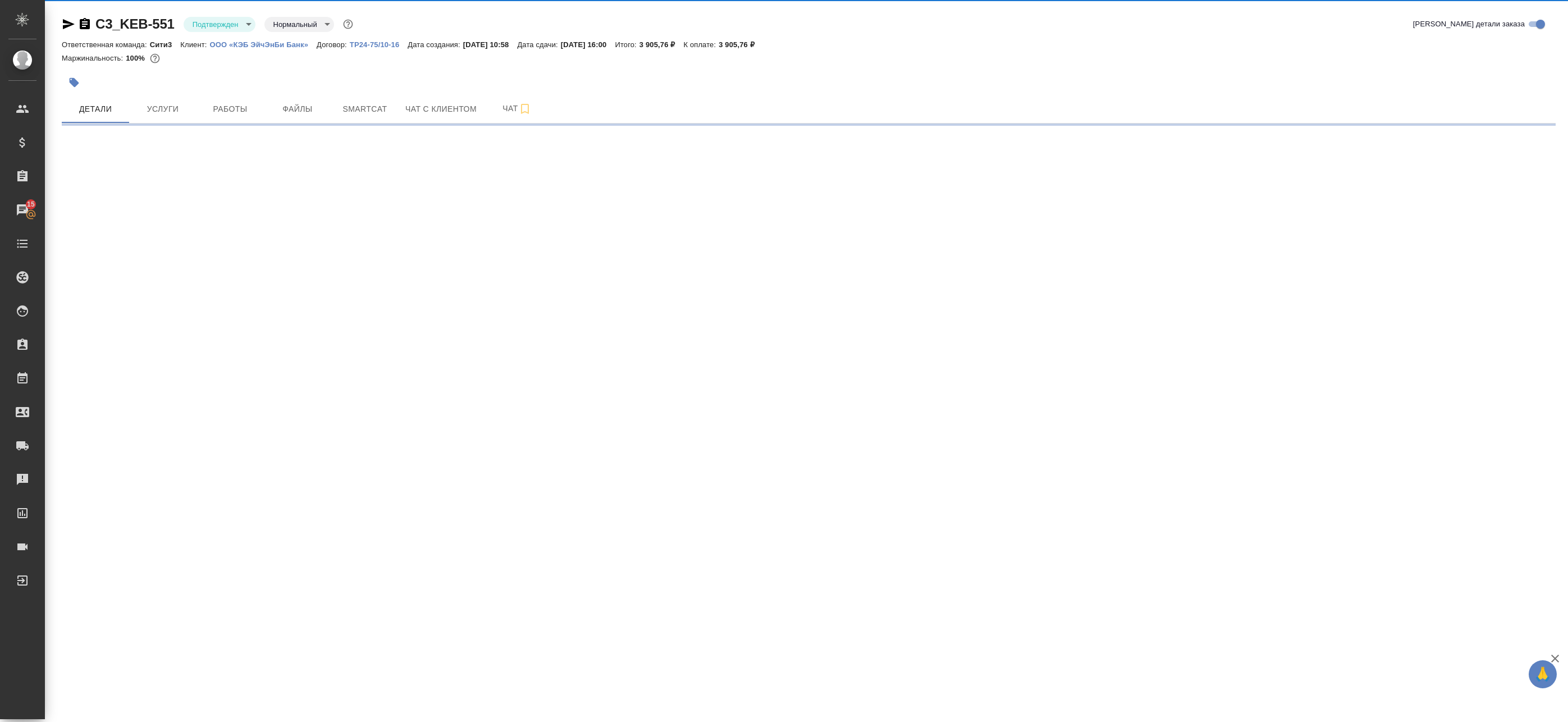
select select "RU"
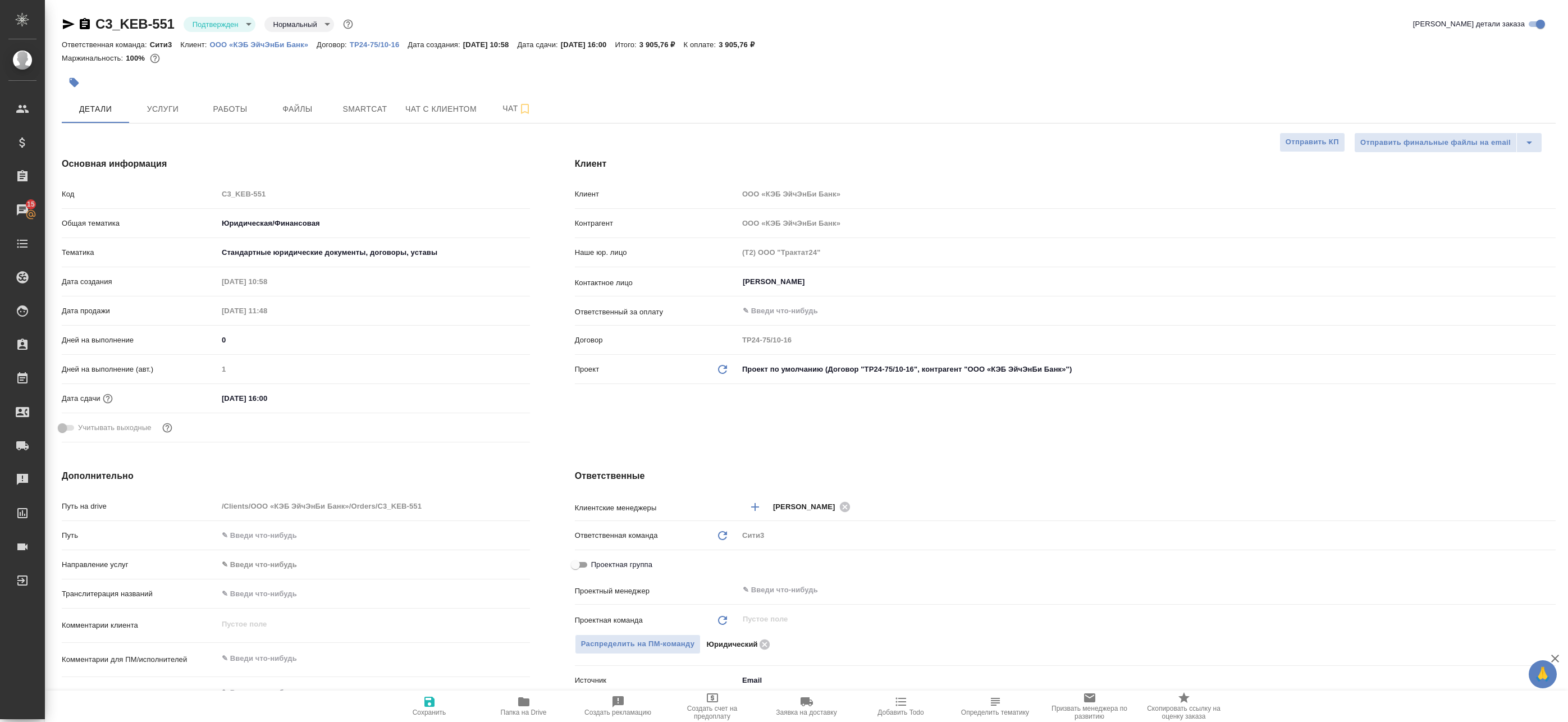
click at [257, 45] on p "ООО «КЭБ ЭйчЭнБи Банк»" at bounding box center [263, 44] width 107 height 8
type textarea "x"
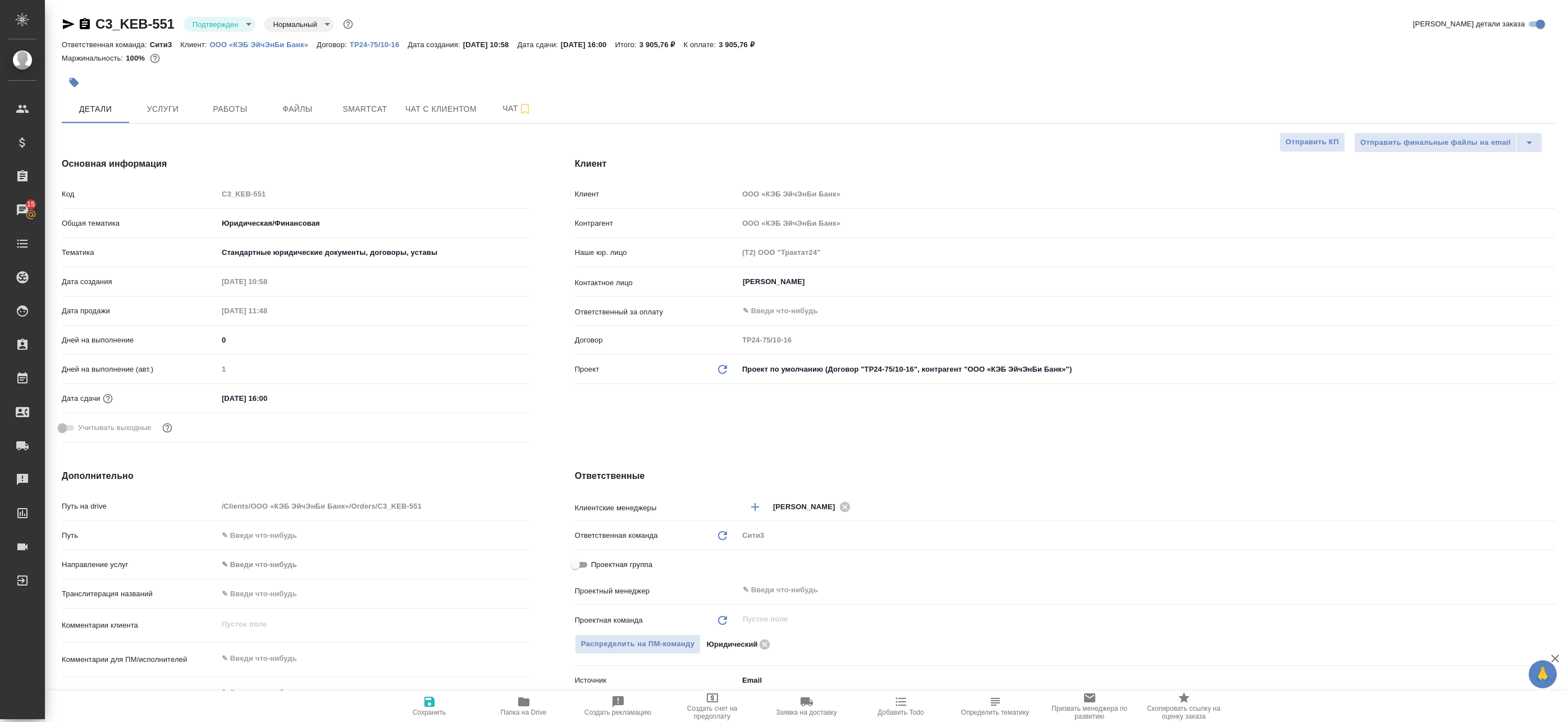
type textarea "x"
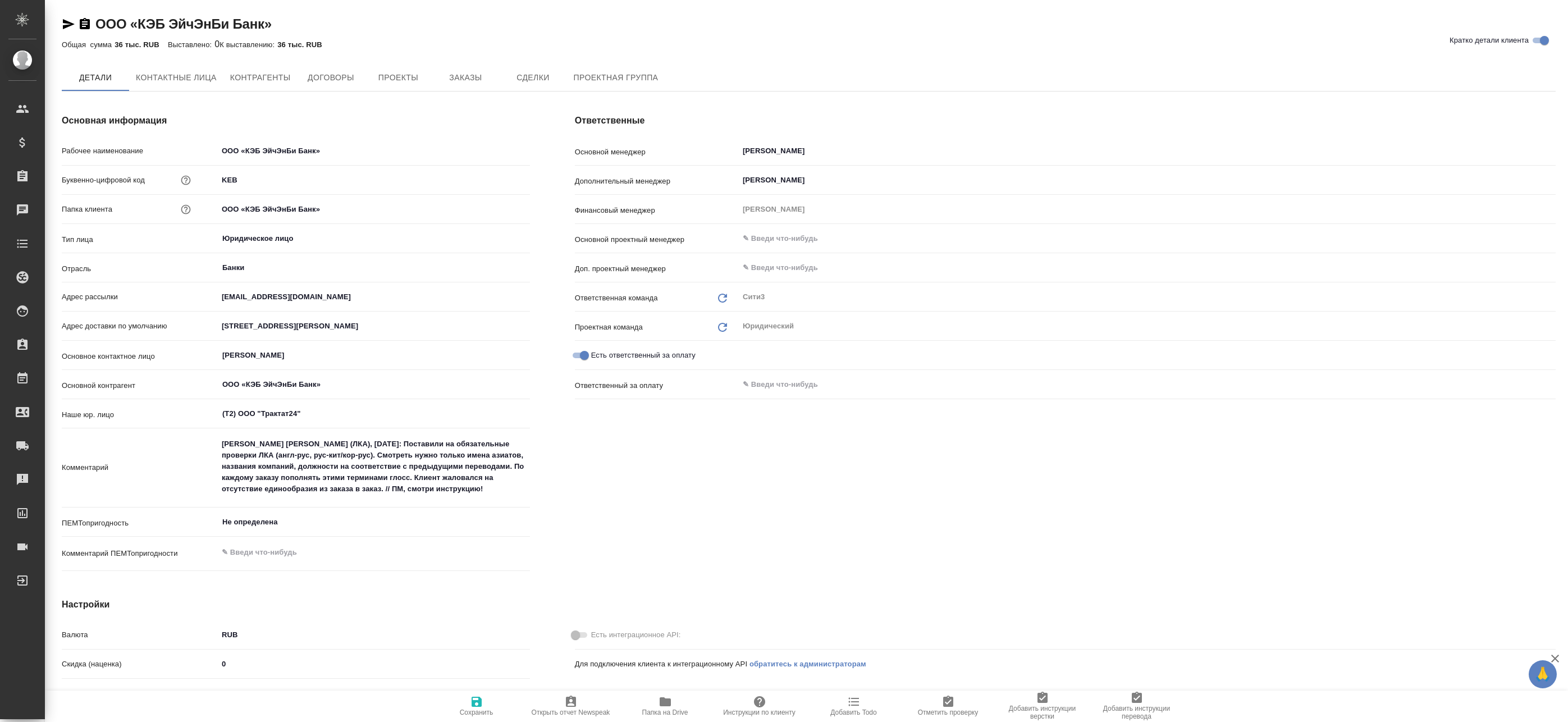
type textarea "x"
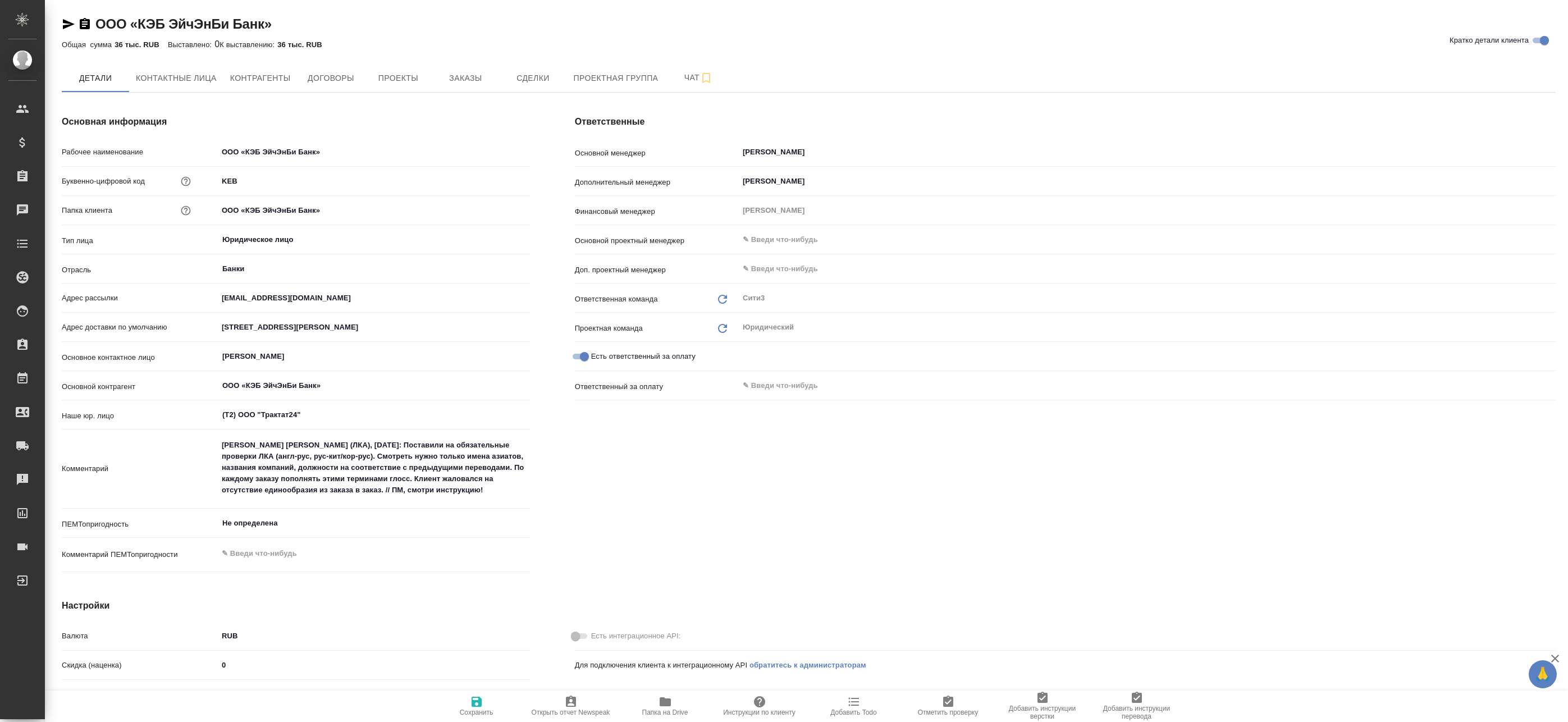
type textarea "x"
click at [84, 23] on icon "button" at bounding box center [85, 23] width 11 height 11
type textarea "x"
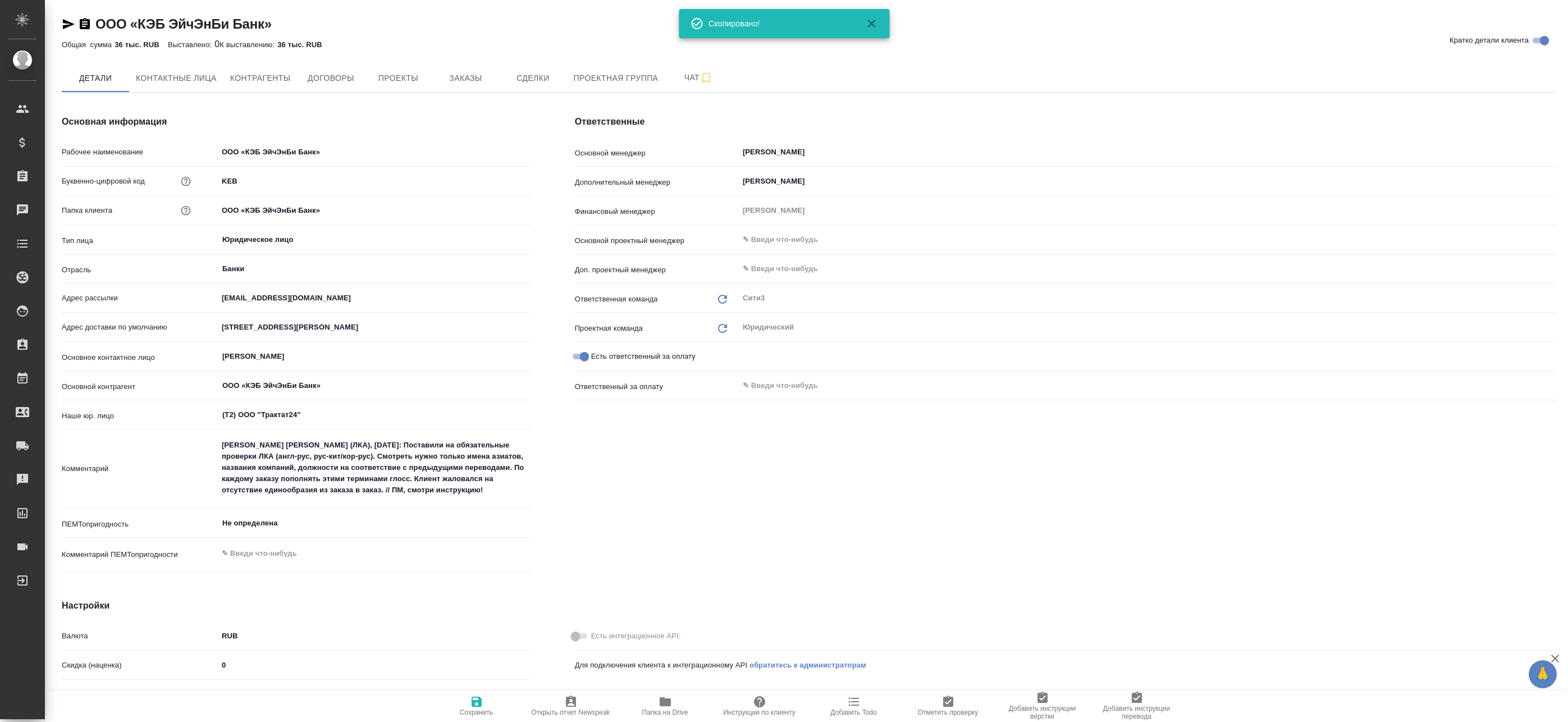
type textarea "x"
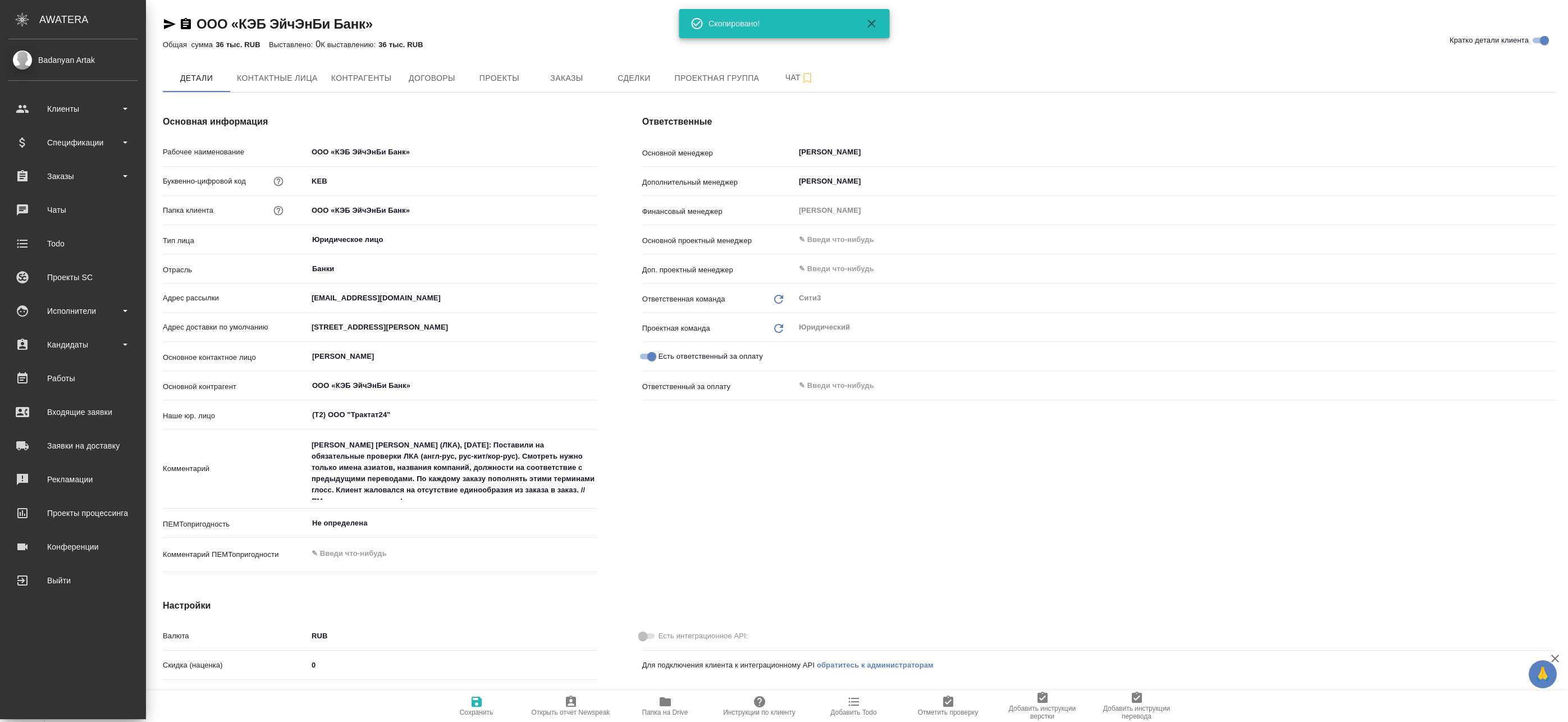
type textarea "x"
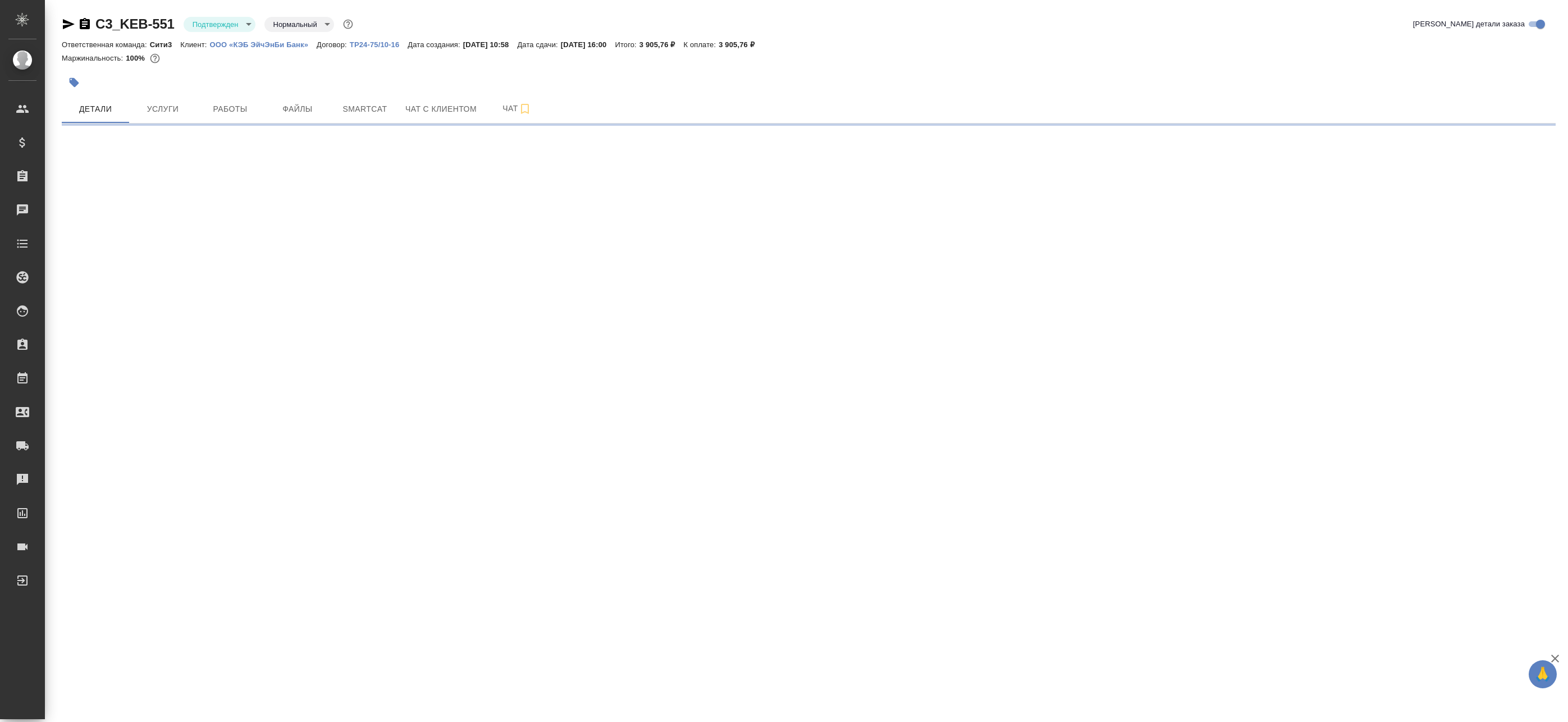
select select "RU"
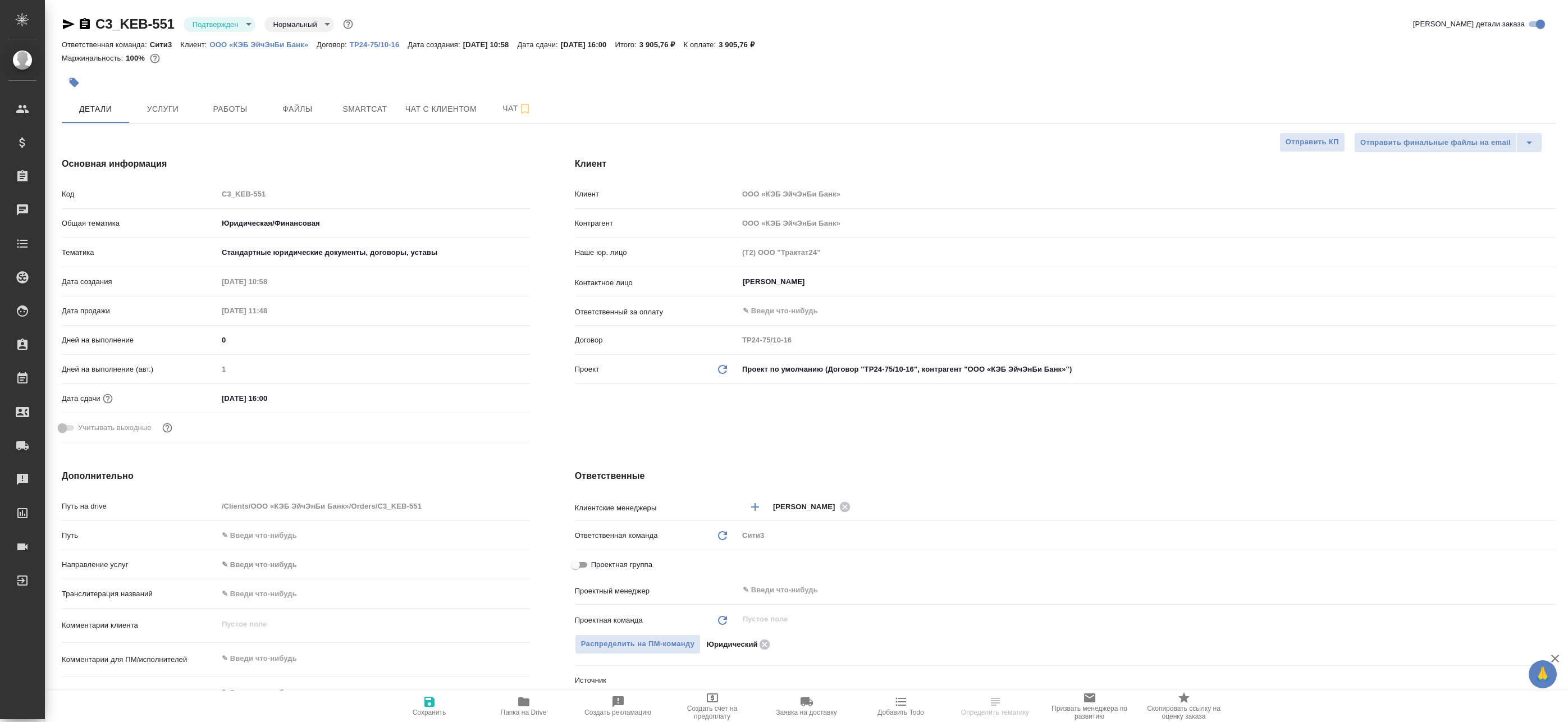
type textarea "x"
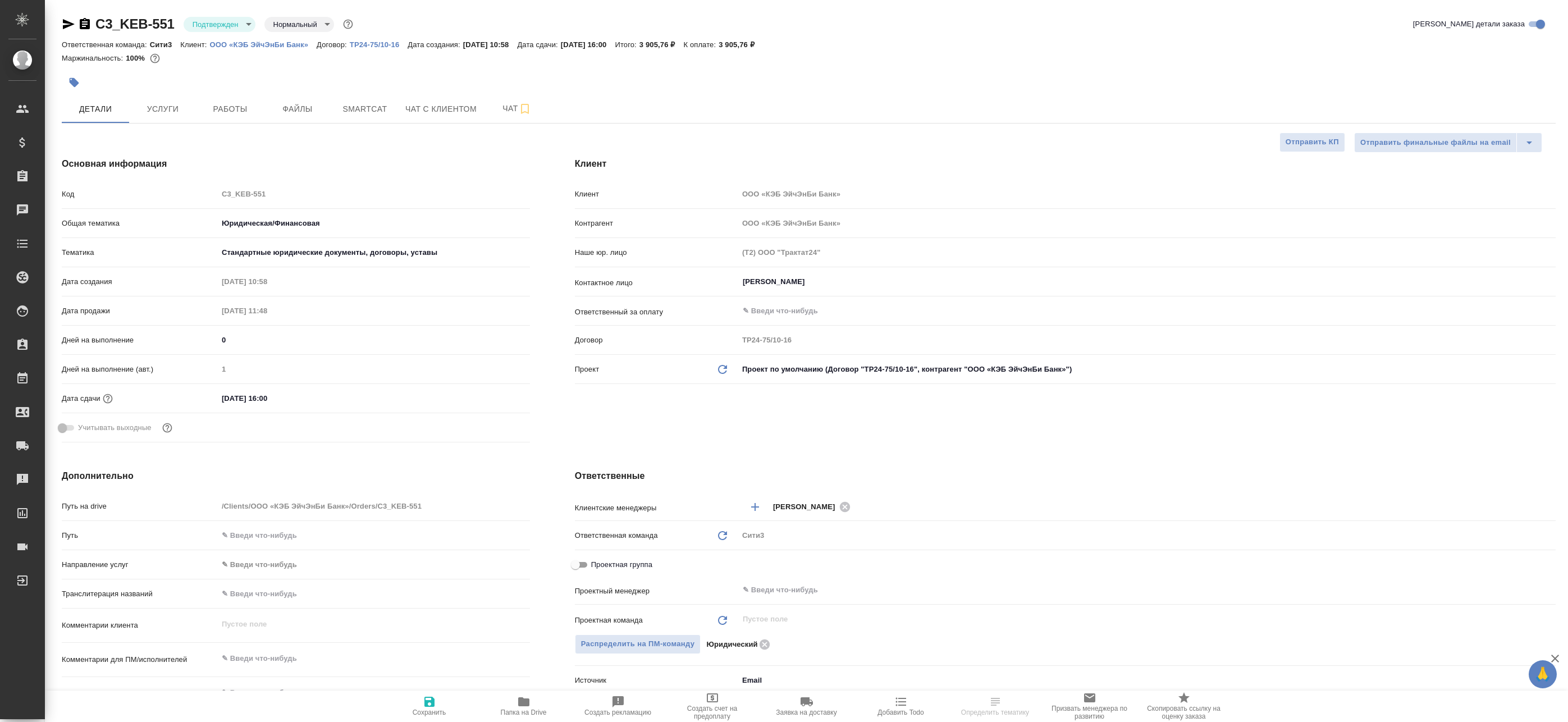
type textarea "x"
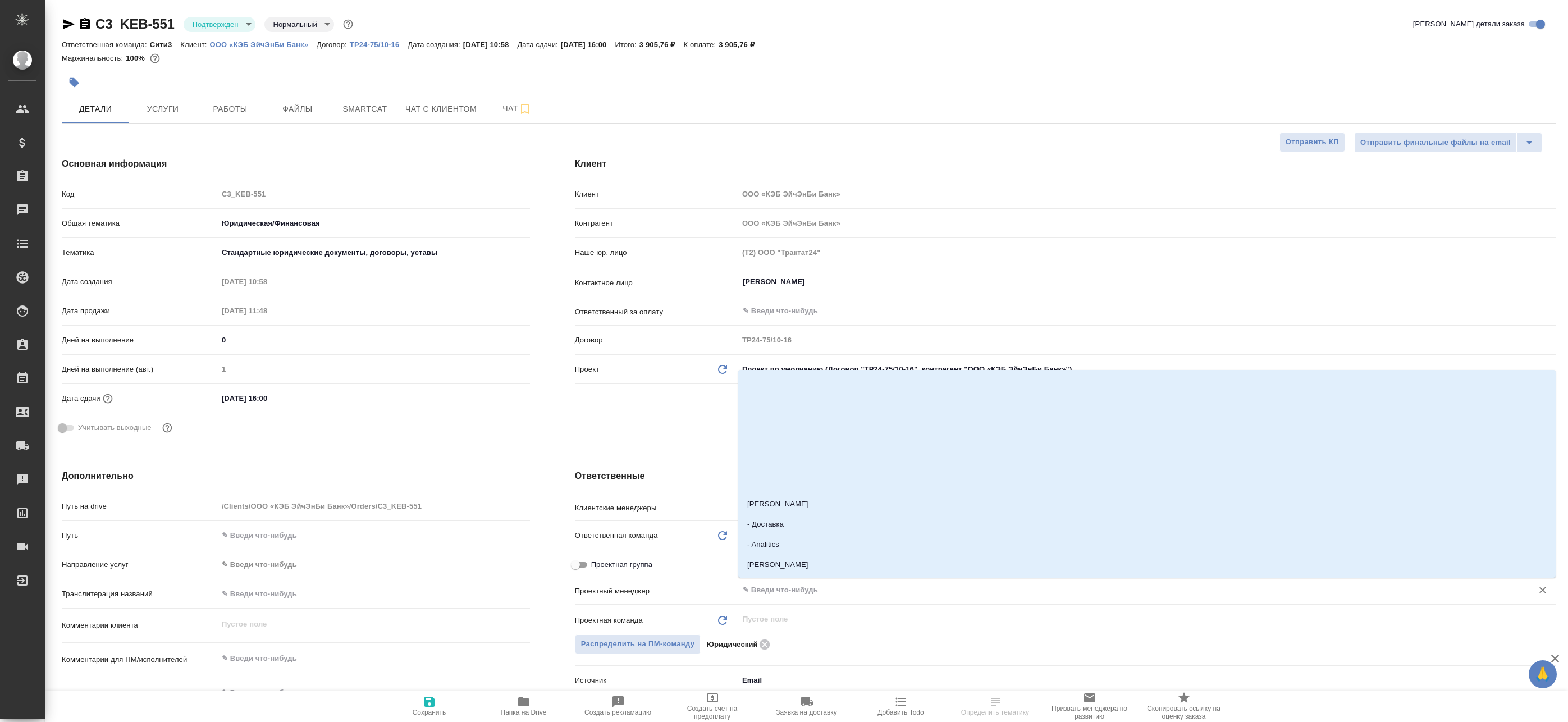
click at [771, 590] on input "text" at bounding box center [1128, 590] width 773 height 14
type input "Н"
type textarea "x"
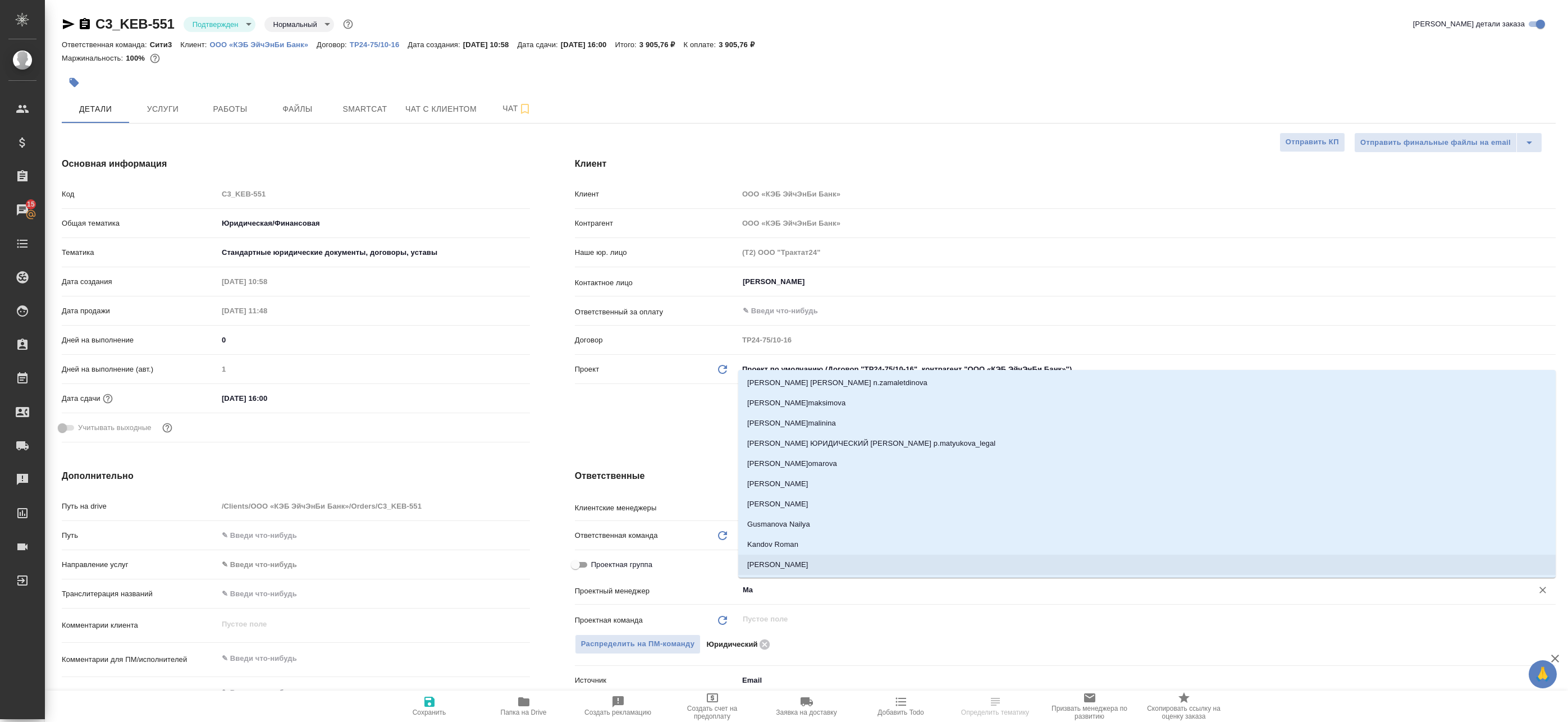
type input "Mat"
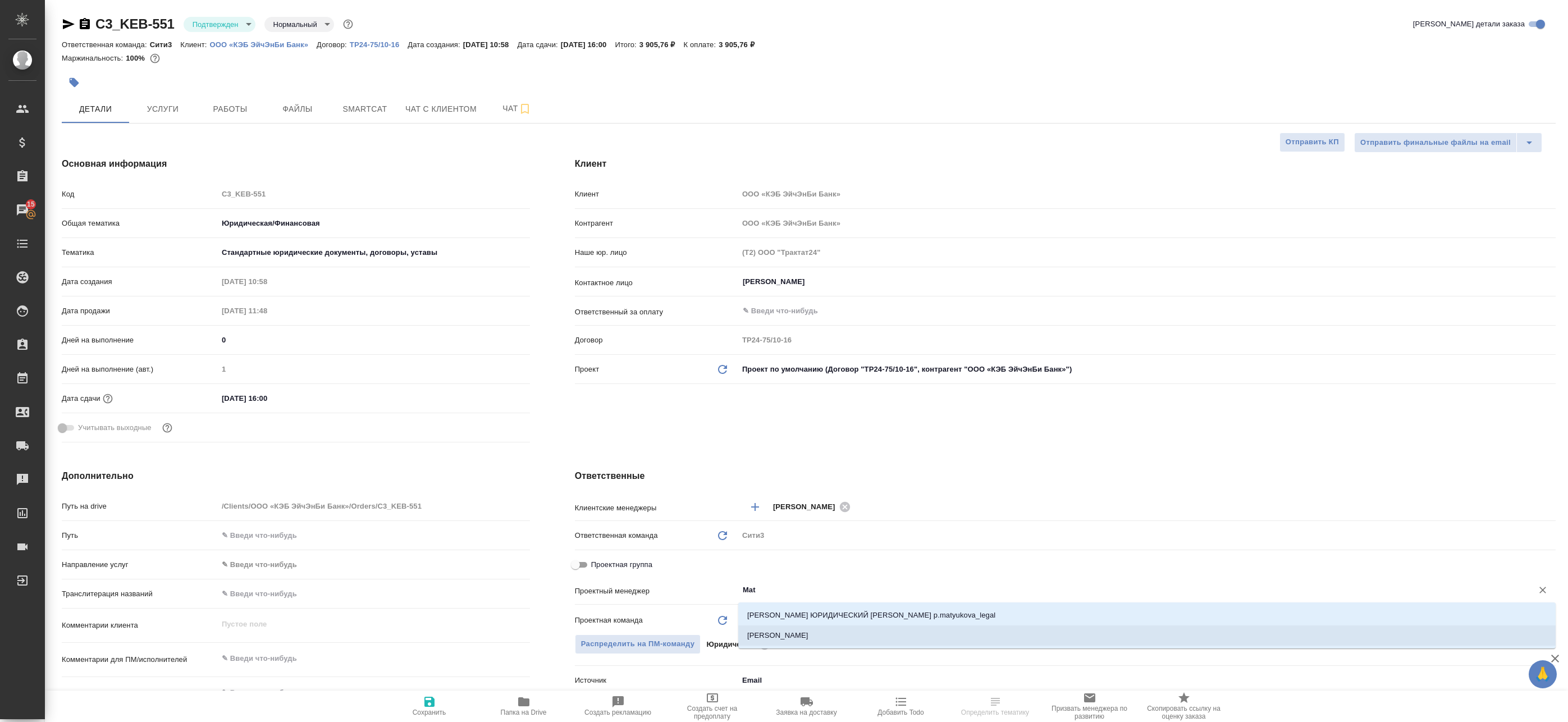
drag, startPoint x: 771, startPoint y: 638, endPoint x: 599, endPoint y: 671, distance: 175.1
click at [769, 638] on li "Matveeva Anastasia" at bounding box center [1147, 635] width 818 height 20
type textarea "x"
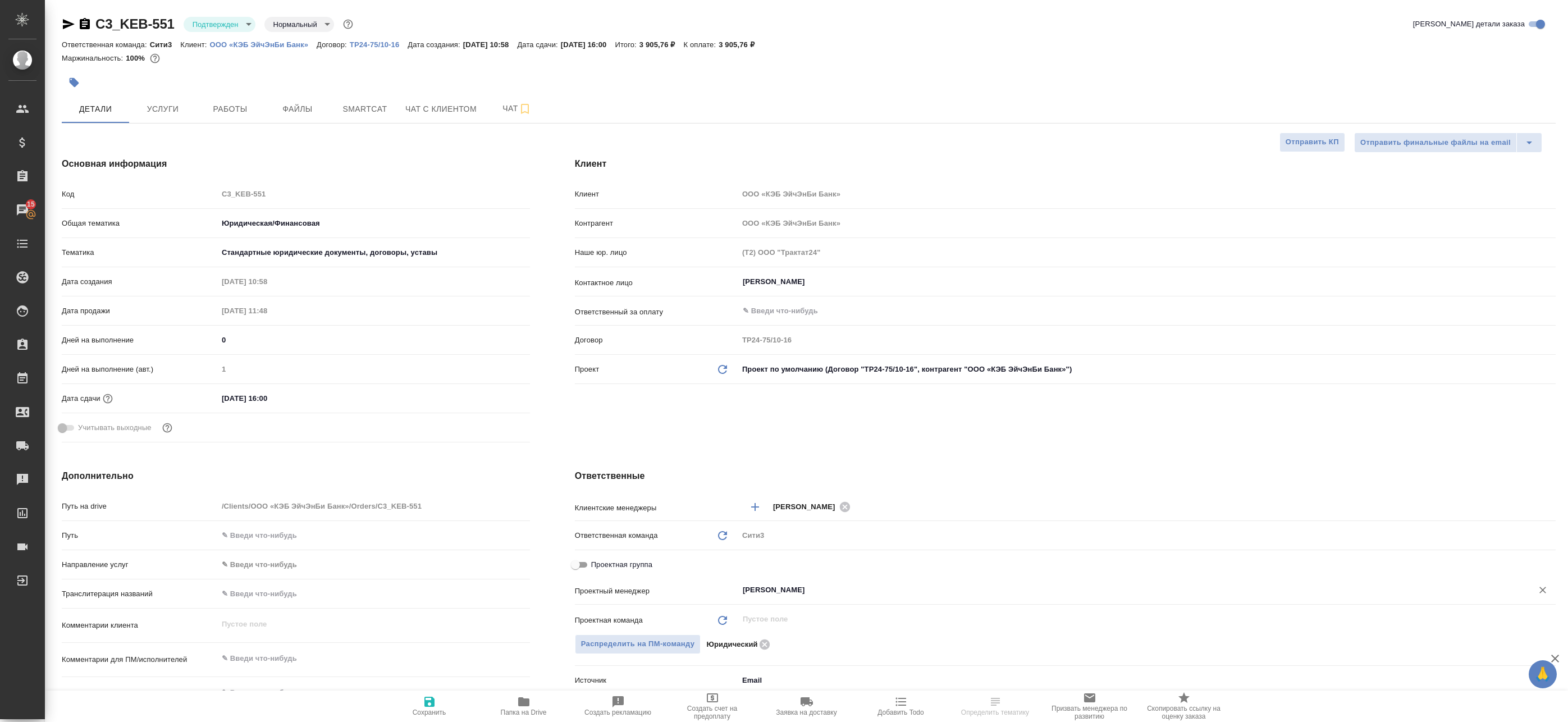
type input "Matveeva Anastasia"
click at [422, 704] on icon "button" at bounding box center [429, 701] width 14 height 14
type textarea "x"
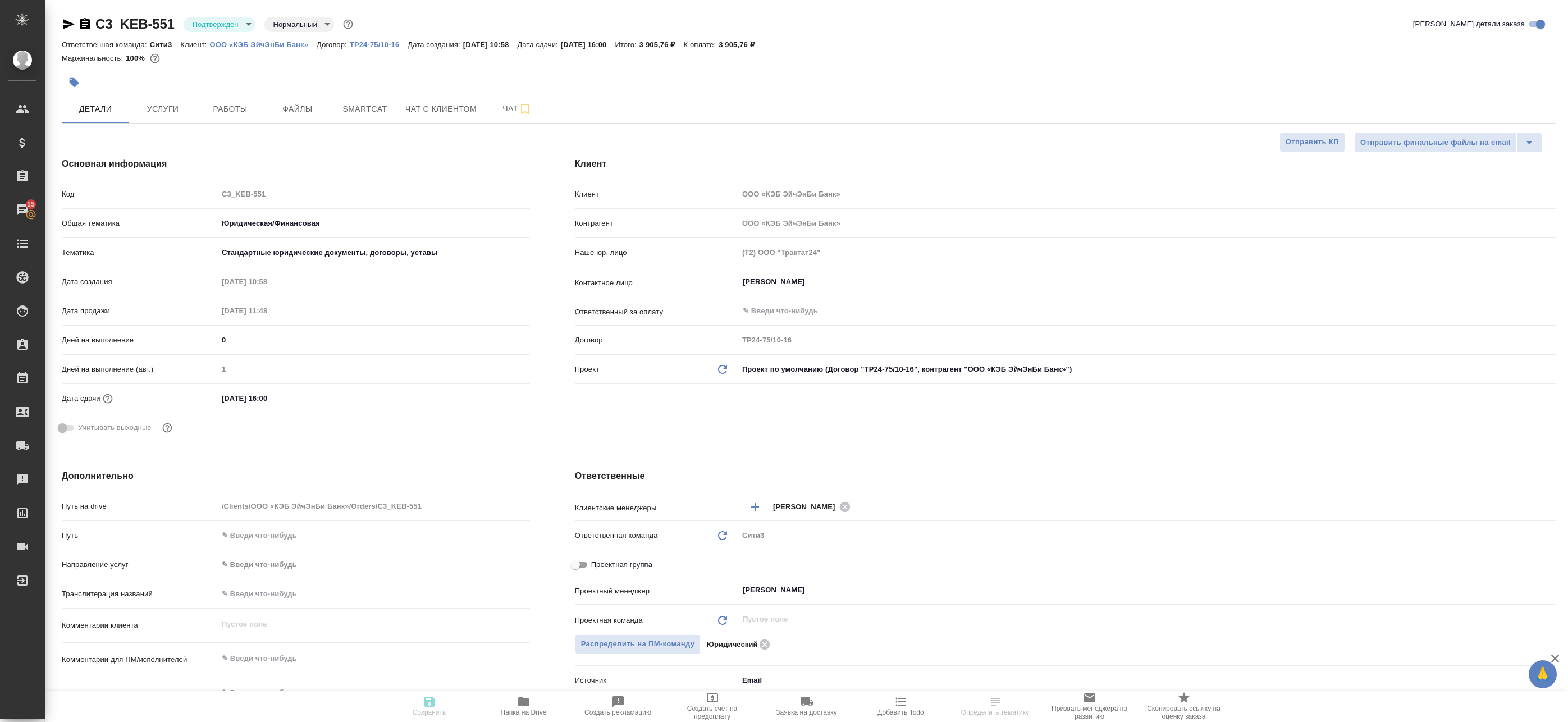
type textarea "x"
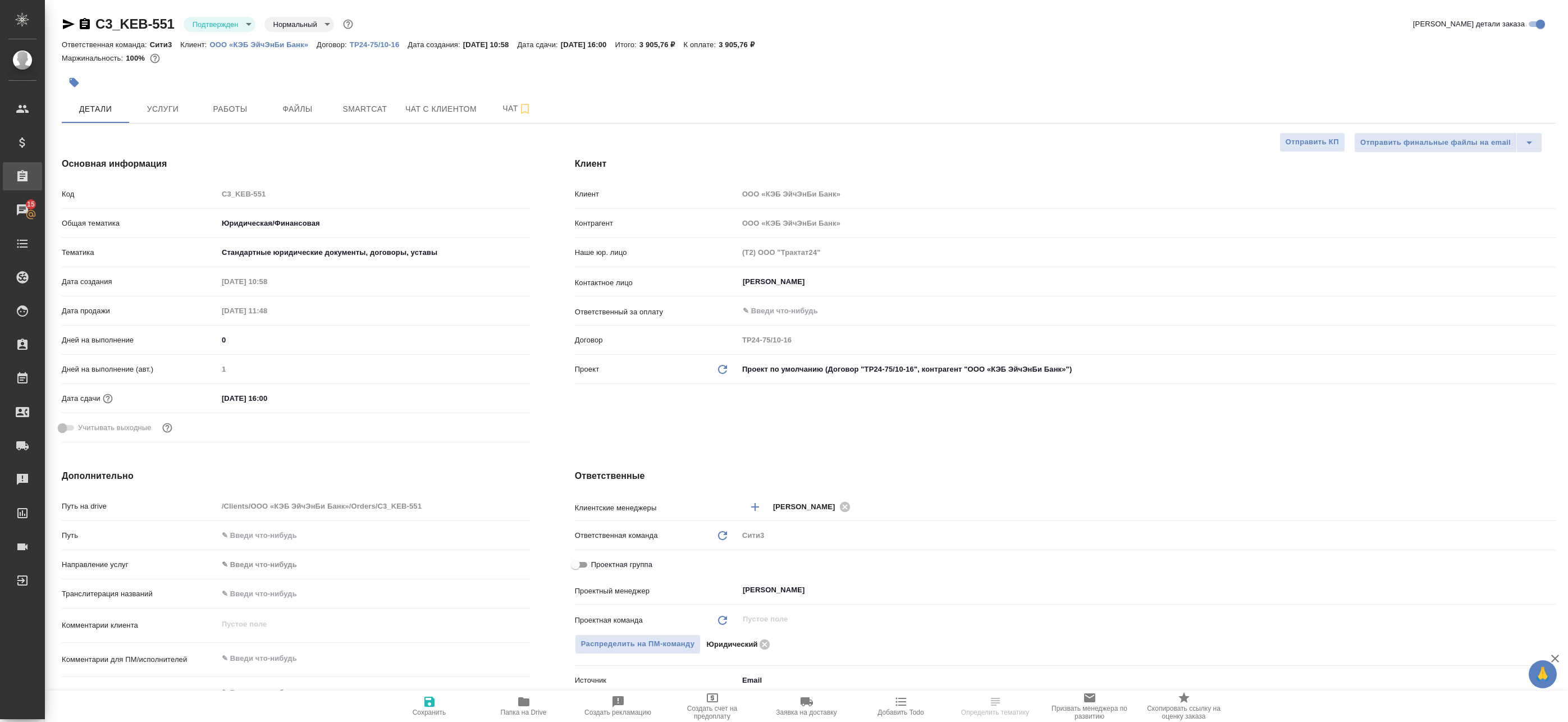
type textarea "x"
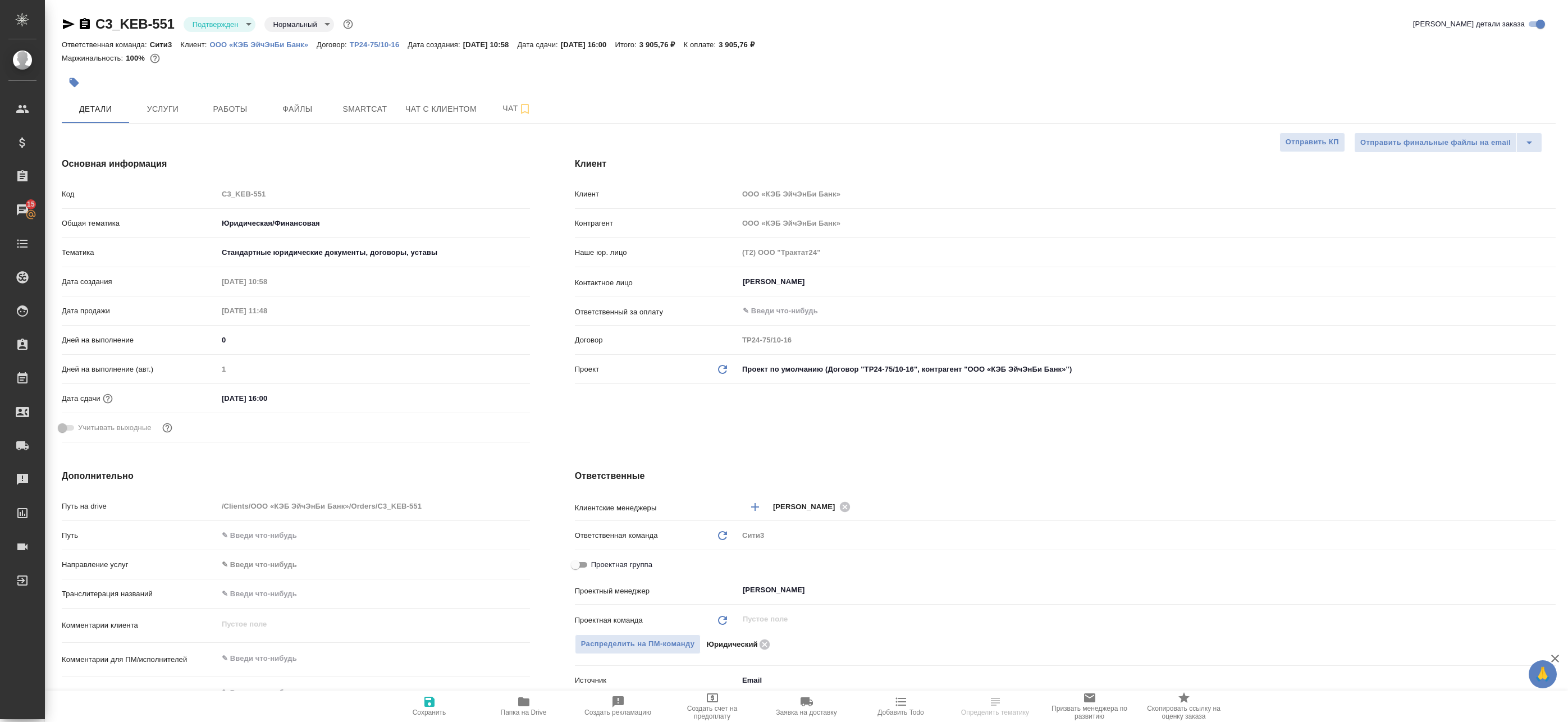
type textarea "x"
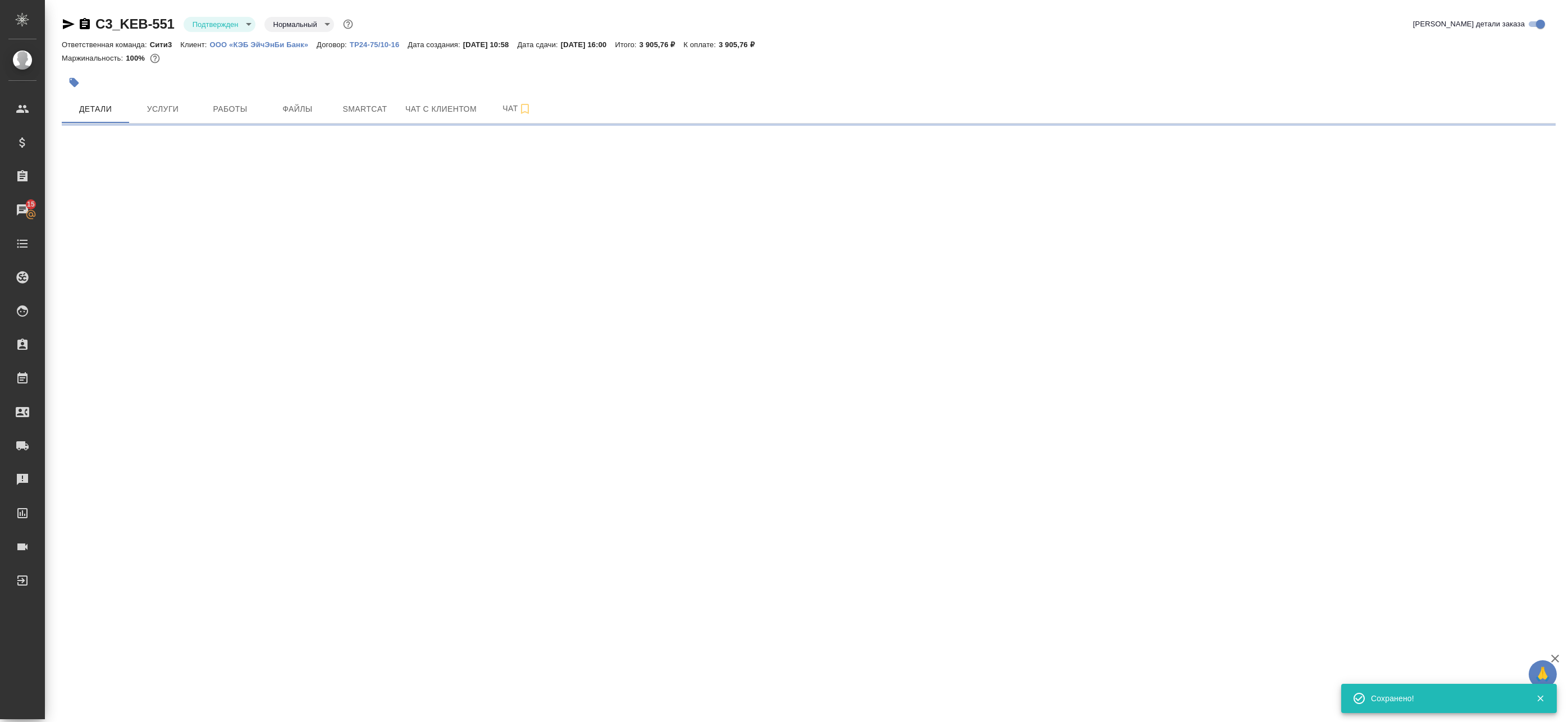
select select "RU"
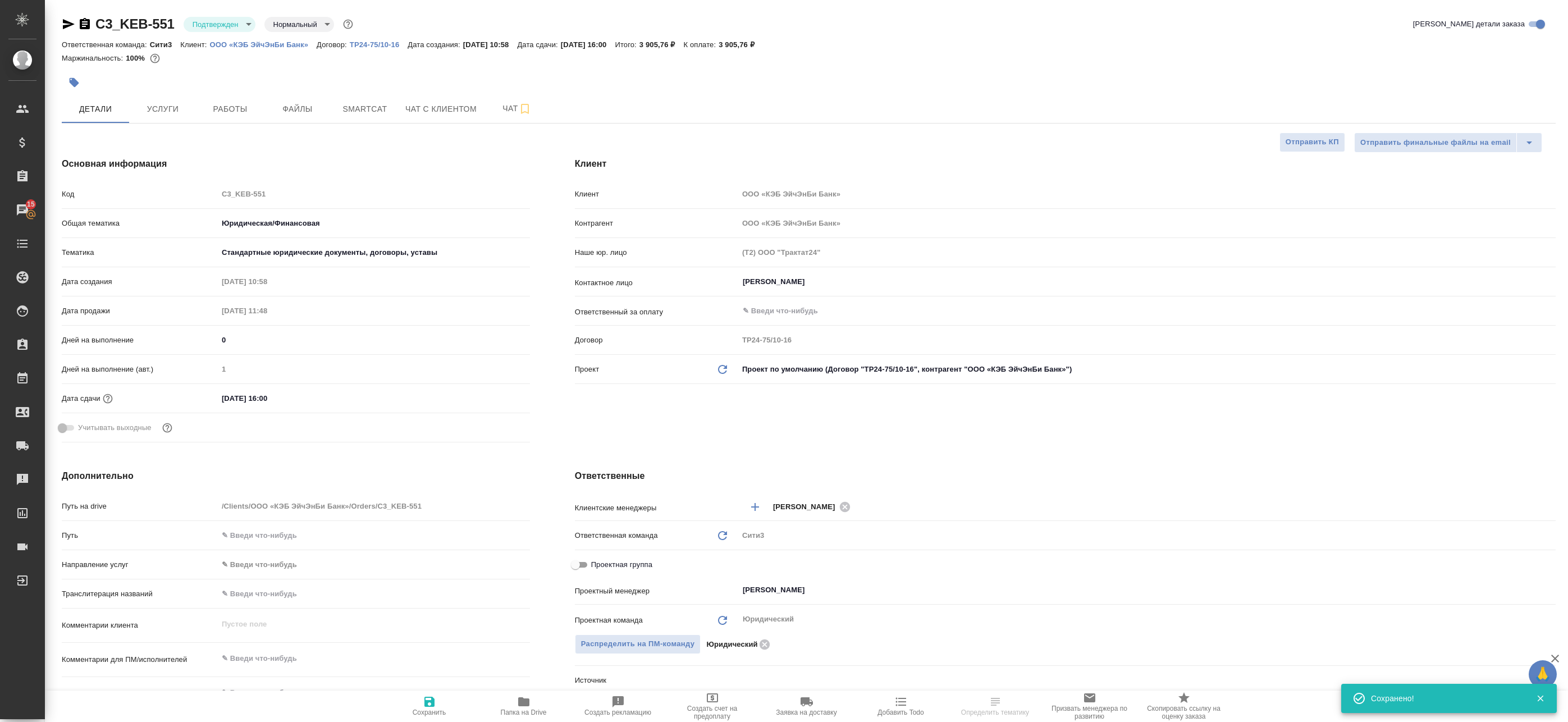
type textarea "x"
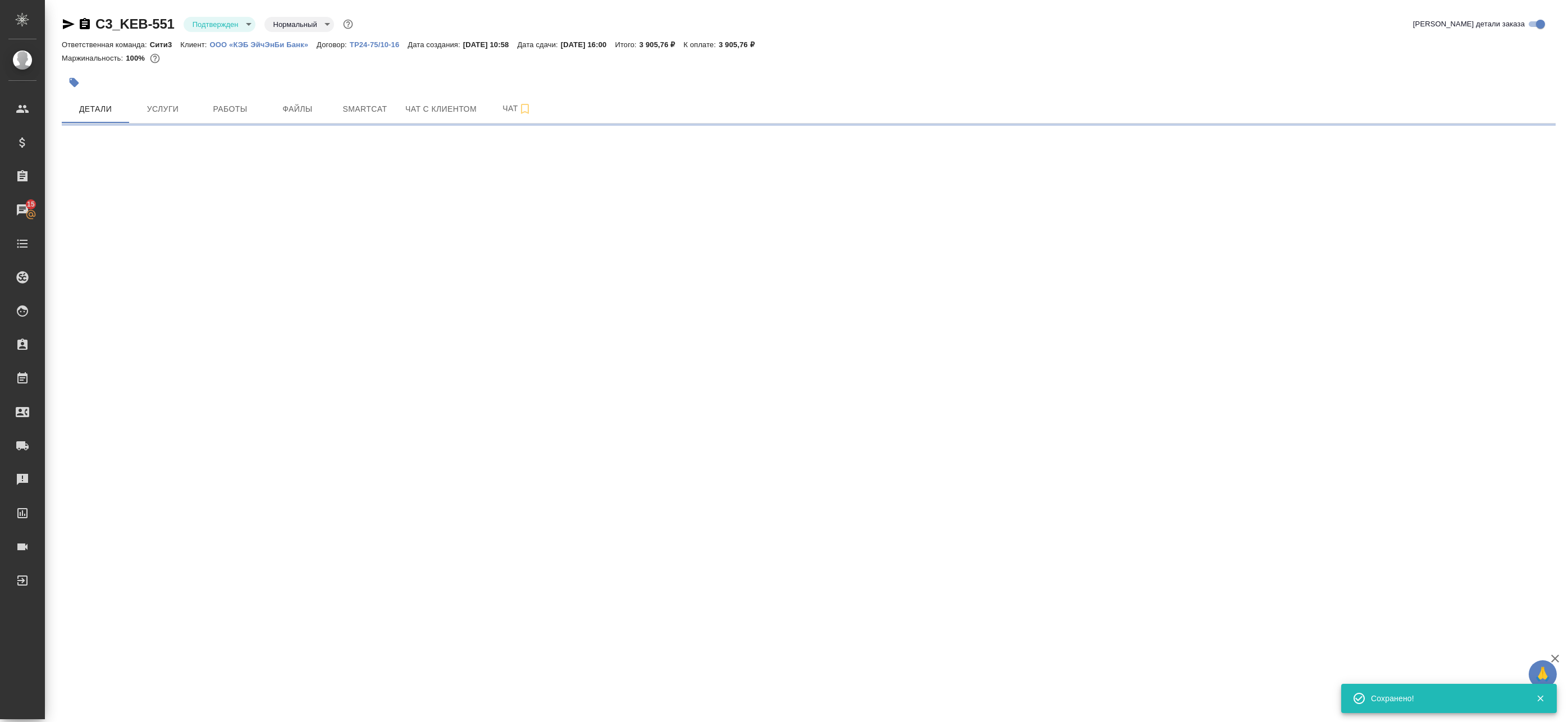
select select "RU"
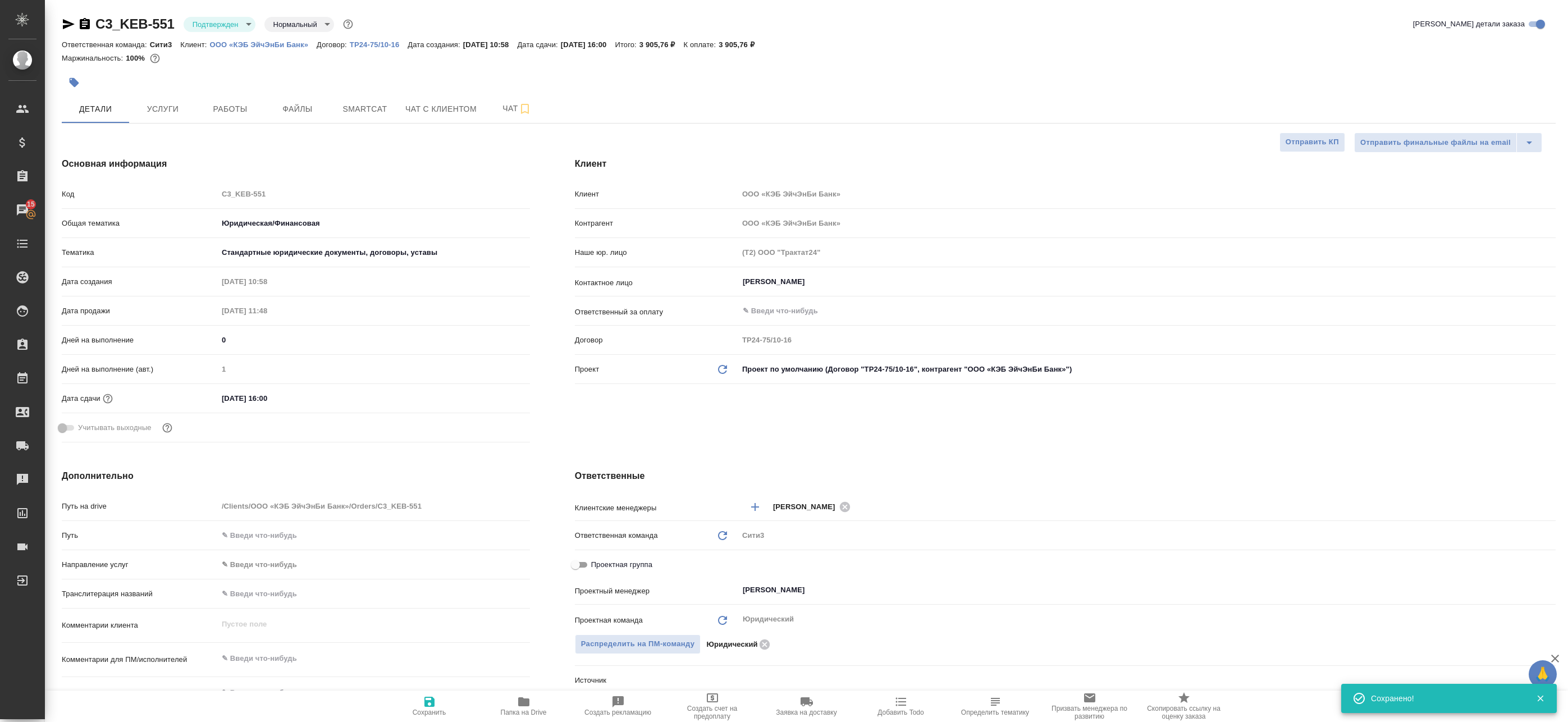
type textarea "x"
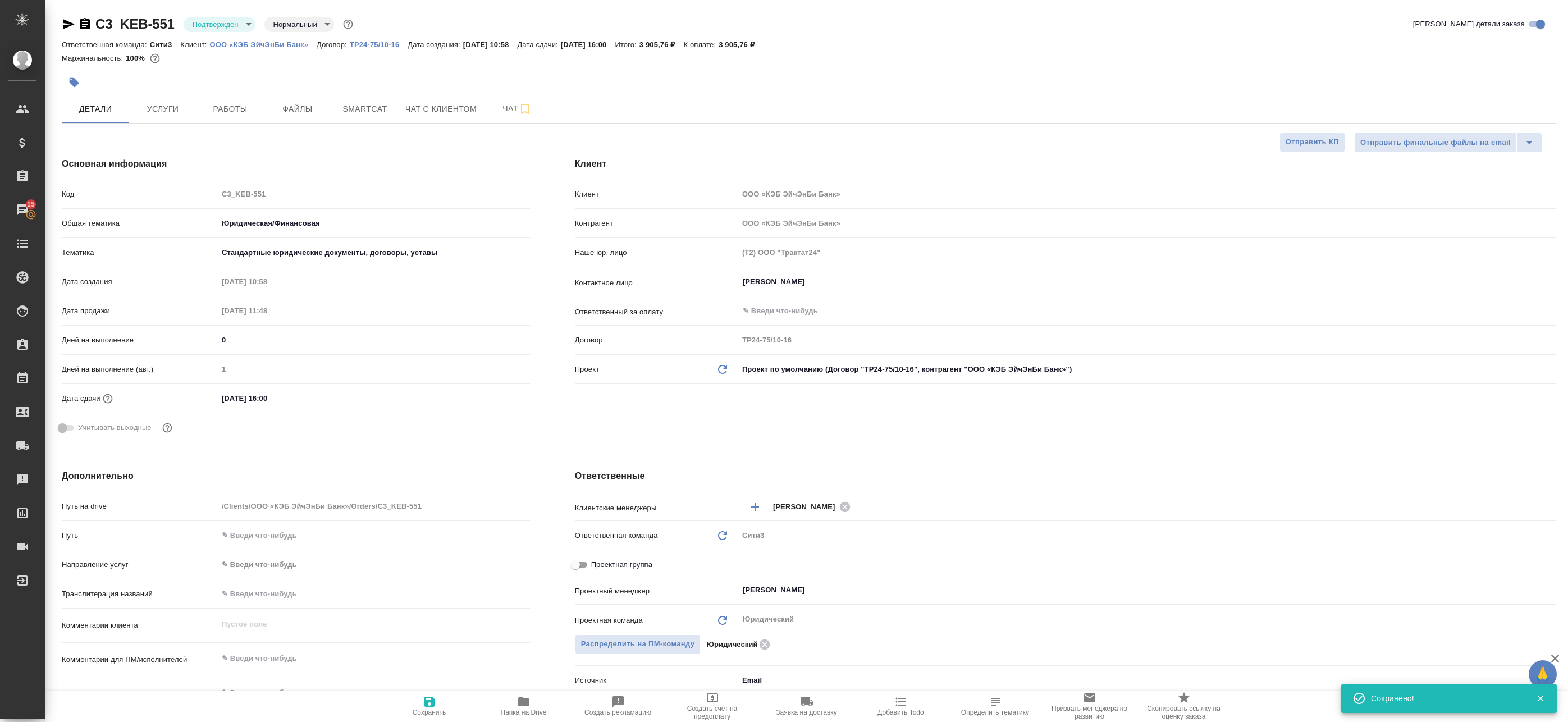
type textarea "x"
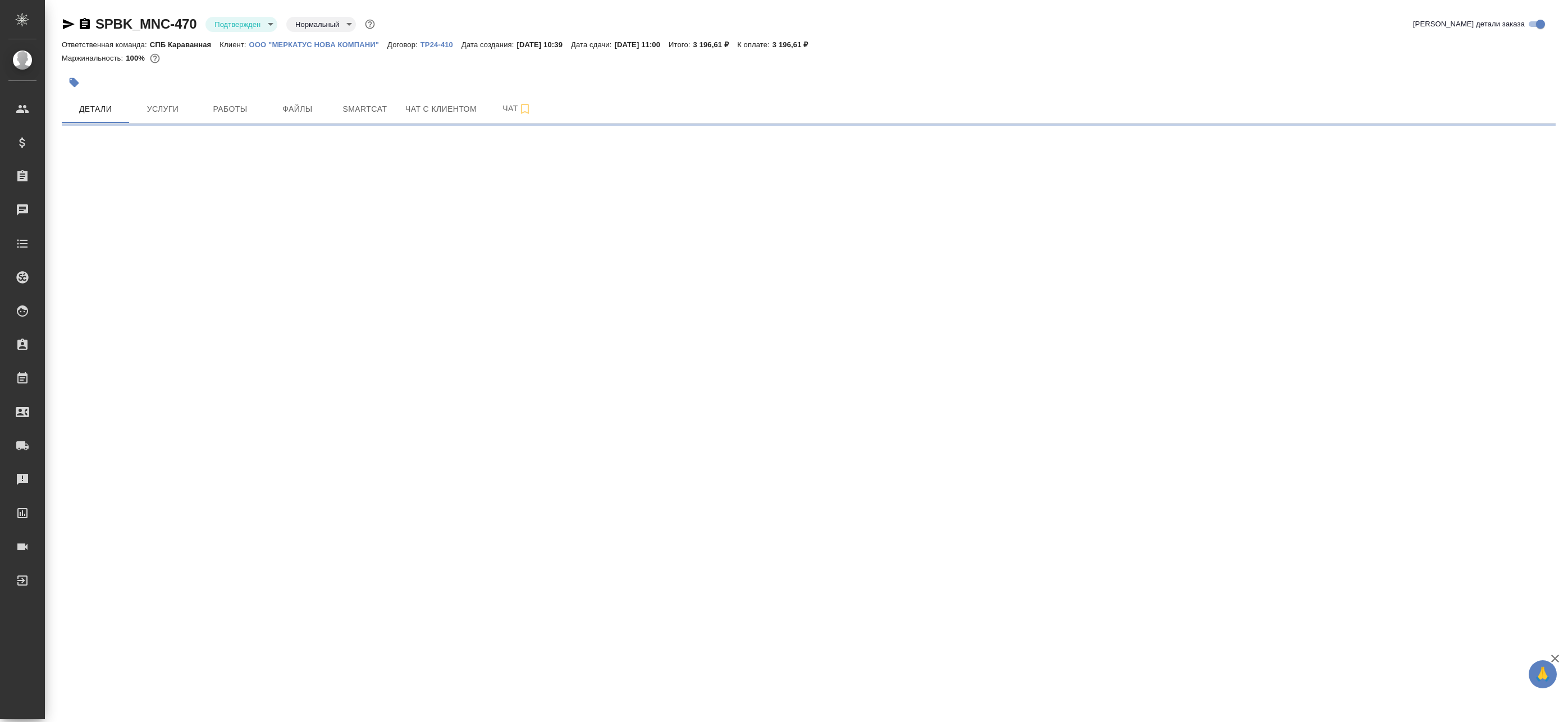
select select "RU"
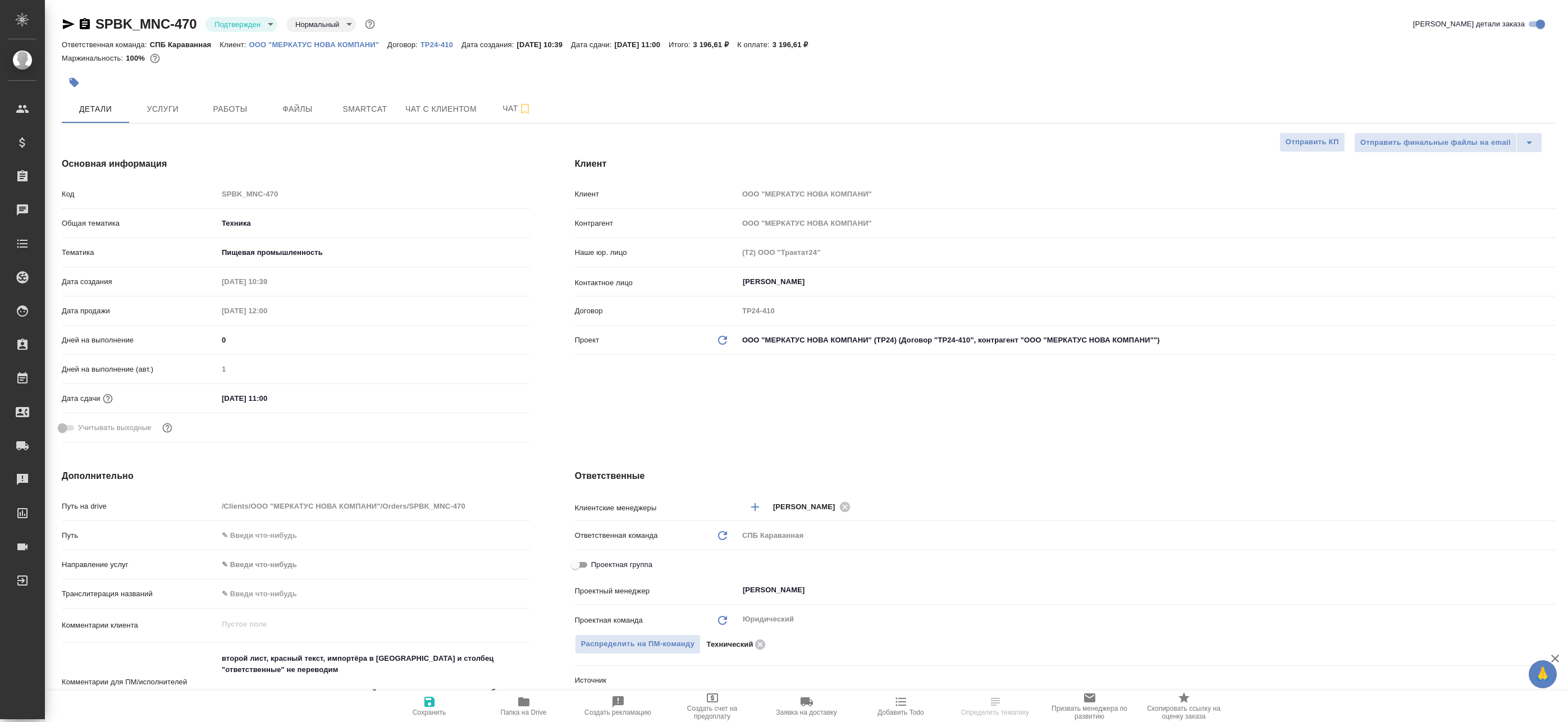
type textarea "x"
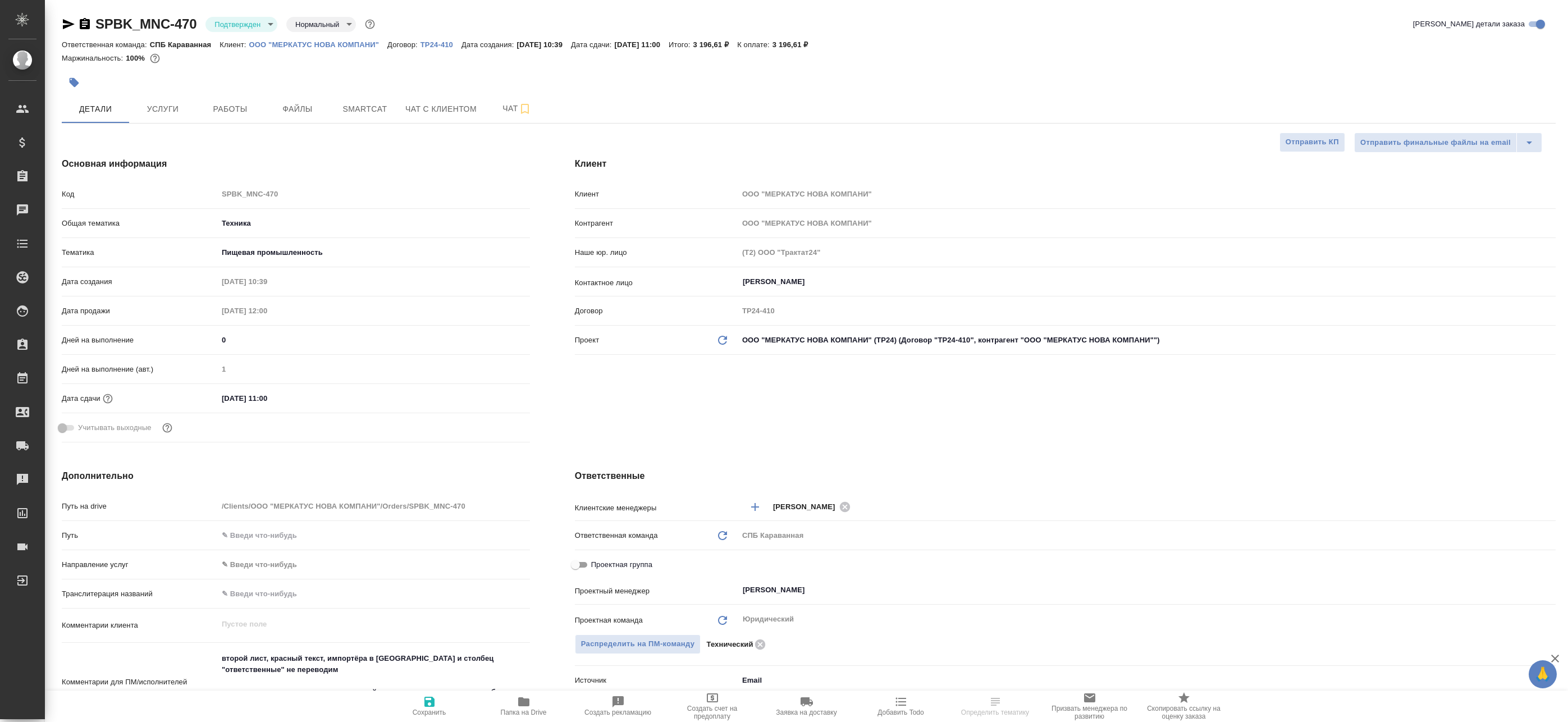
type textarea "x"
click at [304, 46] on p "ООО "МЕРКАТУС НОВА КОМПАНИ"" at bounding box center [319, 44] width 139 height 8
type textarea "x"
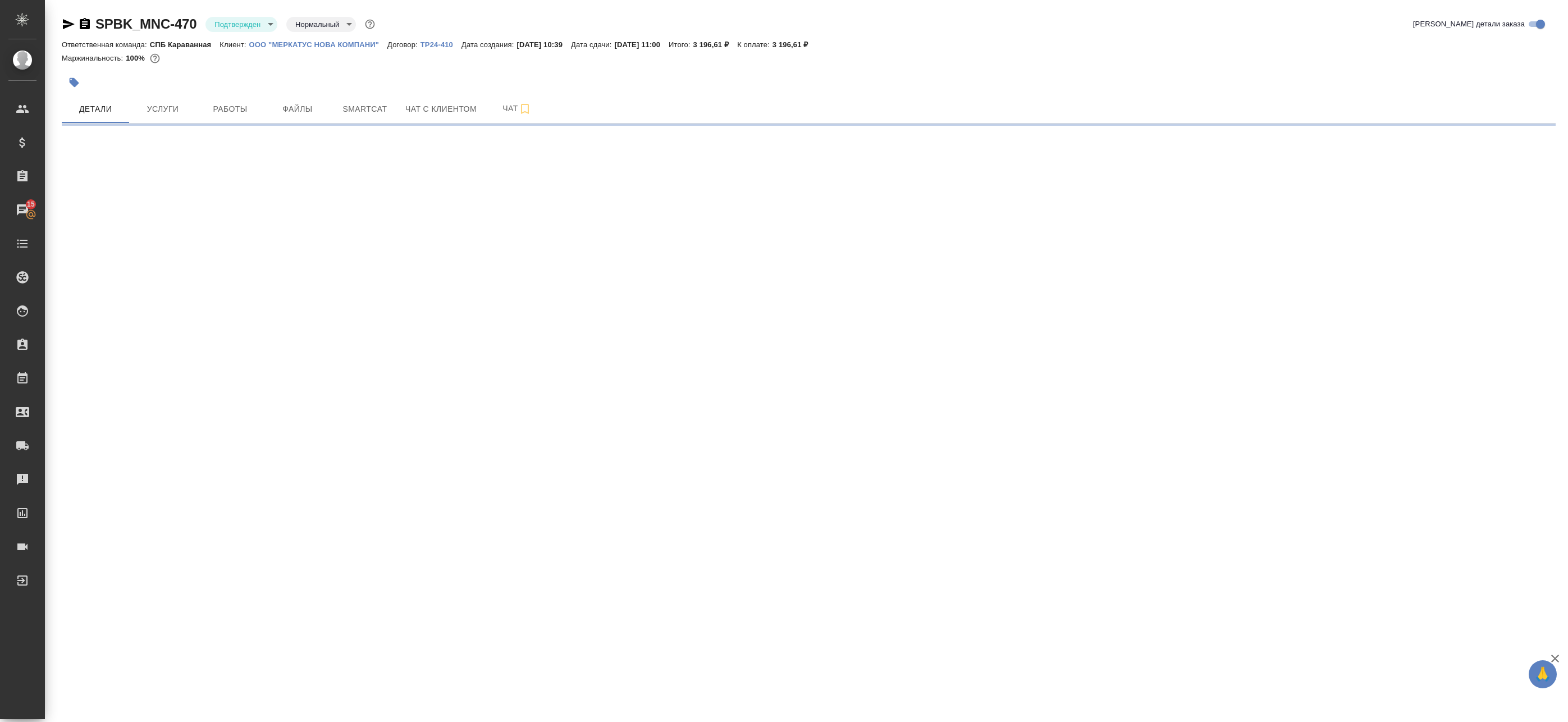
select select "RU"
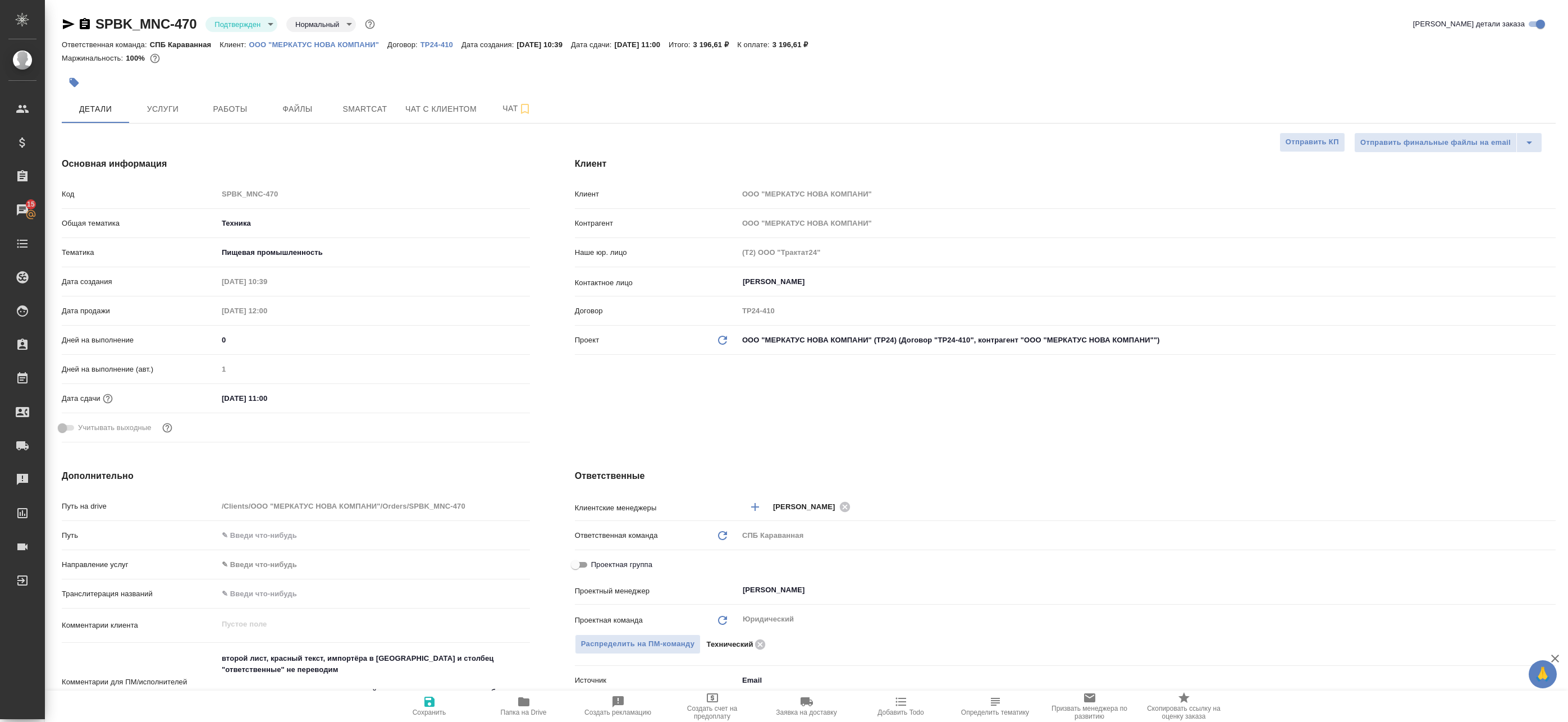
type textarea "x"
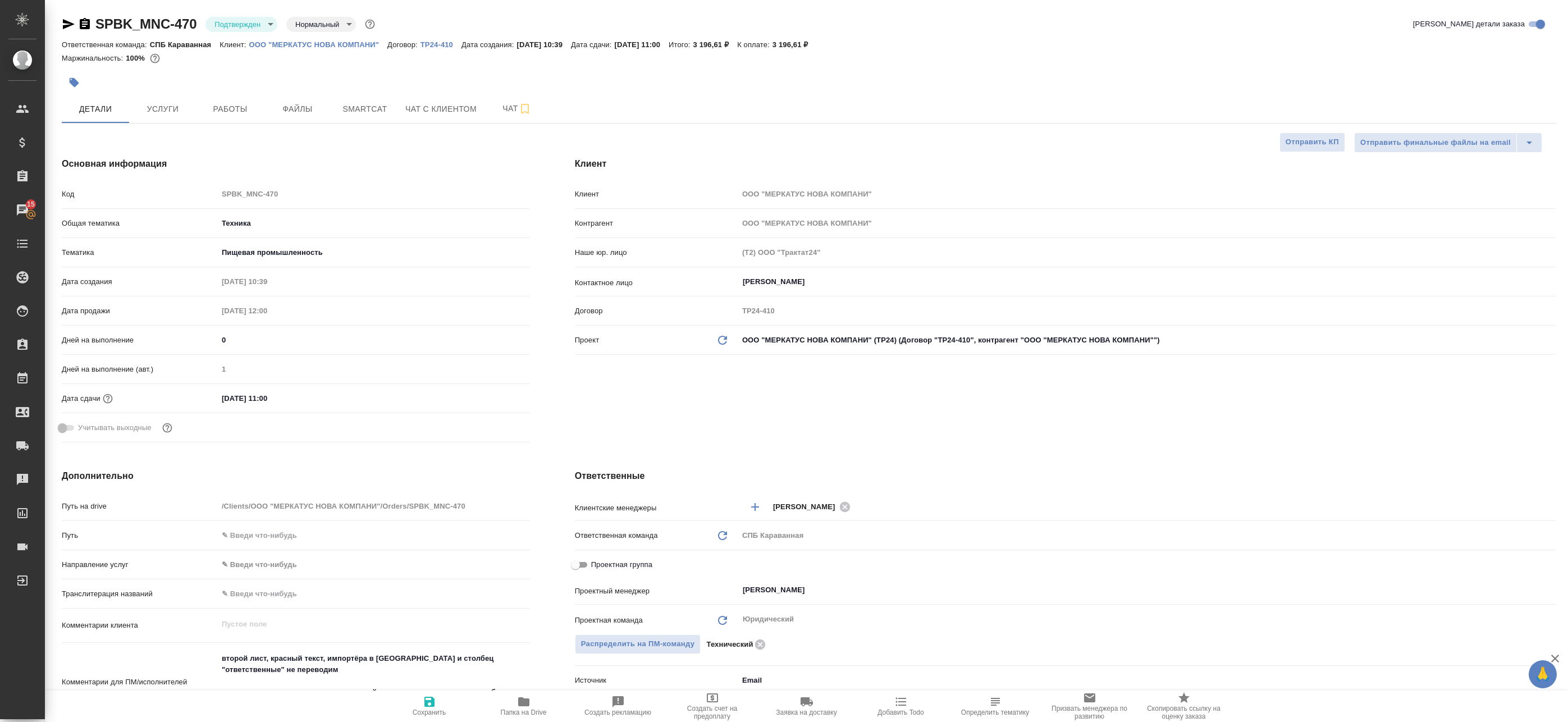
type textarea "x"
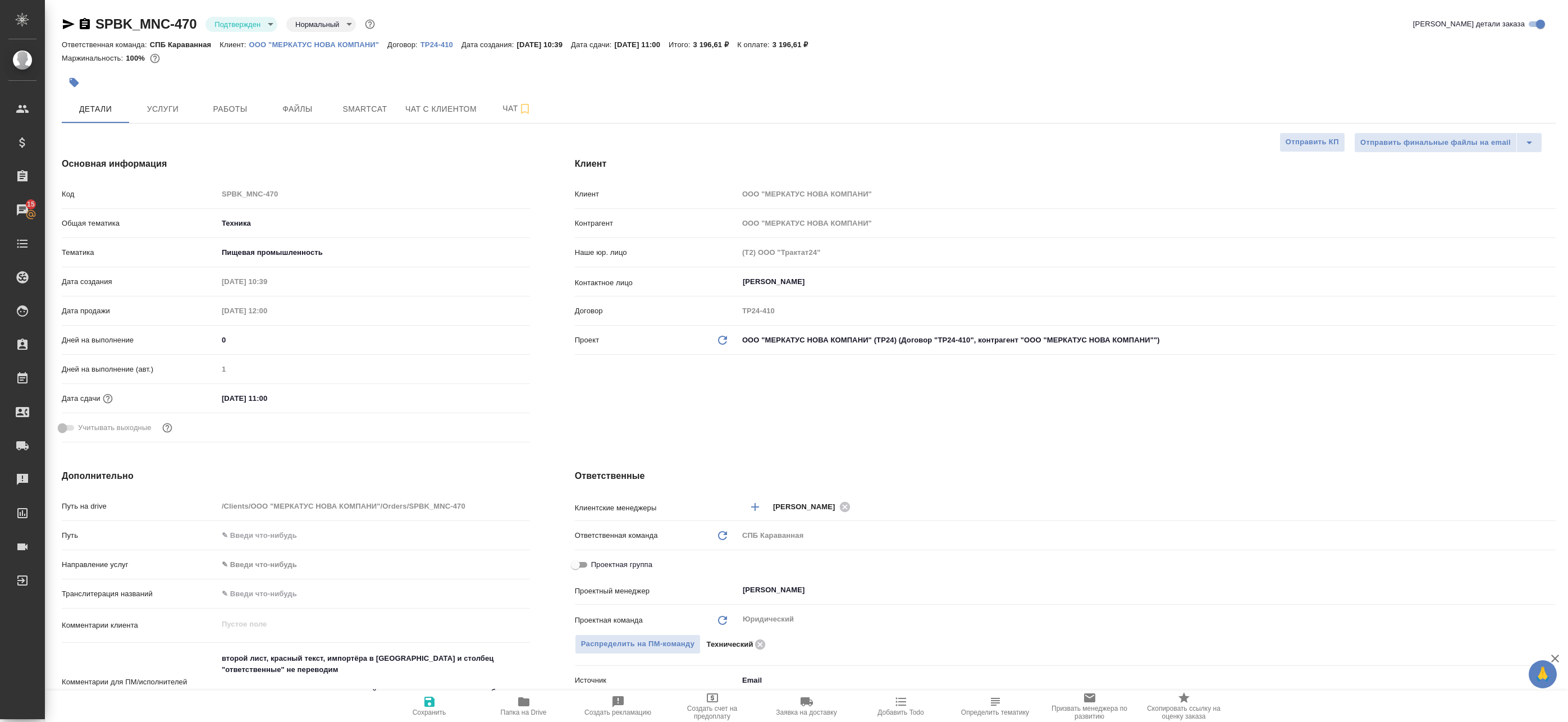
type textarea "x"
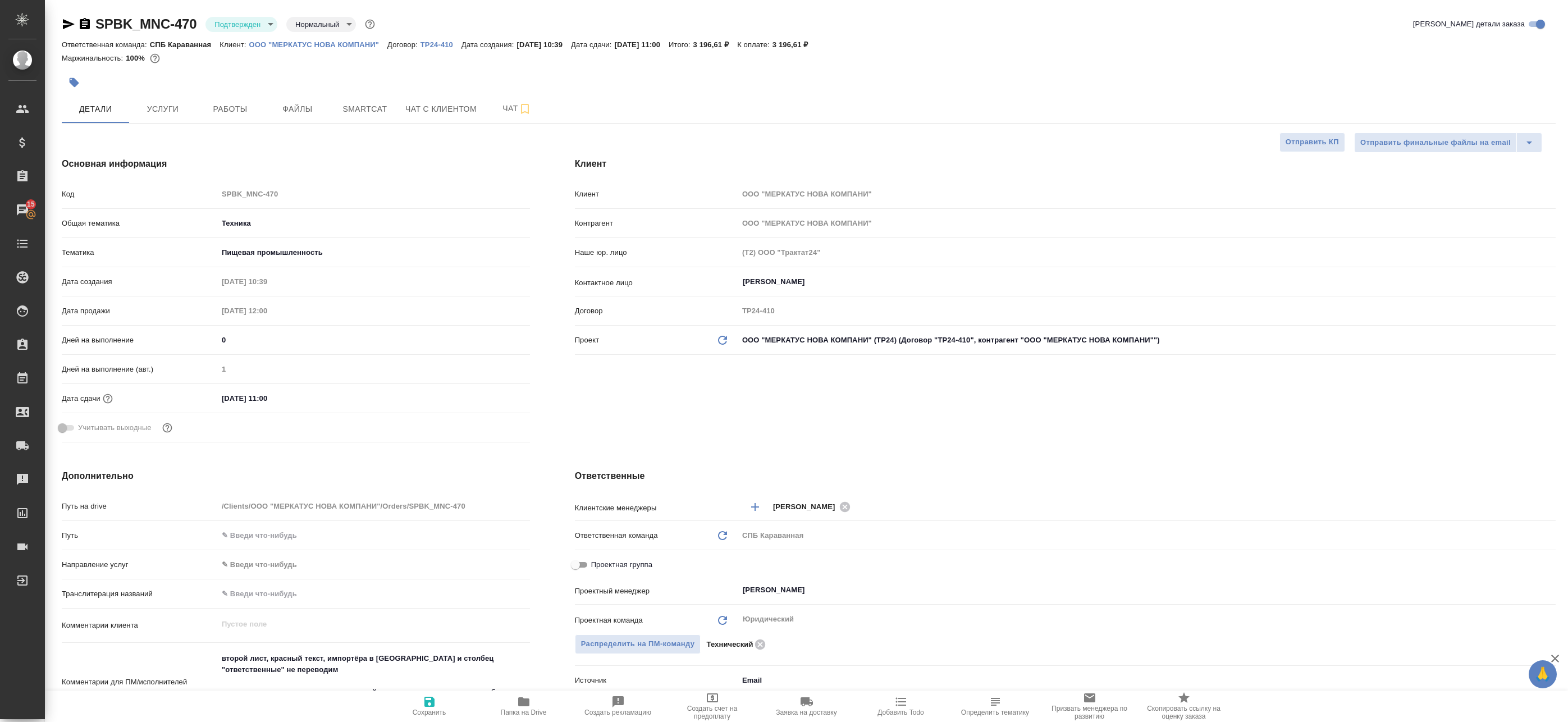
type textarea "x"
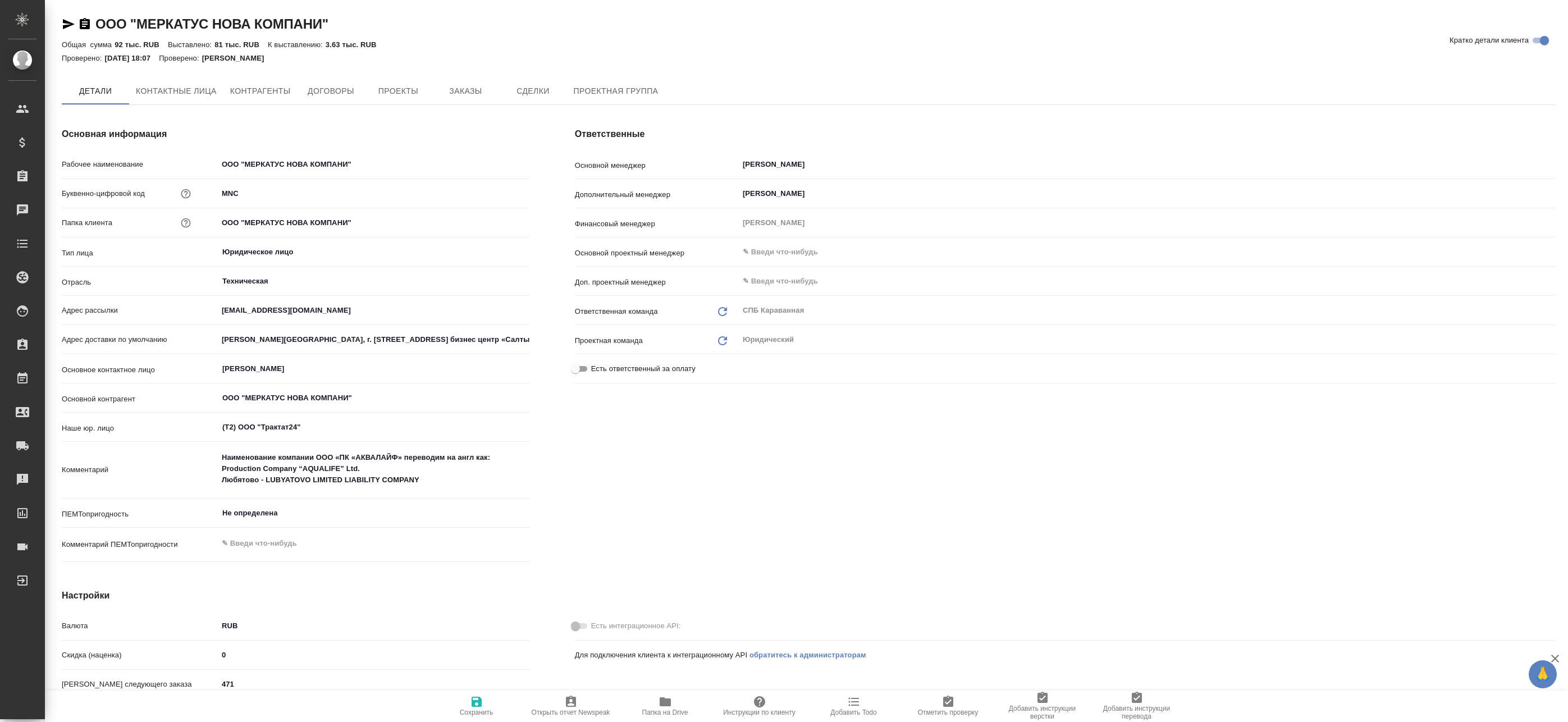
click at [67, 23] on icon "button" at bounding box center [69, 24] width 12 height 10
type textarea "x"
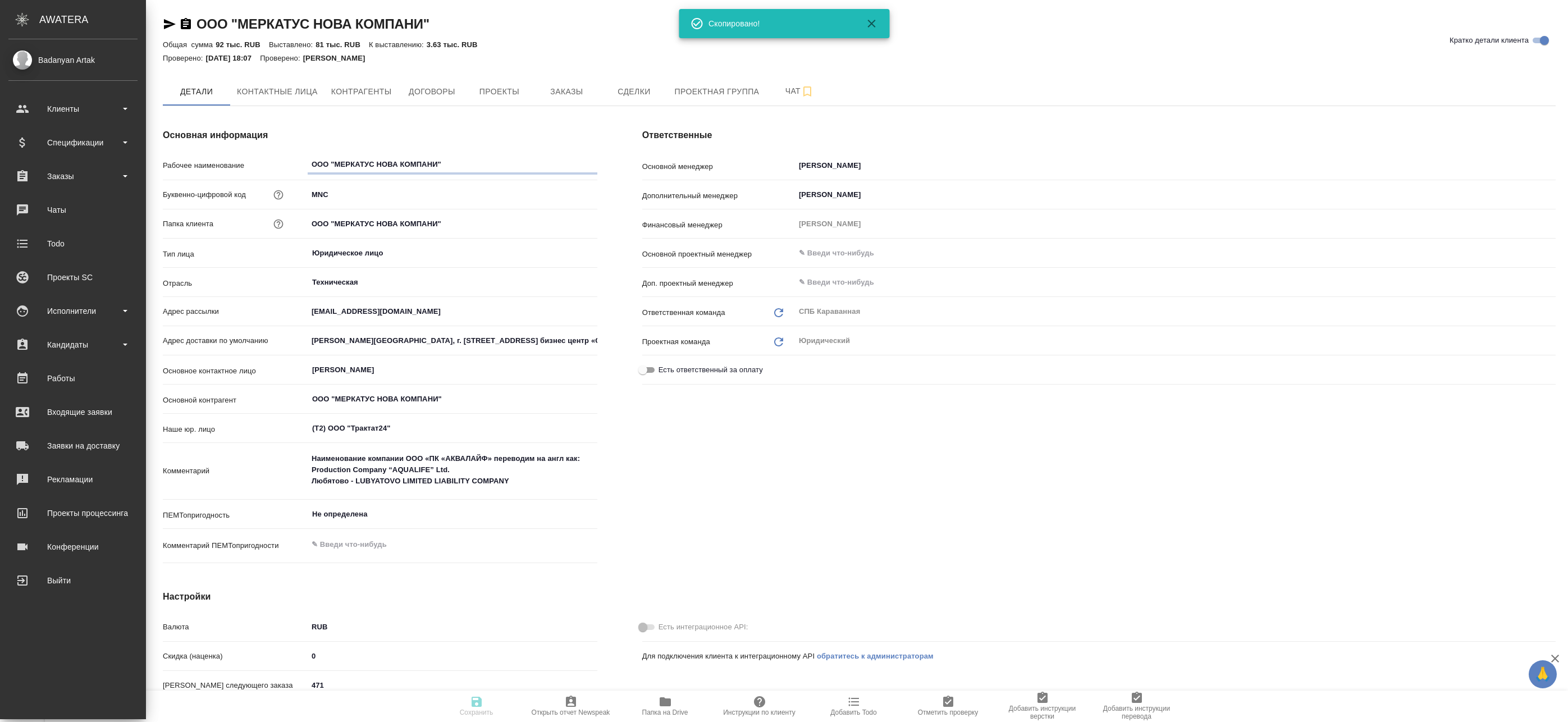
type textarea "x"
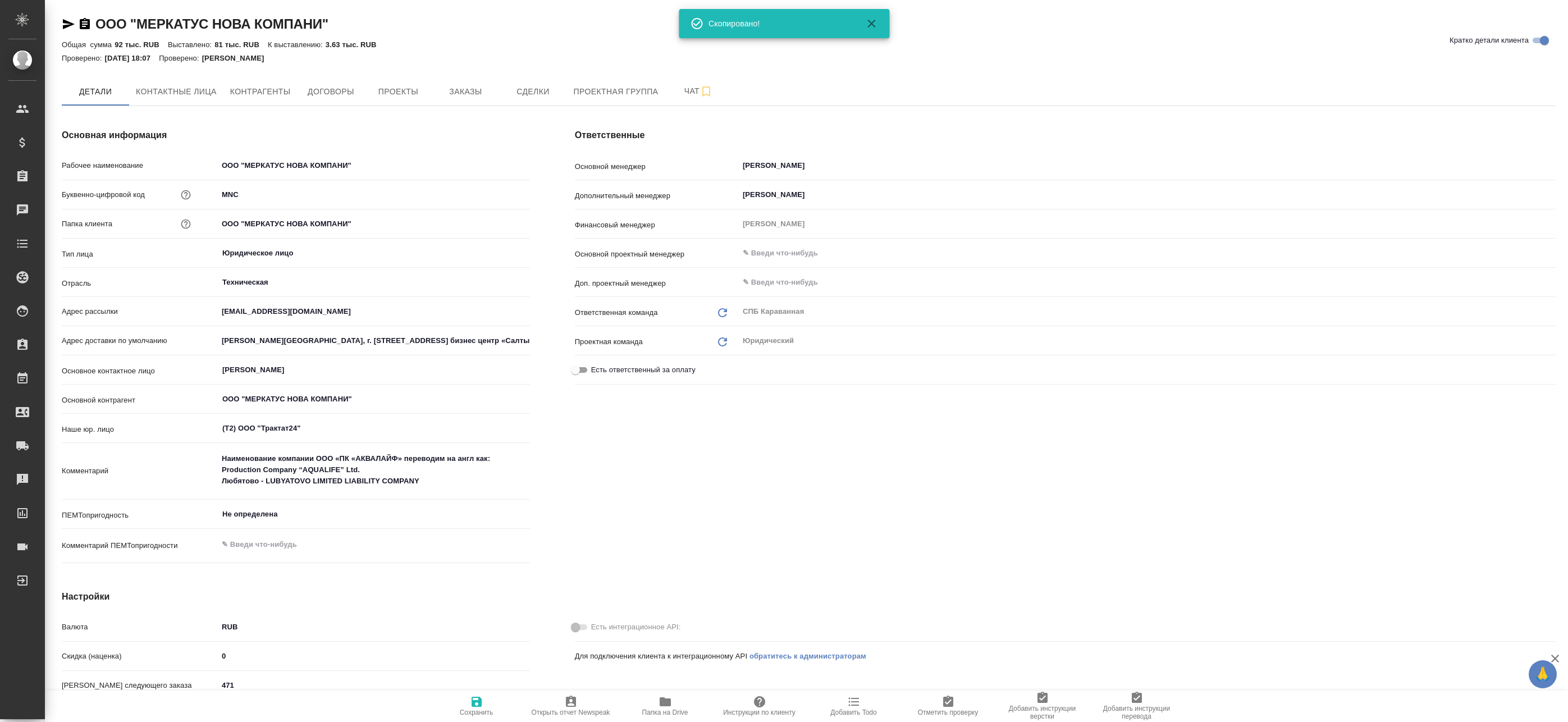
type textarea "x"
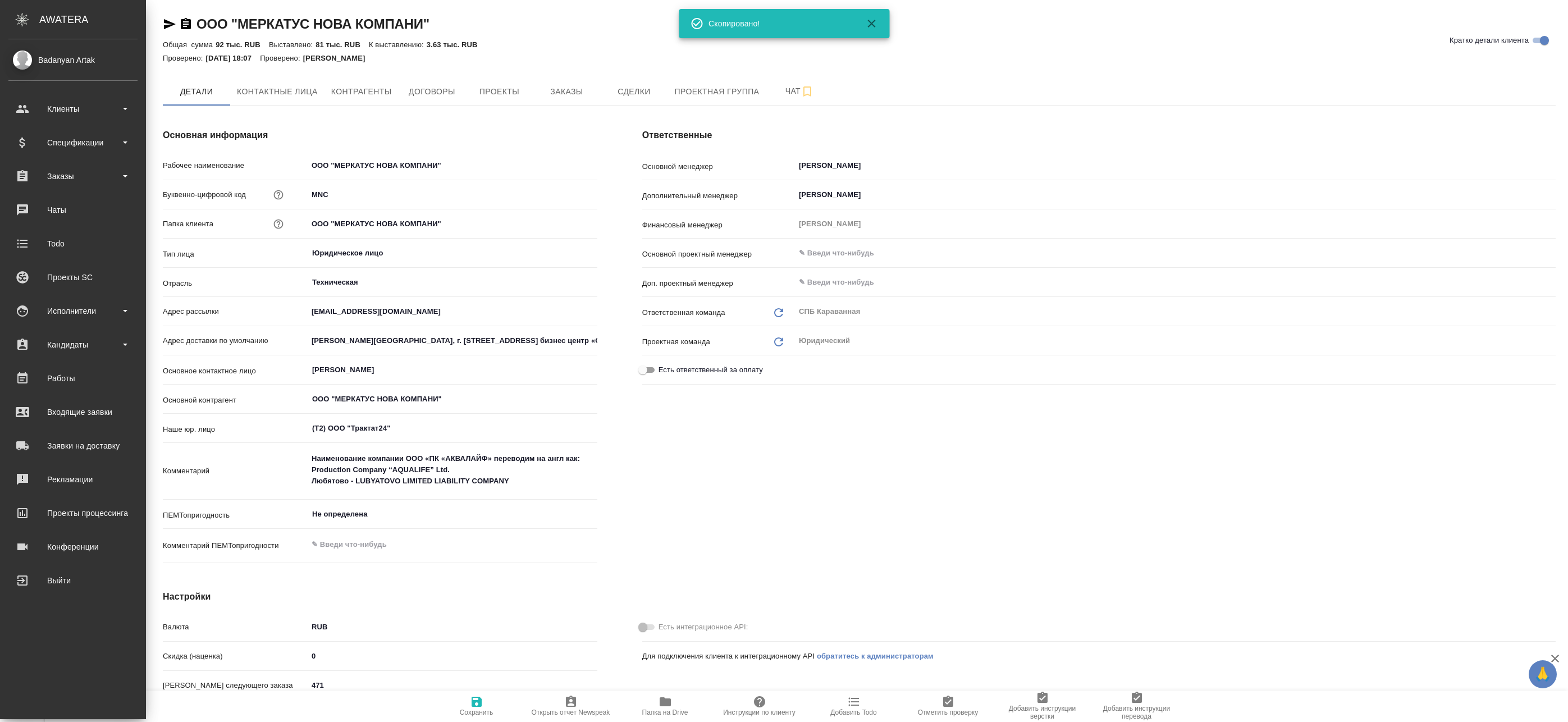
type textarea "x"
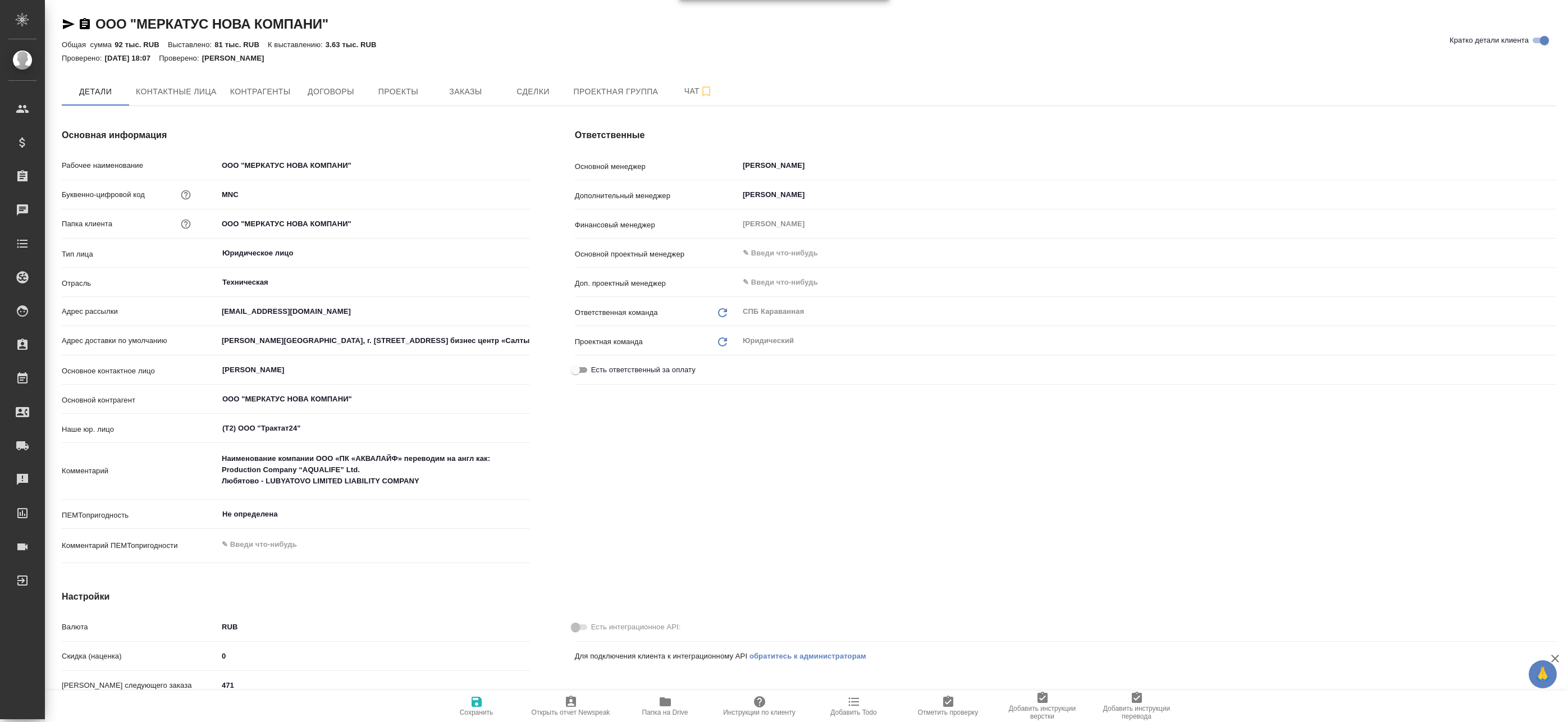
type textarea "x"
click at [81, 21] on icon "button" at bounding box center [85, 23] width 11 height 11
type textarea "x"
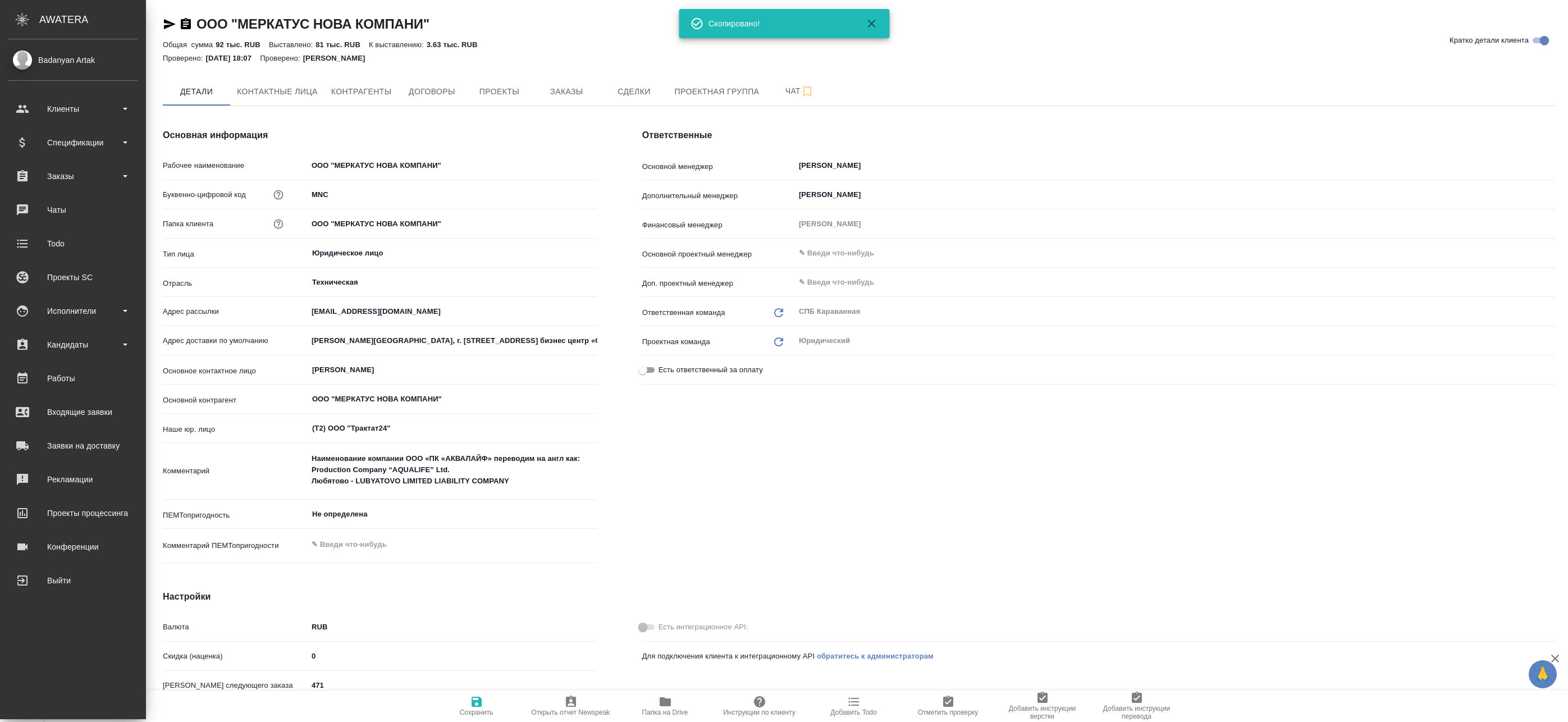
type textarea "x"
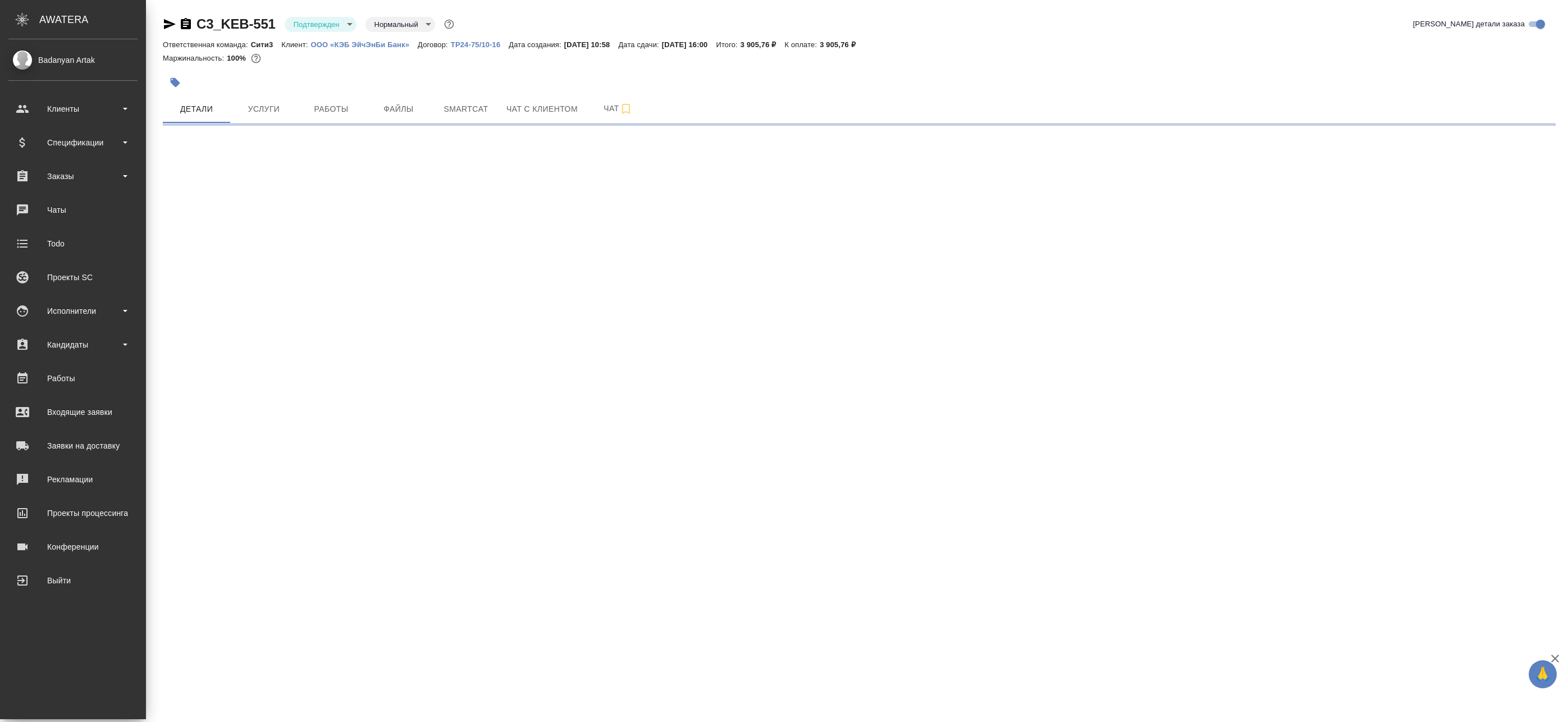
select select "RU"
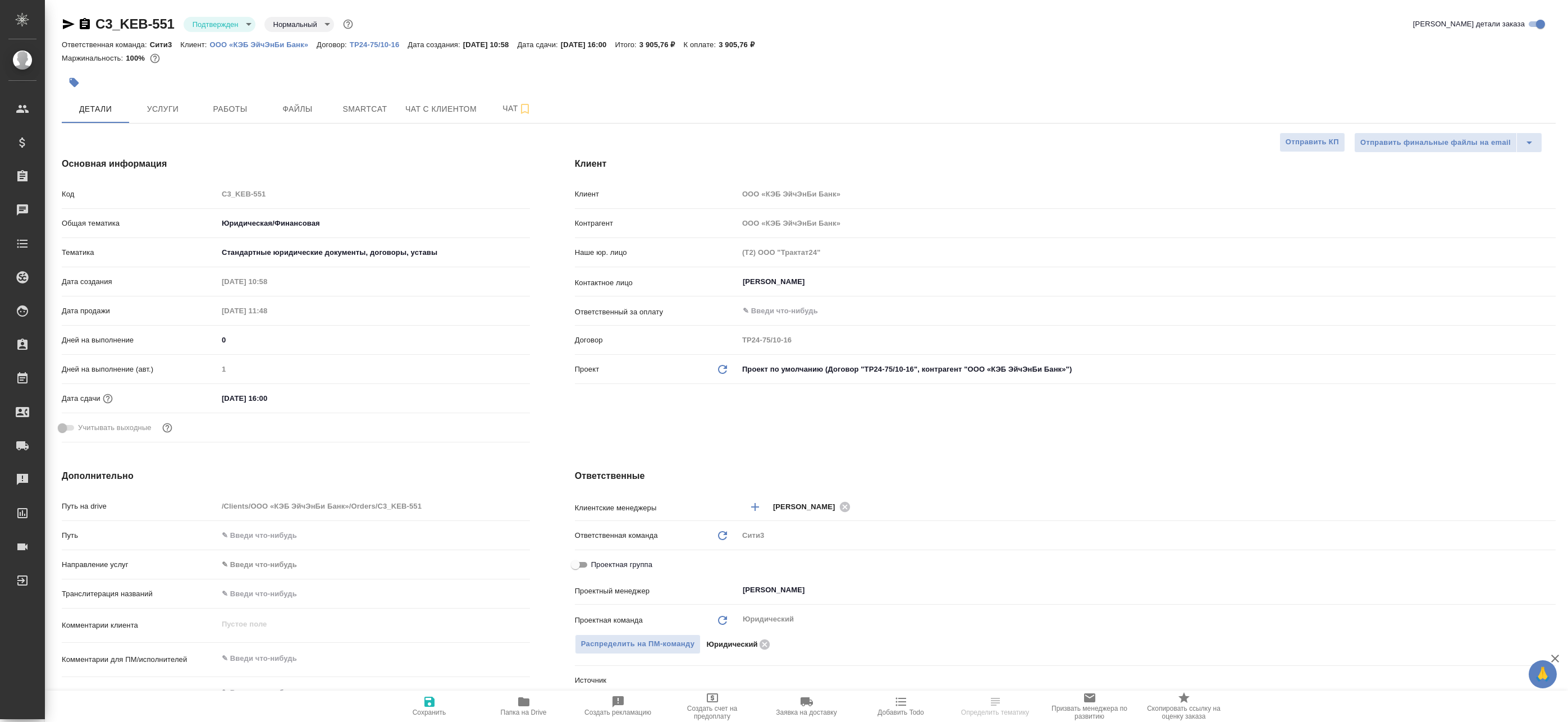
type textarea "x"
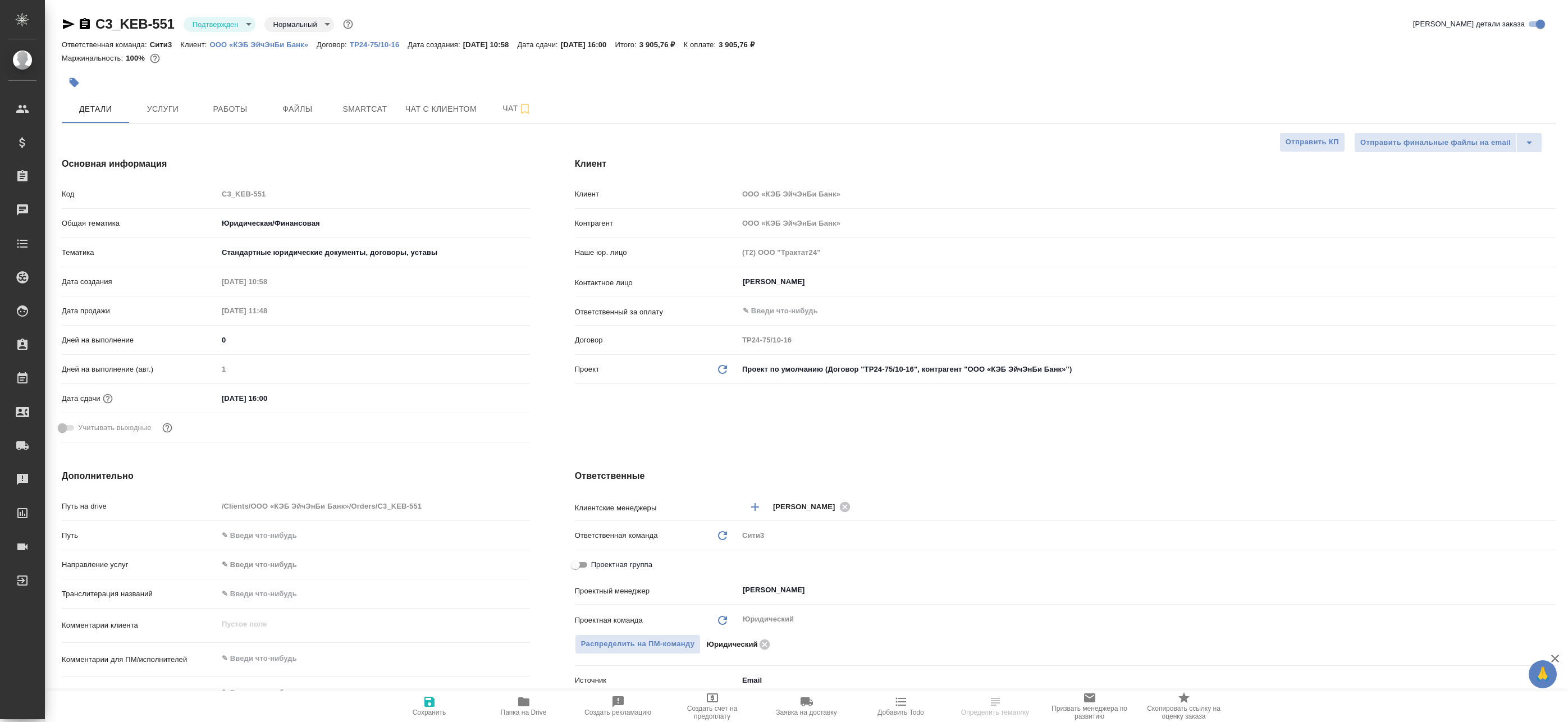
type textarea "x"
click at [67, 22] on icon "button" at bounding box center [69, 24] width 12 height 10
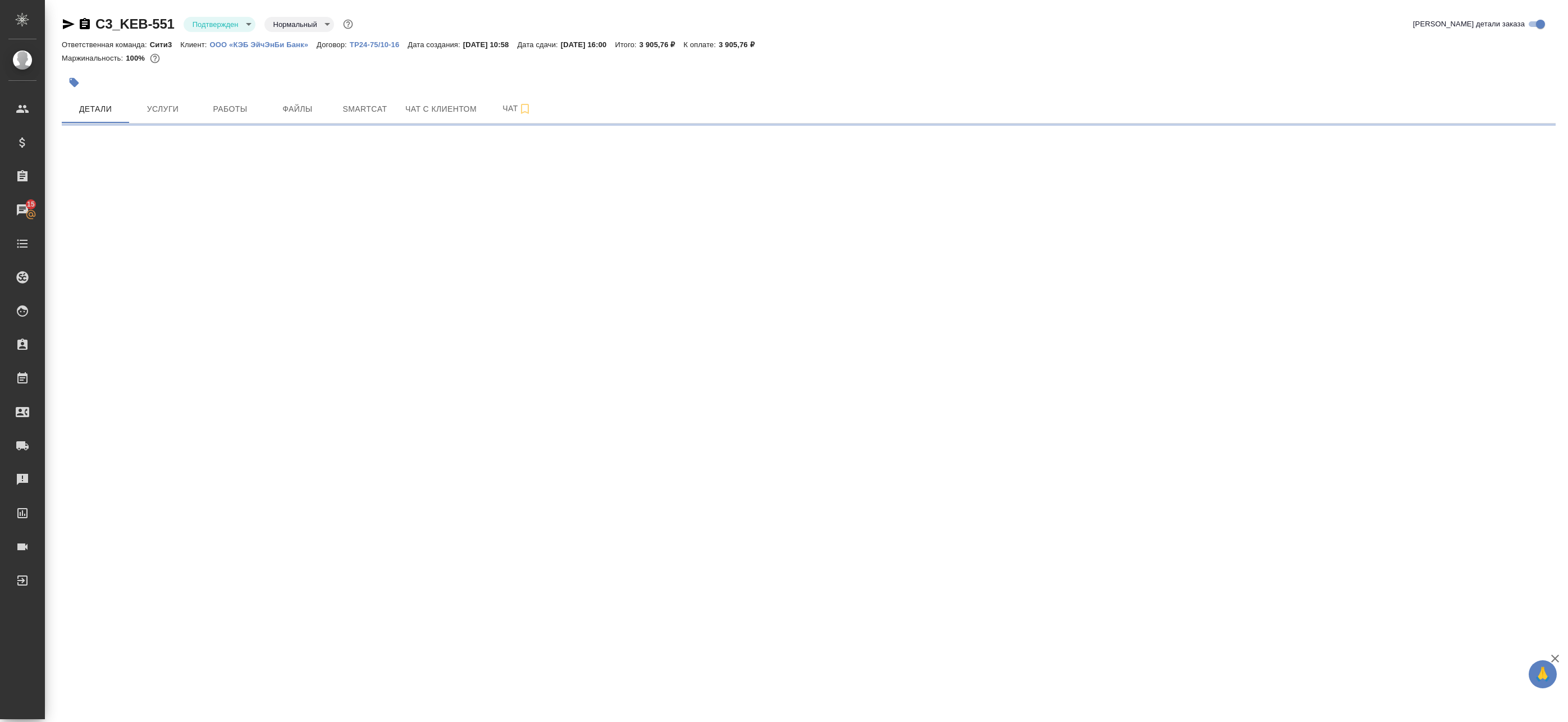
select select "RU"
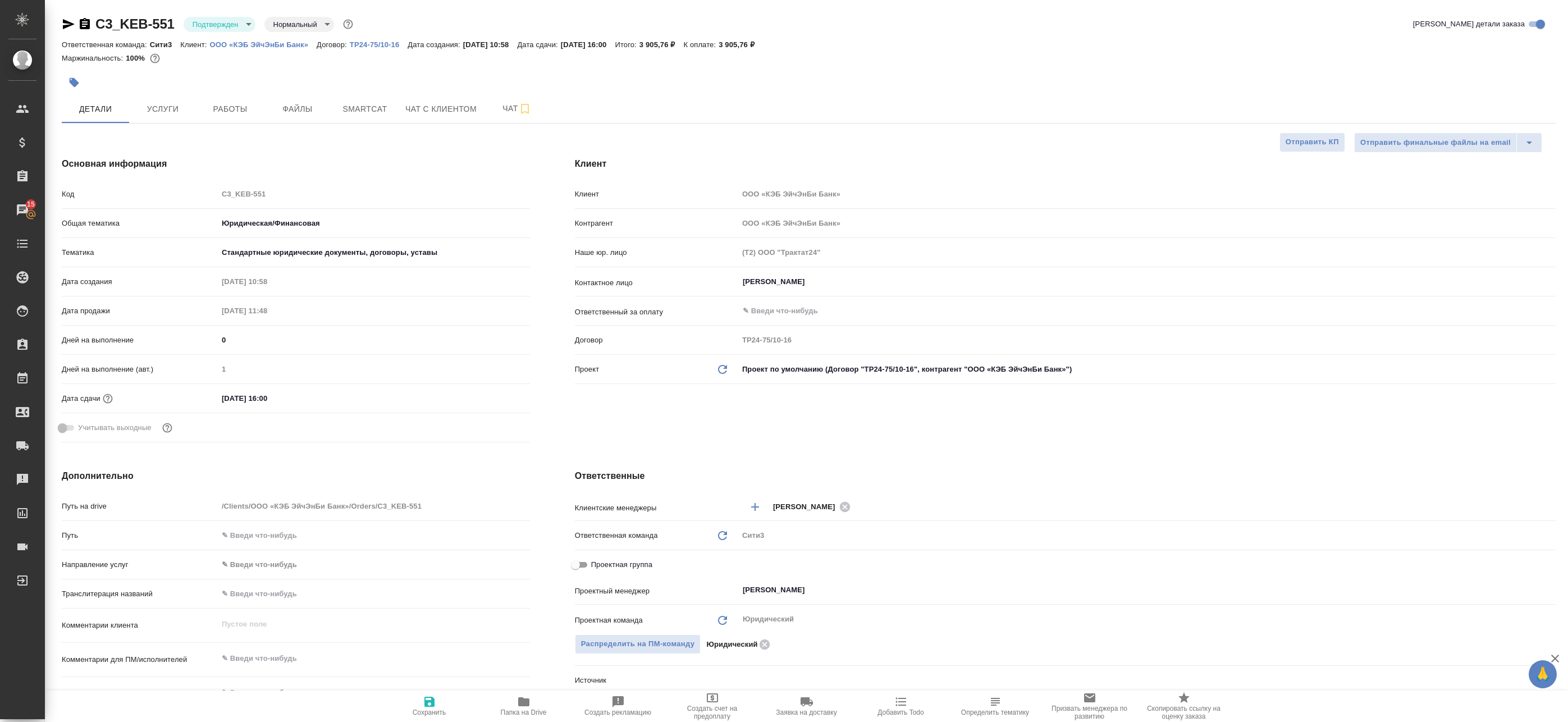
type textarea "x"
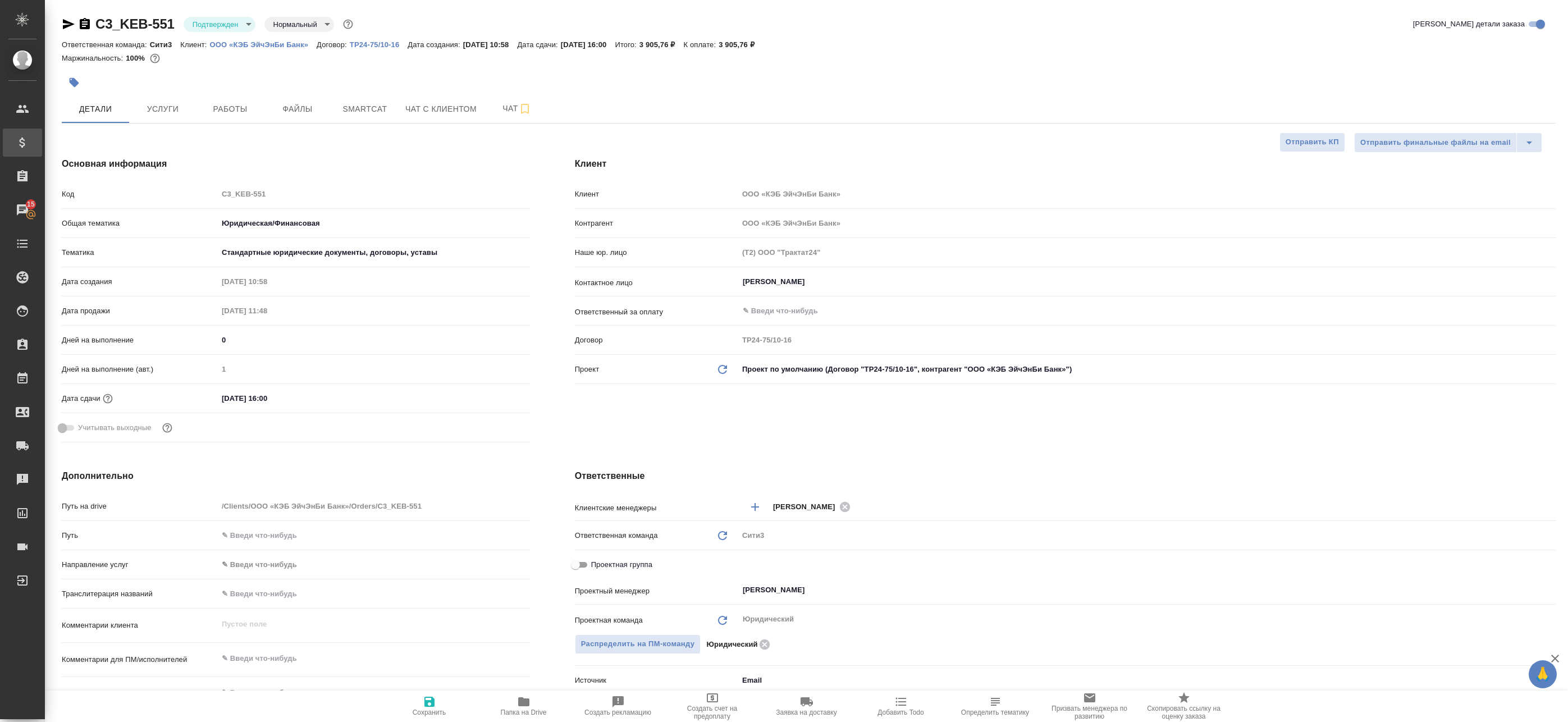
type textarea "x"
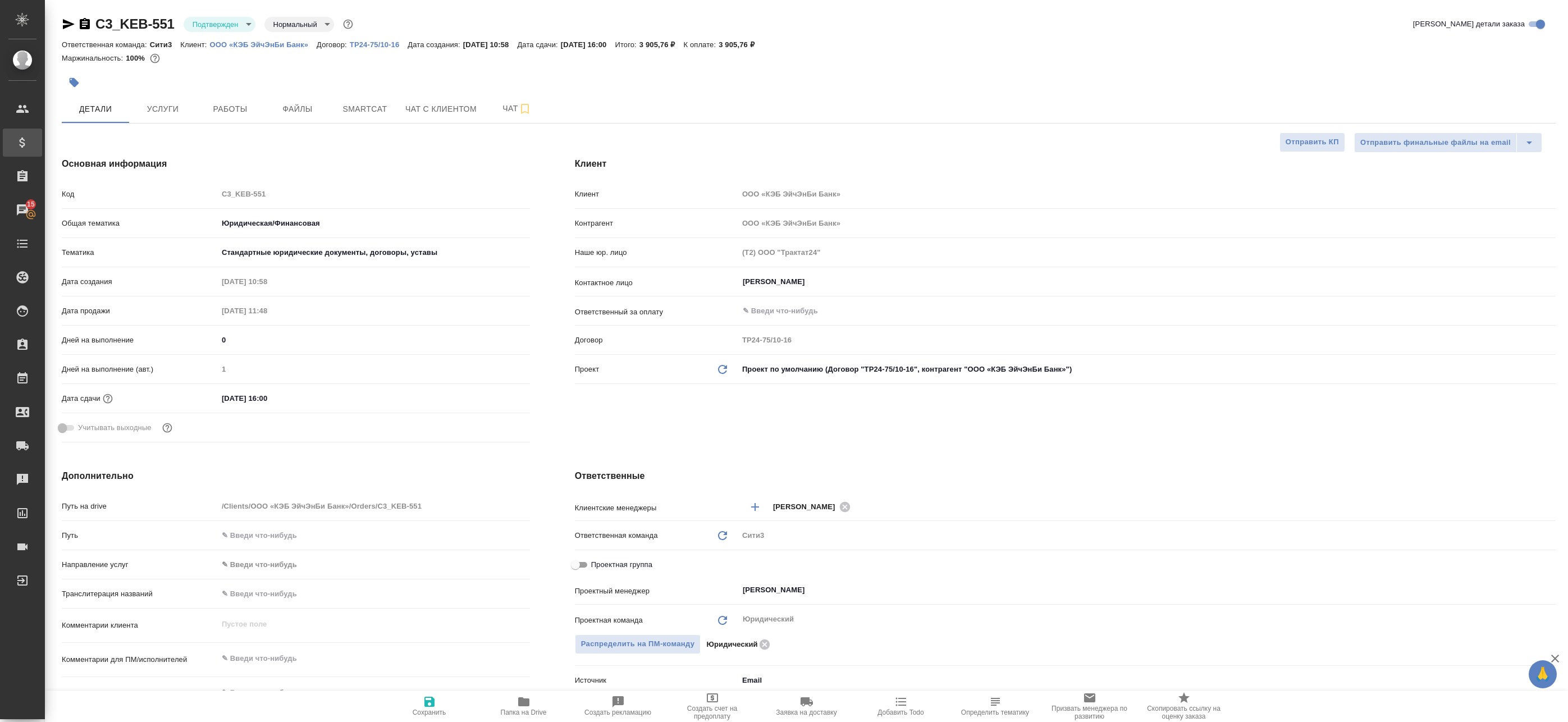
type textarea "x"
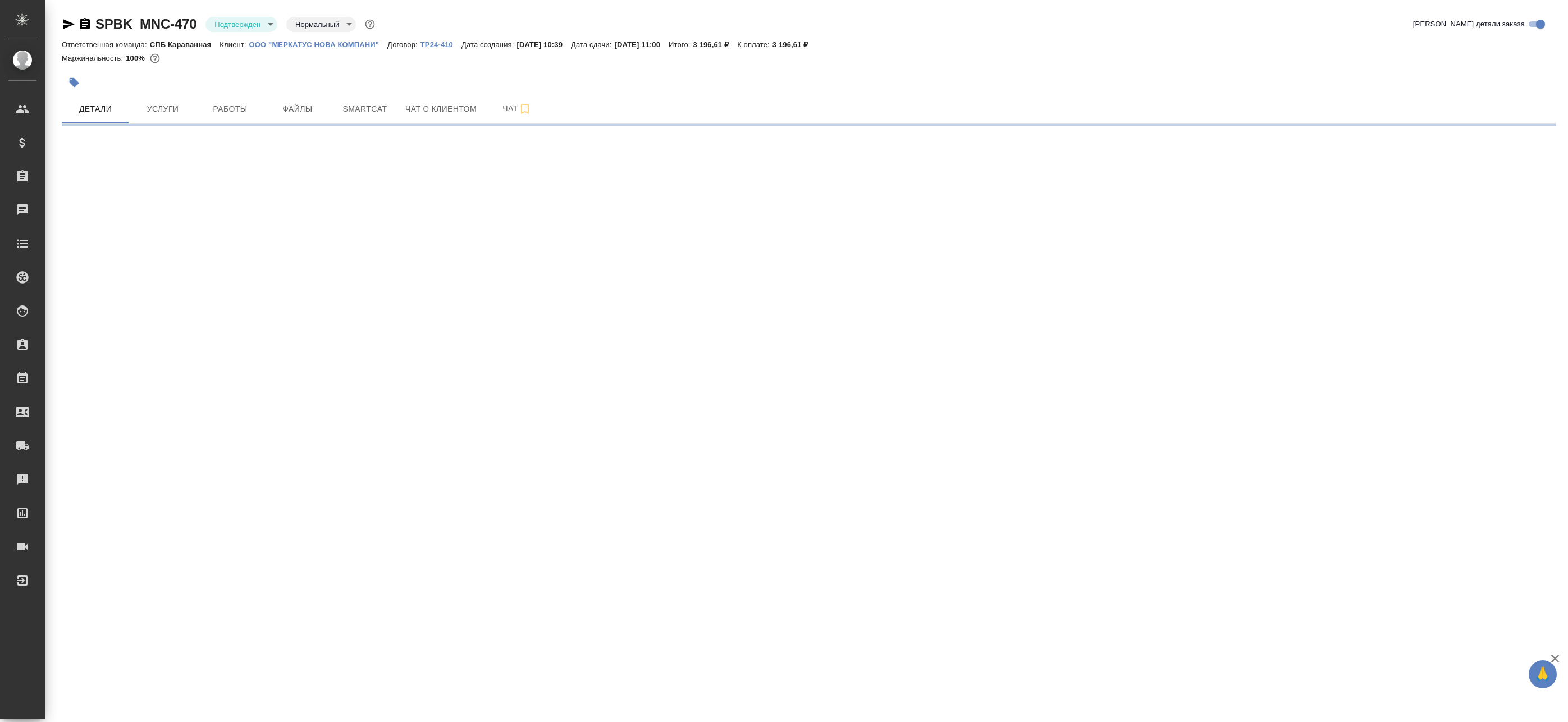
select select "RU"
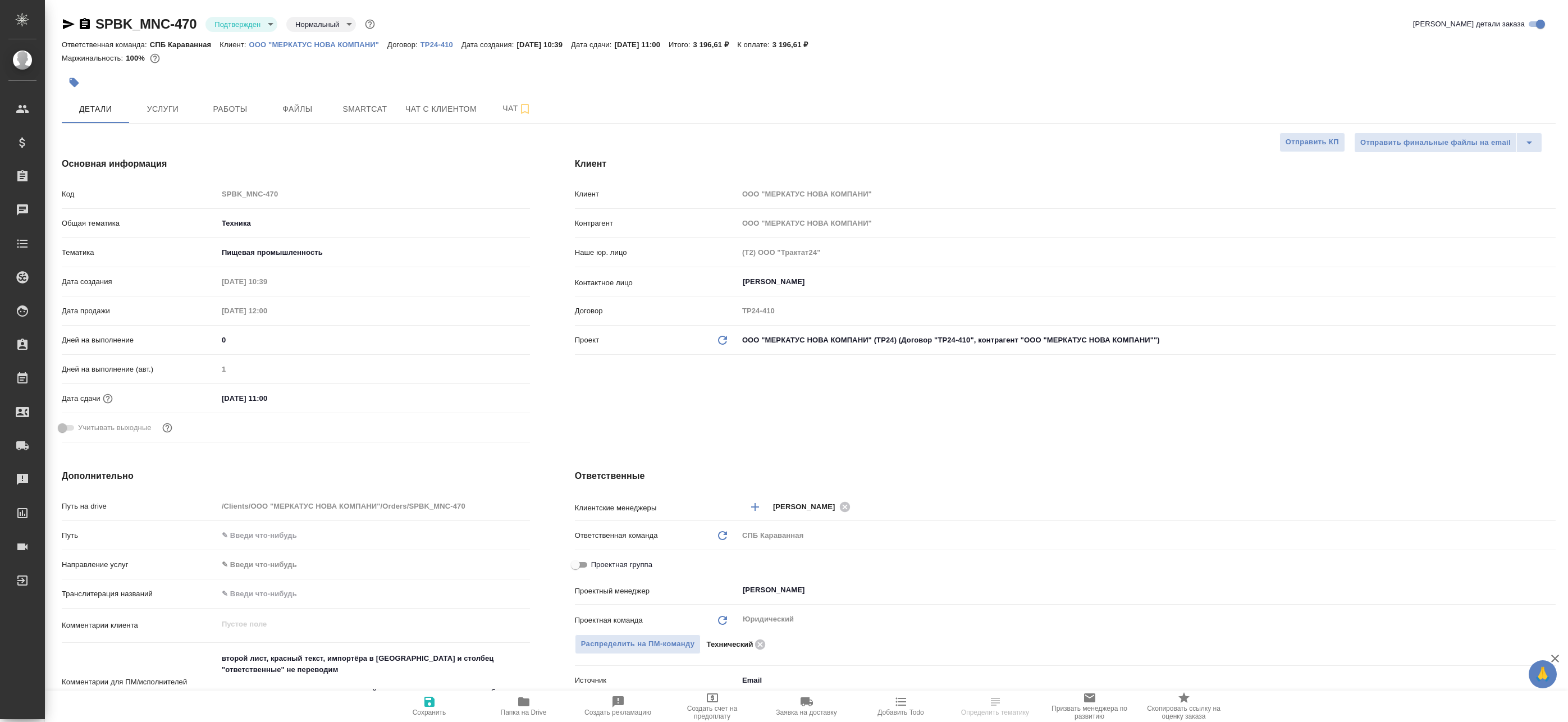
type textarea "x"
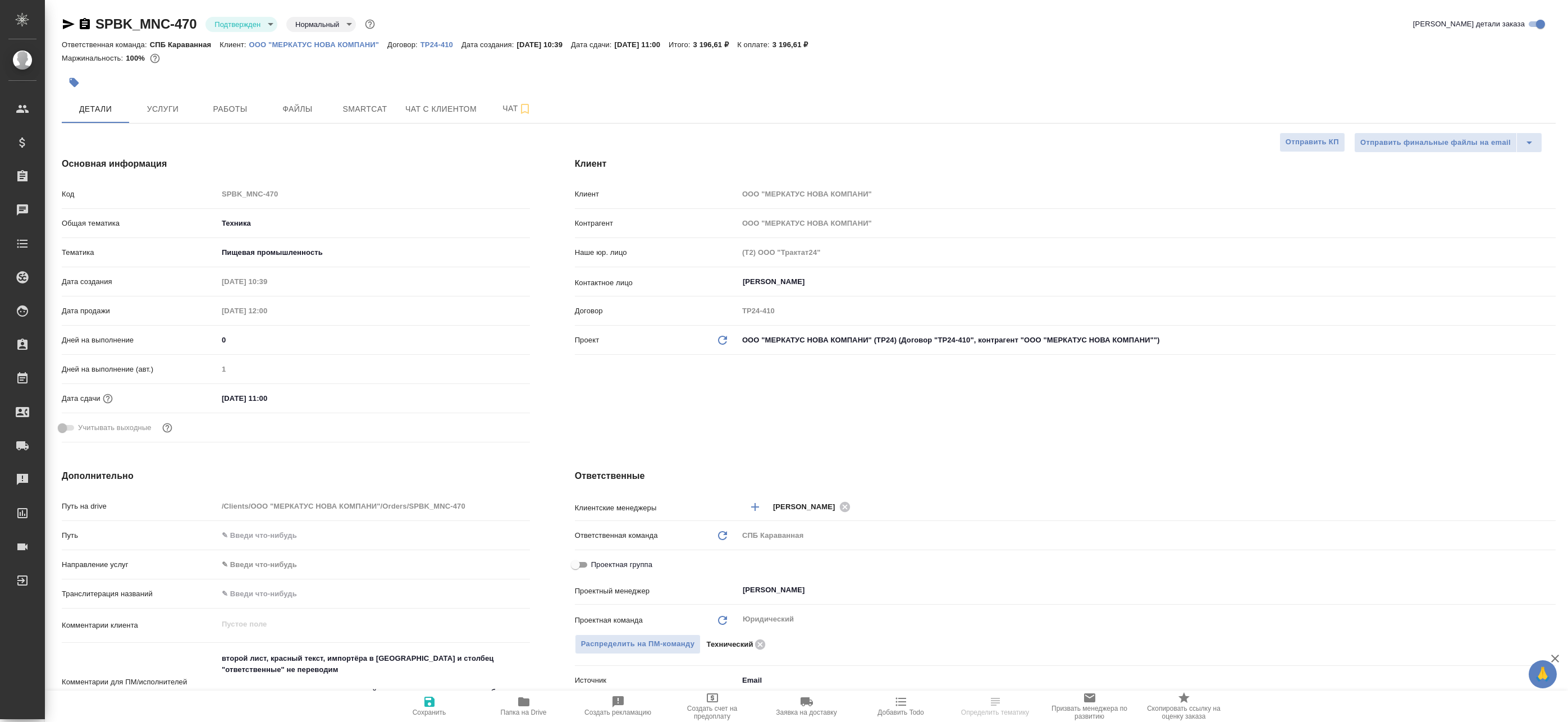
type textarea "x"
click at [72, 26] on icon "button" at bounding box center [68, 24] width 14 height 14
click at [511, 104] on span "Чат" at bounding box center [517, 108] width 54 height 14
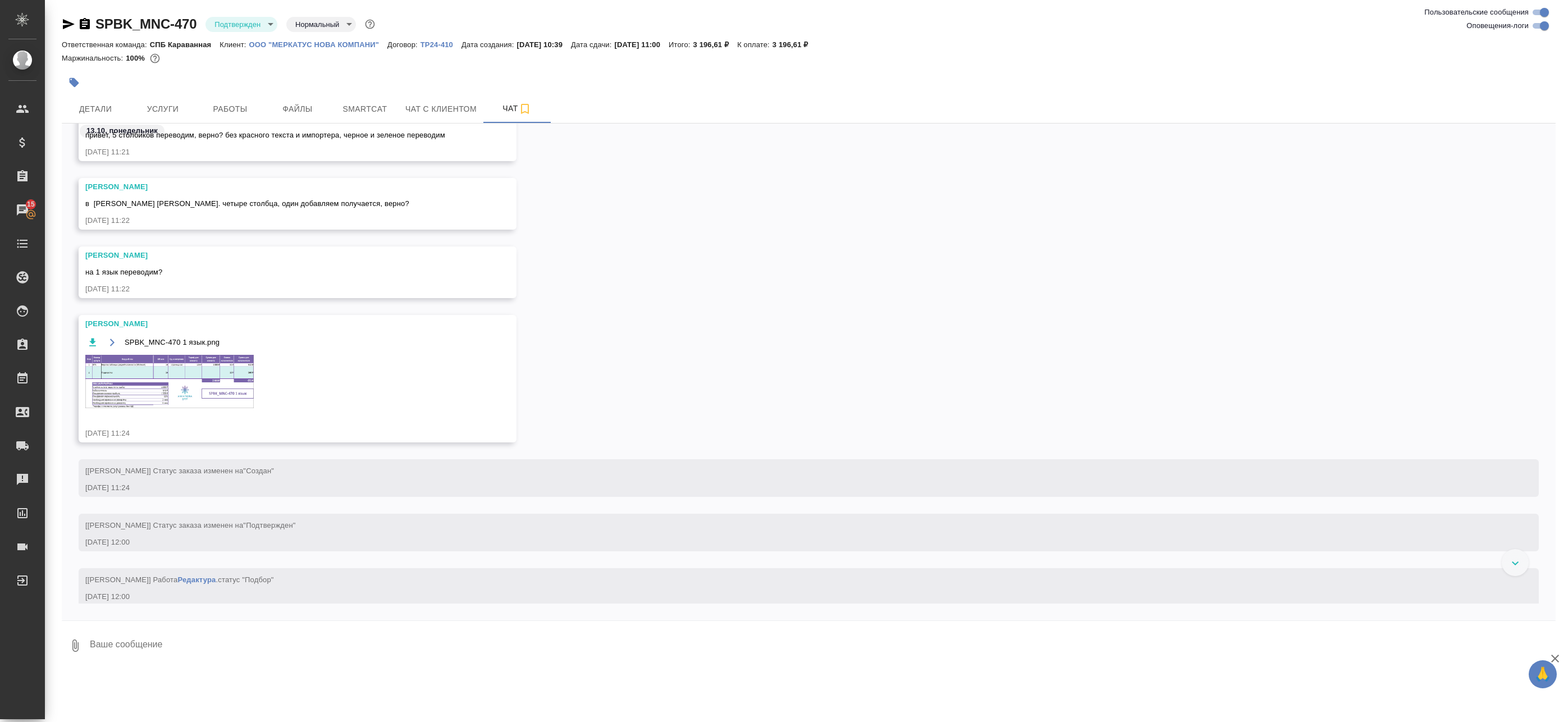
scroll to position [538, 0]
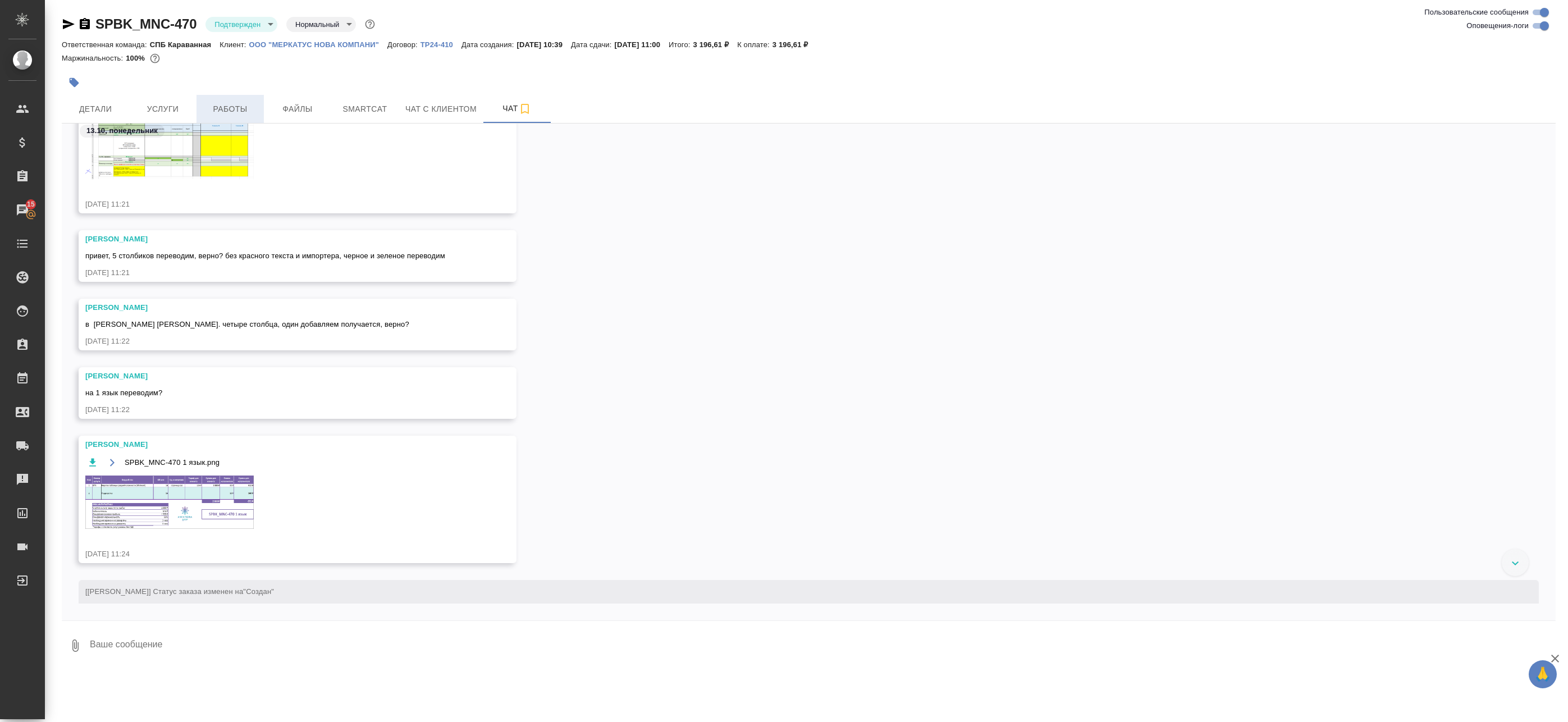
click at [242, 115] on span "Работы" at bounding box center [230, 108] width 54 height 14
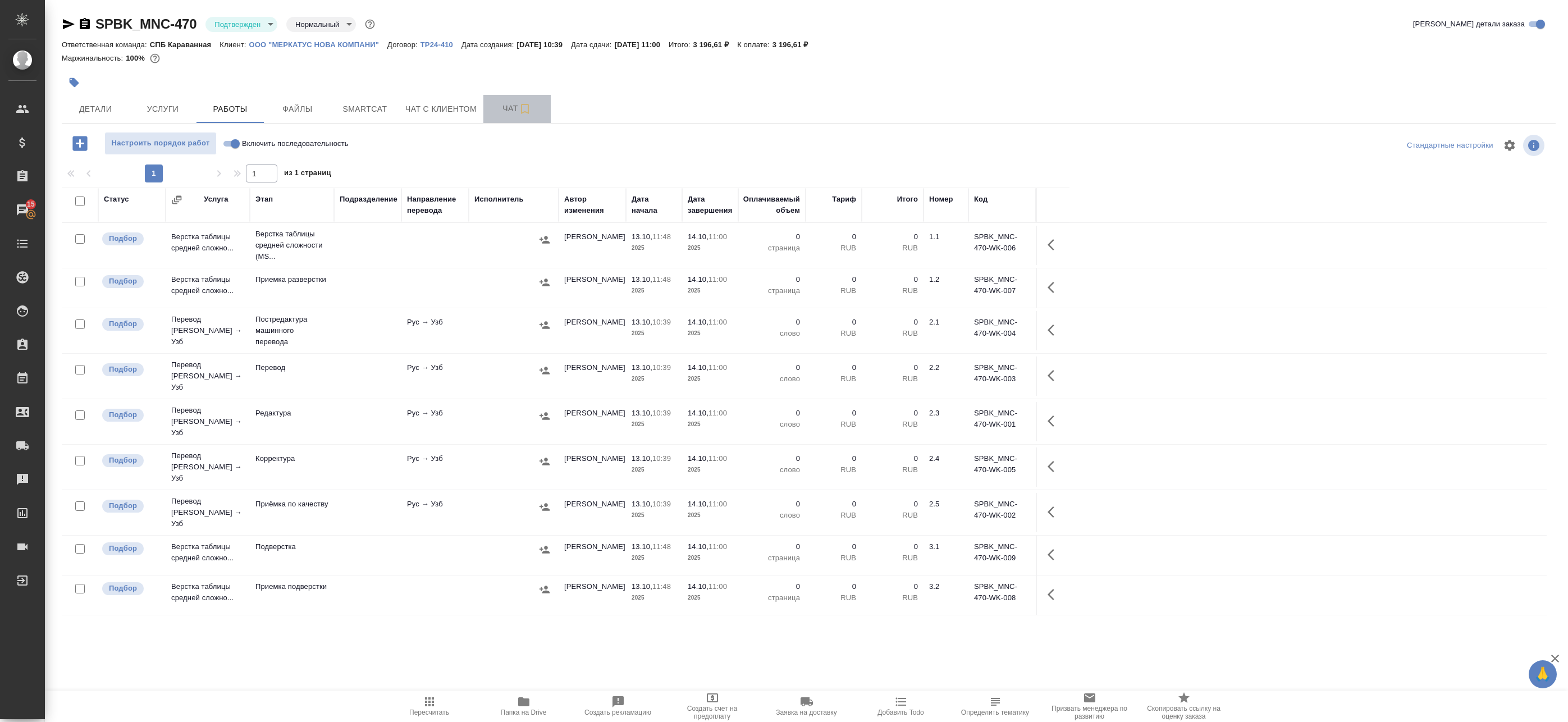
click at [500, 105] on span "Чат" at bounding box center [517, 108] width 54 height 14
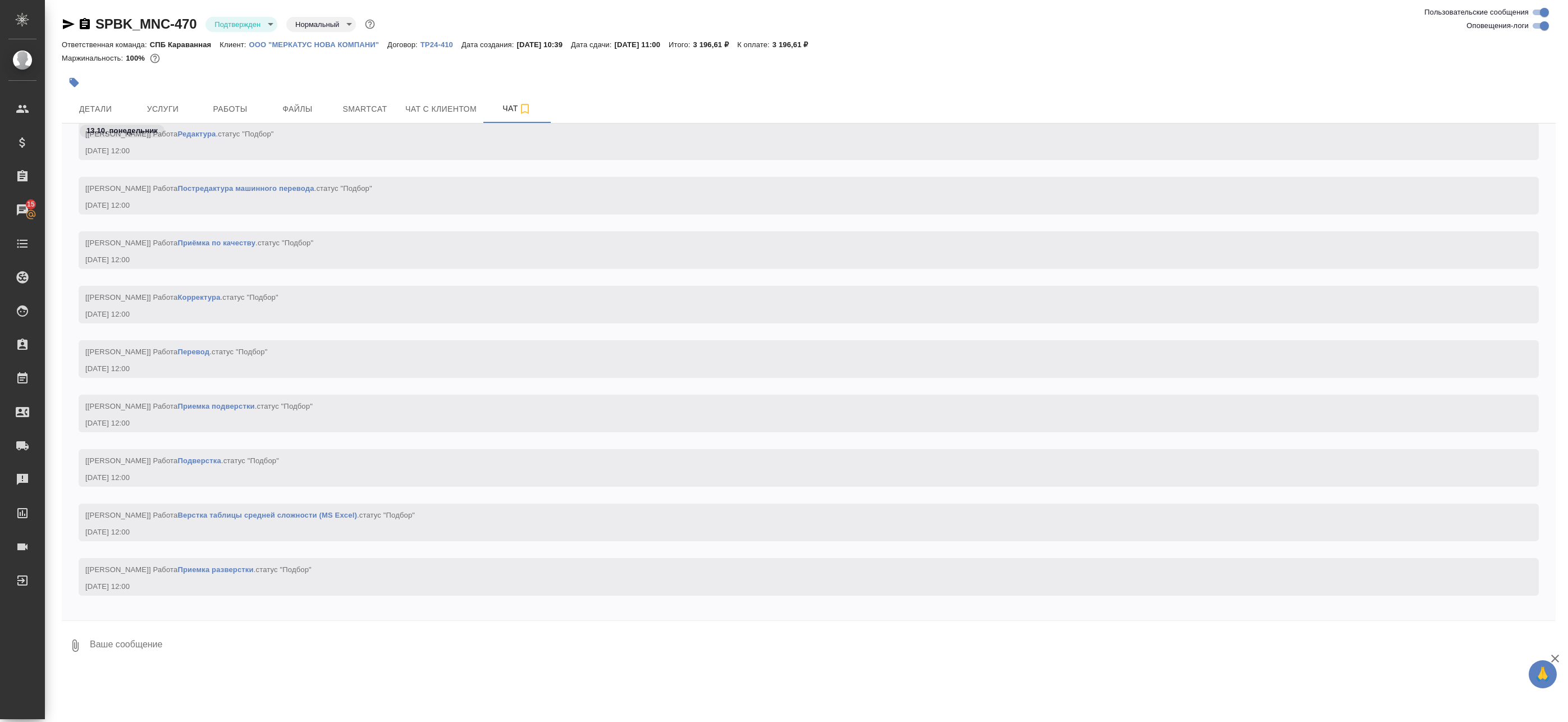
scroll to position [1068, 0]
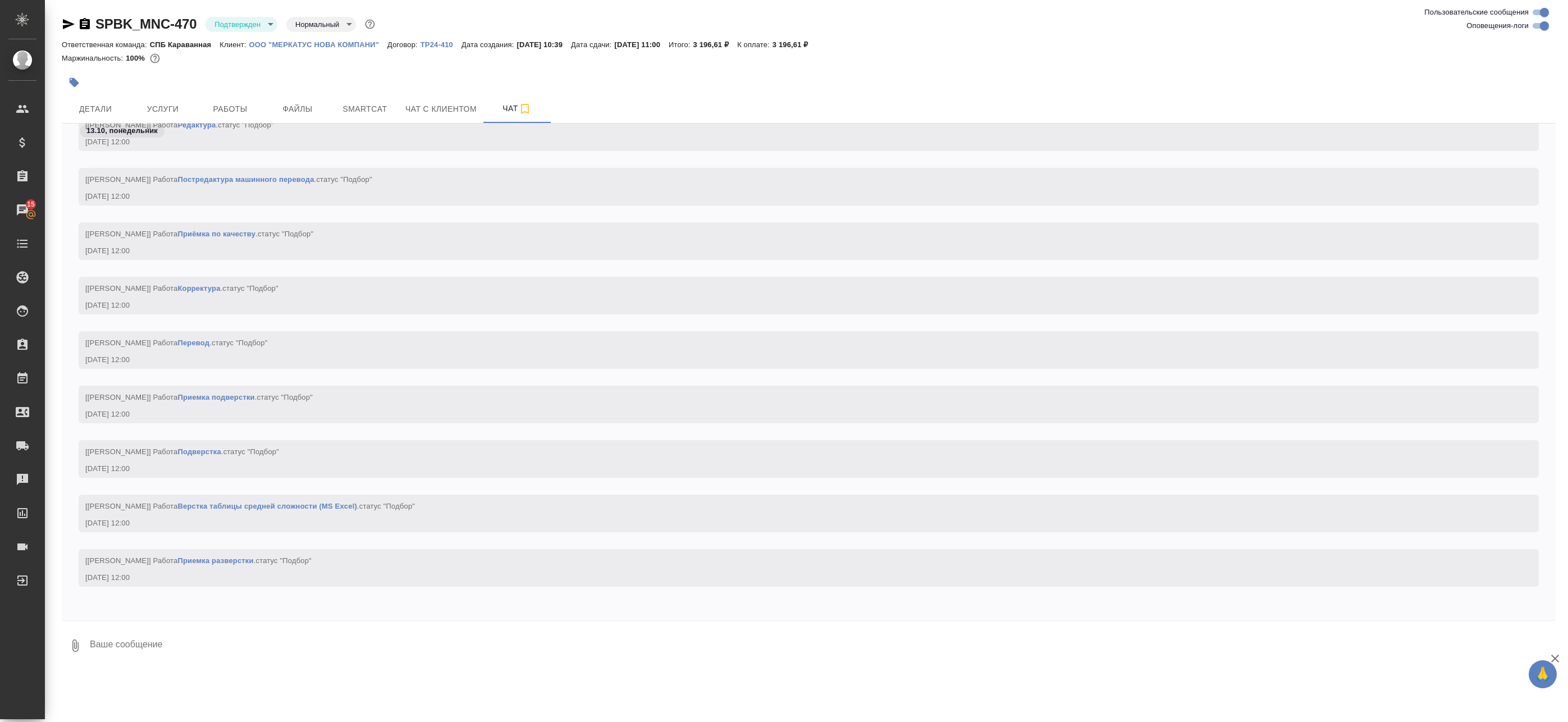
click at [293, 45] on p "ООО "МЕРКАТУС НОВА КОМПАНИ"" at bounding box center [319, 44] width 139 height 8
click at [110, 99] on button "Детали" at bounding box center [95, 108] width 67 height 28
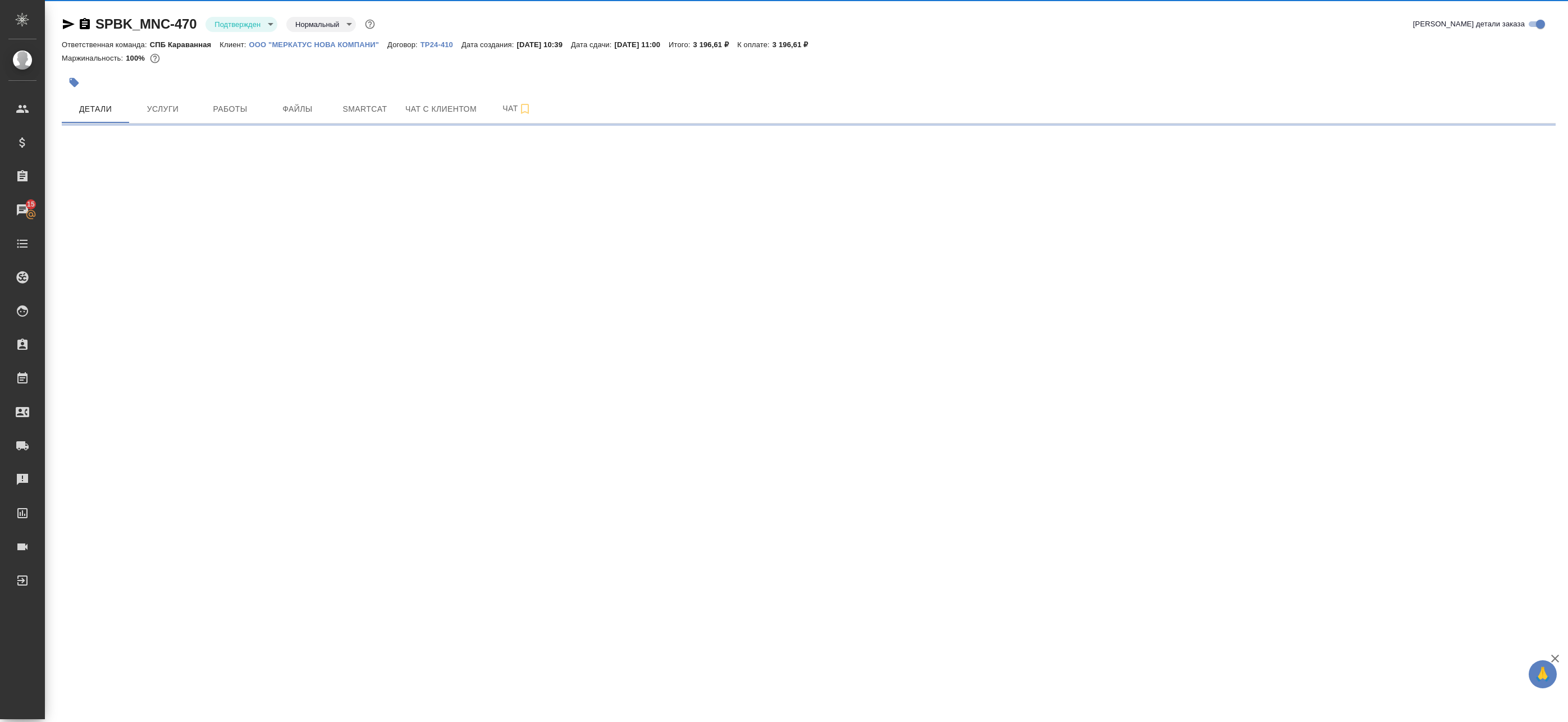
select select "RU"
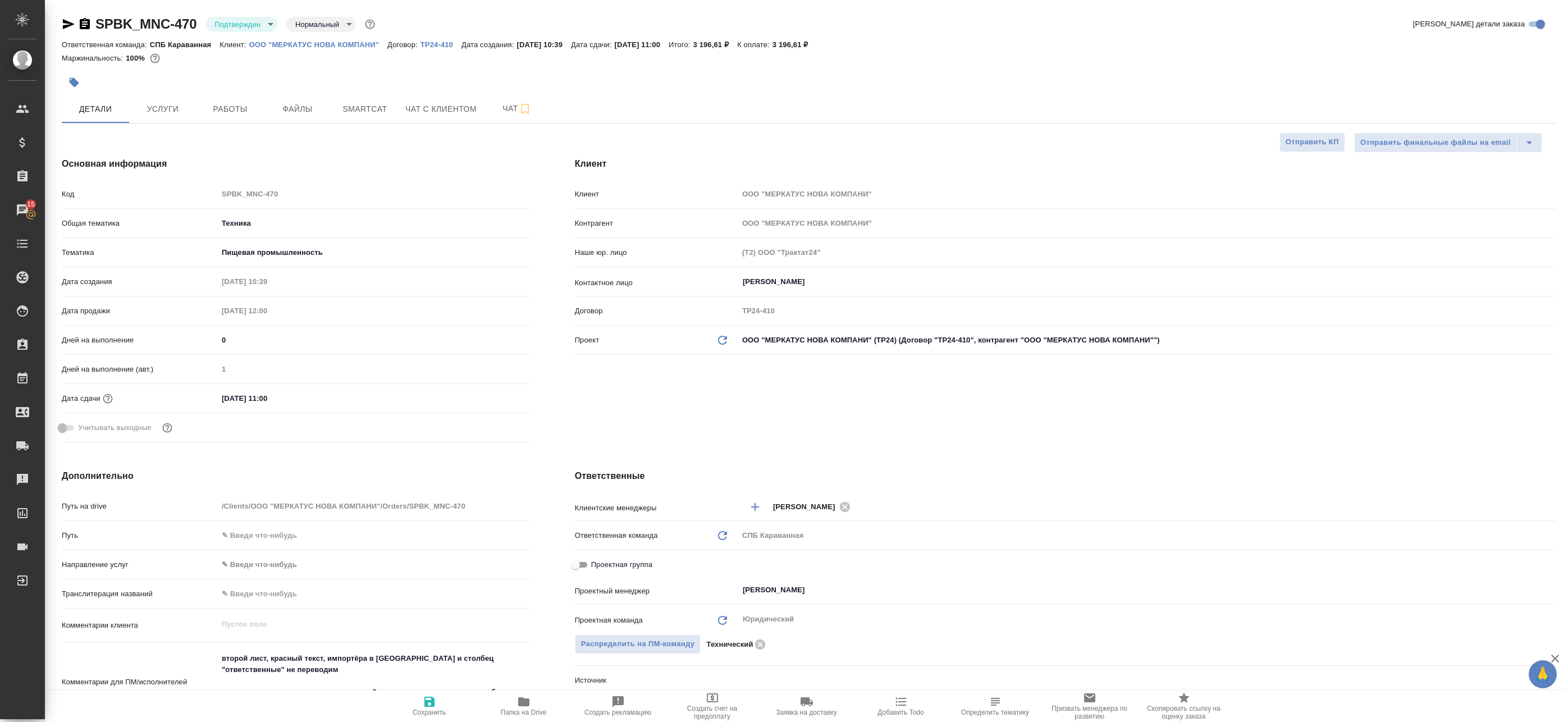
type textarea "x"
click at [61, 25] on icon "button" at bounding box center [68, 24] width 14 height 14
click at [490, 413] on div "Дата сдачи 14.10.2025 11:00" at bounding box center [296, 403] width 469 height 29
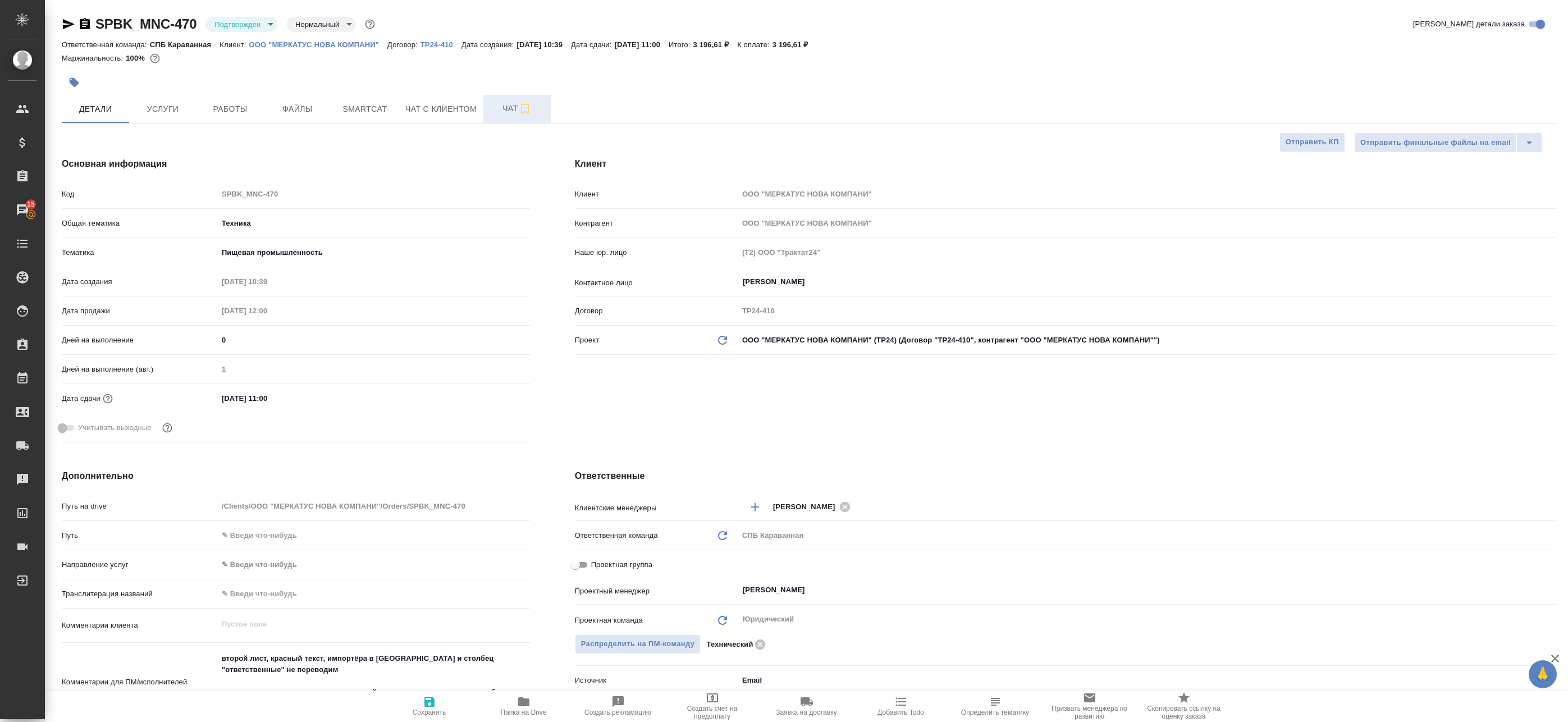
click at [503, 106] on span "Чат" at bounding box center [517, 108] width 54 height 14
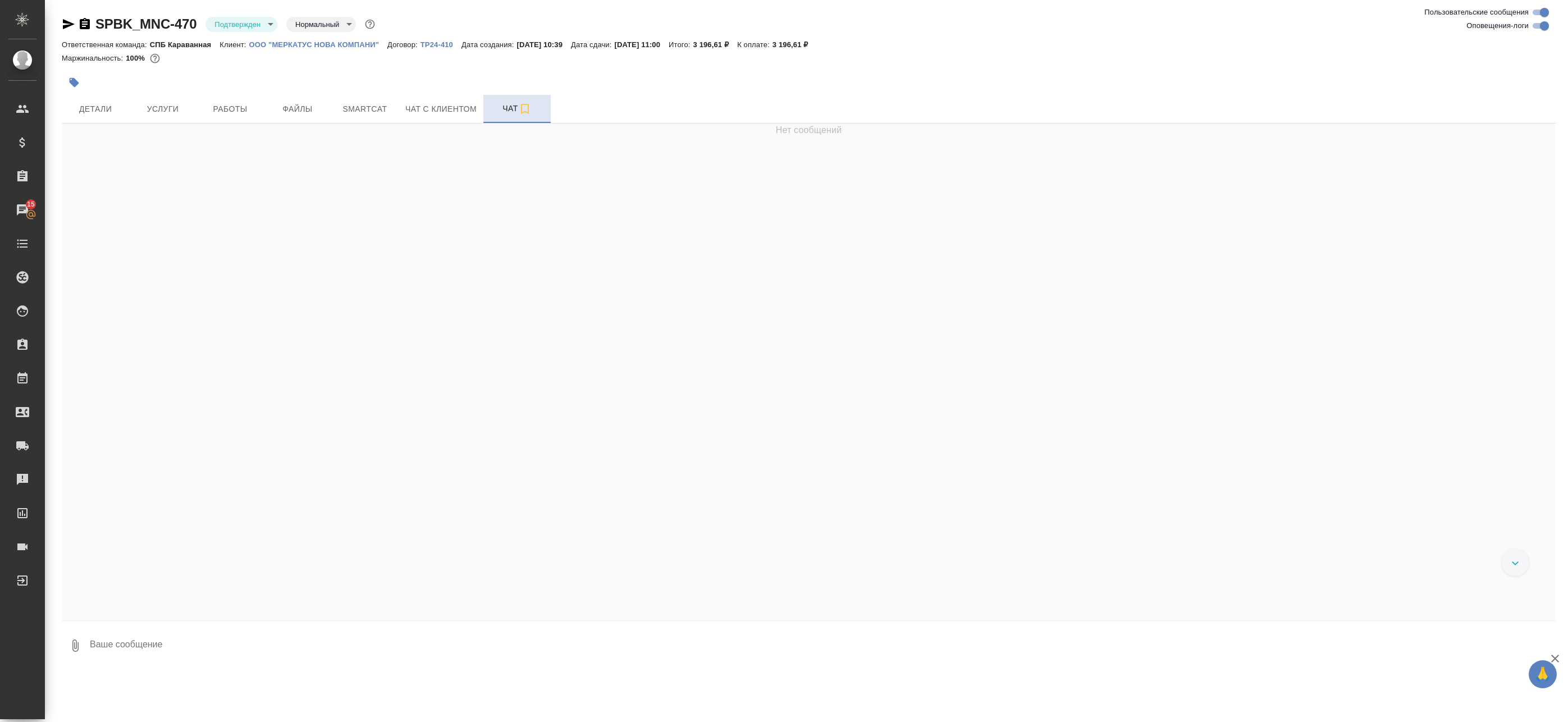
scroll to position [951, 0]
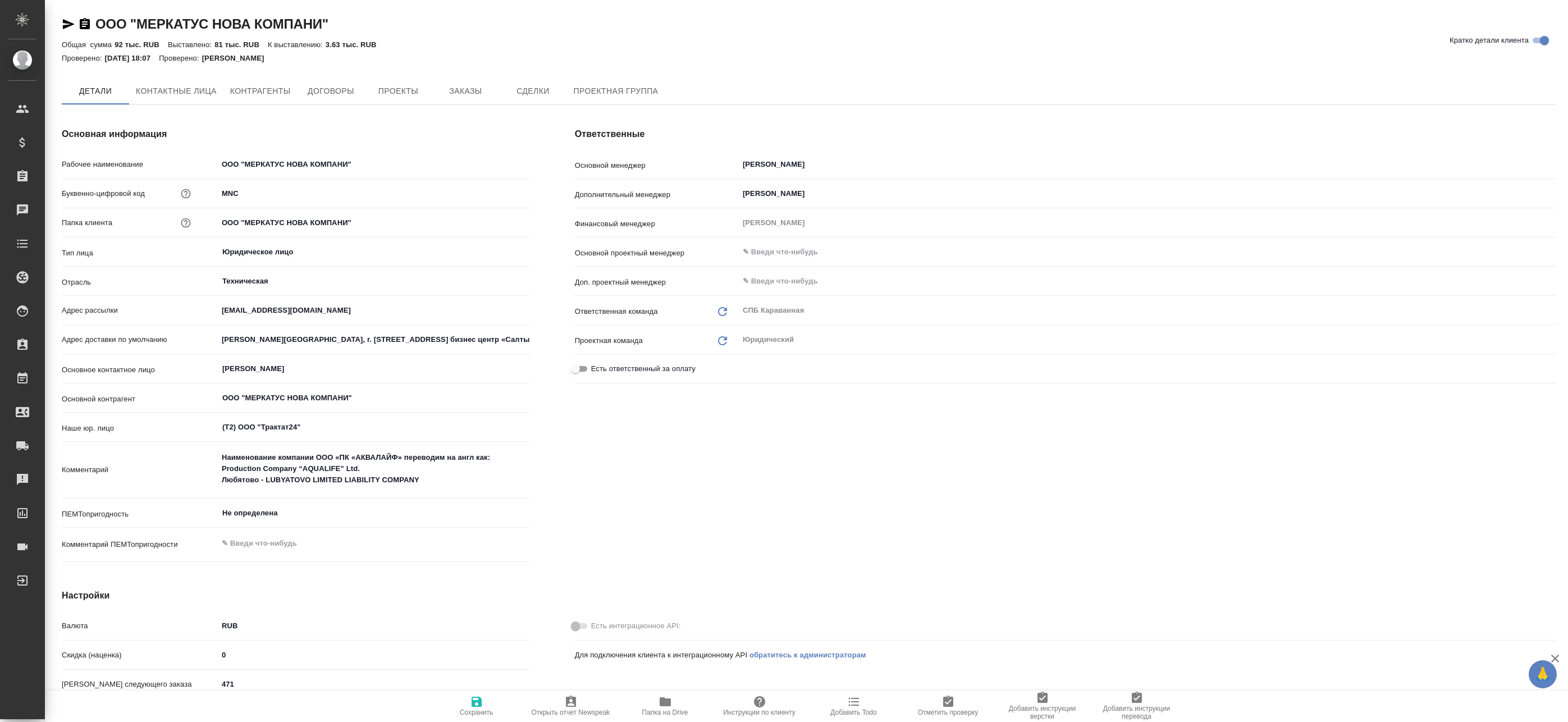
type textarea "x"
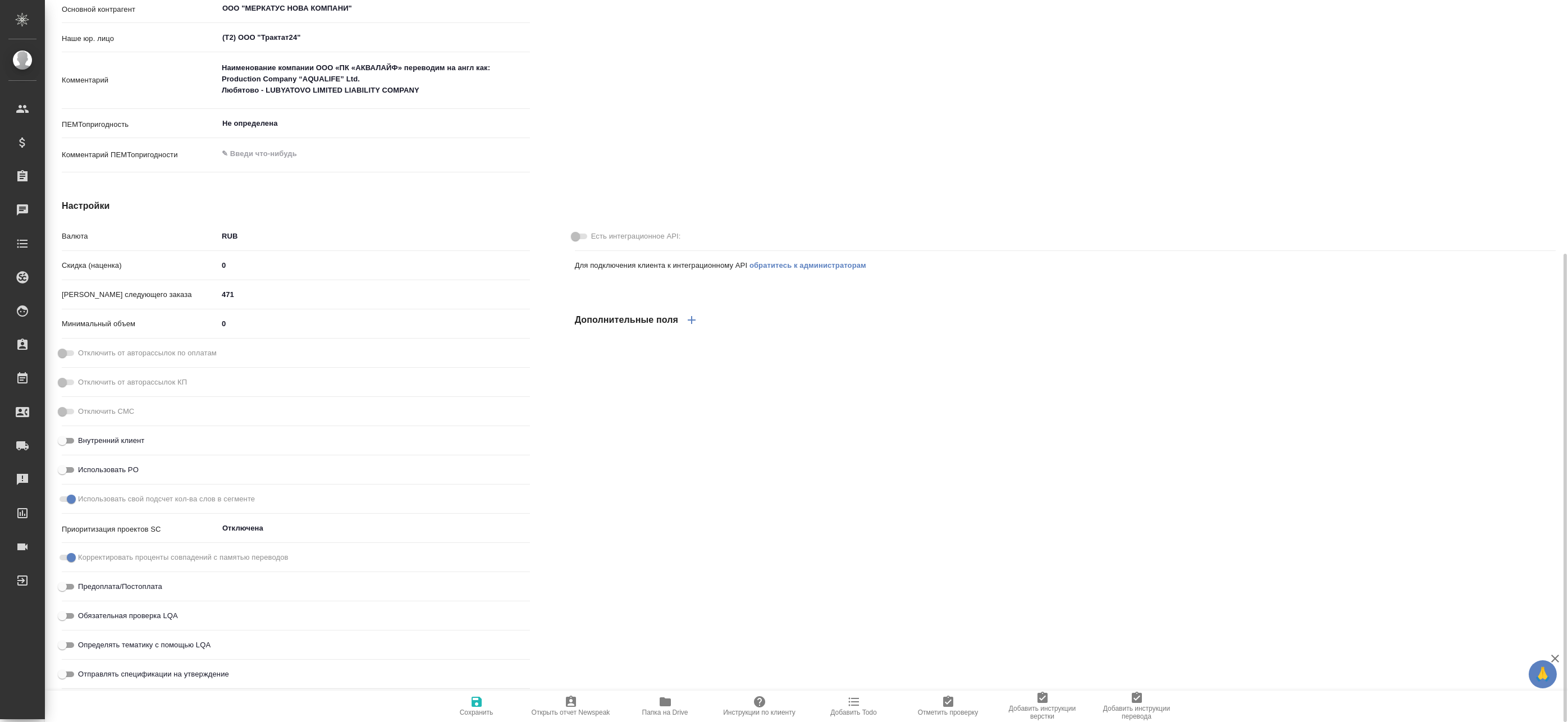
type textarea "x"
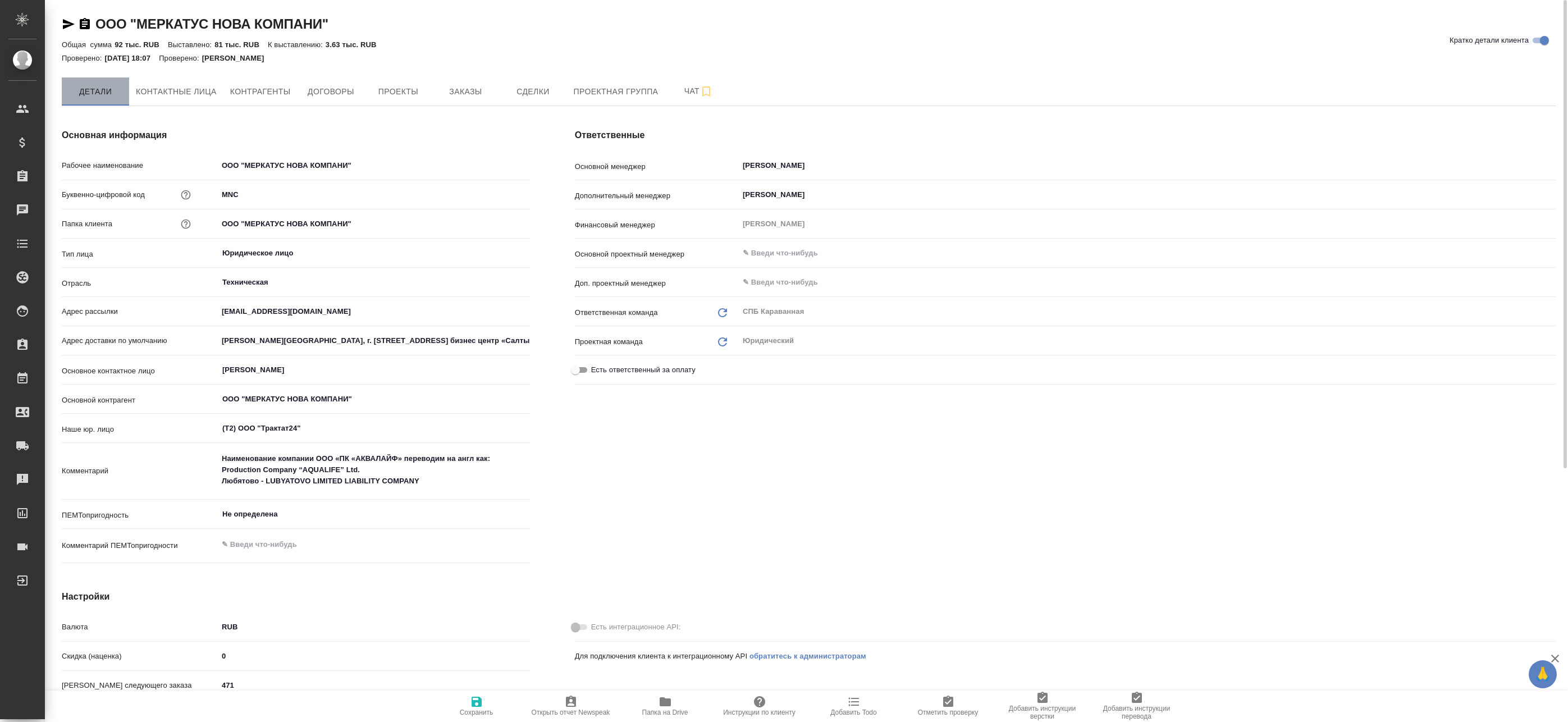
type textarea "x"
click at [90, 83] on button "Детали" at bounding box center [95, 91] width 67 height 28
type textarea "x"
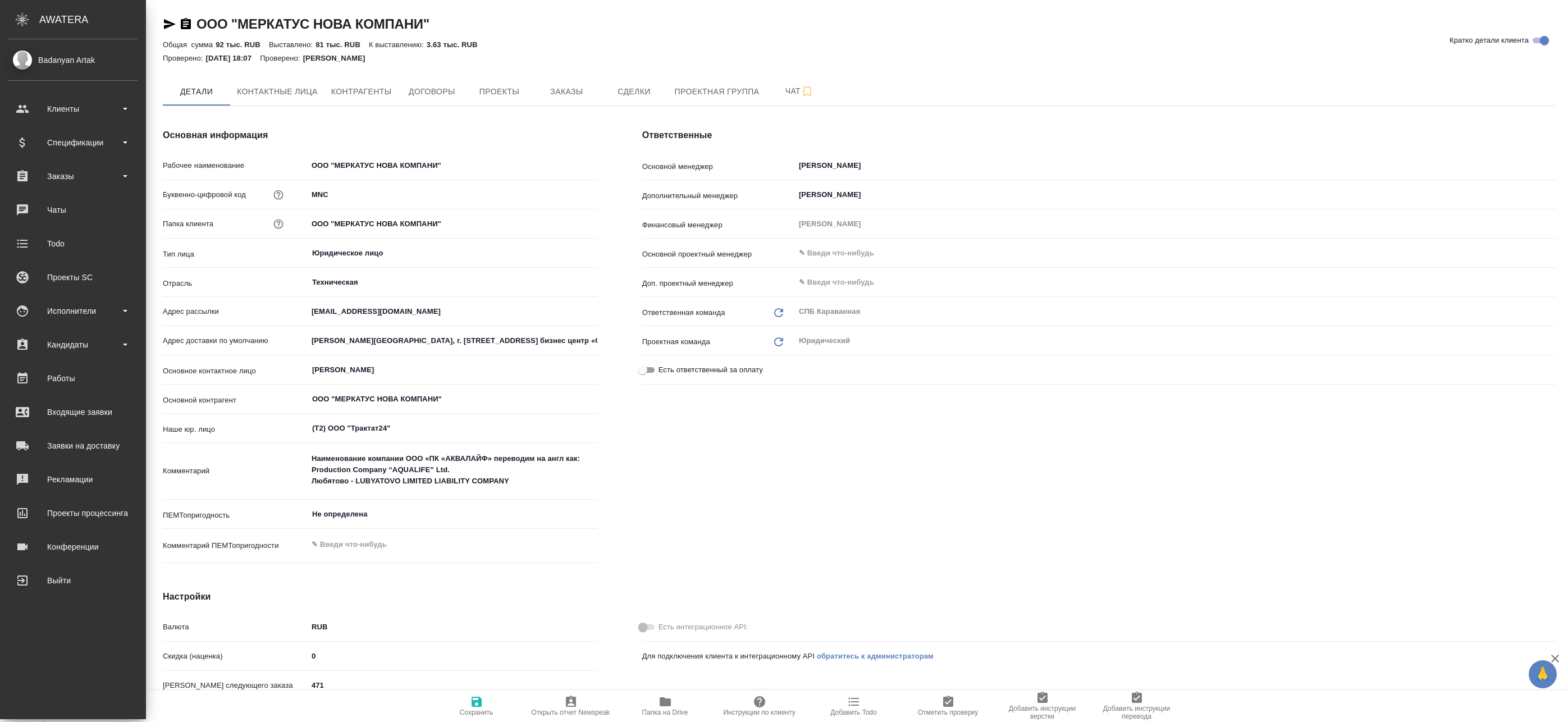
type textarea "x"
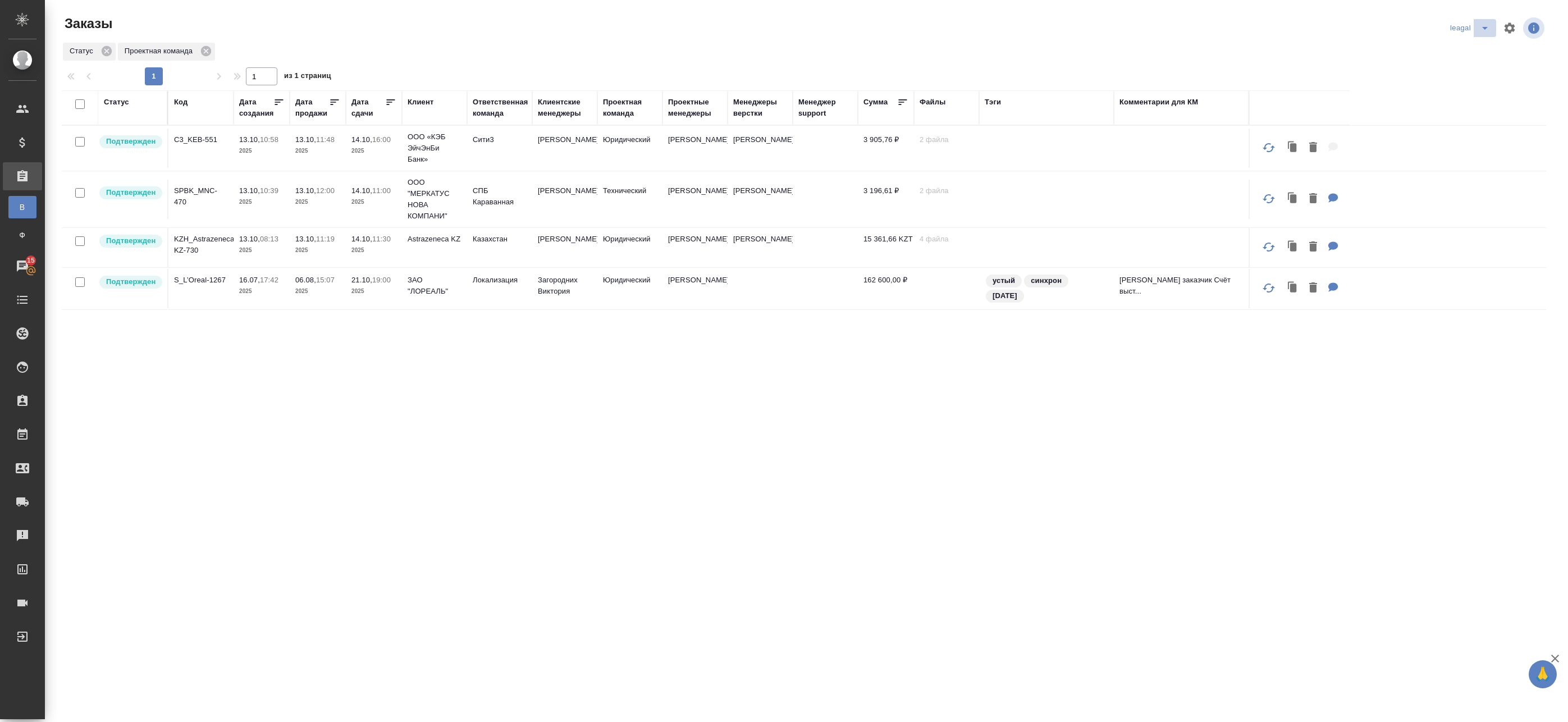
click at [1478, 28] on icon "split button" at bounding box center [1485, 27] width 14 height 14
click at [1466, 54] on li "Артак" at bounding box center [1463, 50] width 48 height 18
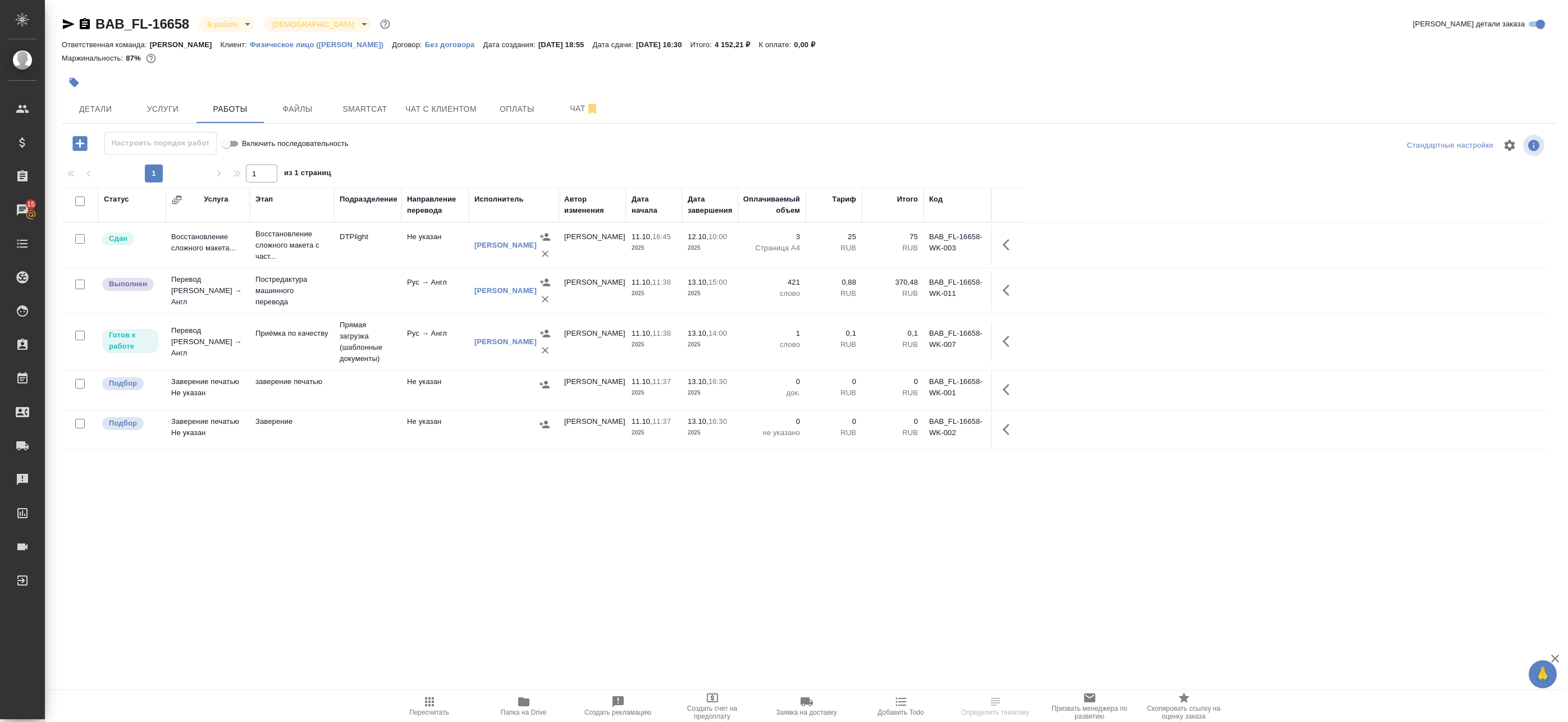
click at [427, 464] on div "Статус Услуга Этап Подразделение Направление перевода Исполнитель Автор изменен…" at bounding box center [804, 440] width 1485 height 506
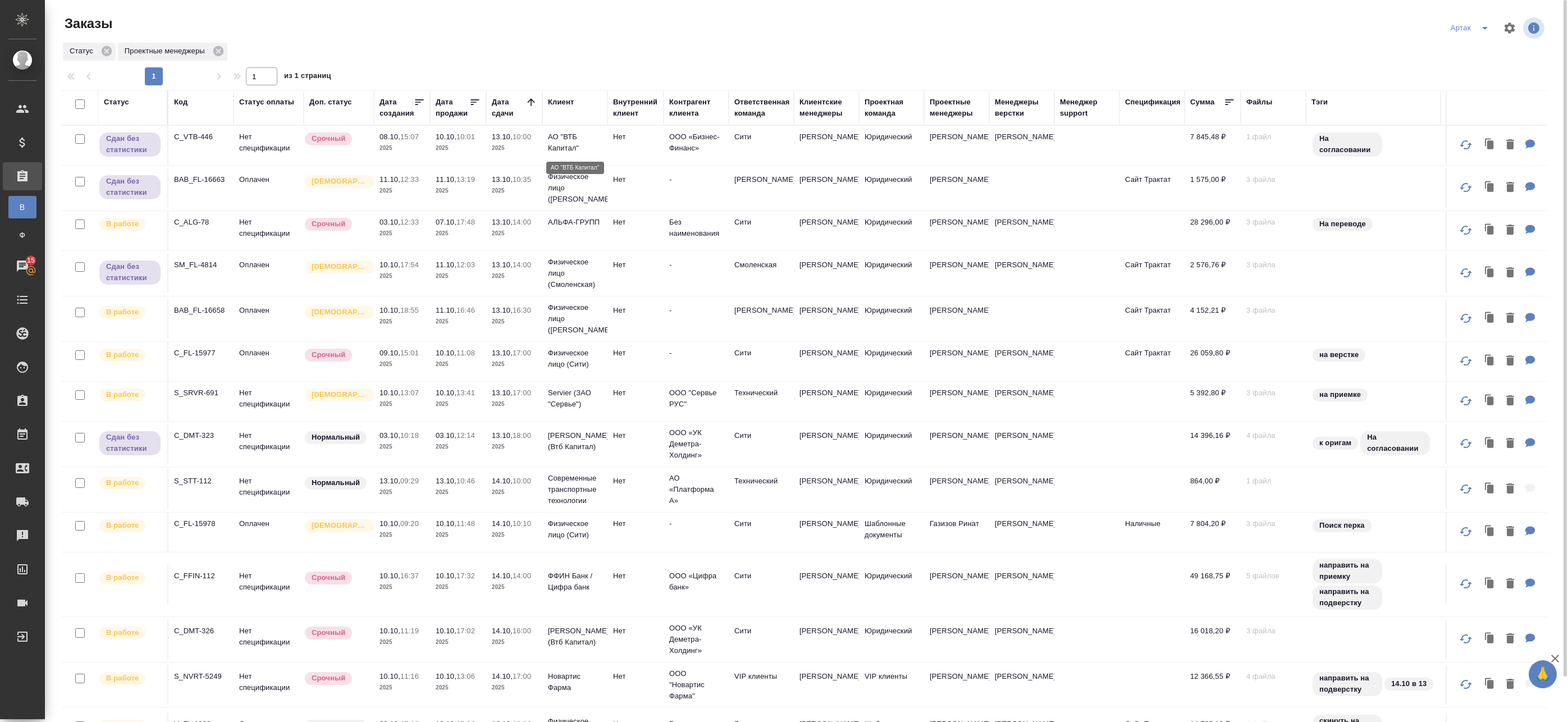
click at [587, 148] on p "АО "ВТБ Капитал"" at bounding box center [574, 143] width 54 height 23
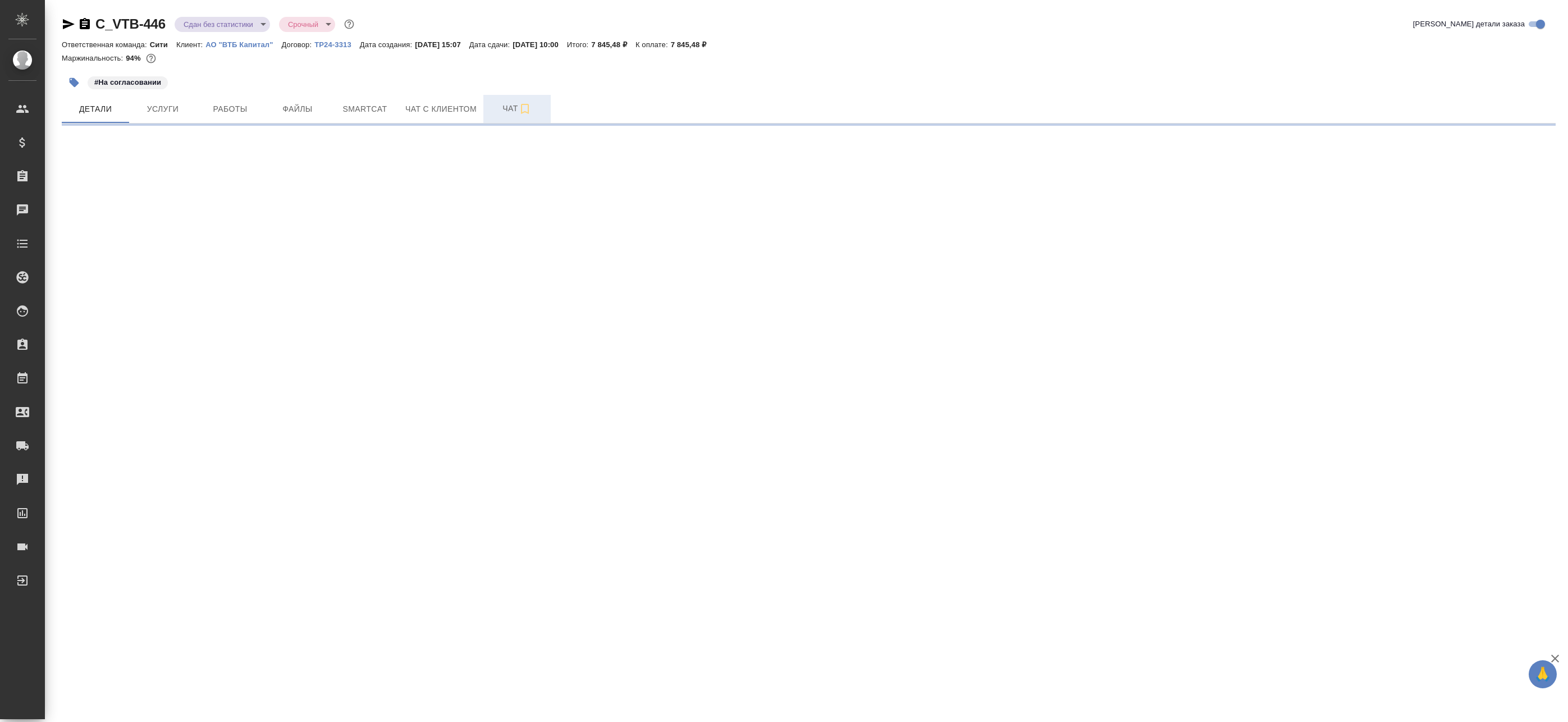
select select "RU"
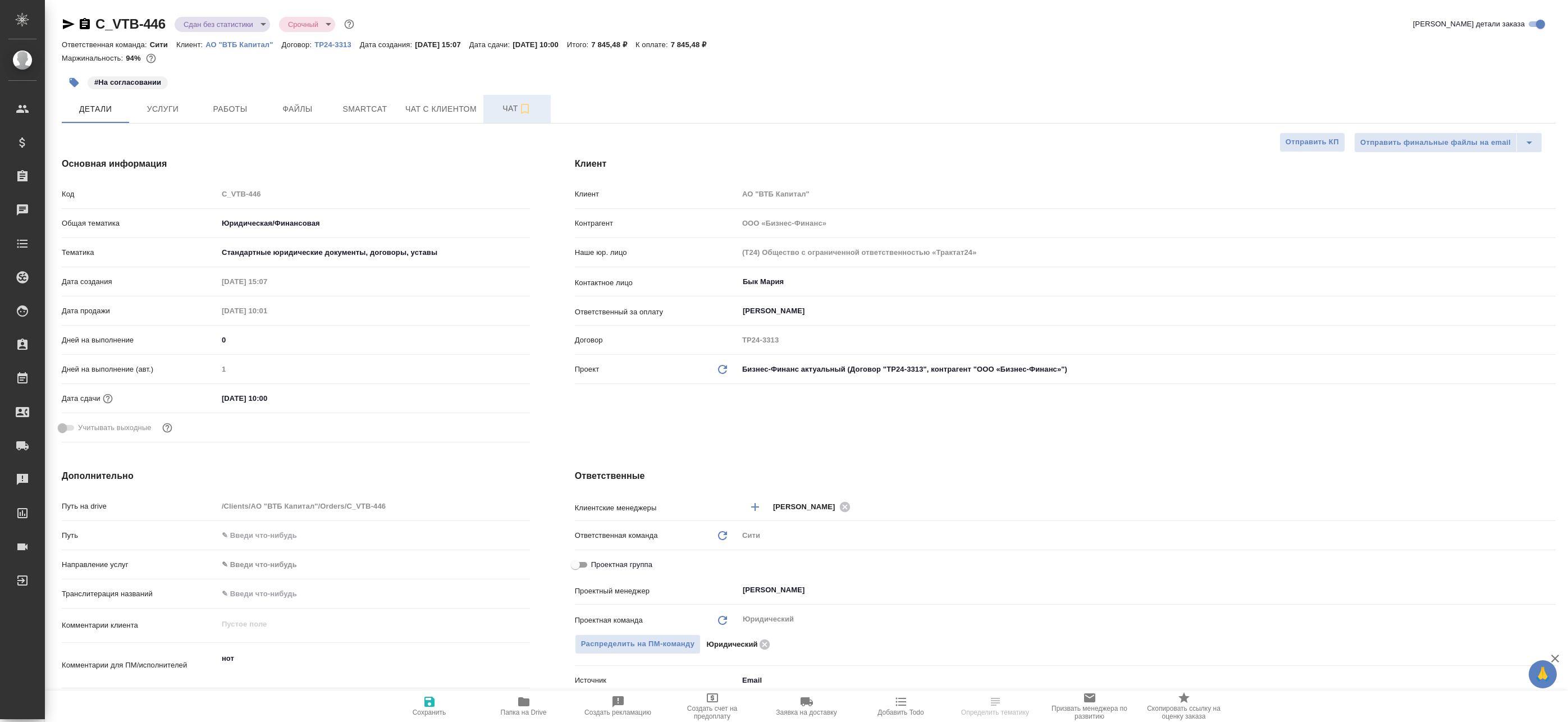
type textarea "x"
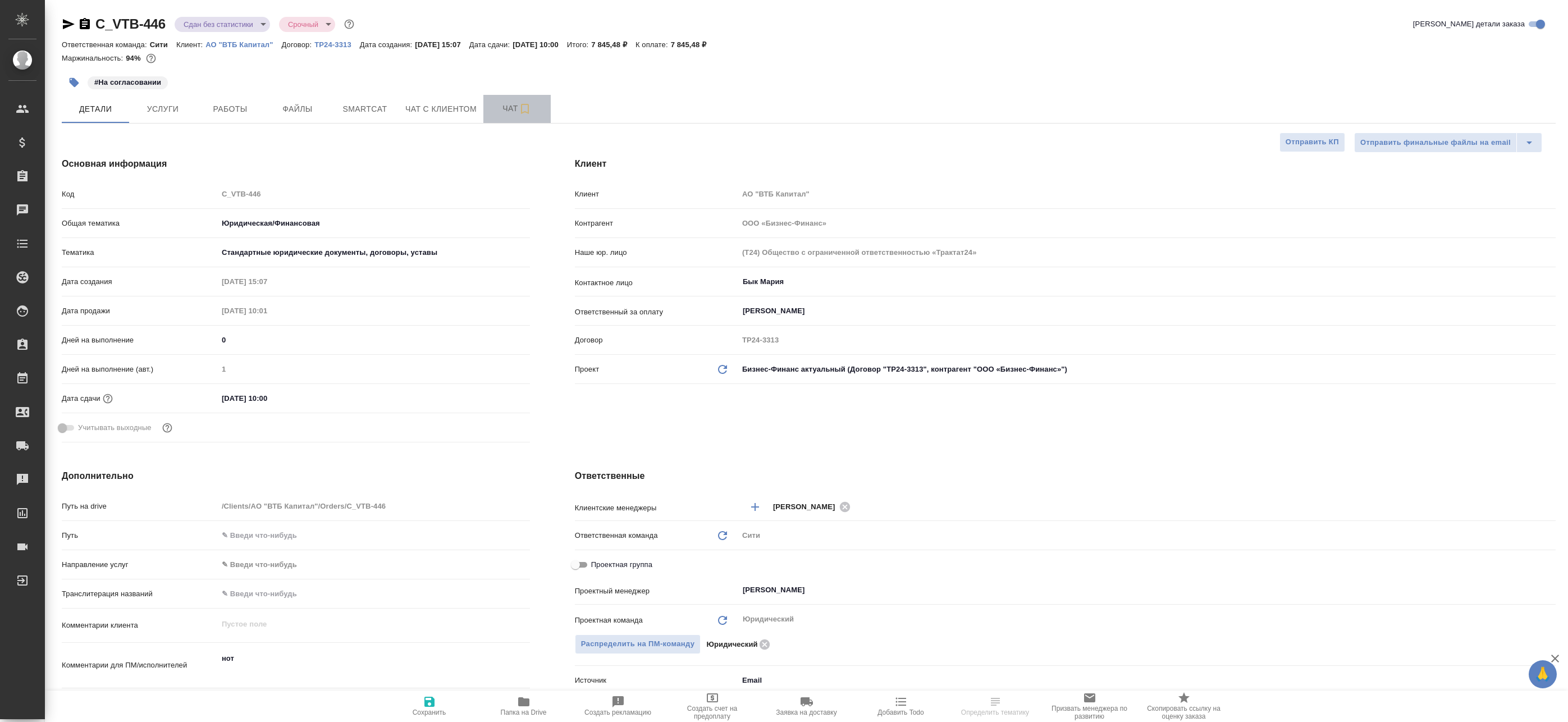
type textarea "x"
click at [492, 115] on button "Чат" at bounding box center [516, 108] width 67 height 28
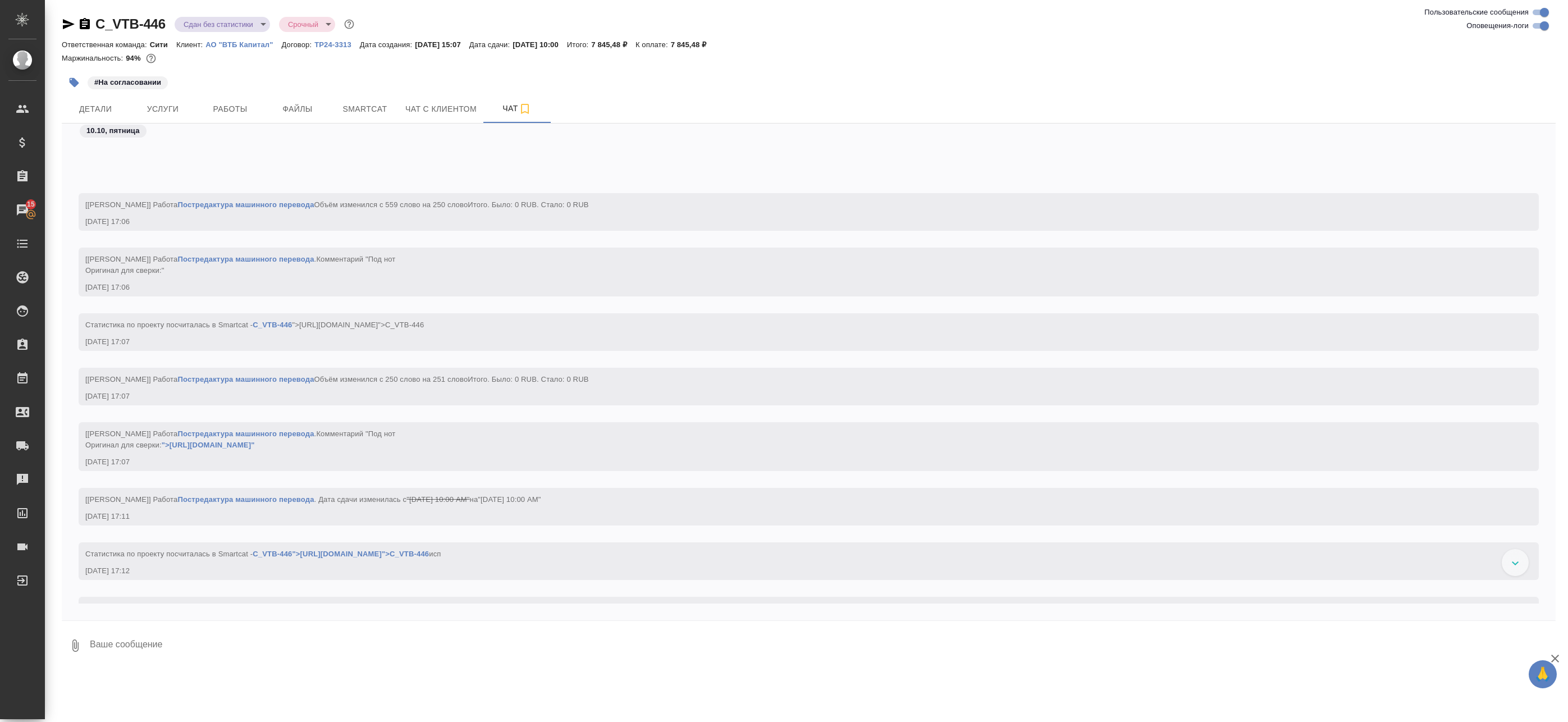
scroll to position [2519, 0]
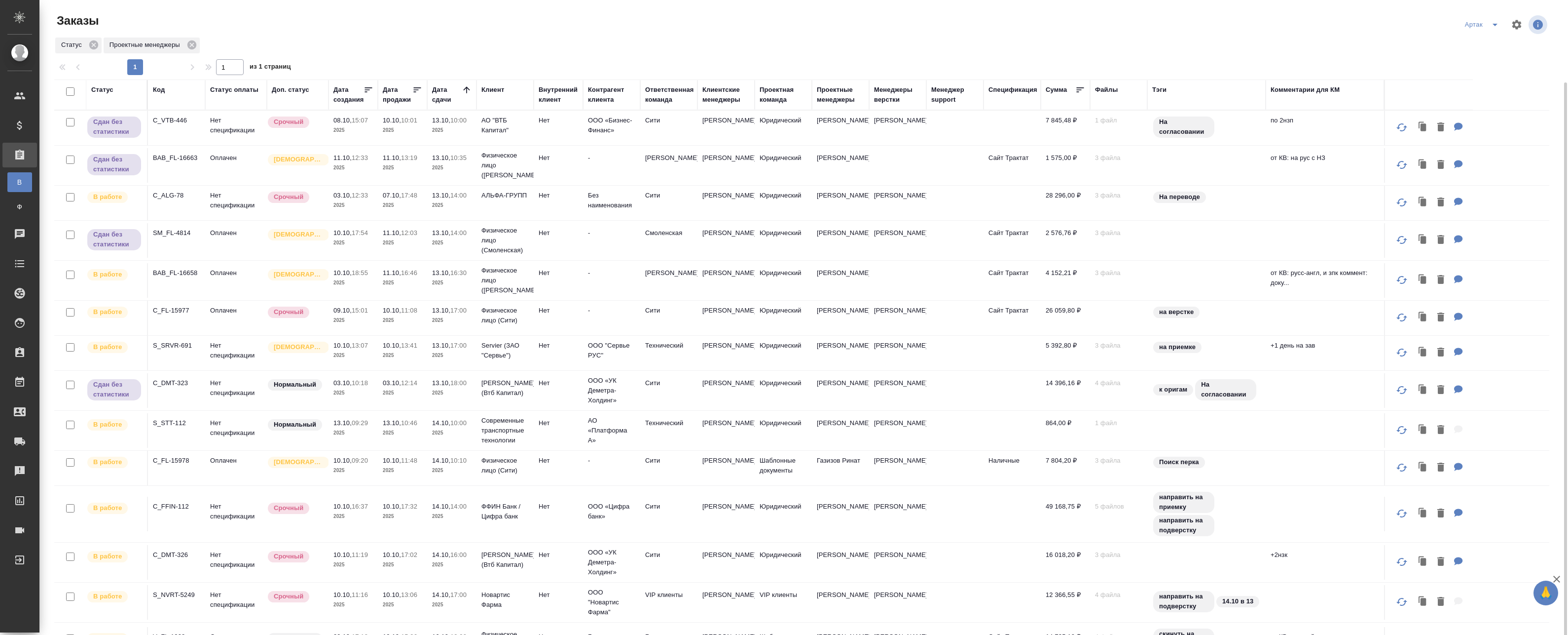
scroll to position [182, 0]
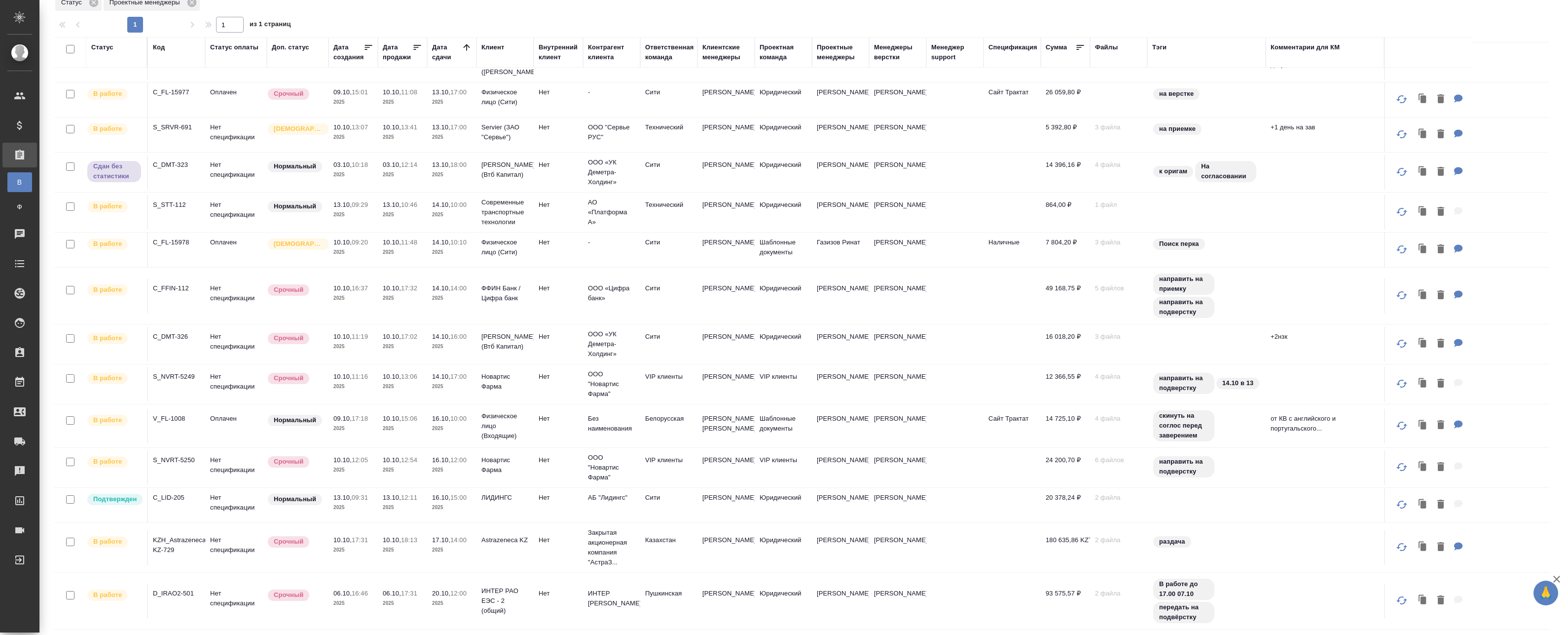
click at [608, 506] on td "АБ "Лидингс"" at bounding box center [611, 505] width 57 height 35
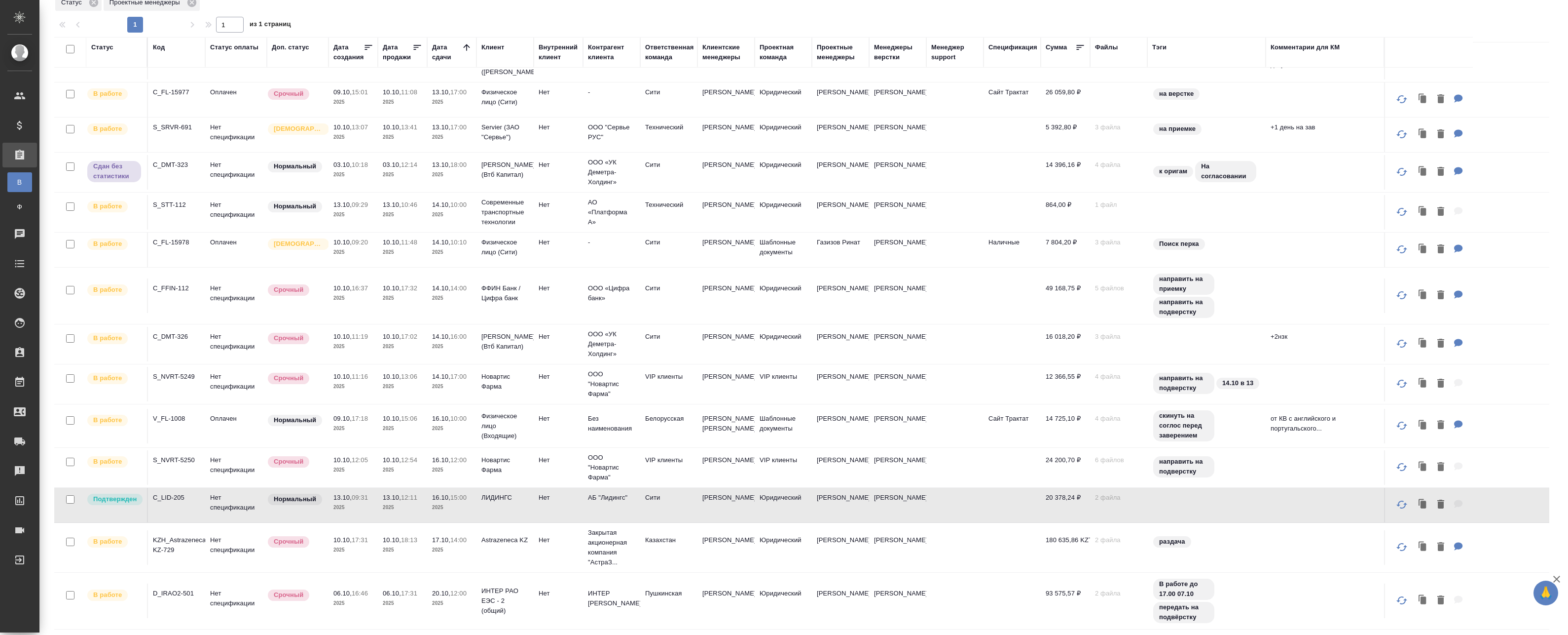
click at [564, 505] on td "Нет" at bounding box center [559, 505] width 50 height 35
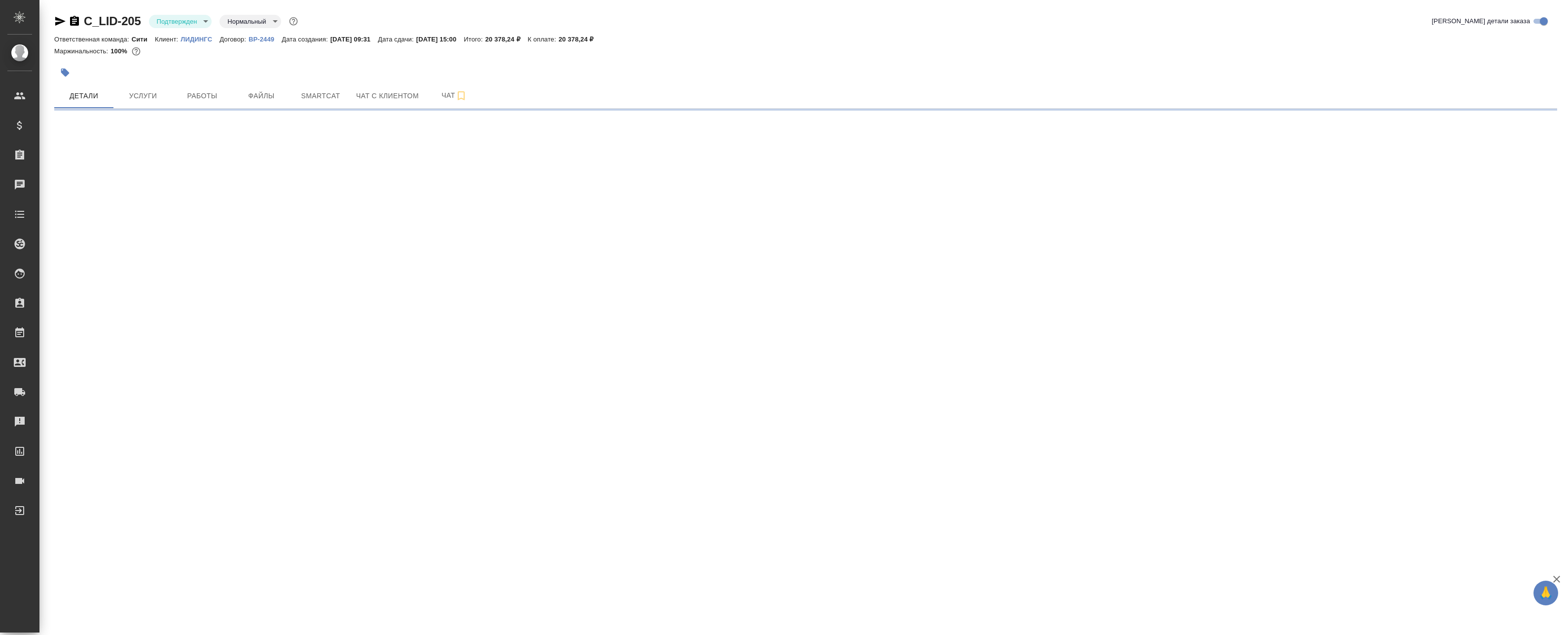
select select "RU"
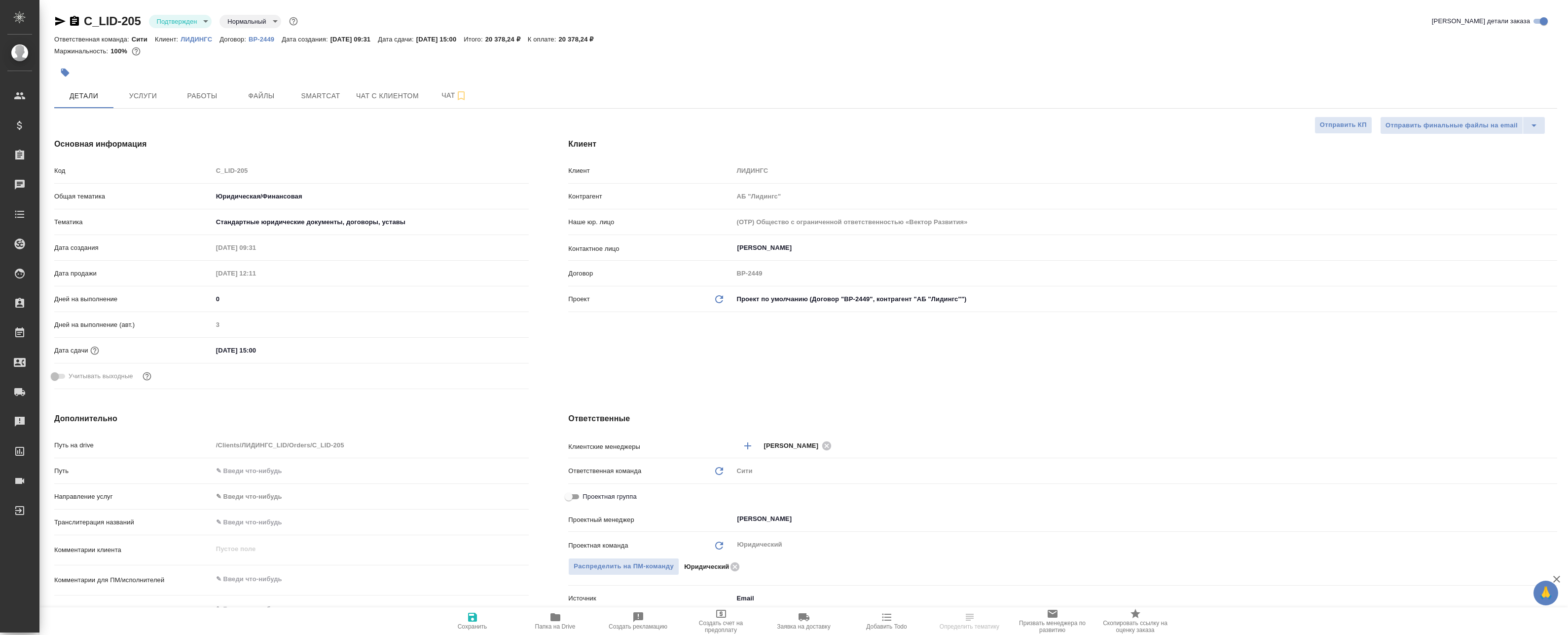
type textarea "x"
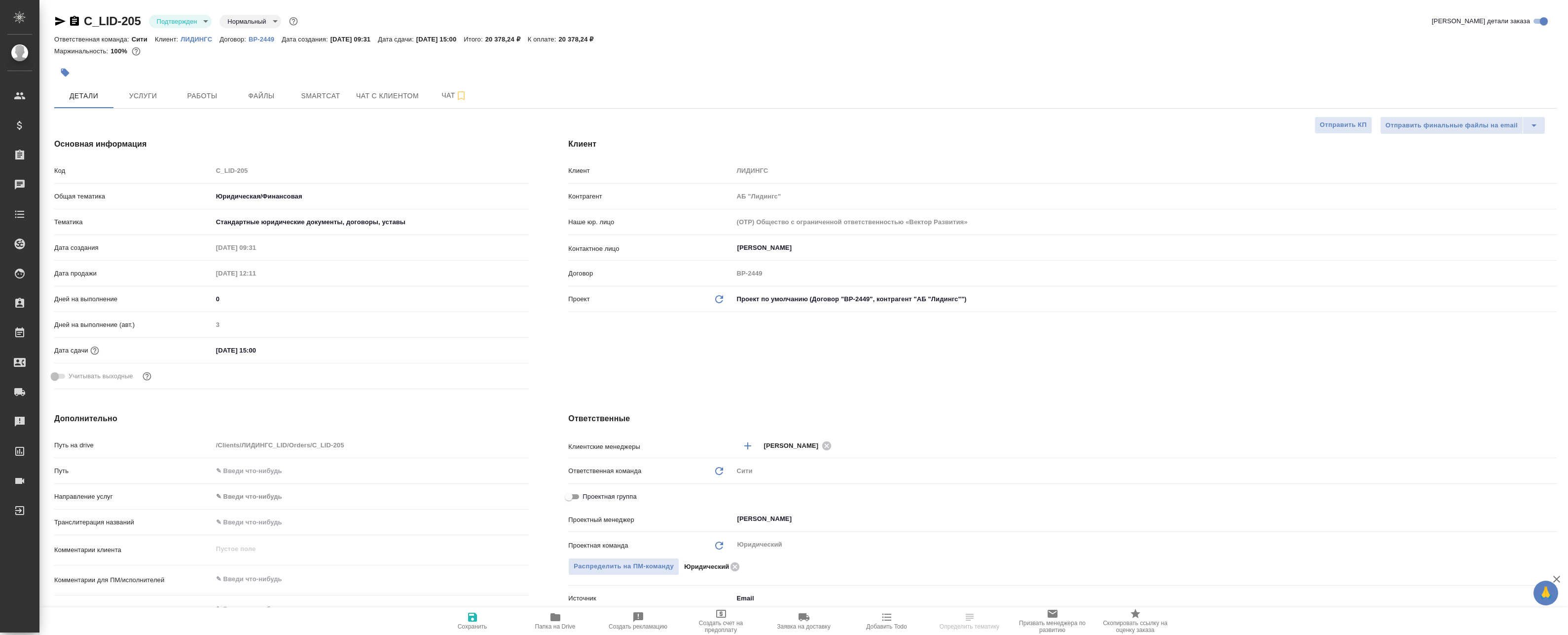
type textarea "x"
click at [195, 27] on body "🙏 .cls-1 fill:#fff; AWATERA Badanyan Artak Клиенты Спецификации Заказы Чаты Tod…" at bounding box center [784, 318] width 1568 height 635
click at [190, 109] on li "В работе" at bounding box center [194, 104] width 90 height 17
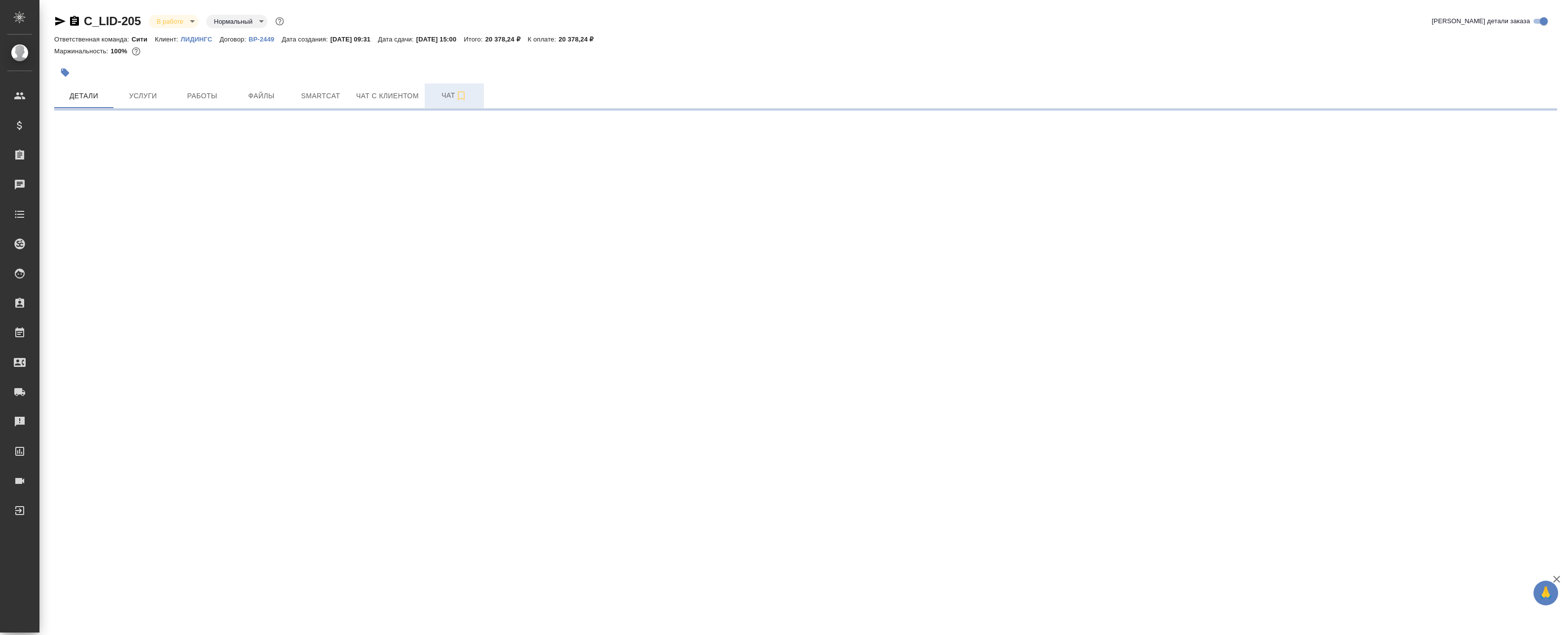
select select "RU"
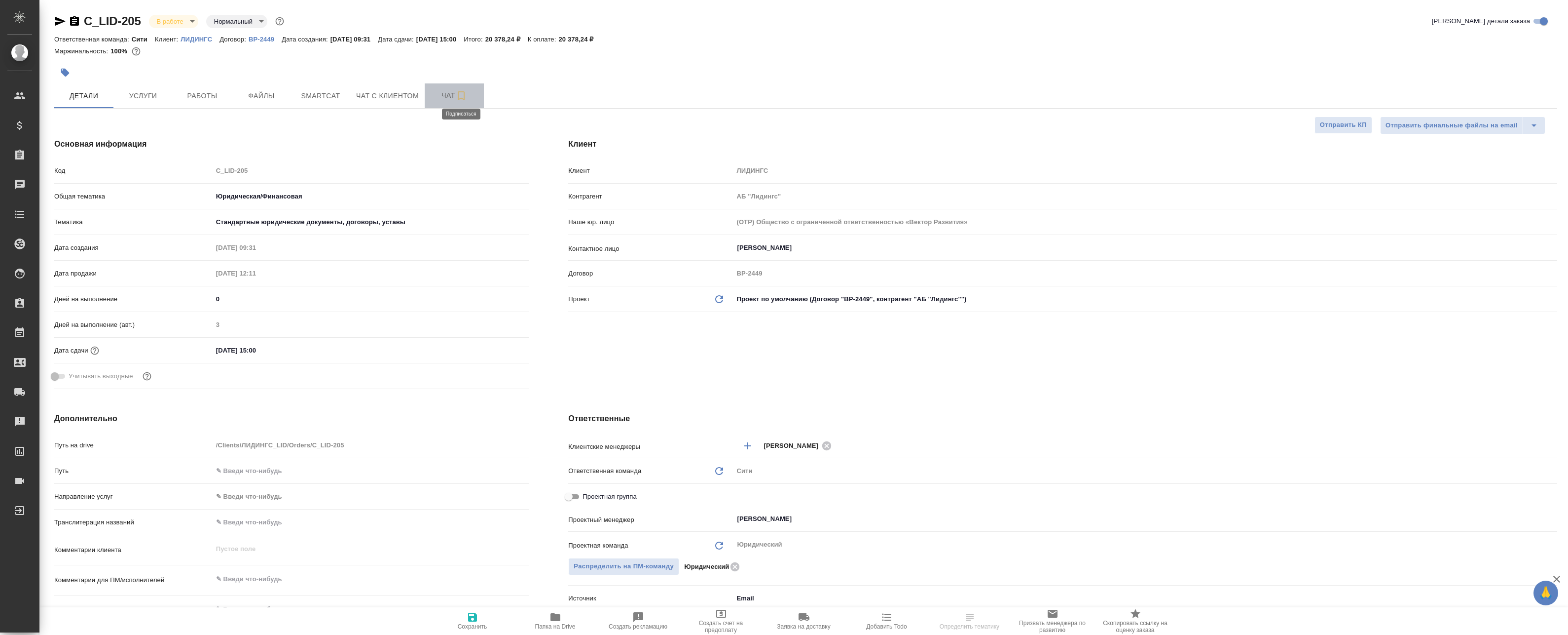
click at [466, 94] on icon "button" at bounding box center [461, 95] width 12 height 12
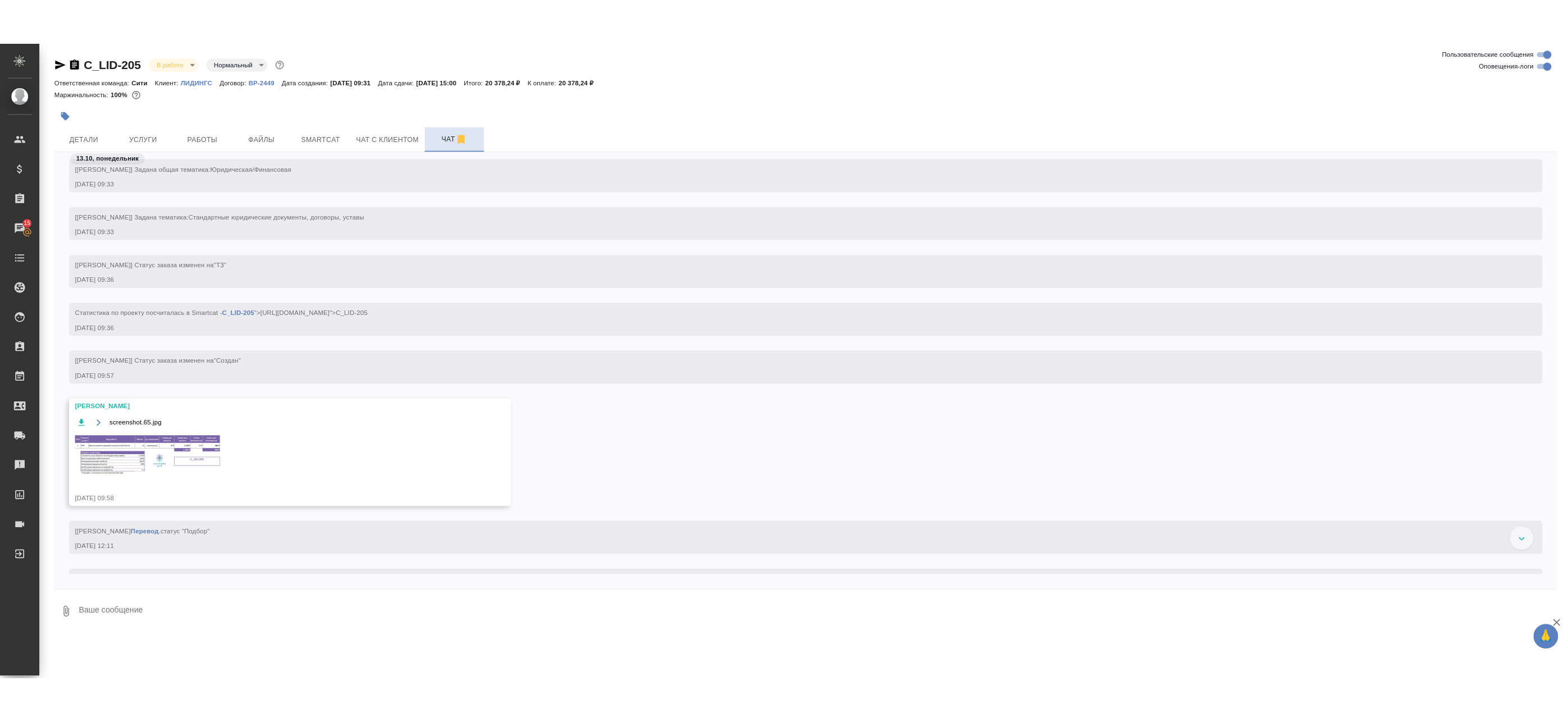
scroll to position [57, 0]
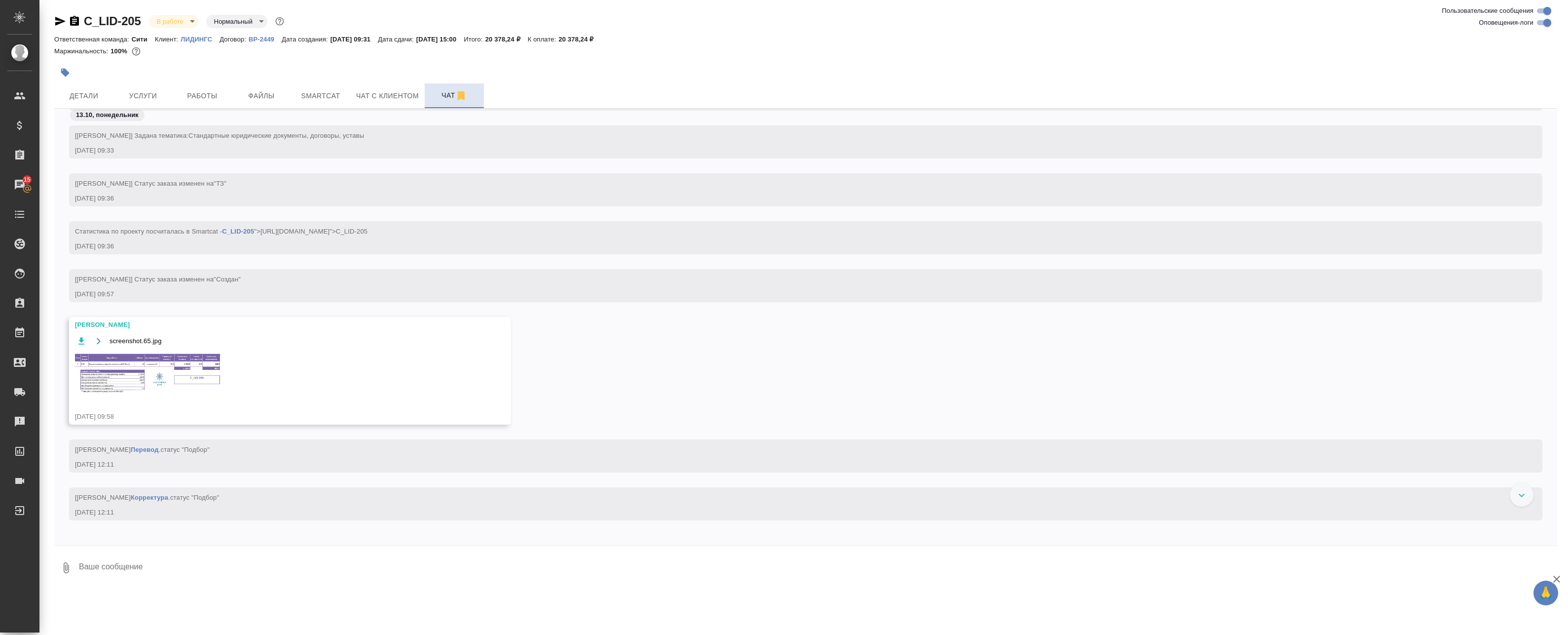
click at [138, 364] on img at bounding box center [149, 374] width 148 height 43
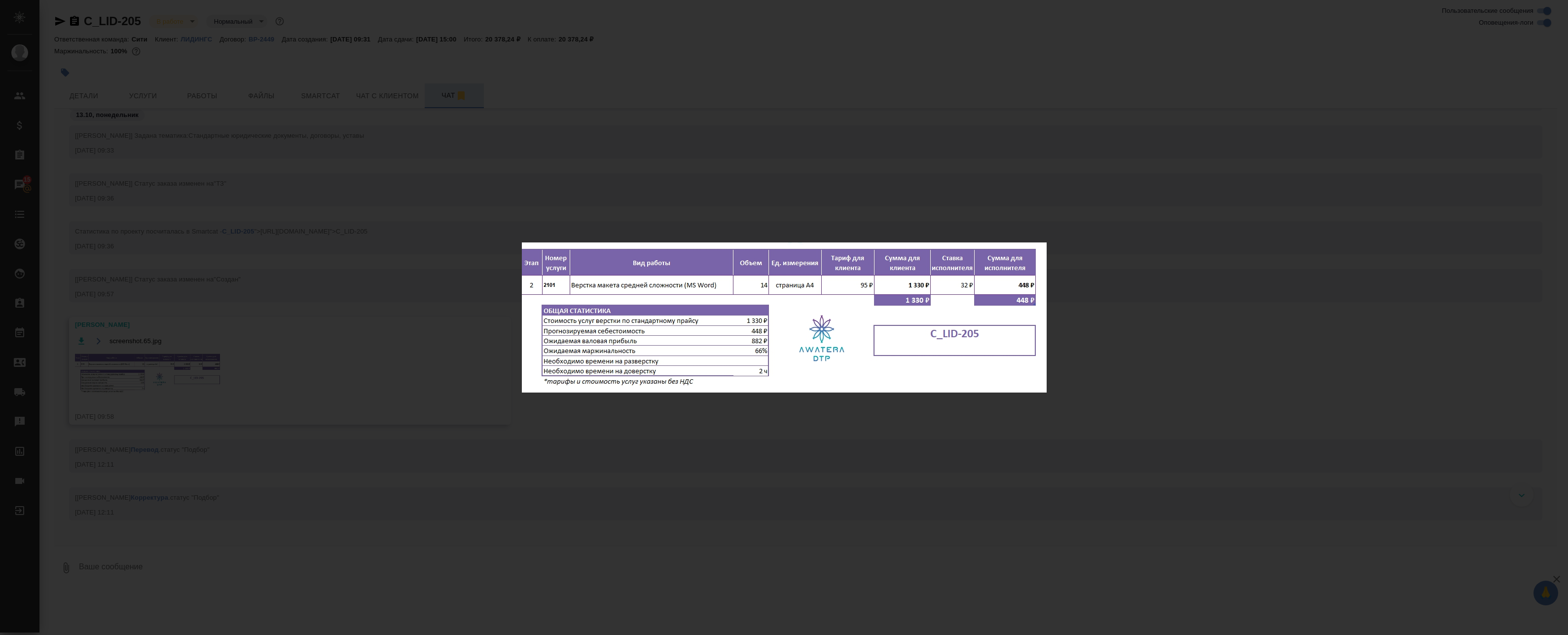
click at [667, 208] on div "screenshot.65.jpg 1 of 1" at bounding box center [784, 318] width 1568 height 635
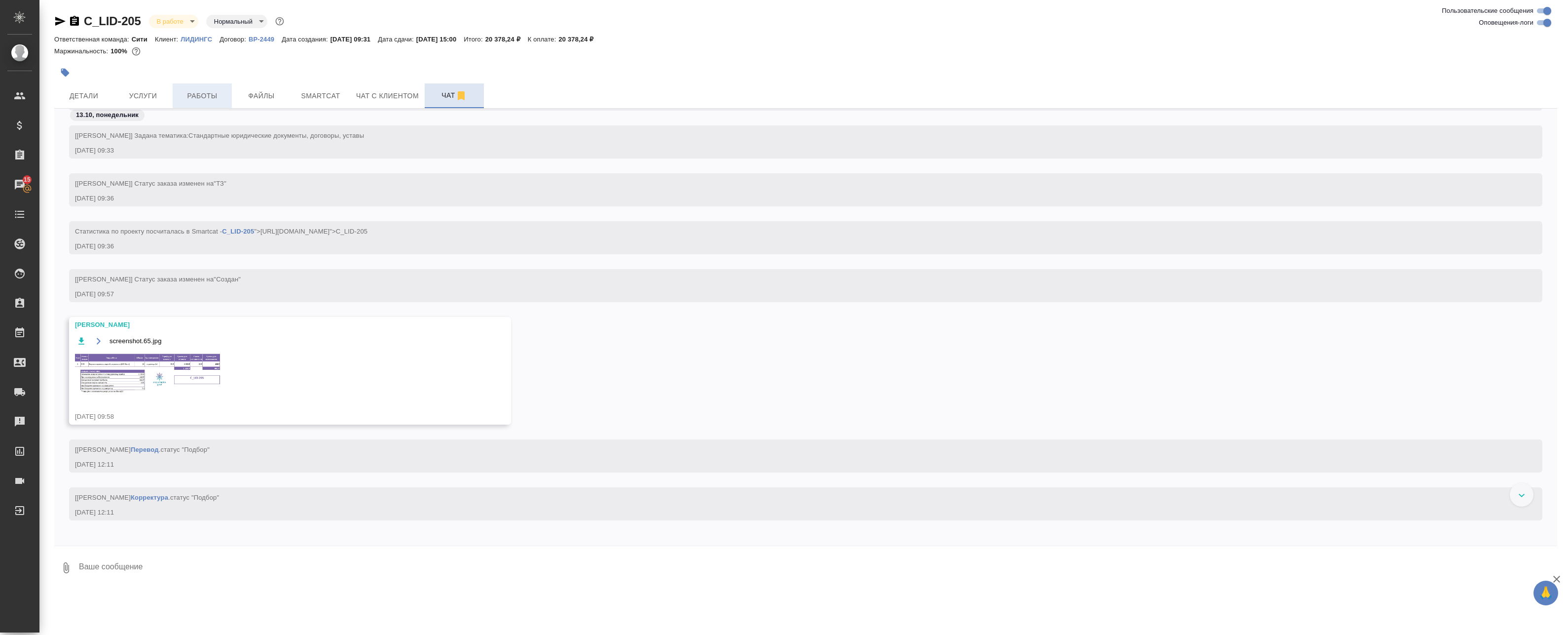
click at [202, 88] on button "Работы" at bounding box center [202, 95] width 59 height 25
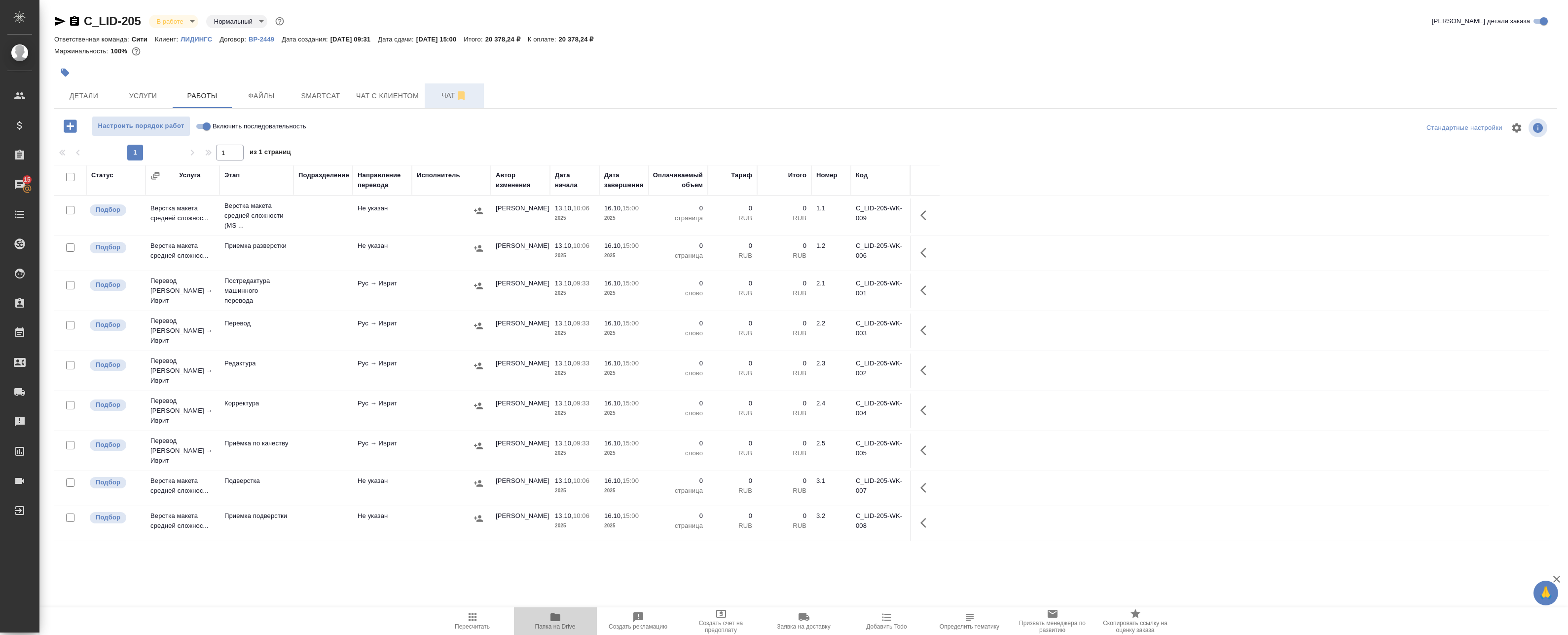
click at [551, 621] on icon "button" at bounding box center [556, 617] width 10 height 8
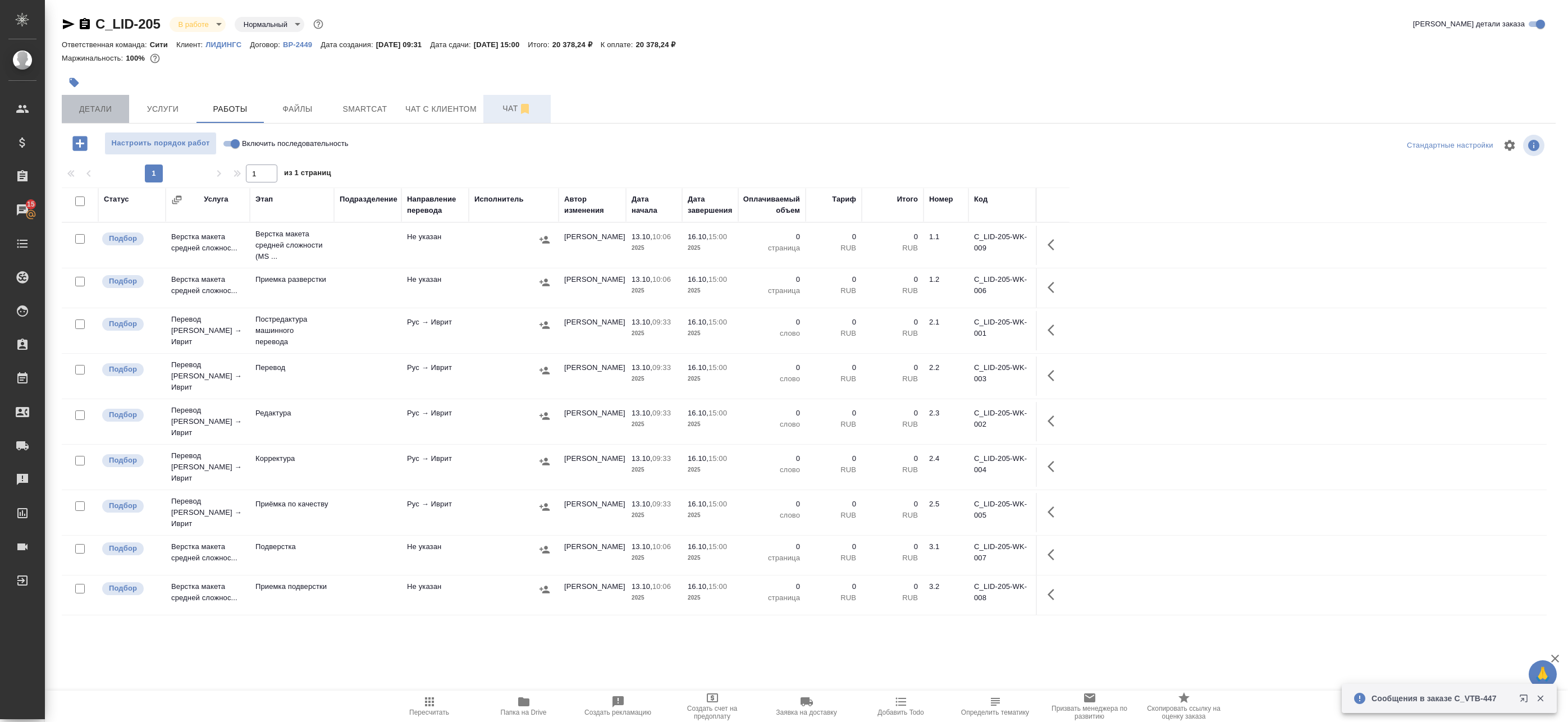
click at [100, 111] on span "Детали" at bounding box center [95, 108] width 54 height 14
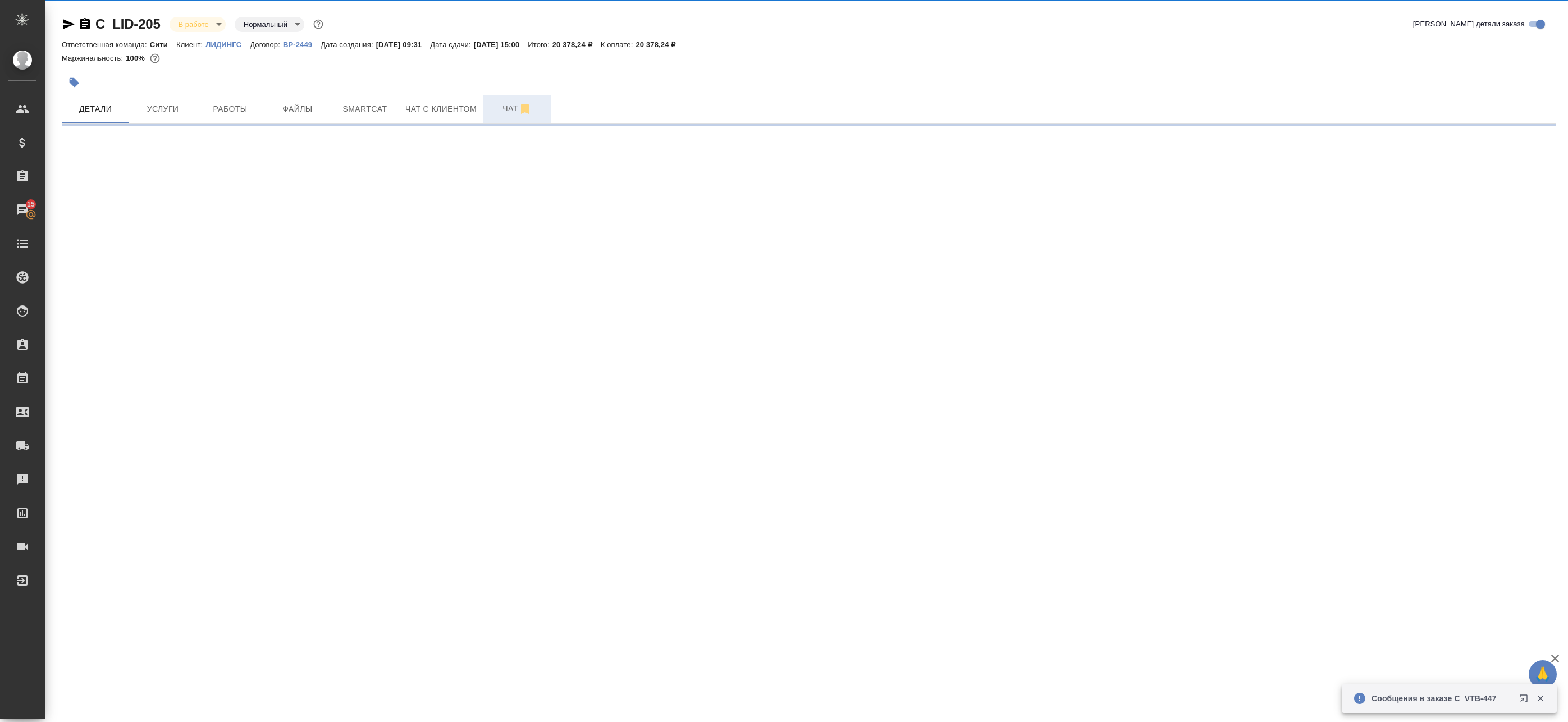
select select "RU"
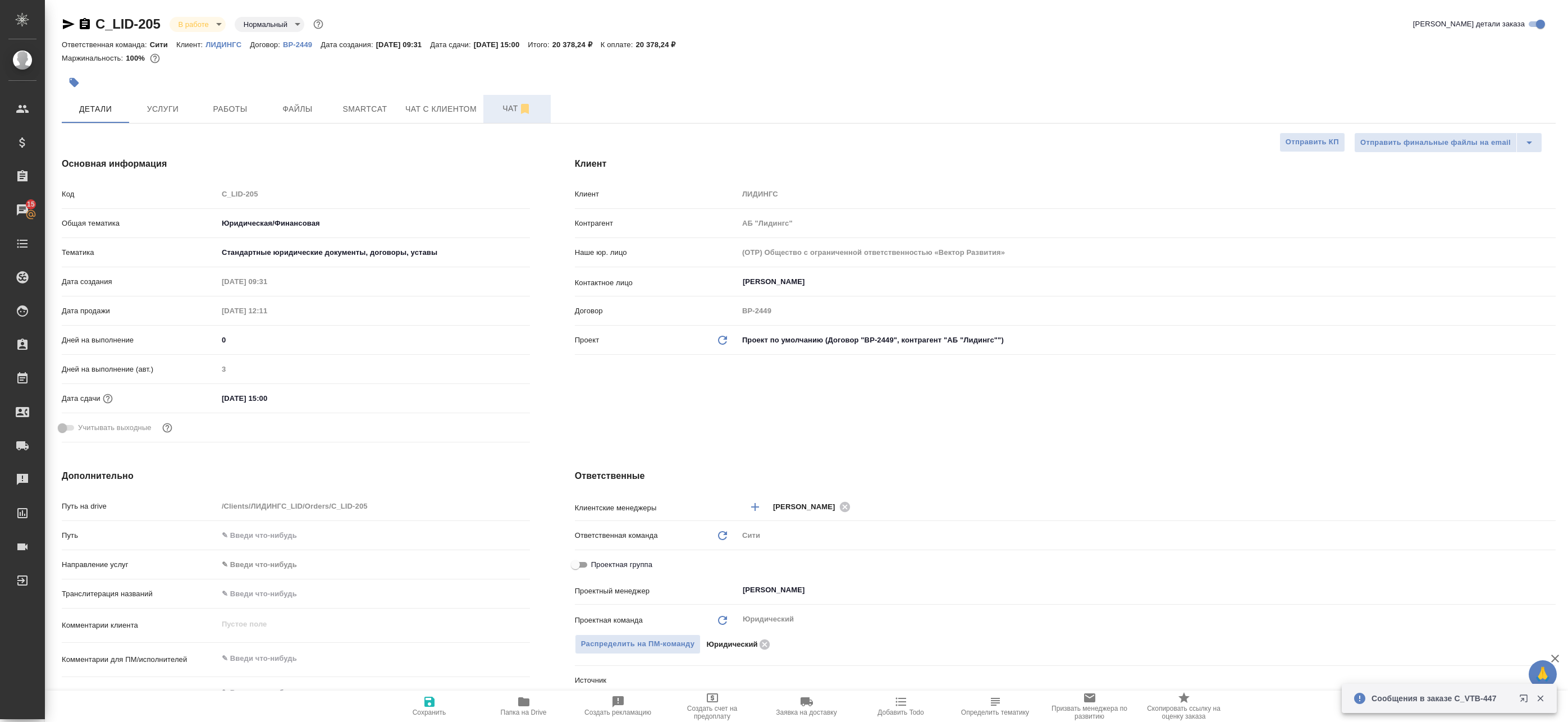
type textarea "x"
click at [164, 105] on span "Услуги" at bounding box center [162, 108] width 54 height 14
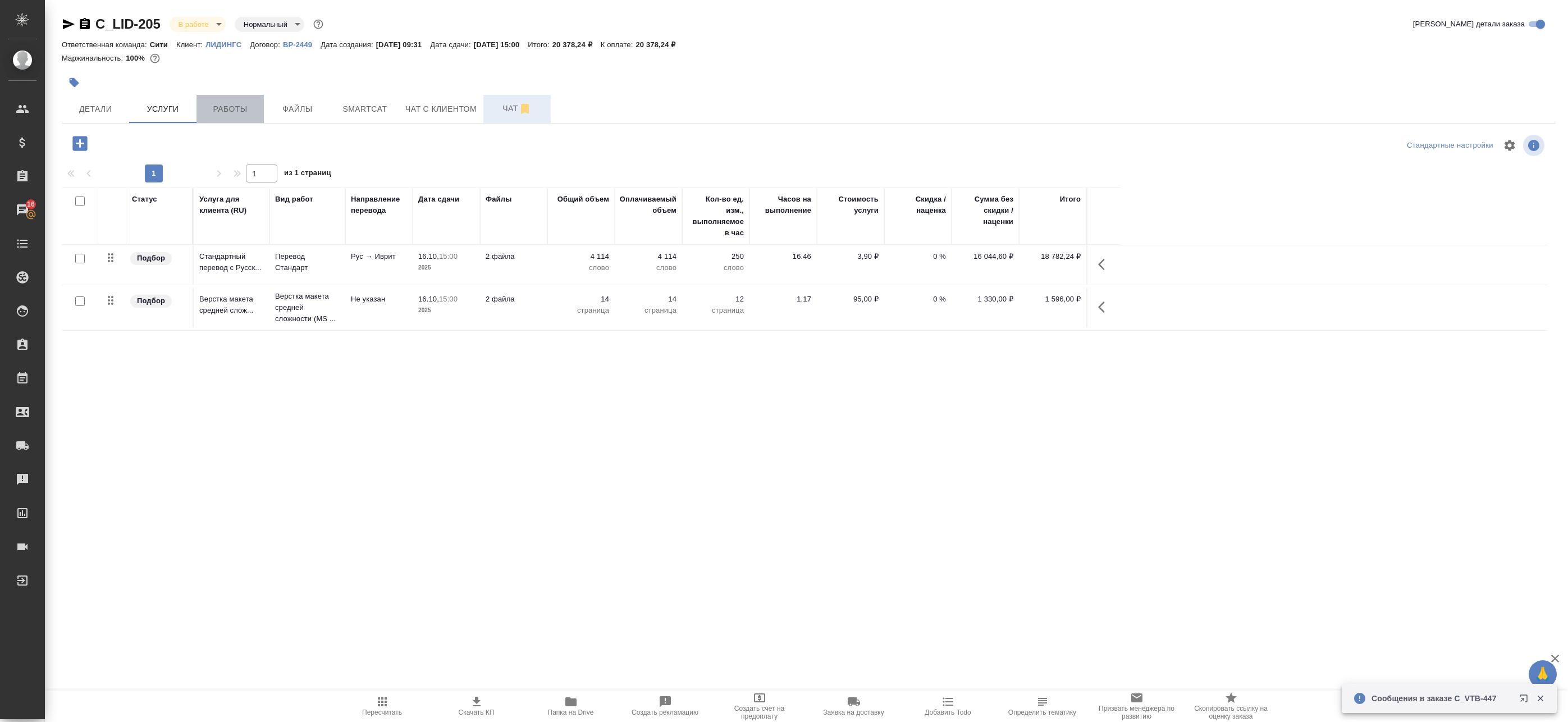
click at [242, 110] on span "Работы" at bounding box center [230, 108] width 54 height 14
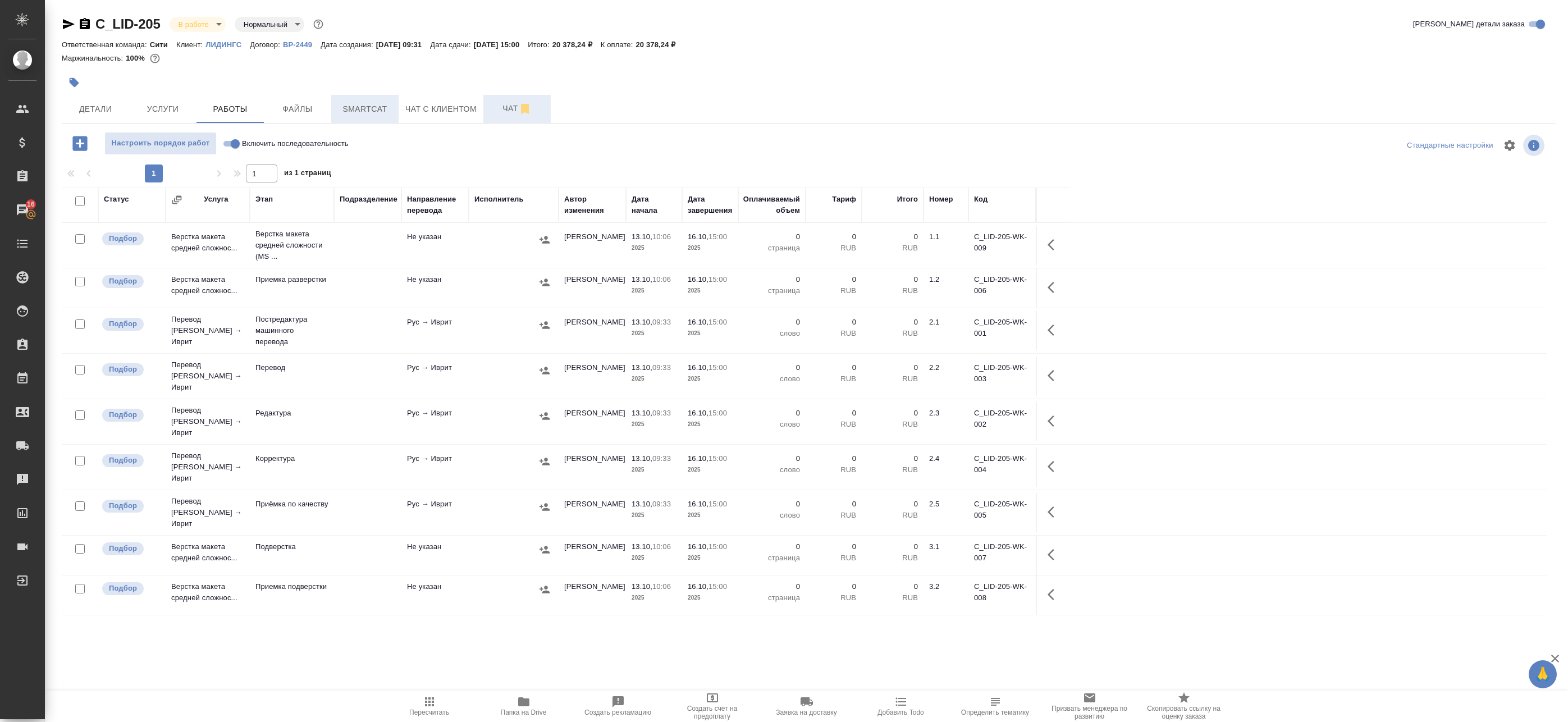
click at [395, 115] on button "Smartcat" at bounding box center [364, 108] width 67 height 28
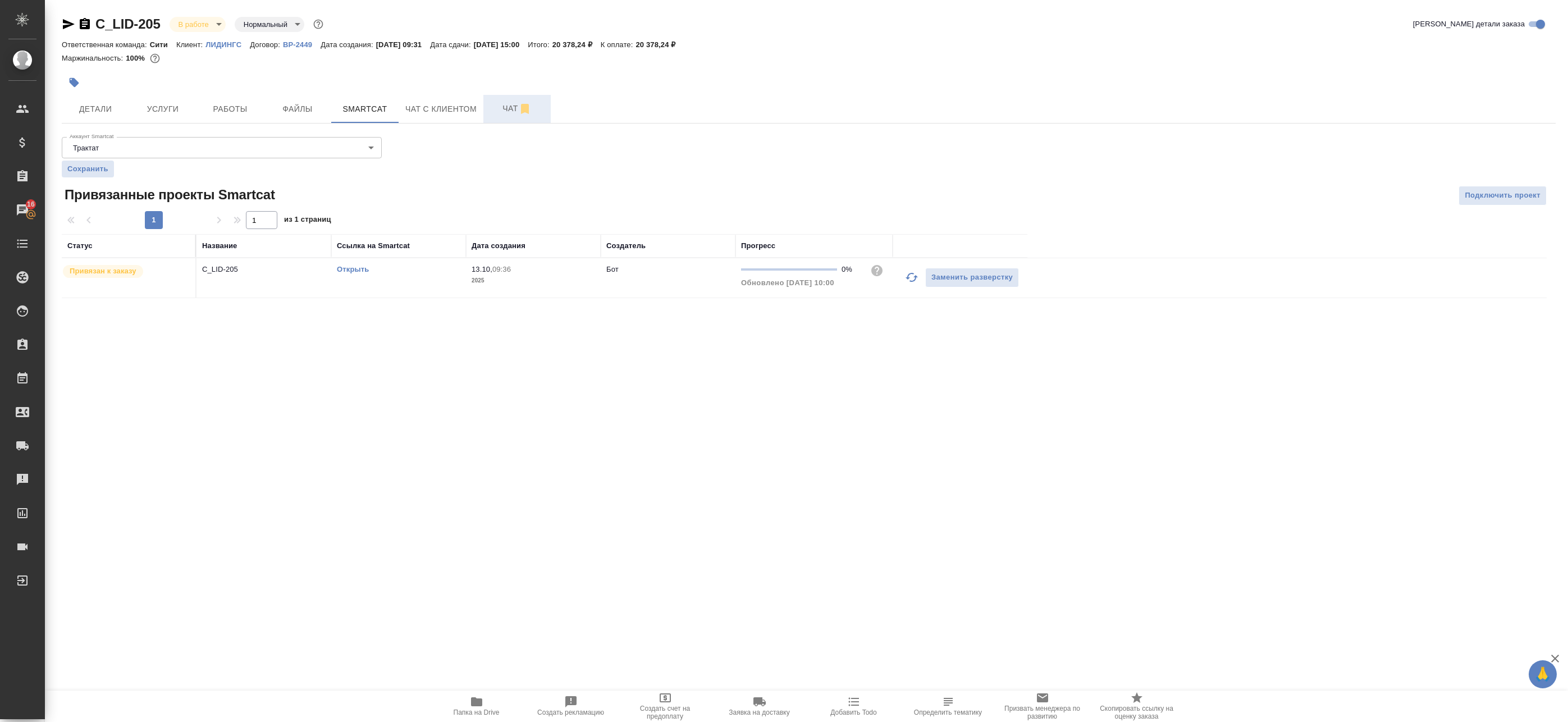
click at [361, 267] on link "Открыть" at bounding box center [353, 269] width 32 height 8
drag, startPoint x: 198, startPoint y: 42, endPoint x: 246, endPoint y: 50, distance: 48.7
click at [246, 50] on div "Ответственная команда: Сити Клиент: ЛИДИНГС Договор: ВР-2449 Дата создания: [DA…" at bounding box center [808, 44] width 1494 height 14
drag, startPoint x: 246, startPoint y: 50, endPoint x: 186, endPoint y: 36, distance: 61.6
click at [183, 32] on div "C_LID-205 В работе inProgress Нормальный normal" at bounding box center [193, 24] width 264 height 18
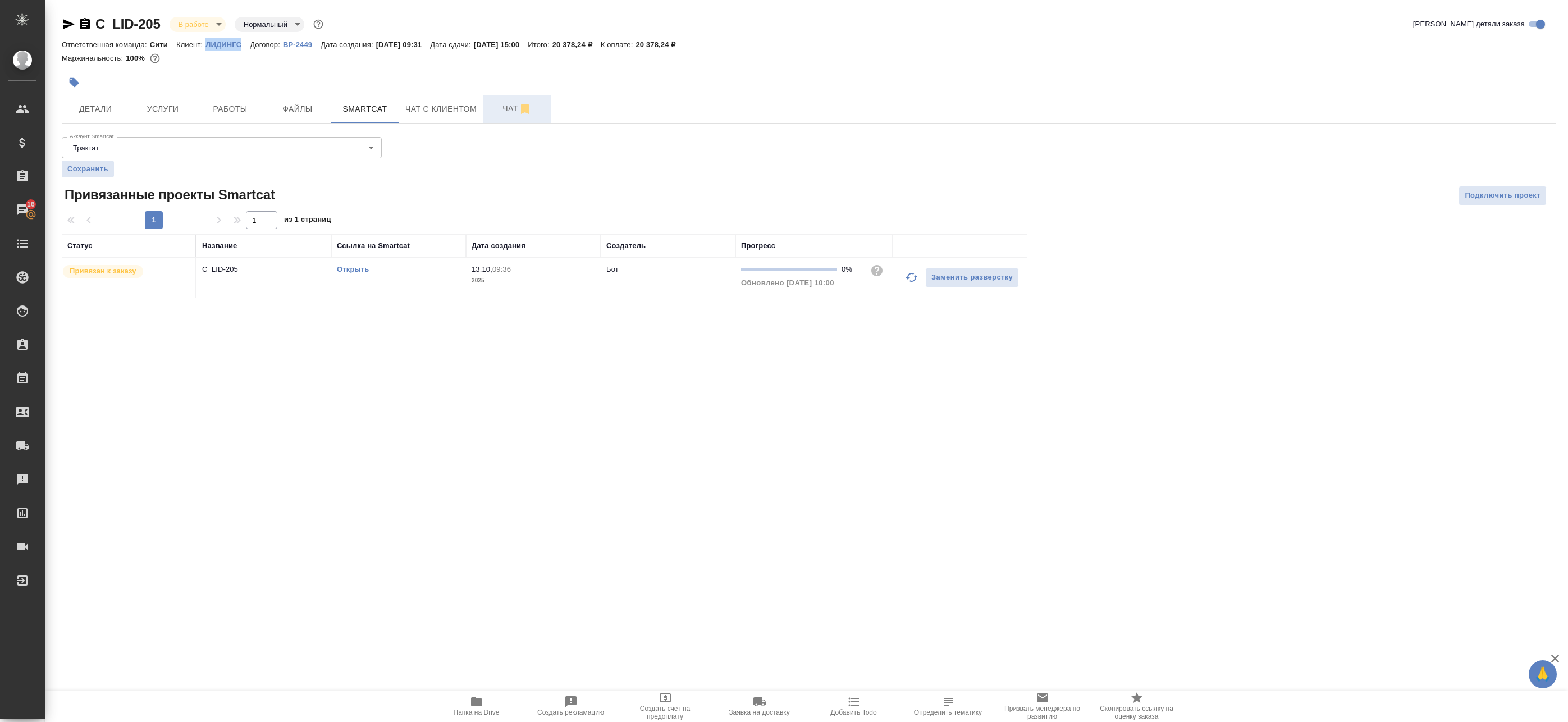
drag, startPoint x: 204, startPoint y: 40, endPoint x: 244, endPoint y: 46, distance: 40.4
click at [244, 46] on div "Ответственная команда: Сити Клиент: ЛИДИНГС Договор: ВР-2449 Дата создания: [DA…" at bounding box center [808, 44] width 1494 height 14
copy p "ЛИДИНГС"
click at [217, 115] on span "Работы" at bounding box center [230, 108] width 54 height 14
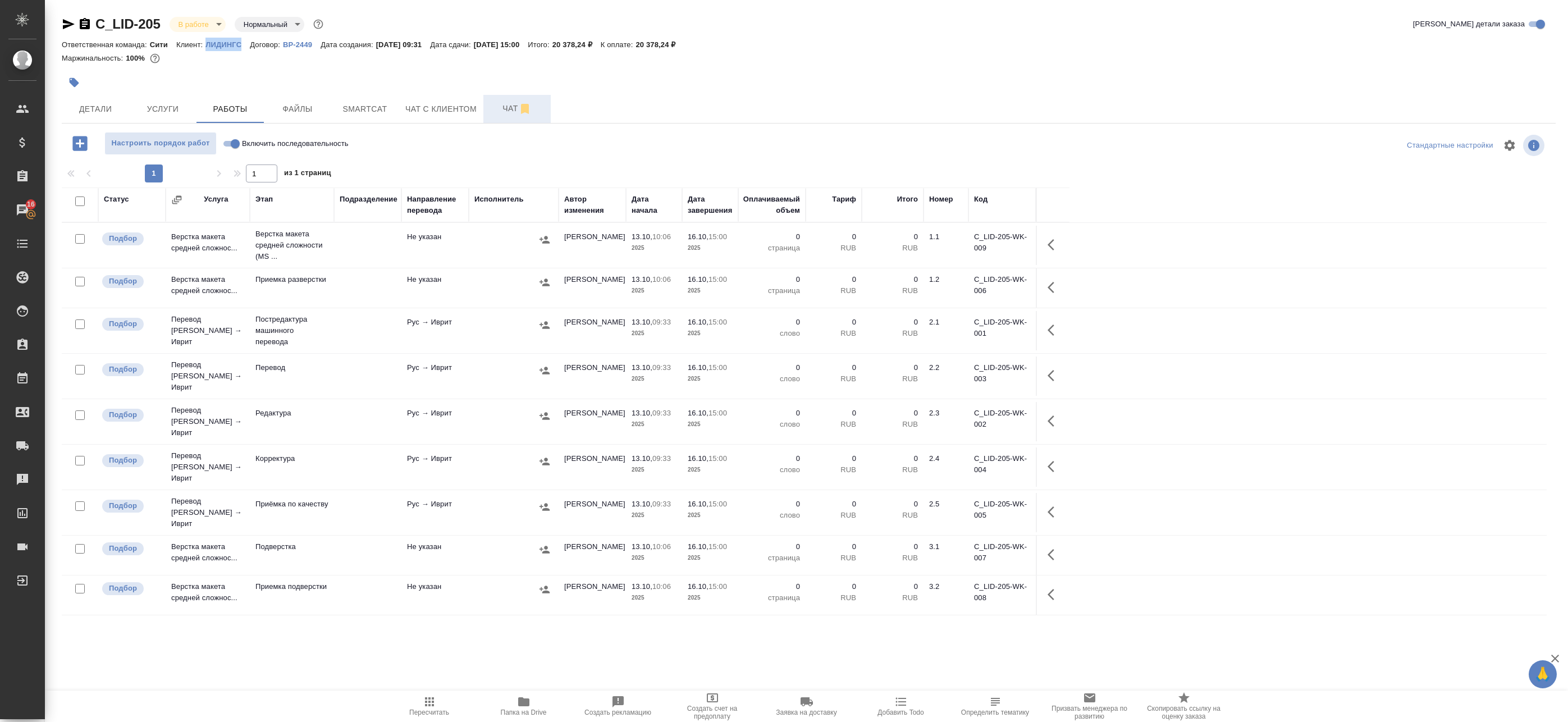
click at [388, 344] on td at bounding box center [368, 330] width 67 height 40
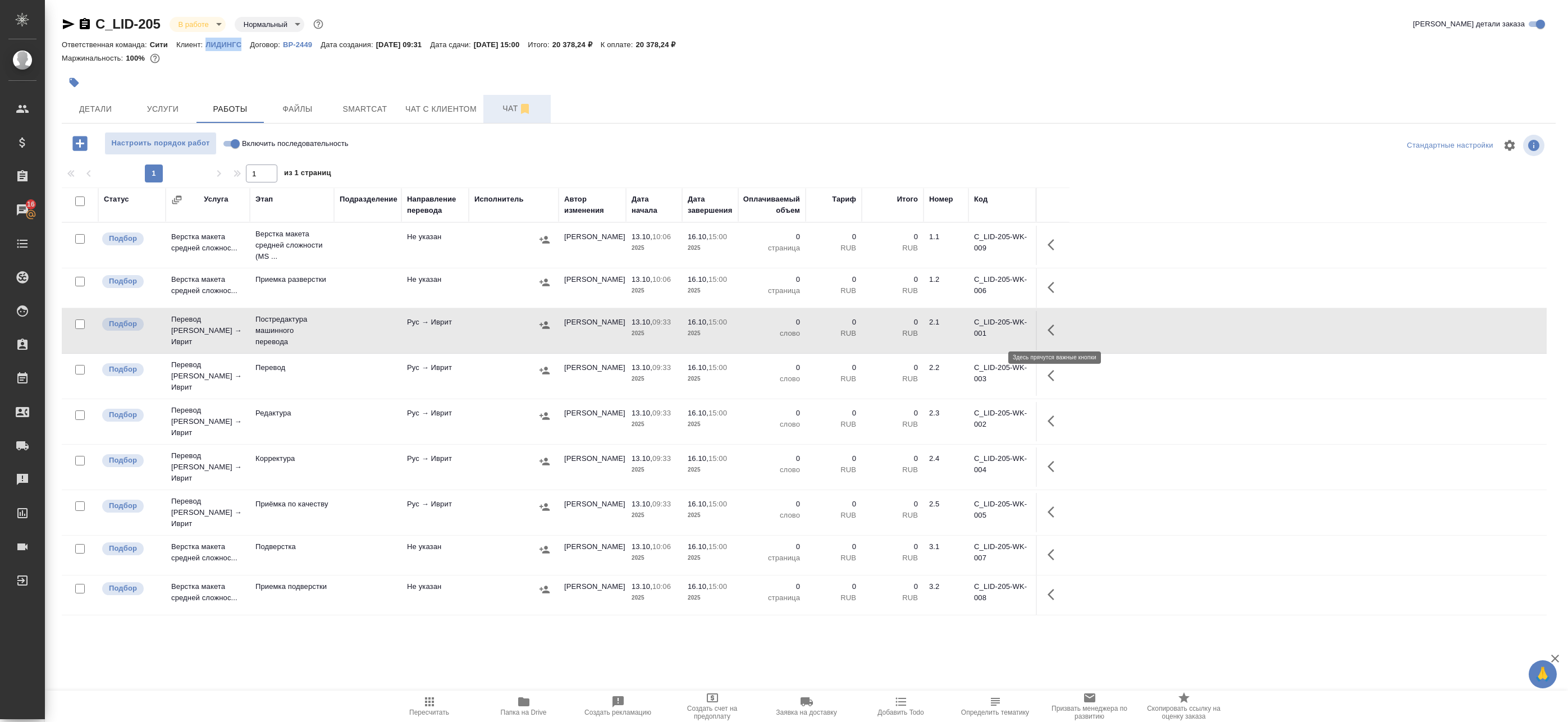
click at [1061, 334] on button "button" at bounding box center [1054, 330] width 27 height 27
click at [973, 329] on icon "button" at bounding box center [972, 330] width 11 height 10
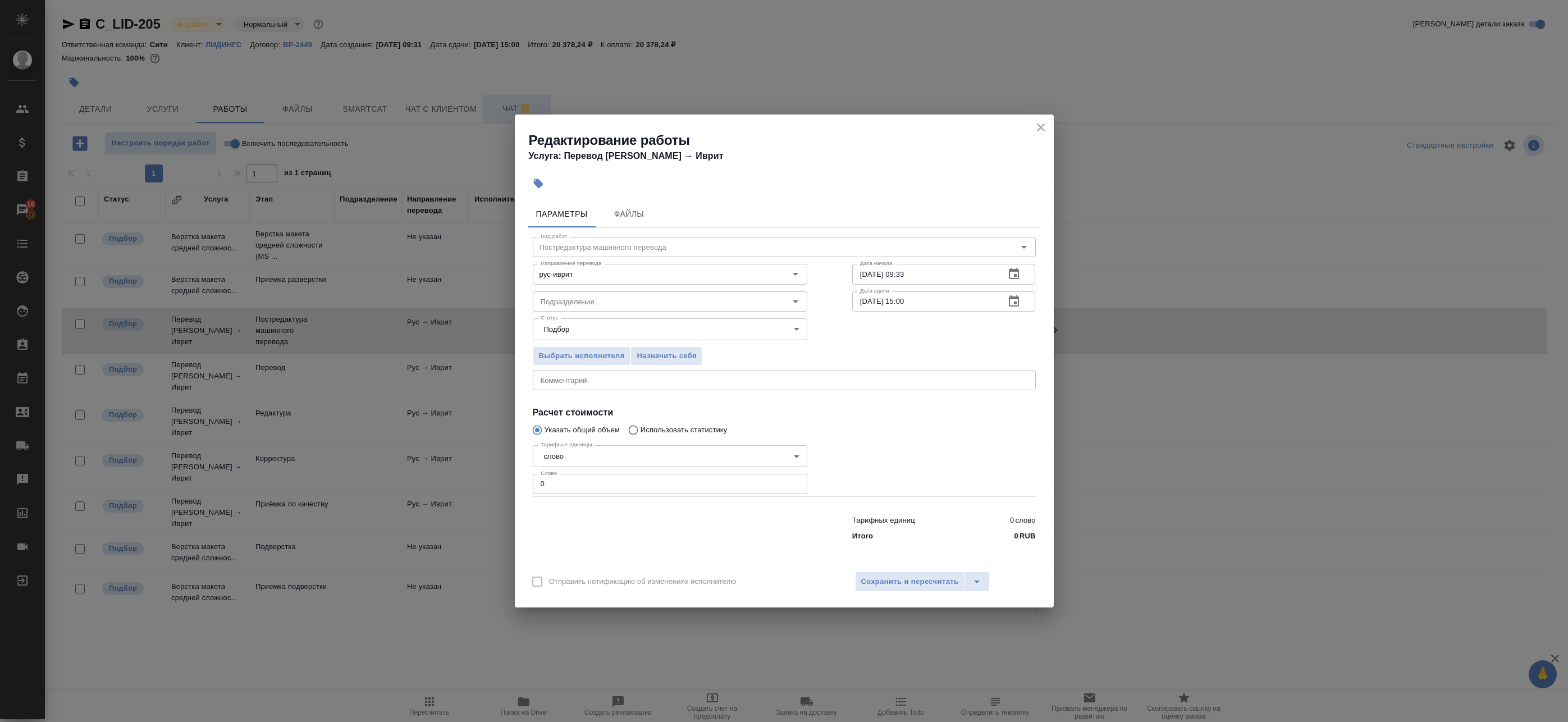
drag, startPoint x: 509, startPoint y: 479, endPoint x: 481, endPoint y: 470, distance: 29.4
click at [490, 473] on div "Редактирование работы Услуга: Перевод Стандарт Рус → [PERSON_NAME] Файлы Вид ра…" at bounding box center [784, 361] width 1568 height 722
paste input "397"
type input "3970"
click at [906, 586] on span "Сохранить и пересчитать" at bounding box center [910, 581] width 98 height 13
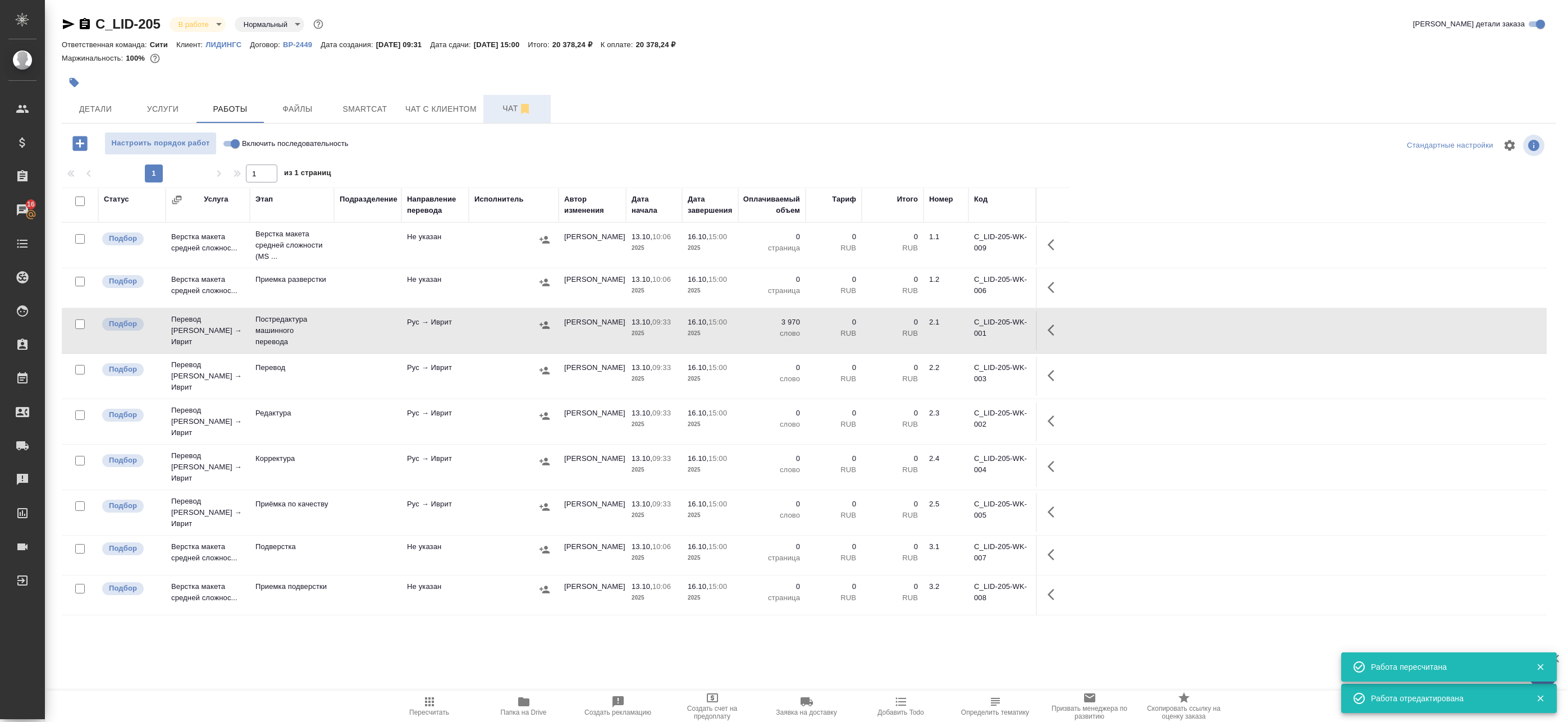
click at [1058, 328] on icon "button" at bounding box center [1054, 330] width 14 height 14
click at [972, 335] on icon "button" at bounding box center [972, 330] width 14 height 14
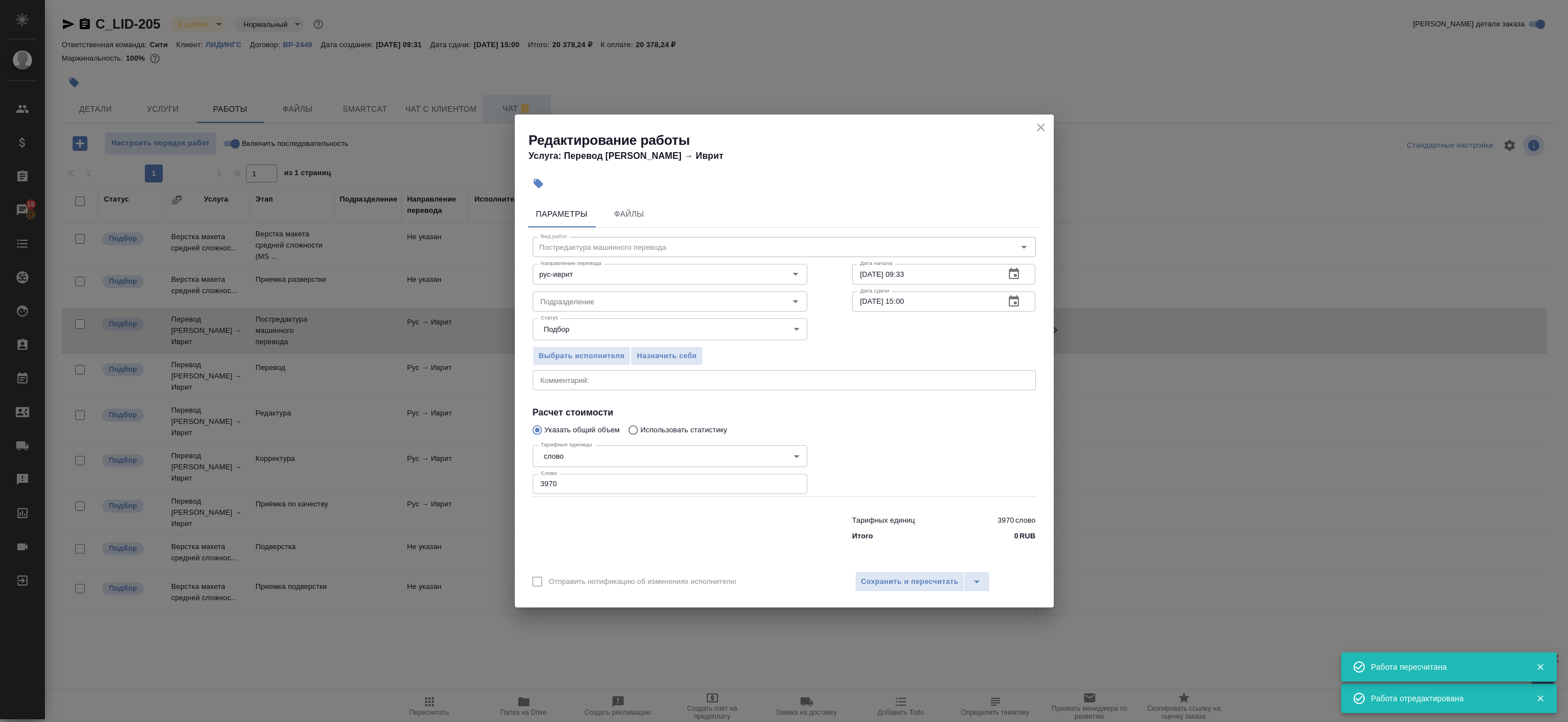
click at [1023, 302] on button "button" at bounding box center [1014, 301] width 27 height 27
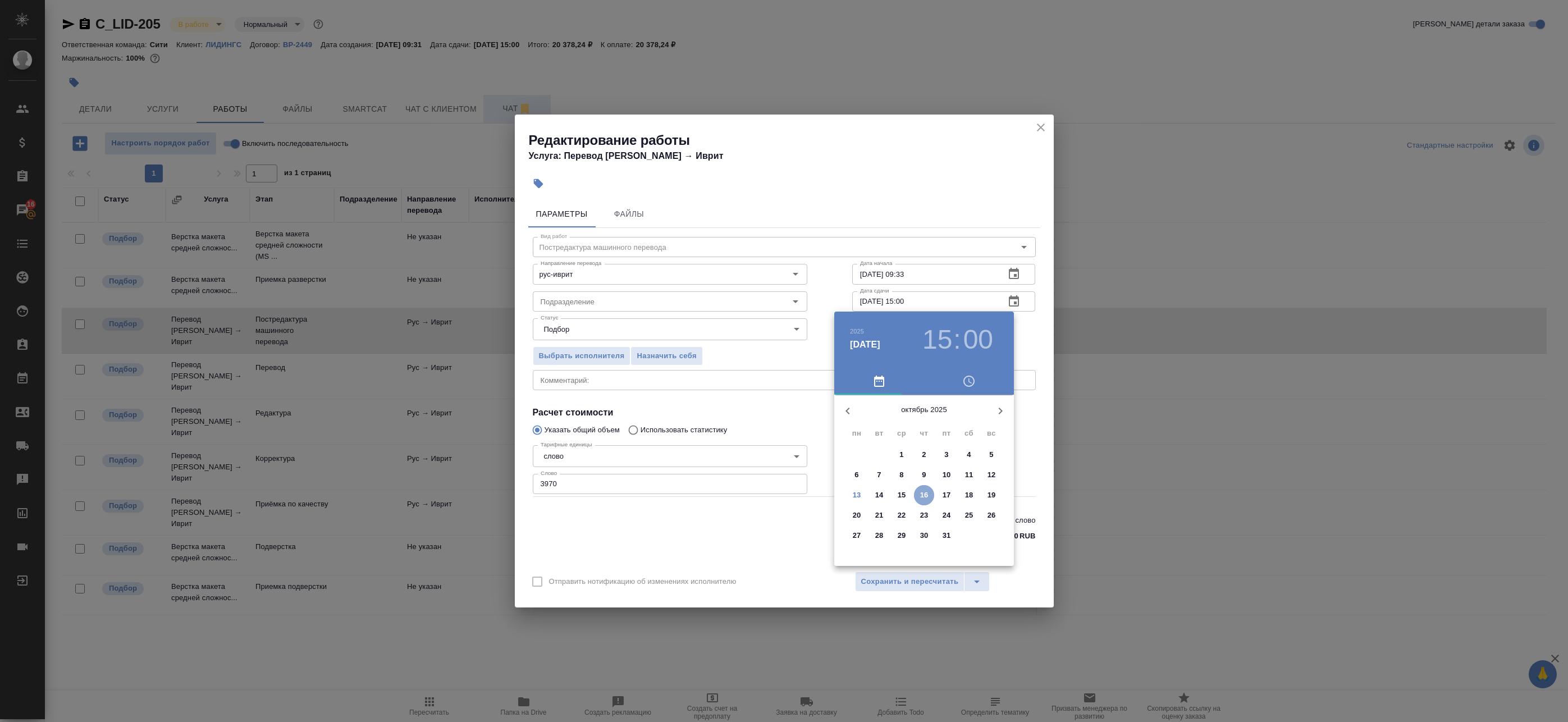
click at [921, 496] on p "16" at bounding box center [924, 495] width 8 height 11
click at [872, 454] on div at bounding box center [924, 482] width 146 height 146
type input "[DATE] 10:00"
click at [1036, 345] on div at bounding box center [784, 361] width 1568 height 722
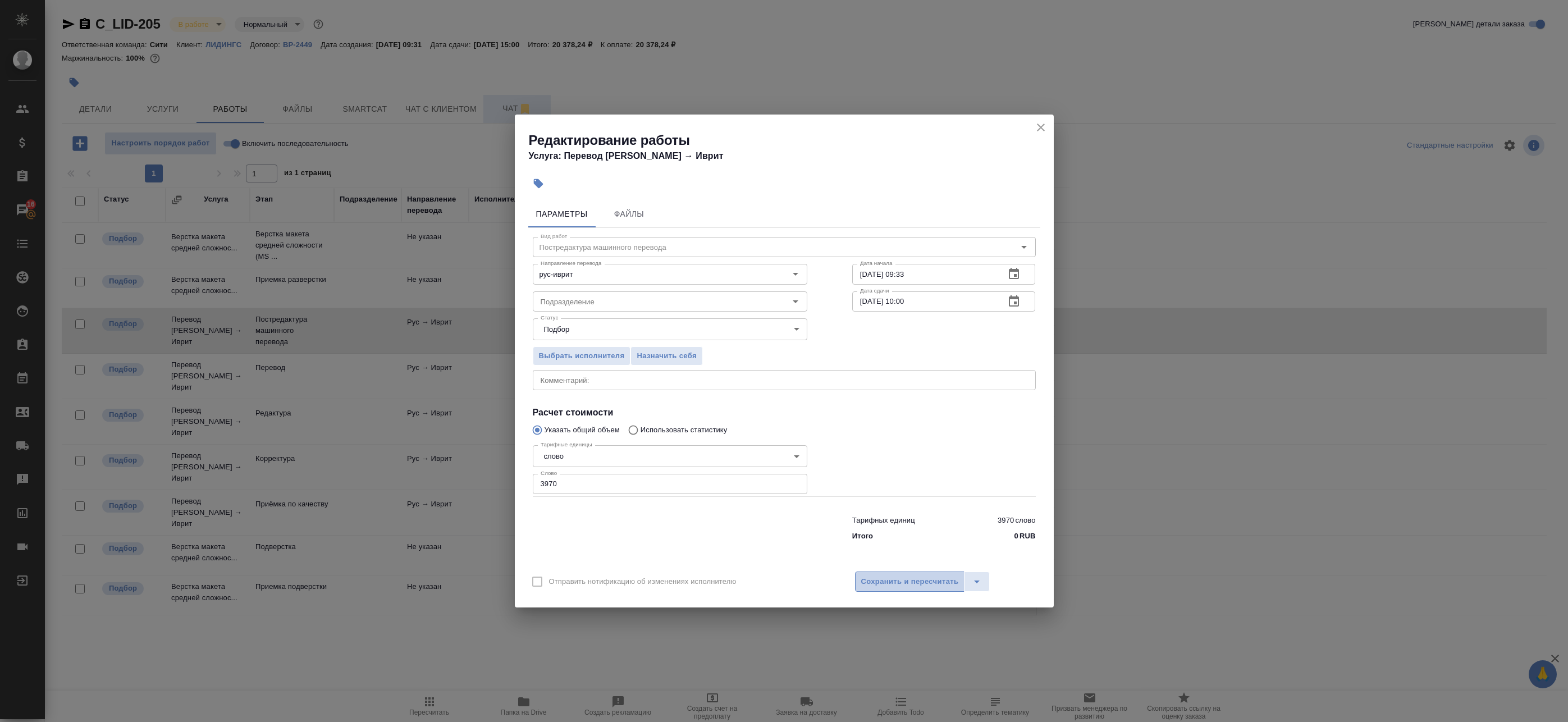
click at [948, 581] on span "Сохранить и пересчитать" at bounding box center [910, 581] width 98 height 13
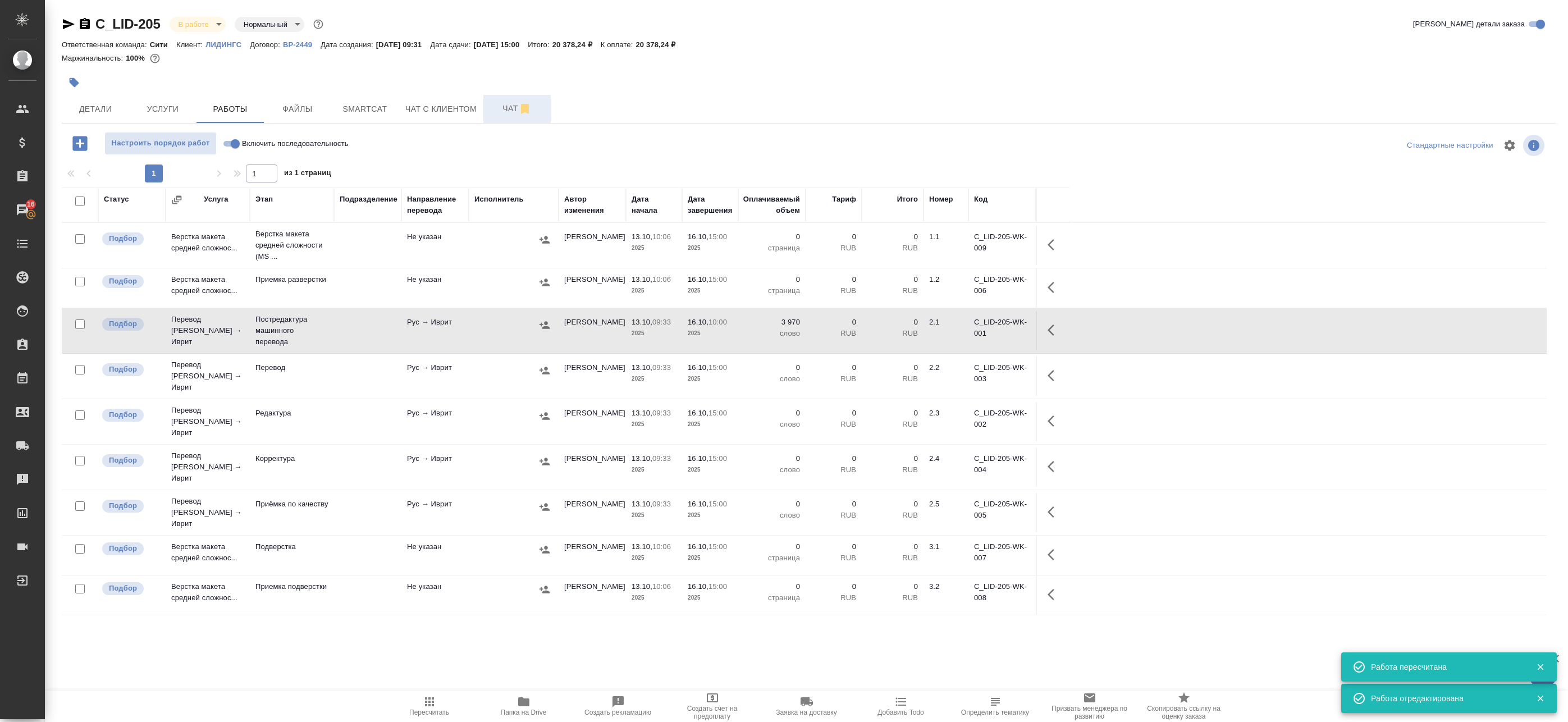
click at [543, 323] on icon "button" at bounding box center [544, 325] width 11 height 11
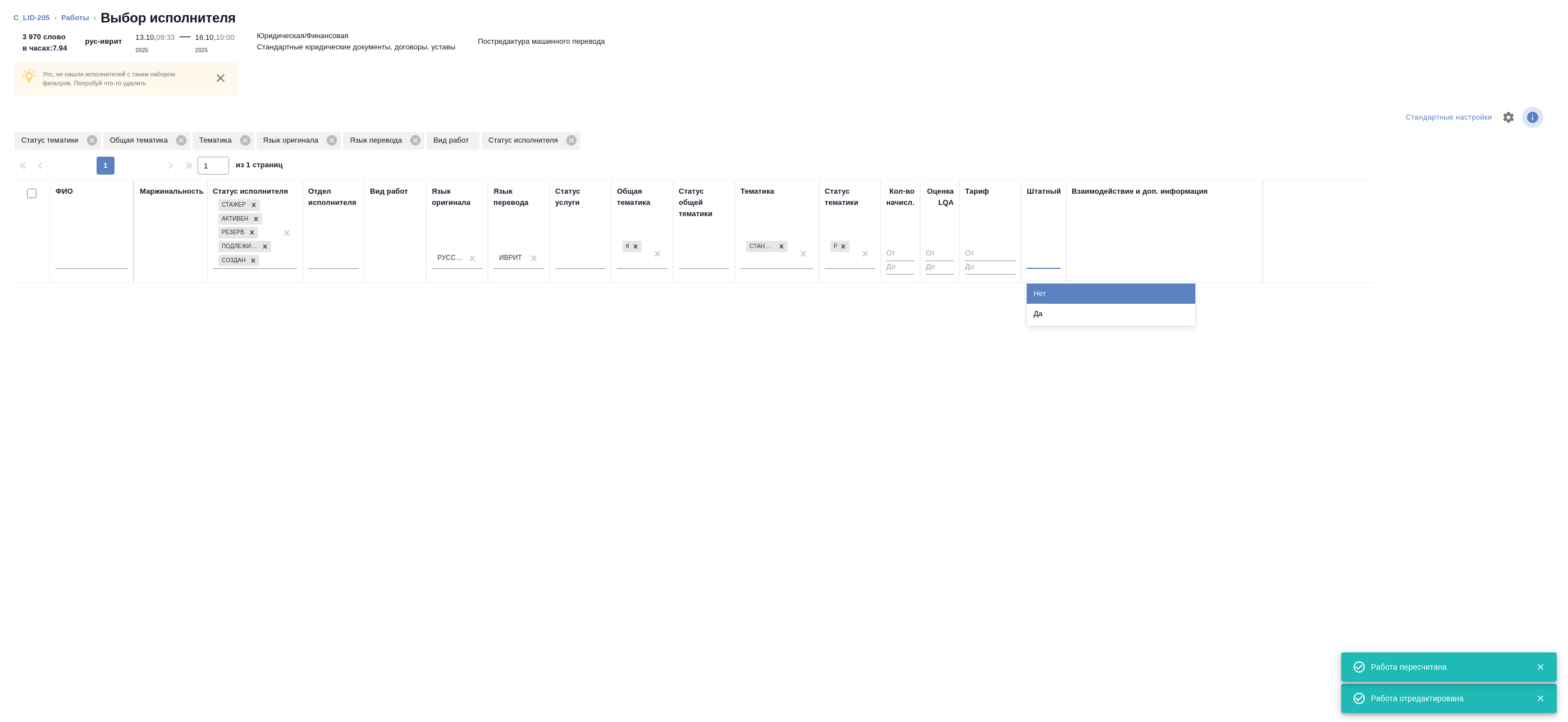
click at [1045, 257] on div at bounding box center [1044, 258] width 34 height 16
click at [1042, 292] on div "Нет" at bounding box center [1111, 293] width 169 height 20
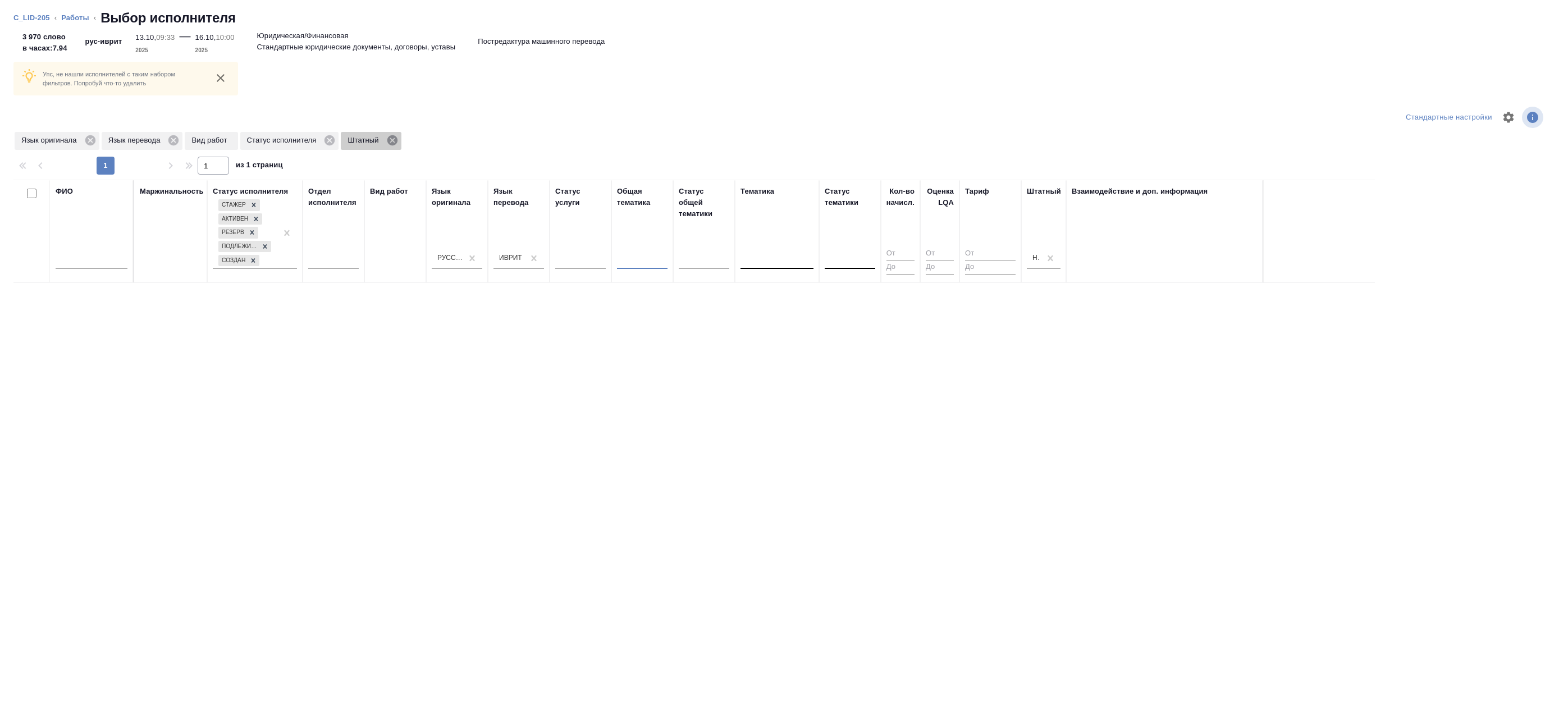
click at [396, 141] on icon at bounding box center [393, 140] width 11 height 10
click at [332, 140] on icon at bounding box center [330, 140] width 11 height 10
click at [174, 139] on icon at bounding box center [173, 140] width 12 height 12
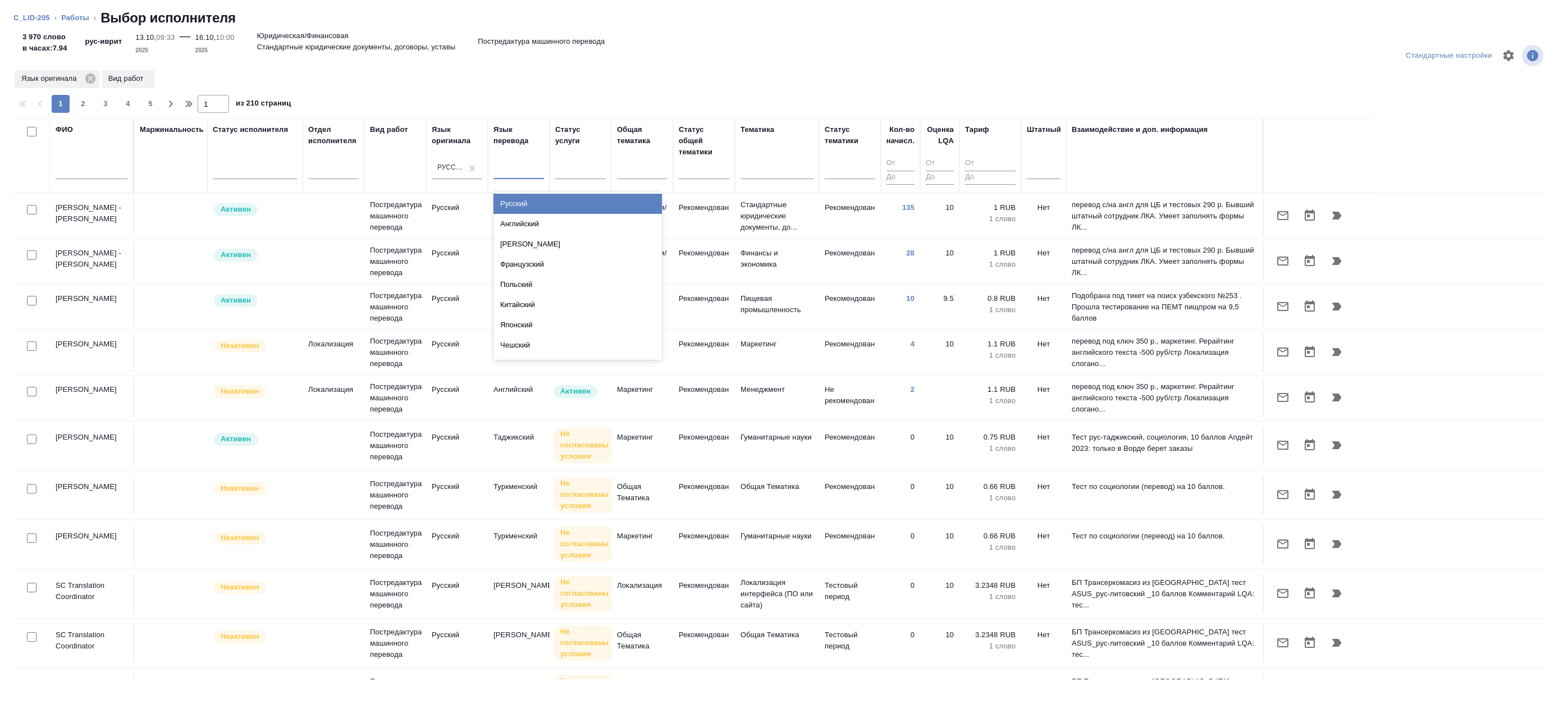
click at [515, 173] on div at bounding box center [519, 167] width 51 height 16
type input "Иврит"
click at [536, 204] on div "Иврит" at bounding box center [578, 204] width 169 height 20
